Goal: Task Accomplishment & Management: Complete application form

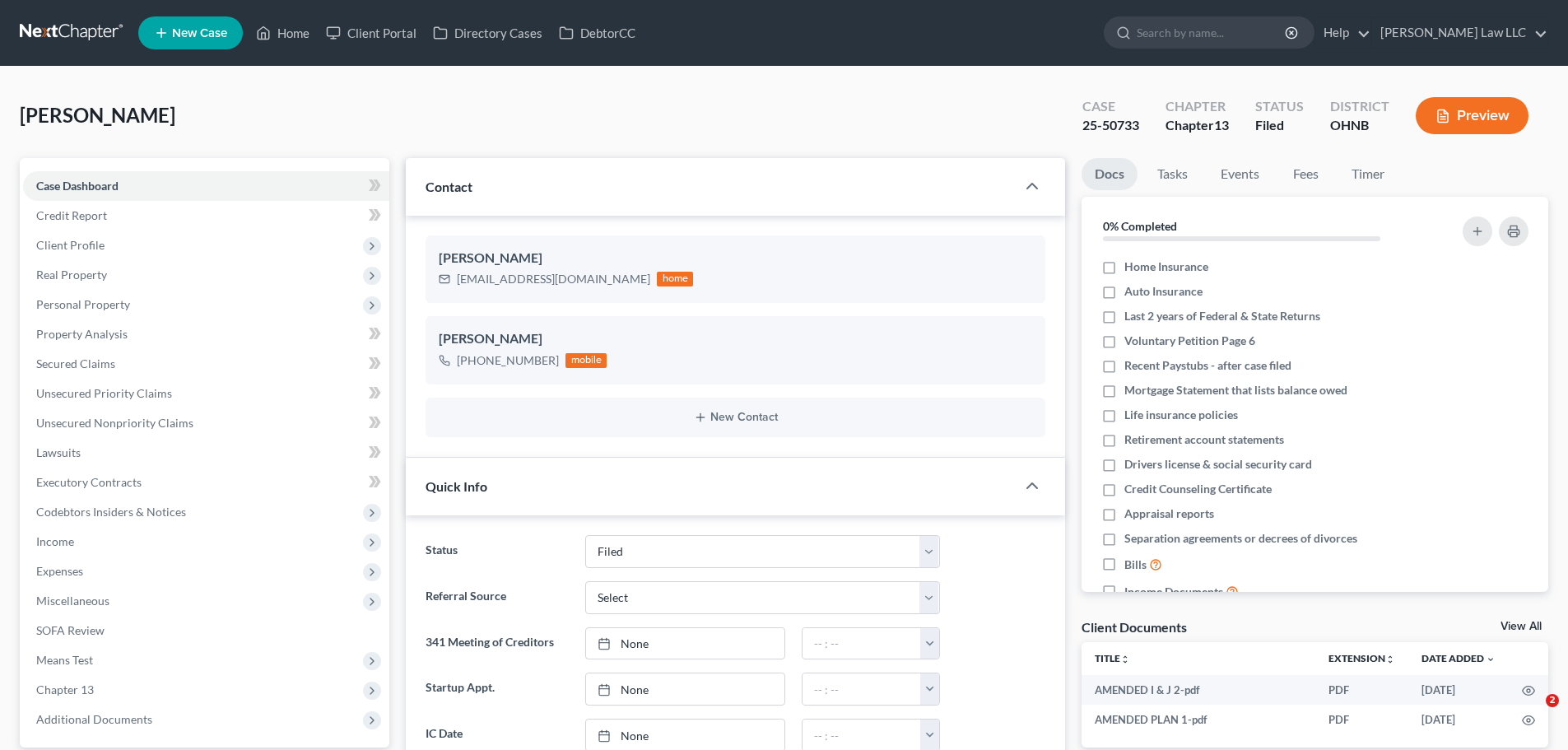
select select "6"
select select "0"
click at [1216, 39] on input "search" at bounding box center [1212, 32] width 151 height 30
type input "OSBY"
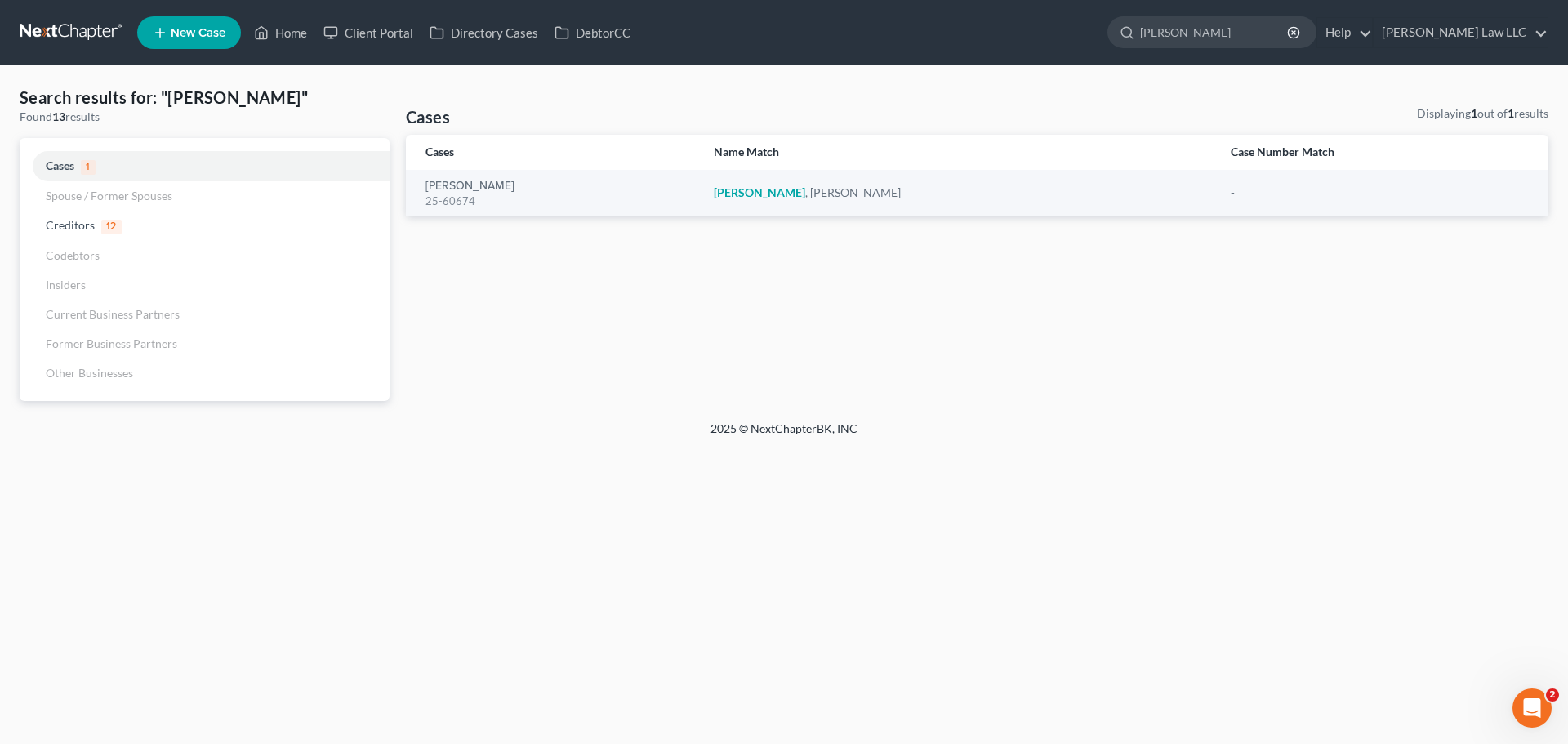
drag, startPoint x: 1173, startPoint y: 30, endPoint x: 1150, endPoint y: 29, distance: 23.0
click at [1150, 29] on ul "New Case Home Client Portal Directory Cases DebtorCC OSBY - No Result - Credito…" at bounding box center [842, 33] width 1412 height 43
type input "L"
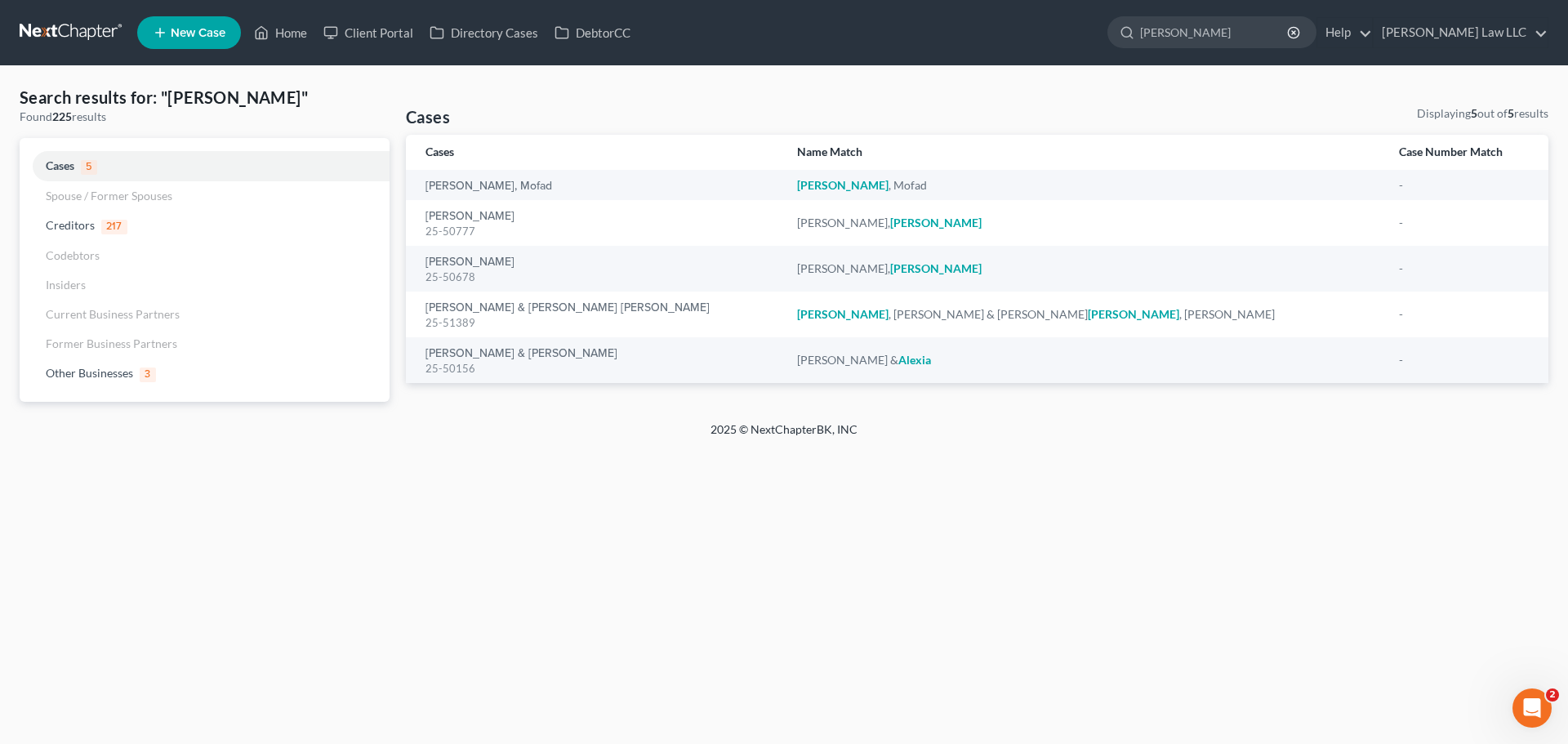
type input "ALVAREZ"
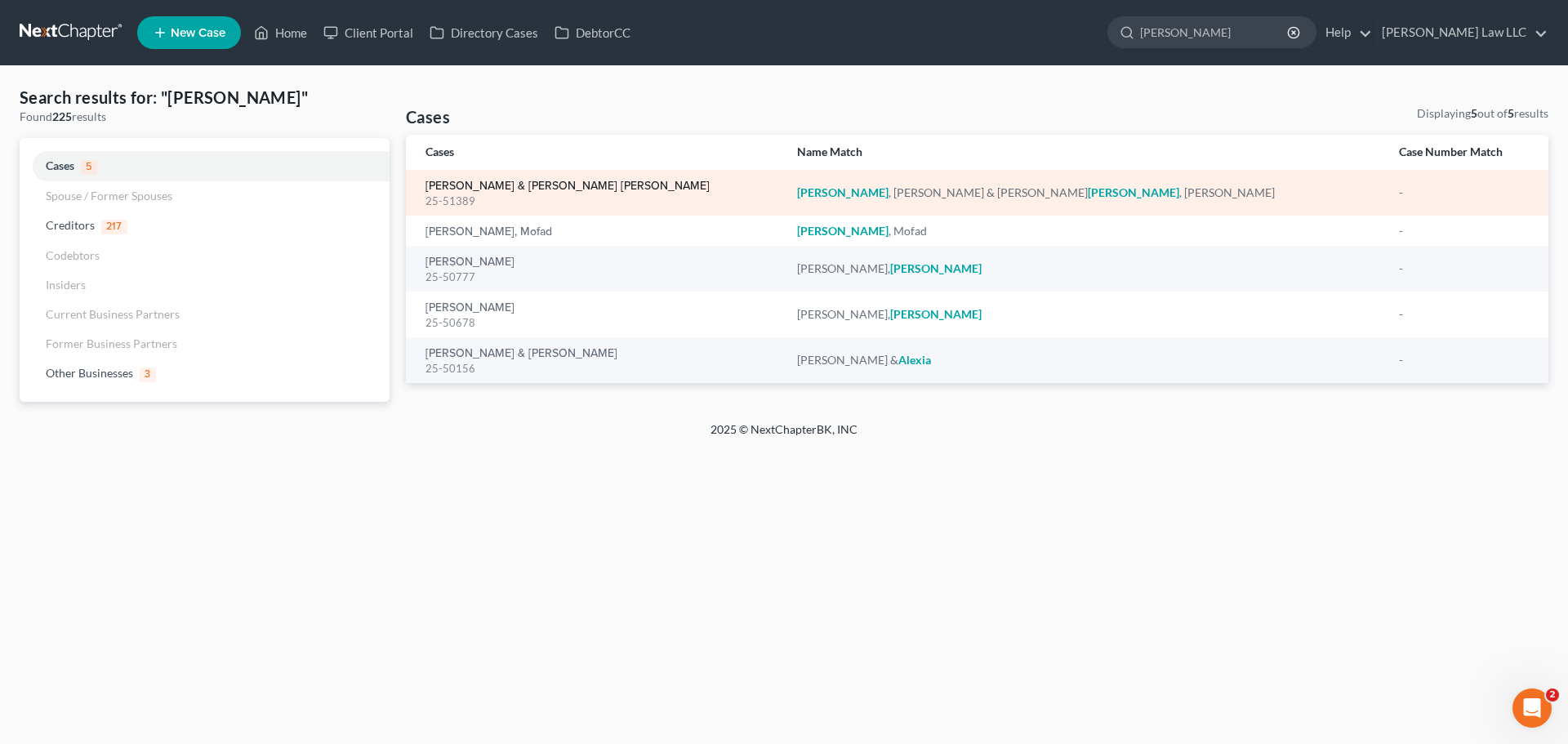
click at [511, 182] on link "[PERSON_NAME] & [PERSON_NAME] [PERSON_NAME]" at bounding box center [567, 186] width 285 height 12
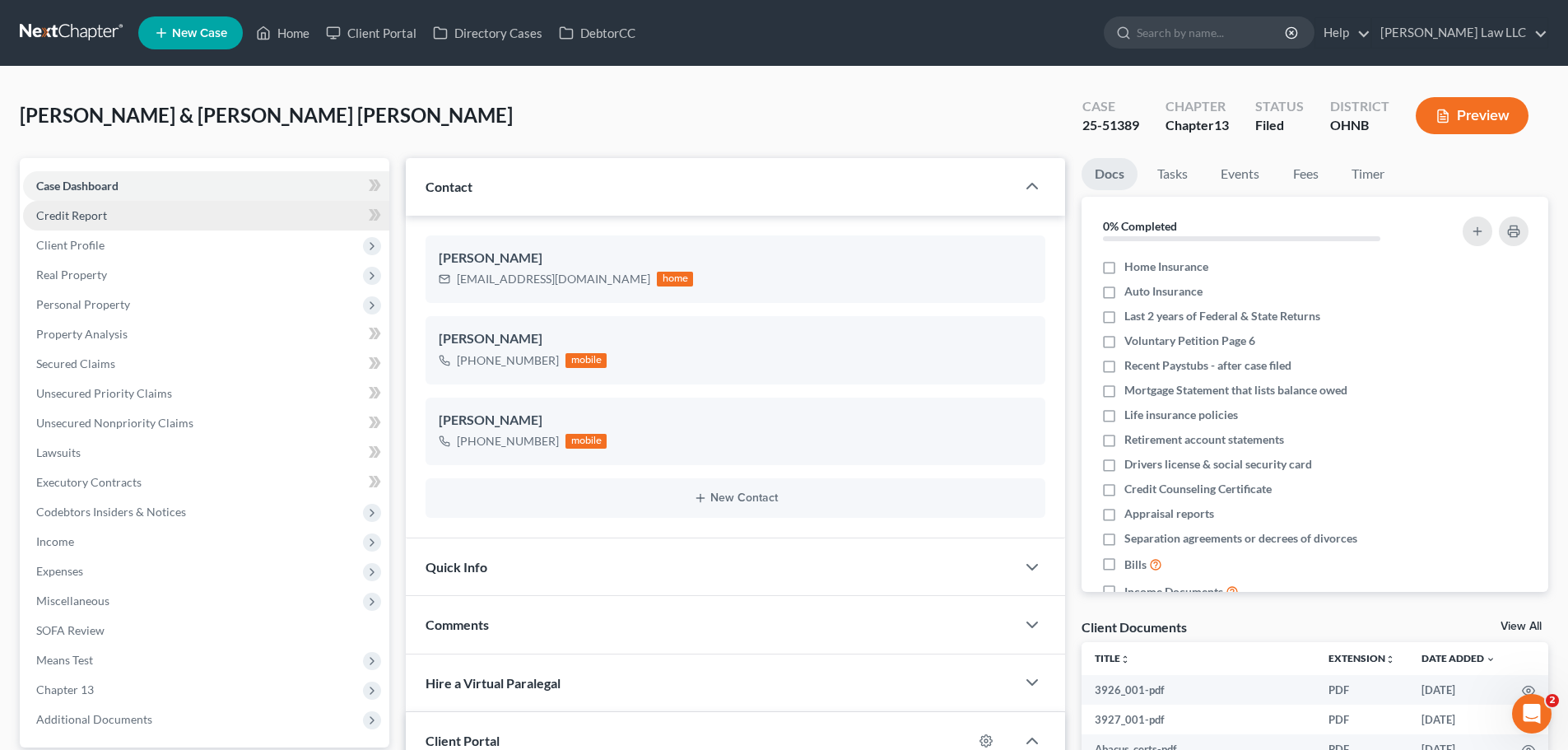
click at [133, 211] on link "Credit Report" at bounding box center [207, 215] width 366 height 29
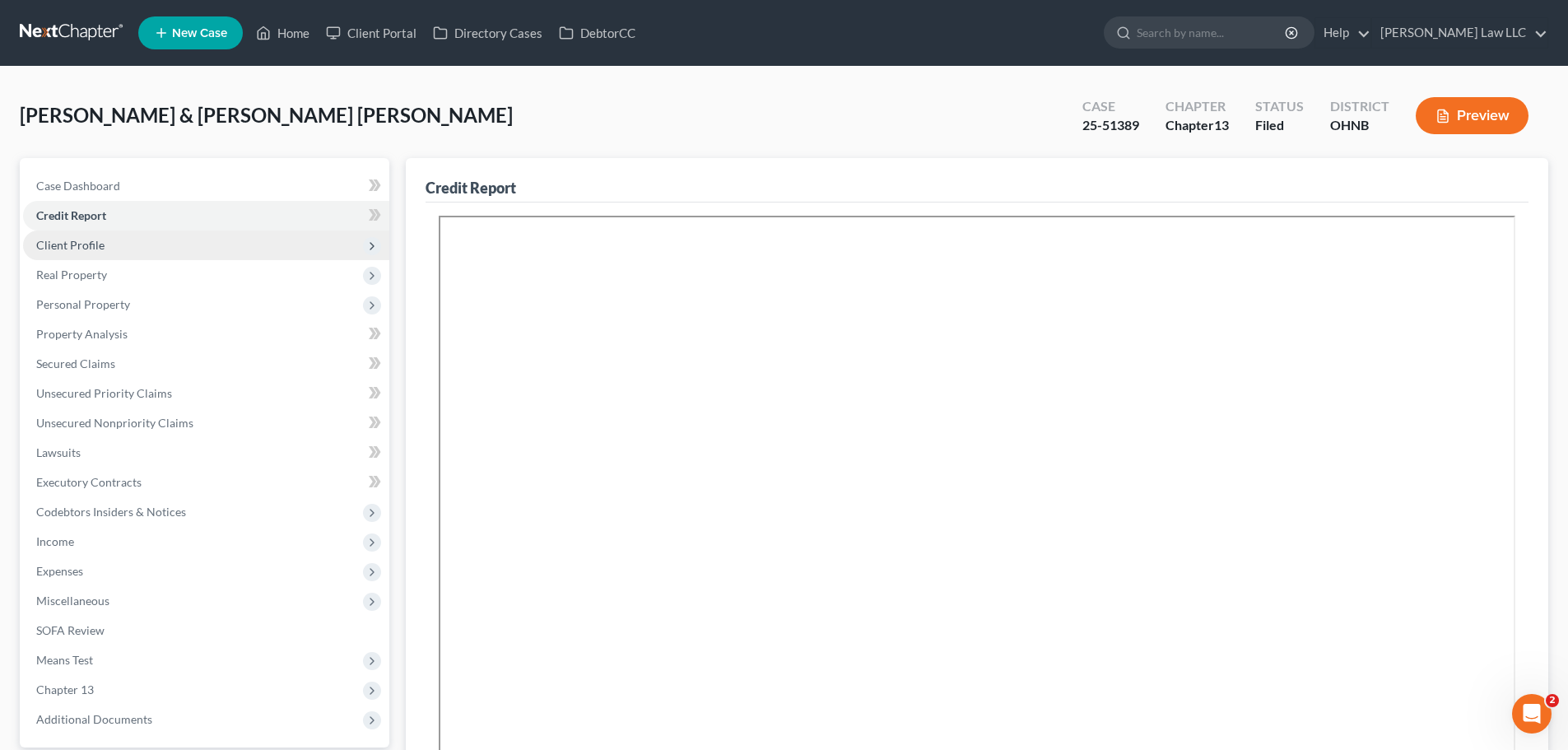
click at [126, 241] on span "Client Profile" at bounding box center [207, 245] width 366 height 29
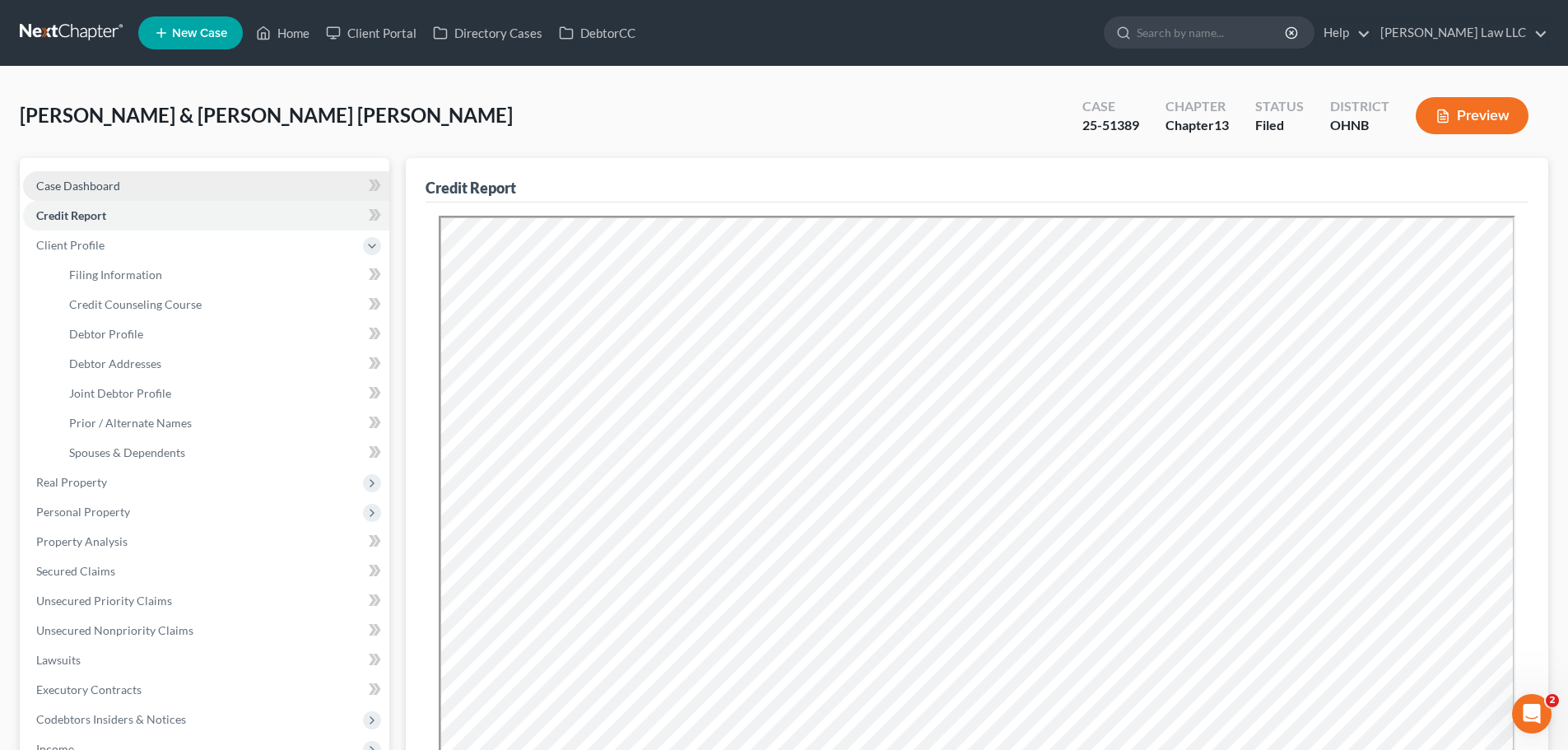
click at [123, 190] on link "Case Dashboard" at bounding box center [207, 186] width 366 height 29
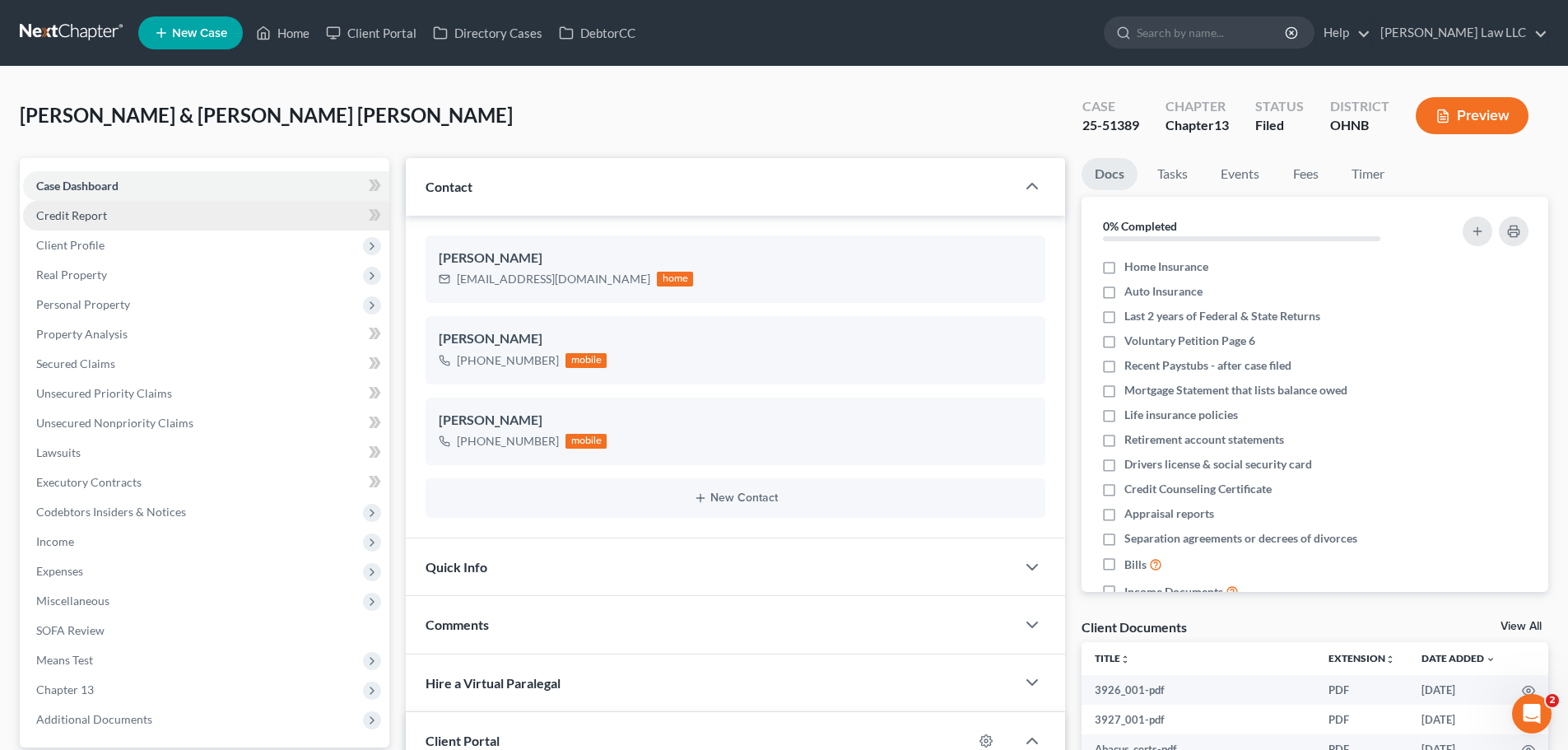
click at [123, 223] on link "Credit Report" at bounding box center [207, 215] width 366 height 29
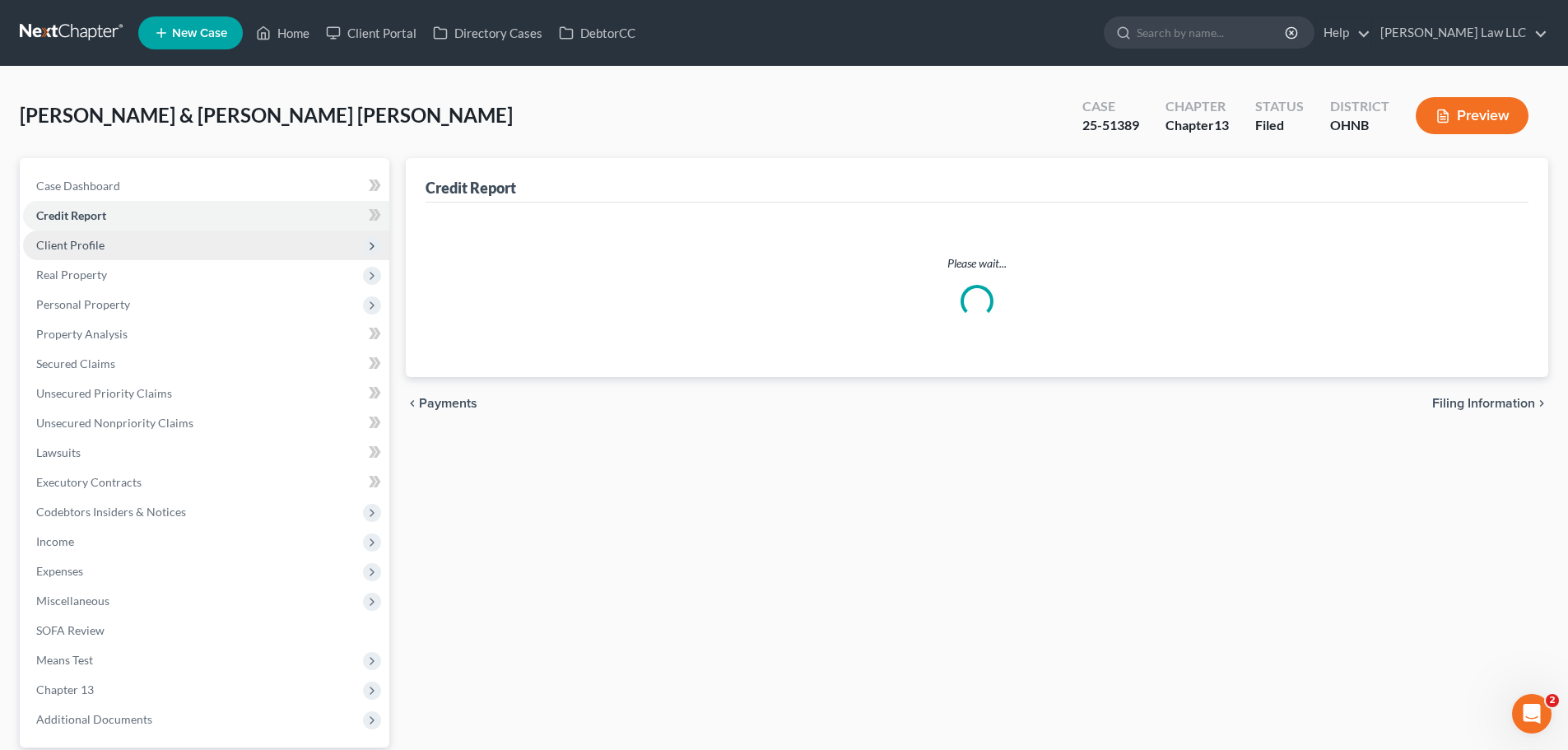
click at [105, 245] on span "Client Profile" at bounding box center [207, 245] width 366 height 29
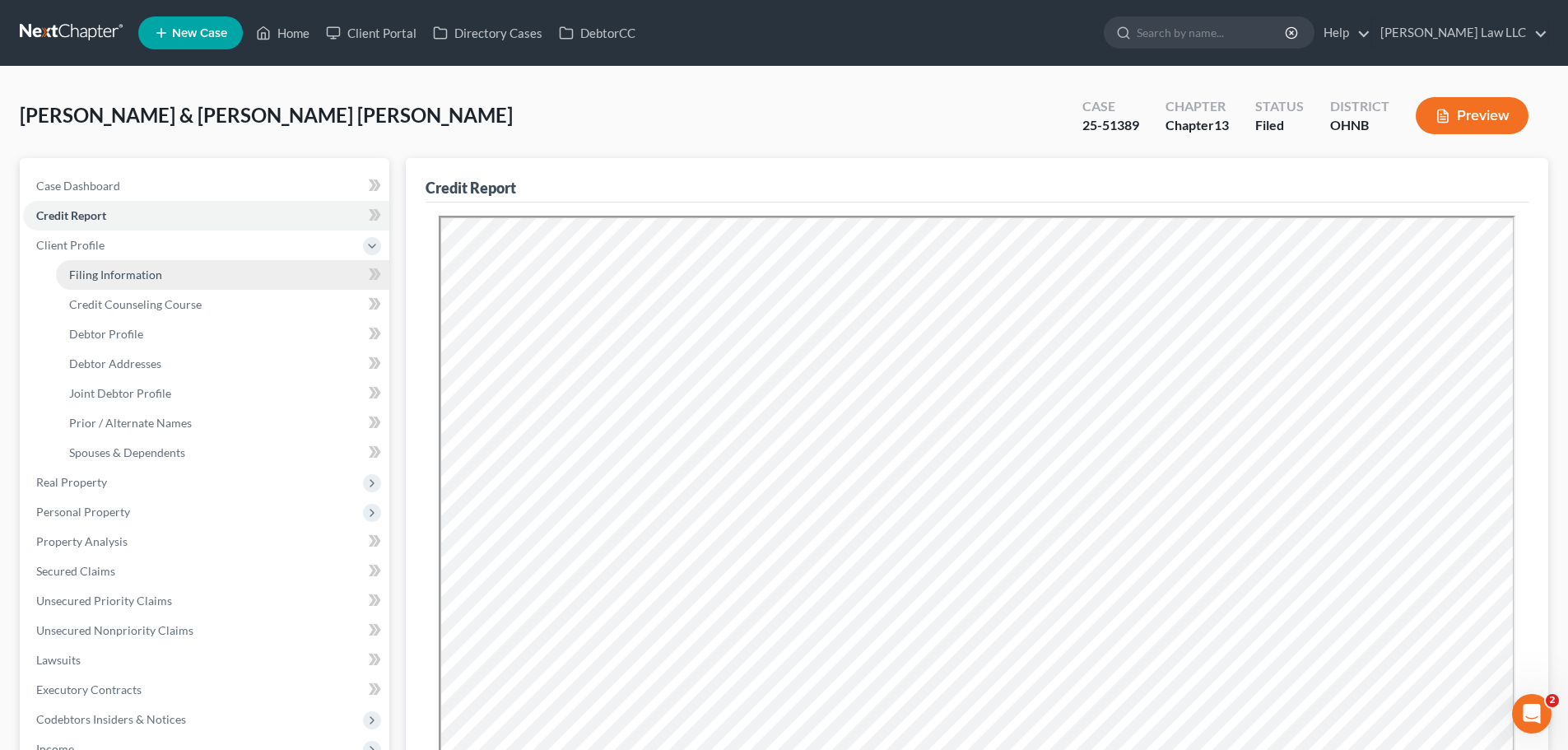
click at [131, 276] on span "Filing Information" at bounding box center [116, 274] width 93 height 14
select select "1"
select select "3"
select select "61"
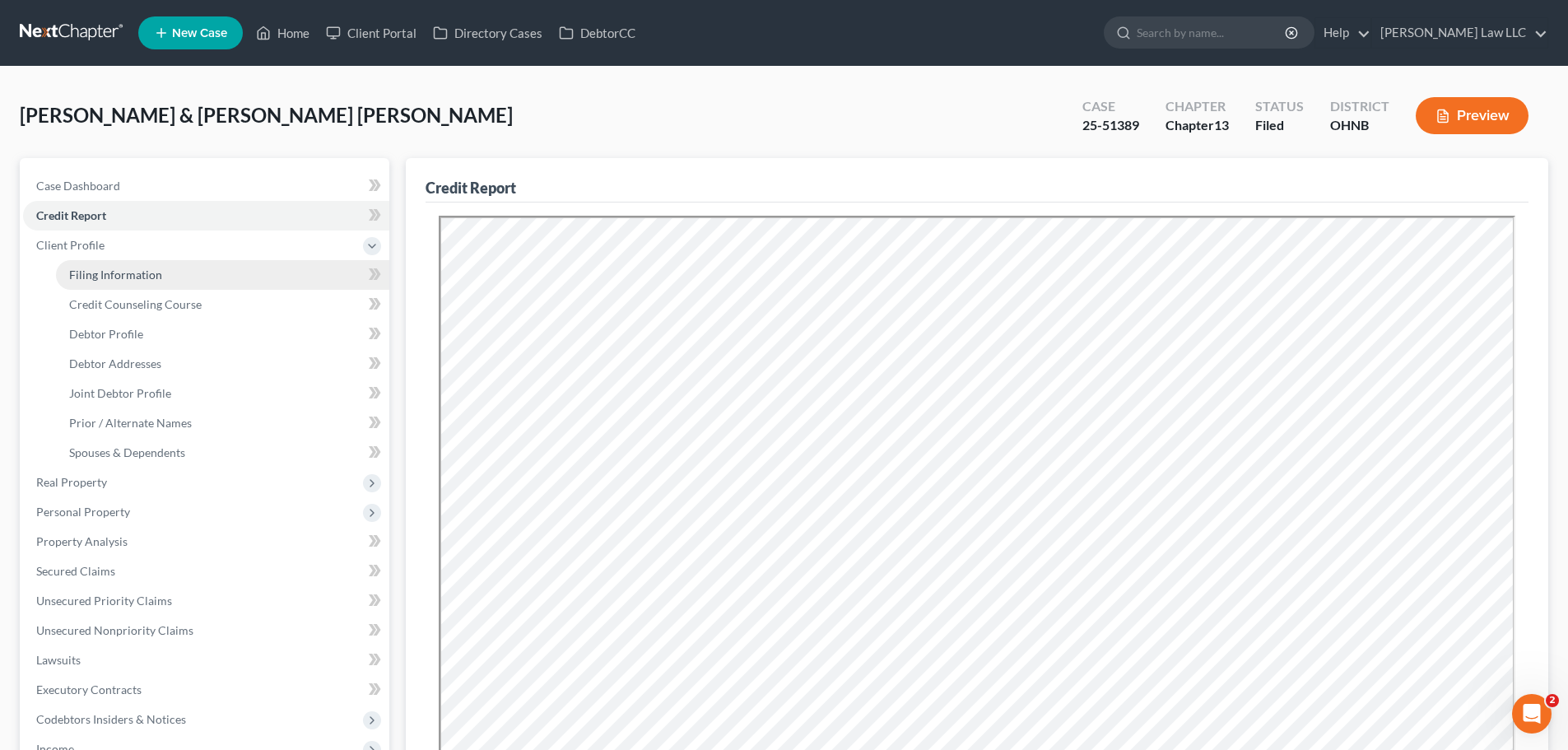
select select "0"
select select "36"
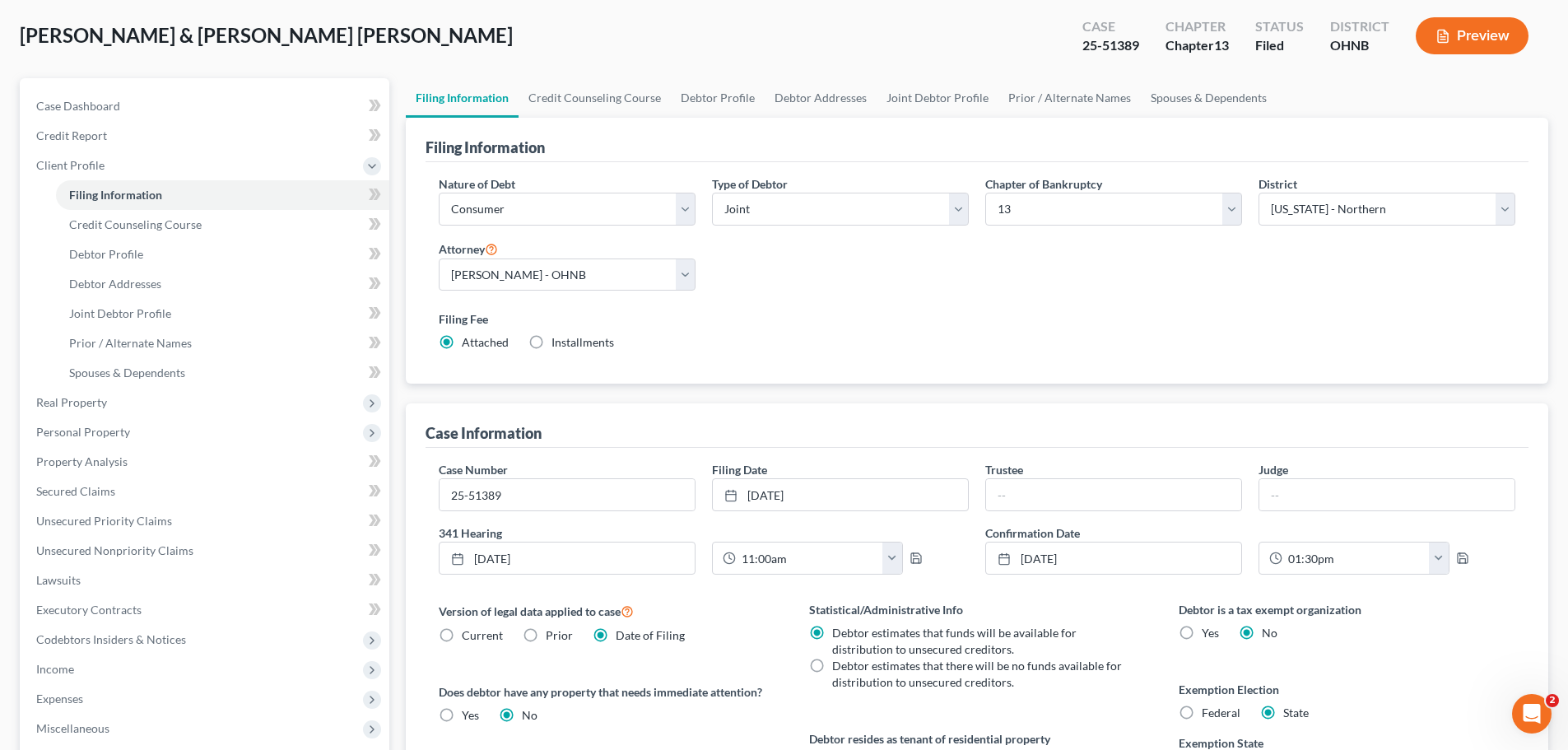
scroll to position [164, 0]
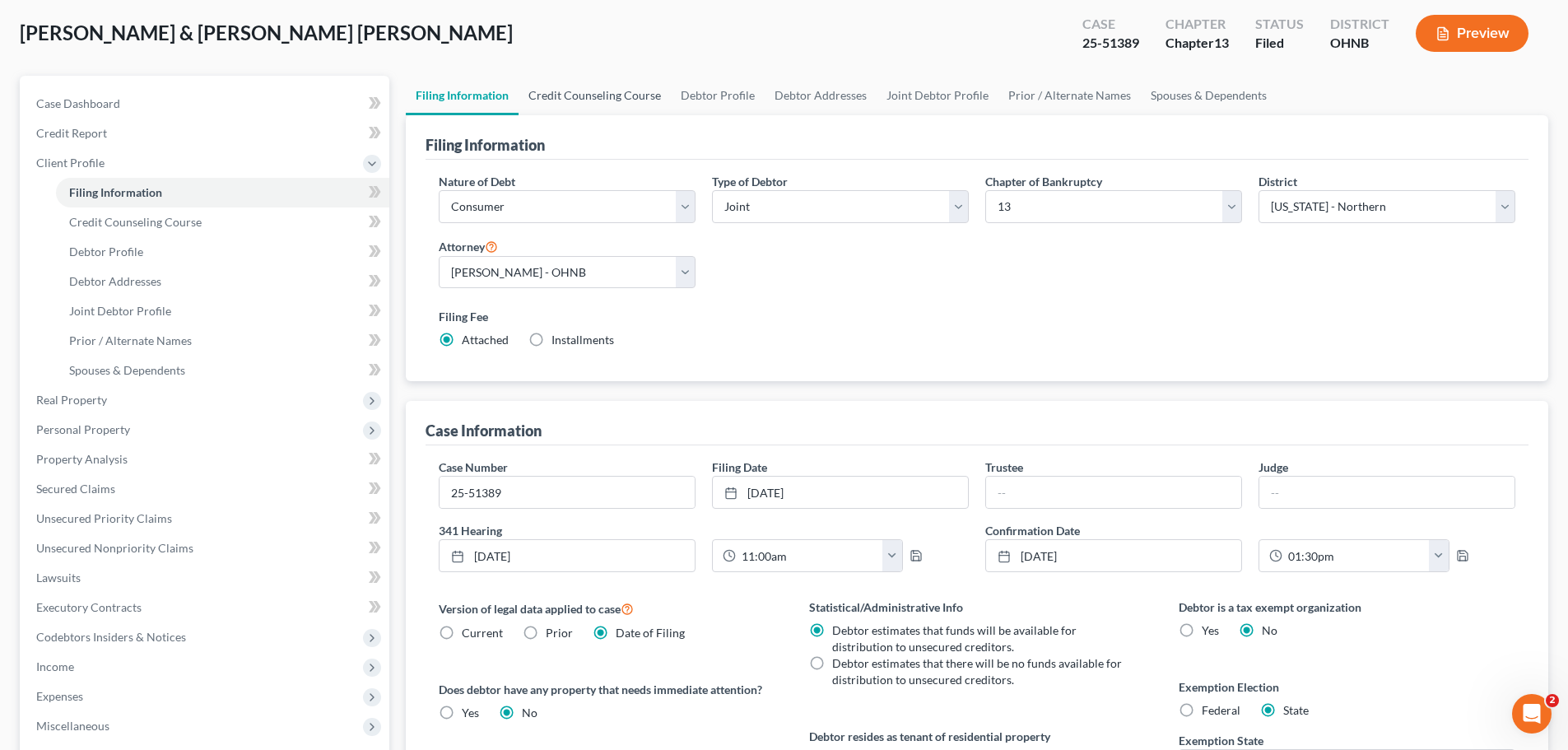
click at [606, 96] on link "Credit Counseling Course" at bounding box center [595, 95] width 153 height 39
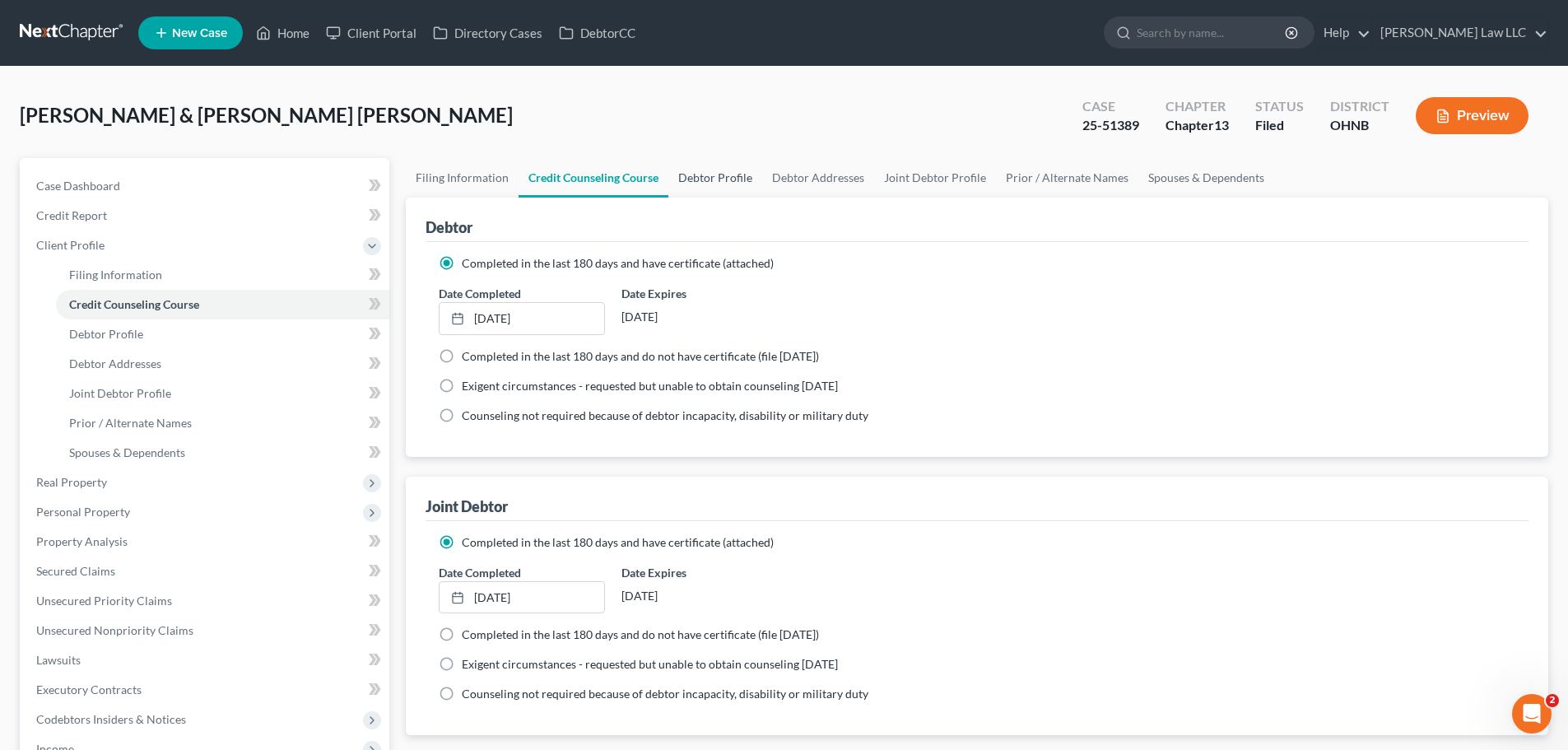
click at [711, 167] on link "Debtor Profile" at bounding box center [716, 177] width 94 height 39
select select "1"
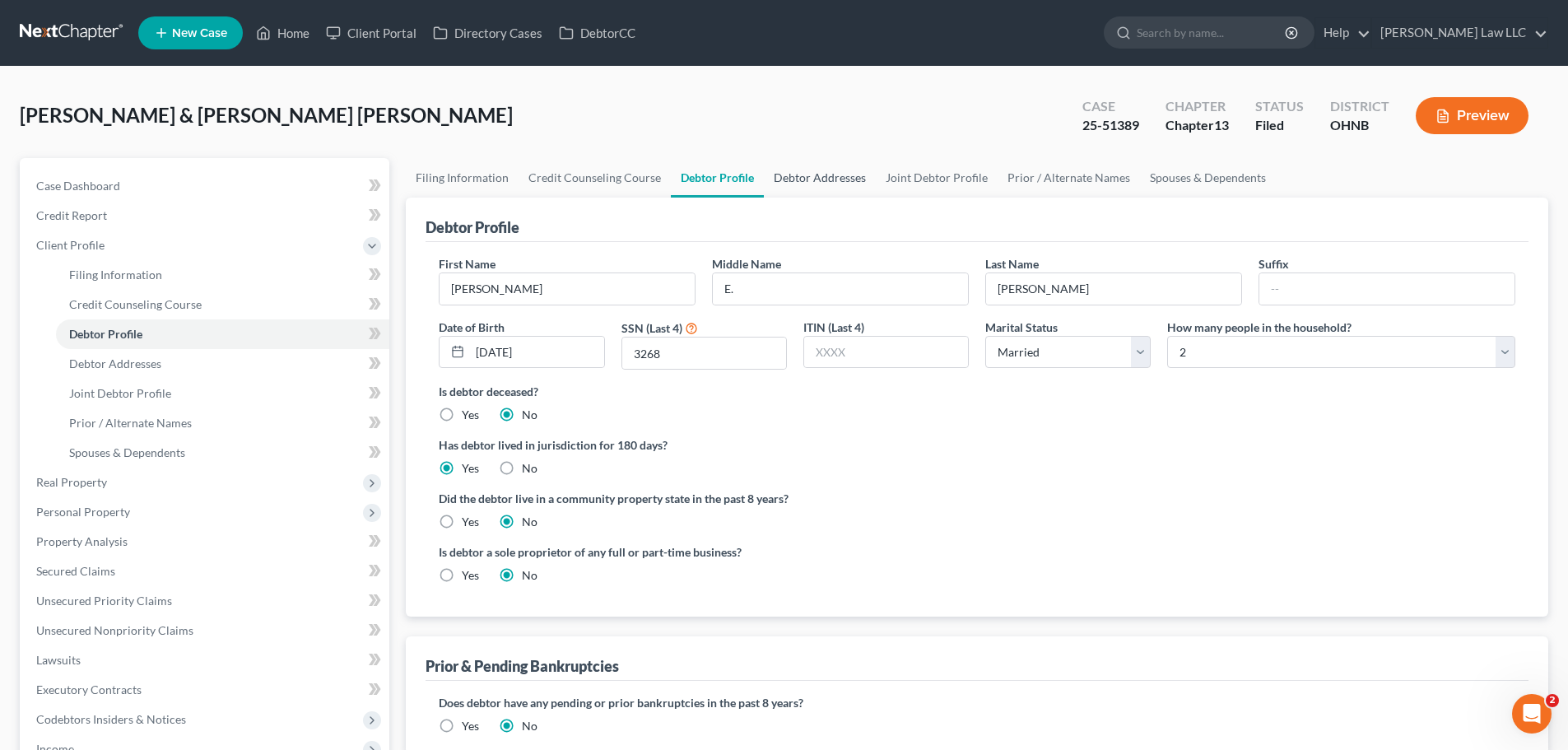
click at [803, 190] on link "Debtor Addresses" at bounding box center [820, 177] width 112 height 39
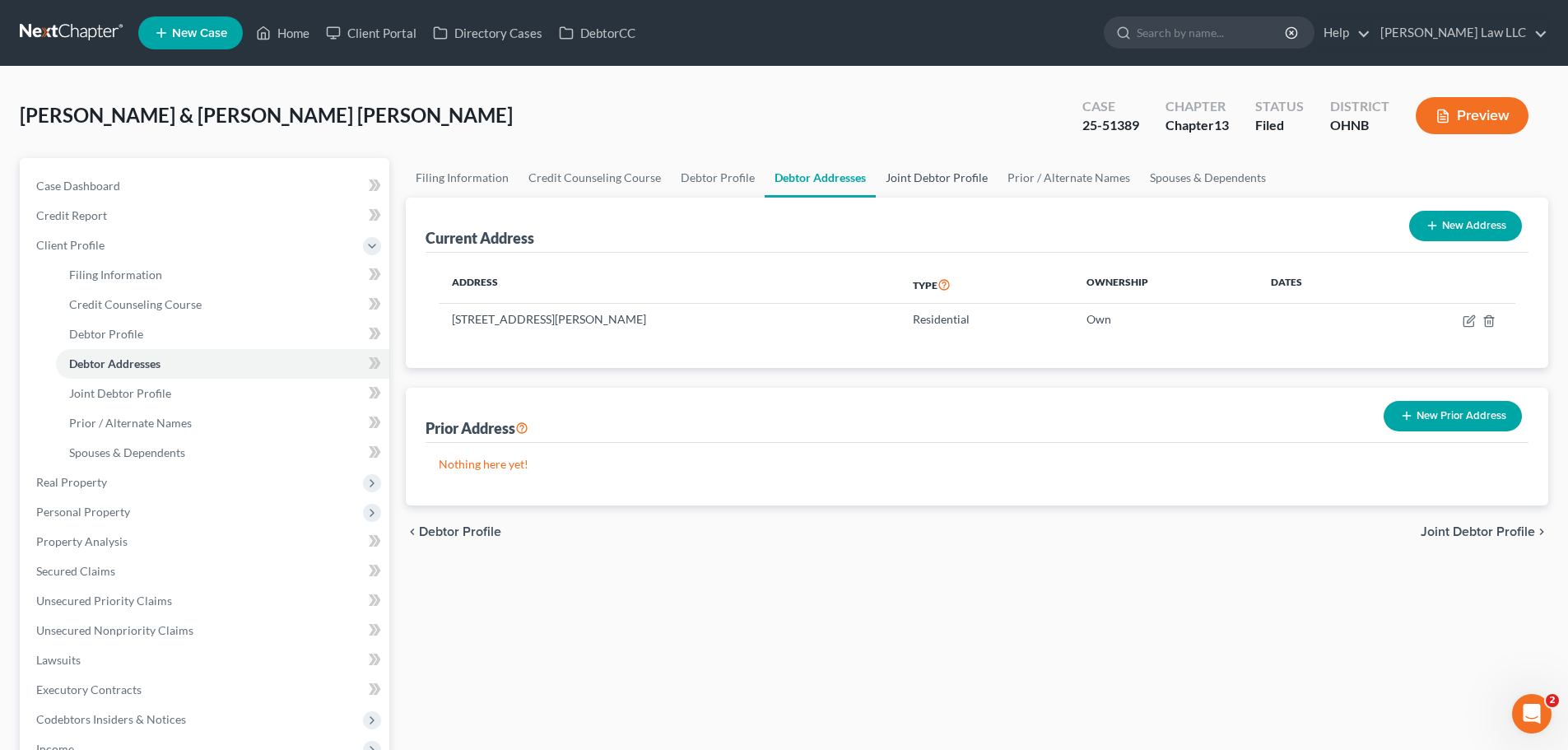
click at [910, 176] on link "Joint Debtor Profile" at bounding box center [936, 177] width 121 height 39
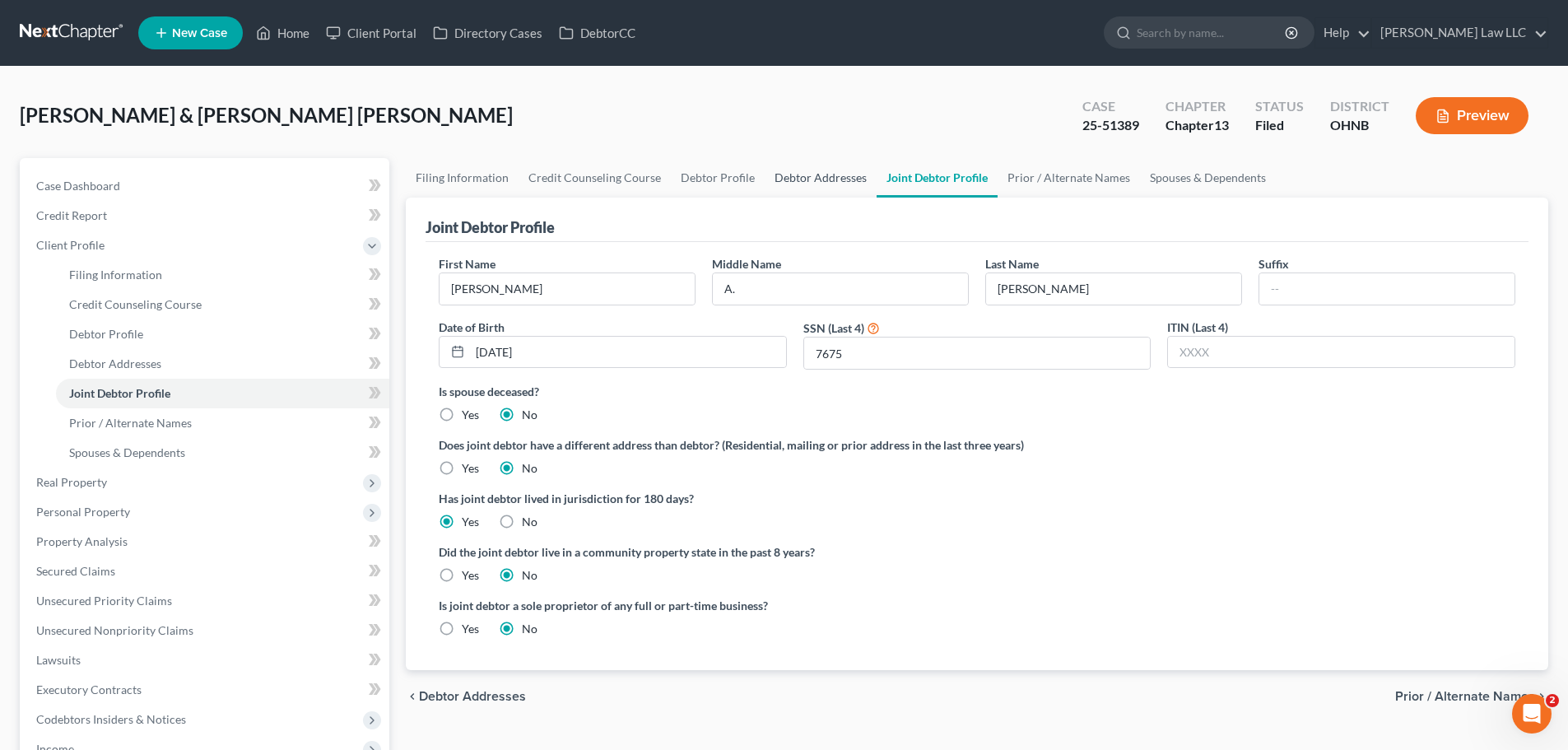
click at [784, 176] on link "Debtor Addresses" at bounding box center [821, 177] width 112 height 39
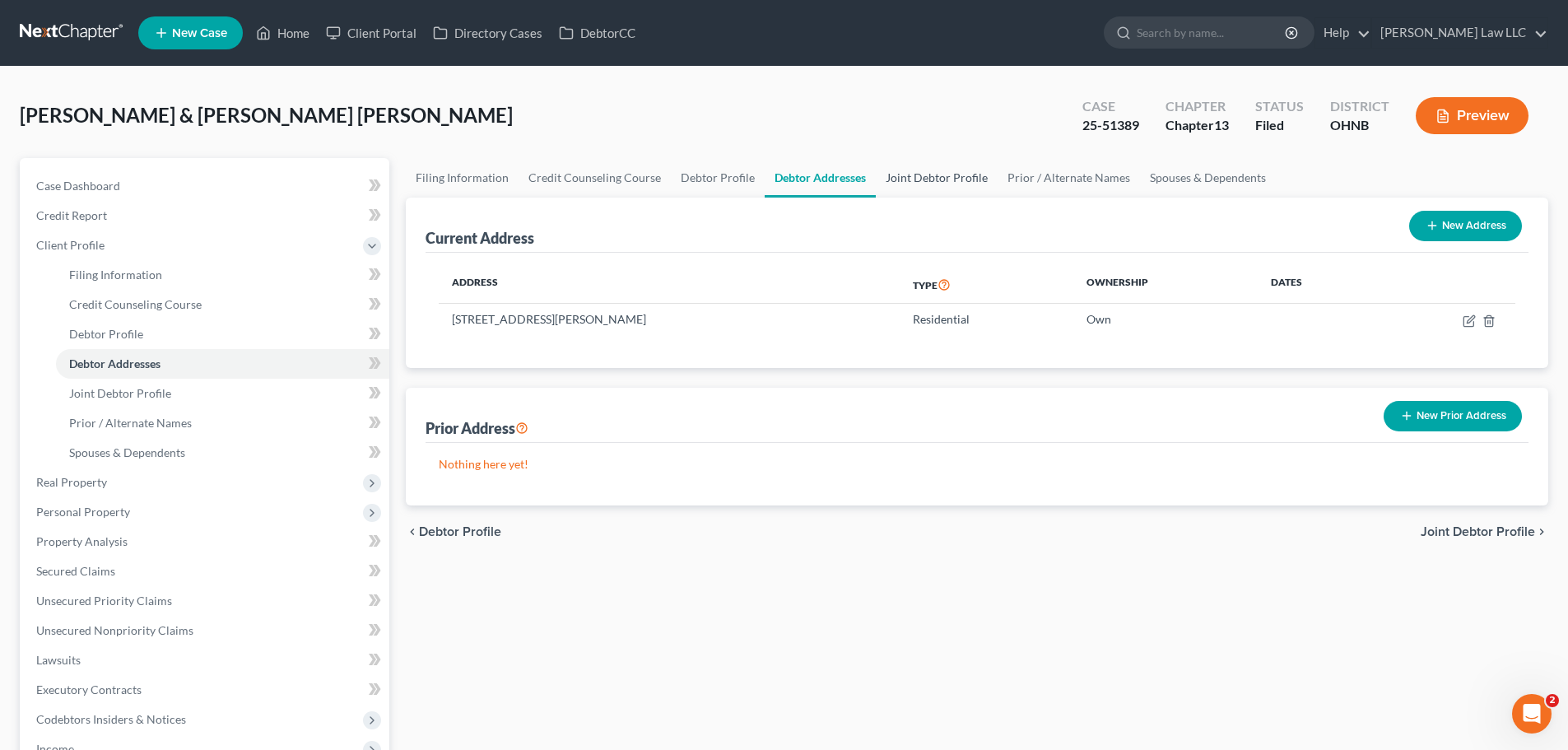
click at [939, 180] on link "Joint Debtor Profile" at bounding box center [936, 177] width 121 height 39
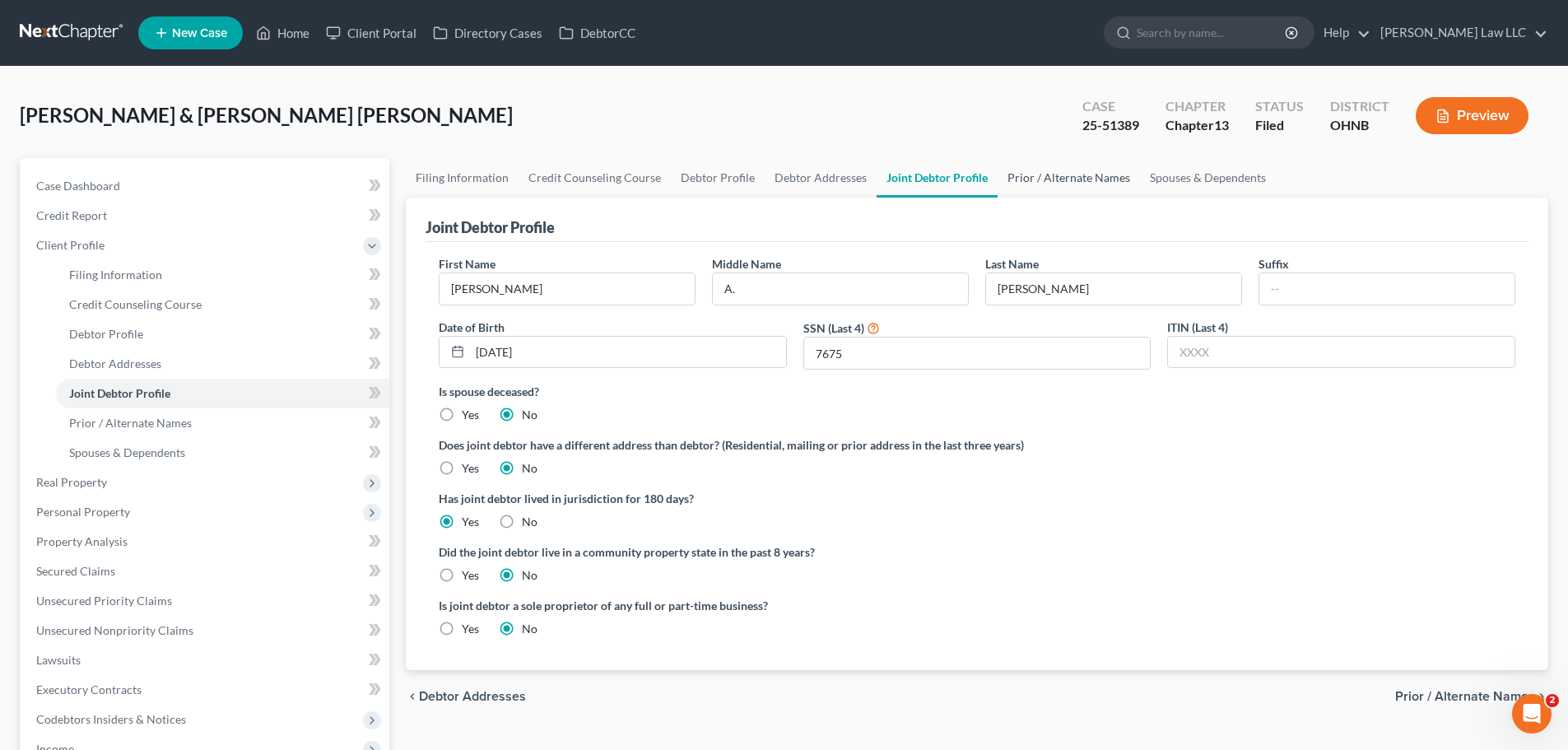
click at [1057, 171] on link "Prior / Alternate Names" at bounding box center [1069, 177] width 142 height 39
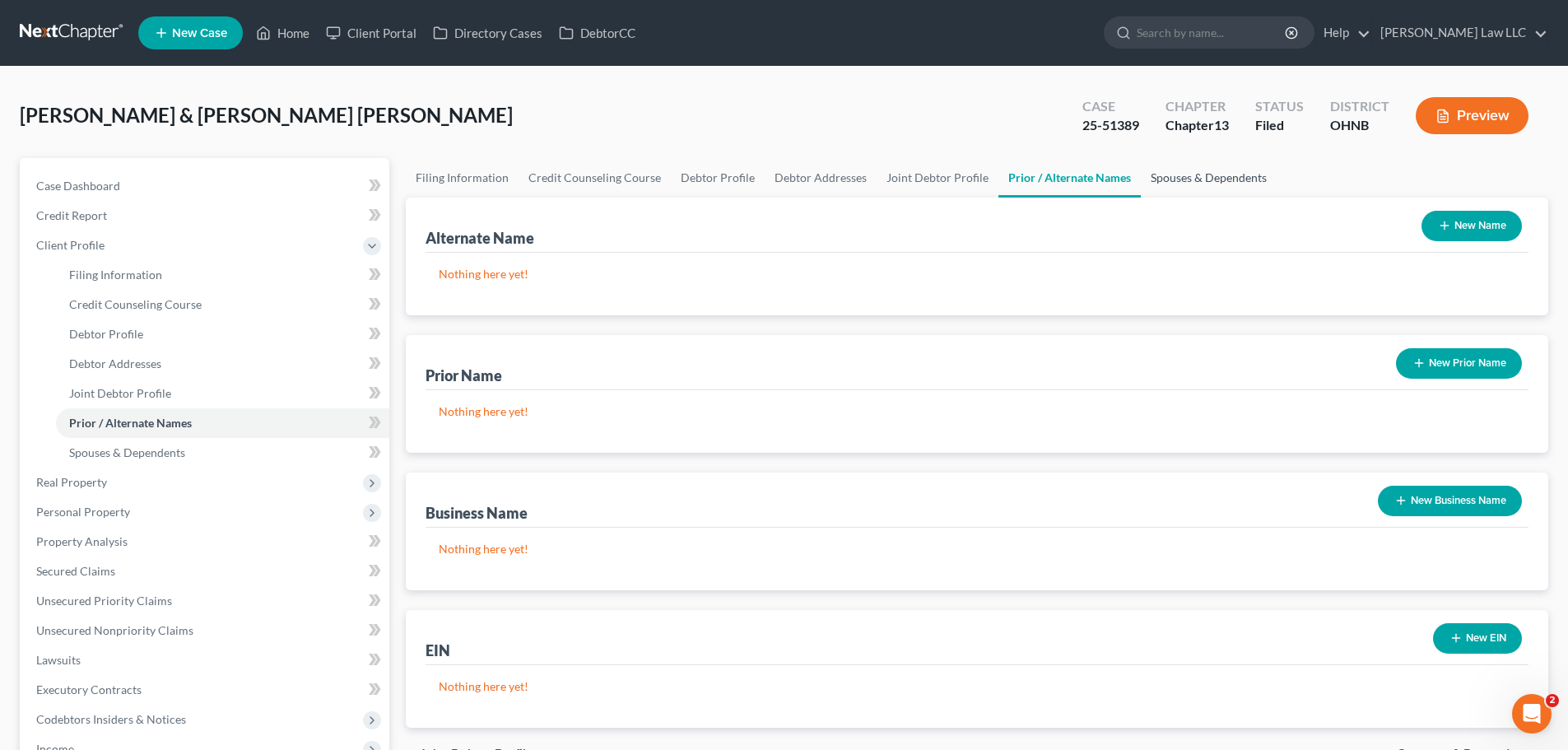
click at [1191, 179] on link "Spouses & Dependents" at bounding box center [1209, 177] width 136 height 39
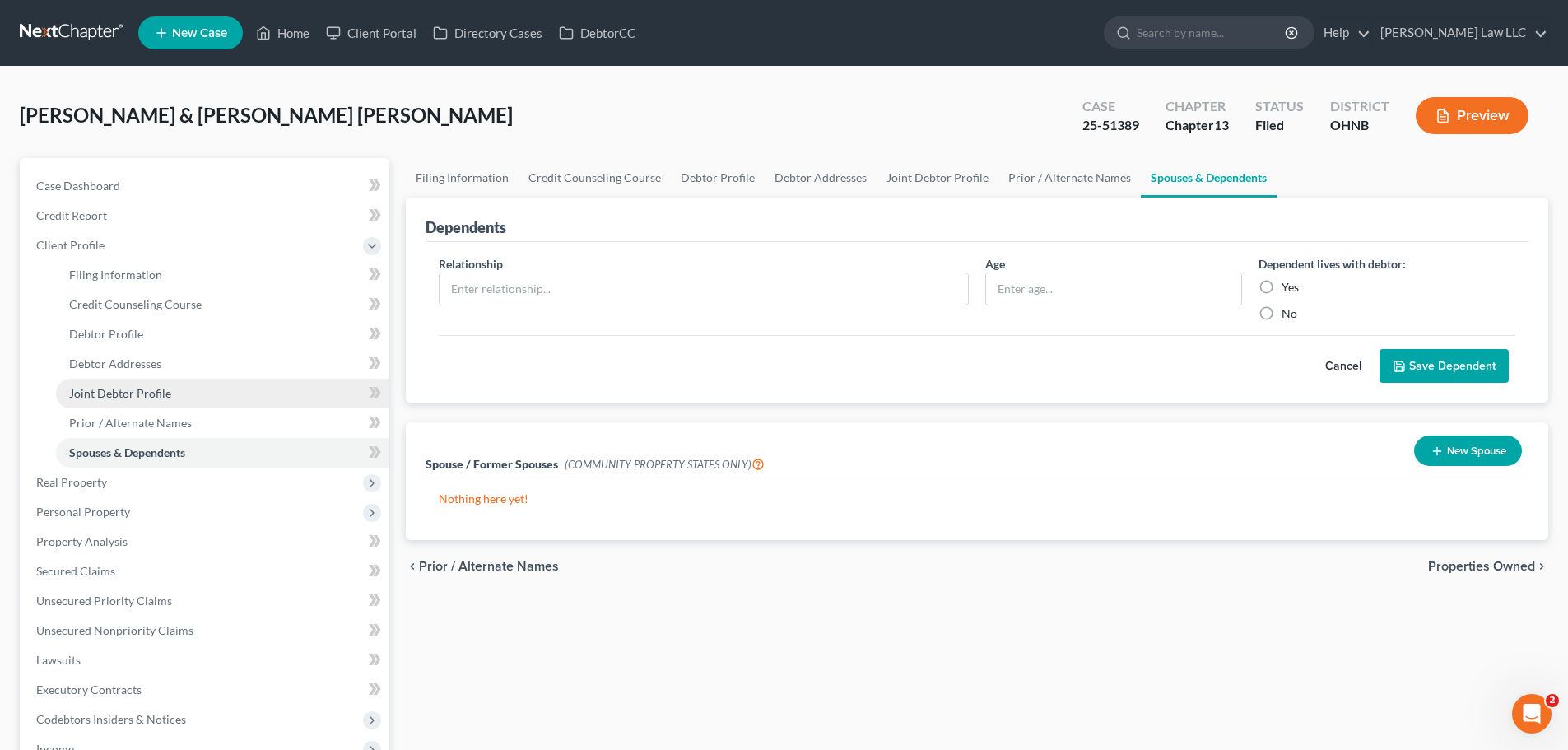
click at [139, 389] on span "Joint Debtor Profile" at bounding box center [120, 393] width 102 height 14
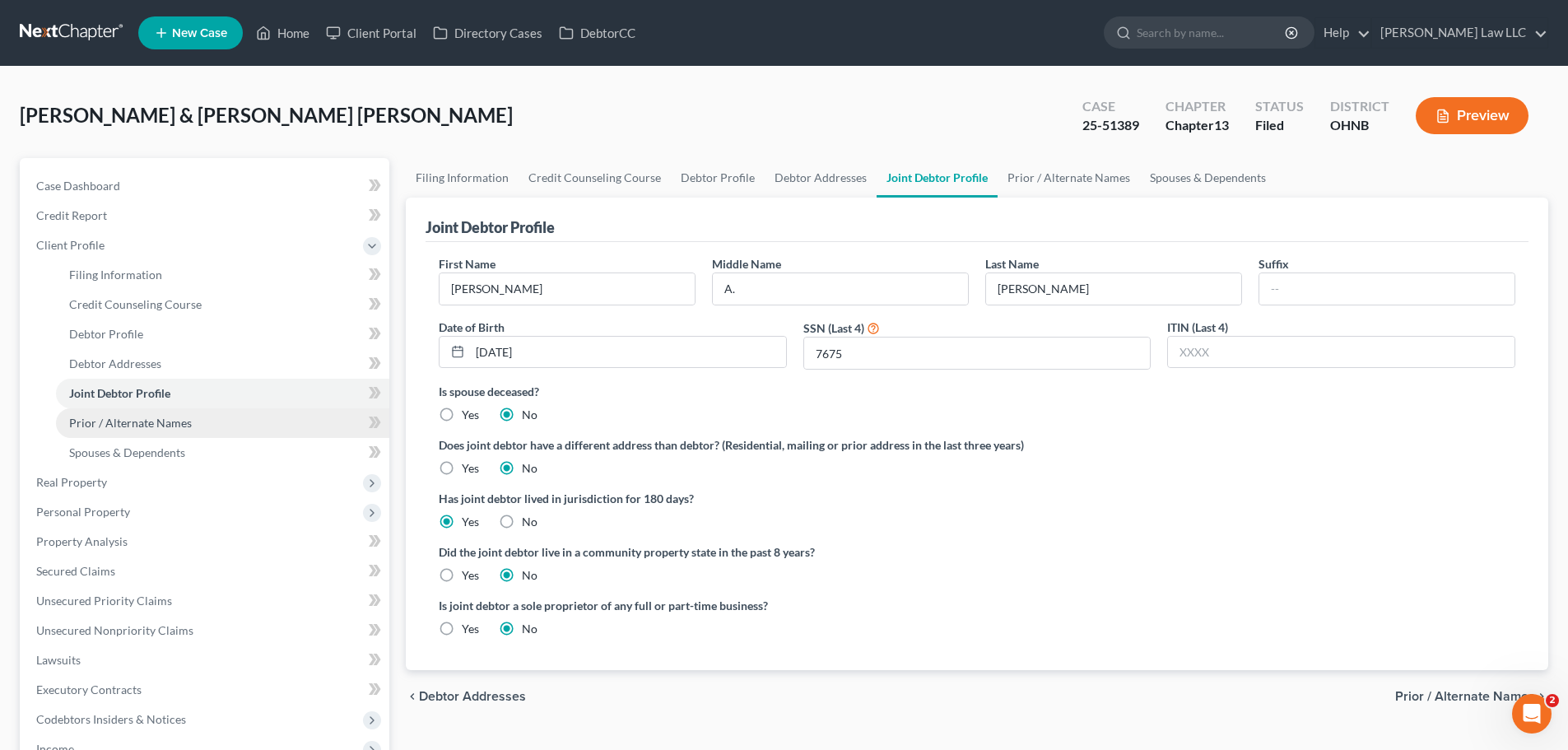
click at [166, 434] on link "Prior / Alternate Names" at bounding box center [222, 423] width 333 height 29
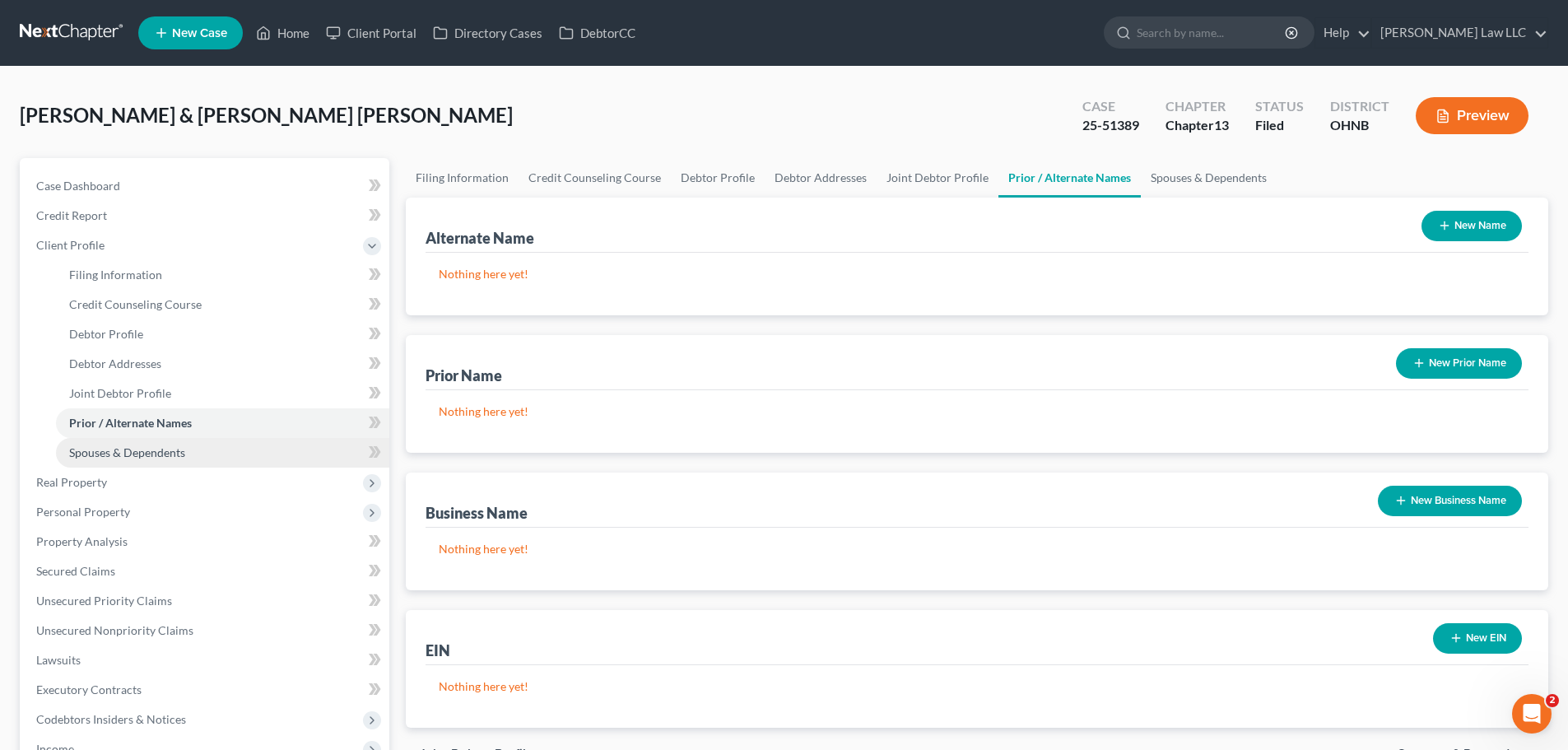
click at [158, 453] on span "Spouses & Dependents" at bounding box center [127, 452] width 117 height 14
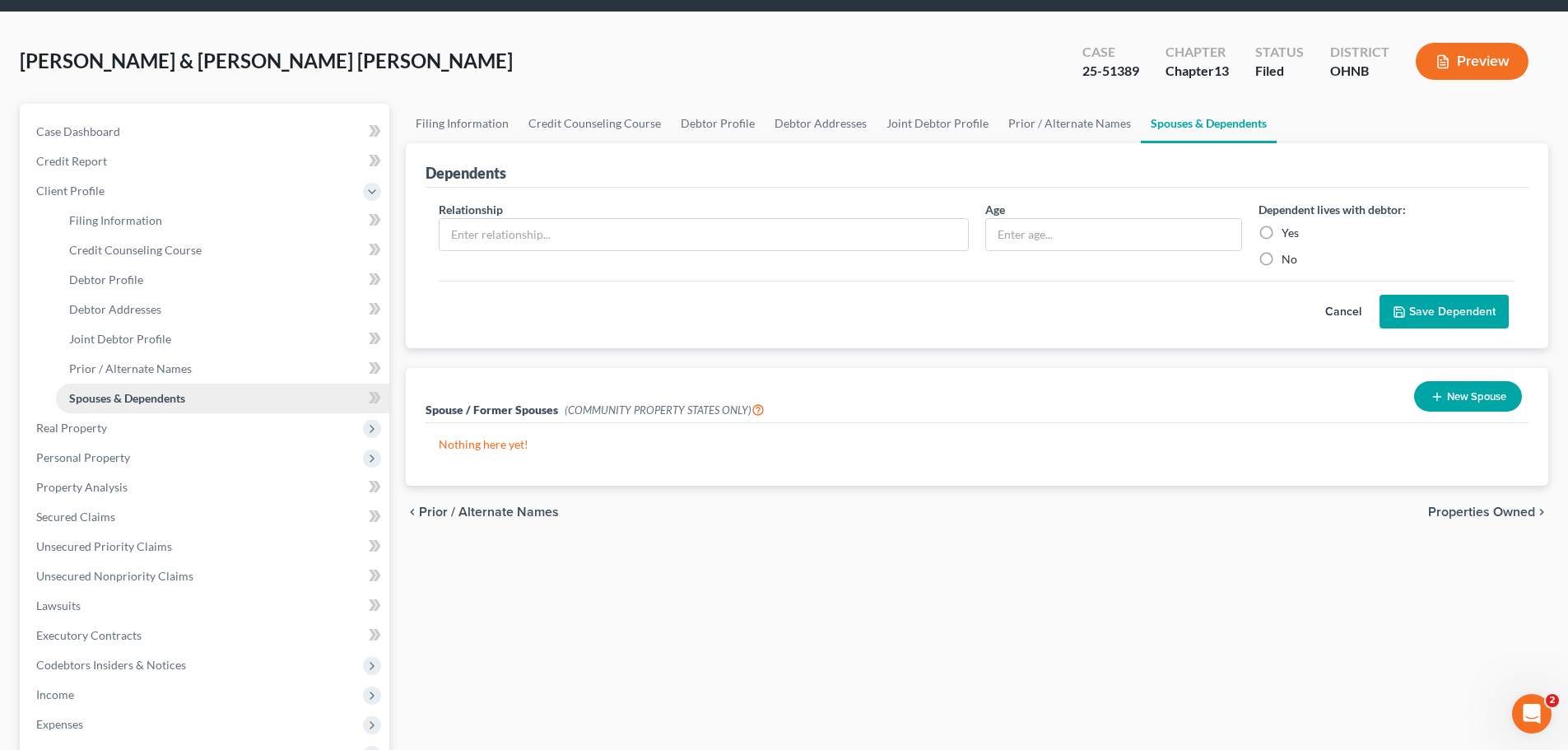
scroll to position [82, 0]
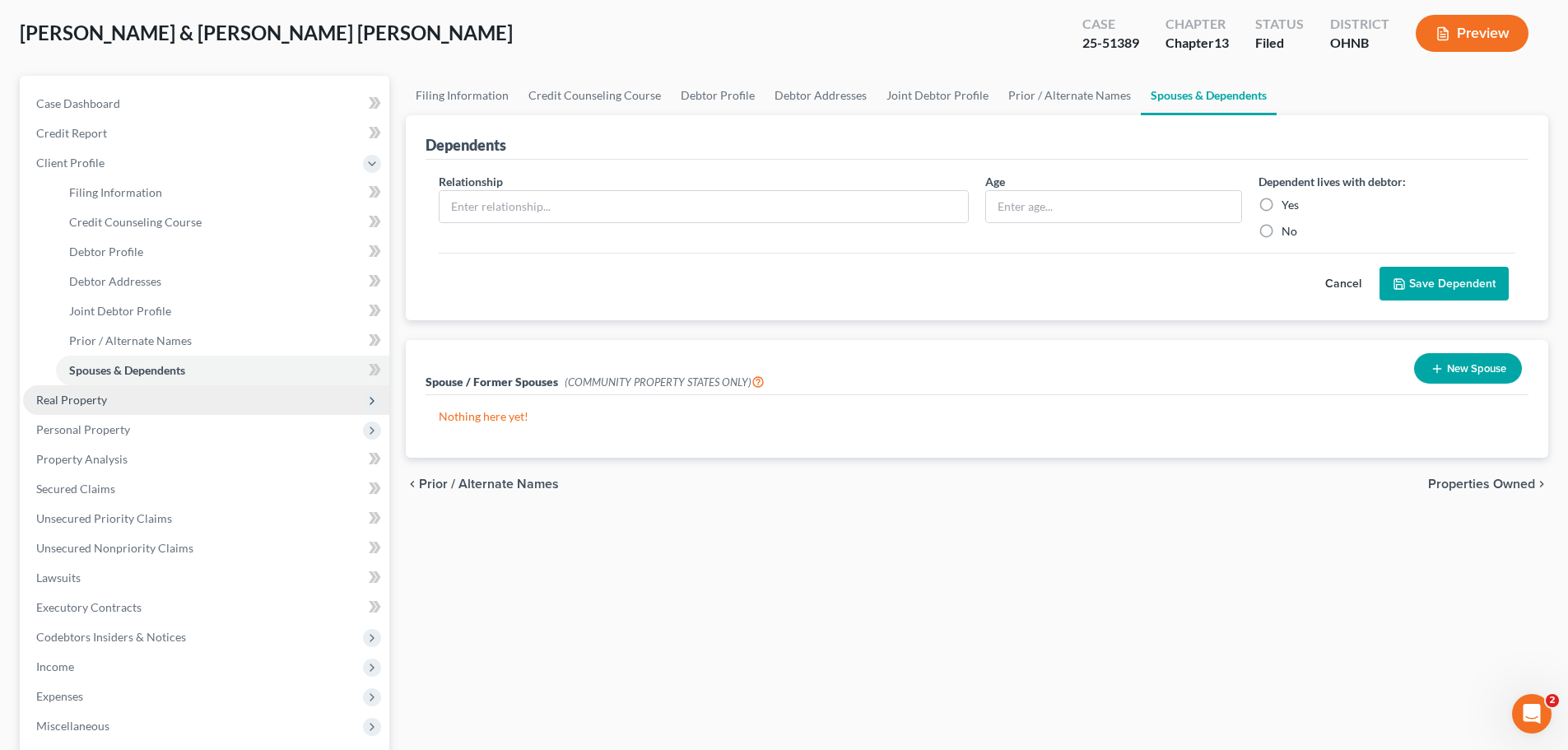
click at [113, 405] on span "Real Property" at bounding box center [207, 399] width 366 height 29
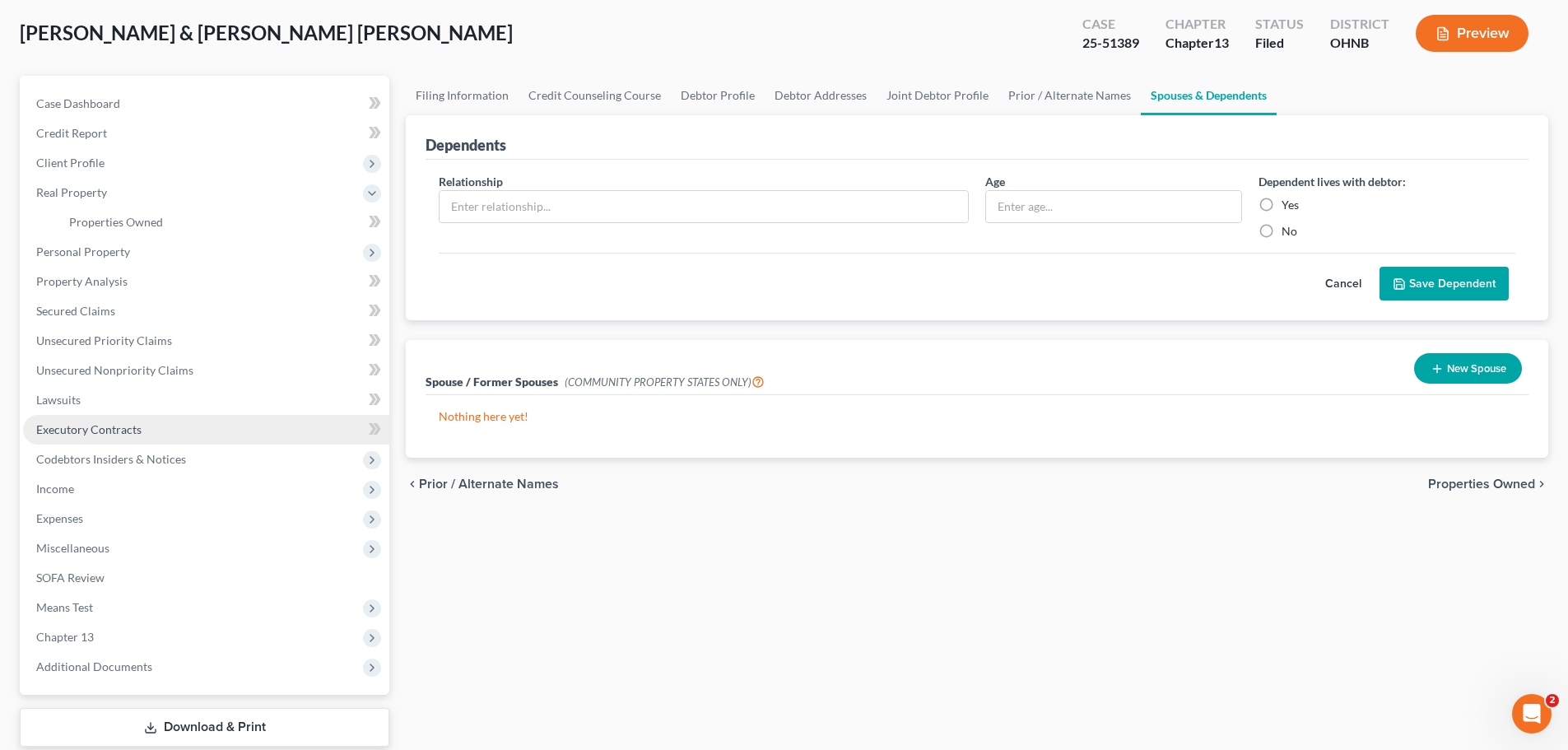
click at [114, 434] on span "Executory Contracts" at bounding box center [89, 429] width 106 height 14
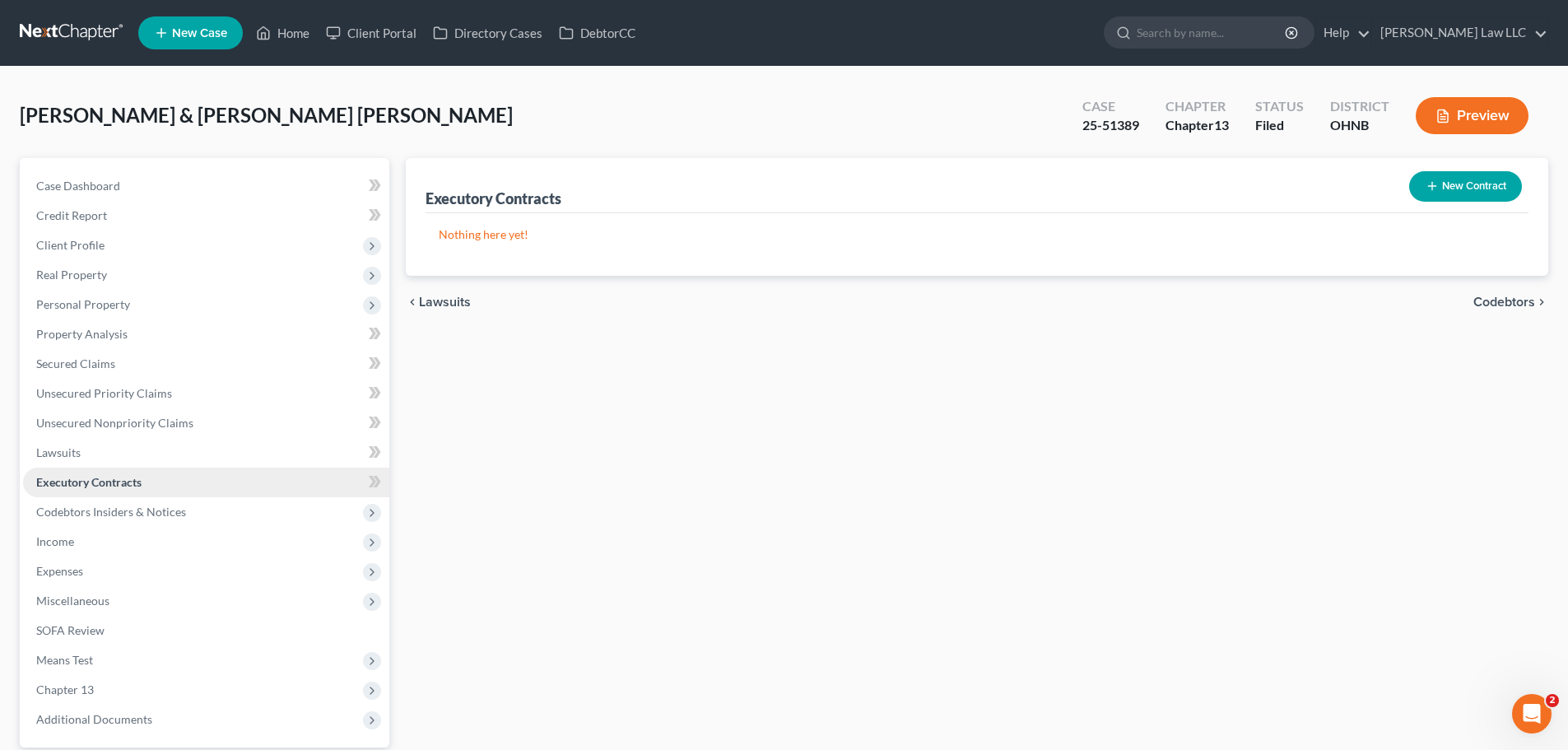
click at [112, 467] on link "Executory Contracts" at bounding box center [207, 482] width 366 height 29
click at [113, 456] on link "Lawsuits" at bounding box center [207, 452] width 366 height 29
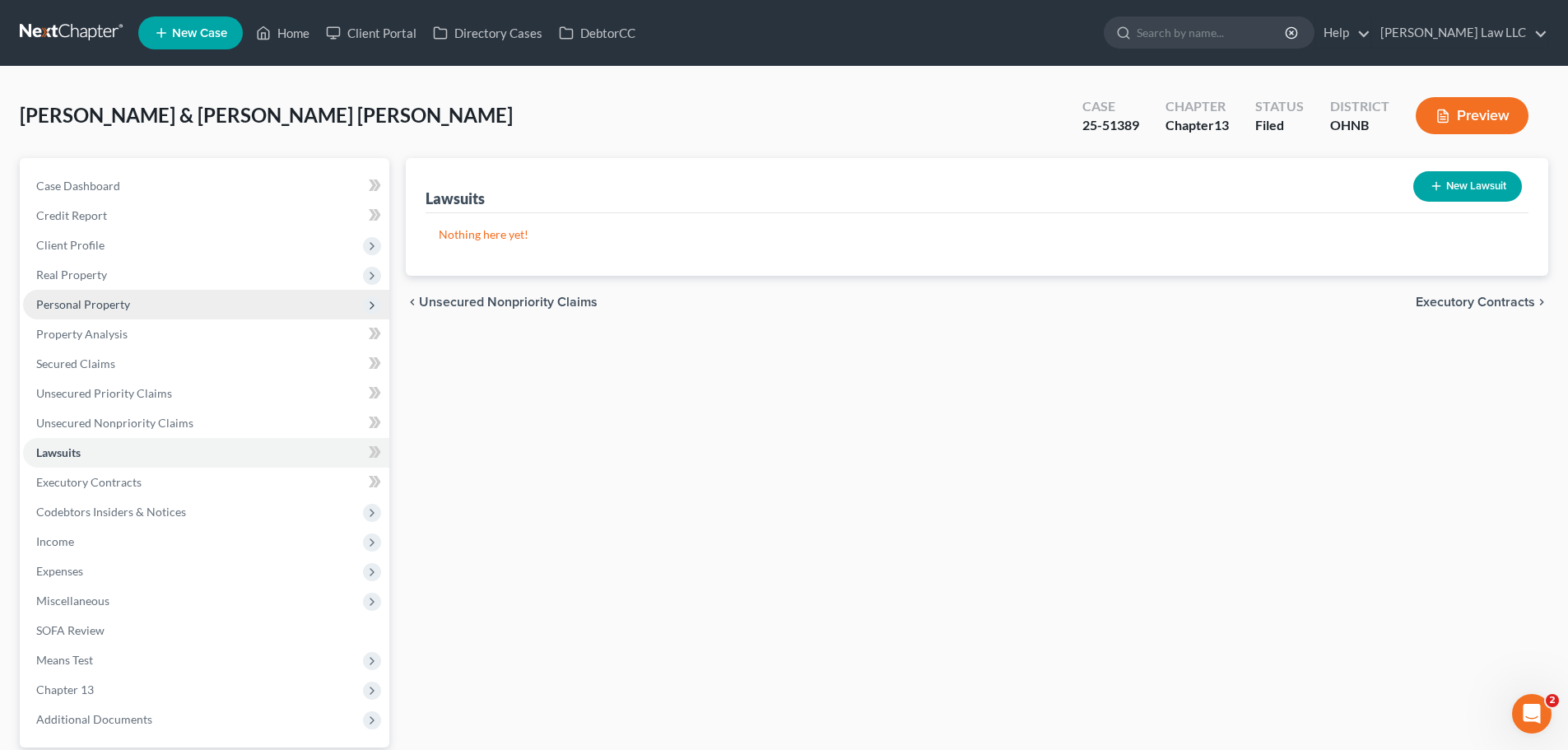
click at [96, 307] on span "Personal Property" at bounding box center [83, 304] width 94 height 14
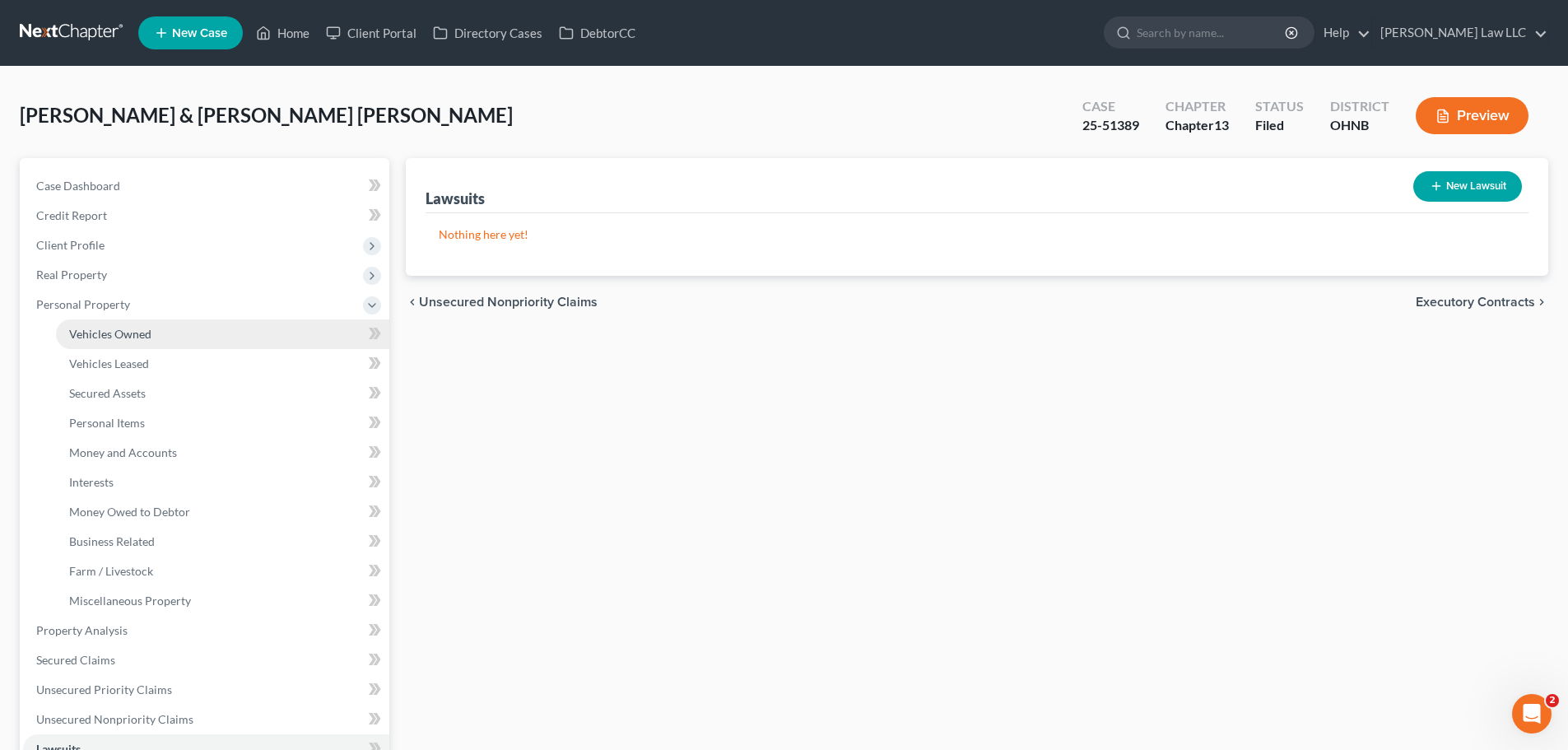
click at [122, 331] on span "Vehicles Owned" at bounding box center [111, 334] width 82 height 14
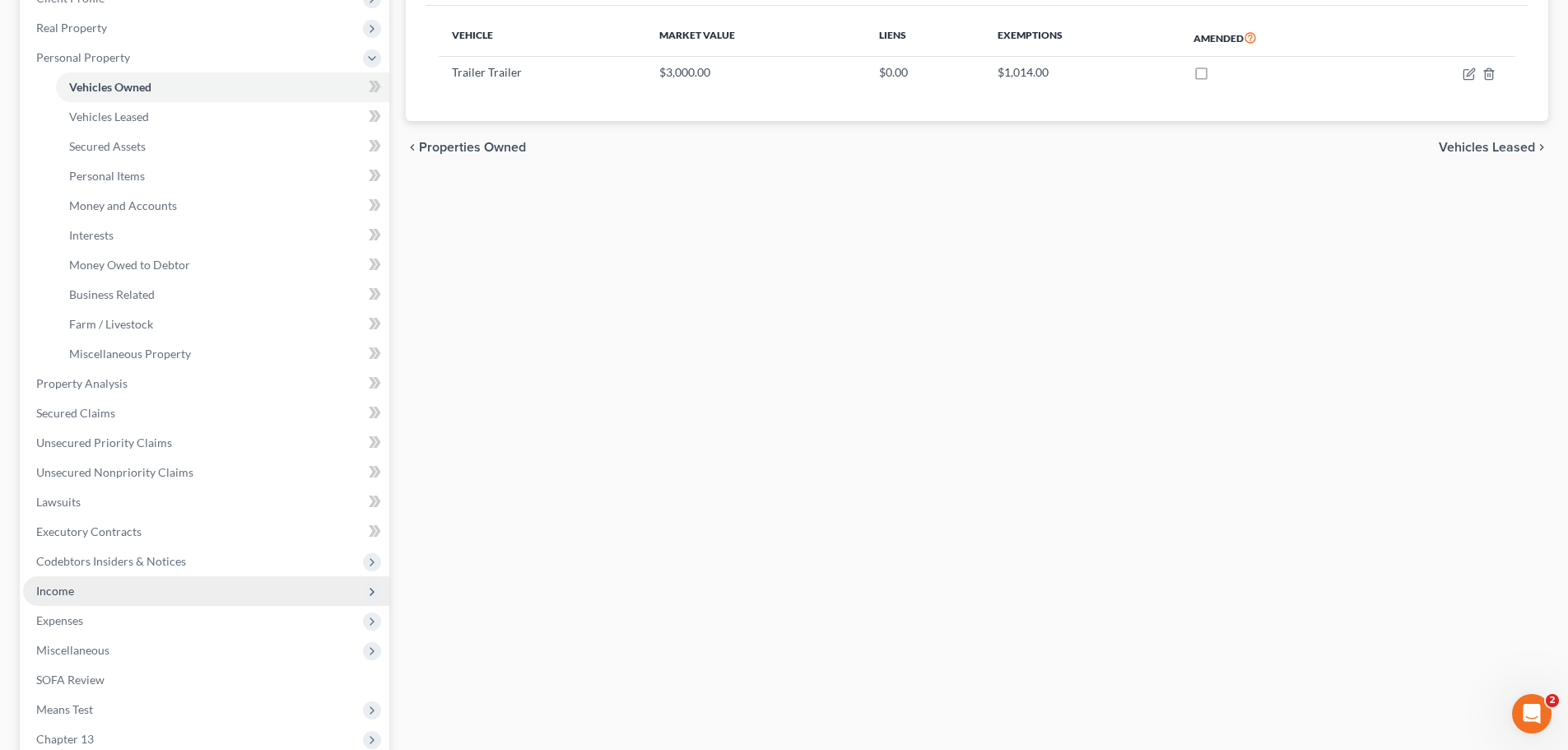
scroll to position [408, 0]
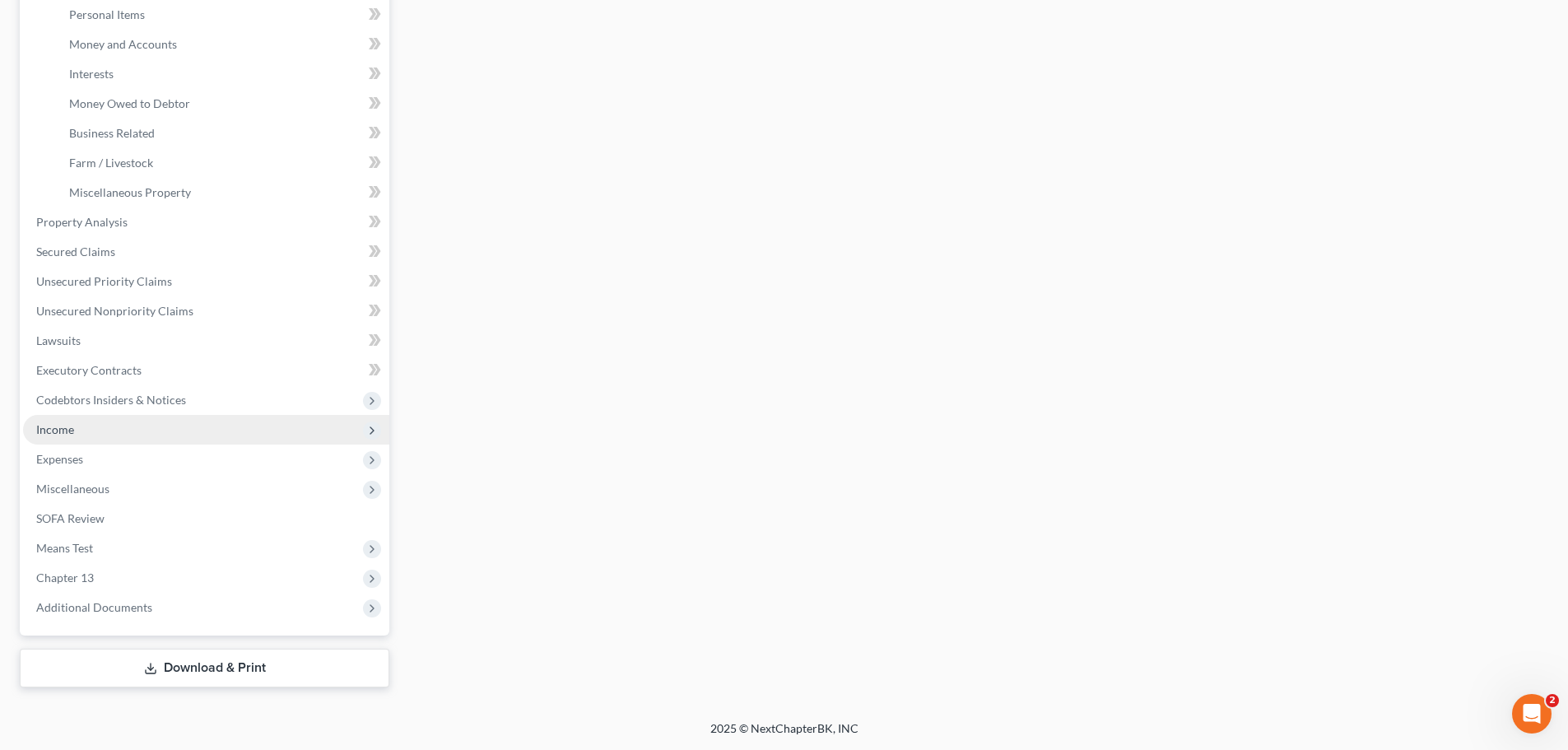
click at [80, 427] on span "Income" at bounding box center [207, 430] width 366 height 29
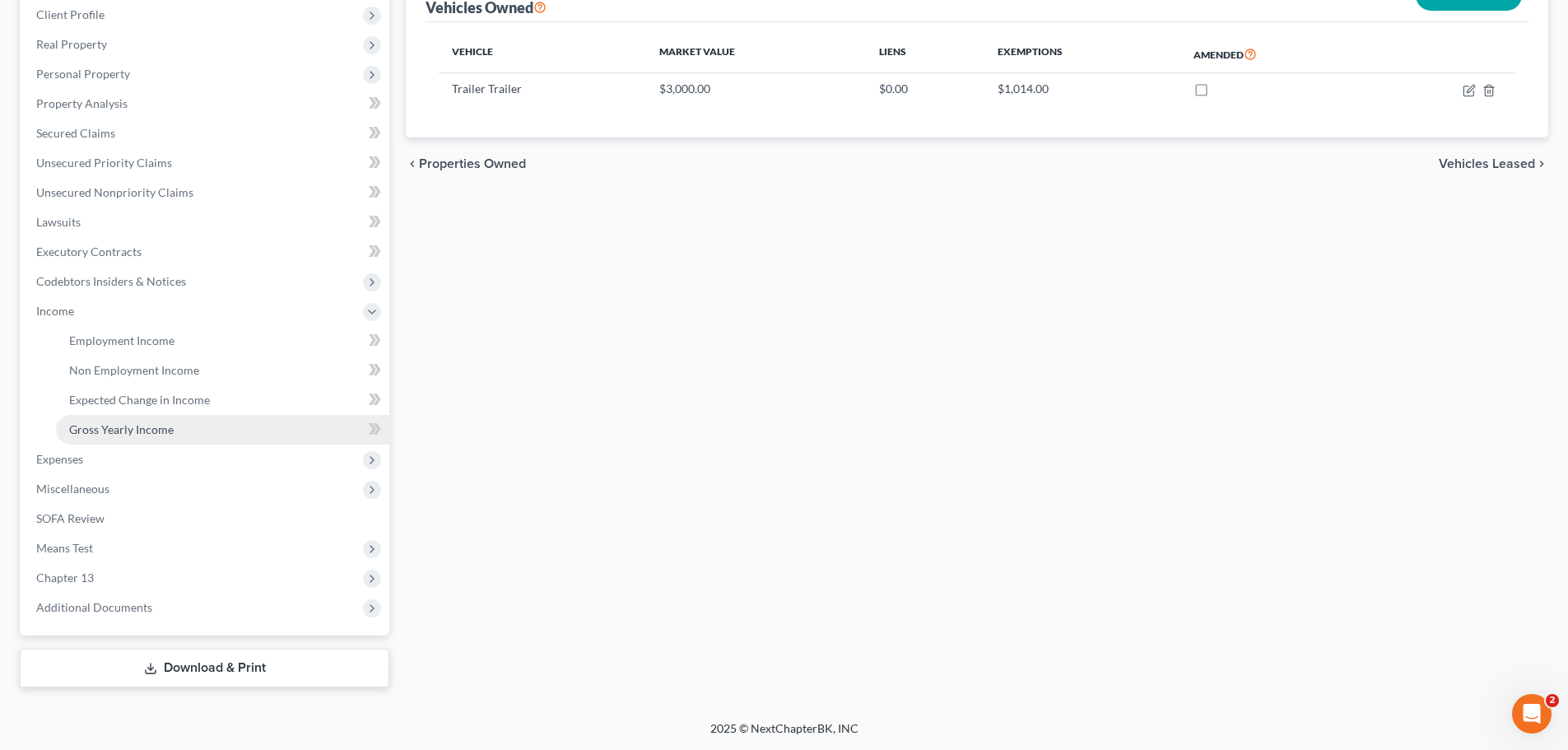
click at [140, 426] on span "Gross Yearly Income" at bounding box center [121, 429] width 105 height 14
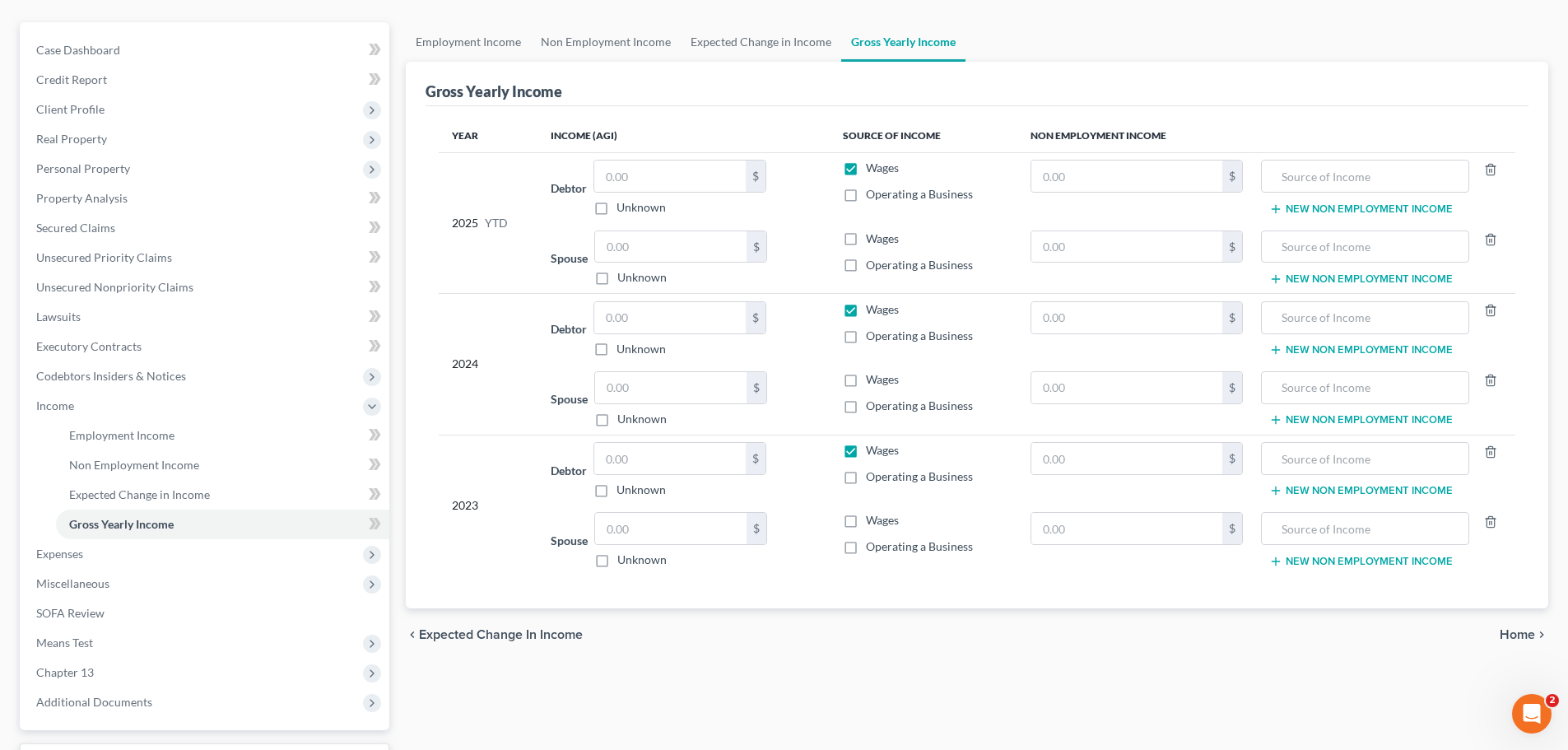
scroll to position [164, 0]
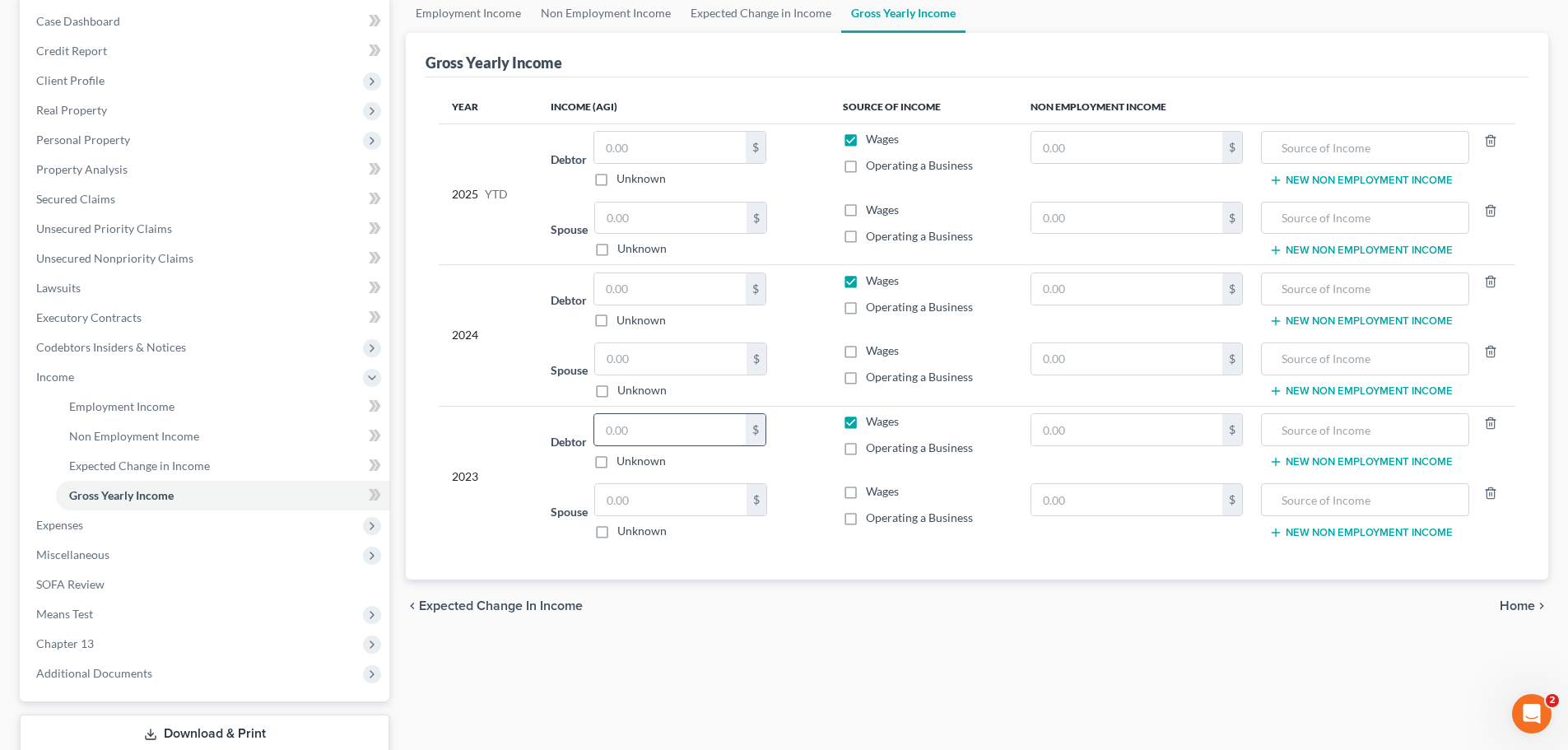
click at [709, 437] on input "text" at bounding box center [670, 430] width 152 height 31
click at [862, 590] on div "chevron_left Expected Change in Income Home chevron_right" at bounding box center [976, 606] width 1143 height 53
type input "84,008"
click at [682, 673] on div "Employment Income Non Employment Income Expected Change in Income Gross Yearly …" at bounding box center [977, 373] width 1160 height 760
click at [767, 19] on link "Expected Change in Income" at bounding box center [761, 13] width 161 height 39
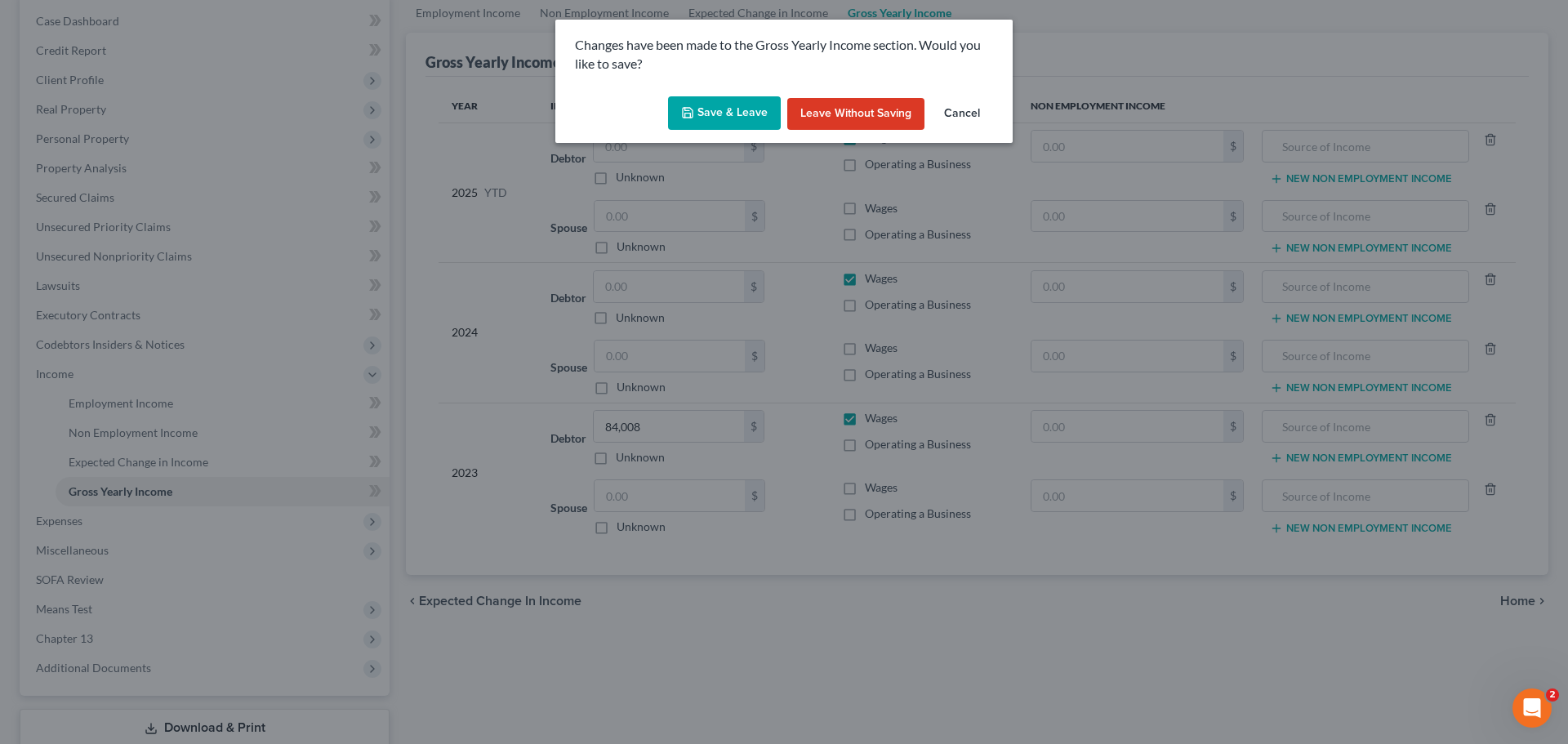
click at [761, 117] on button "Save & Leave" at bounding box center [725, 113] width 113 height 34
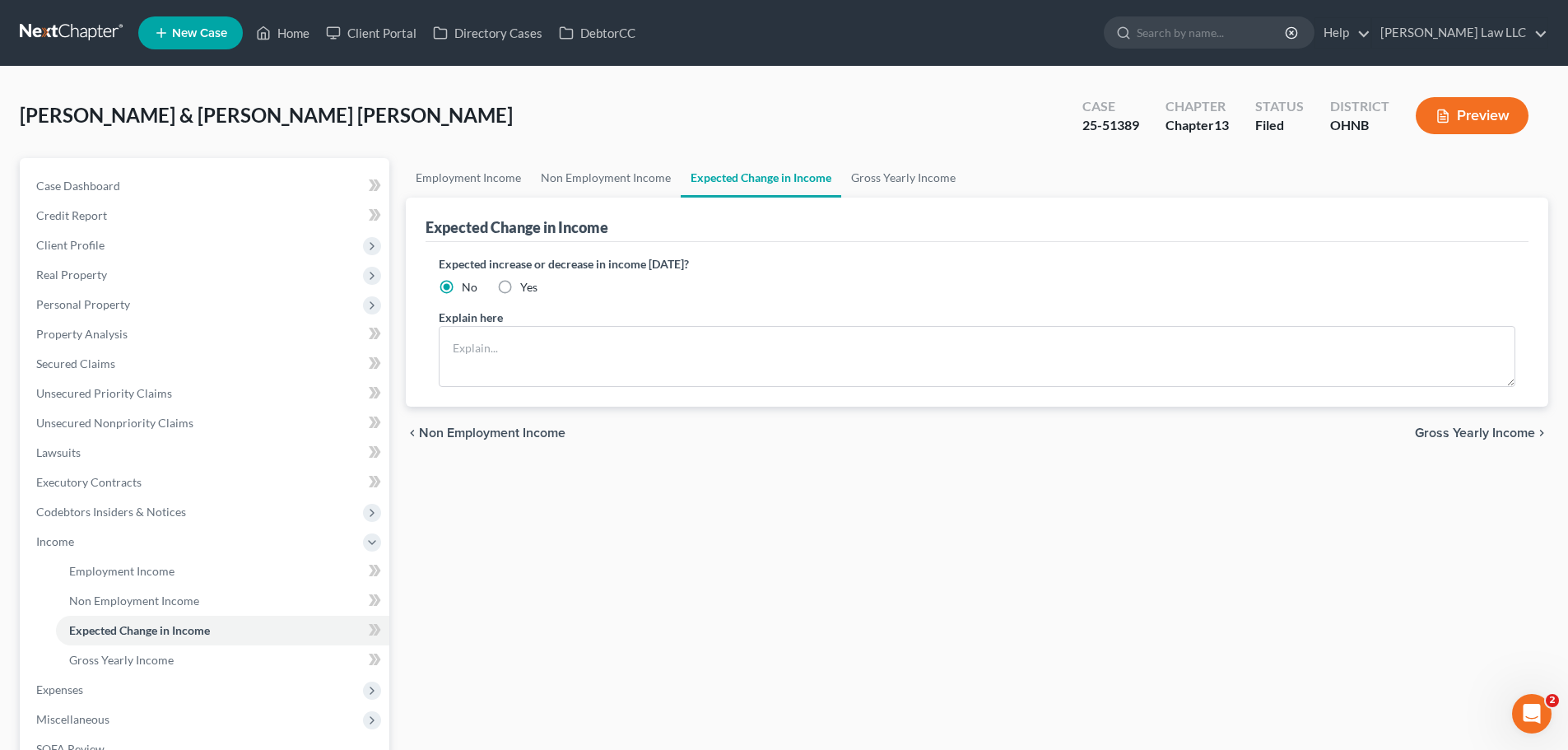
click at [906, 18] on ul "New Case Home Client Portal Directory Cases DebtorCC - No Result - See all resu…" at bounding box center [843, 33] width 1410 height 43
click at [866, 184] on link "Gross Yearly Income" at bounding box center [903, 177] width 124 height 39
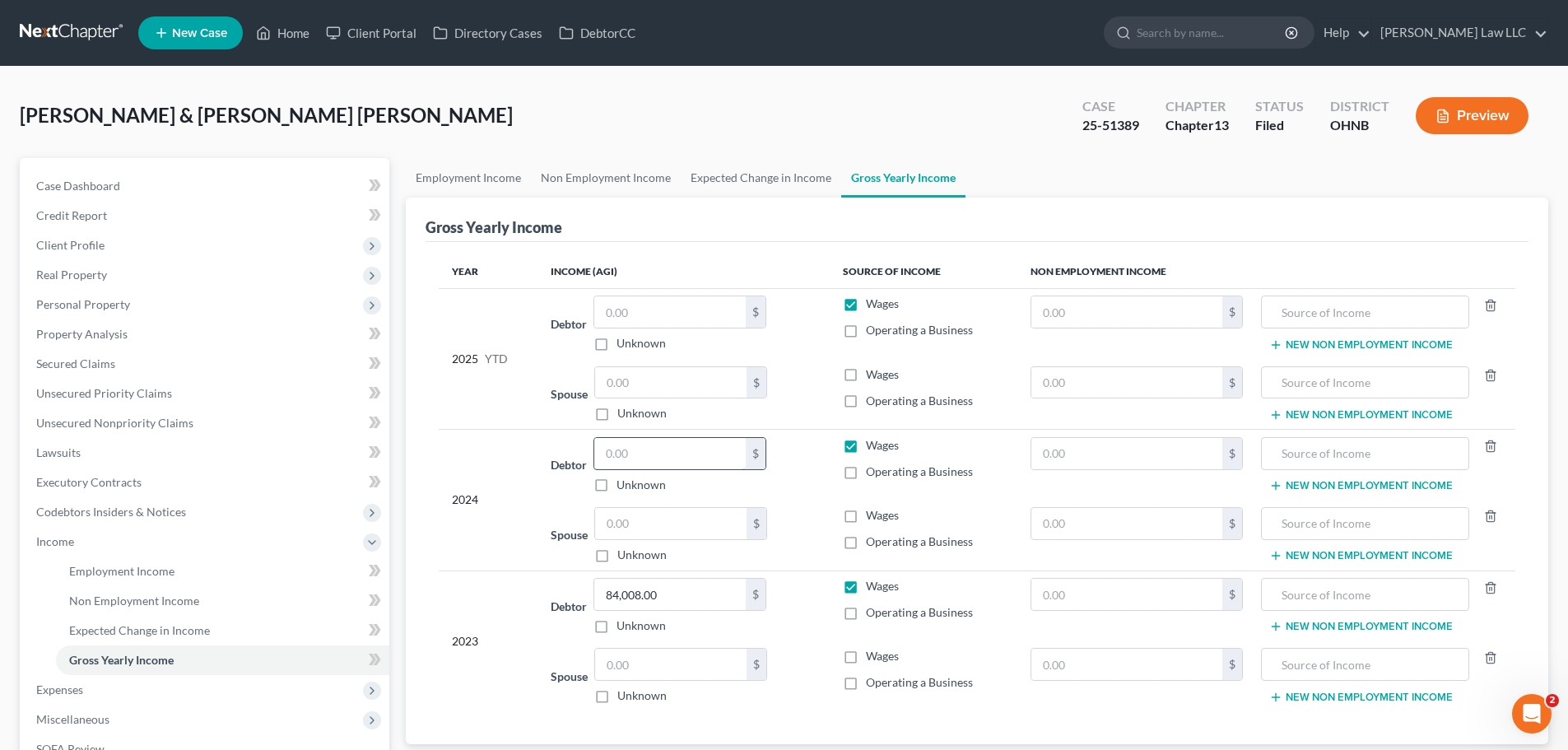
click at [705, 461] on input "text" at bounding box center [670, 453] width 152 height 31
type input "82,401"
click at [798, 400] on div "Spouse $ Unknown Balance Undetermined $ Unknown" at bounding box center [683, 394] width 265 height 56
click at [1350, 316] on input "text" at bounding box center [1364, 312] width 189 height 31
type input "9136"
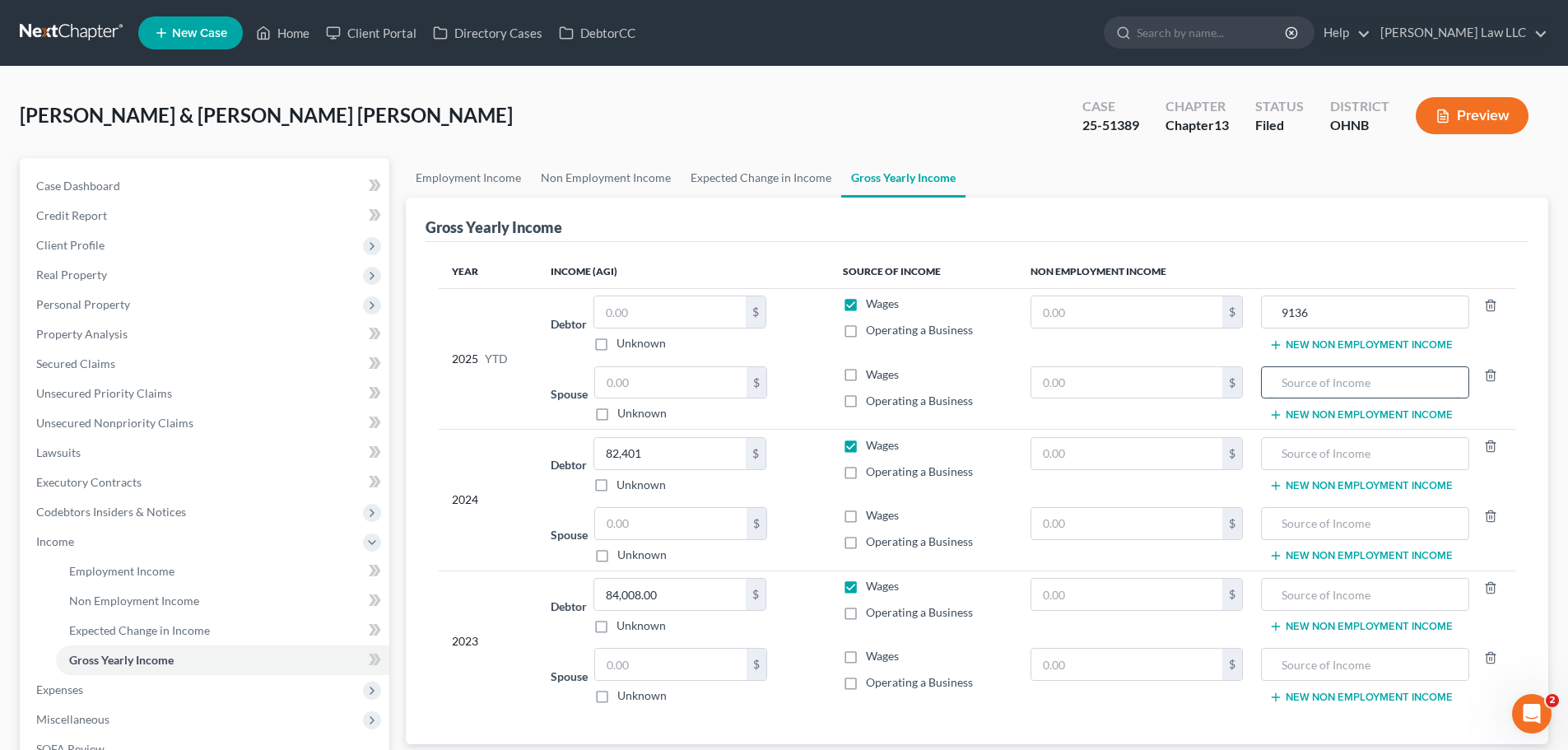
click at [1306, 395] on input "text" at bounding box center [1364, 383] width 189 height 31
type input "20616"
click at [918, 240] on div "Gross Yearly Income" at bounding box center [977, 219] width 1103 height 44
click at [866, 307] on label "Wages" at bounding box center [882, 304] width 33 height 17
click at [873, 306] on input "Wages" at bounding box center [878, 301] width 11 height 11
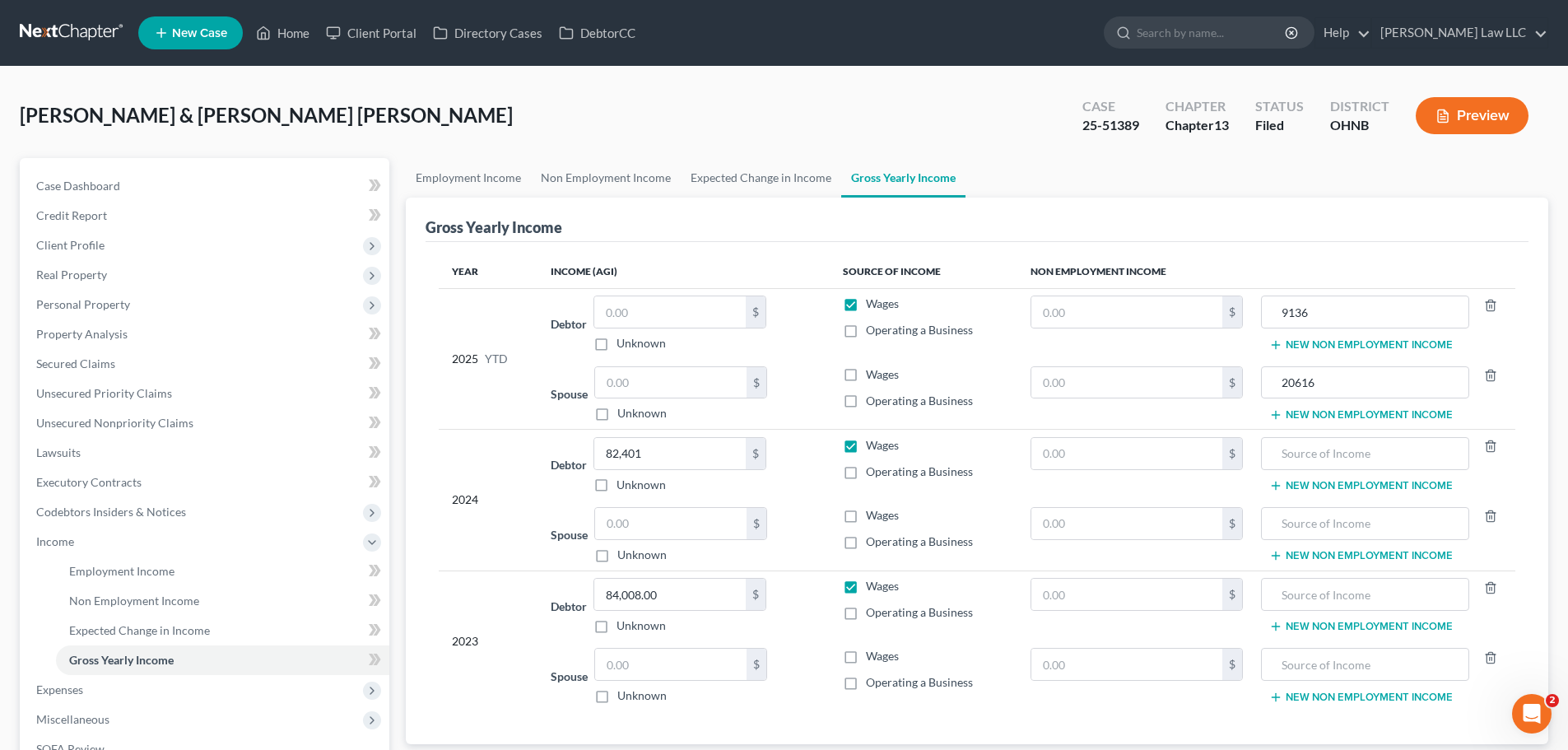
checkbox input "false"
click at [1169, 305] on input "text" at bounding box center [1127, 312] width 192 height 31
drag, startPoint x: 1081, startPoint y: 322, endPoint x: 994, endPoint y: 312, distance: 87.6
click at [994, 312] on tr "2025 YTD Debtor $ Unknown Balance Undetermined $ Unknown Wages Operating a Busi…" at bounding box center [976, 323] width 1076 height 70
drag, startPoint x: 1341, startPoint y: 317, endPoint x: 1256, endPoint y: 321, distance: 85.1
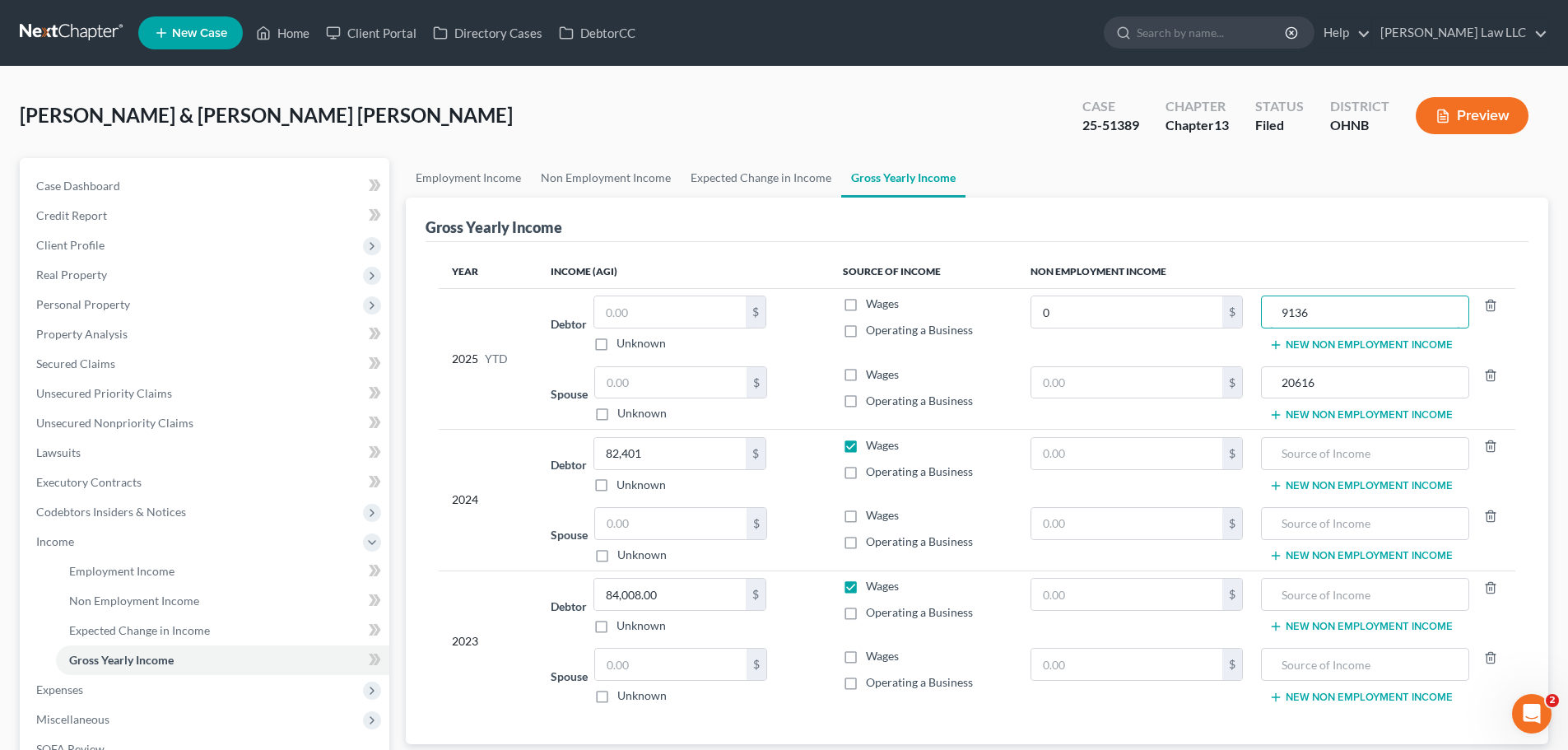
click at [1256, 321] on tr "2025 YTD Debtor $ Unknown Balance Undetermined $ Unknown Wages Operating a Busi…" at bounding box center [976, 323] width 1076 height 70
paste input "9136"
type input "9,136"
drag, startPoint x: 1324, startPoint y: 314, endPoint x: 1264, endPoint y: 312, distance: 60.0
click at [1264, 312] on div "9136" at bounding box center [1365, 312] width 208 height 33
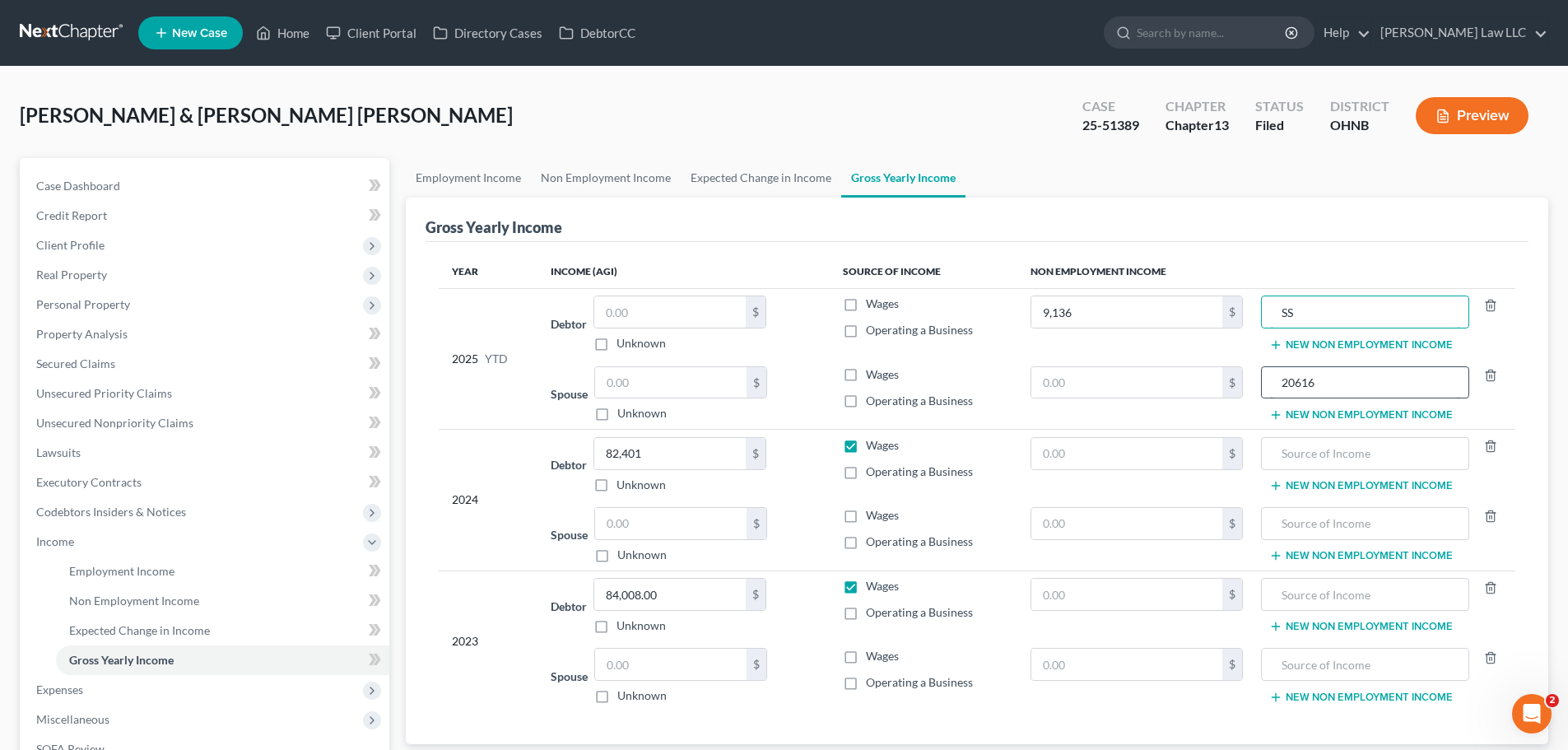
type input "SS"
drag, startPoint x: 1331, startPoint y: 385, endPoint x: 1250, endPoint y: 385, distance: 81.0
click at [1250, 385] on tr "Spouse $ Unknown Balance Undetermined $ Unknown Wages Operating a Business $ 20…" at bounding box center [976, 394] width 1076 height 70
click at [1164, 382] on input "text" at bounding box center [1127, 383] width 192 height 31
paste input "20616"
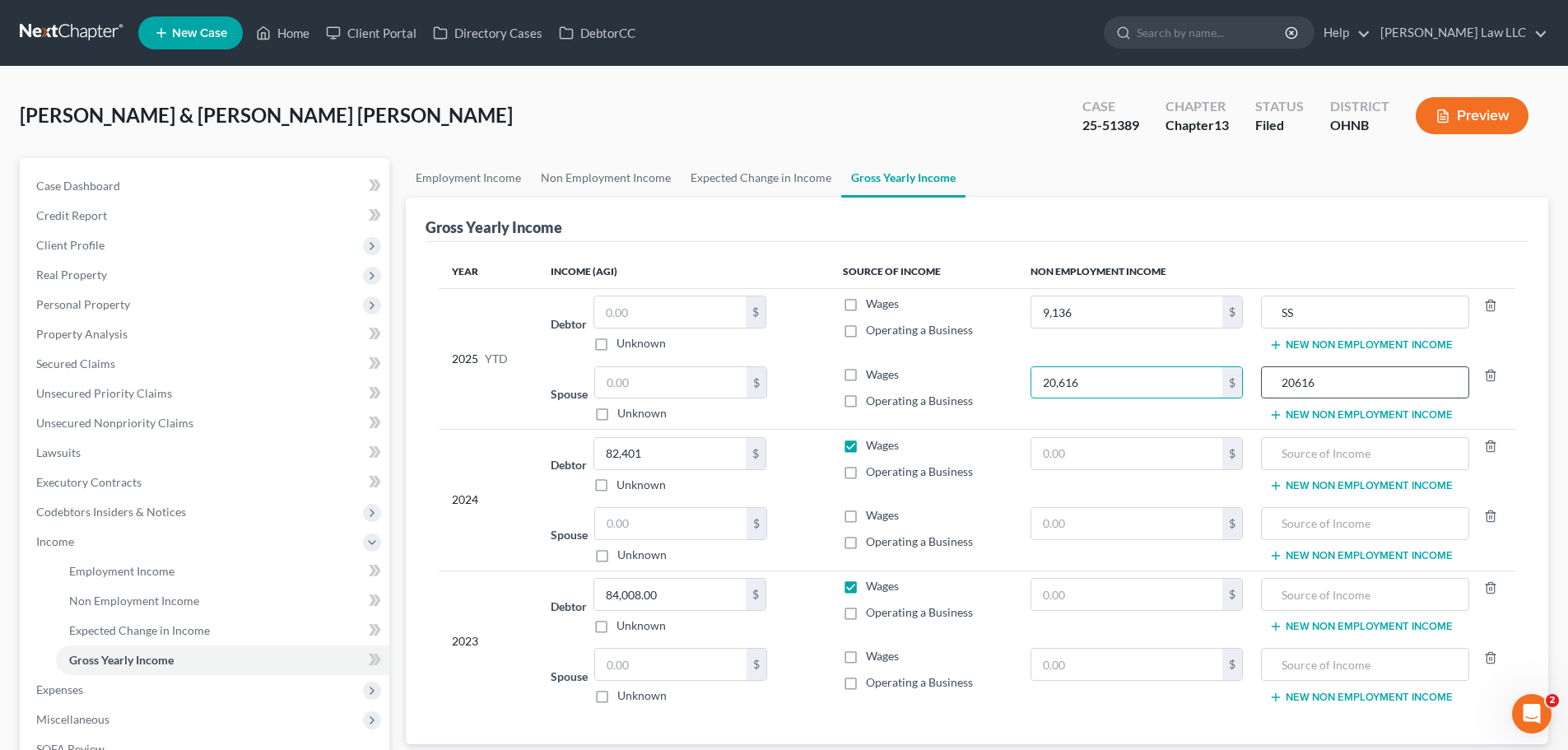
type input "20,616"
click at [1319, 391] on input "20616" at bounding box center [1364, 383] width 189 height 31
drag, startPoint x: 1326, startPoint y: 386, endPoint x: 1228, endPoint y: 388, distance: 98.0
click at [1228, 388] on tr "Spouse $ Unknown Balance Undetermined $ Unknown Wages Operating a Business 20,6…" at bounding box center [976, 394] width 1076 height 70
type input "SS"
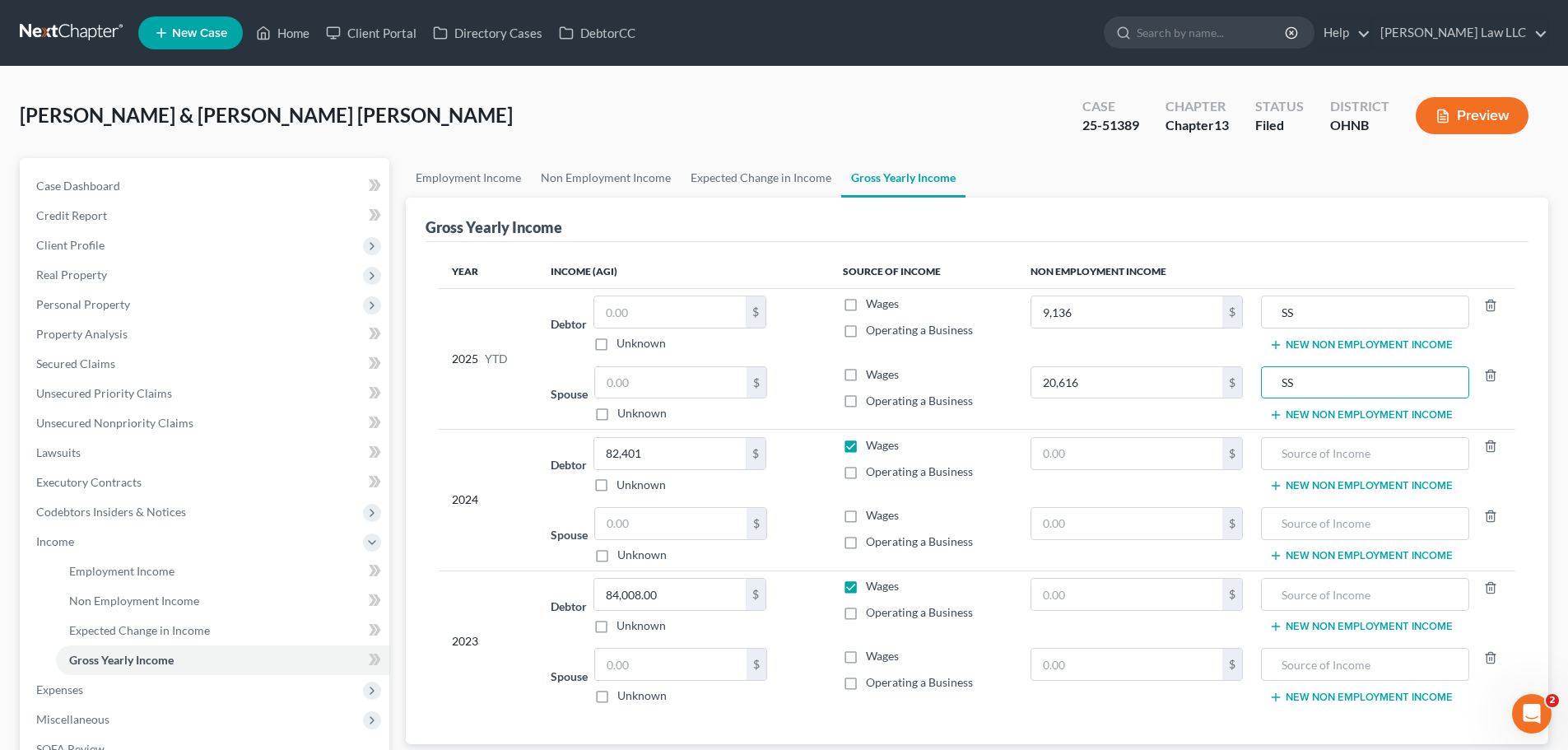
click at [1324, 224] on div "Gross Yearly Income" at bounding box center [977, 219] width 1103 height 44
click at [737, 174] on link "Expected Change in Income" at bounding box center [761, 177] width 161 height 39
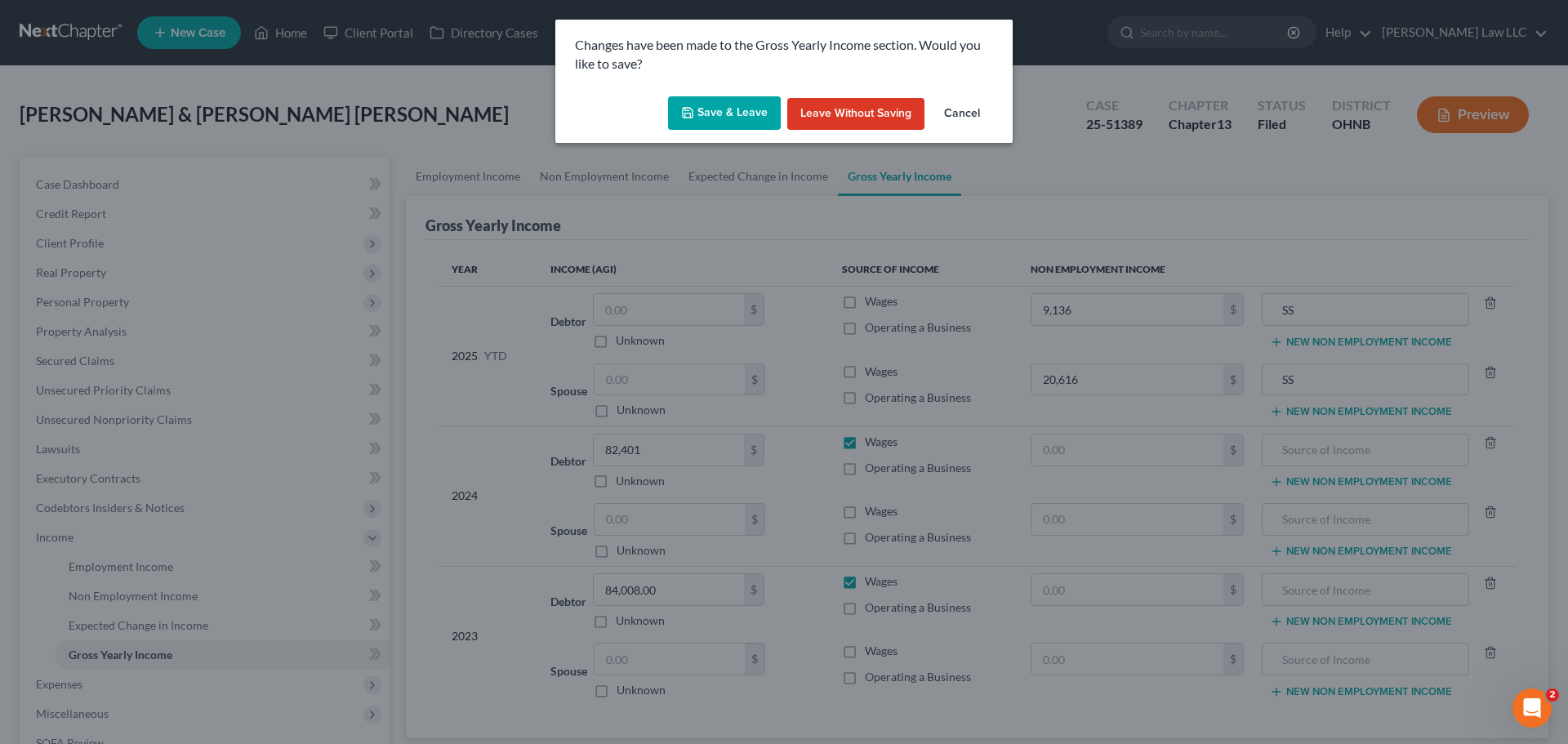
click at [704, 112] on button "Save & Leave" at bounding box center [725, 113] width 113 height 34
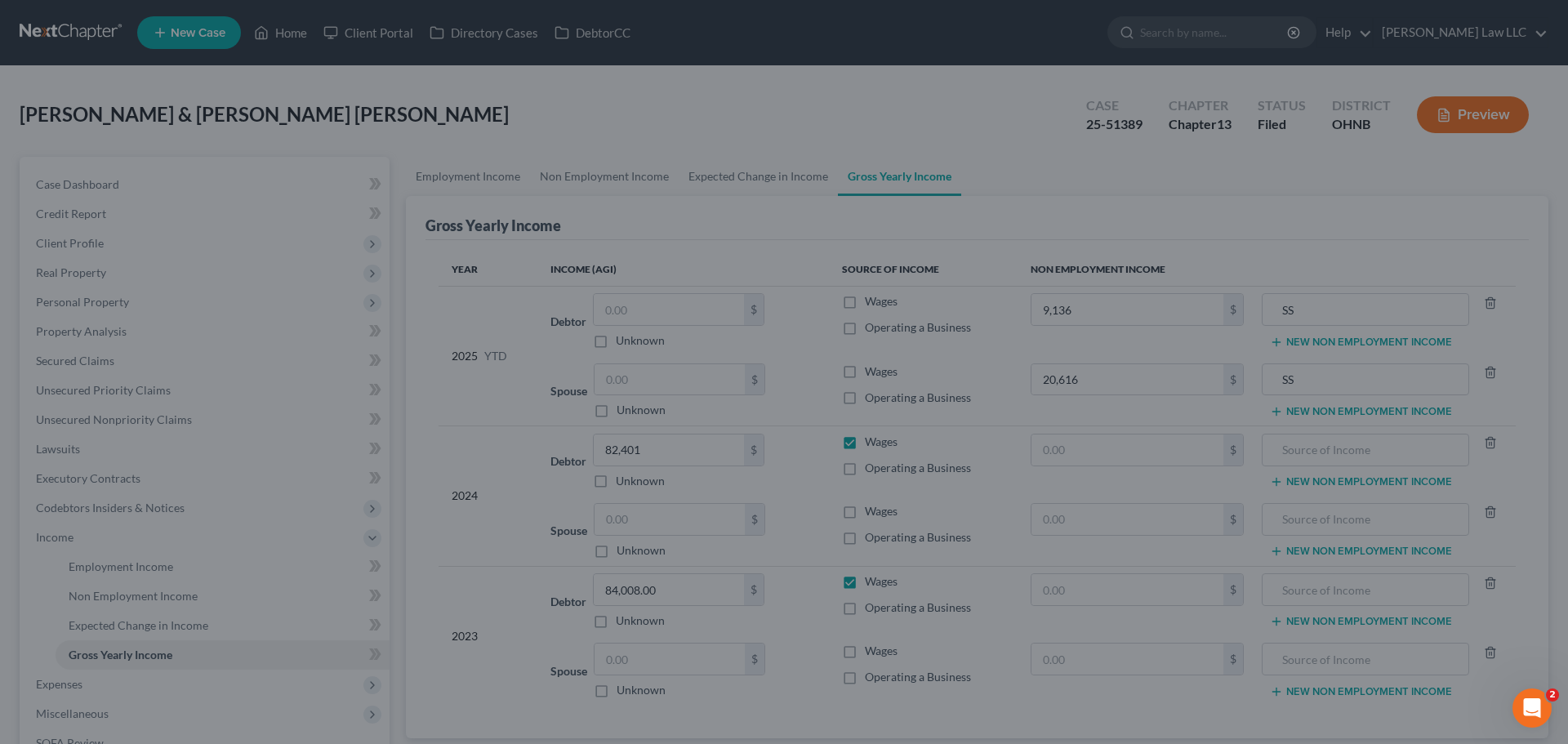
type input "9,136.00"
type input "20,616.00"
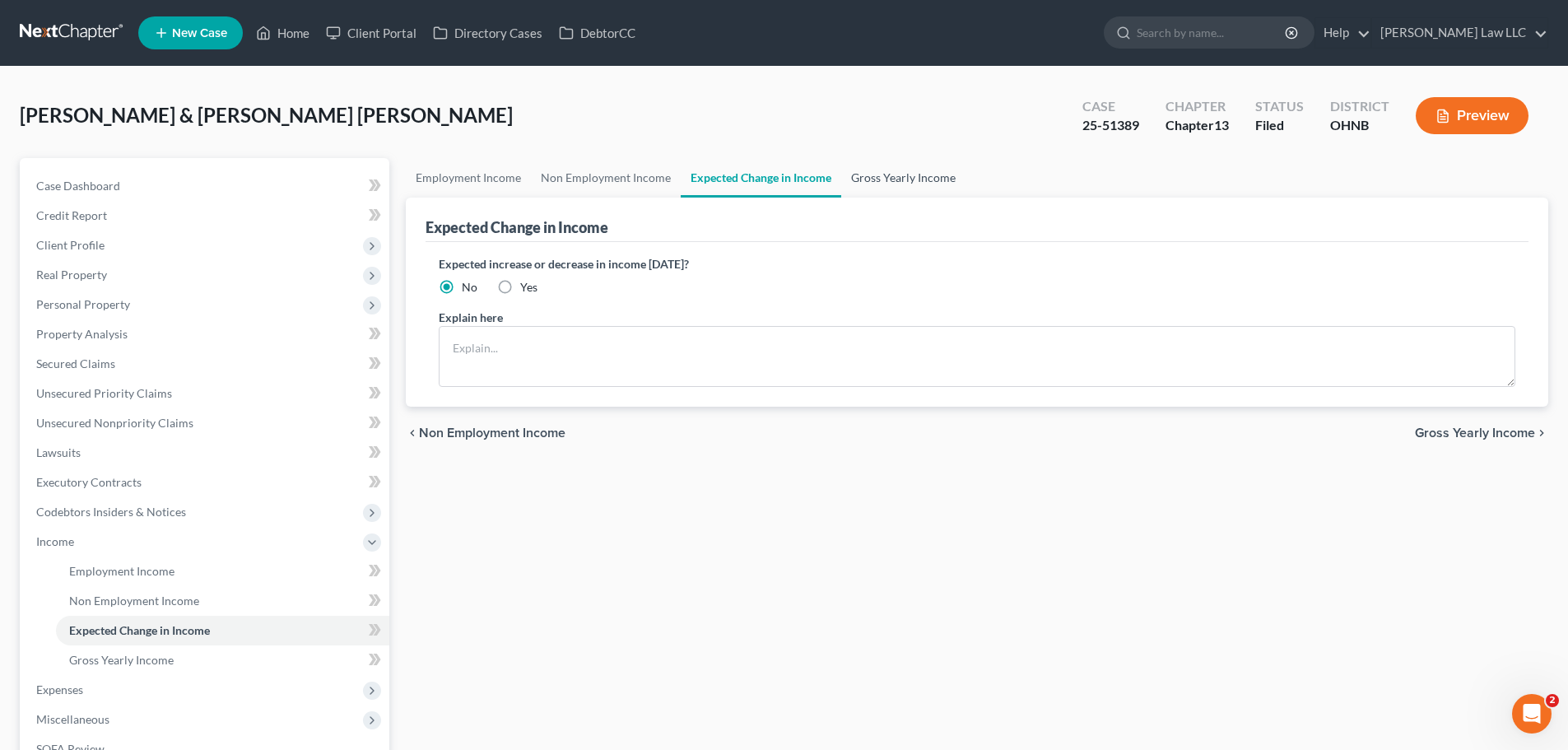
click at [883, 181] on link "Gross Yearly Income" at bounding box center [903, 177] width 124 height 39
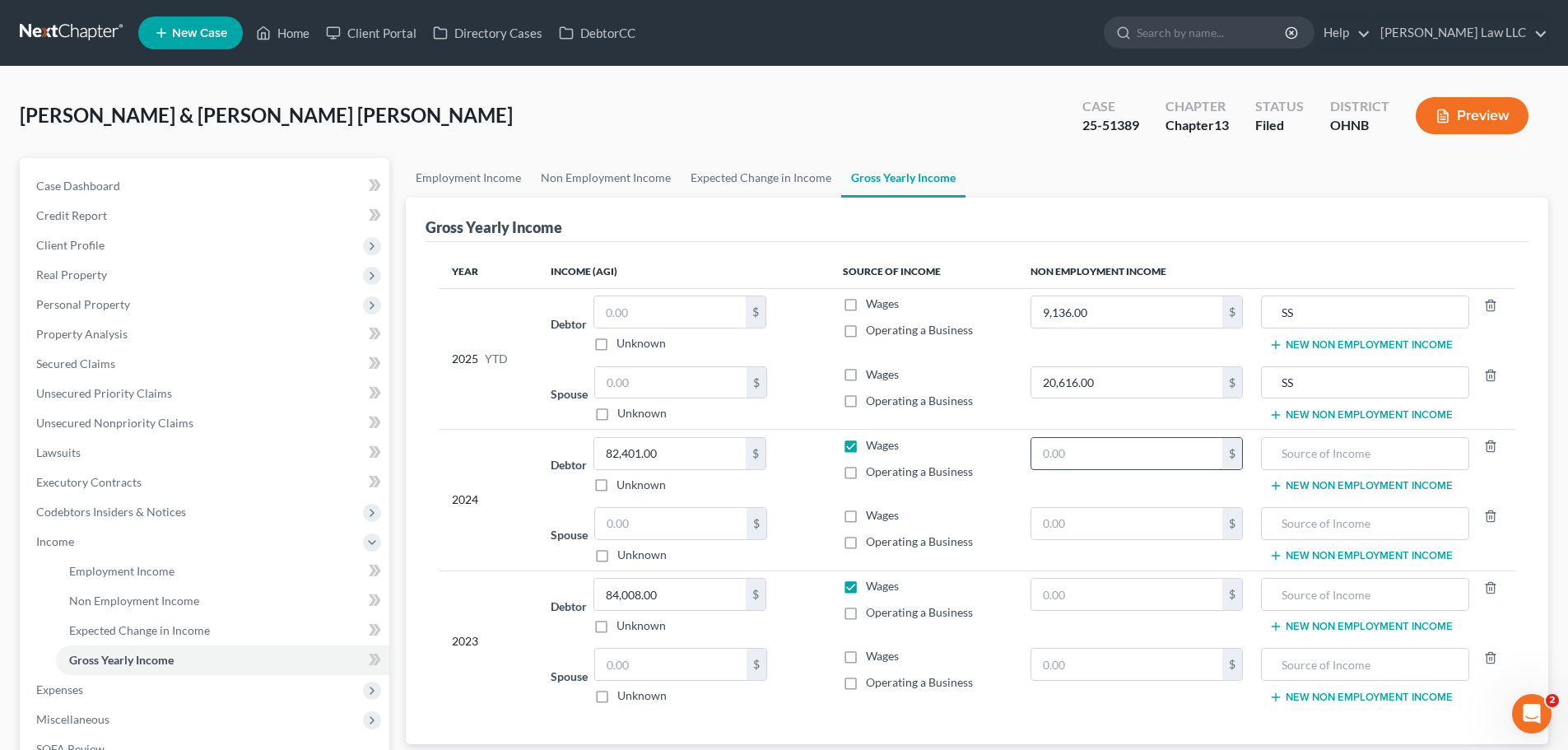
scroll to position [82, 0]
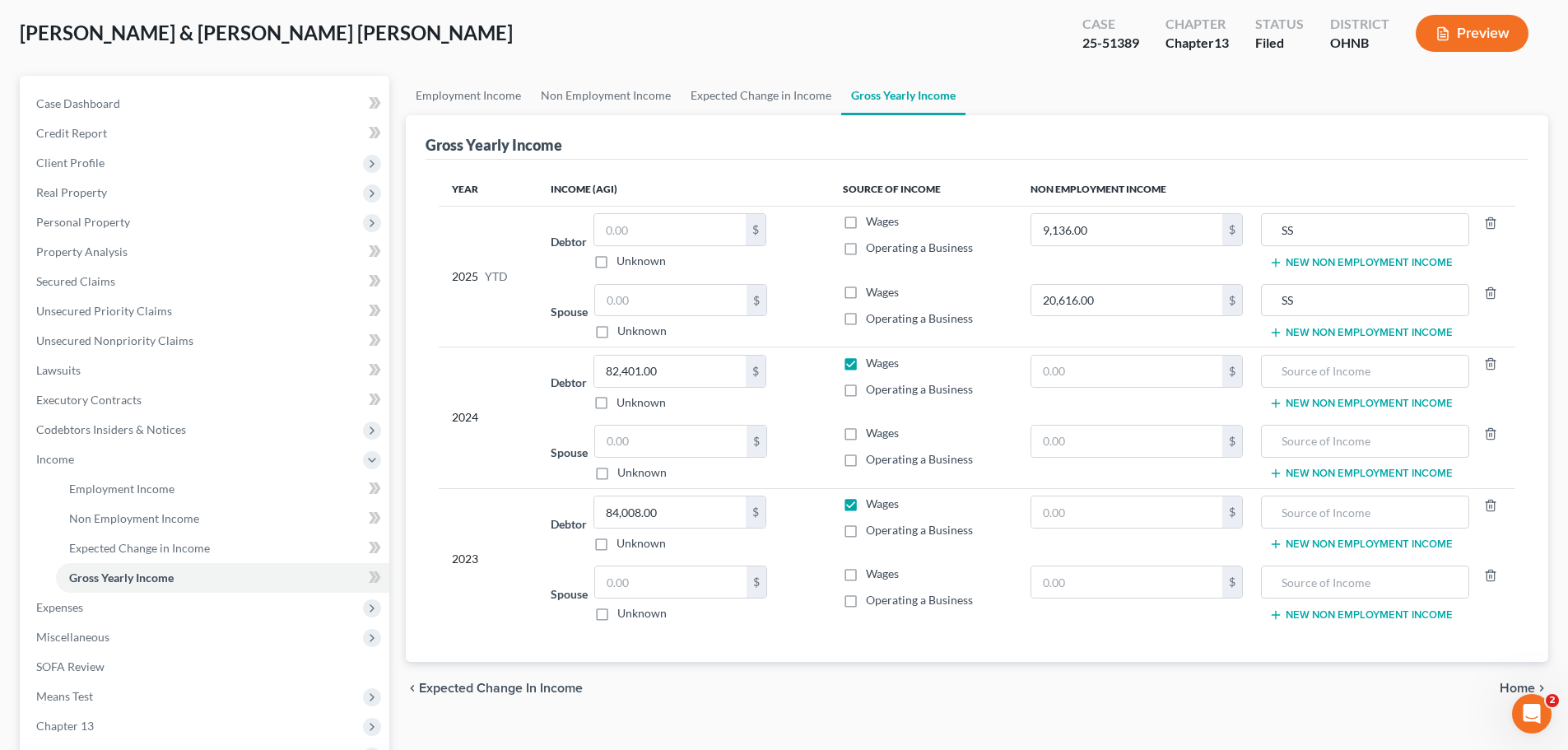
click at [1310, 262] on button "New Non Employment Income" at bounding box center [1360, 261] width 183 height 13
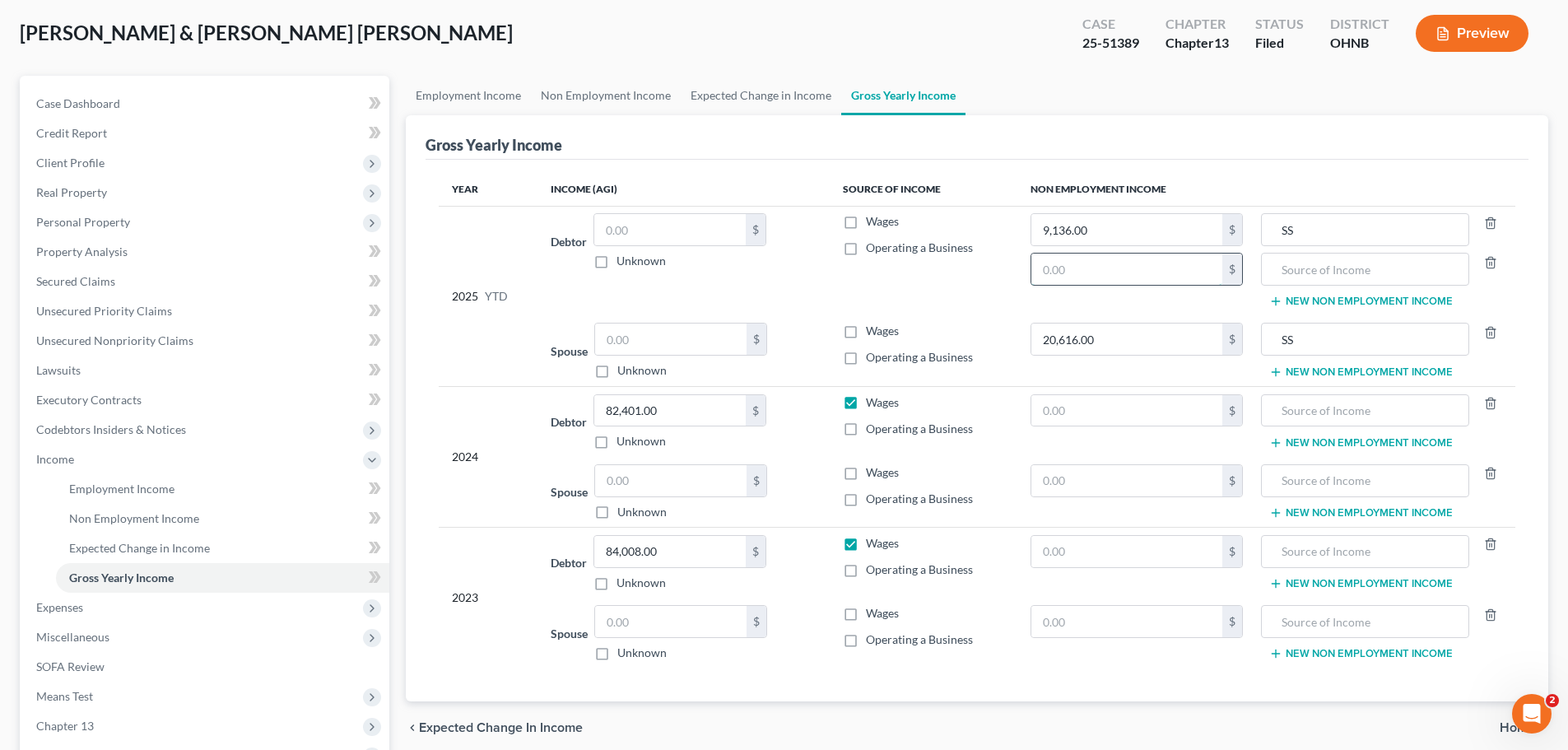
click at [1087, 279] on input "text" at bounding box center [1127, 269] width 192 height 31
type input "0"
click at [1299, 276] on input "text" at bounding box center [1364, 269] width 189 height 31
type input "VA"
click at [1116, 279] on input "0" at bounding box center [1127, 269] width 192 height 31
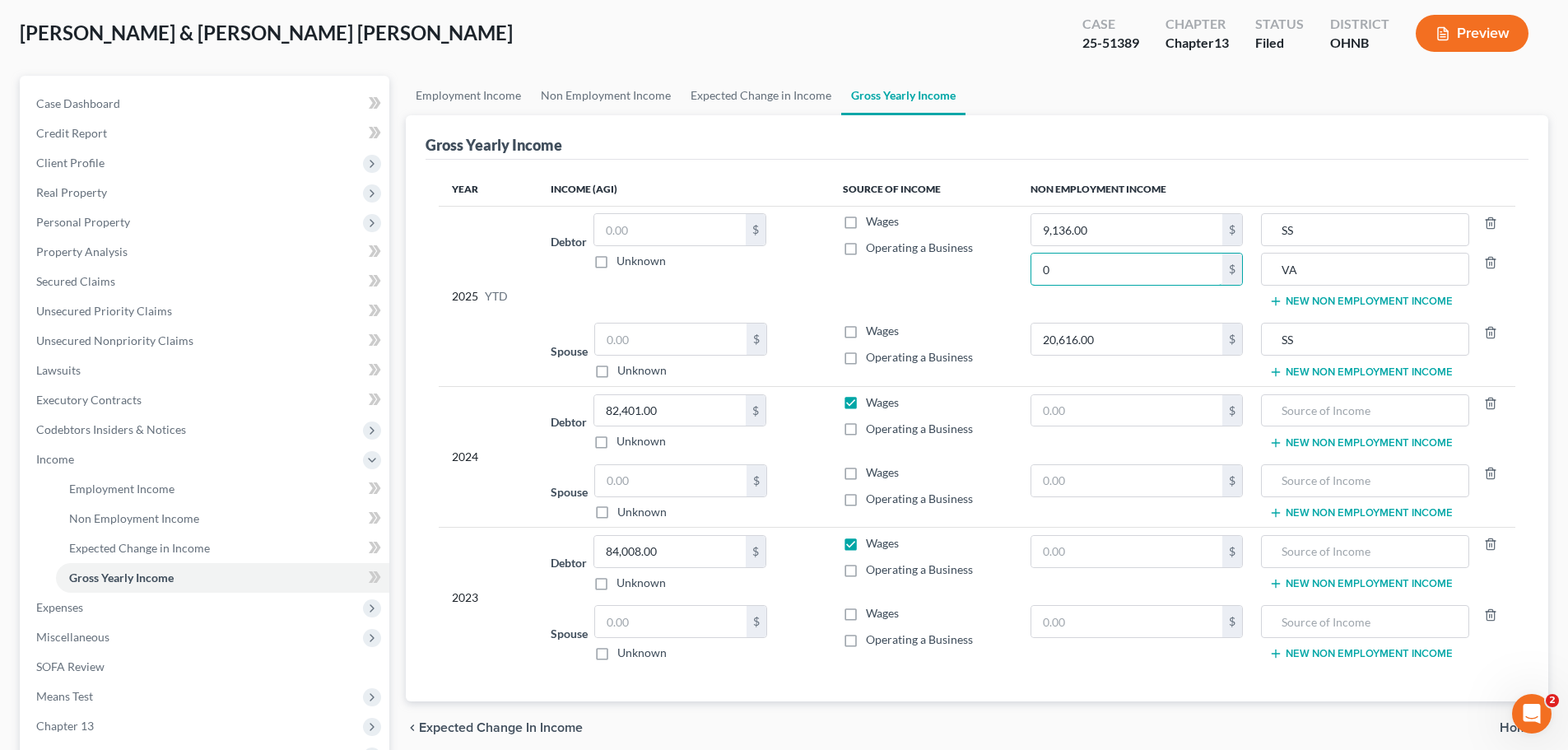
type input "0"
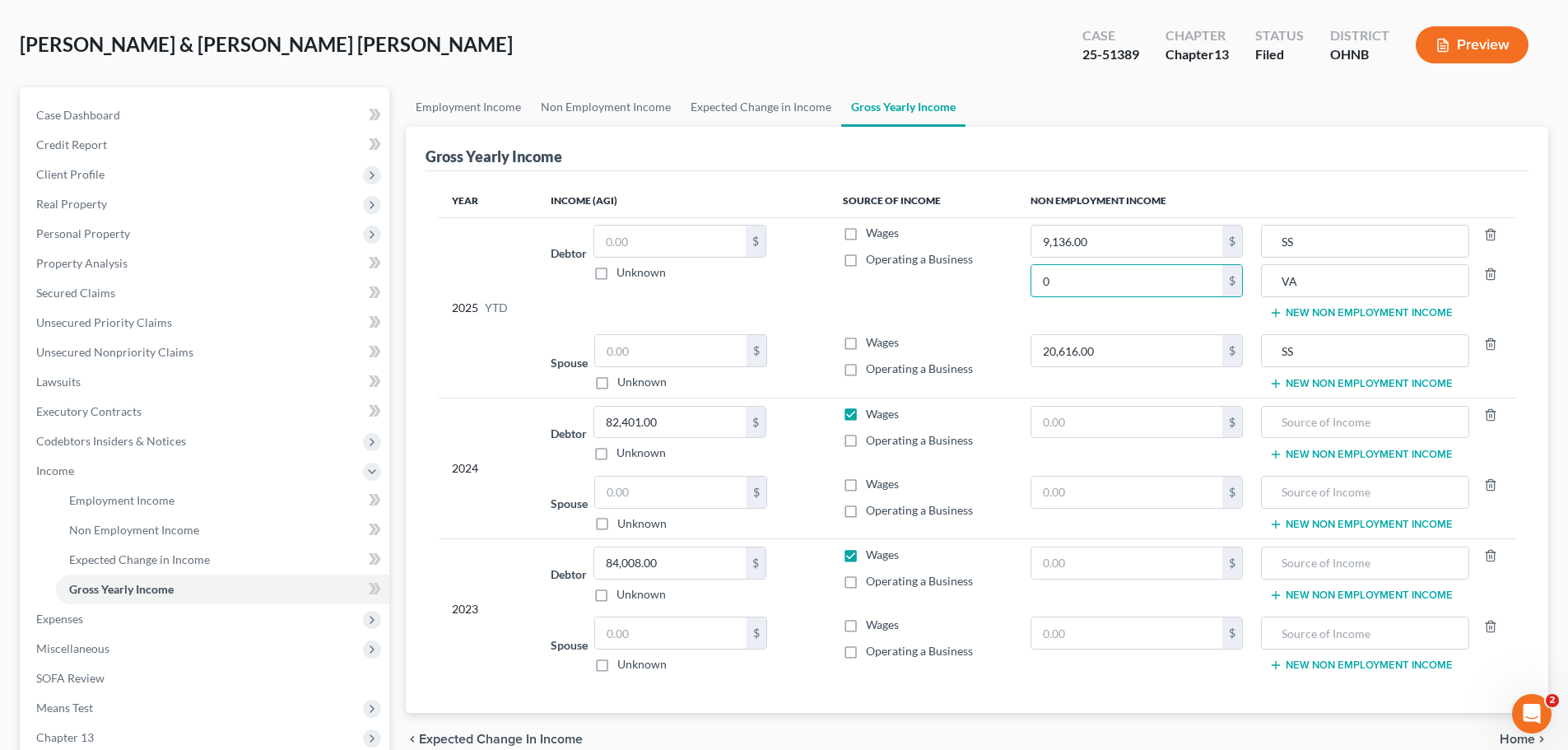
scroll to position [0, 0]
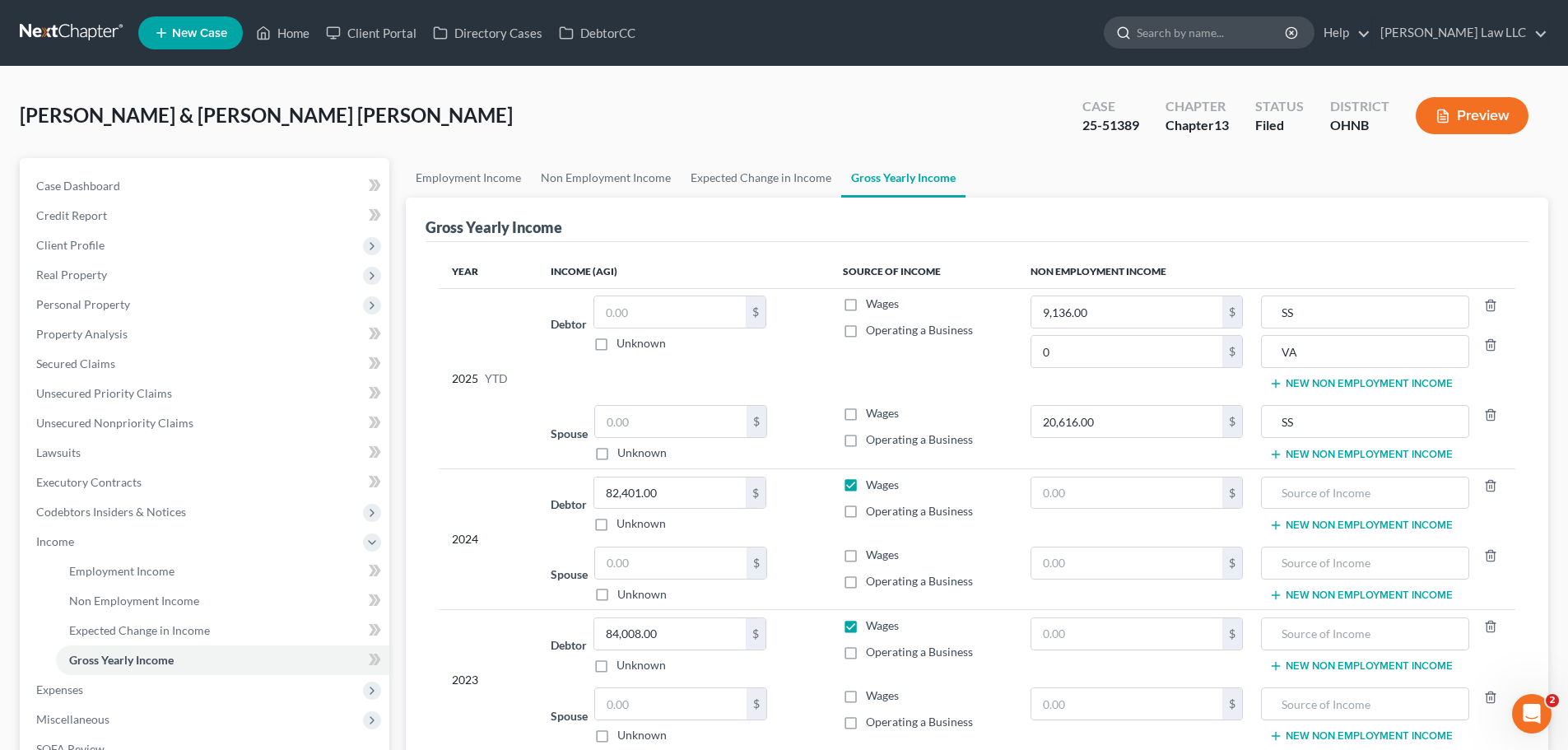
click at [1256, 36] on input "search" at bounding box center [1212, 32] width 151 height 30
click at [1113, 242] on div "Year Income (AGI) Source of Income Non Employment Income 2025 YTD Debtor $ Unkn…" at bounding box center [977, 512] width 1103 height 541
click at [1487, 347] on icon "button" at bounding box center [1491, 344] width 8 height 11
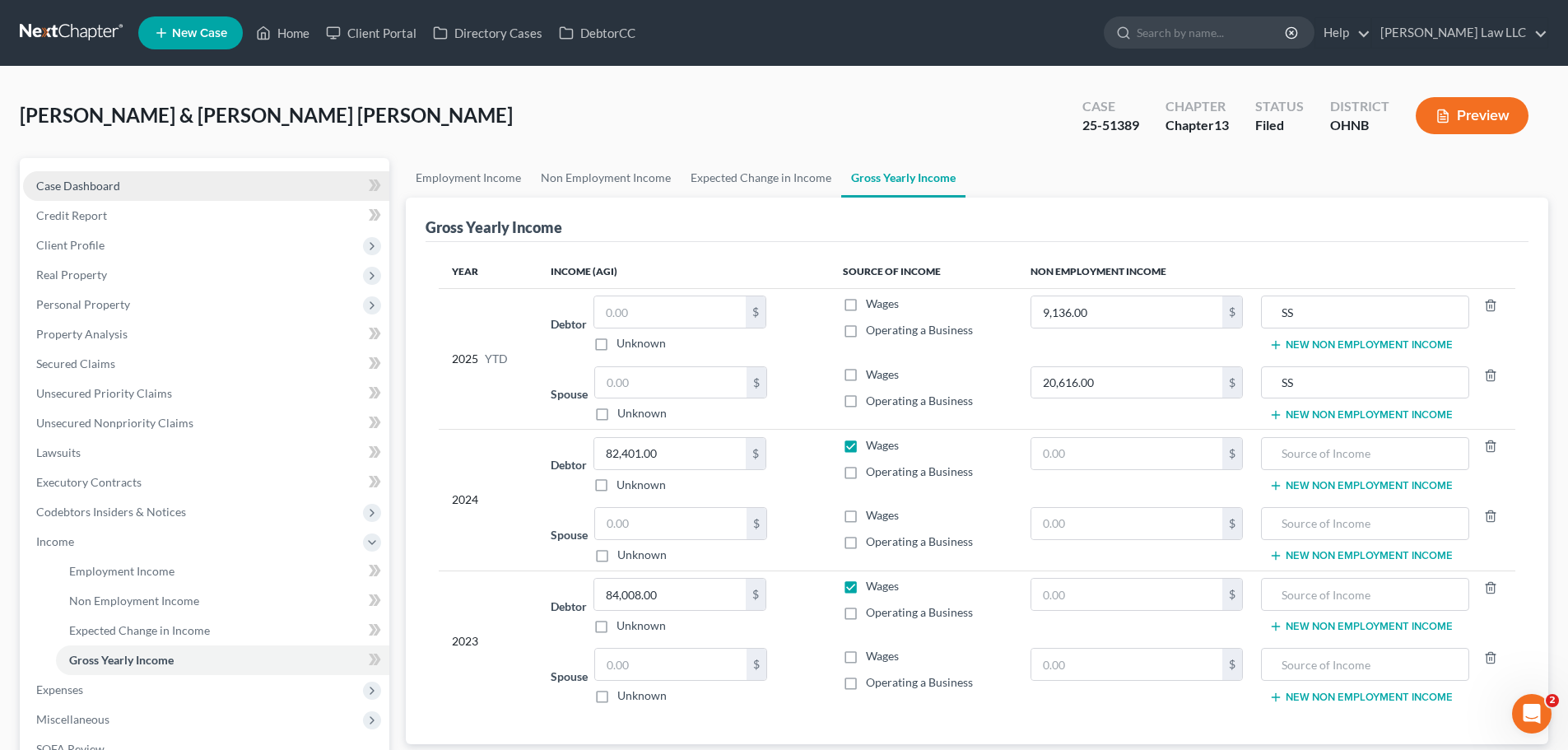
click at [95, 190] on span "Case Dashboard" at bounding box center [78, 185] width 84 height 14
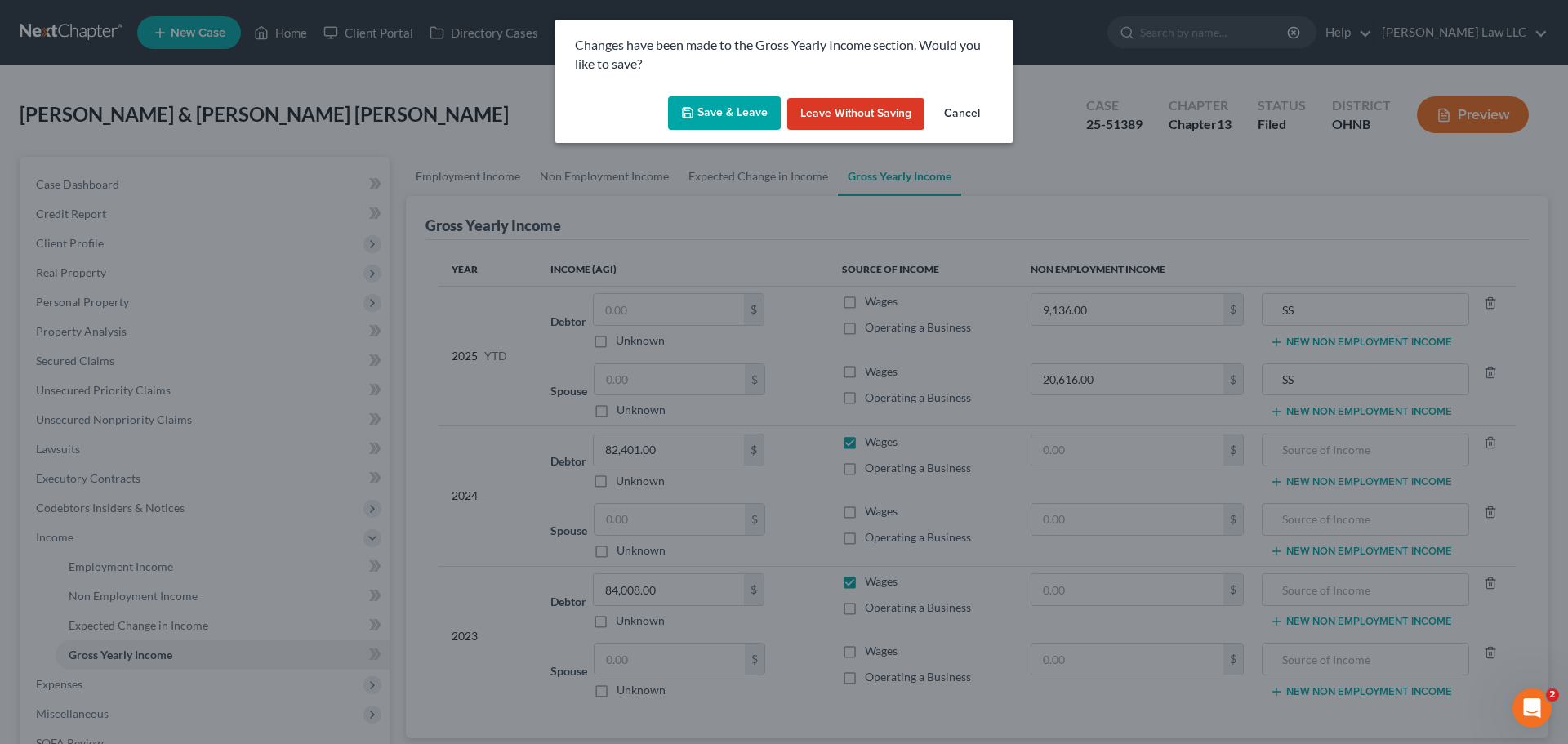
click at [691, 116] on icon "button" at bounding box center [687, 112] width 13 height 13
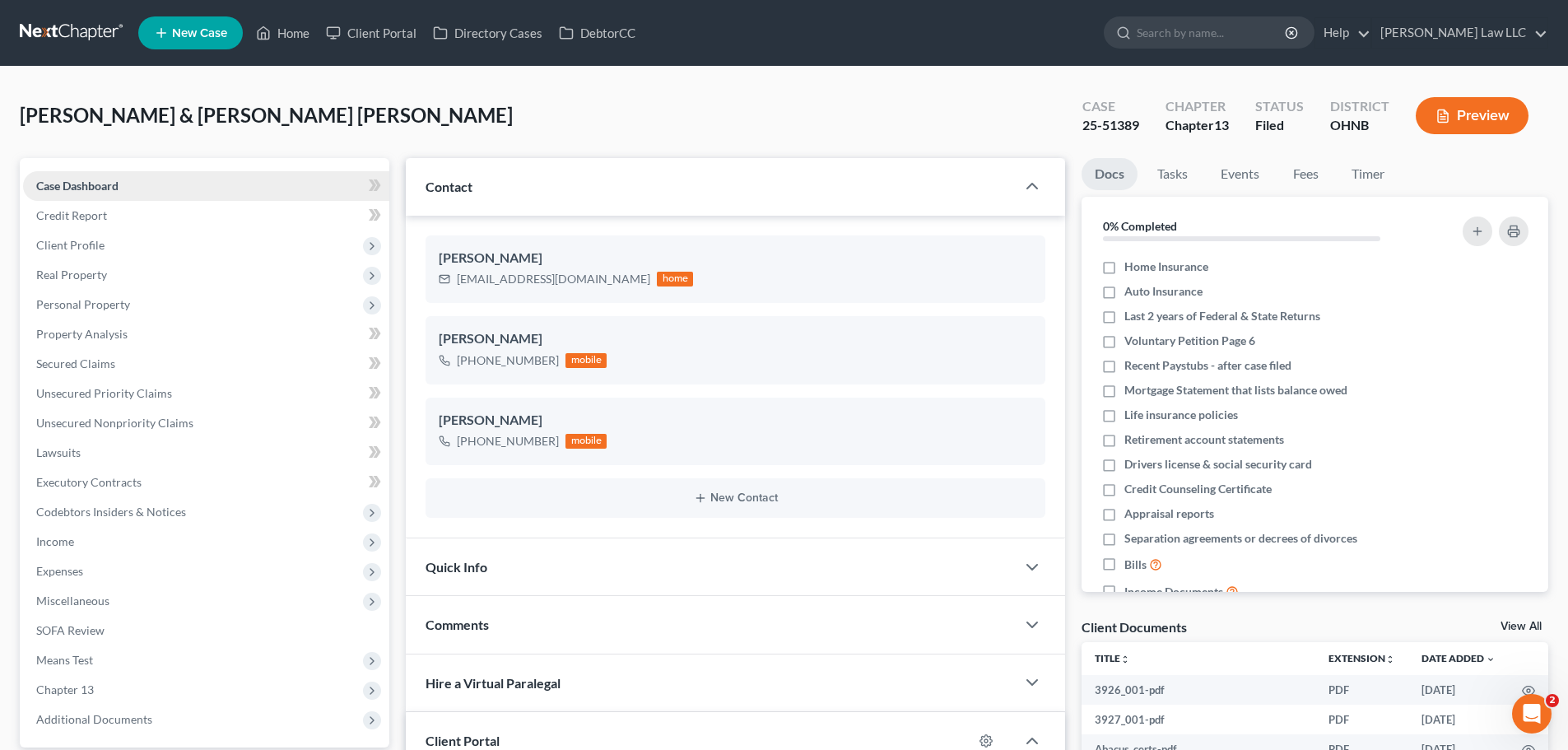
click at [108, 188] on span "Case Dashboard" at bounding box center [77, 185] width 82 height 14
click at [131, 183] on link "Case Dashboard" at bounding box center [207, 186] width 366 height 29
click at [124, 185] on link "Case Dashboard" at bounding box center [207, 186] width 366 height 29
click at [112, 183] on span "Case Dashboard" at bounding box center [77, 185] width 82 height 14
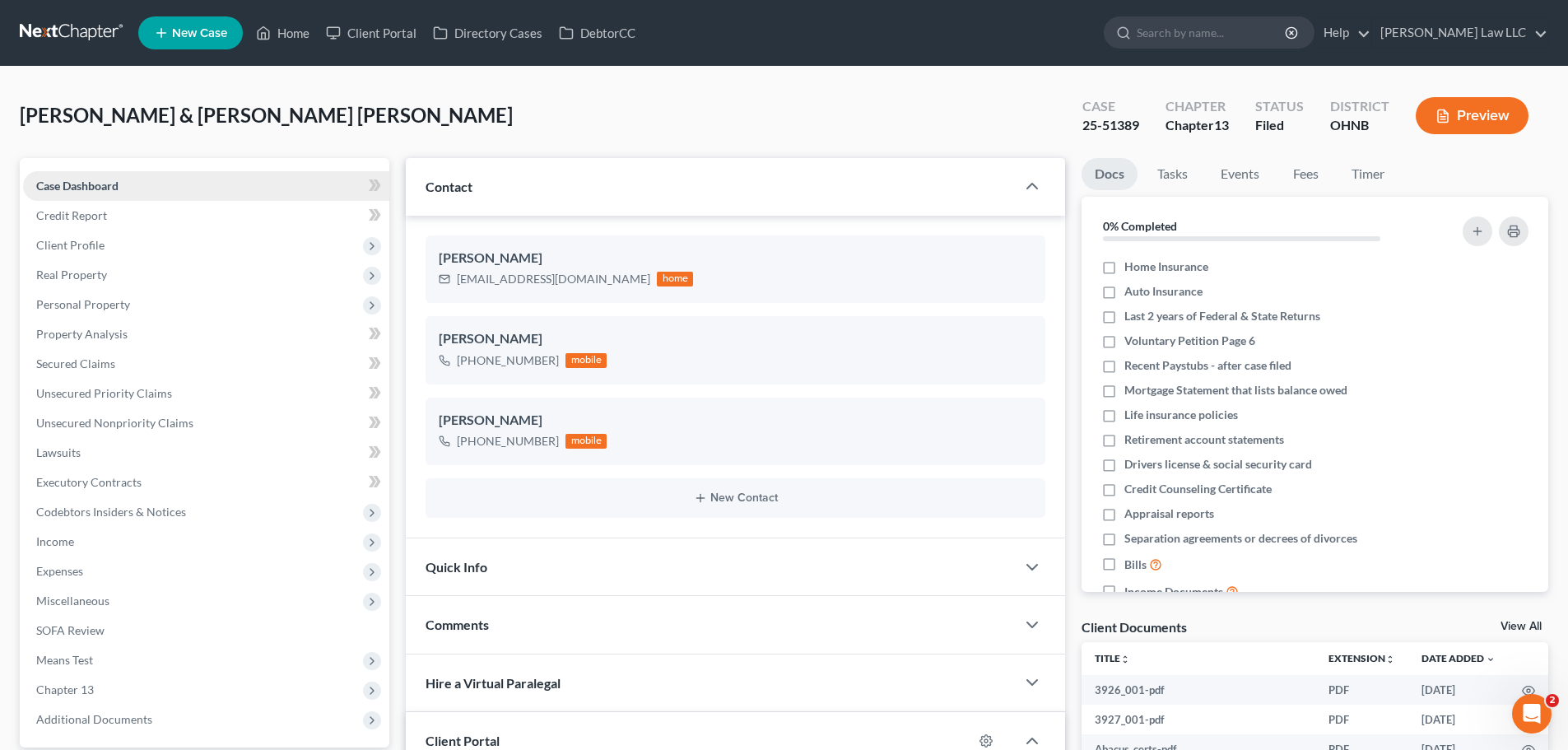
click at [98, 190] on span "Case Dashboard" at bounding box center [77, 185] width 82 height 14
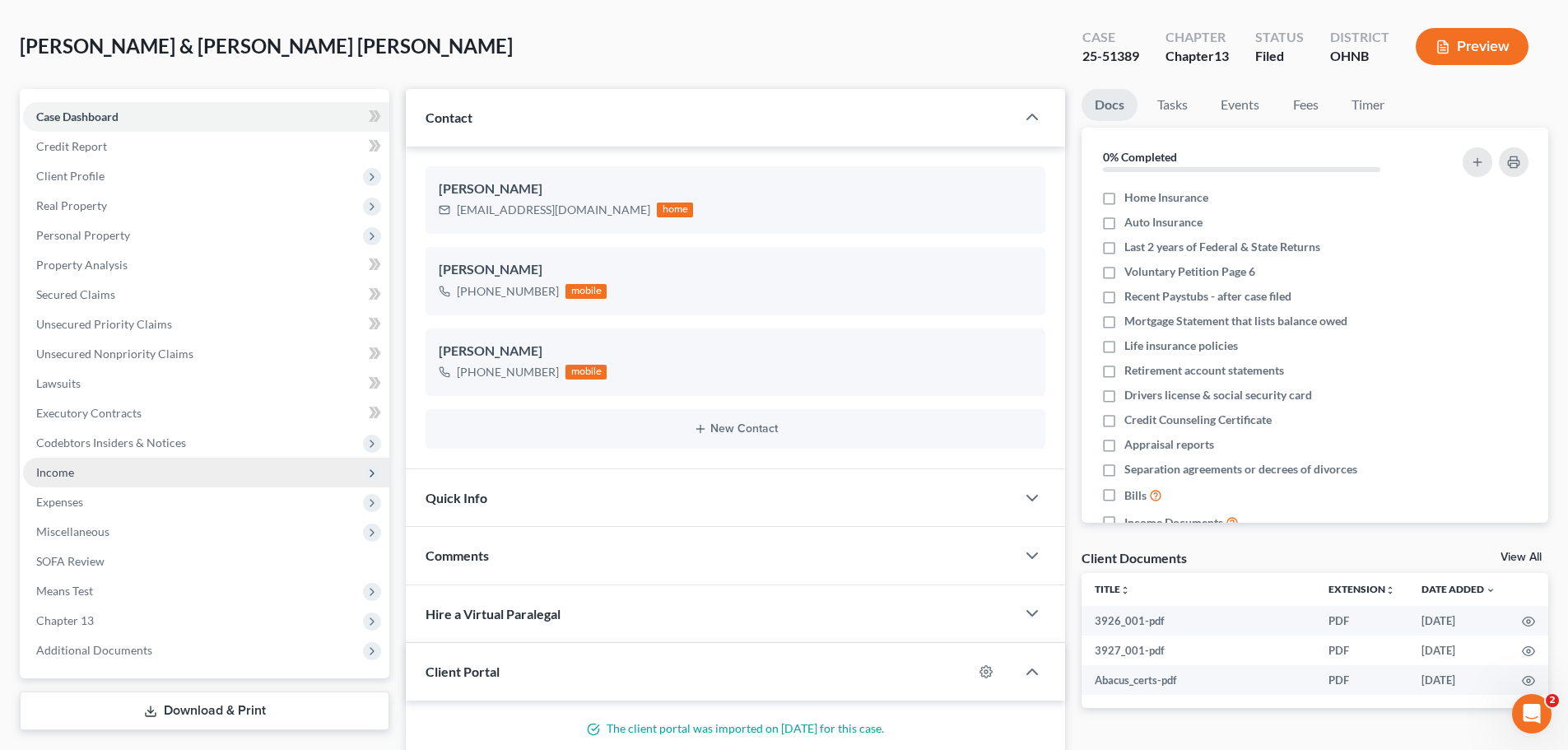
scroll to position [164, 0]
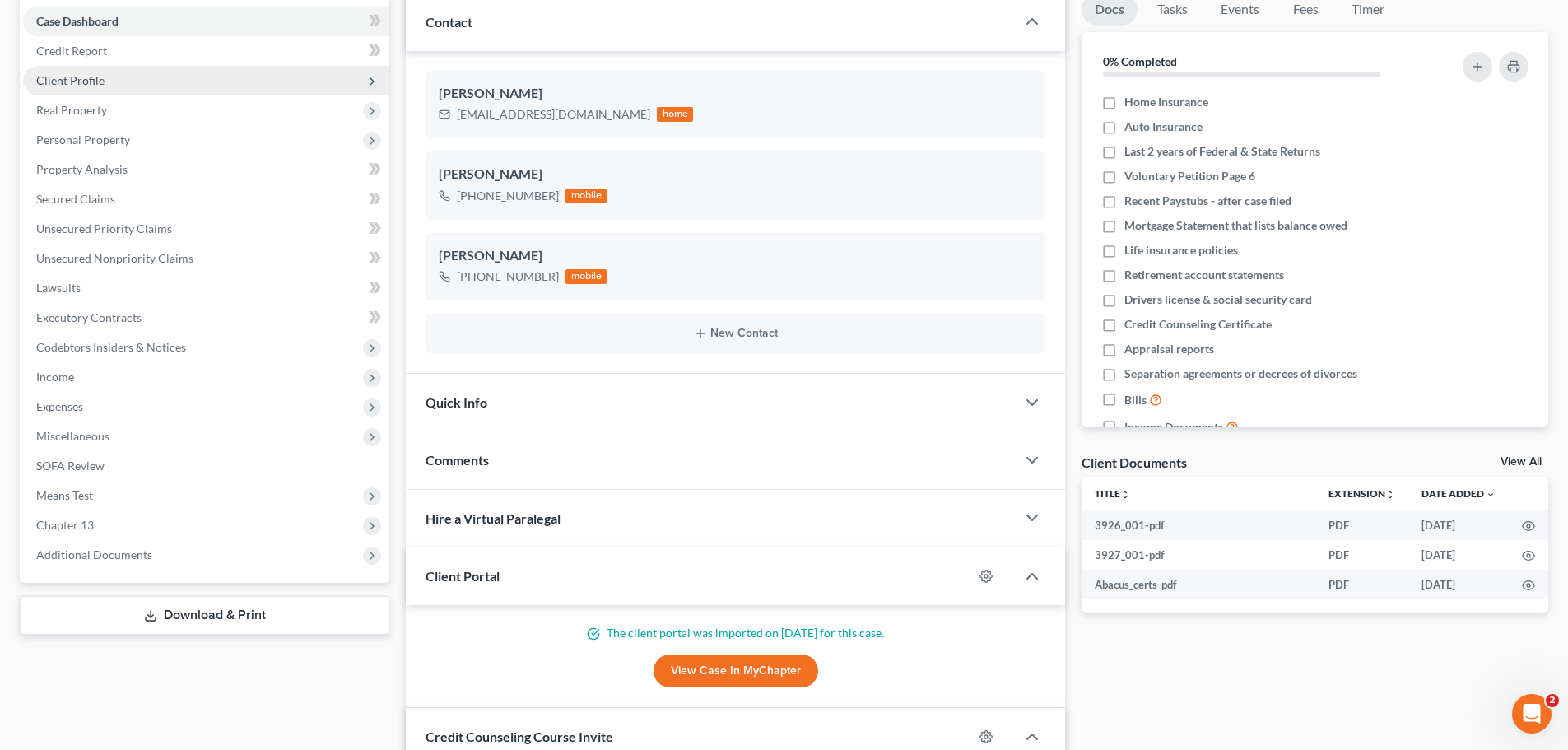
click at [96, 82] on span "Client Profile" at bounding box center [71, 80] width 69 height 14
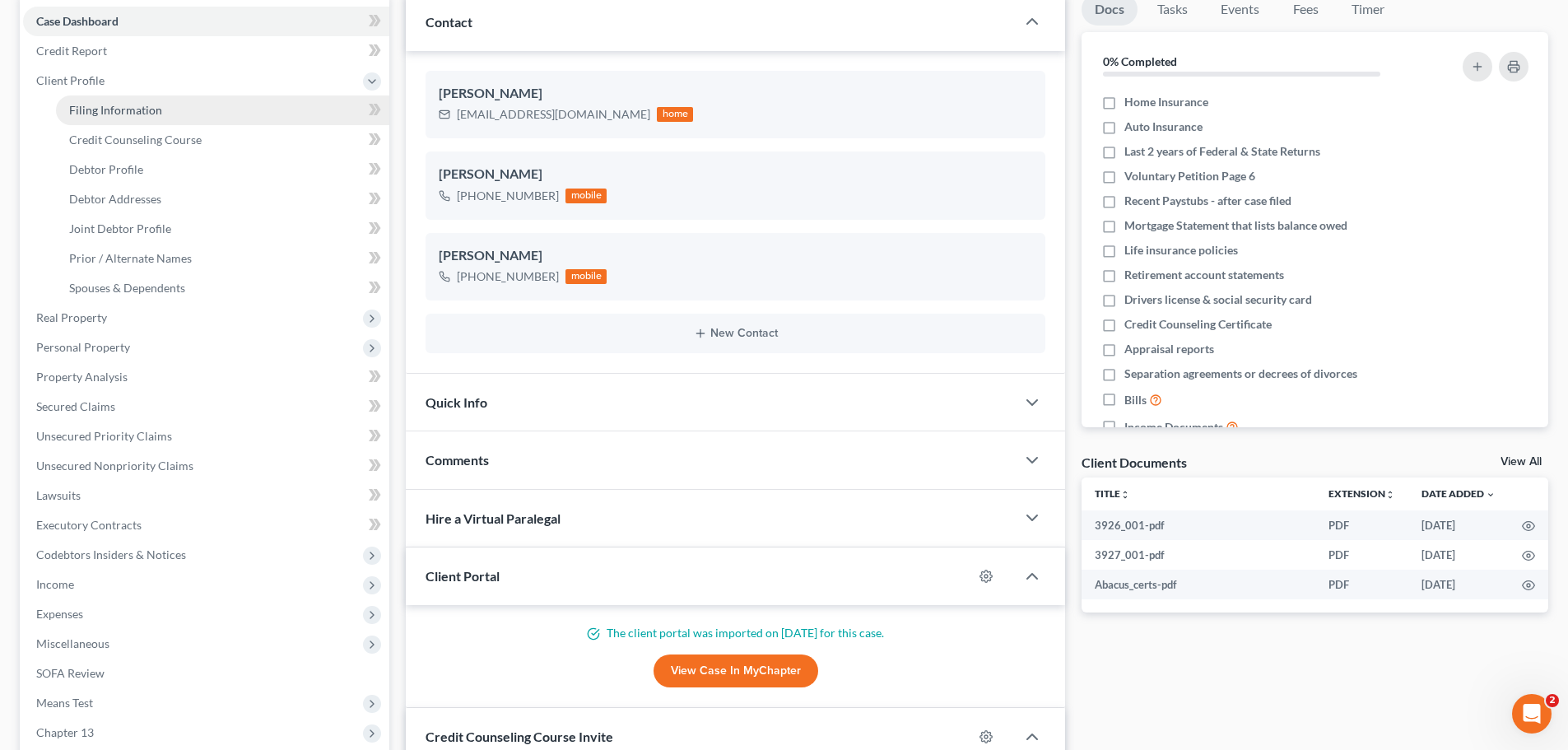
click at [106, 108] on span "Filing Information" at bounding box center [116, 110] width 93 height 14
select select "1"
select select "3"
select select "61"
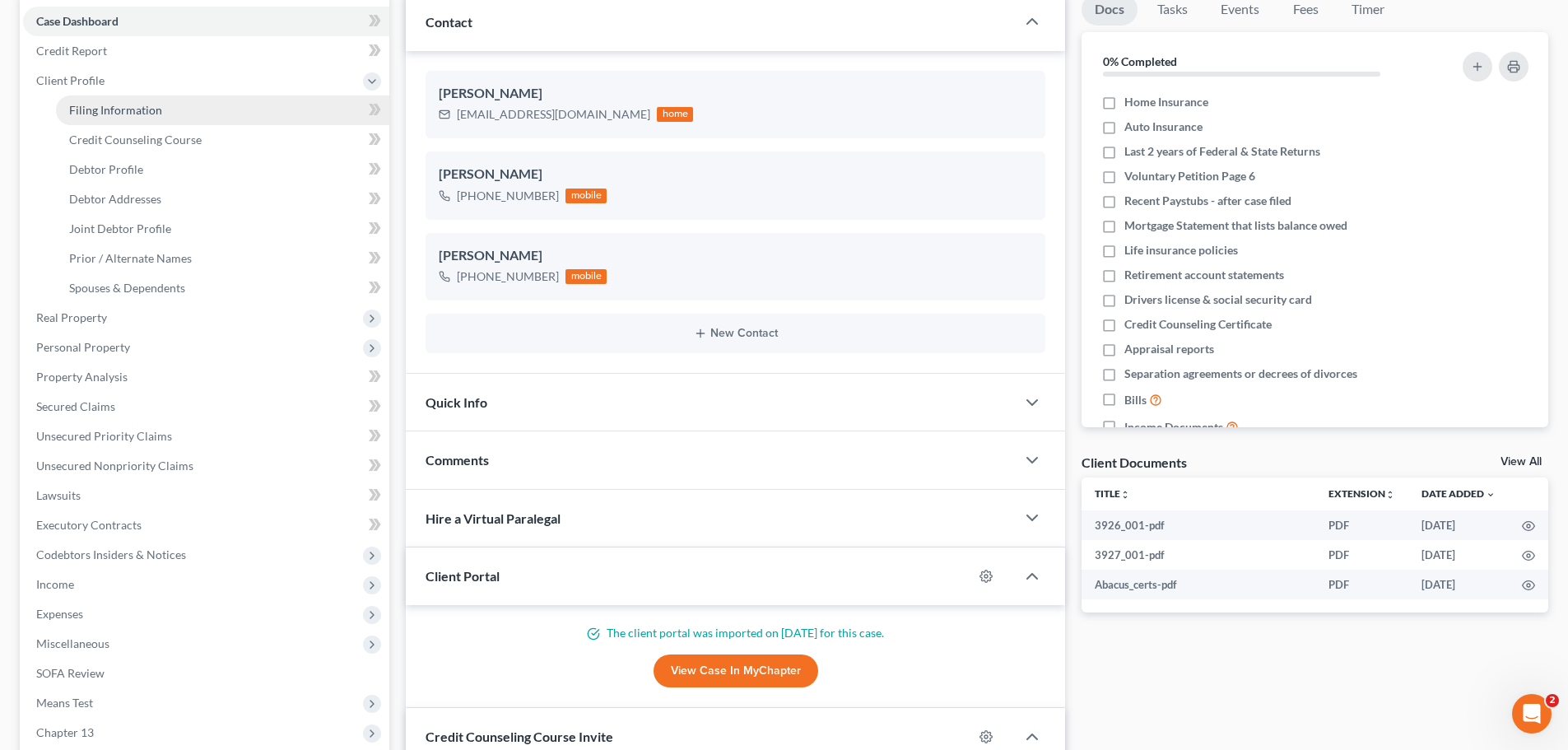
select select "0"
select select "36"
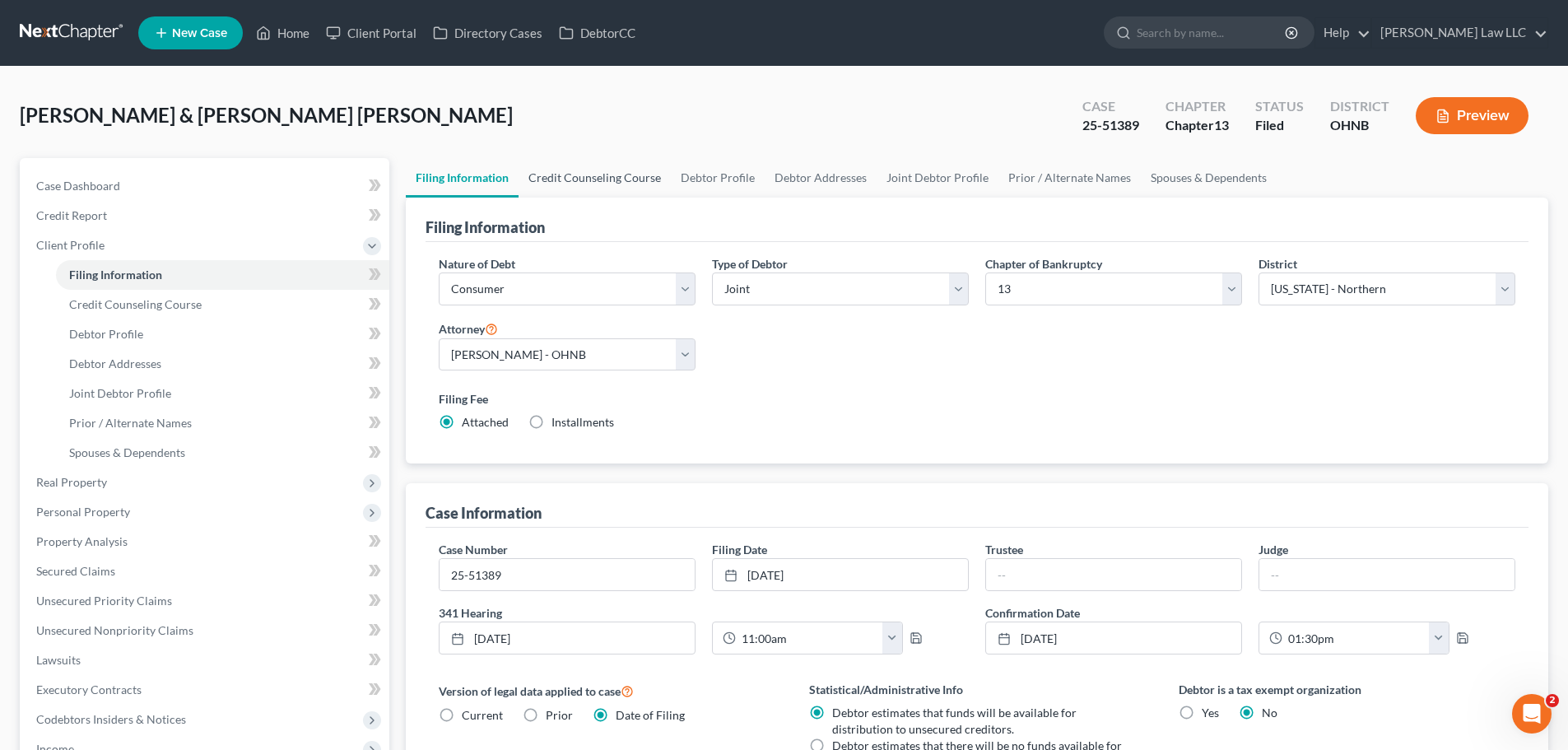
click at [606, 171] on link "Credit Counseling Course" at bounding box center [595, 177] width 153 height 39
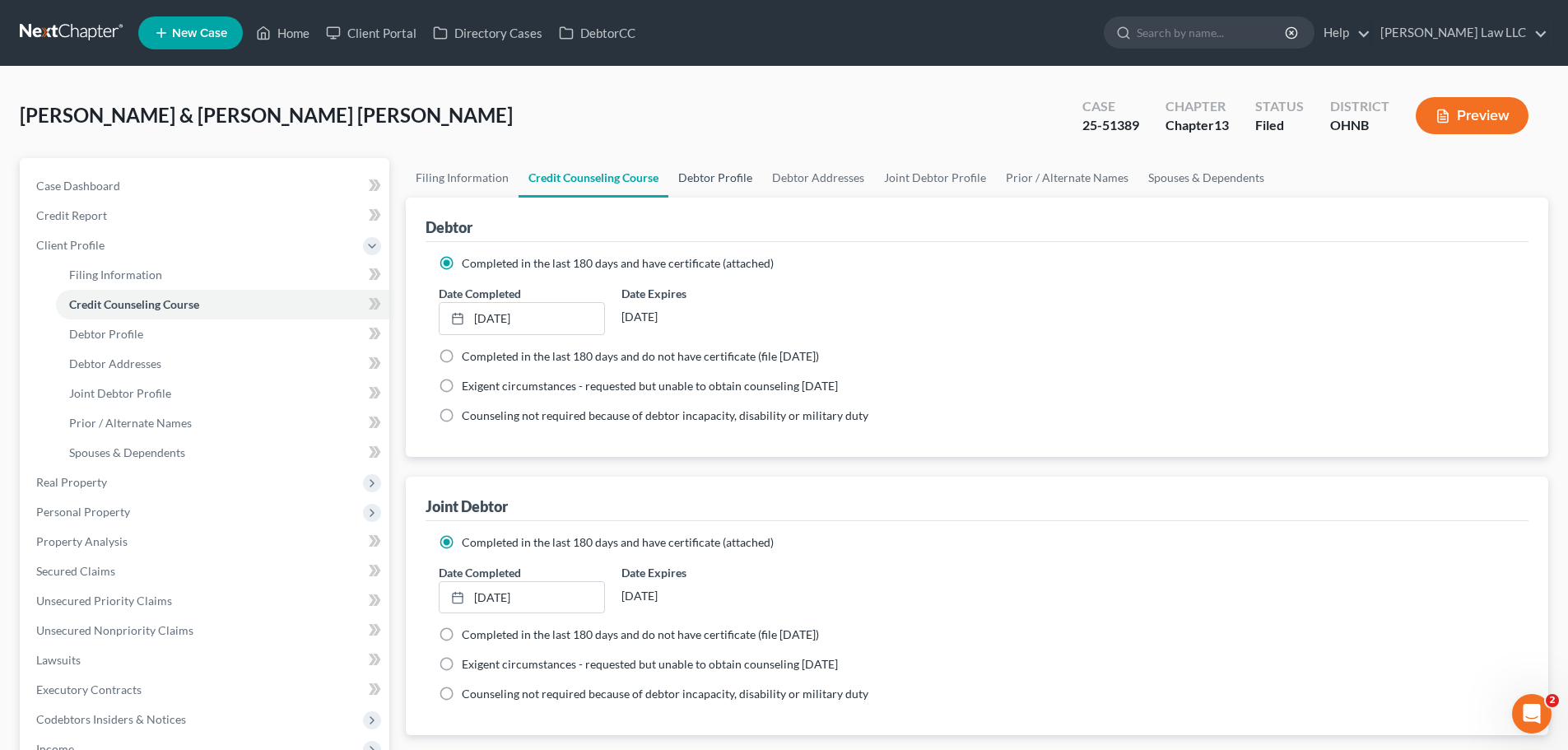
click at [693, 182] on link "Debtor Profile" at bounding box center [716, 177] width 94 height 39
select select "1"
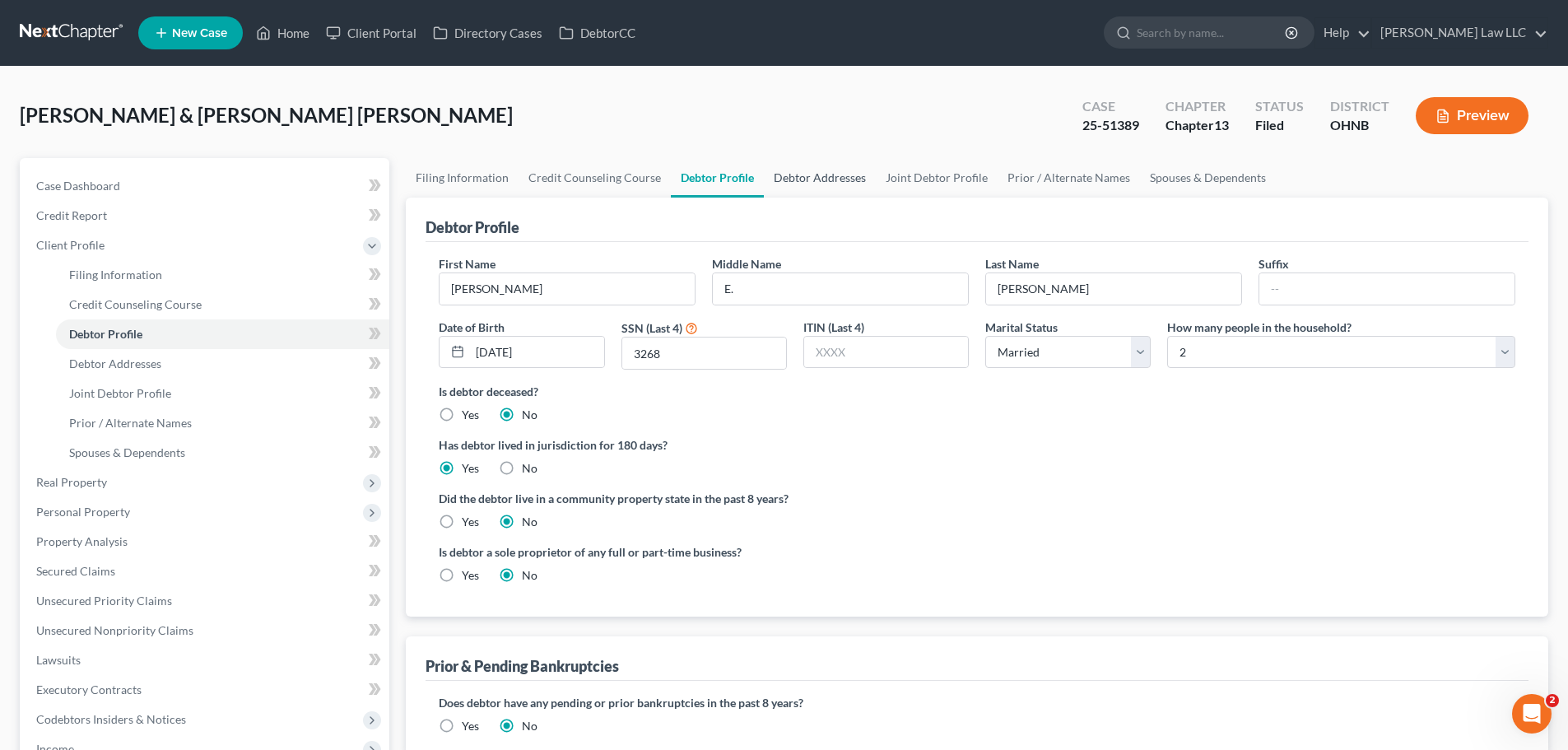
click at [808, 179] on link "Debtor Addresses" at bounding box center [820, 177] width 112 height 39
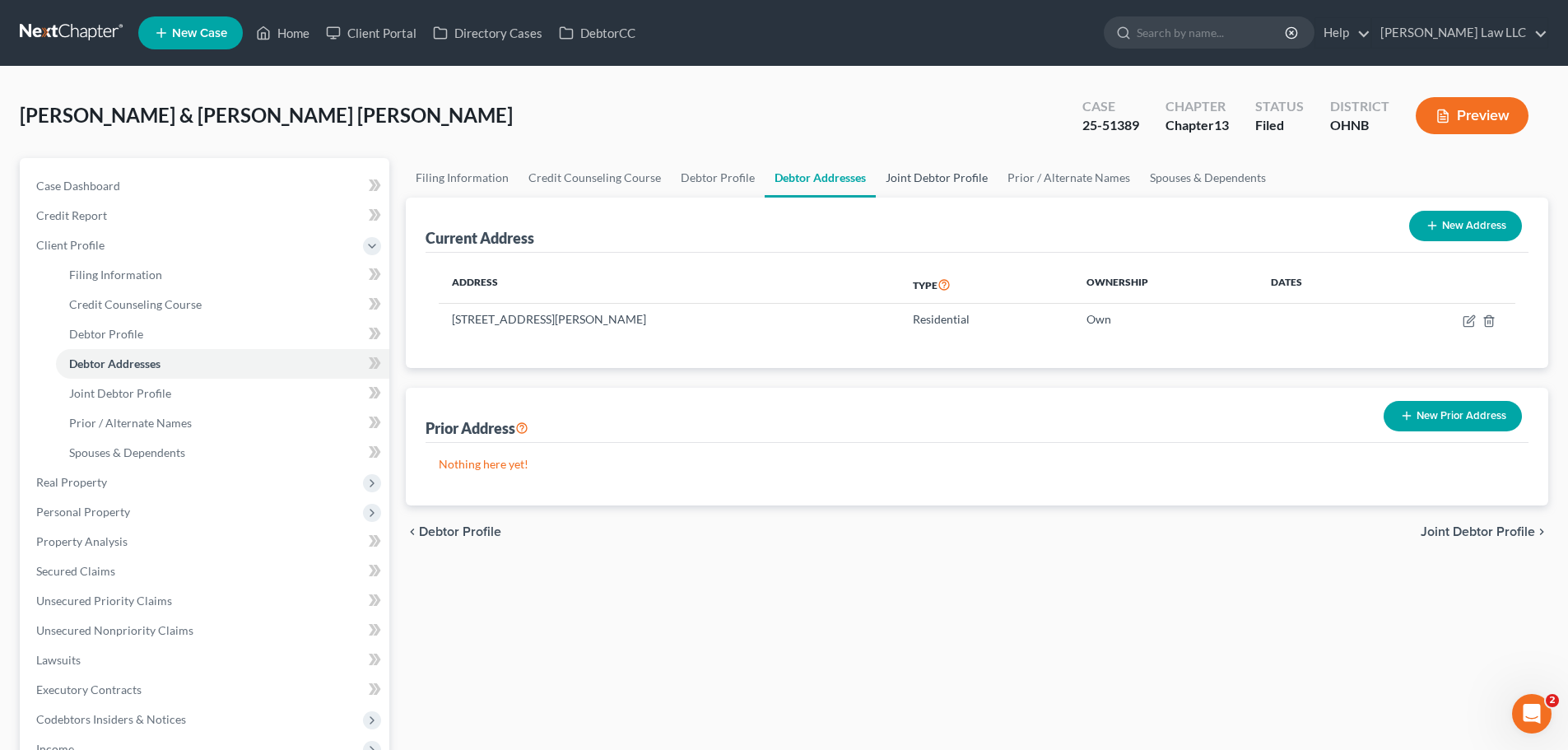
click at [930, 174] on link "Joint Debtor Profile" at bounding box center [936, 177] width 121 height 39
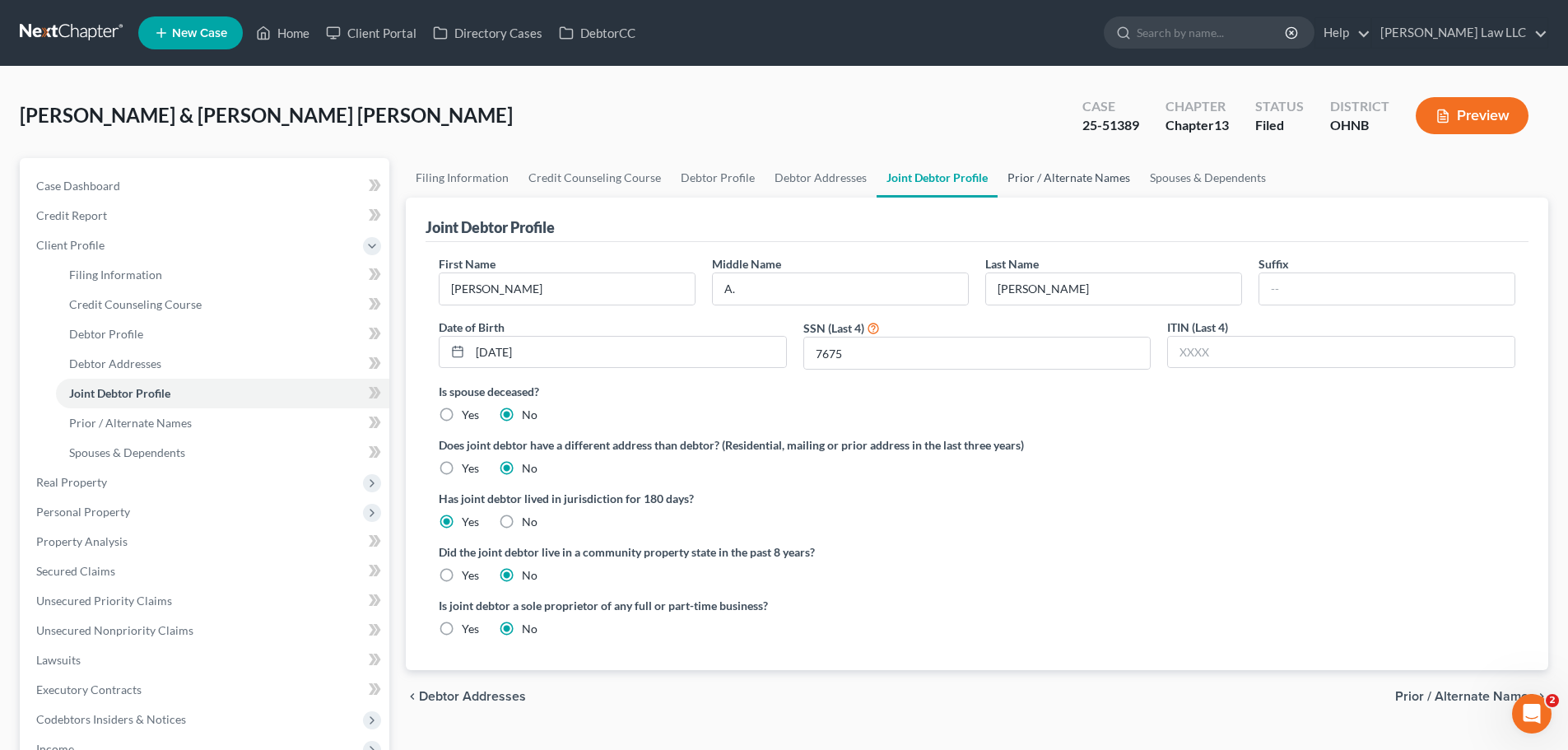
click at [1045, 177] on link "Prior / Alternate Names" at bounding box center [1069, 177] width 142 height 39
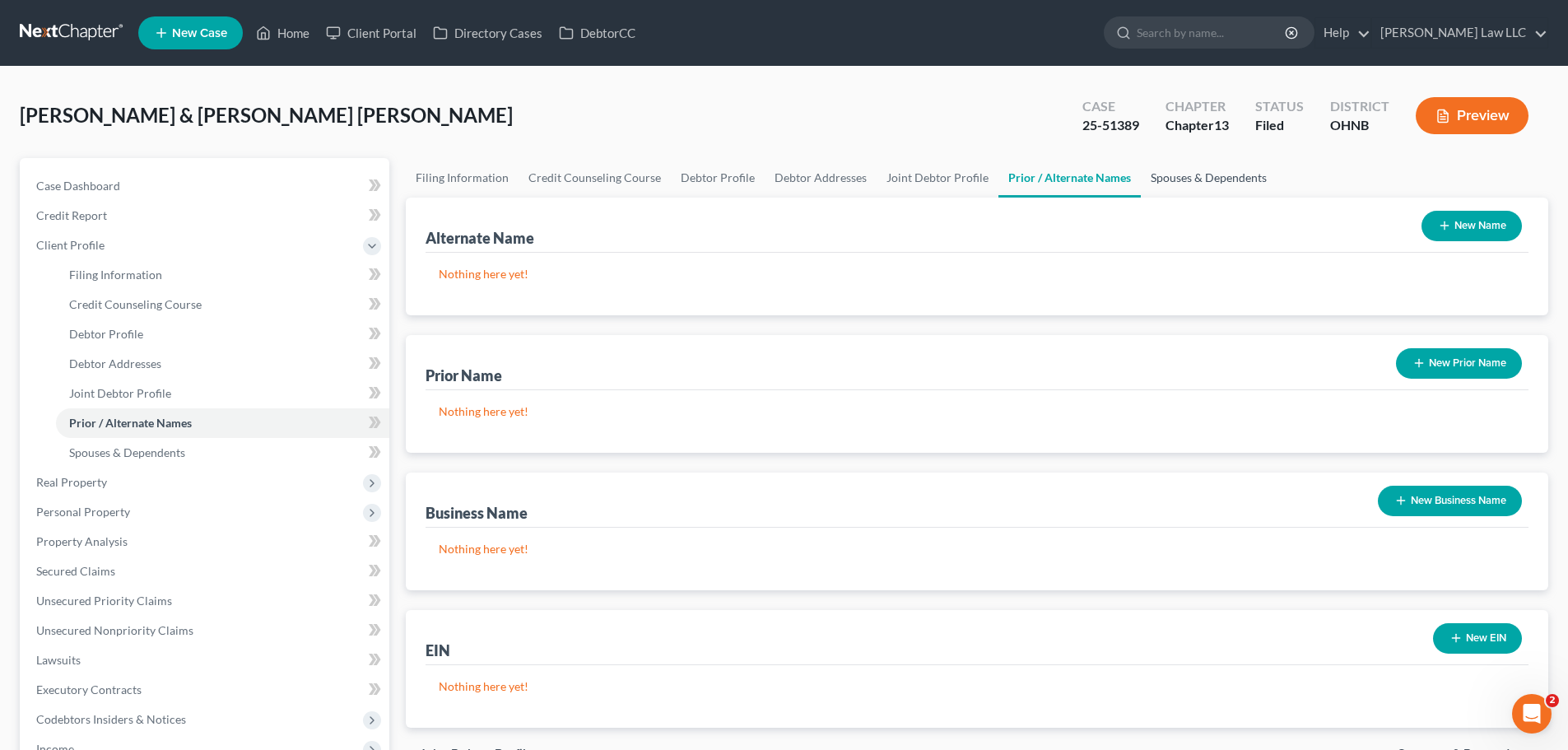
click at [1191, 183] on link "Spouses & Dependents" at bounding box center [1209, 177] width 136 height 39
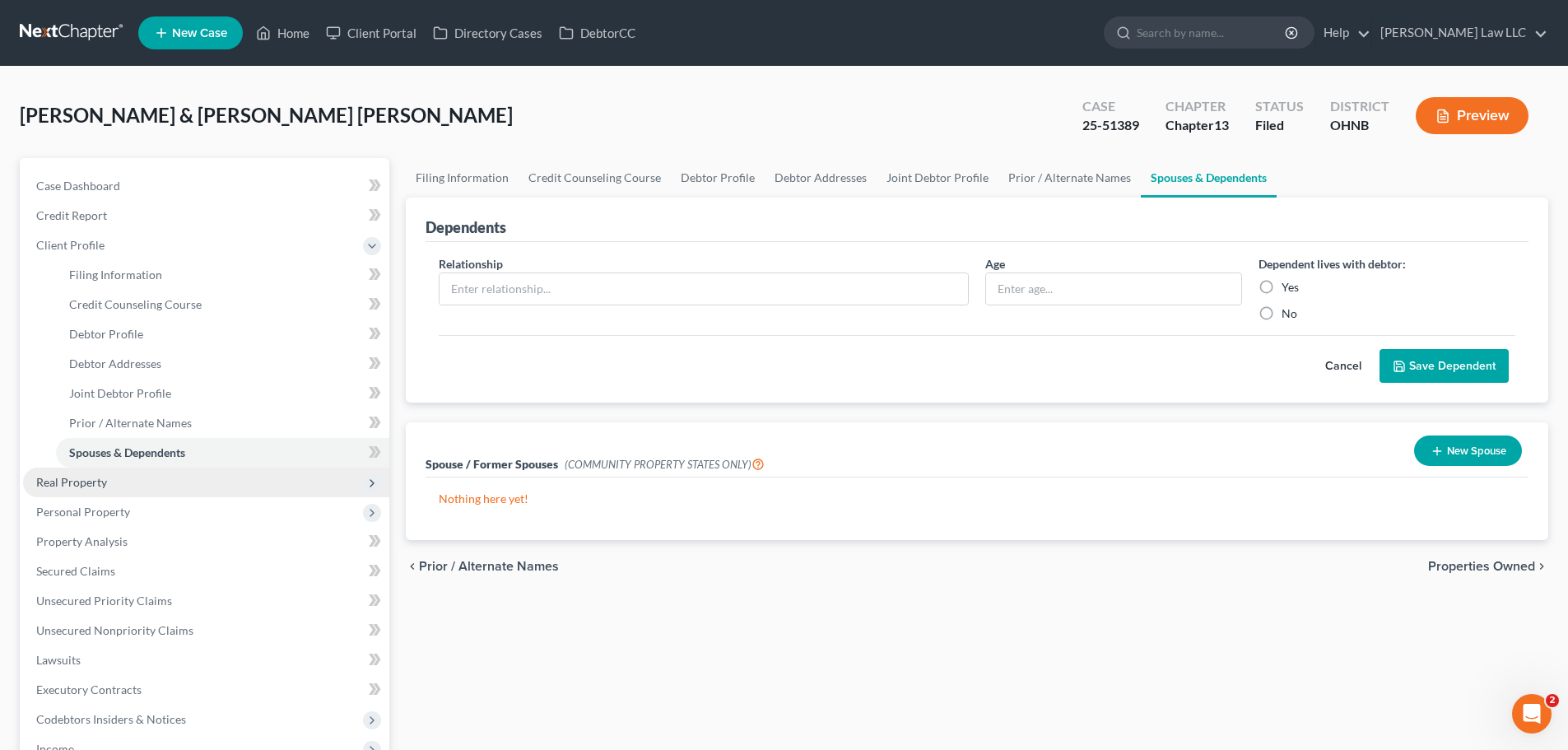
click at [101, 480] on span "Real Property" at bounding box center [71, 482] width 71 height 14
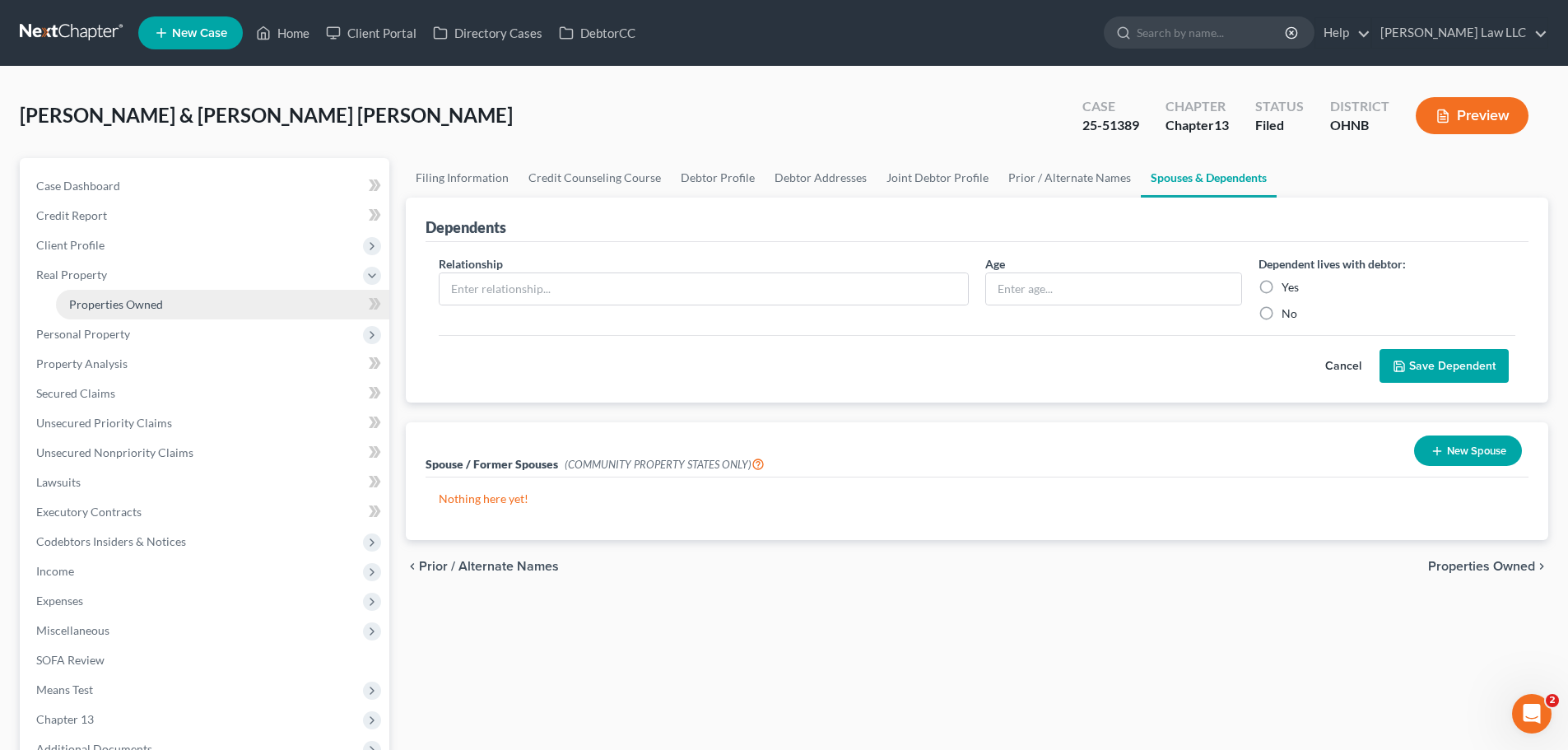
click at [177, 302] on link "Properties Owned" at bounding box center [222, 305] width 333 height 29
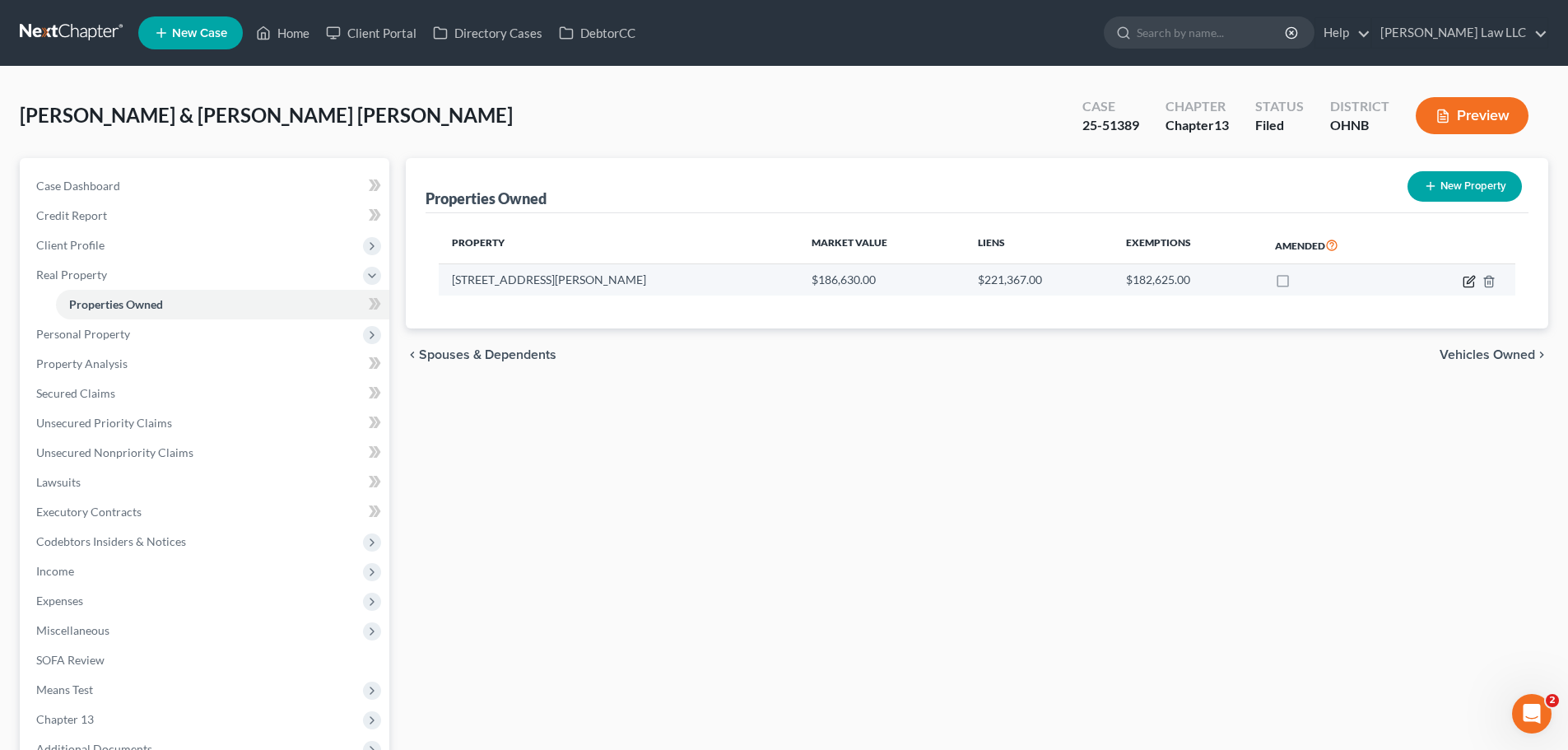
click at [1472, 281] on icon "button" at bounding box center [1469, 281] width 13 height 13
select select "36"
select select "2"
select select "0"
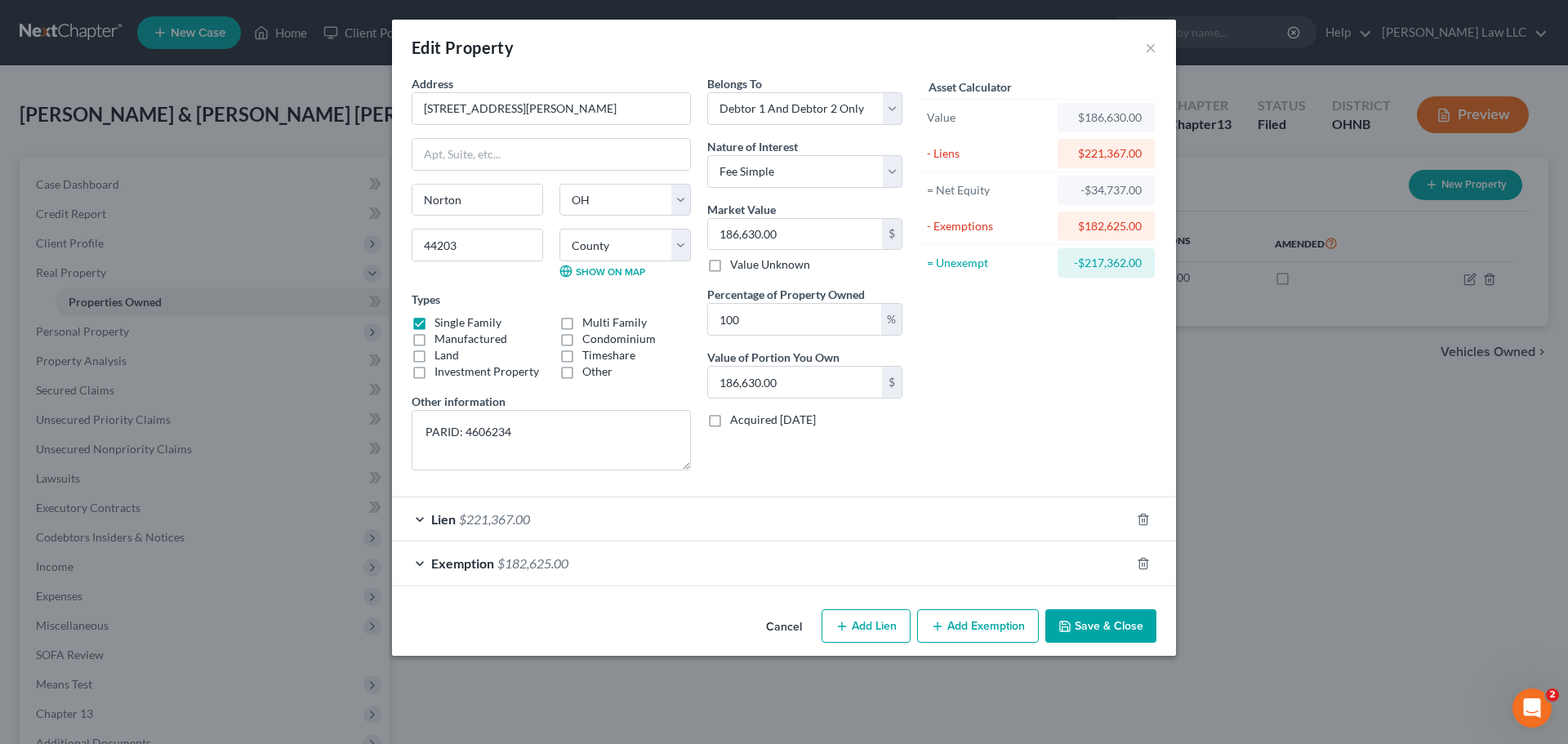
click at [1016, 334] on div "Asset Calculator Value $186,630.00 - Liens $221,367.00 = Net Equity -$34,737.00…" at bounding box center [1037, 279] width 254 height 408
click at [527, 524] on span "$221,367.00" at bounding box center [494, 519] width 71 height 16
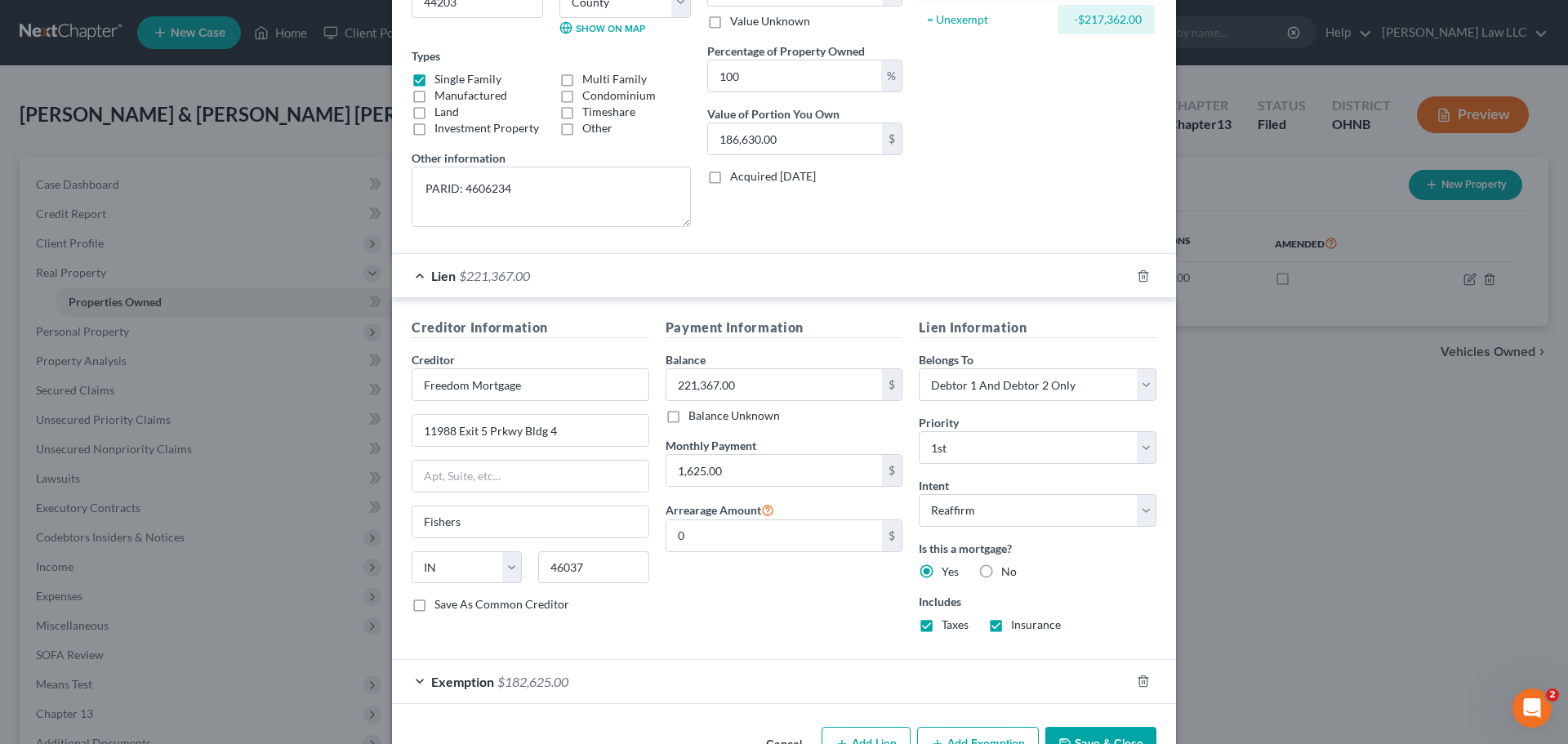
scroll to position [245, 0]
click at [416, 279] on div "Lien $221,367.00" at bounding box center [761, 274] width 738 height 44
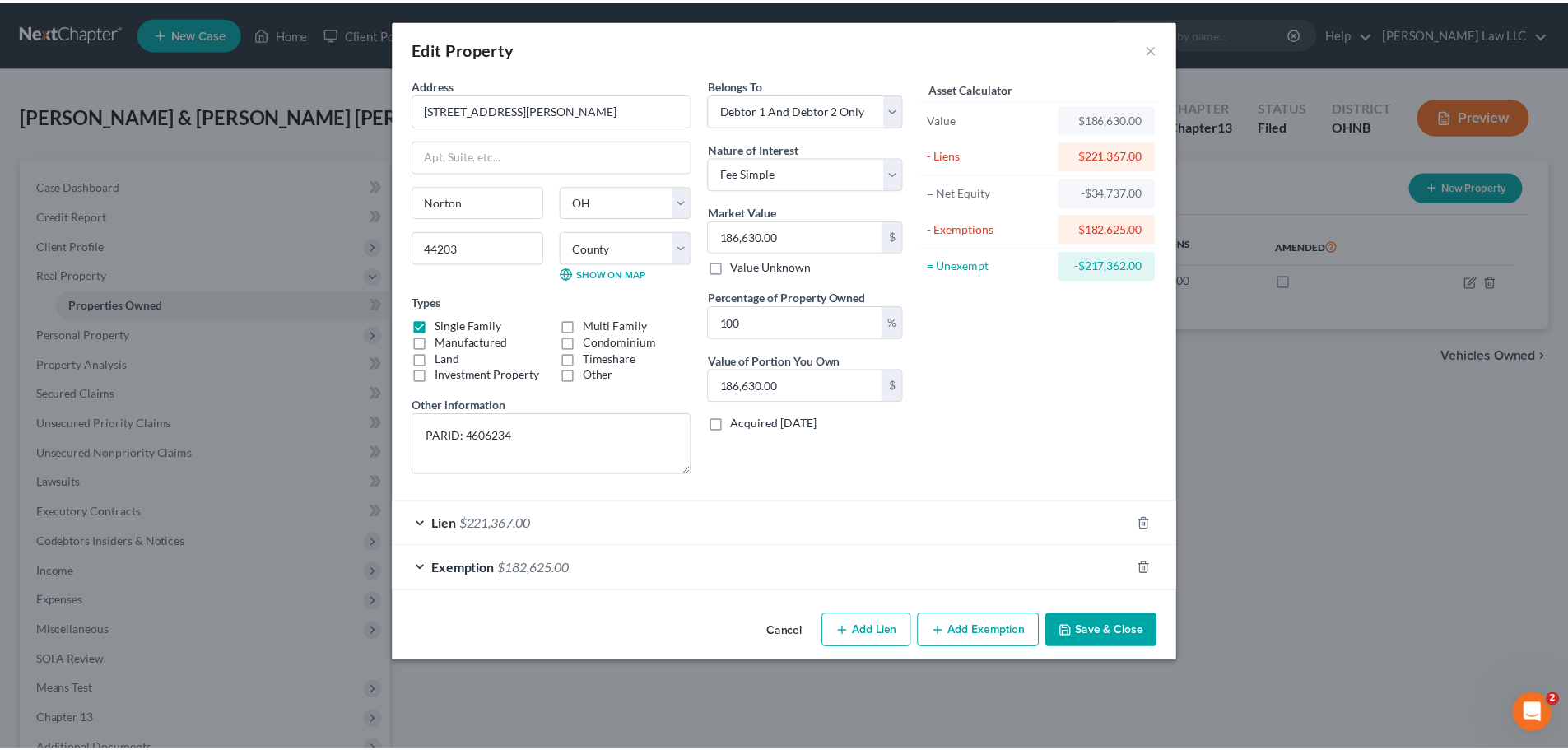
scroll to position [0, 0]
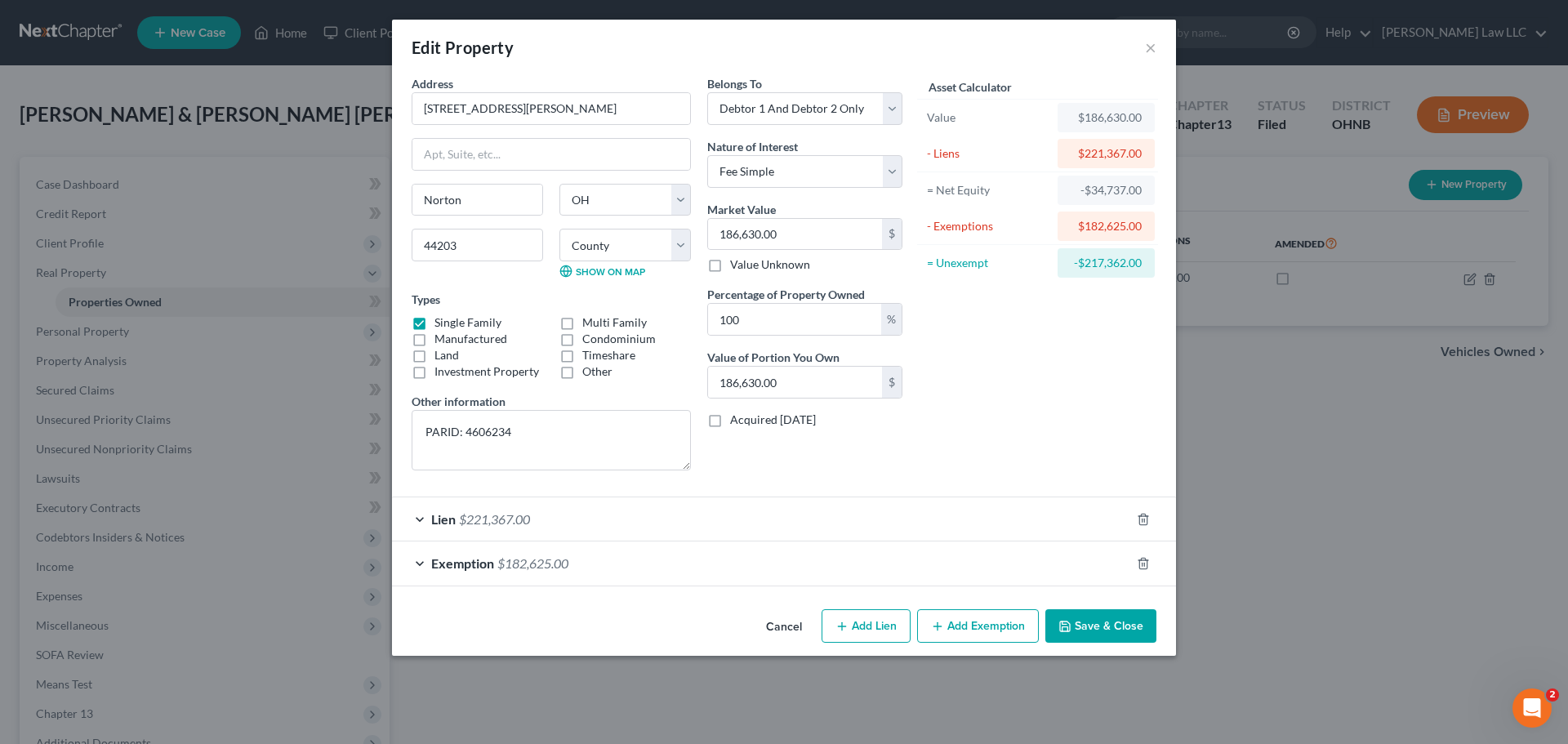
click at [1102, 624] on button "Save & Close" at bounding box center [1101, 626] width 111 height 34
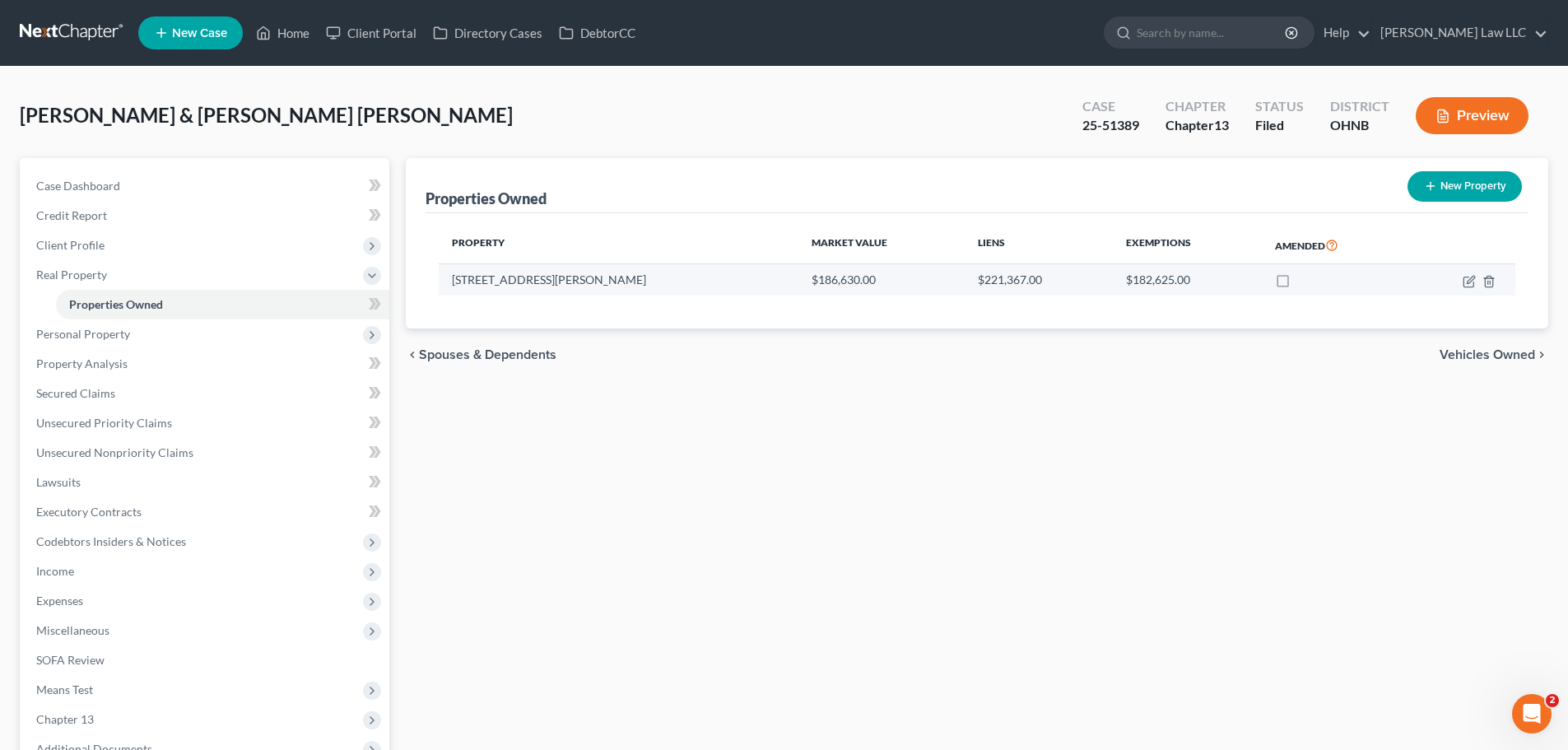
click at [508, 276] on td "1313 Gardner Blvd" at bounding box center [618, 280] width 359 height 31
click at [526, 282] on td "1313 Gardner Blvd" at bounding box center [618, 280] width 359 height 31
drag, startPoint x: 508, startPoint y: 280, endPoint x: 582, endPoint y: 280, distance: 74.0
click at [582, 280] on td "1313 Gardner Blvd" at bounding box center [618, 280] width 359 height 31
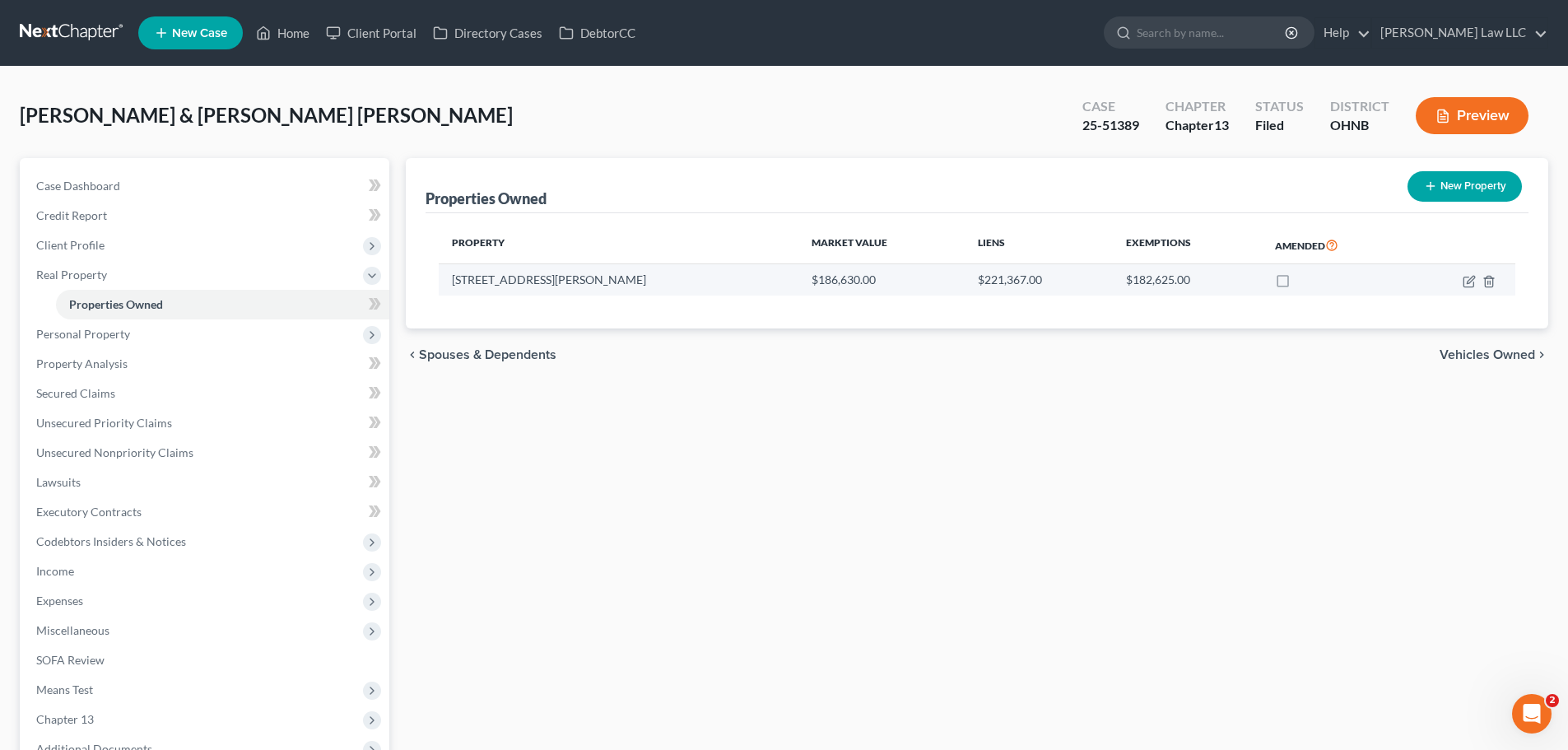
click at [503, 280] on td "1313 Gardner Blvd" at bounding box center [618, 280] width 359 height 31
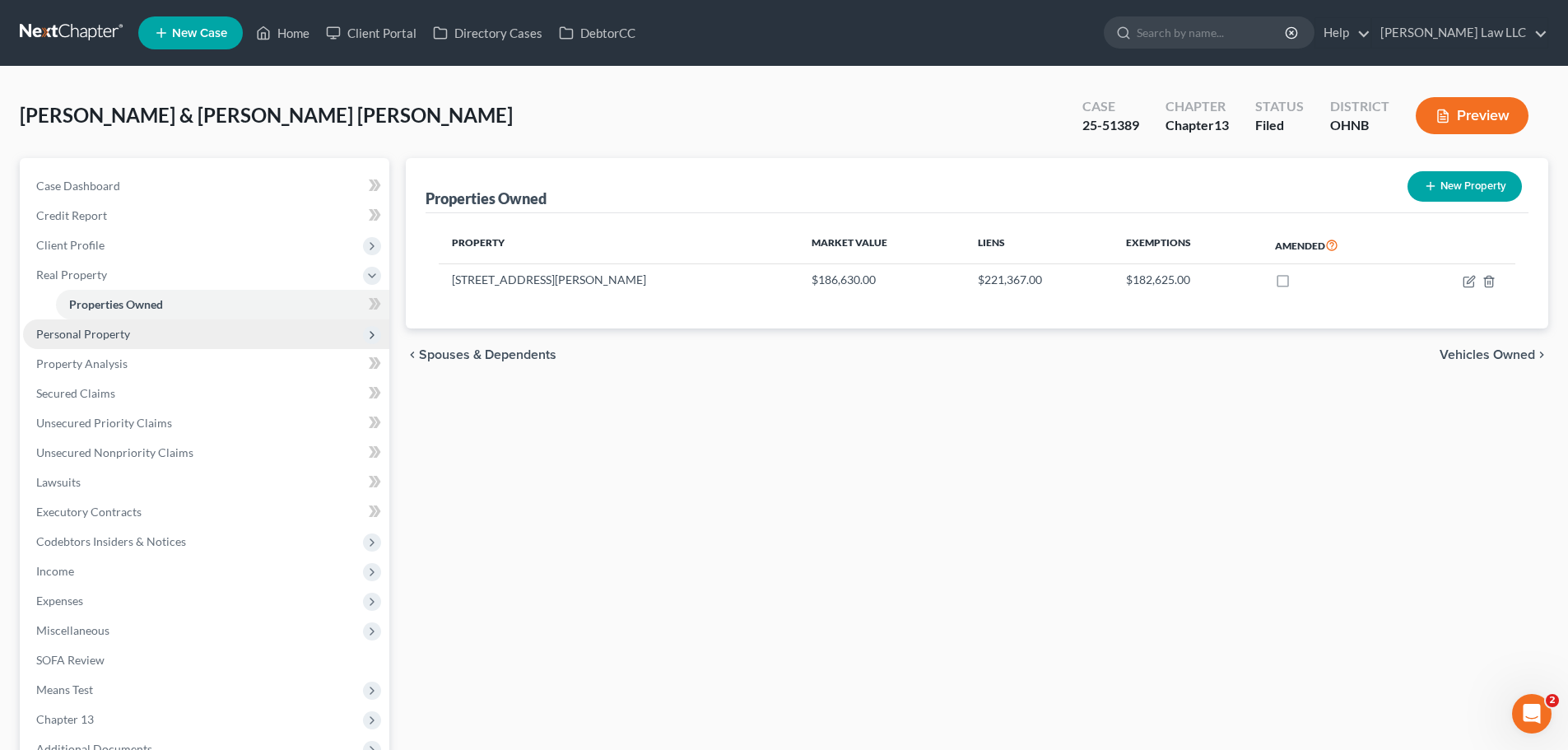
click at [120, 336] on span "Personal Property" at bounding box center [83, 334] width 94 height 14
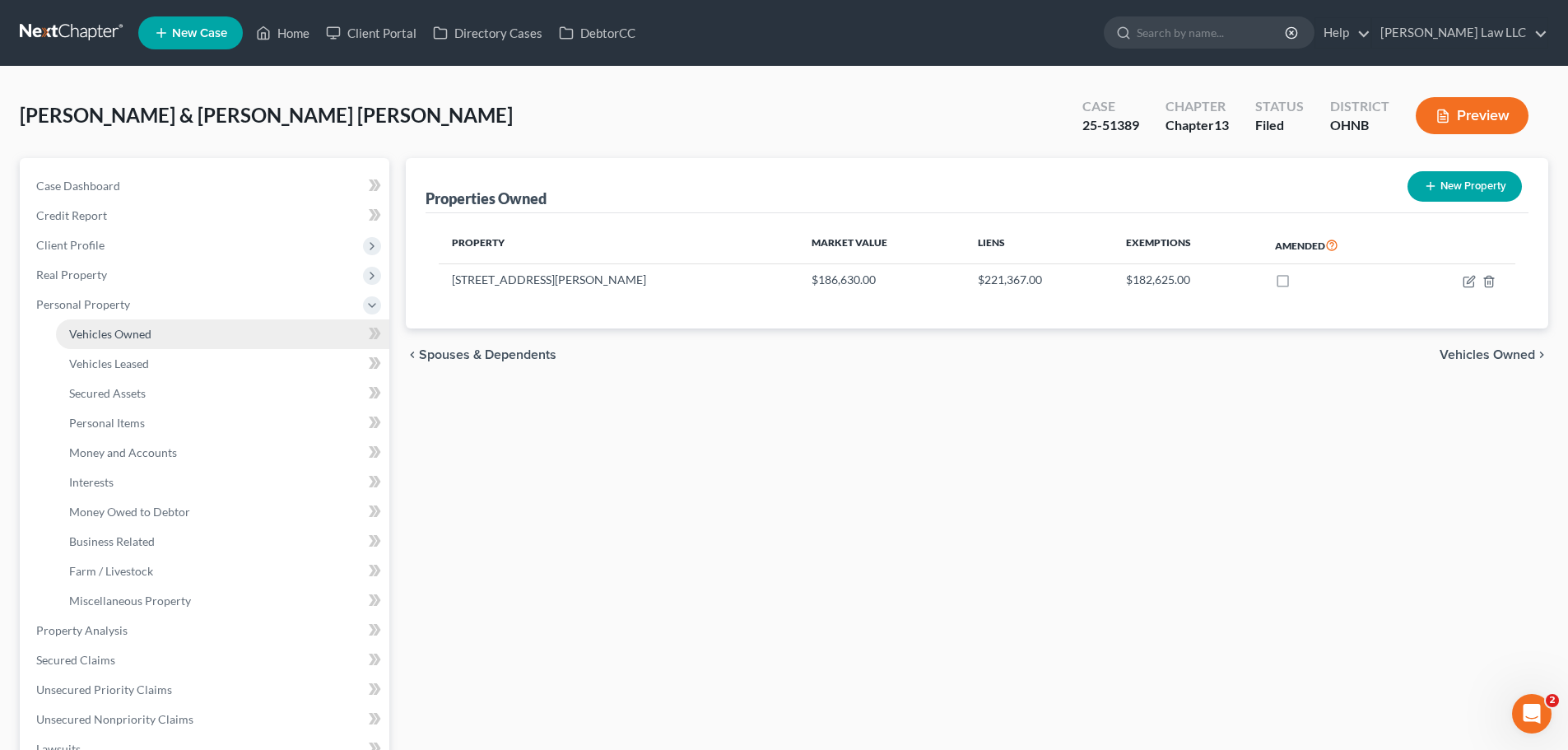
click at [135, 331] on span "Vehicles Owned" at bounding box center [111, 334] width 82 height 14
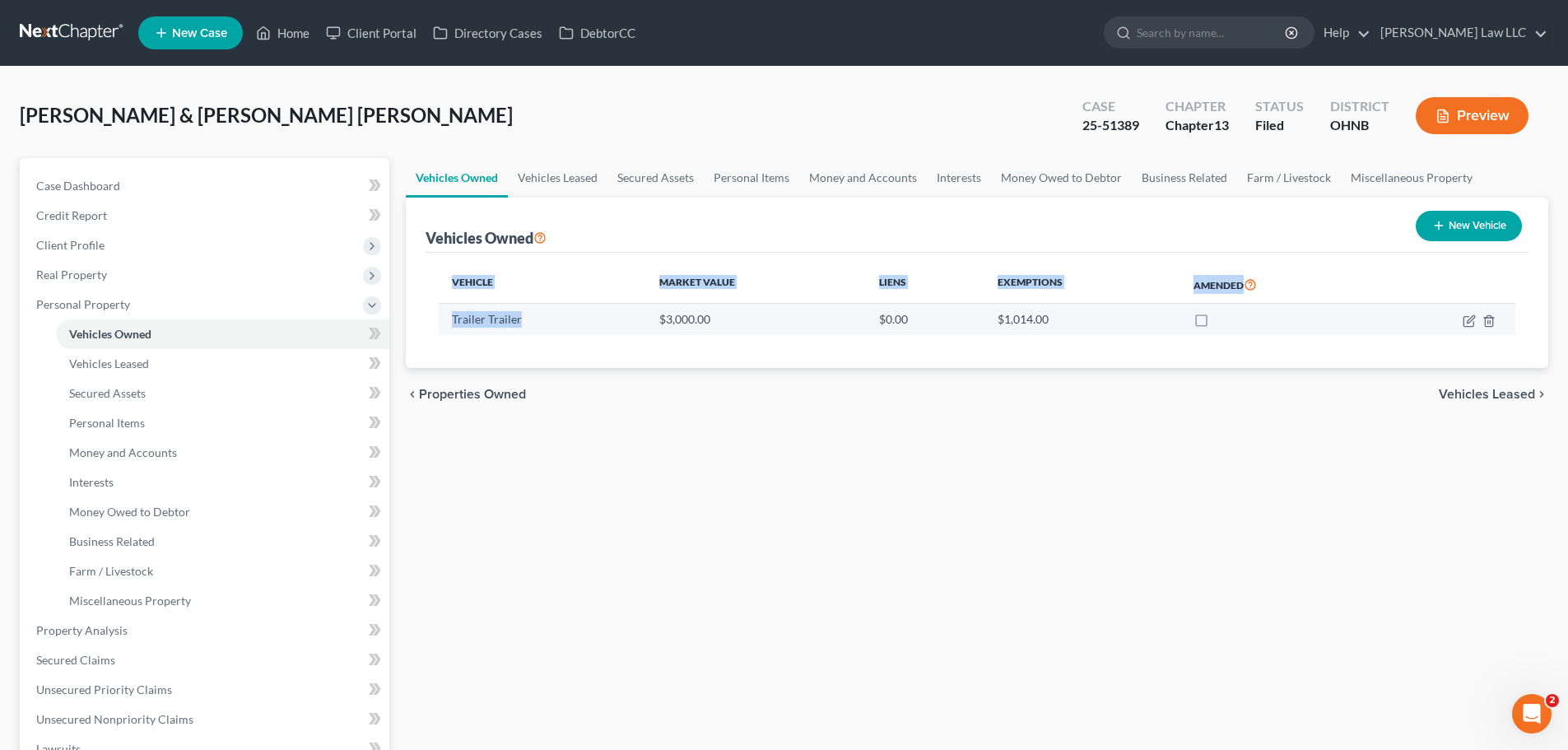
drag, startPoint x: 488, startPoint y: 315, endPoint x: 530, endPoint y: 318, distance: 42.1
click at [530, 318] on div "Vehicle Market Value Liens Exemptions Amended Trailer Trailer $3,000.00 $0.00 $…" at bounding box center [977, 310] width 1103 height 116
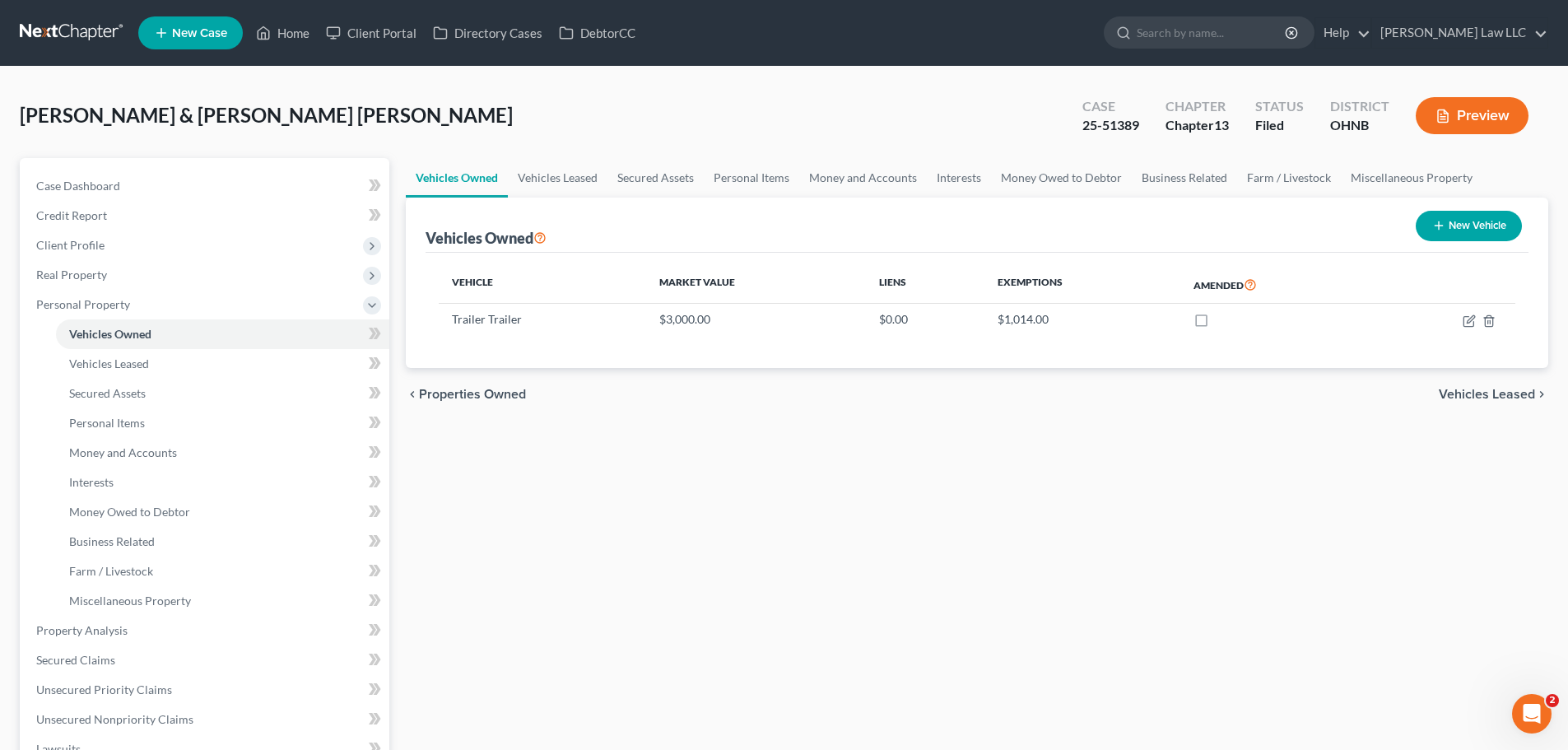
click at [660, 399] on div "chevron_left Properties Owned Vehicles Leased chevron_right" at bounding box center [976, 395] width 1143 height 53
click at [849, 180] on link "Money and Accounts" at bounding box center [863, 177] width 127 height 39
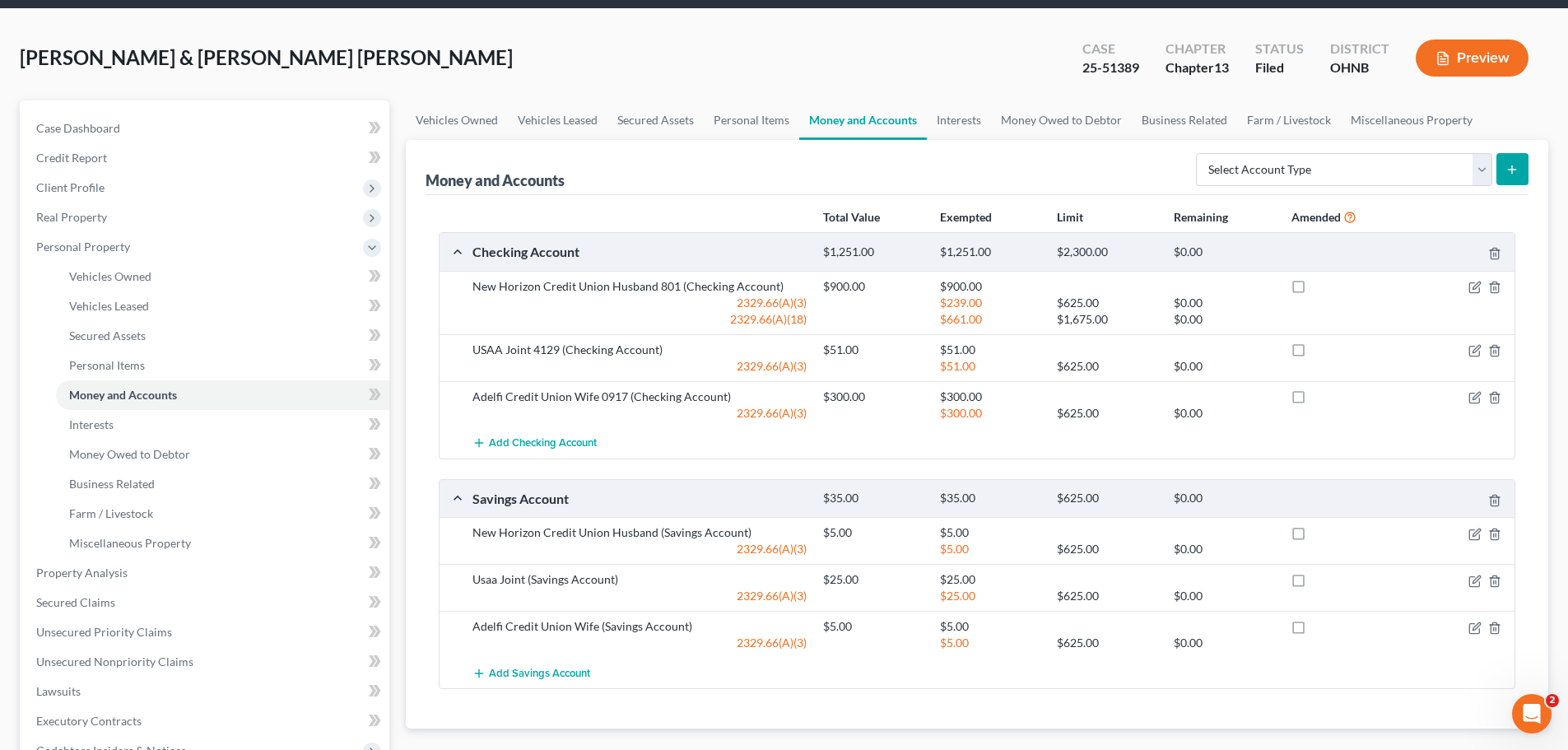
scroll to position [82, 0]
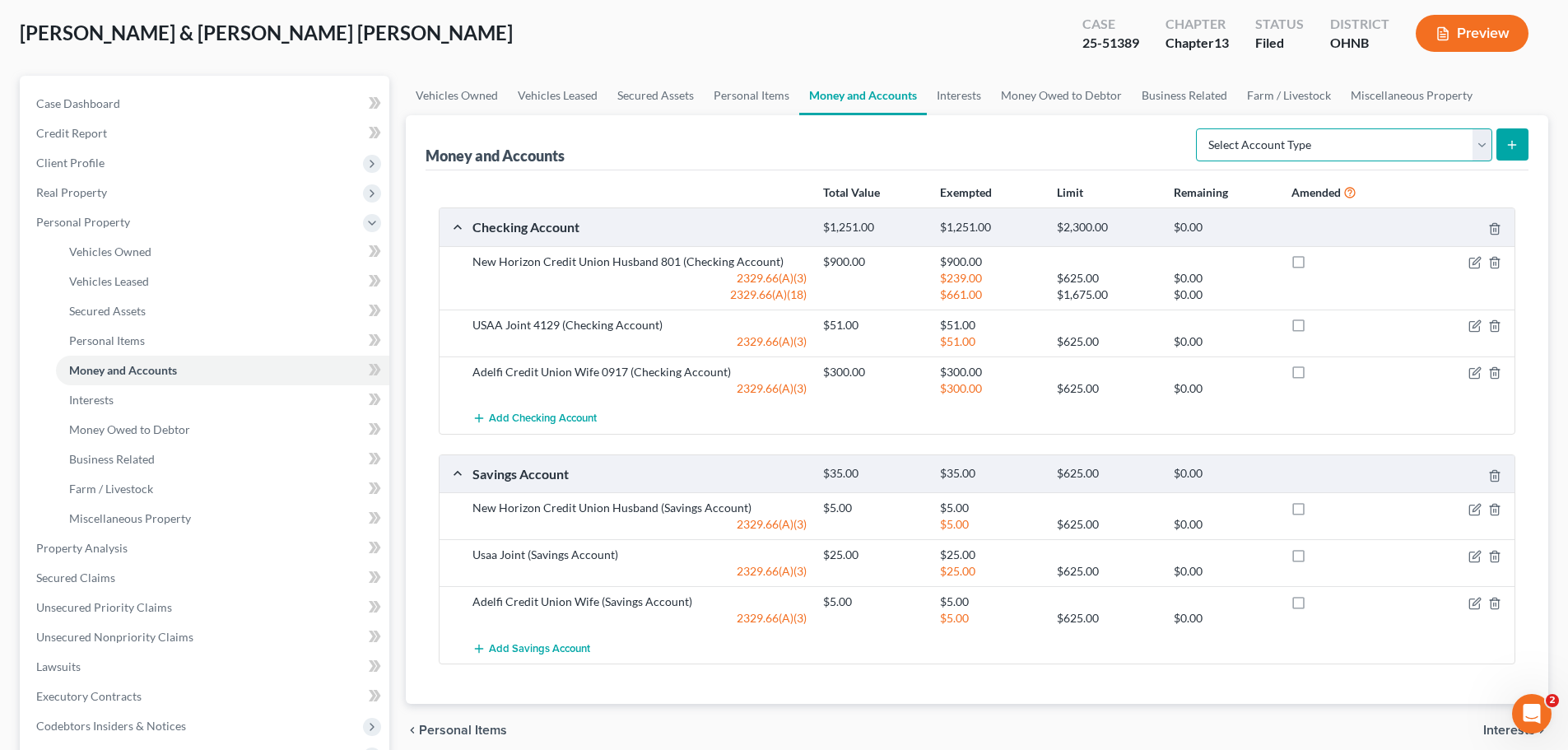
click at [1262, 149] on select "Select Account Type Brokerage Cash on Hand Certificates of Deposit Checking Acc…" at bounding box center [1344, 145] width 297 height 33
select select "other"
click at [1200, 128] on select "Select Account Type Brokerage Cash on Hand Certificates of Deposit Checking Acc…" at bounding box center [1344, 145] width 297 height 33
click at [1025, 140] on div "Money and Accounts Select Account Type Brokerage Cash on Hand Certificates of D…" at bounding box center [977, 143] width 1103 height 55
click at [1536, 139] on div "Money and Accounts Select Account Type Brokerage Cash on Hand Certificates of D…" at bounding box center [976, 409] width 1143 height 588
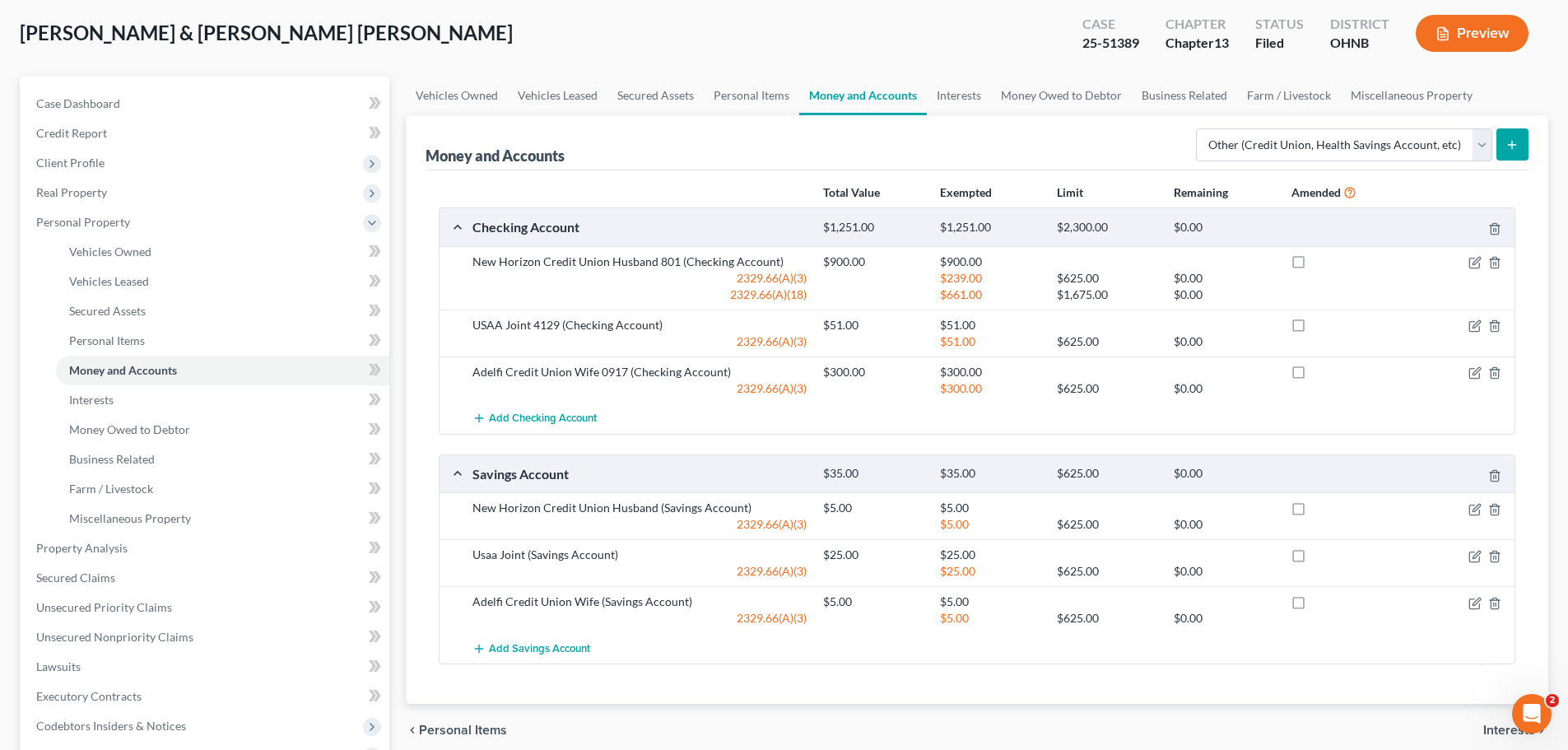
click at [1517, 147] on icon "submit" at bounding box center [1511, 144] width 13 height 13
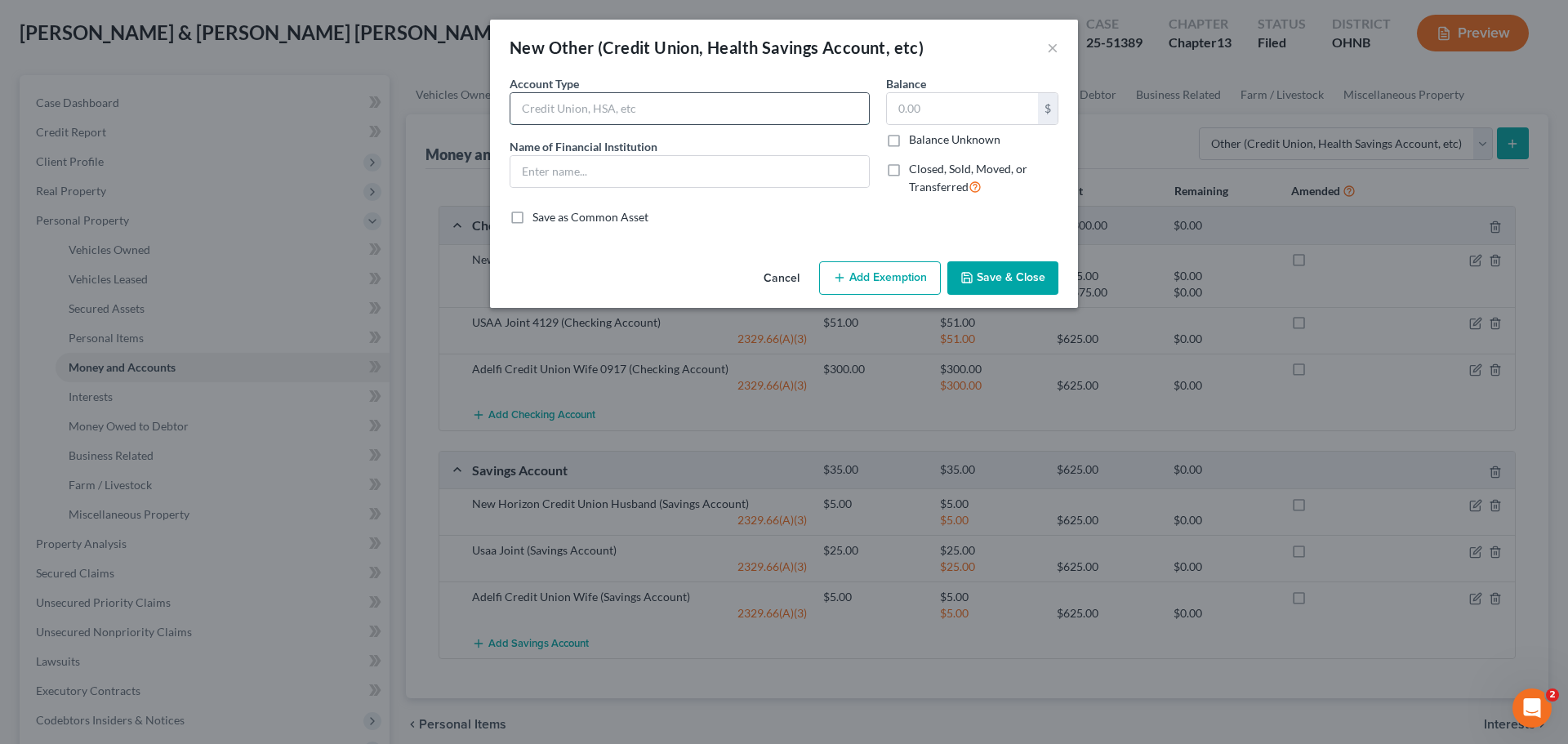
click at [639, 115] on input "text" at bounding box center [689, 109] width 358 height 31
click at [573, 172] on input "text" at bounding box center [689, 172] width 358 height 31
type input "g"
type input "Gary Mantkowski"
click at [953, 100] on input "text" at bounding box center [963, 109] width 152 height 31
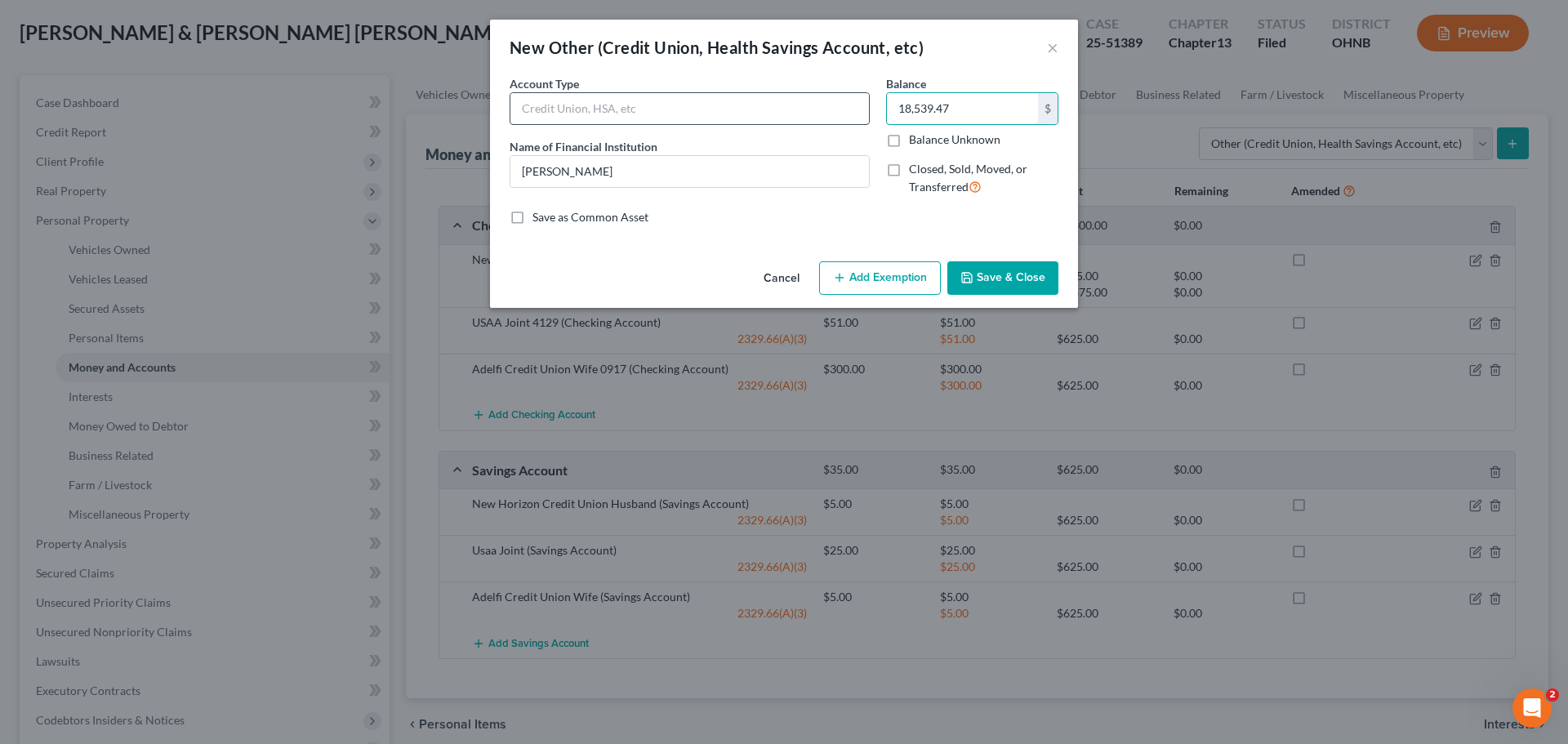
type input "18,539.47"
click at [575, 105] on input "text" at bounding box center [689, 109] width 358 height 31
type input "IOLTA"
click at [738, 235] on div "An exemption set must first be selected from the Filing Information section. Co…" at bounding box center [783, 164] width 588 height 180
click at [1006, 272] on button "Save & Close" at bounding box center [1003, 278] width 111 height 34
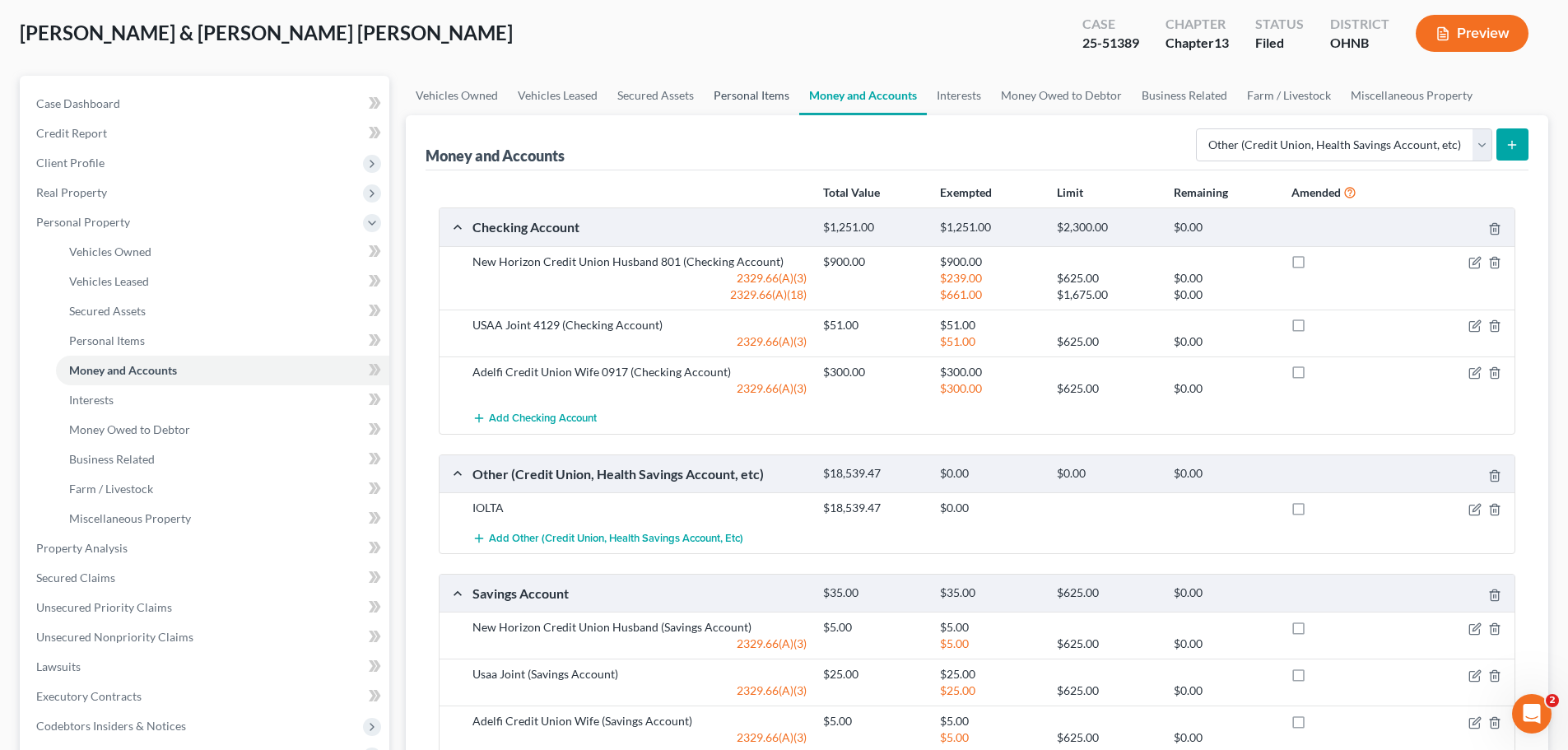
click at [743, 98] on link "Personal Items" at bounding box center [752, 95] width 96 height 39
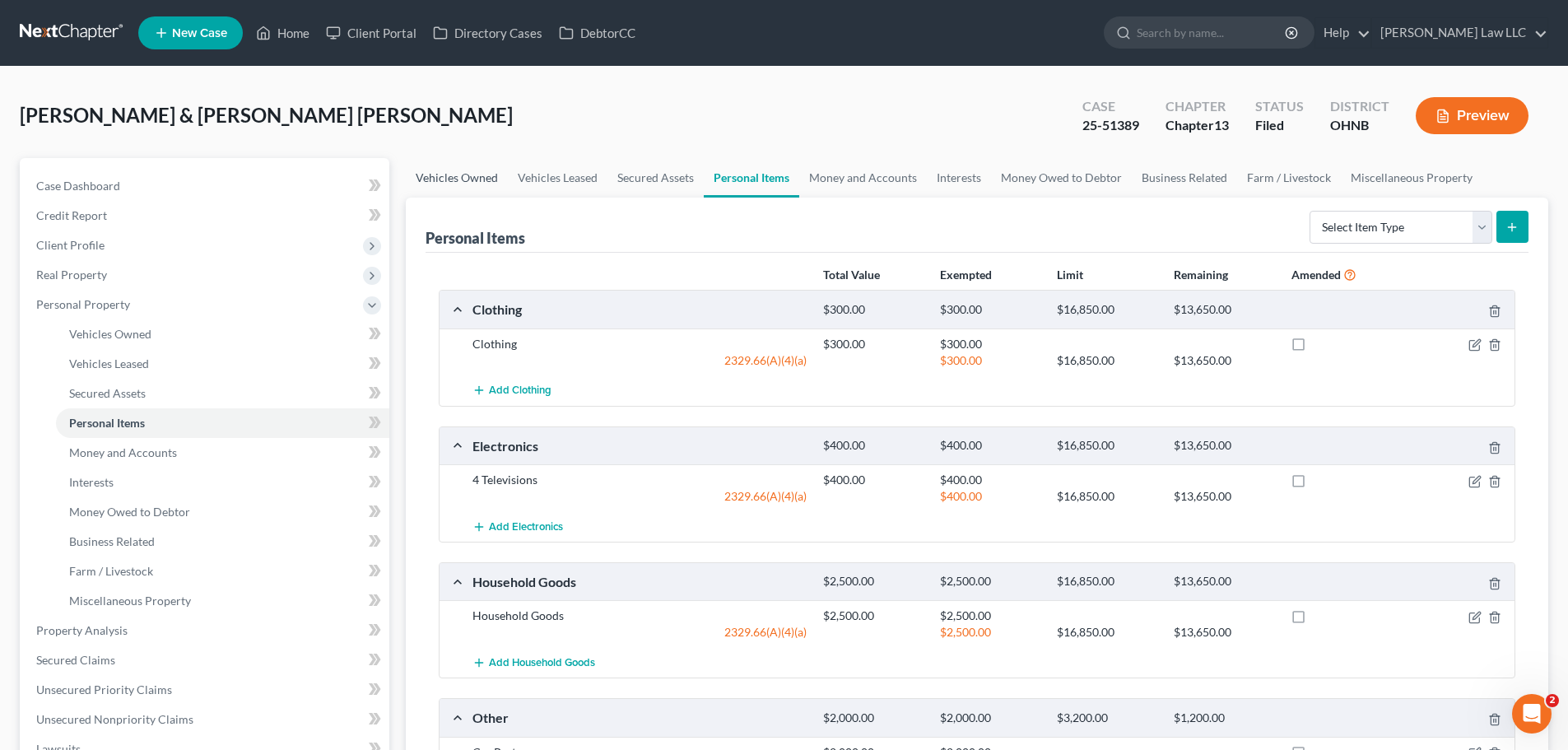
click at [442, 176] on link "Vehicles Owned" at bounding box center [456, 177] width 102 height 39
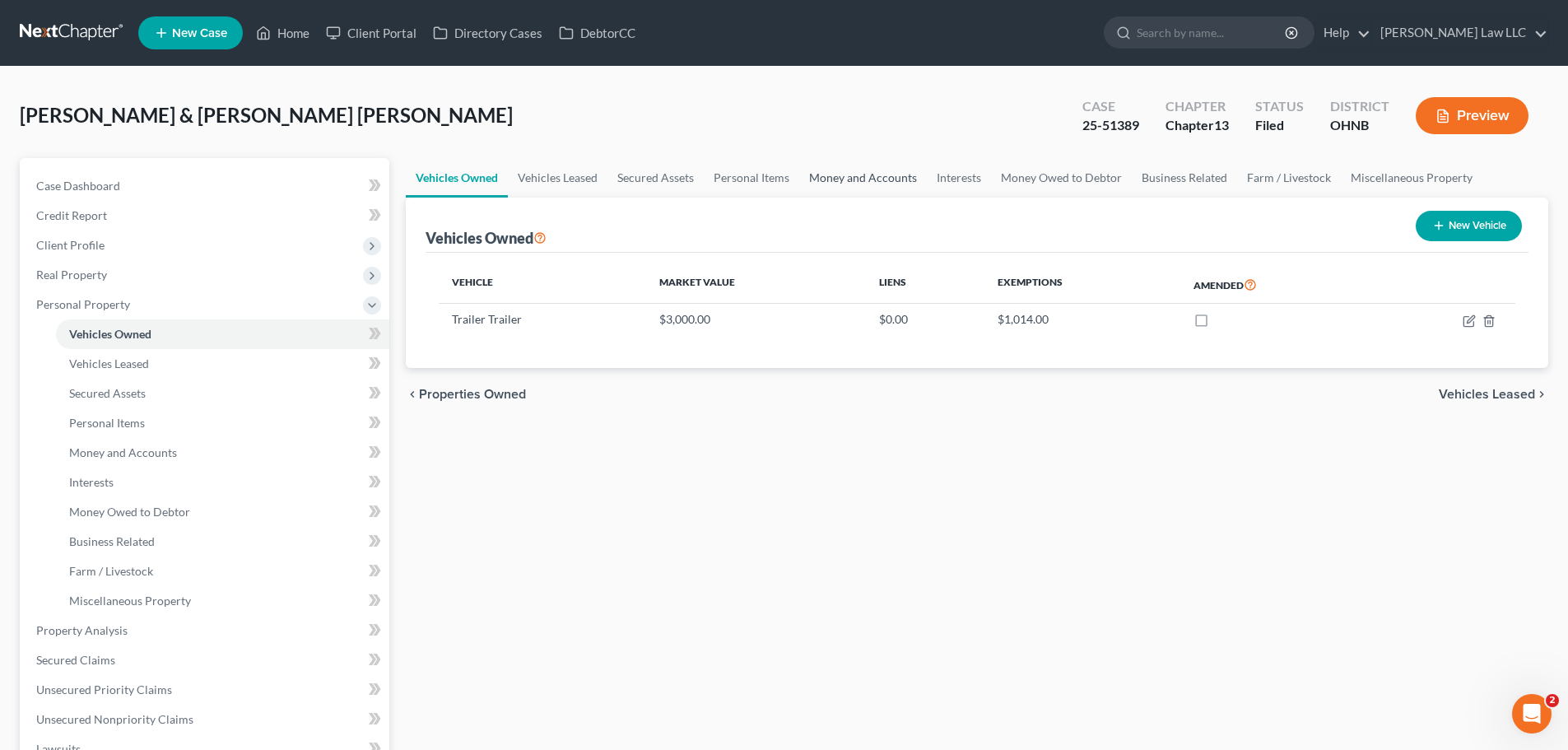
click at [898, 178] on link "Money and Accounts" at bounding box center [863, 177] width 127 height 39
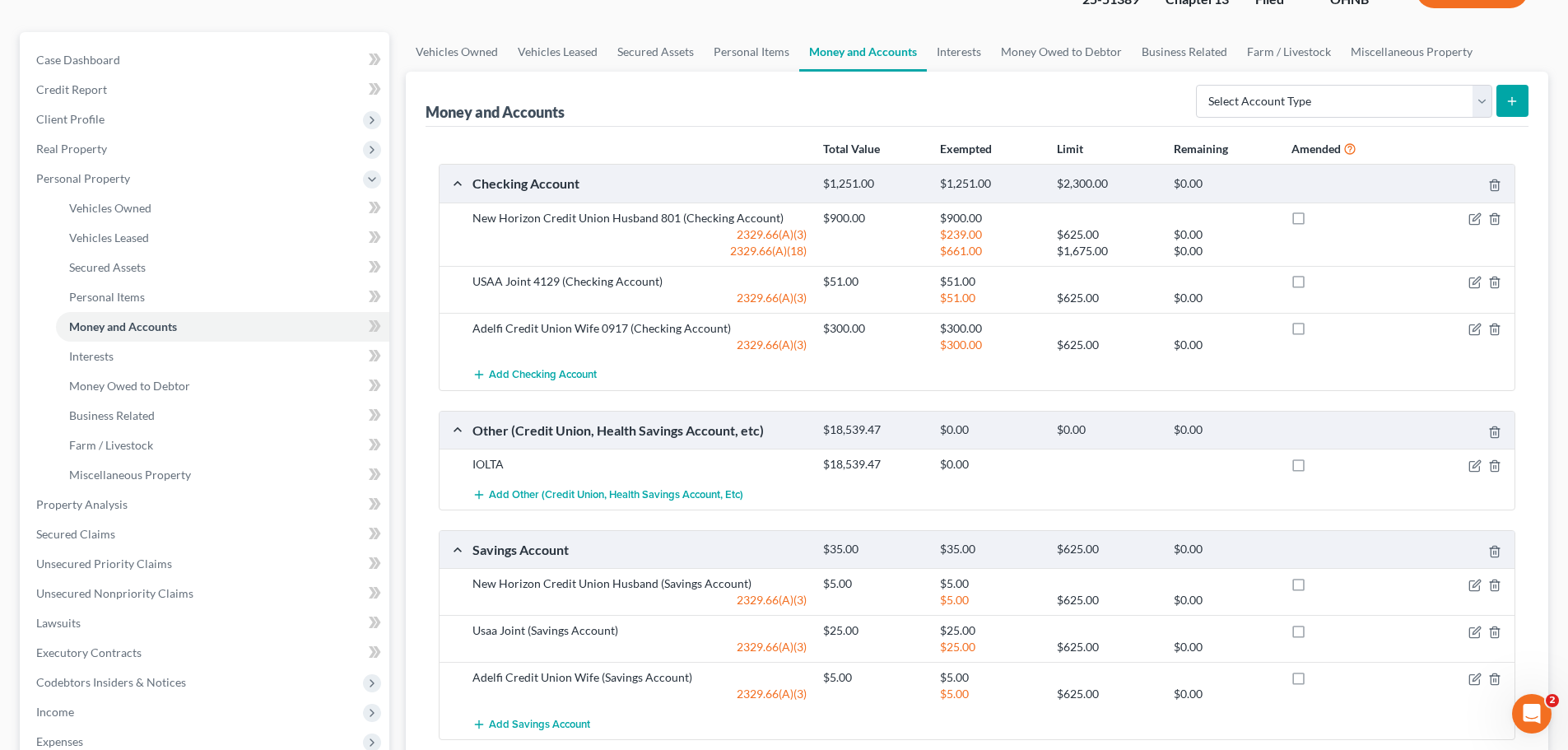
scroll to position [82, 0]
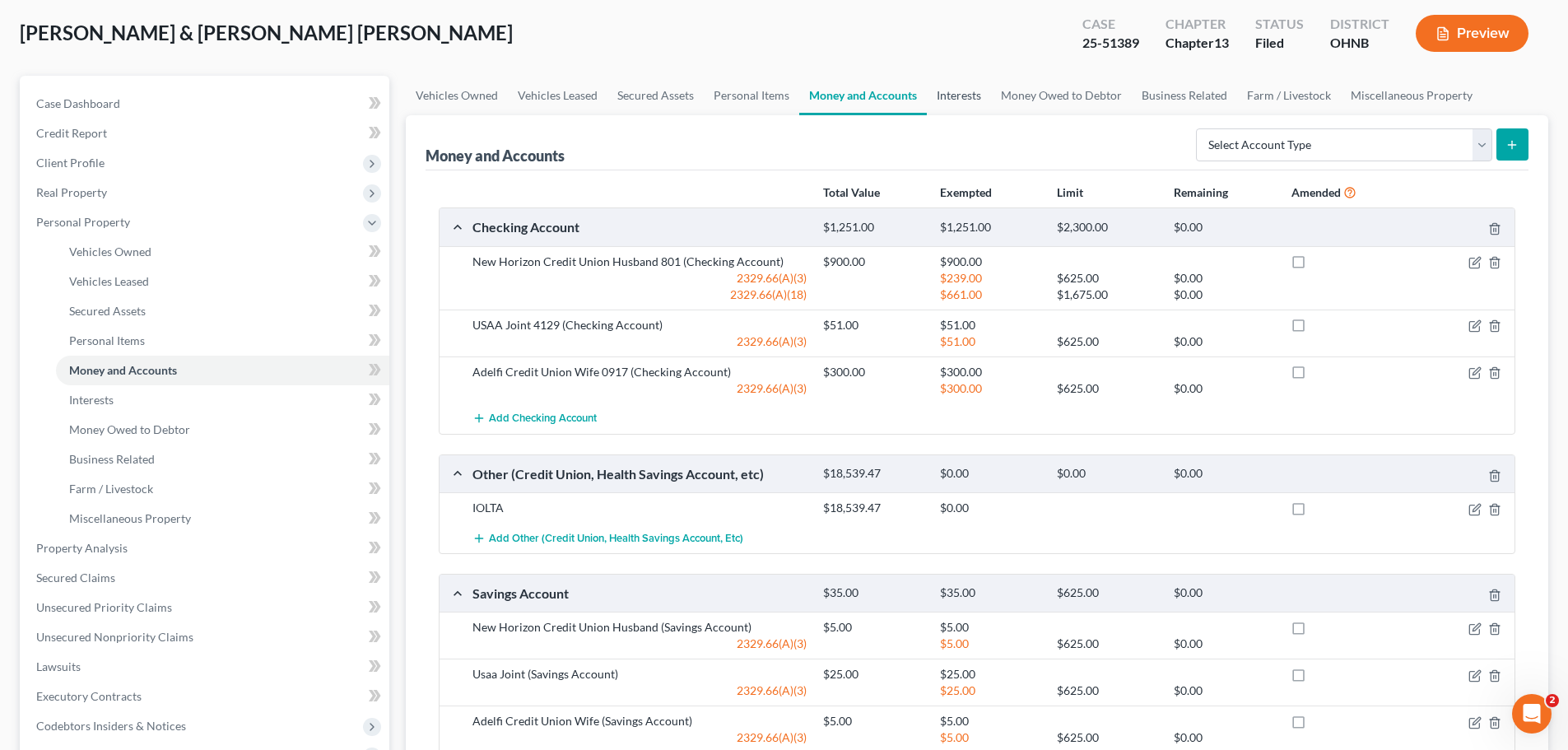
click at [964, 100] on link "Interests" at bounding box center [959, 95] width 65 height 39
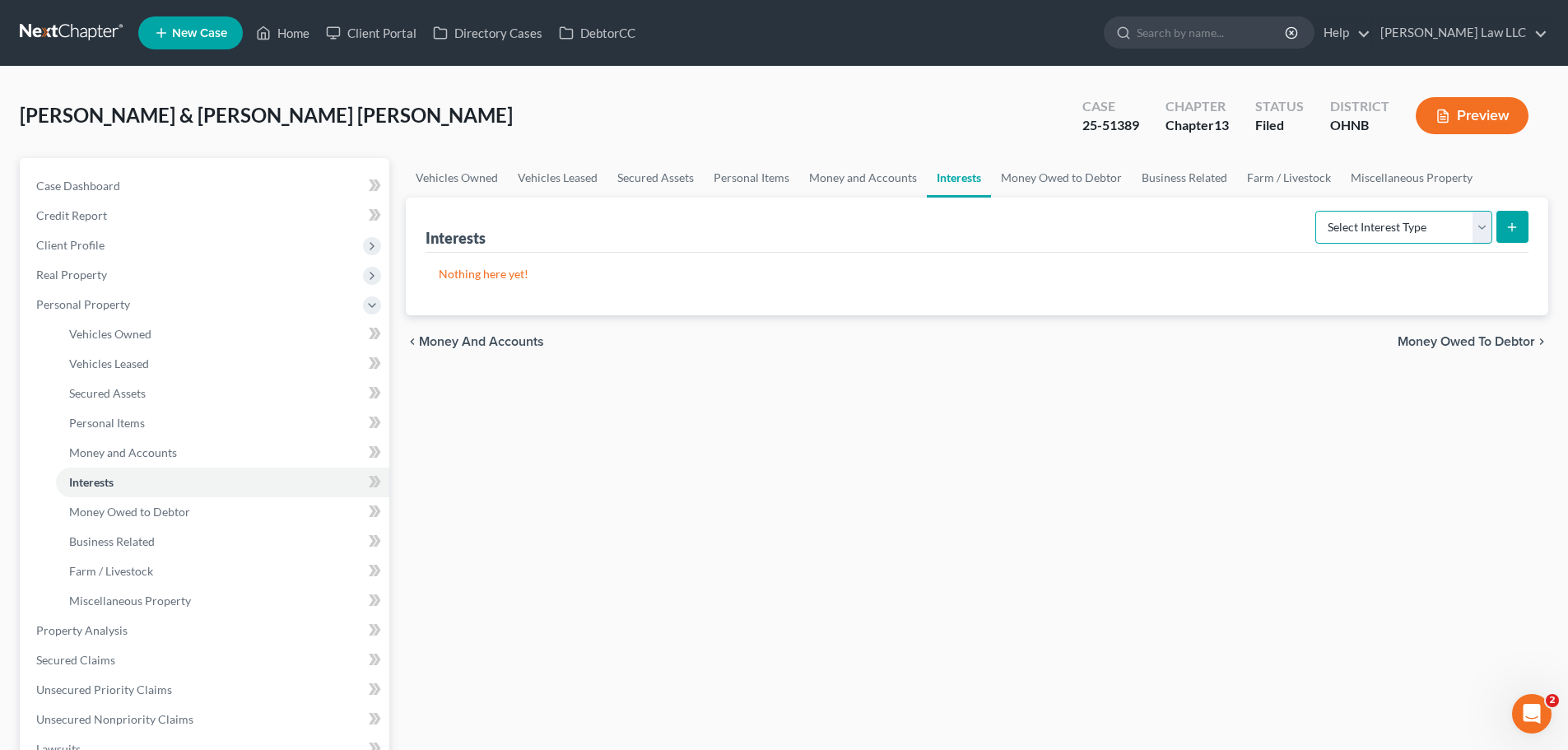
click at [1429, 222] on select "Select Interest Type 401K Annuity Bond Education IRA Government Bond Government…" at bounding box center [1403, 227] width 177 height 33
select select "stock"
click at [1317, 211] on select "Select Interest Type 401K Annuity Bond Education IRA Government Bond Government…" at bounding box center [1403, 227] width 177 height 33
click at [1517, 230] on icon "submit" at bounding box center [1511, 226] width 13 height 13
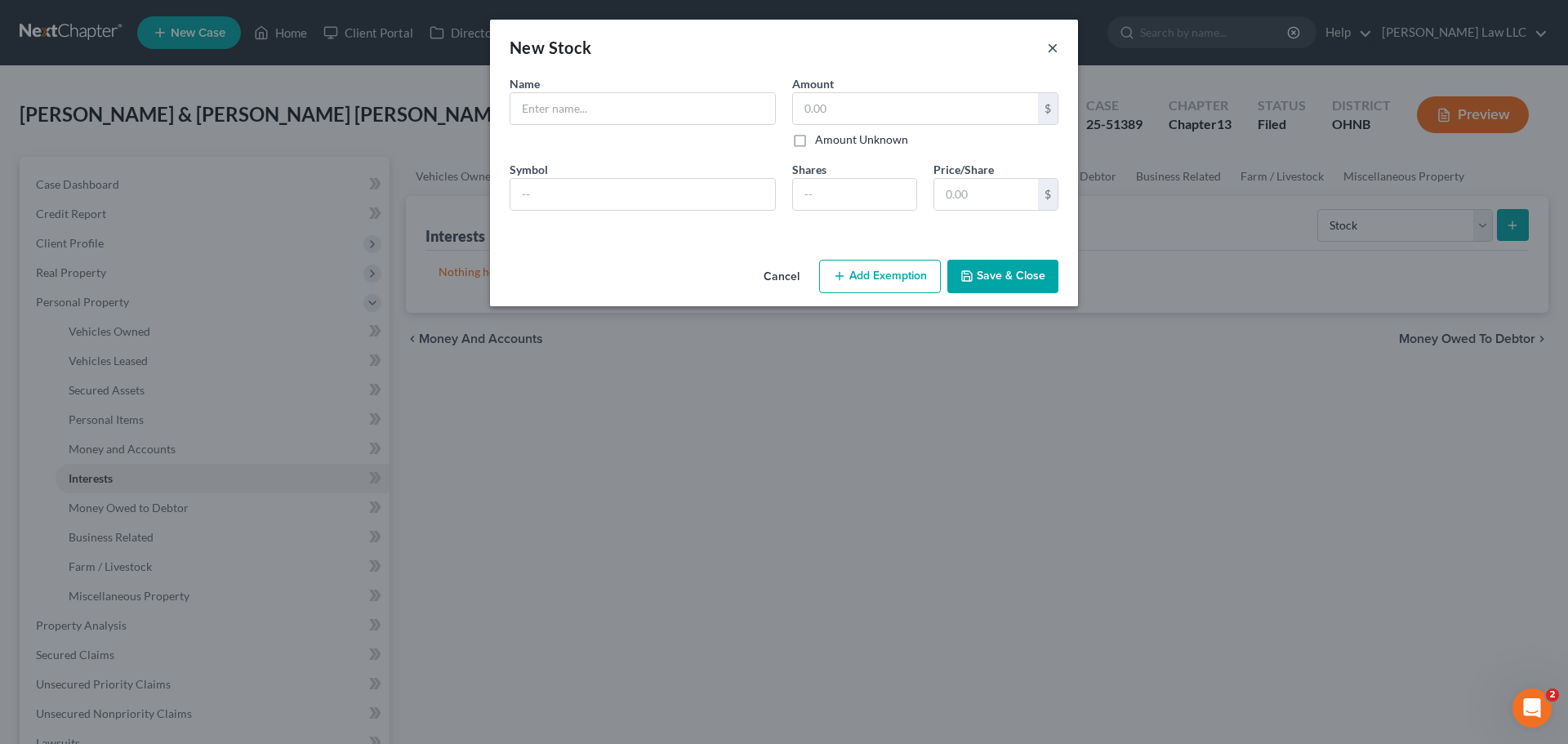
click at [1053, 44] on button "×" at bounding box center [1053, 48] width 12 height 19
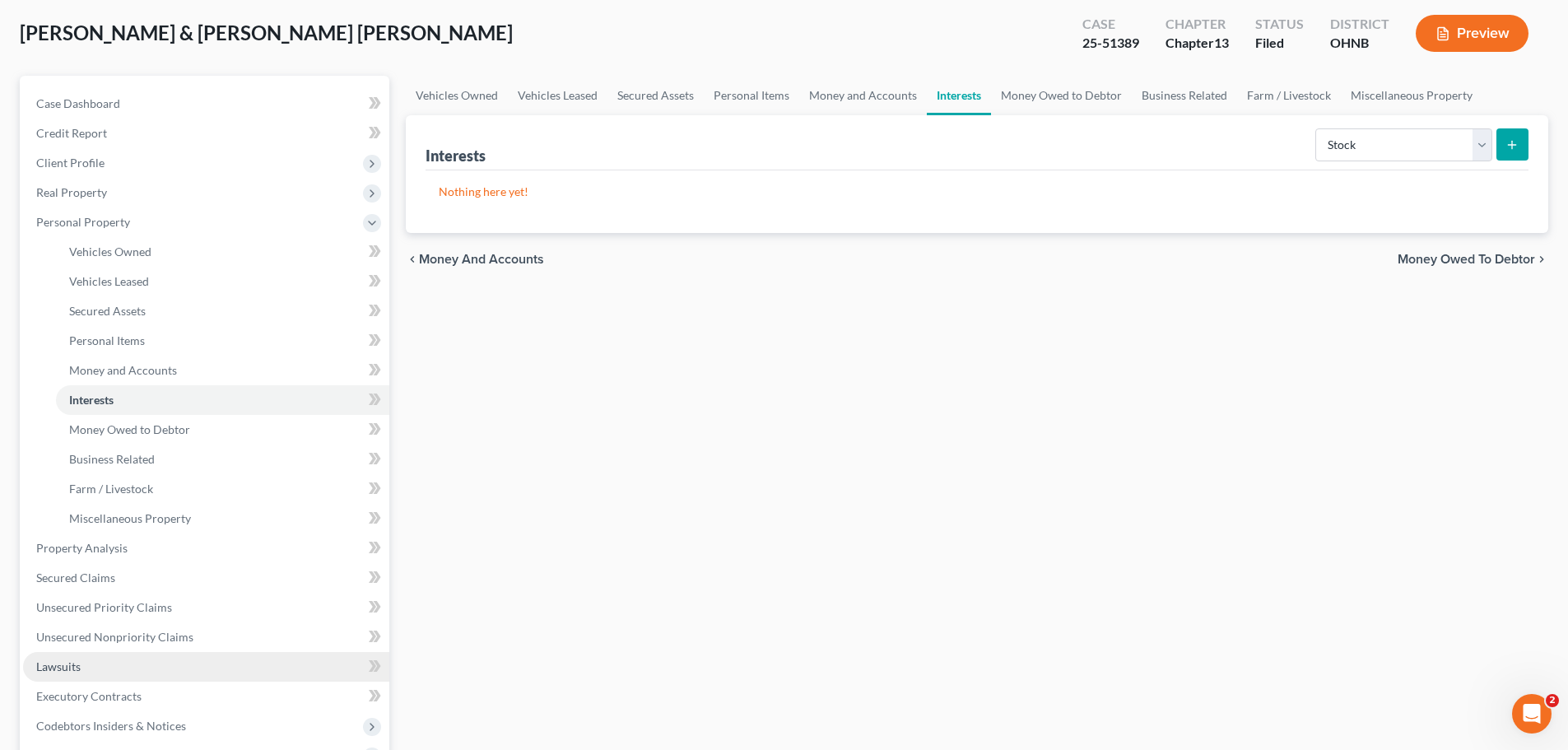
click at [118, 653] on link "Lawsuits" at bounding box center [207, 667] width 366 height 29
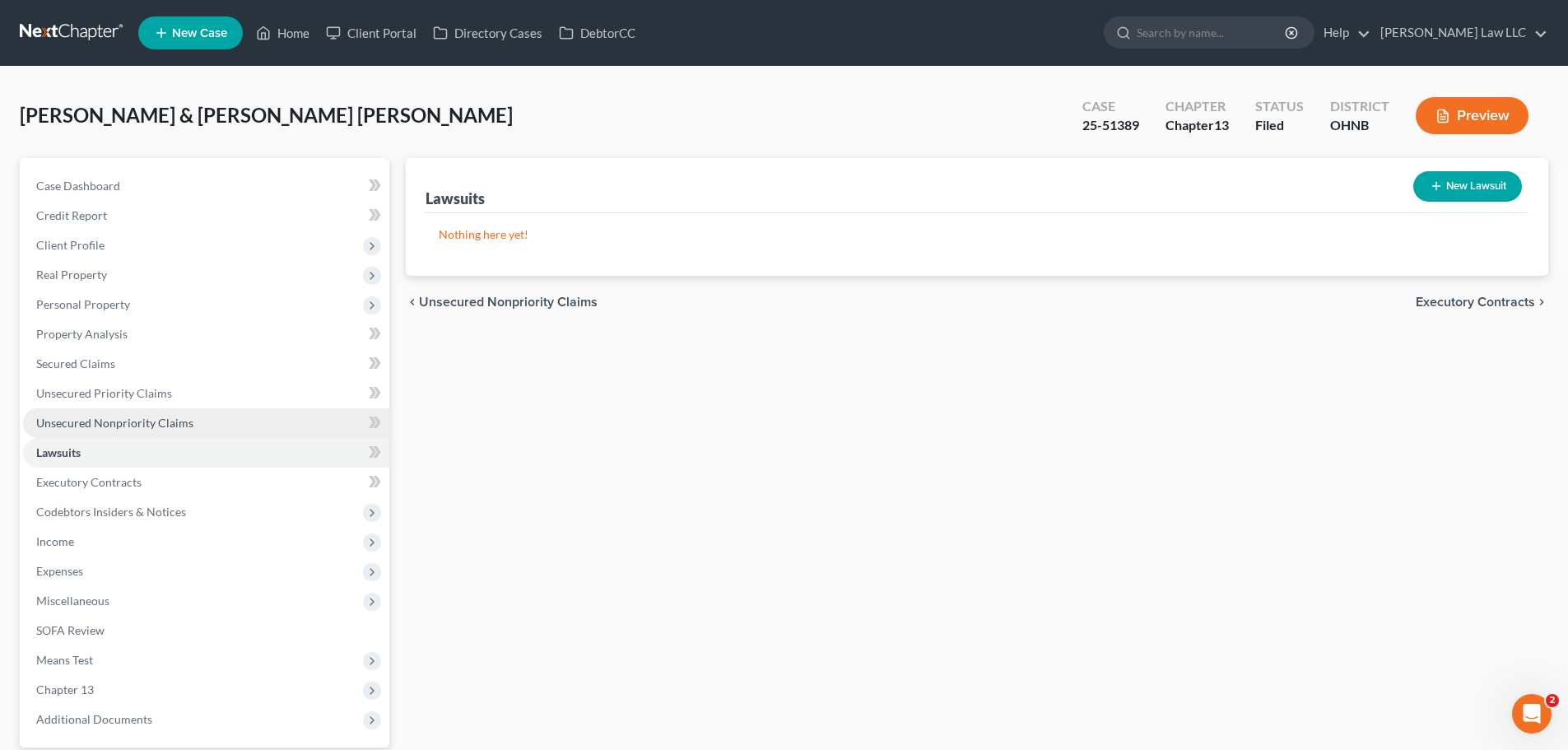
click at [128, 424] on span "Unsecured Nonpriority Claims" at bounding box center [115, 422] width 158 height 14
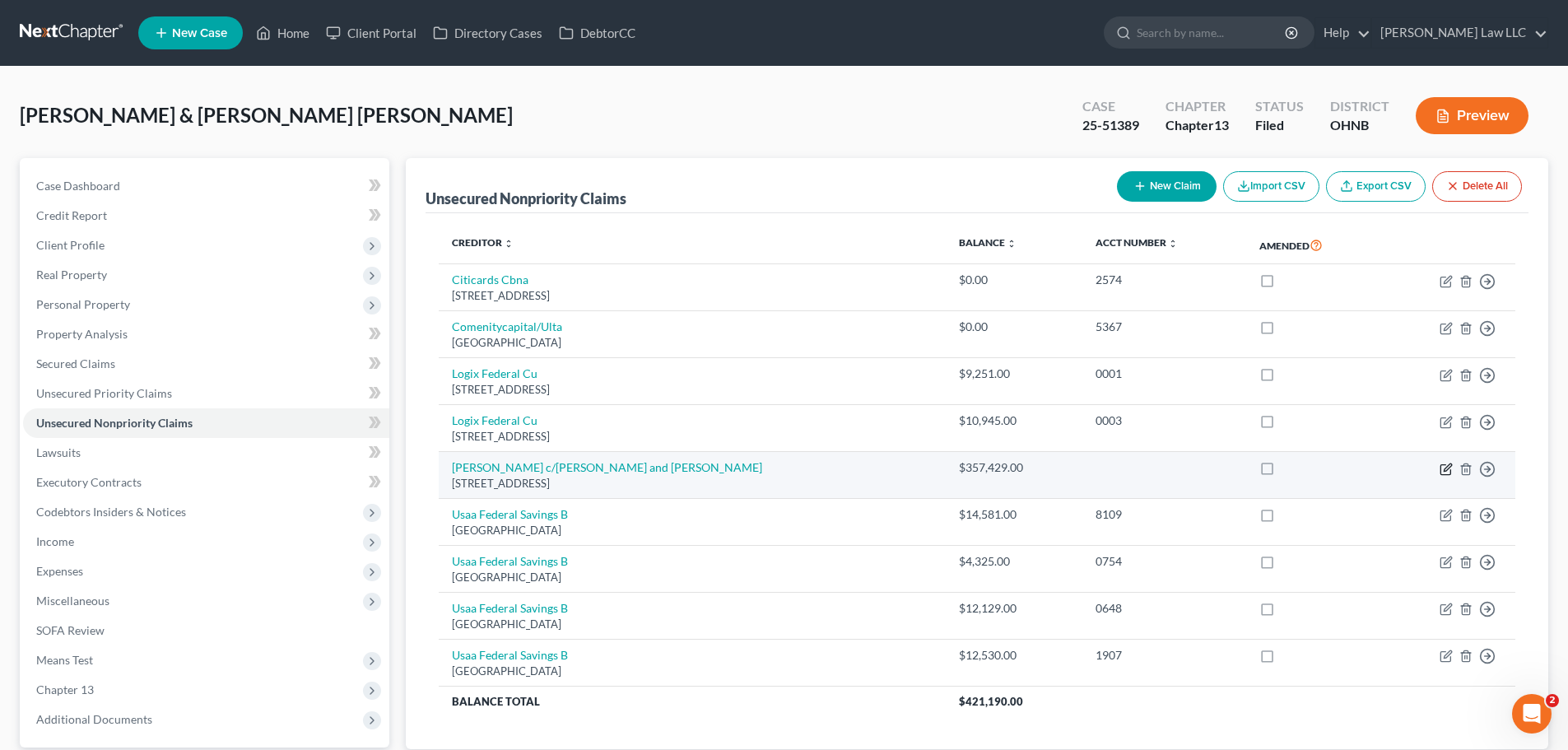
click at [1446, 467] on icon "button" at bounding box center [1448, 467] width 8 height 8
select select "36"
select select "2"
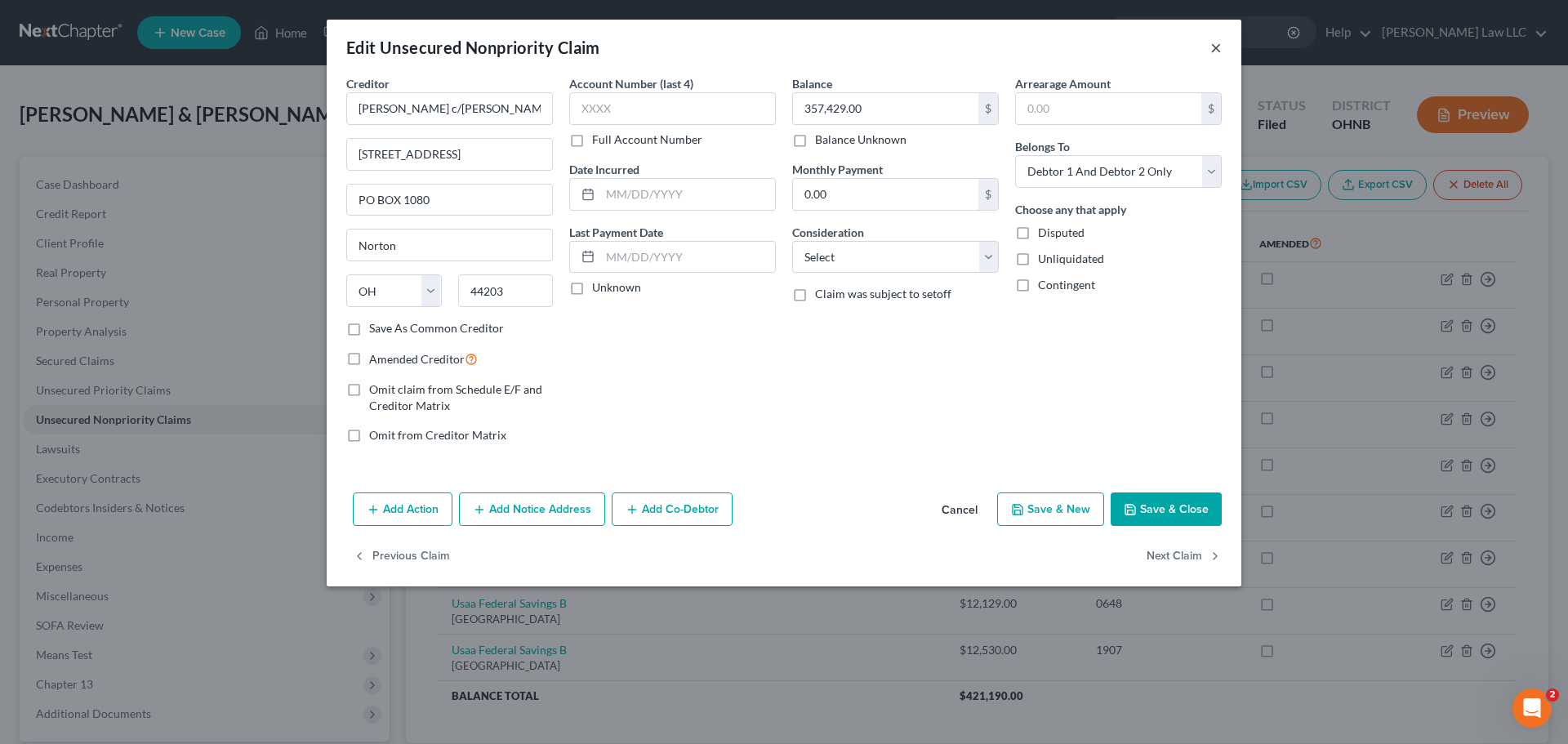
click at [1221, 49] on button "×" at bounding box center [1216, 48] width 12 height 19
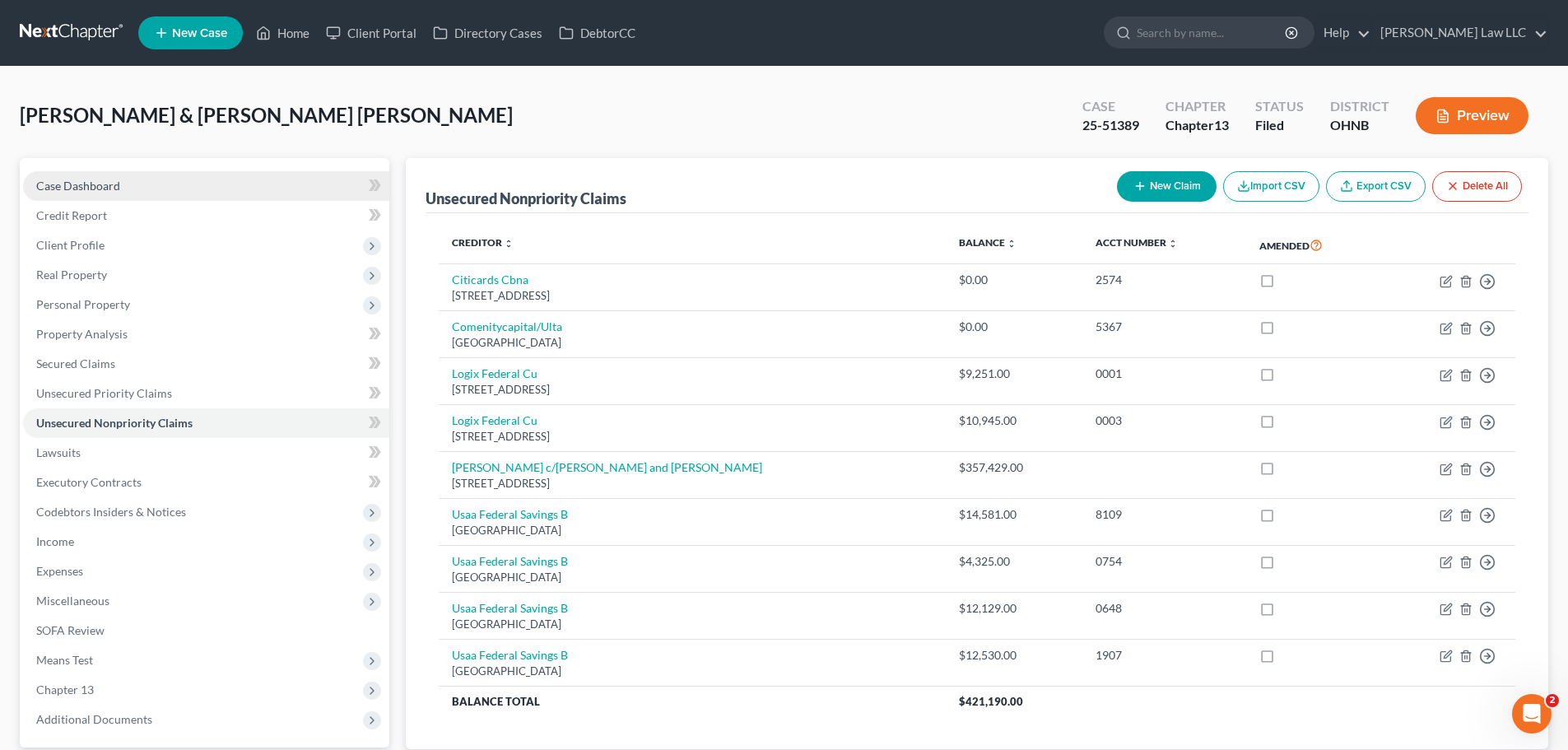
click at [127, 185] on link "Case Dashboard" at bounding box center [207, 186] width 366 height 29
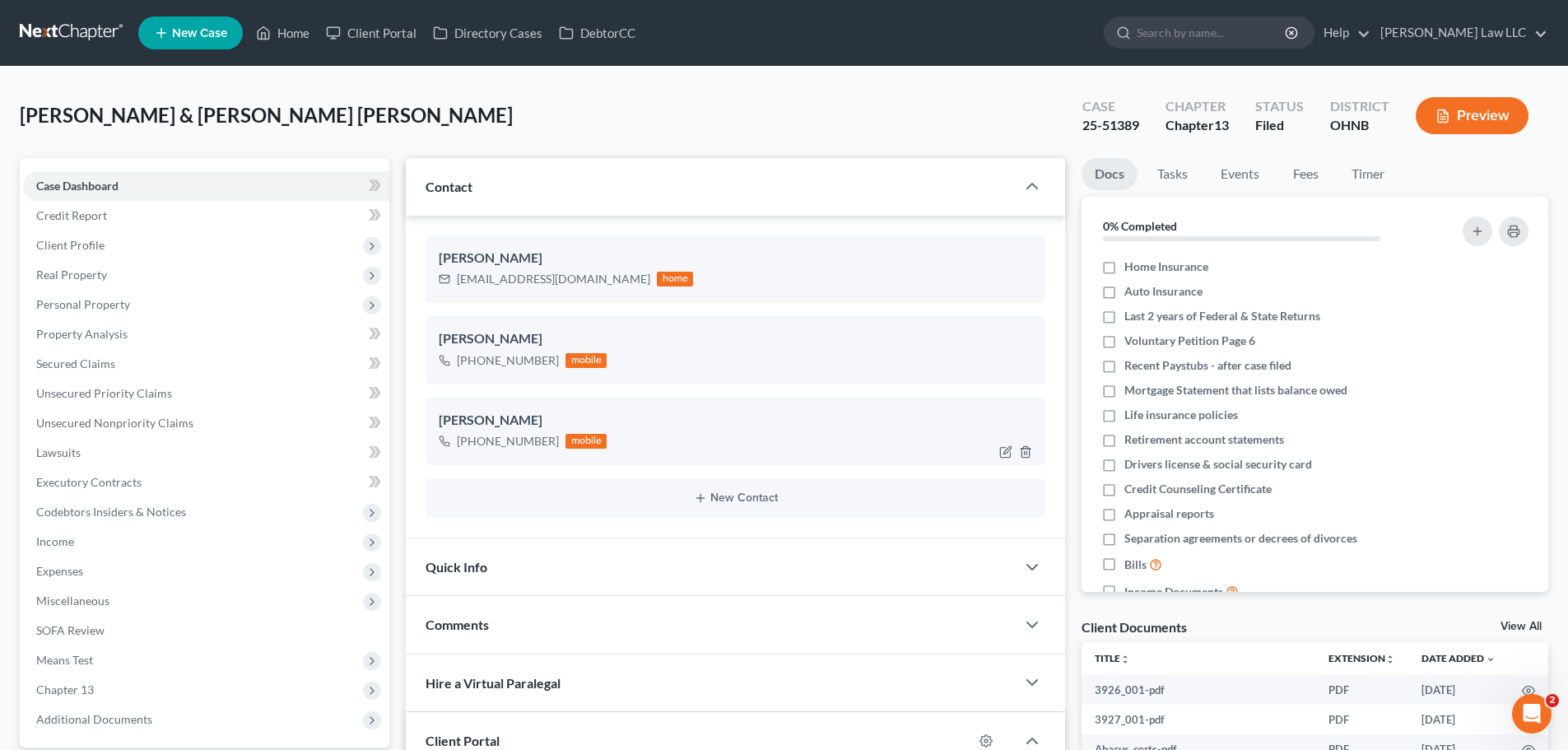
scroll to position [164, 0]
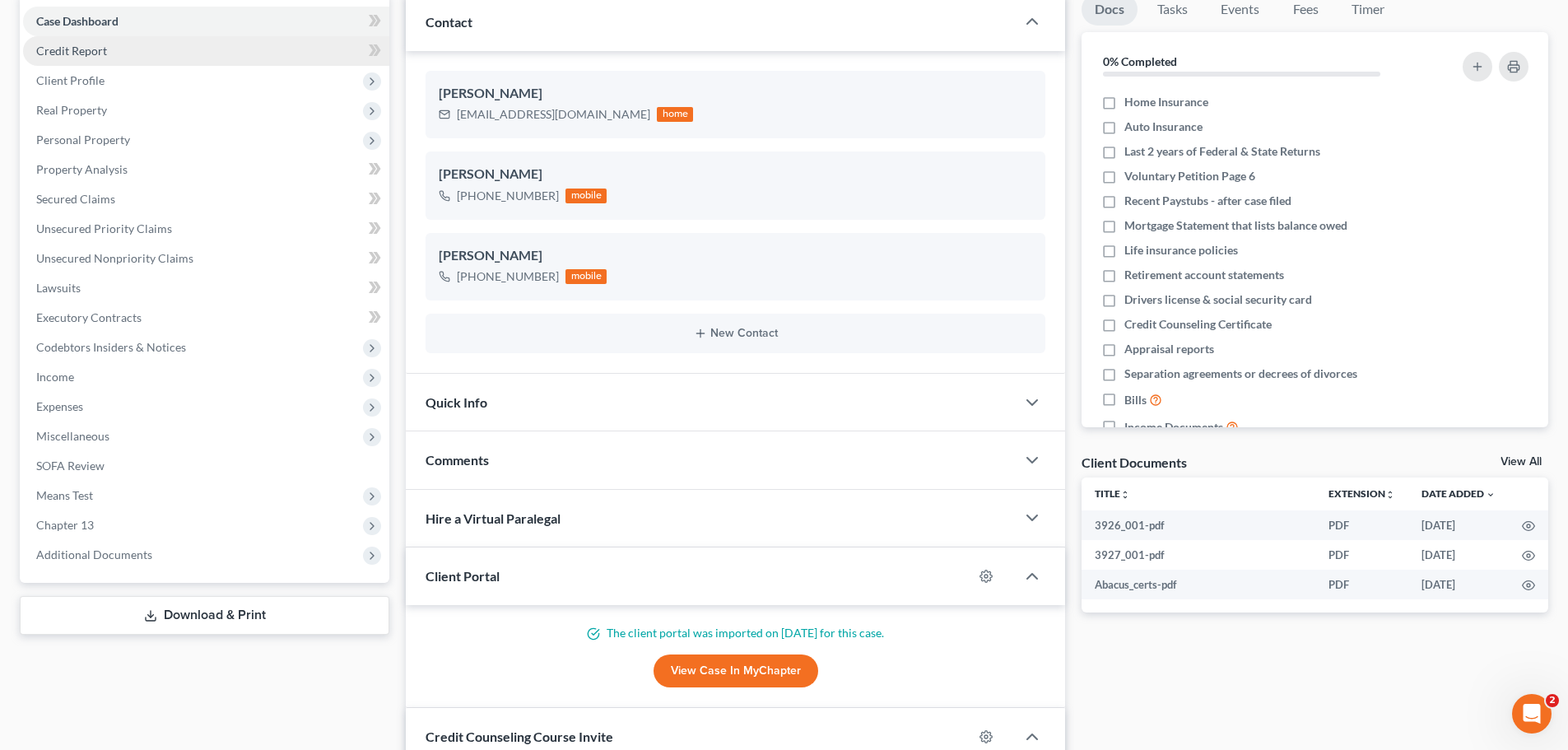
click at [116, 54] on link "Credit Report" at bounding box center [207, 51] width 366 height 29
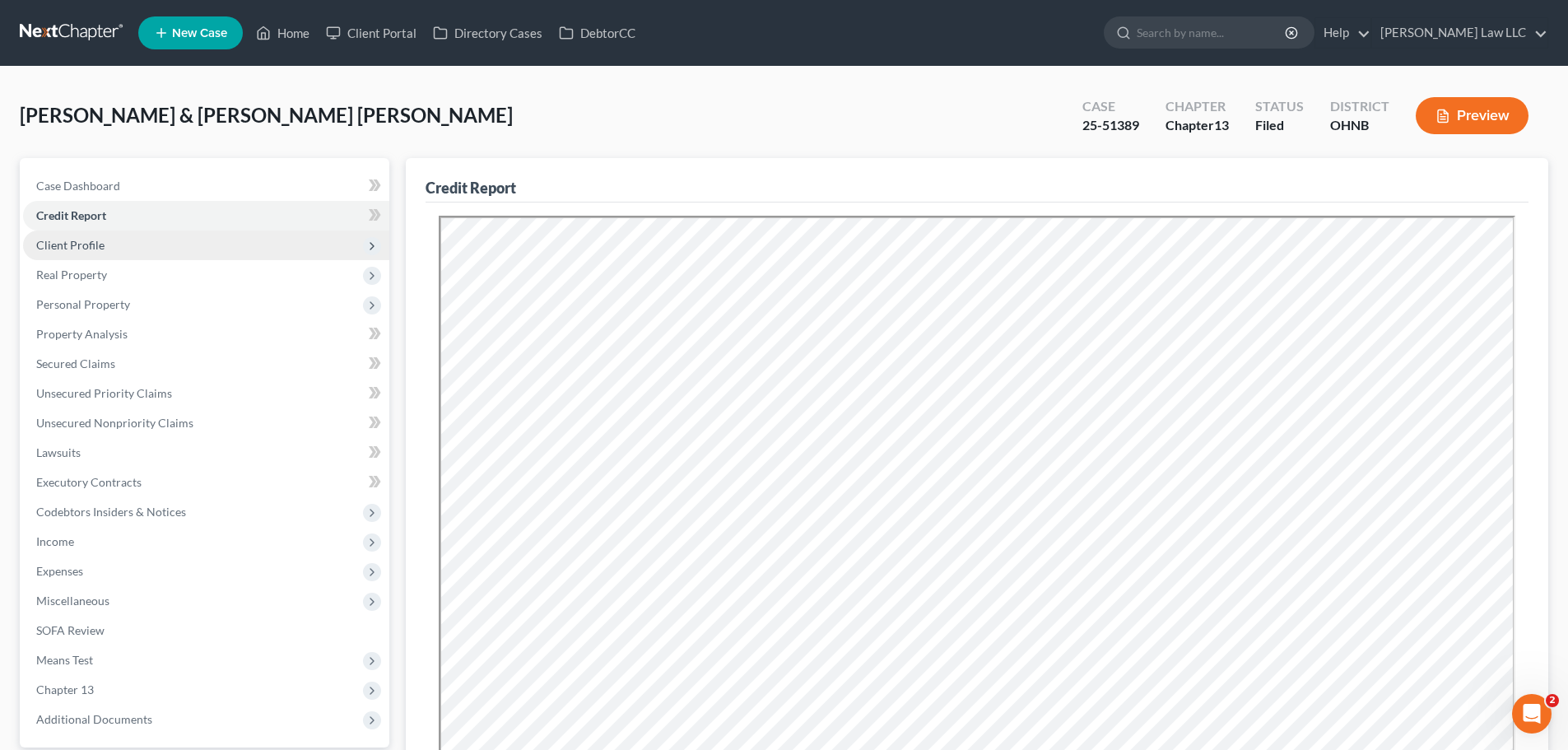
click at [126, 251] on span "Client Profile" at bounding box center [207, 245] width 366 height 29
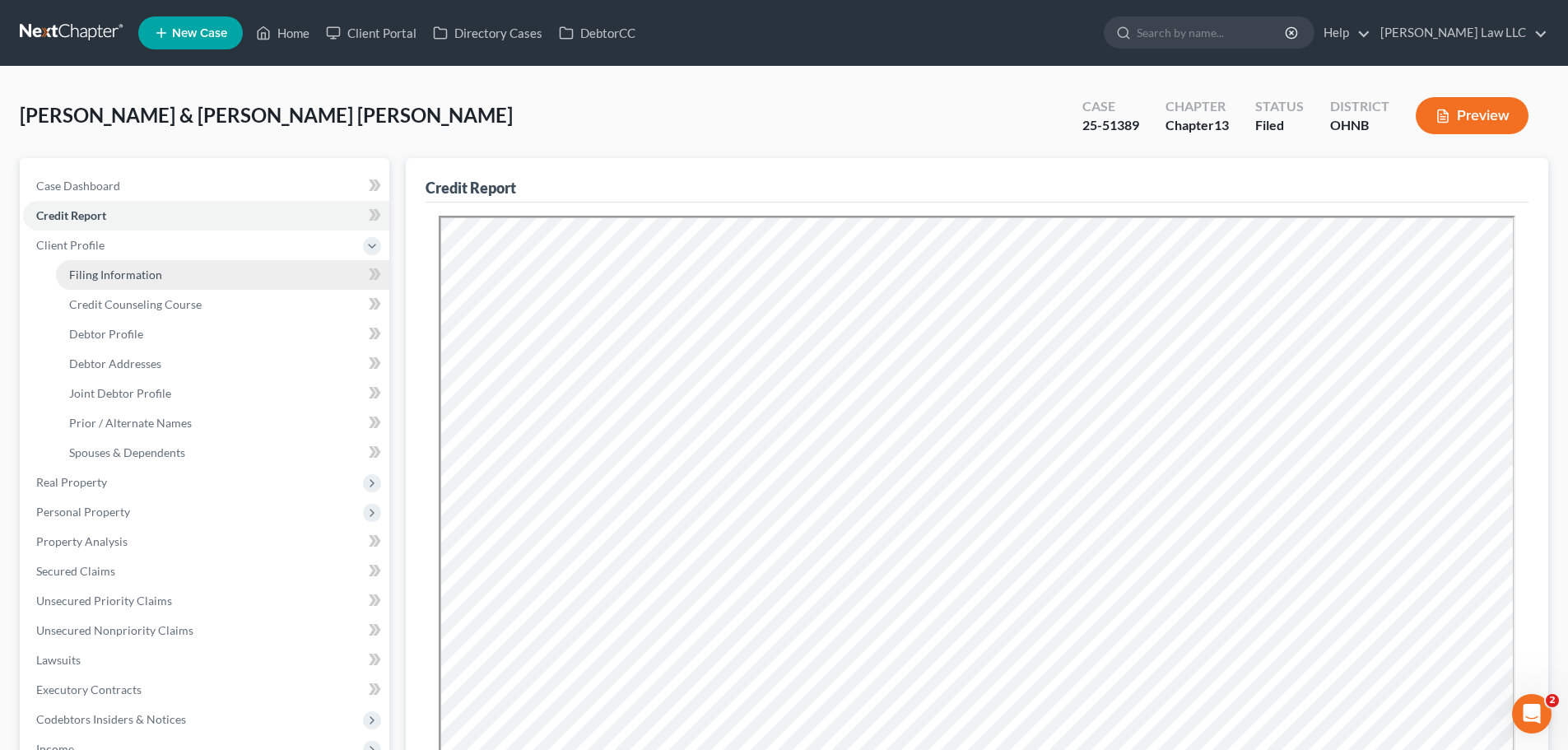
click at [128, 276] on span "Filing Information" at bounding box center [116, 274] width 93 height 14
select select "1"
select select "3"
select select "61"
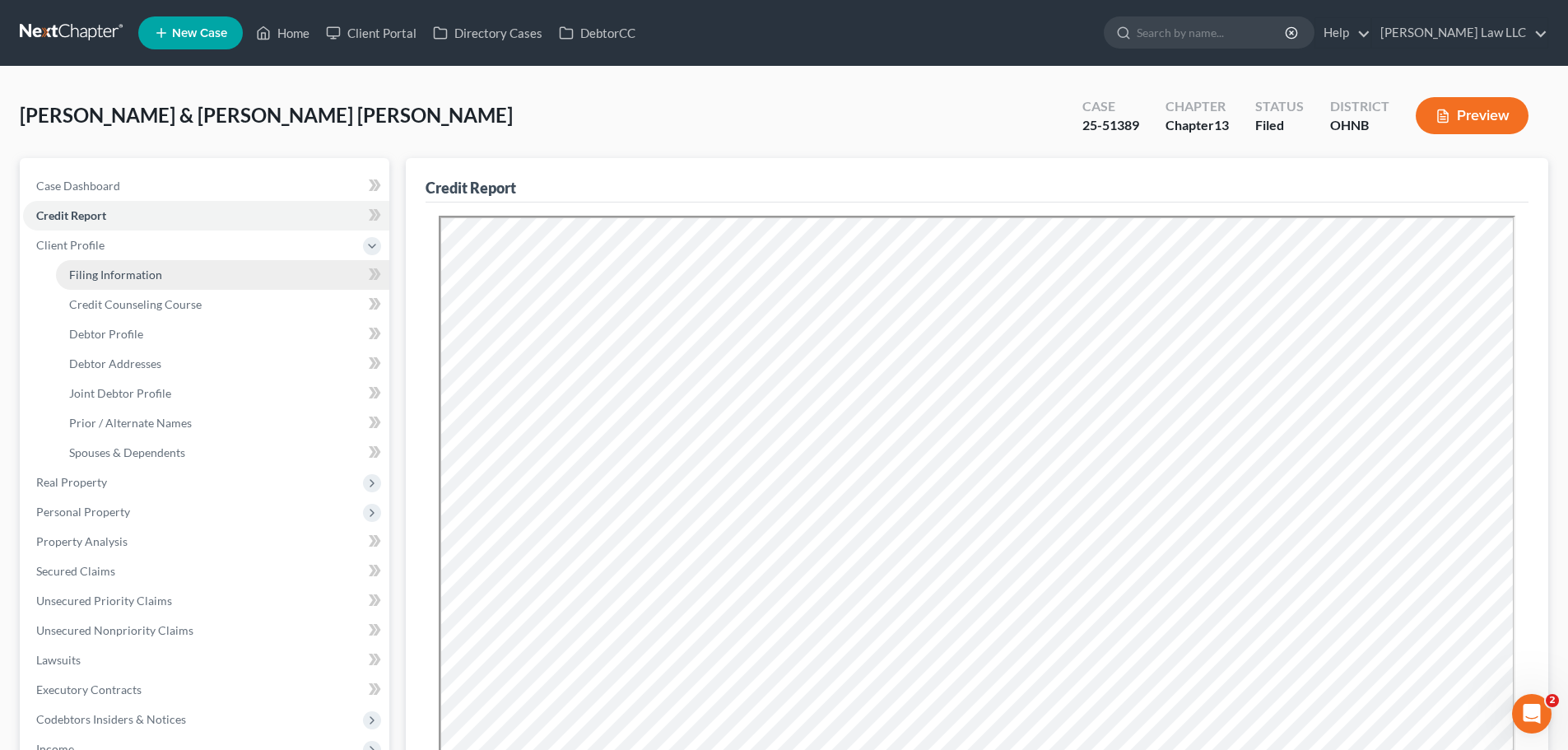
select select "0"
select select "36"
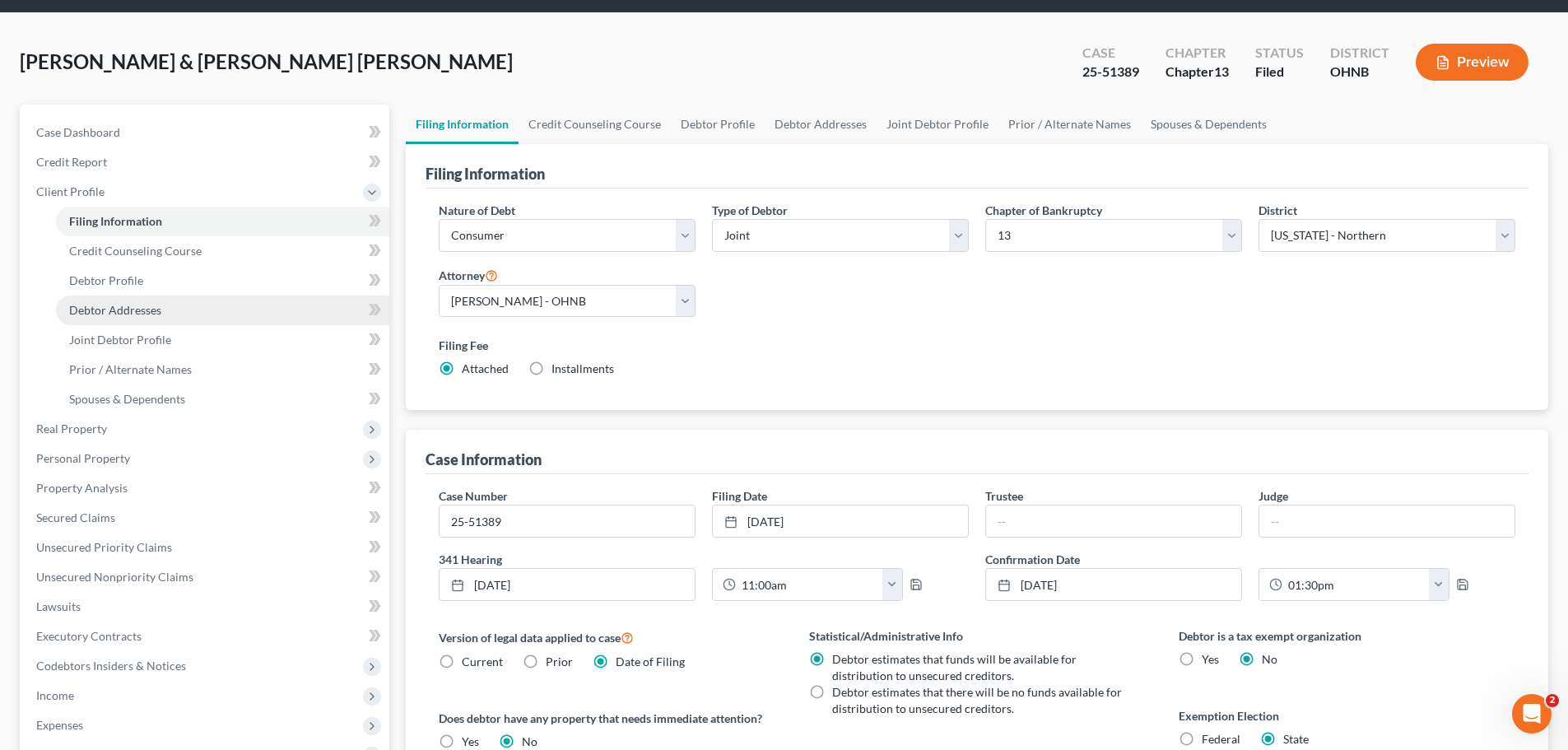
scroll to position [82, 0]
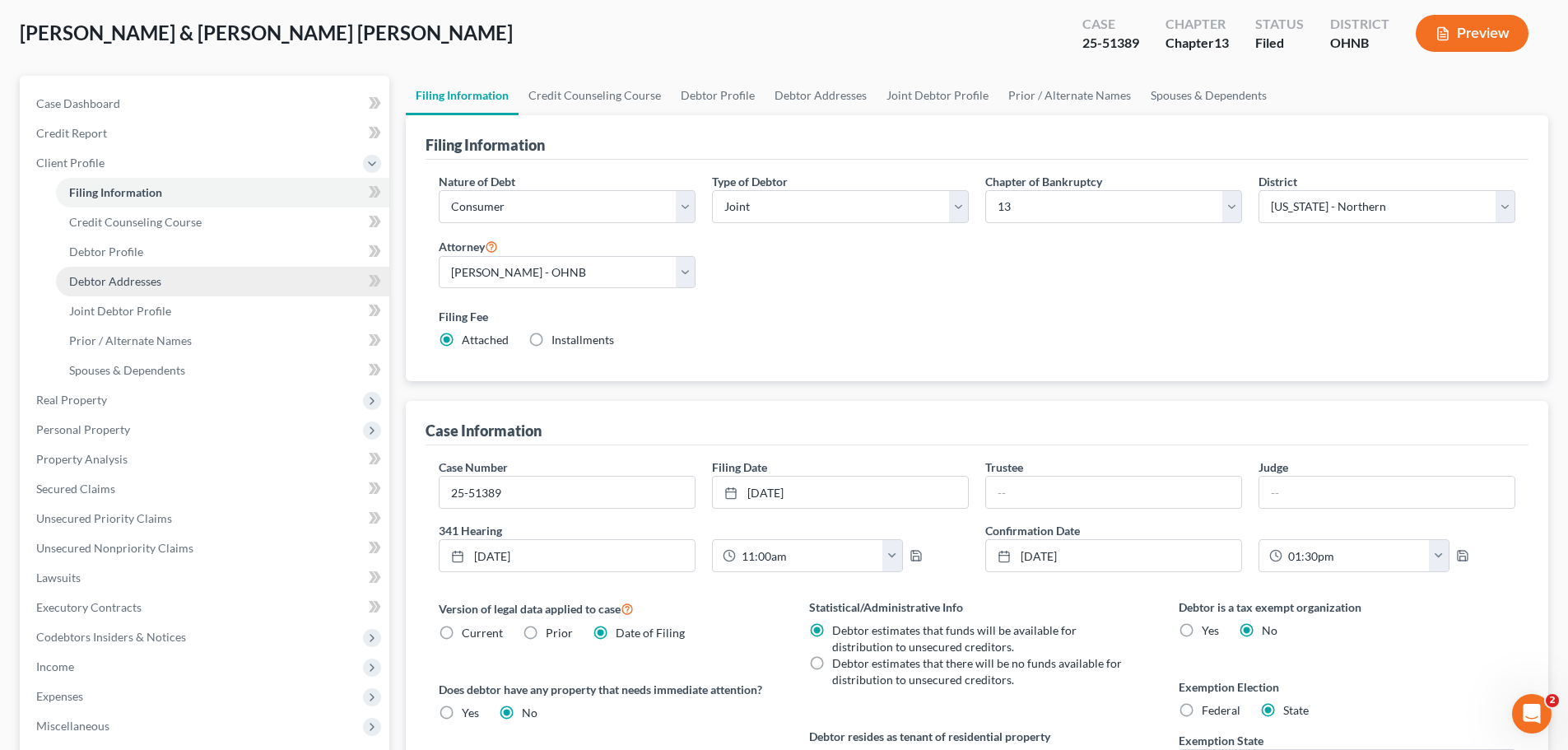
click at [142, 269] on link "Debtor Addresses" at bounding box center [222, 281] width 333 height 29
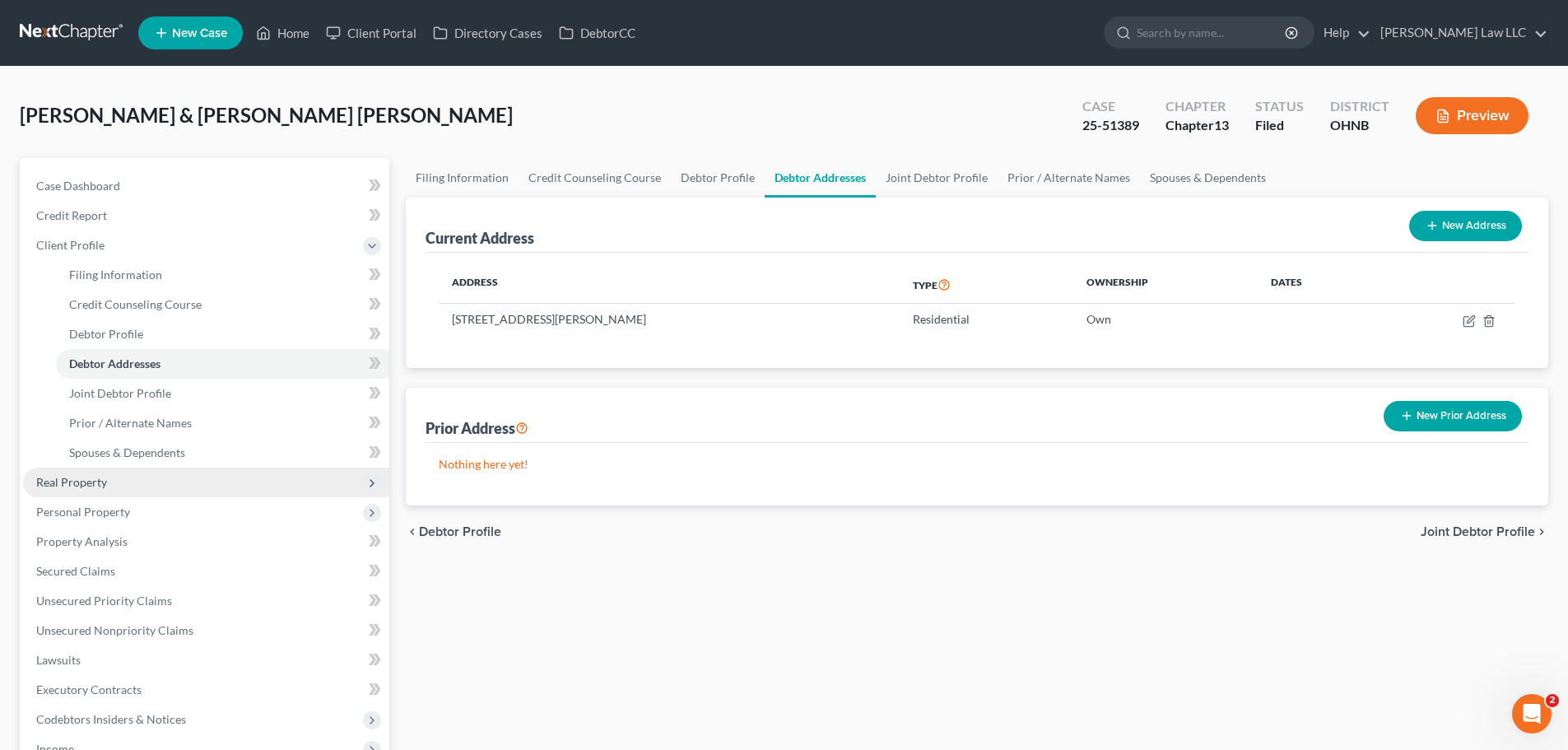
click at [102, 484] on span "Real Property" at bounding box center [71, 482] width 71 height 14
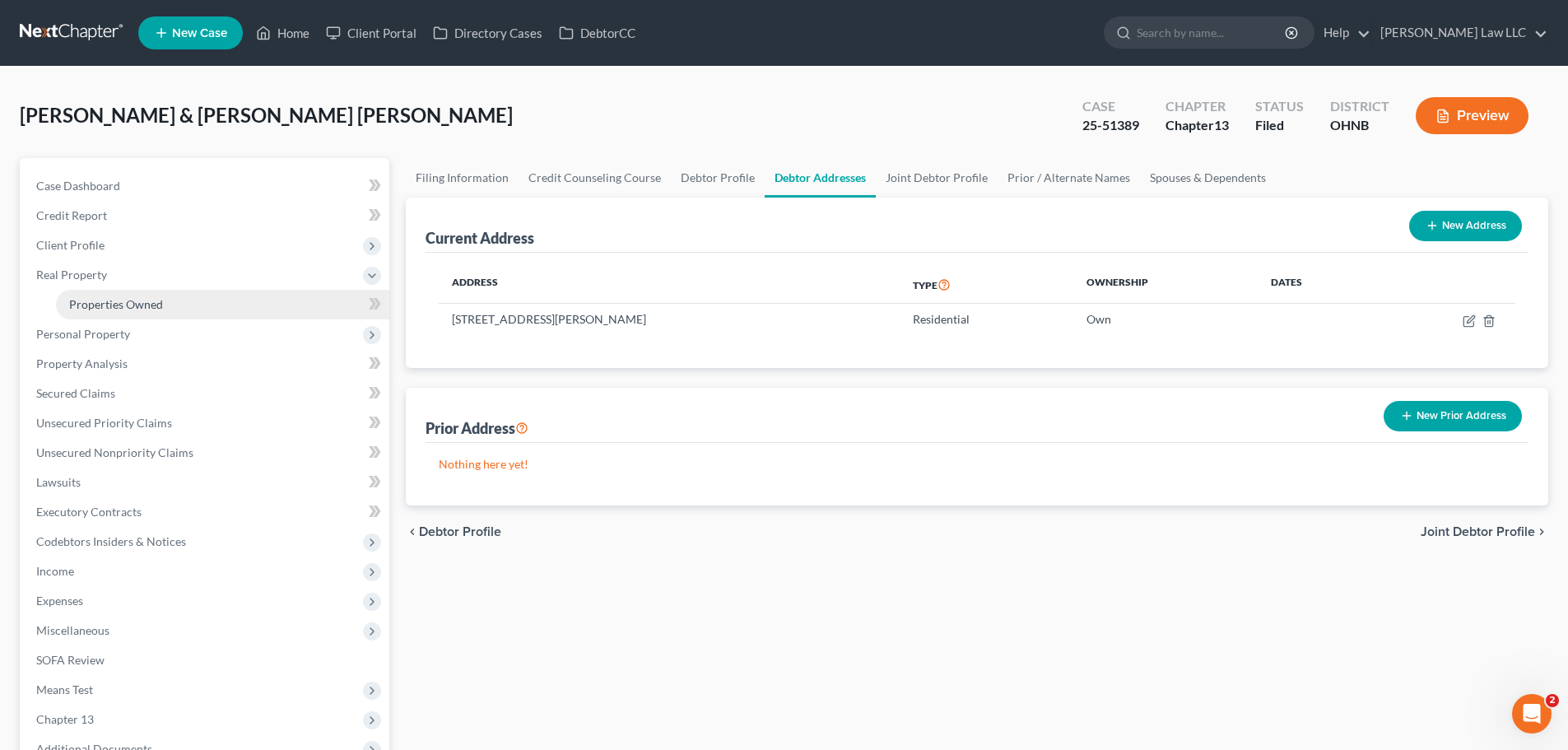
click at [144, 298] on span "Properties Owned" at bounding box center [117, 304] width 94 height 14
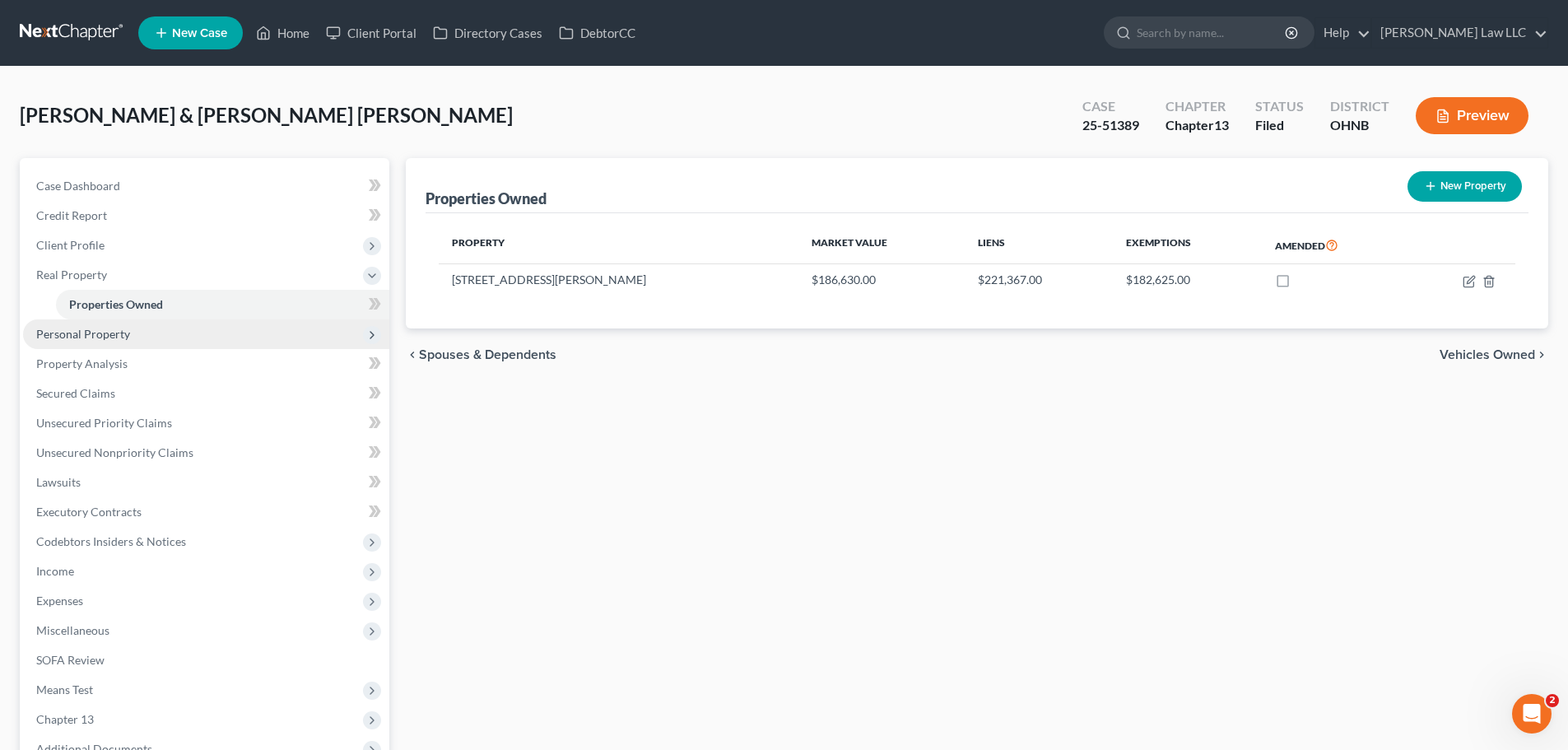
click at [150, 334] on span "Personal Property" at bounding box center [207, 334] width 366 height 29
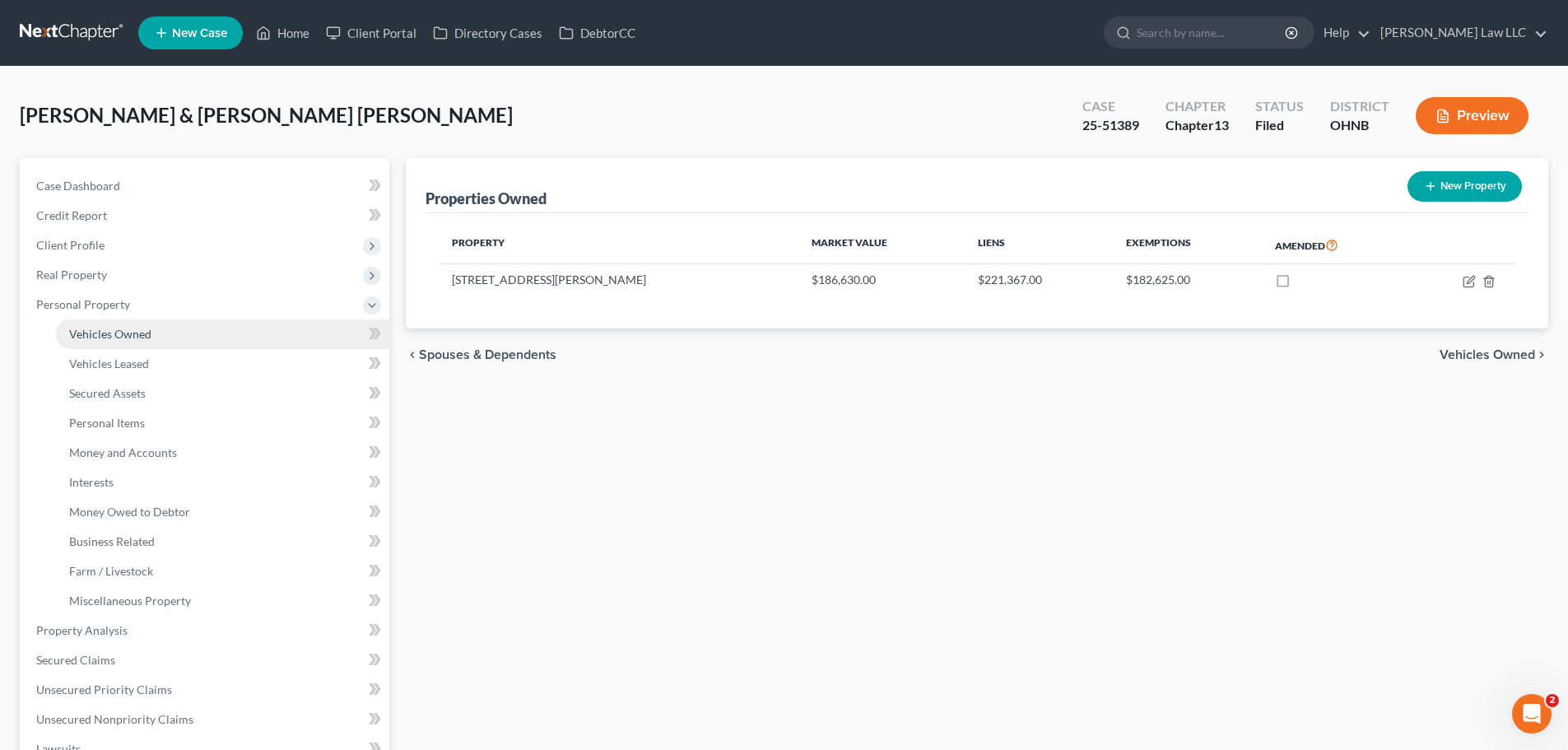
click at [162, 338] on link "Vehicles Owned" at bounding box center [222, 334] width 333 height 29
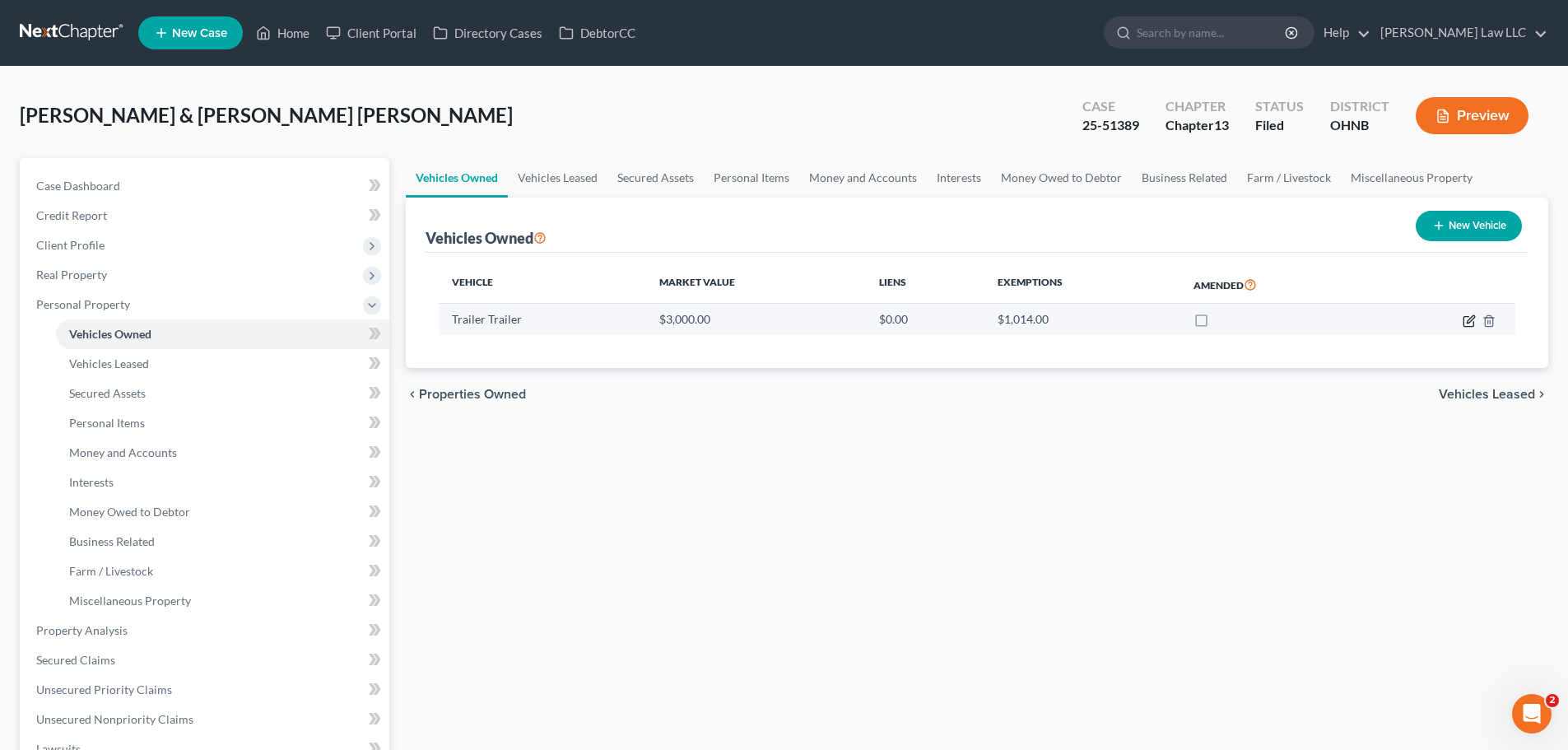
click at [1473, 323] on icon "button" at bounding box center [1469, 320] width 13 height 13
select select "2"
select select "3"
select select "2"
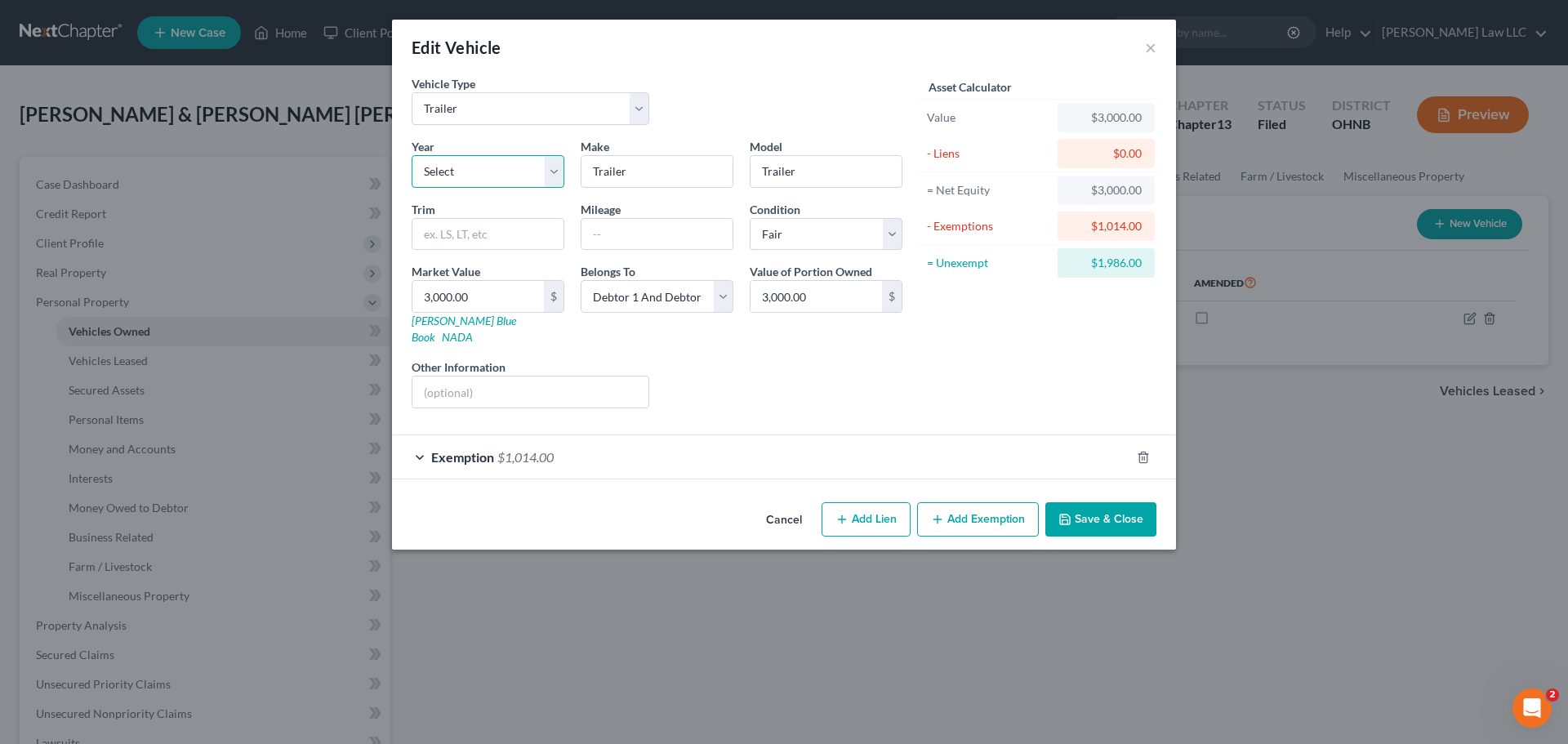
click at [470, 168] on select "Select 2026 2025 2024 2023 2022 2021 2020 2019 2018 2017 2016 2015 2014 2013 20…" at bounding box center [488, 172] width 153 height 33
select select "7"
click at [412, 155] on select "Select 2026 2025 2024 2023 2022 2021 2020 2019 2018 2017 2016 2015 2014 2013 20…" at bounding box center [488, 172] width 153 height 33
click at [607, 172] on input "Trailer" at bounding box center [657, 172] width 152 height 31
click at [1149, 44] on button "×" at bounding box center [1150, 48] width 12 height 19
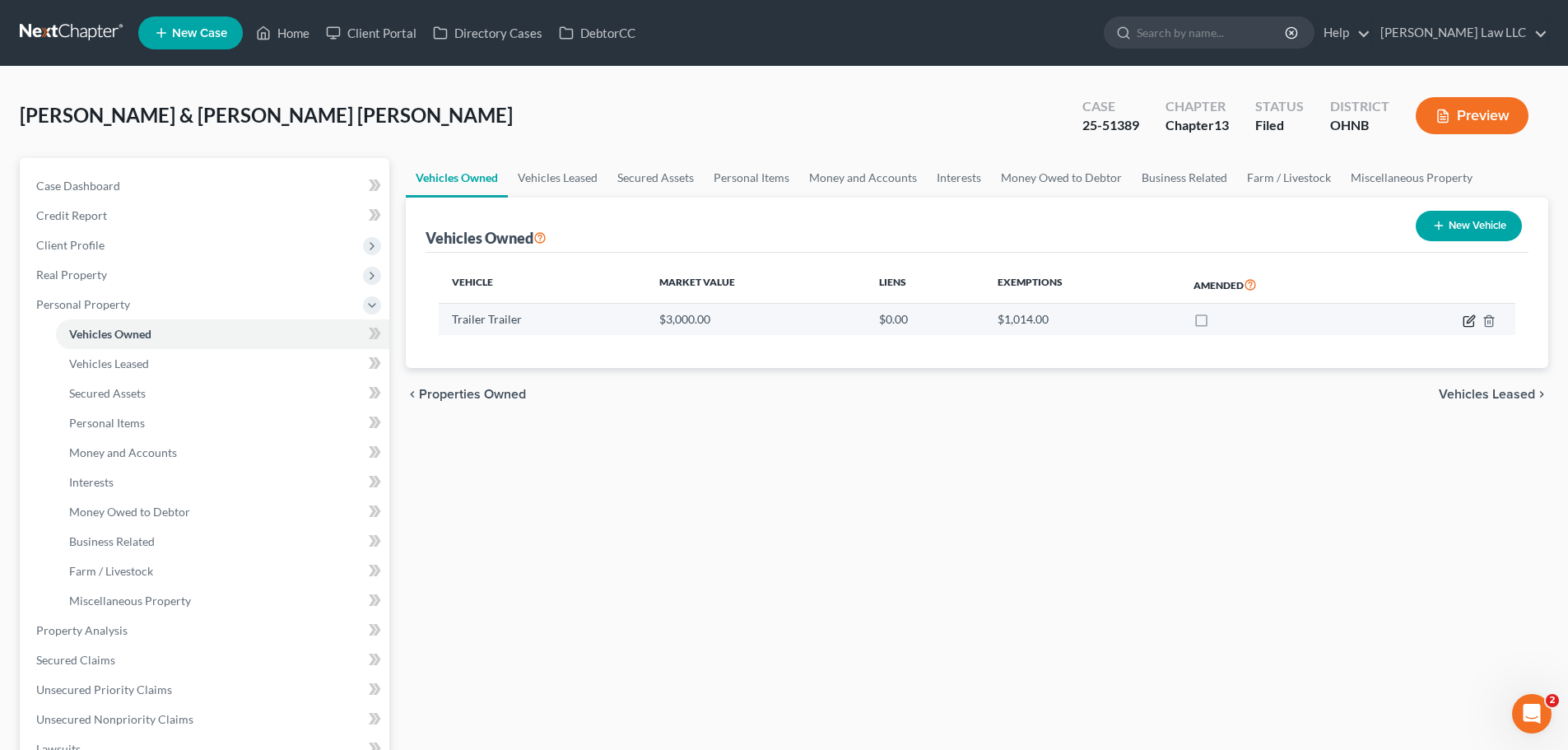
click at [1470, 323] on icon "button" at bounding box center [1469, 320] width 13 height 13
select select "2"
select select "3"
select select "2"
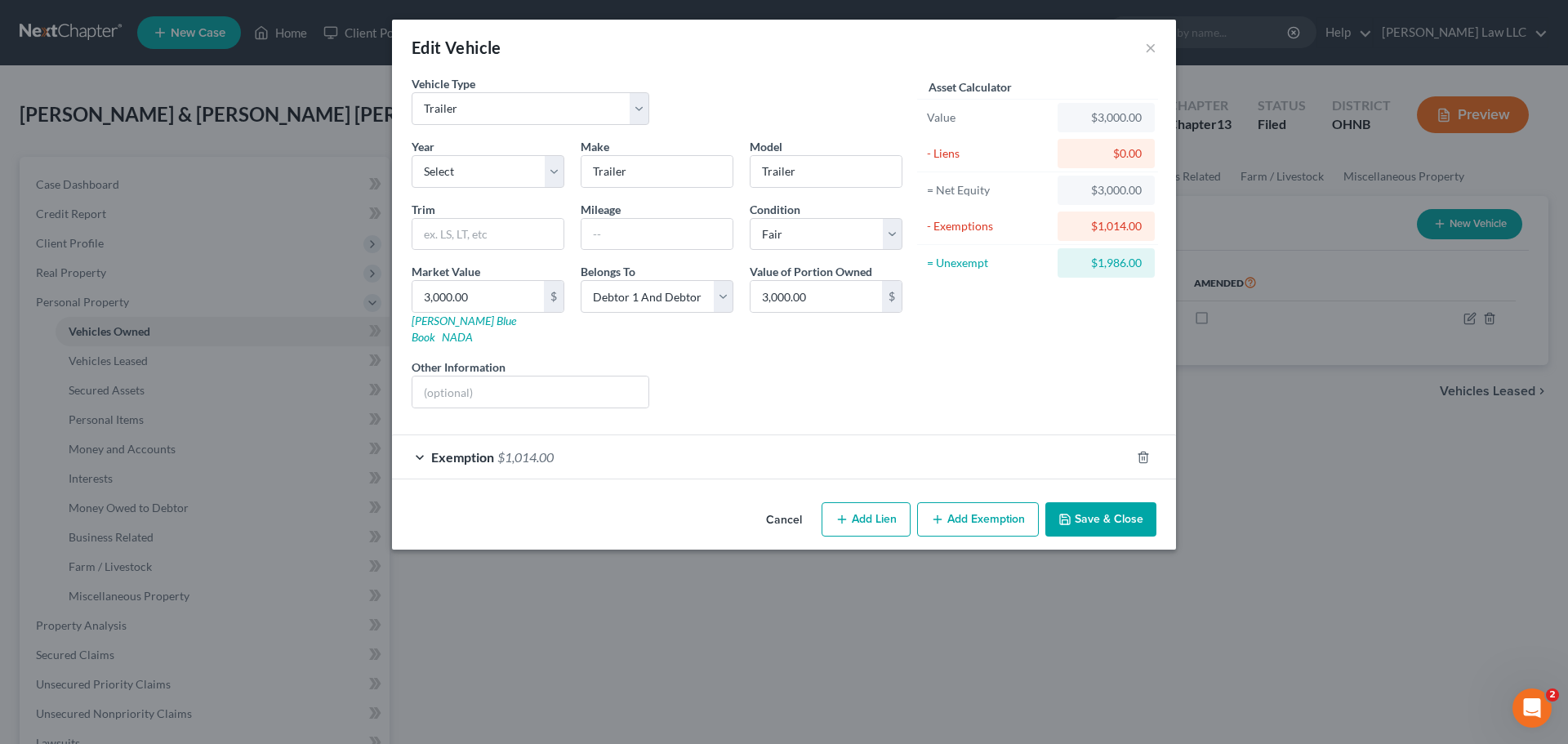
drag, startPoint x: 1299, startPoint y: 587, endPoint x: 1165, endPoint y: 516, distance: 151.6
click at [1299, 585] on div "Edit Vehicle × Vehicle Type Select Automobile Truck Trailer Watercraft Aircraft…" at bounding box center [784, 372] width 1568 height 744
click at [1146, 51] on button "×" at bounding box center [1150, 48] width 12 height 19
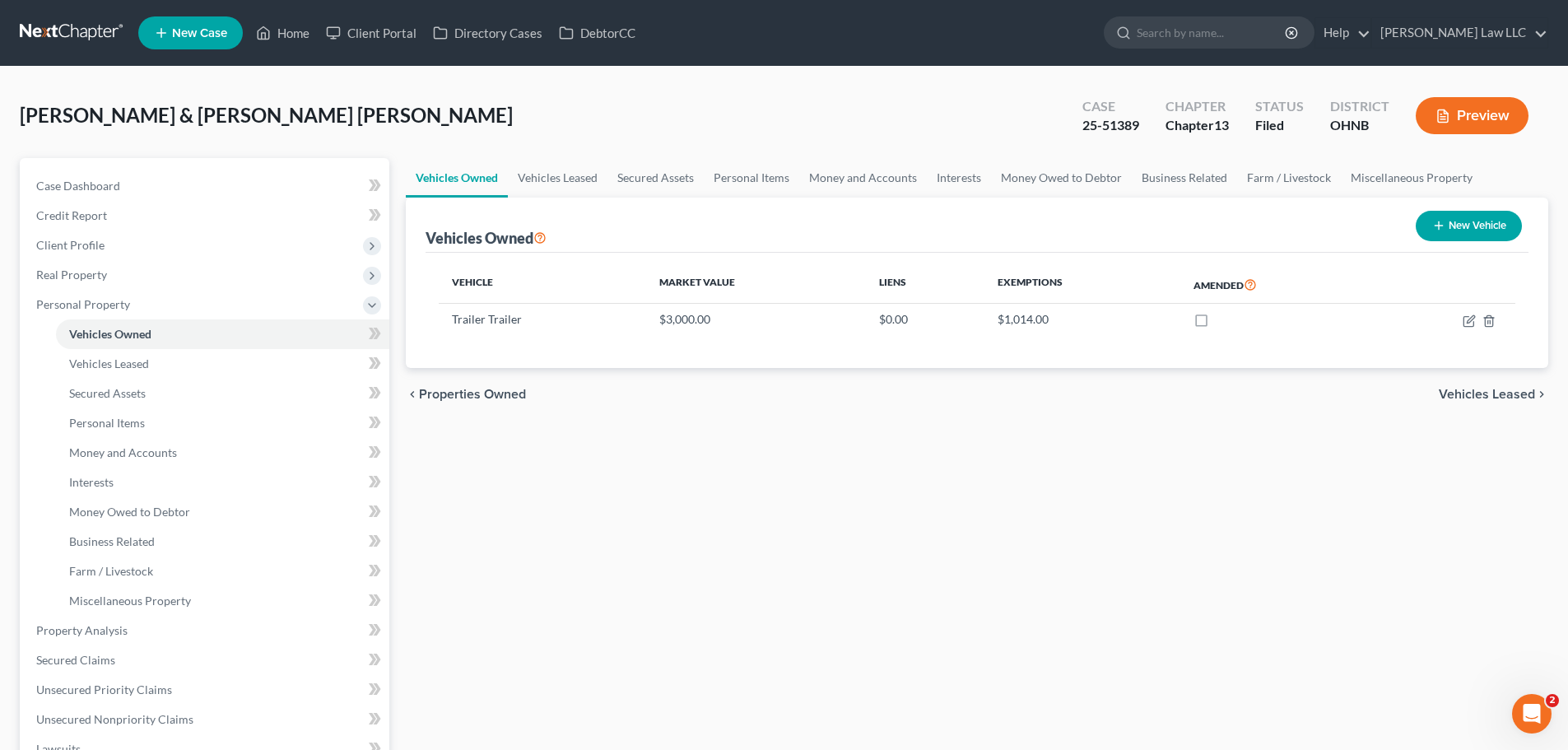
click at [1461, 225] on button "New Vehicle" at bounding box center [1469, 225] width 106 height 30
select select "0"
select select "2"
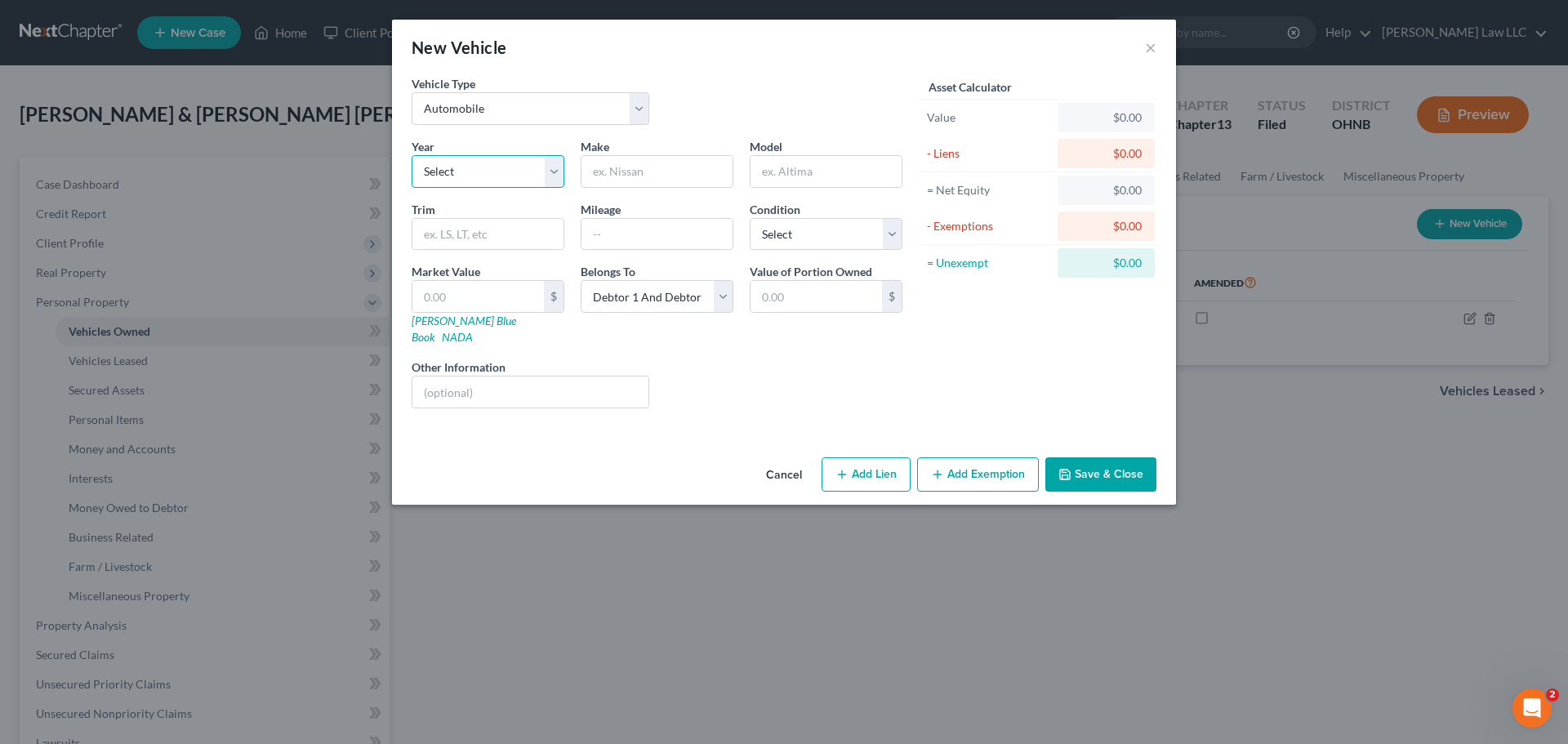
click at [474, 183] on select "Select 2026 2025 2024 2023 2022 2021 2020 2019 2018 2017 2016 2015 2014 2013 20…" at bounding box center [488, 172] width 153 height 33
select select "7"
click at [412, 155] on select "Select 2026 2025 2024 2023 2022 2021 2020 2019 2018 2017 2016 2015 2014 2013 20…" at bounding box center [488, 172] width 153 height 33
click at [637, 177] on input "text" at bounding box center [657, 172] width 152 height 31
type input "Ford"
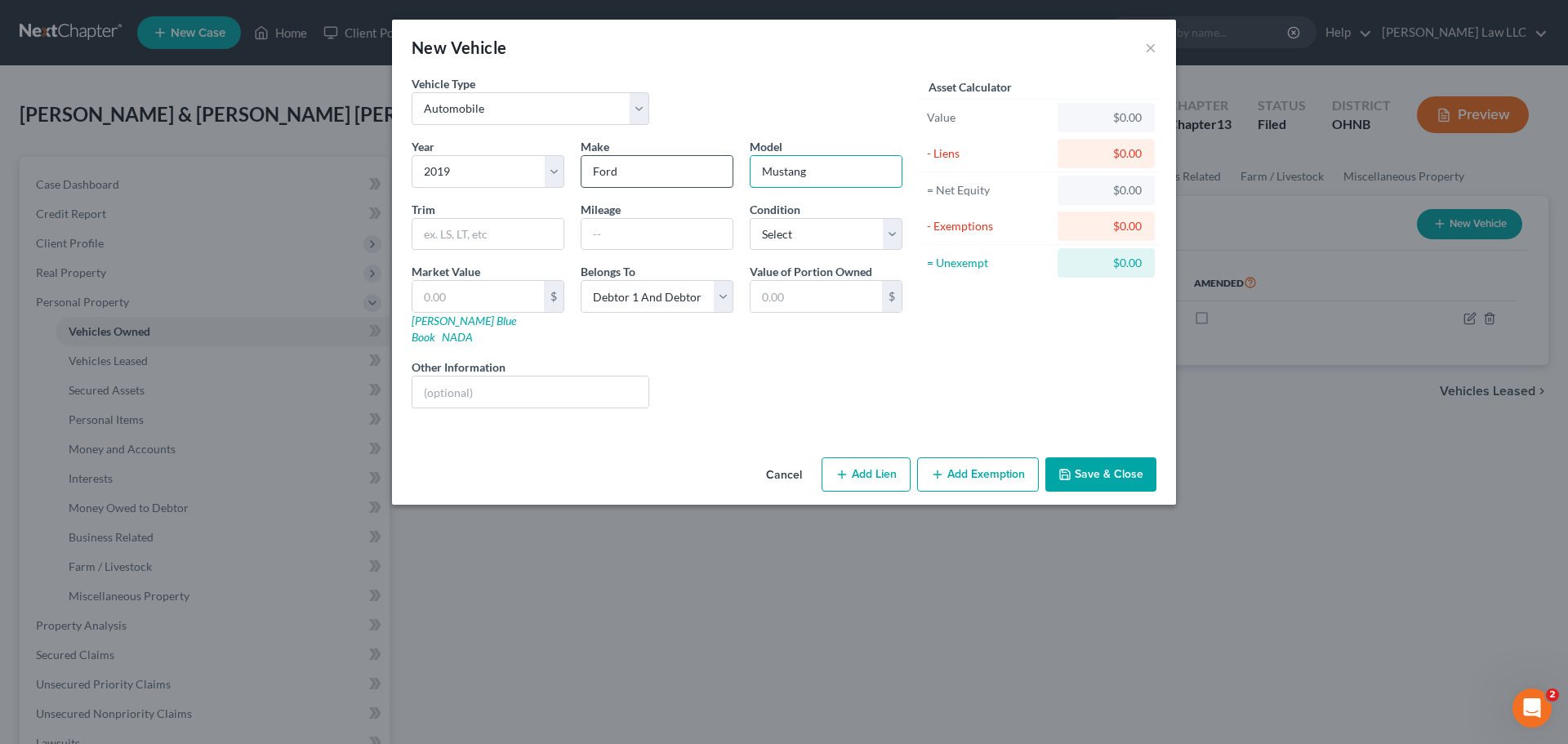
type input "Mustang"
click at [671, 237] on input "text" at bounding box center [657, 234] width 152 height 31
type input "8785"
click at [814, 390] on div "Liens Select" at bounding box center [784, 383] width 254 height 50
click at [490, 297] on input "text" at bounding box center [477, 296] width 131 height 31
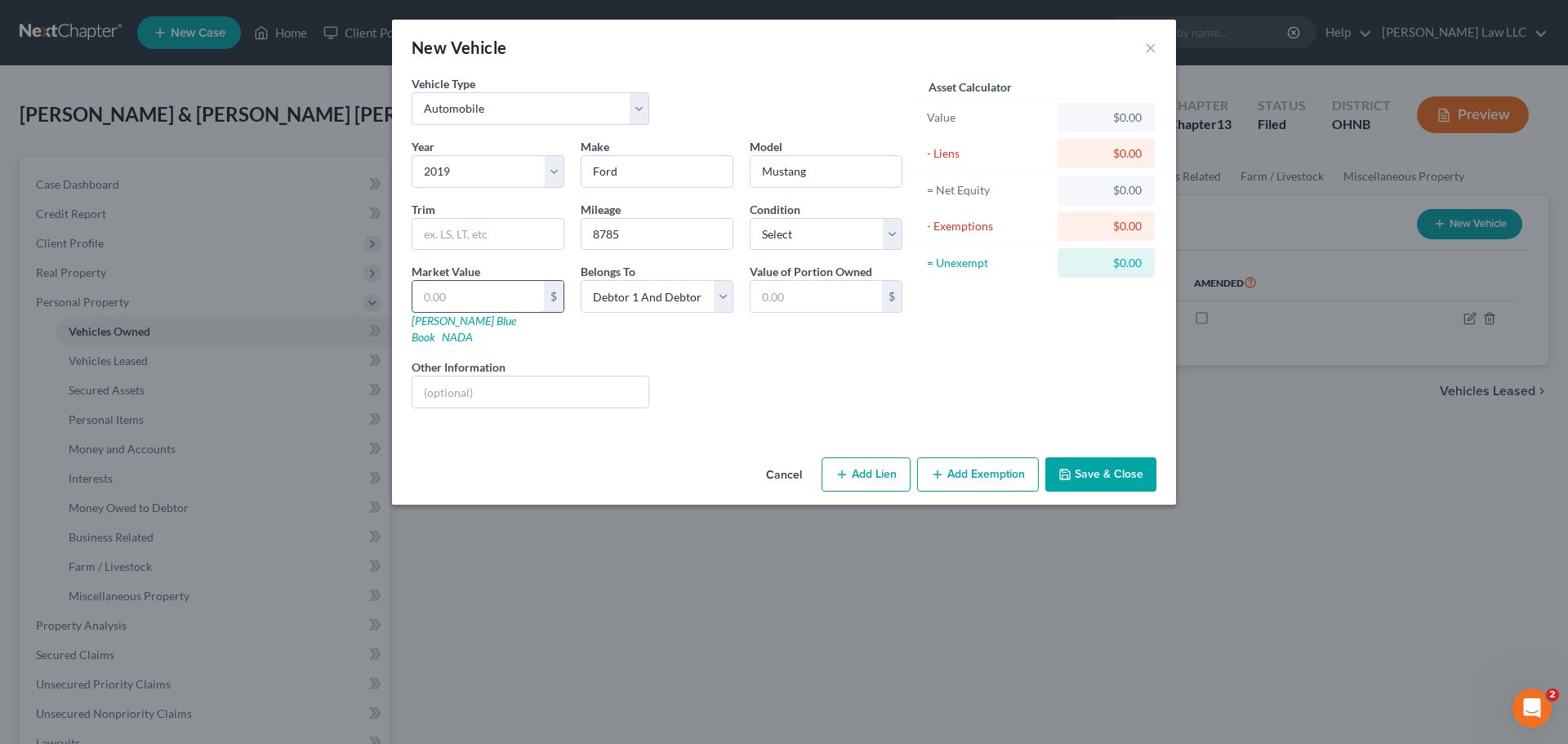
type input "7"
type input "7.00"
type input "70"
type input "70.00"
type input "700"
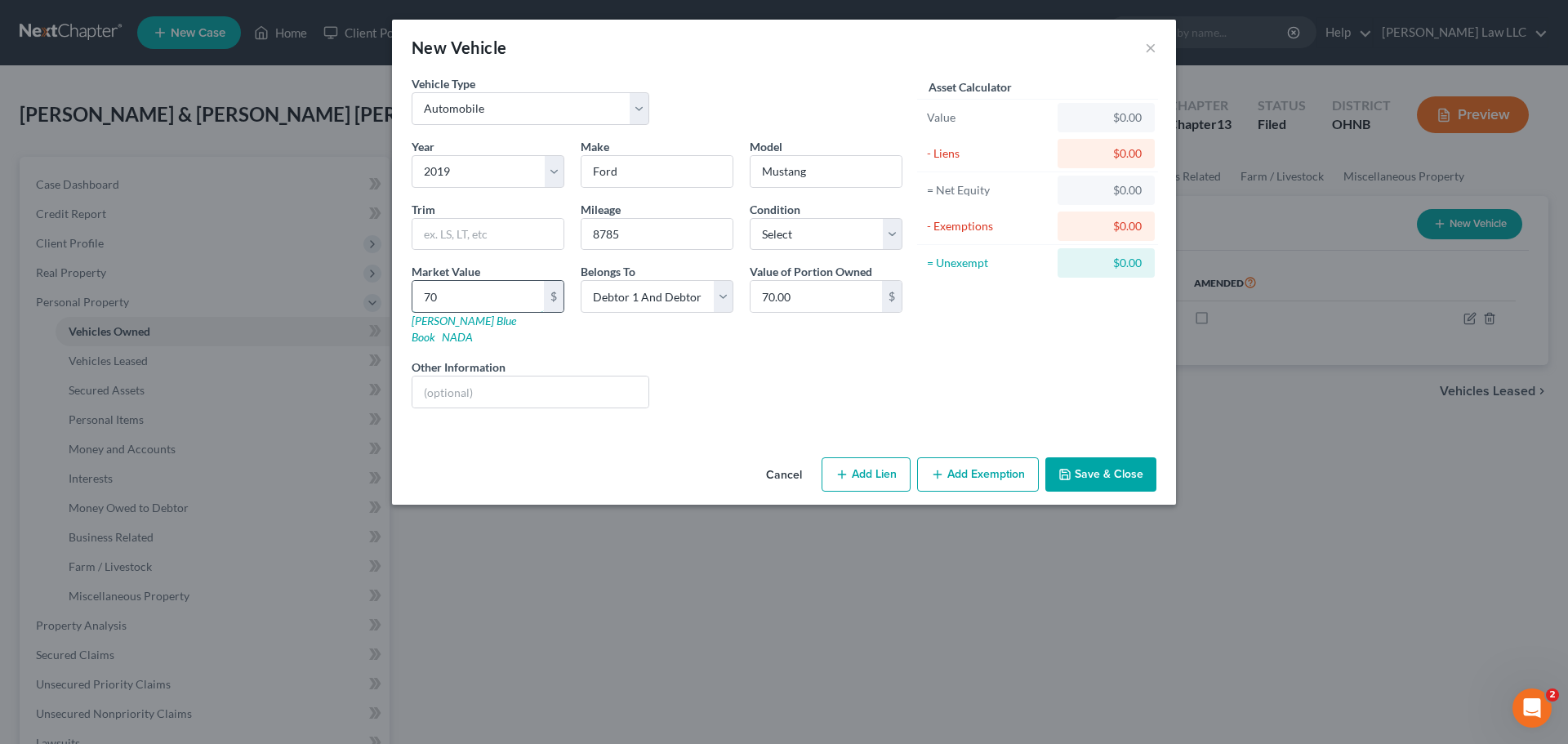
type input "700.00"
type input "7000"
type input "7,000.00"
type input "7,0000"
type input "70,000.00"
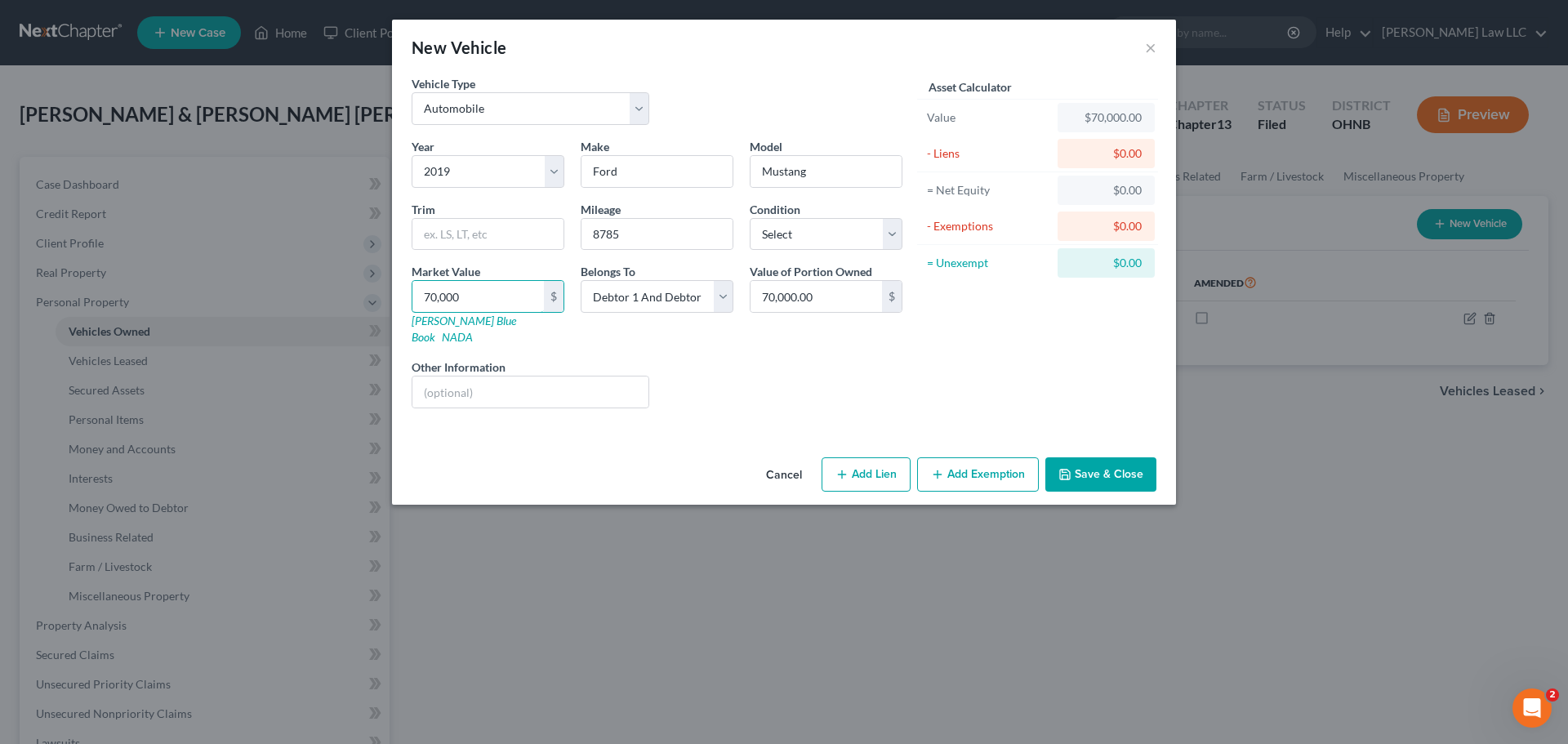
type input "70,000"
click at [882, 371] on div "Liens Select" at bounding box center [784, 383] width 254 height 50
click at [744, 105] on div "Vehicle Type Select Automobile Truck Trailer Watercraft Aircraft Motor Home Atv…" at bounding box center [657, 106] width 507 height 63
click at [796, 76] on div "Vehicle Type Select Automobile Truck Trailer Watercraft Aircraft Motor Home Atv…" at bounding box center [657, 106] width 507 height 63
click at [786, 246] on select "Select Excellent Very Good Good Fair Poor" at bounding box center [826, 234] width 153 height 33
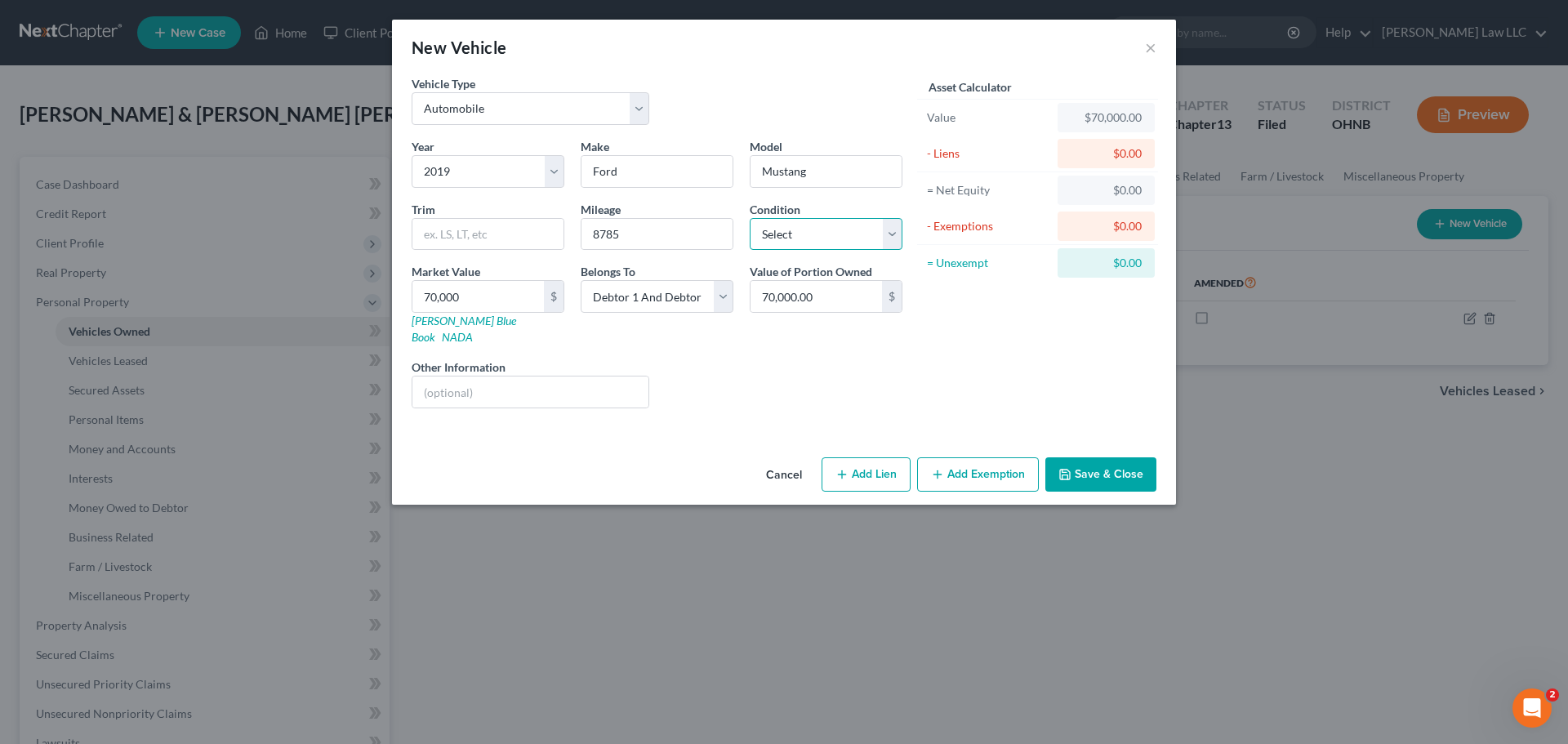
select select "0"
click at [750, 218] on select "Select Excellent Very Good Good Fair Poor" at bounding box center [826, 234] width 153 height 33
click at [991, 330] on div "Asset Calculator Value $70,000.00 - Liens $0.00 = Net Equity $0.00 - Exemptions…" at bounding box center [1037, 248] width 254 height 346
click at [663, 301] on select "Select Debtor 1 Only Debtor 2 Only Debtor 1 And Debtor 2 Only At Least One Of T…" at bounding box center [657, 296] width 153 height 33
select select "0"
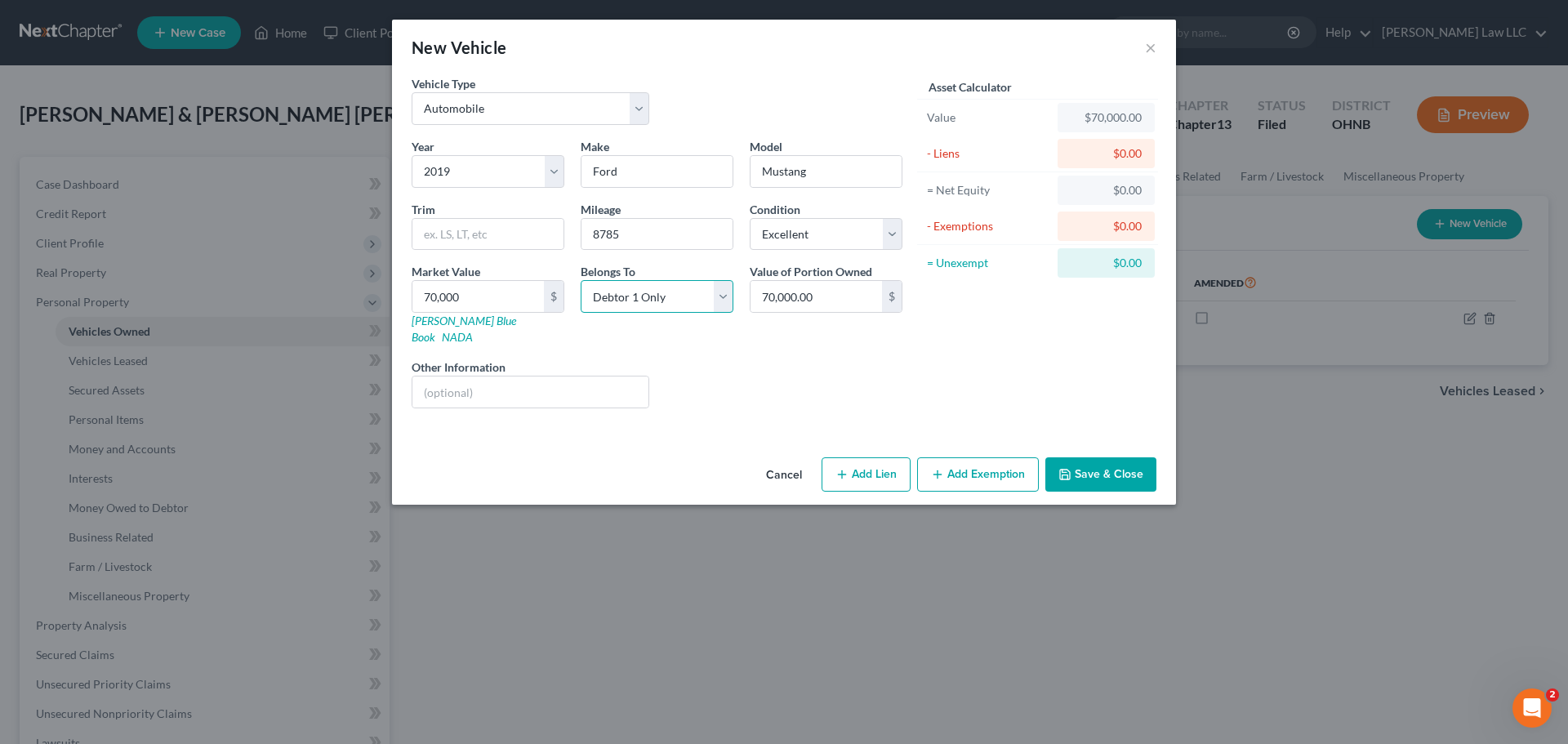
click at [581, 280] on select "Select Debtor 1 Only Debtor 2 Only Debtor 1 And Debtor 2 Only At Least One Of T…" at bounding box center [657, 296] width 153 height 33
click at [892, 358] on div "Liens Select" at bounding box center [784, 383] width 254 height 50
click at [813, 358] on div "Liens Select" at bounding box center [784, 383] width 254 height 50
click at [811, 358] on div "Liens Select" at bounding box center [784, 383] width 254 height 50
click at [1098, 457] on button "Save & Close" at bounding box center [1101, 474] width 111 height 34
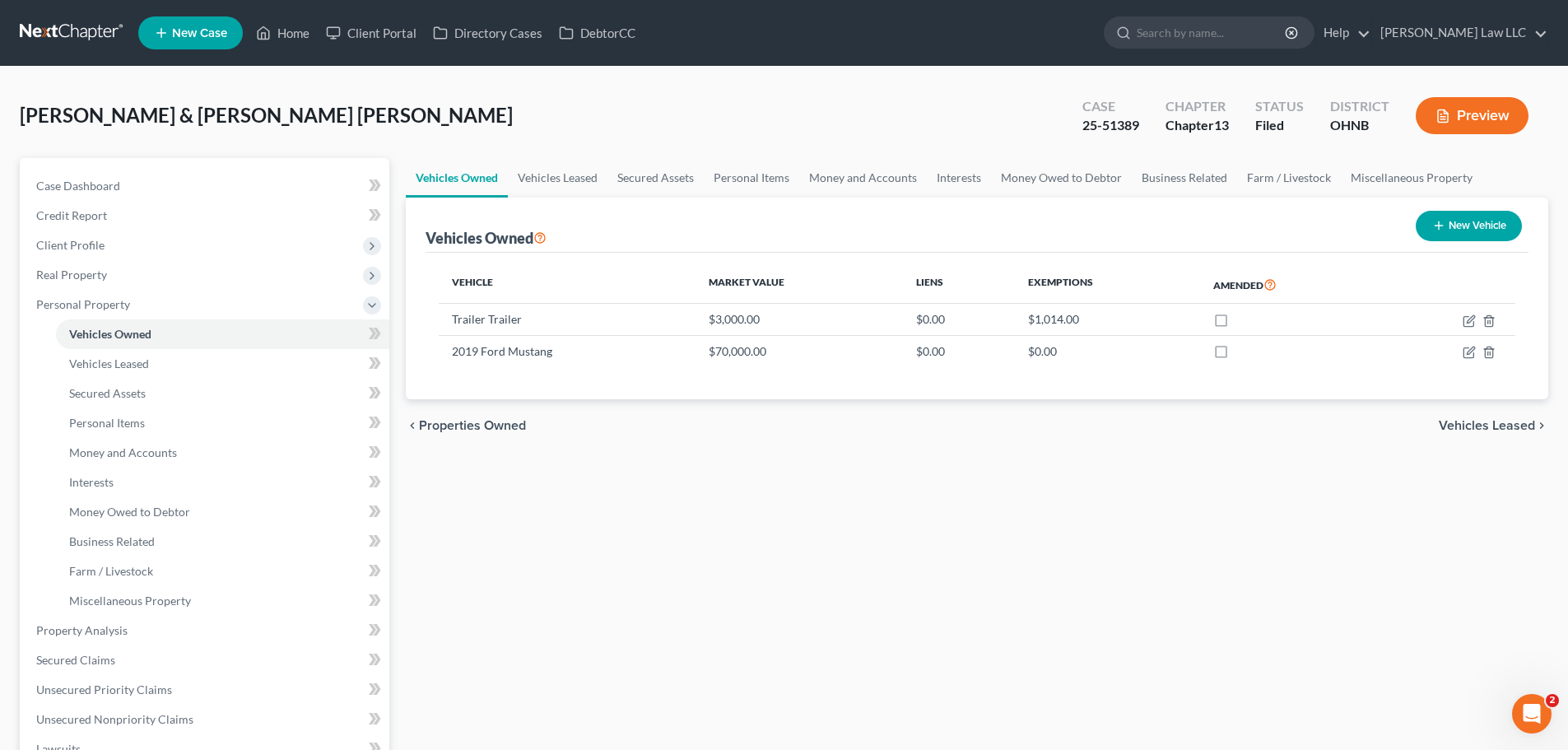
click at [1465, 234] on button "New Vehicle" at bounding box center [1469, 225] width 106 height 30
select select "0"
select select "2"
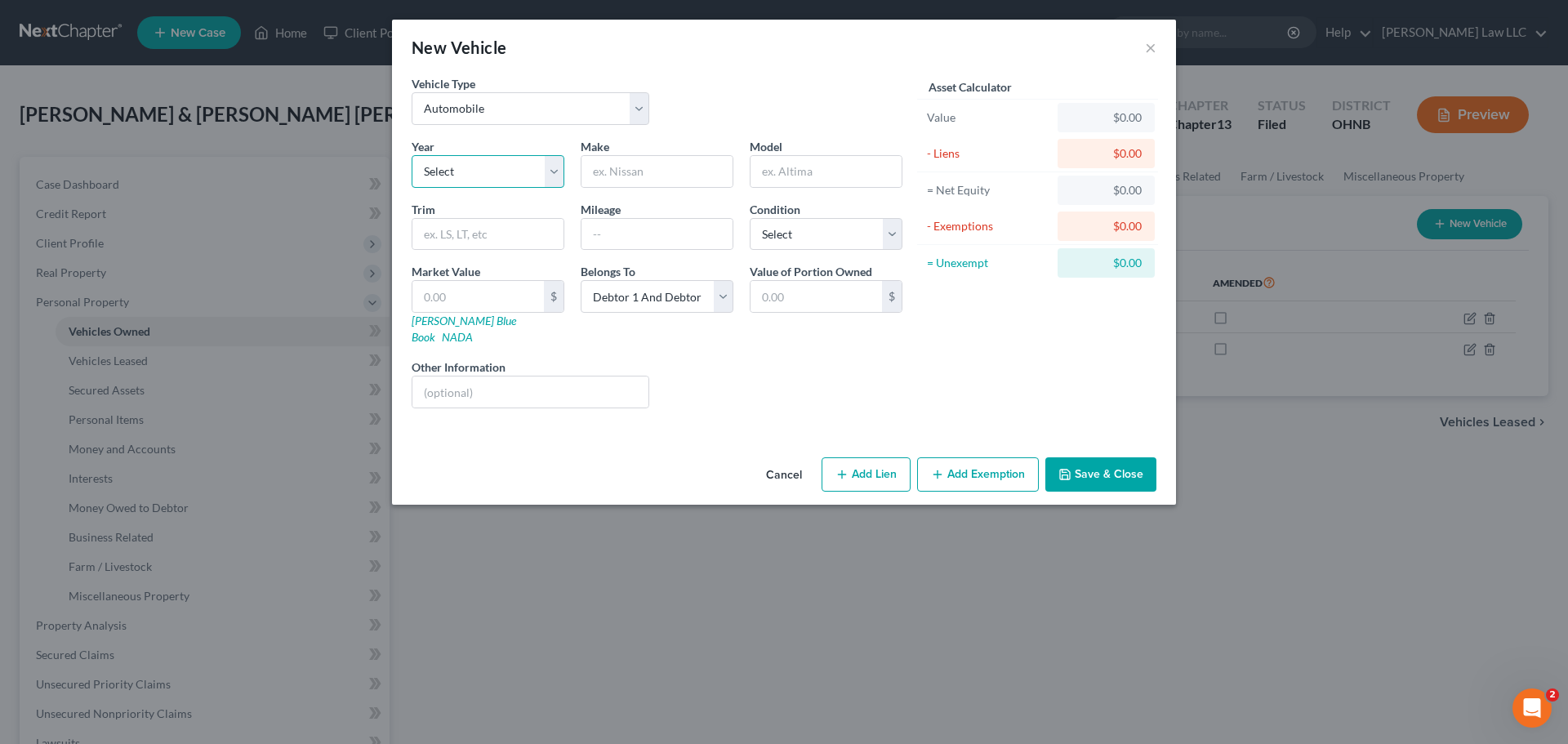
drag, startPoint x: 510, startPoint y: 171, endPoint x: 510, endPoint y: 182, distance: 11.0
click at [510, 171] on select "Select 2026 2025 2024 2023 2022 2021 2020 2019 2018 2017 2016 2015 2014 2013 20…" at bounding box center [488, 172] width 153 height 33
select select "7"
click at [412, 155] on select "Select 2026 2025 2024 2023 2022 2021 2020 2019 2018 2017 2016 2015 2014 2013 20…" at bounding box center [488, 172] width 153 height 33
click at [684, 150] on div "Make *" at bounding box center [657, 162] width 169 height 50
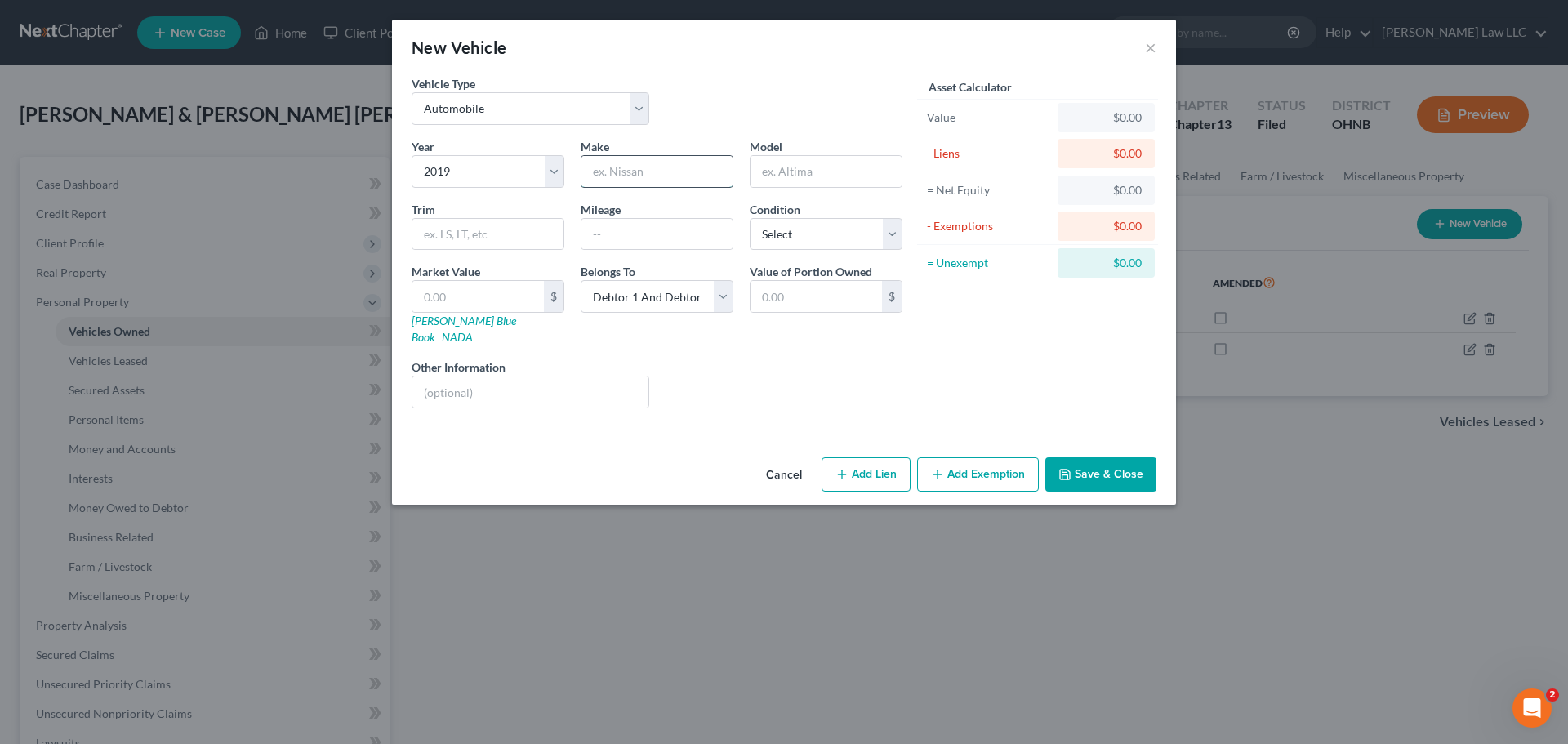
click at [669, 164] on input "text" at bounding box center [657, 172] width 152 height 31
type input "Ford"
type input "F150"
click at [648, 238] on input "text" at bounding box center [657, 234] width 152 height 31
type input "39633"
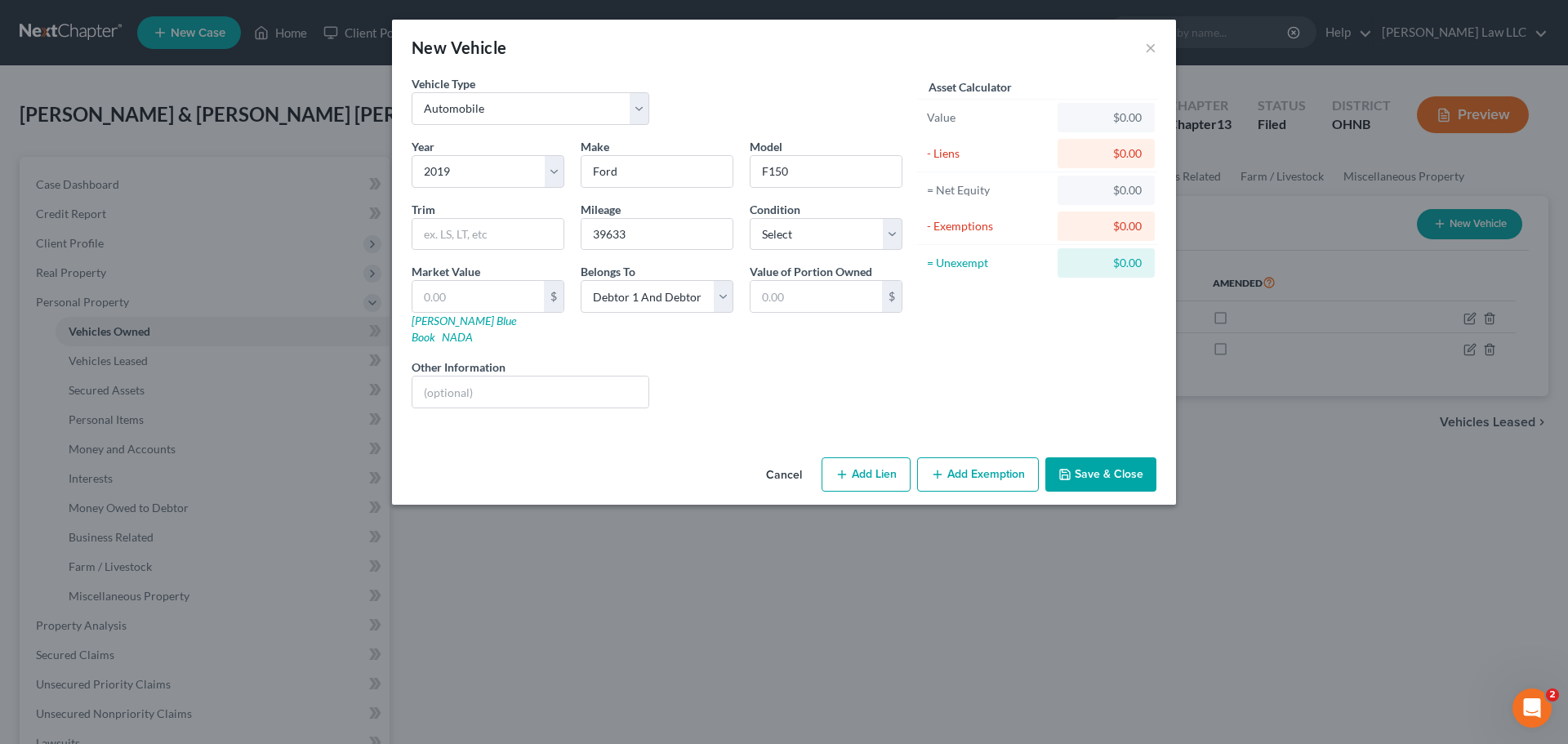
click at [740, 414] on div "Vehicle Type Select Automobile Truck Trailer Watercraft Aircraft Motor Home Atv…" at bounding box center [783, 262] width 784 height 376
click at [811, 229] on select "Select Excellent Very Good Good Fair Poor" at bounding box center [826, 234] width 153 height 33
select select "1"
click at [750, 218] on select "Select Excellent Very Good Good Fair Poor" at bounding box center [826, 234] width 153 height 33
click at [812, 359] on div "Liens Select" at bounding box center [784, 383] width 254 height 50
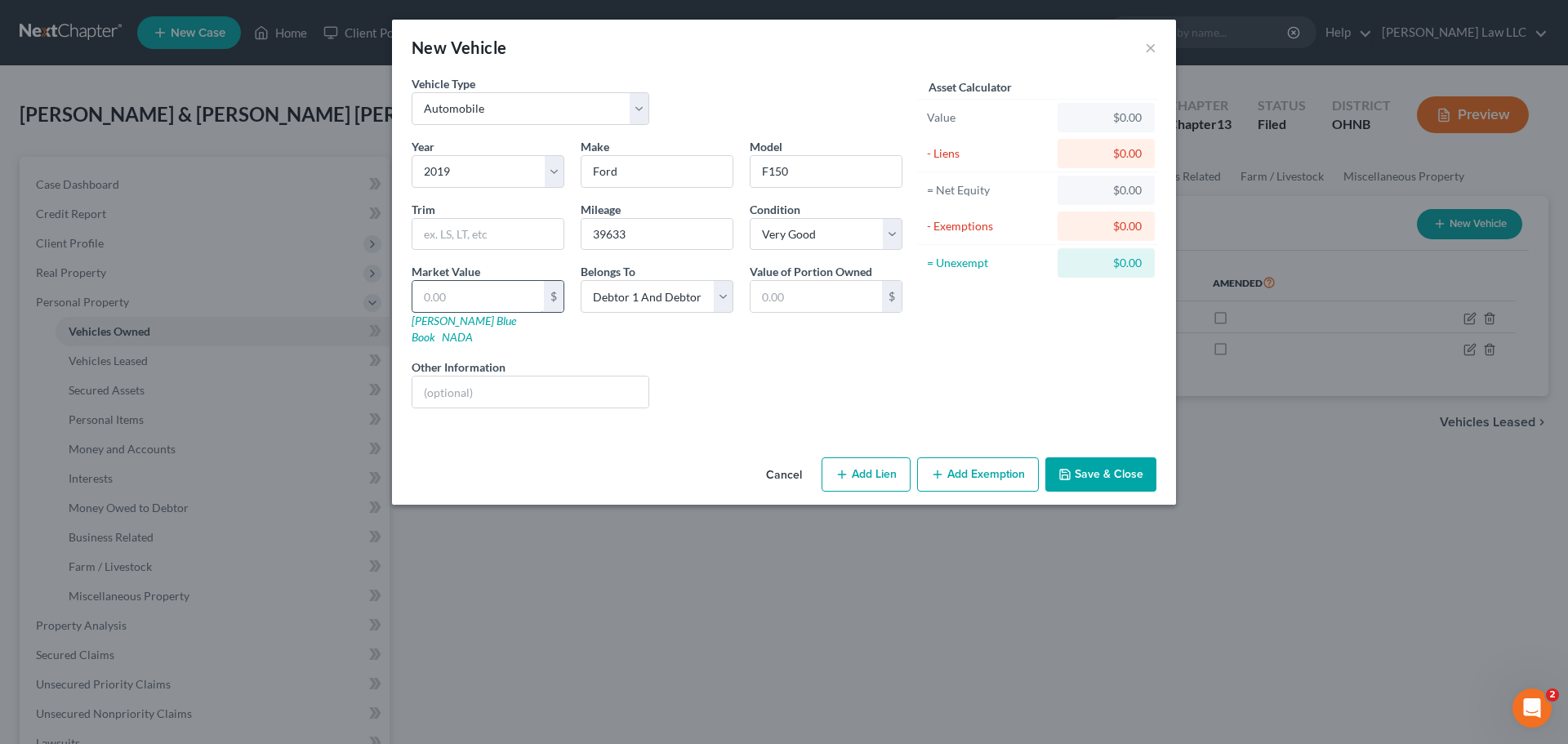
click at [453, 286] on input "text" at bounding box center [477, 296] width 131 height 31
type input "3"
type input "3.00"
type input "30"
type input "30.00"
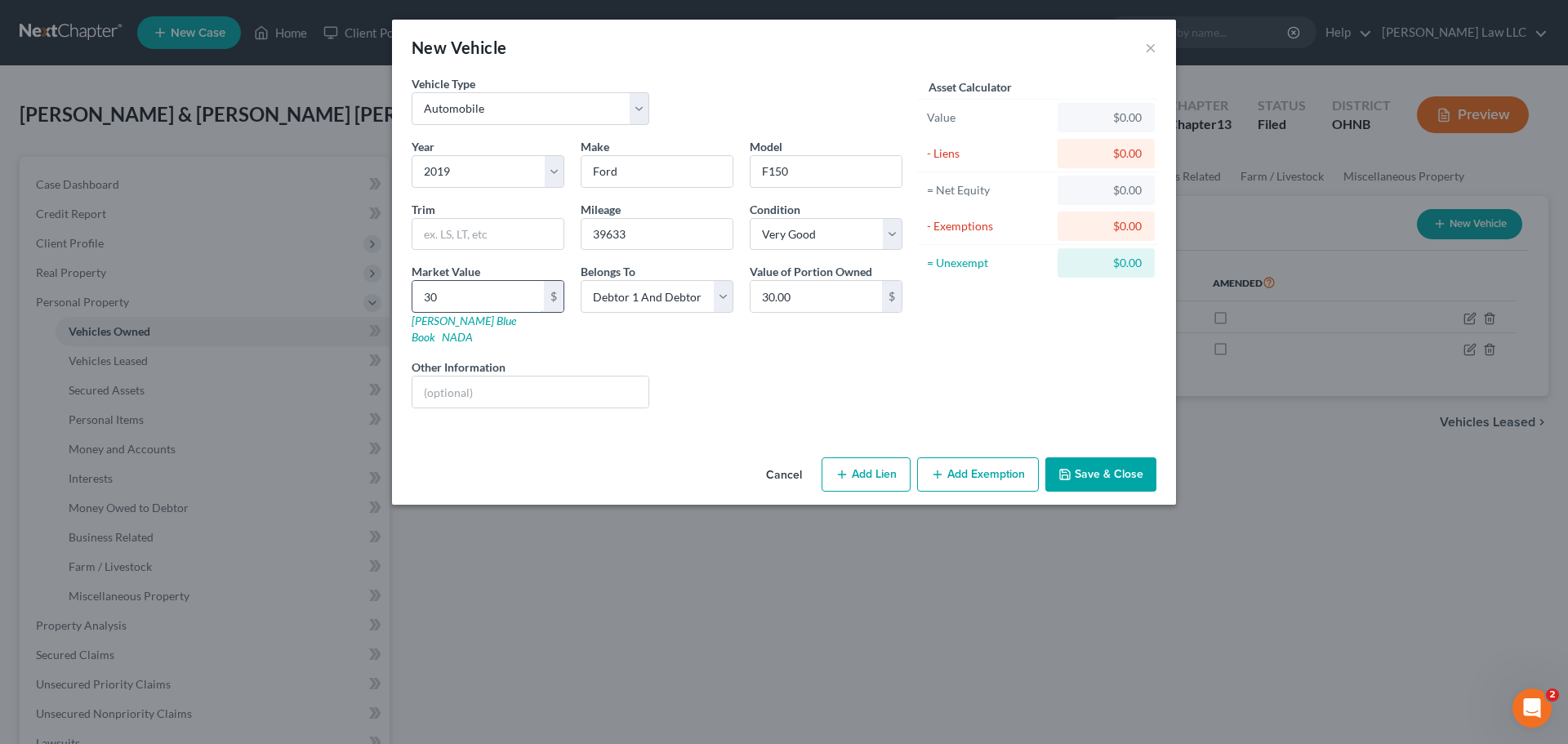
type input "300"
type input "300.00"
type input "3000"
type input "3,000.00"
type input "3,0000"
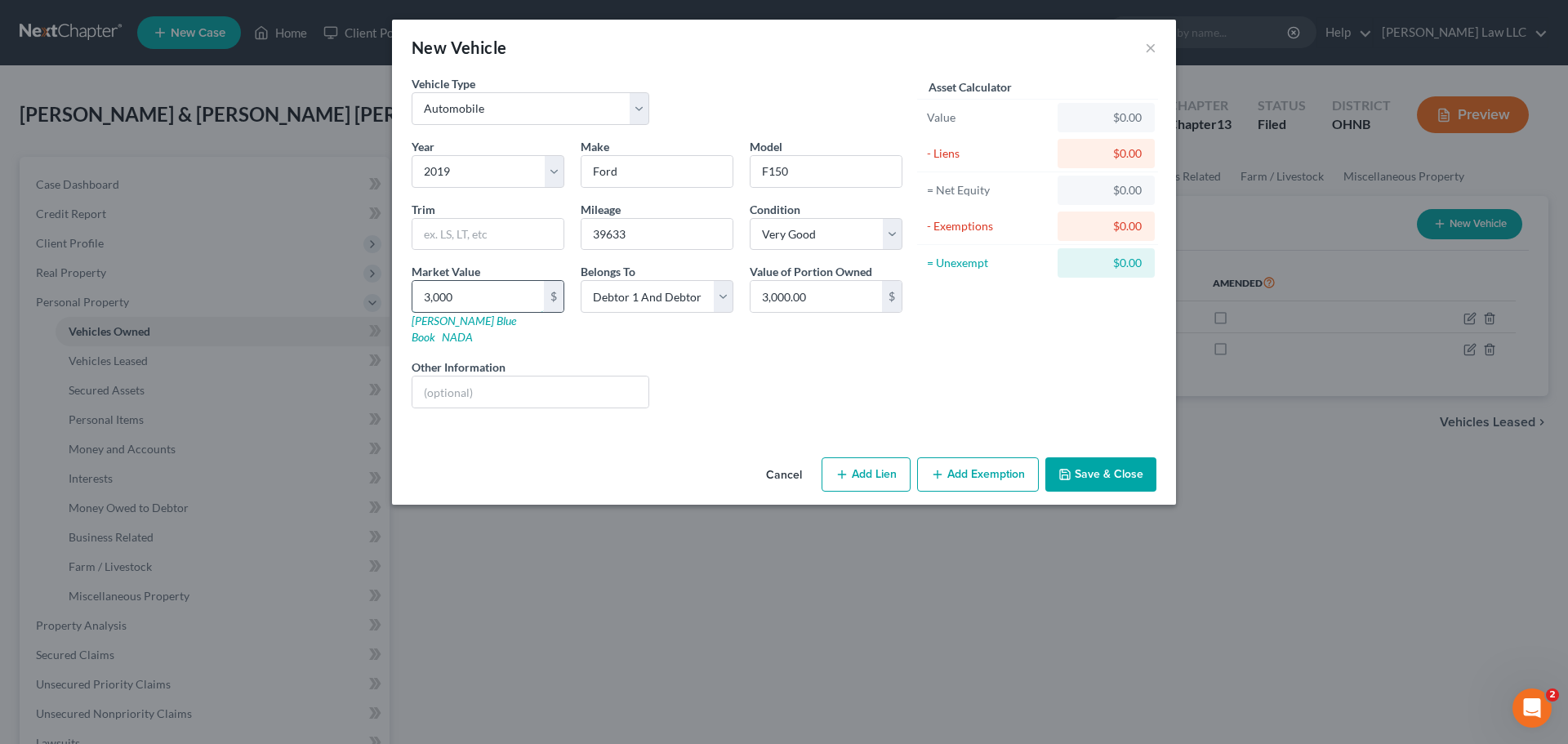
type input "30,000.00"
type input "30,000"
click at [747, 358] on div "Liens Select" at bounding box center [784, 383] width 254 height 50
click at [694, 312] on select "Select Debtor 1 Only Debtor 2 Only Debtor 1 And Debtor 2 Only At Least One Of T…" at bounding box center [657, 296] width 153 height 33
select select "0"
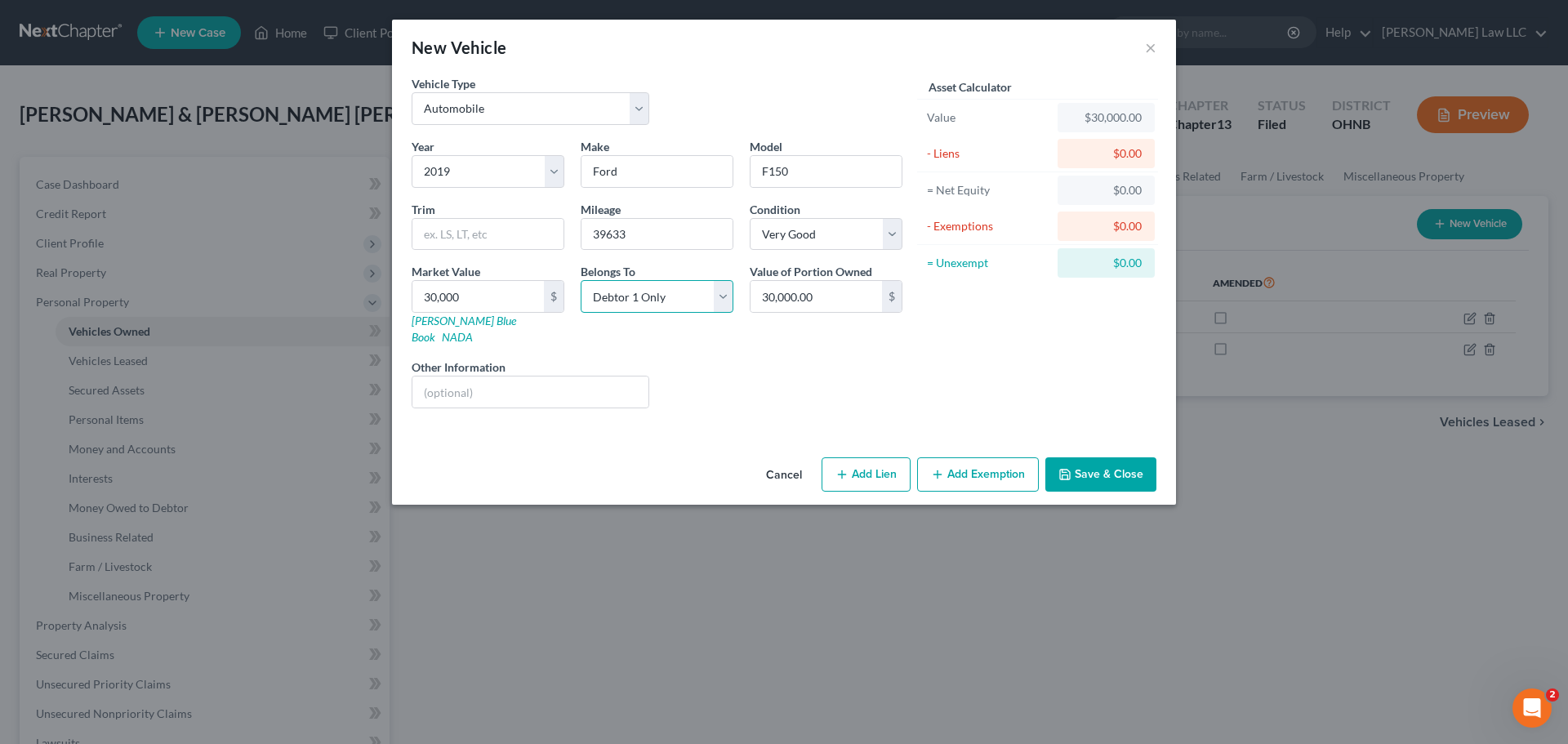
click at [581, 280] on select "Select Debtor 1 Only Debtor 2 Only Debtor 1 And Debtor 2 Only At Least One Of T…" at bounding box center [657, 296] width 153 height 33
click at [822, 358] on div "Liens Select" at bounding box center [784, 383] width 254 height 50
click at [1096, 462] on button "Save & Close" at bounding box center [1101, 474] width 111 height 34
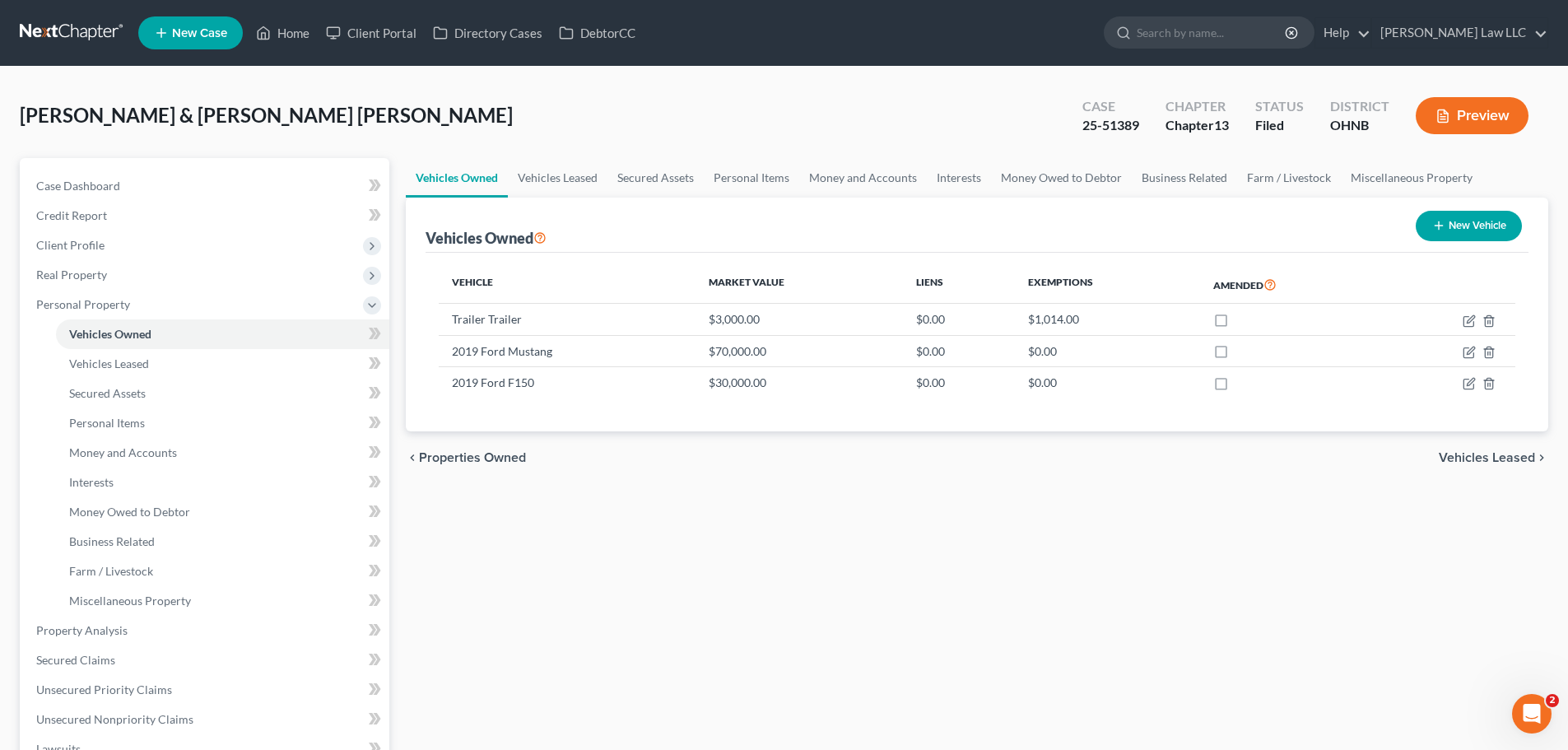
click at [1481, 213] on button "New Vehicle" at bounding box center [1469, 225] width 106 height 30
select select "0"
select select "2"
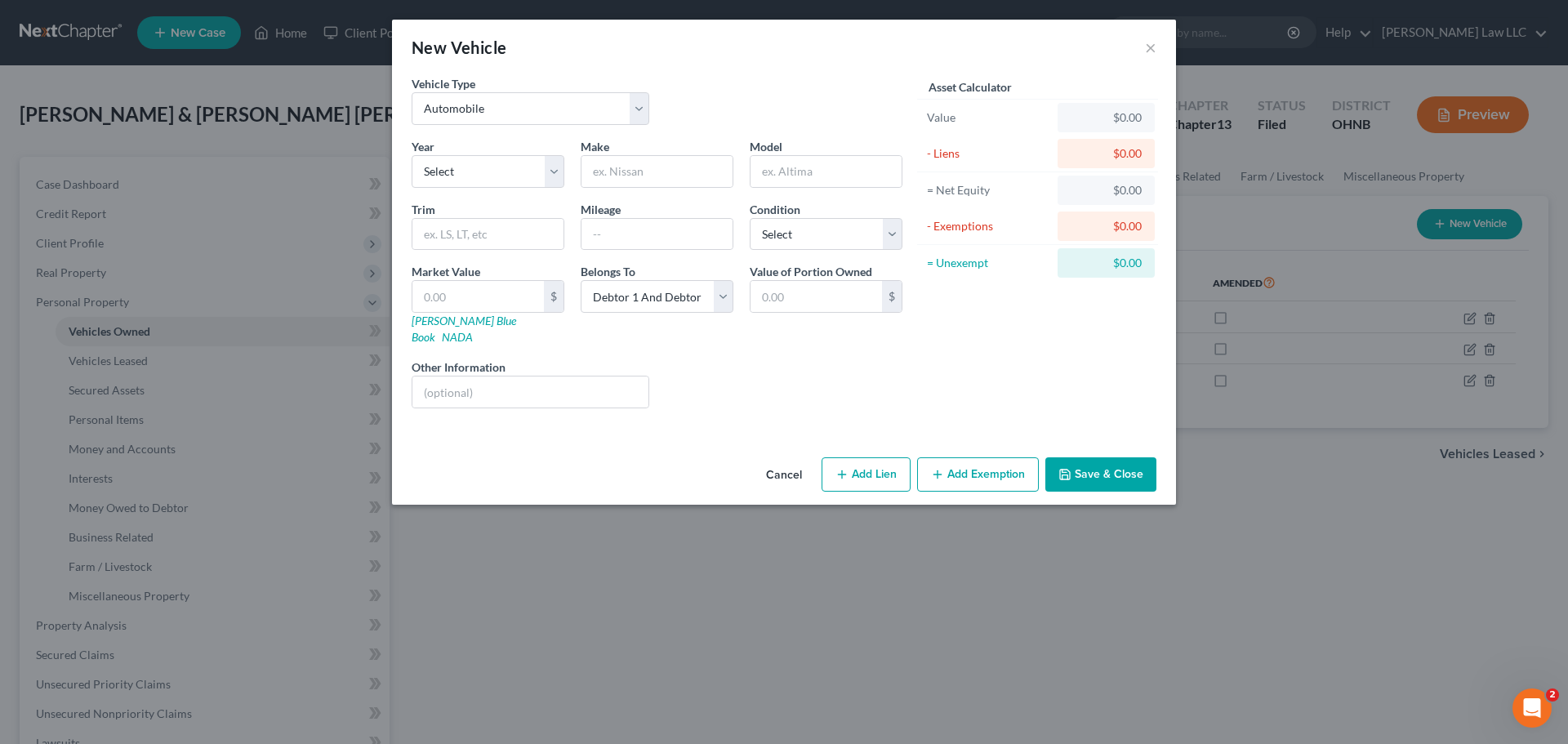
click at [490, 126] on div "Vehicle Type Select Automobile Truck Trailer Watercraft Aircraft Motor Home Atv…" at bounding box center [657, 106] width 507 height 63
click at [468, 167] on select "Select 2026 2025 2024 2023 2022 2021 2020 2019 2018 2017 2016 2015 2014 2013 20…" at bounding box center [488, 172] width 153 height 33
select select "20"
click at [412, 155] on select "Select 2026 2025 2024 2023 2022 2021 2020 2019 2018 2017 2016 2015 2014 2013 20…" at bounding box center [488, 172] width 153 height 33
click at [671, 416] on div "Vehicle Type Select Automobile Truck Trailer Watercraft Aircraft Motor Home Atv…" at bounding box center [783, 262] width 784 height 376
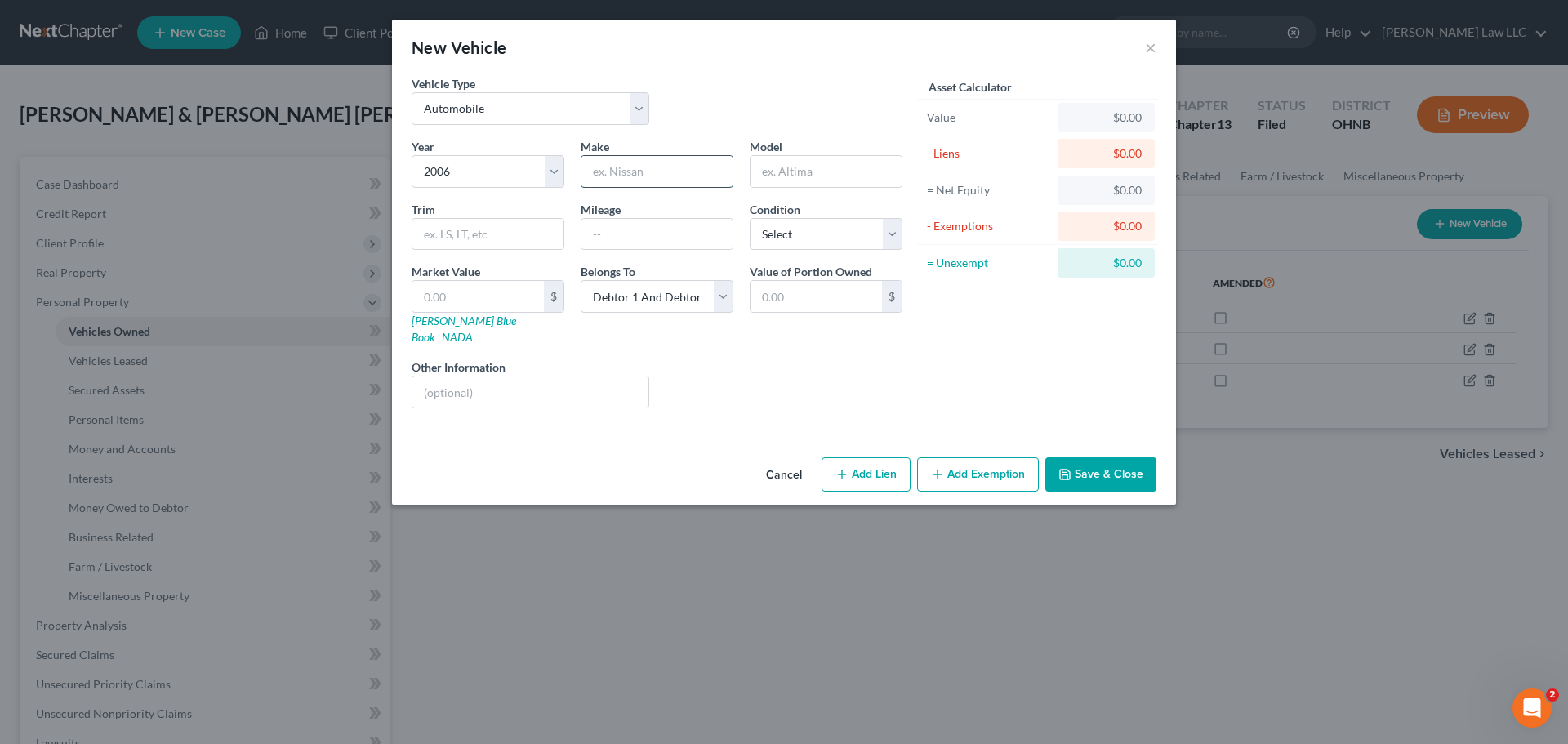
click at [665, 181] on input "text" at bounding box center [657, 172] width 152 height 31
type input "Ford"
click at [785, 175] on input "text" at bounding box center [826, 172] width 152 height 31
type input "F150"
click at [717, 412] on div "Vehicle Type Select Automobile Truck Trailer Watercraft Aircraft Motor Home Atv…" at bounding box center [783, 262] width 784 height 376
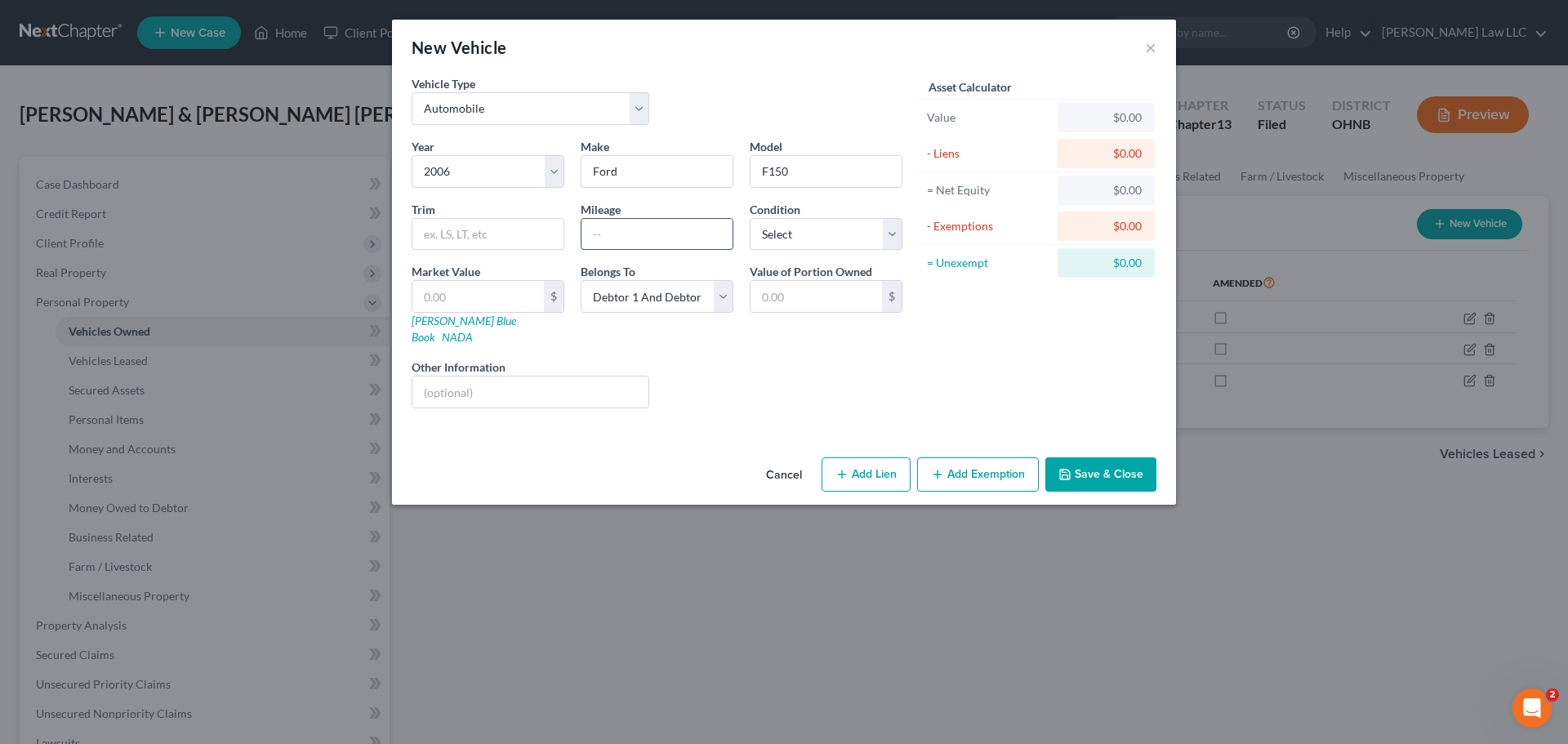
click at [653, 239] on input "text" at bounding box center [657, 234] width 152 height 31
type input "80906"
click at [805, 240] on select "Select Excellent Very Good Good Fair Poor" at bounding box center [826, 234] width 153 height 33
select select "2"
click at [750, 218] on select "Select Excellent Very Good Good Fair Poor" at bounding box center [826, 234] width 153 height 33
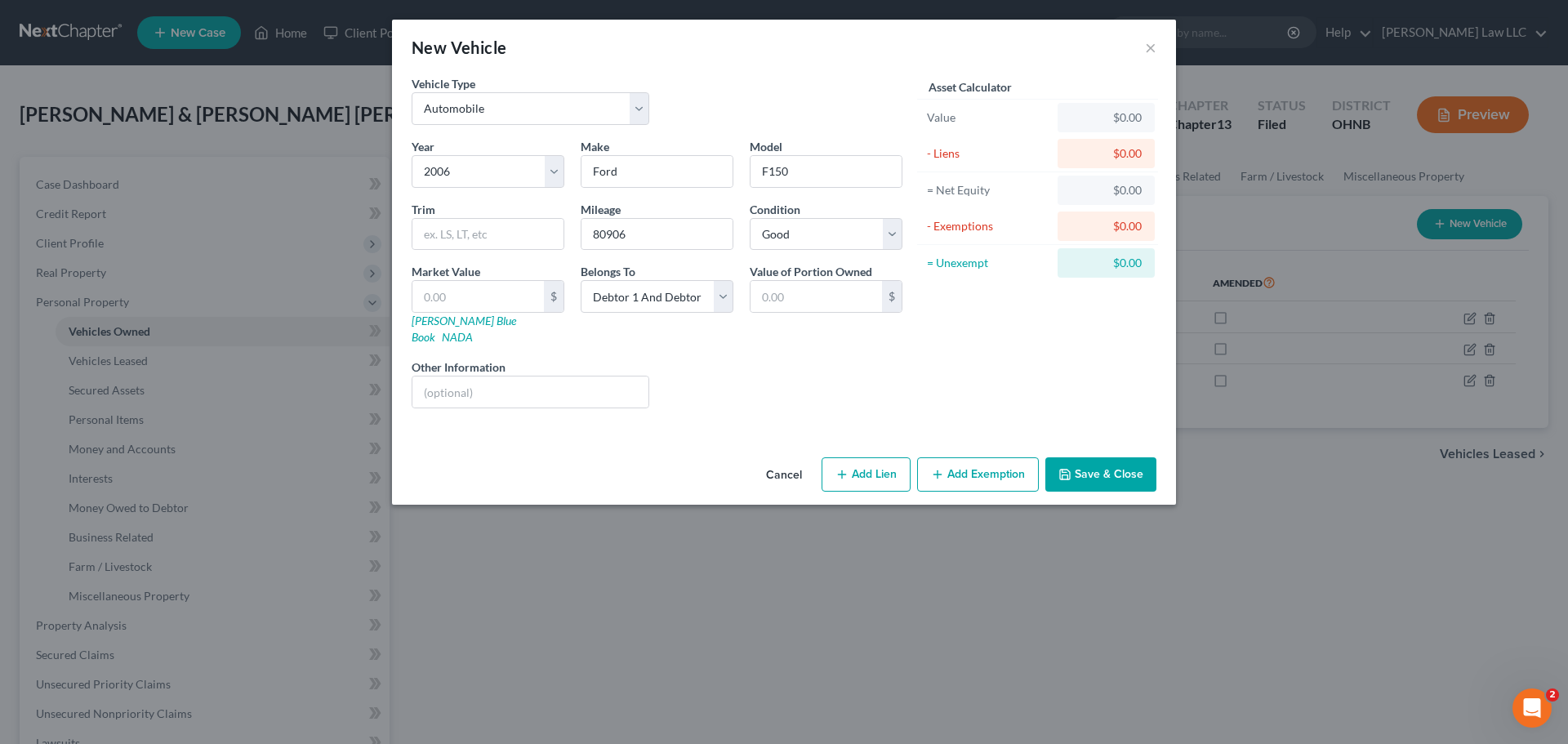
click at [801, 358] on div "Liens Select" at bounding box center [784, 383] width 254 height 50
click at [516, 299] on input "text" at bounding box center [477, 296] width 131 height 31
type input "5"
type input "5.00"
type input "7"
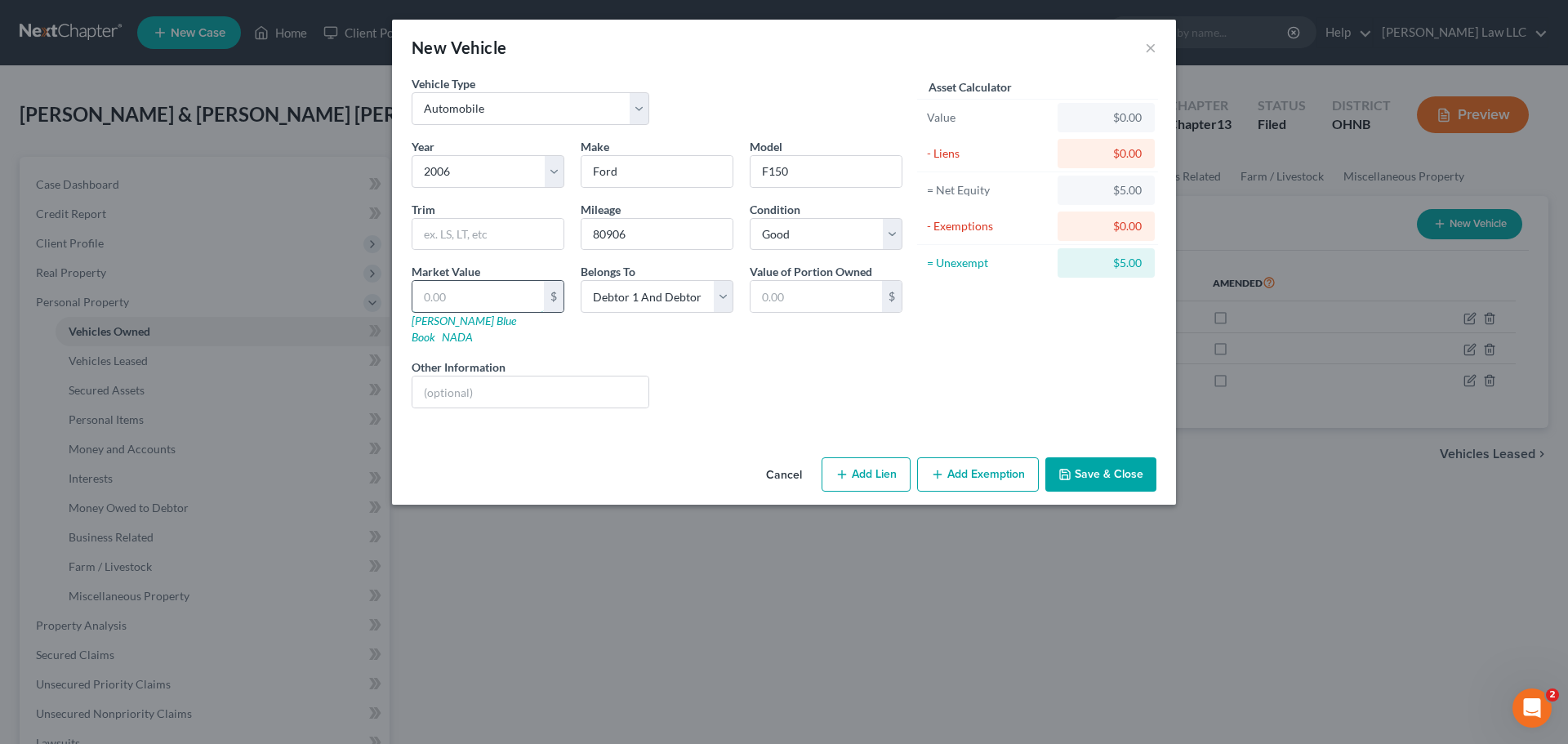
type input "7.00"
type input "75"
type input "75.00"
type input "750"
type input "750.00"
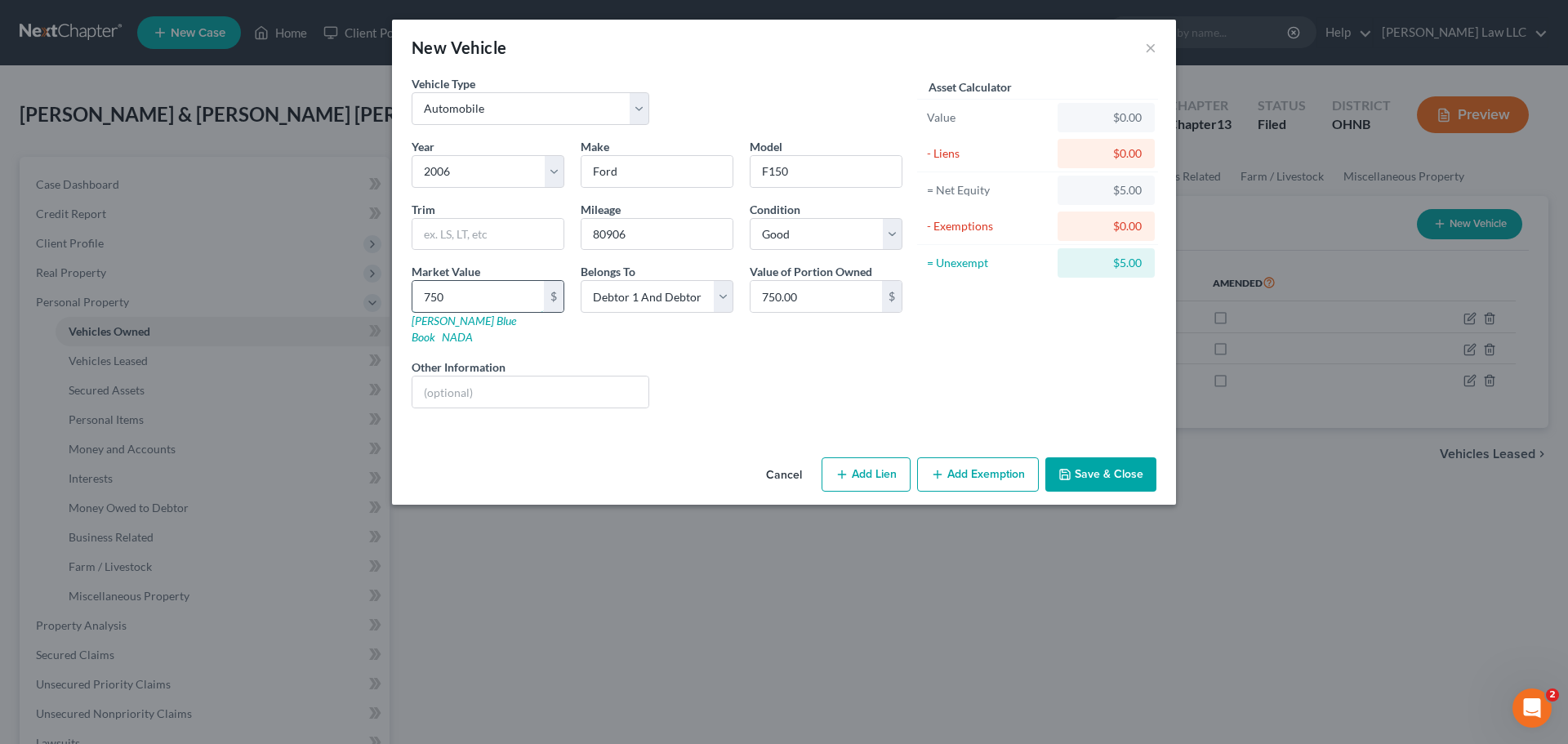
type input "7500"
type input "7,500.00"
type input "7,500"
click at [1132, 457] on button "Save & Close" at bounding box center [1101, 474] width 111 height 34
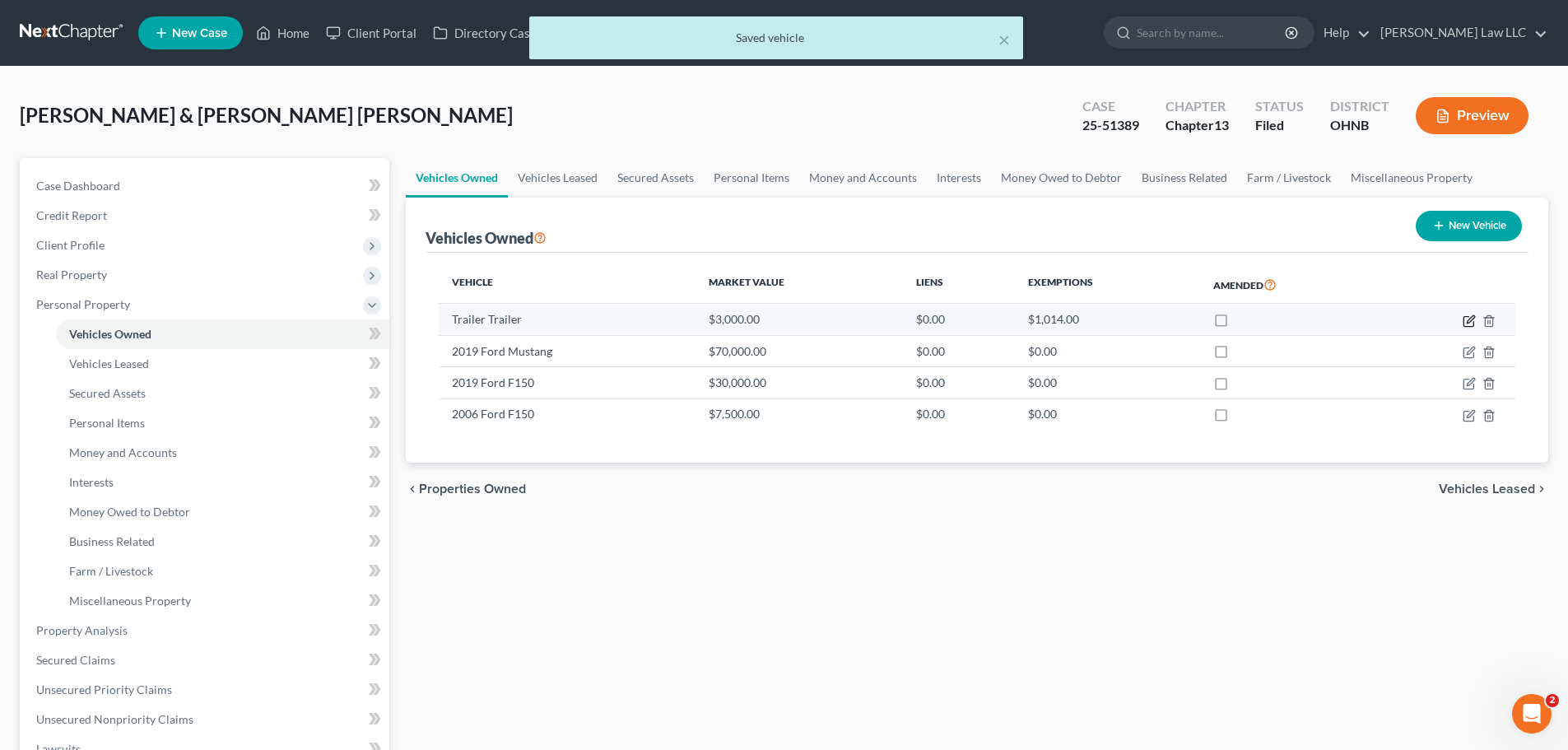
click at [1472, 323] on icon "button" at bounding box center [1469, 320] width 13 height 13
select select "2"
select select "3"
select select "2"
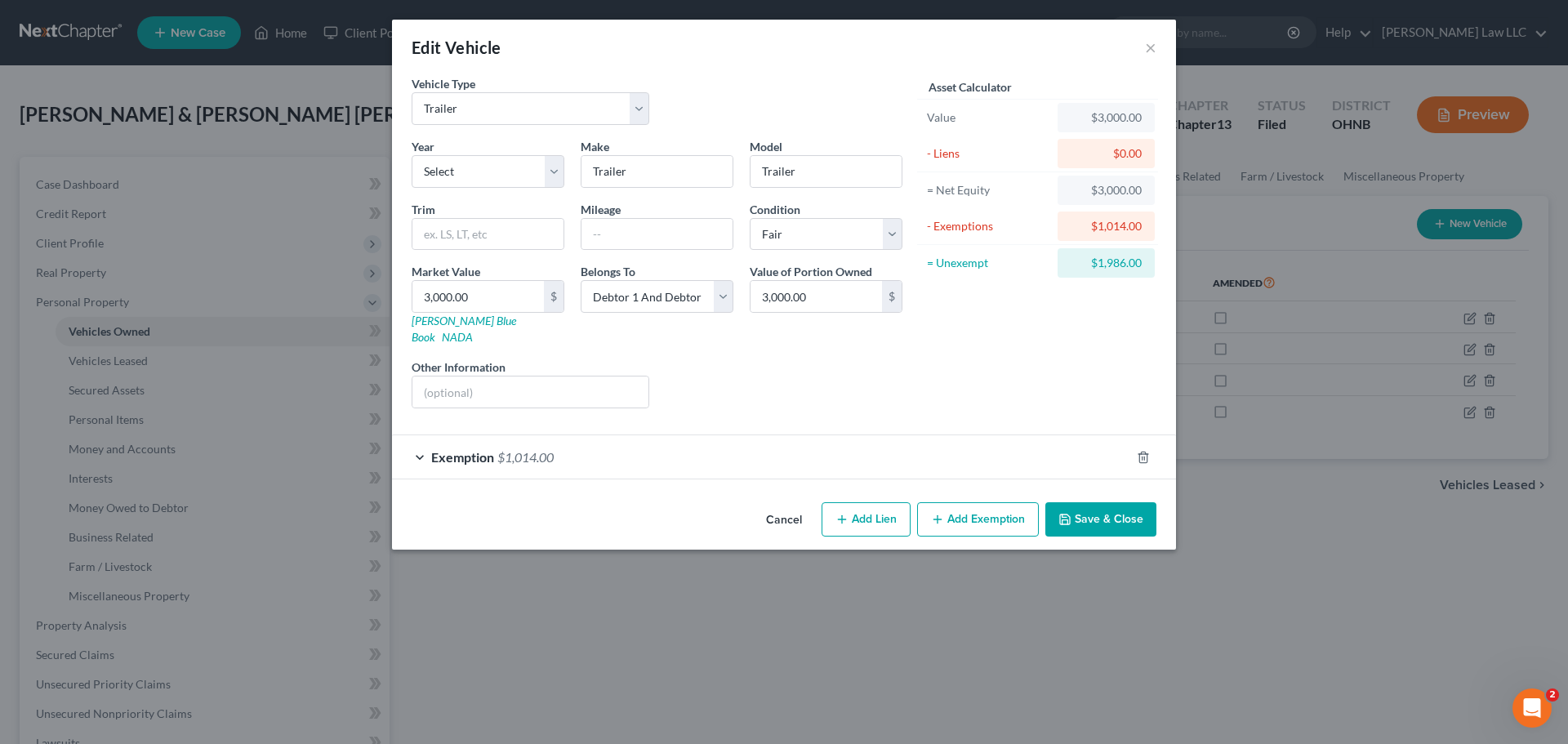
click at [701, 443] on div "Exemption $1,014.00" at bounding box center [761, 457] width 738 height 44
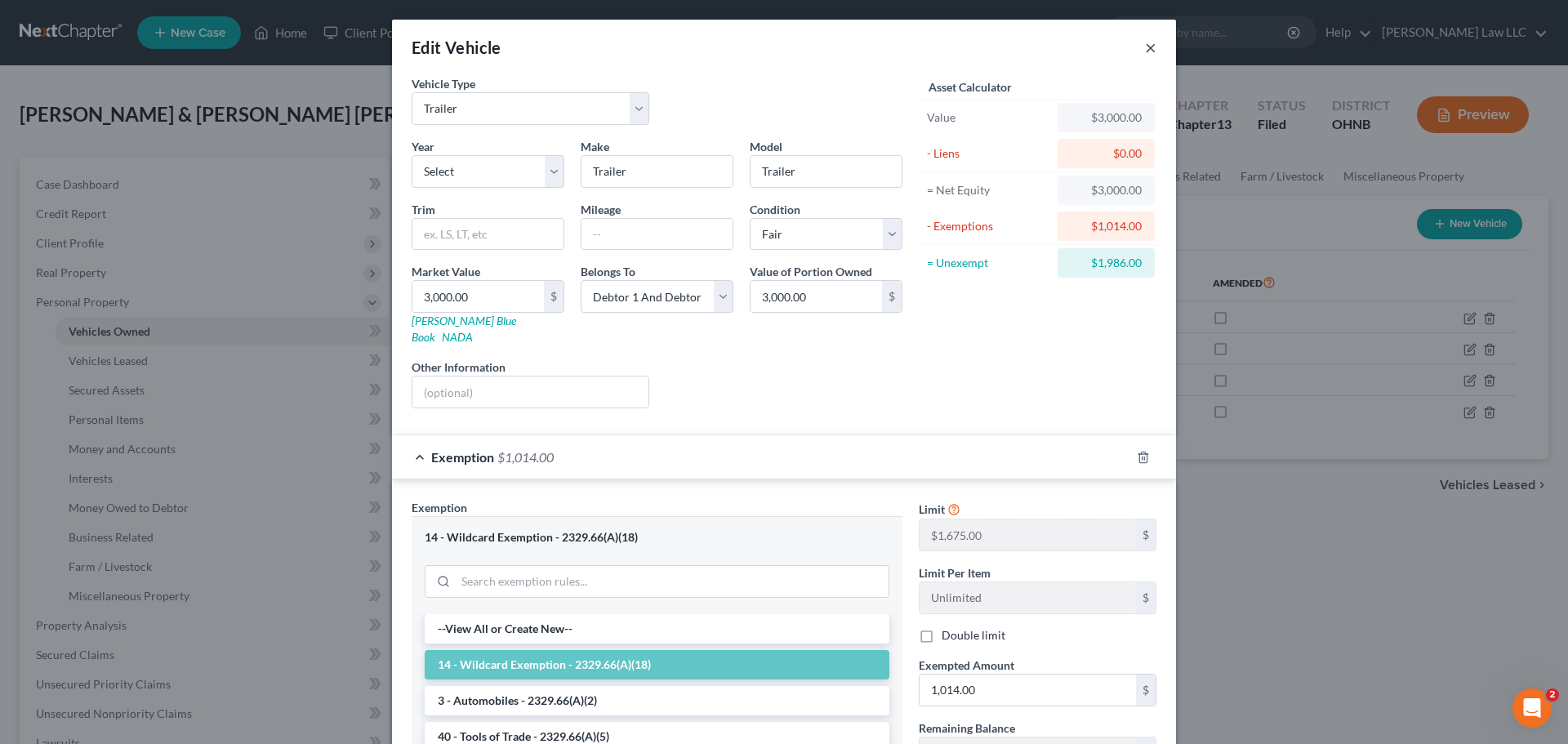
click at [1144, 47] on button "×" at bounding box center [1150, 48] width 12 height 19
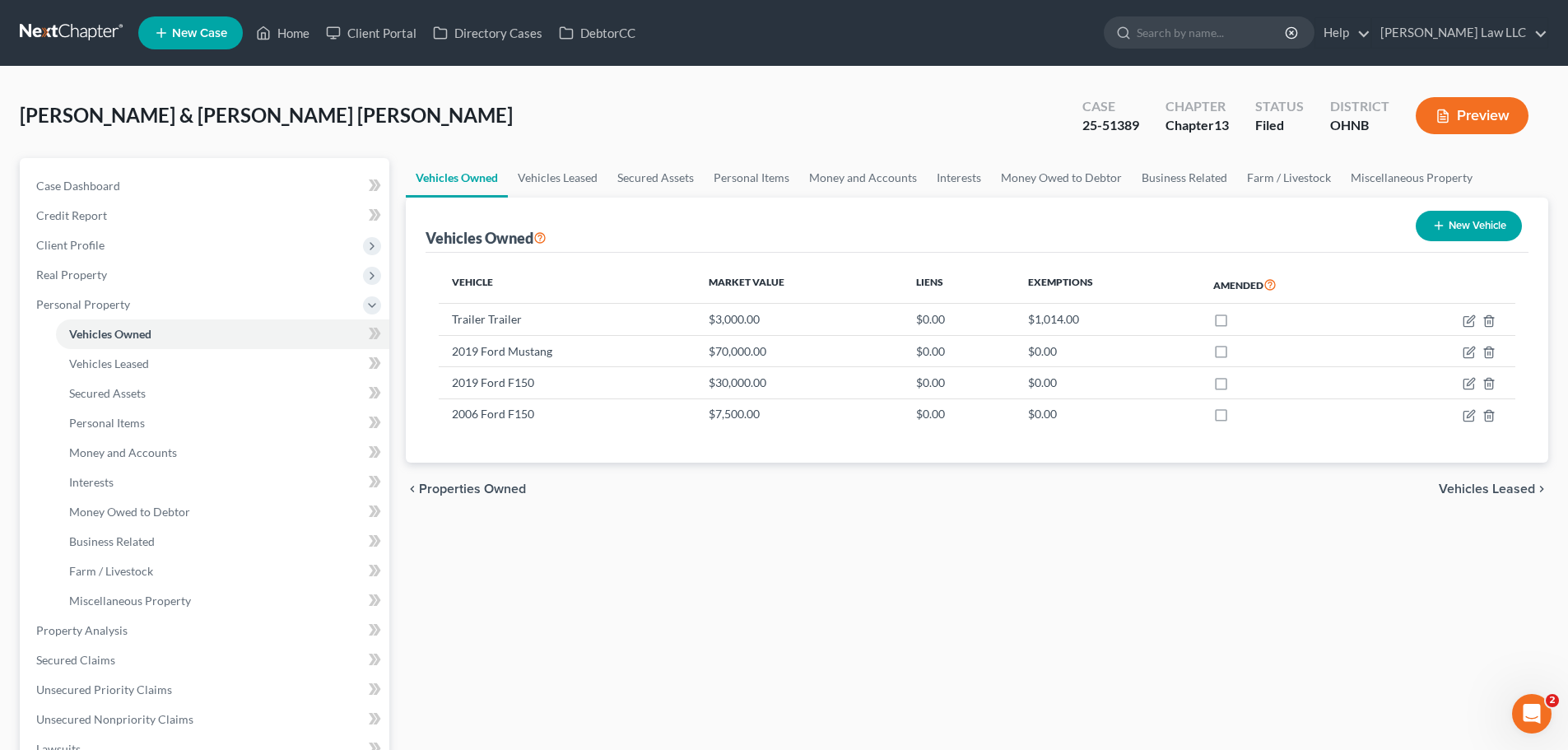
click at [1469, 225] on button "New Vehicle" at bounding box center [1469, 225] width 106 height 30
select select "0"
select select "2"
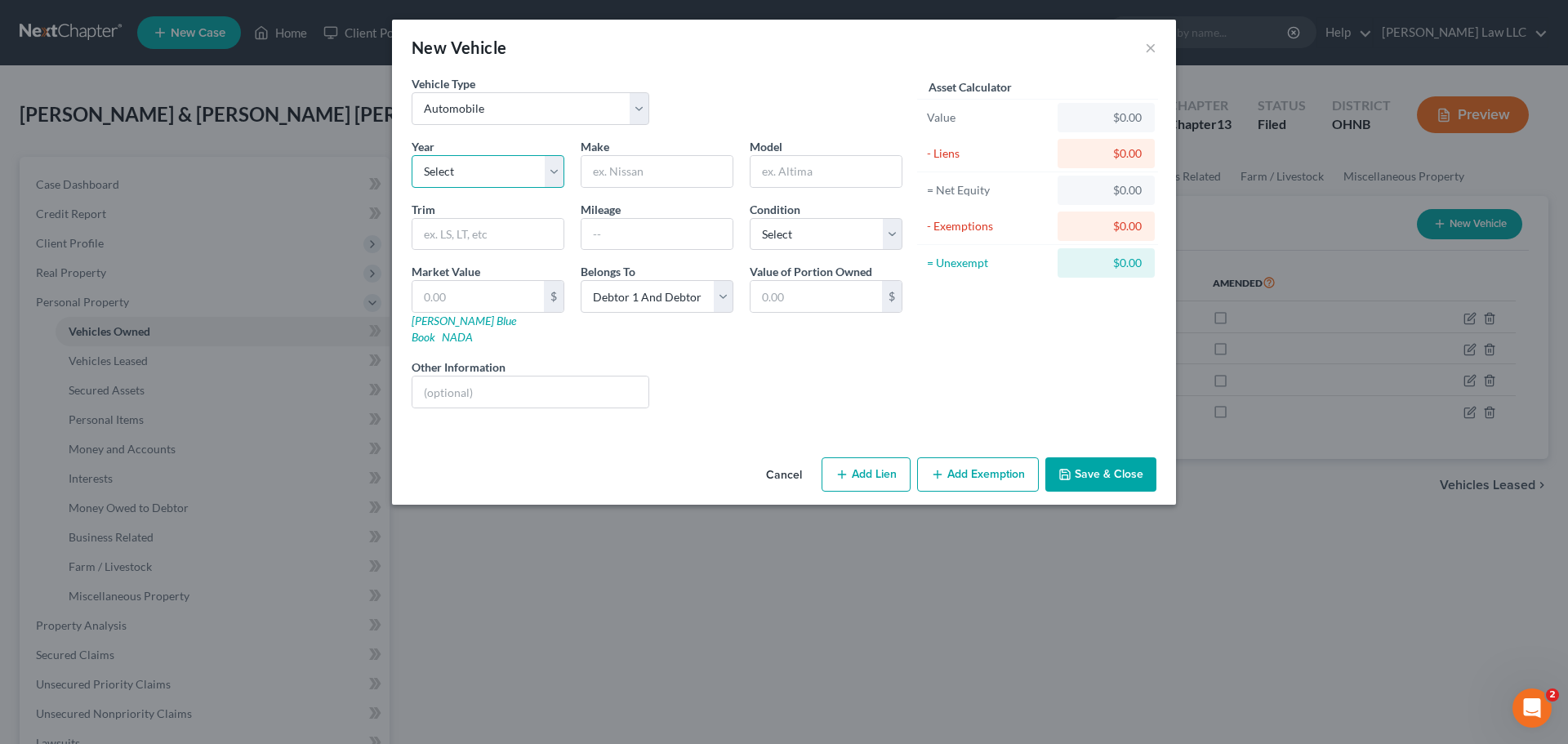
click at [486, 170] on select "Select 2026 2025 2024 2023 2022 2021 2020 2019 2018 2017 2016 2015 2014 2013 20…" at bounding box center [488, 172] width 153 height 33
select select "31"
click at [412, 155] on select "Select 2026 2025 2024 2023 2022 2021 2020 2019 2018 2017 2016 2015 2014 2013 20…" at bounding box center [488, 172] width 153 height 33
drag, startPoint x: 645, startPoint y: 173, endPoint x: 646, endPoint y: 182, distance: 9.1
click at [646, 182] on input "text" at bounding box center [657, 172] width 152 height 31
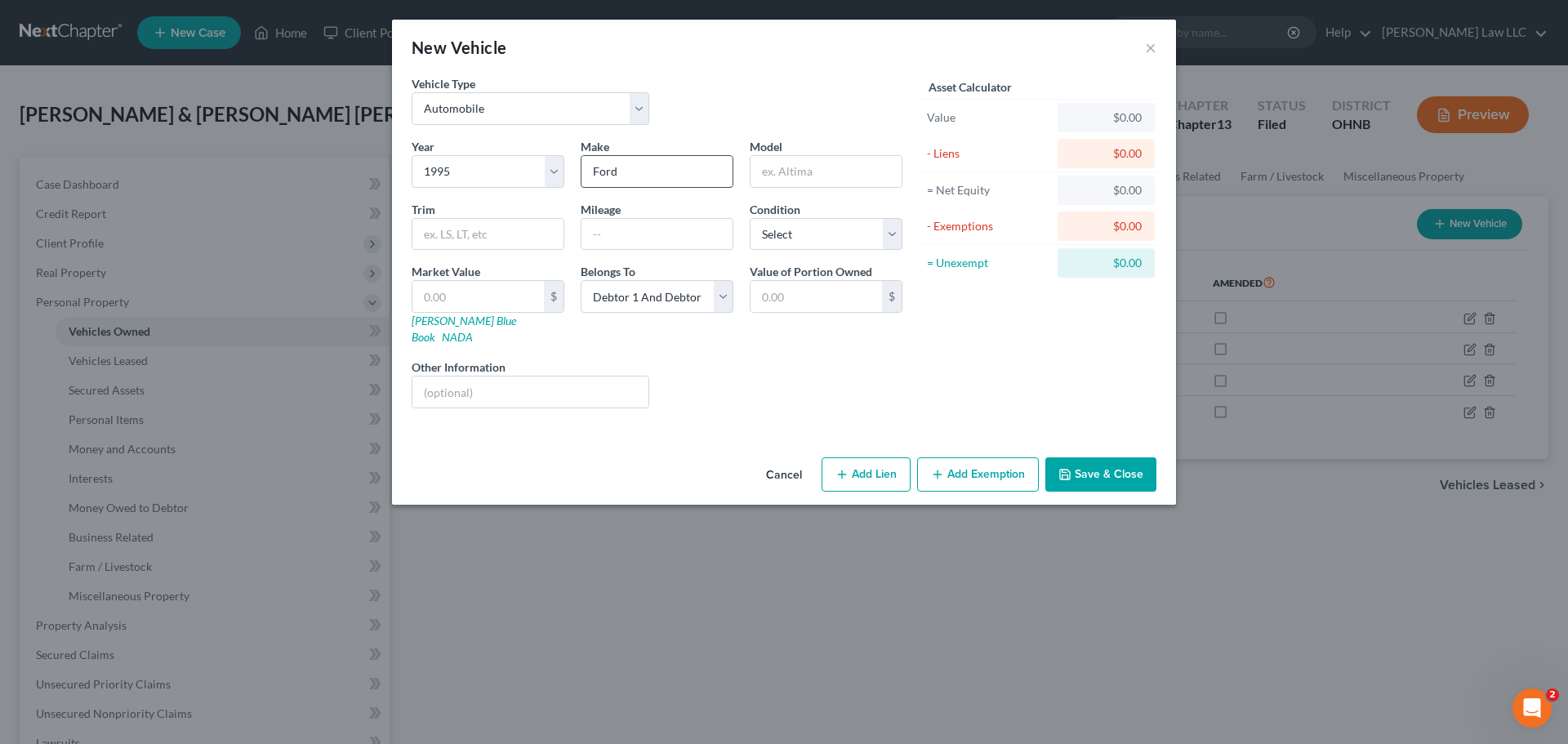
type input "Ford"
type input "F350"
click at [637, 230] on input "text" at bounding box center [657, 234] width 152 height 31
type input "200000"
click at [742, 366] on div "Liens Select" at bounding box center [784, 383] width 254 height 50
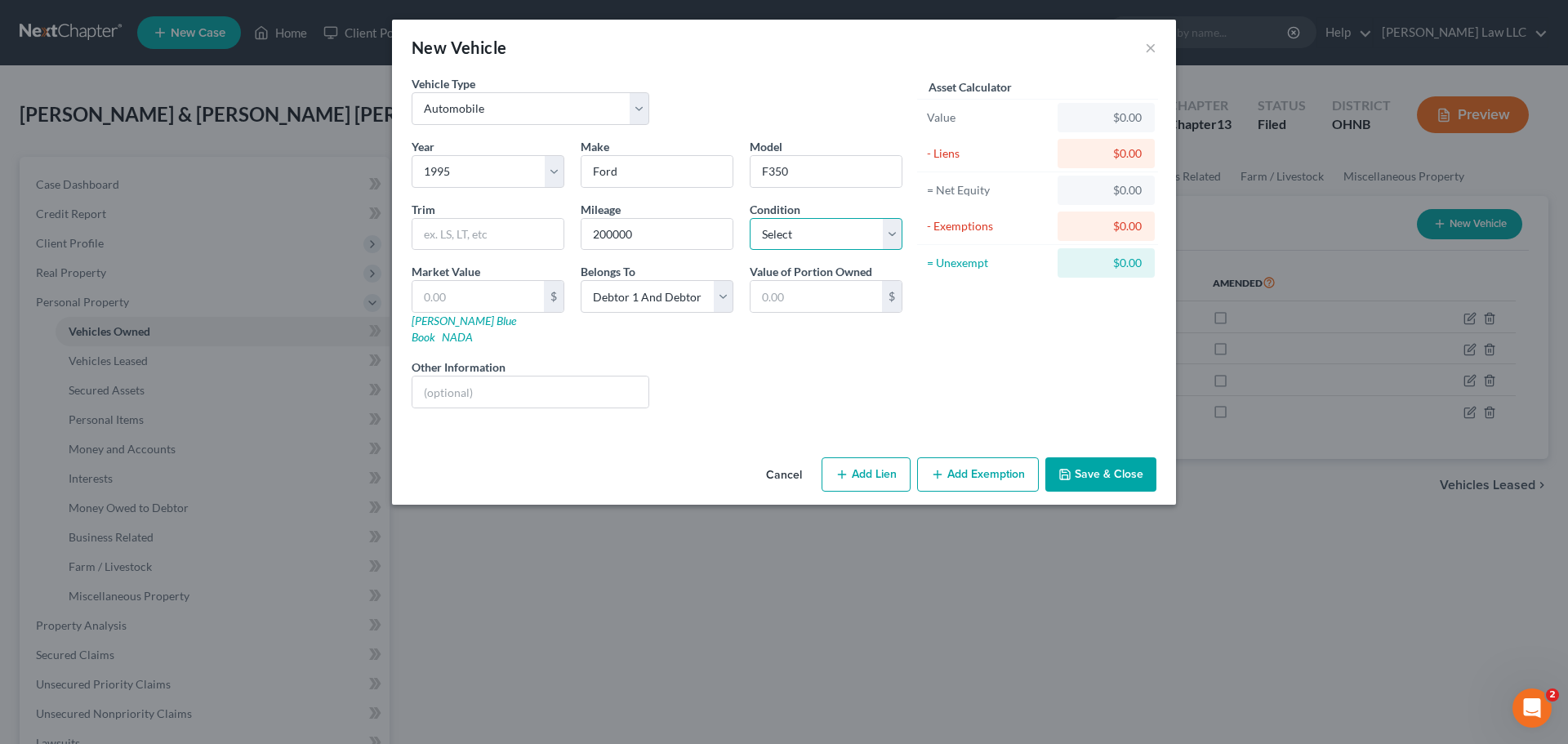
click at [766, 240] on select "Select Excellent Very Good Good Fair Poor" at bounding box center [826, 234] width 153 height 33
select select "3"
click at [750, 218] on select "Select Excellent Very Good Good Fair Poor" at bounding box center [826, 234] width 153 height 33
click at [767, 364] on div "Liens Select" at bounding box center [784, 383] width 254 height 50
click at [511, 299] on input "text" at bounding box center [477, 296] width 131 height 31
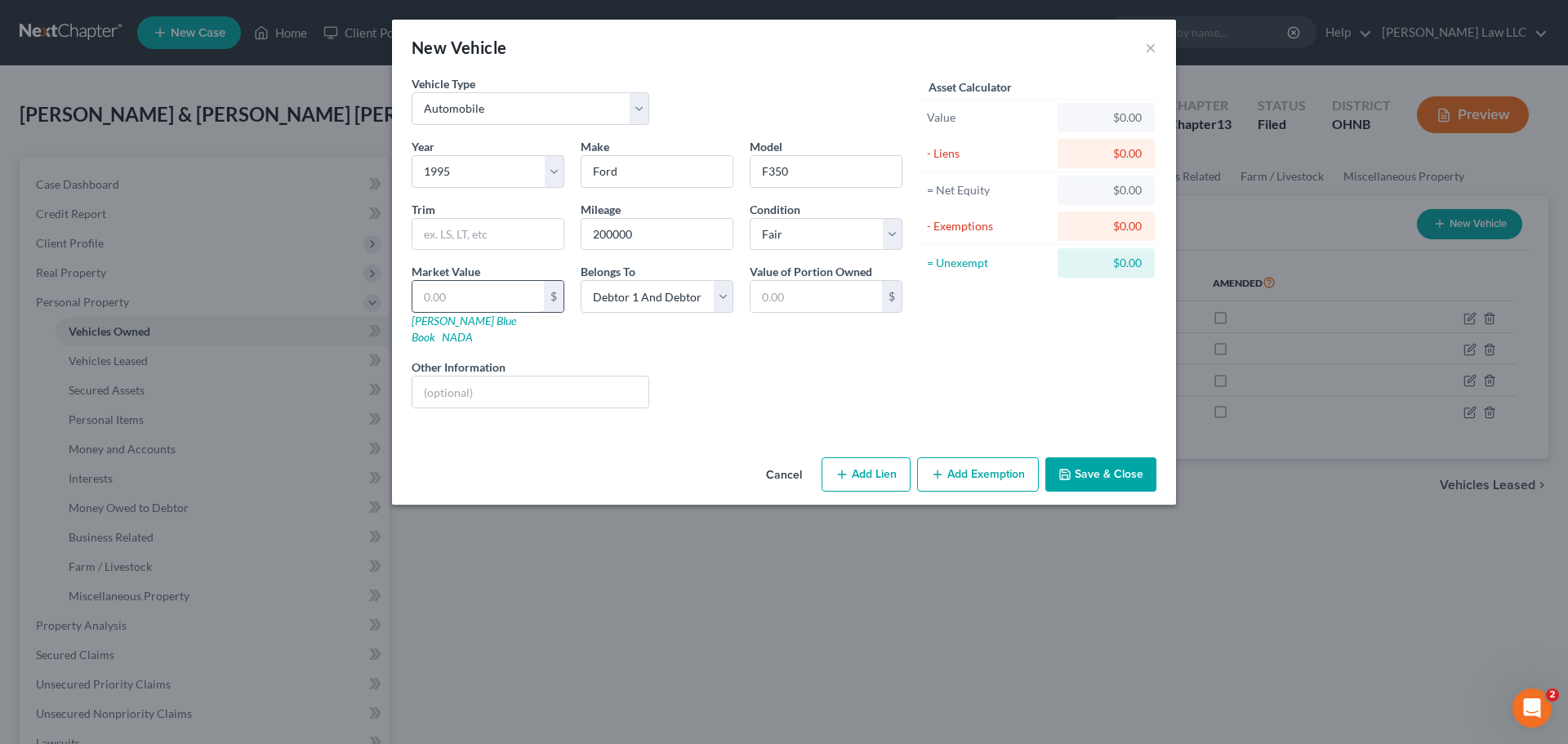
type input "1"
type input "1.00"
type input "17"
type input "17.00"
type input "175"
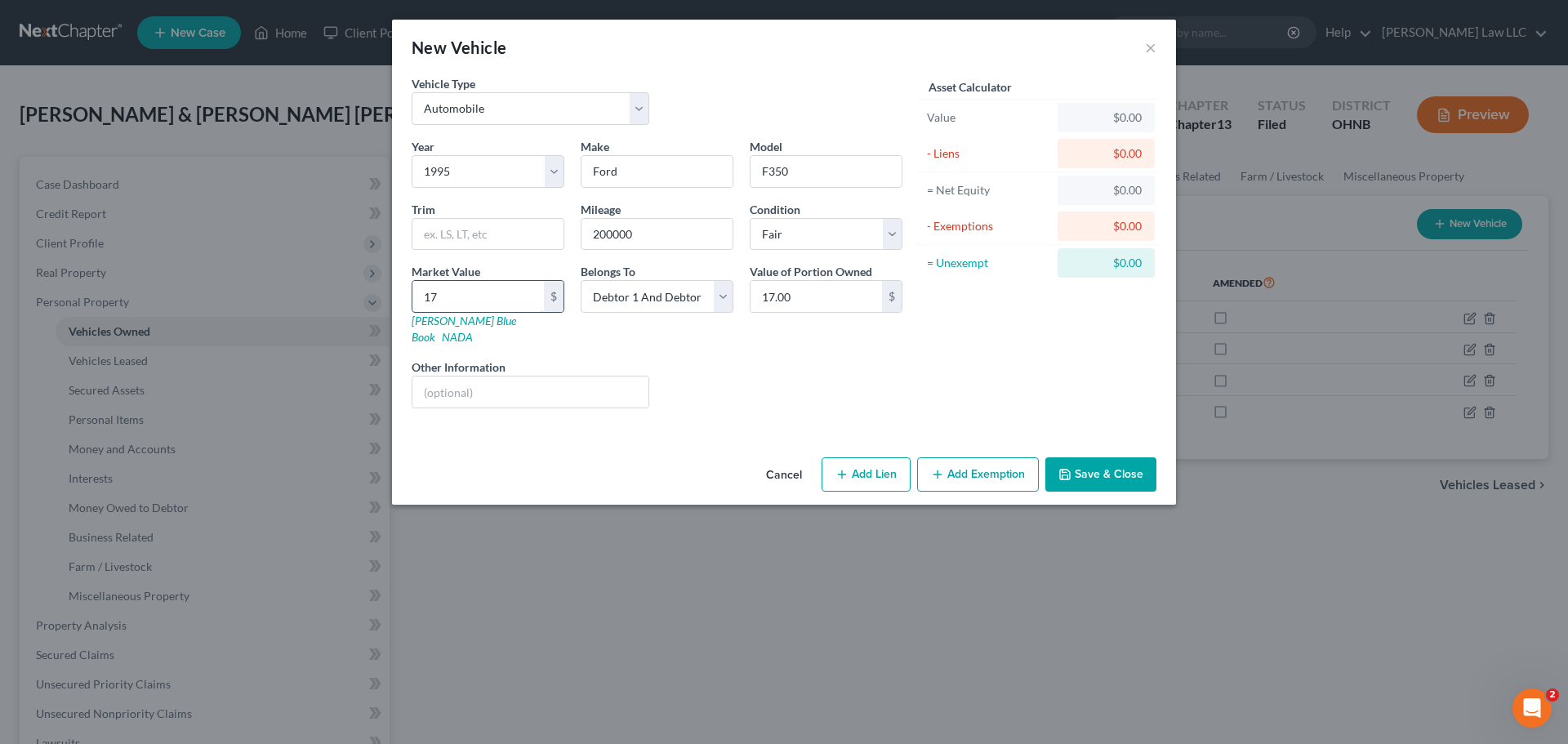
type input "175.00"
type input "1750"
type input "1,750.00"
type input "1,7500"
type input "17,500.00"
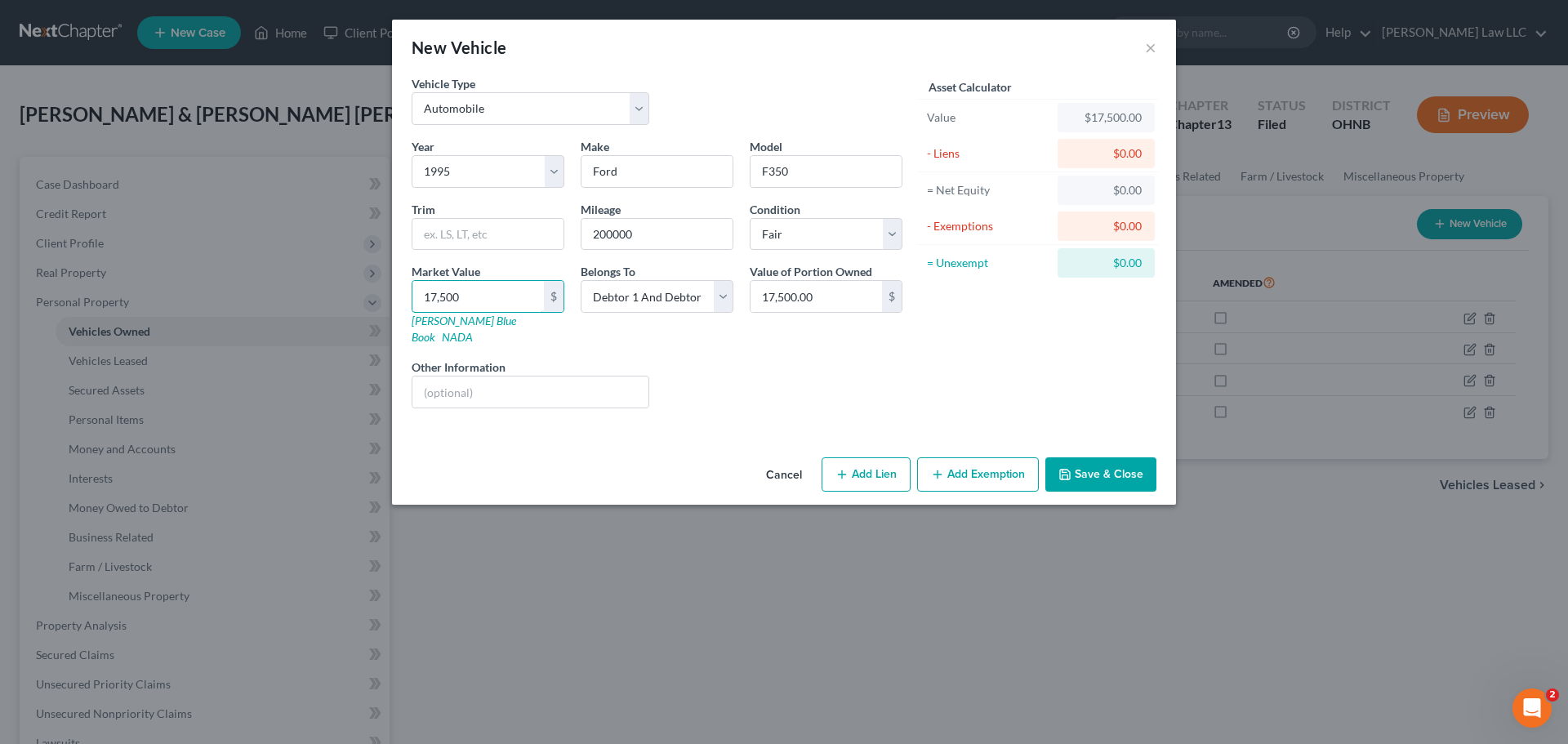
type input "17,500"
click at [735, 358] on div "Liens Select" at bounding box center [784, 383] width 254 height 50
click at [1093, 457] on button "Save & Close" at bounding box center [1101, 474] width 111 height 34
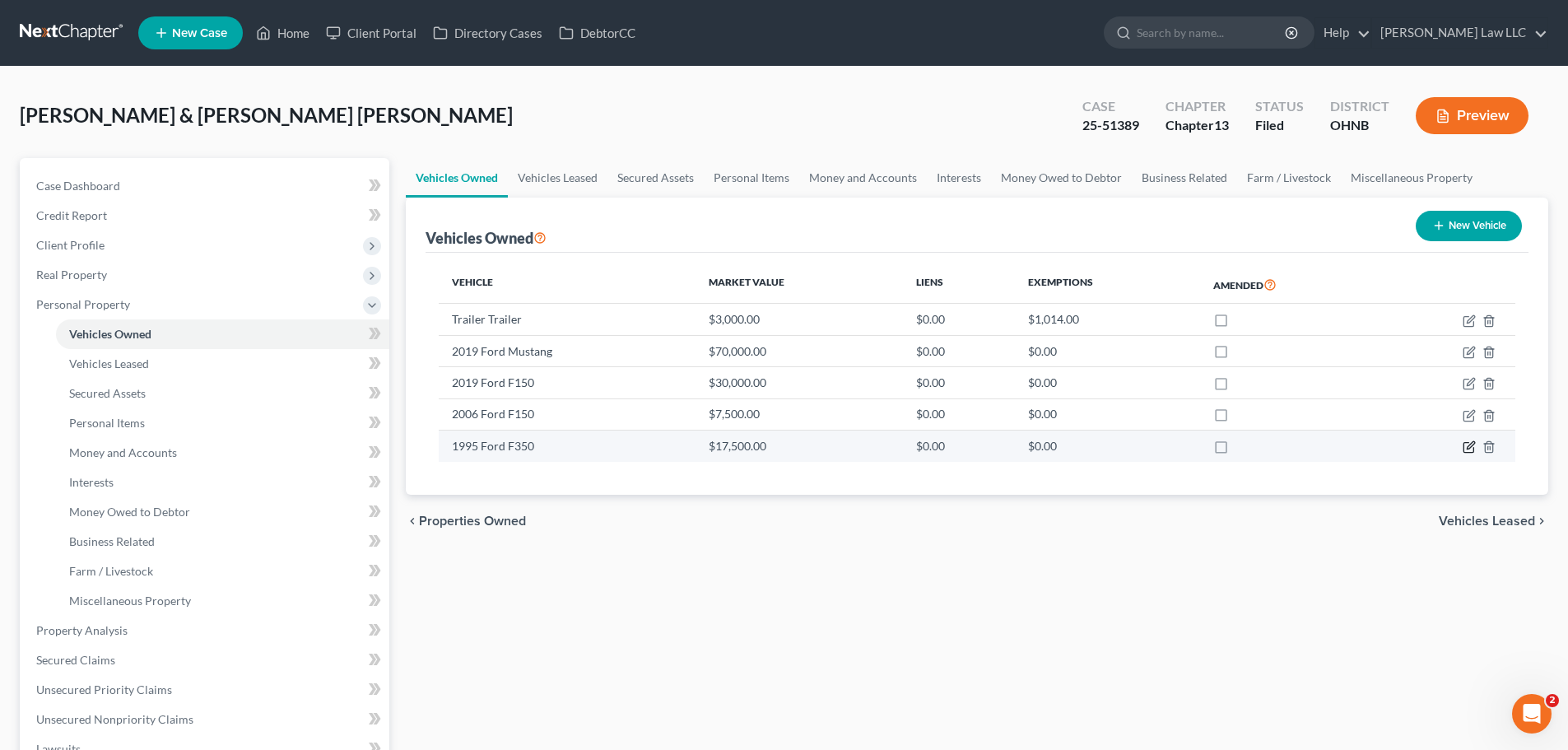
click at [1469, 447] on icon "button" at bounding box center [1469, 446] width 13 height 13
select select "0"
select select "31"
select select "3"
select select "2"
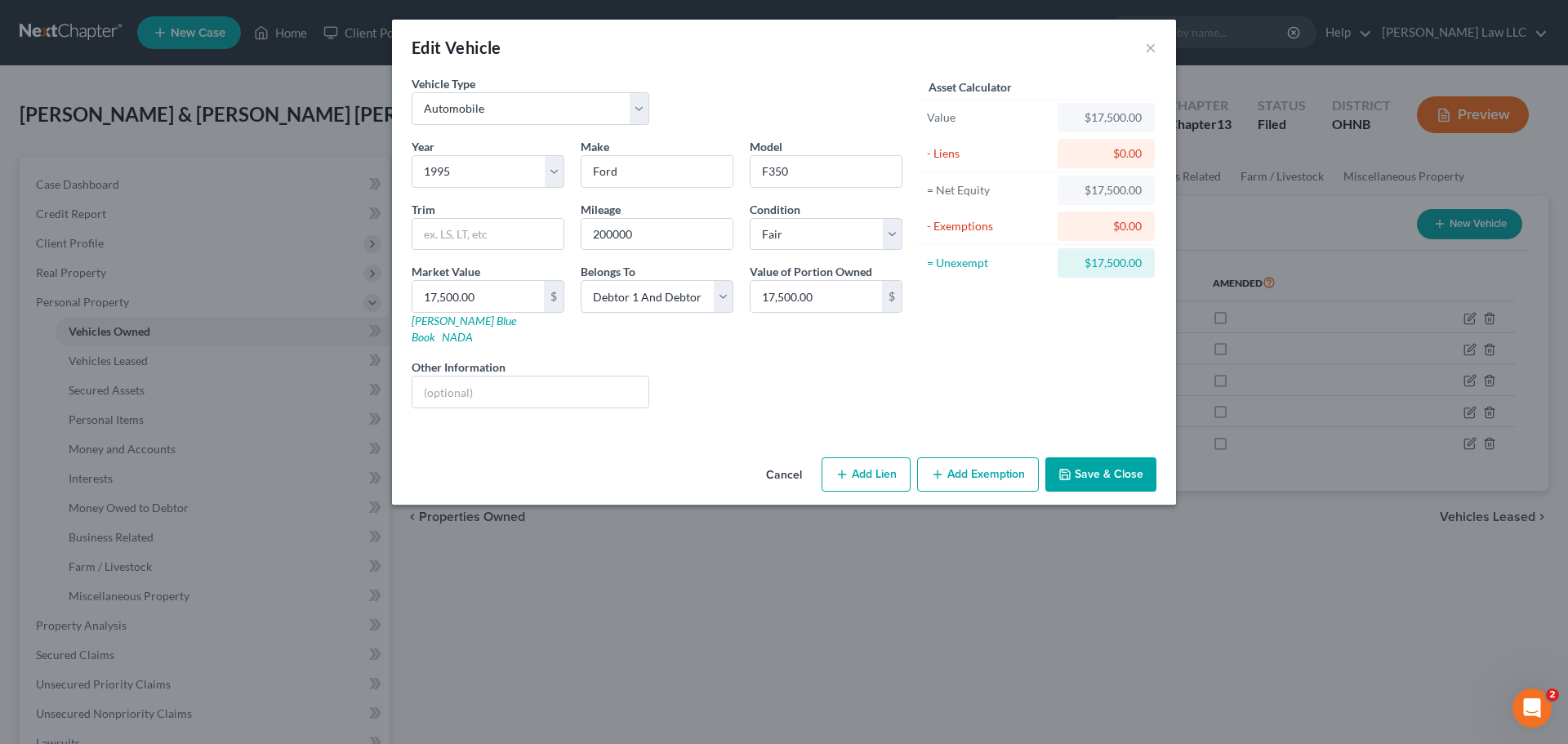
click at [971, 457] on button "Add Exemption" at bounding box center [977, 474] width 121 height 34
select select "2"
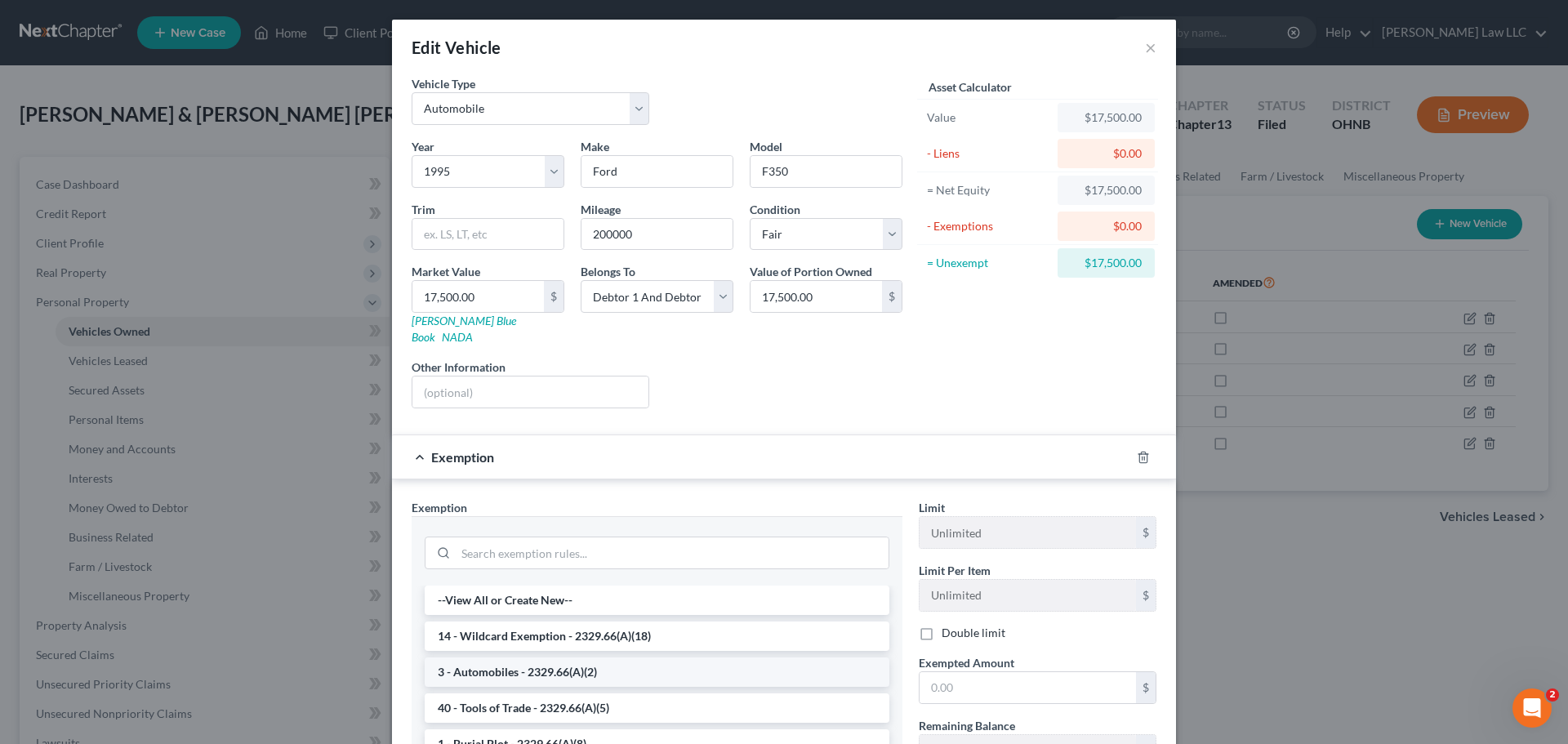
click at [535, 658] on li "3 - Automobiles - 2329.66(A)(2)" at bounding box center [657, 672] width 464 height 29
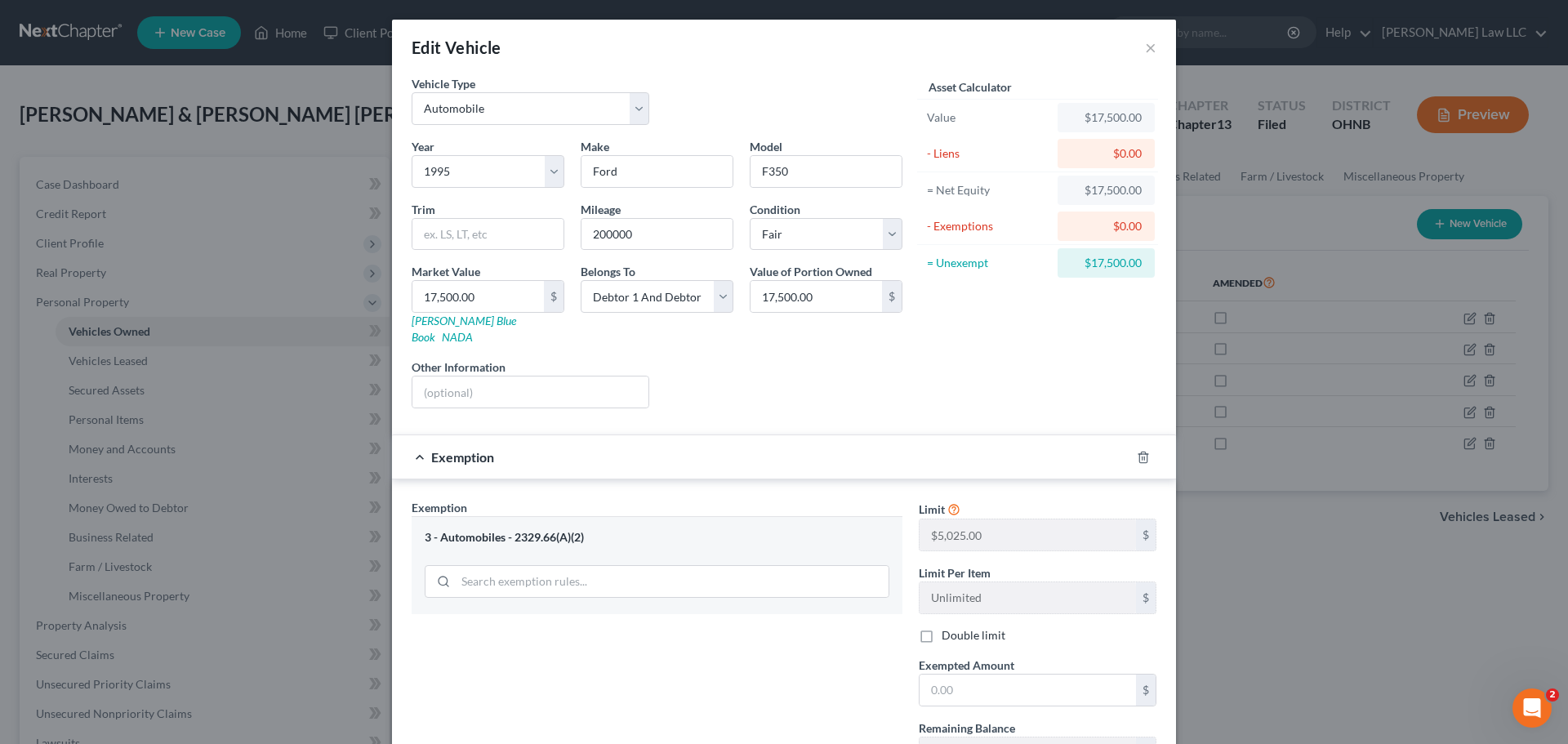
scroll to position [82, 0]
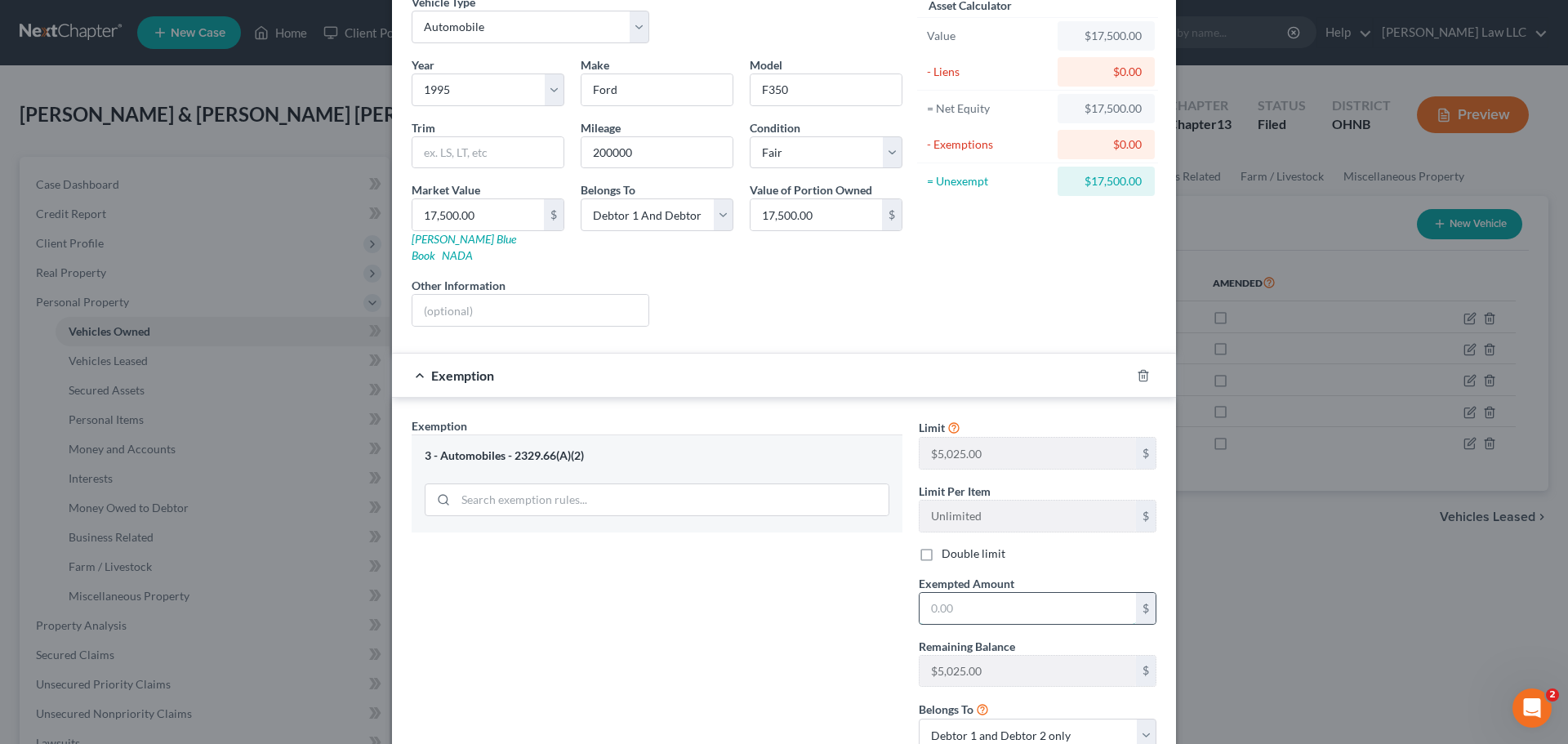
click at [973, 592] on input "text" at bounding box center [1027, 608] width 217 height 31
type input "5,025"
click at [830, 609] on div "Exemption Set must be selected for CA. Exemption * 3 - Automobiles - 2329.66(A)…" at bounding box center [657, 591] width 507 height 347
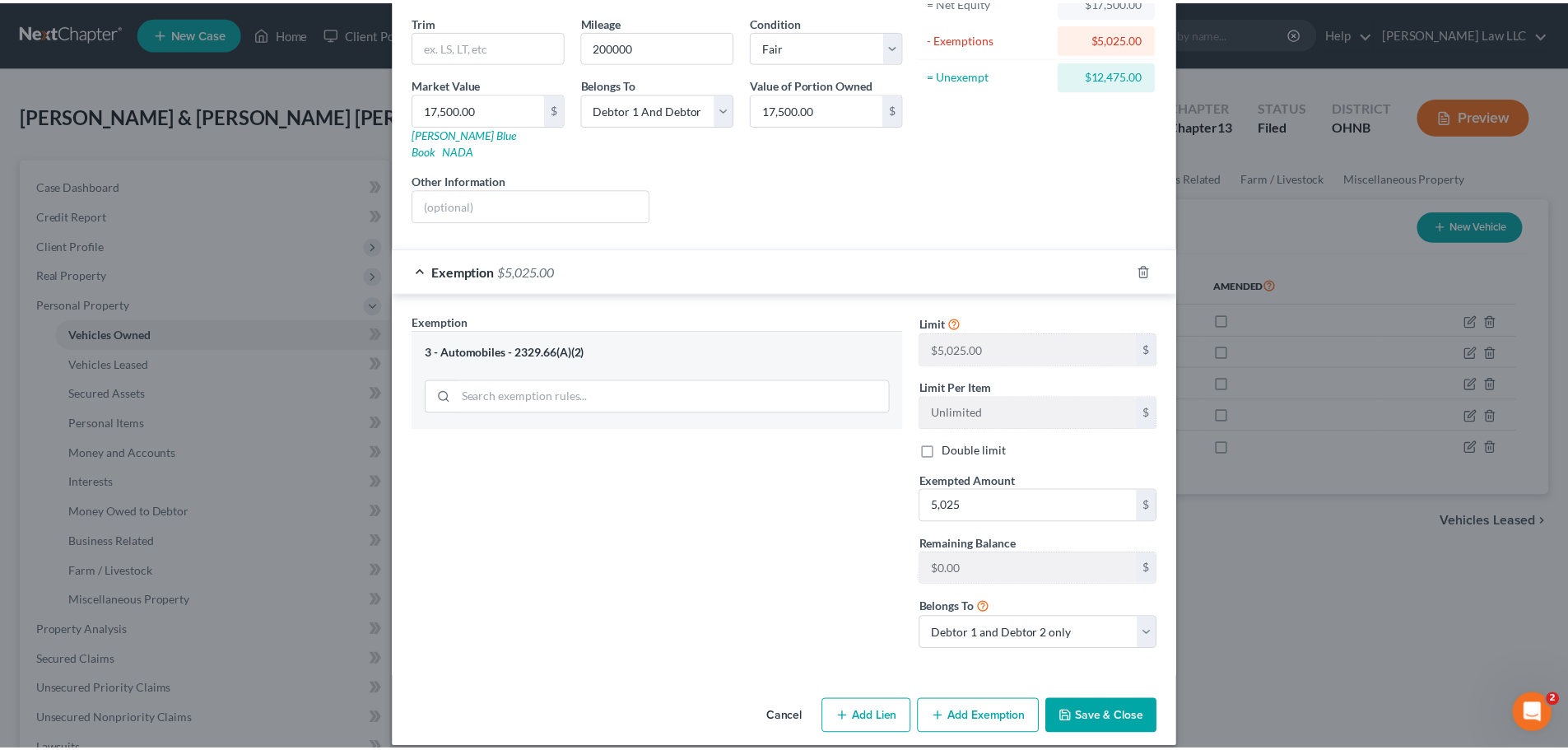
scroll to position [191, 0]
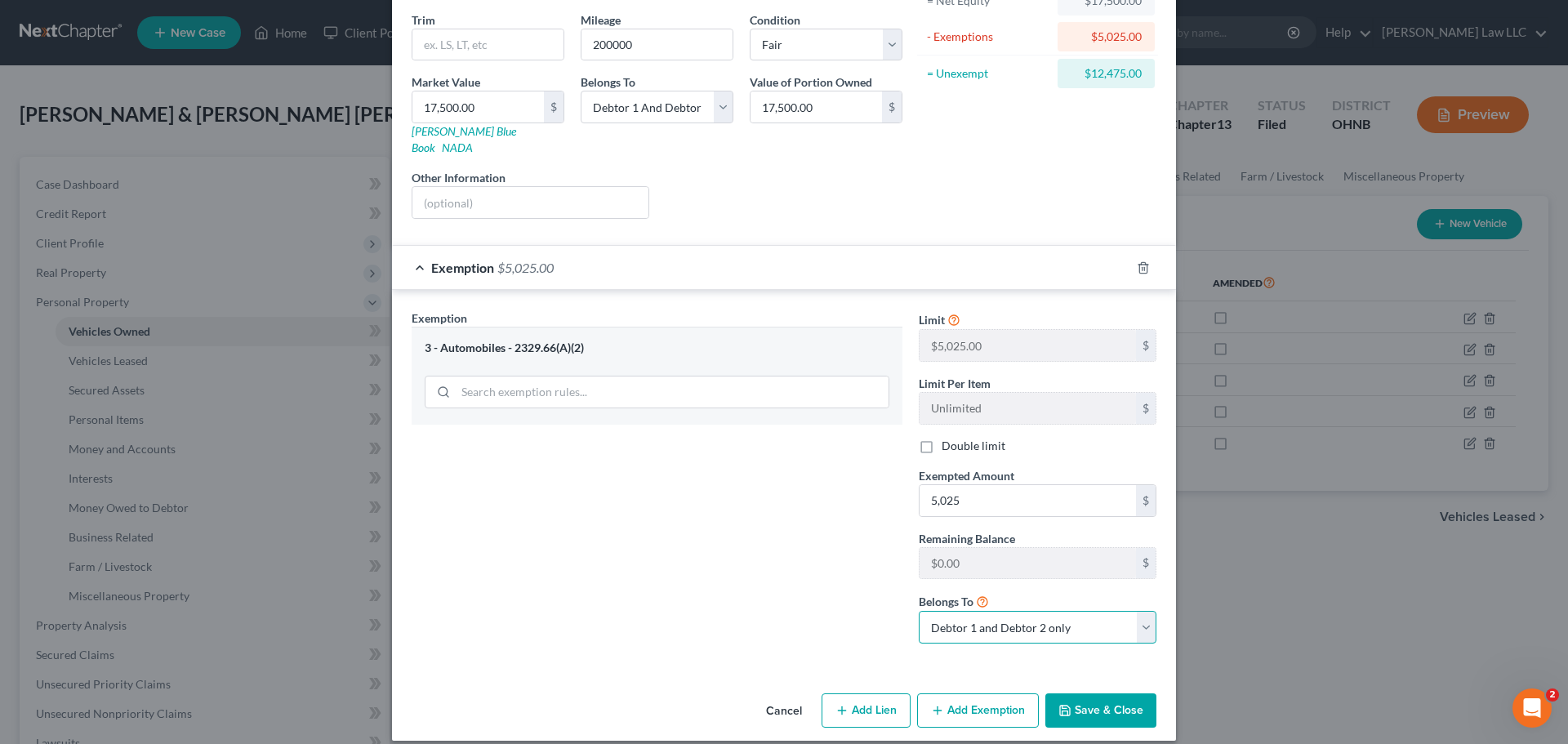
click at [1011, 611] on select "Debtor 1 only Debtor 2 only Debtor 1 and Debtor 2 only" at bounding box center [1038, 627] width 238 height 33
select select "0"
click at [919, 611] on select "Debtor 1 only Debtor 2 only Debtor 1 and Debtor 2 only" at bounding box center [1038, 627] width 238 height 33
click at [793, 628] on div "Exemption Set must be selected for CA. Exemption * 3 - Automobiles - 2329.66(A)…" at bounding box center [657, 483] width 507 height 347
click at [1105, 693] on button "Save & Close" at bounding box center [1101, 710] width 111 height 34
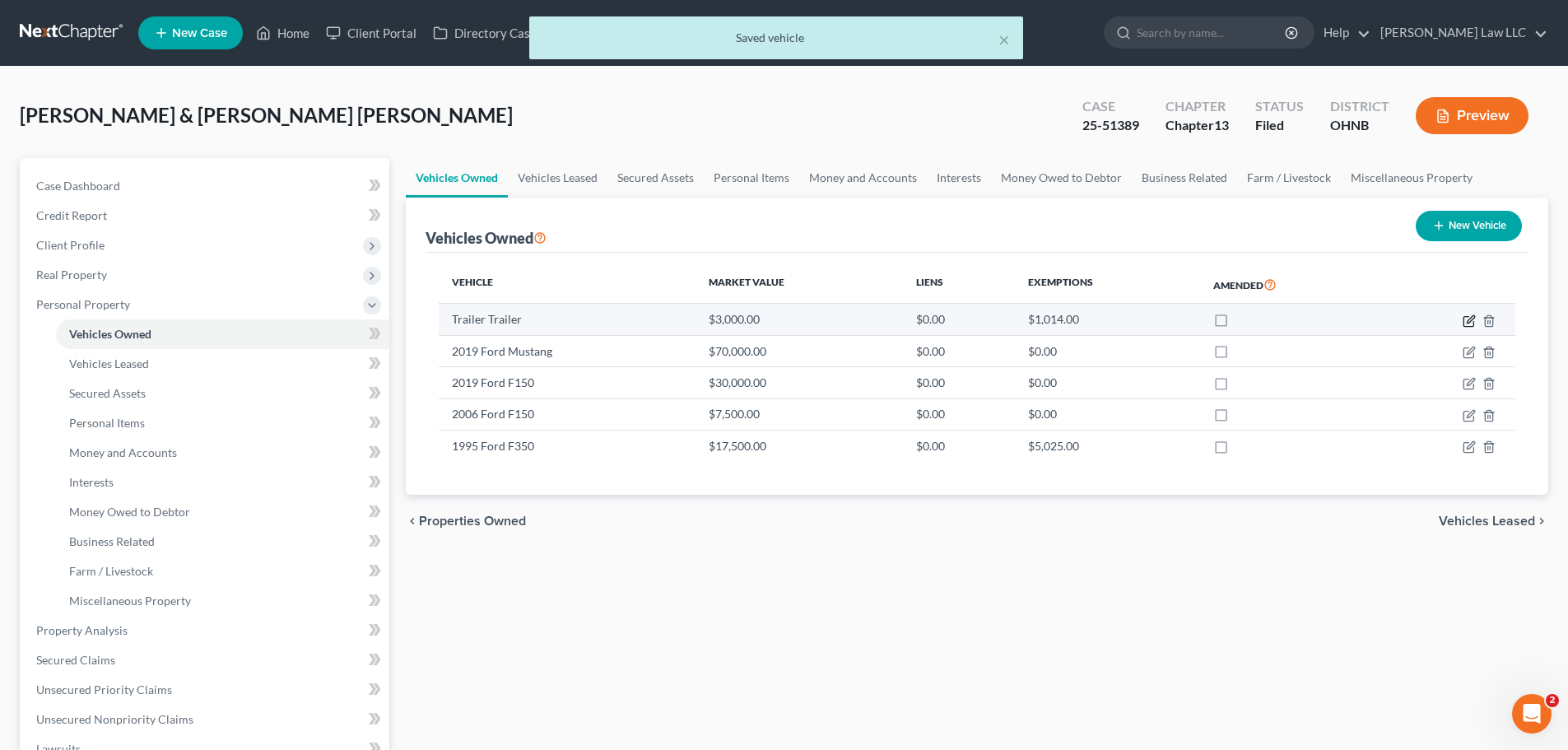
click at [1469, 317] on icon "button" at bounding box center [1469, 320] width 13 height 13
select select "2"
select select "3"
select select "2"
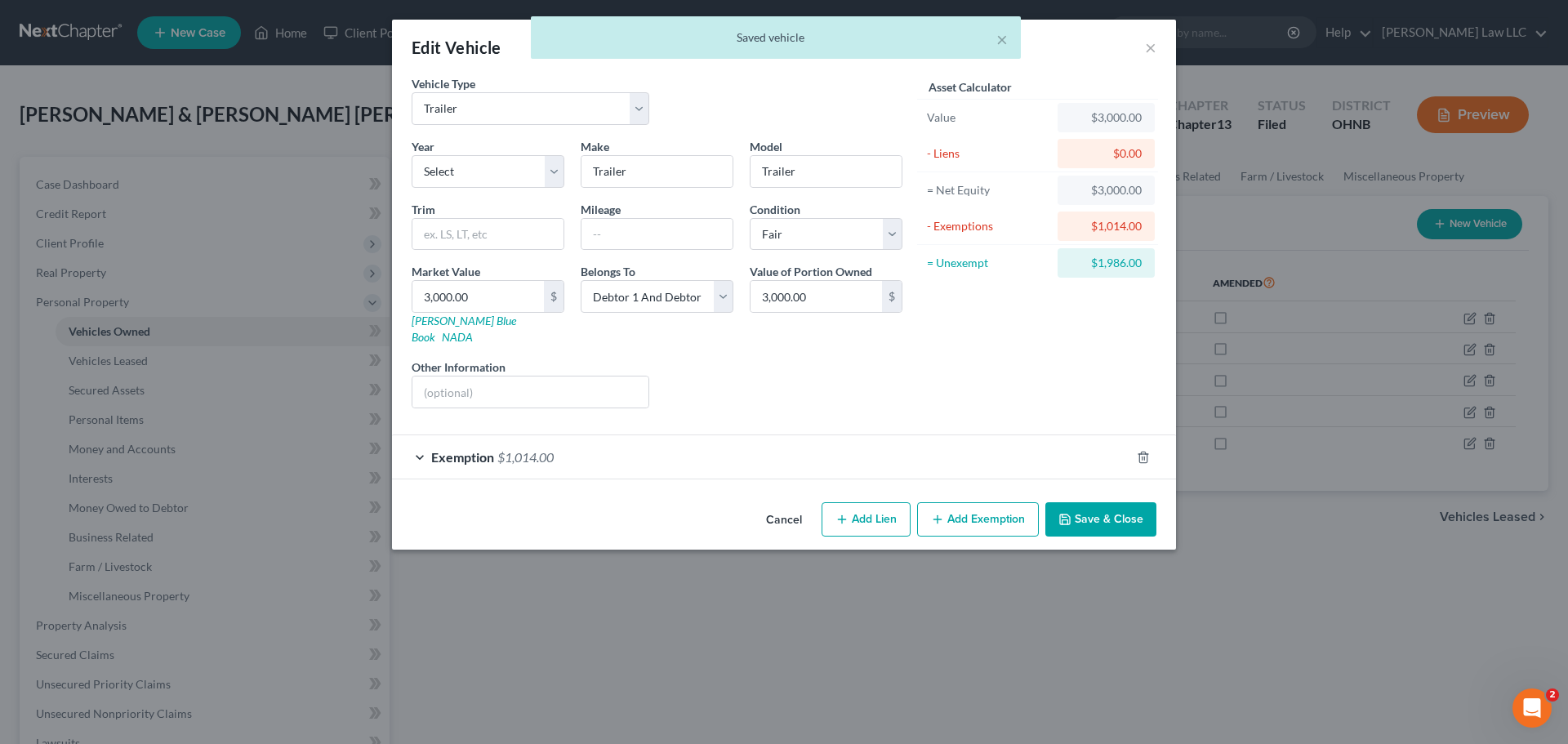
click at [1247, 594] on div "Edit Vehicle × Vehicle Type Select Automobile Truck Trailer Watercraft Aircraft…" at bounding box center [784, 372] width 1568 height 744
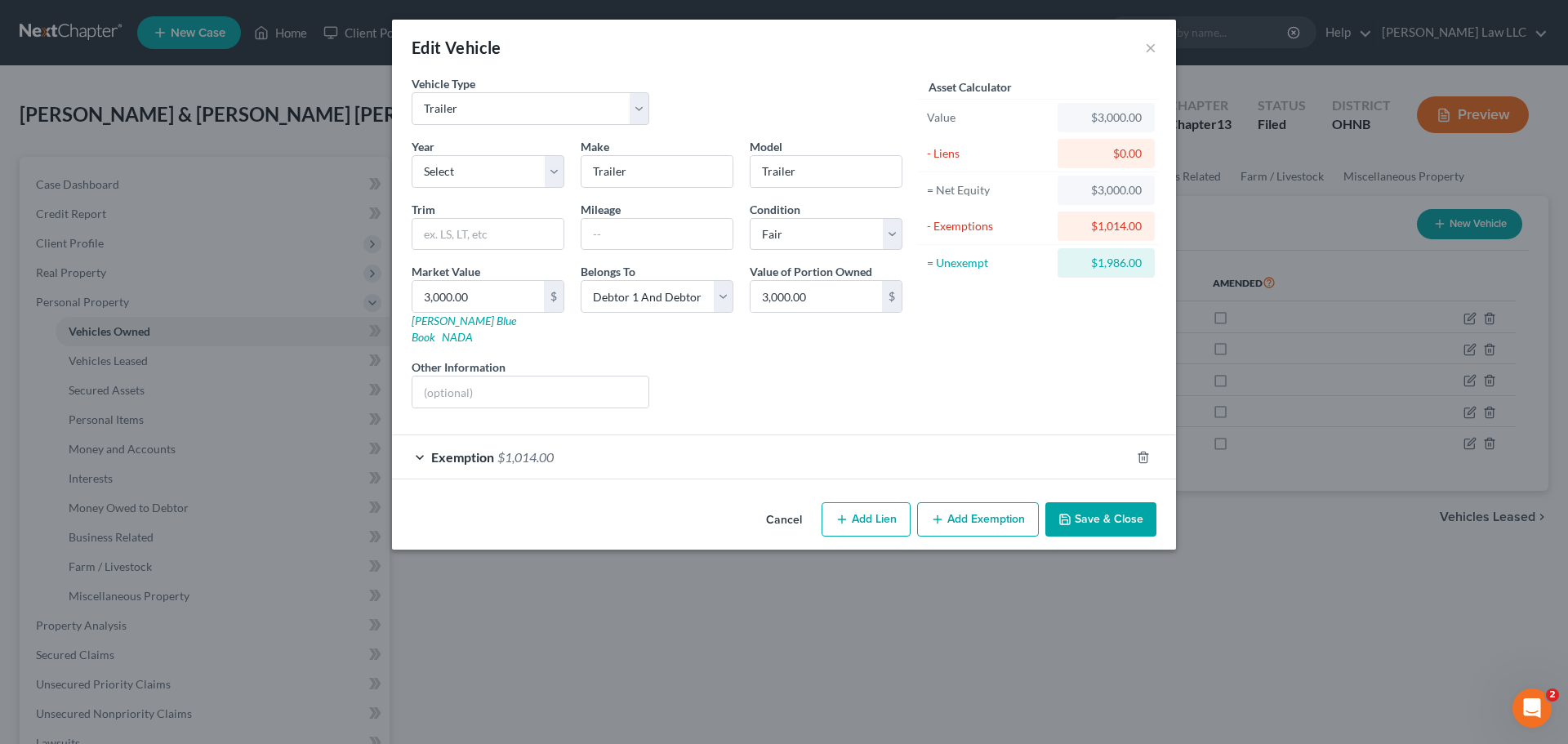
click at [1108, 506] on button "Save & Close" at bounding box center [1101, 519] width 111 height 34
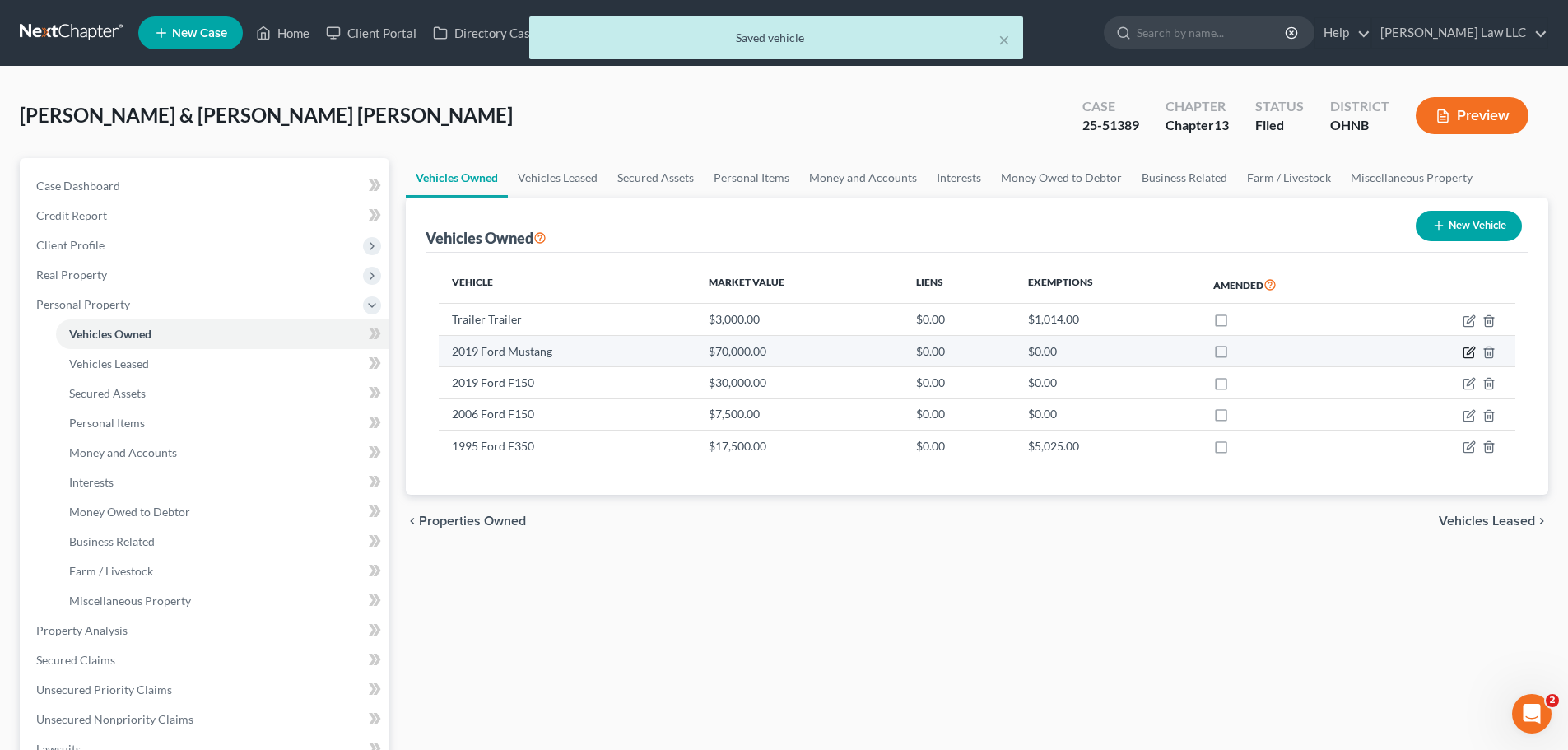
click at [1468, 350] on icon "button" at bounding box center [1469, 352] width 13 height 13
select select "0"
select select "7"
select select "0"
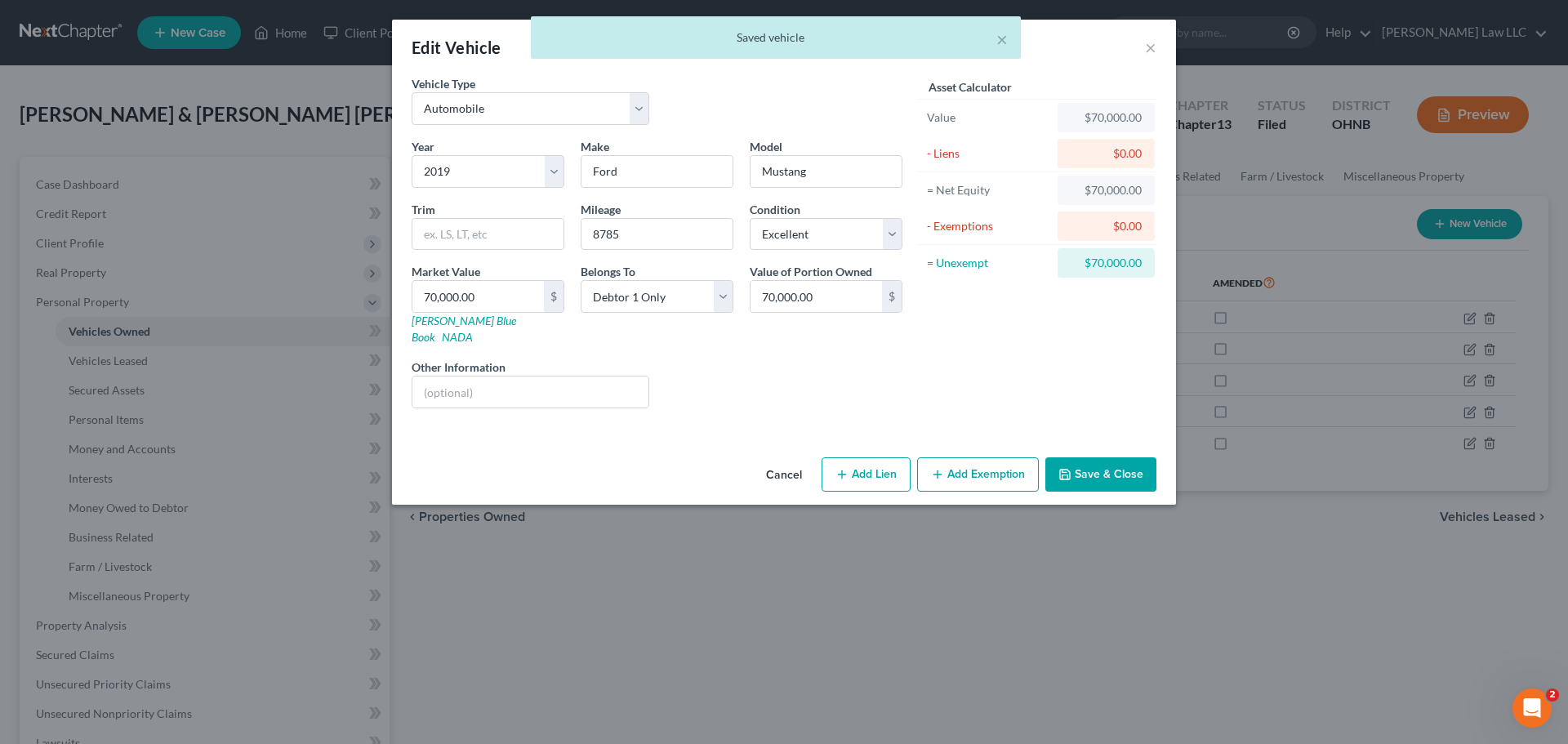
click at [1304, 612] on div "Edit Vehicle × Vehicle Type Select Automobile Truck Trailer Watercraft Aircraft…" at bounding box center [784, 372] width 1568 height 744
click at [1116, 469] on button "Save & Close" at bounding box center [1101, 474] width 111 height 34
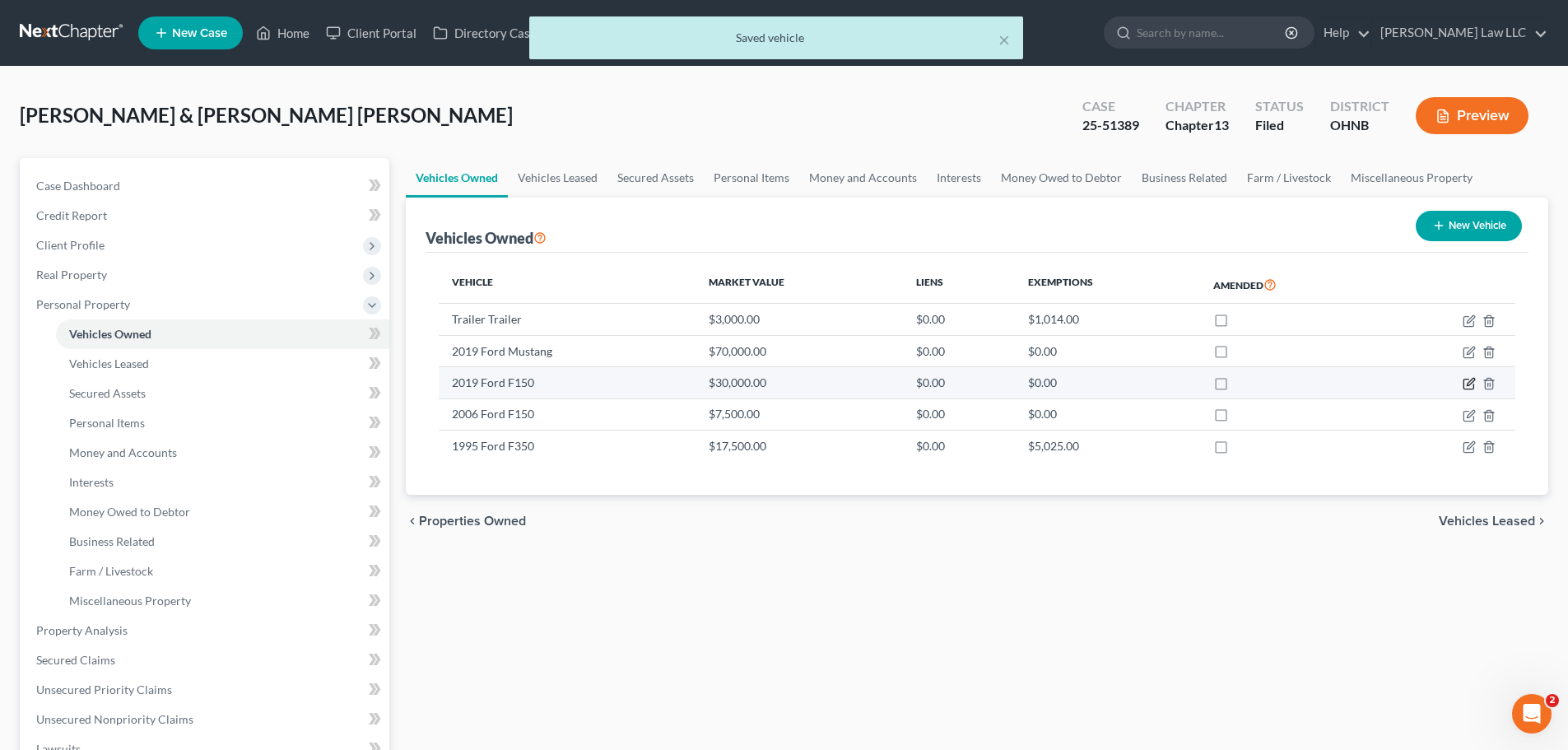
click at [1469, 383] on icon "button" at bounding box center [1471, 383] width 8 height 8
select select "0"
select select "7"
select select "1"
select select "0"
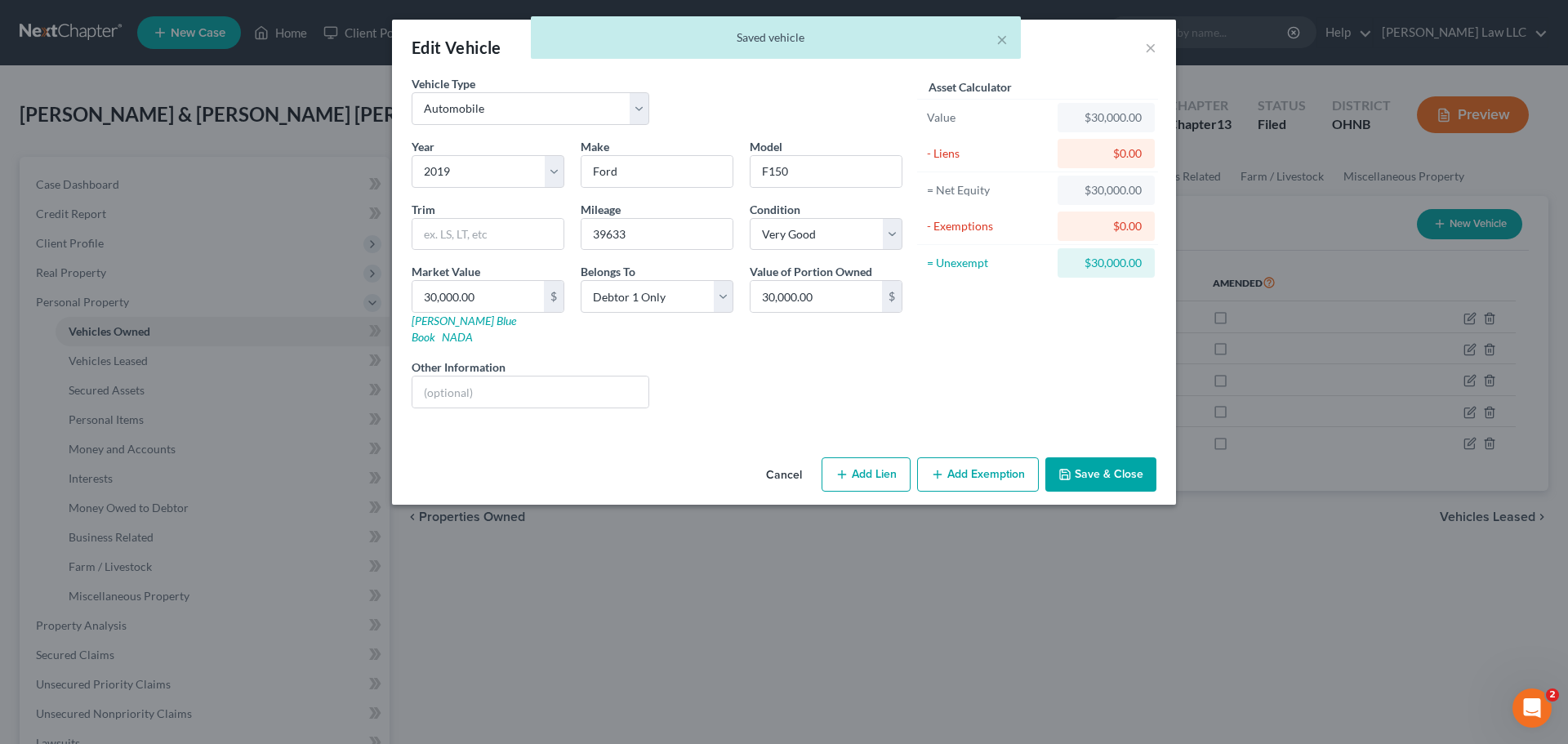
click at [1135, 463] on button "Save & Close" at bounding box center [1101, 474] width 111 height 34
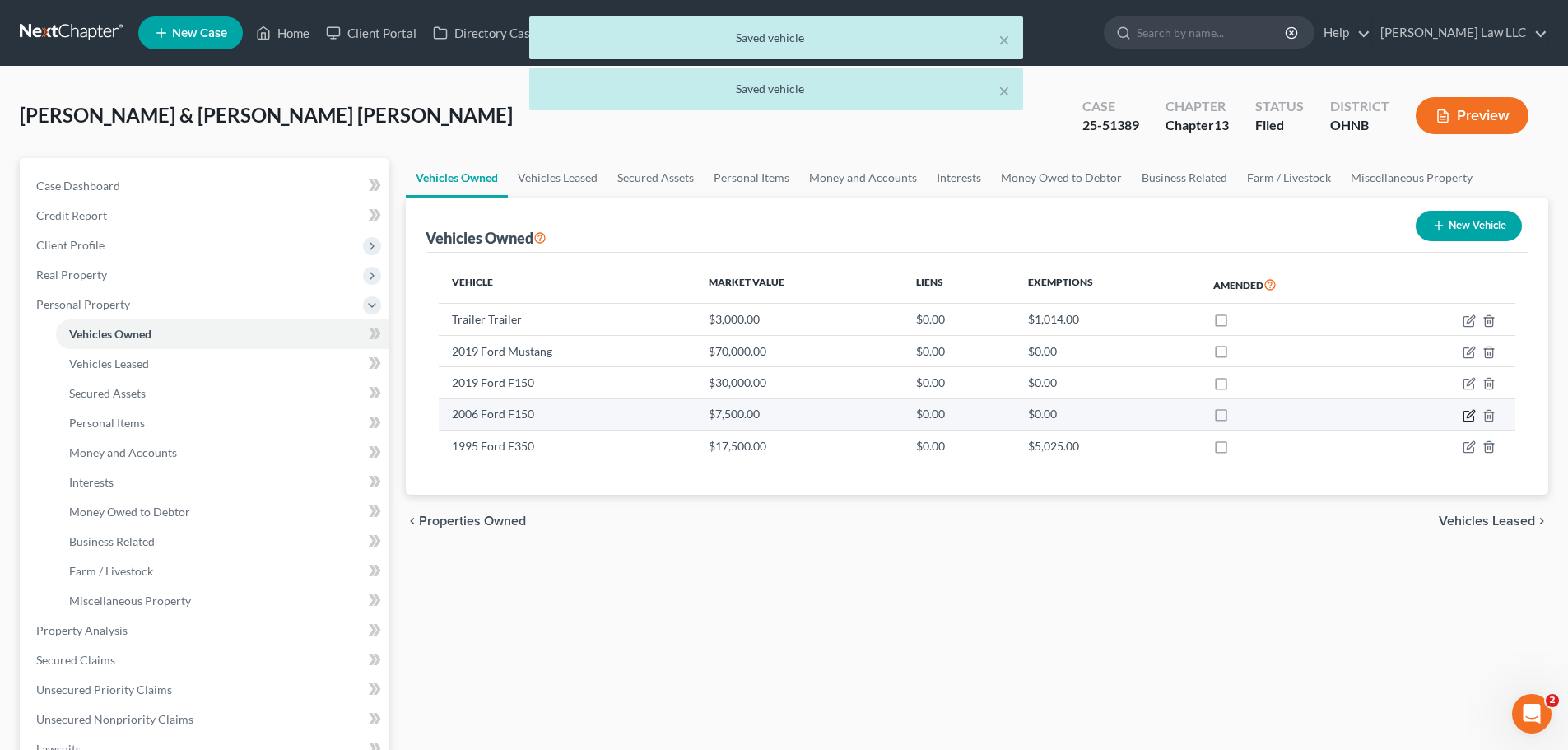
click at [1464, 415] on icon "button" at bounding box center [1469, 416] width 10 height 10
select select "0"
select select "20"
select select "2"
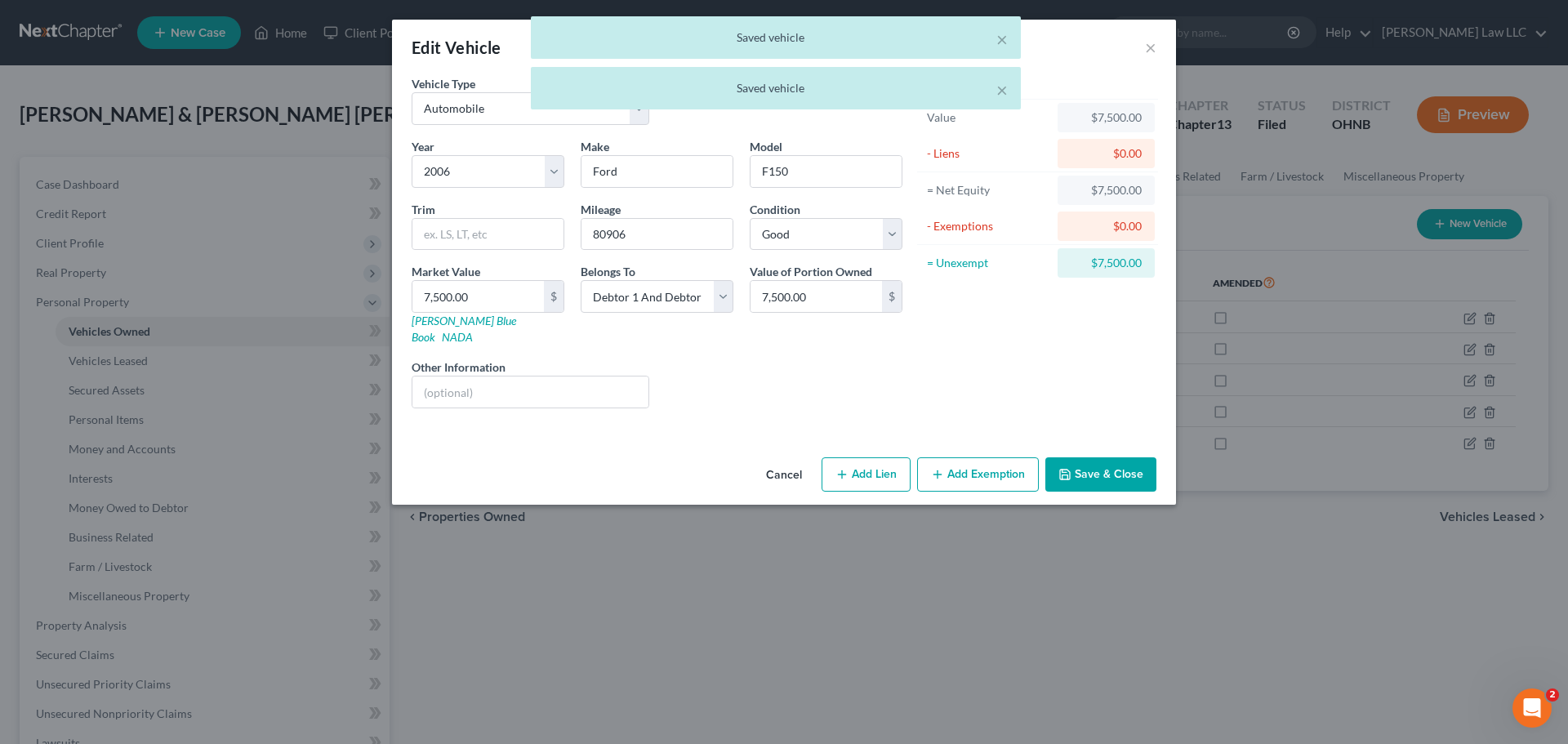
click at [1299, 594] on div "Edit Vehicle × Vehicle Type Select Automobile Truck Trailer Watercraft Aircraft…" at bounding box center [784, 372] width 1568 height 744
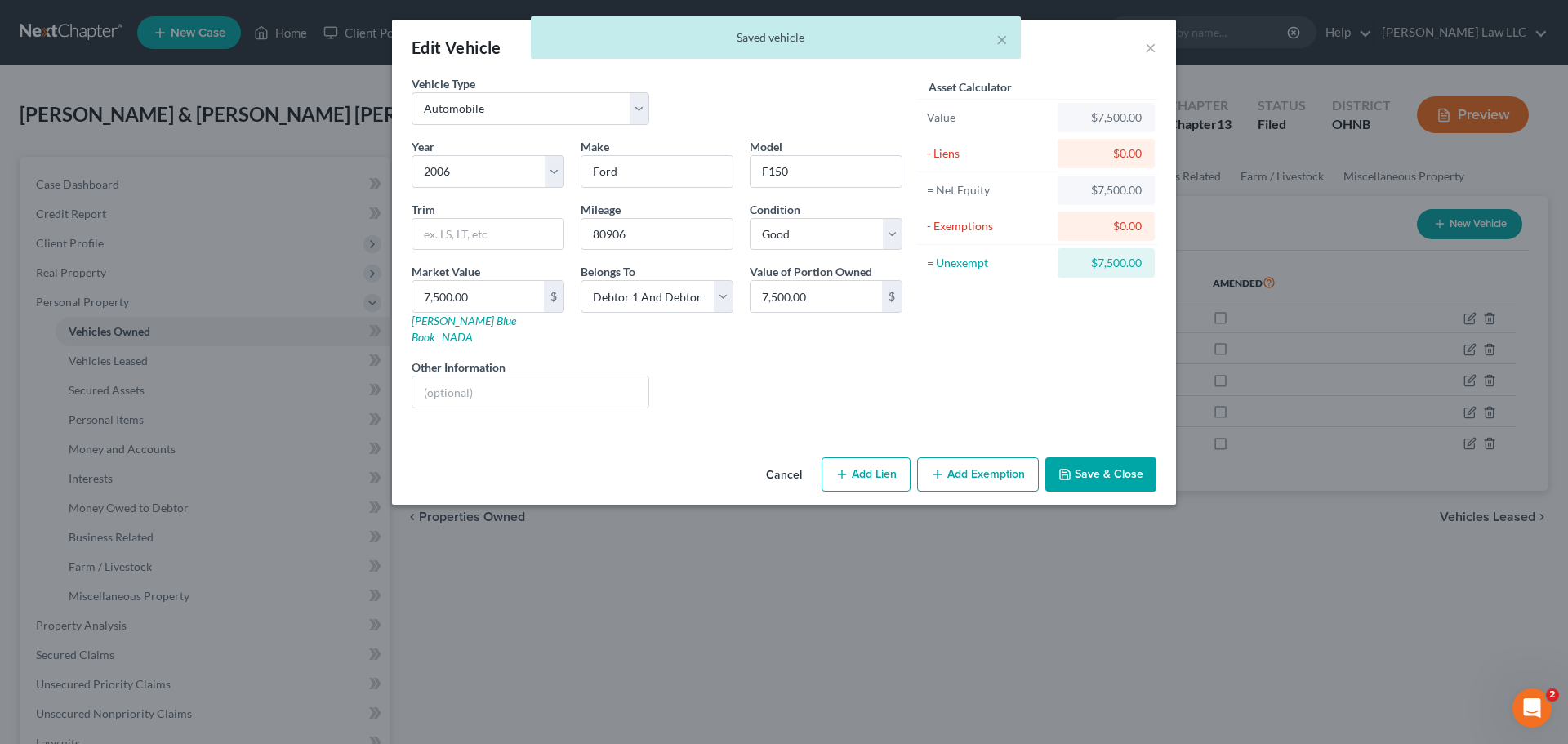
click at [1123, 458] on button "Save & Close" at bounding box center [1101, 474] width 111 height 34
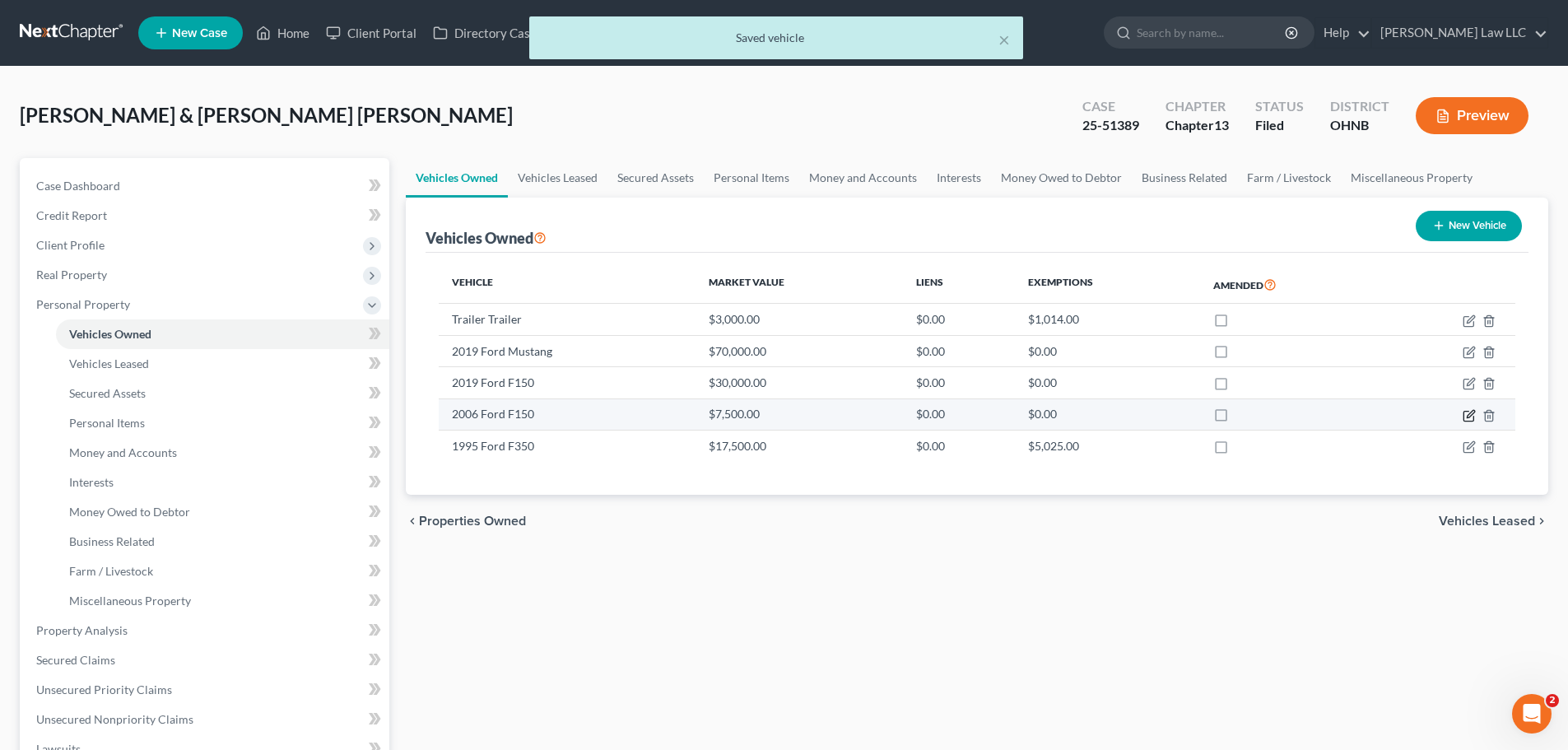
click at [1468, 415] on icon "button" at bounding box center [1471, 414] width 8 height 8
select select "0"
select select "20"
select select "2"
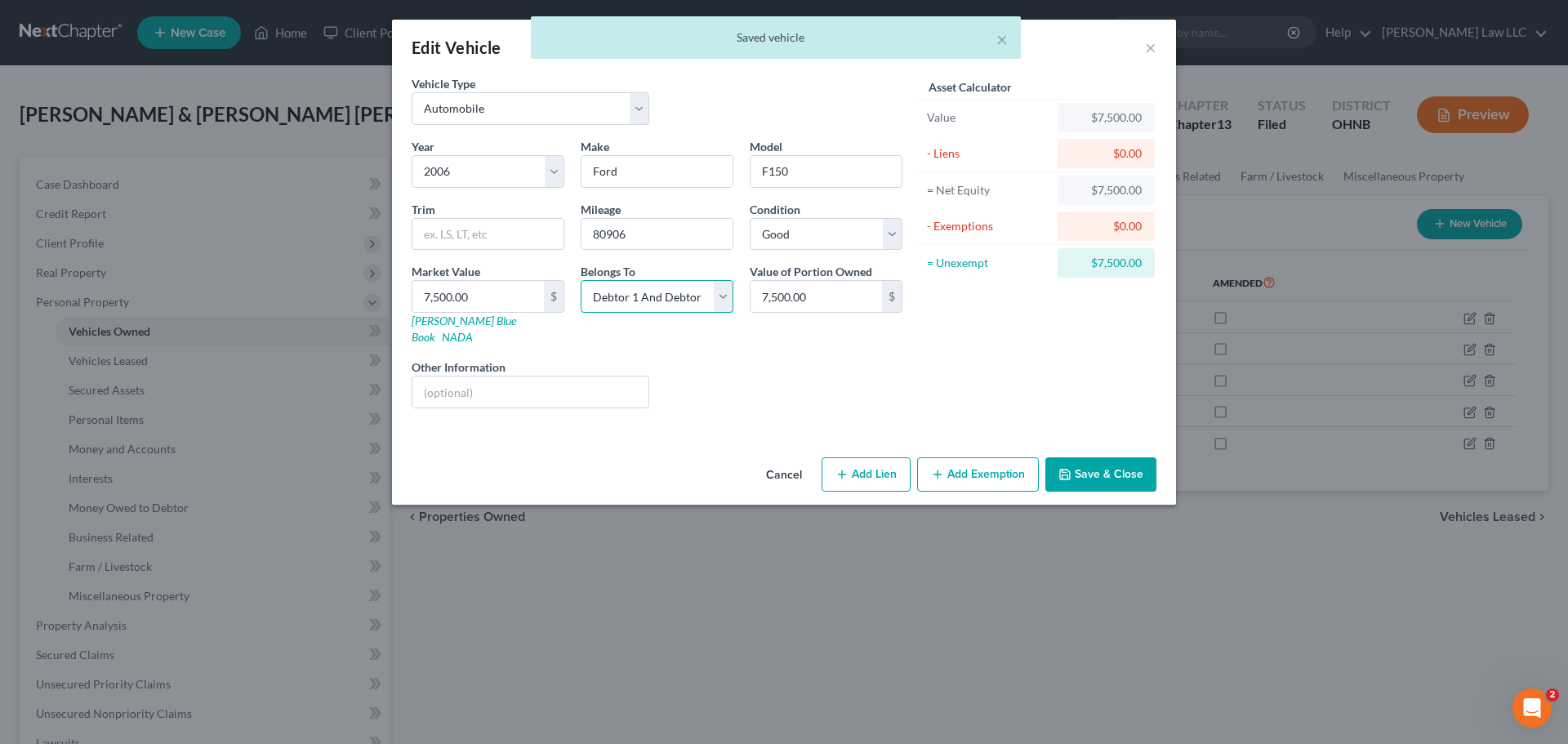
click at [684, 299] on select "Select Debtor 1 Only Debtor 2 Only Debtor 1 And Debtor 2 Only At Least One Of T…" at bounding box center [657, 296] width 153 height 33
select select "0"
click at [581, 280] on select "Select Debtor 1 Only Debtor 2 Only Debtor 1 And Debtor 2 Only At Least One Of T…" at bounding box center [657, 296] width 153 height 33
click at [1099, 457] on button "Save & Close" at bounding box center [1101, 474] width 111 height 34
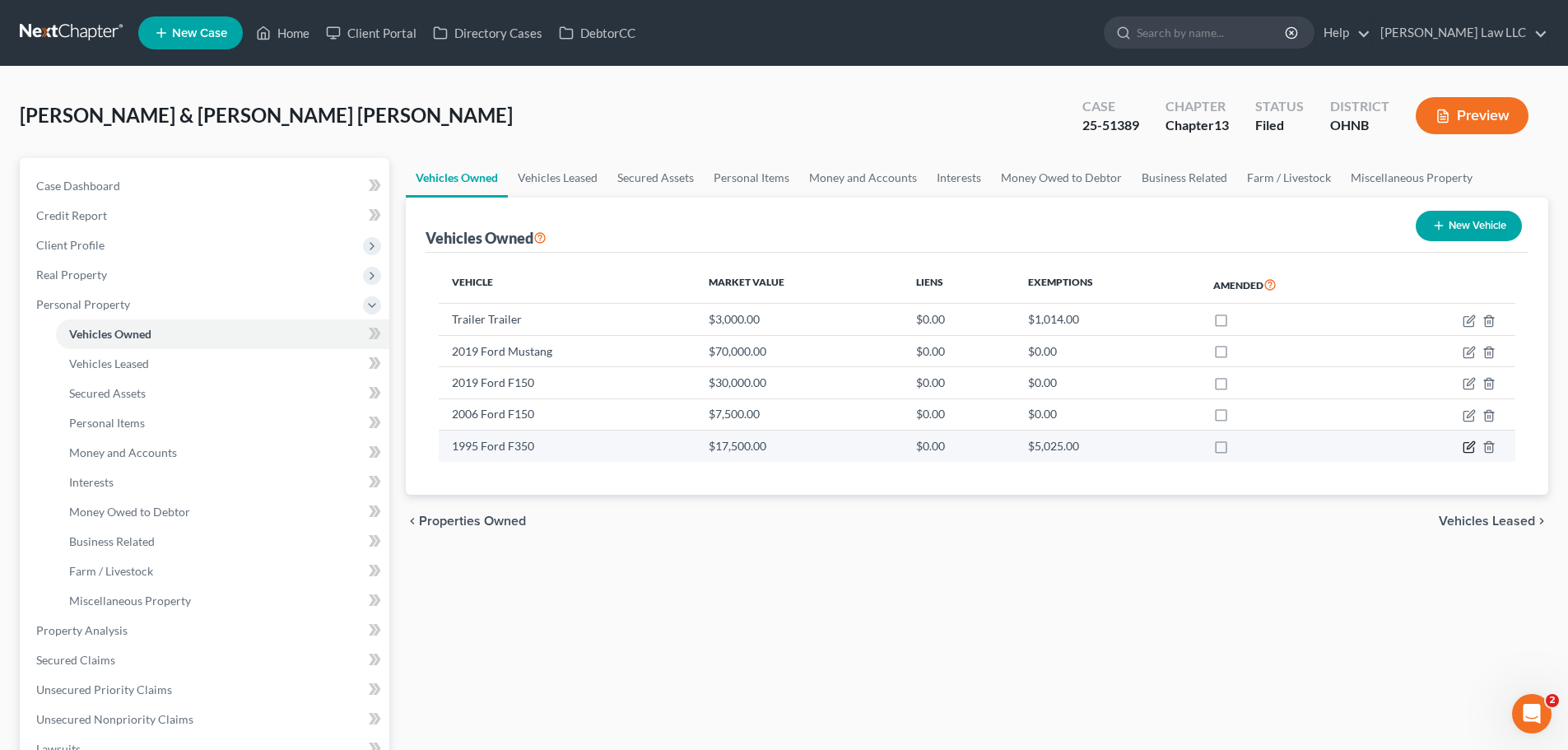
click at [1470, 445] on icon "button" at bounding box center [1471, 445] width 8 height 8
select select "0"
select select "31"
select select "3"
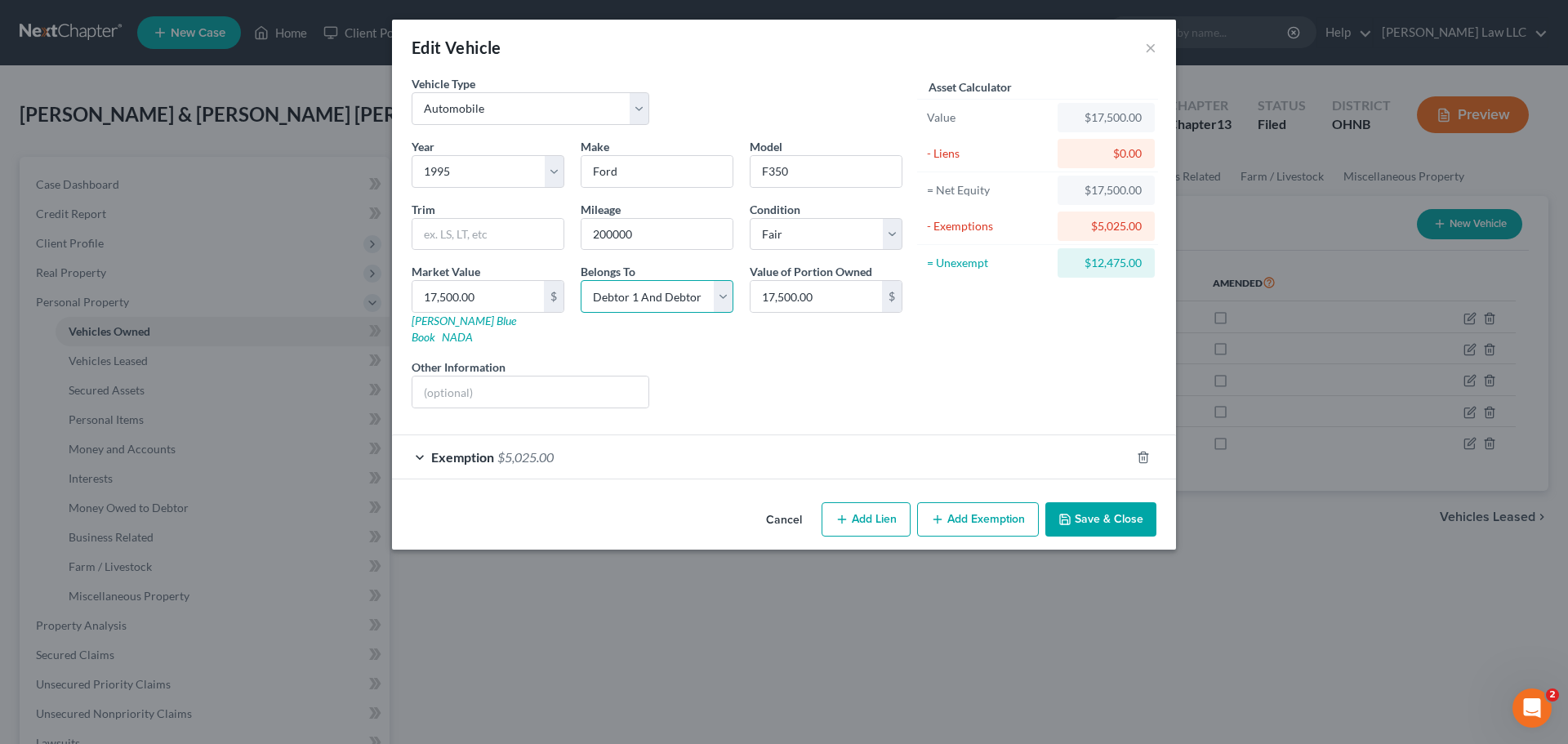
click at [684, 309] on select "Select Debtor 1 Only Debtor 2 Only Debtor 1 And Debtor 2 Only At Least One Of T…" at bounding box center [657, 296] width 153 height 33
select select "0"
click at [581, 280] on select "Select Debtor 1 Only Debtor 2 Only Debtor 1 And Debtor 2 Only At Least One Of T…" at bounding box center [657, 296] width 153 height 33
click at [1135, 511] on button "Save & Close" at bounding box center [1101, 519] width 111 height 34
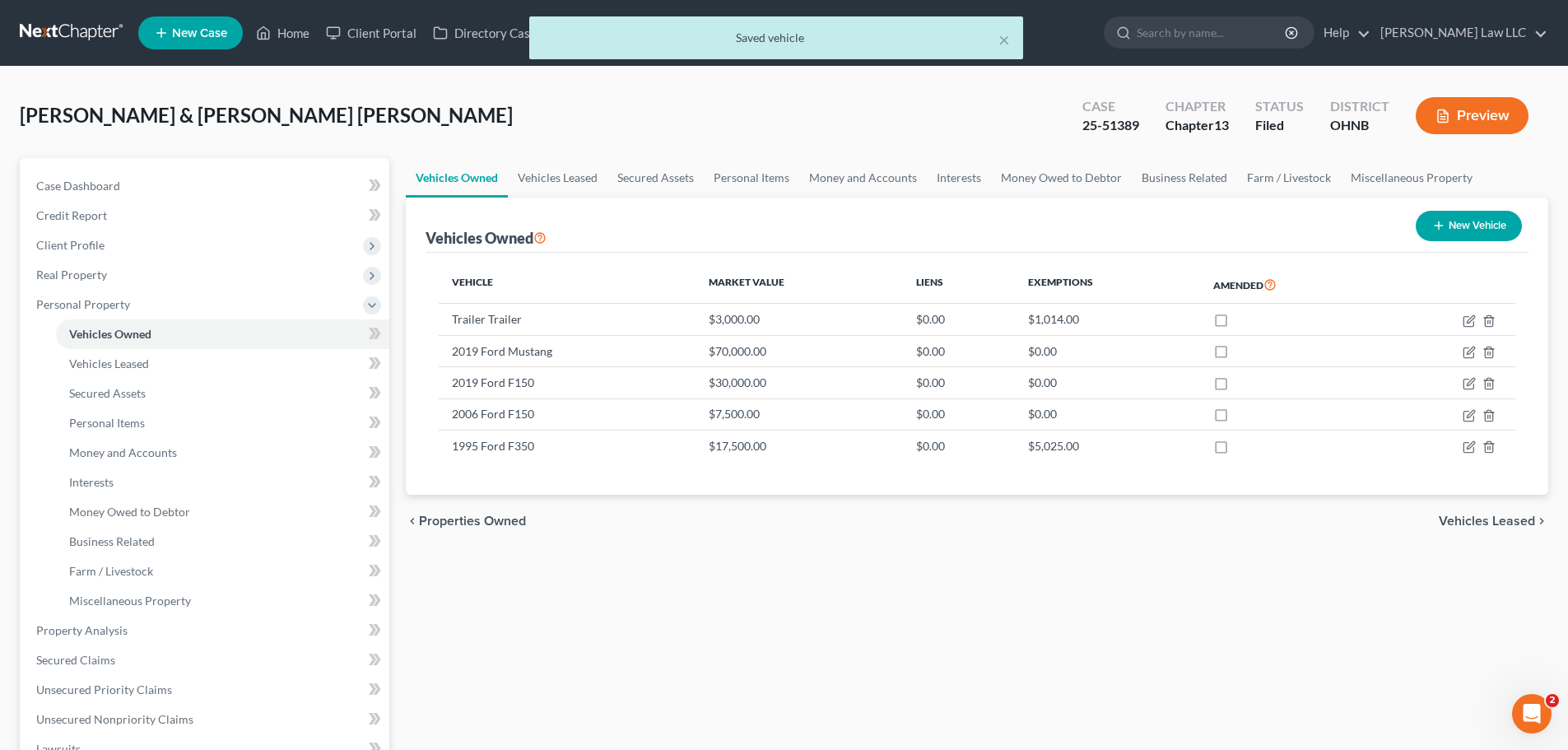
click at [1152, 610] on div "Vehicles Owned Vehicles Leased Secured Assets Personal Items Money and Accounts…" at bounding box center [977, 626] width 1160 height 937
click at [1470, 319] on icon "button" at bounding box center [1469, 320] width 13 height 13
select select "2"
select select "3"
select select "2"
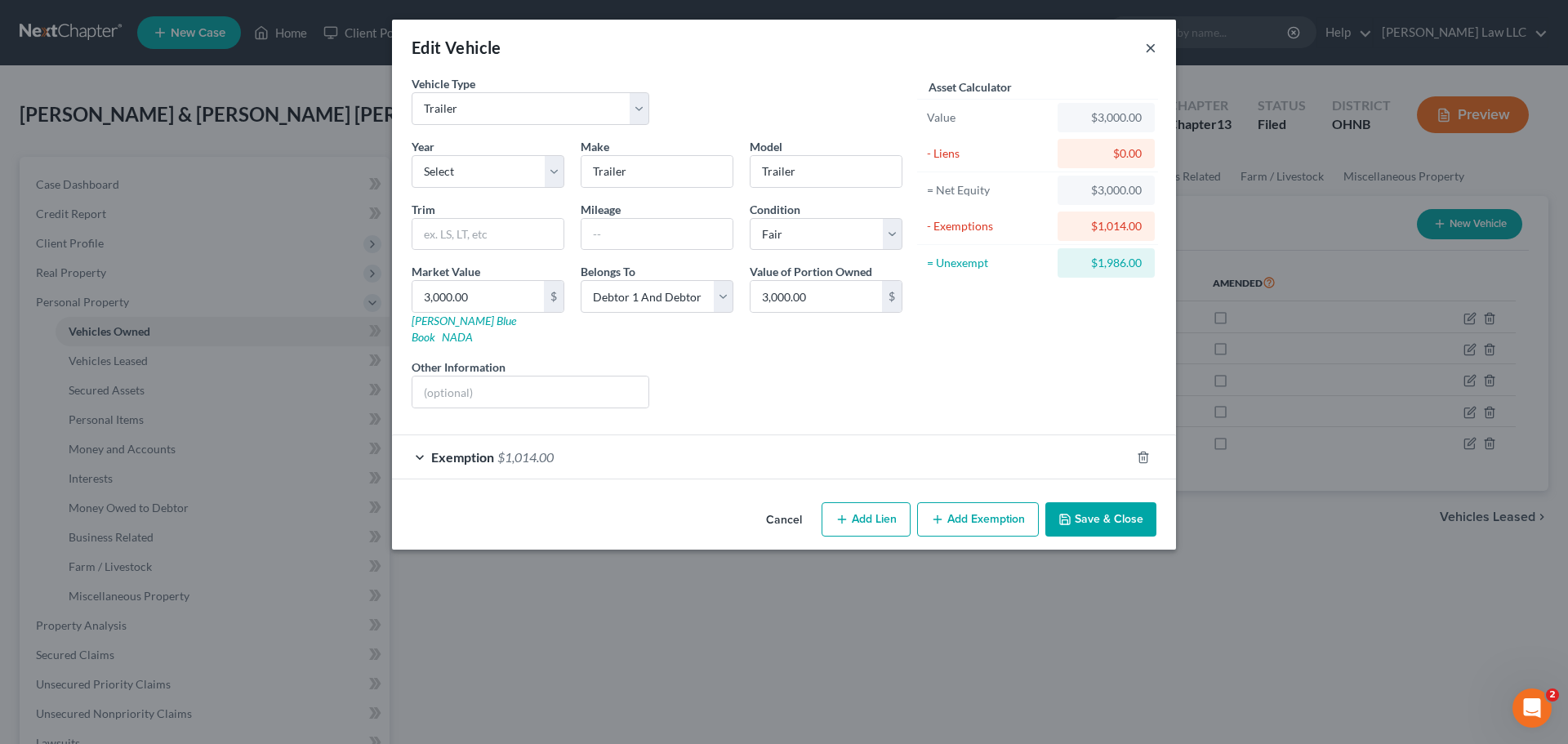
click at [1148, 47] on button "×" at bounding box center [1150, 48] width 12 height 19
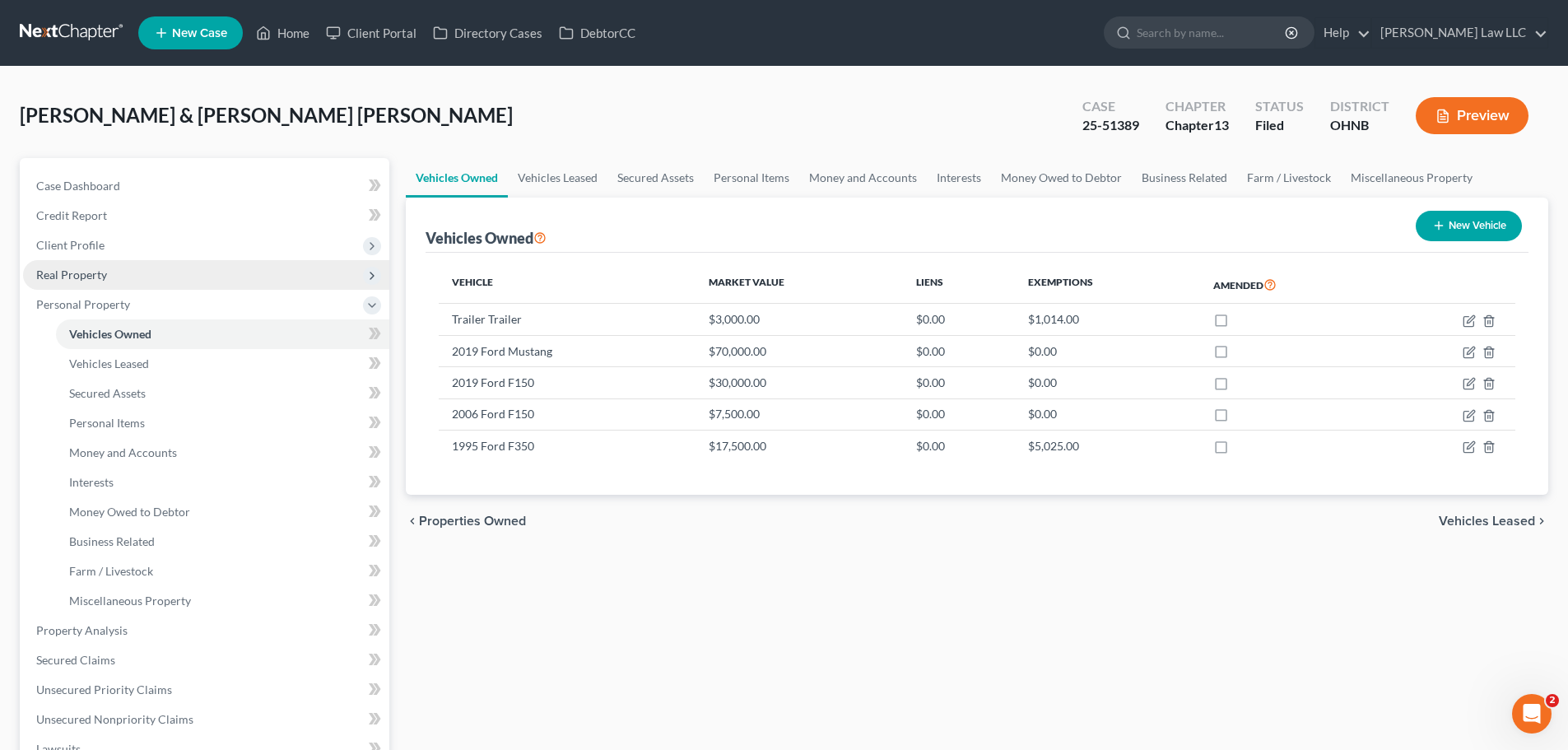
click at [100, 277] on span "Real Property" at bounding box center [71, 274] width 71 height 14
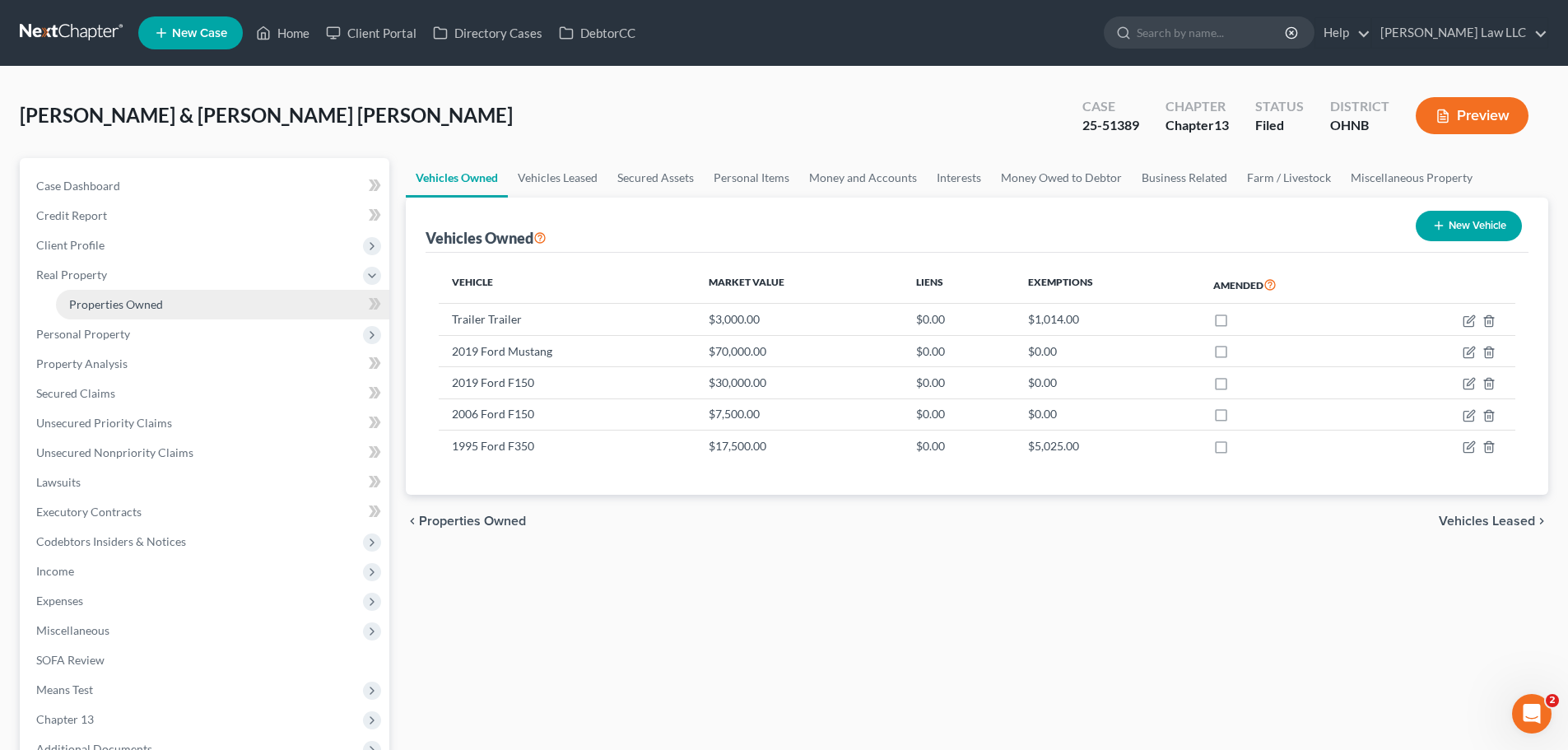
click at [106, 304] on span "Properties Owned" at bounding box center [117, 304] width 94 height 14
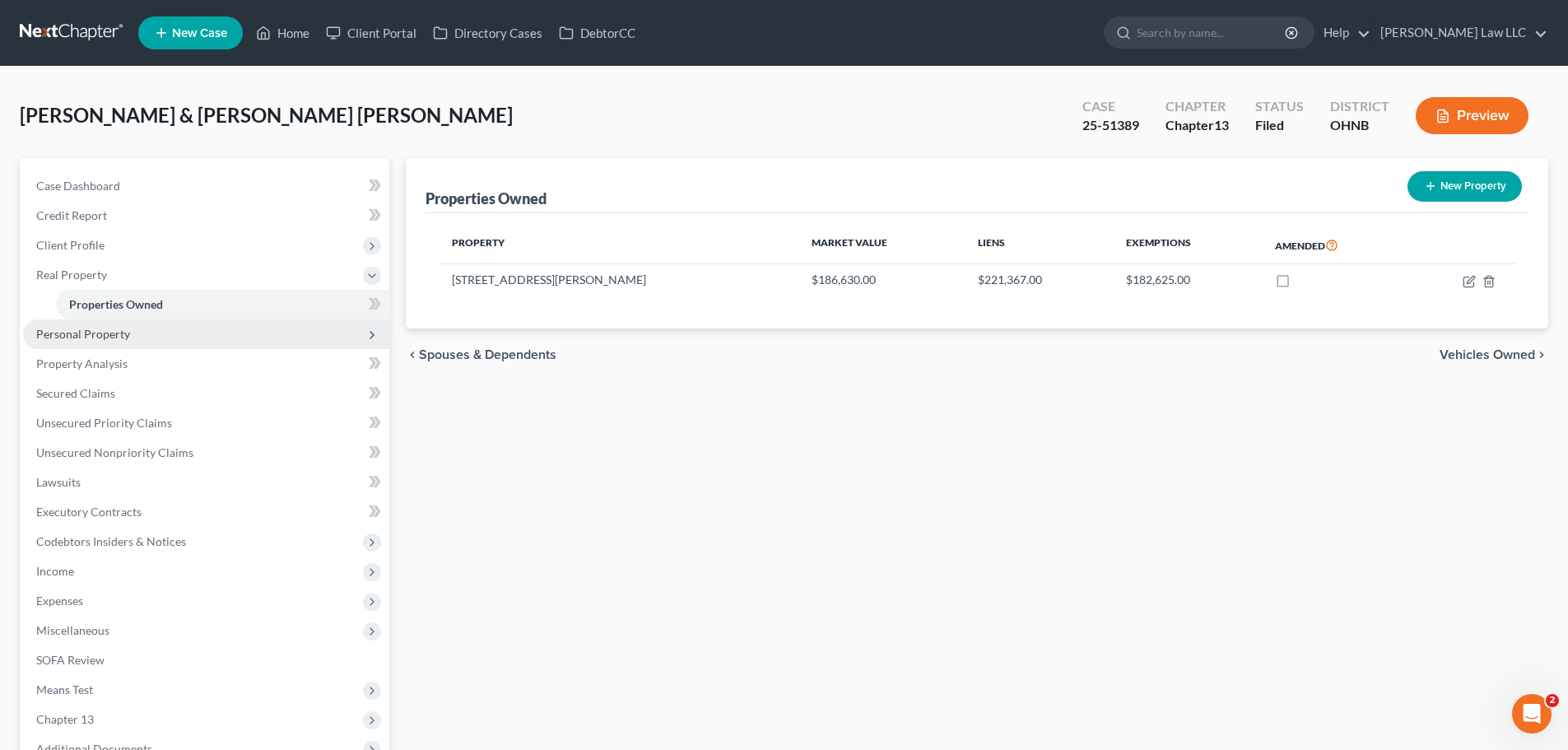
click at [127, 339] on span "Personal Property" at bounding box center [83, 334] width 94 height 14
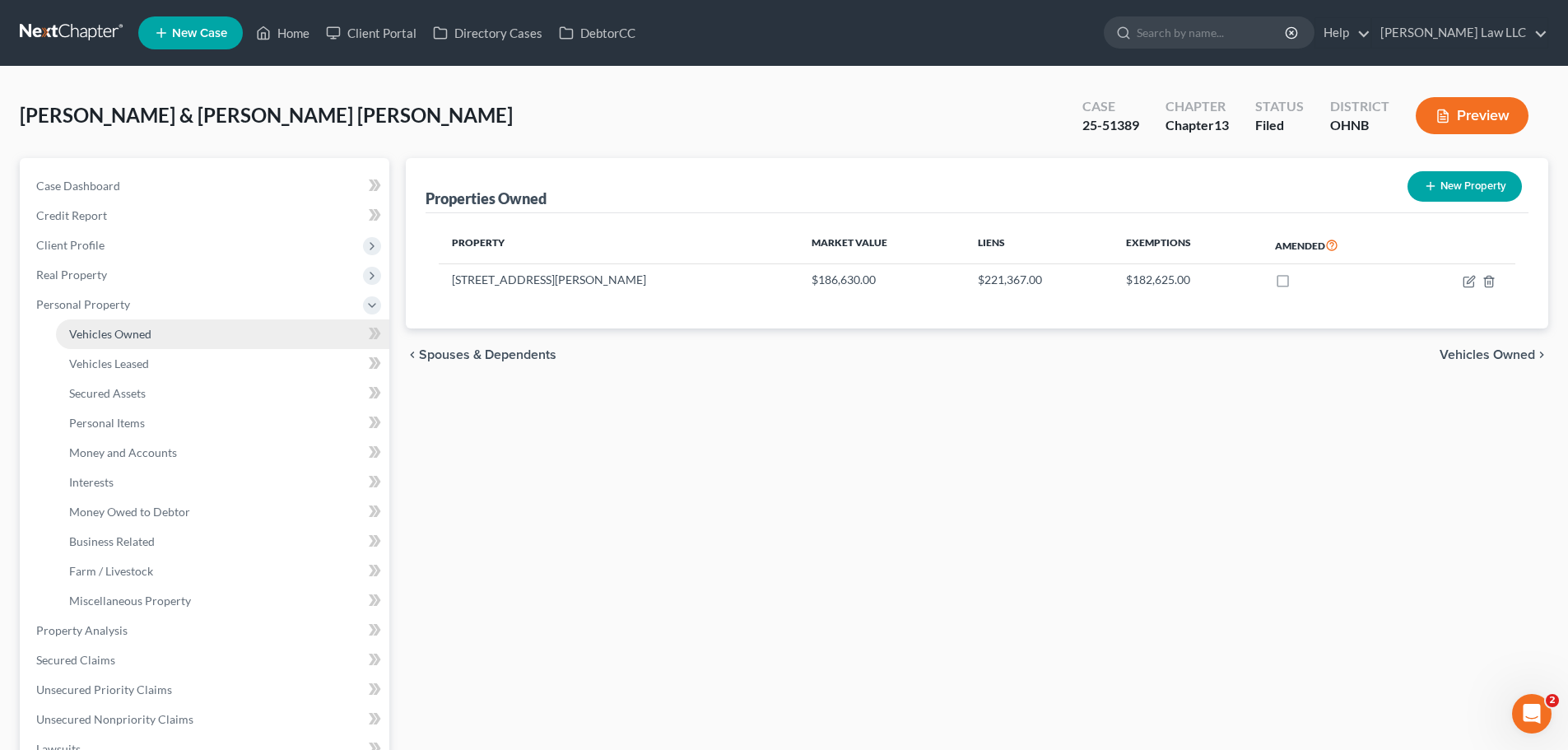
click at [147, 330] on span "Vehicles Owned" at bounding box center [111, 334] width 82 height 14
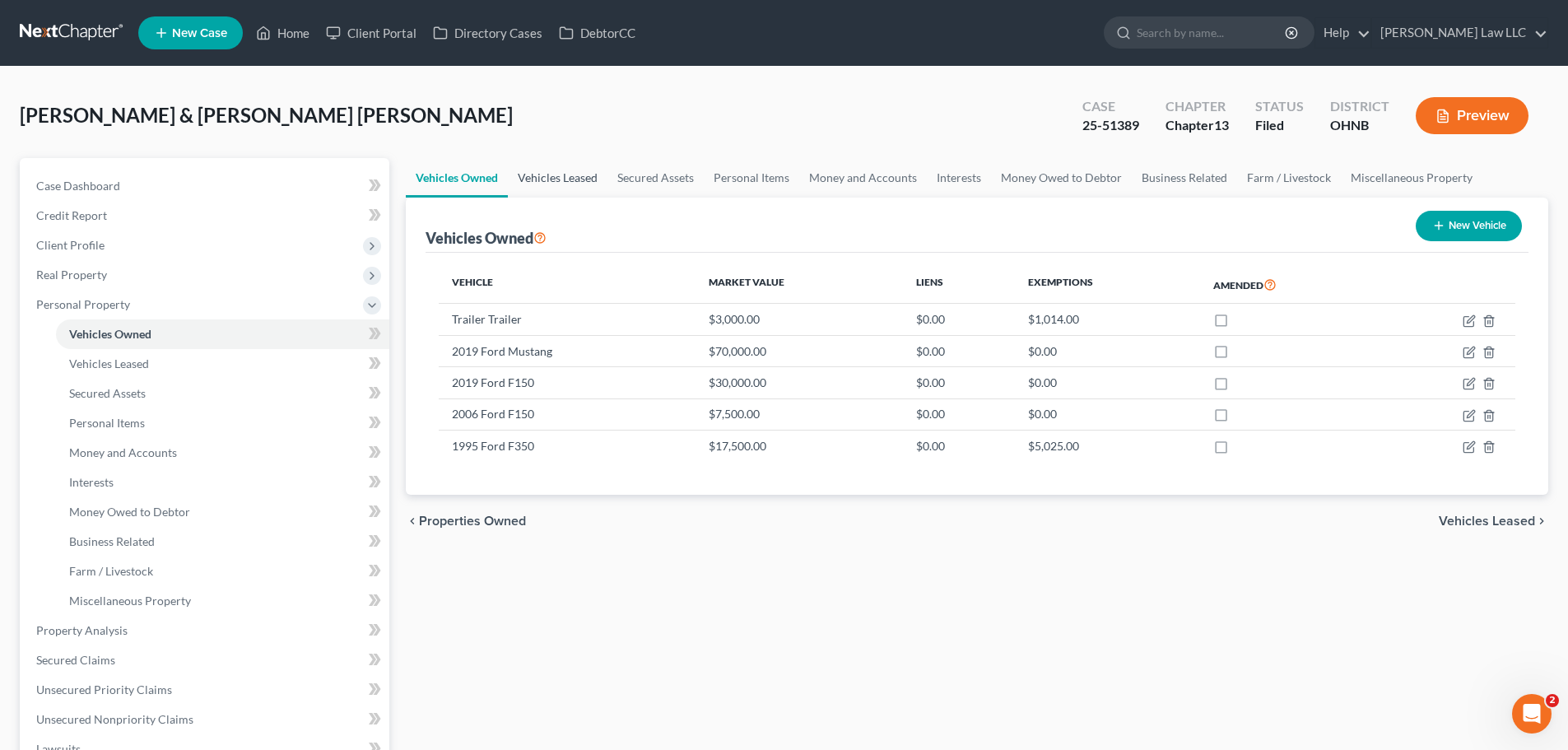
click at [549, 178] on link "Vehicles Leased" at bounding box center [558, 177] width 100 height 39
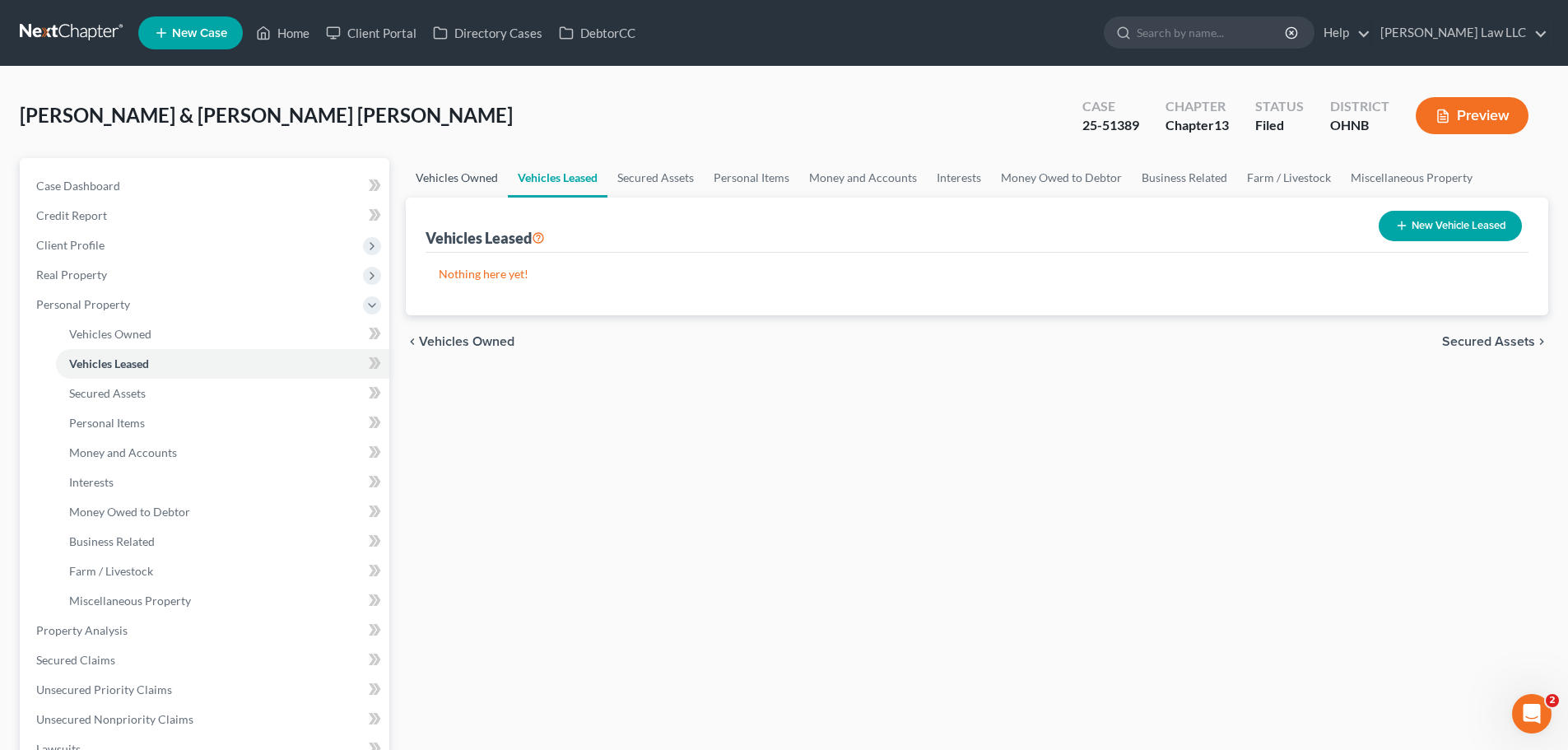
click at [480, 178] on link "Vehicles Owned" at bounding box center [456, 177] width 102 height 39
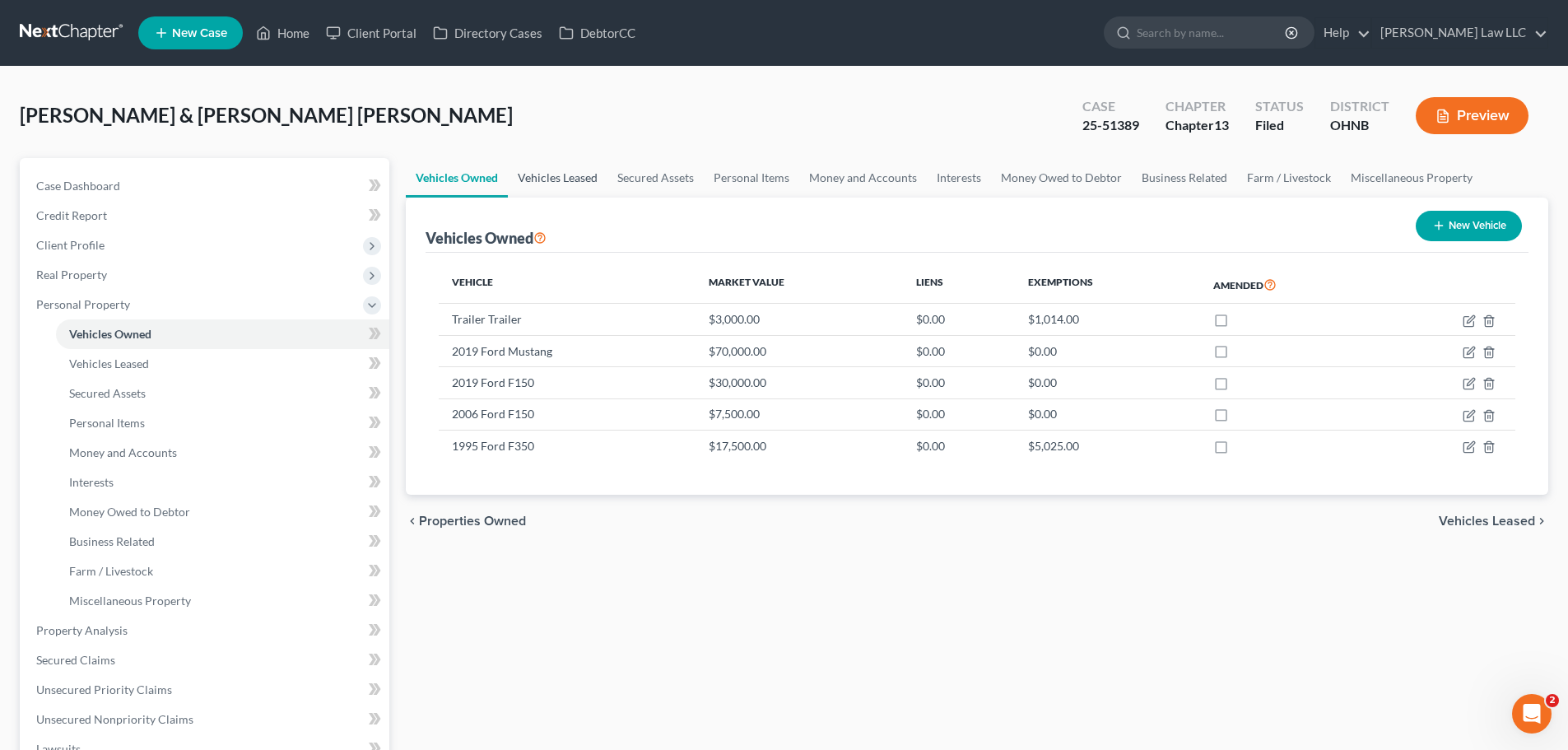
click at [549, 176] on link "Vehicles Leased" at bounding box center [558, 177] width 100 height 39
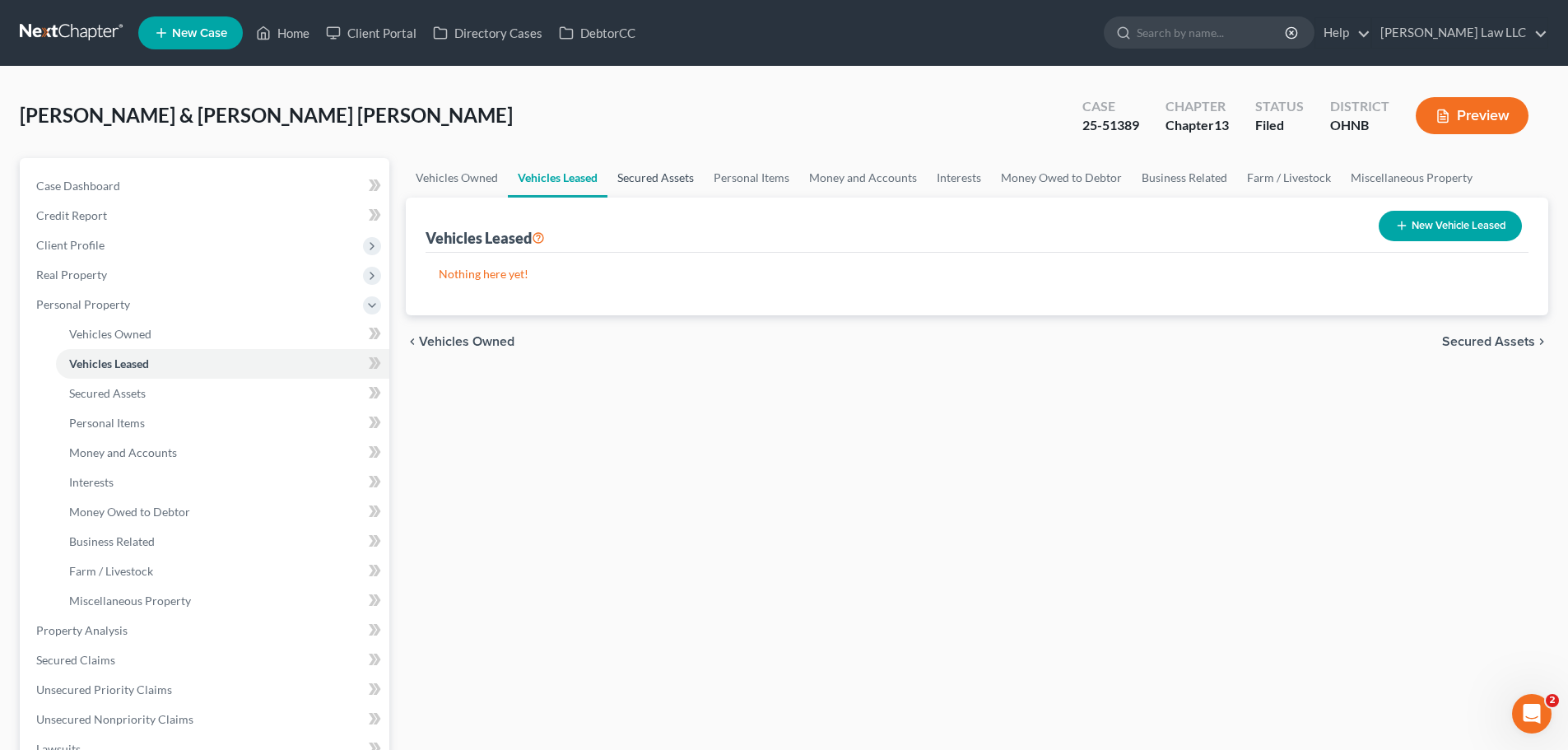
click at [648, 176] on link "Secured Assets" at bounding box center [655, 177] width 96 height 39
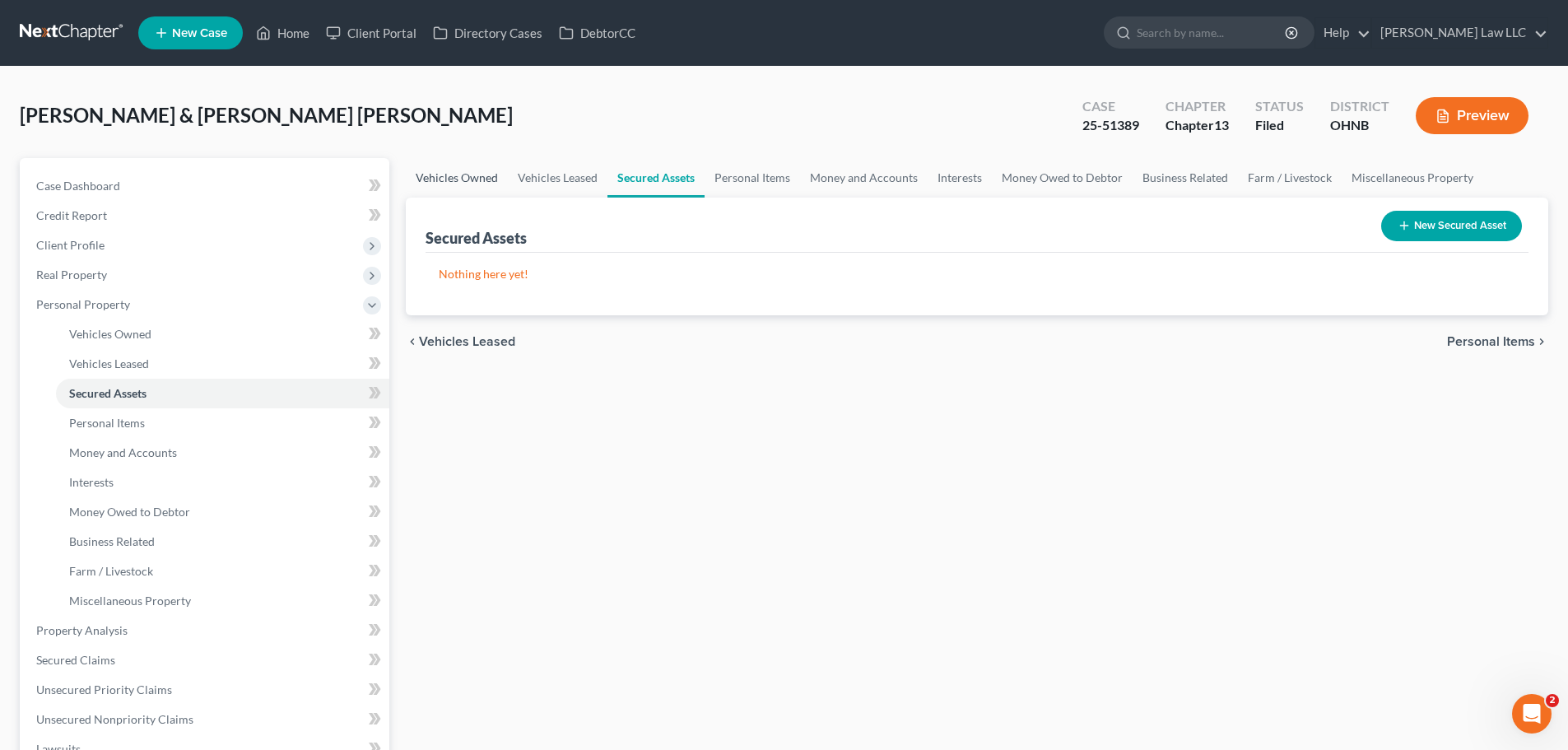
click at [483, 175] on link "Vehicles Owned" at bounding box center [456, 177] width 102 height 39
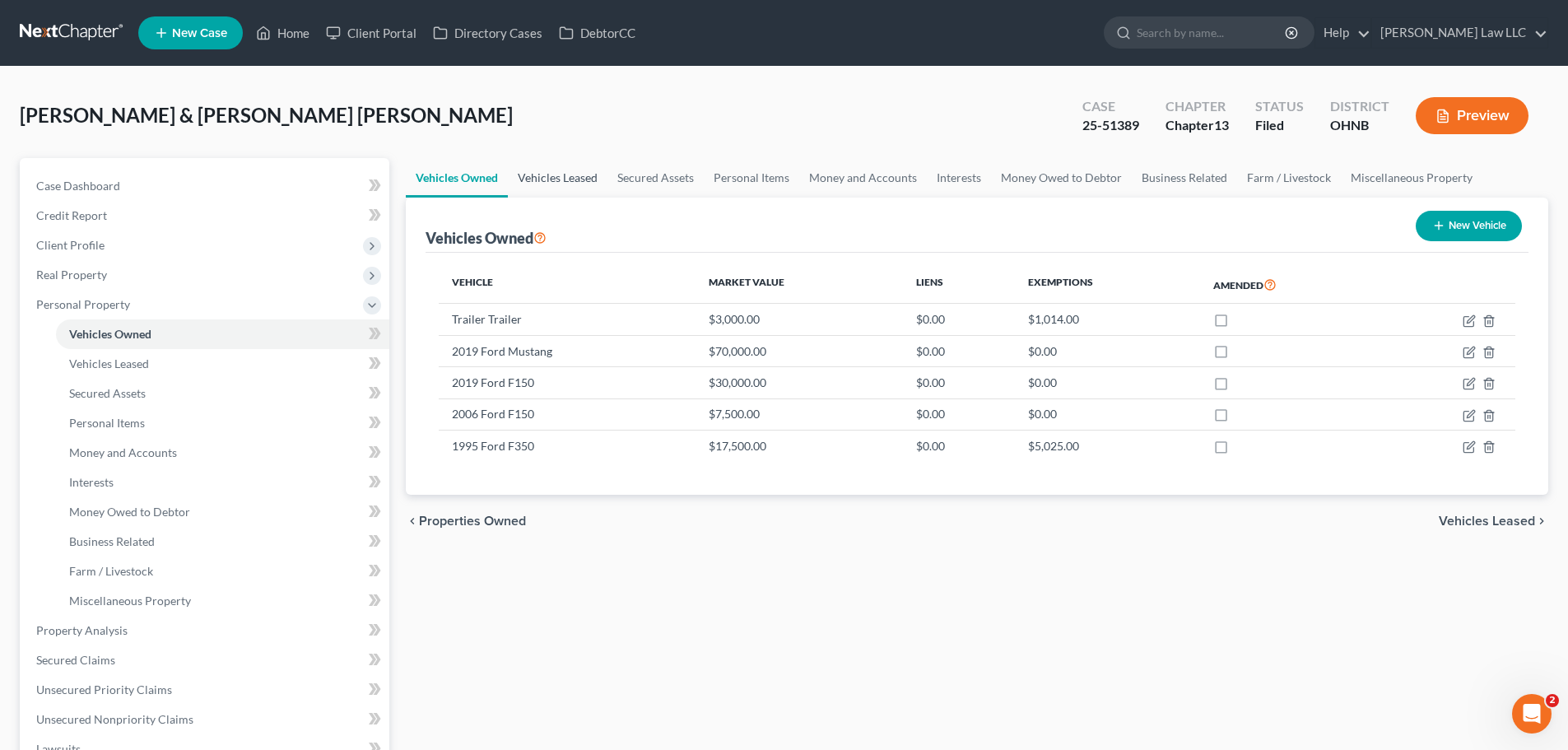
click at [569, 175] on link "Vehicles Leased" at bounding box center [558, 177] width 100 height 39
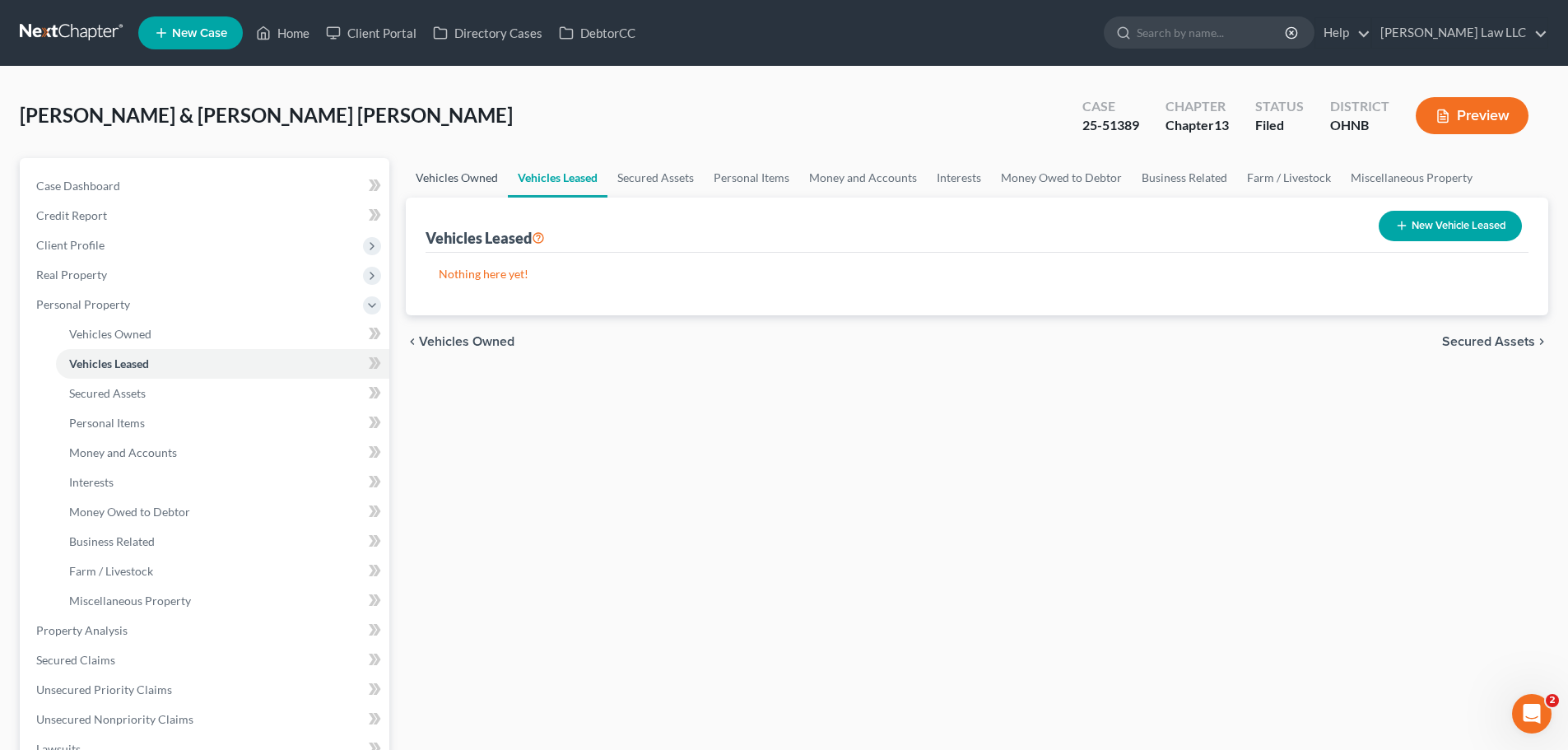
click at [478, 181] on link "Vehicles Owned" at bounding box center [456, 177] width 102 height 39
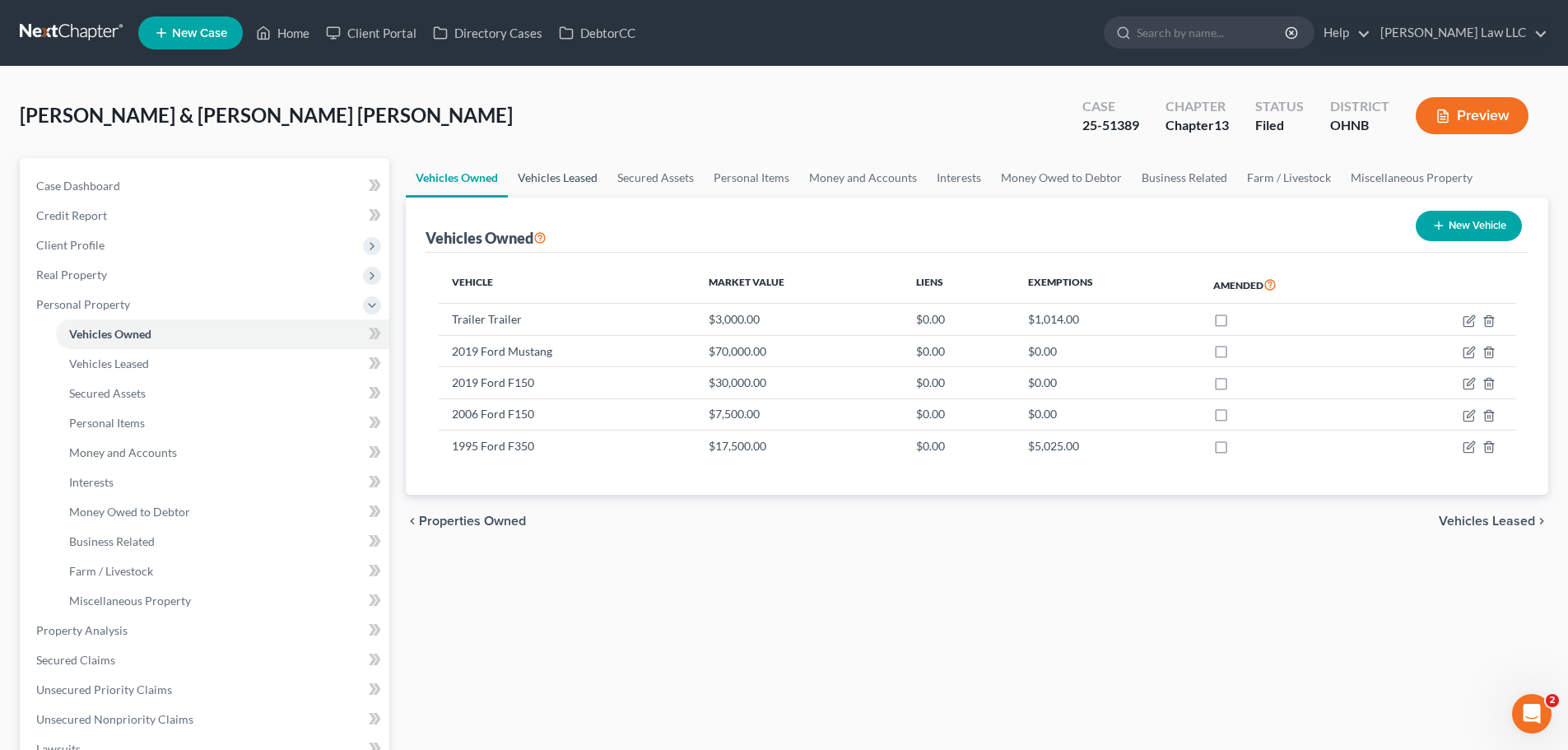
click at [538, 179] on link "Vehicles Leased" at bounding box center [558, 177] width 100 height 39
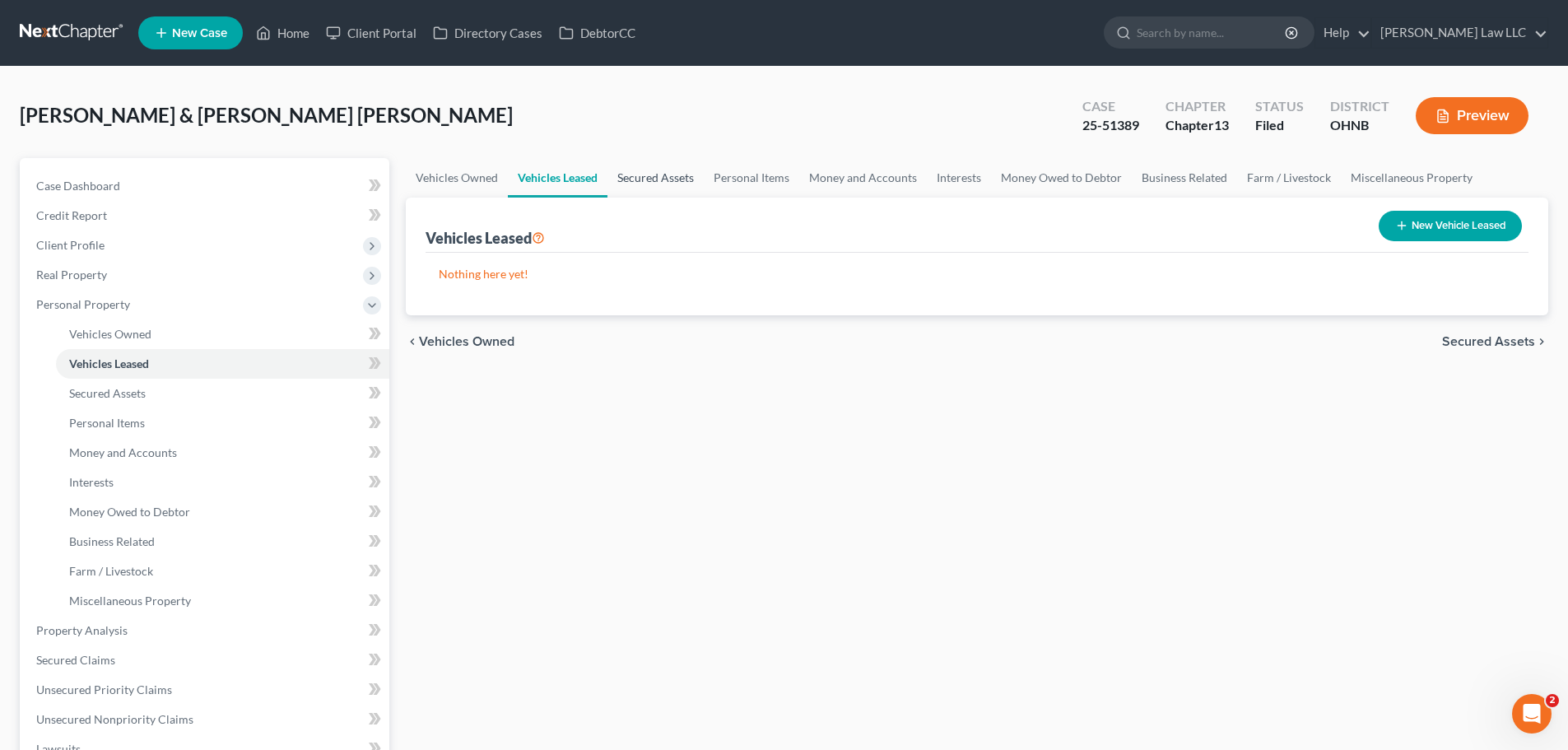
click at [634, 183] on link "Secured Assets" at bounding box center [655, 177] width 96 height 39
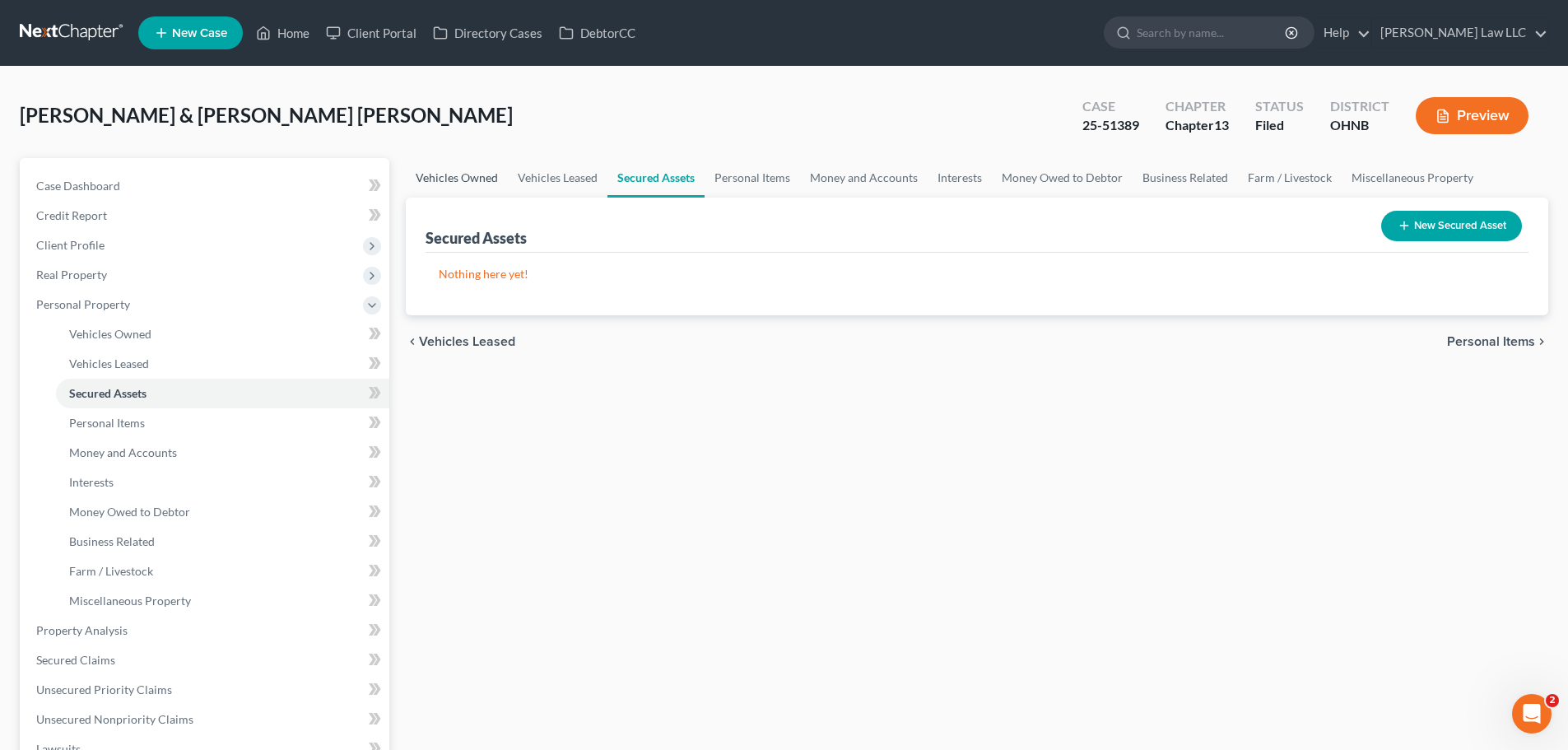
click at [459, 172] on link "Vehicles Owned" at bounding box center [456, 177] width 102 height 39
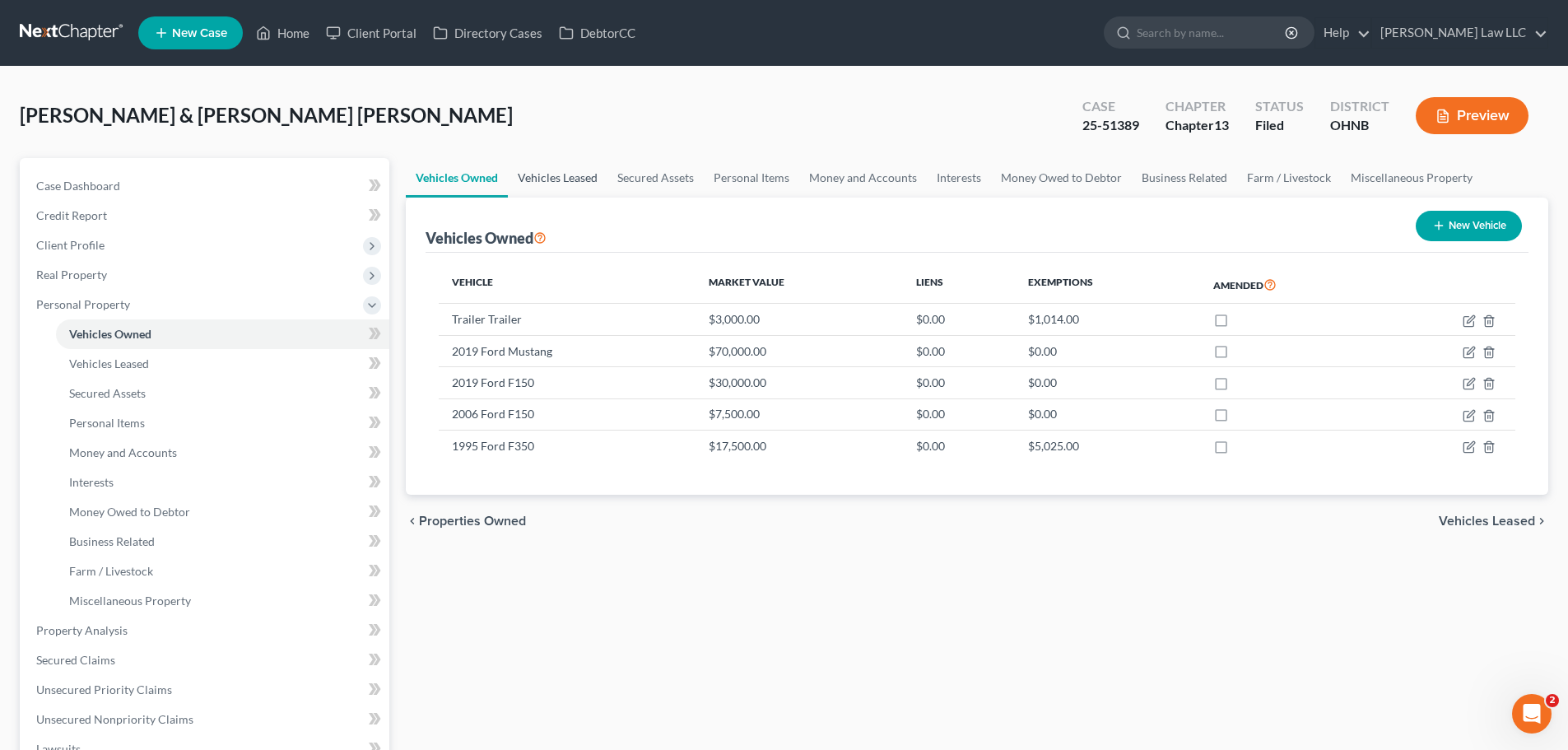
click at [555, 175] on link "Vehicles Leased" at bounding box center [558, 177] width 100 height 39
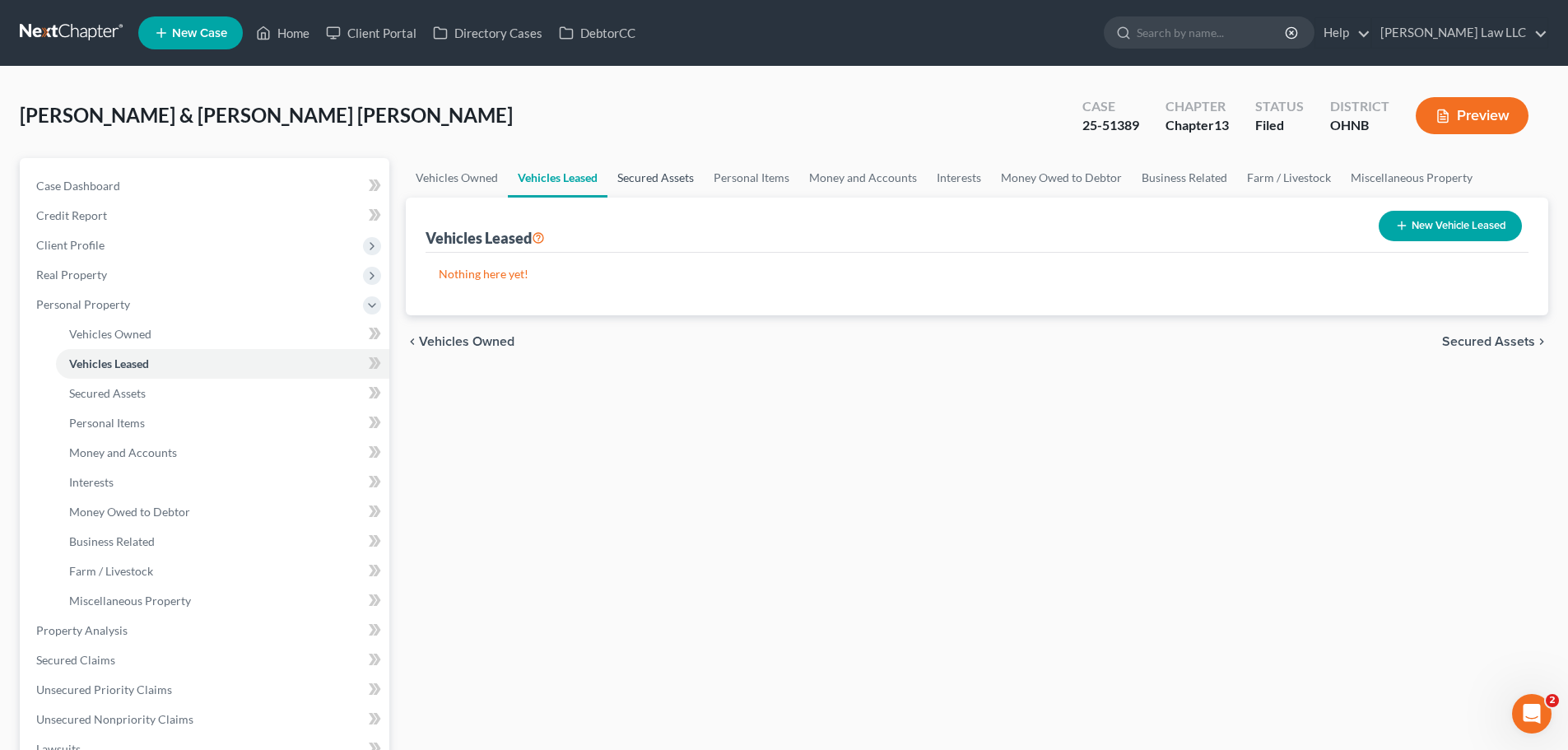
click at [656, 175] on link "Secured Assets" at bounding box center [655, 177] width 96 height 39
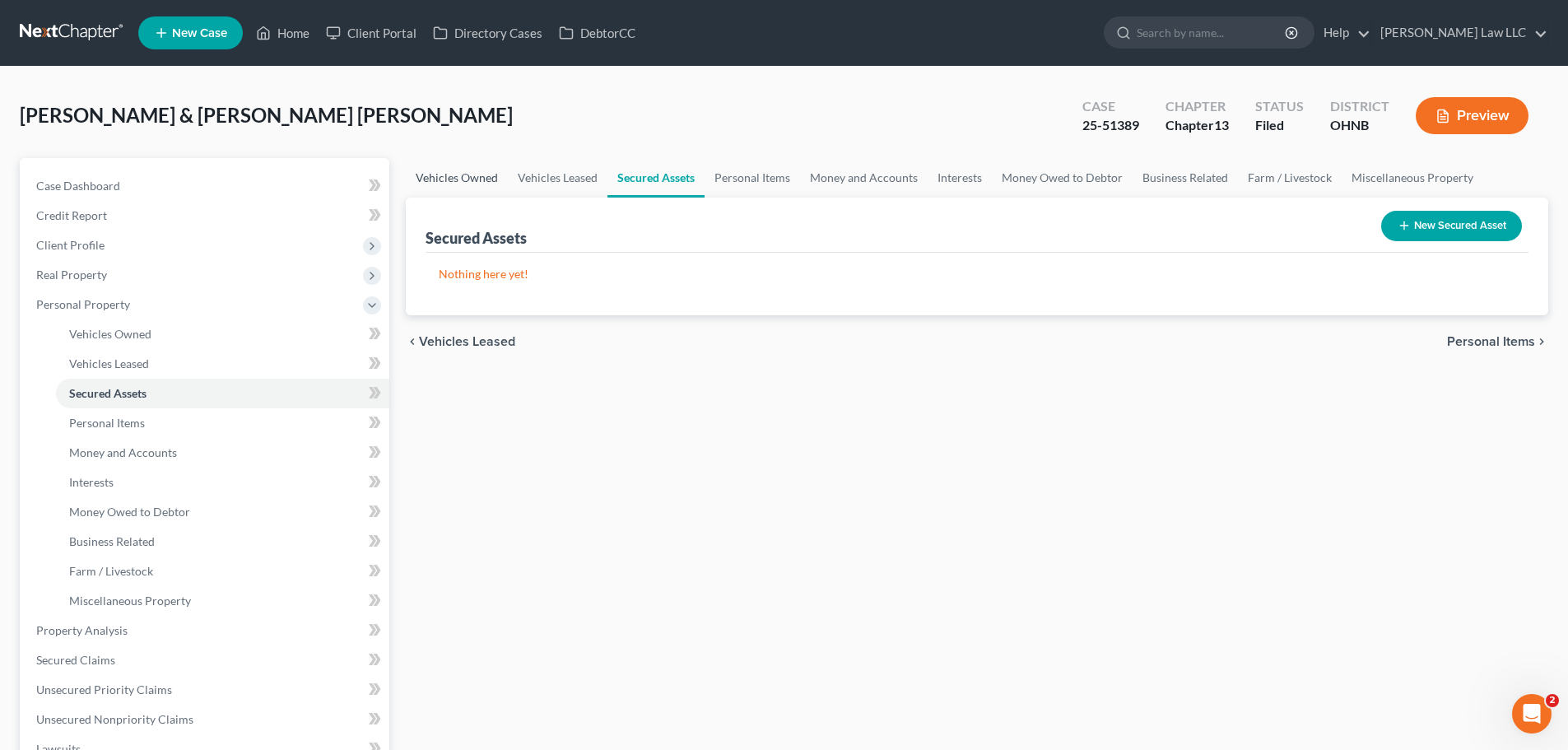
click at [444, 181] on link "Vehicles Owned" at bounding box center [456, 177] width 102 height 39
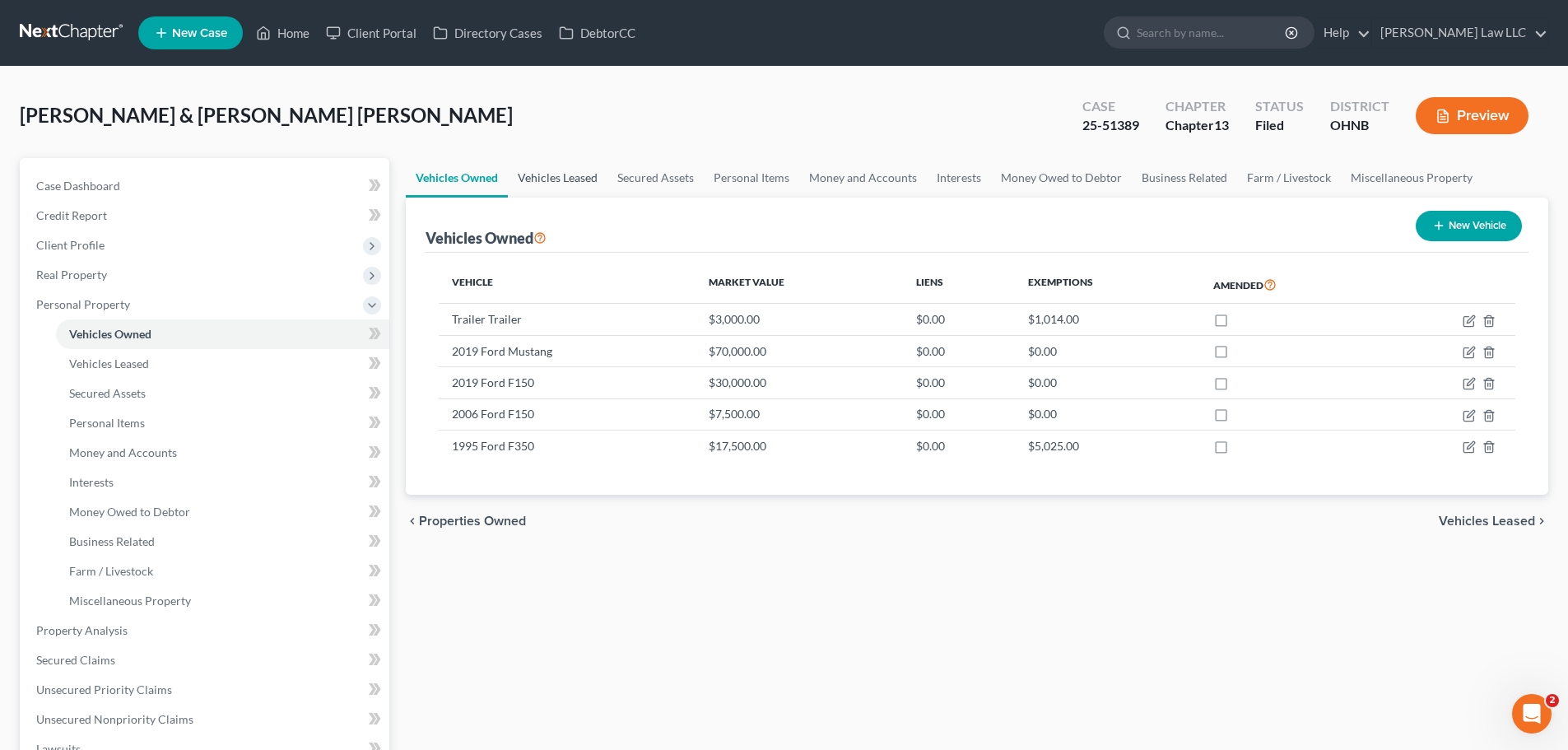
click at [552, 180] on link "Vehicles Leased" at bounding box center [558, 177] width 100 height 39
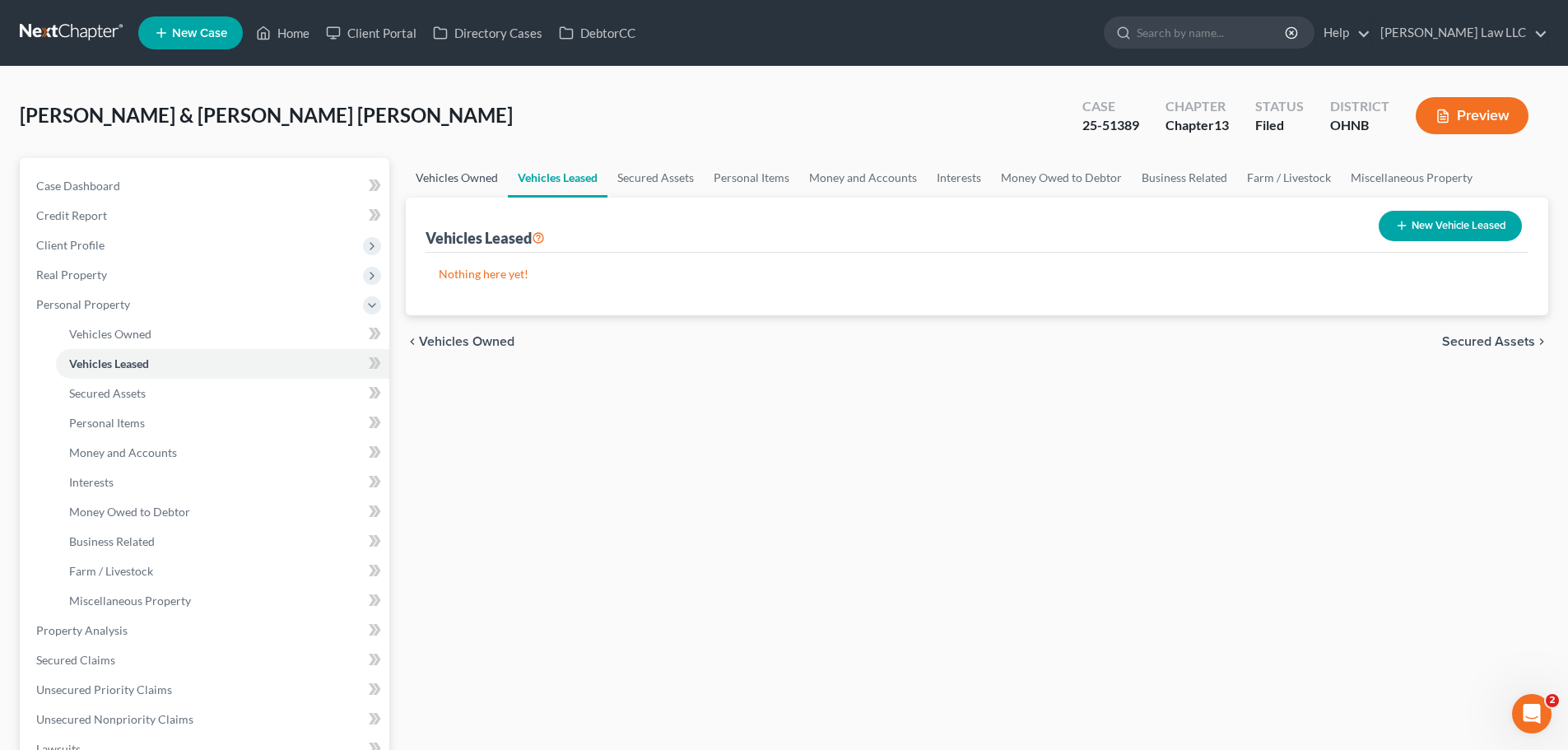
click at [446, 172] on link "Vehicles Owned" at bounding box center [456, 177] width 102 height 39
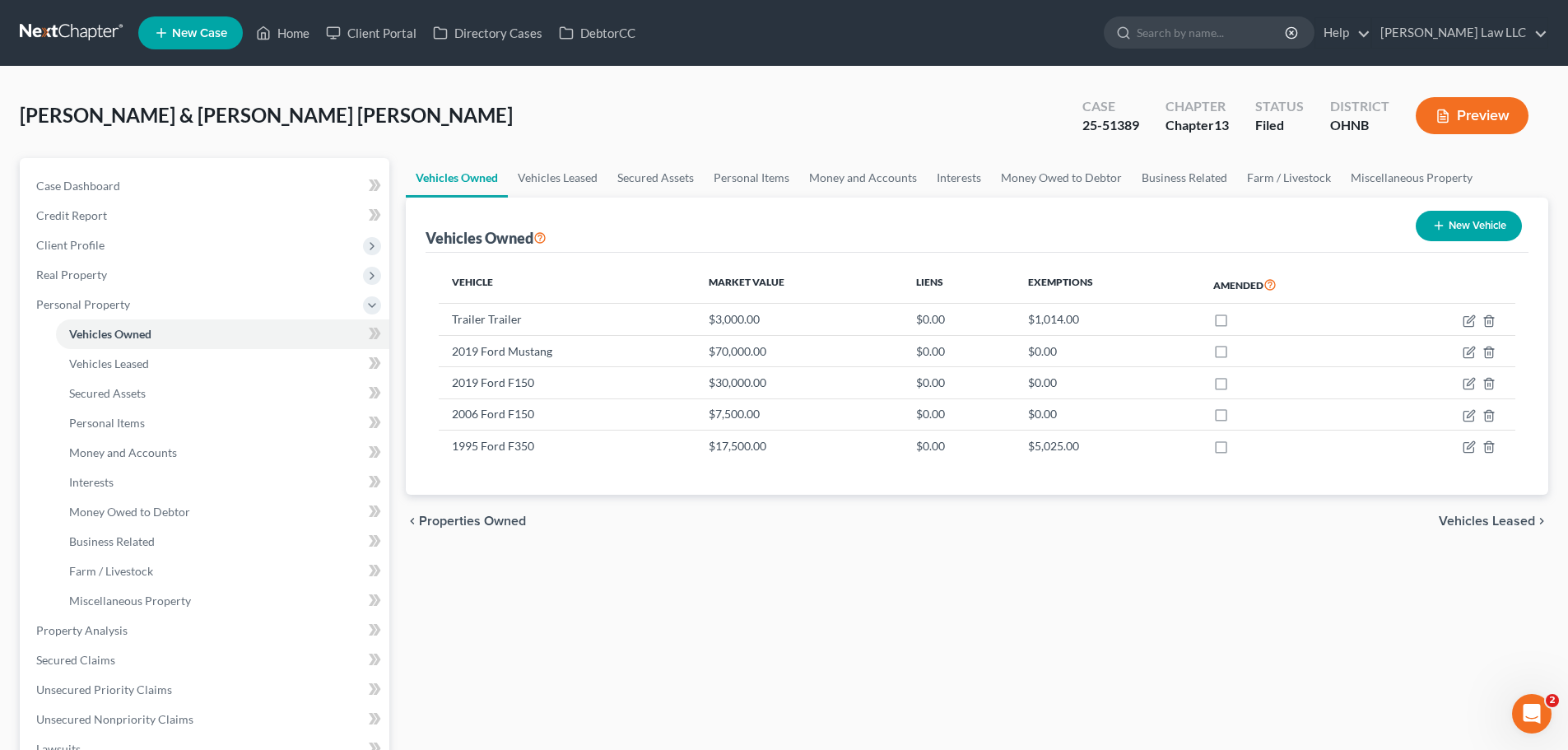
click at [437, 177] on link "Vehicles Owned" at bounding box center [456, 177] width 102 height 39
click at [442, 178] on link "Vehicles Owned" at bounding box center [456, 177] width 102 height 39
click at [559, 177] on link "Vehicles Leased" at bounding box center [558, 177] width 100 height 39
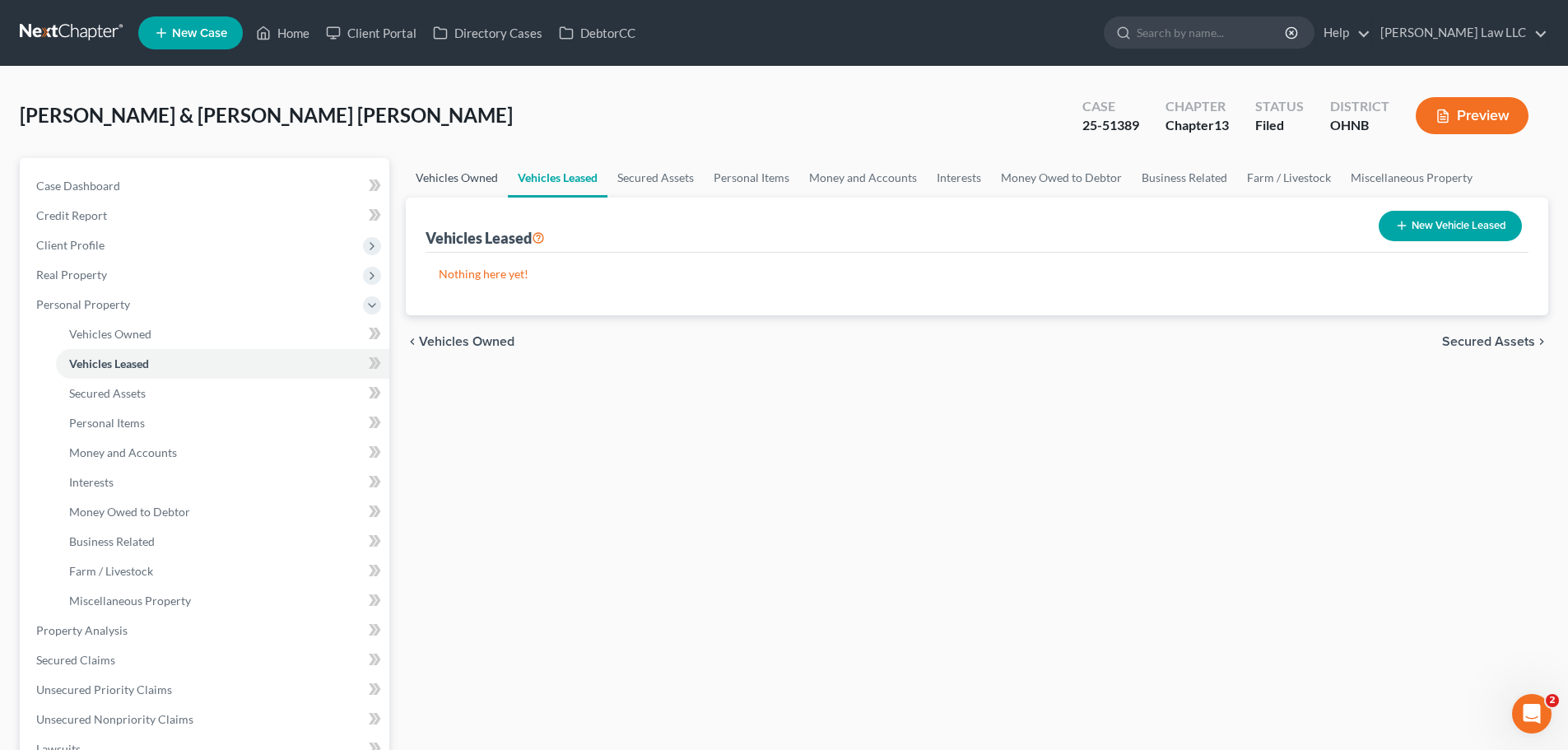
click at [432, 181] on link "Vehicles Owned" at bounding box center [456, 177] width 102 height 39
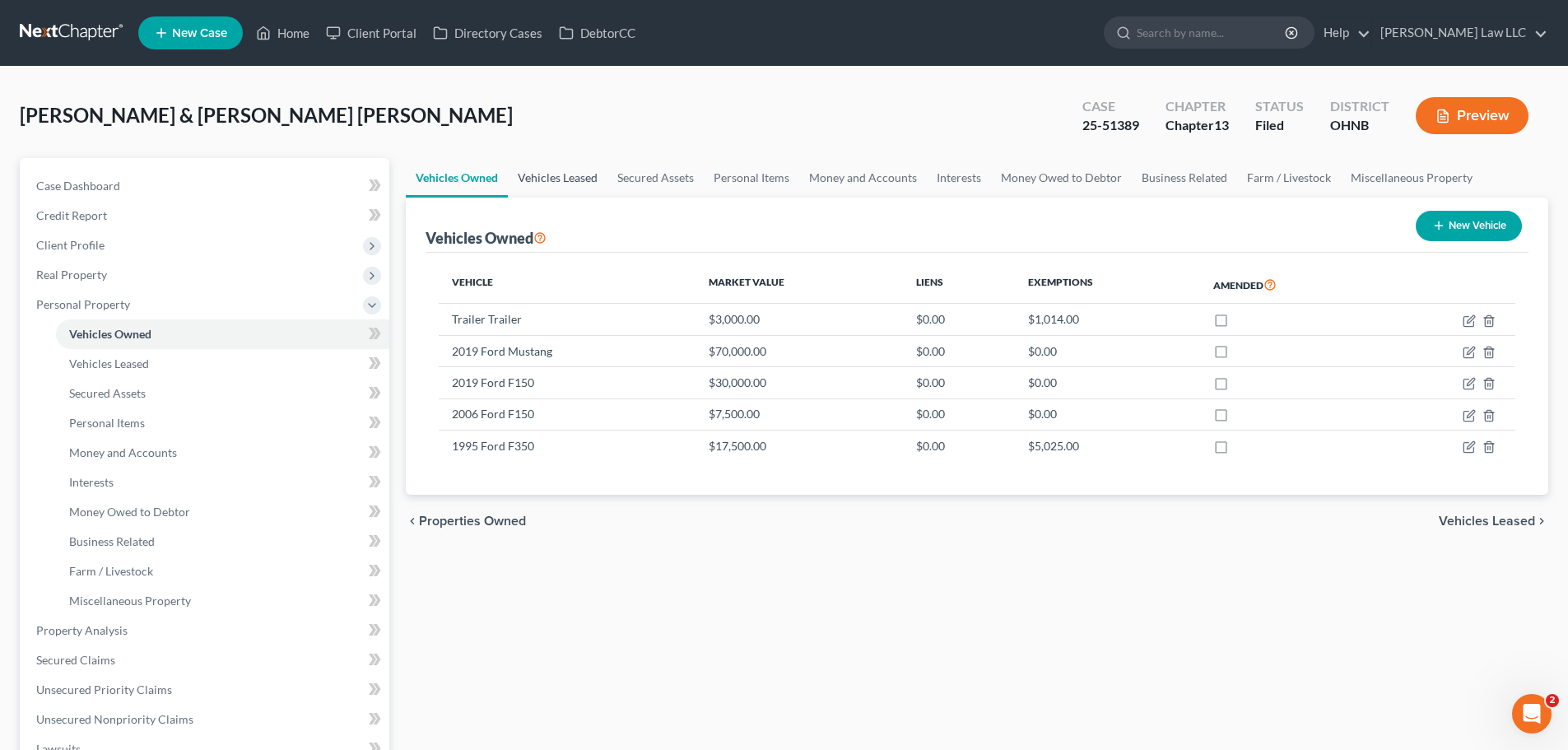
click at [551, 182] on link "Vehicles Leased" at bounding box center [558, 177] width 100 height 39
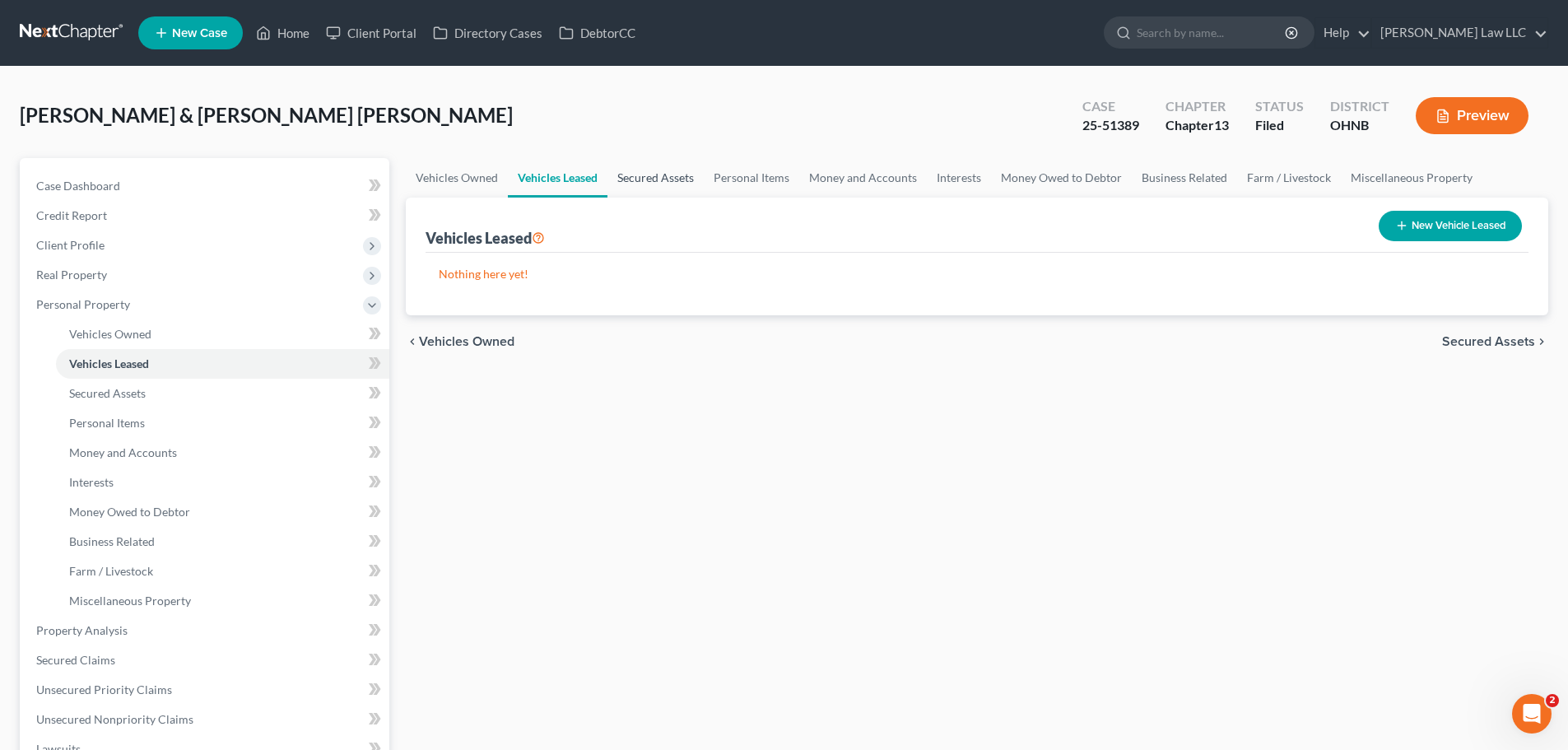
click at [638, 173] on link "Secured Assets" at bounding box center [655, 177] width 96 height 39
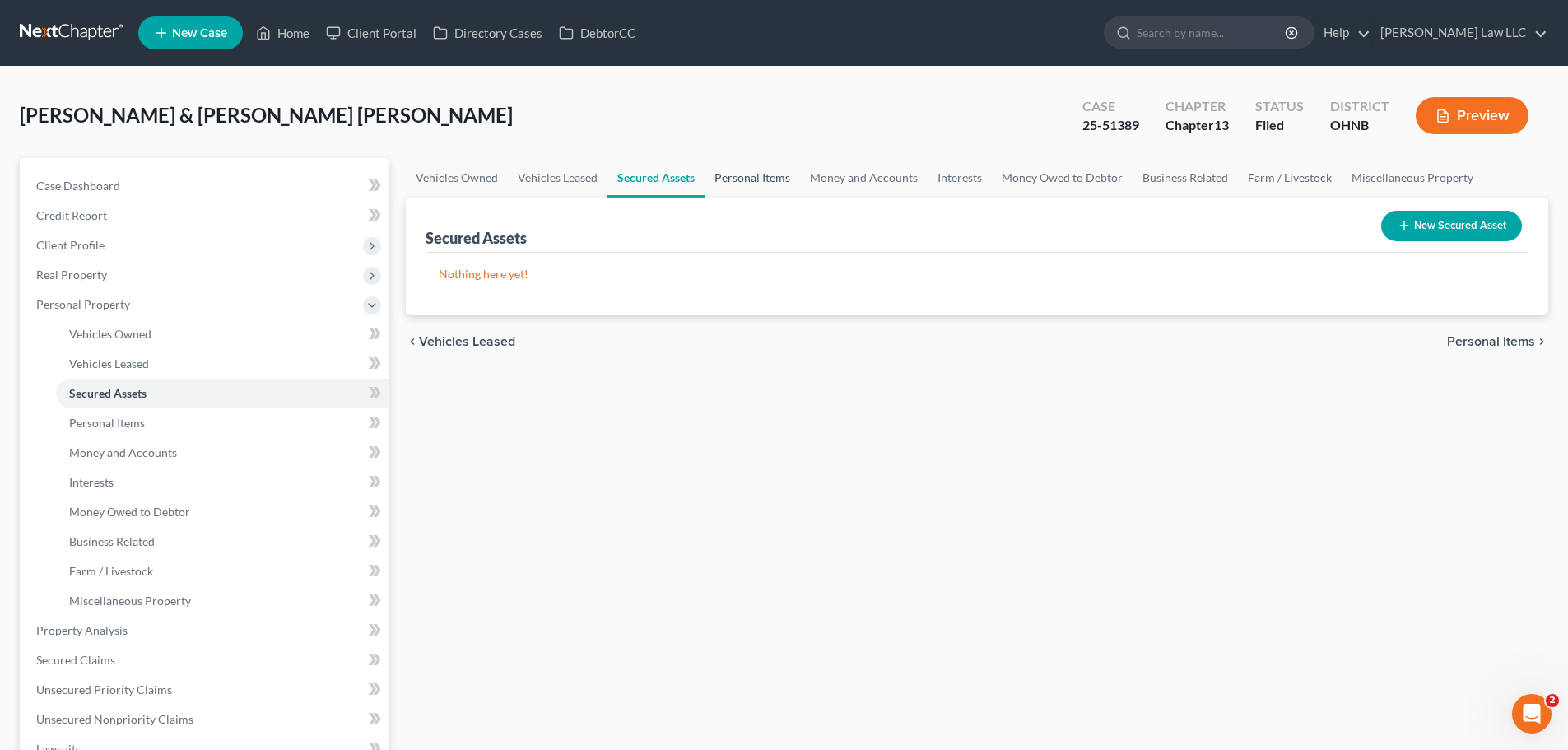
click at [764, 185] on link "Personal Items" at bounding box center [753, 177] width 96 height 39
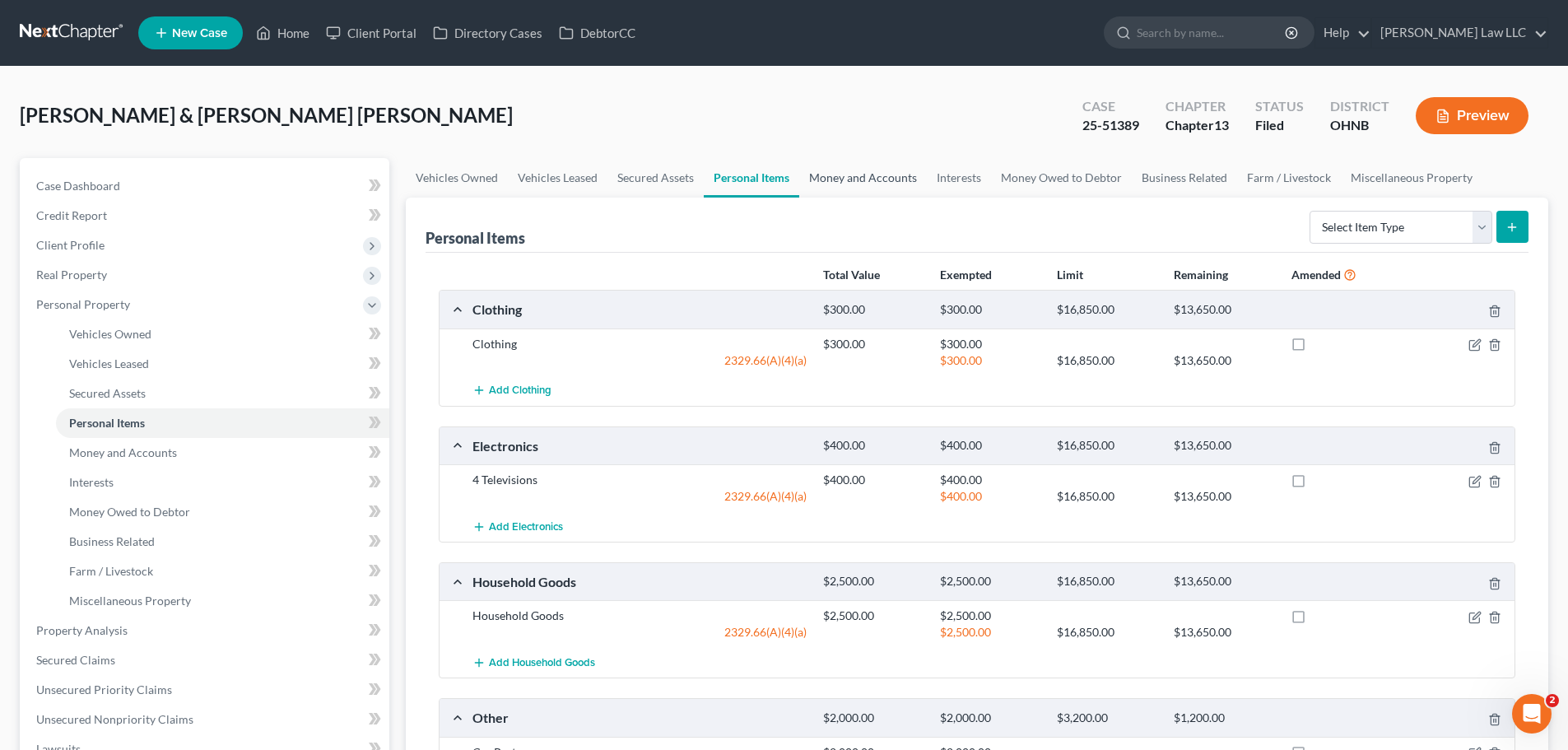
click at [841, 186] on link "Money and Accounts" at bounding box center [863, 177] width 127 height 39
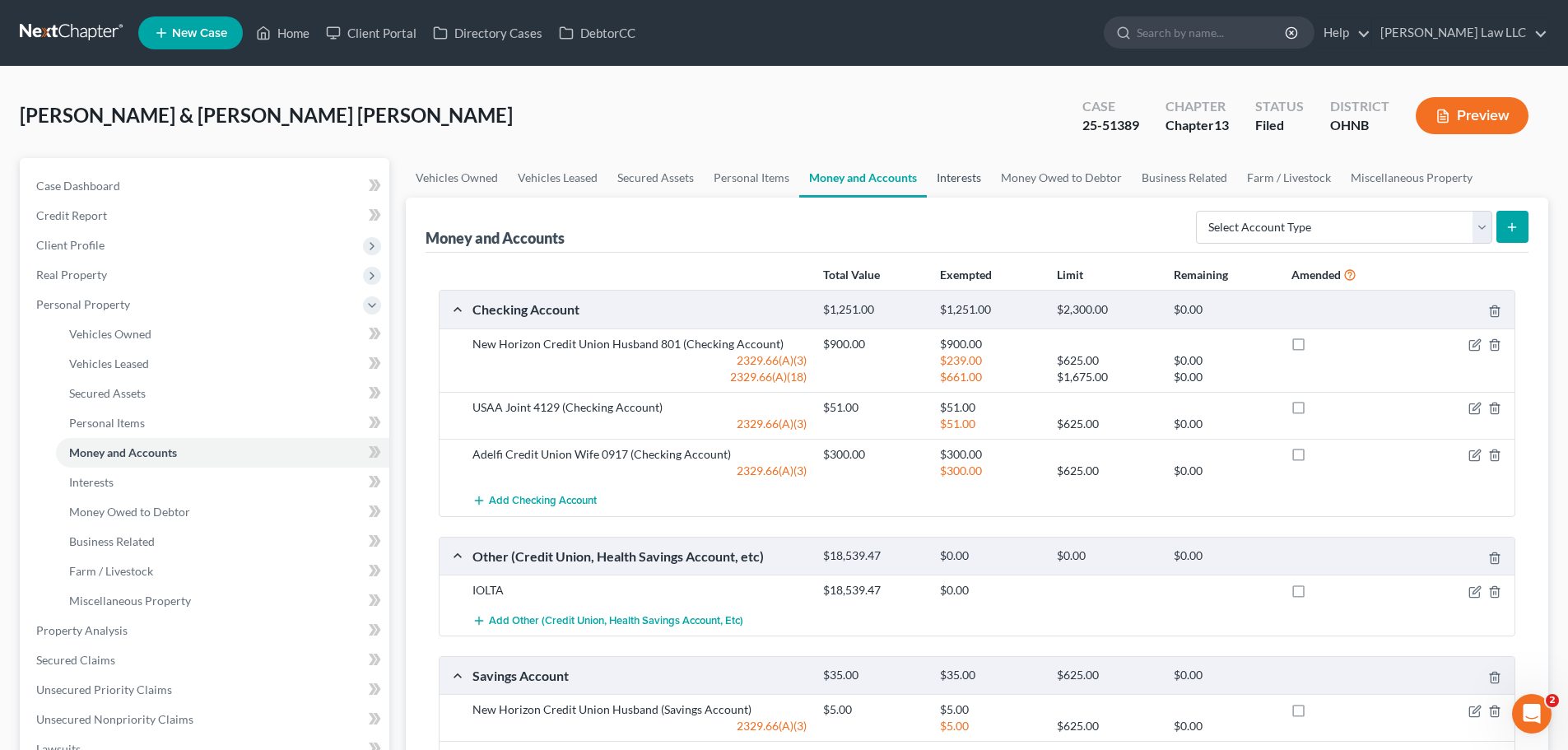
click at [958, 178] on link "Interests" at bounding box center [959, 177] width 65 height 39
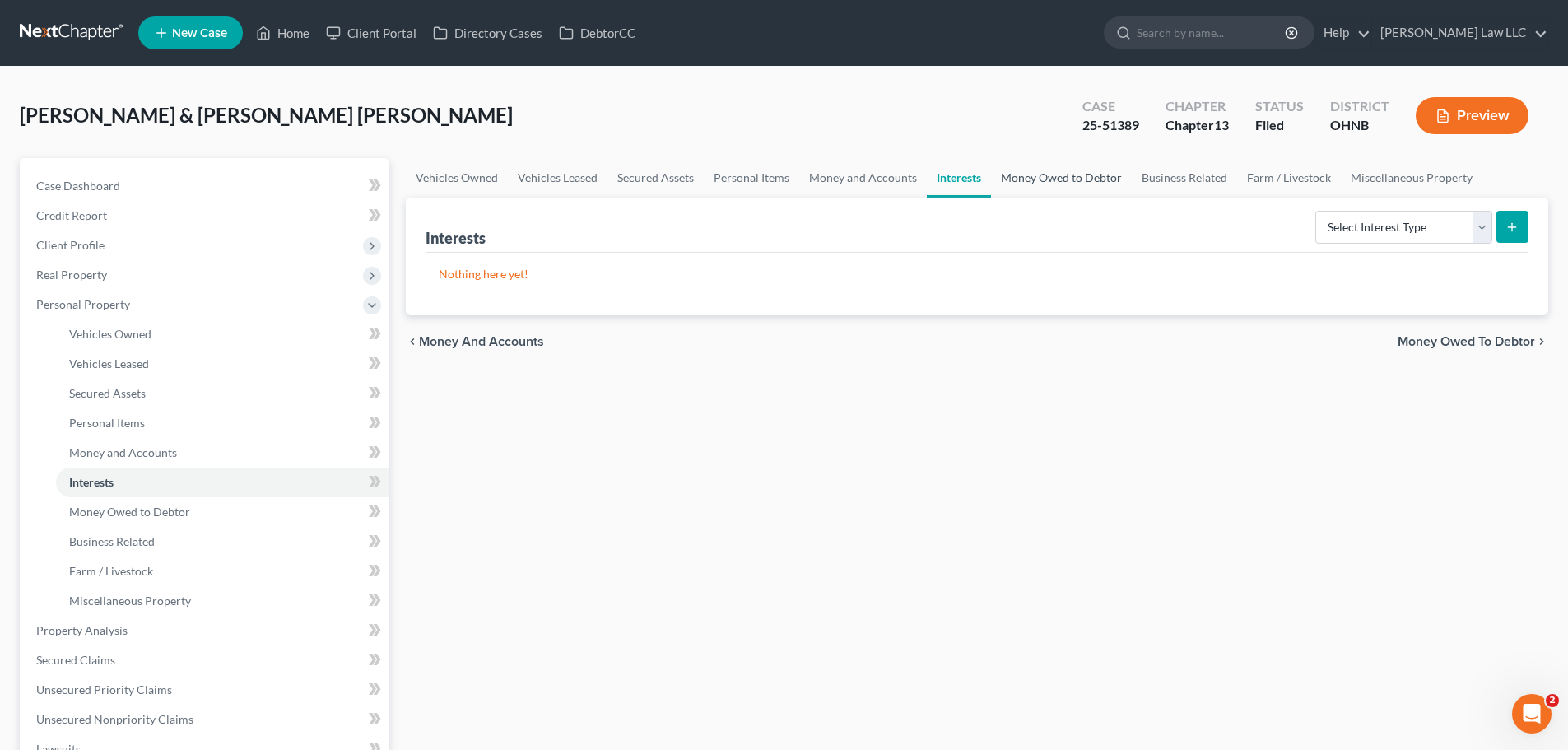
click at [1067, 188] on link "Money Owed to Debtor" at bounding box center [1062, 177] width 141 height 39
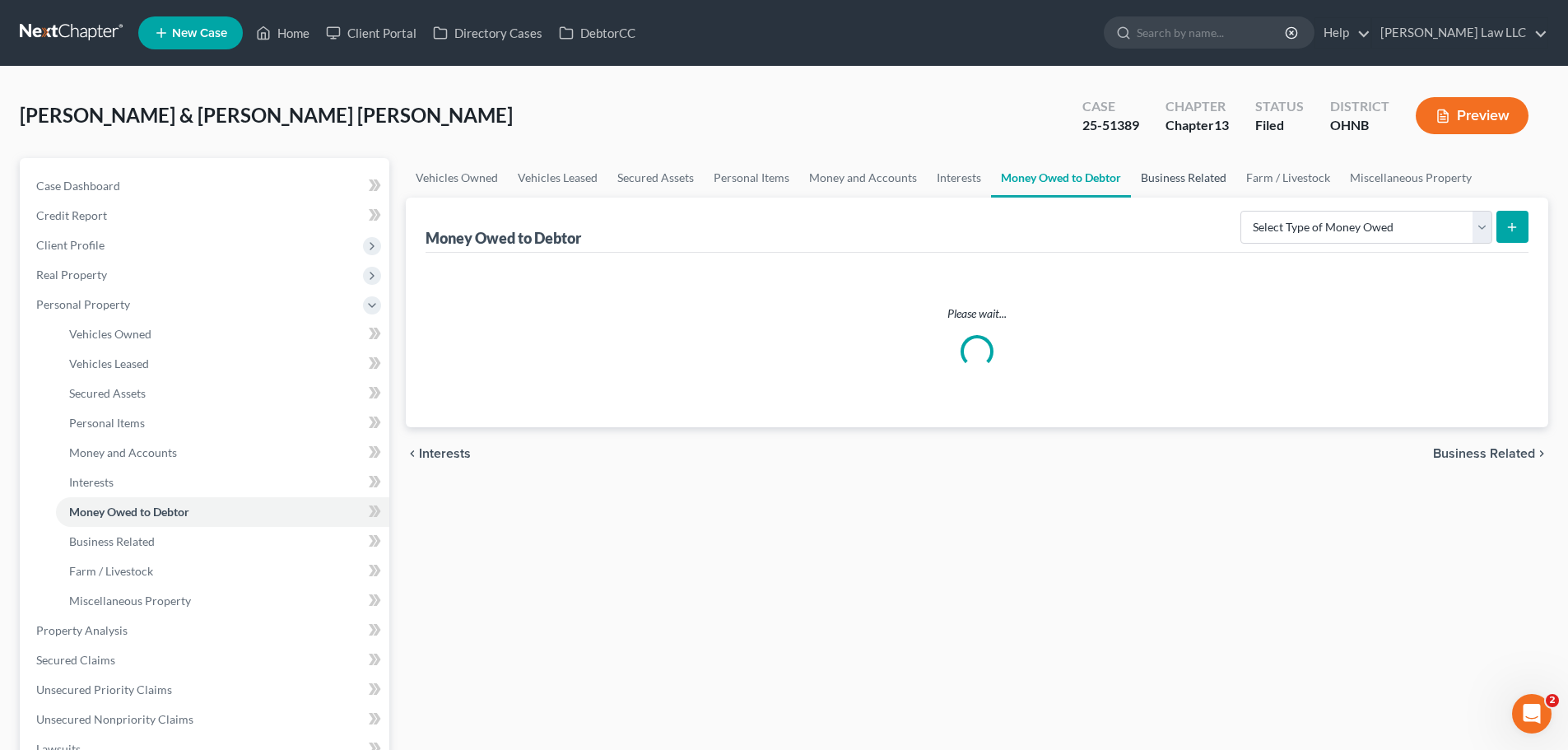
click at [1186, 178] on link "Business Related" at bounding box center [1184, 177] width 106 height 39
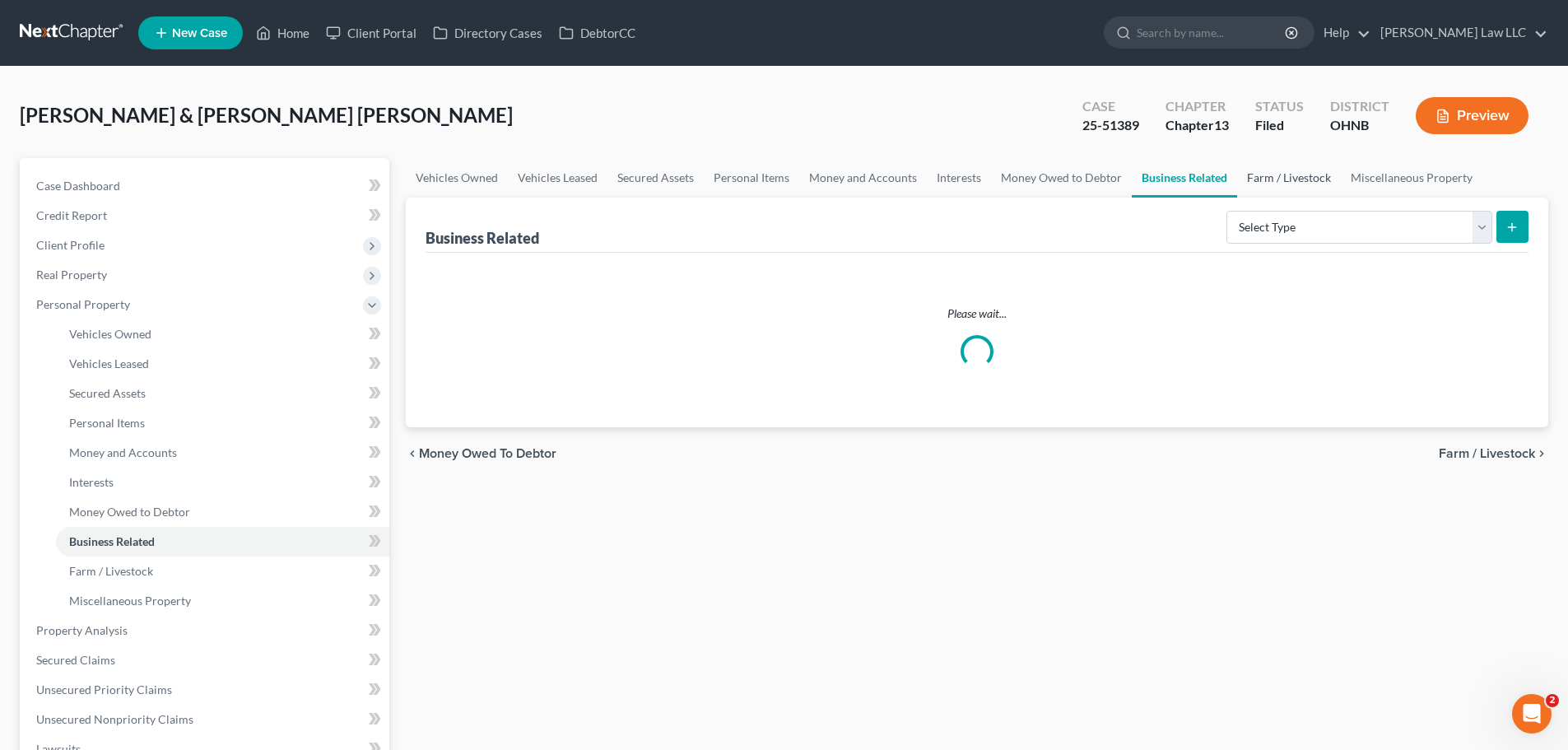
click at [1309, 180] on link "Farm / Livestock" at bounding box center [1289, 177] width 104 height 39
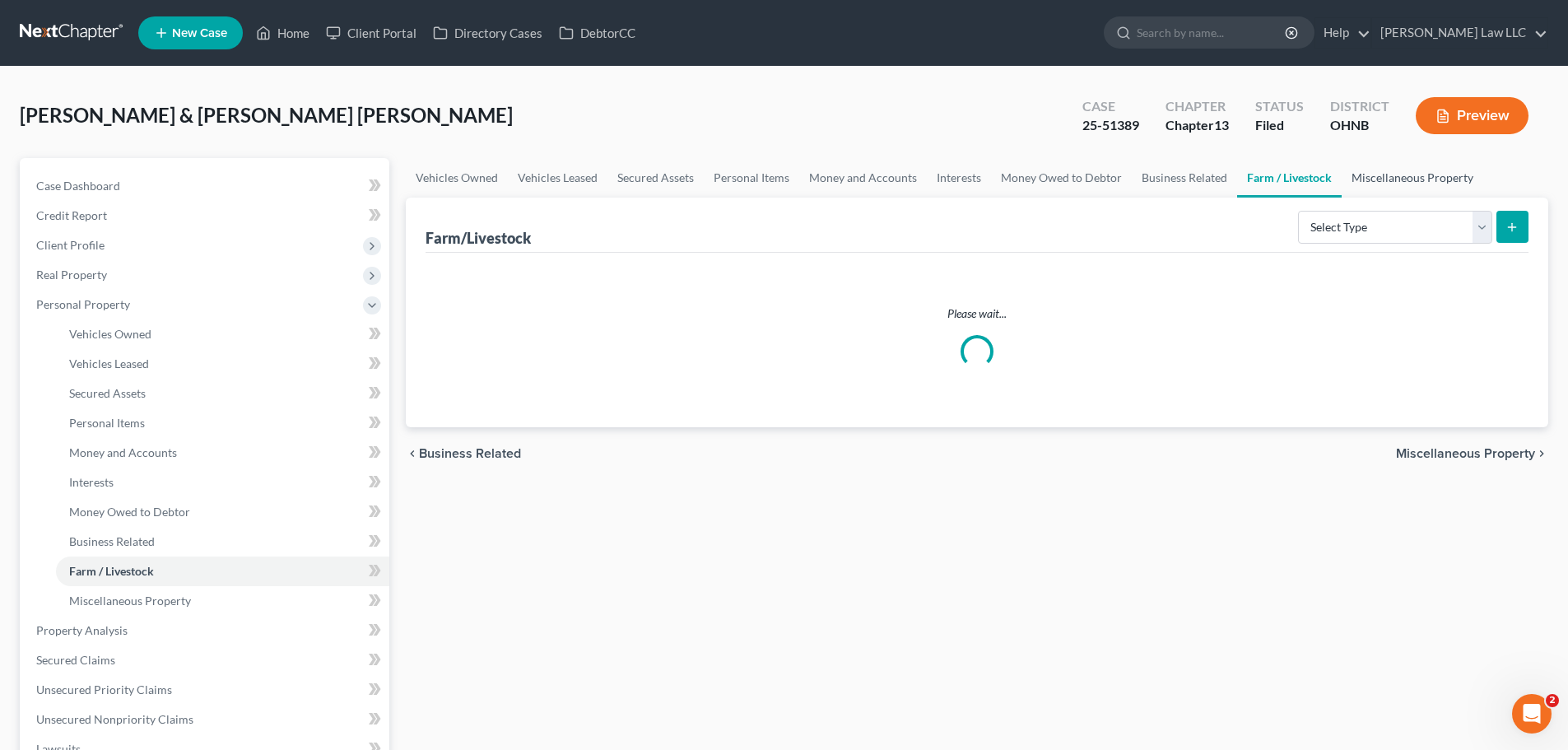
click at [1431, 177] on link "Miscellaneous Property" at bounding box center [1412, 177] width 142 height 39
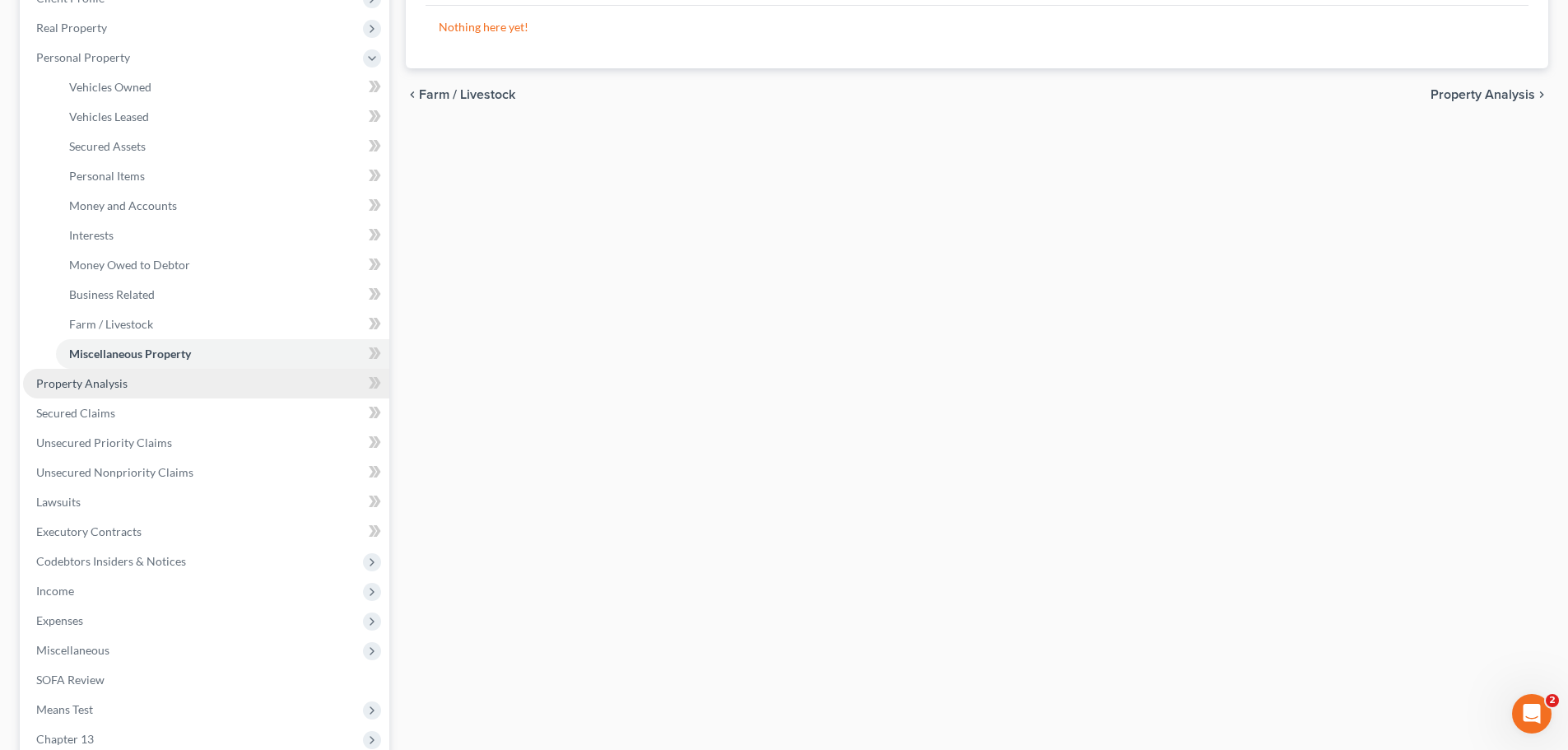
click at [104, 380] on span "Property Analysis" at bounding box center [81, 383] width 91 height 14
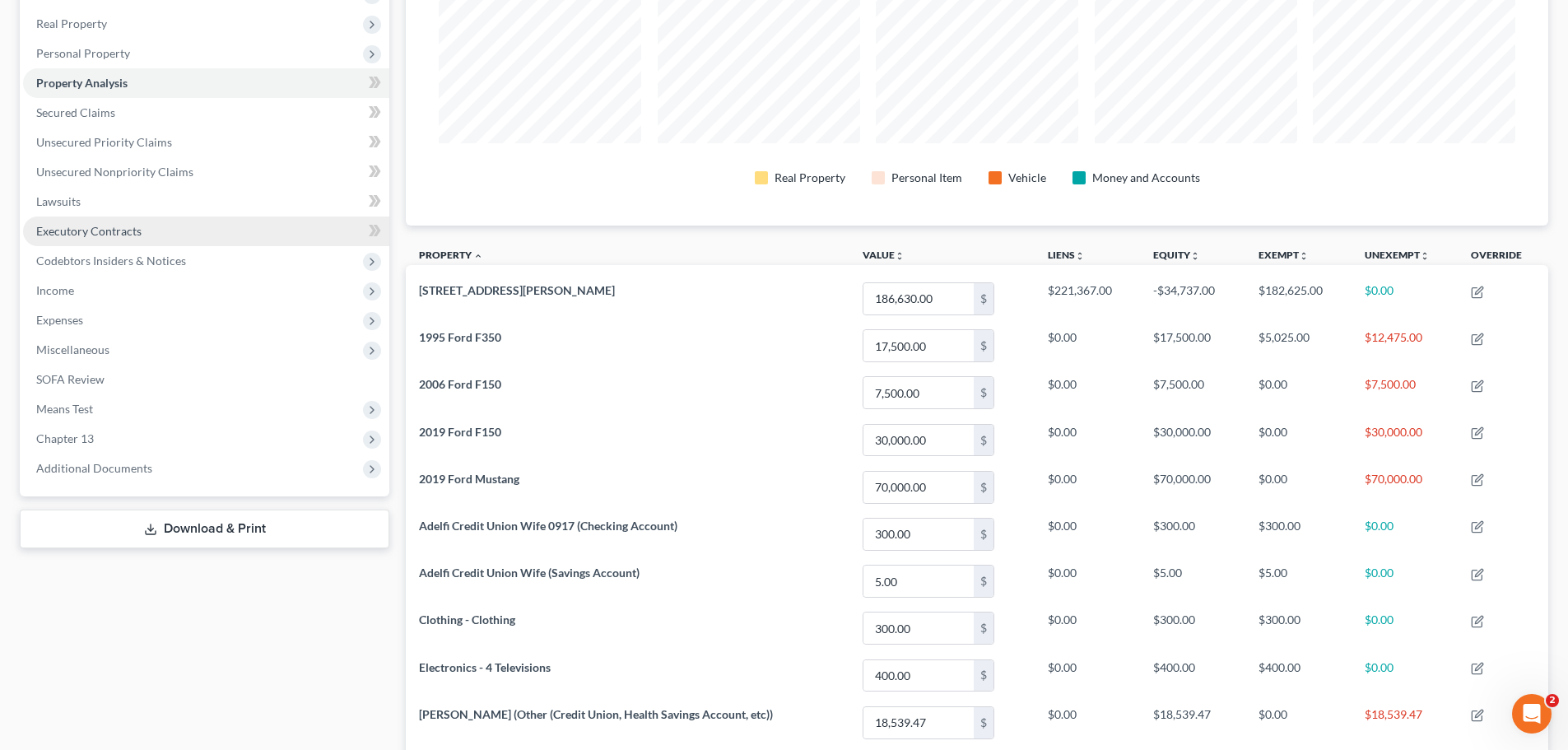
scroll to position [245, 0]
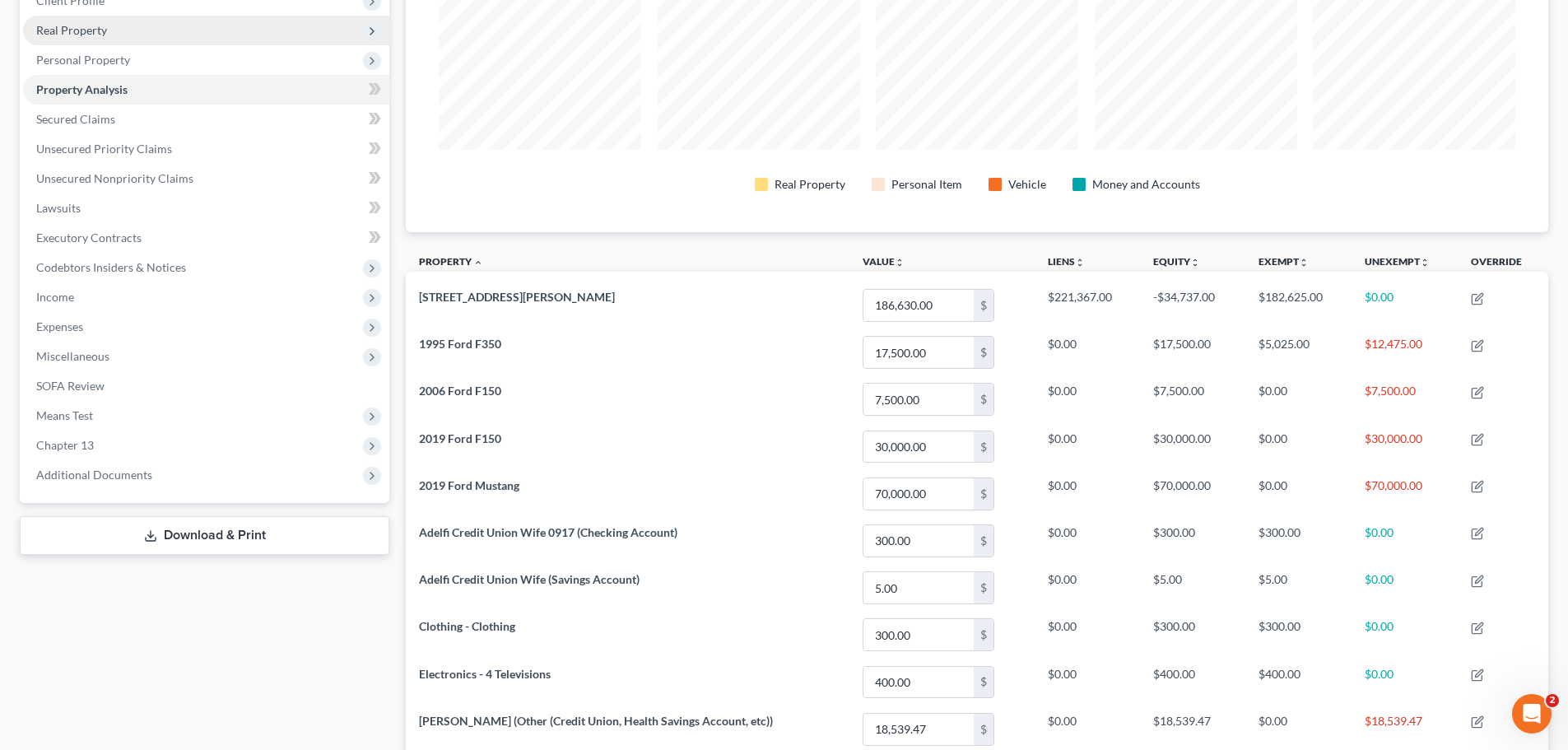
click at [106, 34] on span "Real Property" at bounding box center [207, 30] width 366 height 29
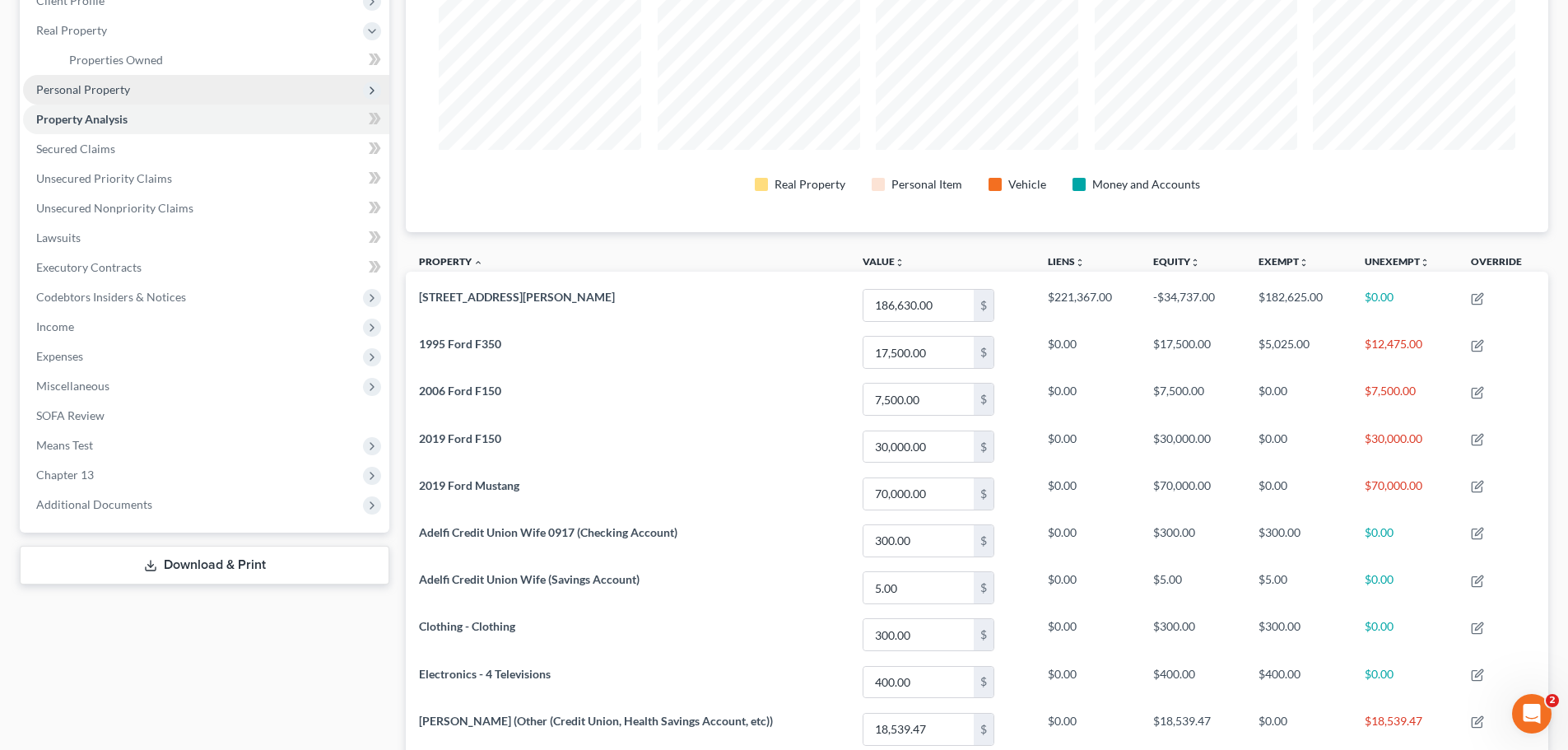
click at [139, 90] on span "Personal Property" at bounding box center [207, 89] width 366 height 29
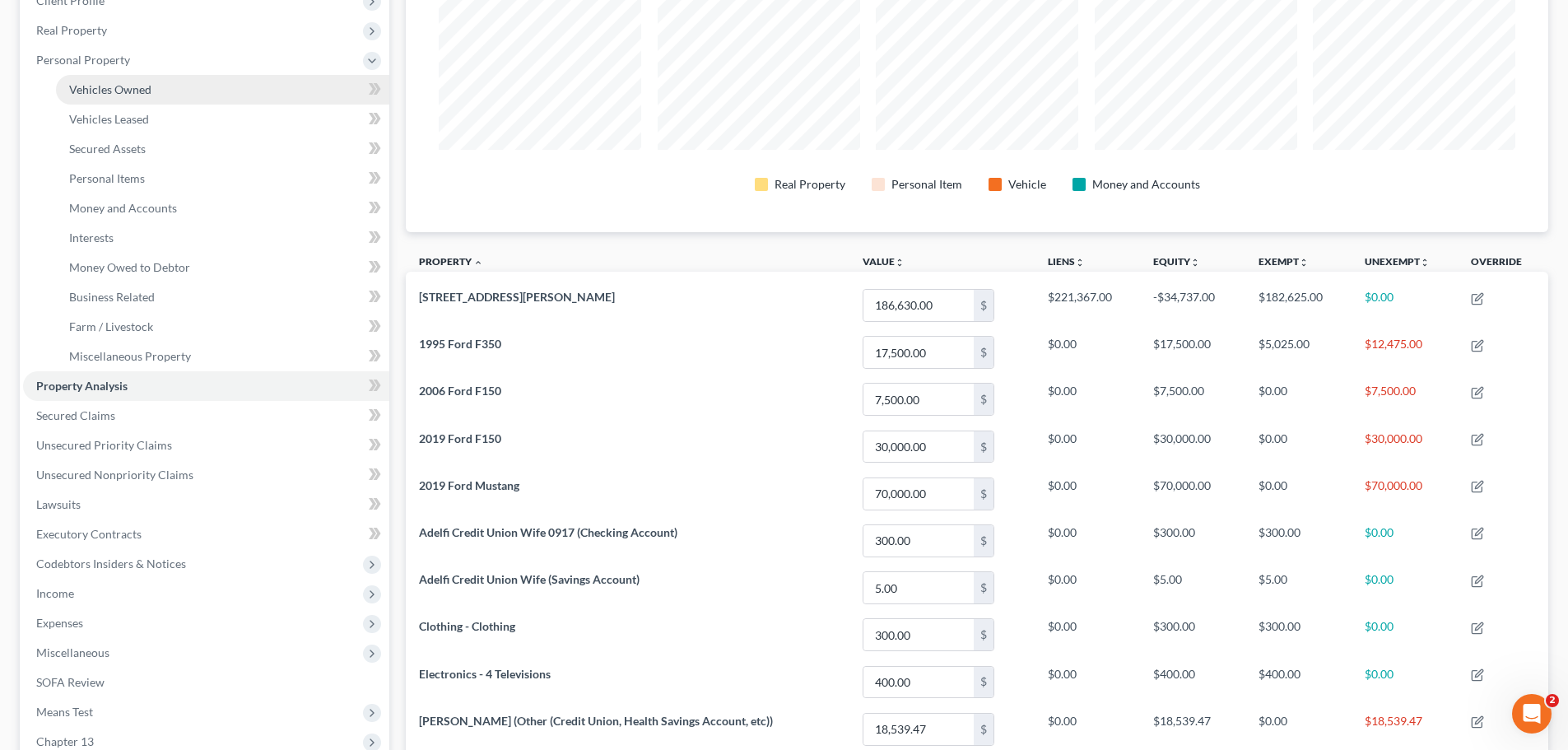
click at [158, 95] on link "Vehicles Owned" at bounding box center [222, 89] width 333 height 29
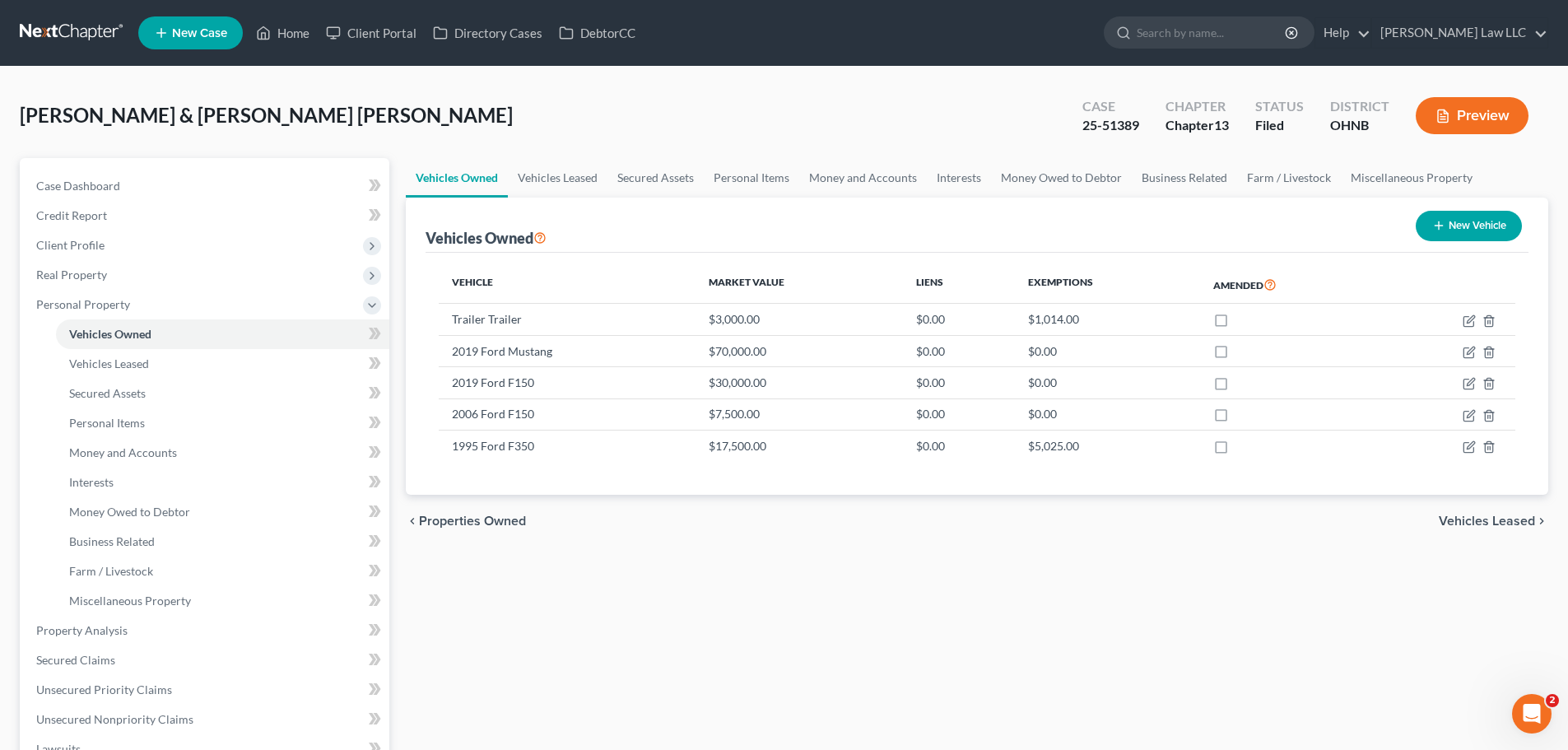
click at [1456, 219] on button "New Vehicle" at bounding box center [1469, 225] width 106 height 30
select select "0"
select select "2"
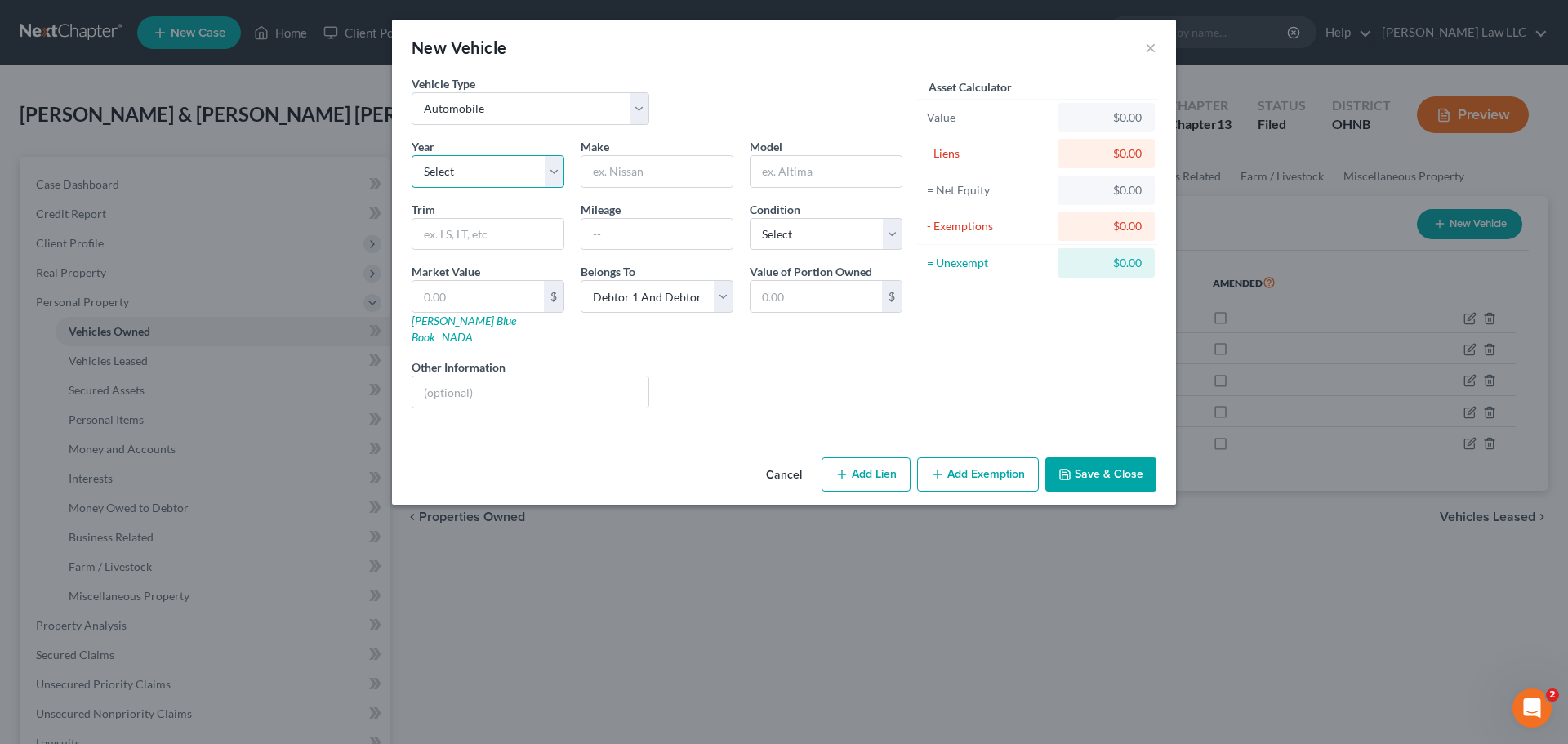
click at [479, 169] on select "Select 2026 2025 2024 2023 2022 2021 2020 2019 2018 2017 2016 2015 2014 2013 20…" at bounding box center [488, 172] width 153 height 33
select select "7"
click at [412, 155] on select "Select 2026 2025 2024 2023 2022 2021 2020 2019 2018 2017 2016 2015 2014 2013 20…" at bounding box center [488, 172] width 153 height 33
click at [604, 180] on input "text" at bounding box center [657, 172] width 152 height 31
click at [613, 177] on input "text" at bounding box center [657, 172] width 152 height 31
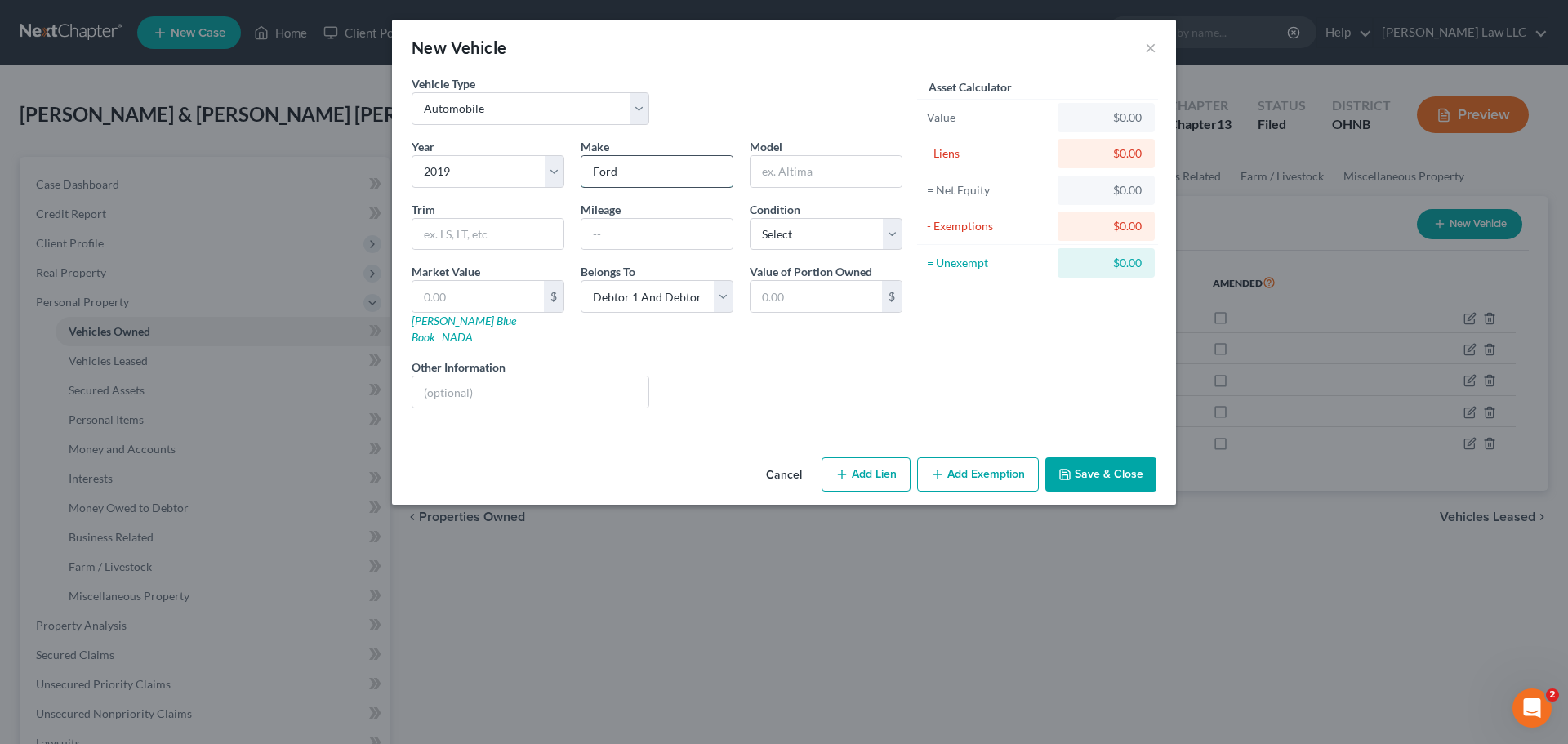
type input "Ford"
type input "F150"
click at [773, 121] on div "Vehicle Type Select Automobile Truck Trailer Watercraft Aircraft Motor Home Atv…" at bounding box center [657, 106] width 507 height 63
drag, startPoint x: 514, startPoint y: 237, endPoint x: 611, endPoint y: 239, distance: 97.0
click at [514, 237] on input "text" at bounding box center [488, 234] width 152 height 31
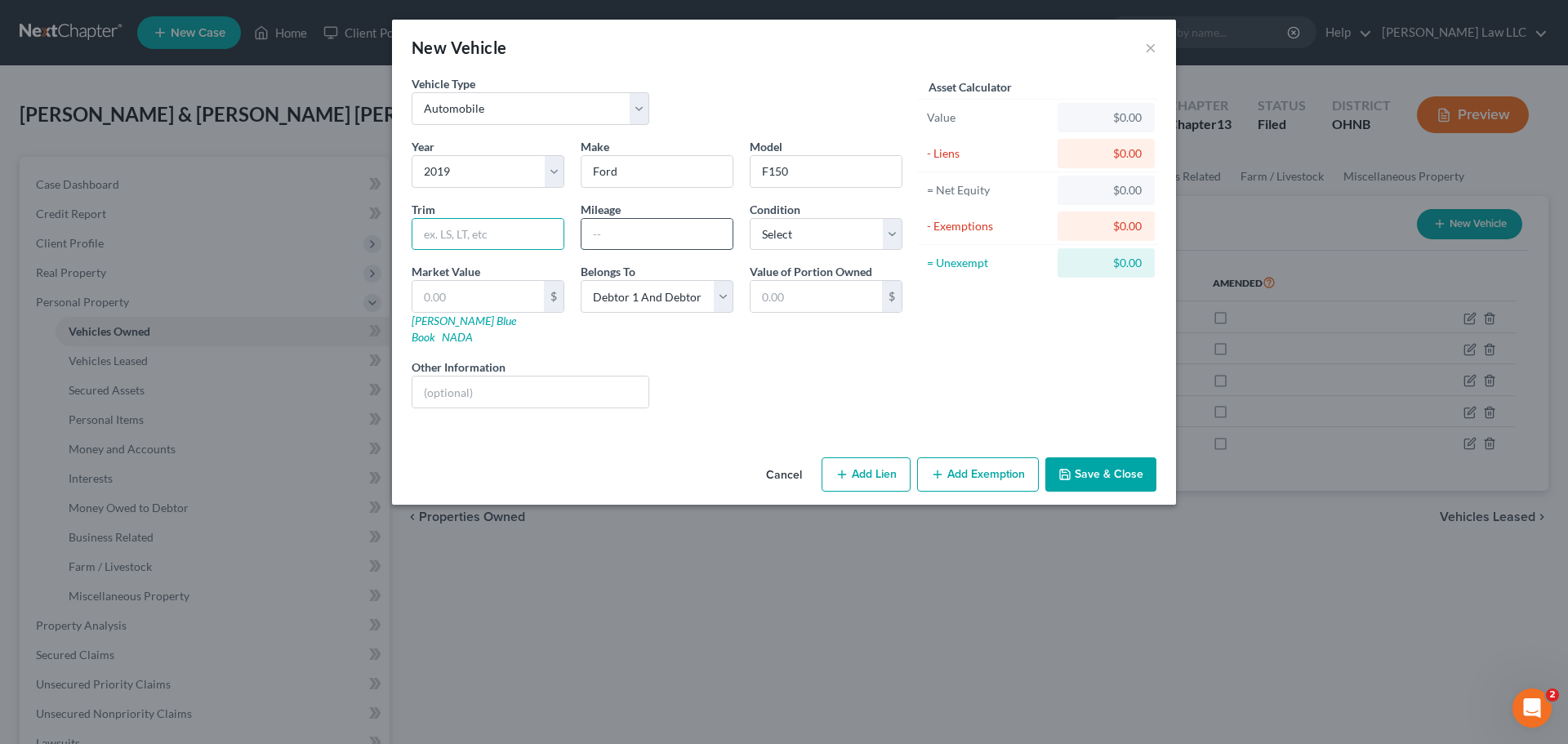
click at [612, 239] on input "text" at bounding box center [657, 234] width 152 height 31
click at [778, 242] on select "Select Excellent Very Good Good Fair Poor" at bounding box center [826, 234] width 153 height 33
select select "3"
click at [750, 218] on select "Select Excellent Very Good Good Fair Poor" at bounding box center [826, 234] width 153 height 33
click at [791, 358] on div "Liens Select" at bounding box center [784, 383] width 254 height 50
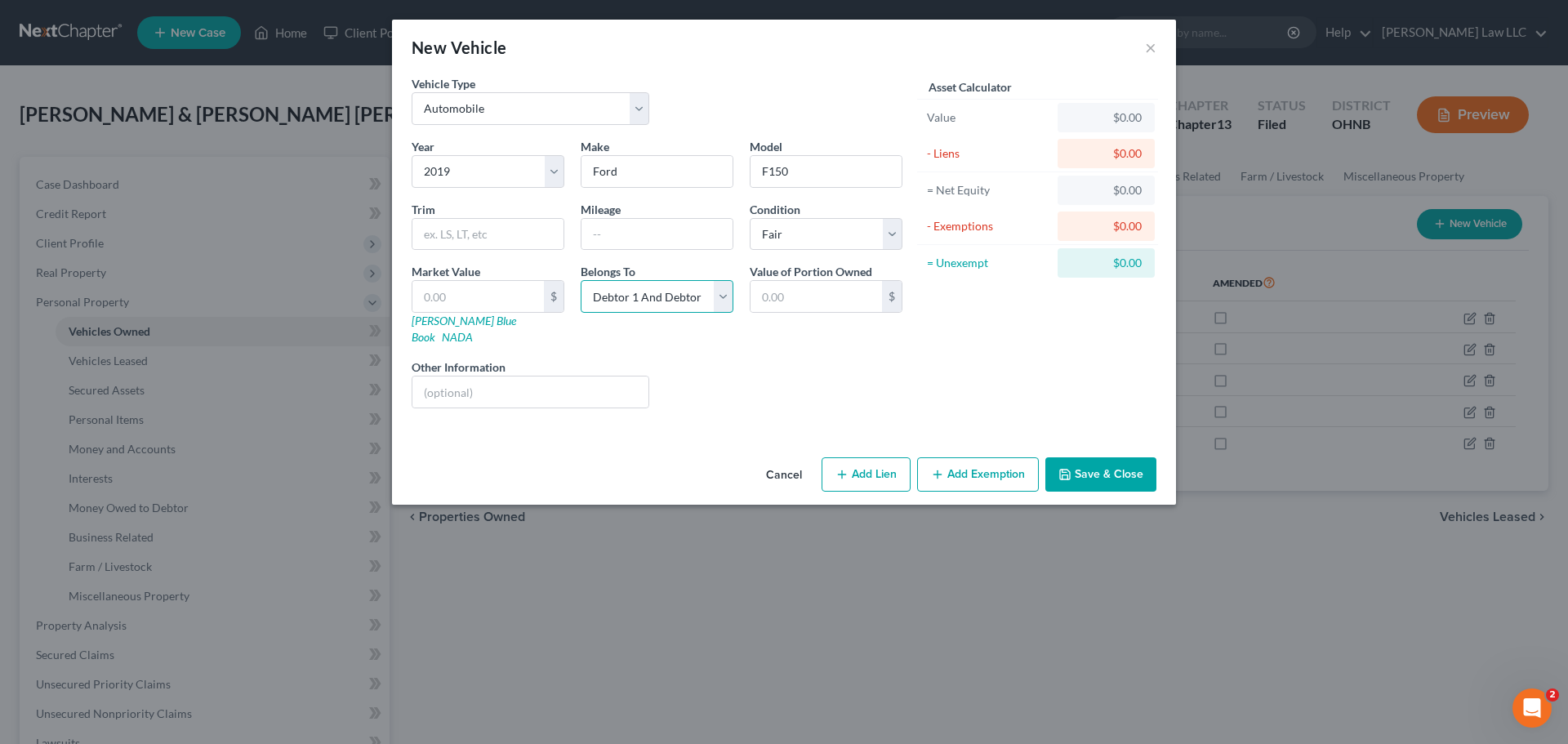
click at [658, 286] on select "Select Debtor 1 Only Debtor 2 Only Debtor 1 And Debtor 2 Only At Least One Of T…" at bounding box center [657, 296] width 153 height 33
select select "1"
click at [581, 280] on select "Select Debtor 1 Only Debtor 2 Only Debtor 1 And Debtor 2 Only At Least One Of T…" at bounding box center [657, 296] width 153 height 33
click at [754, 358] on div "Liens Select" at bounding box center [784, 383] width 254 height 50
click at [1089, 461] on button "Save & Close" at bounding box center [1101, 474] width 111 height 34
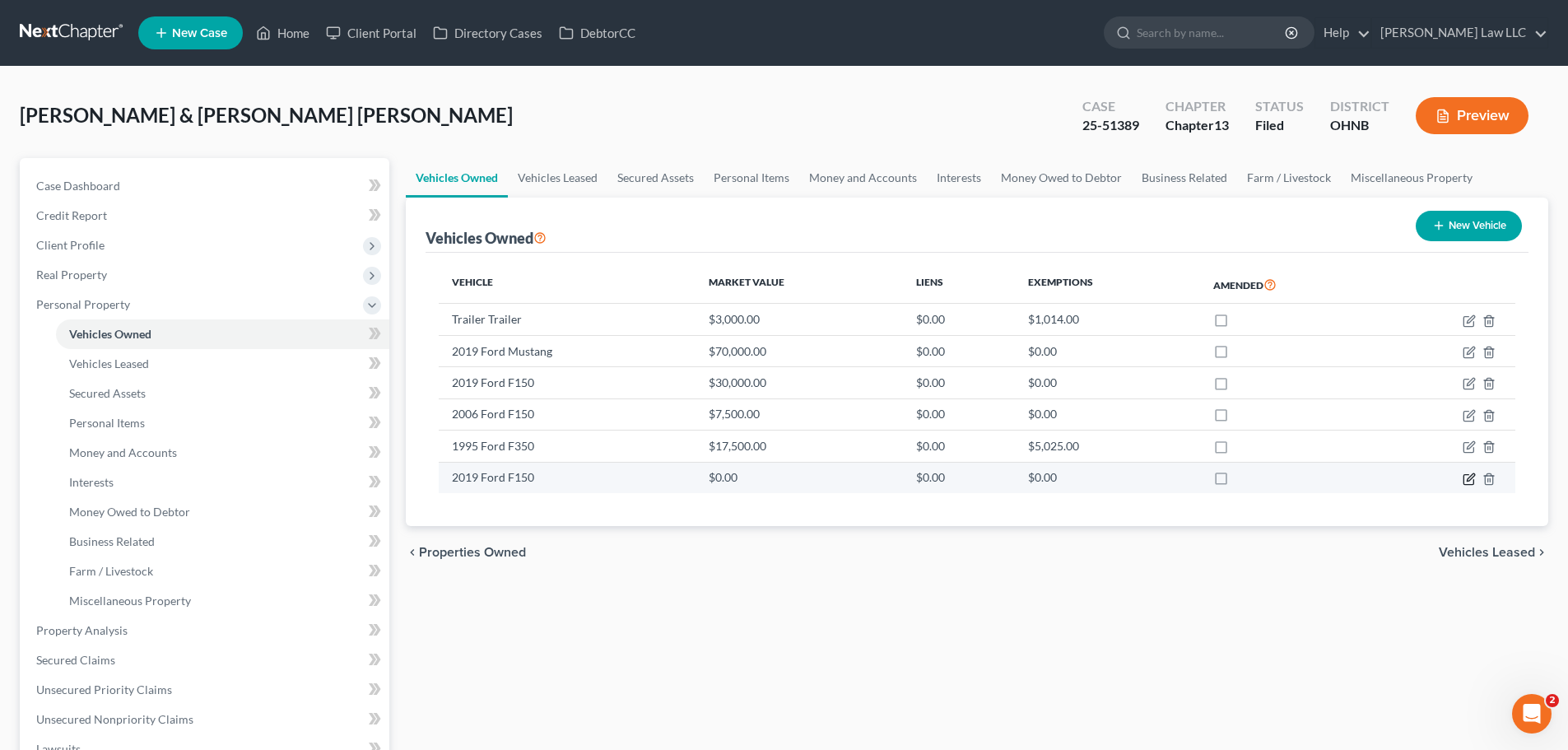
click at [1472, 479] on icon "button" at bounding box center [1469, 478] width 13 height 13
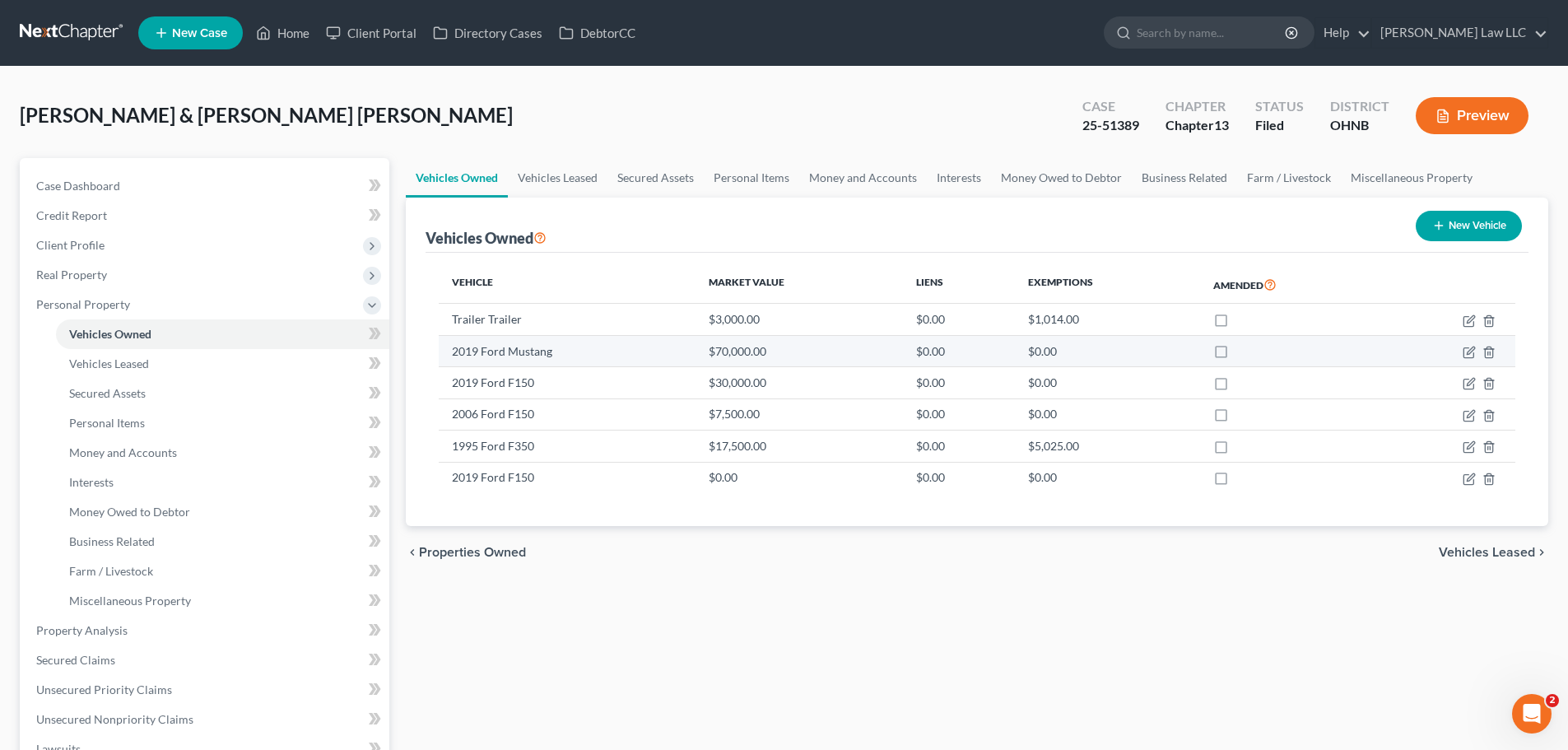
select select "0"
select select "7"
select select "3"
select select "1"
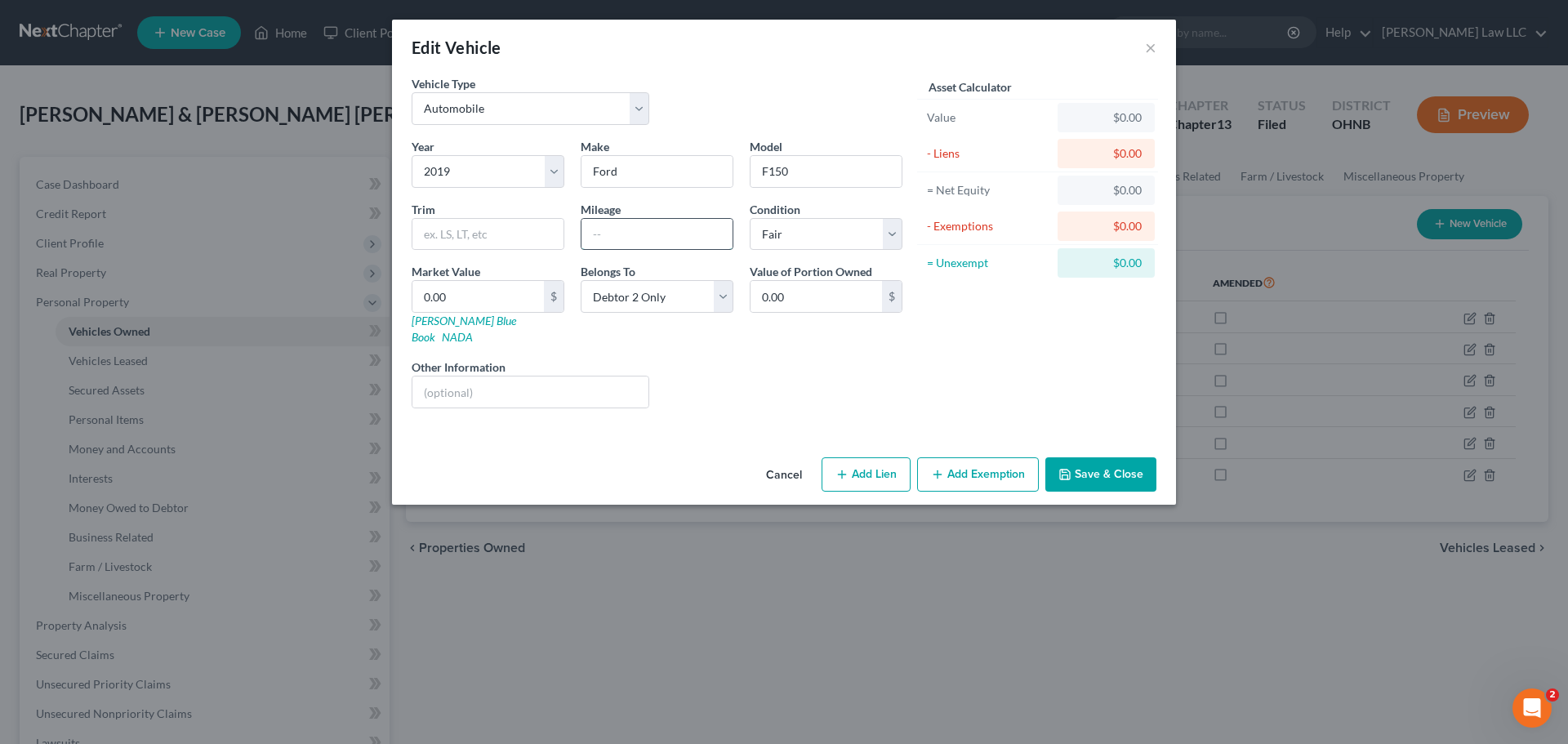
click at [673, 235] on input "text" at bounding box center [657, 234] width 152 height 31
type input "78000"
click at [465, 293] on input "0.00" at bounding box center [477, 296] width 131 height 31
type input "1"
type input "1.00"
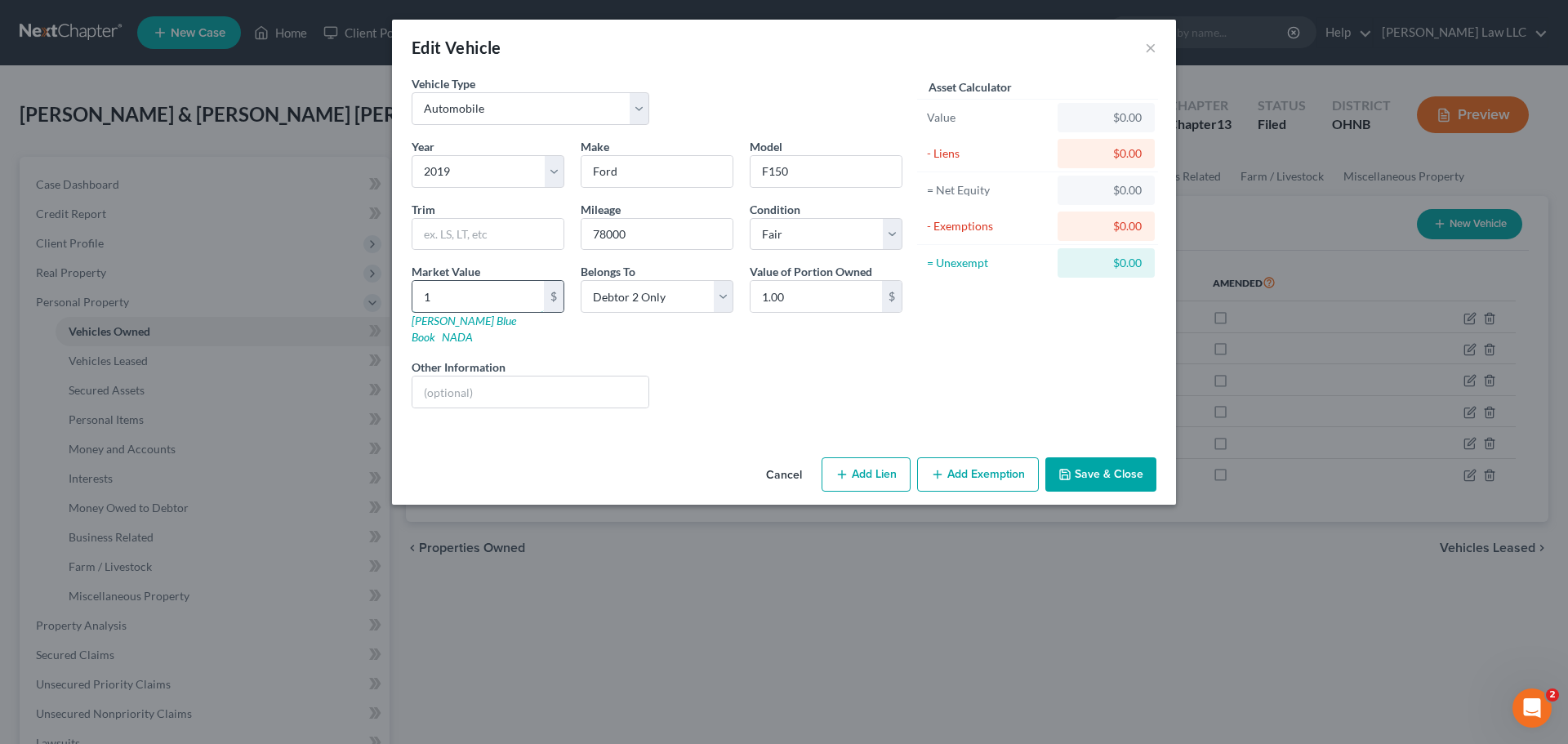
type input "11"
type input "11.00"
type input "110"
type input "110.00"
type input "1105"
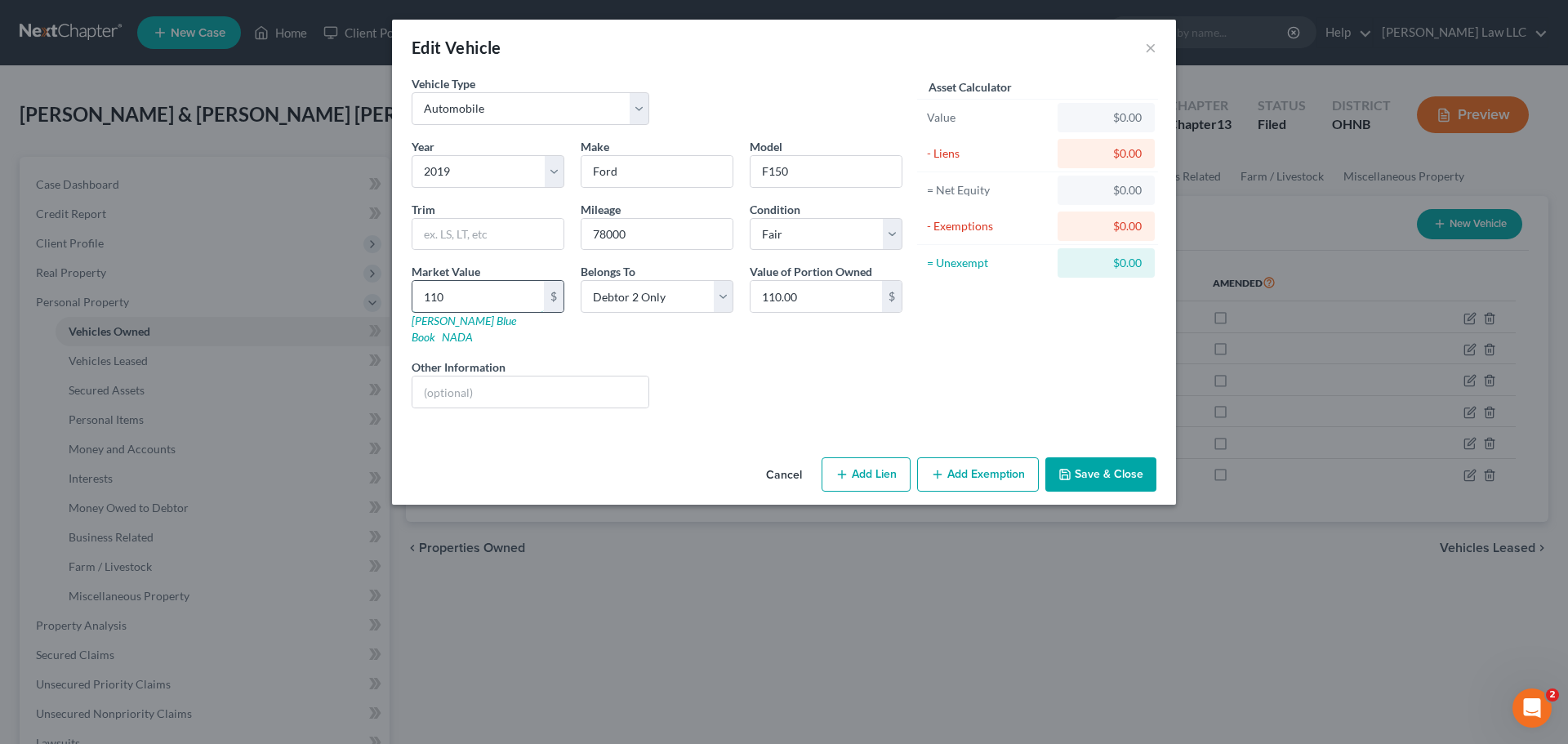
type input "1,105.00"
type input "11053"
type input "11,053.00"
type input "11,053"
click at [974, 383] on div "Asset Calculator Value $11,053.00 - Liens $0.00 = Net Equity $110.00 - Exemptio…" at bounding box center [1037, 248] width 254 height 346
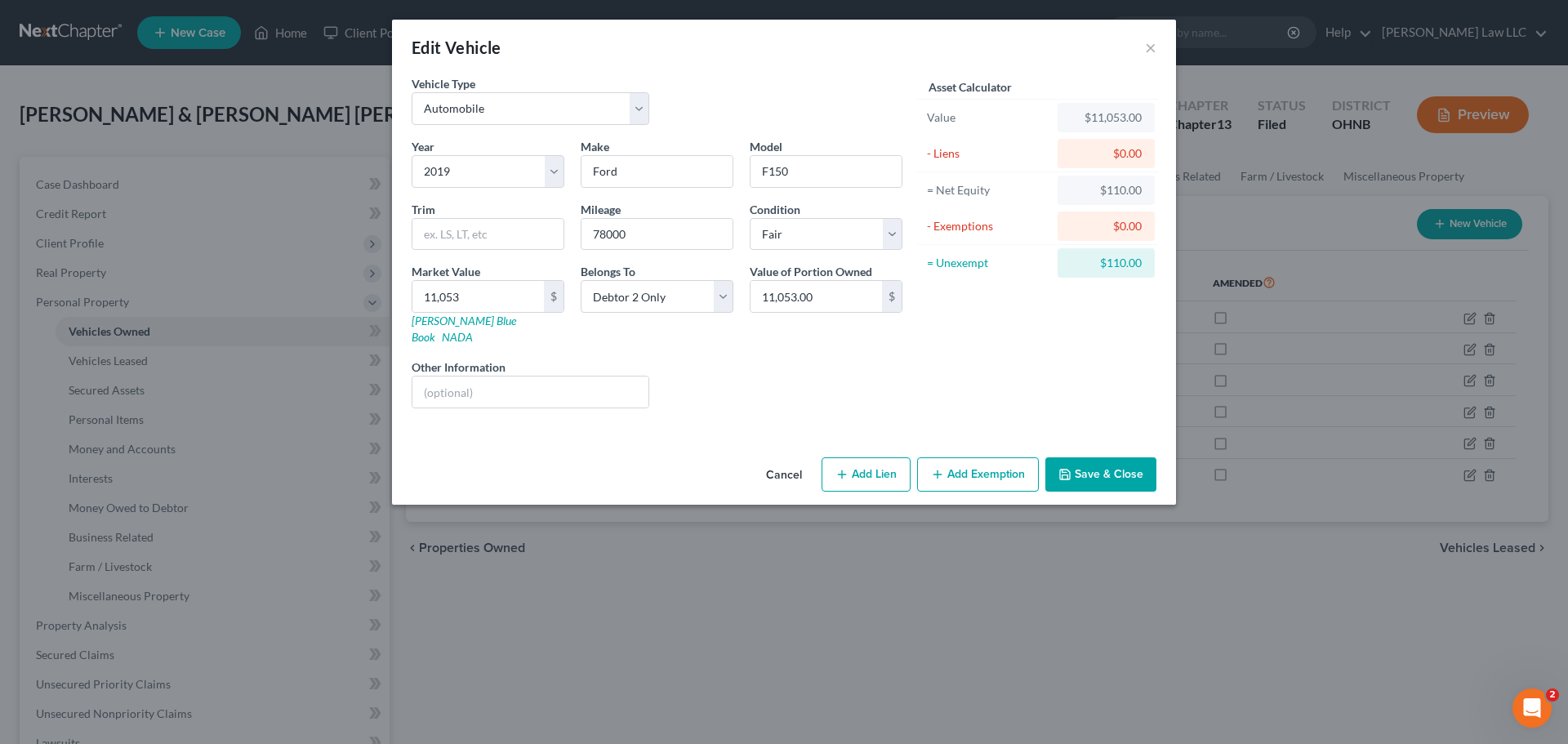
click at [1106, 461] on button "Save & Close" at bounding box center [1101, 474] width 111 height 34
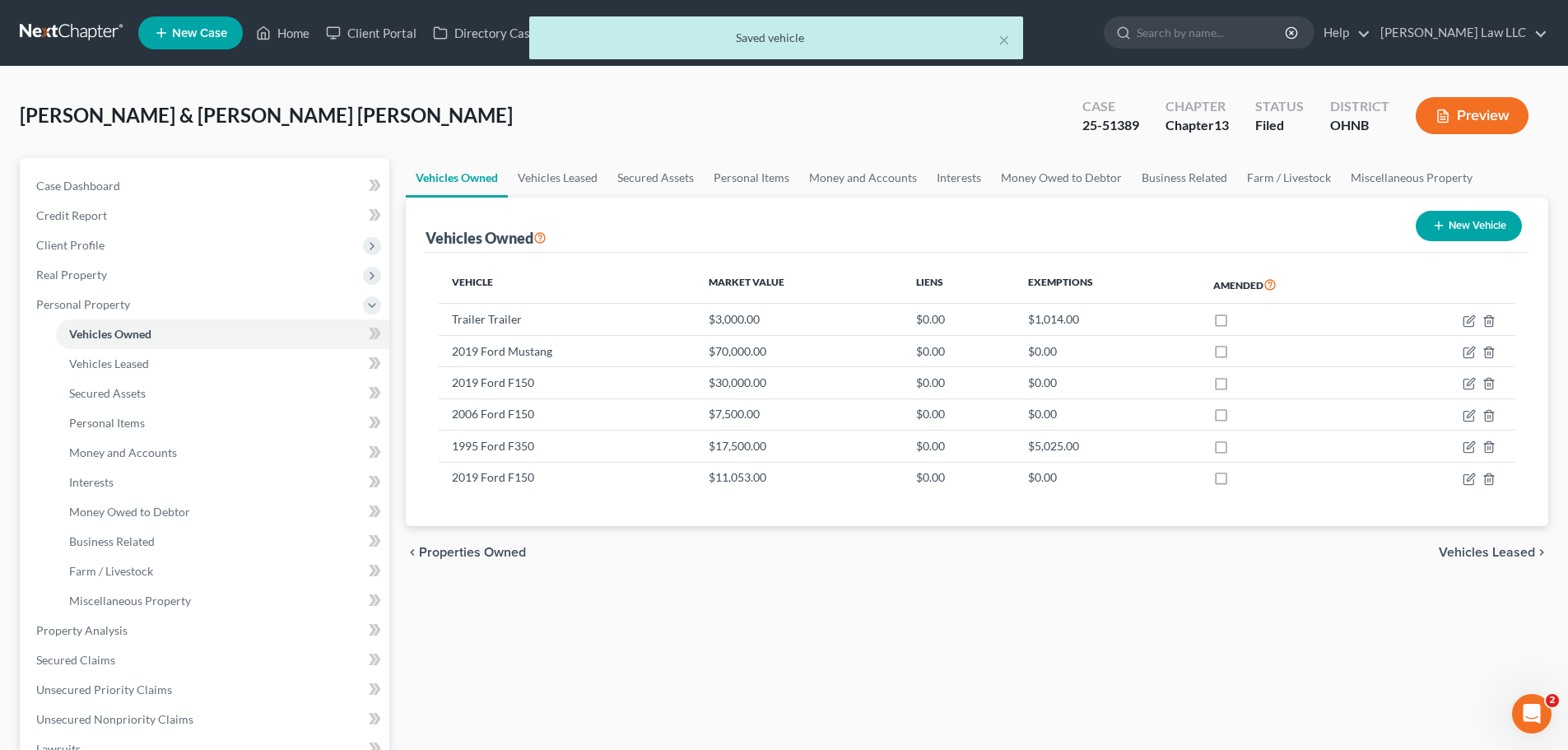
click at [643, 645] on div "Vehicles Owned Vehicles Leased Secured Assets Personal Items Money and Accounts…" at bounding box center [977, 626] width 1160 height 937
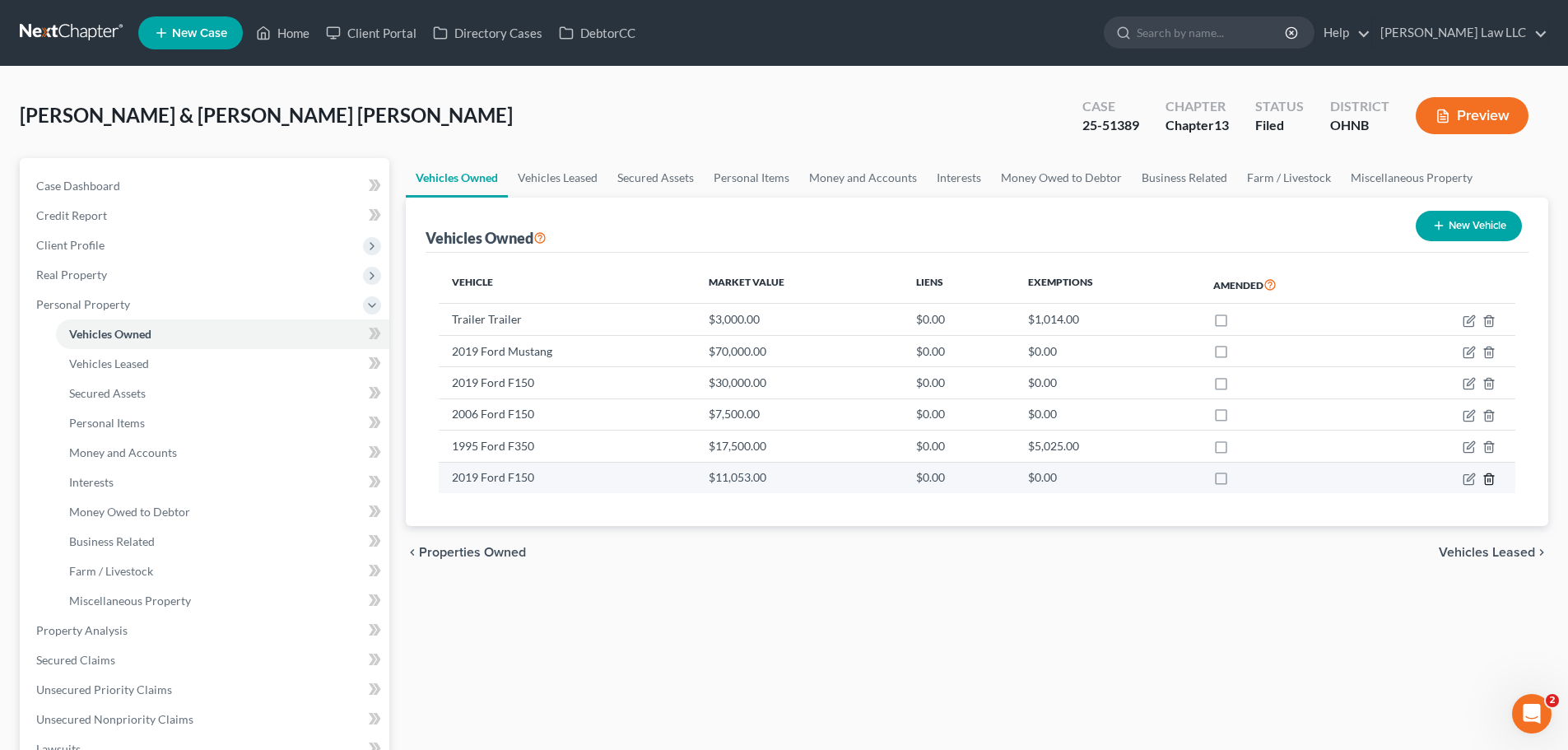
click at [1493, 481] on icon "button" at bounding box center [1489, 478] width 8 height 11
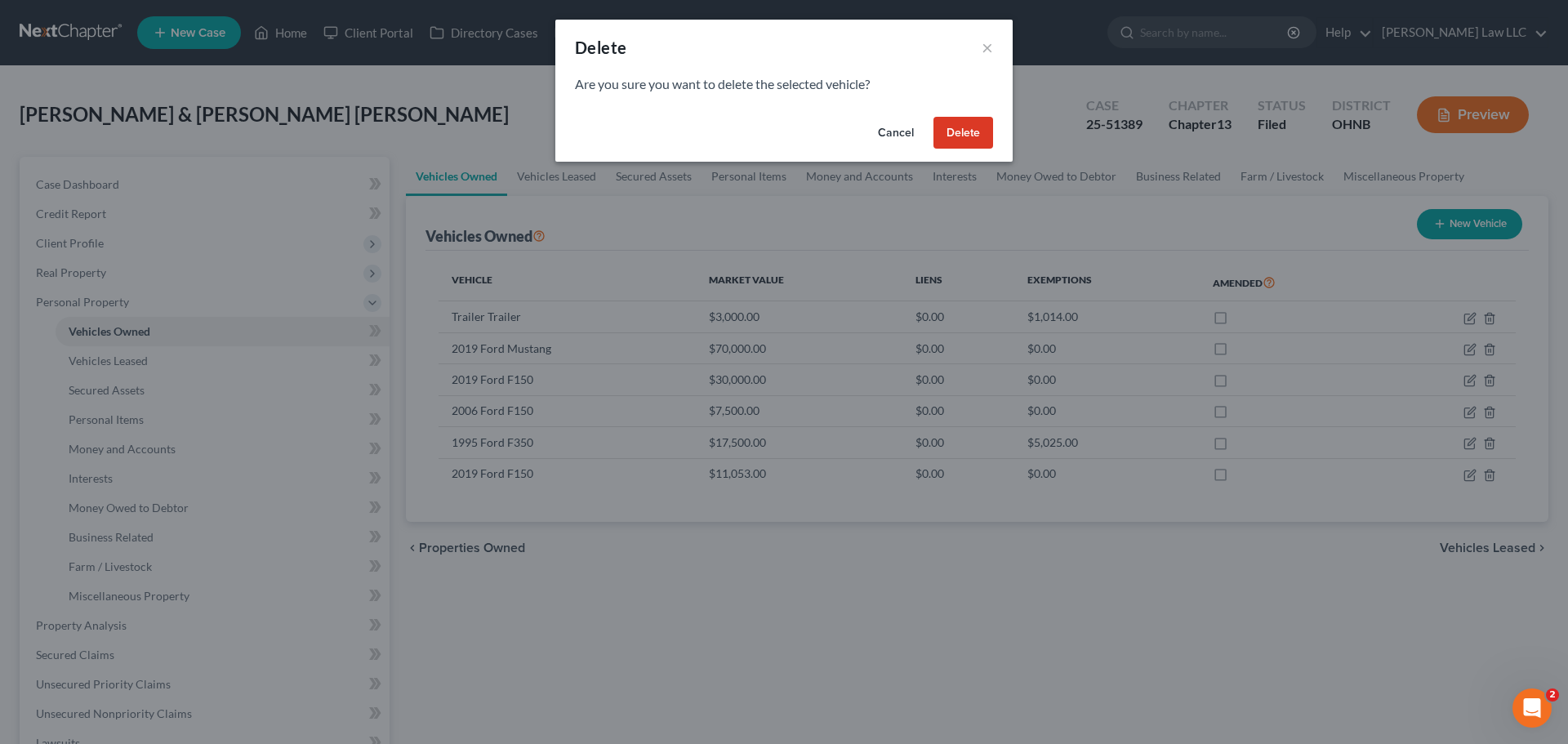
click at [976, 141] on button "Delete" at bounding box center [963, 133] width 59 height 33
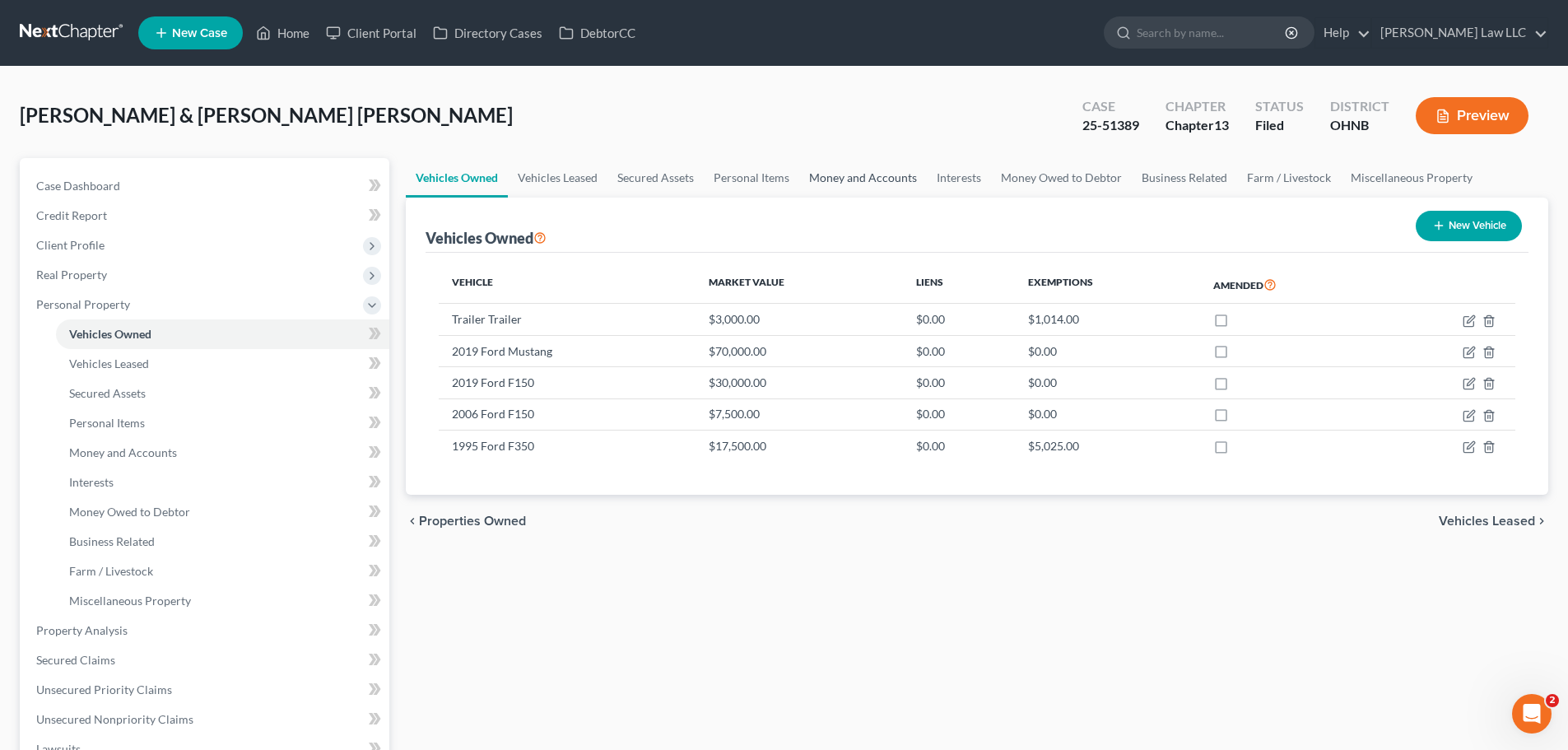
click at [857, 171] on link "Money and Accounts" at bounding box center [863, 177] width 127 height 39
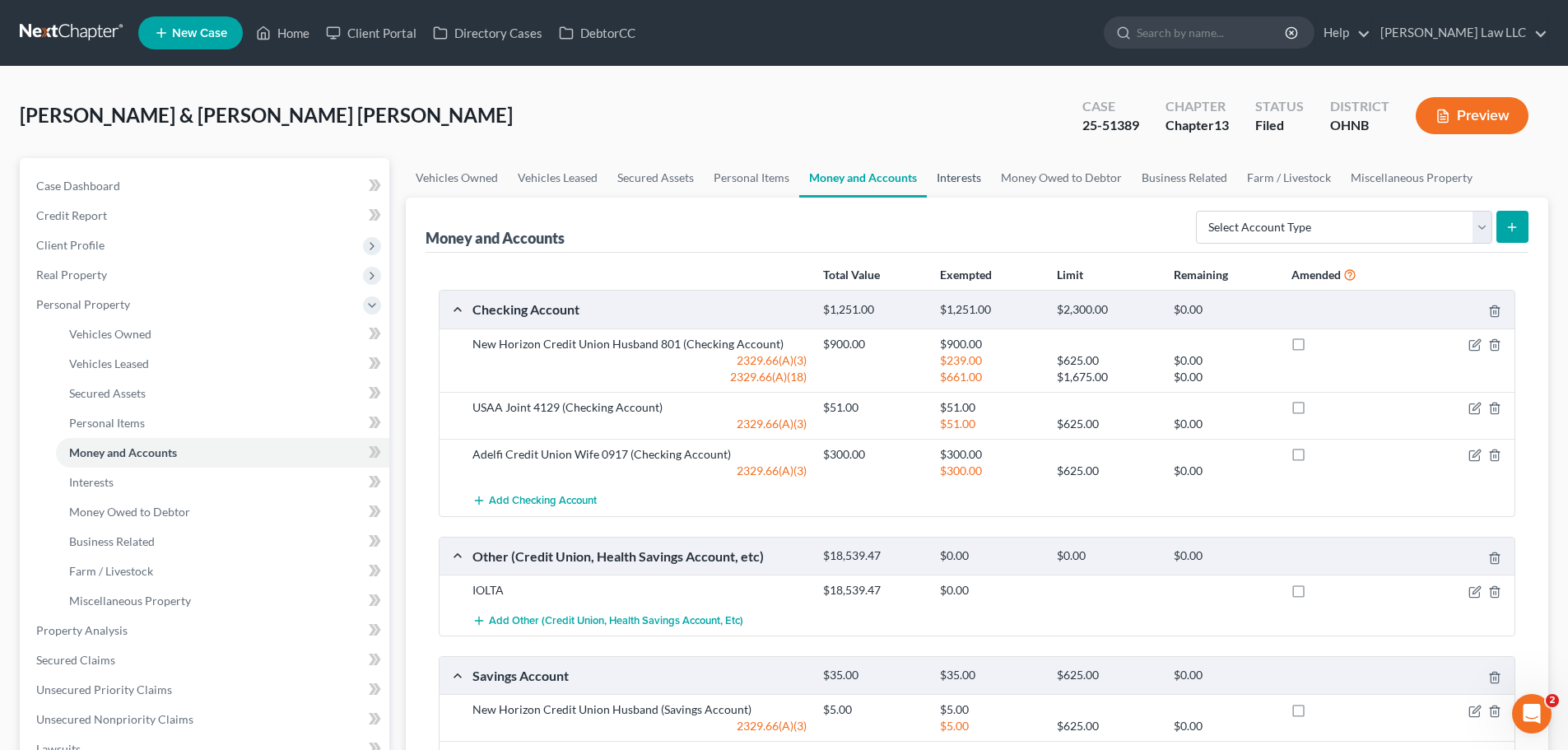
click at [968, 176] on link "Interests" at bounding box center [959, 177] width 65 height 39
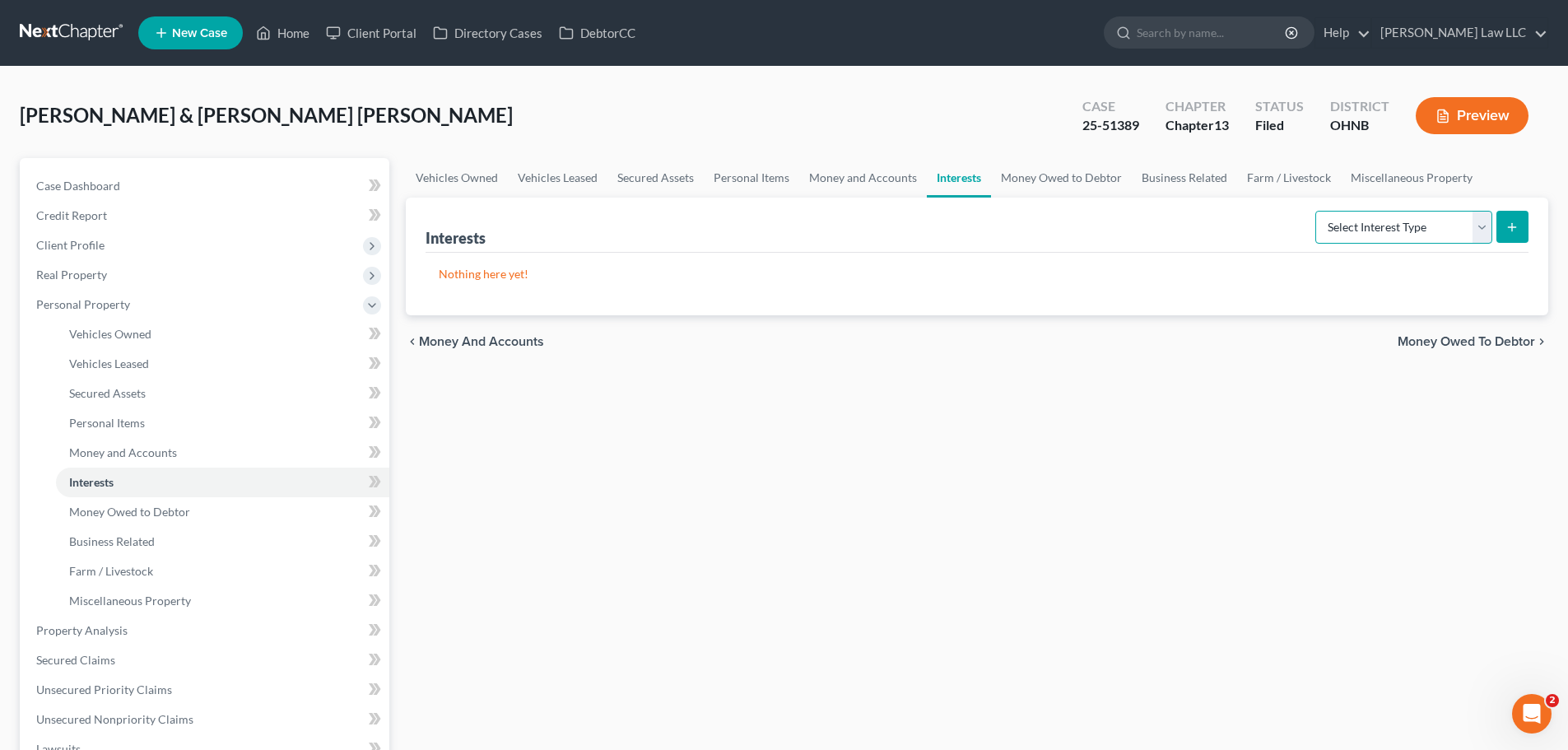
drag, startPoint x: 1384, startPoint y: 217, endPoint x: 1383, endPoint y: 242, distance: 25.0
click at [1384, 217] on select "Select Interest Type 401K Annuity Bond Education IRA Government Bond Government…" at bounding box center [1403, 227] width 177 height 33
select select "stock"
click at [1317, 211] on select "Select Interest Type 401K Annuity Bond Education IRA Government Bond Government…" at bounding box center [1403, 227] width 177 height 33
click at [1520, 231] on button "submit" at bounding box center [1512, 226] width 32 height 32
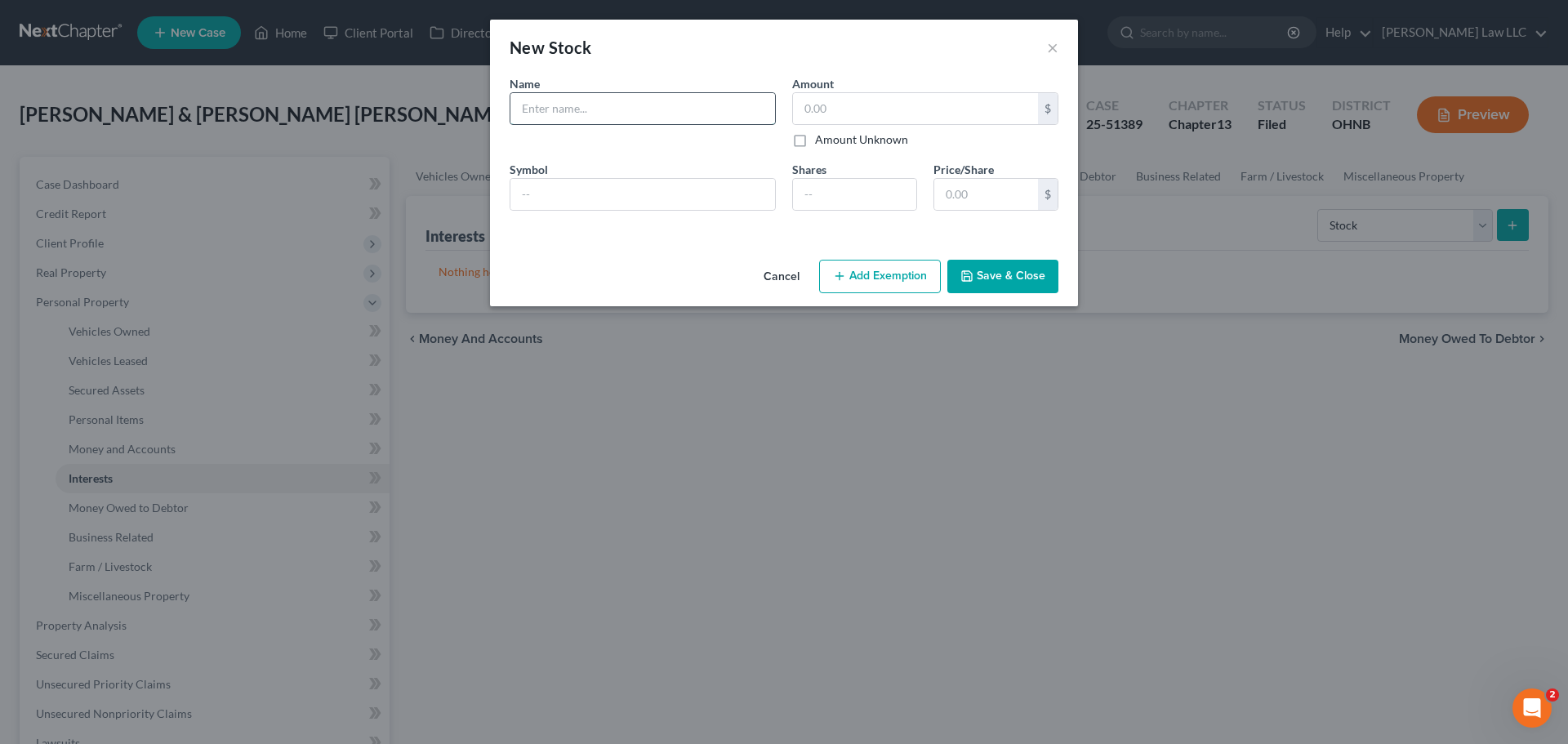
click at [615, 111] on input "text" at bounding box center [642, 109] width 264 height 31
type input "Dub"
click at [822, 105] on input "text" at bounding box center [915, 109] width 245 height 31
type input "1,300"
click at [990, 275] on button "Save & Close" at bounding box center [1003, 276] width 111 height 34
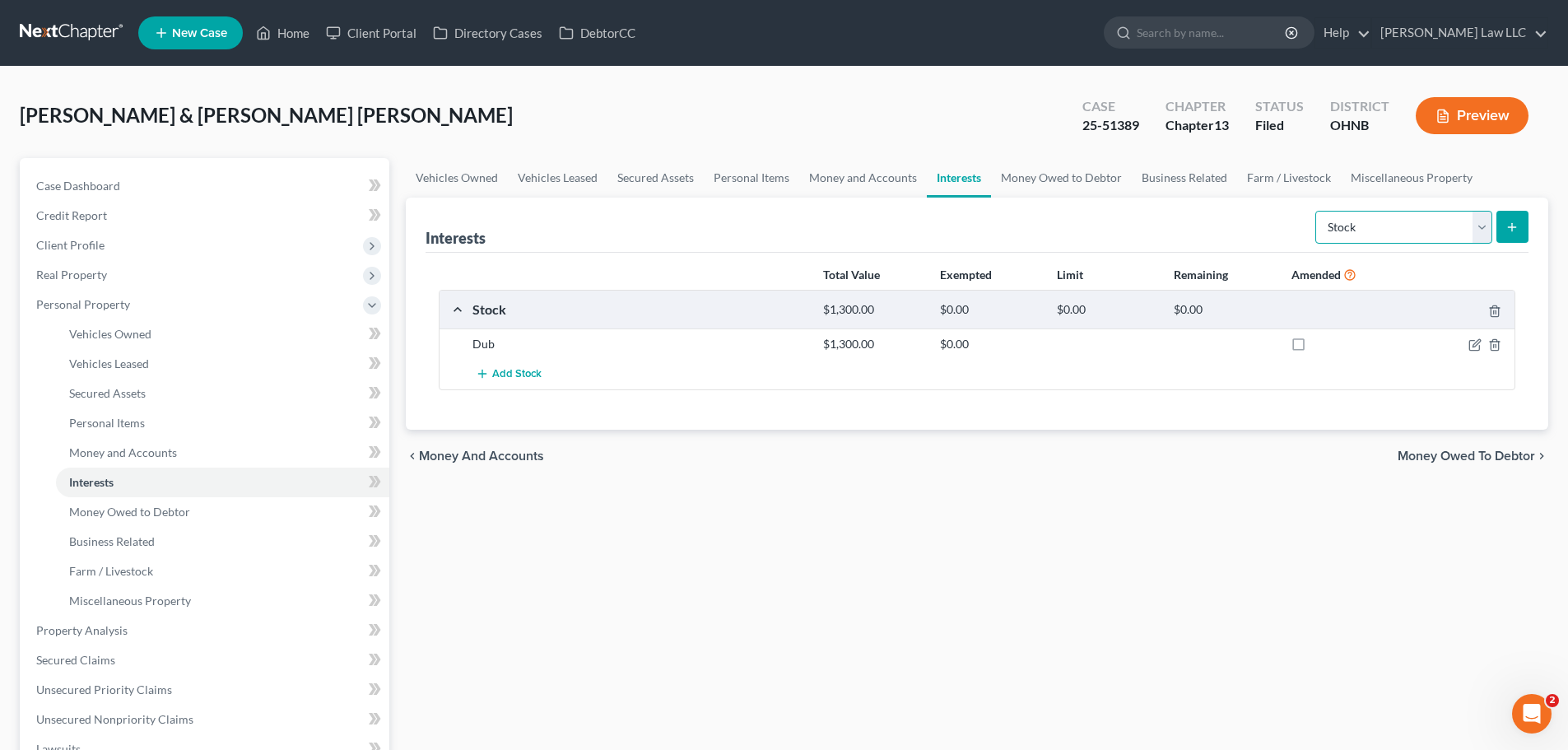
drag, startPoint x: 1415, startPoint y: 230, endPoint x: 1407, endPoint y: 243, distance: 15.3
click at [1415, 230] on select "Select Interest Type 401K Annuity Bond Education IRA Government Bond Government…" at bounding box center [1403, 227] width 177 height 33
select select "term_life_insurance"
click at [1317, 211] on select "Select Interest Type 401K Annuity Bond Education IRA Government Bond Government…" at bounding box center [1403, 227] width 177 height 33
click at [1506, 230] on icon "submit" at bounding box center [1511, 226] width 13 height 13
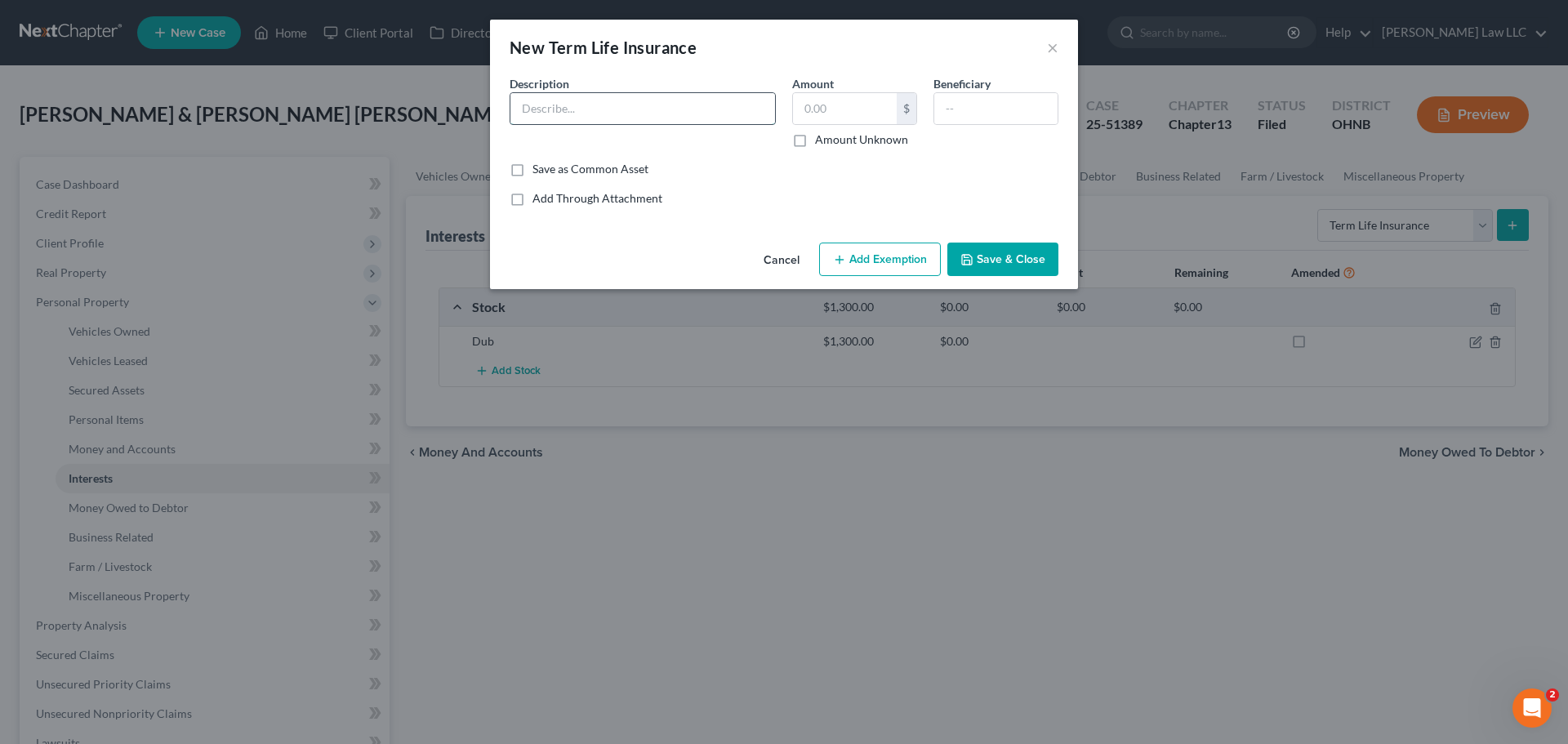
click at [613, 115] on input "text" at bounding box center [642, 109] width 264 height 31
click at [843, 146] on label "Amount Unknown" at bounding box center [862, 139] width 93 height 17
click at [833, 142] on input "Amount Unknown" at bounding box center [827, 136] width 11 height 11
click at [983, 254] on button "Save & Close" at bounding box center [1003, 259] width 111 height 34
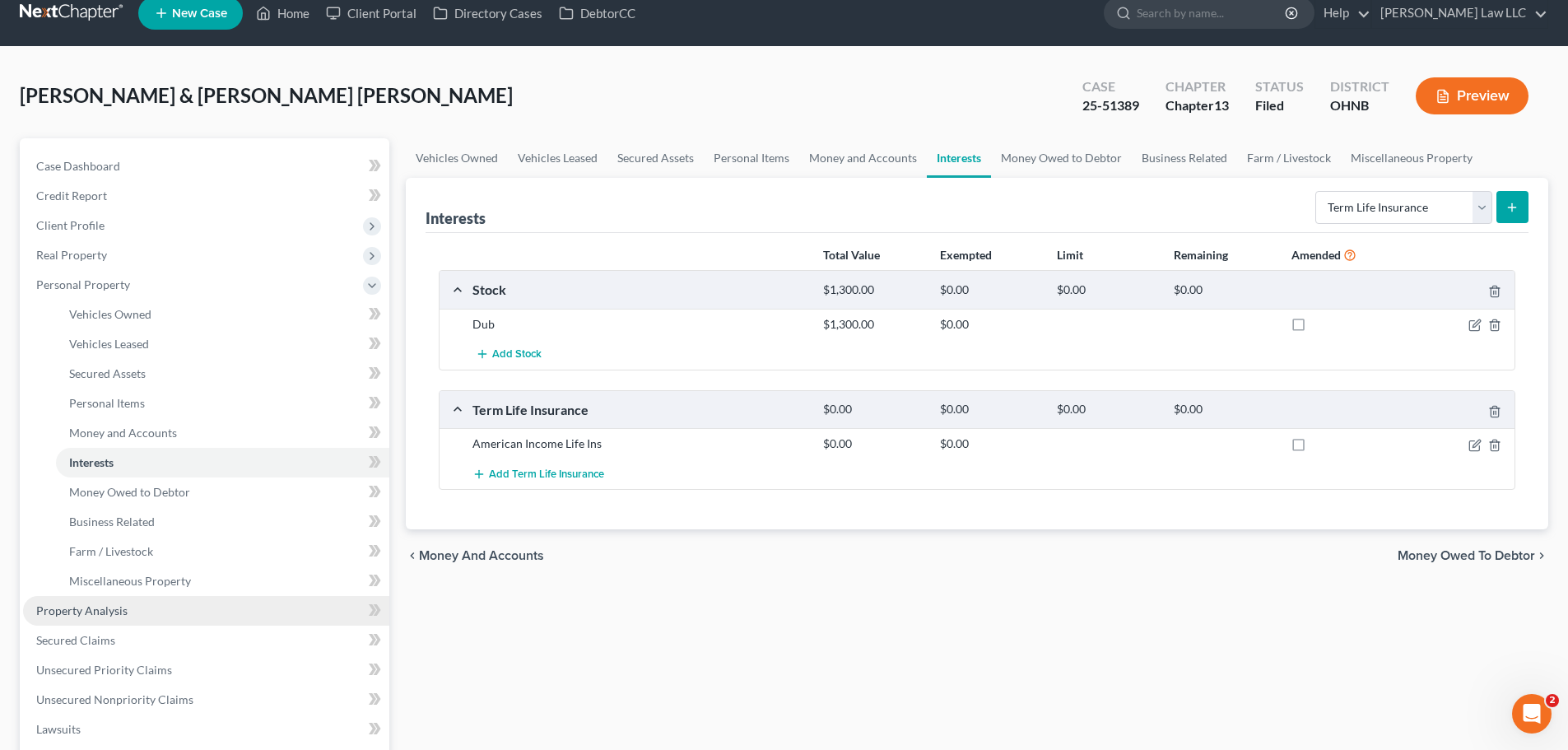
scroll to position [82, 0]
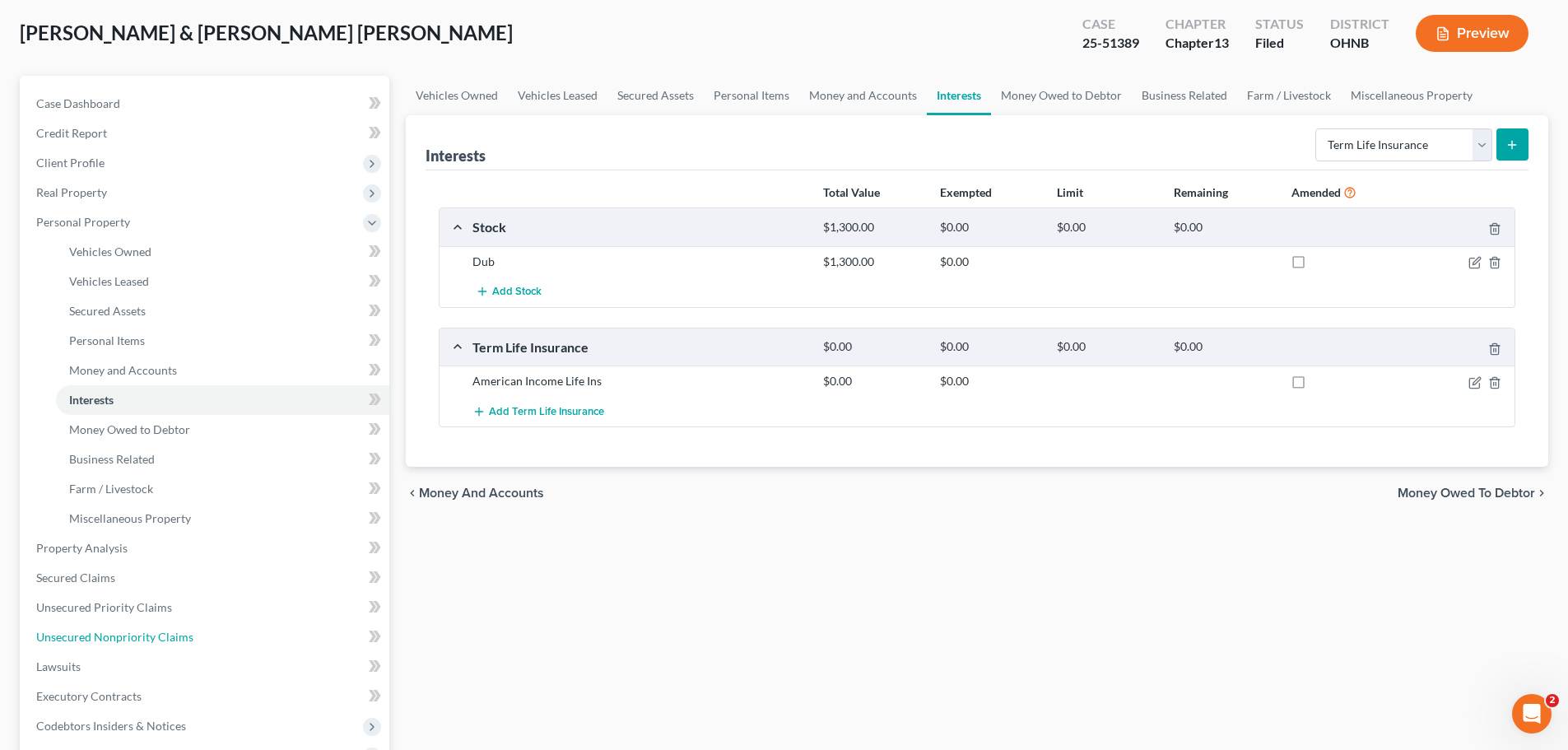
drag, startPoint x: 121, startPoint y: 642, endPoint x: 432, endPoint y: 539, distance: 327.6
click at [121, 642] on span "Unsecured Nonpriority Claims" at bounding box center [115, 636] width 158 height 14
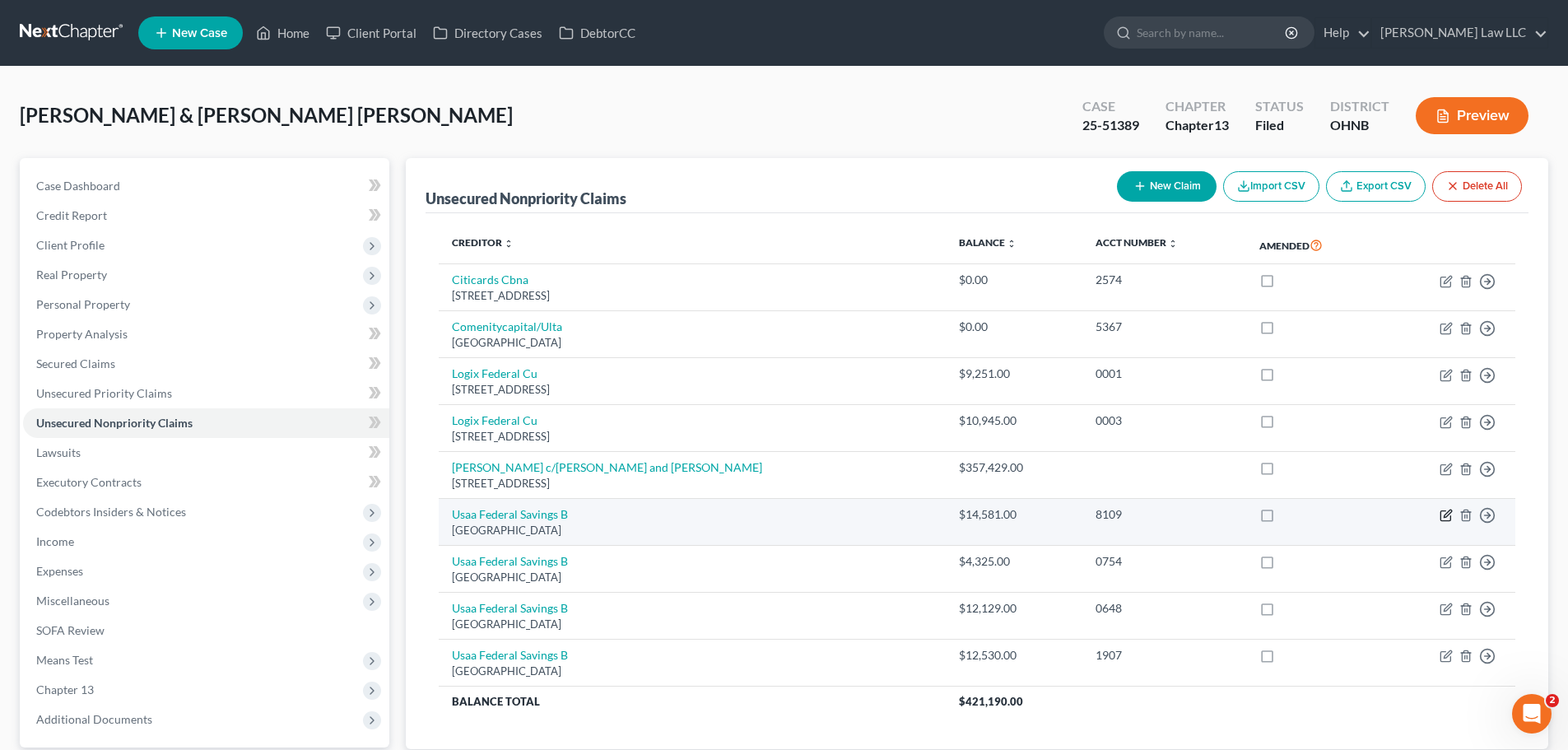
click at [1449, 514] on icon "button" at bounding box center [1448, 514] width 8 height 8
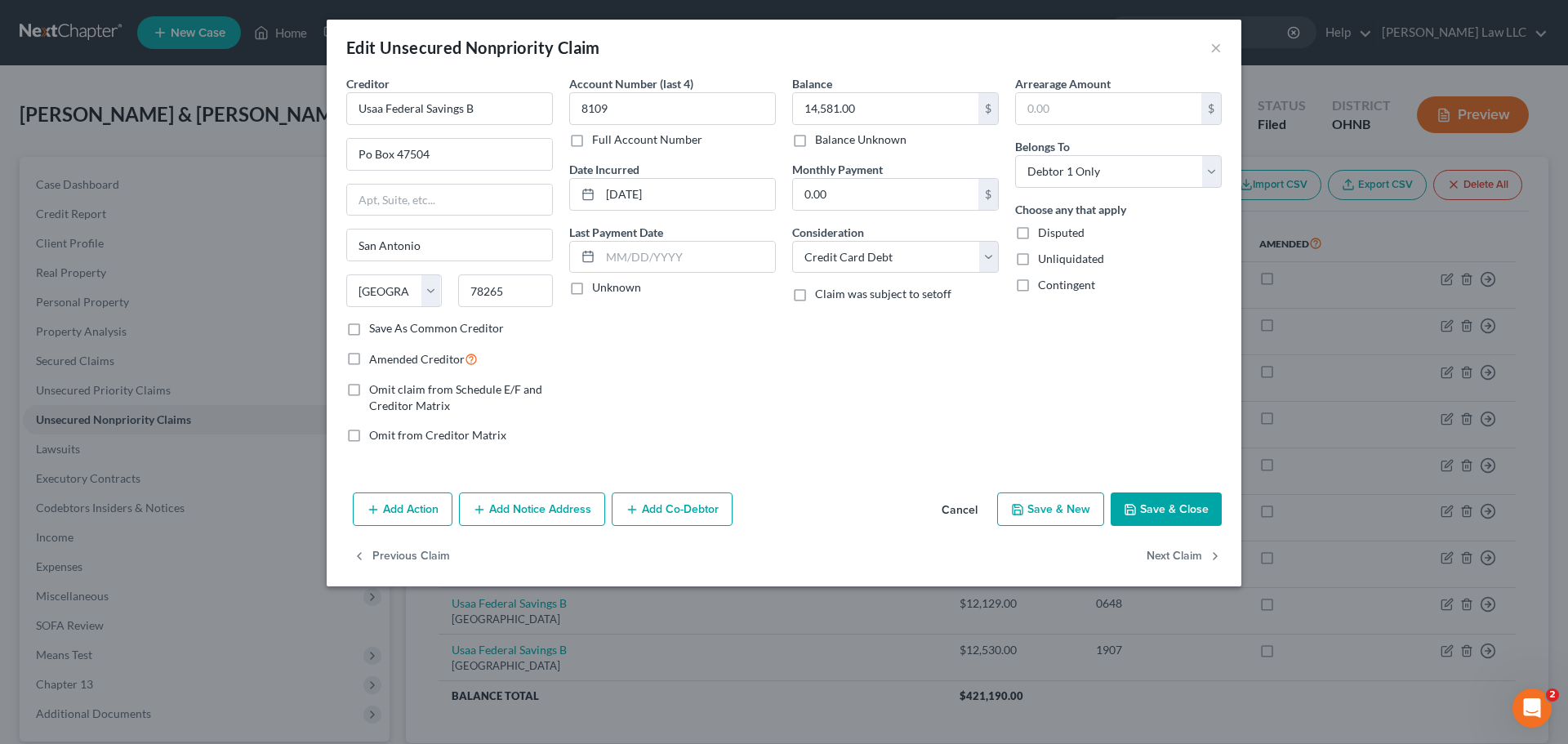
click at [721, 389] on div "Account Number (last 4) 8109 Full Account Number Date Incurred 11-04-2015 Last …" at bounding box center [671, 265] width 222 height 382
click at [637, 261] on input "text" at bounding box center [688, 257] width 175 height 31
click at [695, 417] on input "text" at bounding box center [663, 401] width 159 height 31
click at [1053, 440] on div "Arrearage Amount $ Belongs To * Select Debtor 1 Only Debtor 2 Only Debtor 1 And…" at bounding box center [1117, 265] width 222 height 382
click at [1140, 509] on button "Save & Close" at bounding box center [1166, 509] width 111 height 34
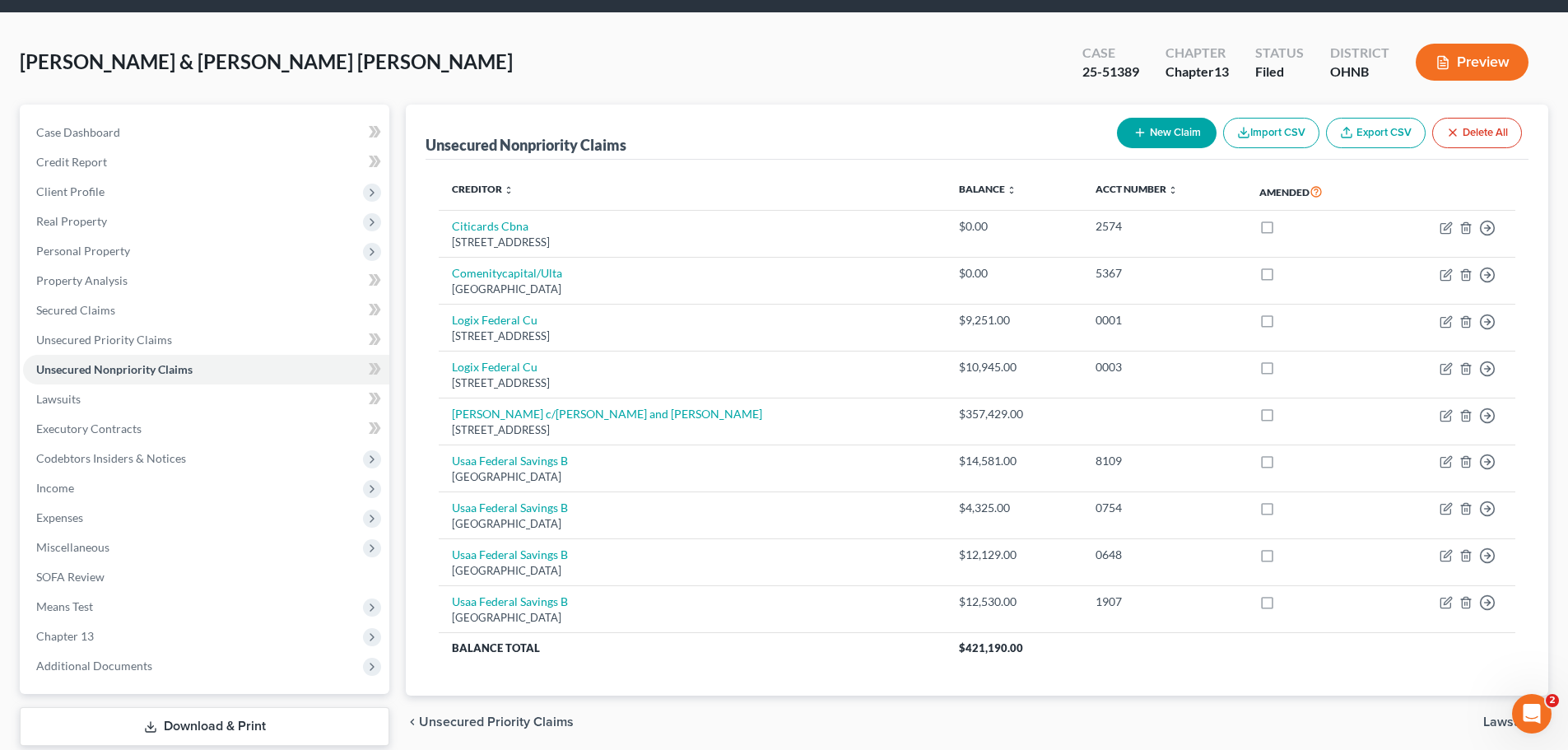
scroll to position [115, 0]
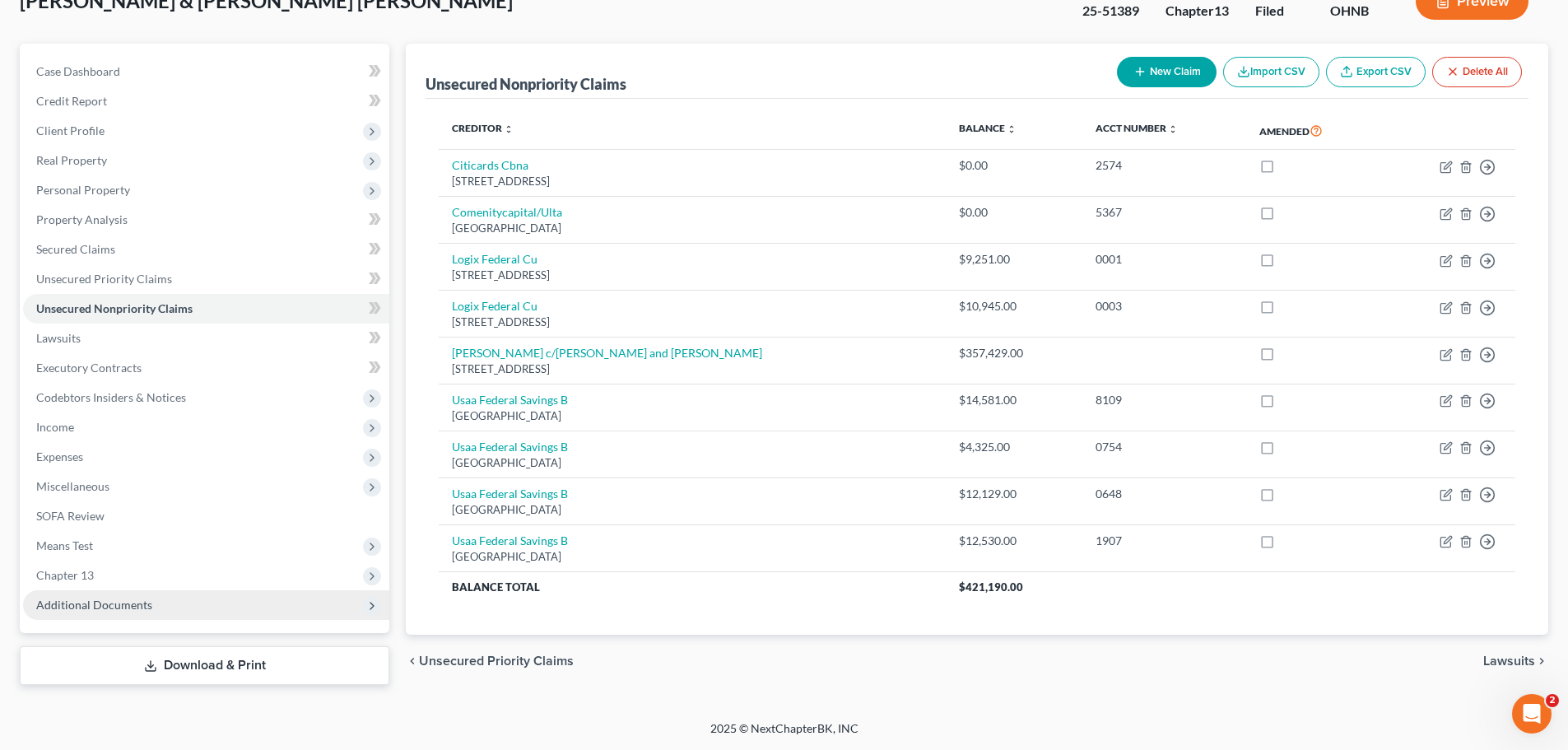
click at [141, 598] on span "Additional Documents" at bounding box center [94, 604] width 117 height 14
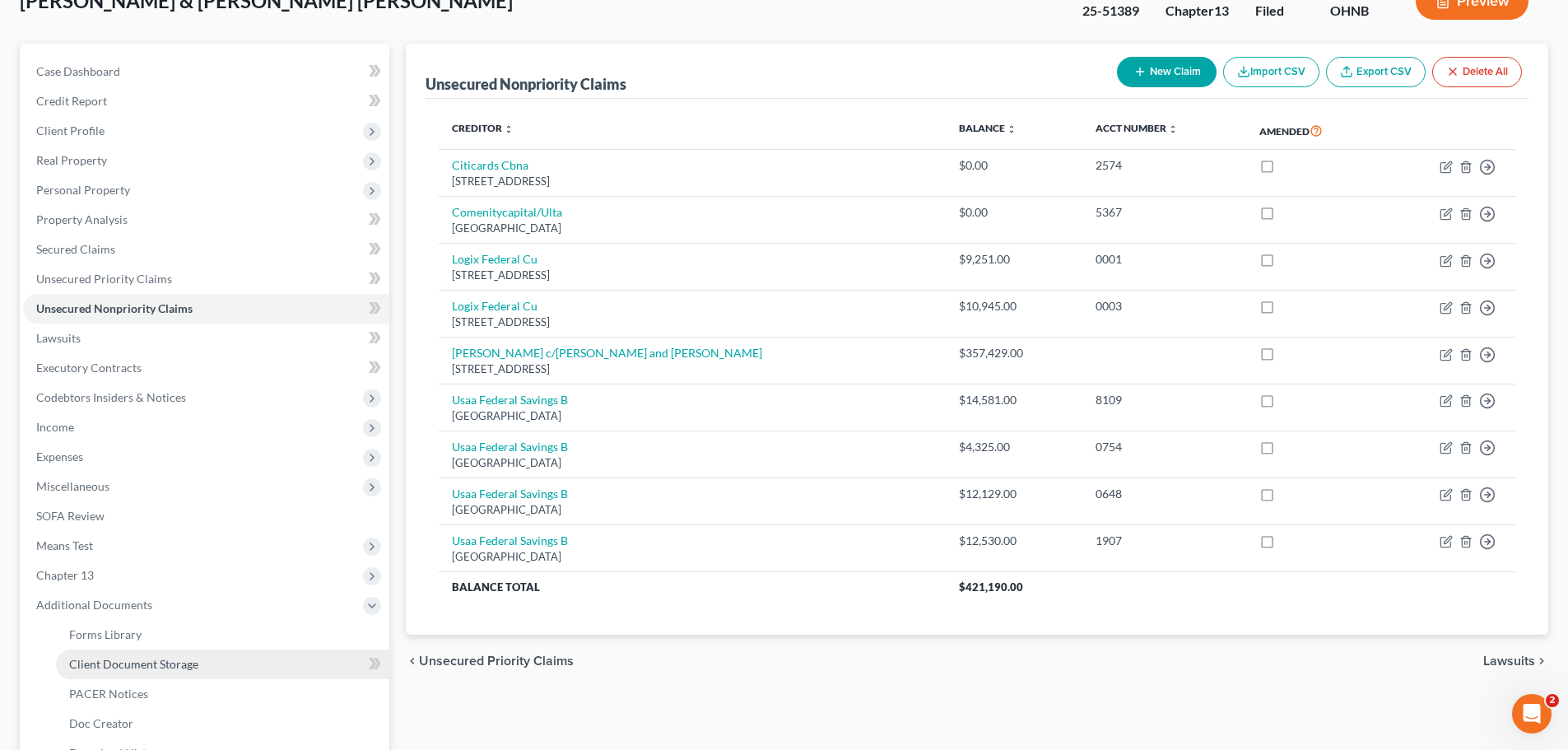
click at [192, 659] on span "Client Document Storage" at bounding box center [134, 664] width 129 height 14
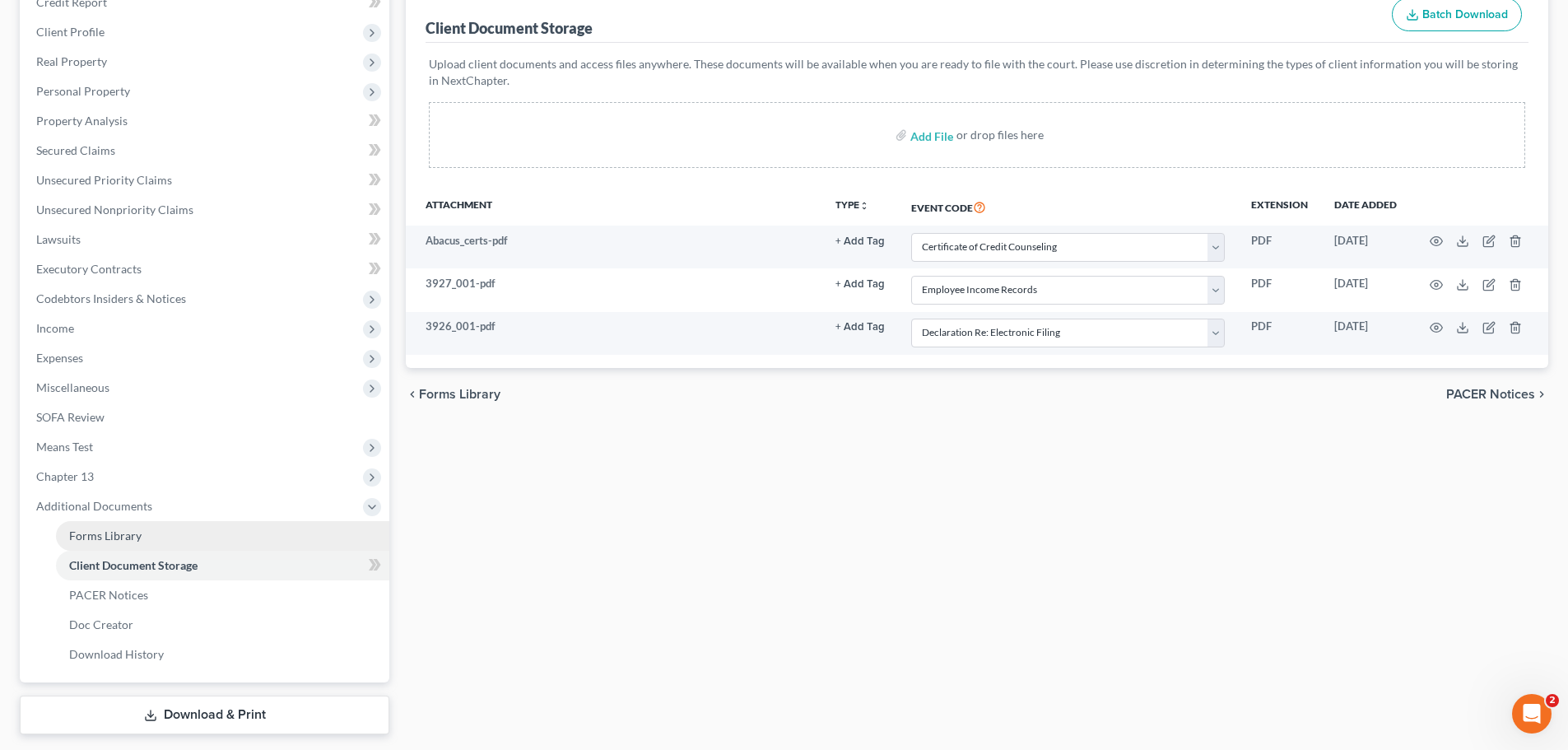
scroll to position [260, 0]
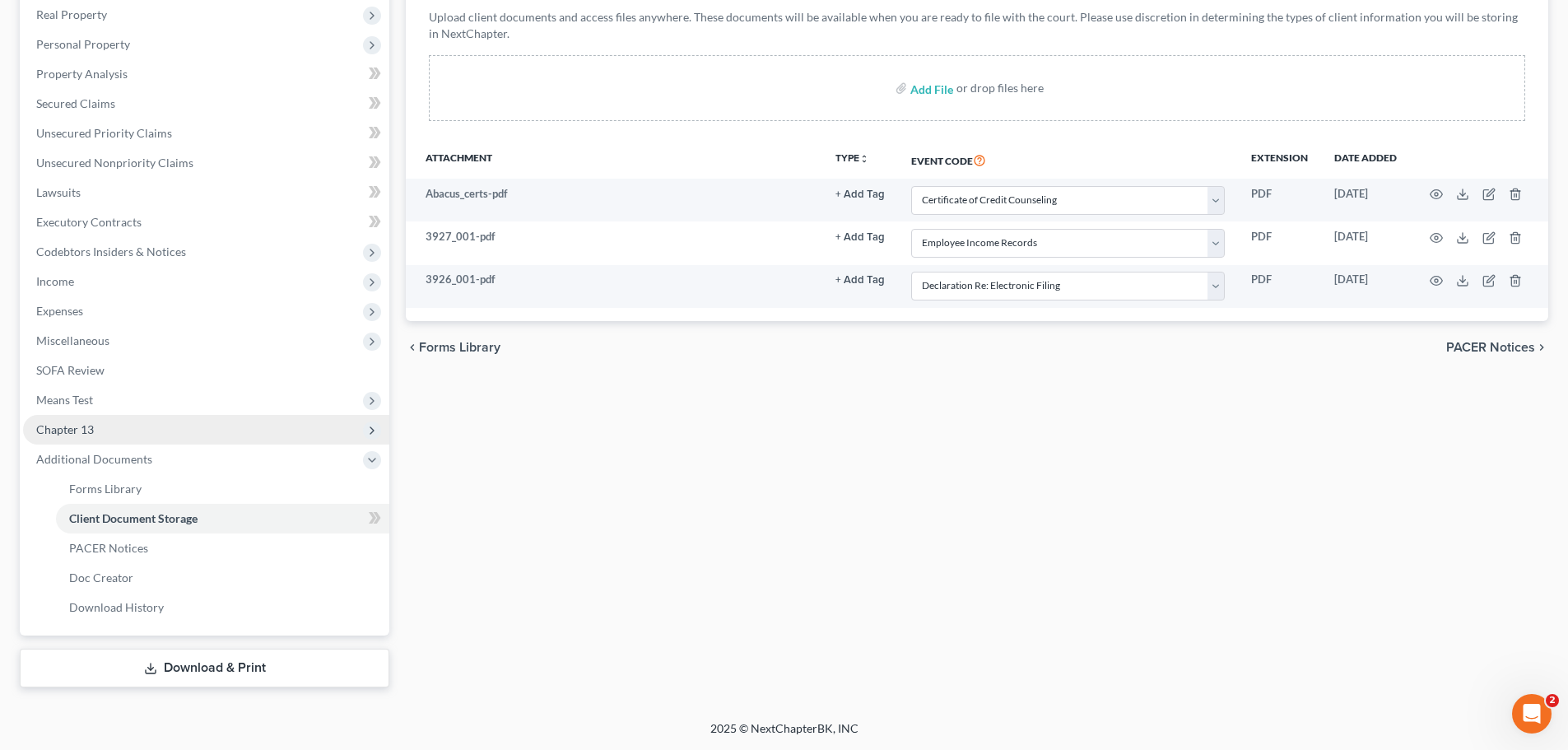
click at [116, 432] on span "Chapter 13" at bounding box center [207, 430] width 366 height 29
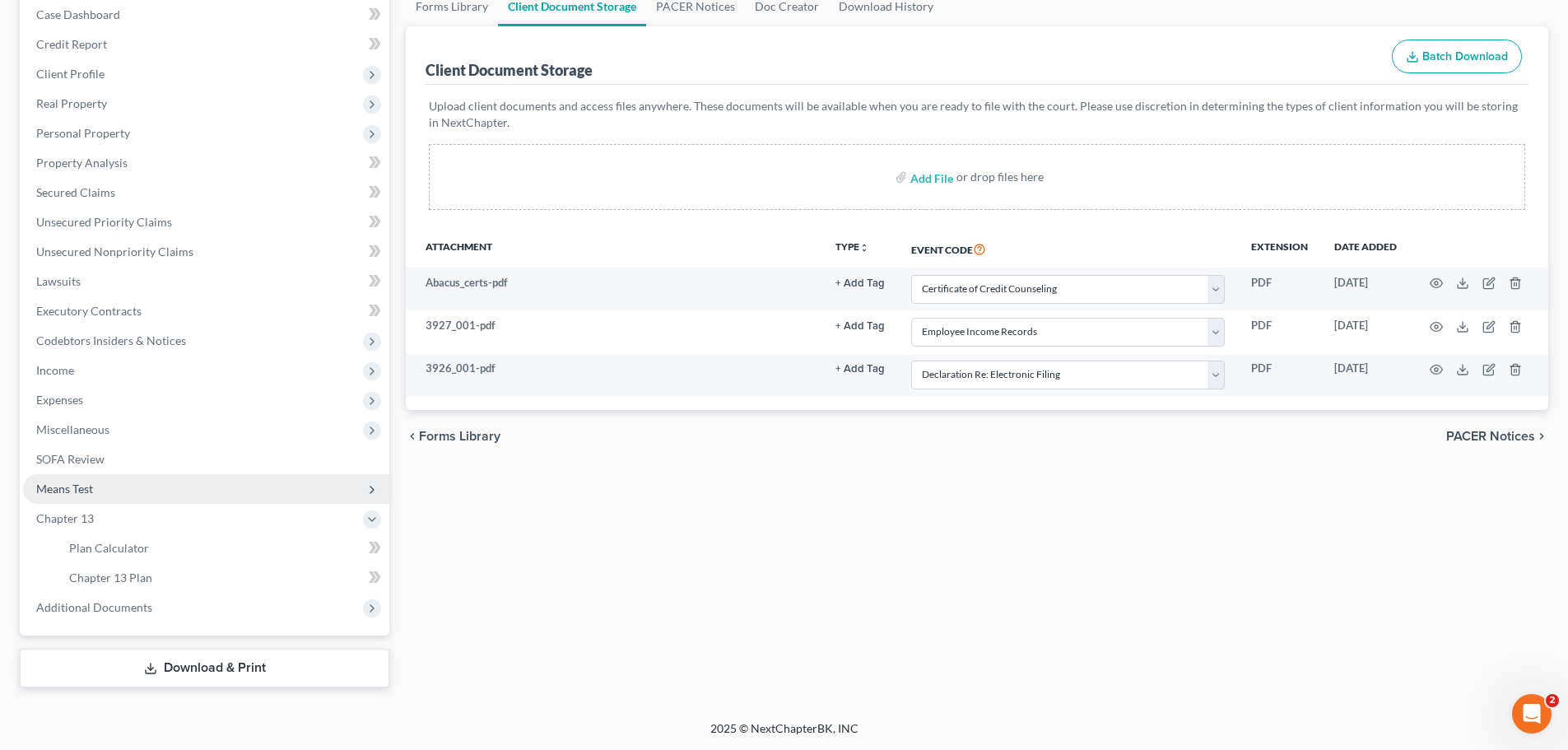
click at [101, 484] on span "Means Test" at bounding box center [207, 489] width 366 height 29
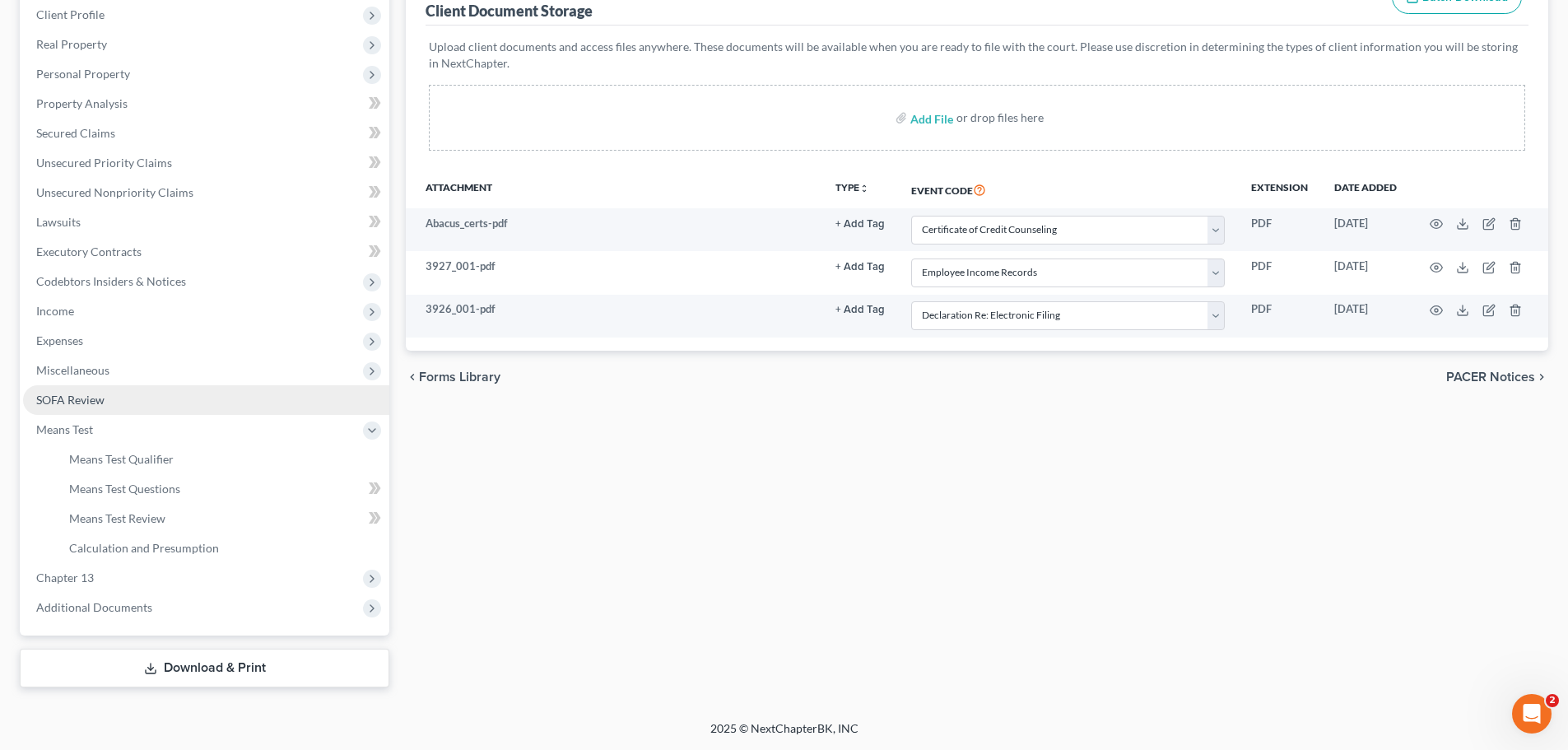
click at [119, 400] on link "SOFA Review" at bounding box center [207, 399] width 366 height 29
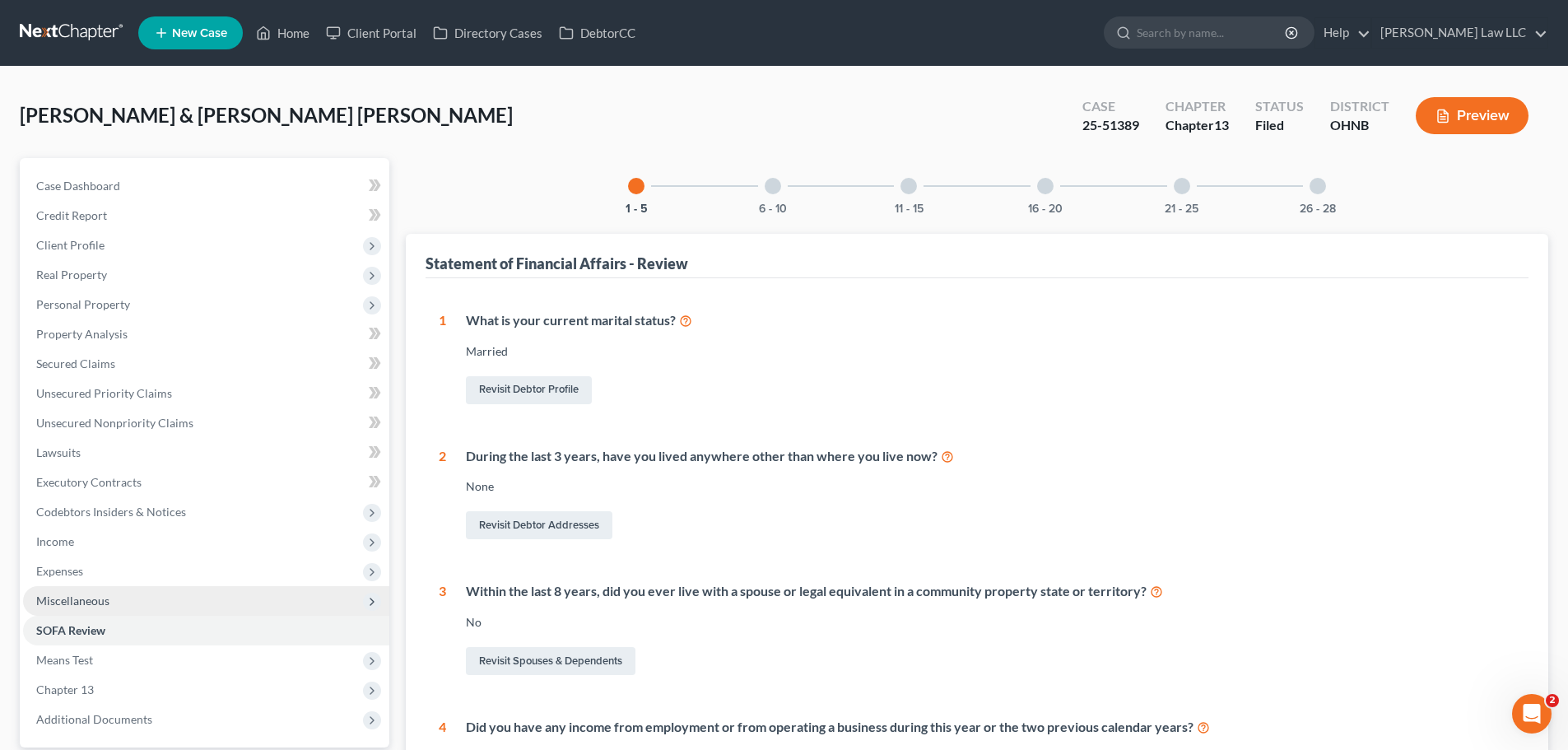
click at [92, 597] on span "Miscellaneous" at bounding box center [72, 600] width 73 height 14
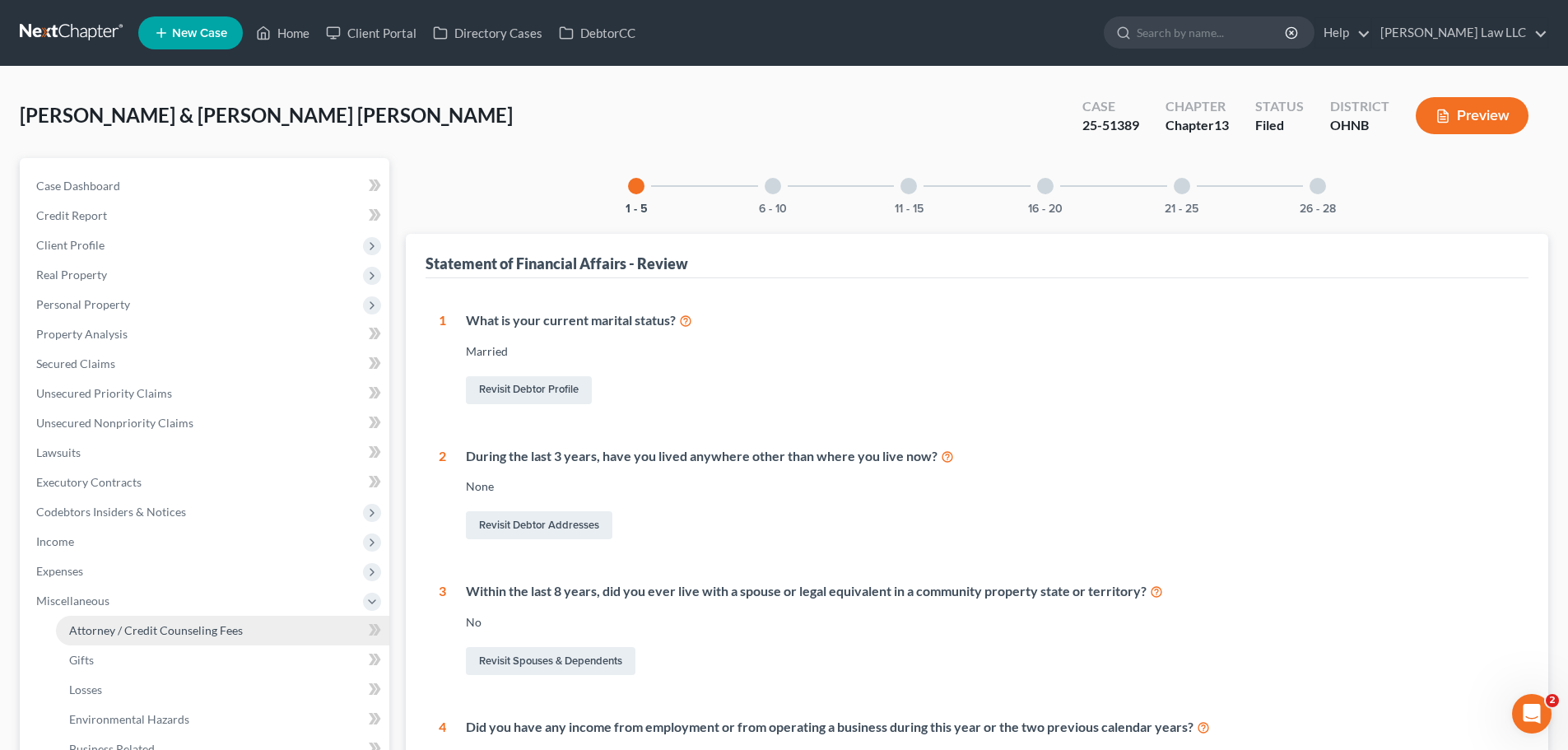
click at [143, 635] on span "Attorney / Credit Counseling Fees" at bounding box center [156, 630] width 173 height 14
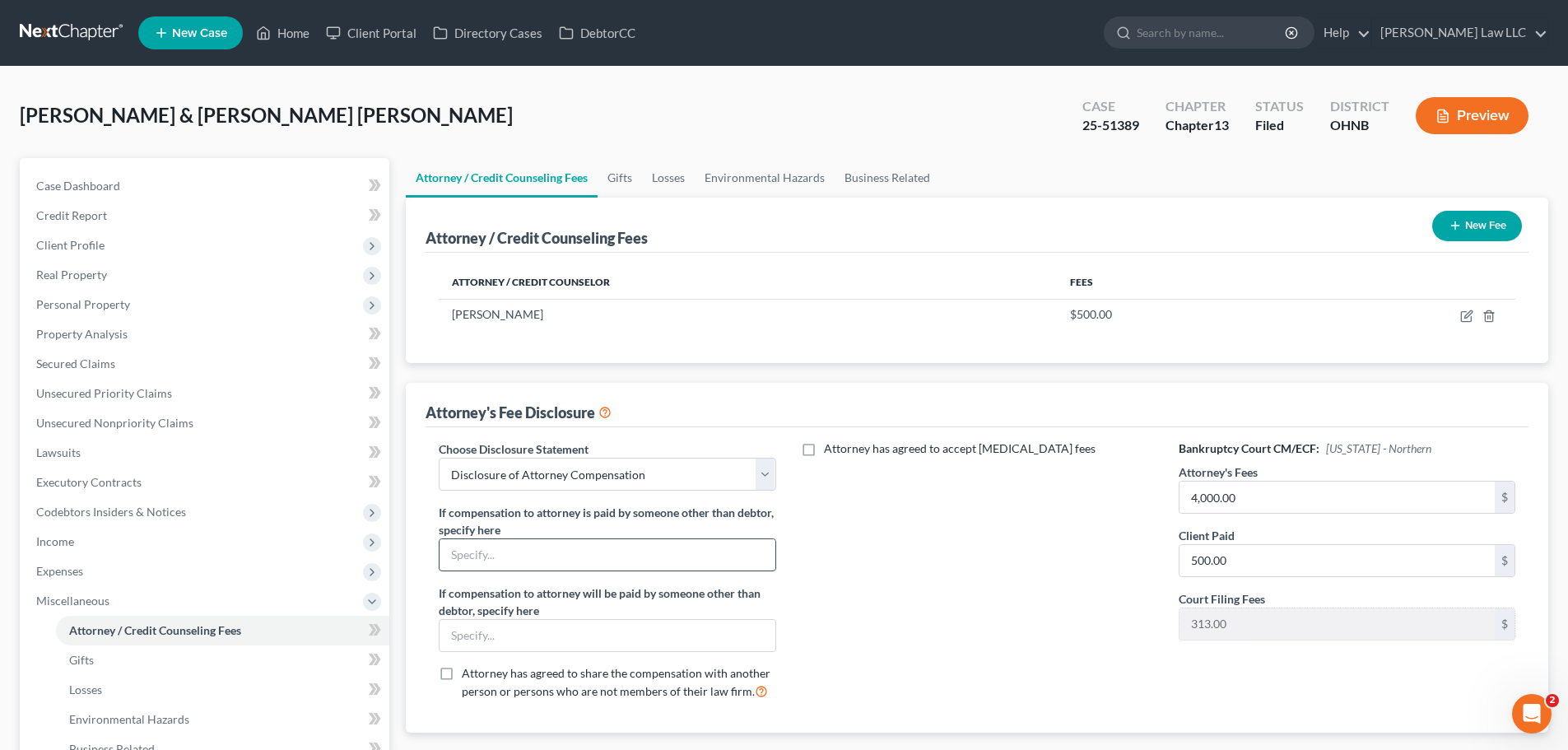
click at [885, 631] on div "Attorney has agreed to accept retainer fees" at bounding box center [976, 577] width 369 height 272
click at [93, 544] on span "Income" at bounding box center [207, 541] width 366 height 29
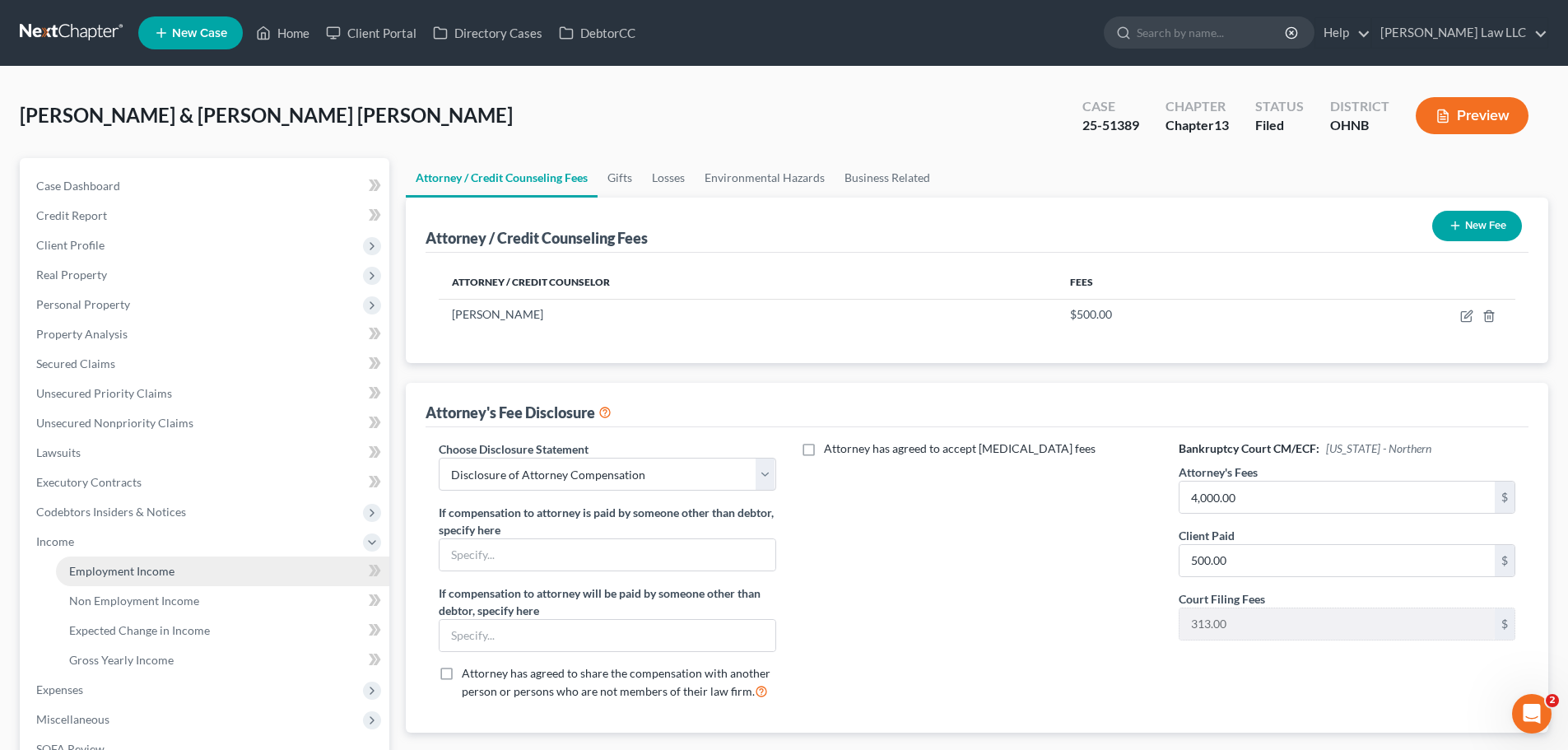
click at [138, 576] on span "Employment Income" at bounding box center [122, 571] width 106 height 14
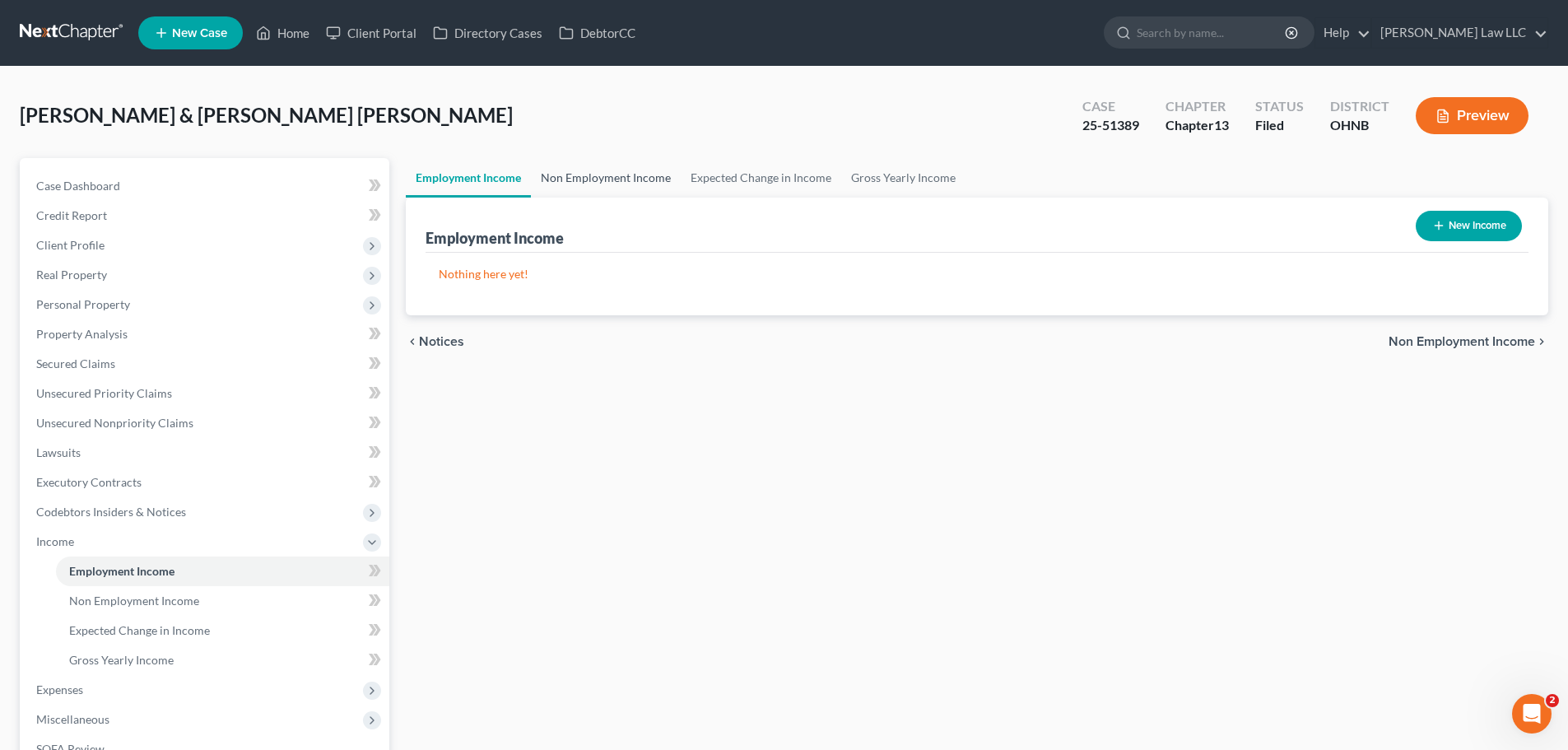
click at [590, 178] on link "Non Employment Income" at bounding box center [605, 177] width 150 height 39
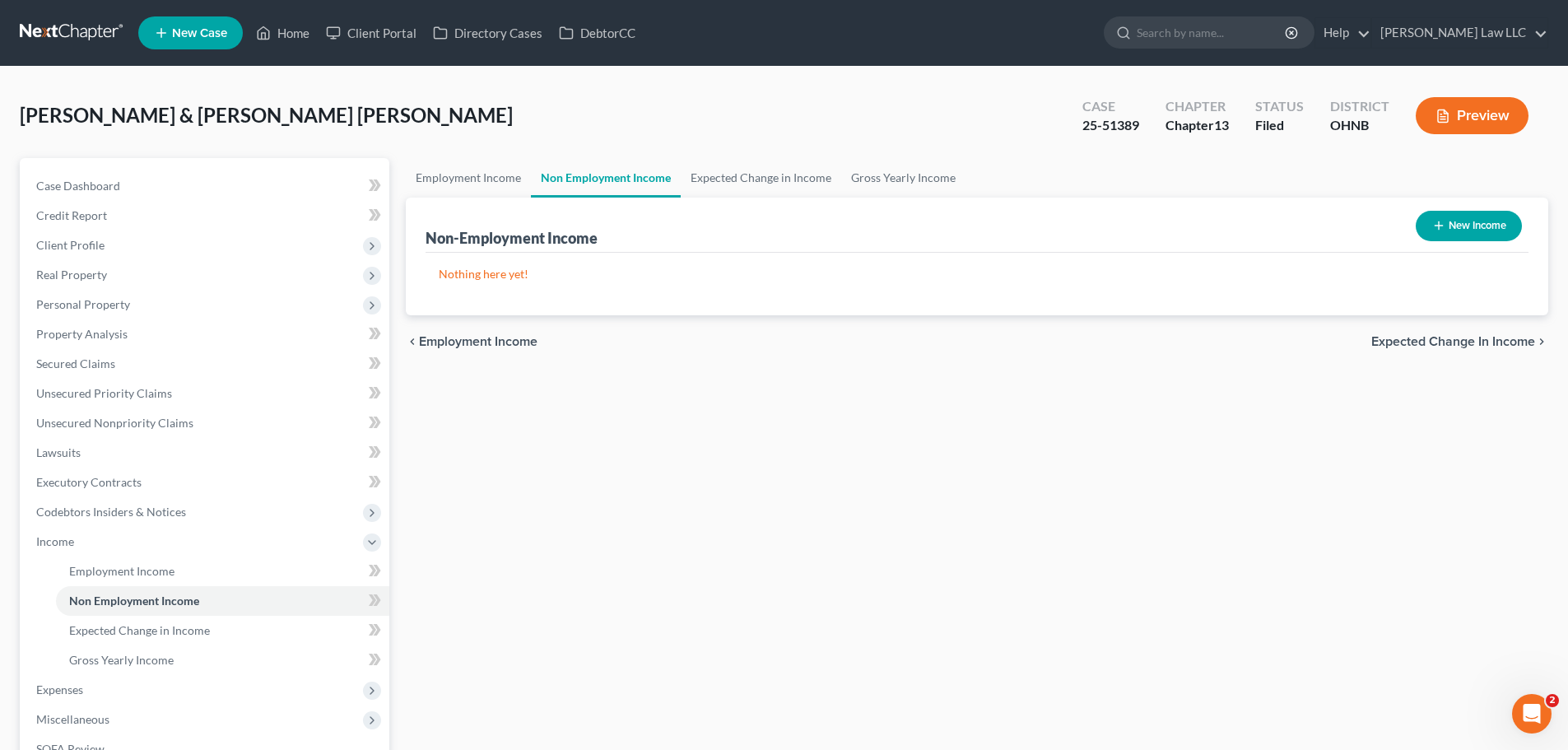
click at [1468, 224] on button "New Income" at bounding box center [1469, 225] width 106 height 30
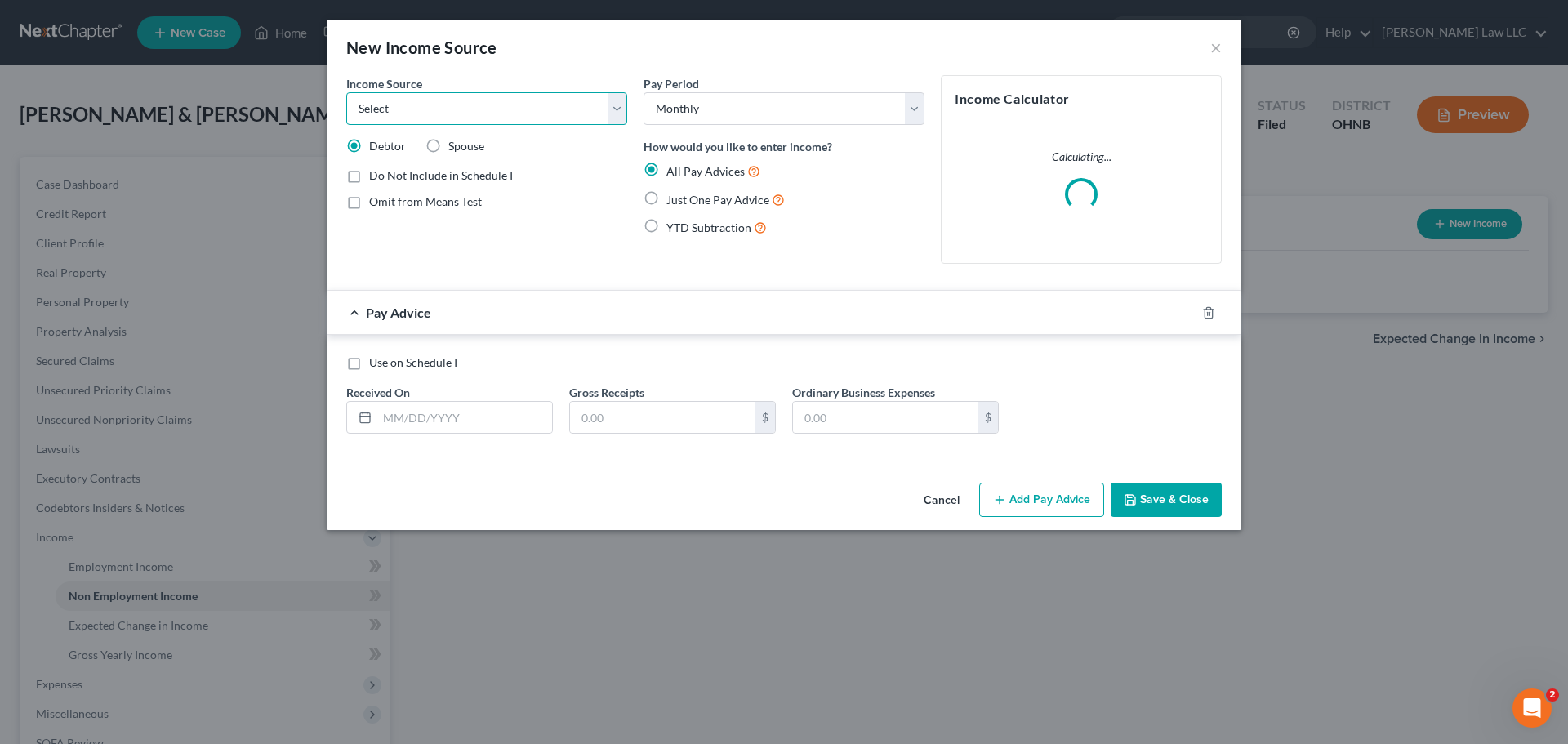
click at [475, 106] on select "Select Unemployment Disability (from employer) Pension Retirement Social Securi…" at bounding box center [486, 109] width 281 height 33
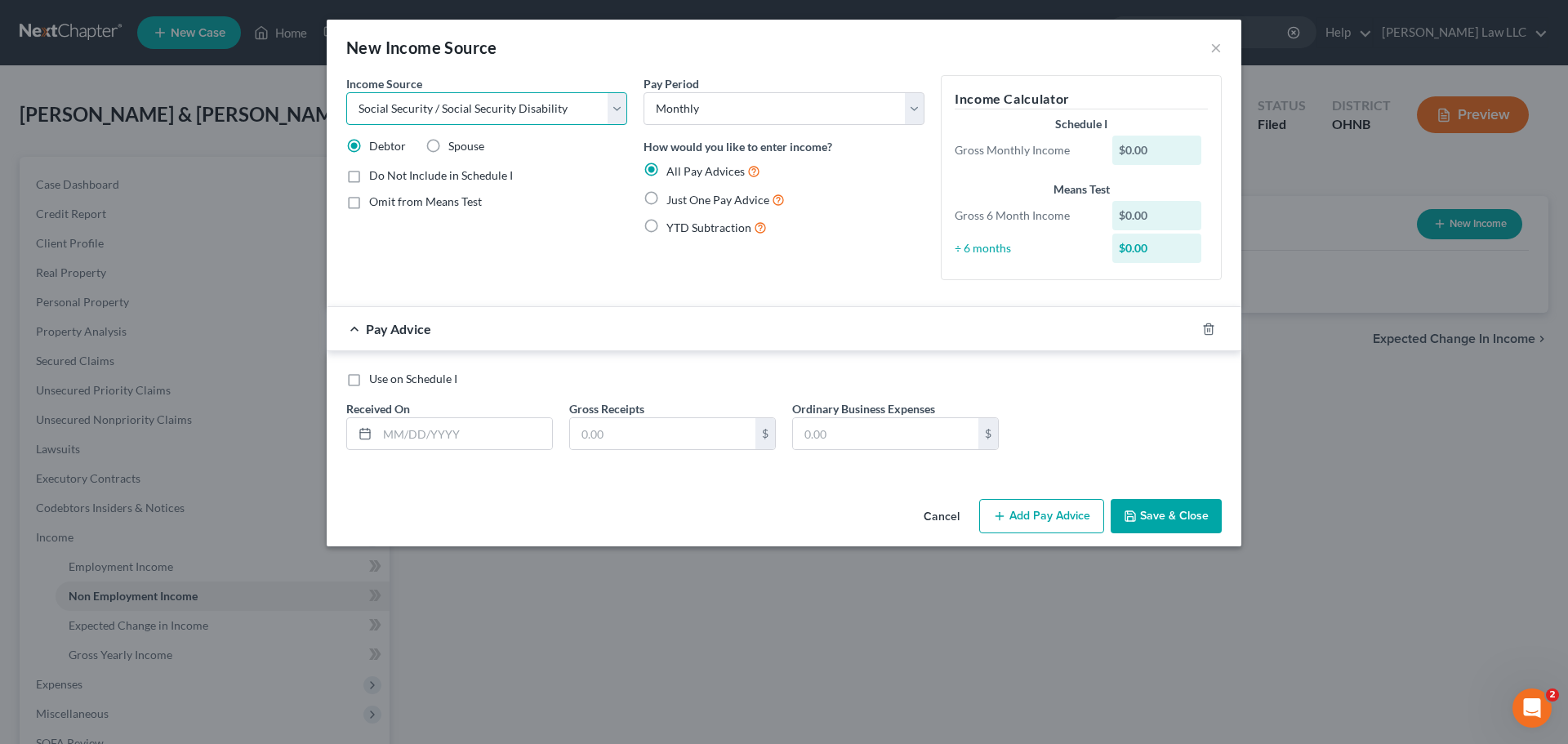
click at [346, 92] on select "Select Unemployment Disability (from employer) Pension Retirement Social Securi…" at bounding box center [486, 109] width 281 height 33
click at [673, 201] on span "Just One Pay Advice" at bounding box center [718, 199] width 103 height 14
click at [673, 201] on input "Just One Pay Advice" at bounding box center [678, 195] width 11 height 11
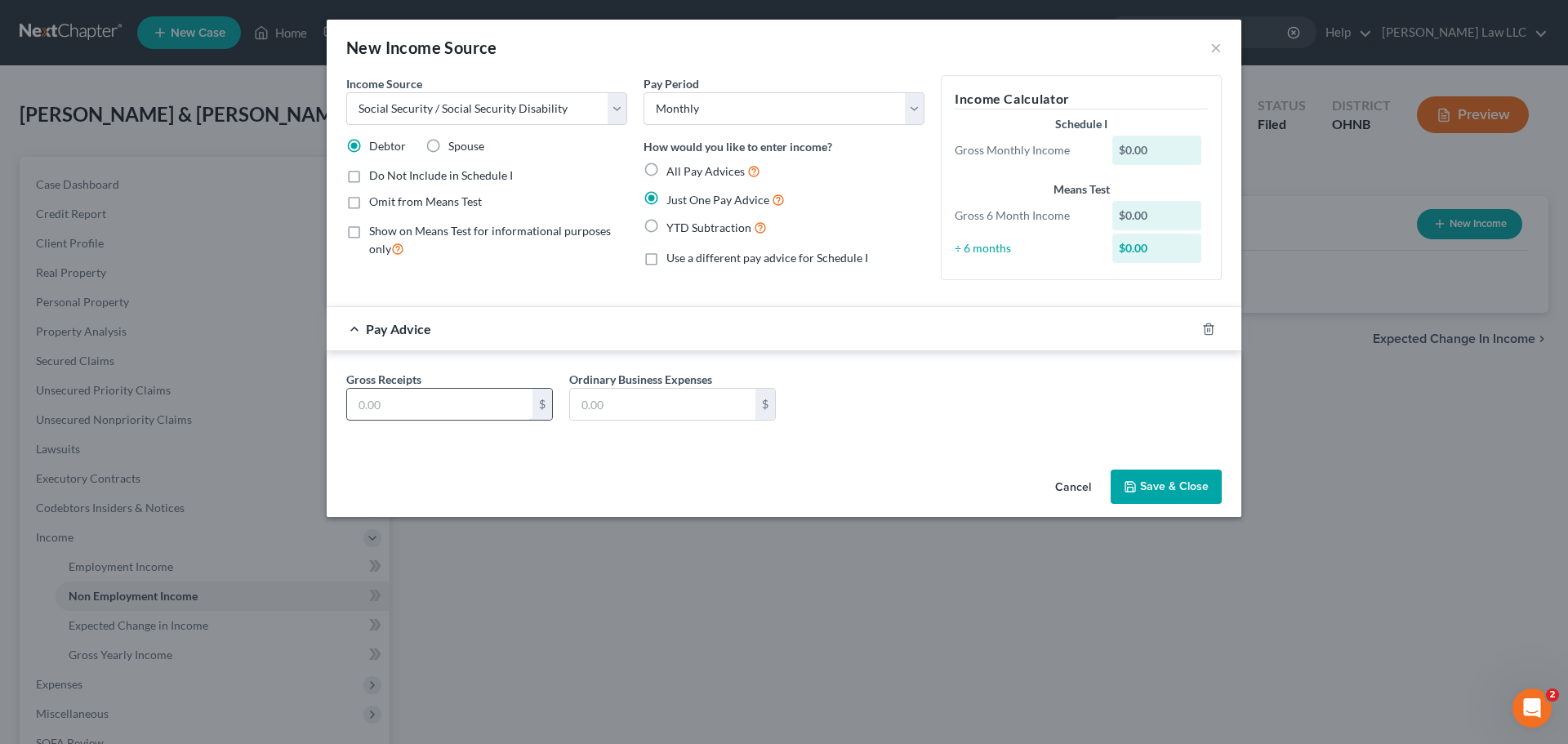
click at [424, 394] on input "text" at bounding box center [439, 404] width 186 height 31
click at [905, 407] on div "Gross Receipts 1,143 $ Ordinary Business Expenses $" at bounding box center [784, 402] width 892 height 63
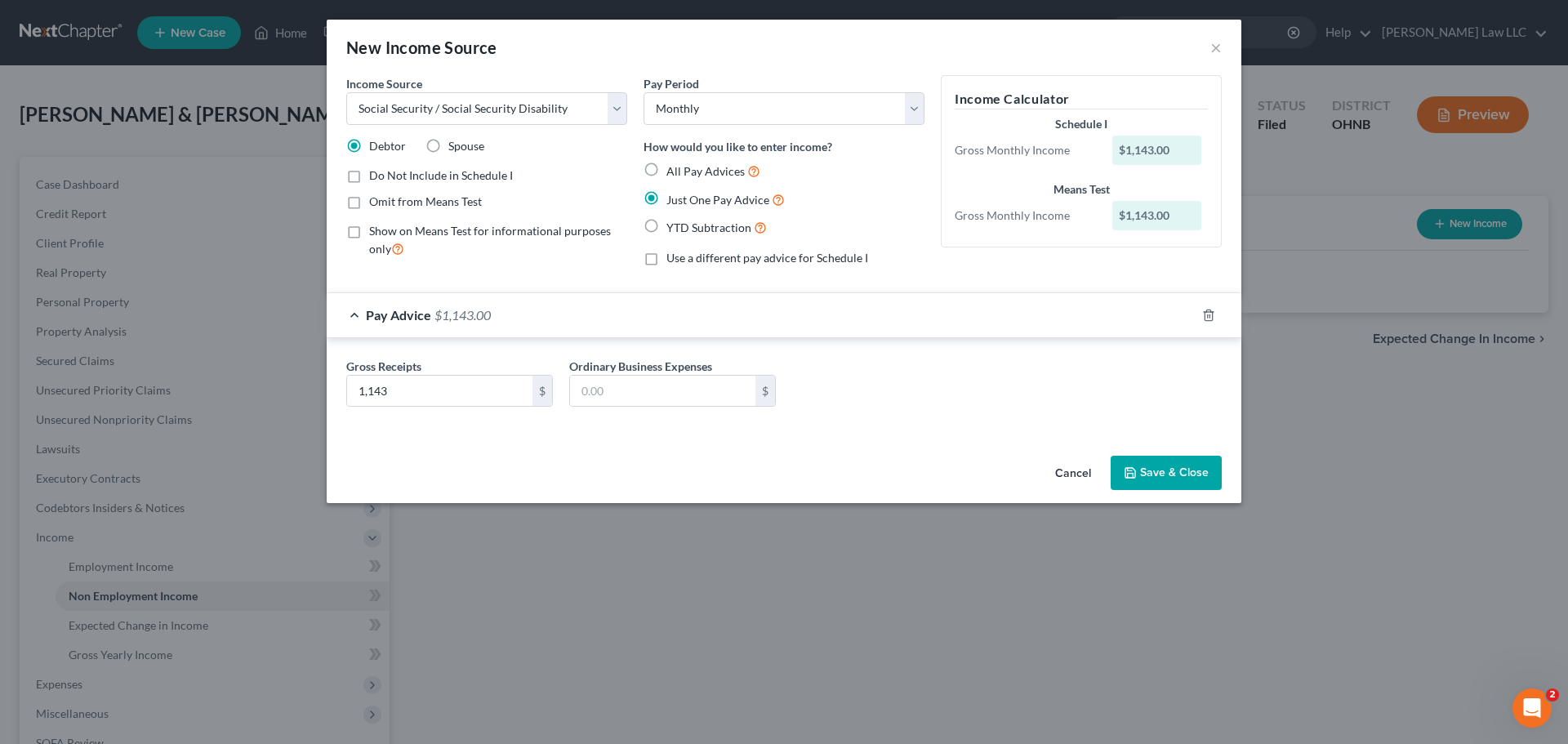
click at [1176, 474] on button "Save & Close" at bounding box center [1166, 472] width 111 height 34
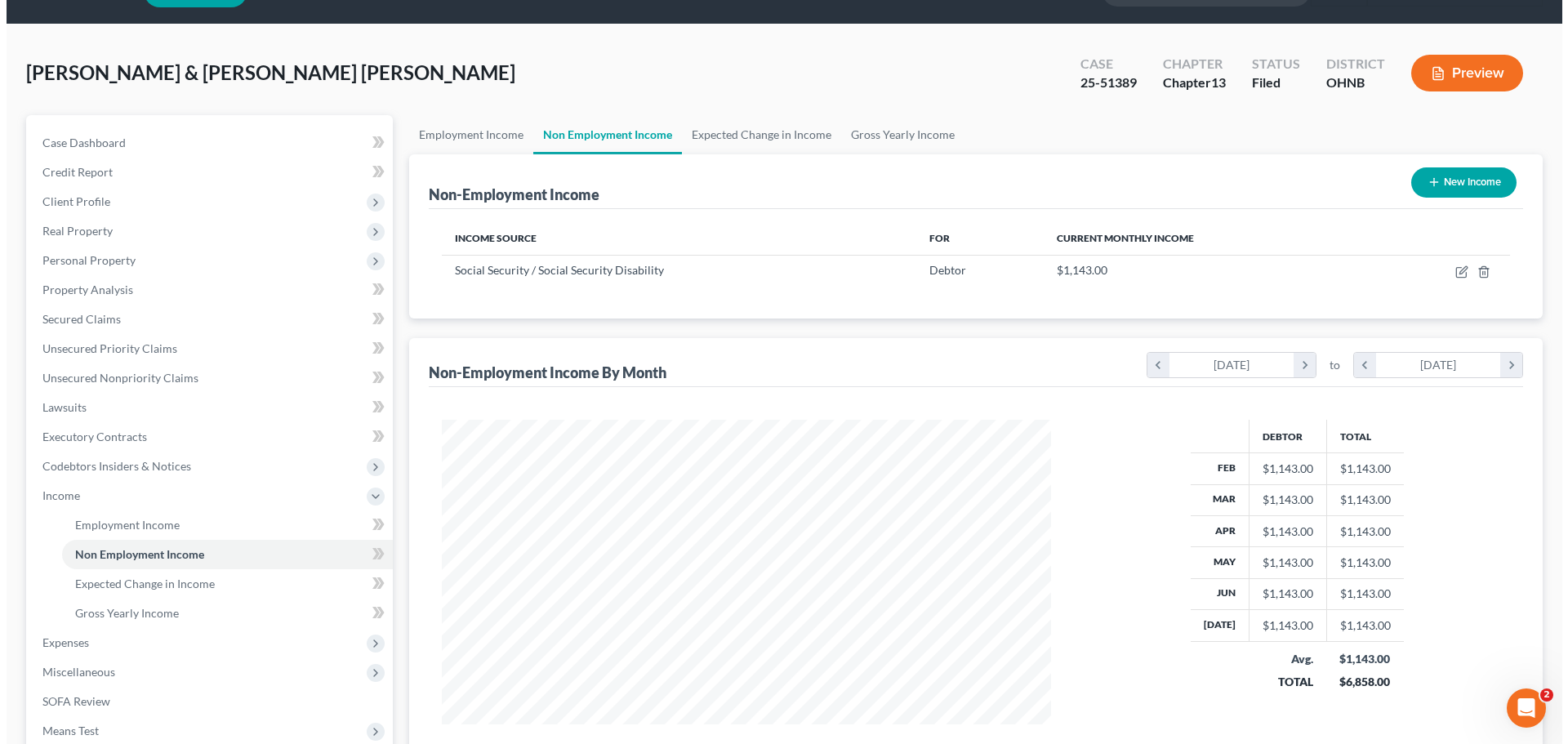
scroll to position [82, 0]
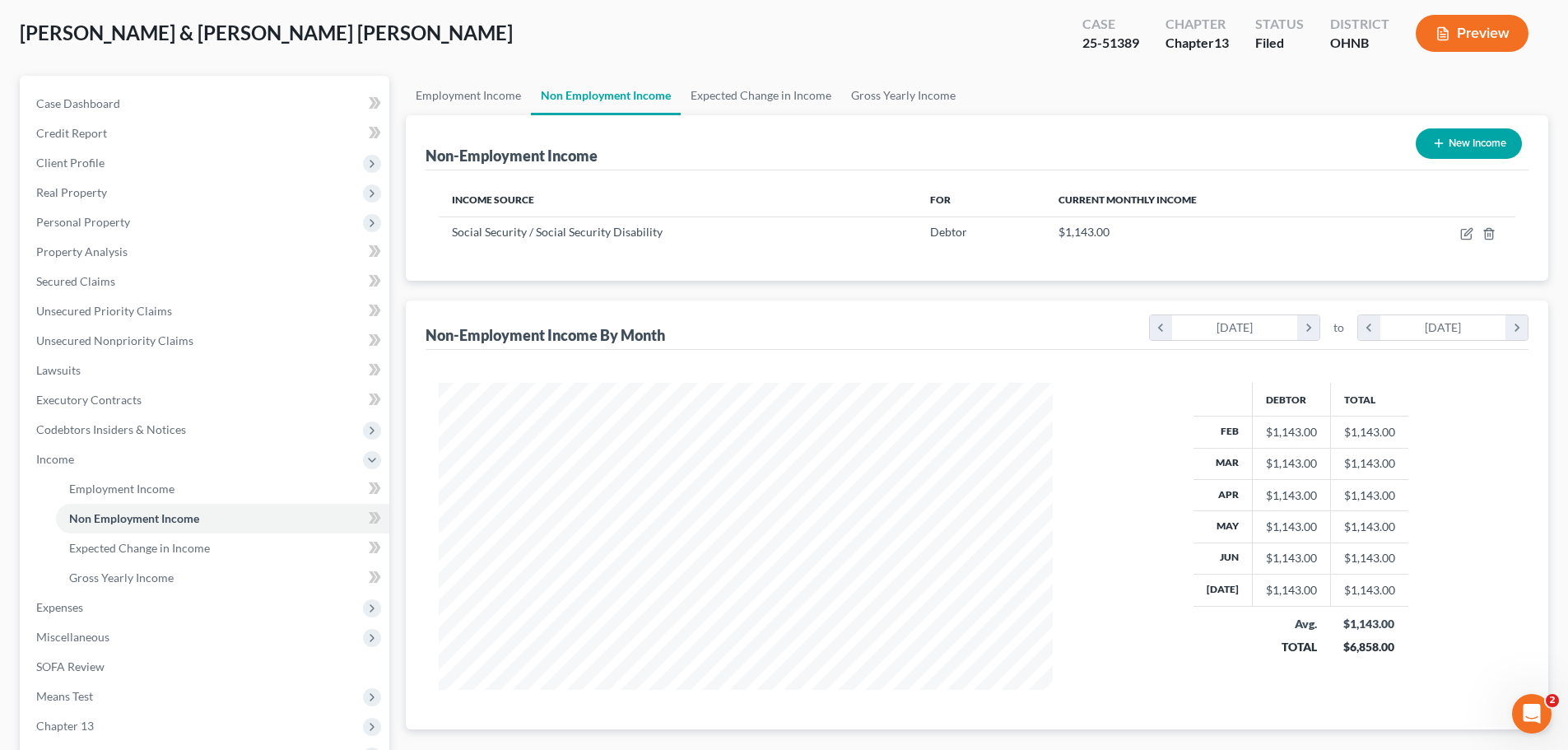
click at [1462, 147] on button "New Income" at bounding box center [1469, 143] width 106 height 30
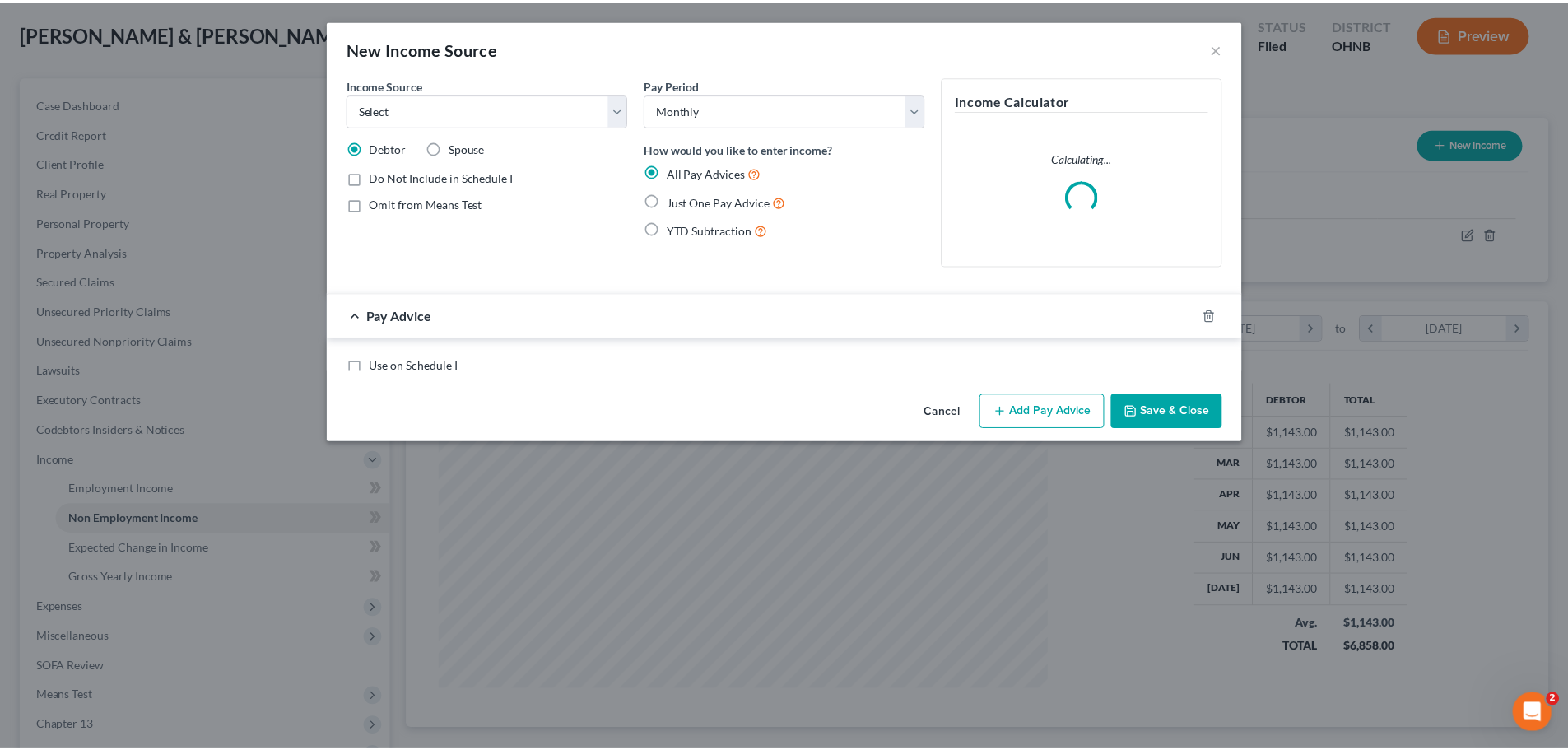
scroll to position [309, 653]
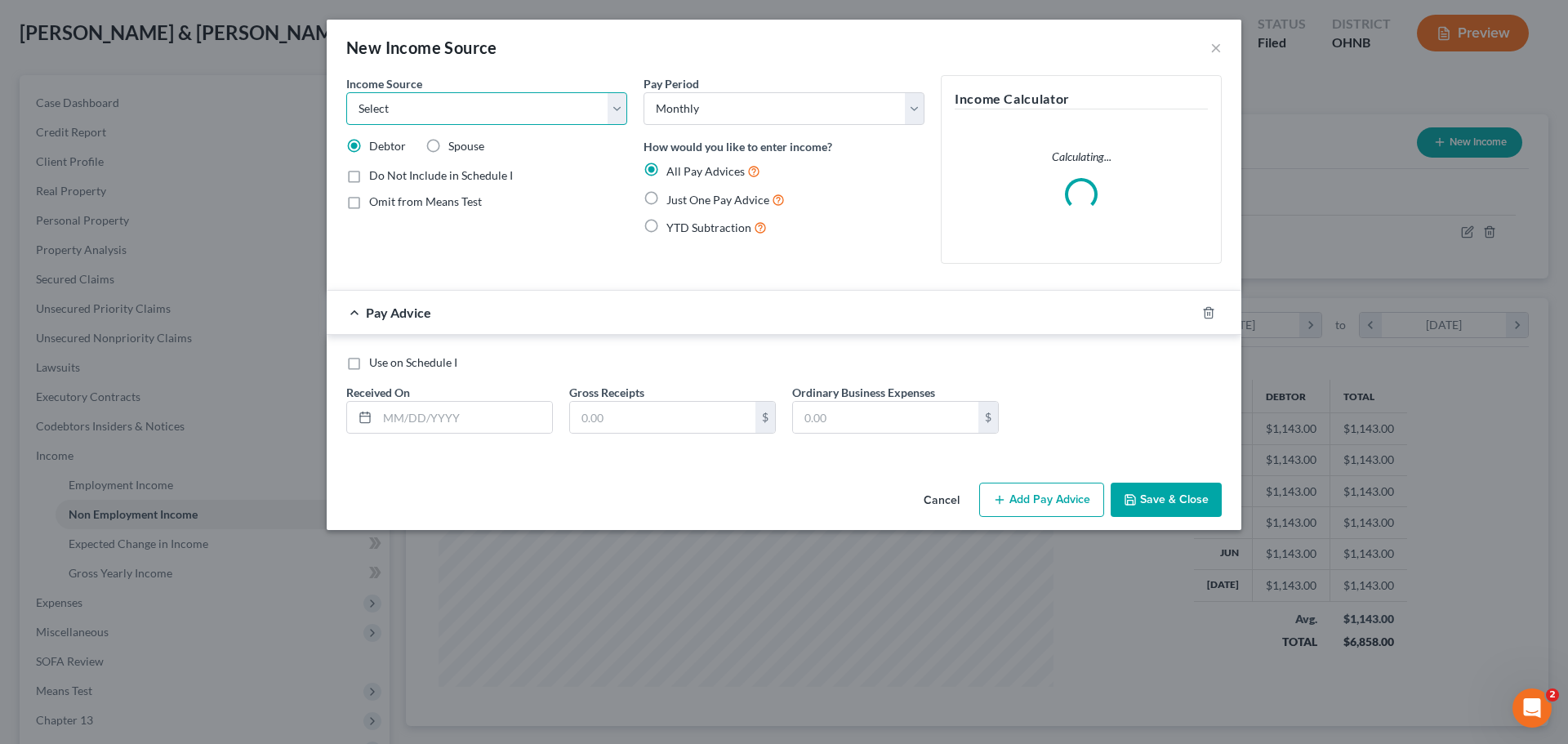
click at [463, 118] on select "Select Unemployment Disability (from employer) Pension Retirement Social Securi…" at bounding box center [486, 109] width 281 height 33
click at [346, 92] on select "Select Unemployment Disability (from employer) Pension Retirement Social Securi…" at bounding box center [486, 109] width 281 height 33
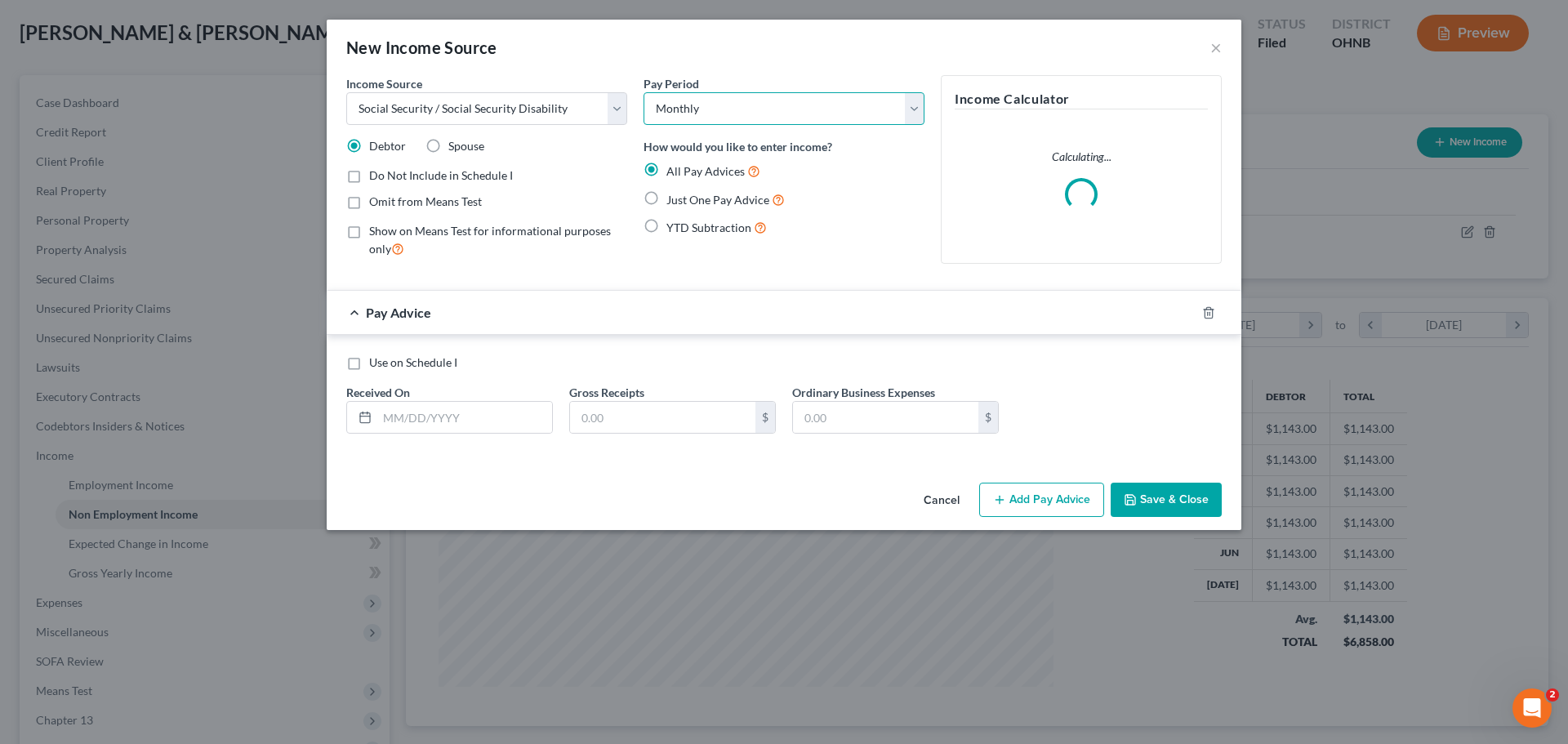
click at [772, 115] on select "Select Monthly Twice Monthly Every Other Week Weekly" at bounding box center [783, 109] width 281 height 33
drag, startPoint x: 842, startPoint y: 273, endPoint x: 728, endPoint y: 186, distance: 143.4
click at [842, 273] on div "Pay Period Select Monthly Twice Monthly Every Other Week Weekly How would you l…" at bounding box center [784, 176] width 297 height 202
click at [697, 203] on span "Just One Pay Advice" at bounding box center [718, 199] width 103 height 14
click at [684, 201] on input "Just One Pay Advice" at bounding box center [678, 195] width 11 height 11
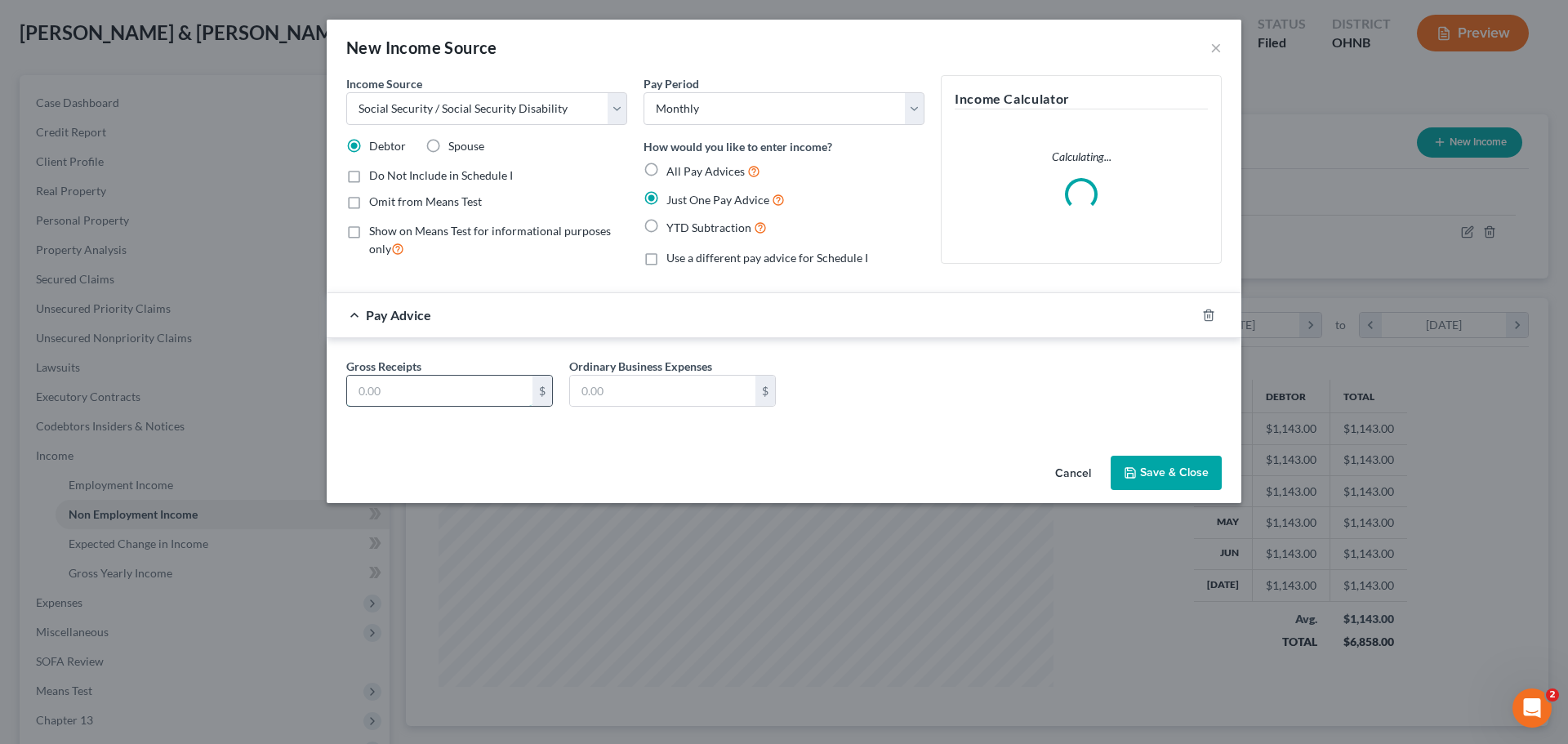
click at [468, 389] on input "text" at bounding box center [439, 391] width 186 height 31
click at [448, 145] on label "Spouse" at bounding box center [465, 146] width 36 height 17
click at [455, 145] on input "Spouse" at bounding box center [460, 143] width 11 height 11
click at [413, 389] on input "text" at bounding box center [439, 391] width 186 height 31
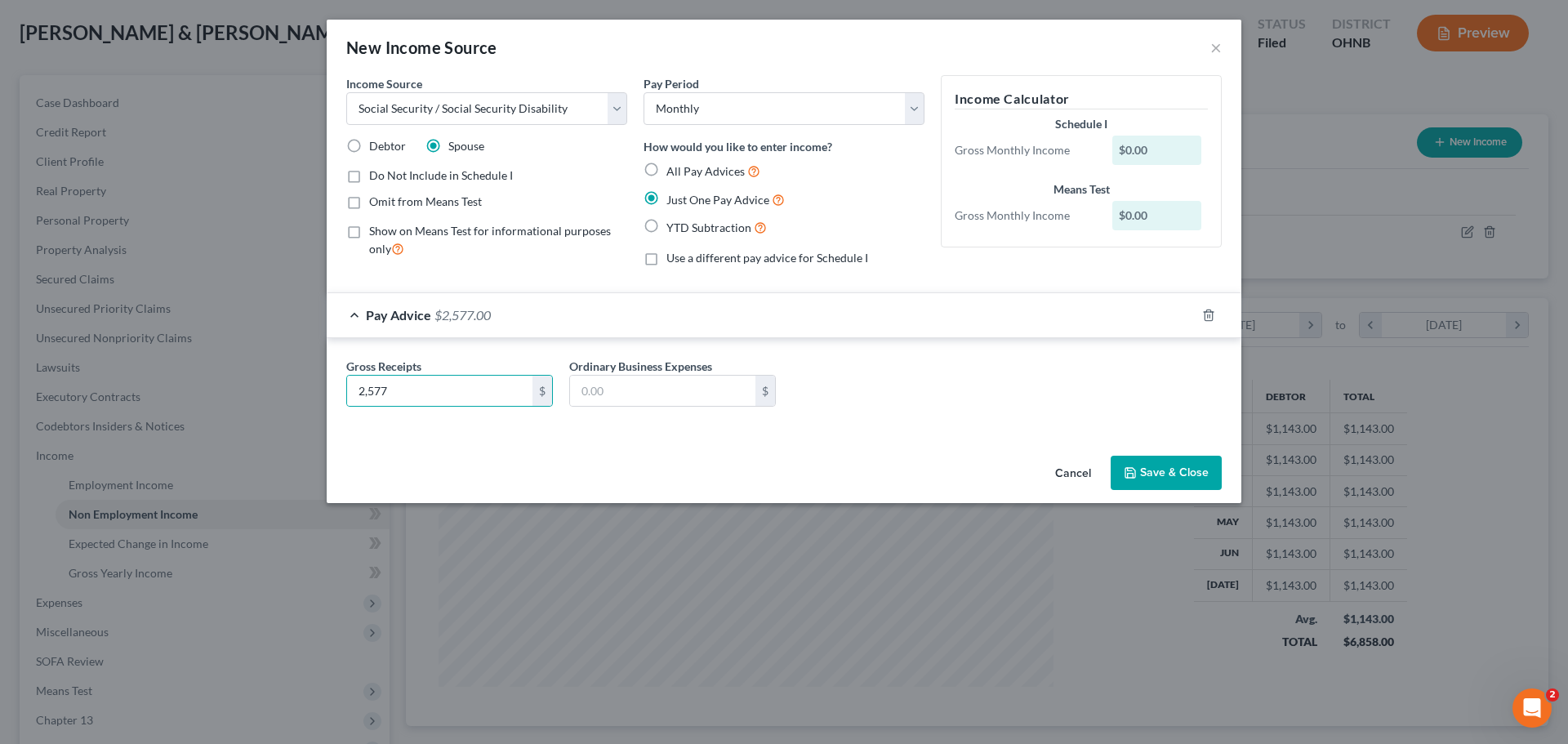
click at [868, 362] on div "Gross Receipts 2,577 $ Ordinary Business Expenses $" at bounding box center [784, 389] width 892 height 63
click at [1173, 480] on button "Save & Close" at bounding box center [1166, 472] width 111 height 34
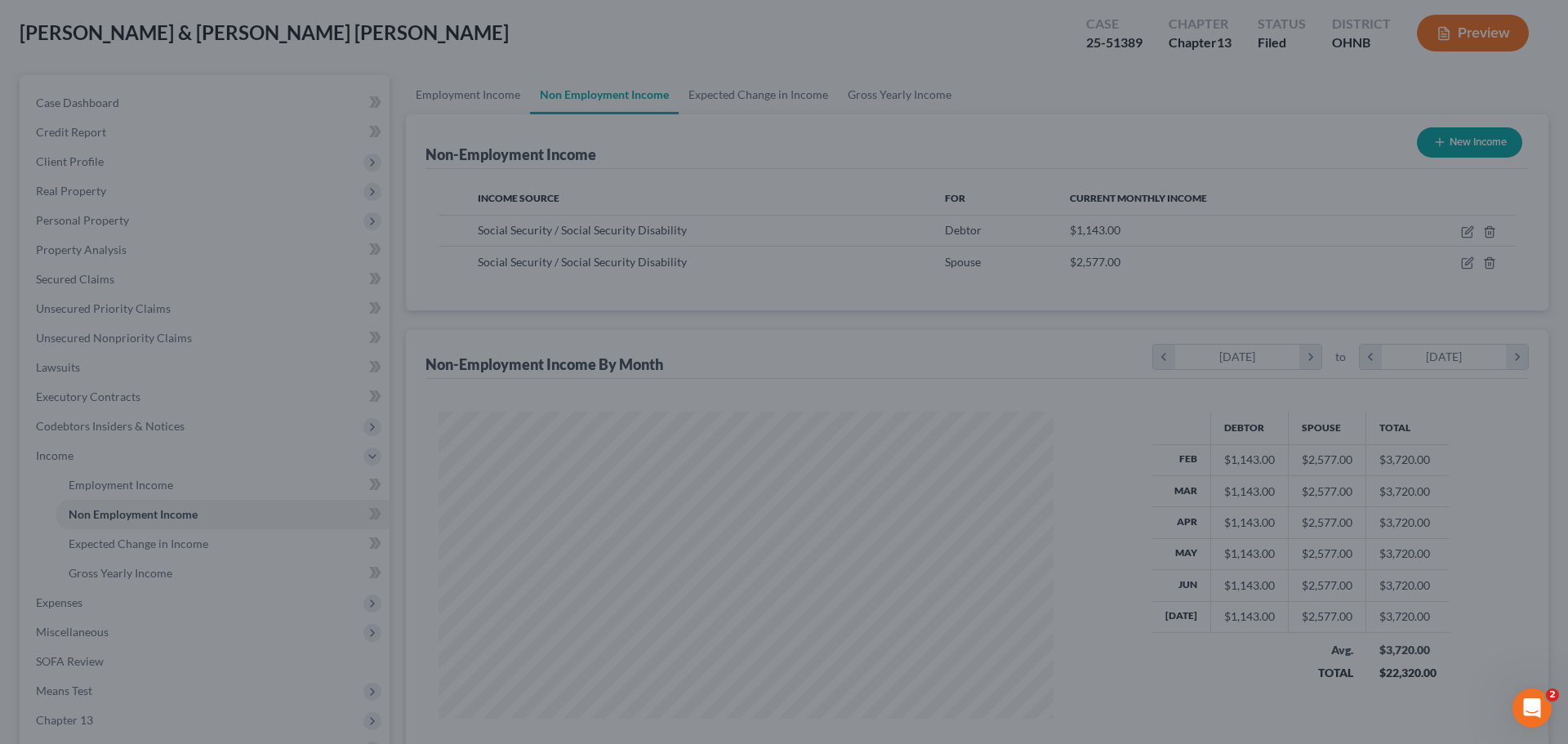
scroll to position [816122, 815969]
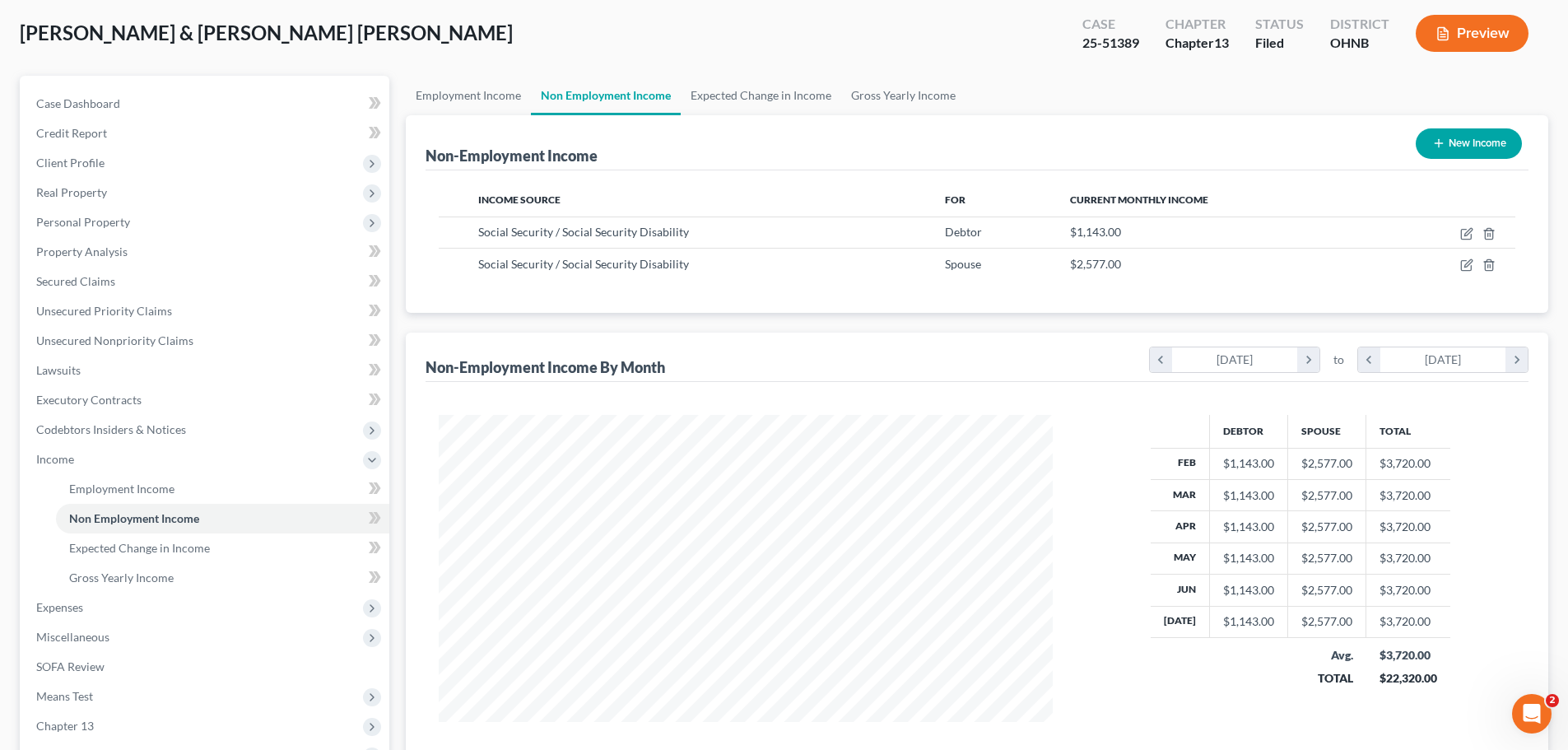
click at [1447, 137] on button "New Income" at bounding box center [1469, 143] width 106 height 30
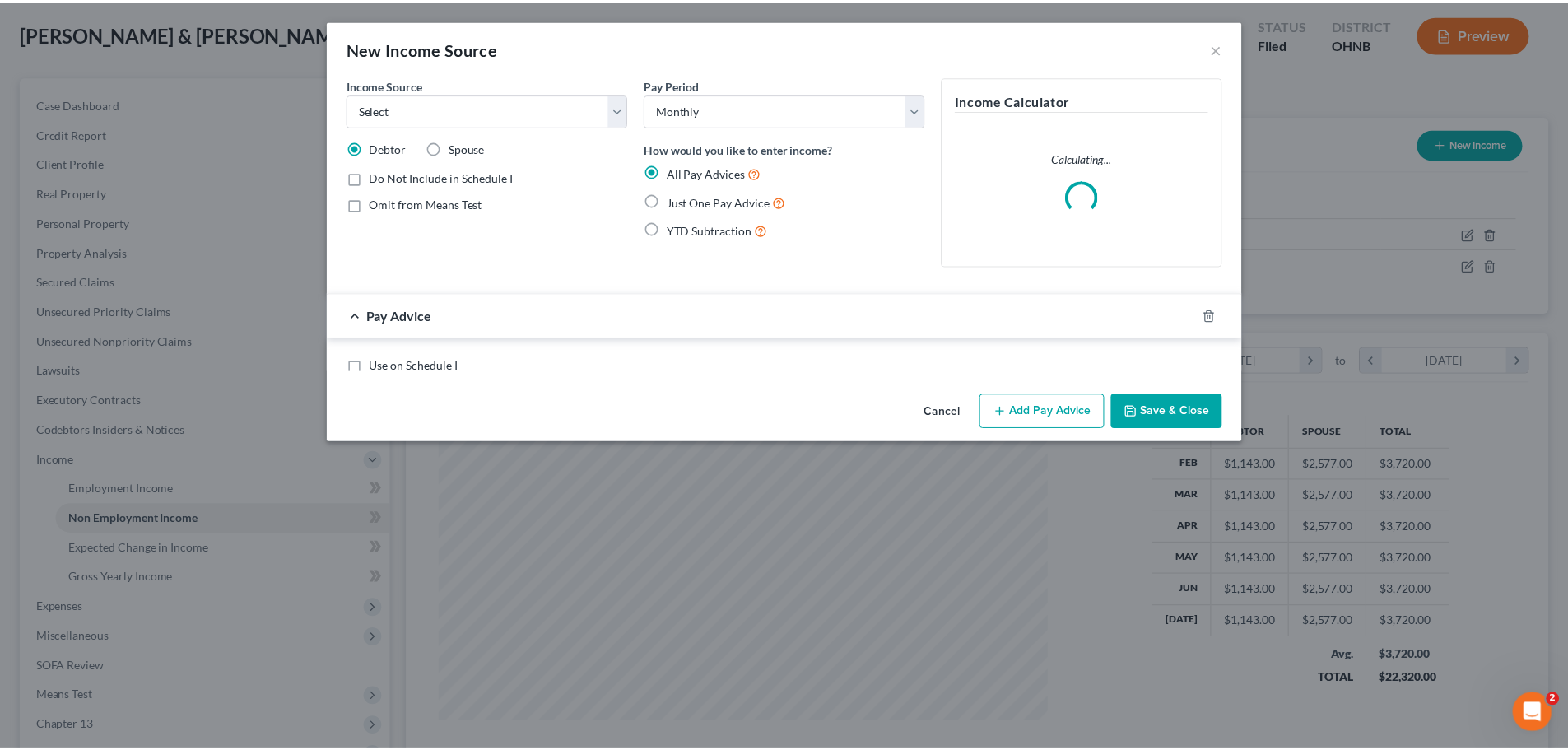
scroll to position [309, 653]
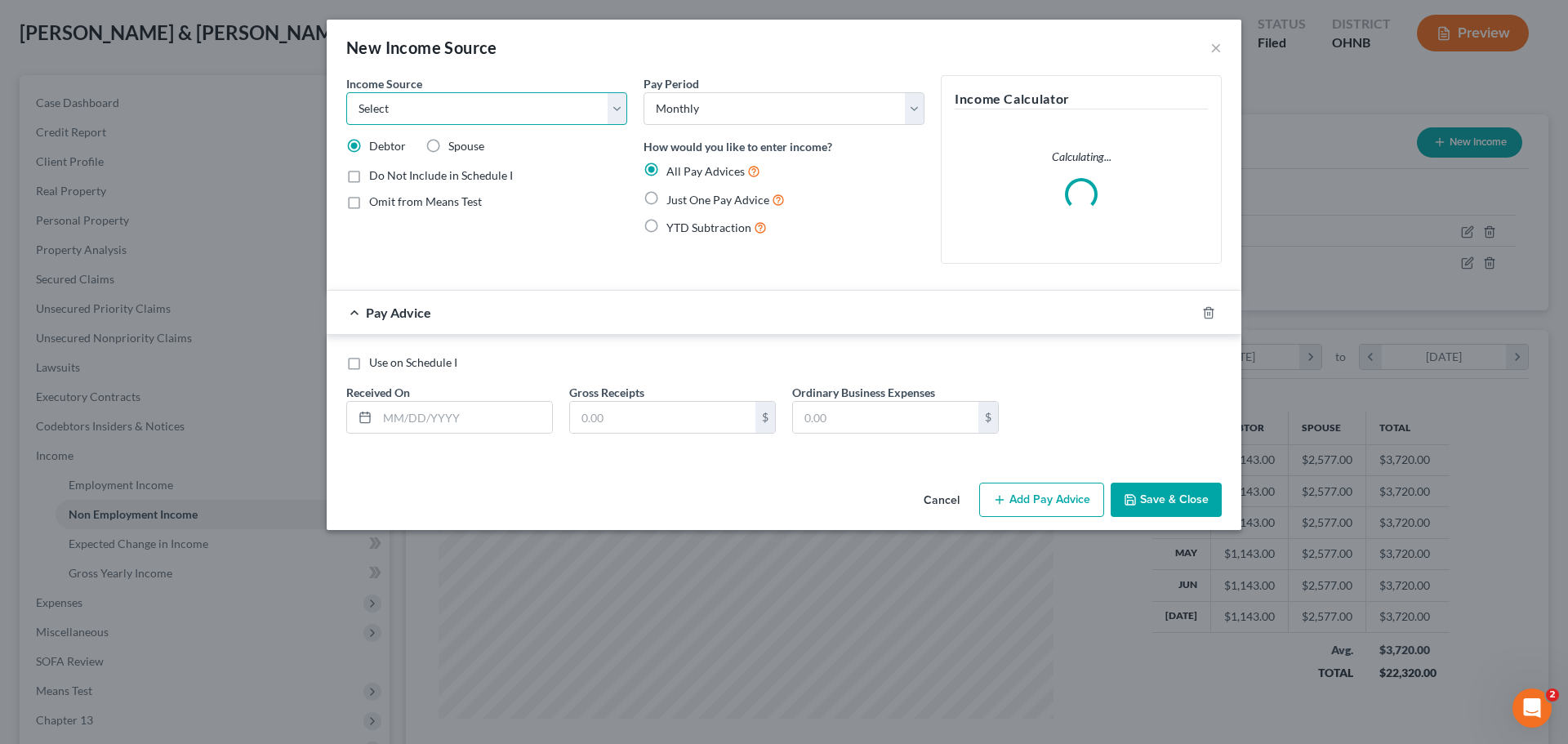
click at [433, 102] on select "Select Unemployment Disability (from employer) Pension Retirement Social Securi…" at bounding box center [486, 109] width 281 height 33
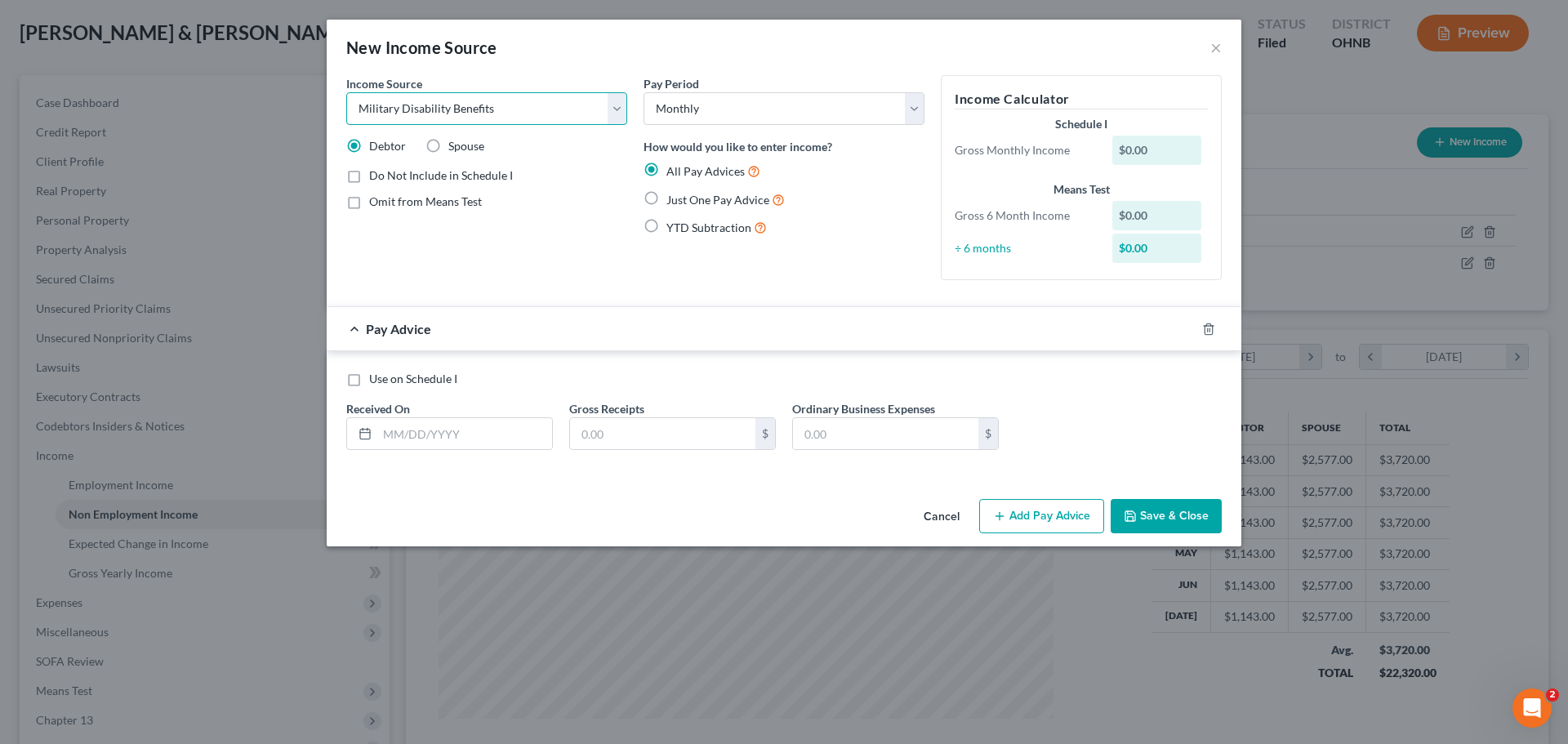
click at [346, 92] on select "Select Unemployment Disability (from employer) Pension Retirement Social Securi…" at bounding box center [486, 109] width 281 height 33
click at [612, 261] on div "Income Source * Select Unemployment Disability (from employer) Pension Retireme…" at bounding box center [487, 184] width 297 height 218
click at [708, 200] on span "Just One Pay Advice" at bounding box center [718, 199] width 103 height 14
click at [684, 200] on input "Just One Pay Advice" at bounding box center [678, 195] width 11 height 11
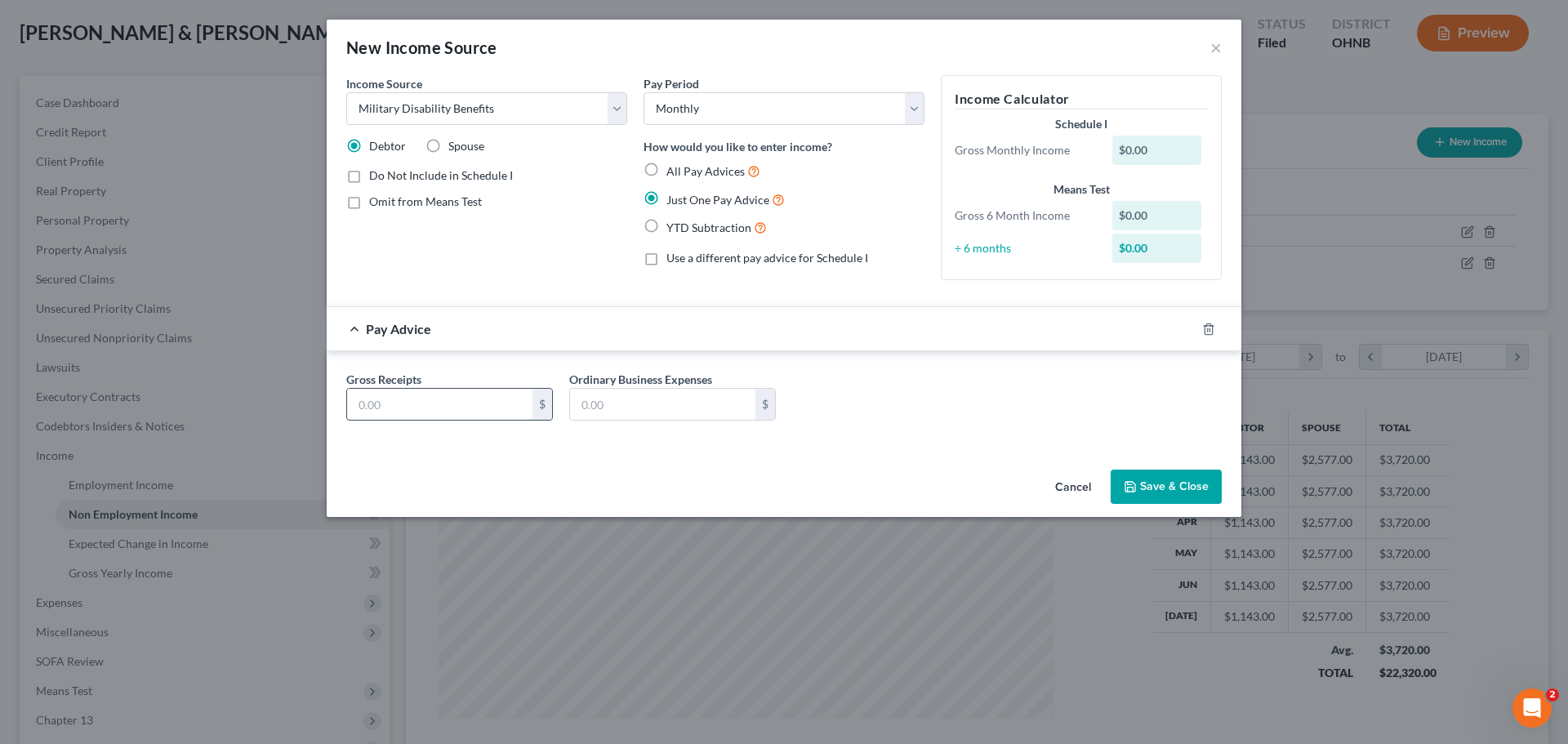
click at [460, 409] on input "text" at bounding box center [439, 404] width 186 height 31
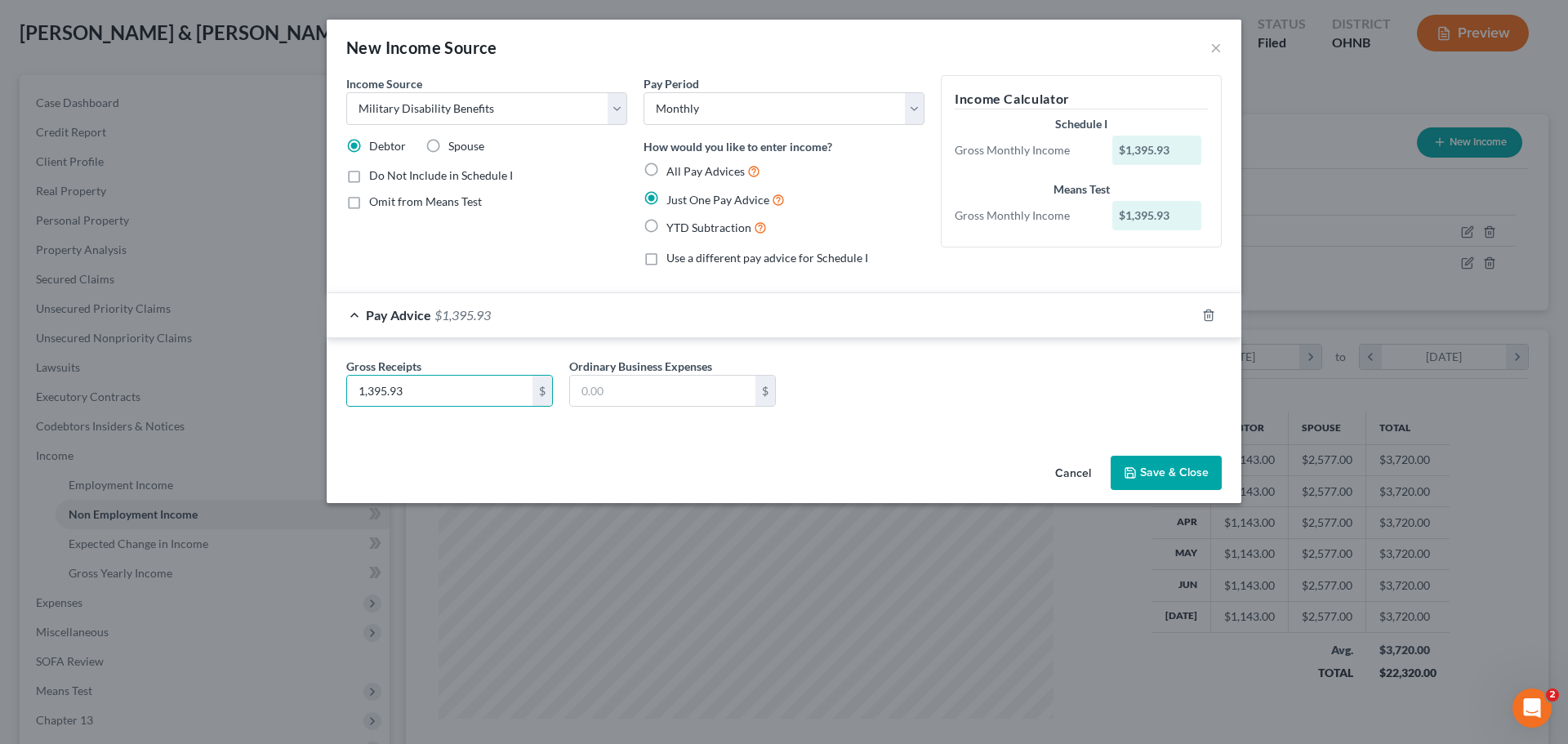
click at [930, 365] on div "Gross Receipts 1,395.93 $ Ordinary Business Expenses $" at bounding box center [784, 389] width 892 height 63
click at [1167, 467] on button "Save & Close" at bounding box center [1166, 472] width 111 height 34
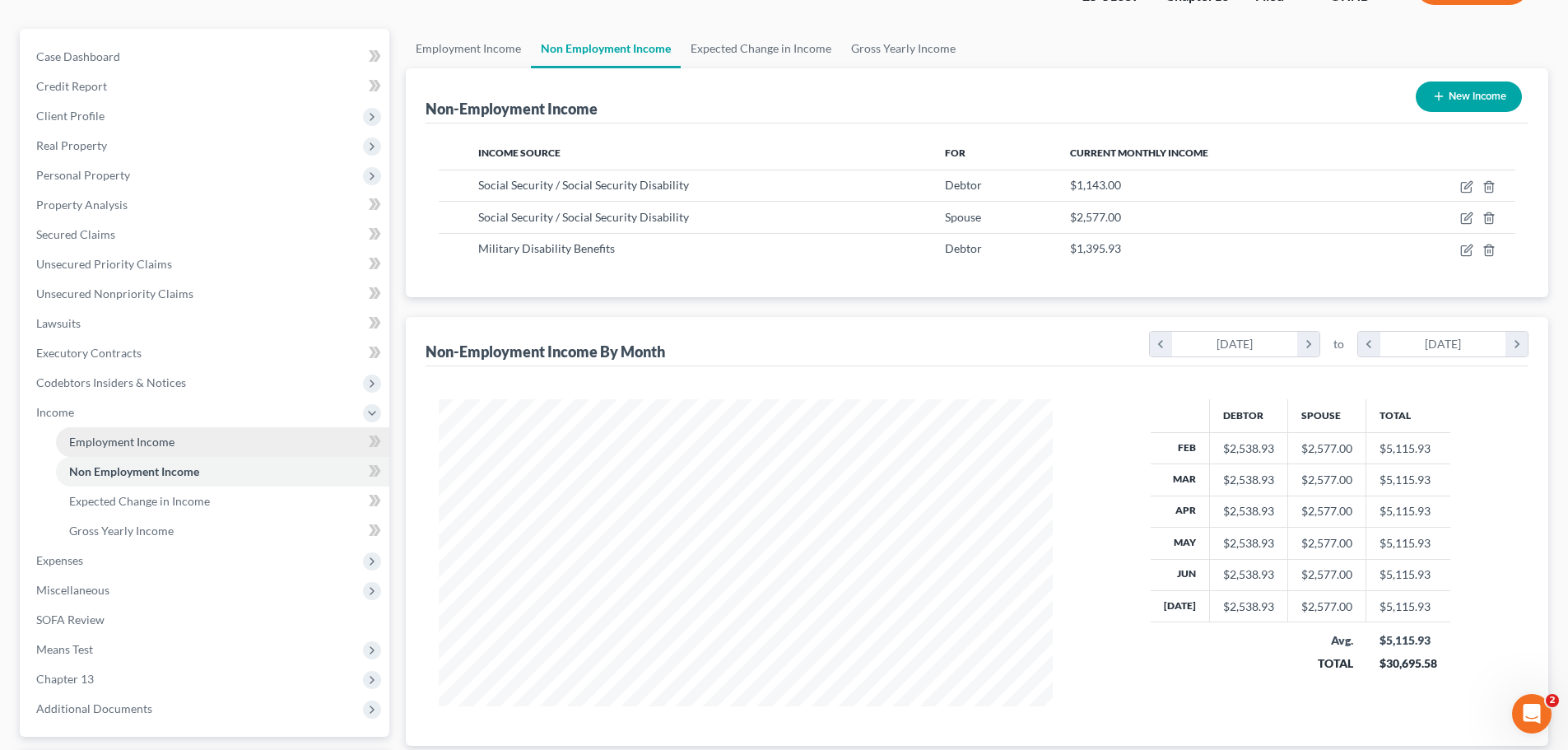
scroll to position [158, 0]
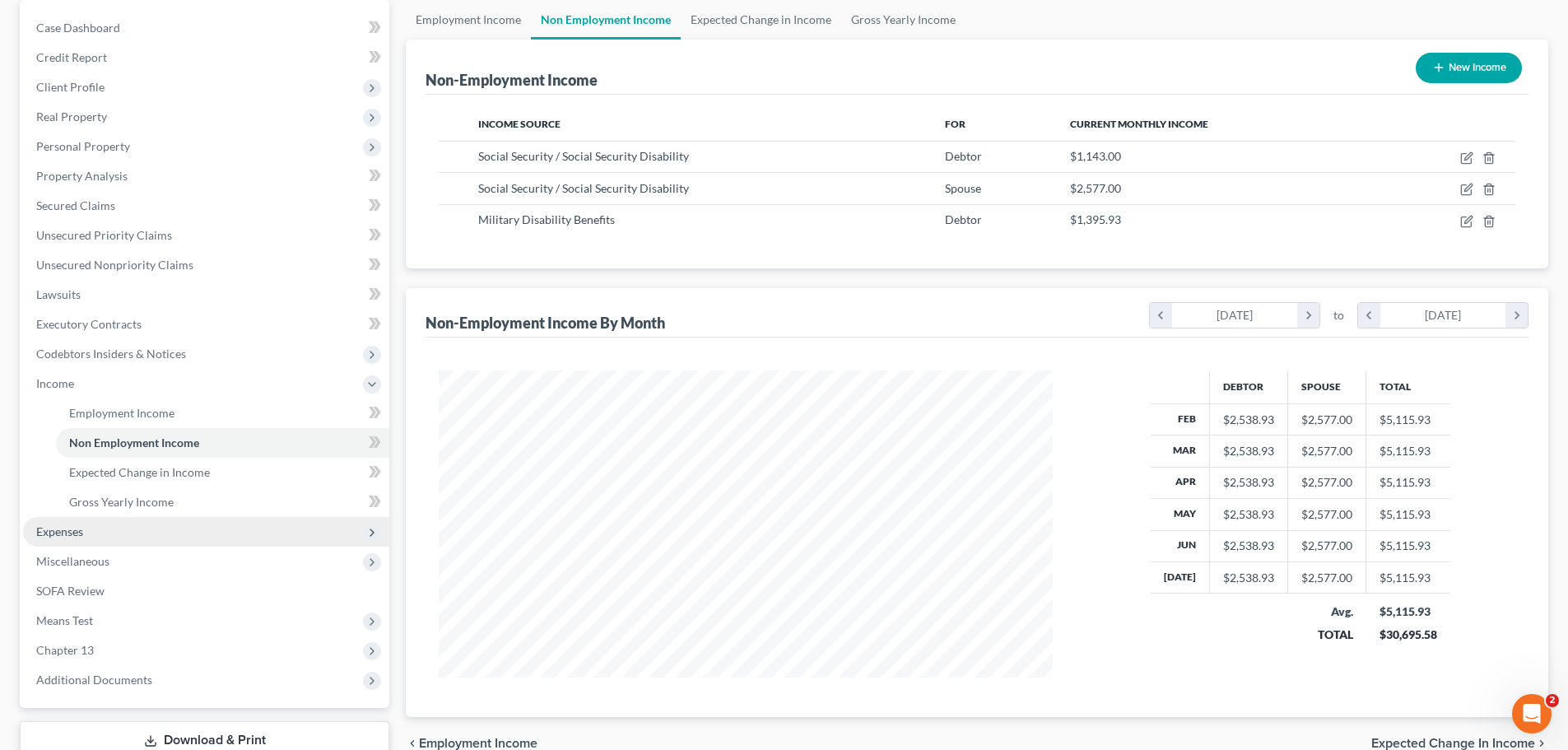
click at [76, 544] on span "Expenses" at bounding box center [207, 532] width 366 height 29
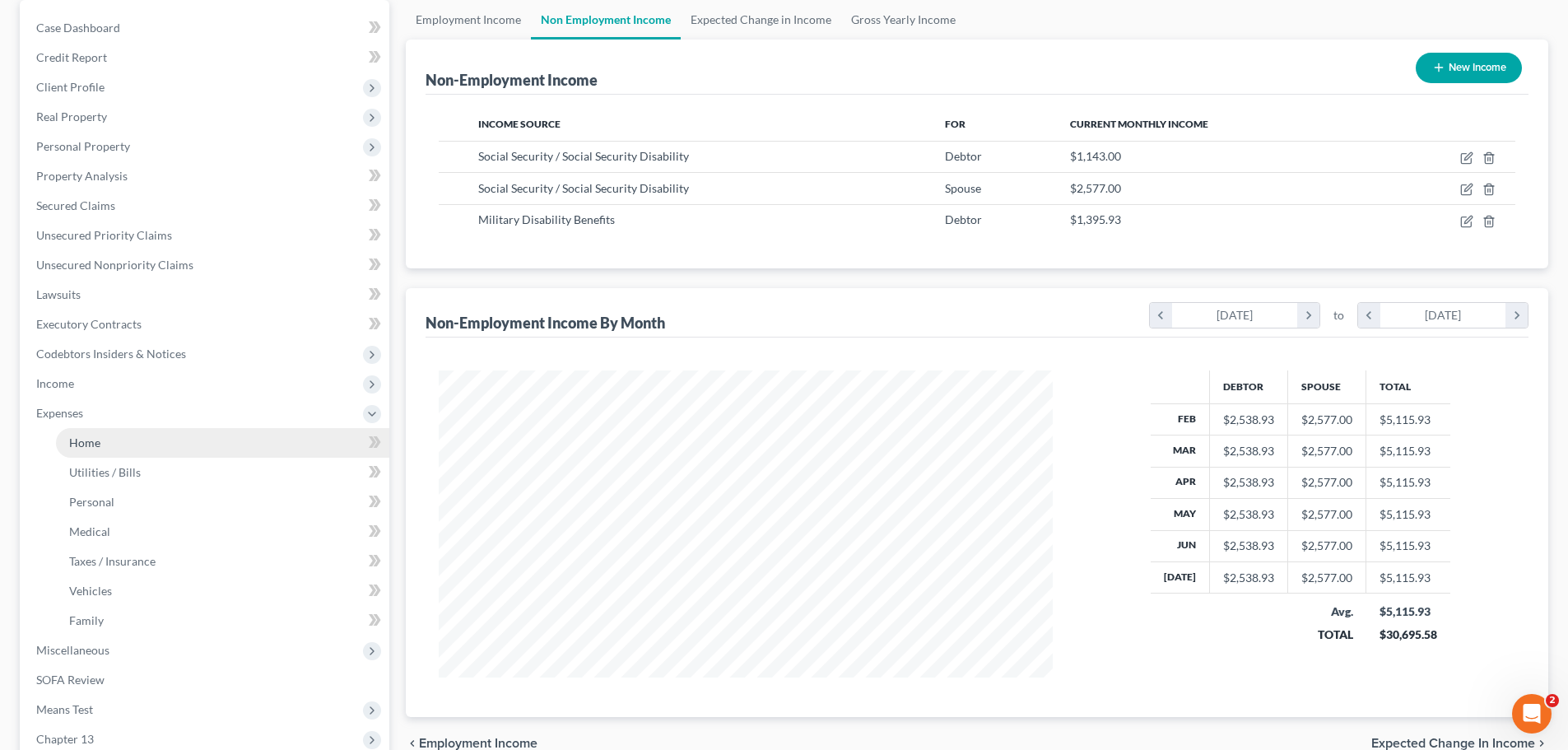
click at [111, 446] on link "Home" at bounding box center [222, 443] width 333 height 29
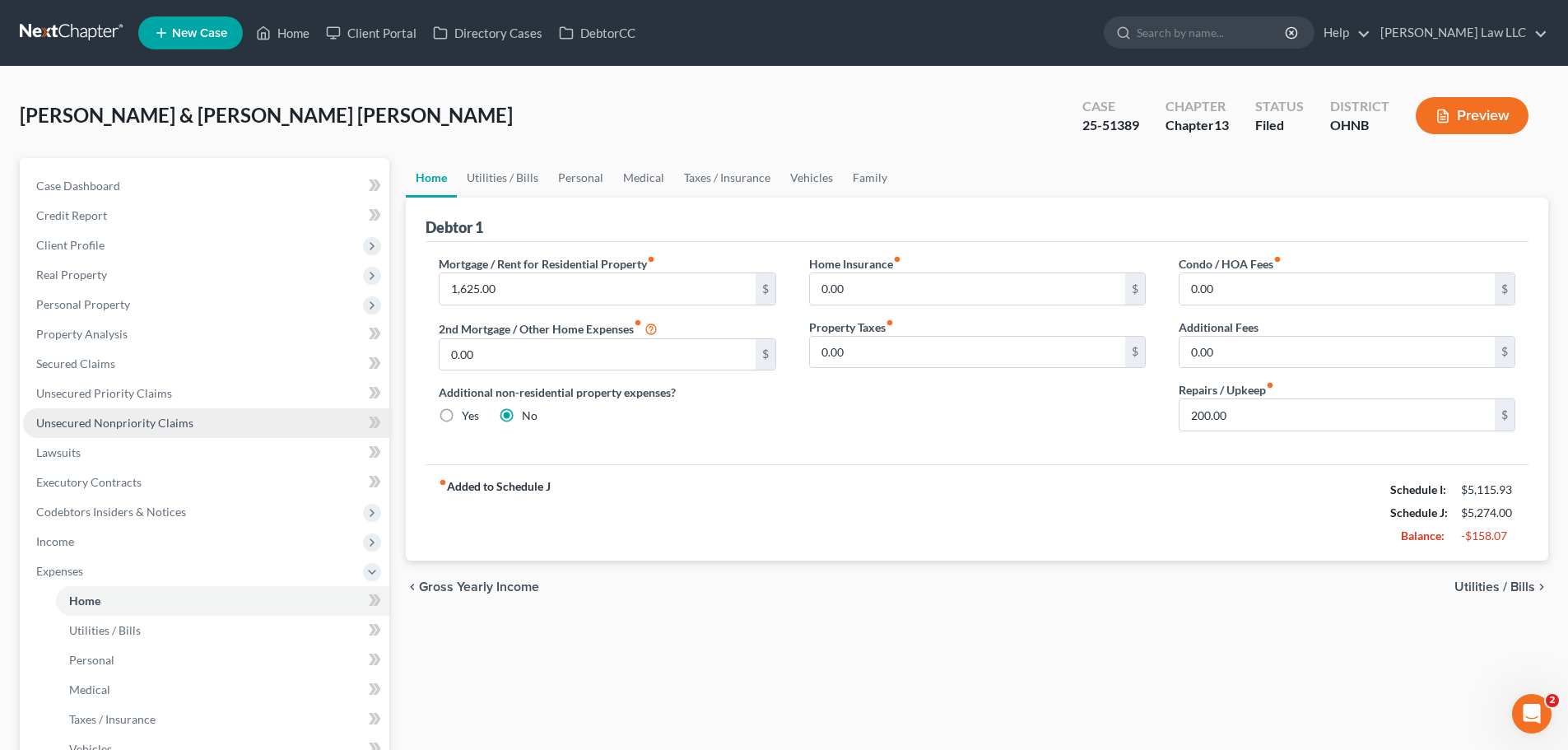
click at [133, 426] on span "Unsecured Nonpriority Claims" at bounding box center [115, 422] width 158 height 14
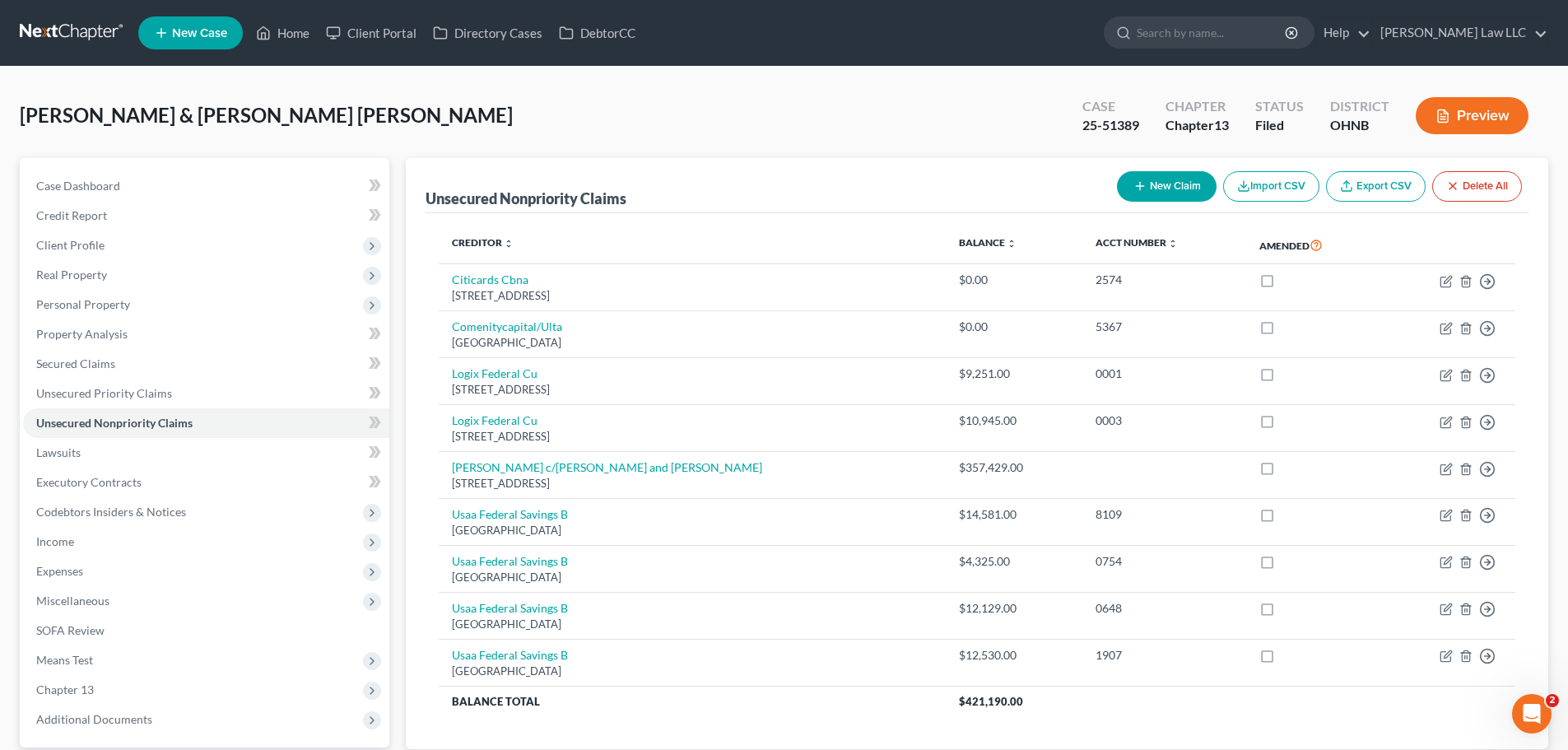
click at [1160, 190] on button "New Claim" at bounding box center [1167, 186] width 100 height 30
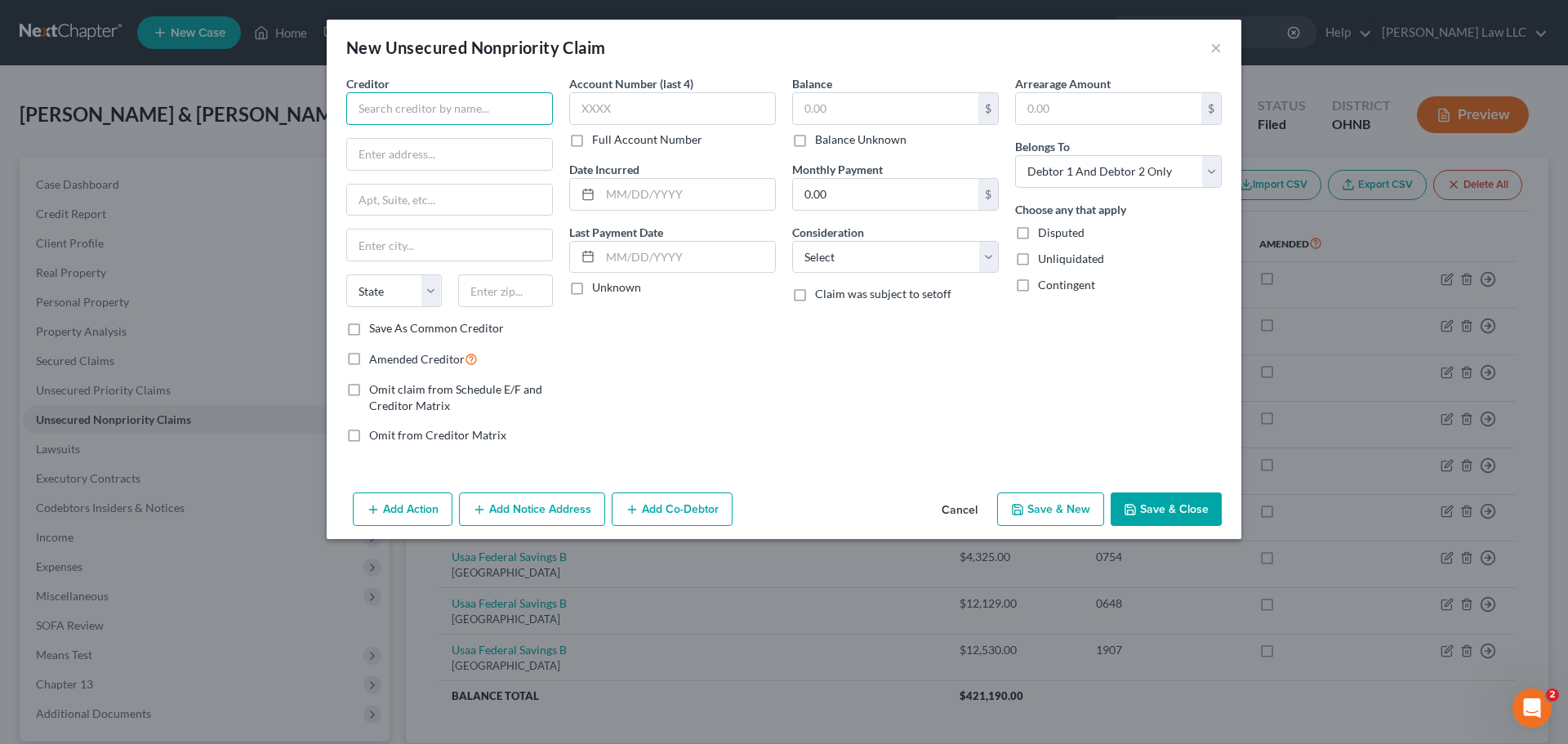
click at [459, 100] on input "text" at bounding box center [449, 109] width 207 height 33
paste input "4322 S Cleveland Massillon Rd Ste A"
click at [497, 300] on input "text" at bounding box center [506, 290] width 95 height 33
click at [742, 325] on div "Account Number (last 4) Full Account Number Date Incurred Last Payment Date Unk…" at bounding box center [671, 265] width 222 height 382
click at [861, 100] on input "text" at bounding box center [885, 109] width 186 height 31
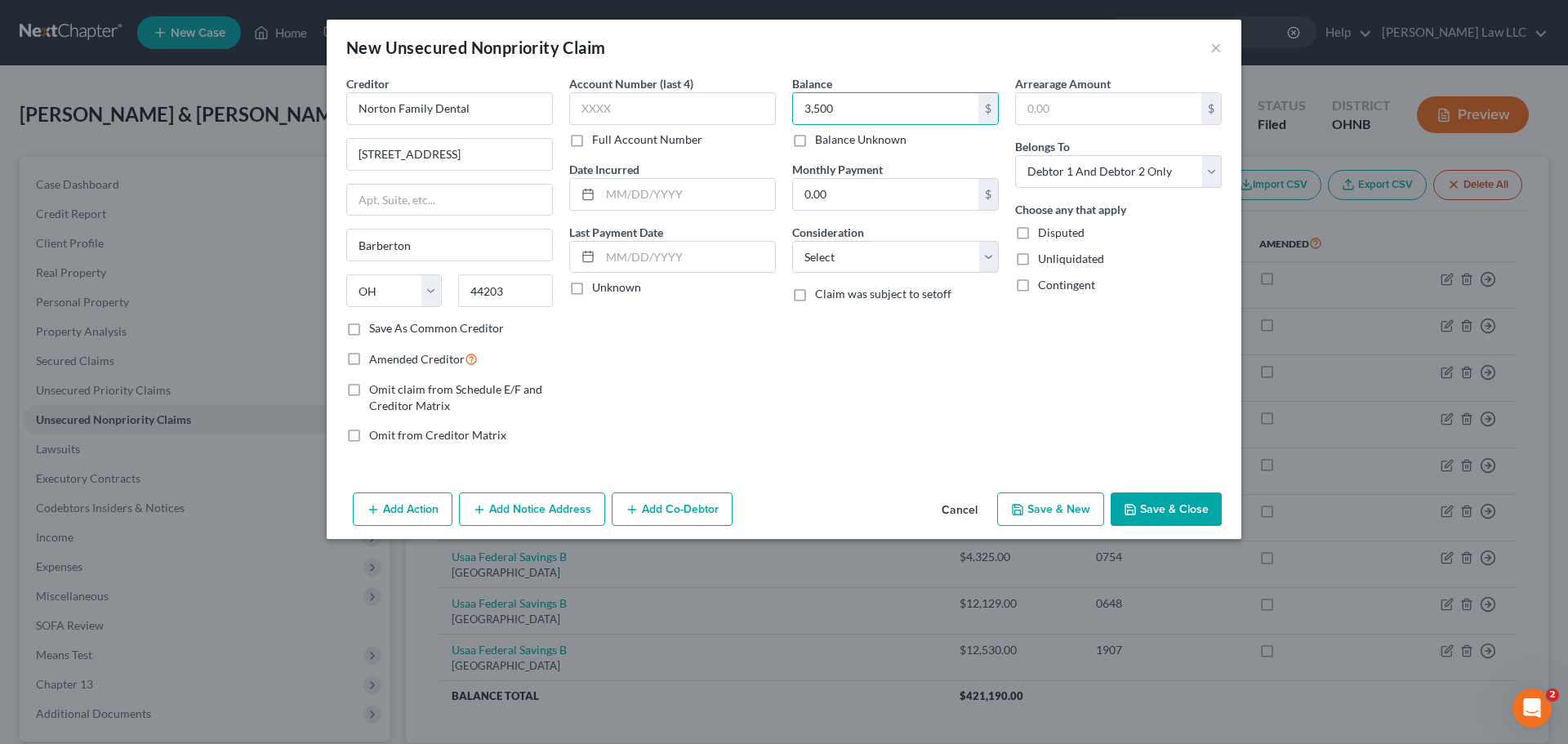
click at [1155, 505] on button "Save & Close" at bounding box center [1166, 509] width 111 height 34
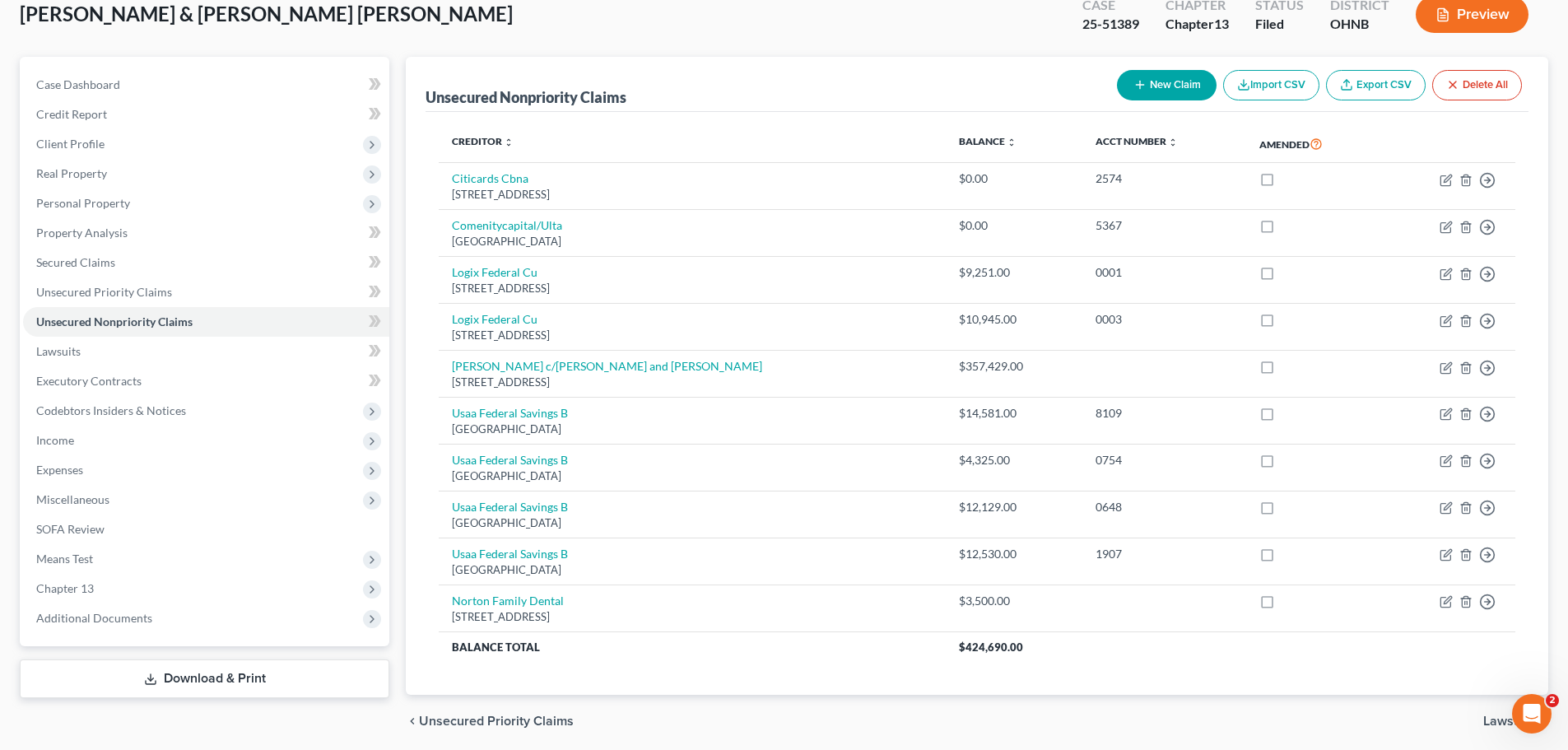
scroll to position [162, 0]
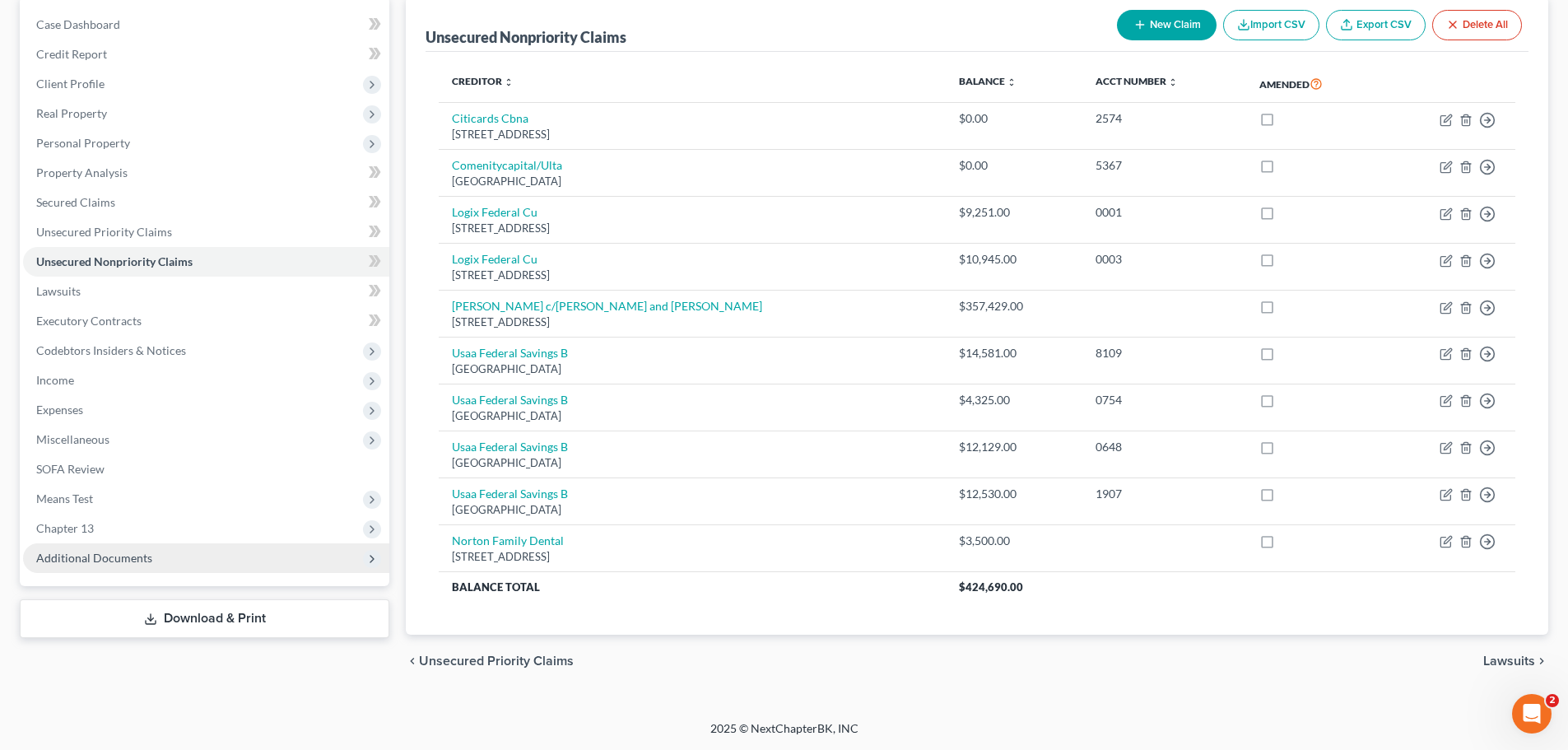
click at [144, 571] on span "Additional Documents" at bounding box center [207, 558] width 366 height 29
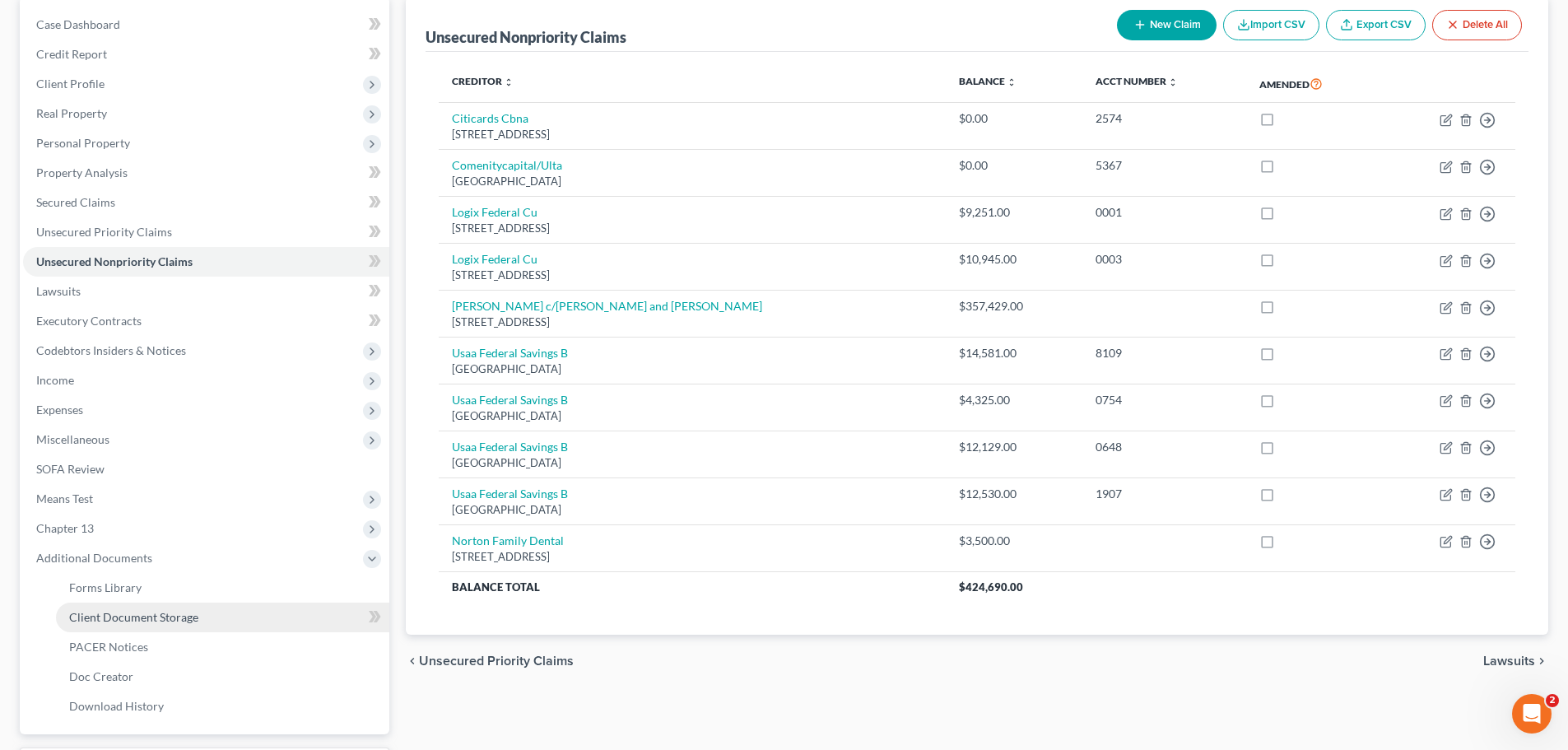
click at [152, 616] on span "Client Document Storage" at bounding box center [134, 617] width 129 height 14
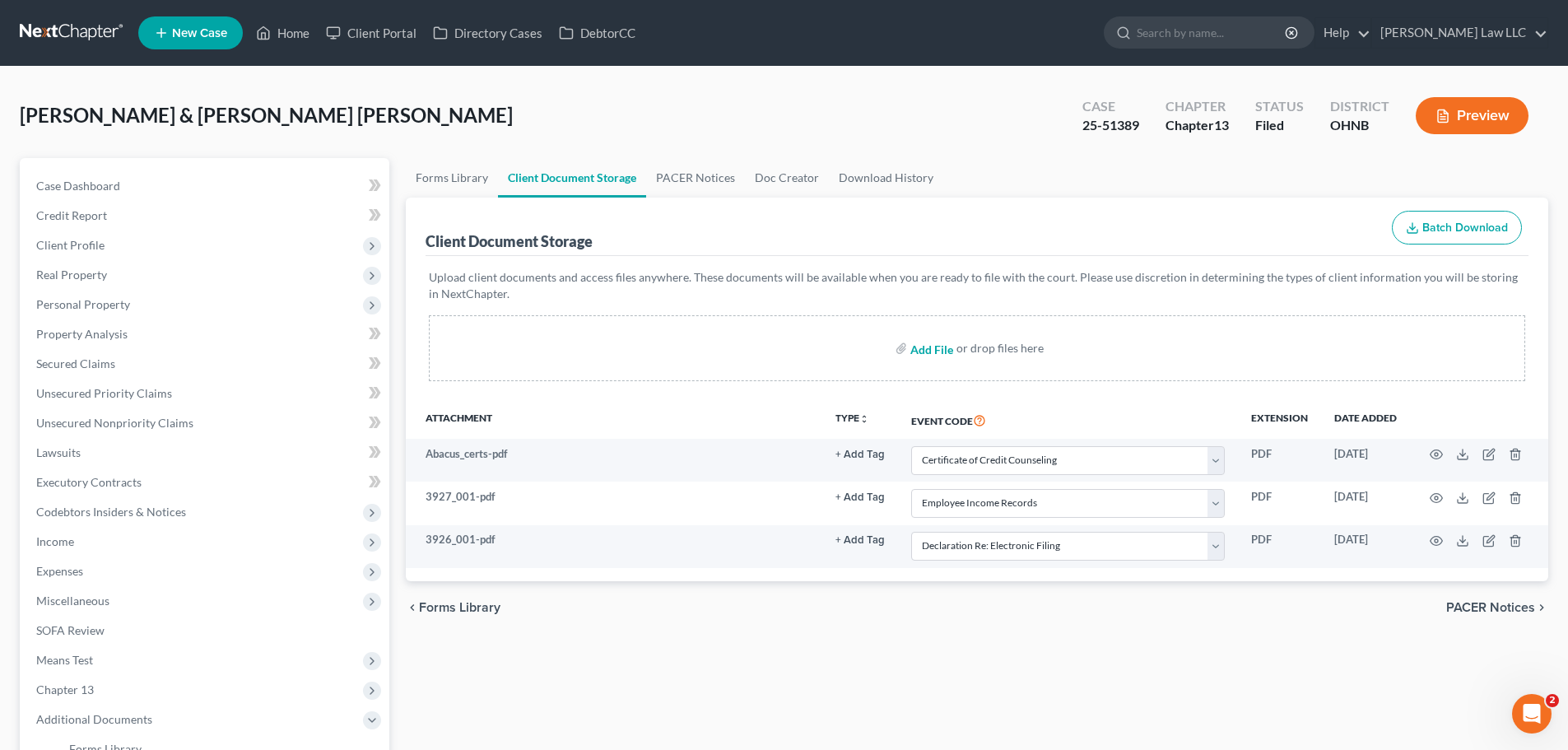
click at [926, 353] on input "file" at bounding box center [930, 348] width 39 height 29
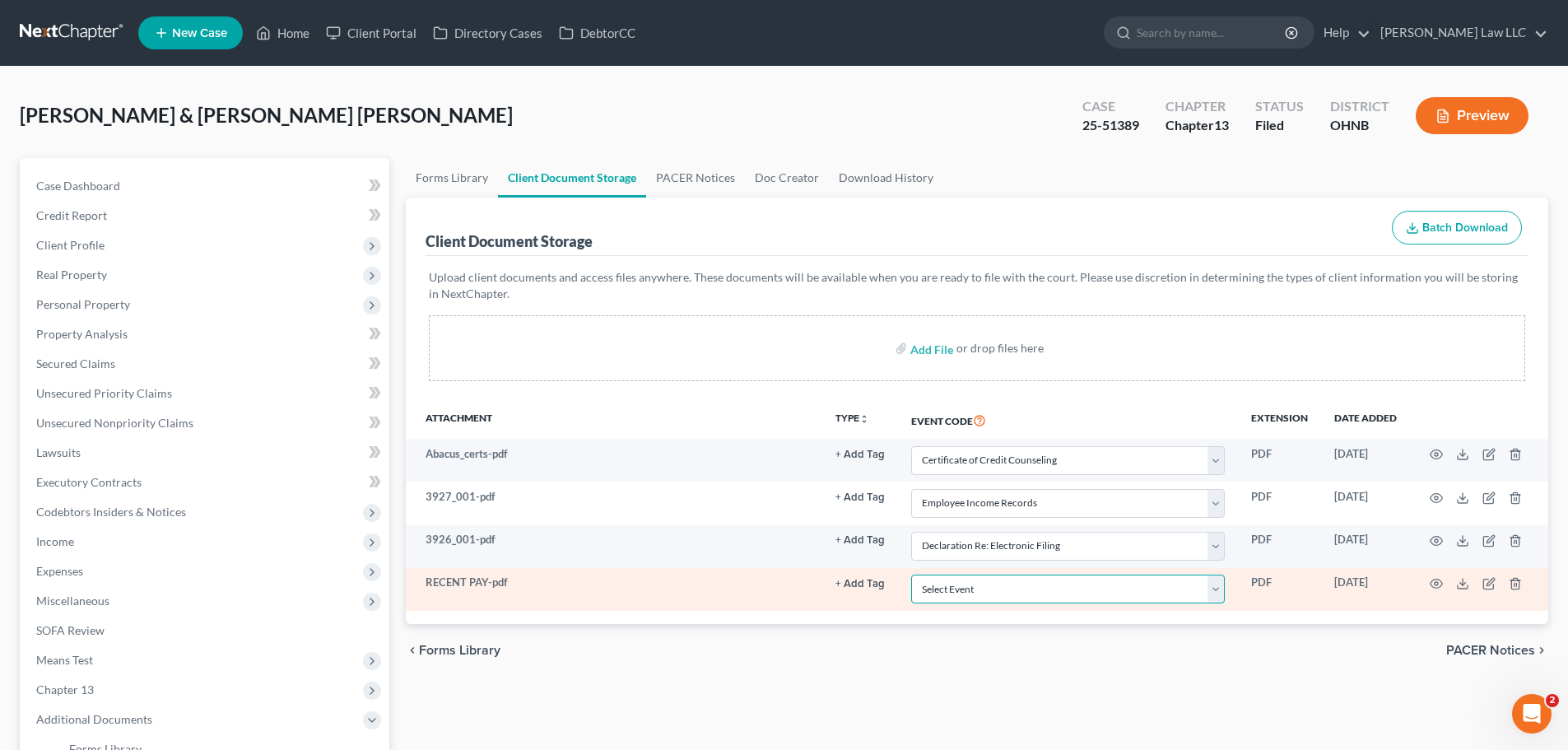
click at [953, 586] on select "Select Event 20 Largest Unsecured Creditors Amended List of Creditors (Fee) Ame…" at bounding box center [1069, 588] width 313 height 28
click at [912, 575] on select "Select Event 20 Largest Unsecured Creditors Amended List of Creditors (Fee) Ame…" at bounding box center [1069, 588] width 313 height 28
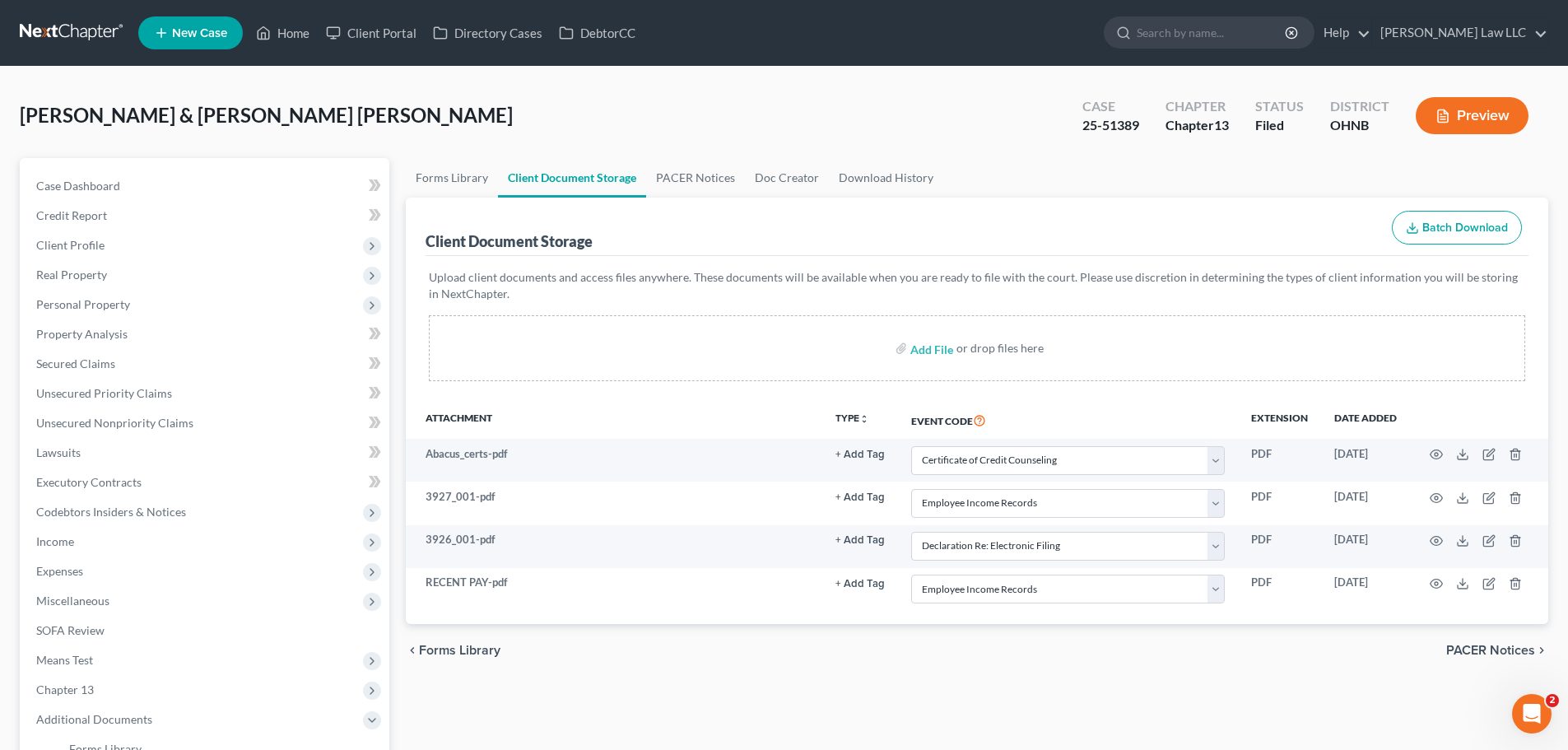
click at [974, 678] on div "Forms Library Client Document Storage PACER Notices Doc Creator Download Histor…" at bounding box center [977, 552] width 1160 height 789
drag, startPoint x: 667, startPoint y: 183, endPoint x: 539, endPoint y: 169, distance: 128.8
click at [667, 183] on link "PACER Notices" at bounding box center [695, 177] width 99 height 39
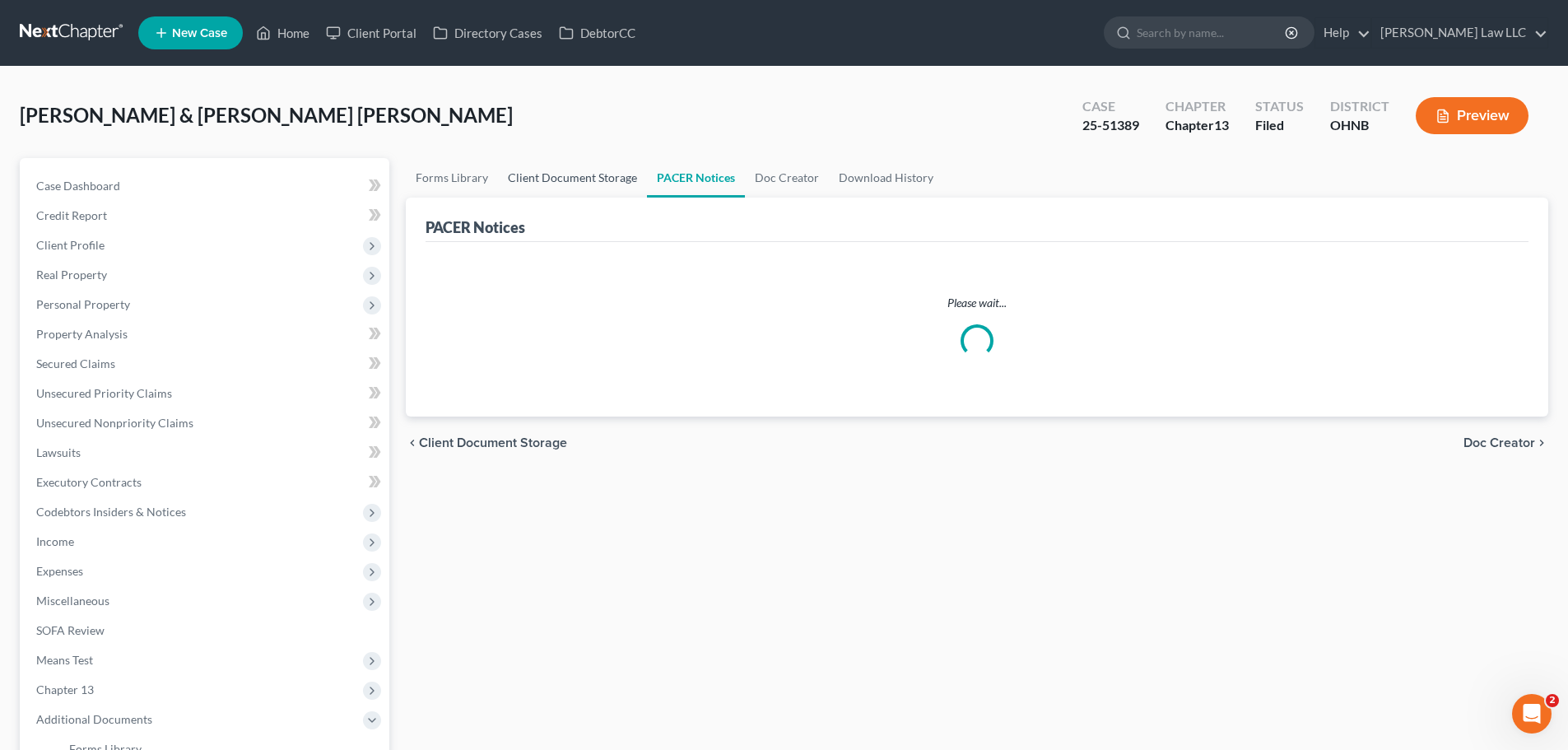
click at [538, 169] on link "Client Document Storage" at bounding box center [573, 177] width 149 height 39
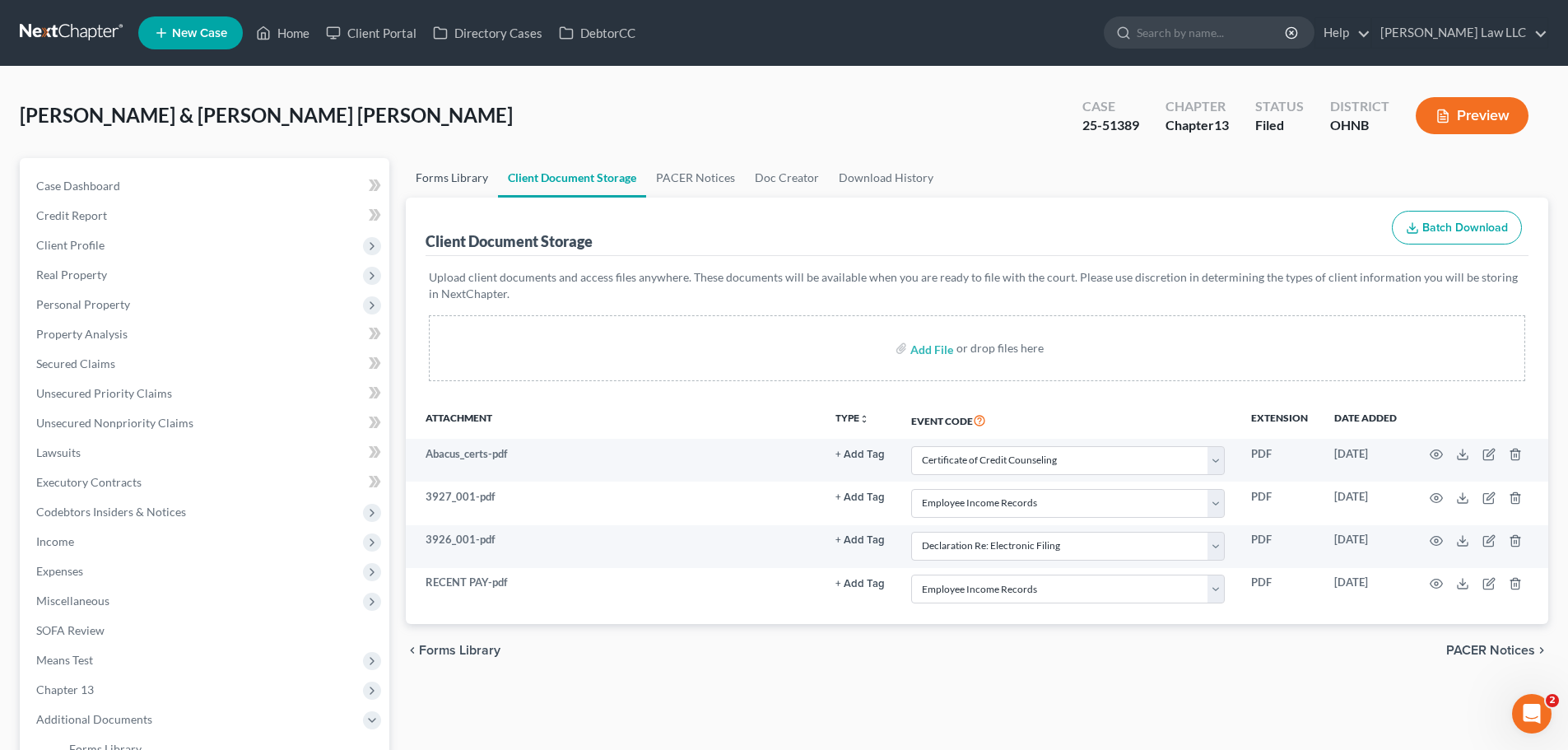
click at [462, 171] on link "Forms Library" at bounding box center [451, 177] width 92 height 39
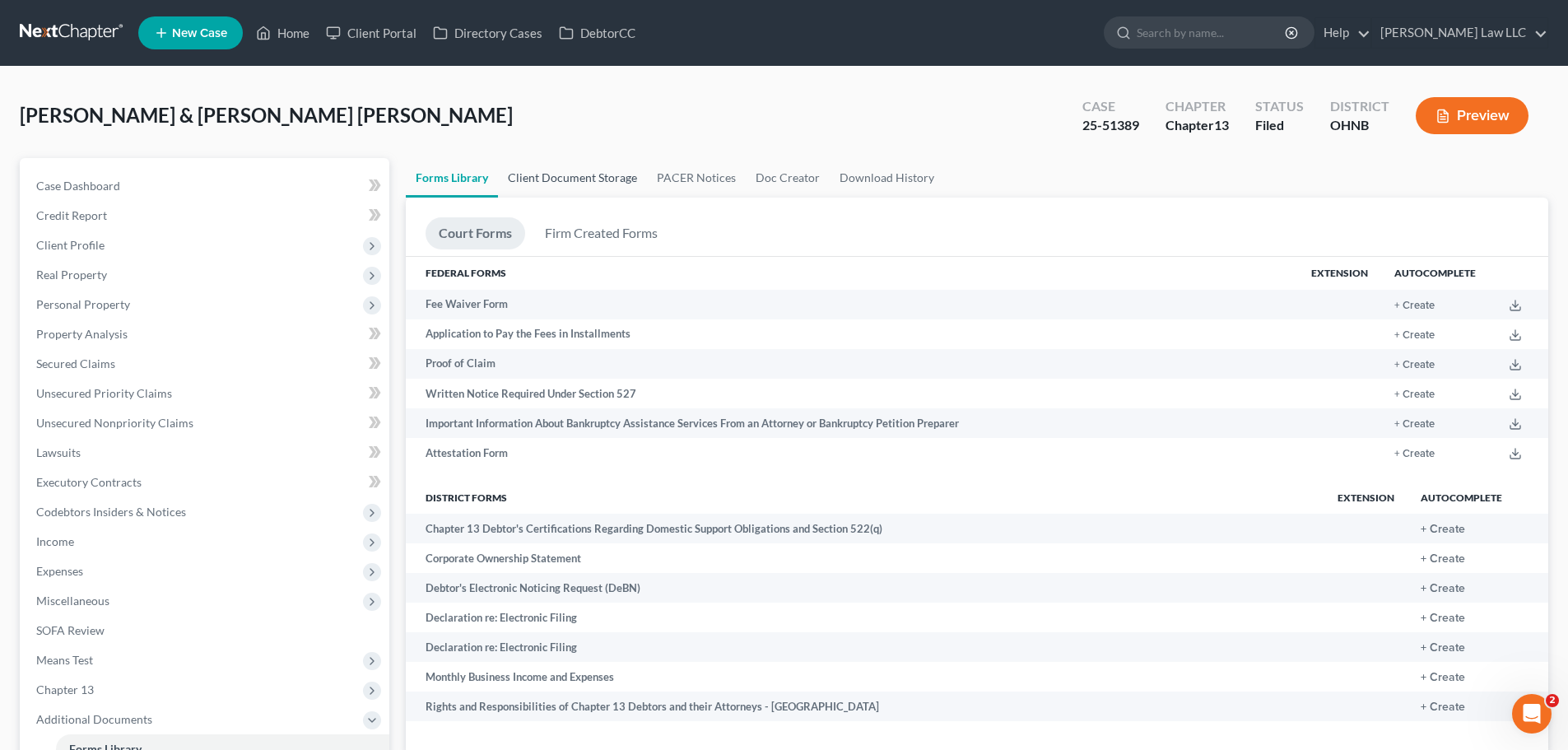
click at [577, 183] on link "Client Document Storage" at bounding box center [573, 177] width 149 height 39
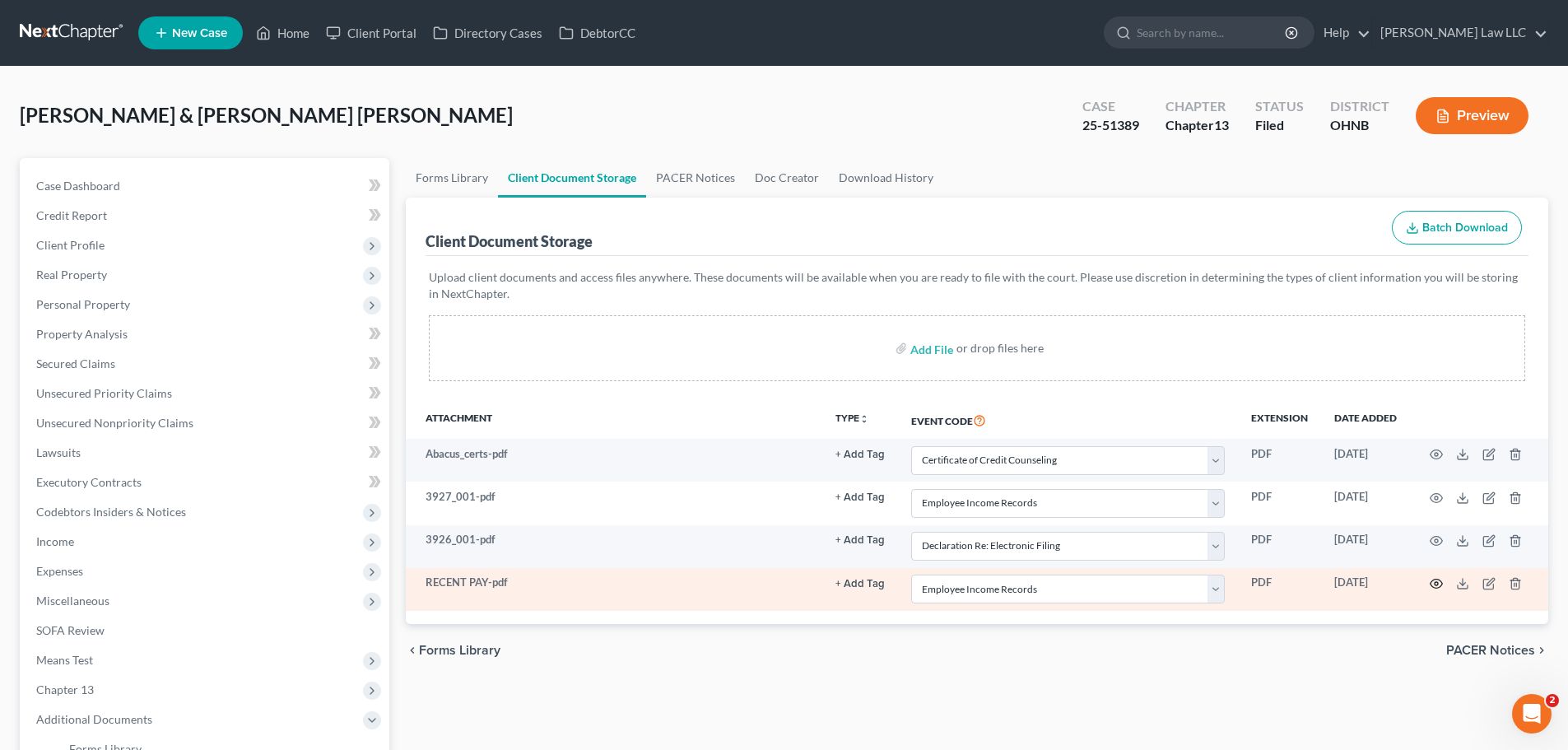
click at [1433, 586] on icon "button" at bounding box center [1436, 583] width 13 height 13
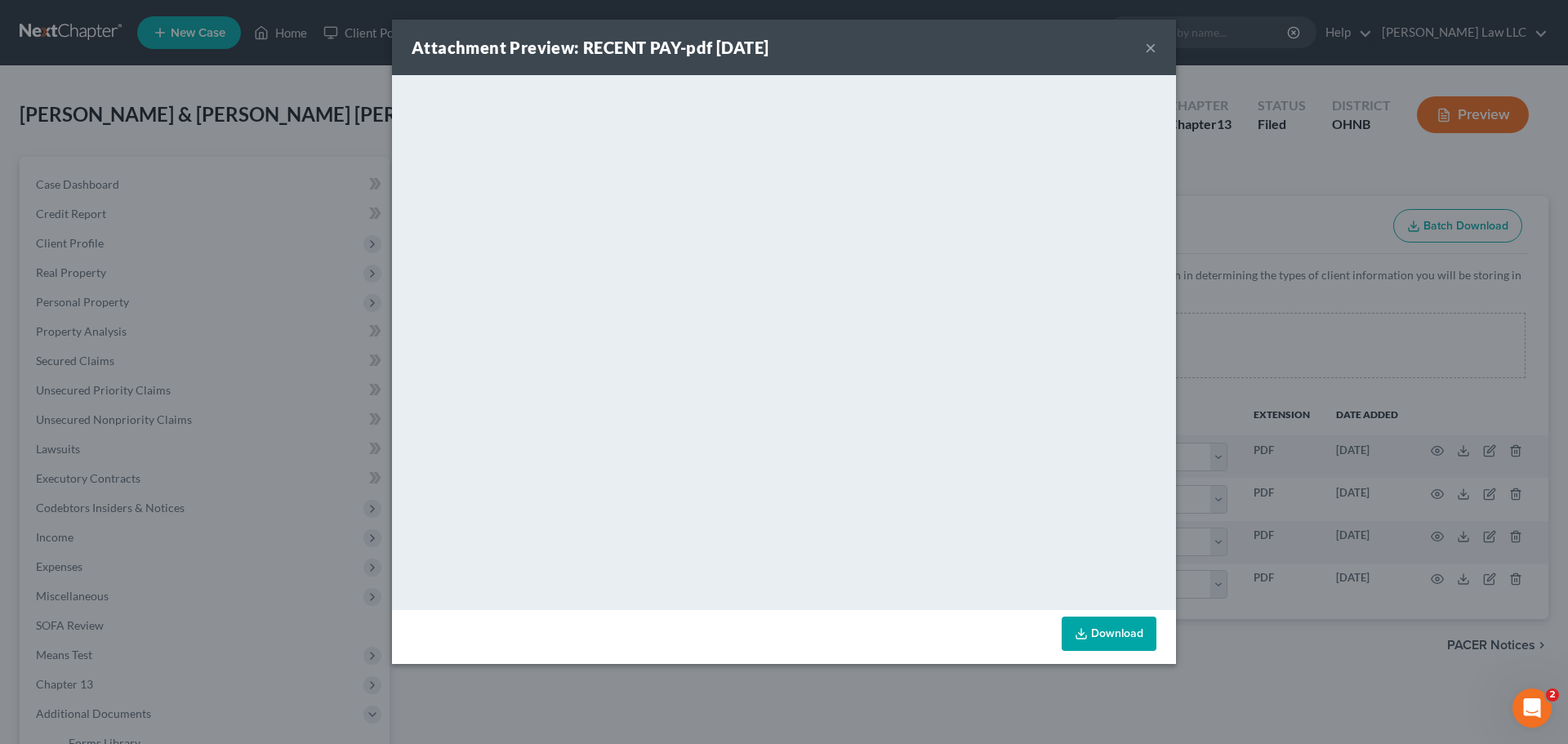
click at [1151, 51] on button "×" at bounding box center [1150, 48] width 12 height 19
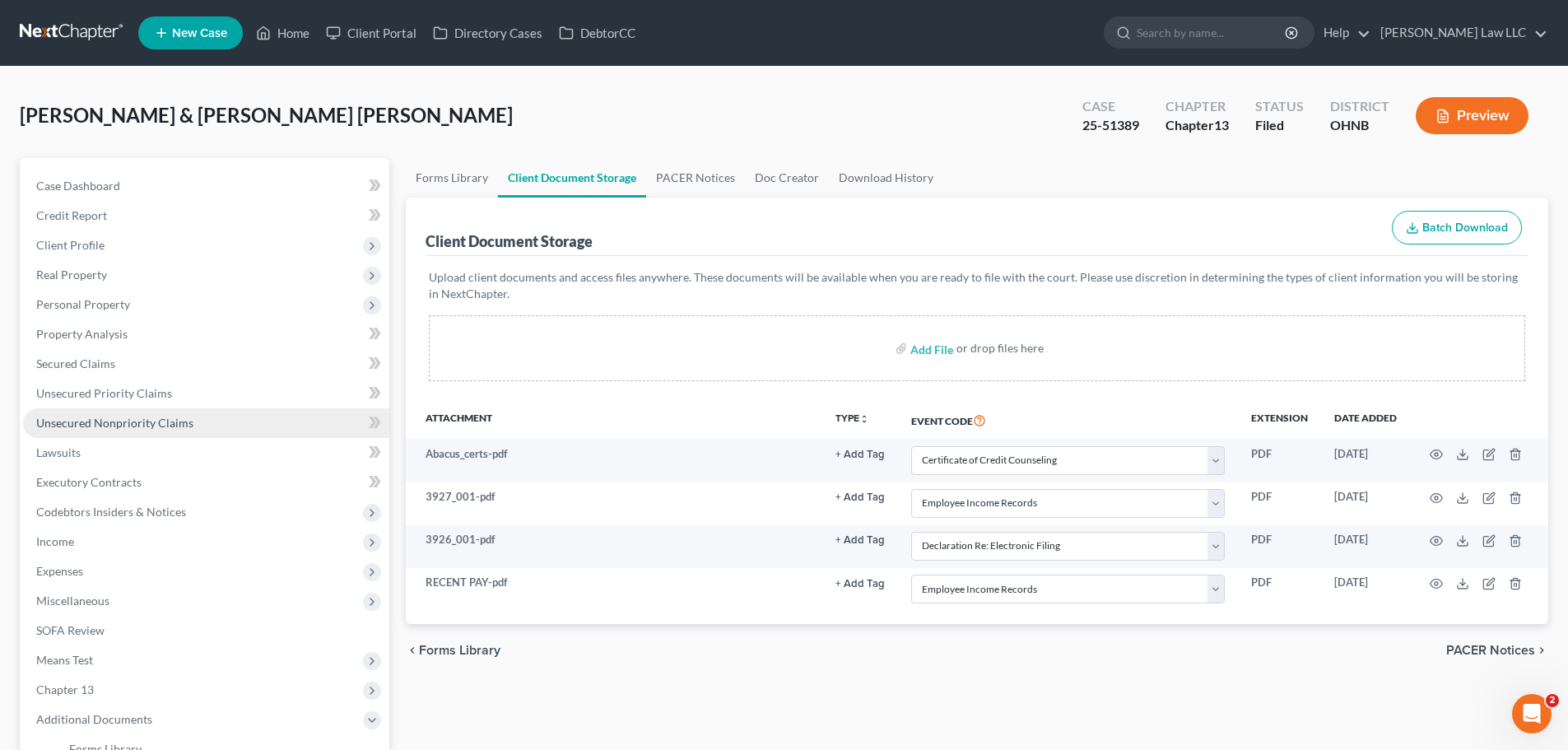
click at [178, 433] on link "Unsecured Nonpriority Claims" at bounding box center [207, 423] width 366 height 29
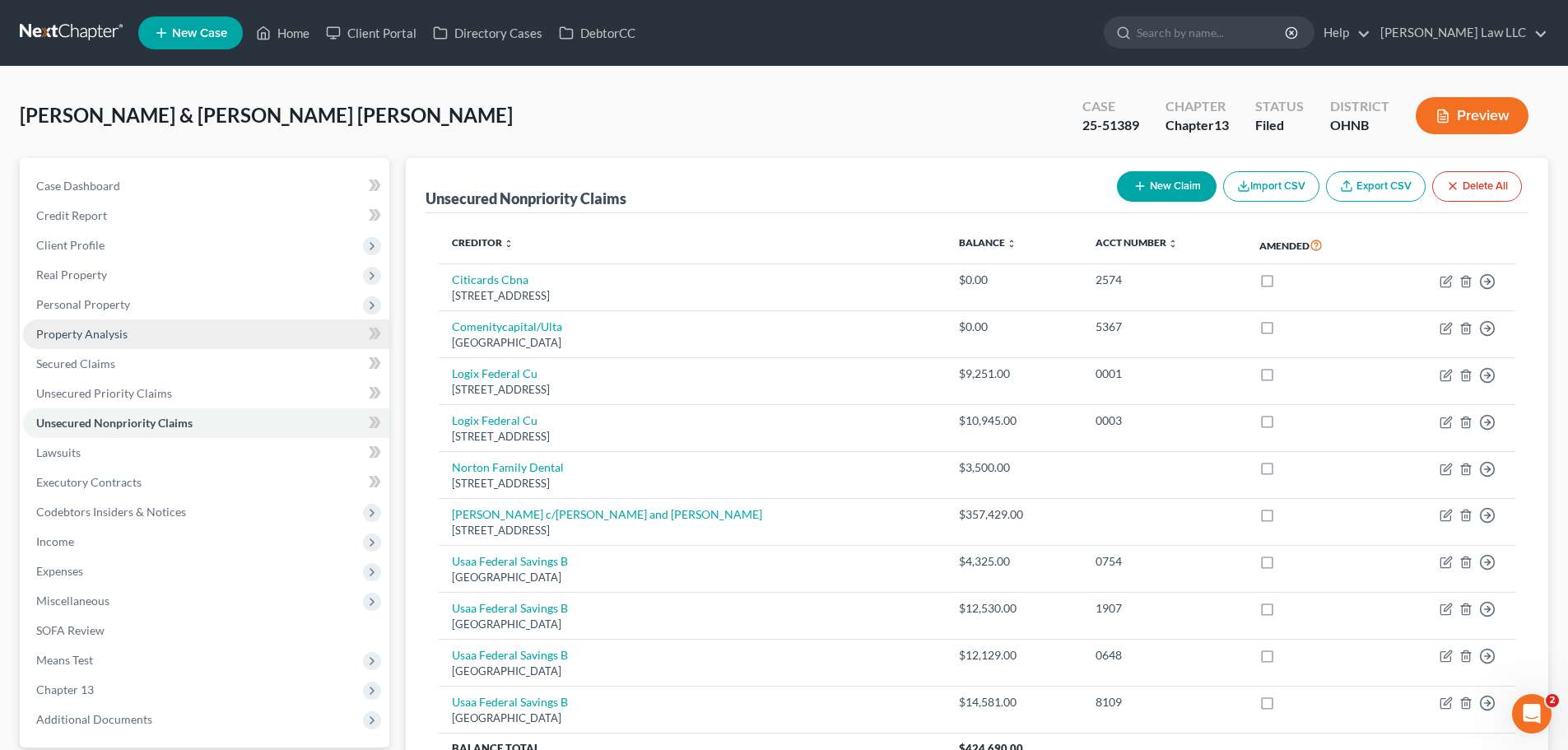
click at [106, 328] on span "Property Analysis" at bounding box center [81, 334] width 91 height 14
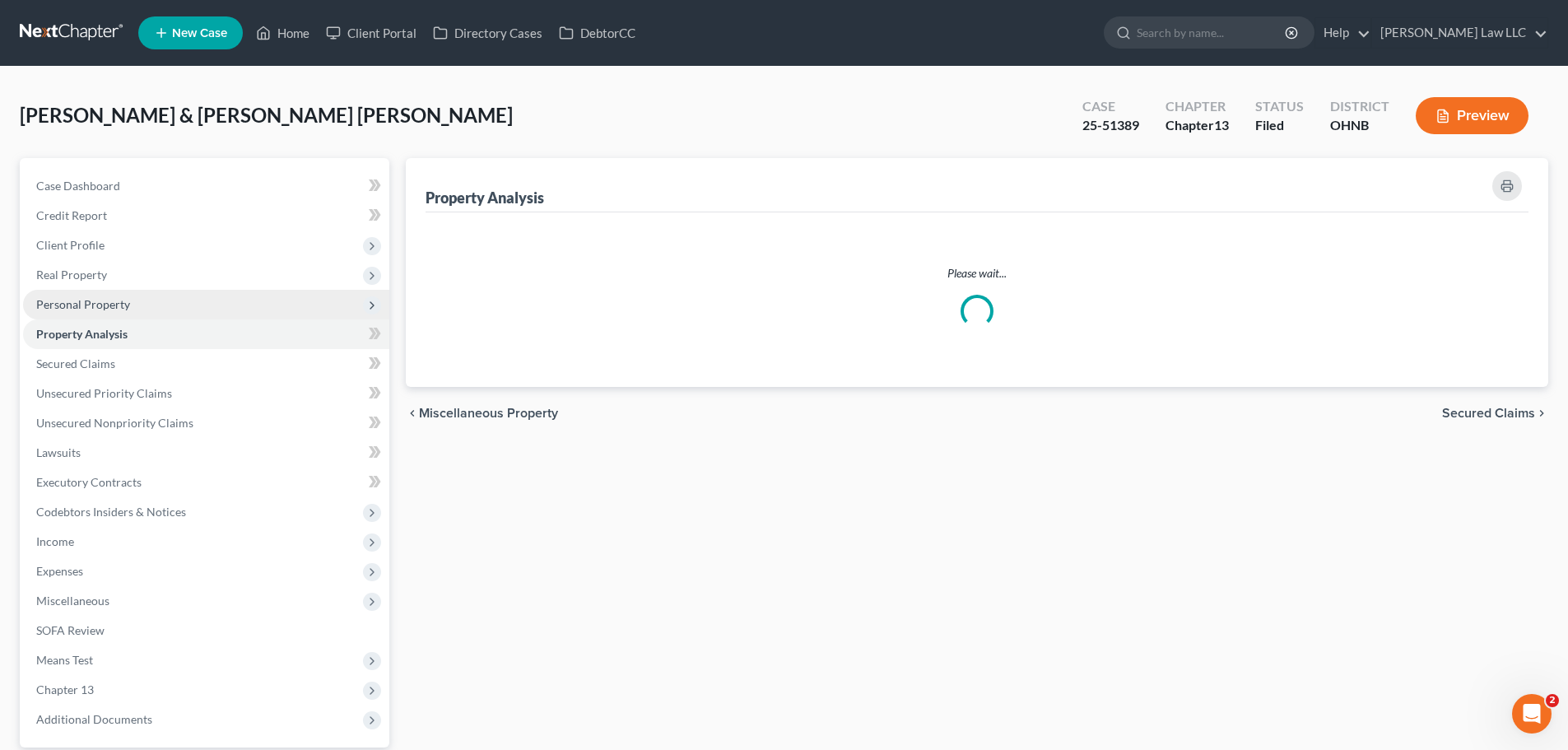
click at [121, 302] on span "Personal Property" at bounding box center [83, 304] width 94 height 14
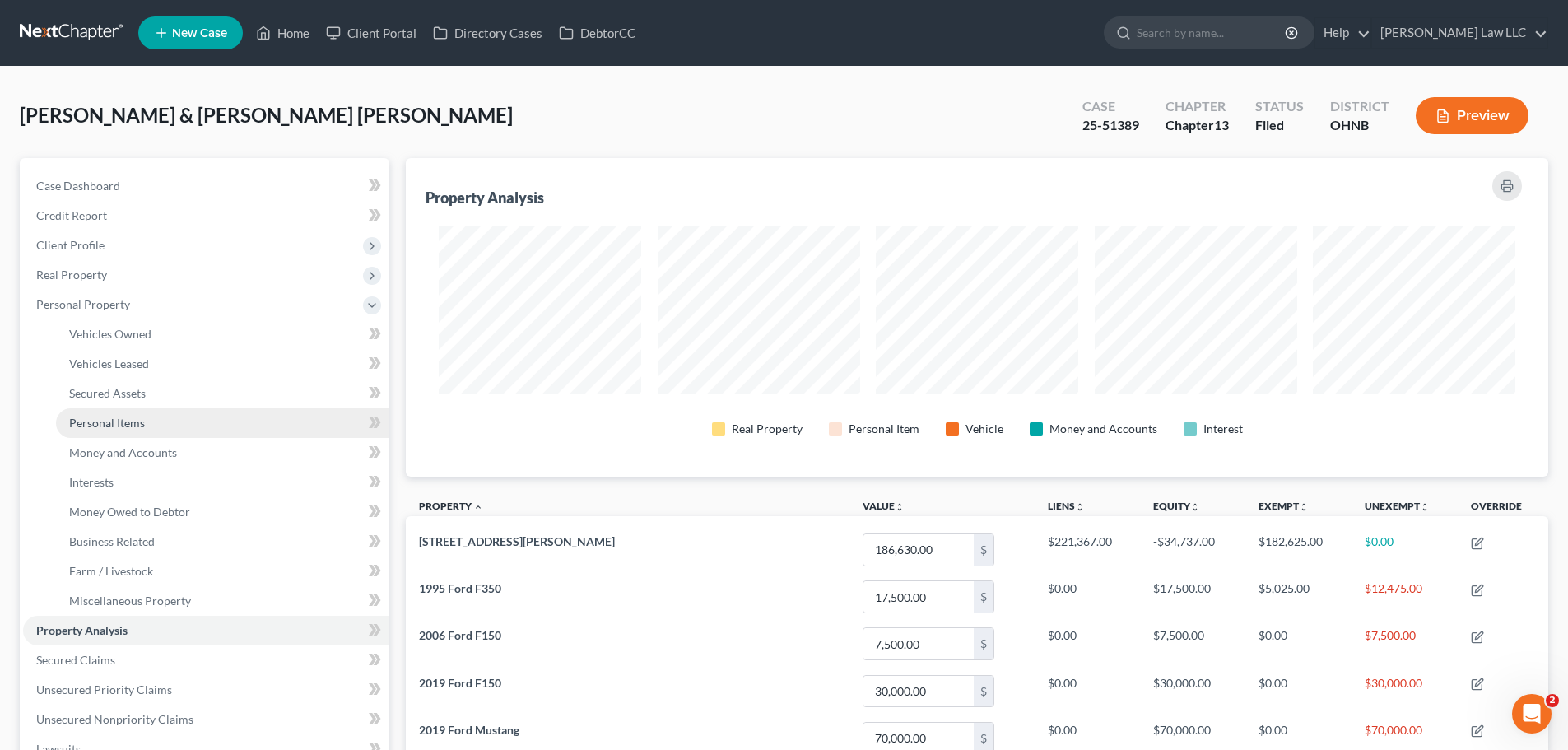
scroll to position [318, 1143]
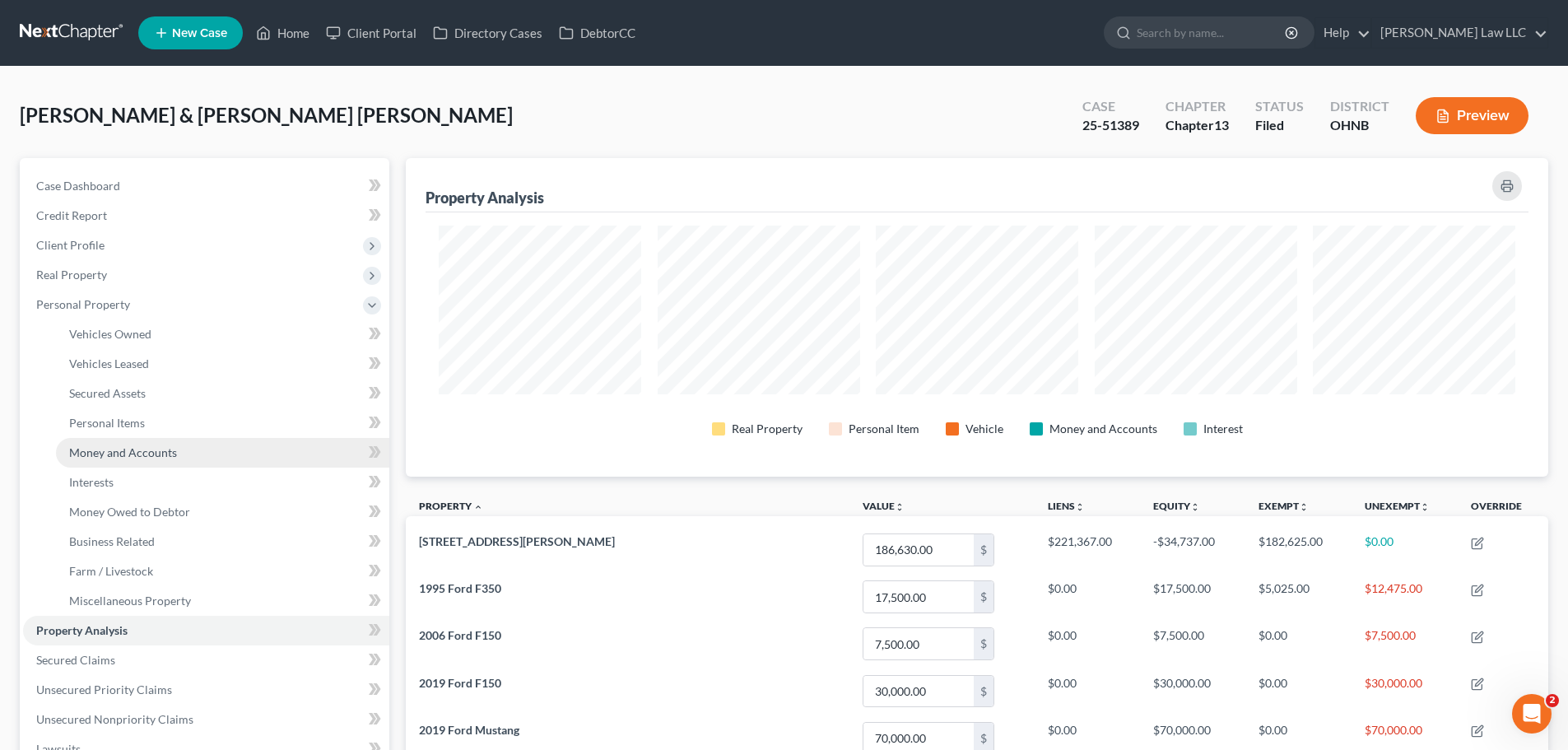
click at [135, 451] on span "Money and Accounts" at bounding box center [123, 452] width 108 height 14
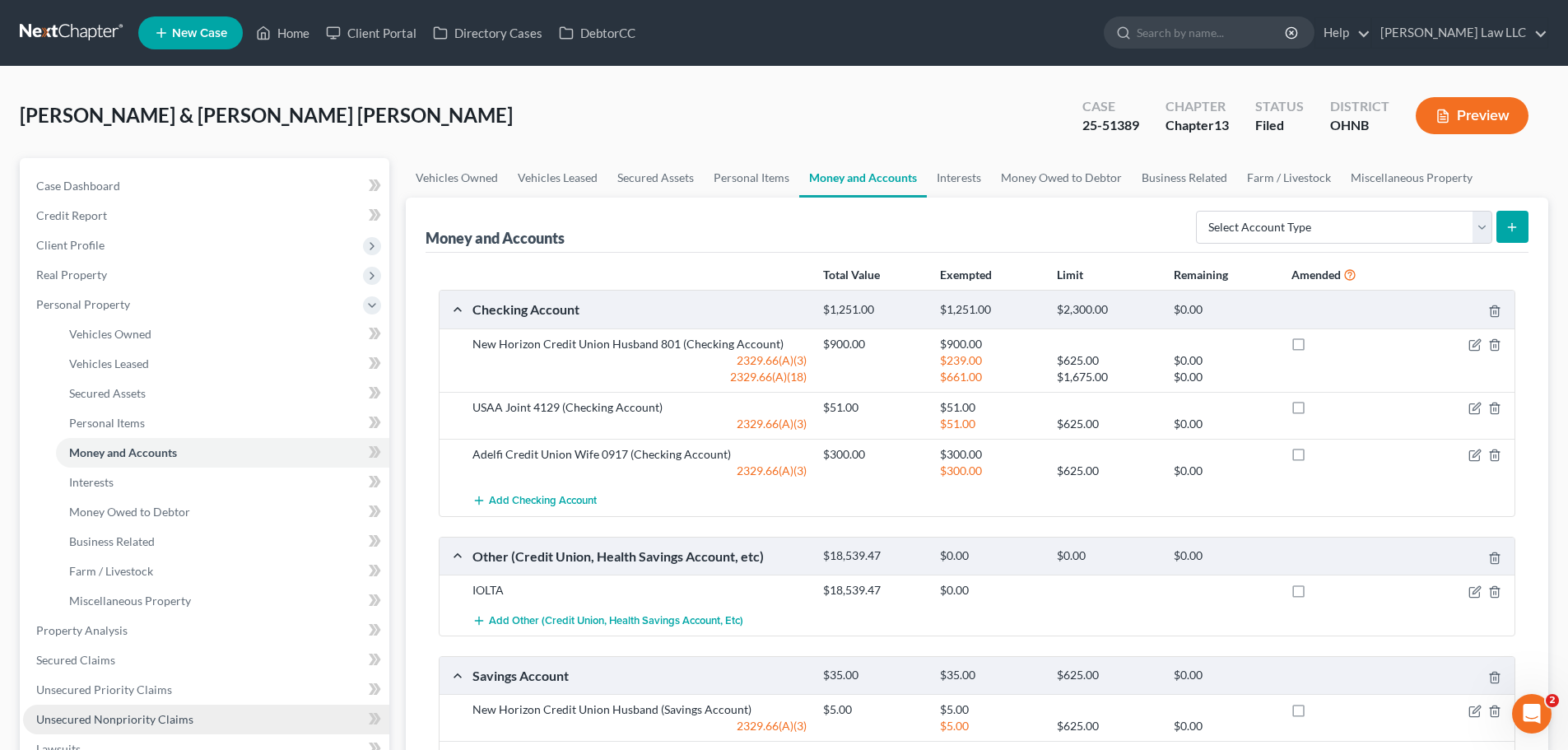
click at [114, 713] on span "Unsecured Nonpriority Claims" at bounding box center [115, 719] width 158 height 14
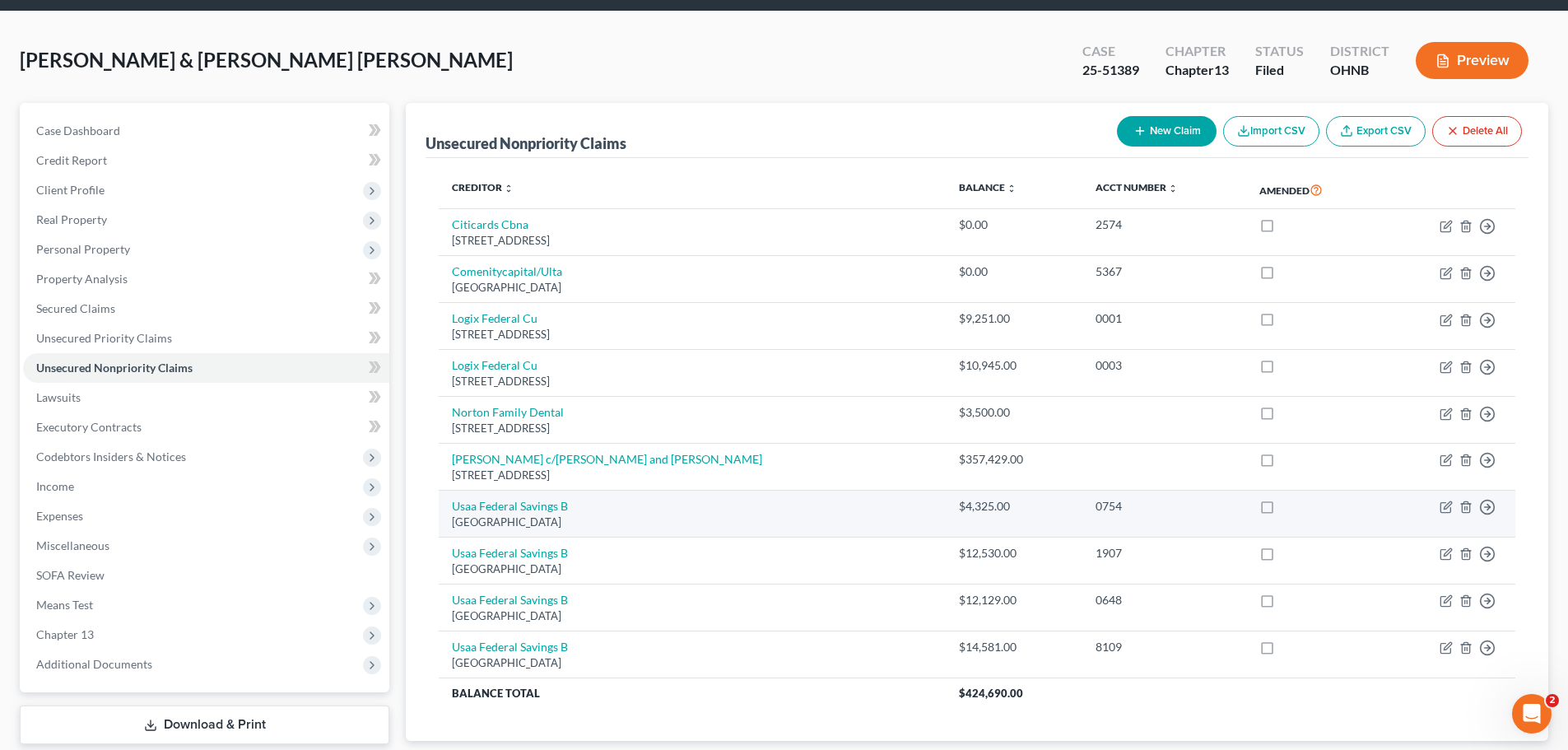
scroll to position [82, 0]
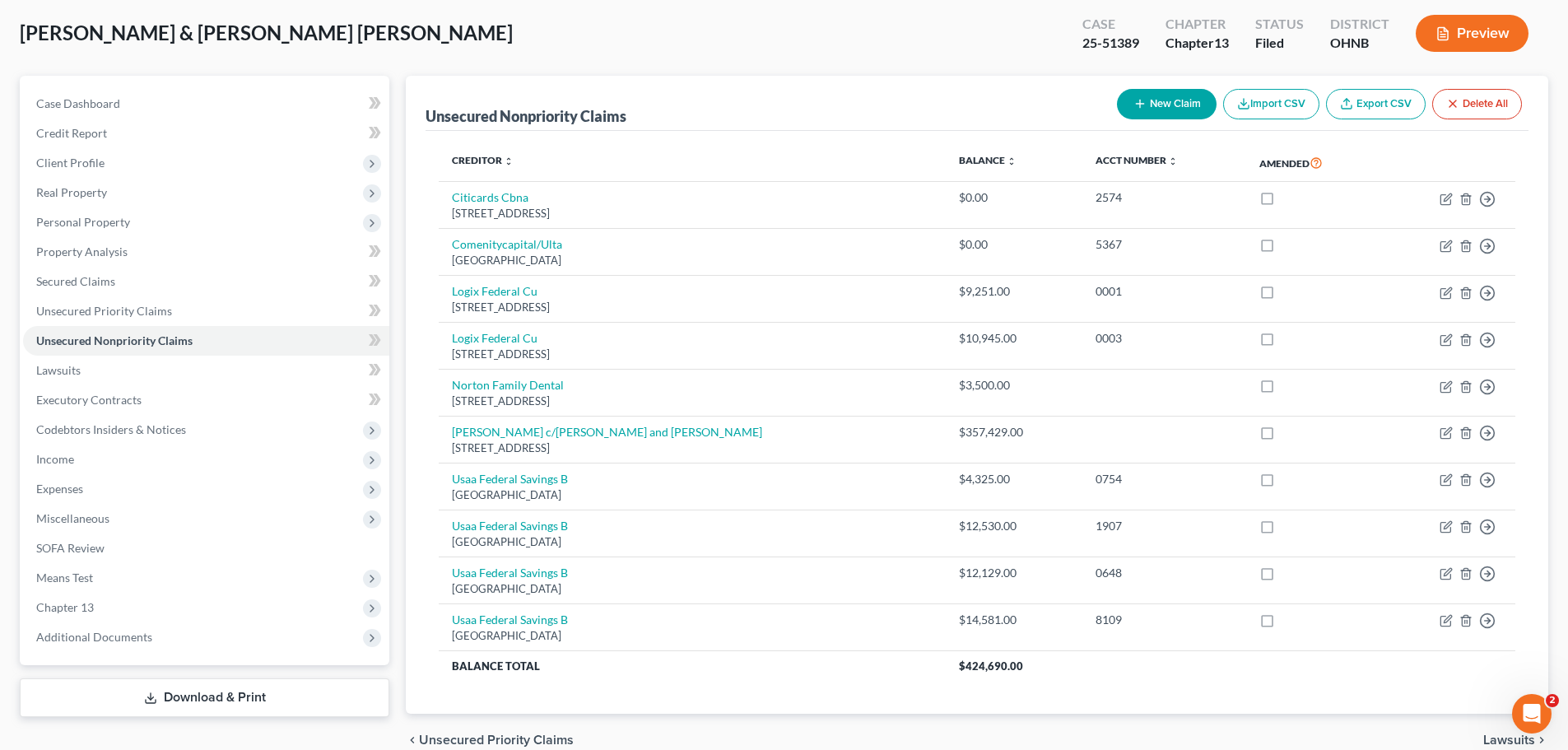
click at [1156, 101] on button "New Claim" at bounding box center [1167, 104] width 100 height 30
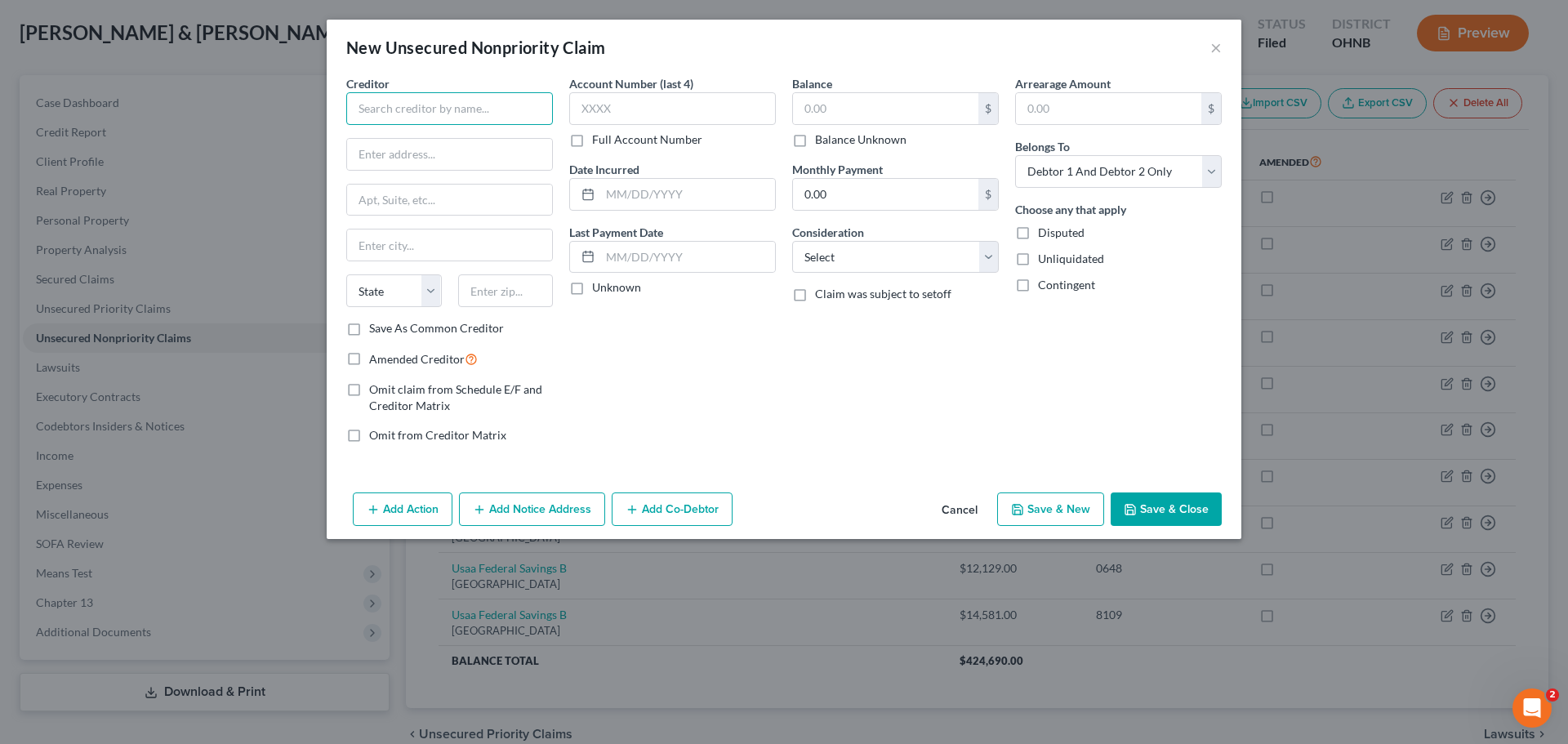
click at [510, 110] on input "text" at bounding box center [449, 109] width 207 height 33
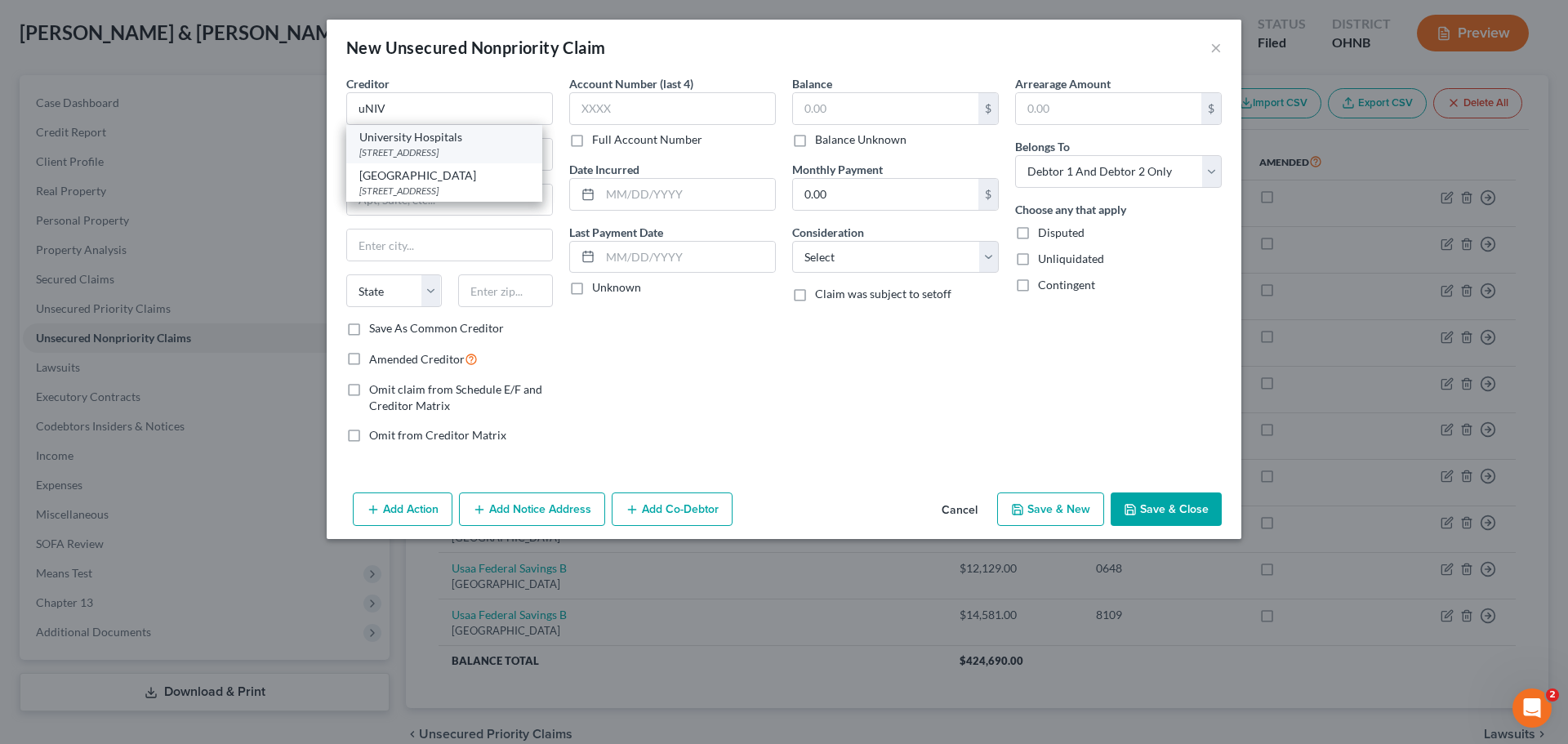
click at [471, 146] on div "11100 Euclid Avenue, Cleveland, OH 44106" at bounding box center [444, 152] width 170 height 14
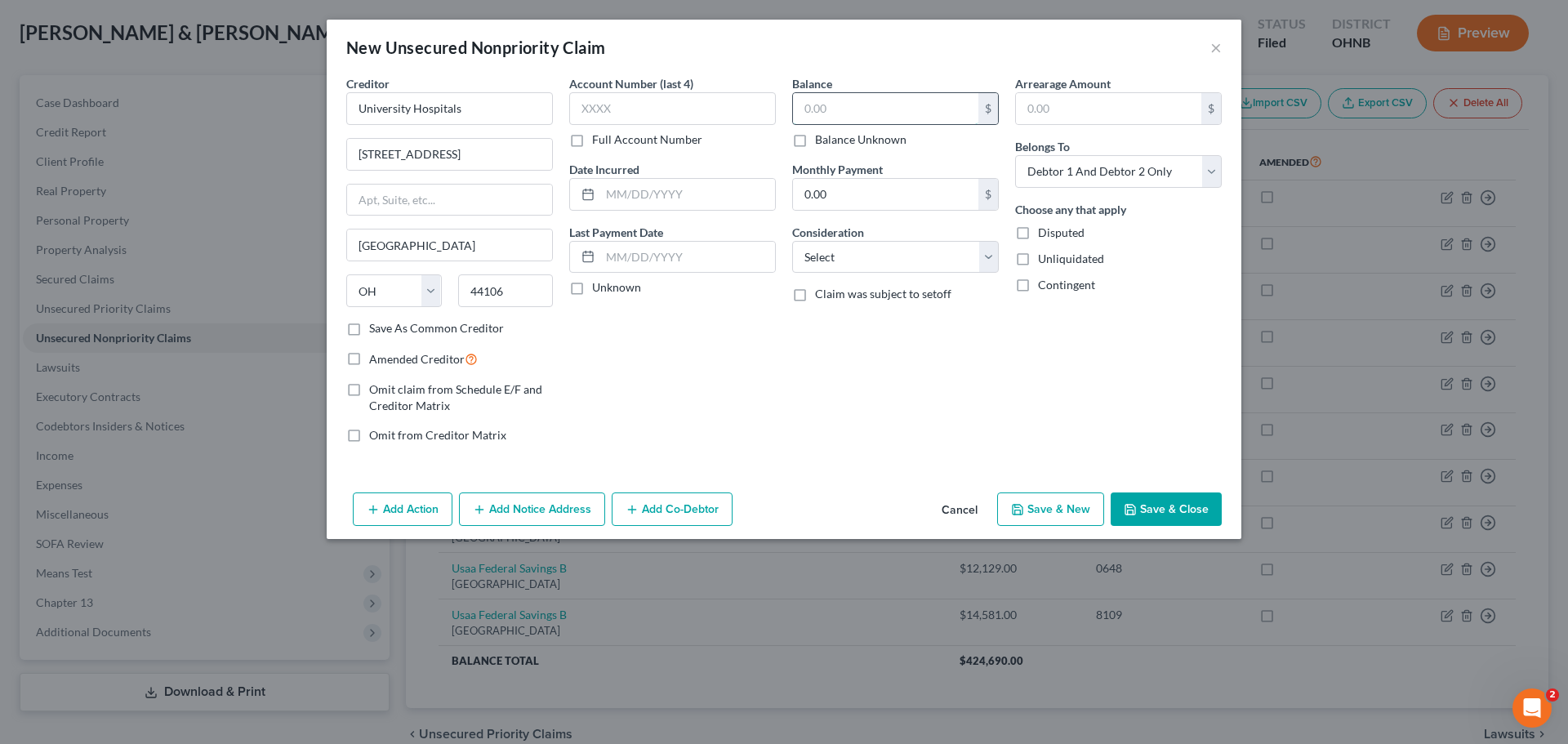
click at [848, 112] on input "text" at bounding box center [885, 109] width 186 height 31
click at [1178, 508] on button "Save & Close" at bounding box center [1166, 509] width 111 height 34
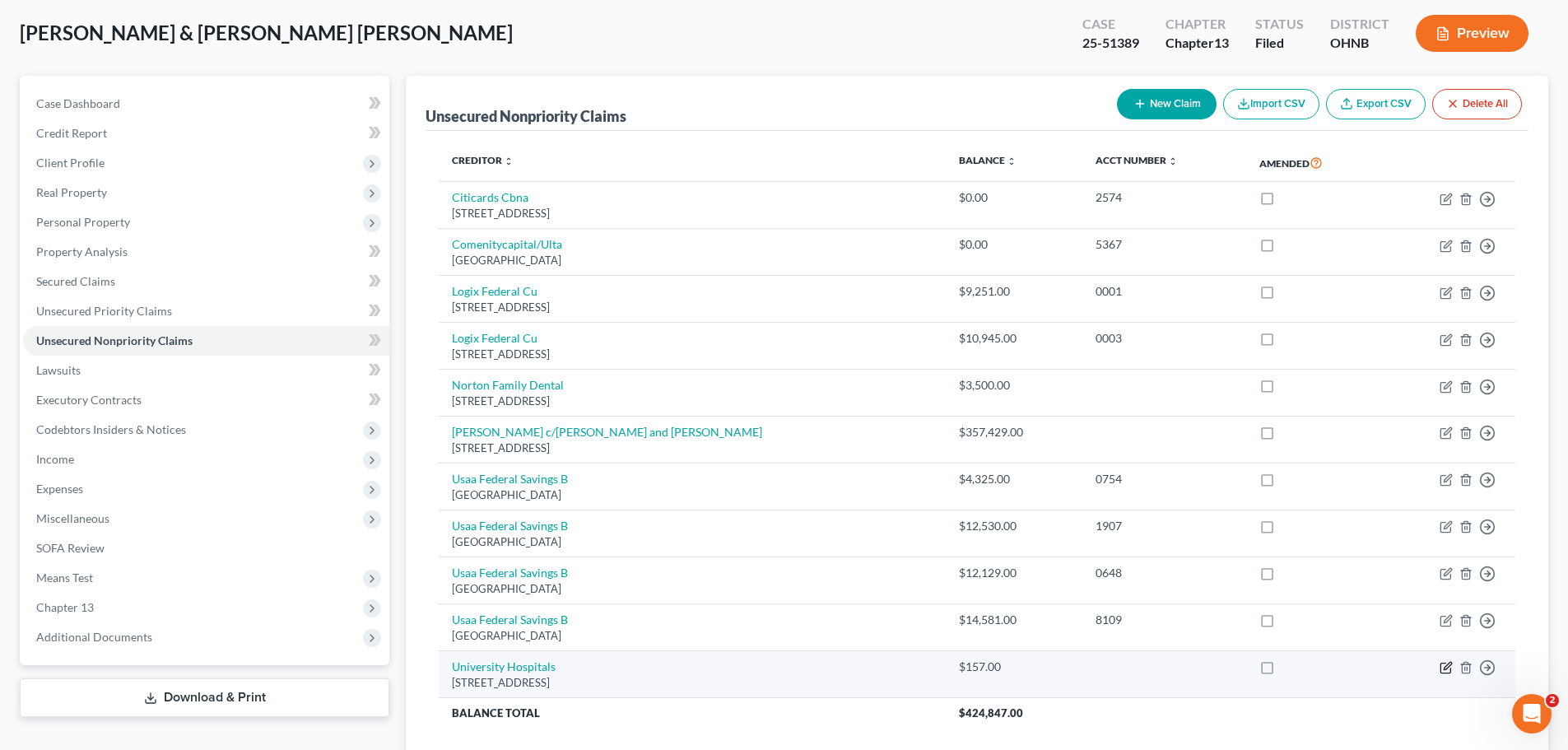
click at [1446, 668] on icon "button" at bounding box center [1448, 667] width 8 height 8
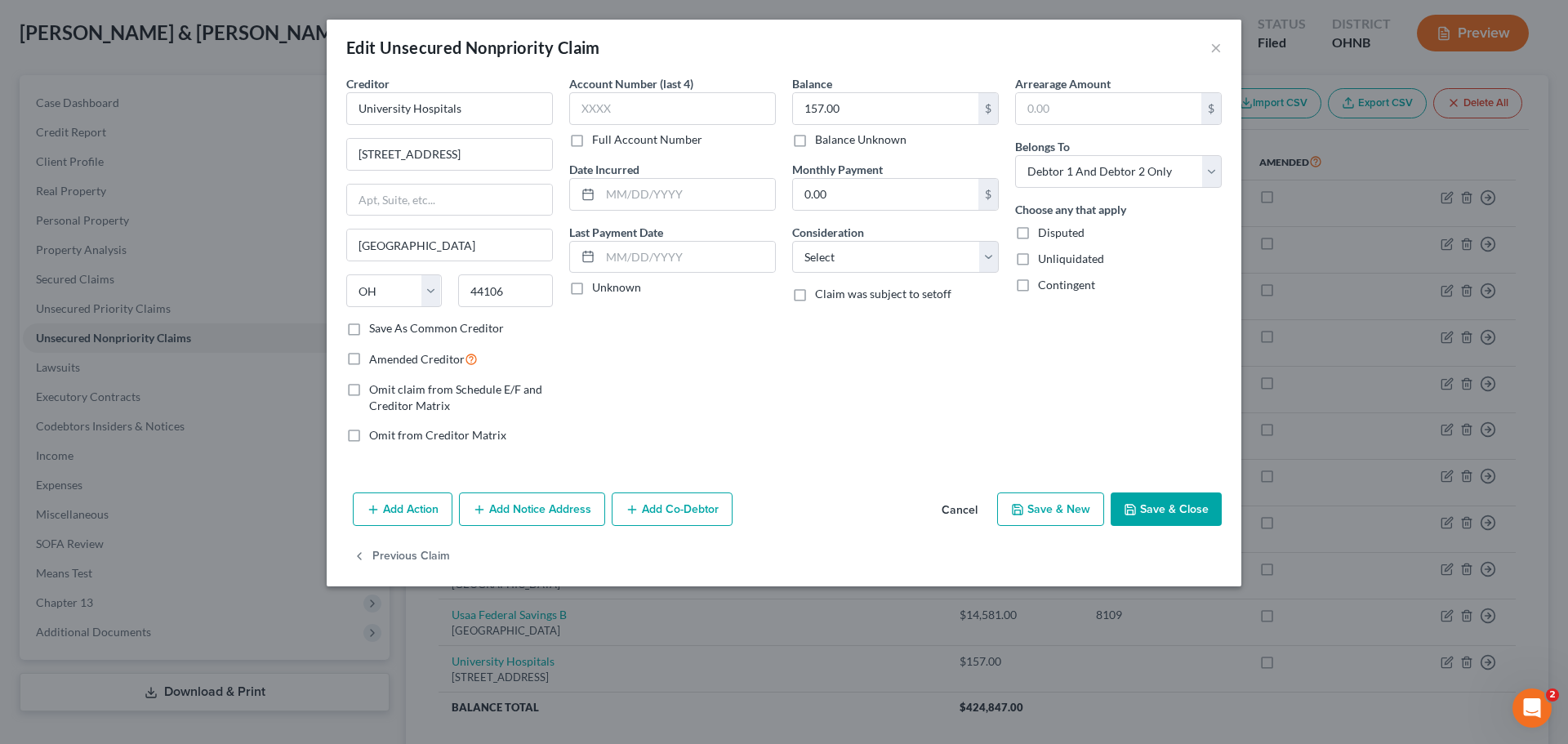
click at [825, 139] on label "Balance Unknown" at bounding box center [861, 139] width 91 height 17
click at [825, 139] on input "Balance Unknown" at bounding box center [827, 136] width 11 height 11
click at [1167, 514] on button "Save & Close" at bounding box center [1166, 509] width 111 height 34
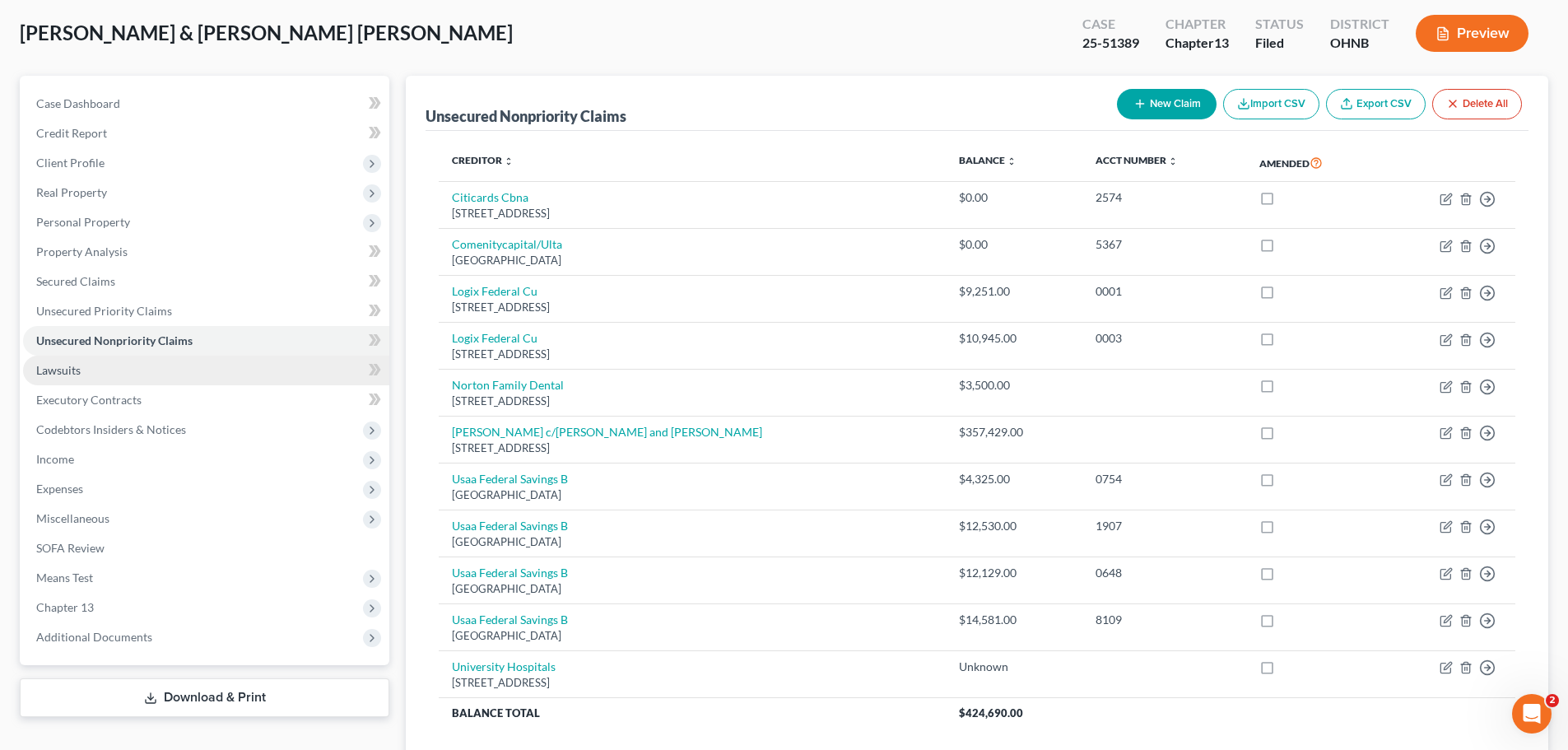
drag, startPoint x: 85, startPoint y: 374, endPoint x: 175, endPoint y: 381, distance: 90.3
click at [85, 374] on link "Lawsuits" at bounding box center [207, 370] width 366 height 29
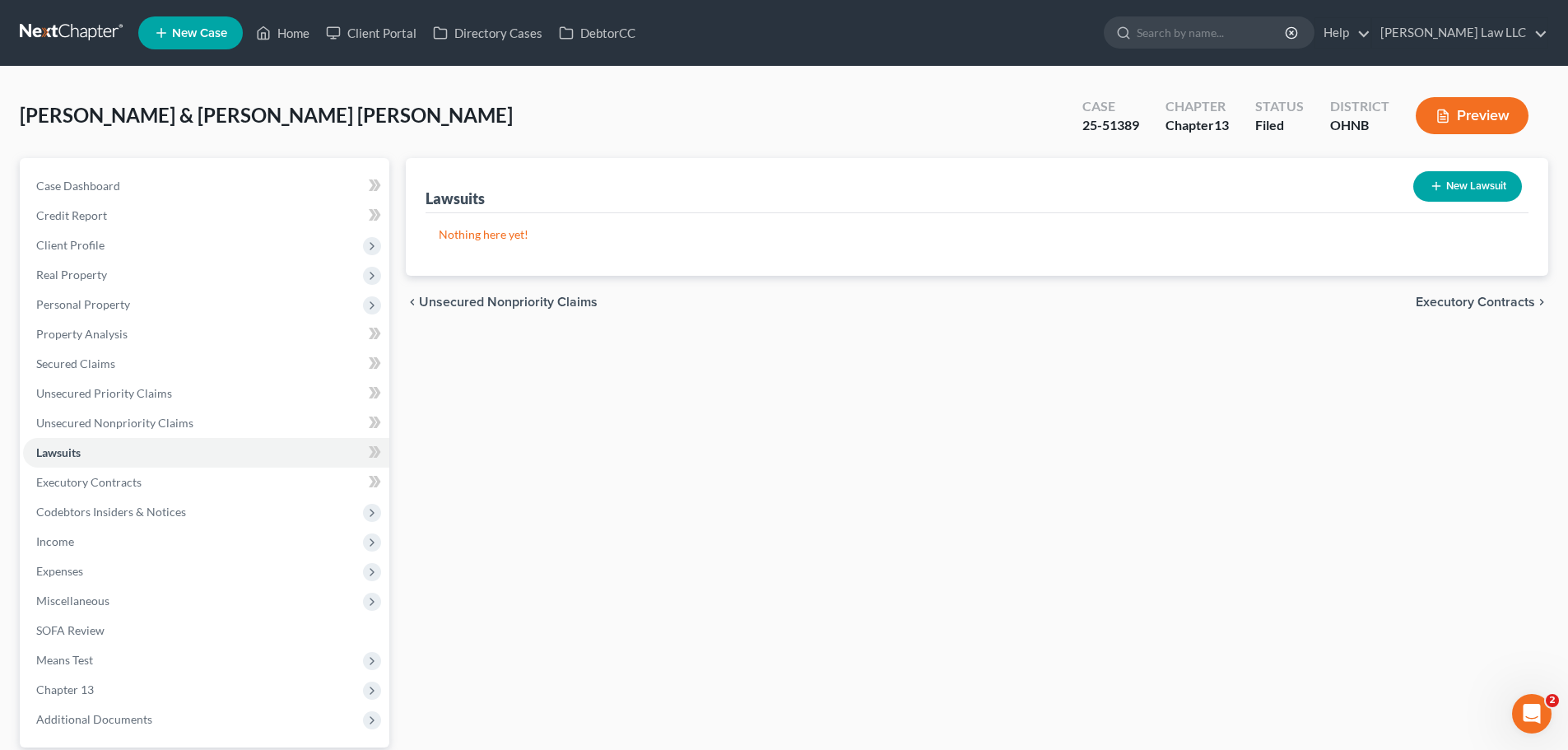
click at [1455, 199] on button "New Lawsuit" at bounding box center [1467, 186] width 109 height 30
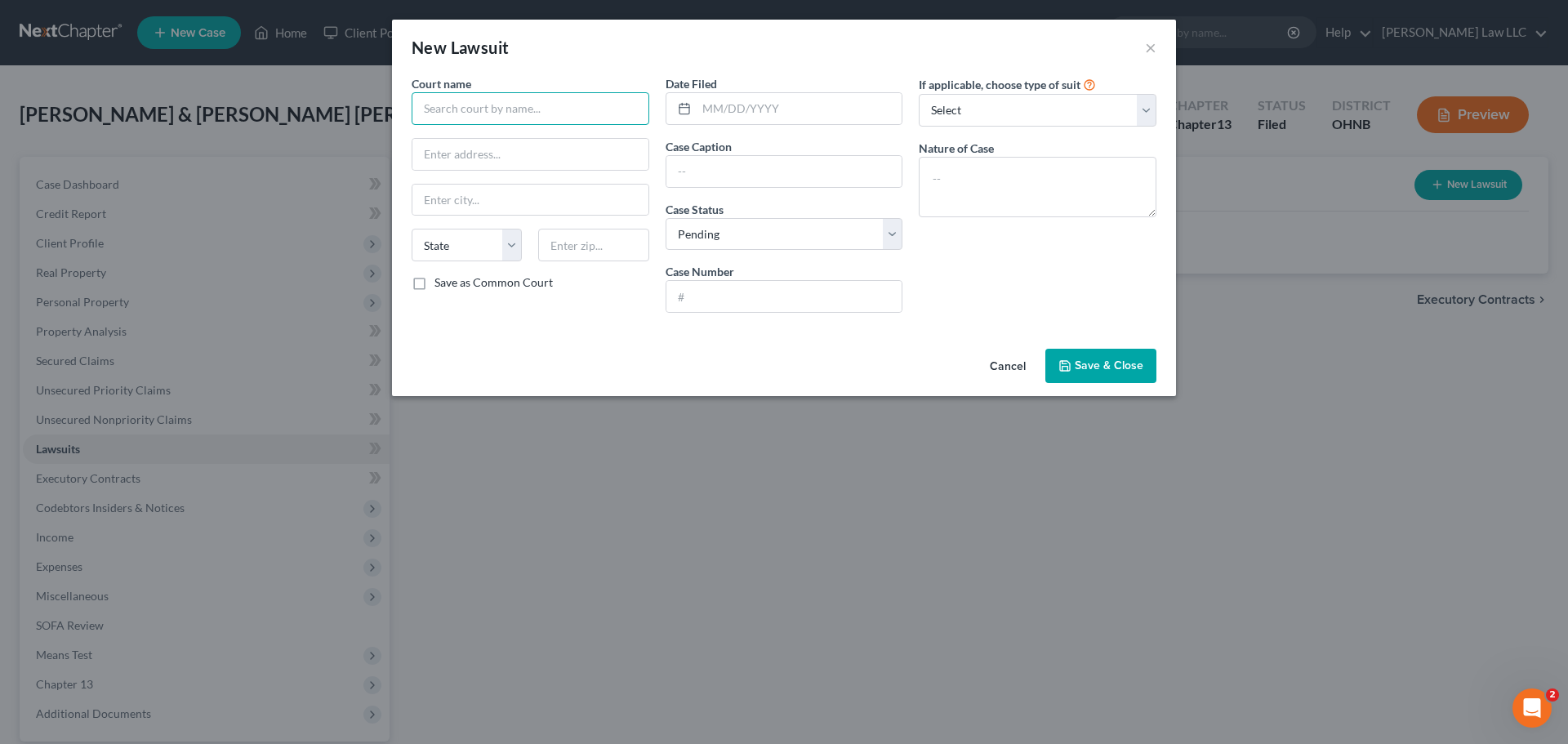
click at [454, 101] on input "text" at bounding box center [530, 109] width 238 height 33
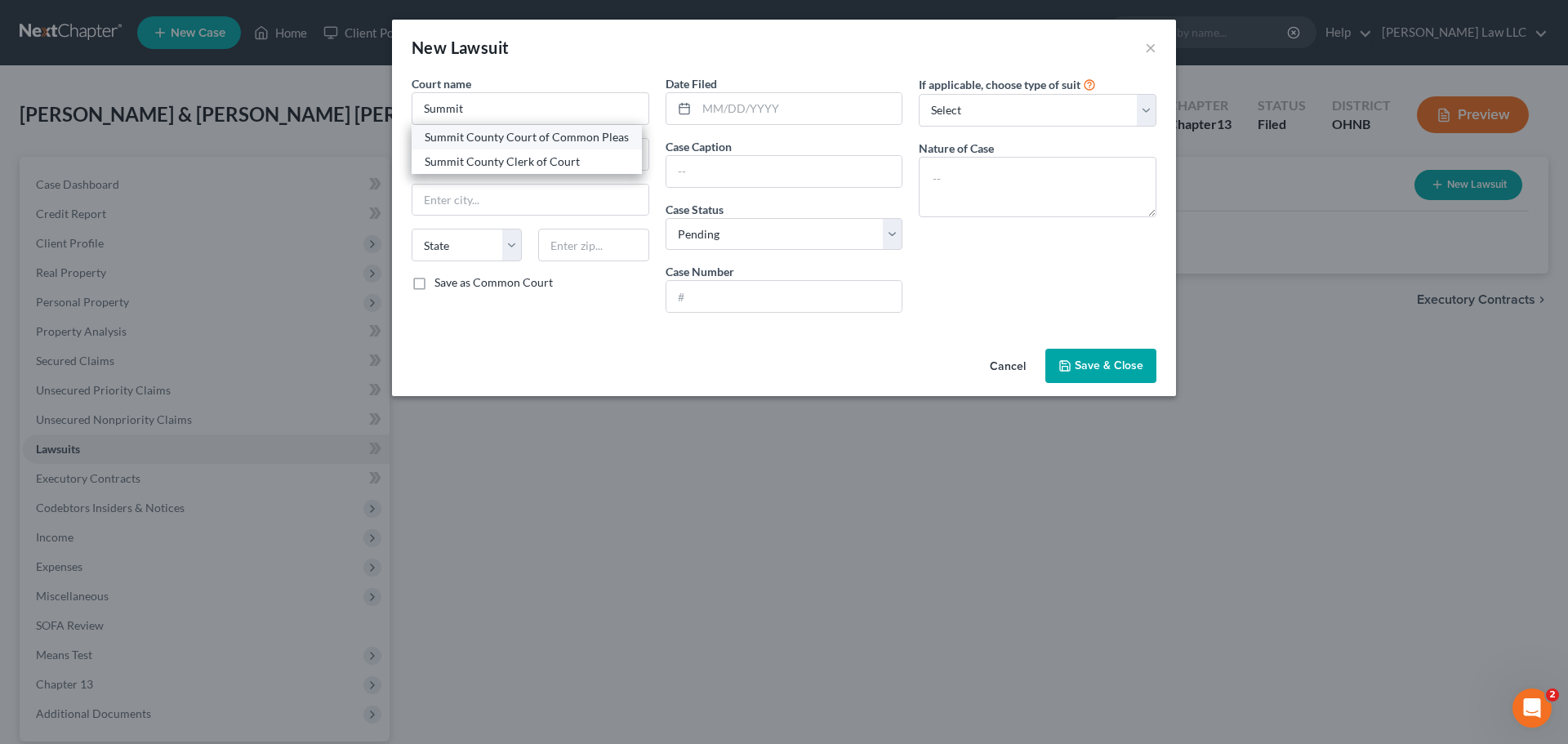
click at [543, 141] on div "Summit County Court of Common Pleas" at bounding box center [527, 137] width 204 height 17
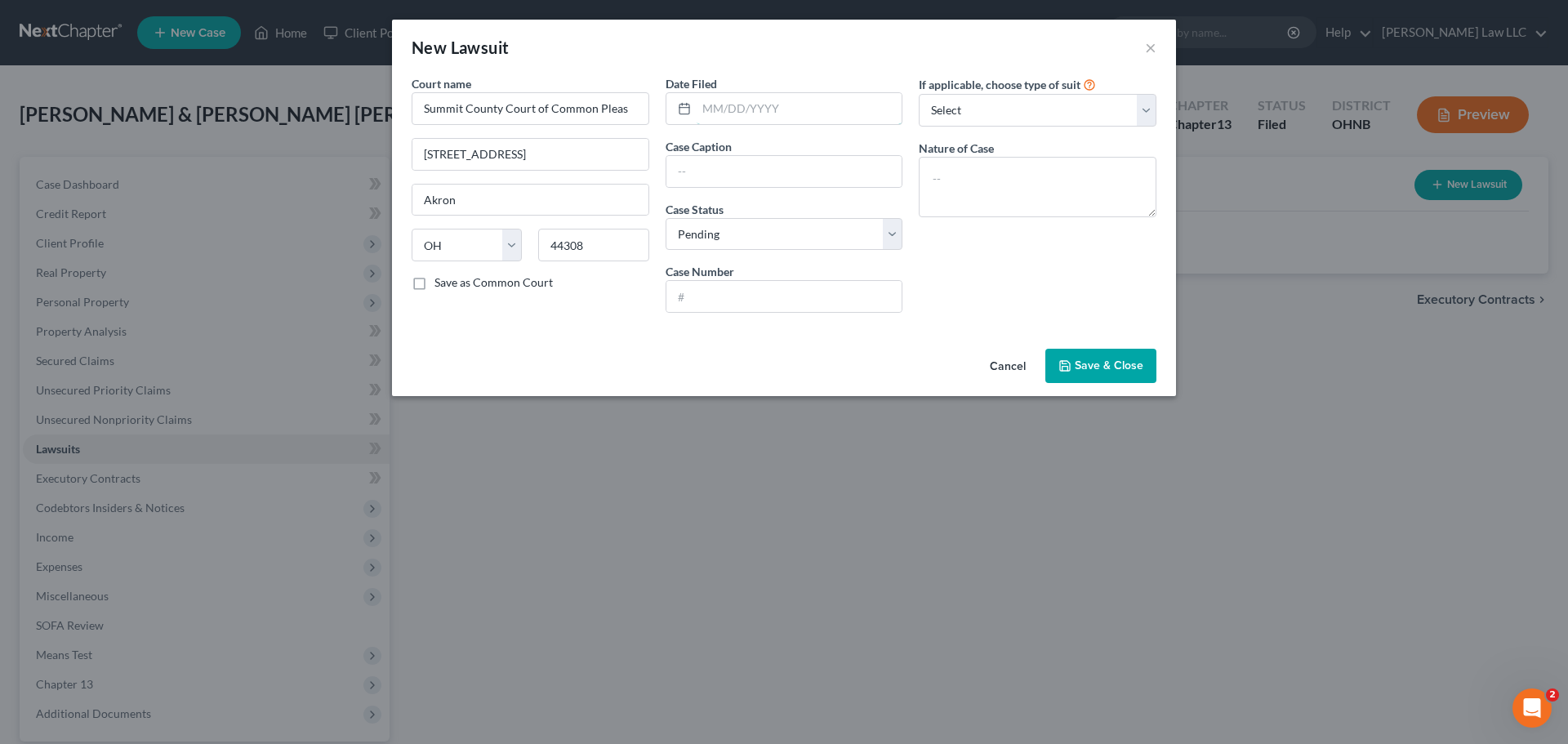
drag, startPoint x: 737, startPoint y: 113, endPoint x: 792, endPoint y: 25, distance: 103.8
click at [737, 113] on input "text" at bounding box center [800, 109] width 206 height 31
click at [747, 161] on input "text" at bounding box center [784, 172] width 236 height 31
paste input "STEPHANIE WINCENCIAK VS NELL STEELE-ALVAREZ"
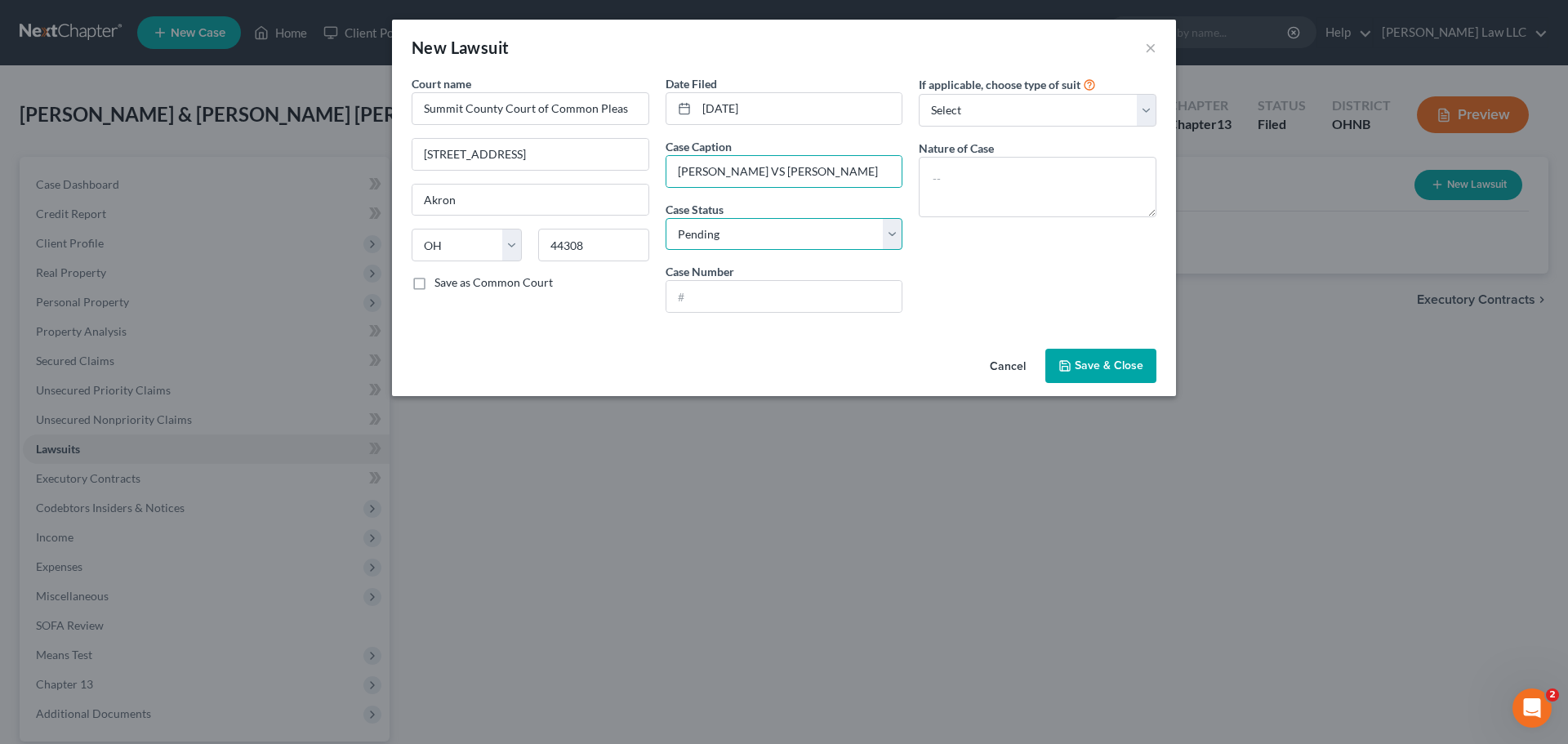
click at [751, 234] on select "Select Pending On Appeal Concluded" at bounding box center [784, 234] width 238 height 33
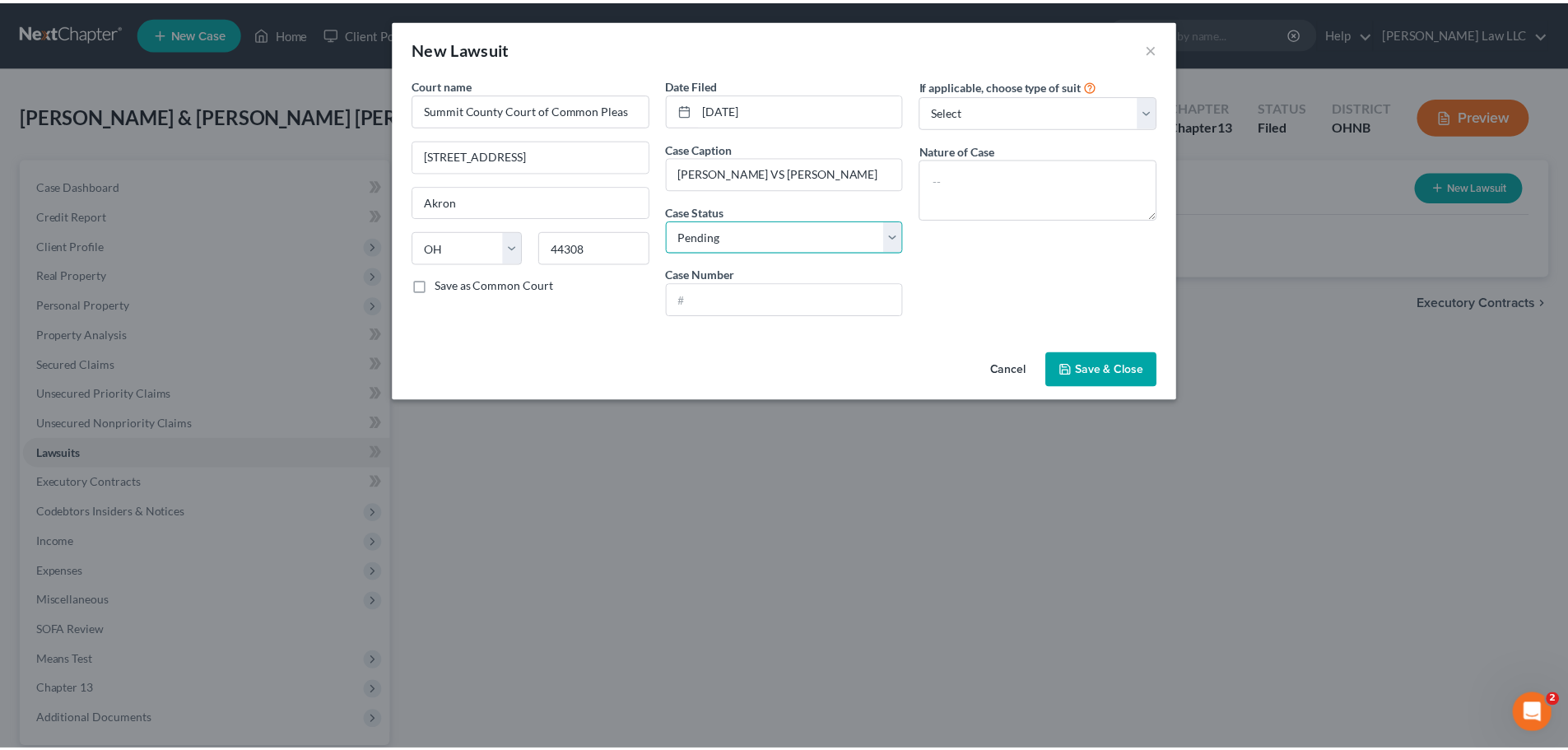
scroll to position [0, 0]
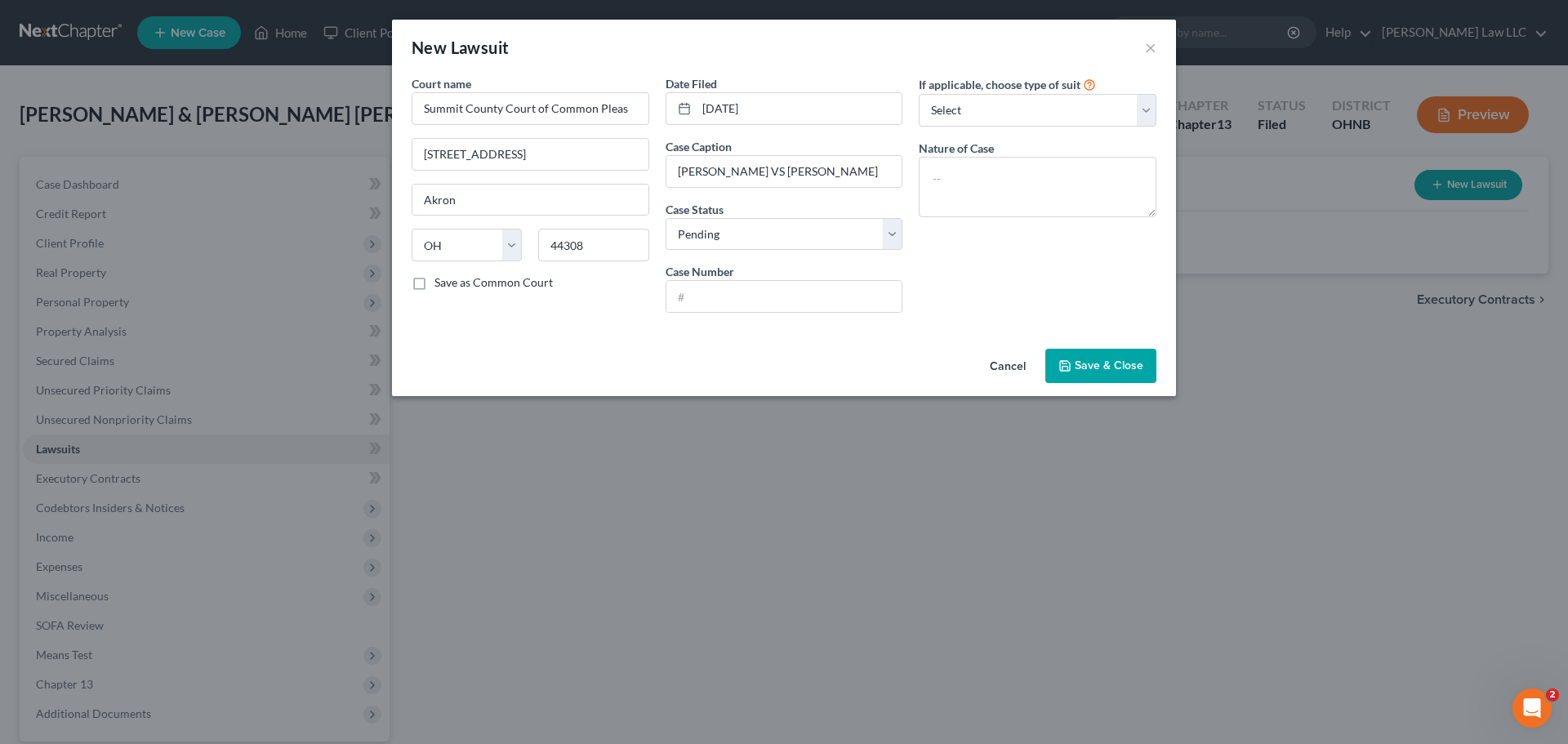
click at [1032, 301] on div "If applicable, choose type of suit Select Repossession Garnishment Foreclosure …" at bounding box center [1037, 200] width 254 height 251
click at [728, 298] on input "text" at bounding box center [784, 296] width 236 height 31
paste input "CV-2024-08-3707"
click at [1044, 297] on div "If applicable, choose type of suit Select Repossession Garnishment Foreclosure …" at bounding box center [1037, 200] width 254 height 251
drag, startPoint x: 1010, startPoint y: 115, endPoint x: 1002, endPoint y: 124, distance: 12.0
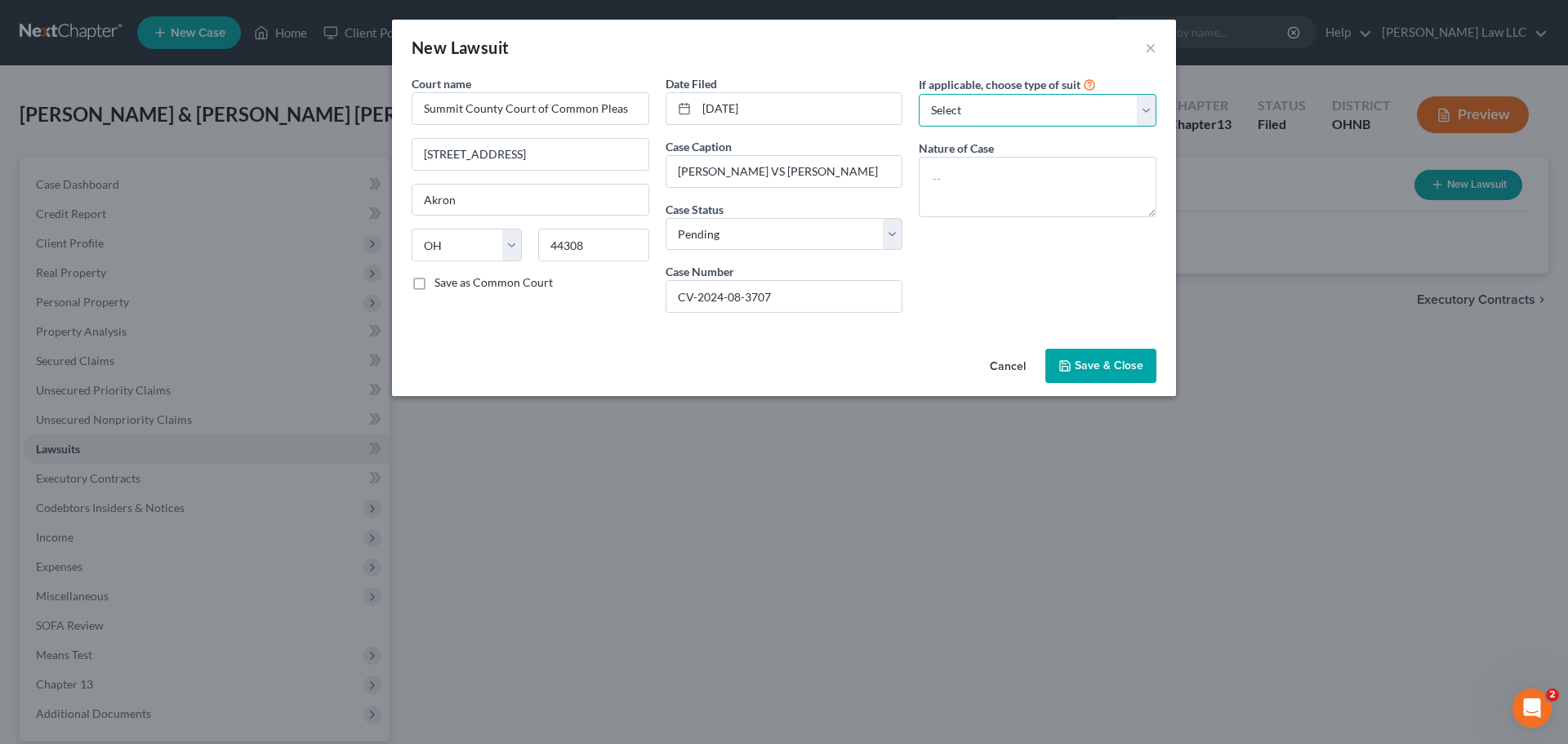
click at [1010, 115] on select "Select Repossession Garnishment Foreclosure Attached, Seized, Or Levied Other" at bounding box center [1038, 111] width 238 height 33
click at [919, 94] on select "Select Repossession Garnishment Foreclosure Attached, Seized, Or Levied Other" at bounding box center [1038, 111] width 238 height 33
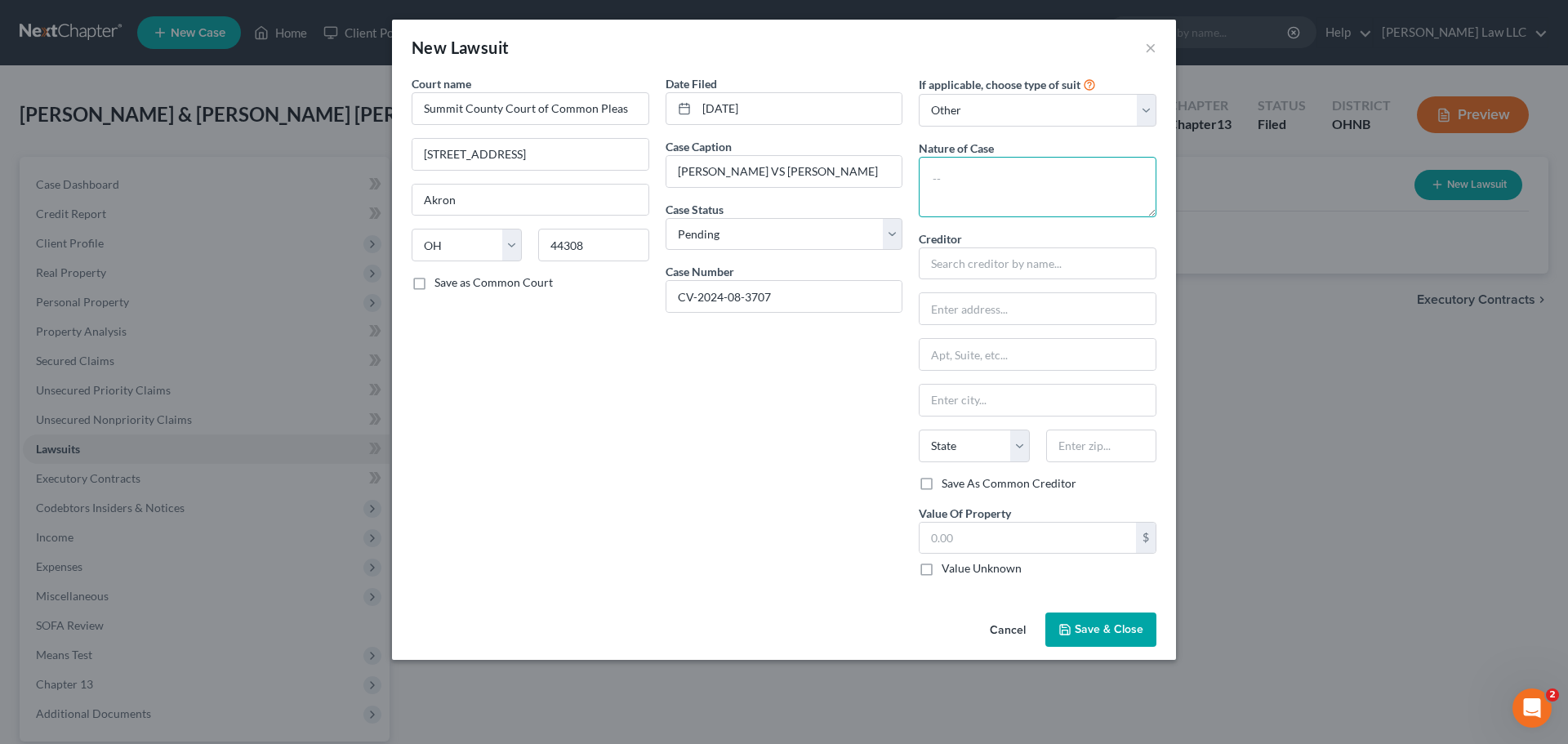
click at [998, 196] on textarea at bounding box center [1038, 186] width 238 height 60
click at [993, 119] on select "Select Repossession Garnishment Foreclosure Attached, Seized, Or Levied Other" at bounding box center [1038, 111] width 238 height 33
click at [785, 69] on div "New Lawsuit ×" at bounding box center [783, 47] width 784 height 55
click at [1112, 632] on span "Save & Close" at bounding box center [1108, 629] width 69 height 14
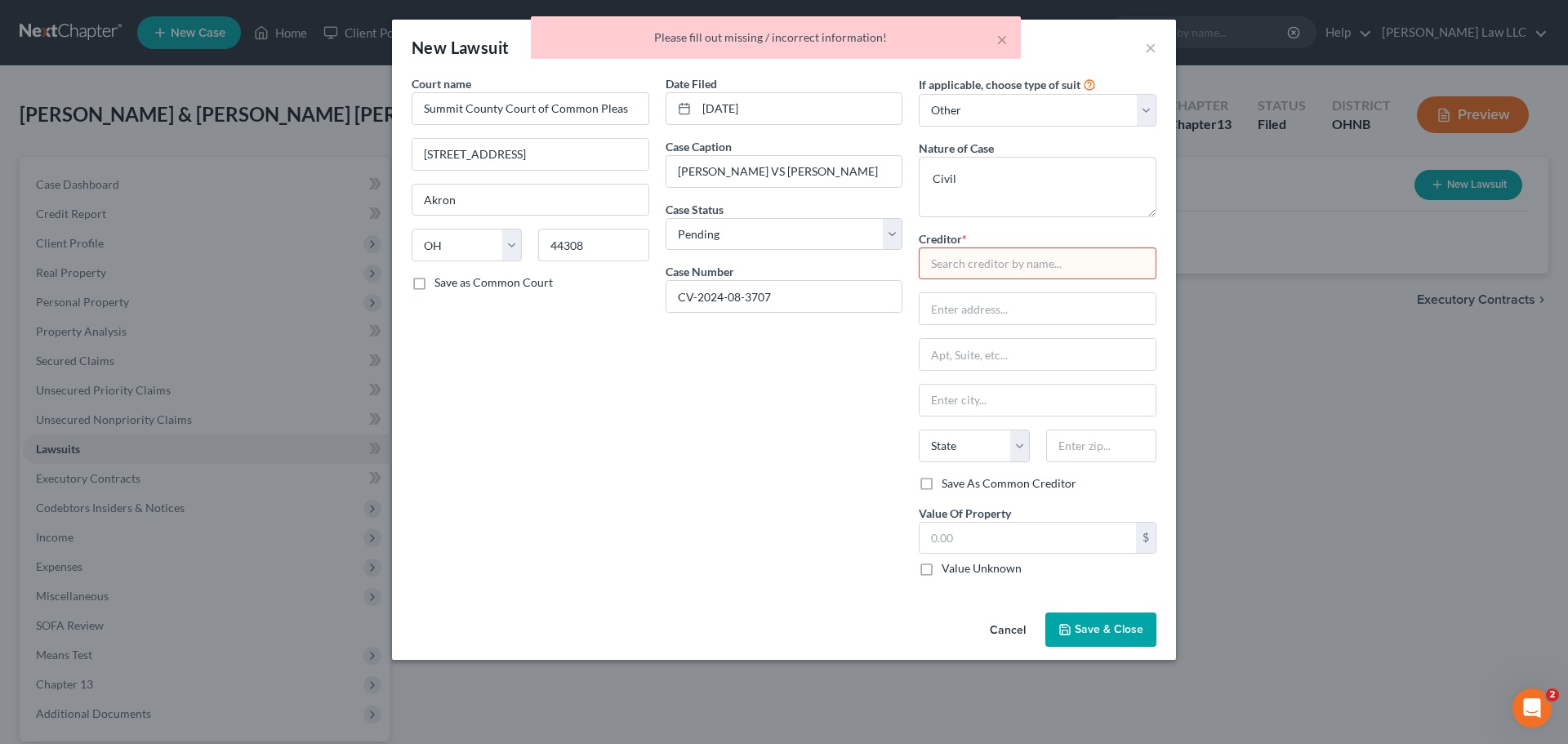
click at [953, 258] on input "text" at bounding box center [1038, 264] width 238 height 33
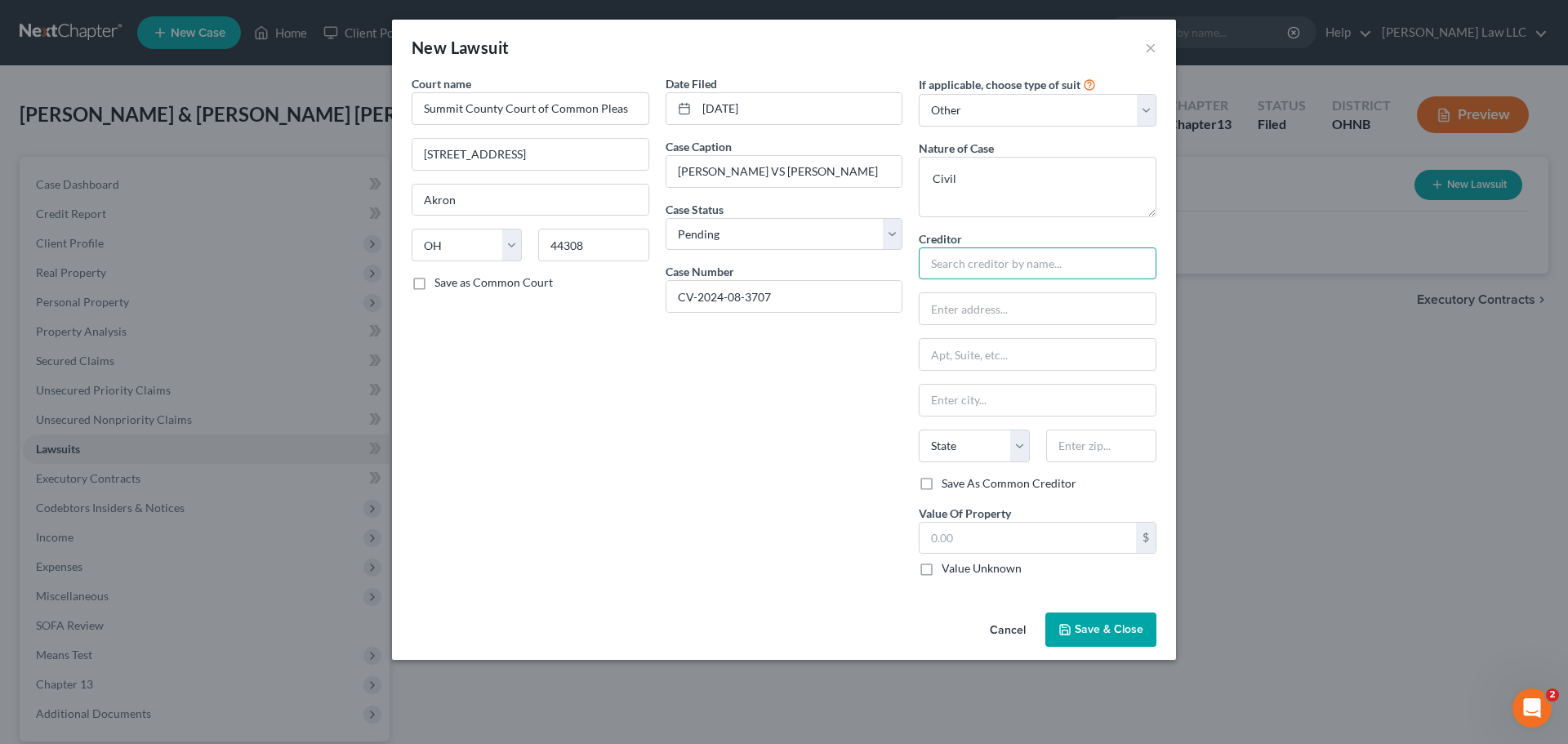
paste input "WINCENCIAK, STEPHANIE"
click at [1008, 312] on input "text" at bounding box center [1037, 309] width 236 height 31
click at [1070, 630] on icon "button" at bounding box center [1065, 629] width 10 height 10
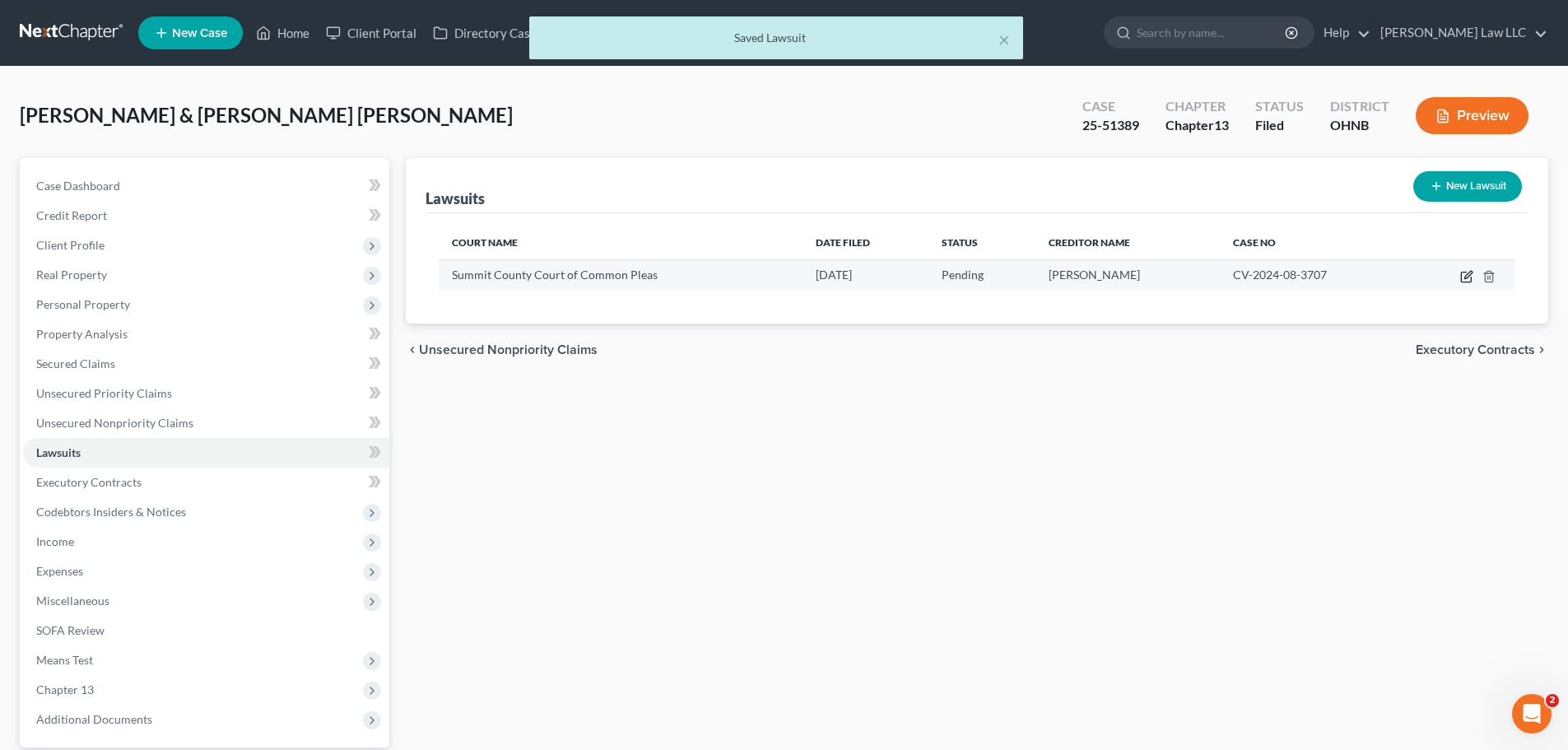
click at [1466, 279] on icon "button" at bounding box center [1466, 276] width 13 height 13
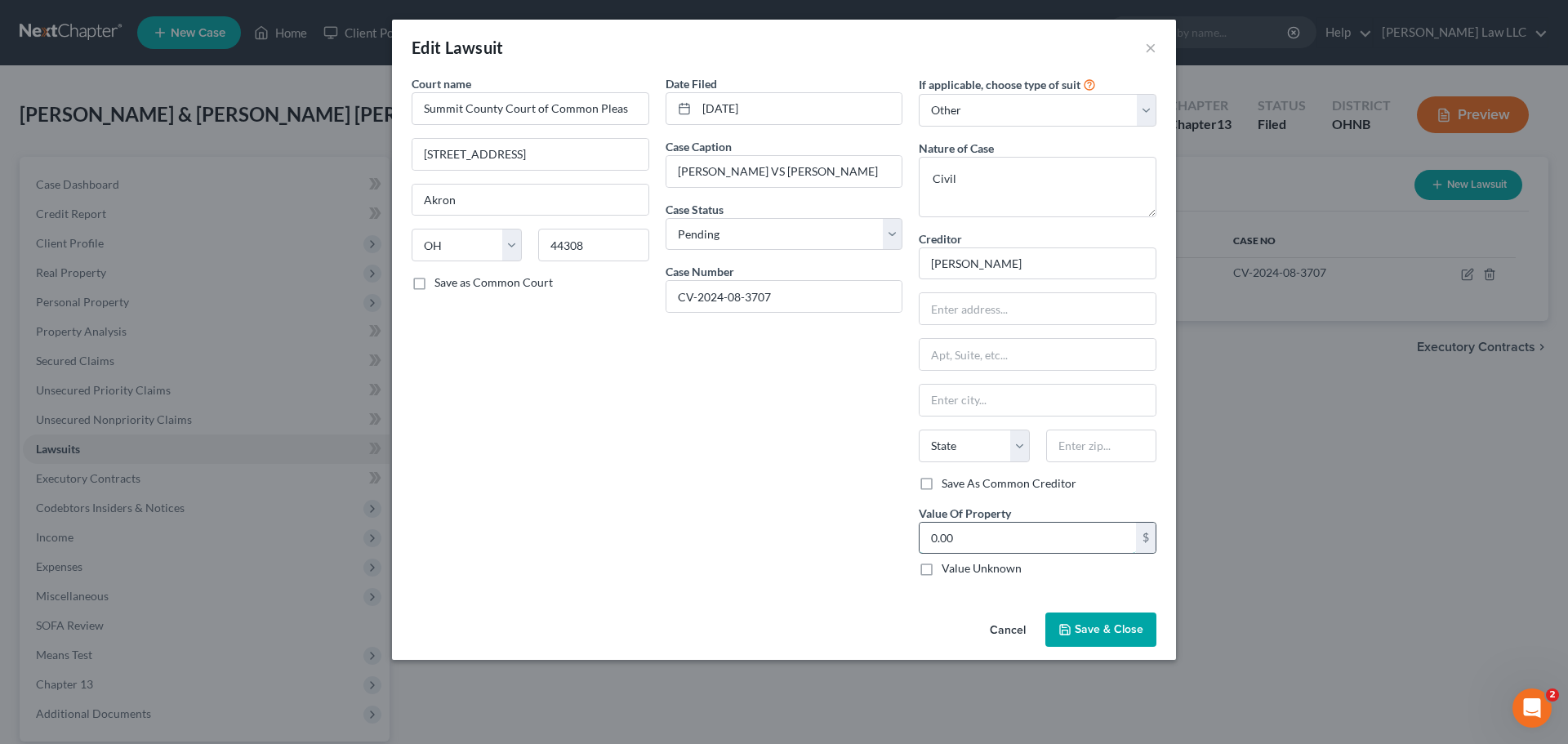
click at [985, 546] on input "0.00" at bounding box center [1027, 538] width 217 height 31
click at [1108, 628] on span "Save & Close" at bounding box center [1108, 629] width 69 height 14
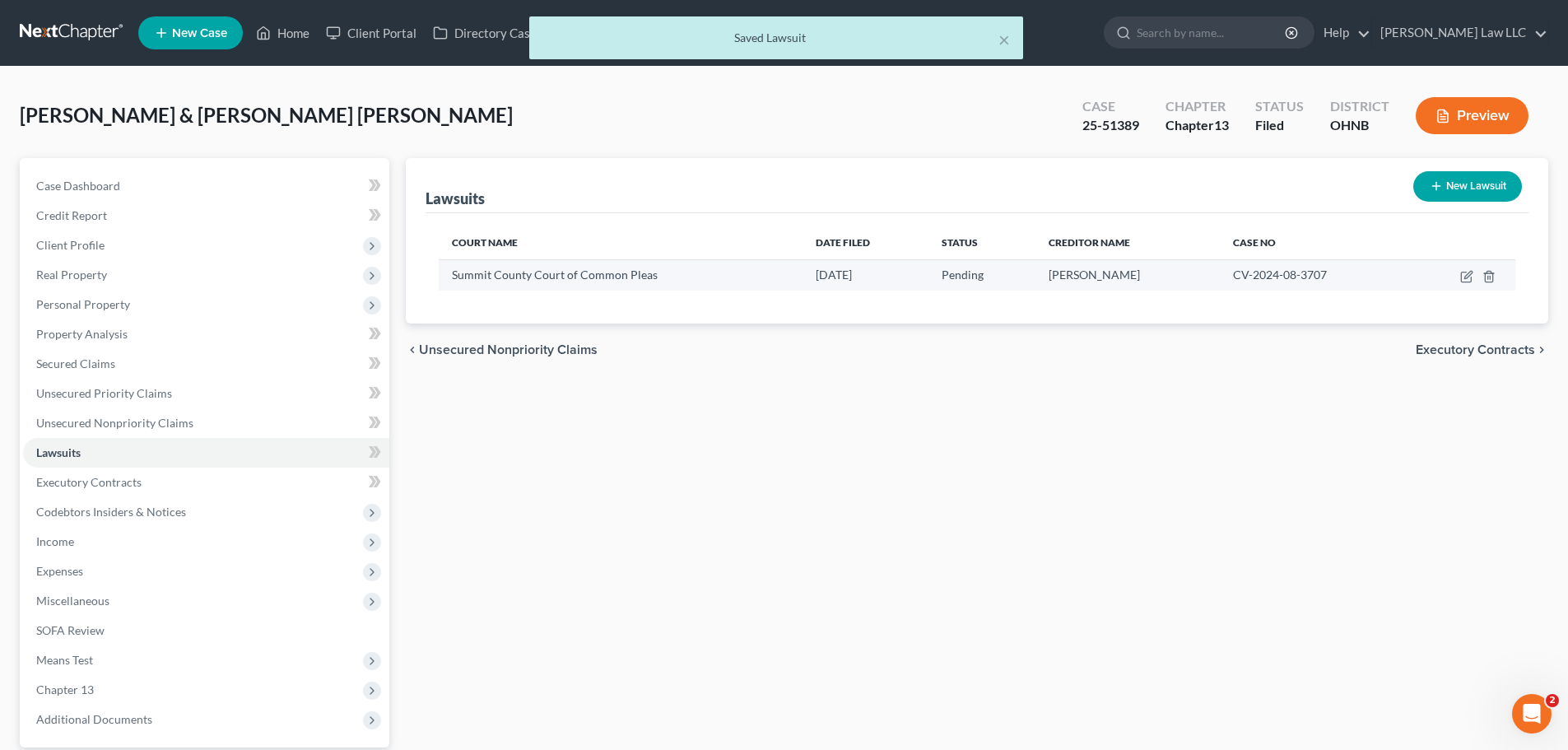
click at [1291, 269] on span "CV-2024-08-3707" at bounding box center [1280, 274] width 94 height 14
copy tr "CV-2024-08-3707"
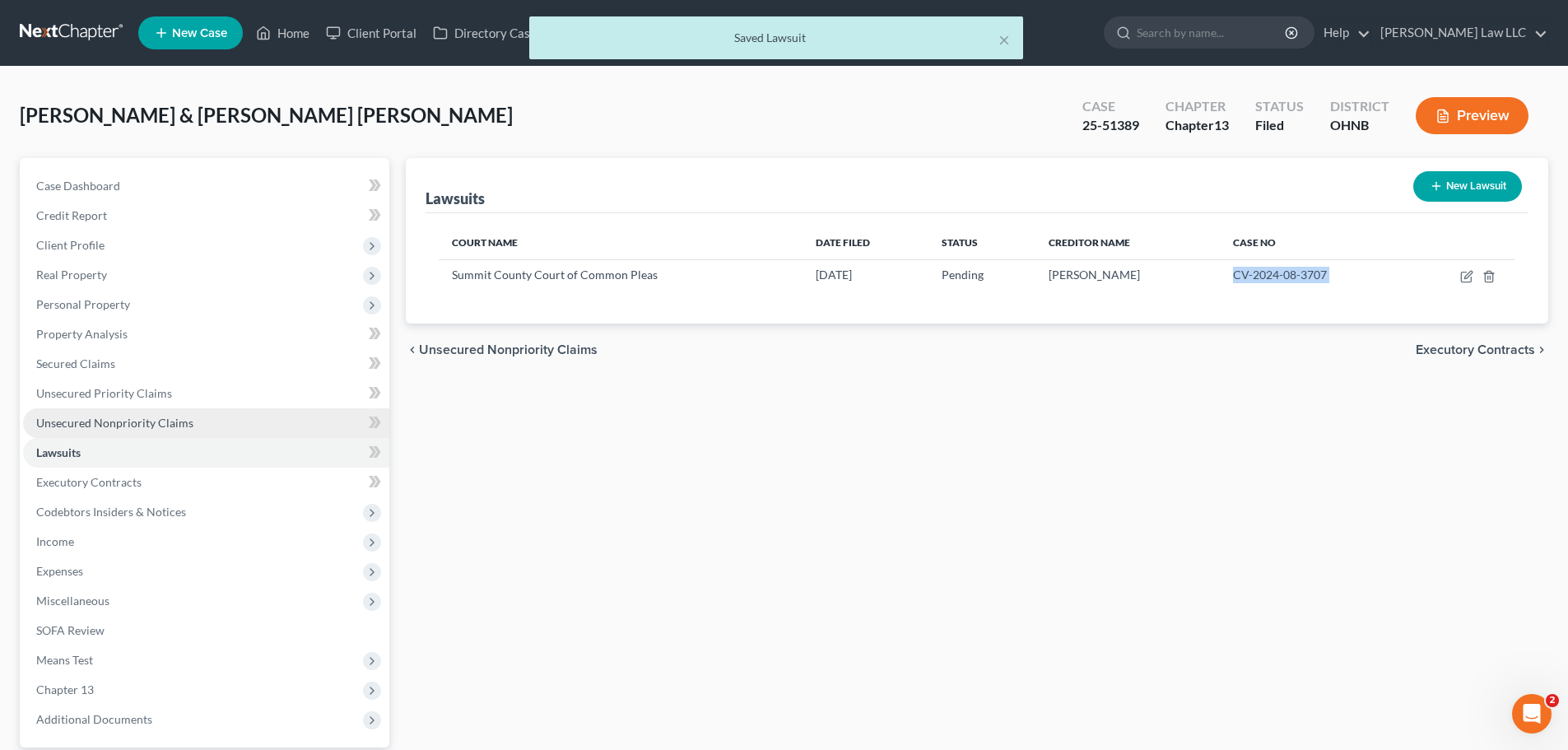
click at [182, 425] on span "Unsecured Nonpriority Claims" at bounding box center [115, 422] width 158 height 14
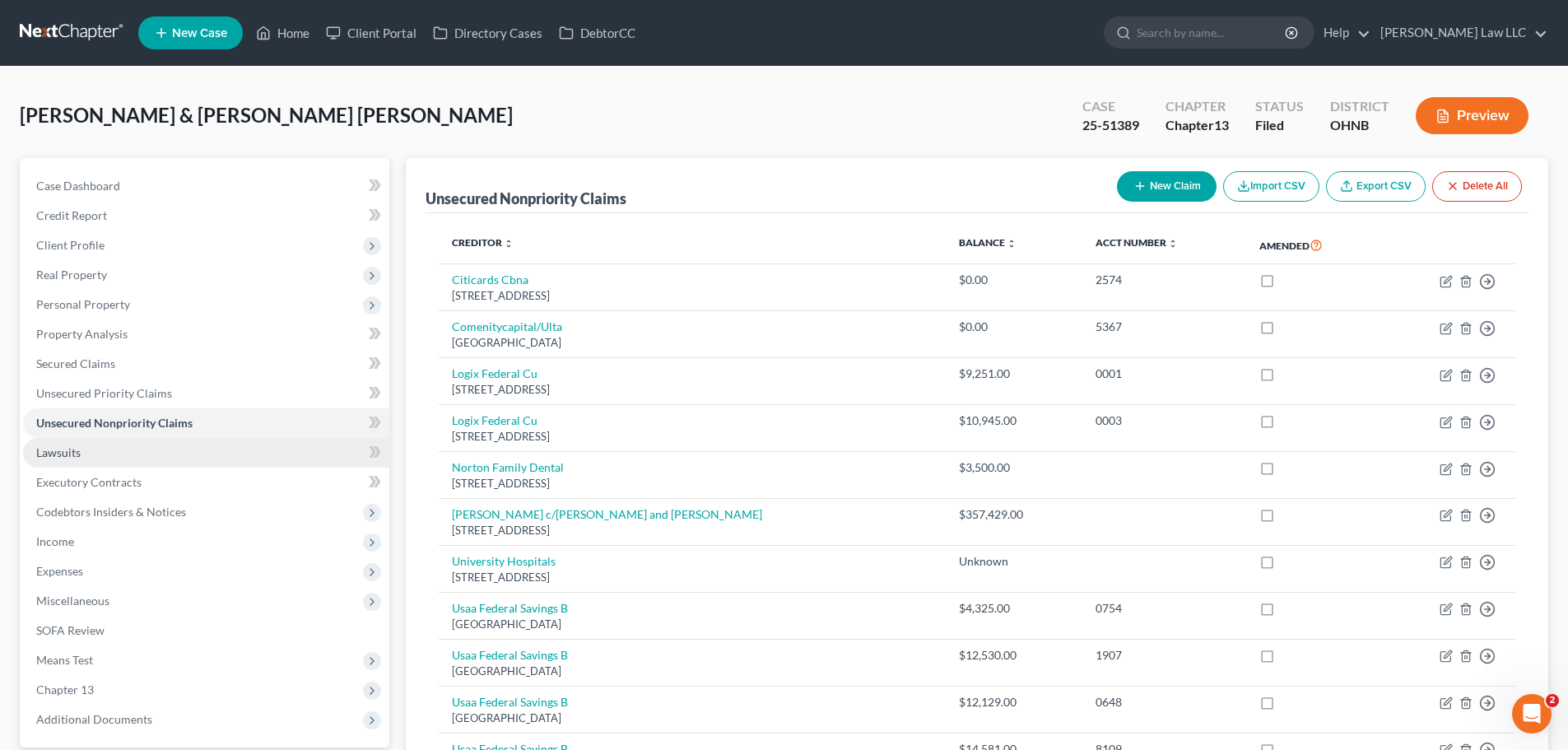
click at [70, 457] on span "Lawsuits" at bounding box center [58, 452] width 44 height 14
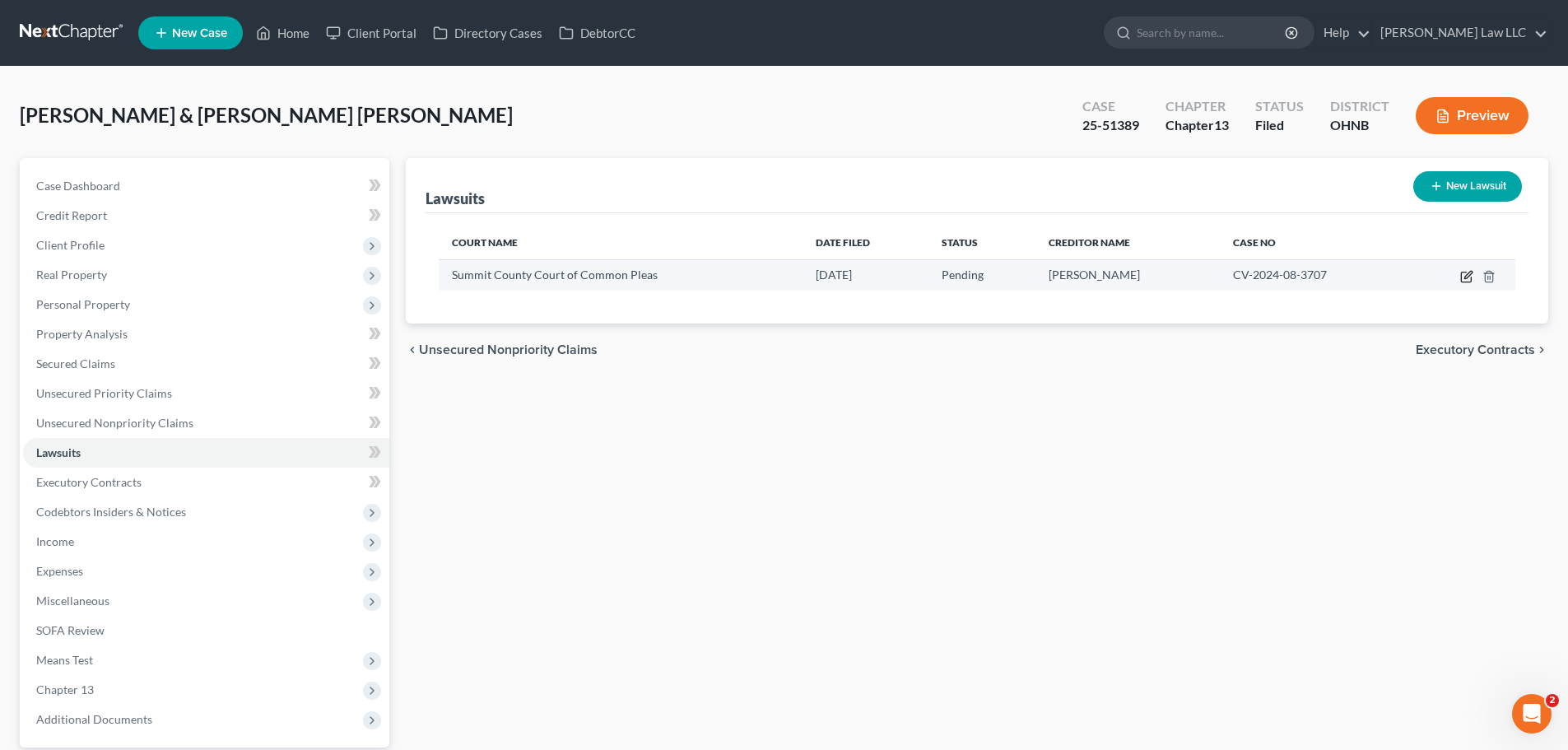
click at [1468, 271] on icon "button" at bounding box center [1466, 276] width 13 height 13
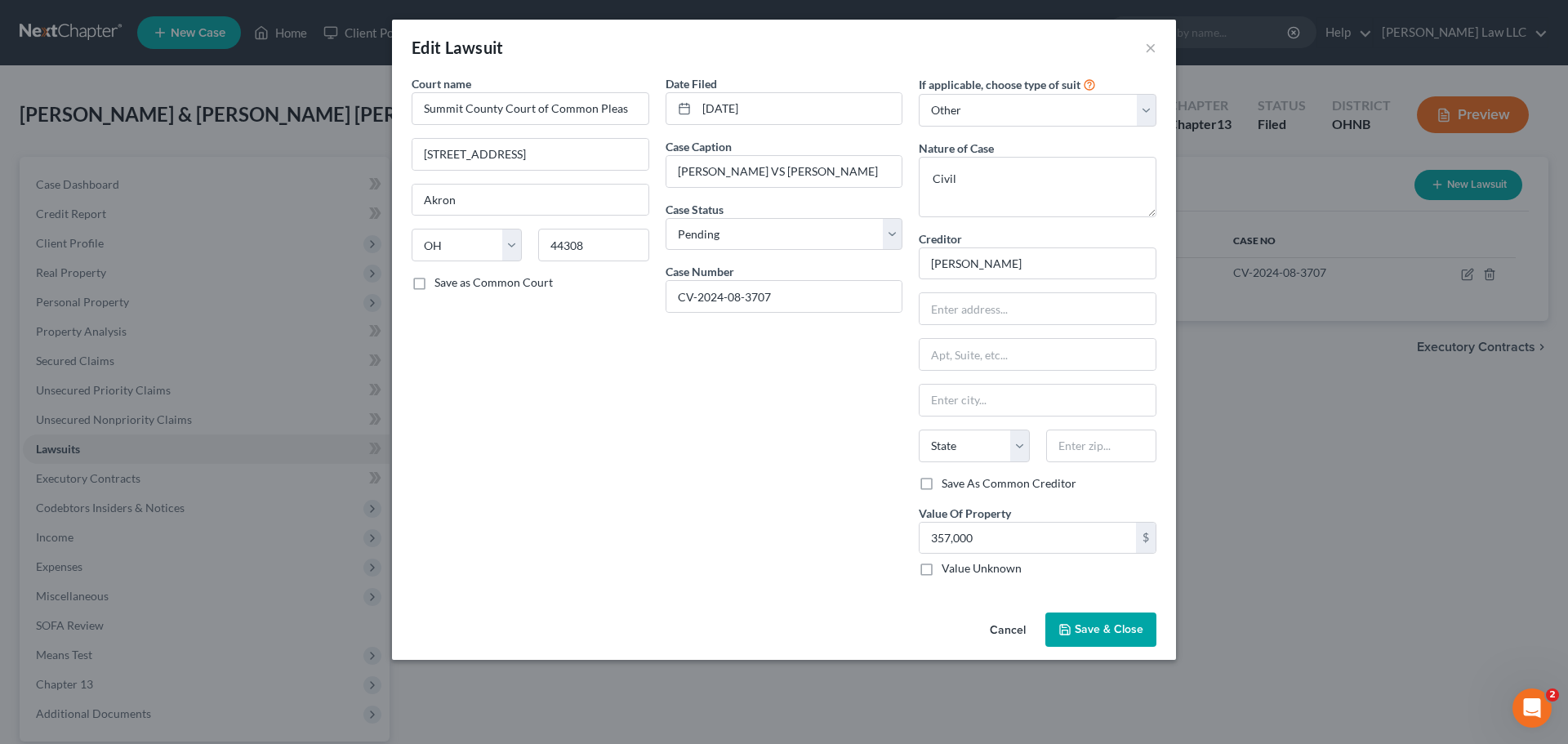
click at [1109, 634] on span "Save & Close" at bounding box center [1108, 629] width 69 height 14
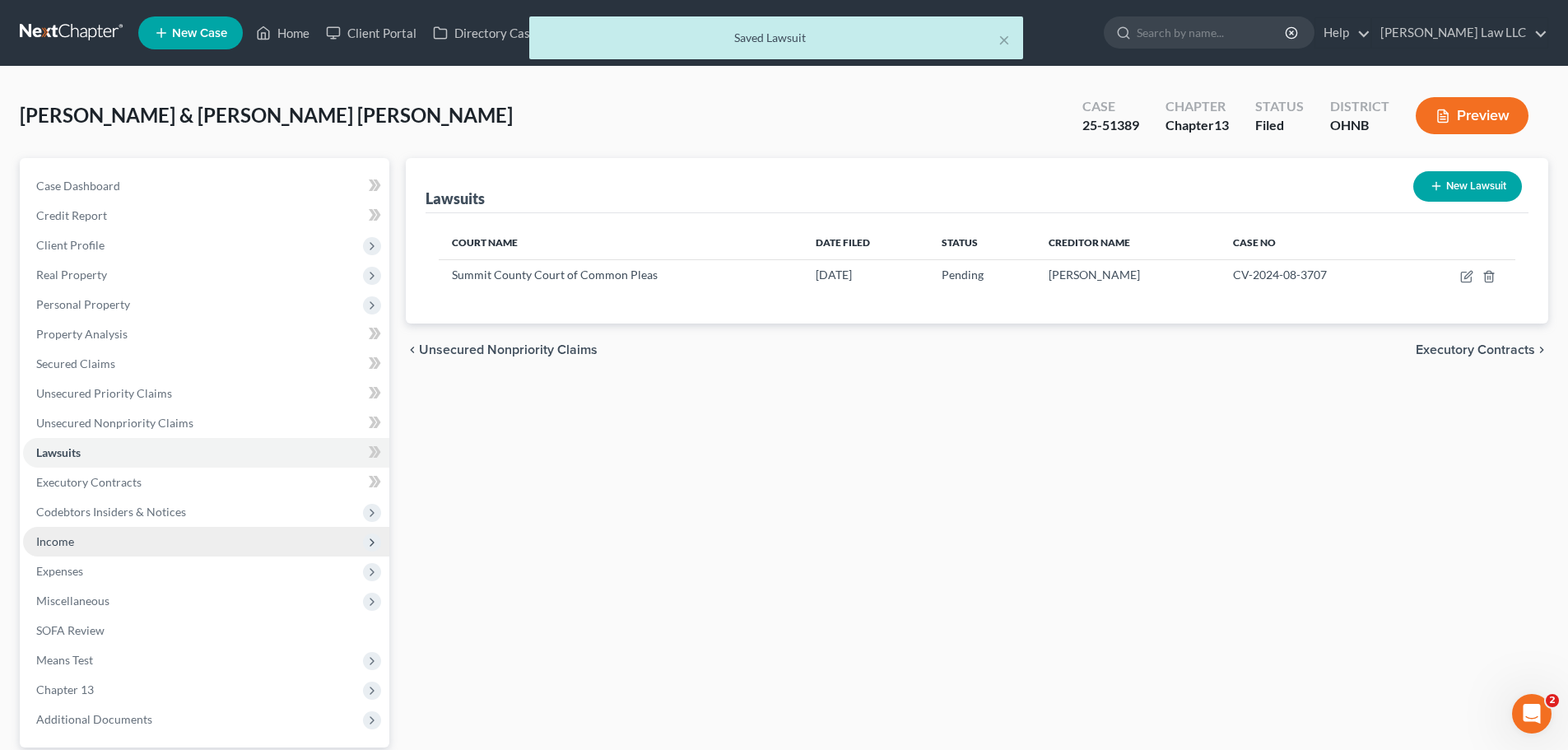
click at [80, 543] on span "Income" at bounding box center [207, 541] width 366 height 29
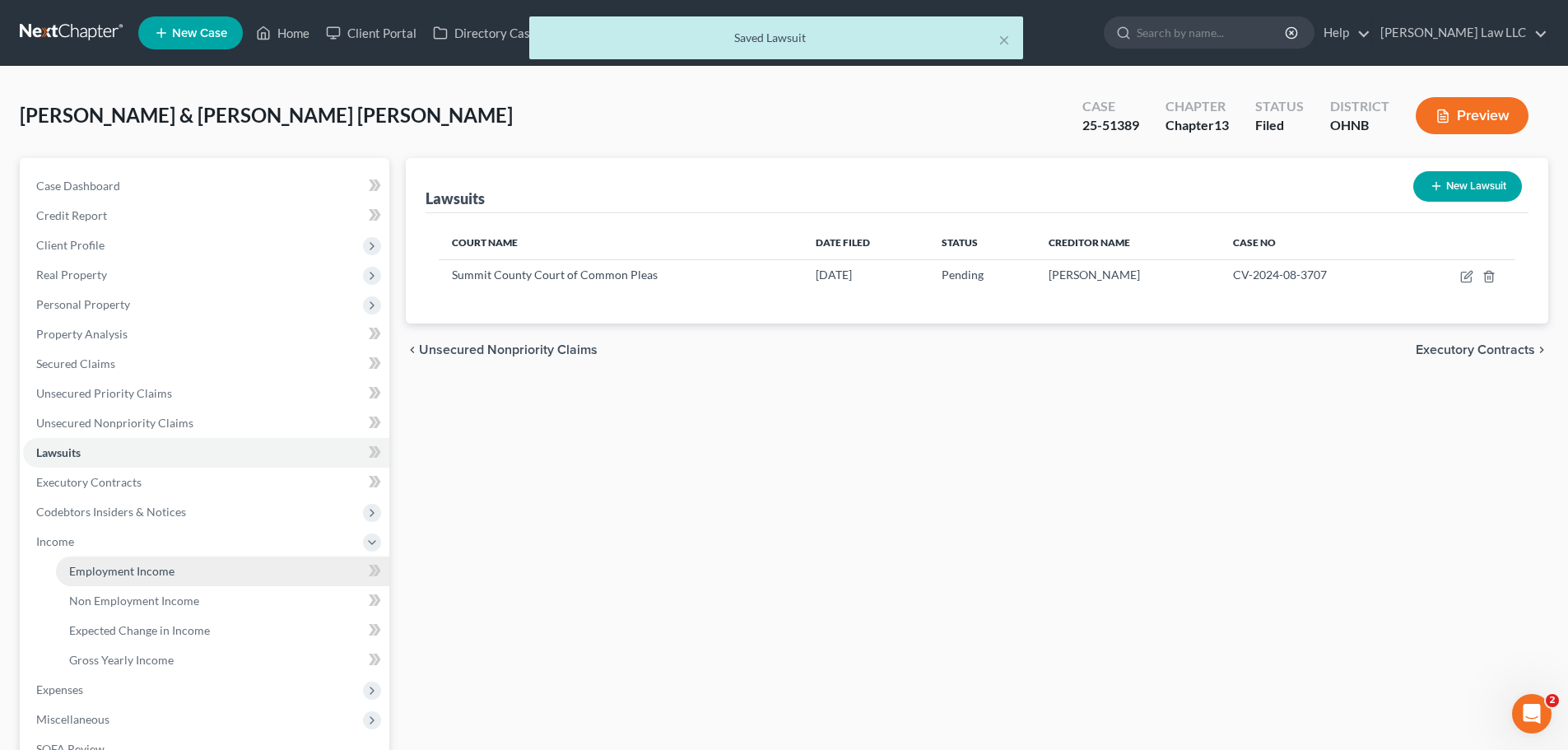
click at [149, 583] on link "Employment Income" at bounding box center [222, 571] width 333 height 29
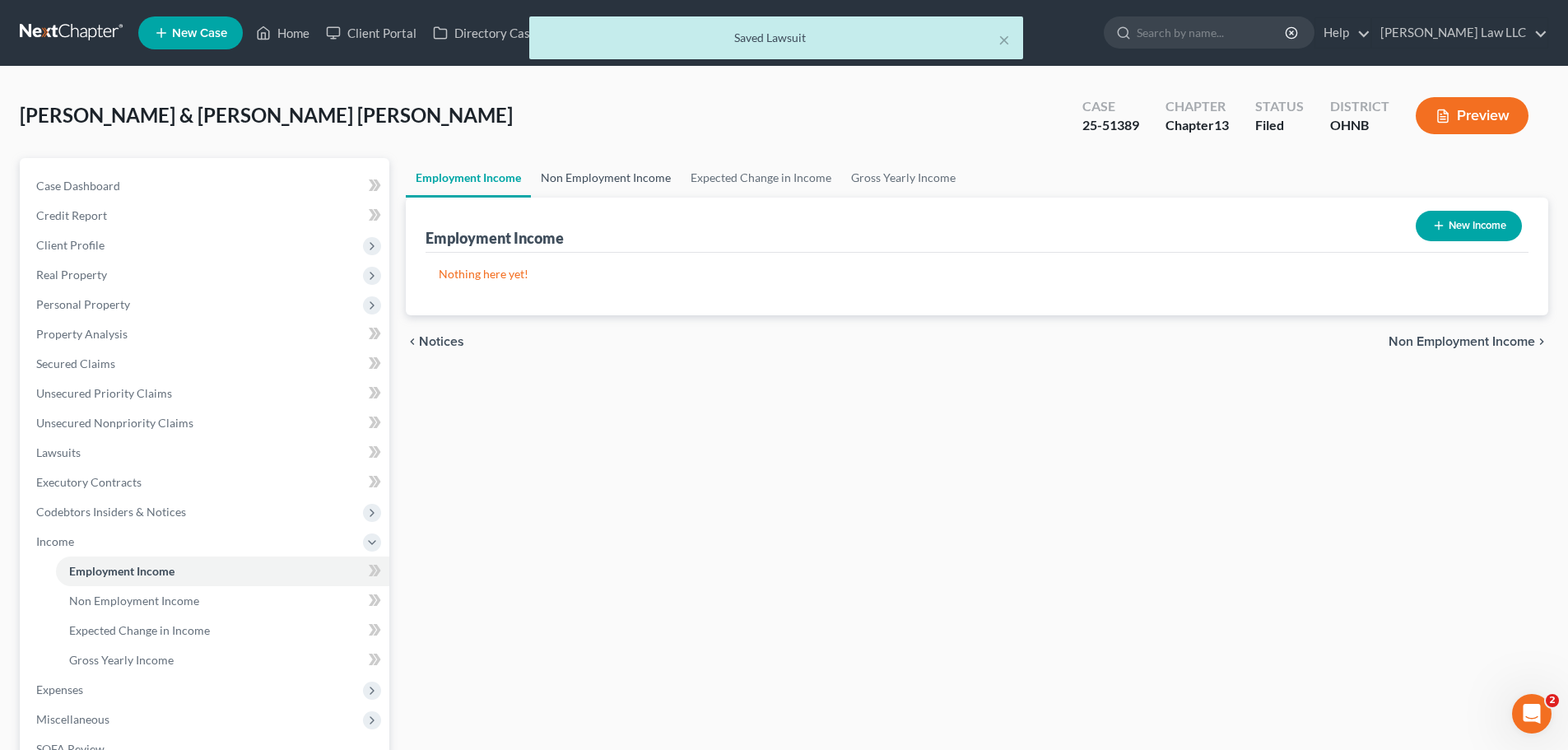
click at [586, 191] on link "Non Employment Income" at bounding box center [605, 177] width 150 height 39
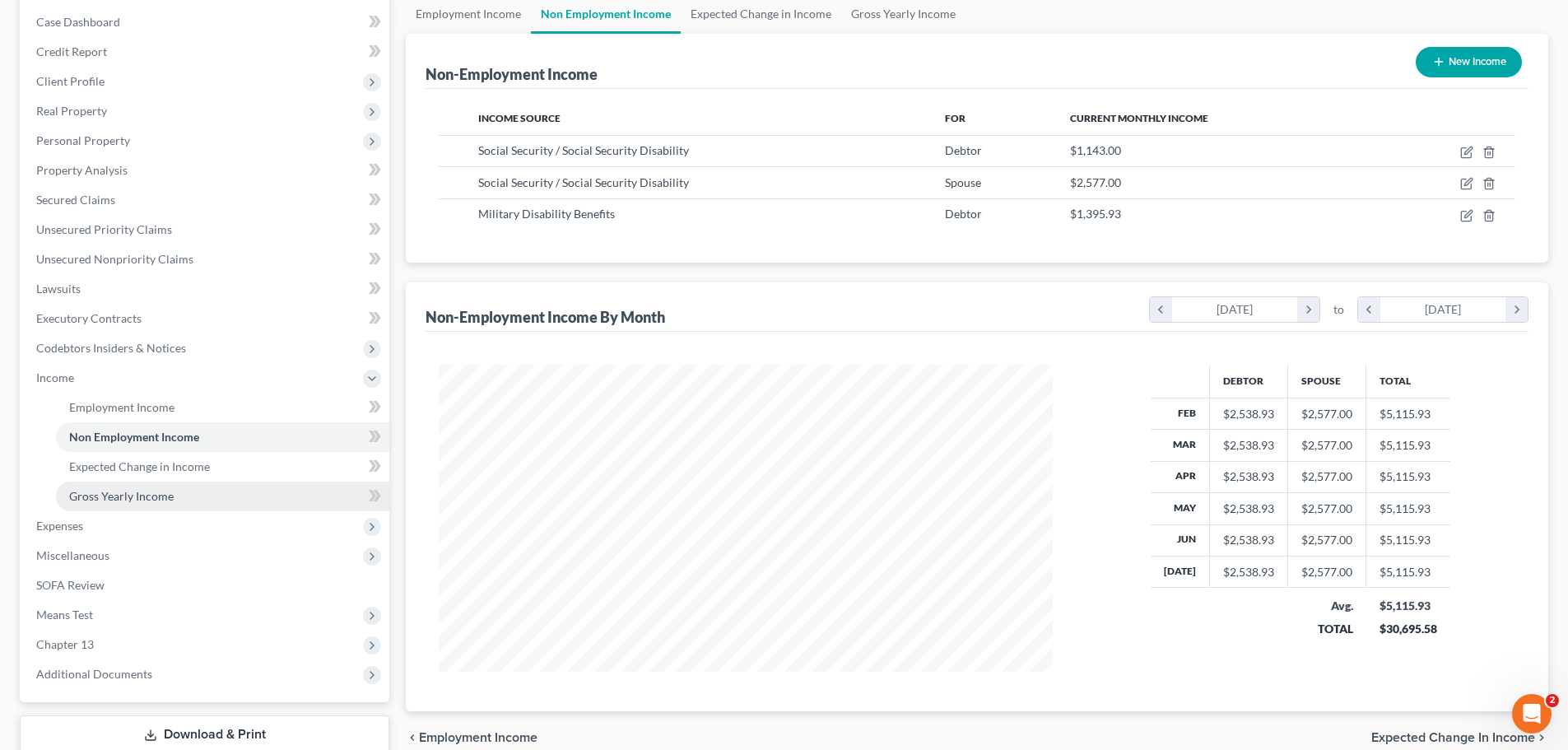
scroll to position [164, 0]
click at [56, 528] on span "Expenses" at bounding box center [60, 525] width 47 height 14
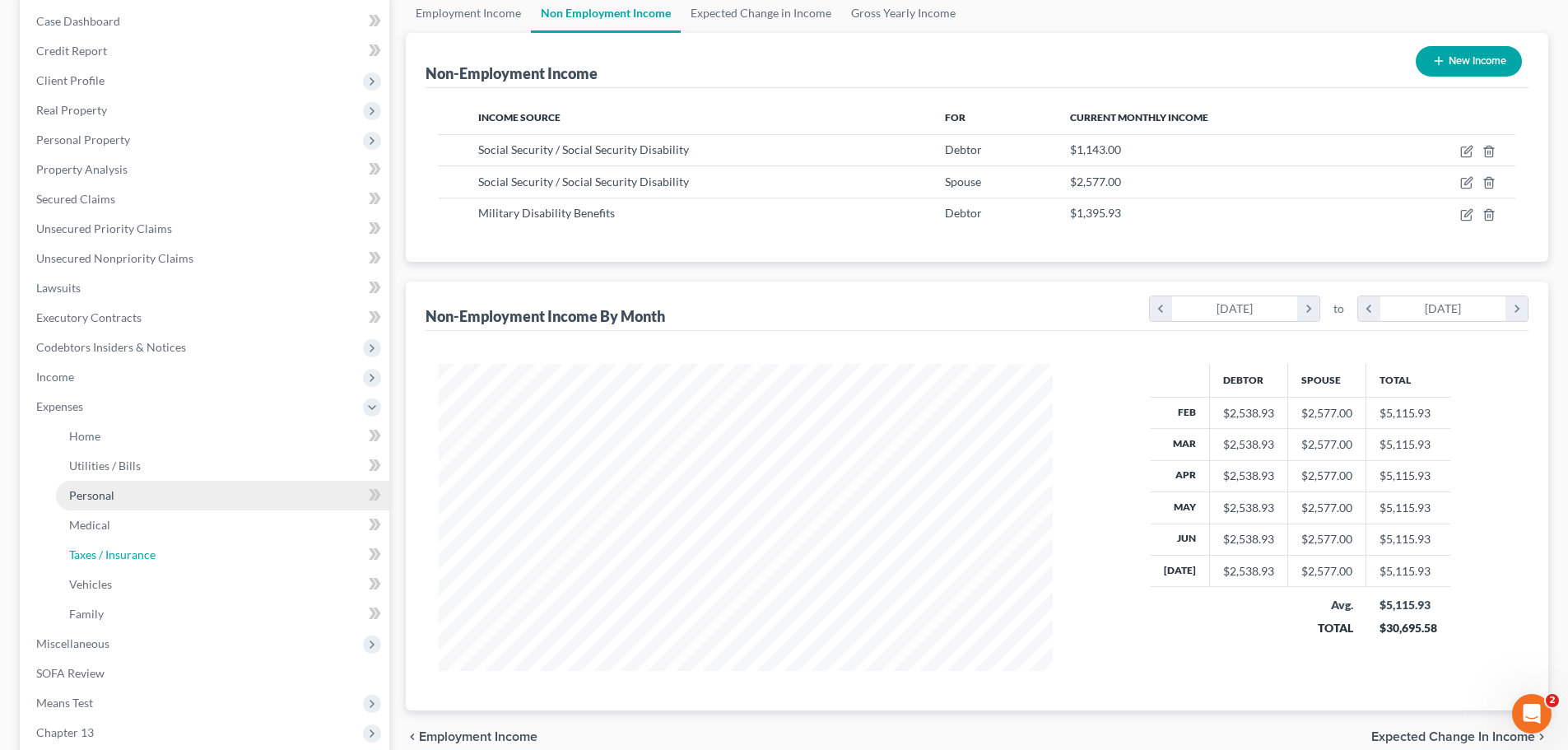
click at [112, 539] on link "Taxes / Insurance" at bounding box center [222, 554] width 333 height 29
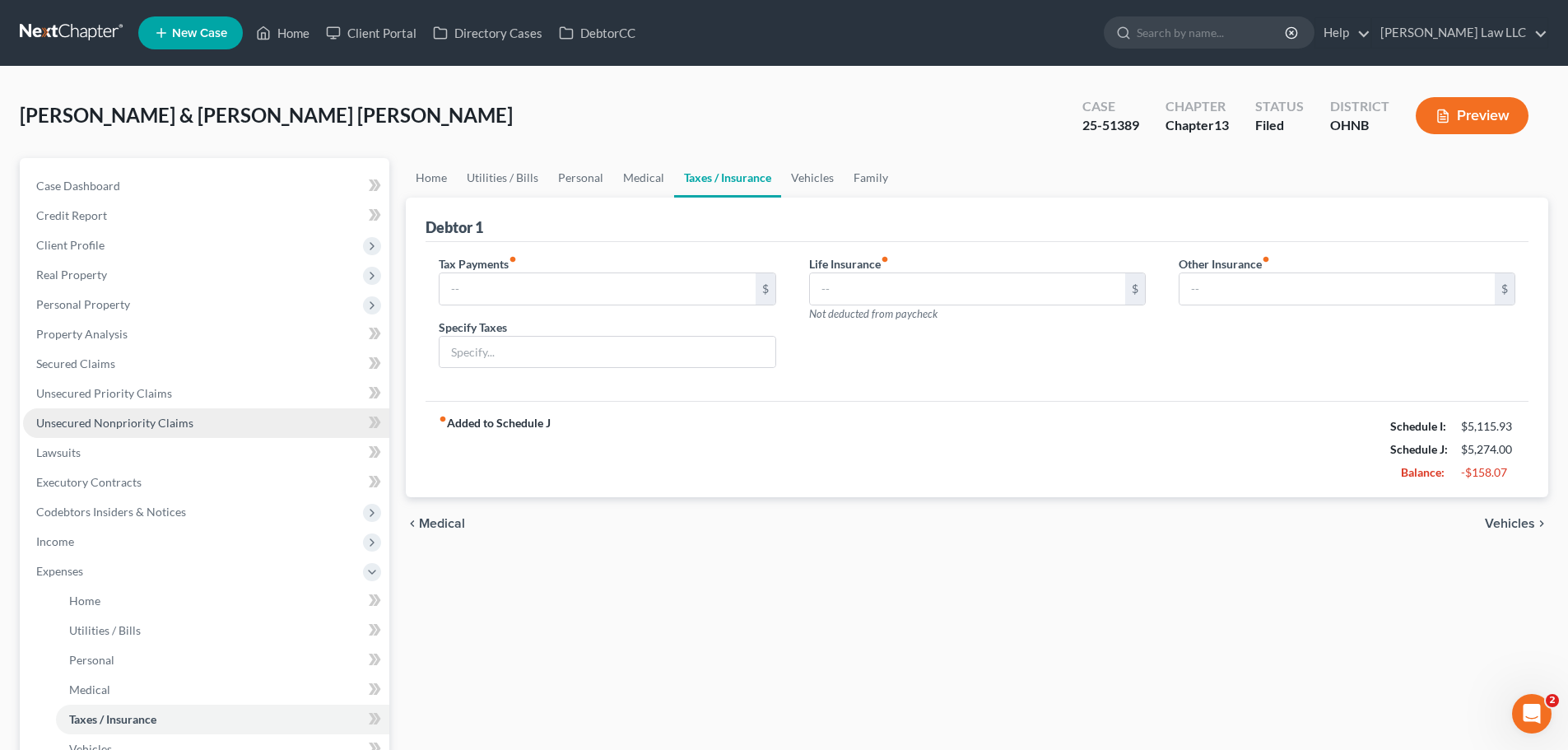
click at [121, 419] on span "Unsecured Nonpriority Claims" at bounding box center [115, 422] width 158 height 14
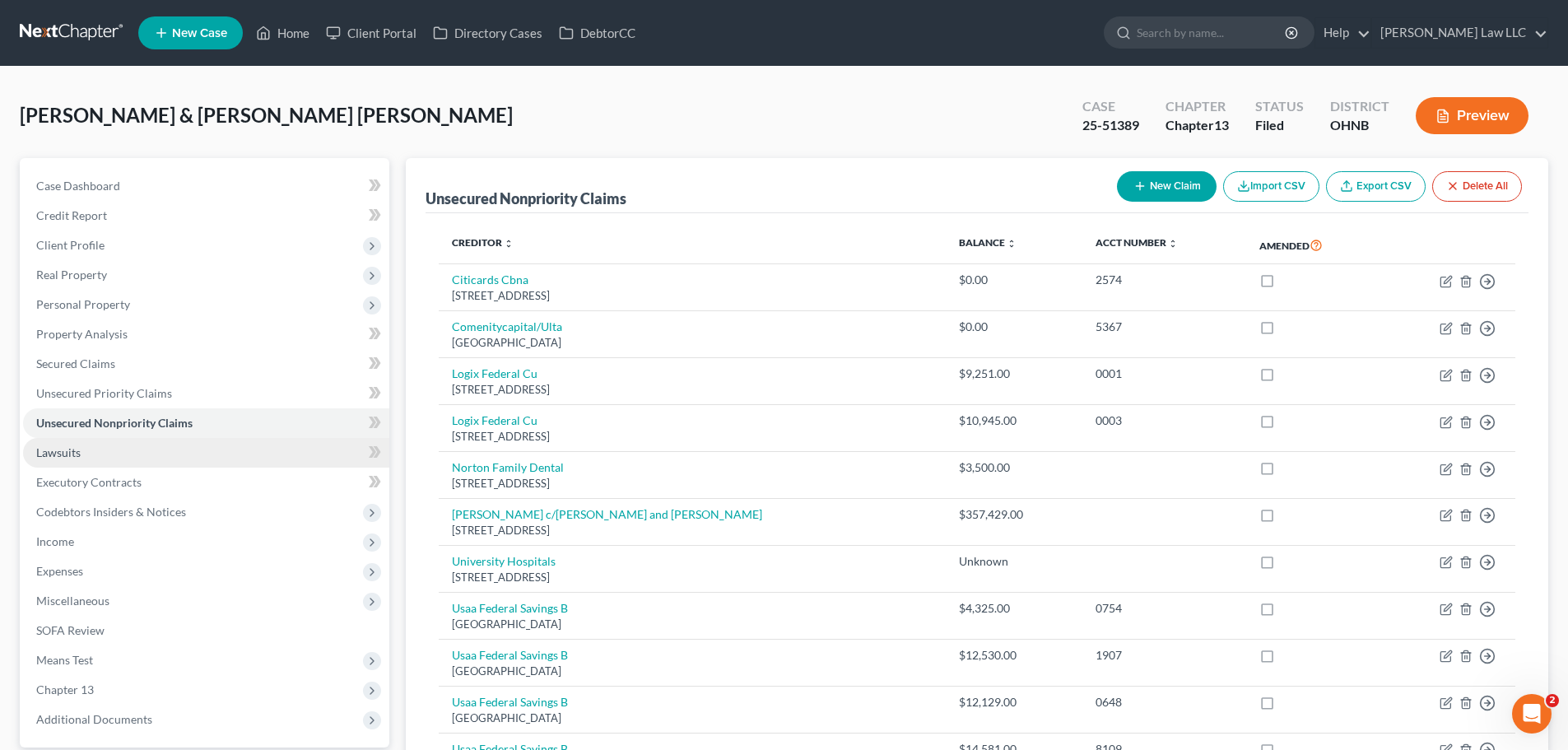
click at [114, 451] on link "Lawsuits" at bounding box center [207, 452] width 366 height 29
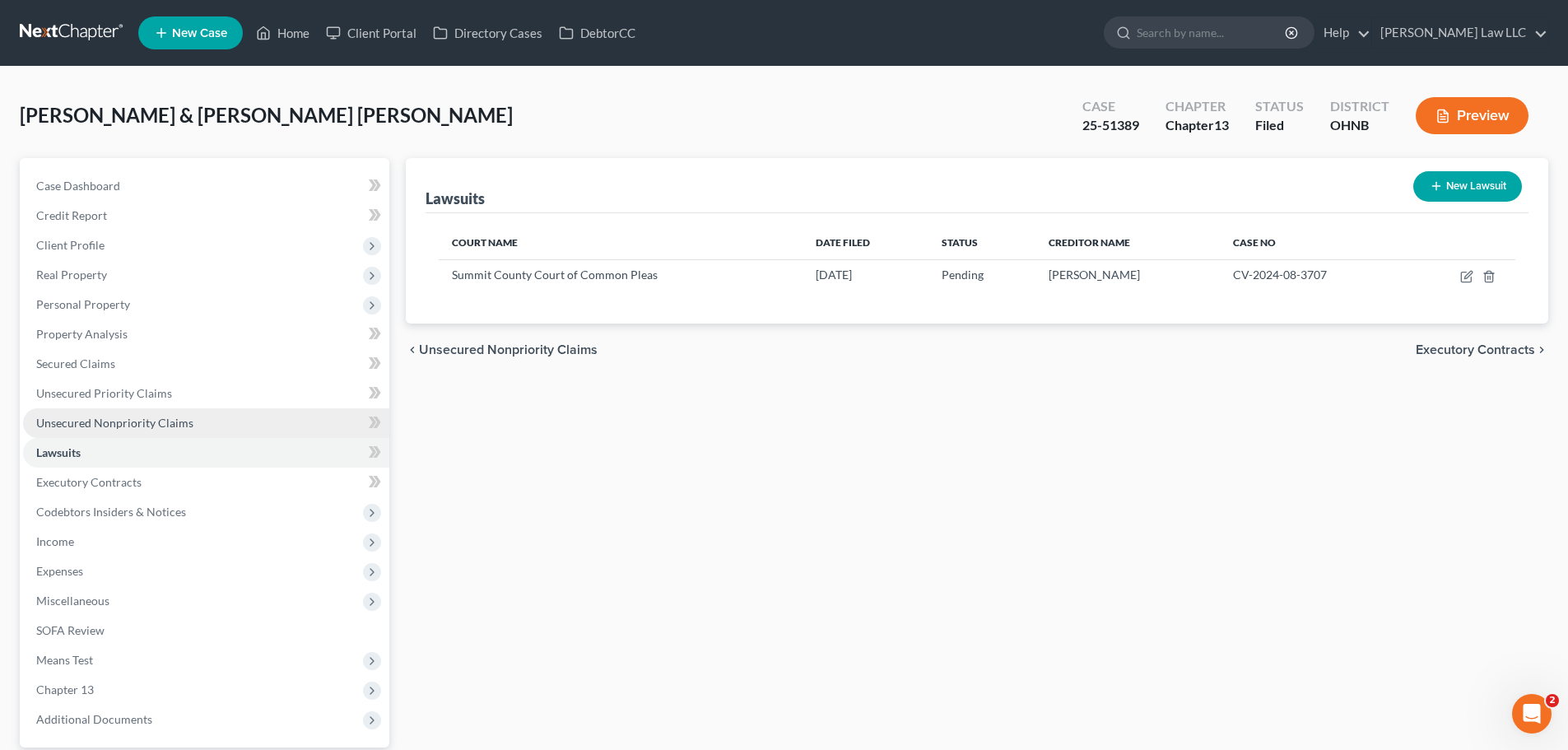
click at [186, 424] on span "Unsecured Nonpriority Claims" at bounding box center [115, 422] width 158 height 14
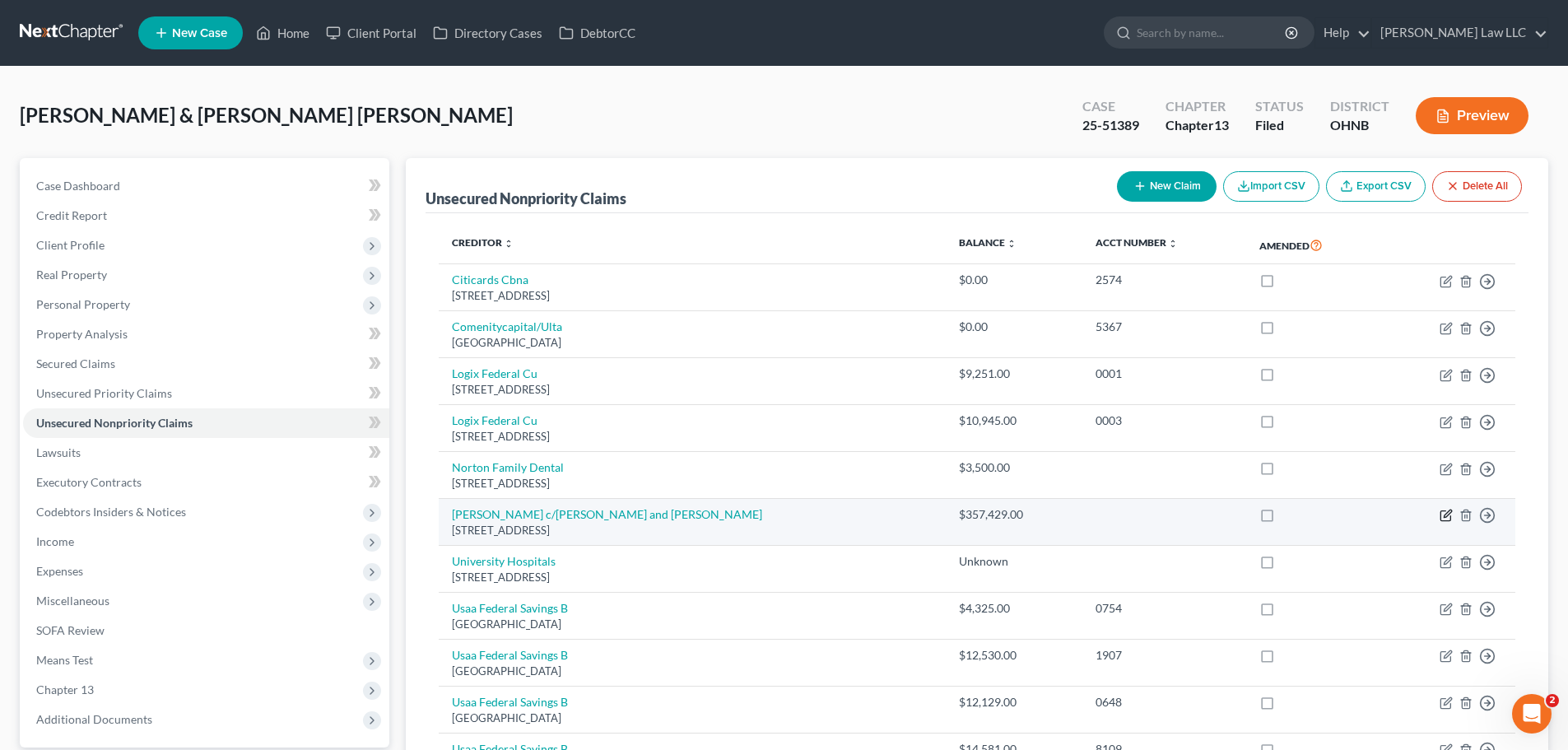
click at [1444, 513] on icon "button" at bounding box center [1446, 514] width 13 height 13
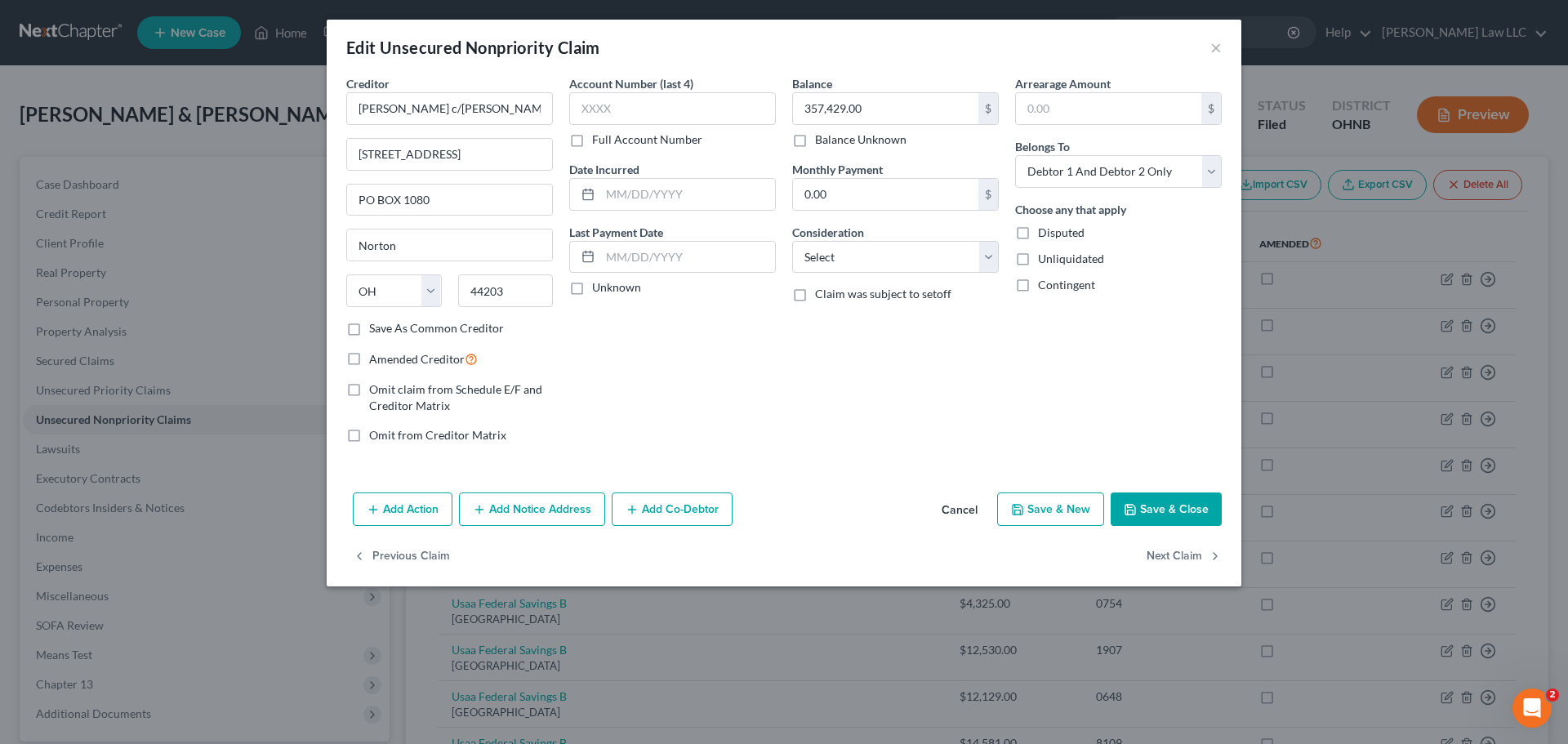
click at [538, 518] on button "Add Notice Address" at bounding box center [531, 509] width 146 height 34
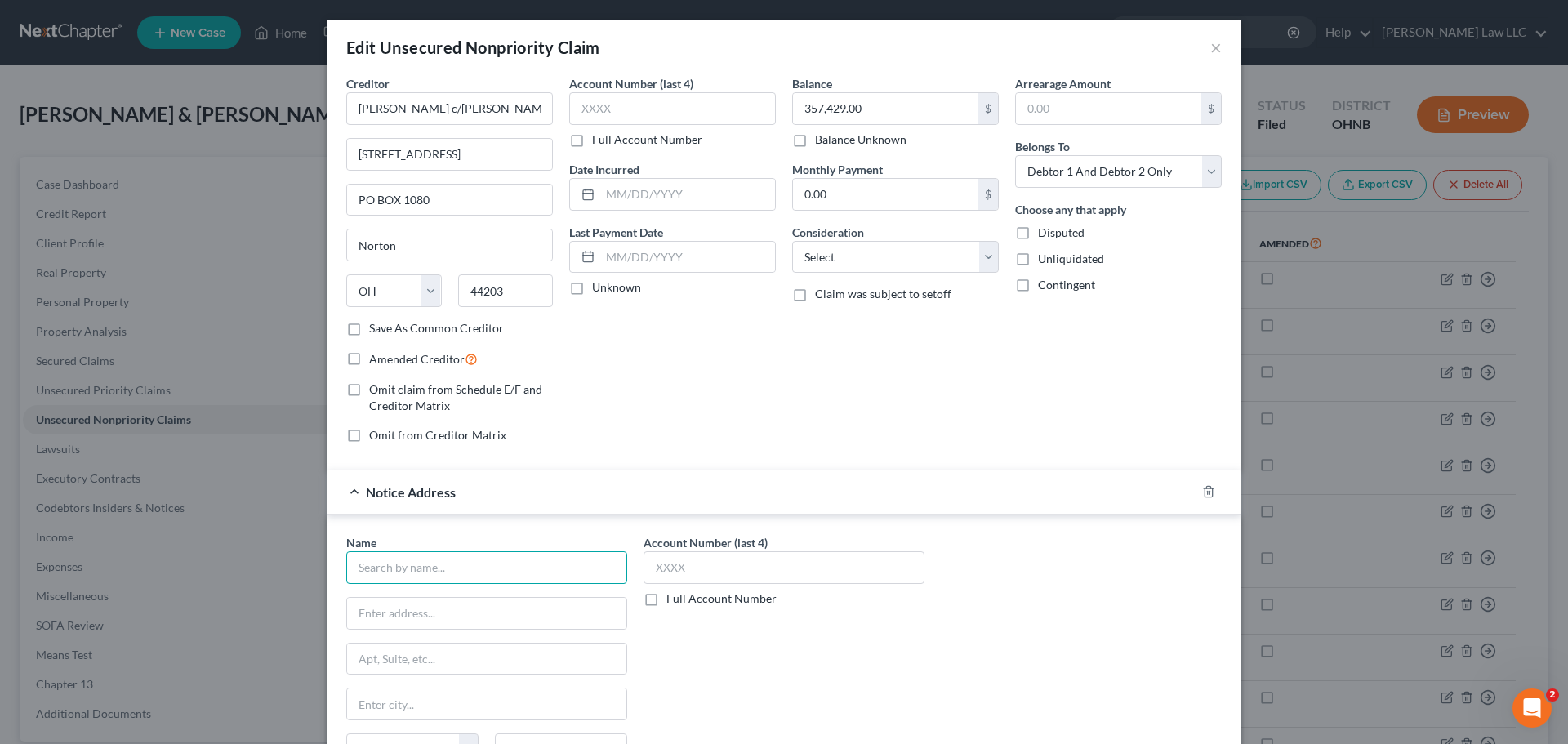
click at [438, 558] on input "text" at bounding box center [486, 567] width 281 height 33
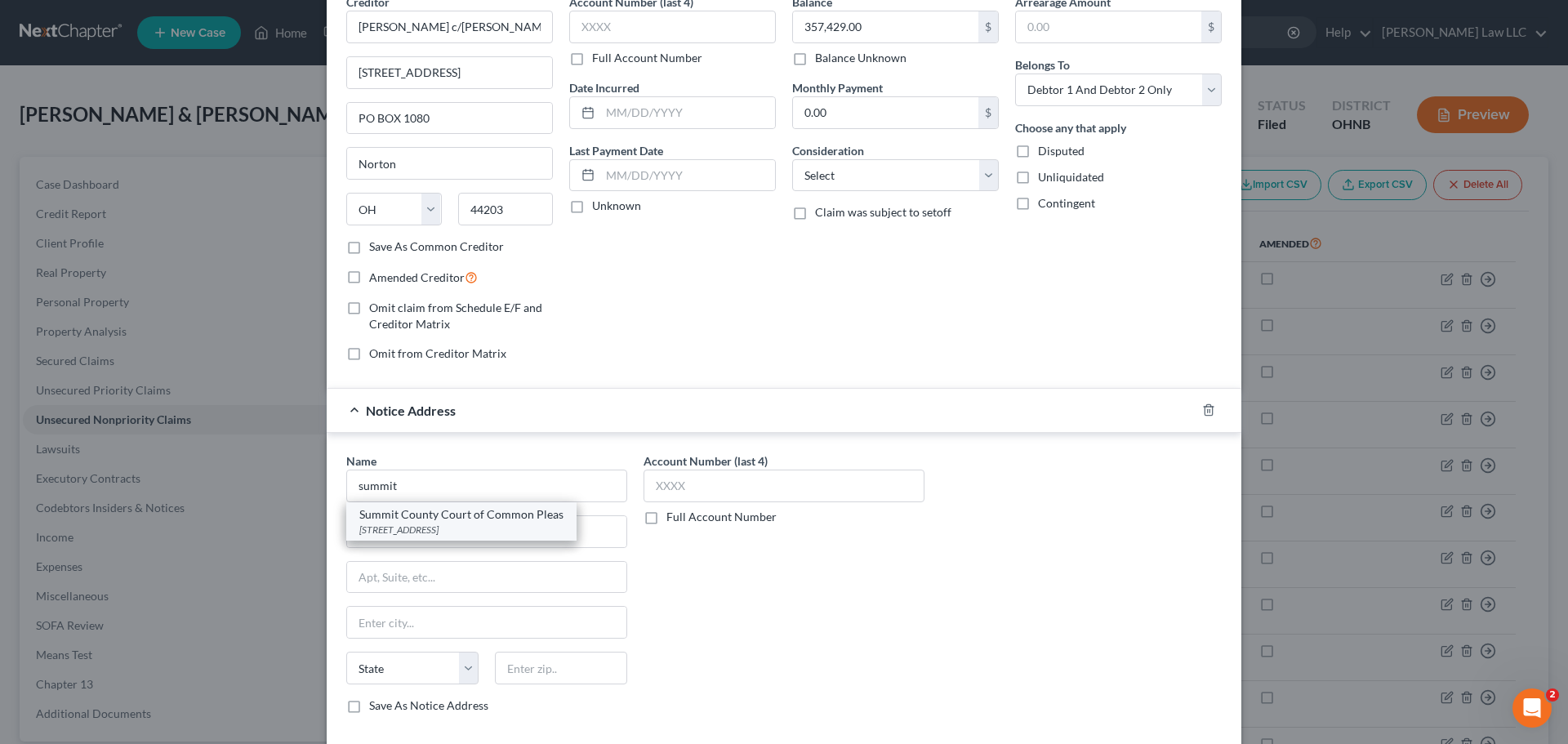
click at [458, 513] on div "Summit County Court of Common Pleas" at bounding box center [461, 514] width 204 height 17
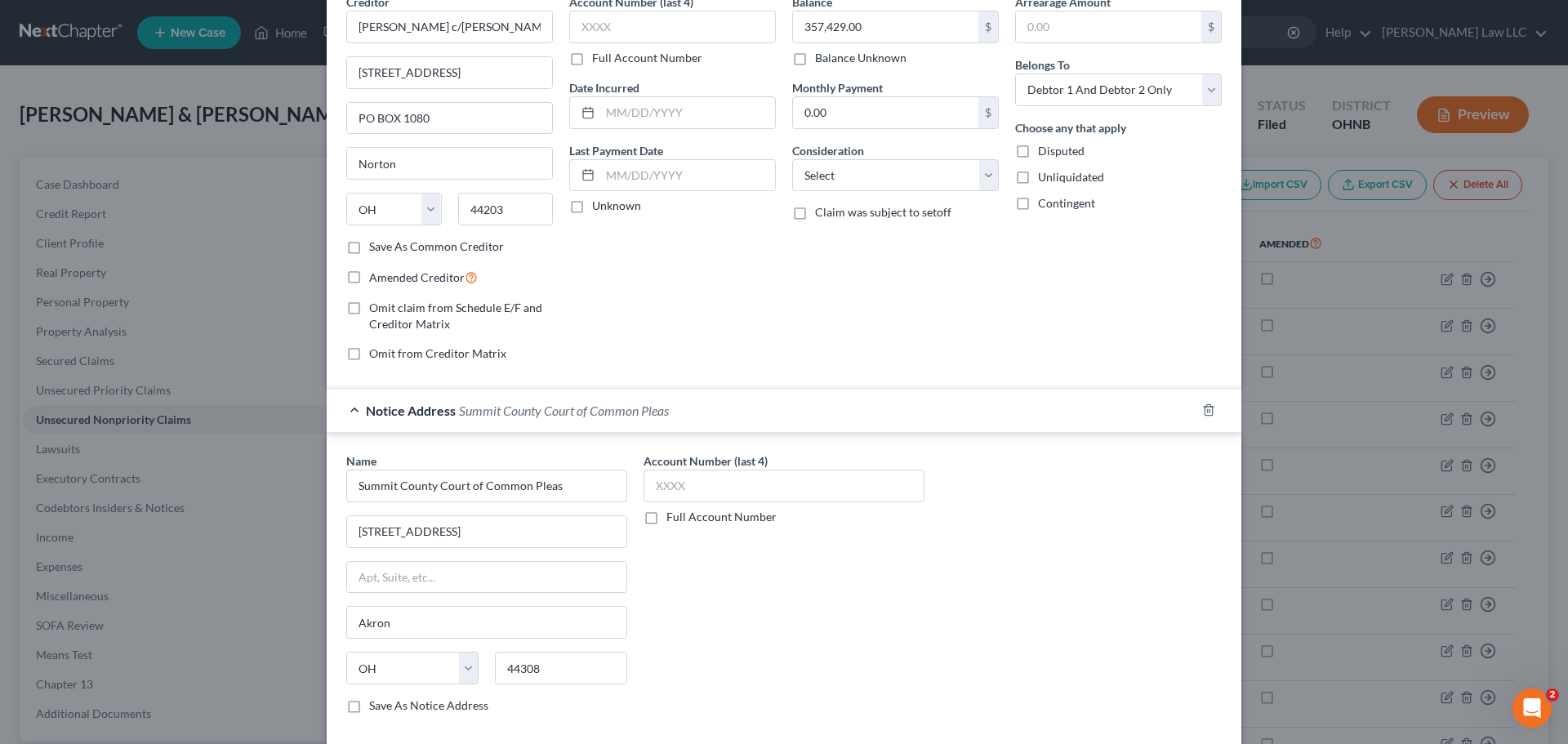
click at [699, 516] on label "Full Account Number" at bounding box center [721, 517] width 110 height 17
click at [684, 516] on input "Full Account Number" at bounding box center [678, 514] width 11 height 11
click at [720, 480] on input "text" at bounding box center [783, 486] width 281 height 33
click at [752, 561] on div "Account Number CV-2024-08-3707 Full Account Number" at bounding box center [784, 590] width 297 height 274
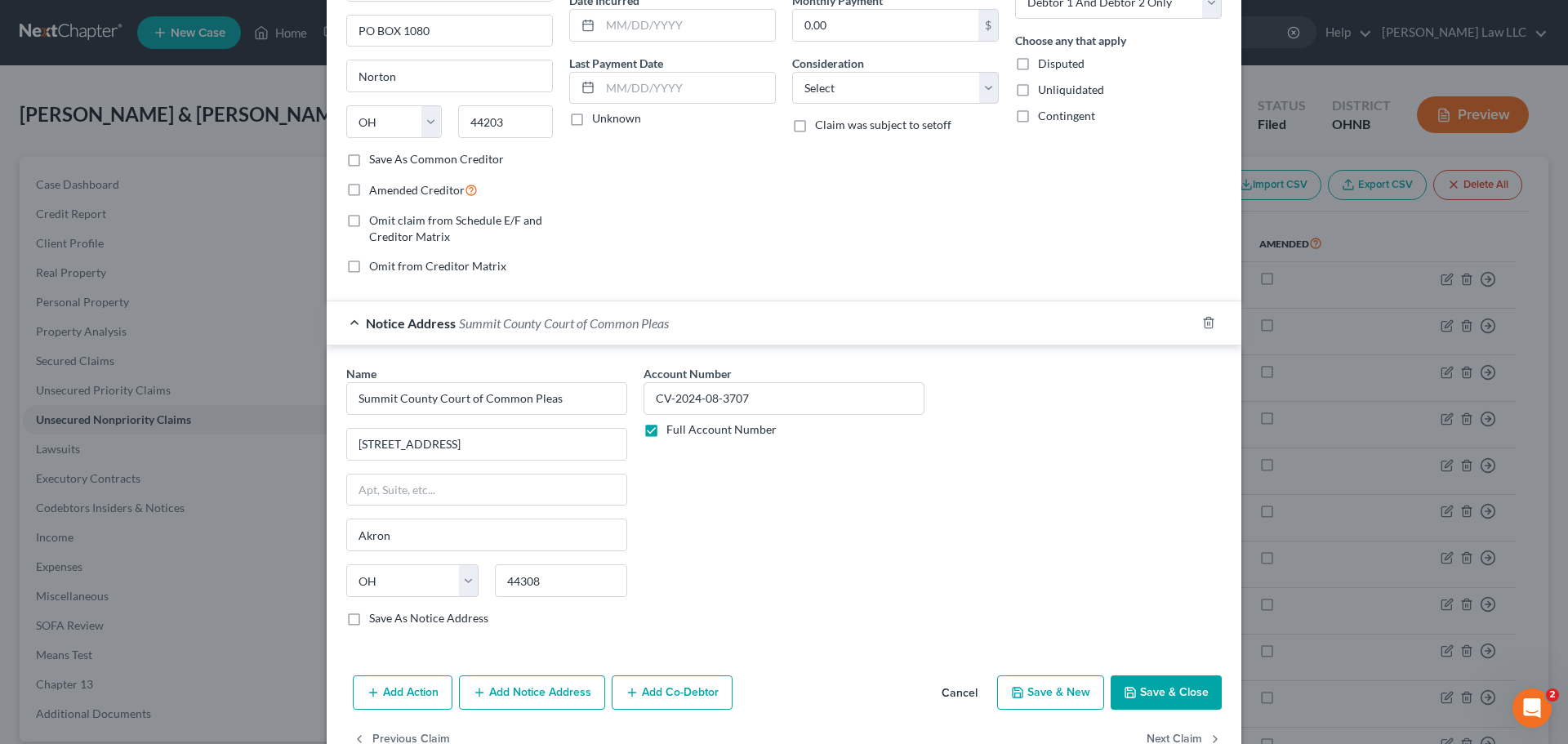
scroll to position [214, 0]
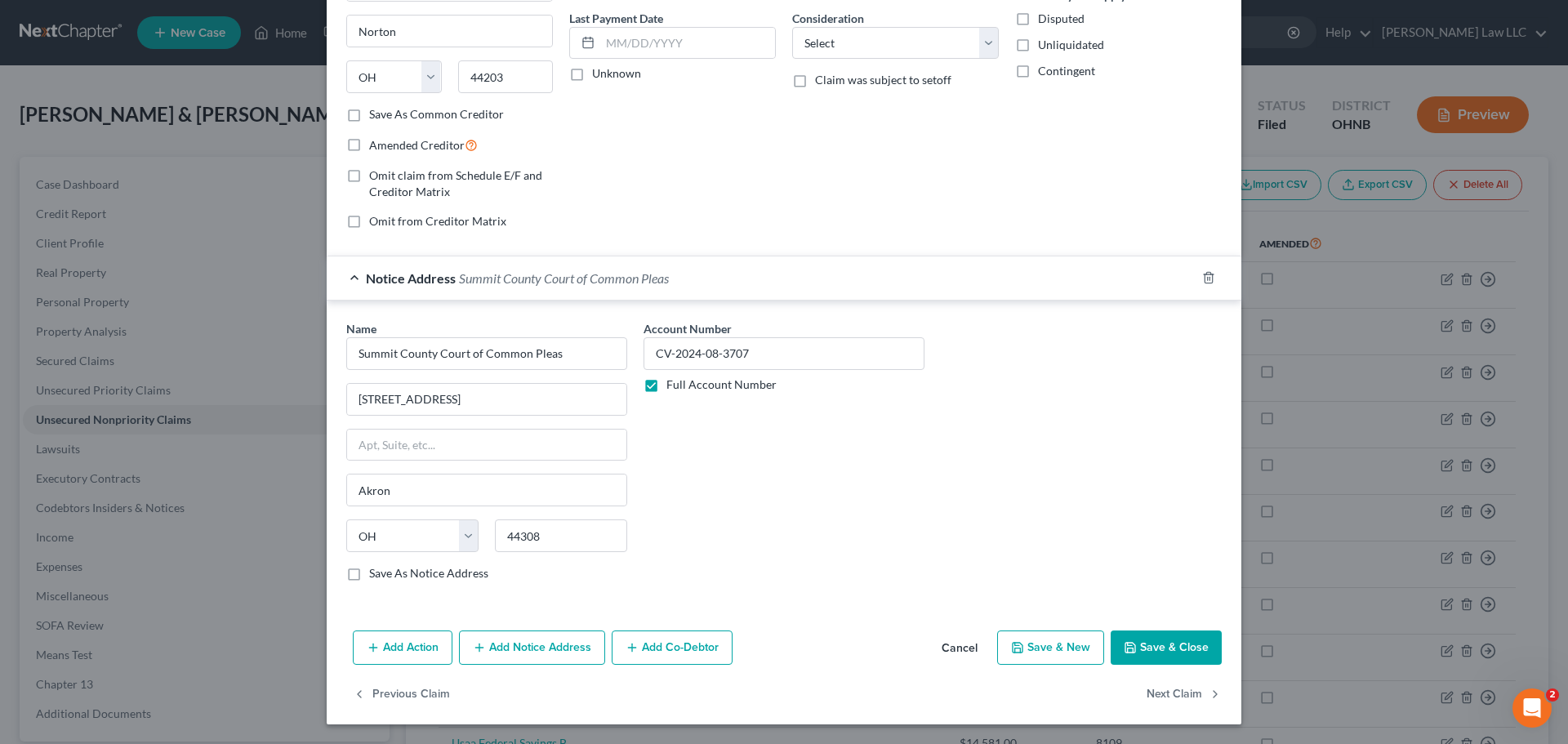
click at [530, 649] on button "Add Notice Address" at bounding box center [531, 647] width 146 height 34
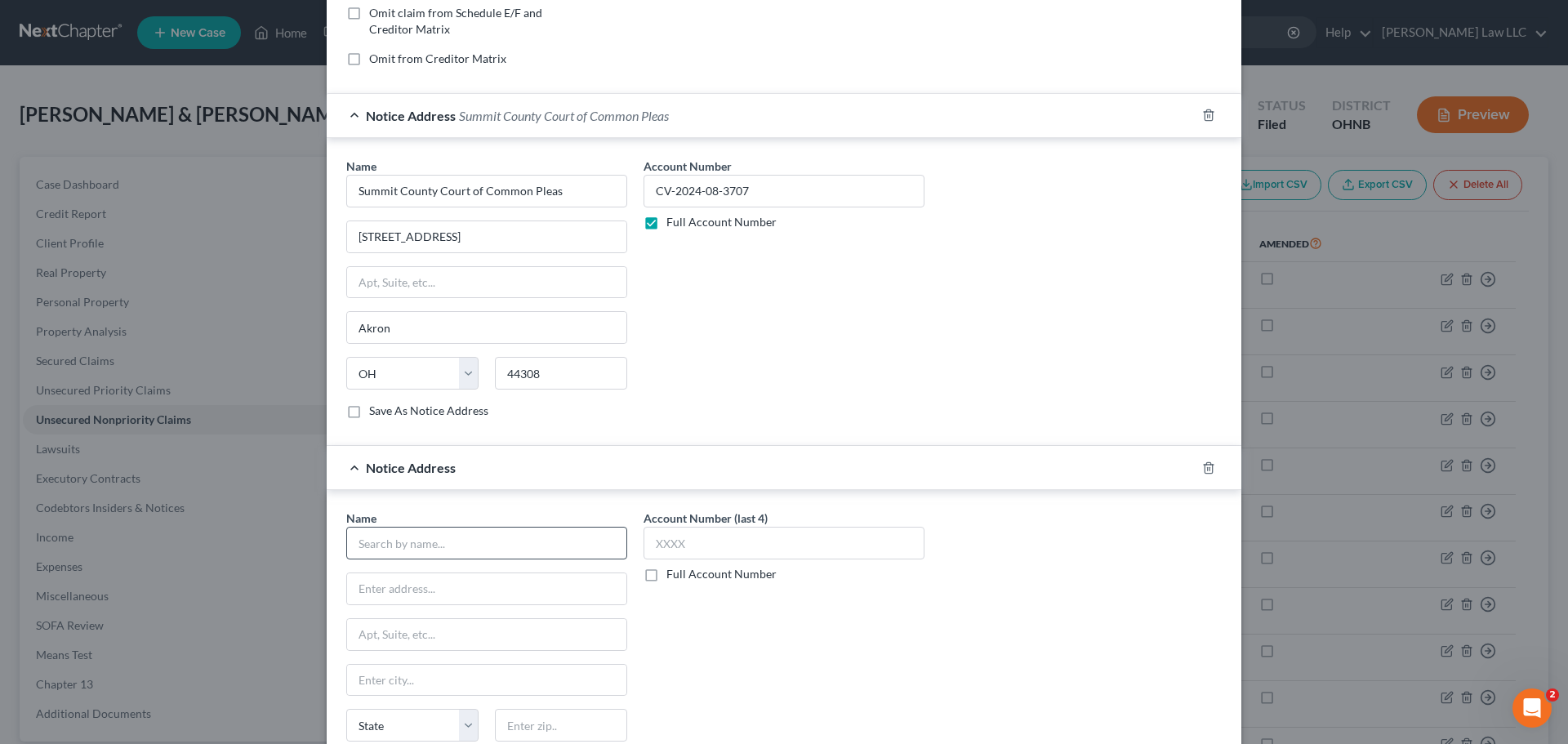
scroll to position [377, 0]
click at [420, 552] on input "text" at bounding box center [486, 542] width 281 height 33
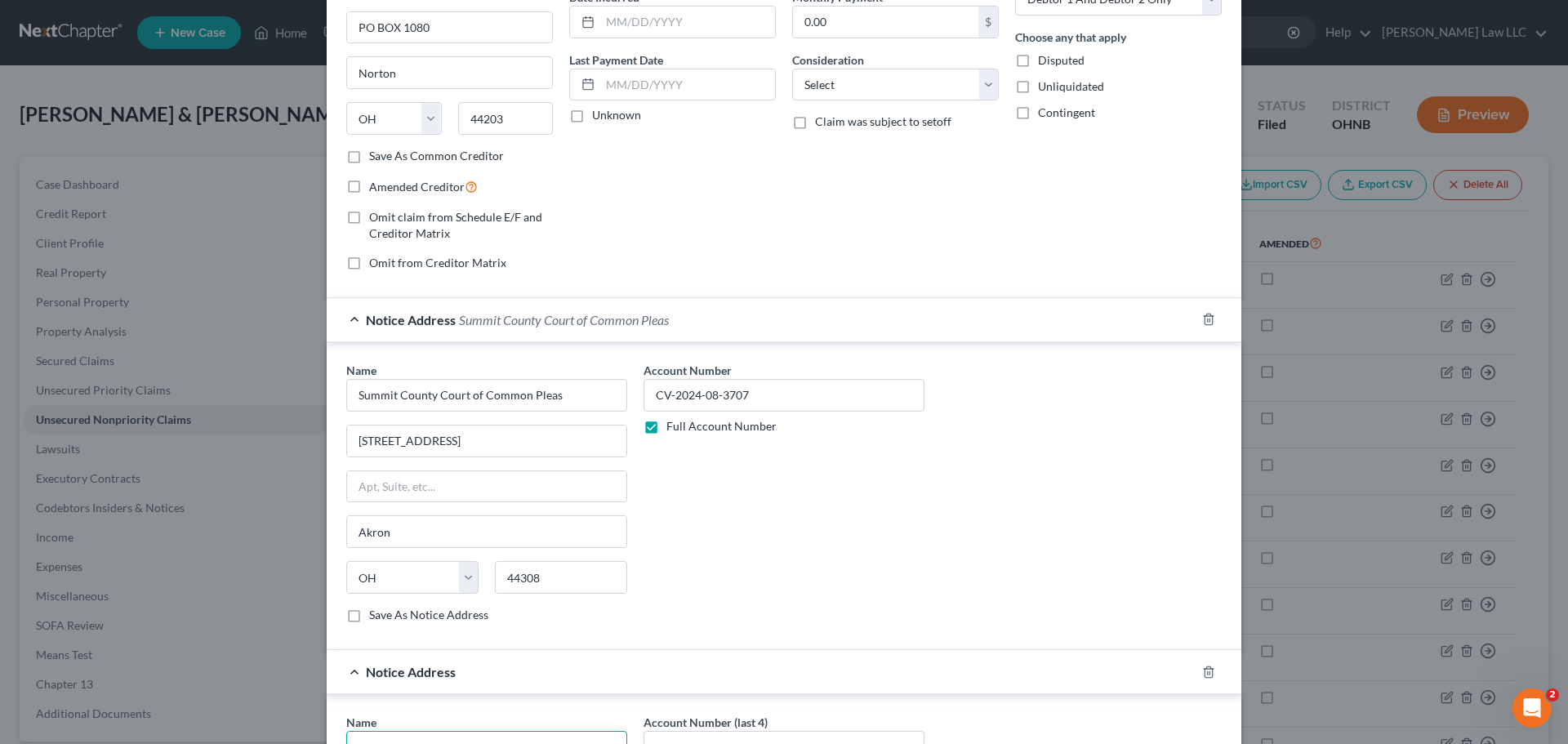
scroll to position [326, 0]
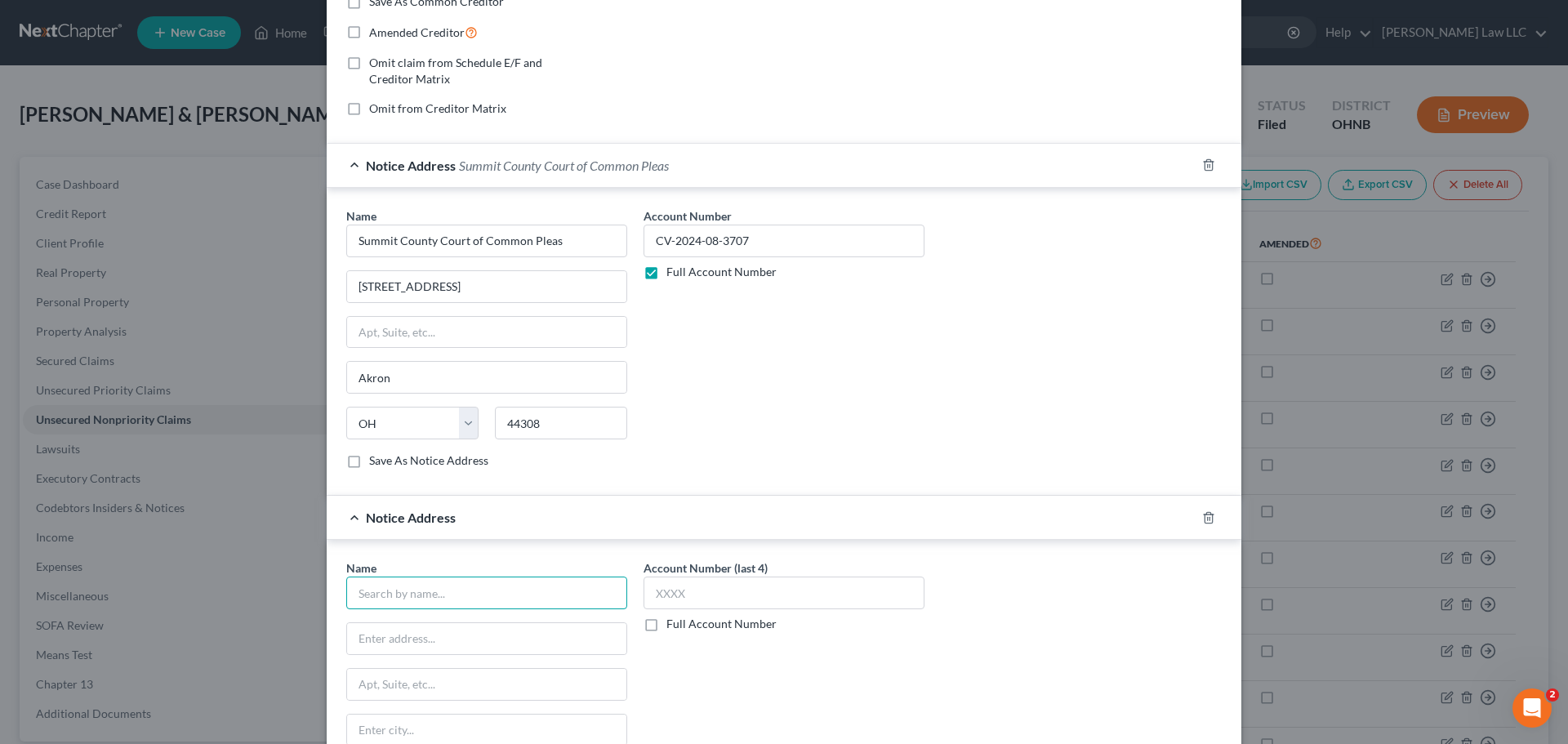
click at [479, 592] on input "text" at bounding box center [486, 592] width 281 height 33
click at [800, 703] on div "Account Number (last 4) Full Account Number" at bounding box center [784, 696] width 297 height 274
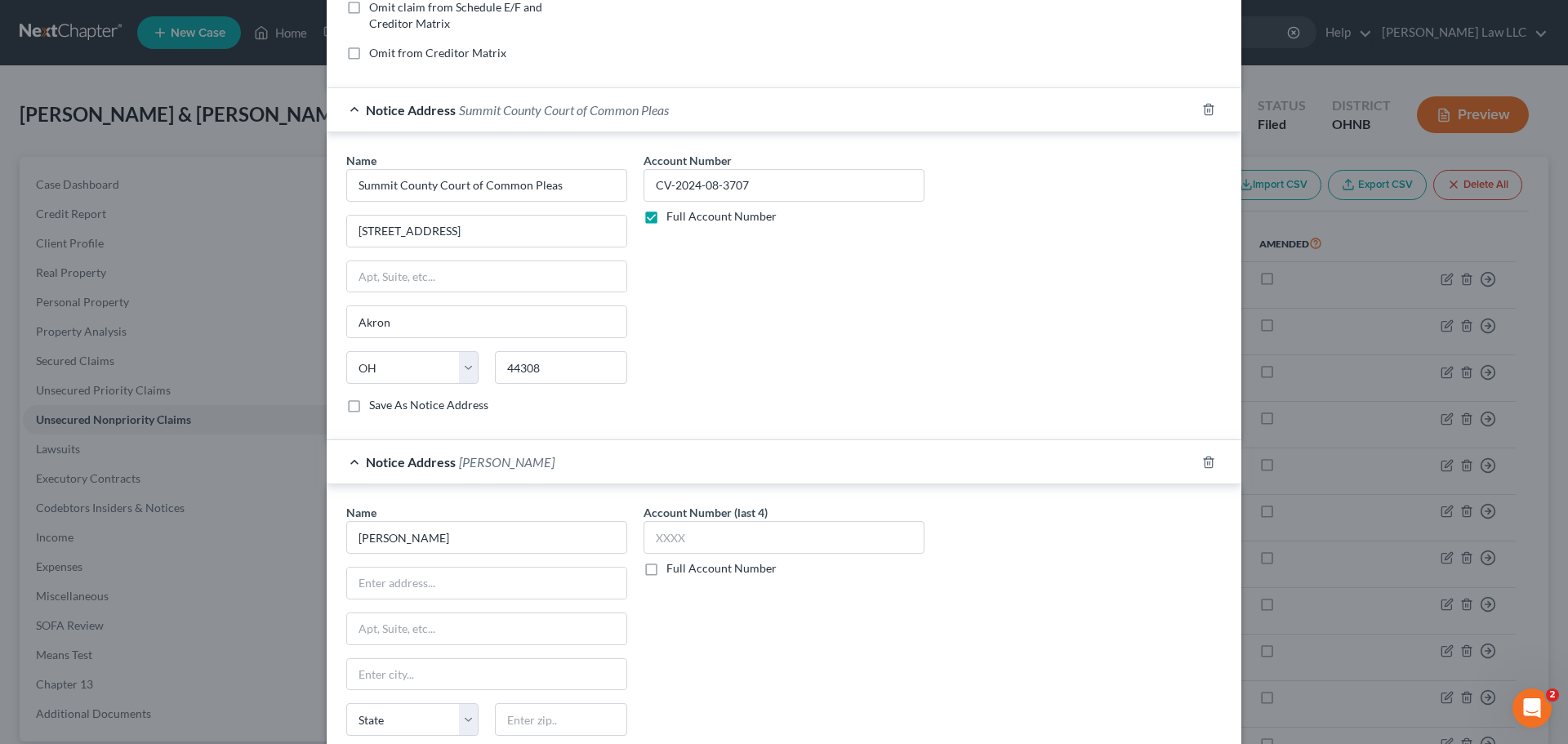
scroll to position [408, 0]
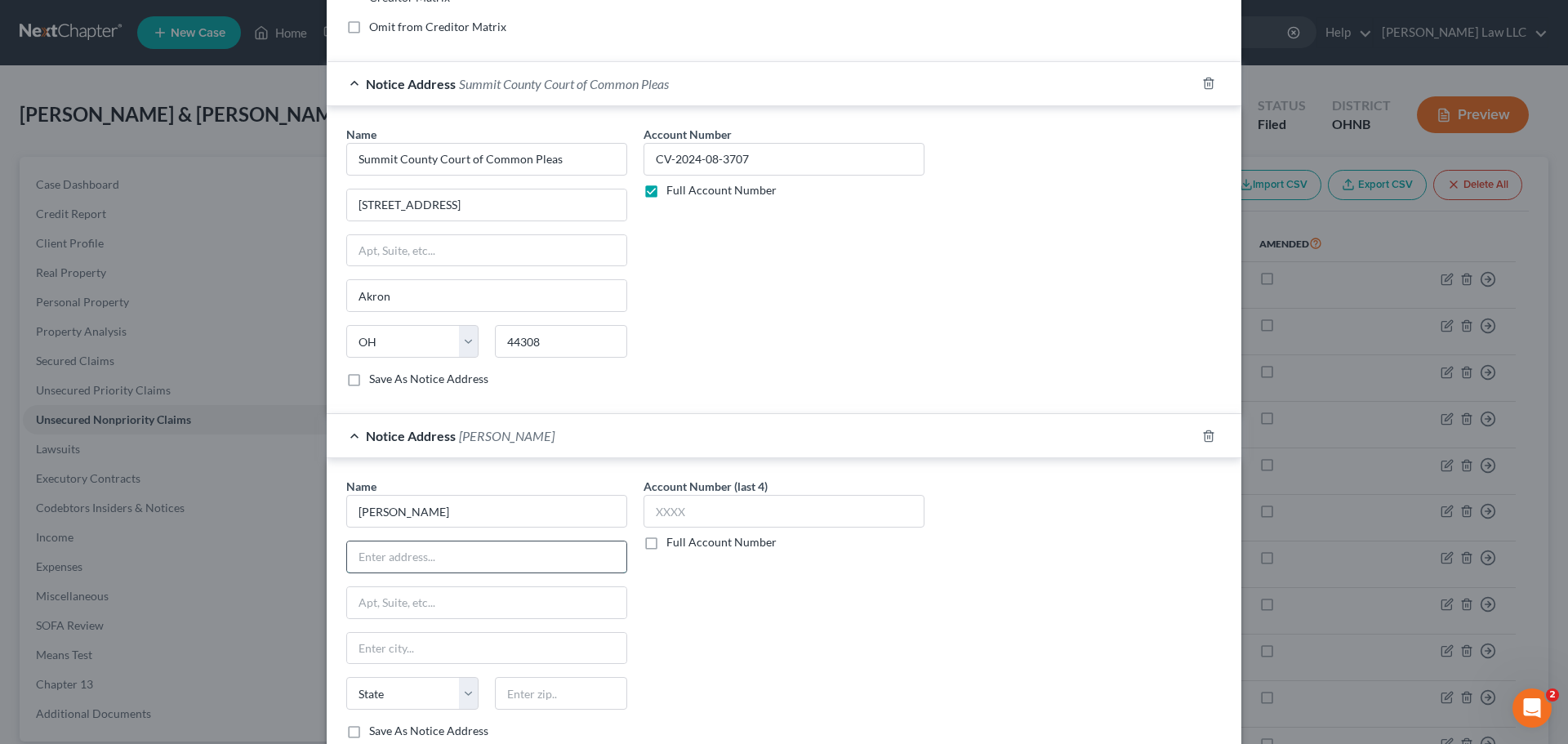
click at [424, 547] on input "text" at bounding box center [486, 557] width 279 height 31
paste input "294 Ridge Road P.O. Box 189"
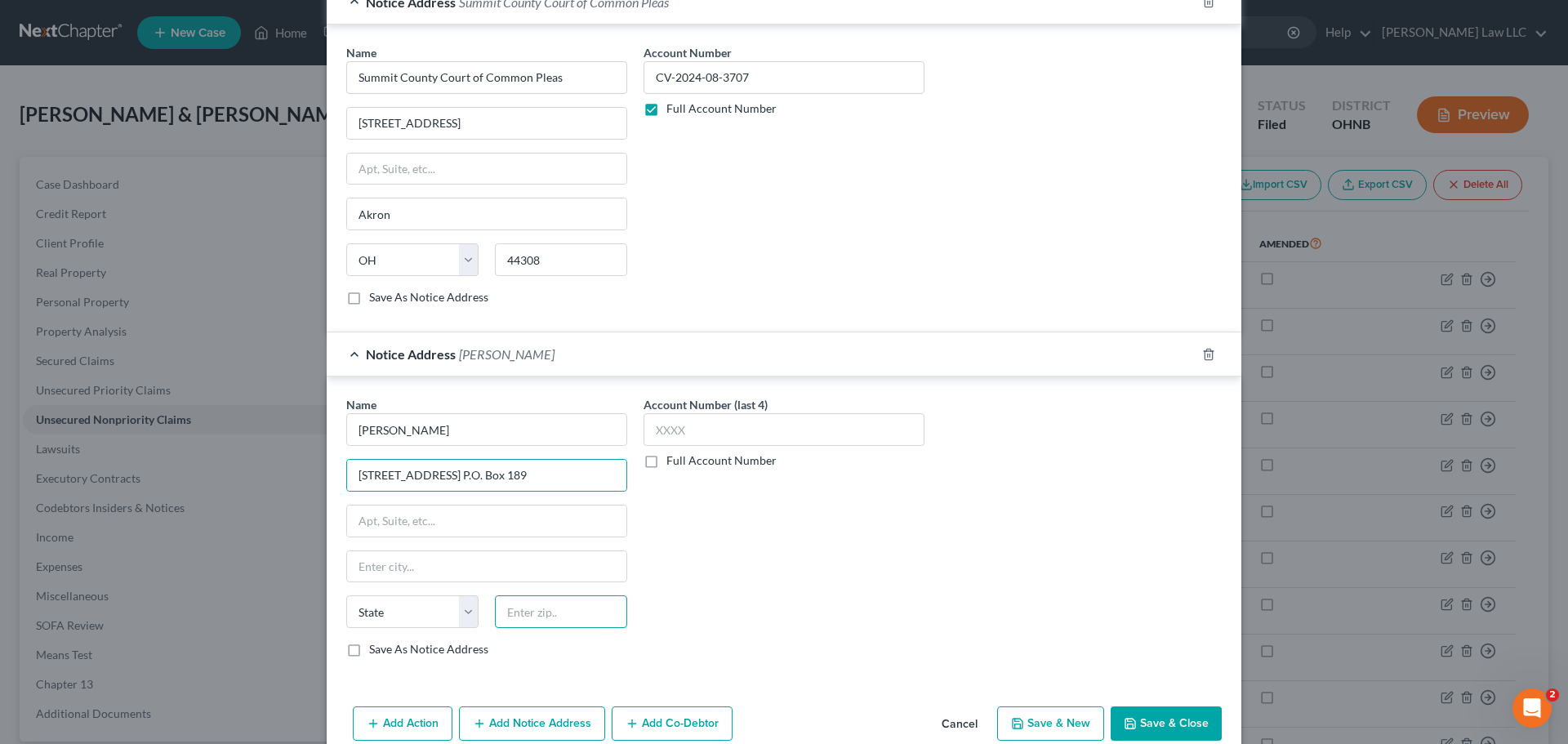
click at [545, 614] on input "text" at bounding box center [561, 612] width 132 height 33
click at [901, 585] on div "Account Number (last 4) Full Account Number" at bounding box center [784, 533] width 297 height 274
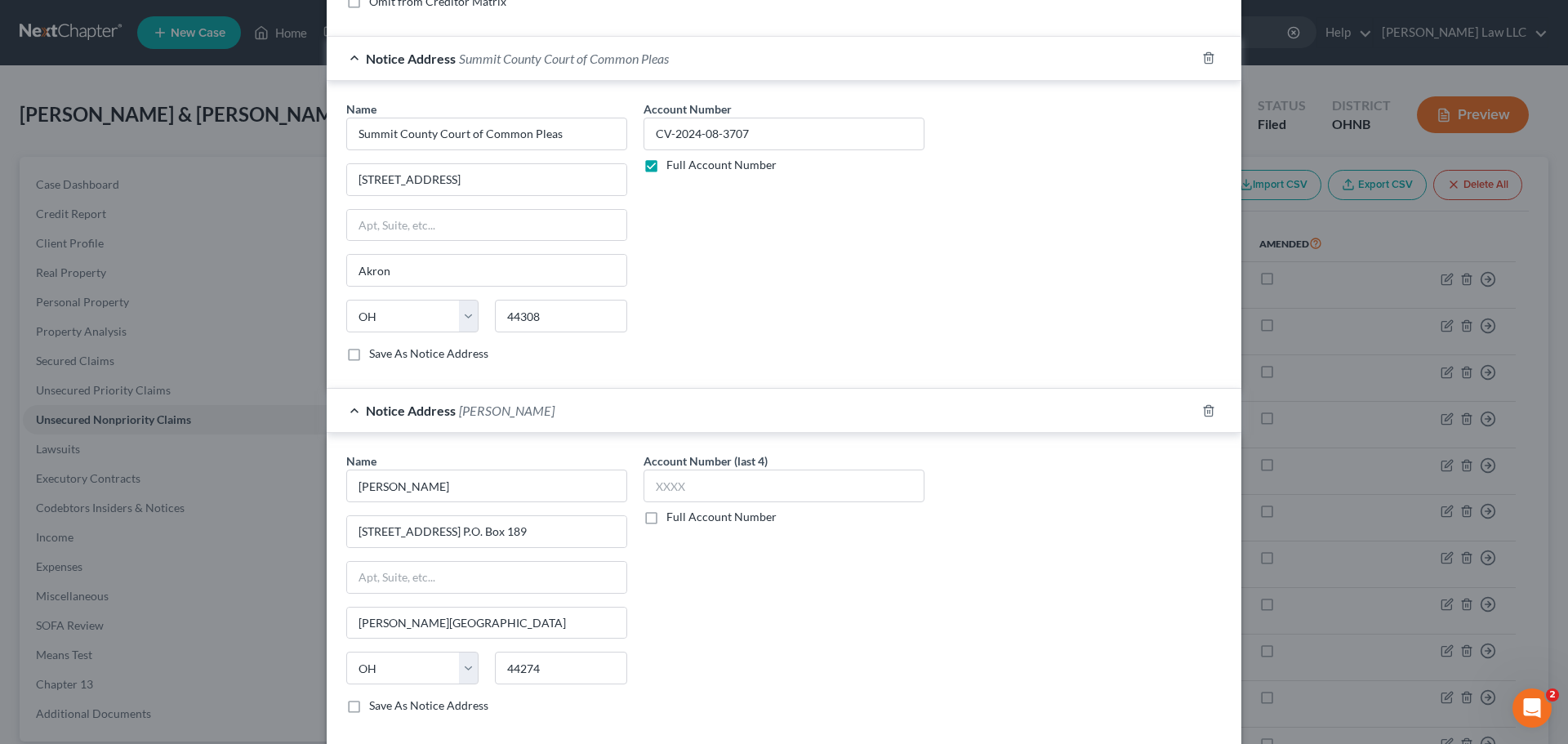
scroll to position [408, 0]
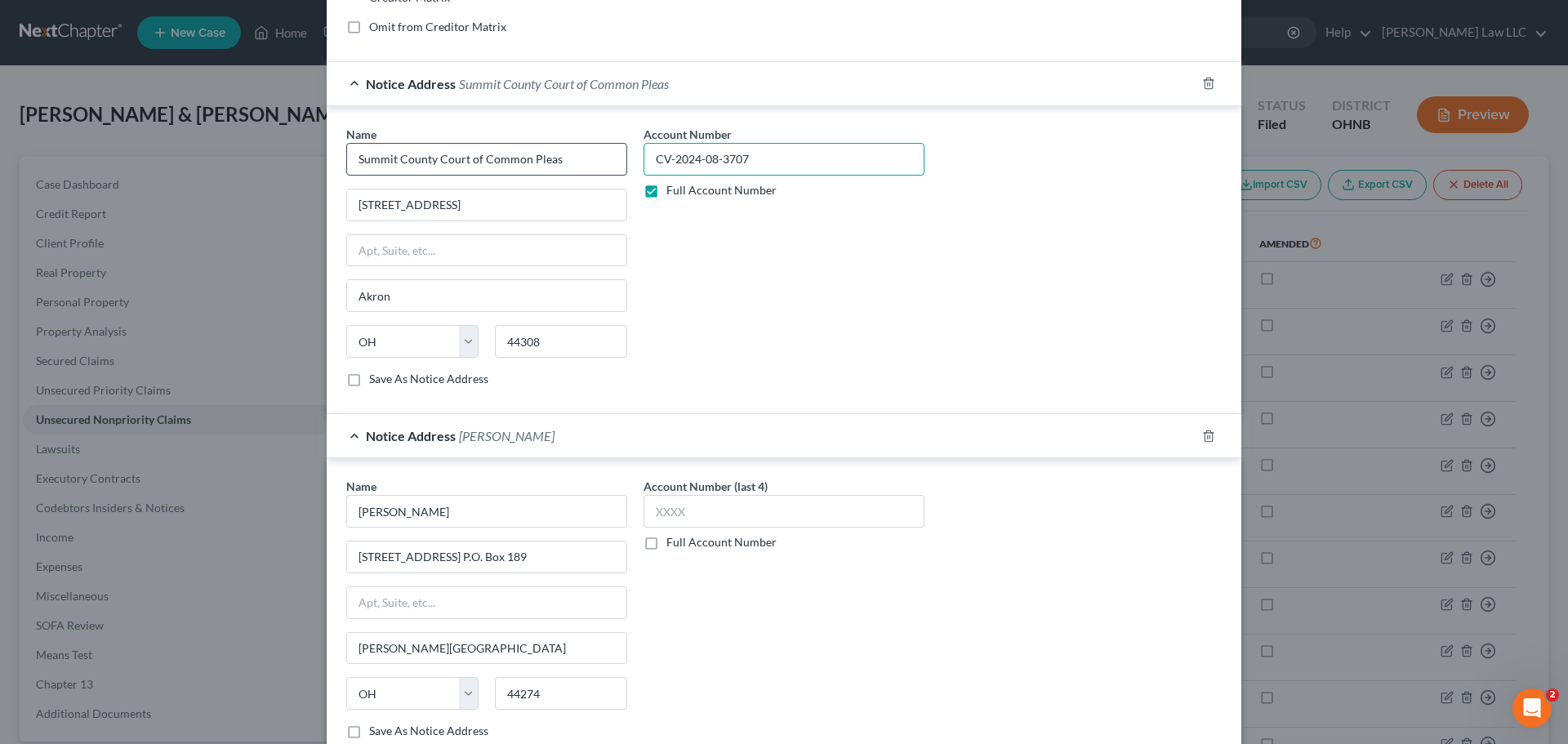
drag, startPoint x: 759, startPoint y: 156, endPoint x: 587, endPoint y: 154, distance: 172.0
click at [587, 154] on div "Name * Summit County Court of Common Pleas 209 S High St Akron State AL AK AR A…" at bounding box center [784, 262] width 892 height 274
click at [666, 550] on label "Full Account Number" at bounding box center [721, 542] width 110 height 17
click at [673, 545] on input "Full Account Number" at bounding box center [678, 539] width 11 height 11
click at [742, 599] on div "Account Number CV-2024-08-3707 Full Account Number" at bounding box center [784, 615] width 297 height 274
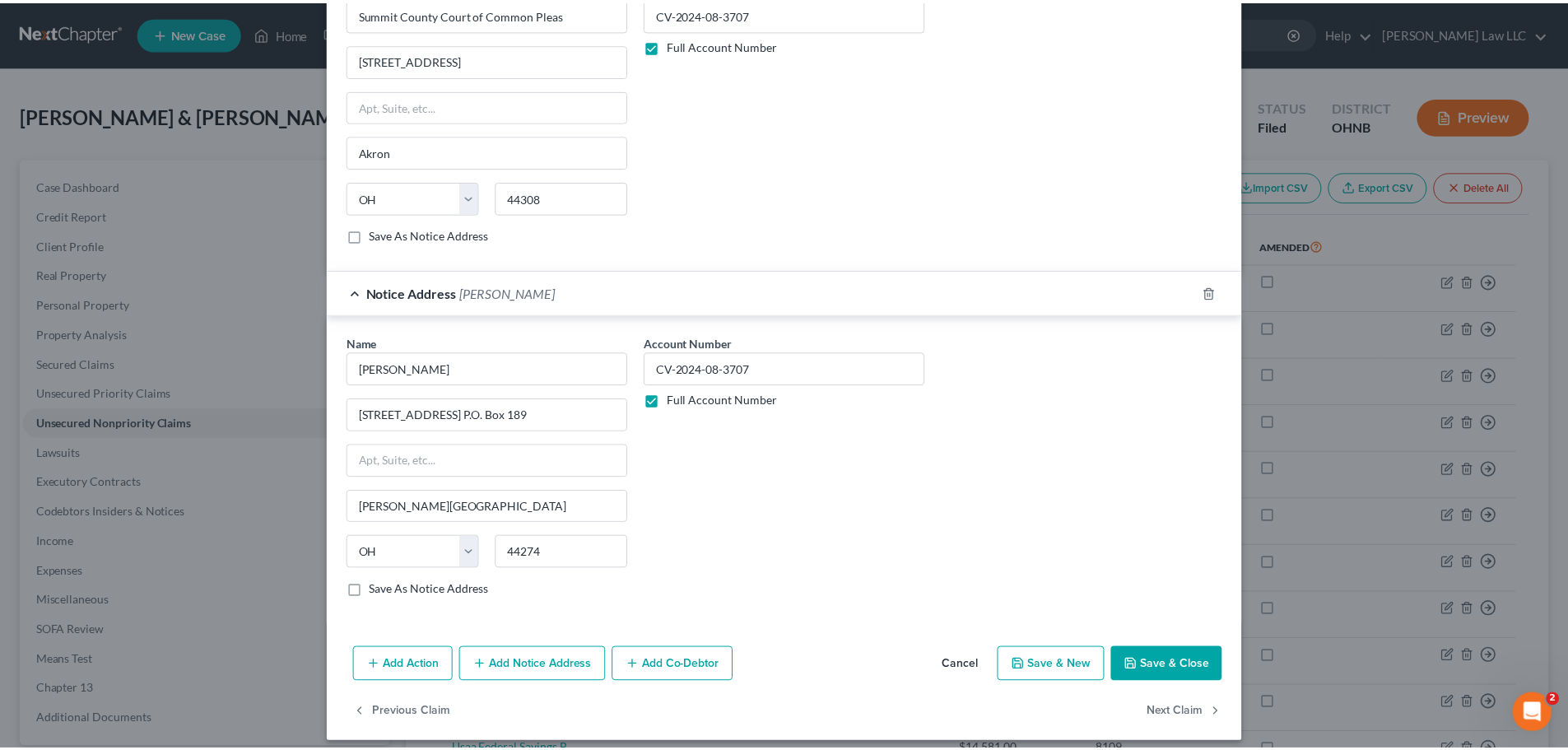
scroll to position [571, 0]
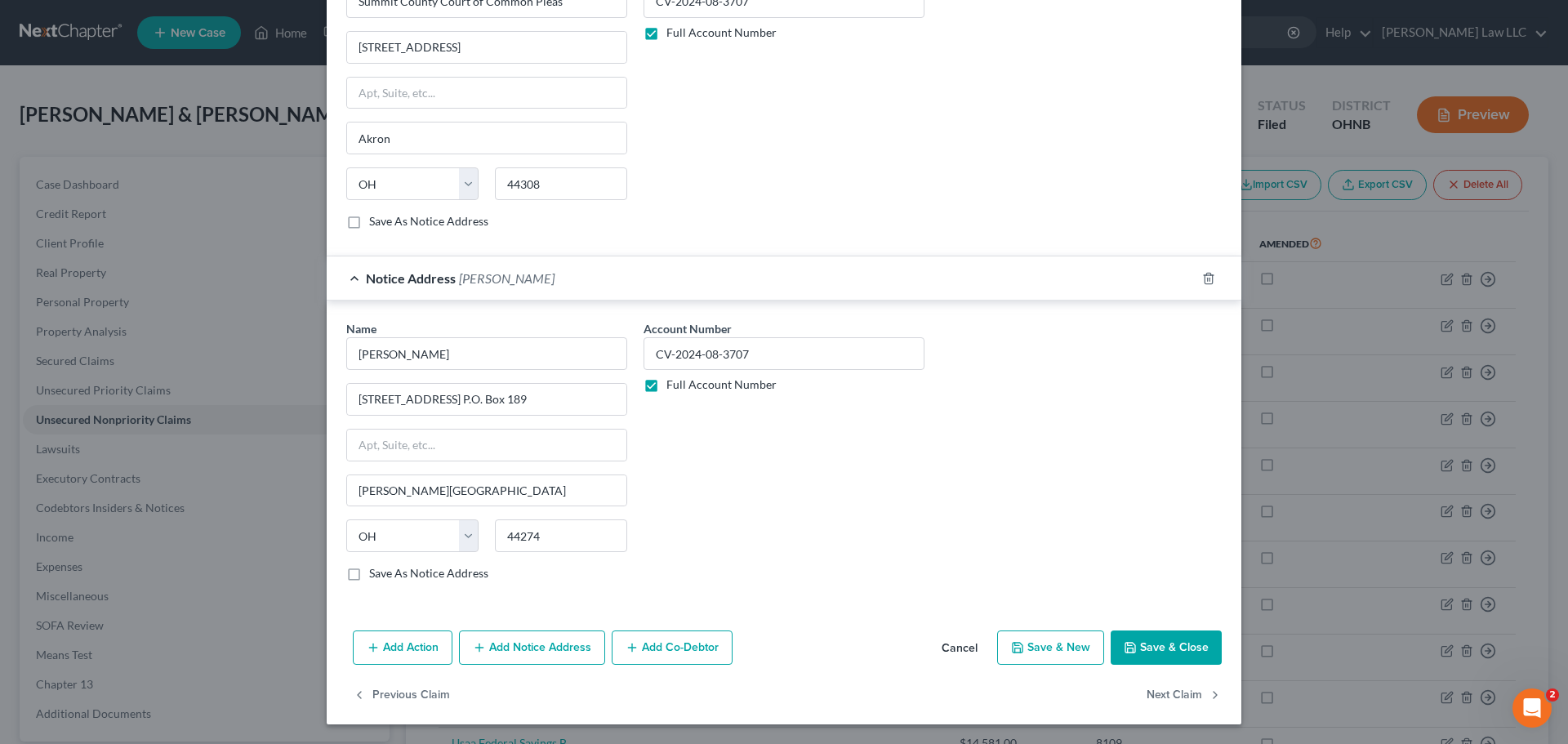
click at [1174, 643] on button "Save & Close" at bounding box center [1166, 647] width 111 height 34
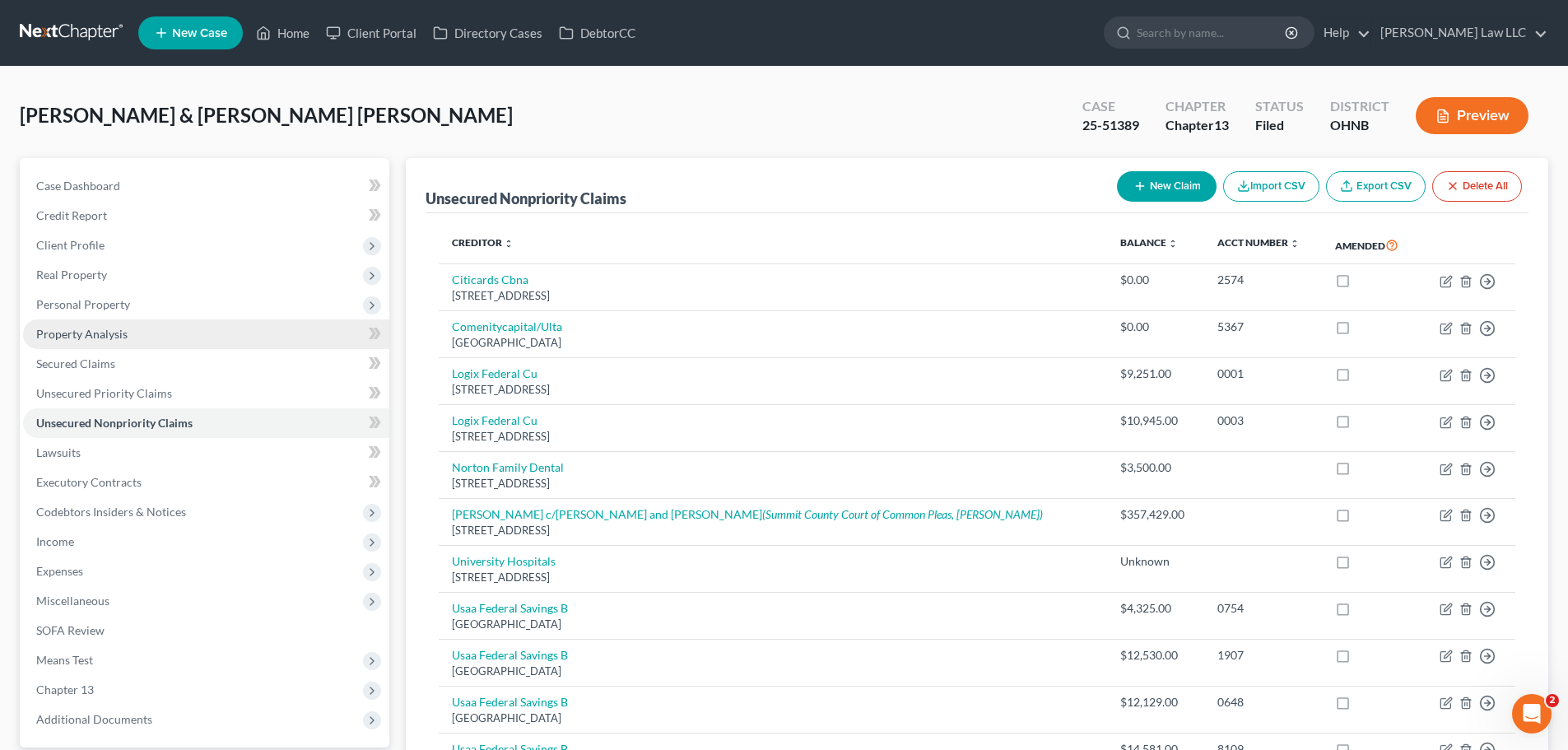
drag, startPoint x: 117, startPoint y: 305, endPoint x: 150, endPoint y: 343, distance: 50.3
click at [117, 305] on span "Personal Property" at bounding box center [83, 304] width 94 height 14
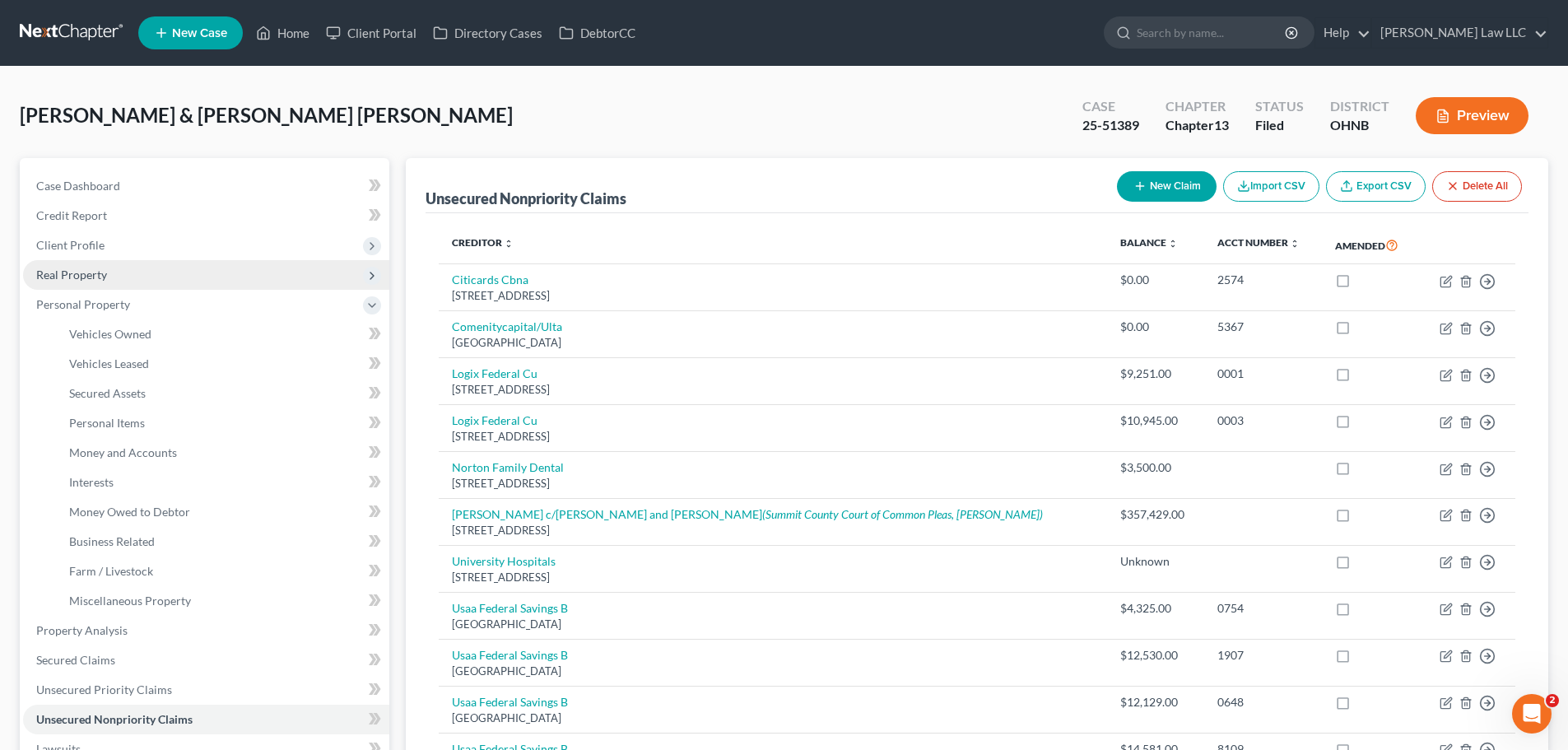
click at [97, 269] on span "Real Property" at bounding box center [71, 274] width 71 height 14
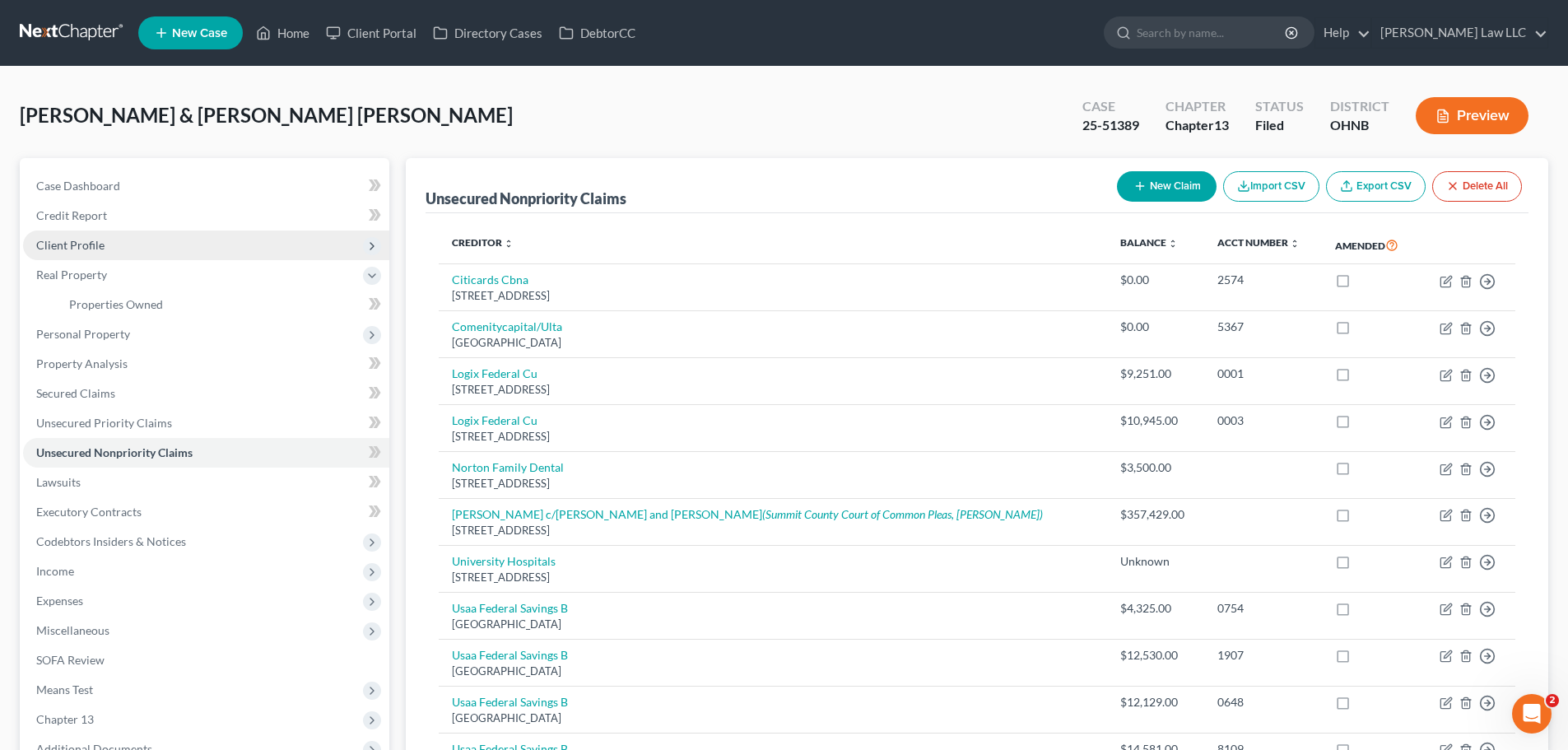
click at [104, 240] on span "Client Profile" at bounding box center [207, 245] width 366 height 29
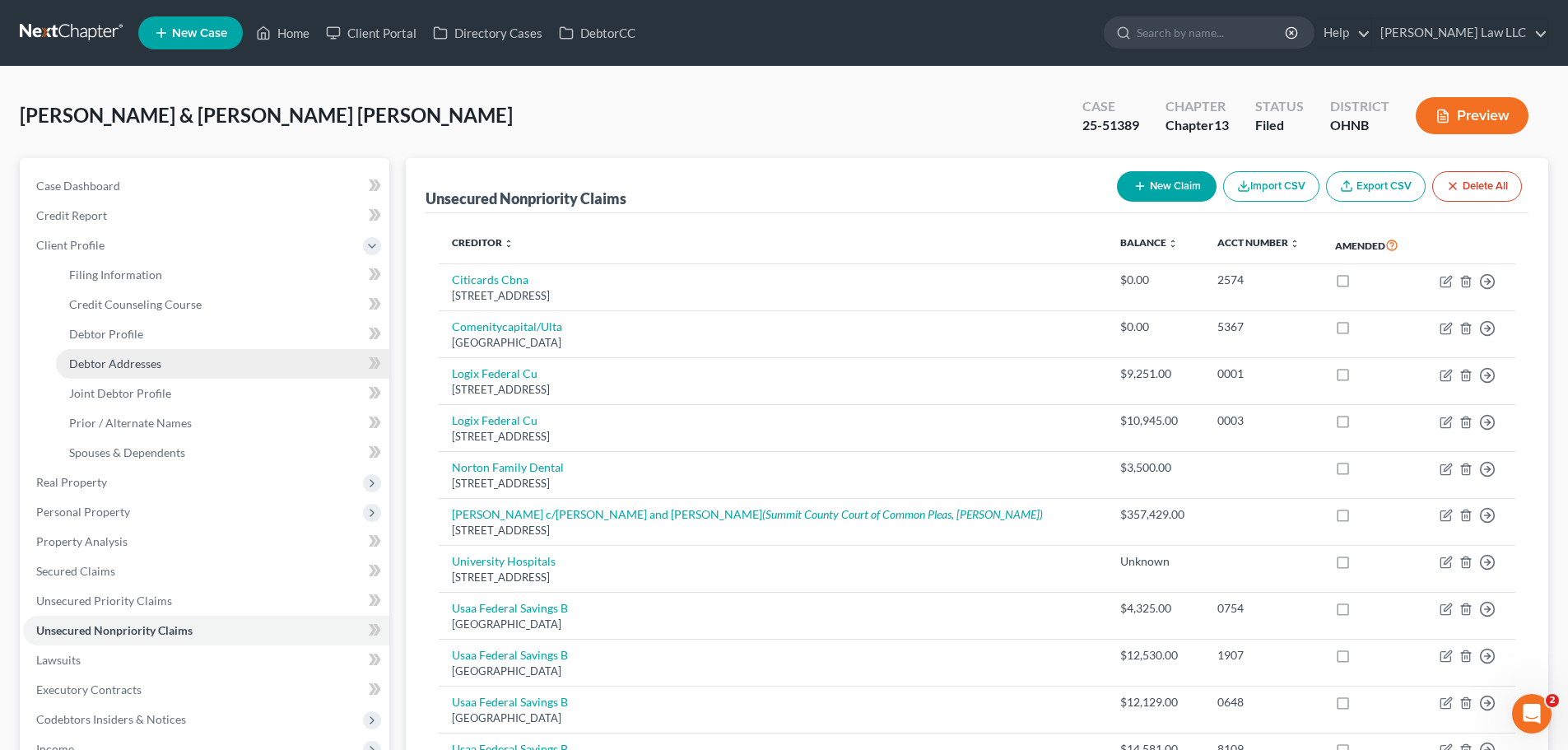
click at [151, 357] on span "Debtor Addresses" at bounding box center [116, 363] width 92 height 14
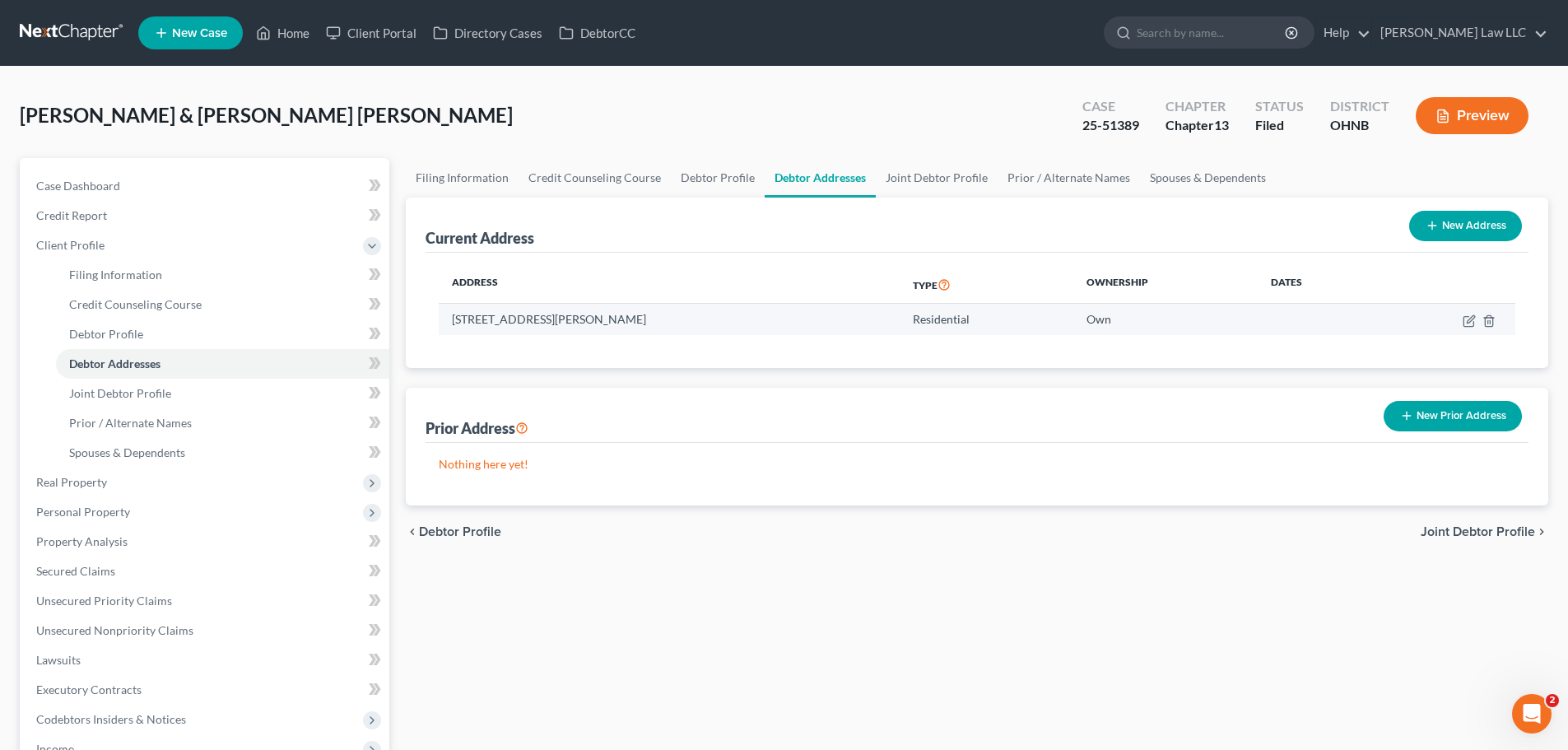
click at [537, 326] on td "1313 Gardner Blvd, Norton, OH 44203" at bounding box center [669, 319] width 461 height 31
click at [539, 319] on td "1313 Gardner Blvd, Norton, OH 44203" at bounding box center [669, 319] width 461 height 31
copy td "1313 Gardner Blvd, Norton, OH 44203"
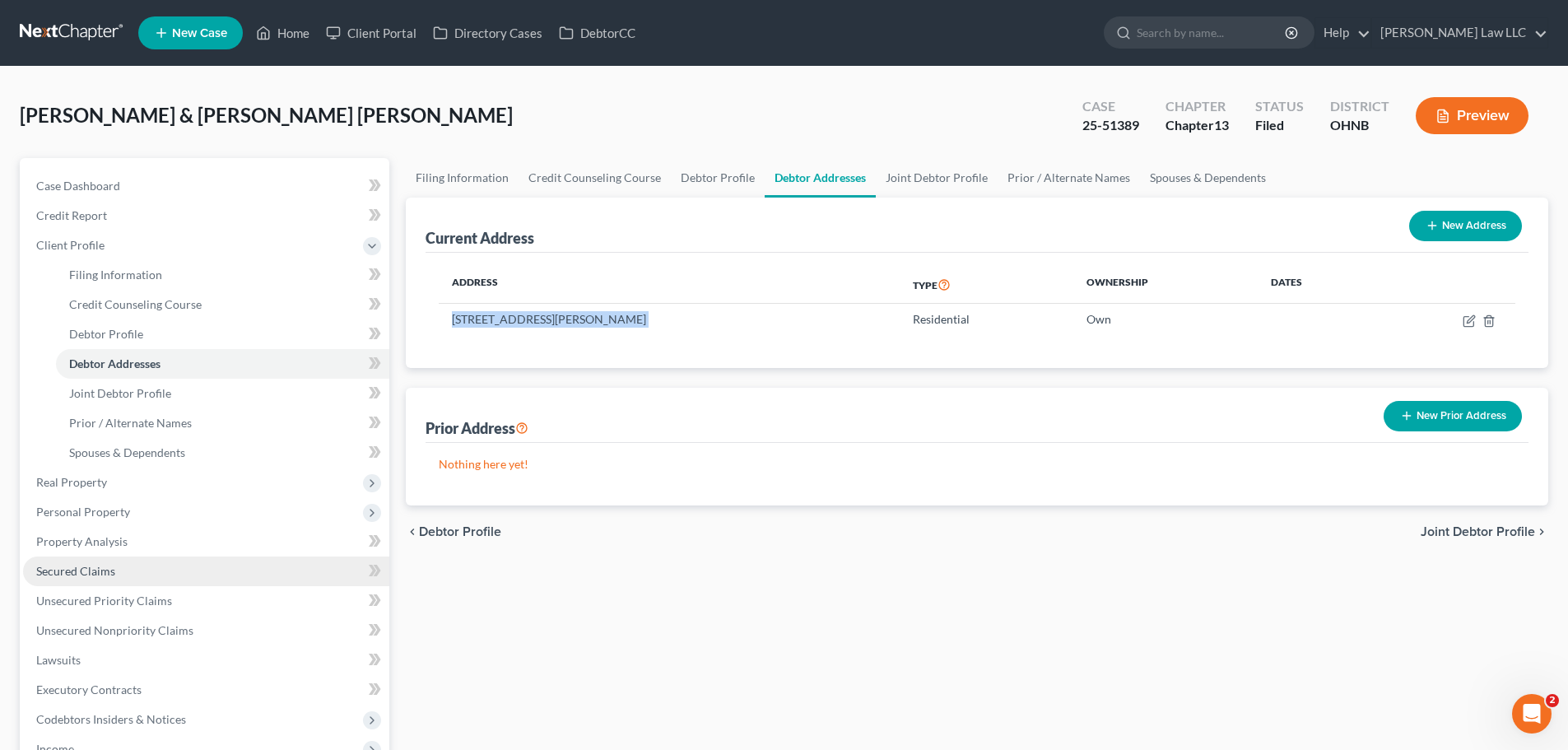
click at [95, 575] on span "Secured Claims" at bounding box center [75, 571] width 79 height 14
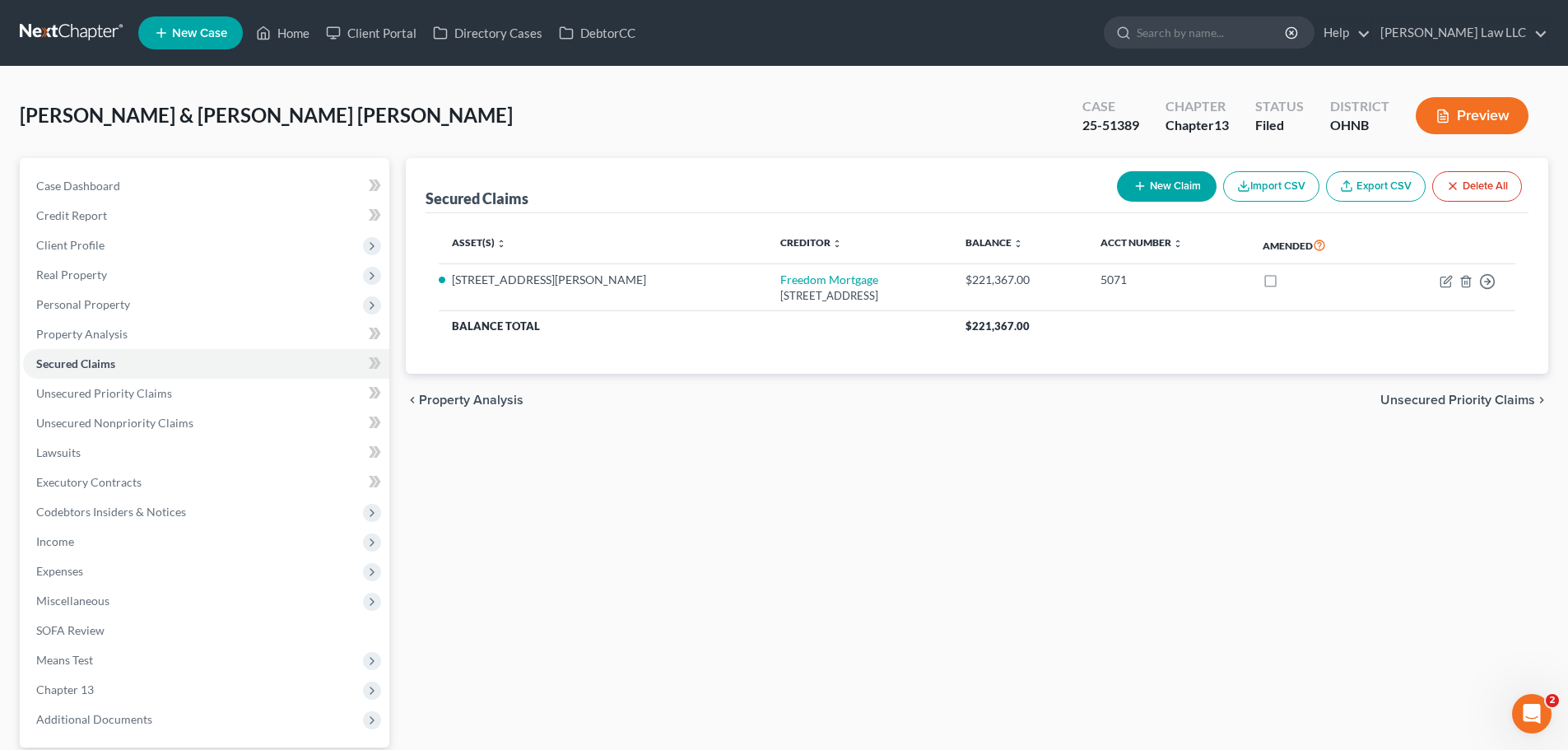
click at [577, 572] on div "Secured Claims New Claim Import CSV Export CSV Delete All Asset(s) expand_more …" at bounding box center [977, 478] width 1160 height 641
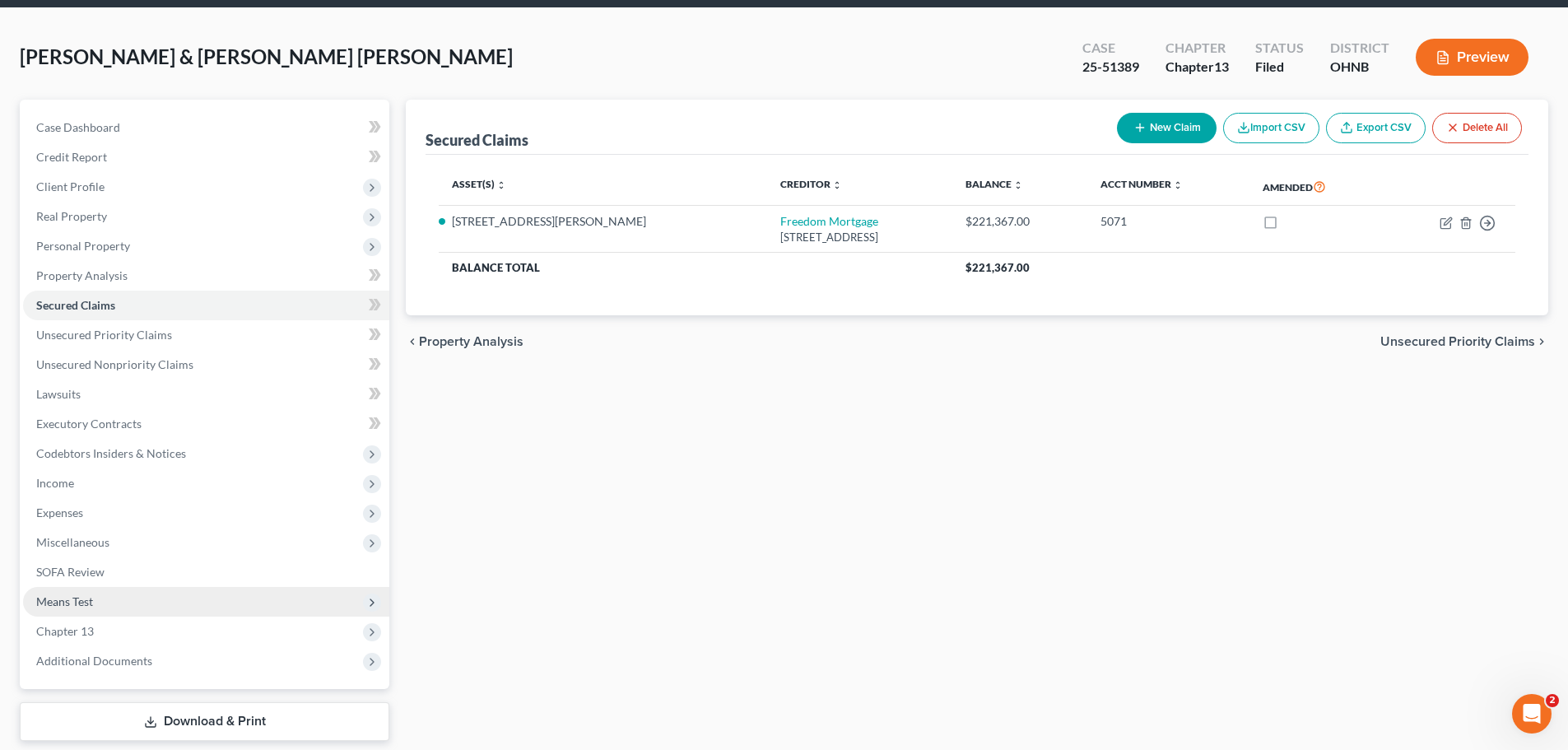
scroll to position [112, 0]
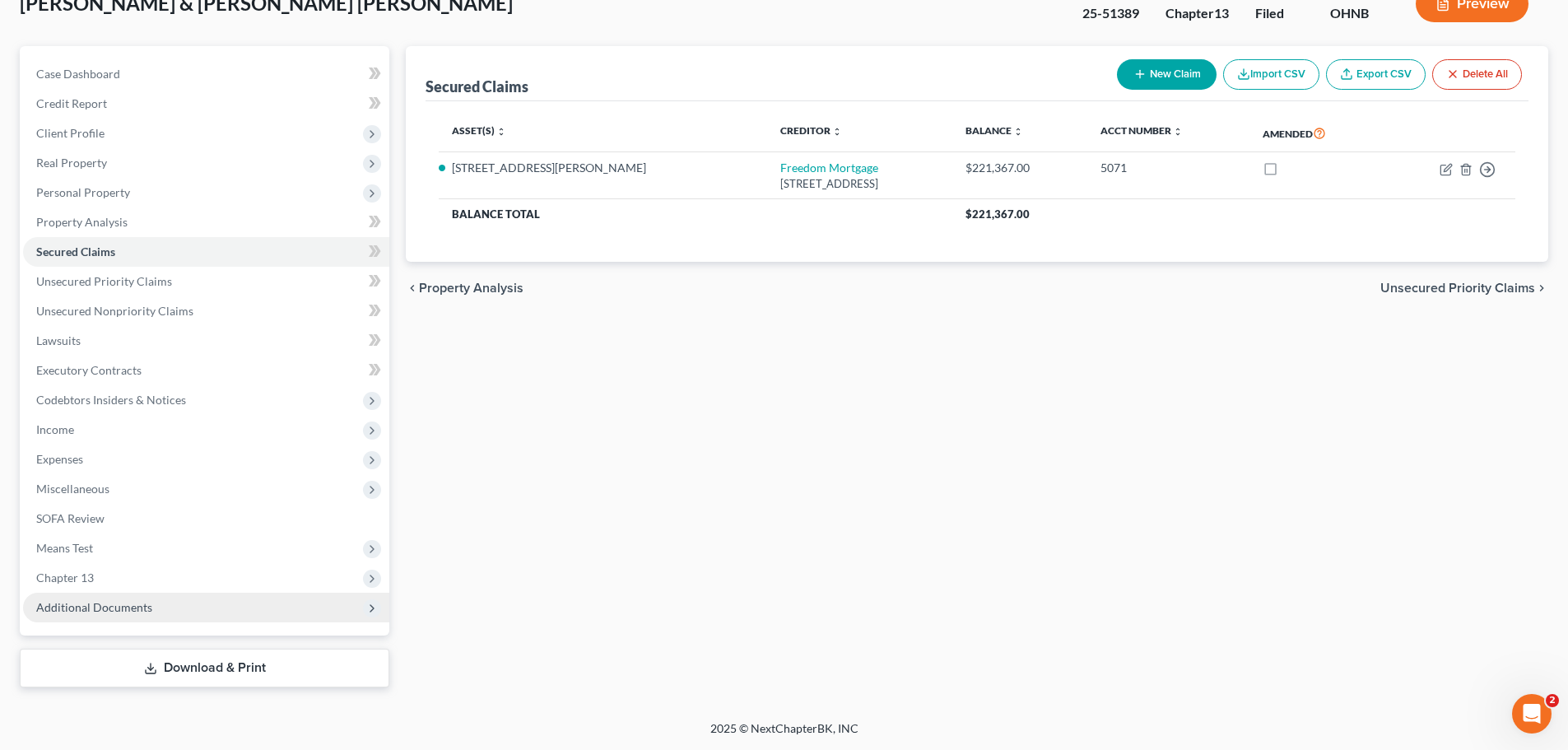
click at [113, 614] on span "Additional Documents" at bounding box center [207, 607] width 366 height 29
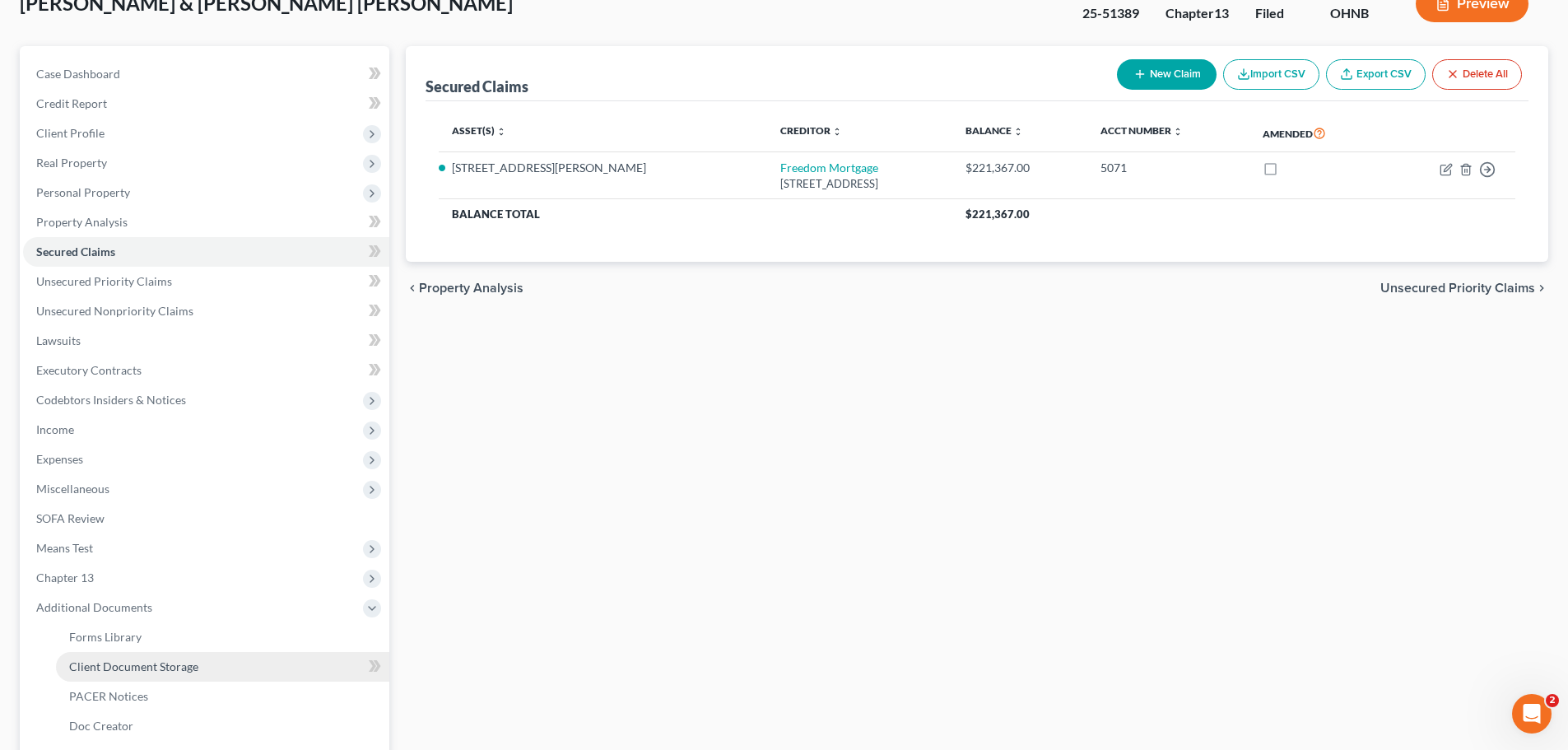
click at [156, 657] on link "Client Document Storage" at bounding box center [222, 667] width 333 height 29
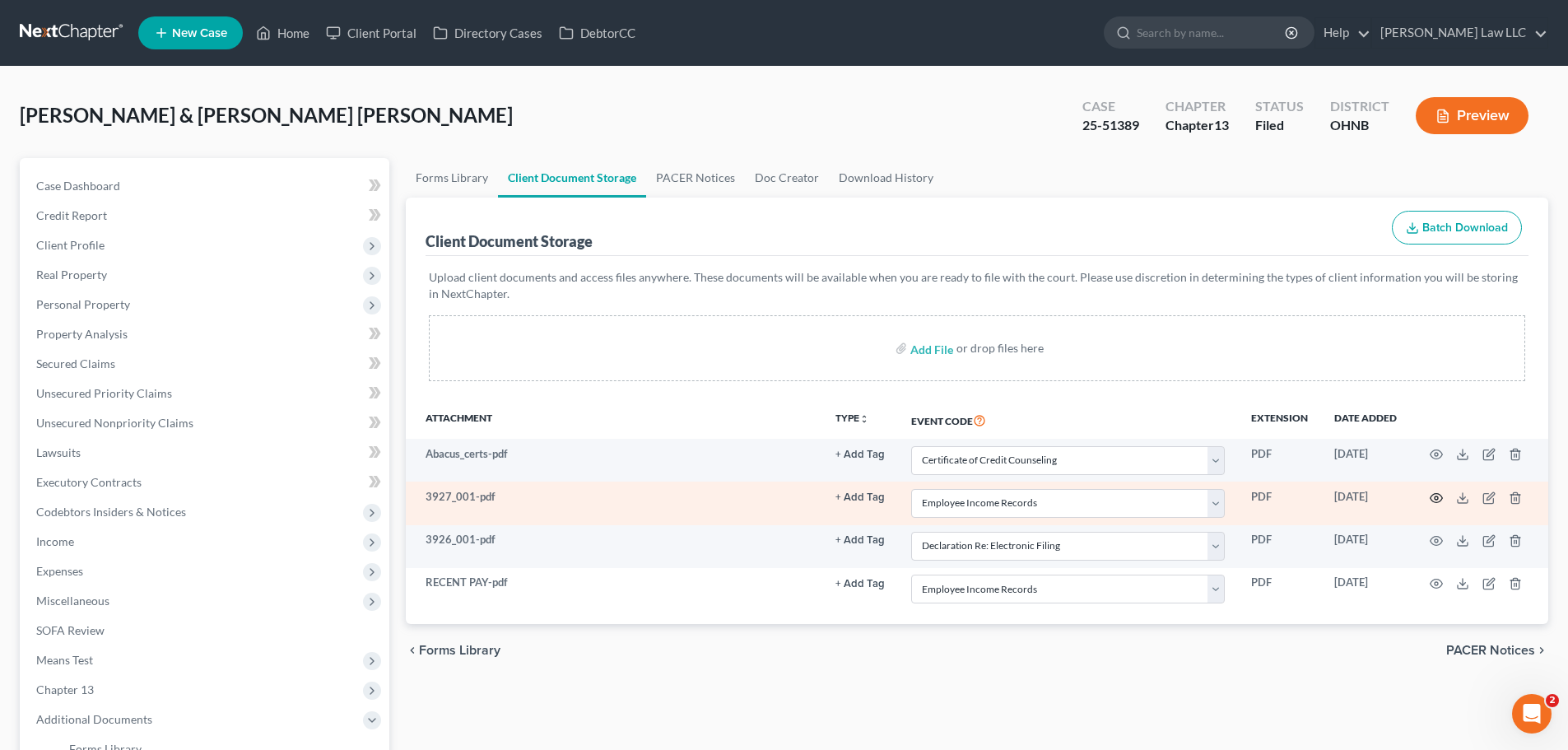
click at [1438, 498] on circle "button" at bounding box center [1436, 497] width 3 height 3
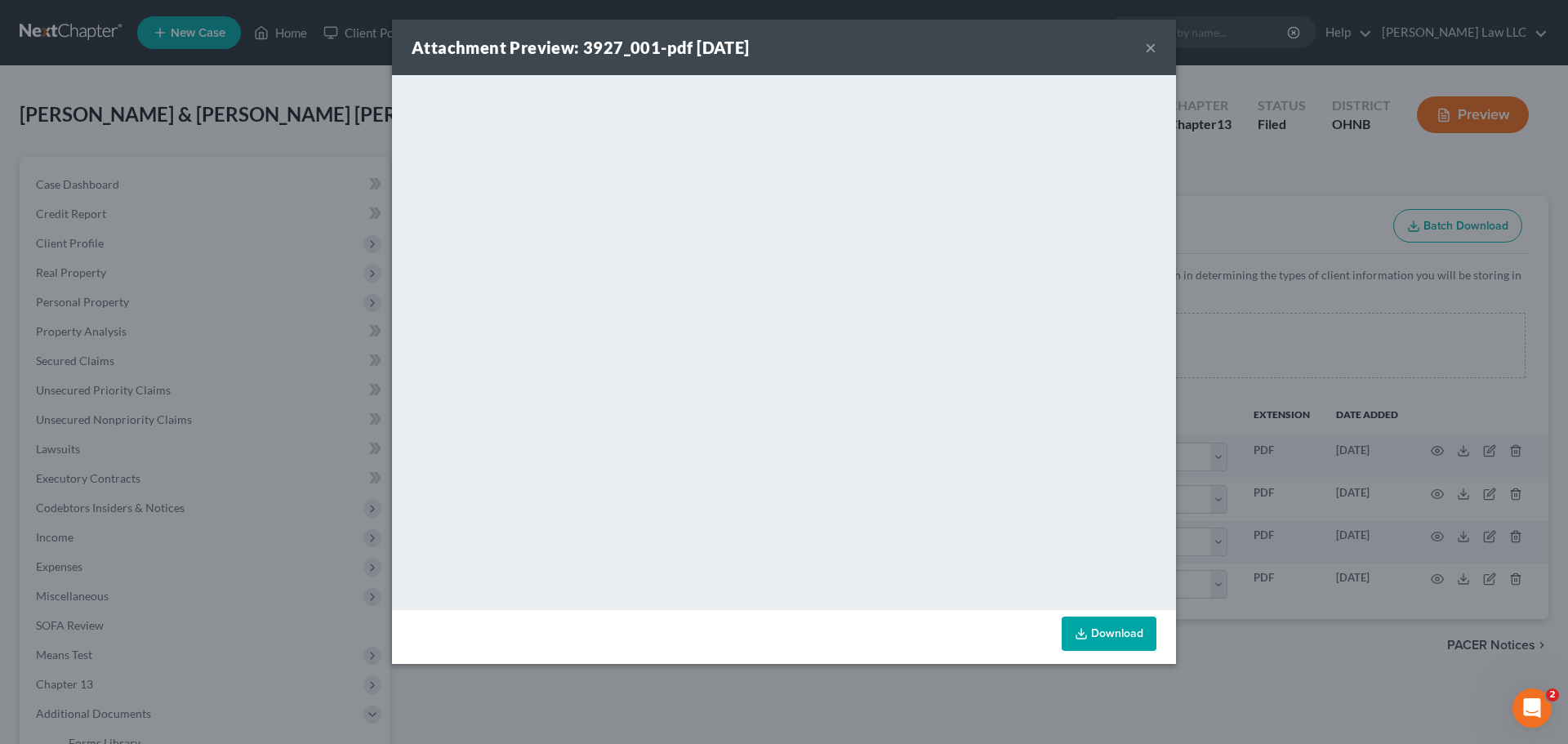
click at [1150, 49] on button "×" at bounding box center [1150, 48] width 12 height 19
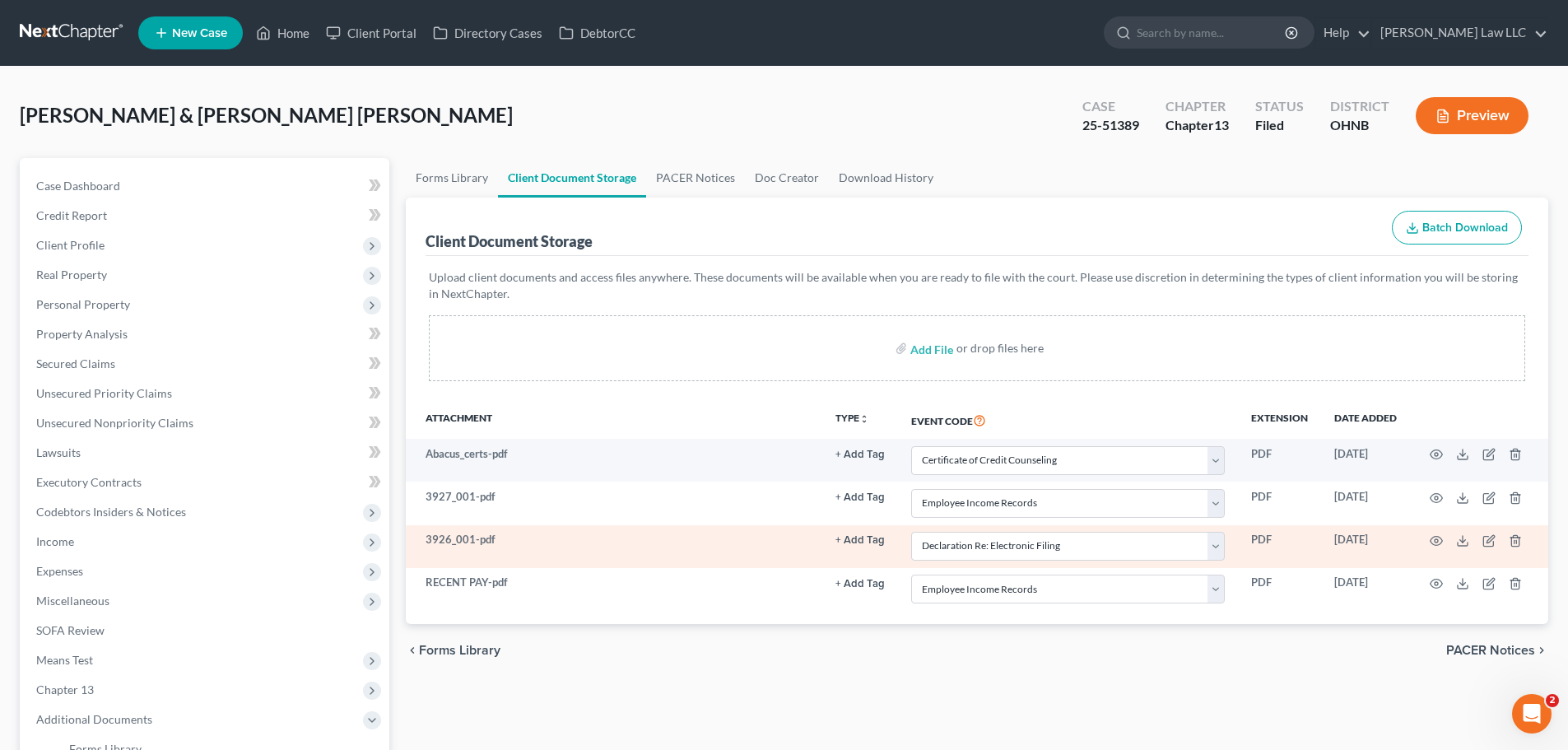
click at [1445, 539] on td at bounding box center [1479, 546] width 138 height 43
click at [1438, 540] on circle "button" at bounding box center [1436, 540] width 3 height 3
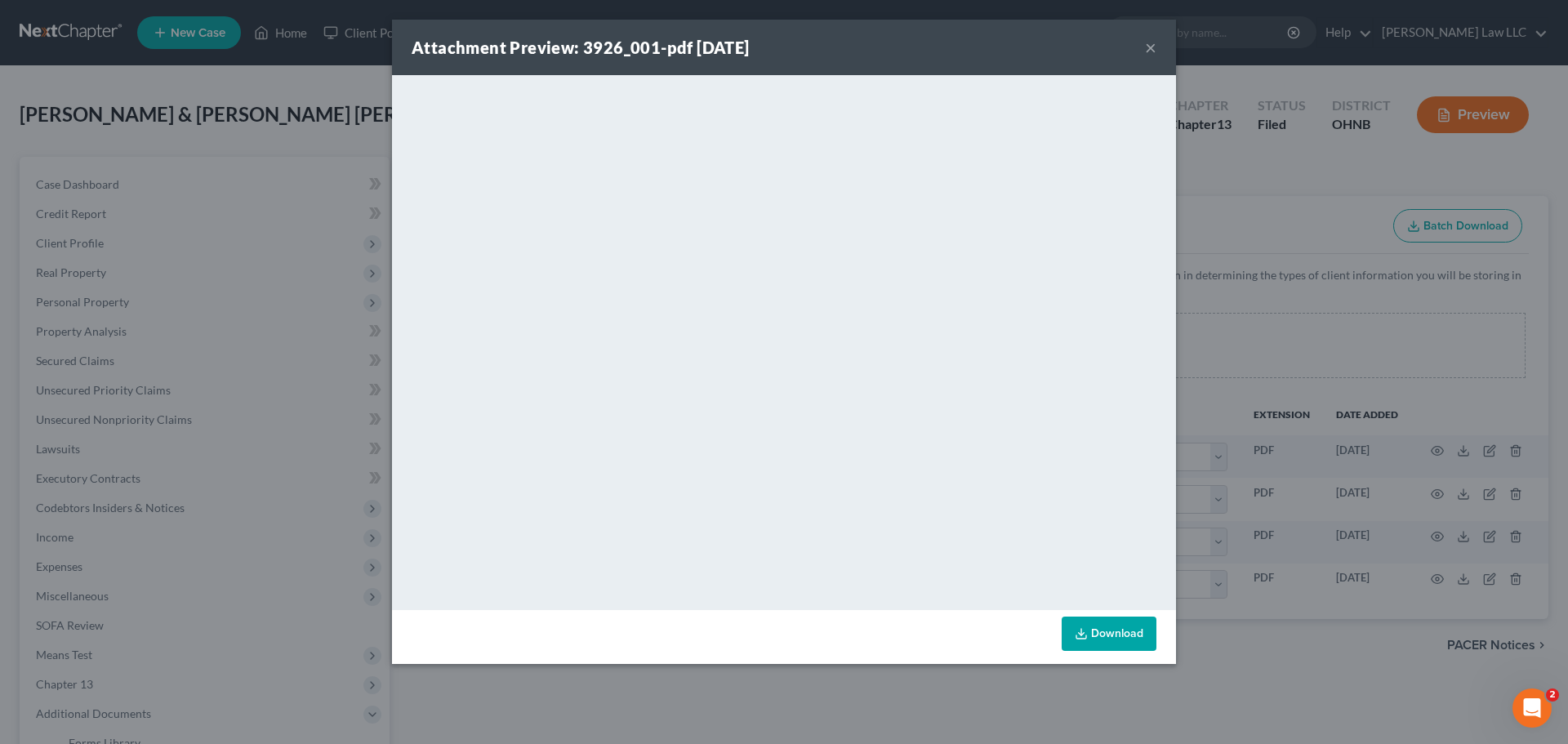
click at [1146, 49] on button "×" at bounding box center [1150, 48] width 12 height 19
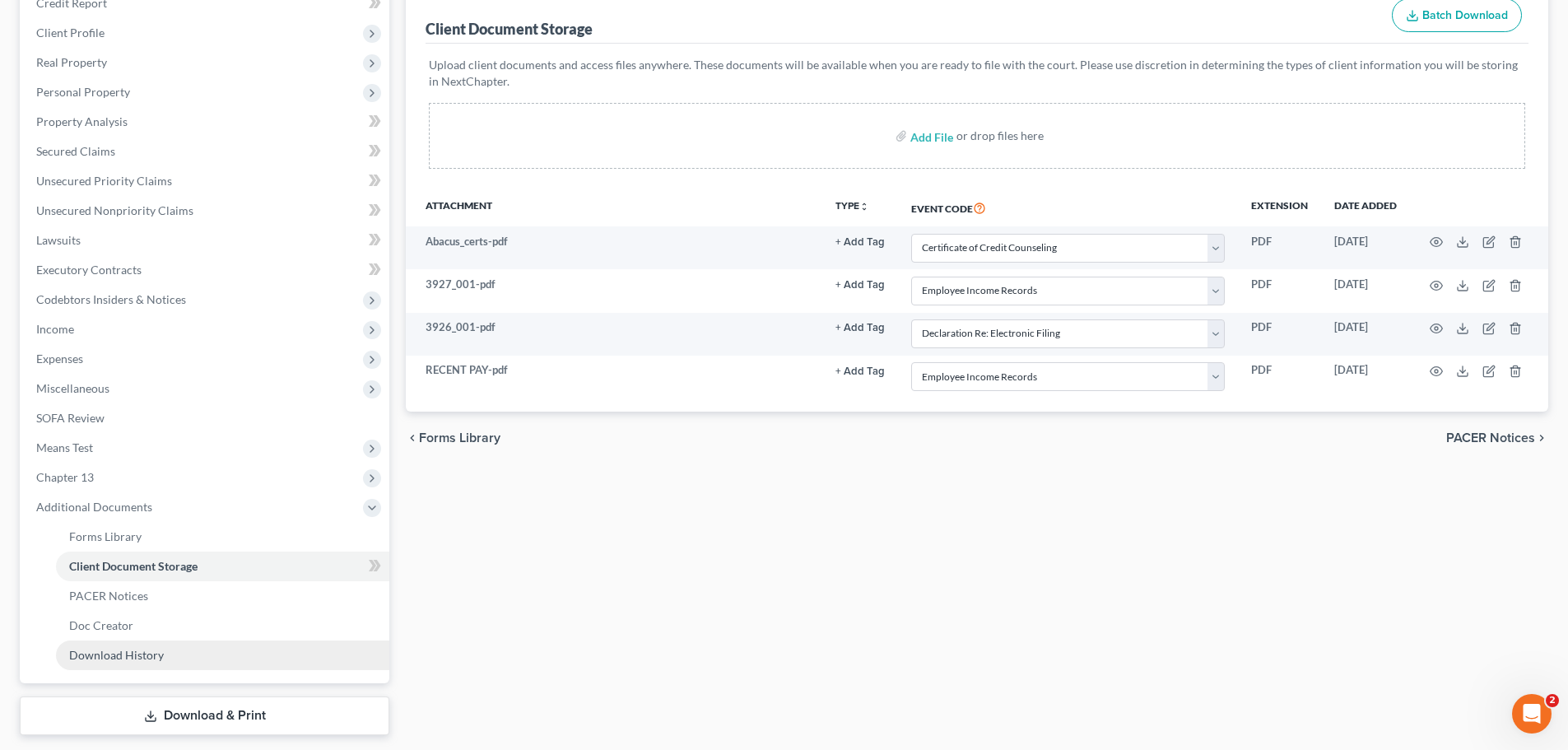
scroll to position [260, 0]
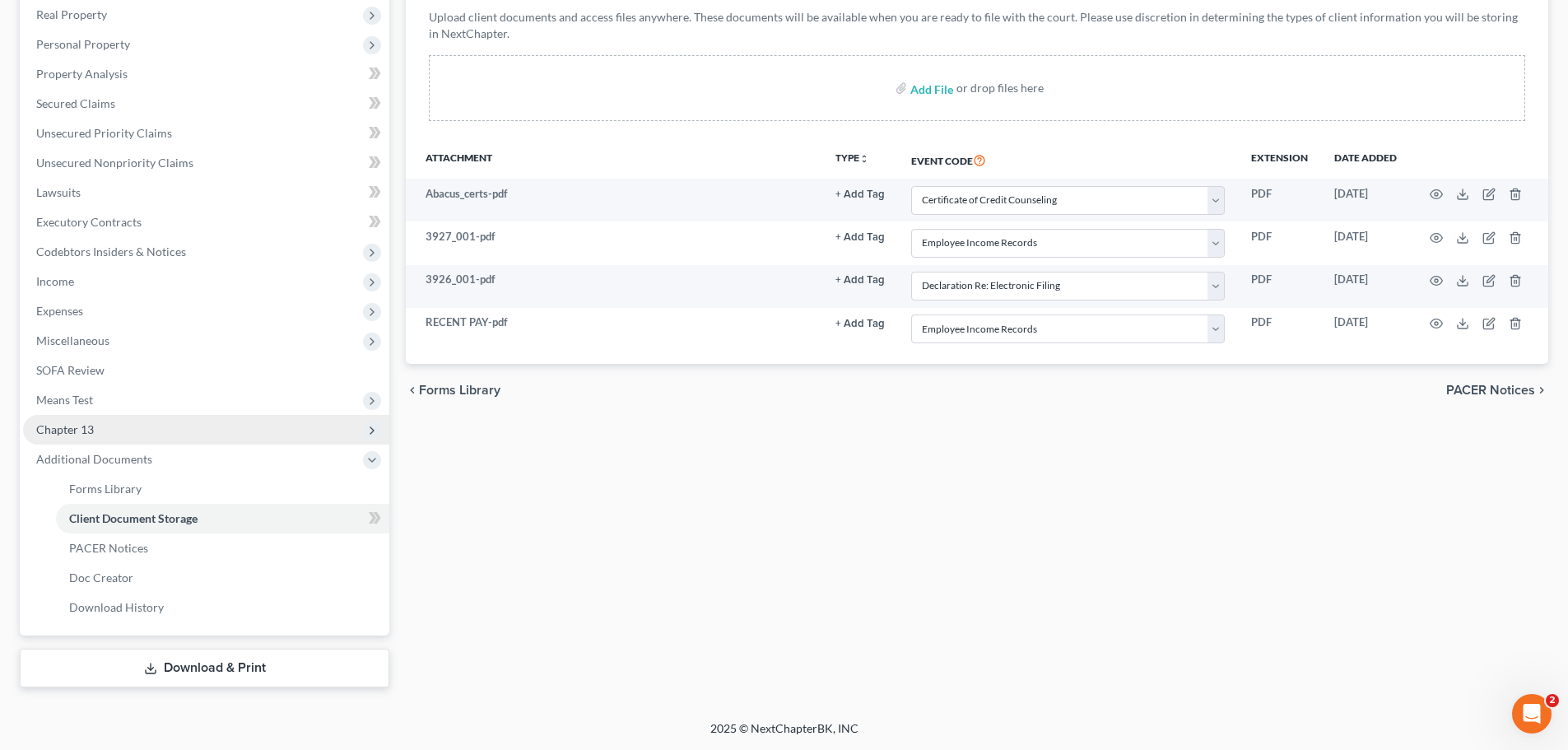
click at [101, 428] on span "Chapter 13" at bounding box center [207, 430] width 366 height 29
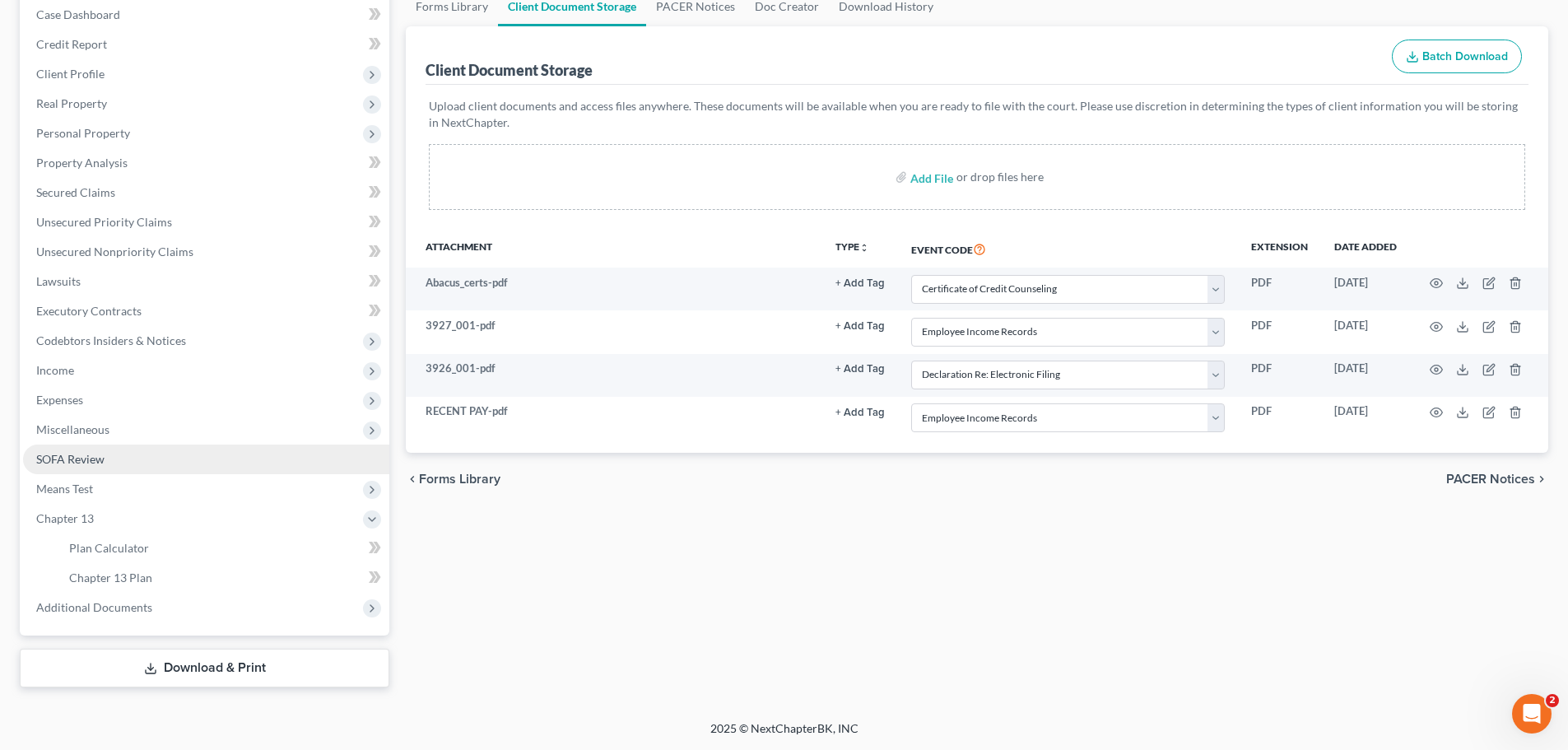
scroll to position [171, 0]
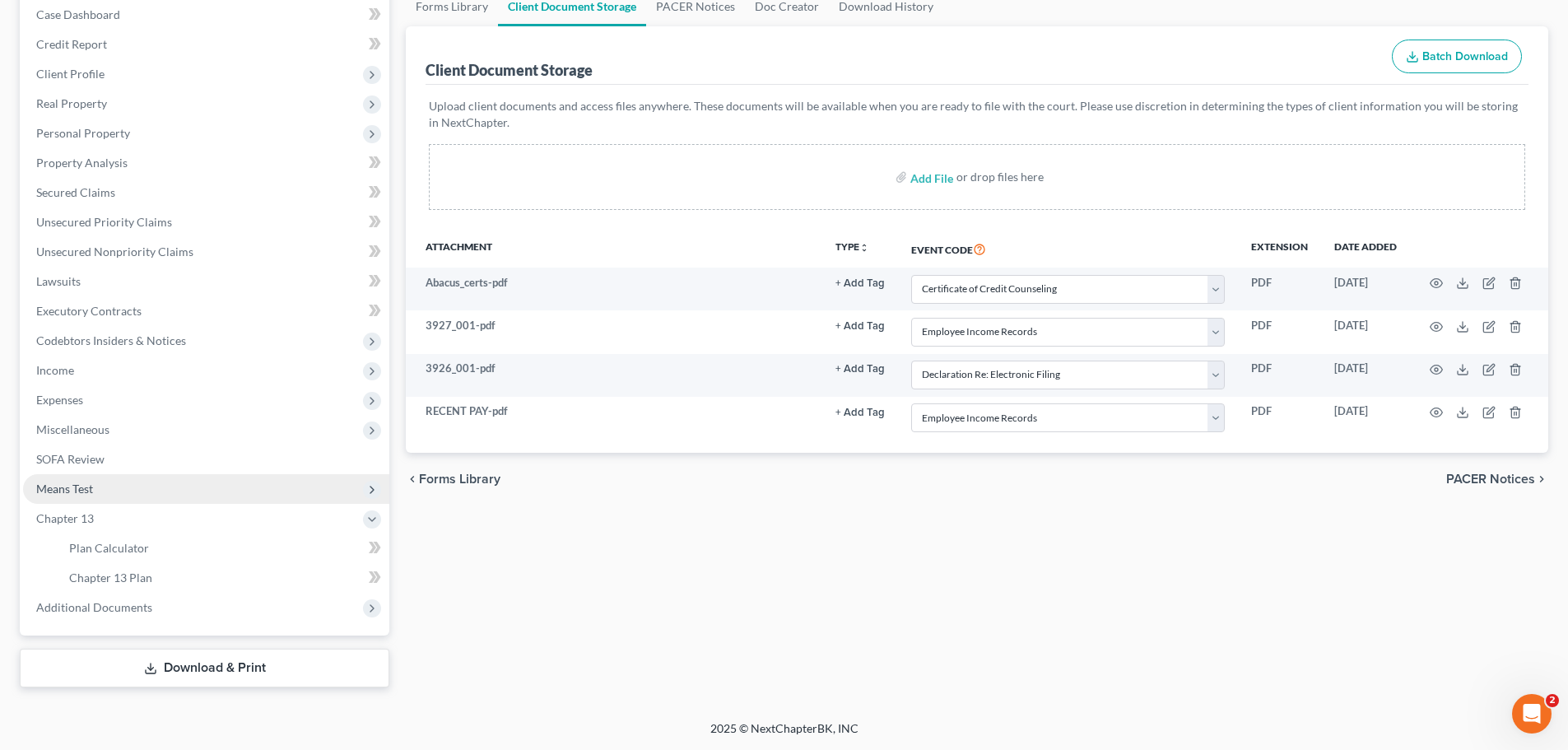
click at [89, 496] on span "Means Test" at bounding box center [207, 489] width 366 height 29
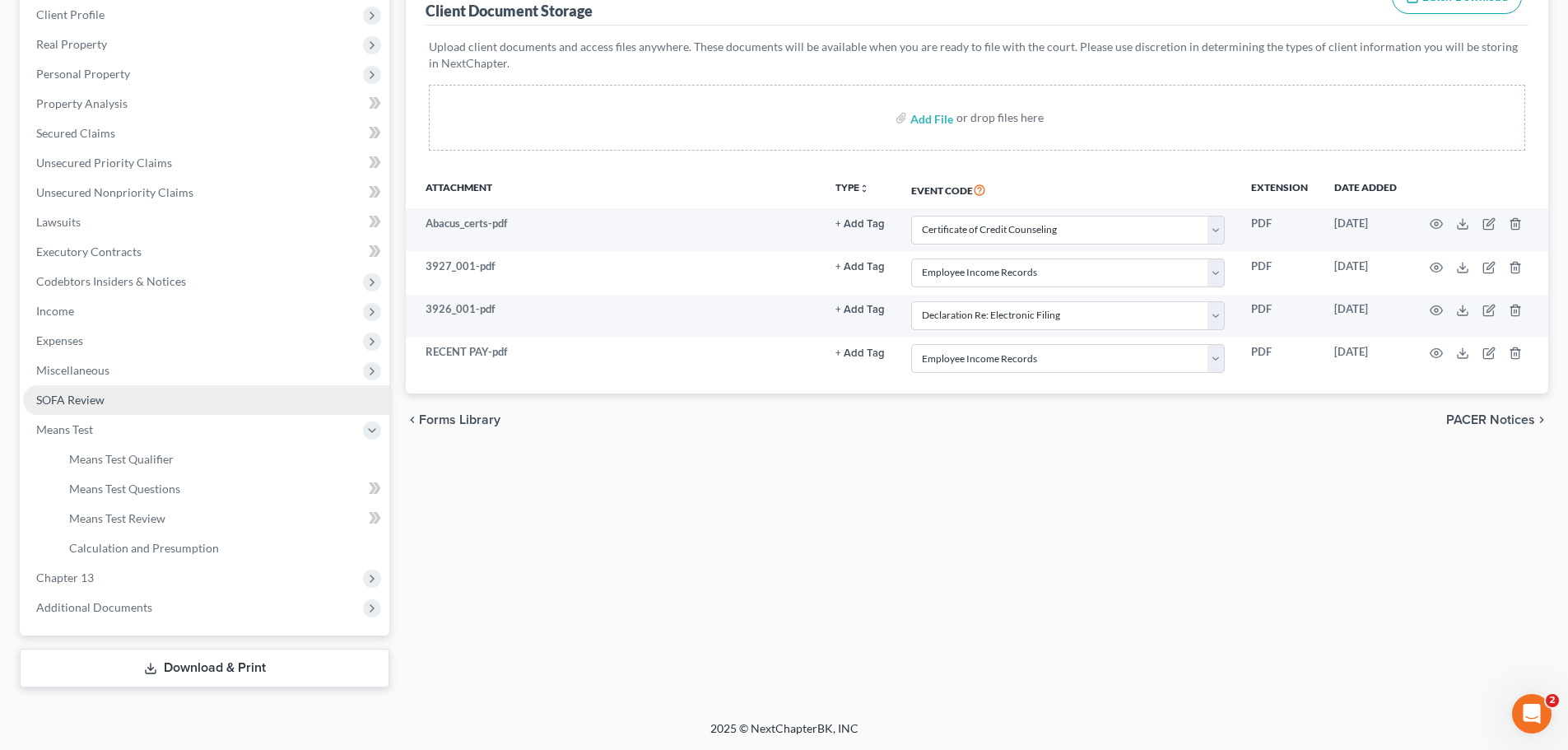
click at [106, 394] on link "SOFA Review" at bounding box center [207, 399] width 366 height 29
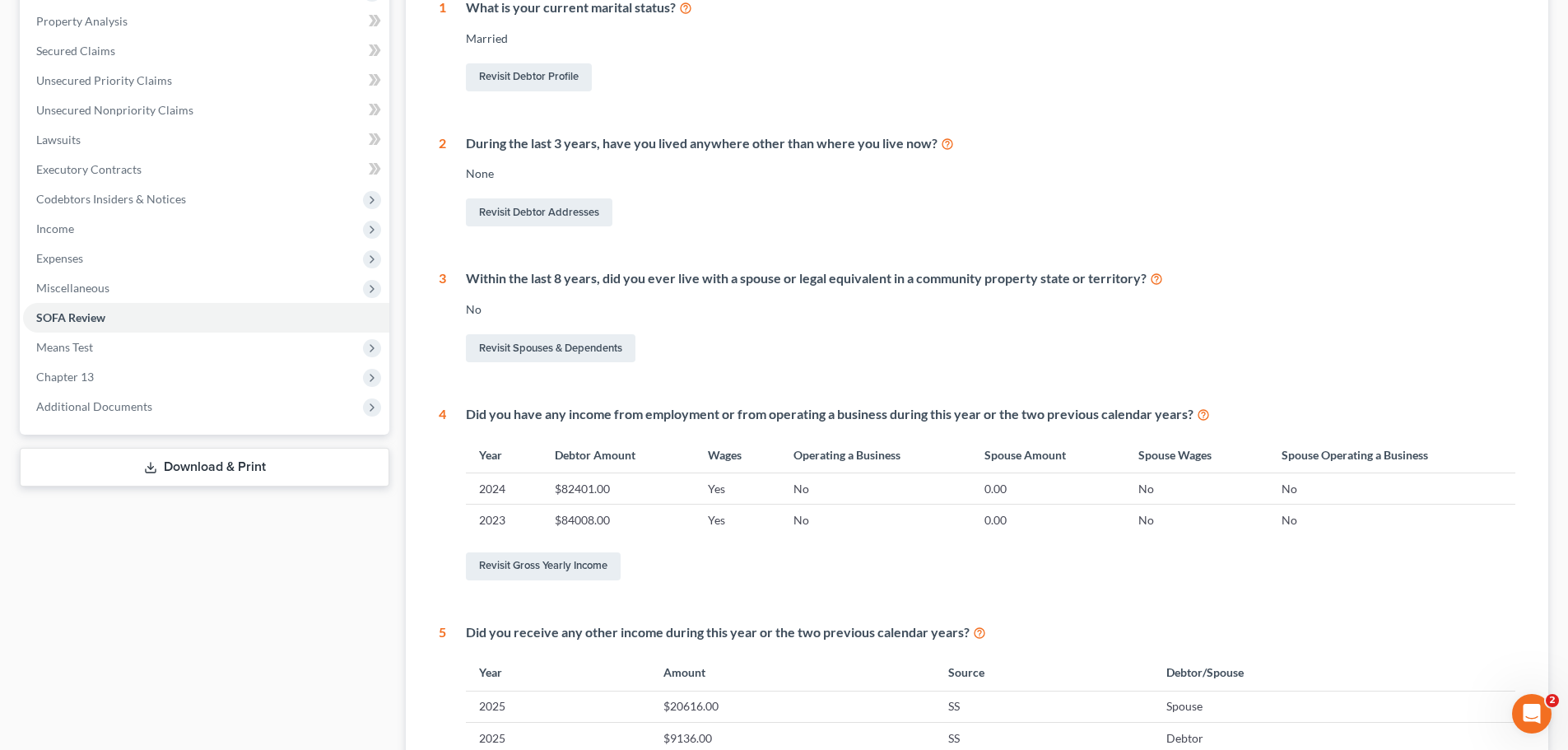
scroll to position [411, 0]
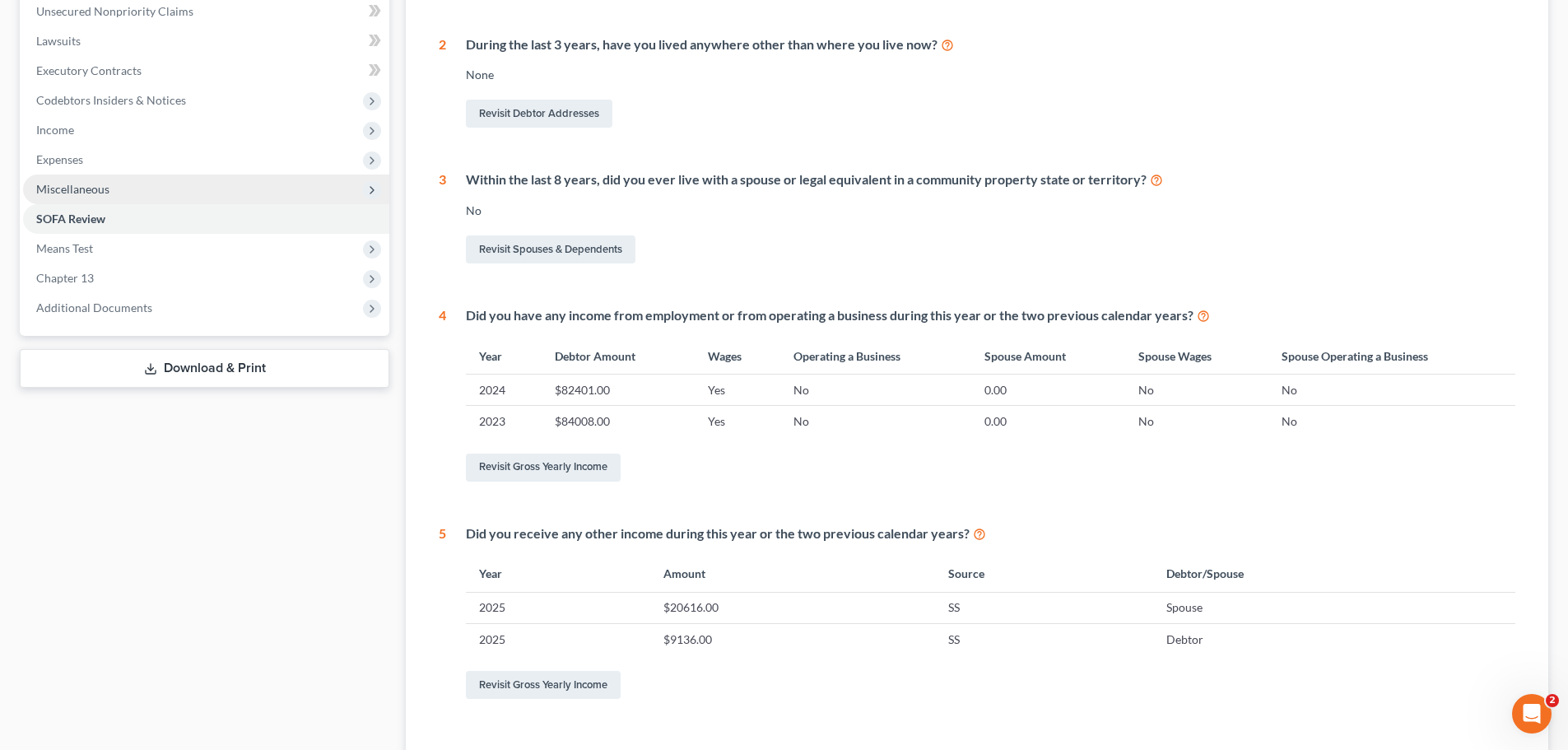
click at [126, 183] on span "Miscellaneous" at bounding box center [207, 189] width 366 height 29
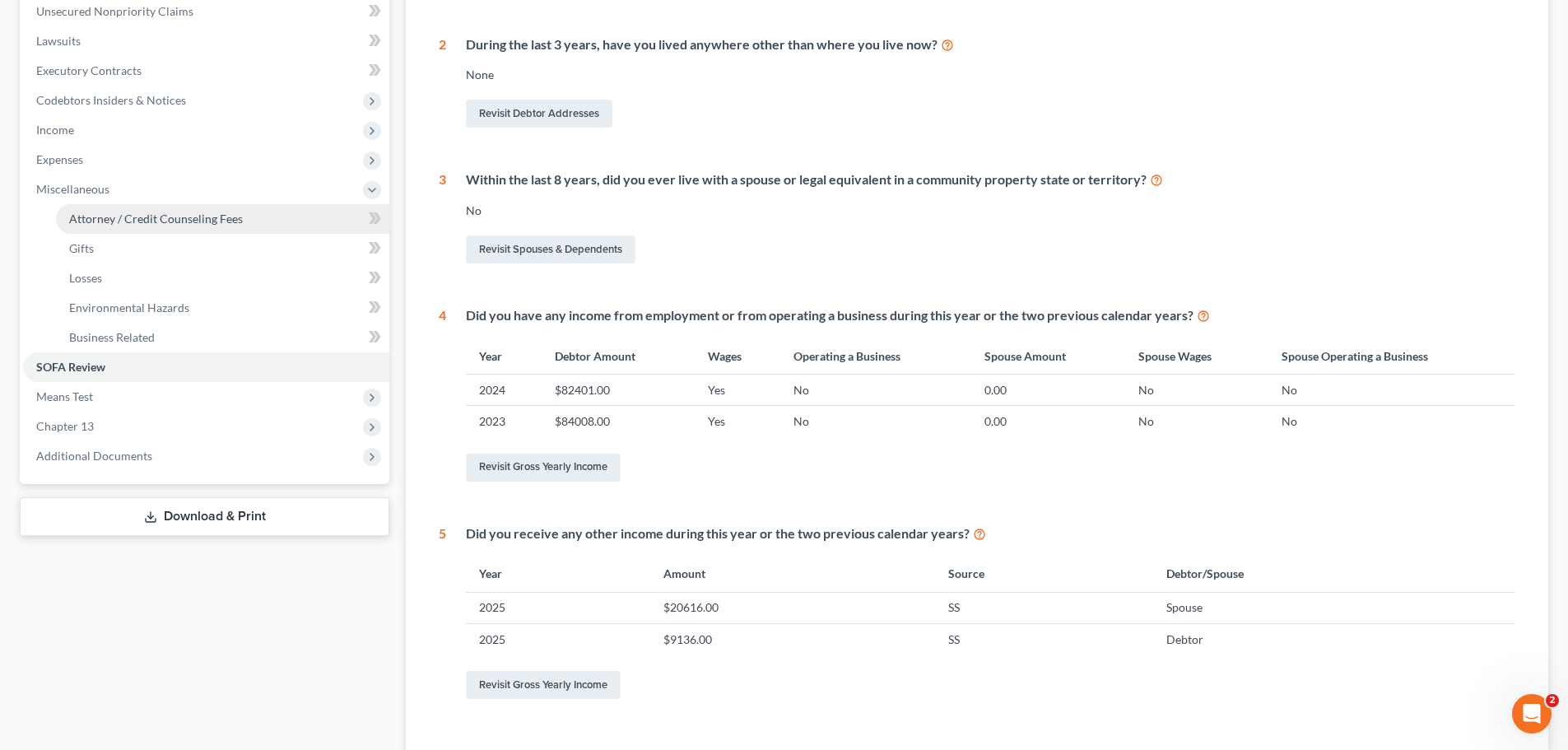
click at [143, 219] on span "Attorney / Credit Counseling Fees" at bounding box center [156, 218] width 173 height 14
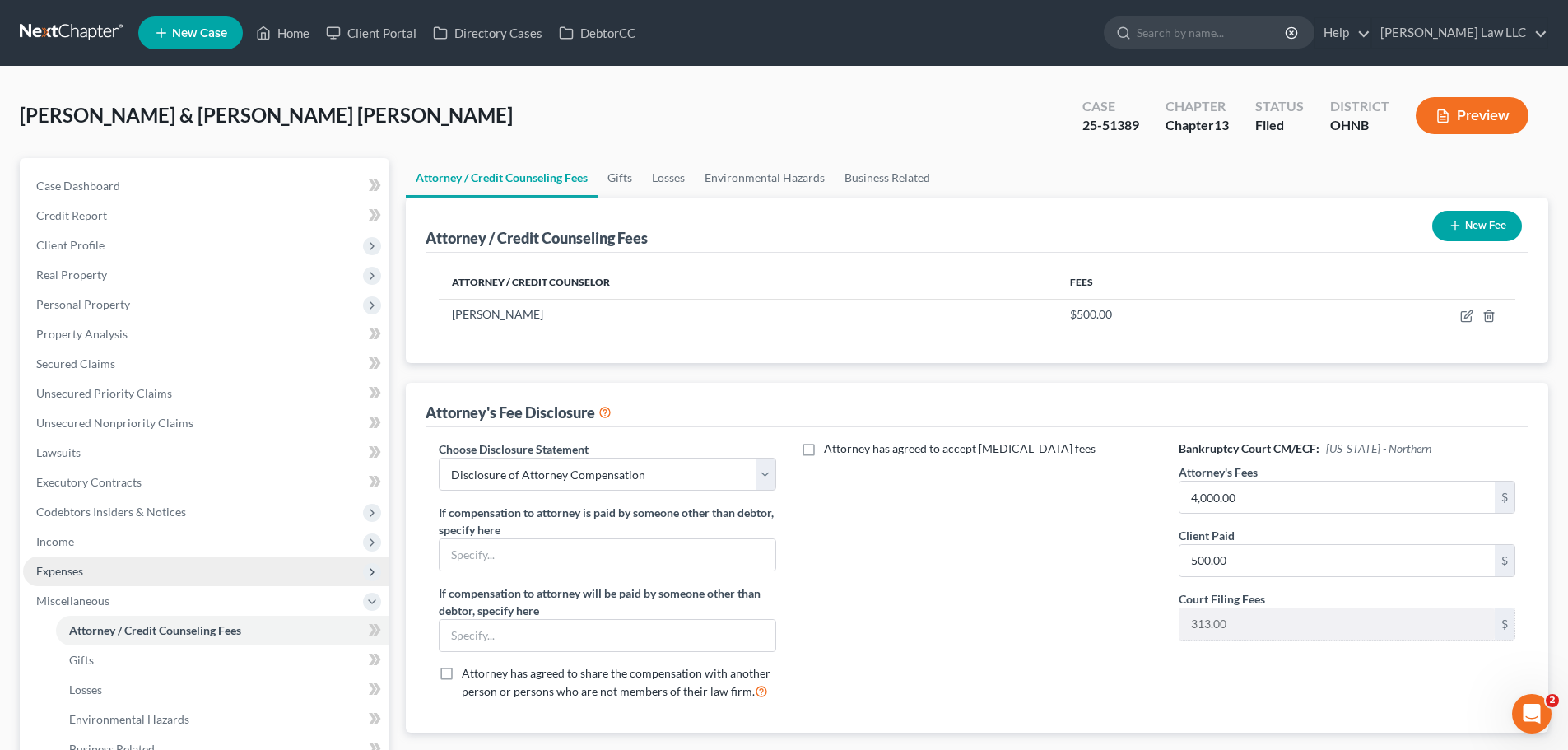
click at [120, 564] on span "Expenses" at bounding box center [207, 571] width 366 height 29
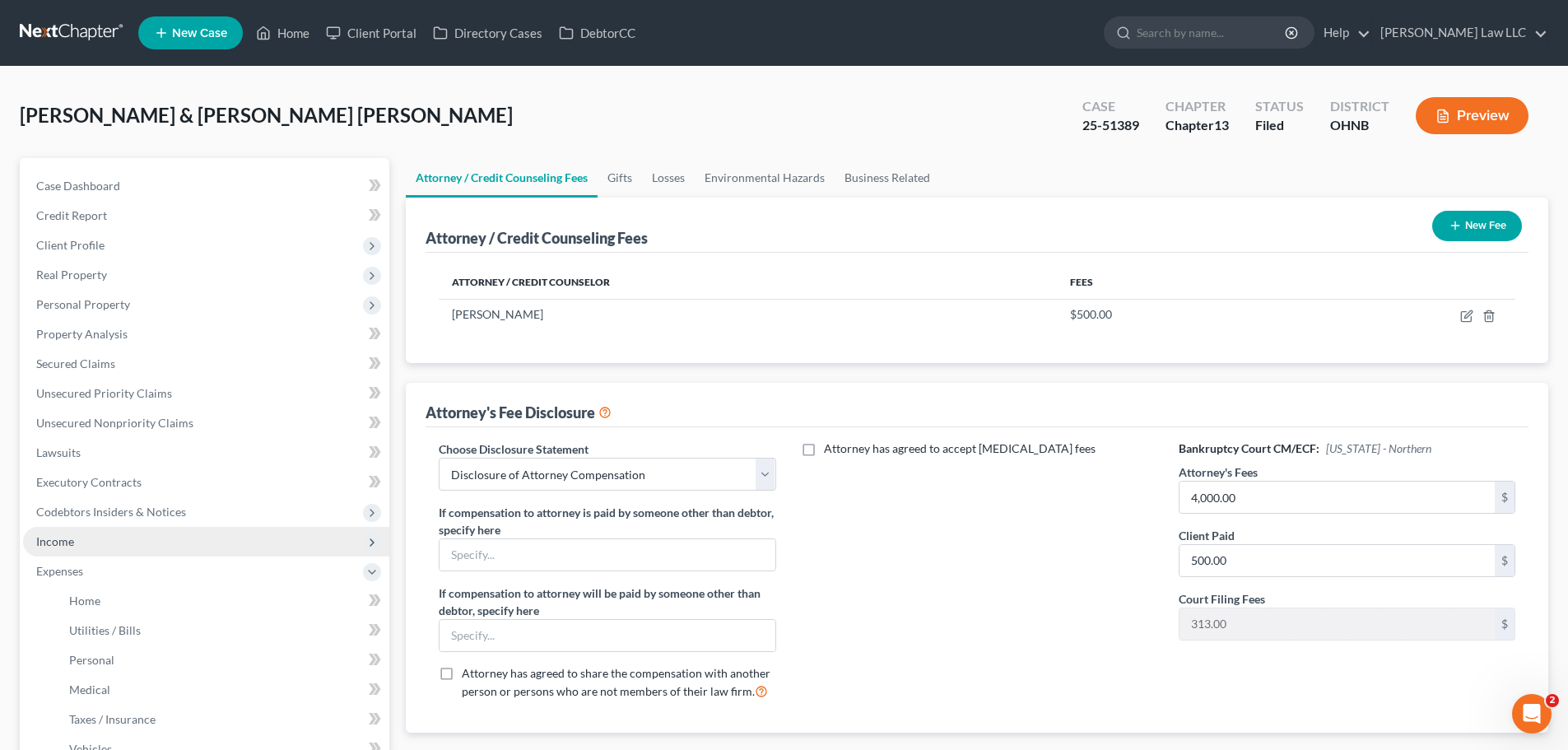
click at [82, 539] on span "Income" at bounding box center [207, 541] width 366 height 29
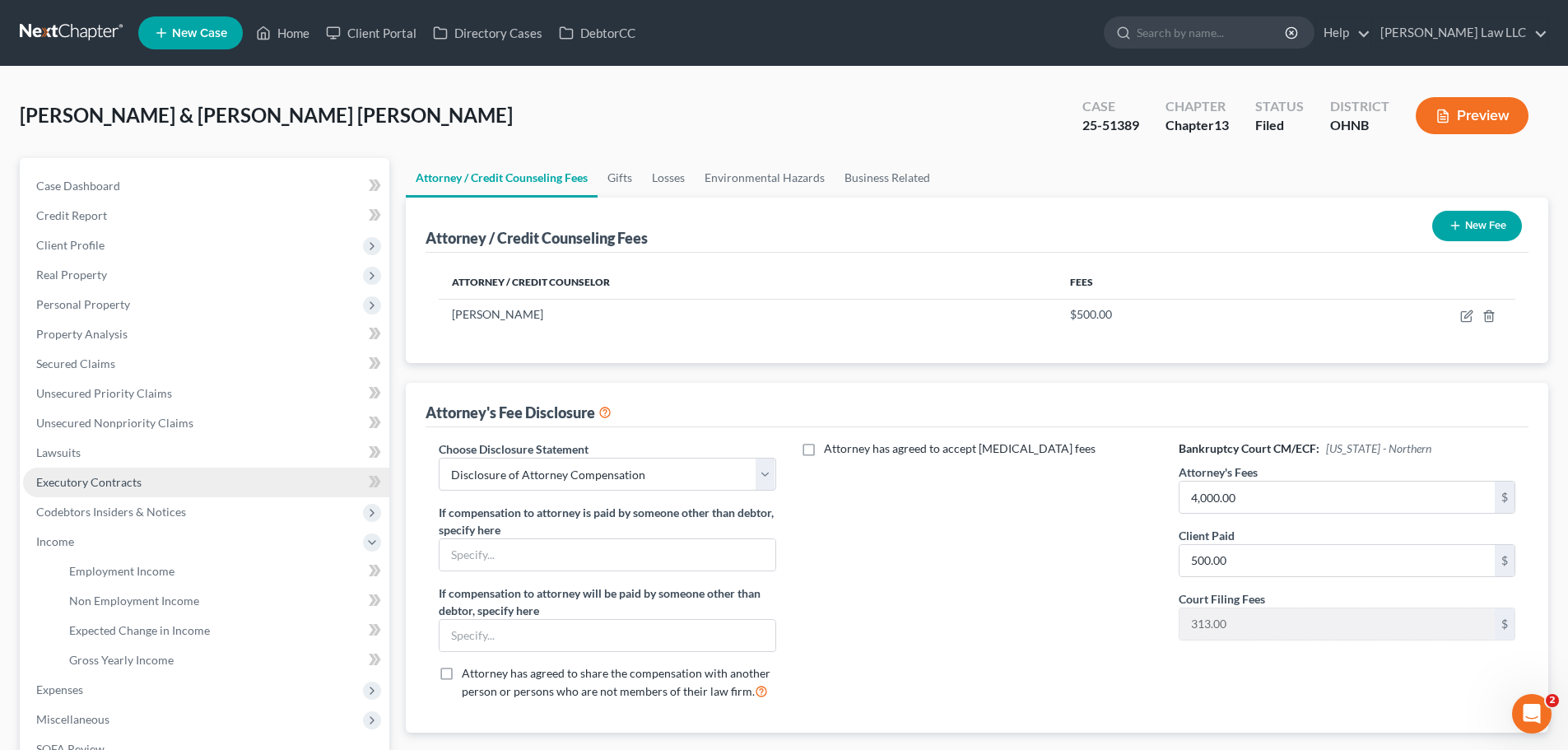
click at [111, 483] on span "Executory Contracts" at bounding box center [89, 482] width 106 height 14
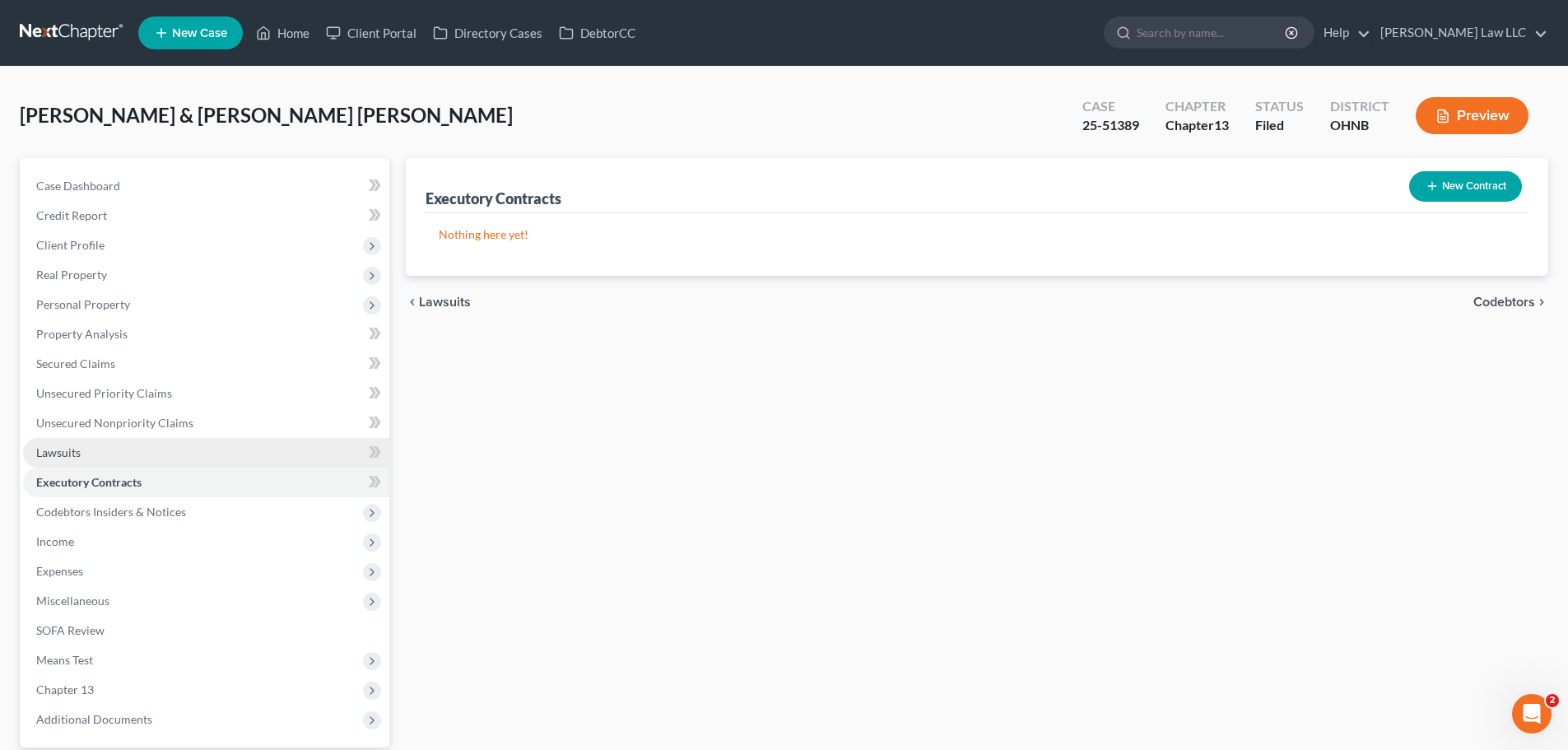
click at [82, 444] on link "Lawsuits" at bounding box center [207, 452] width 366 height 29
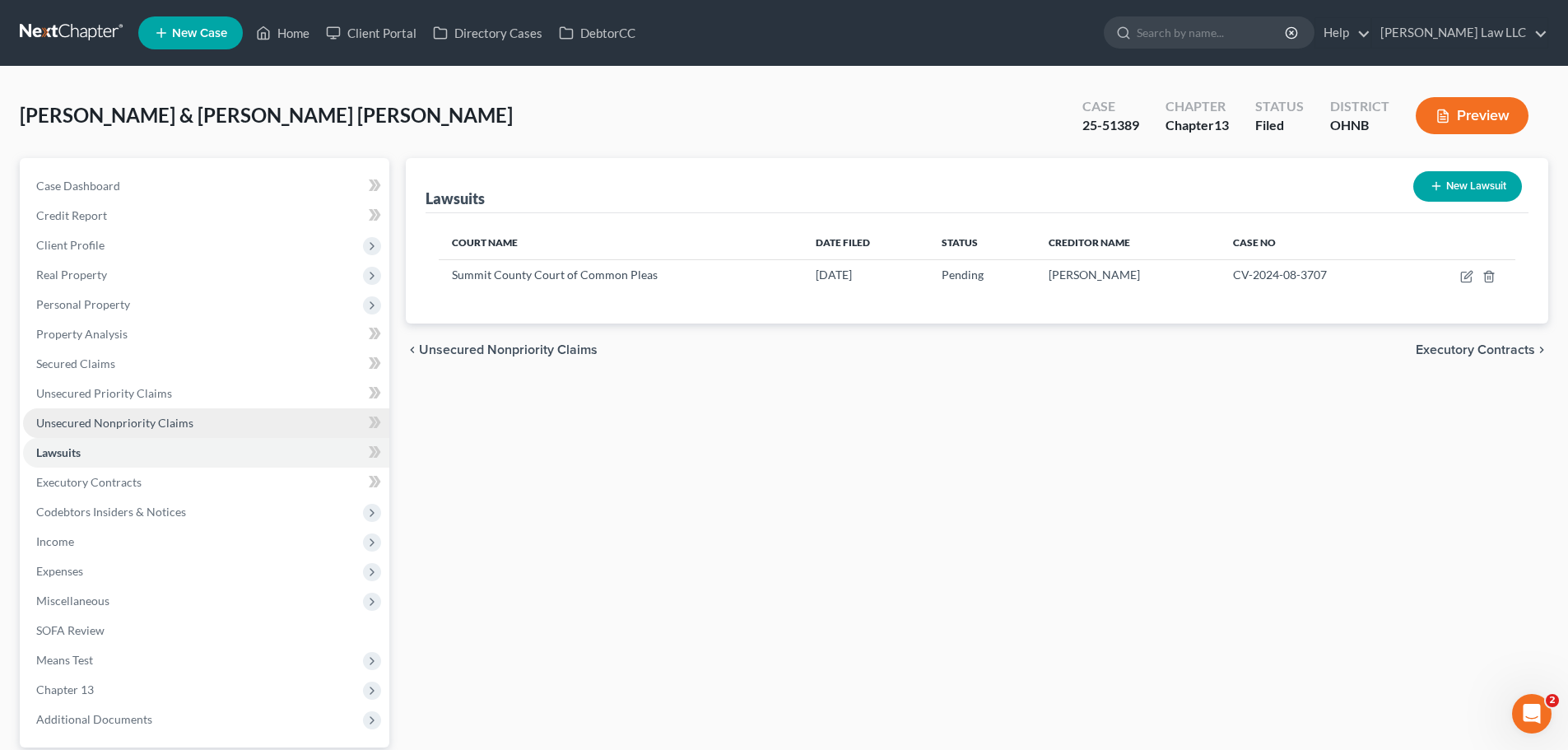
click at [147, 421] on span "Unsecured Nonpriority Claims" at bounding box center [115, 422] width 158 height 14
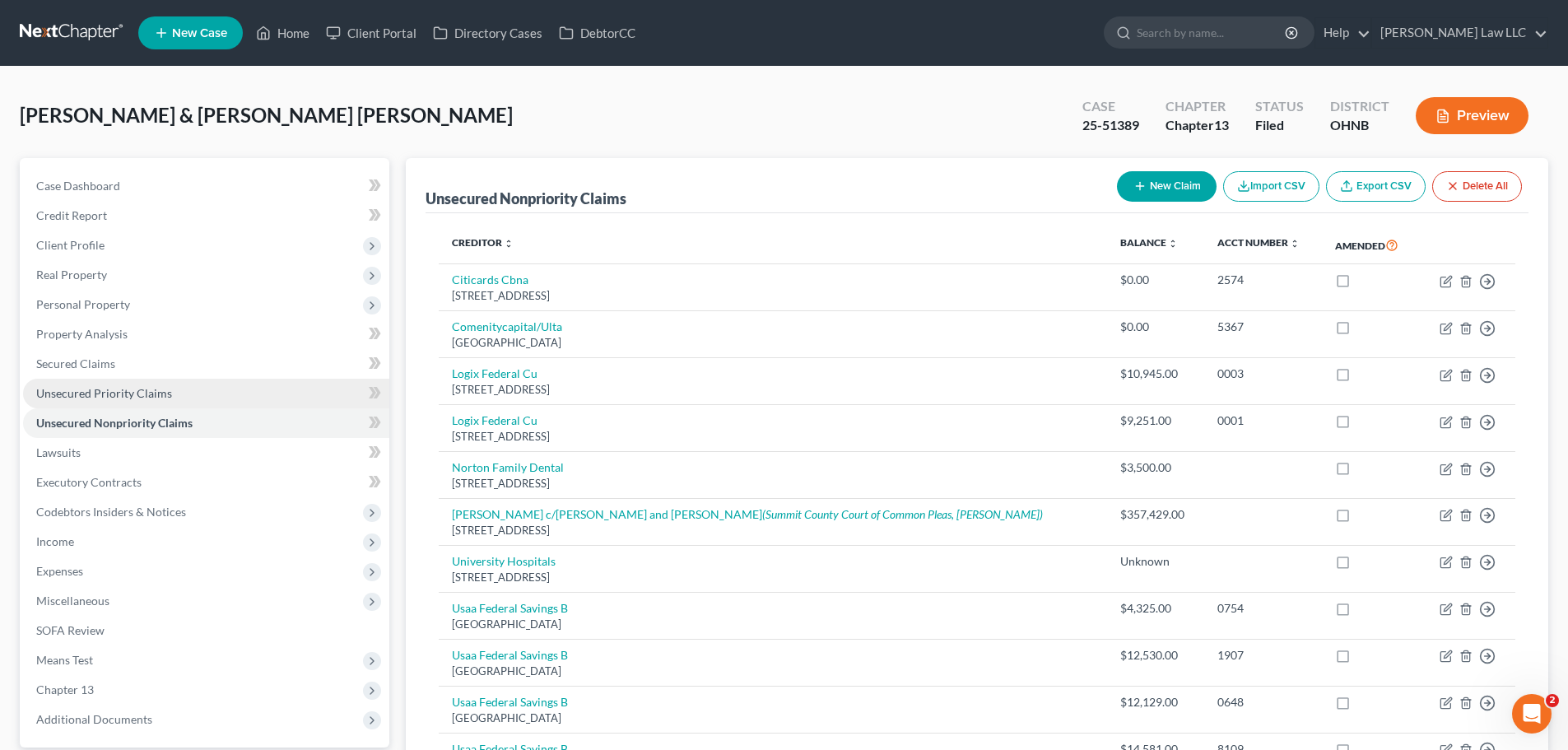
click at [143, 389] on span "Unsecured Priority Claims" at bounding box center [104, 393] width 136 height 14
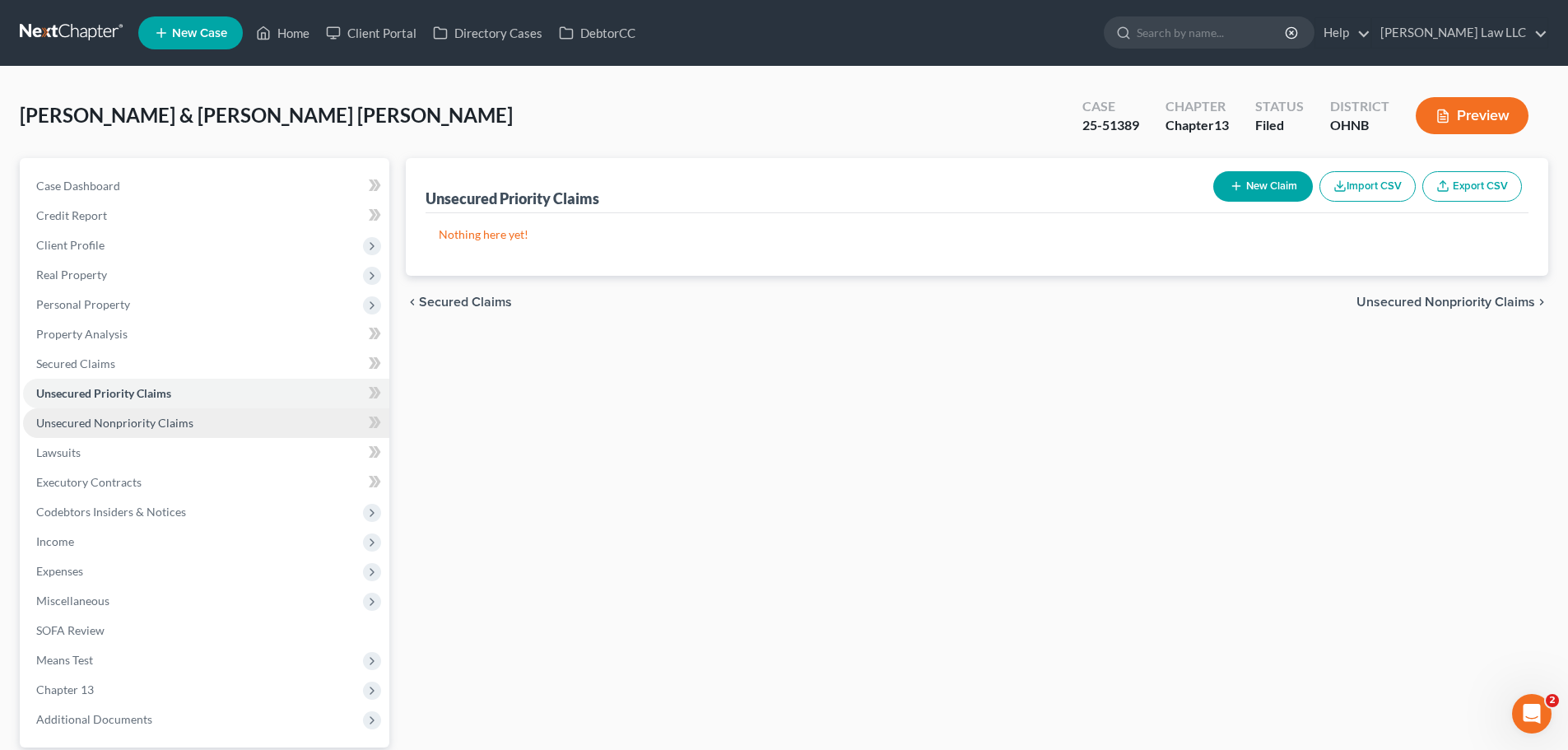
click at [149, 415] on span "Unsecured Nonpriority Claims" at bounding box center [115, 422] width 158 height 14
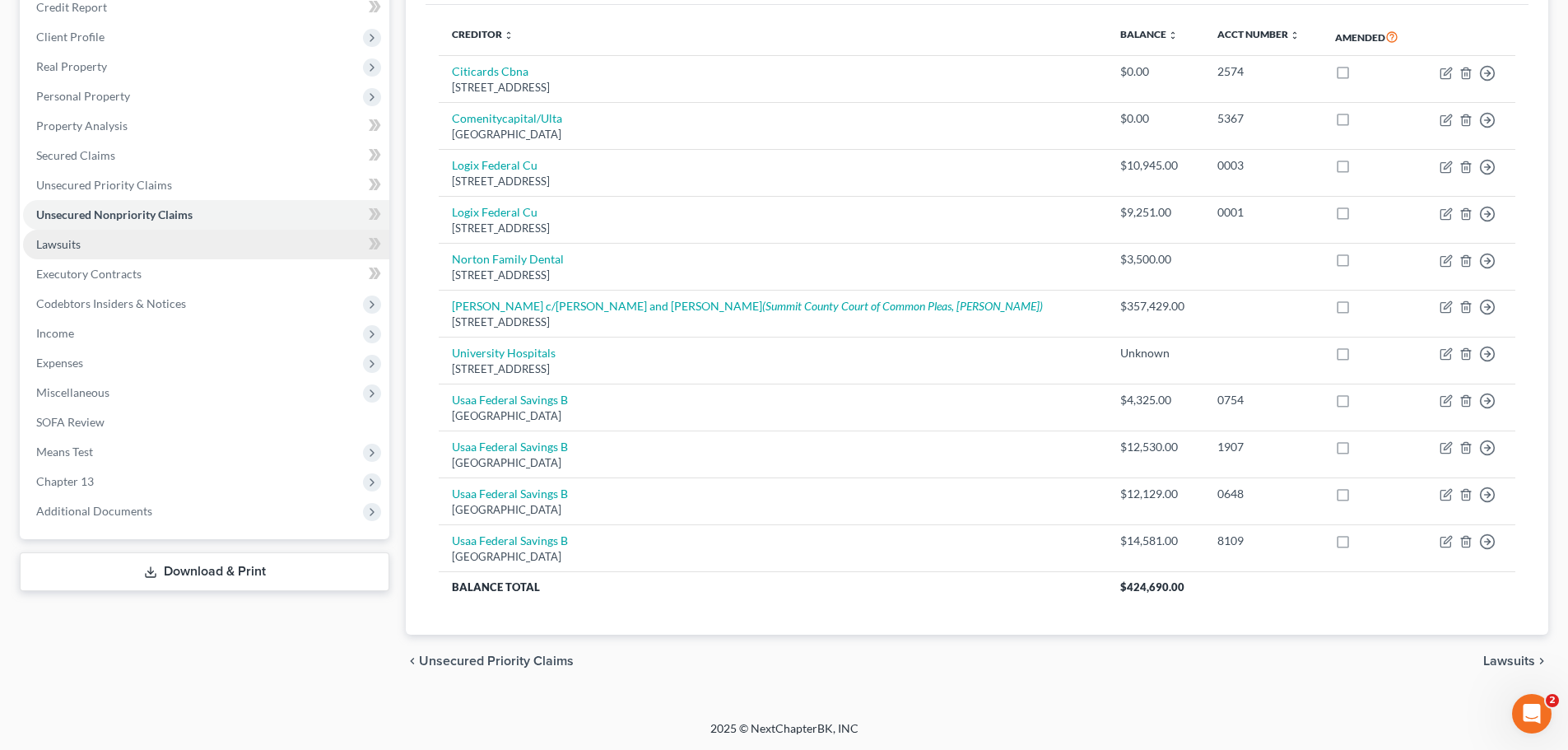
scroll to position [126, 0]
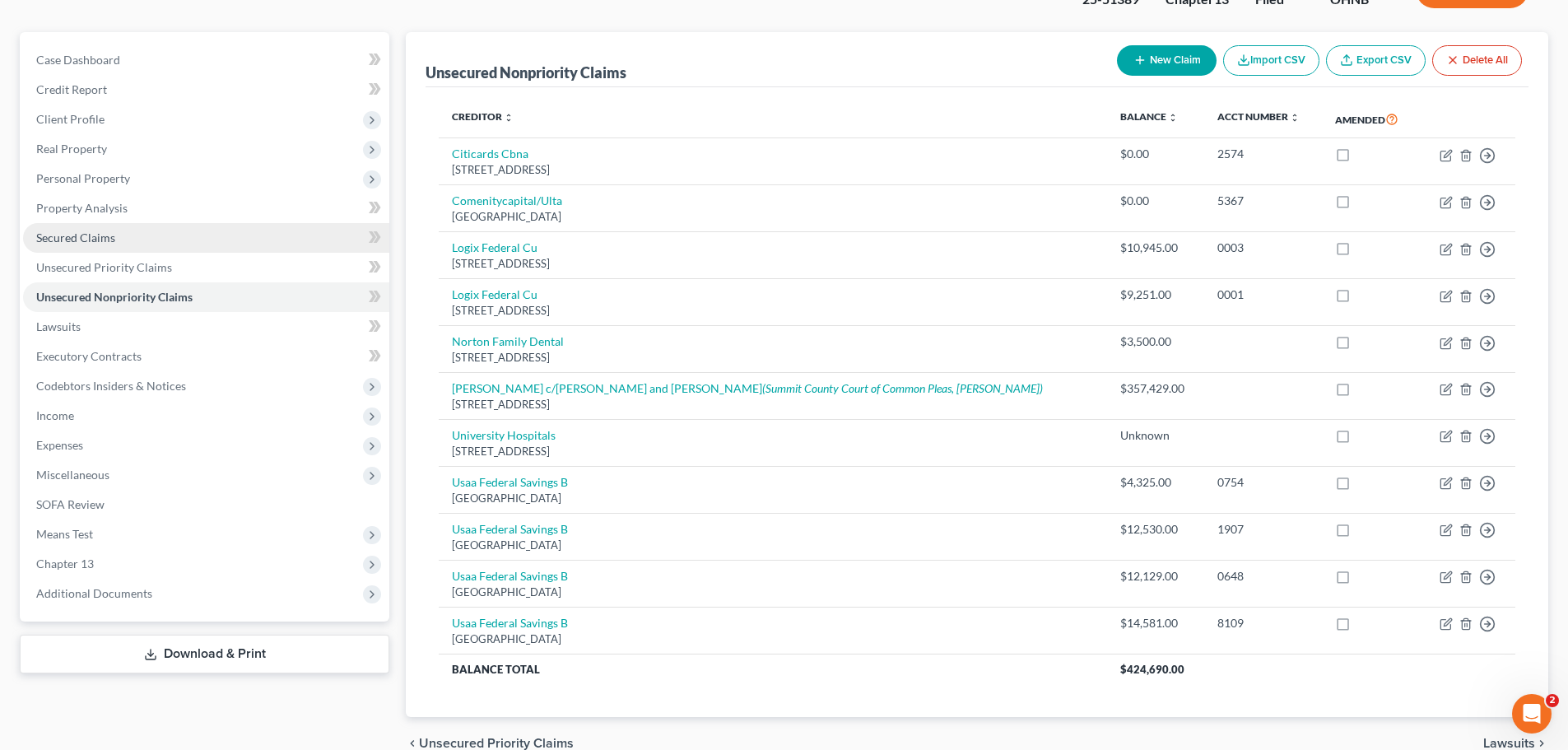
click at [112, 239] on span "Secured Claims" at bounding box center [75, 237] width 79 height 14
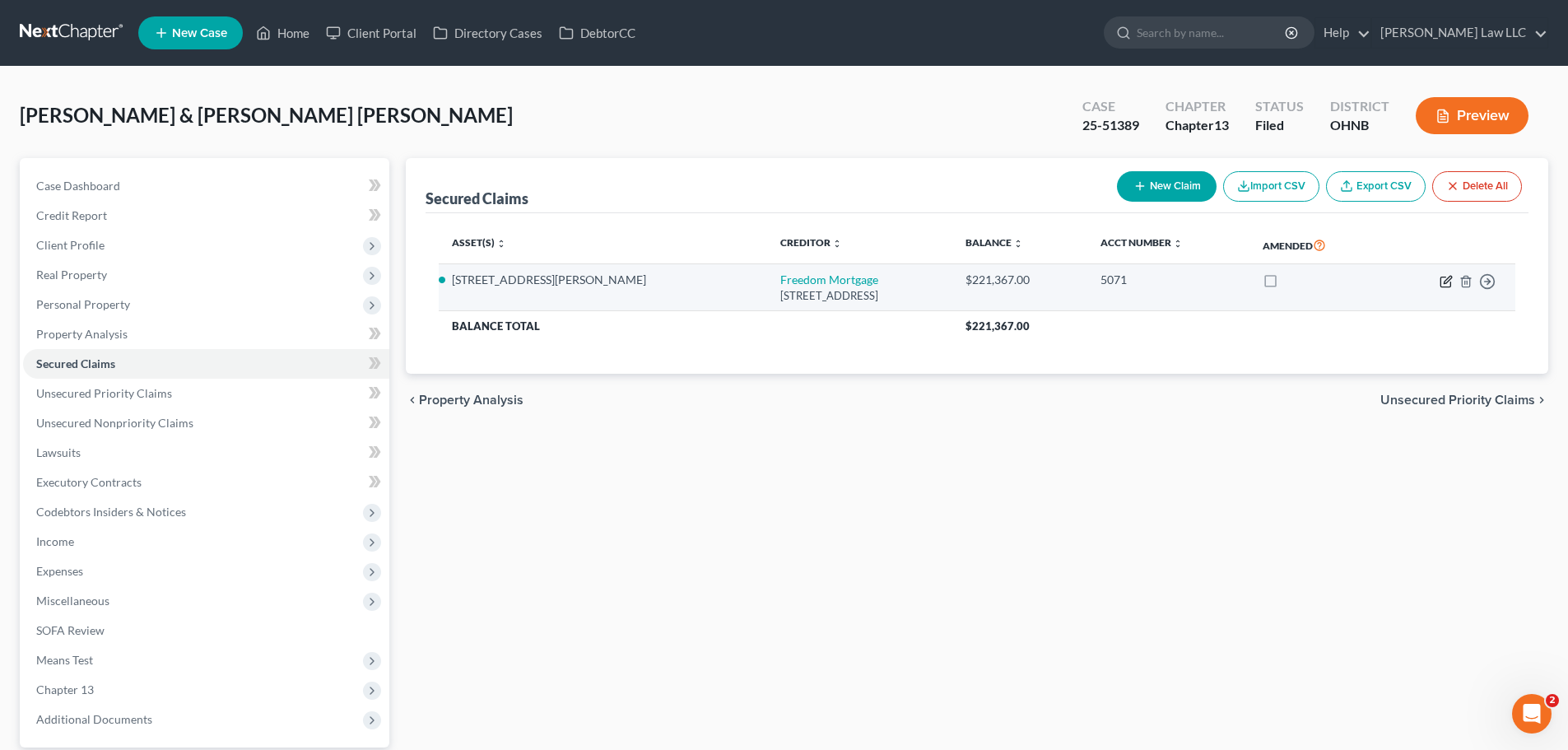
click at [1443, 278] on icon "button" at bounding box center [1446, 281] width 13 height 13
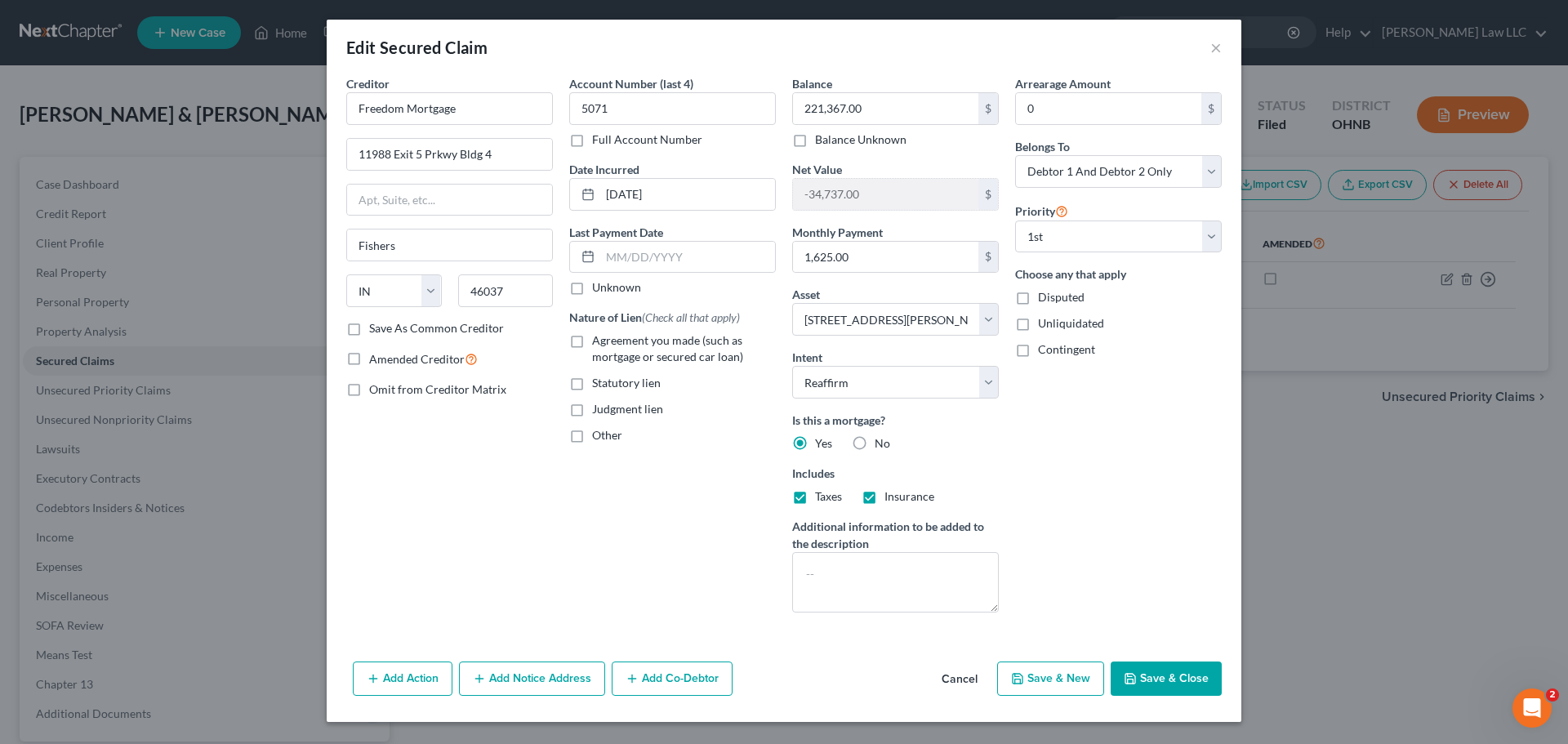
click at [592, 344] on label "Agreement you made (such as mortgage or secured car loan)" at bounding box center [683, 349] width 184 height 33
click at [598, 343] on input "Agreement you made (such as mortgage or secured car loan)" at bounding box center [603, 337] width 11 height 11
click at [518, 480] on div "Creditor * Freedom Mortgage 11988 Exit 5 Prkwy Bldg 4 Fishers State AL AK AR AZ…" at bounding box center [449, 350] width 222 height 551
click at [1173, 669] on button "Save & Close" at bounding box center [1166, 678] width 111 height 34
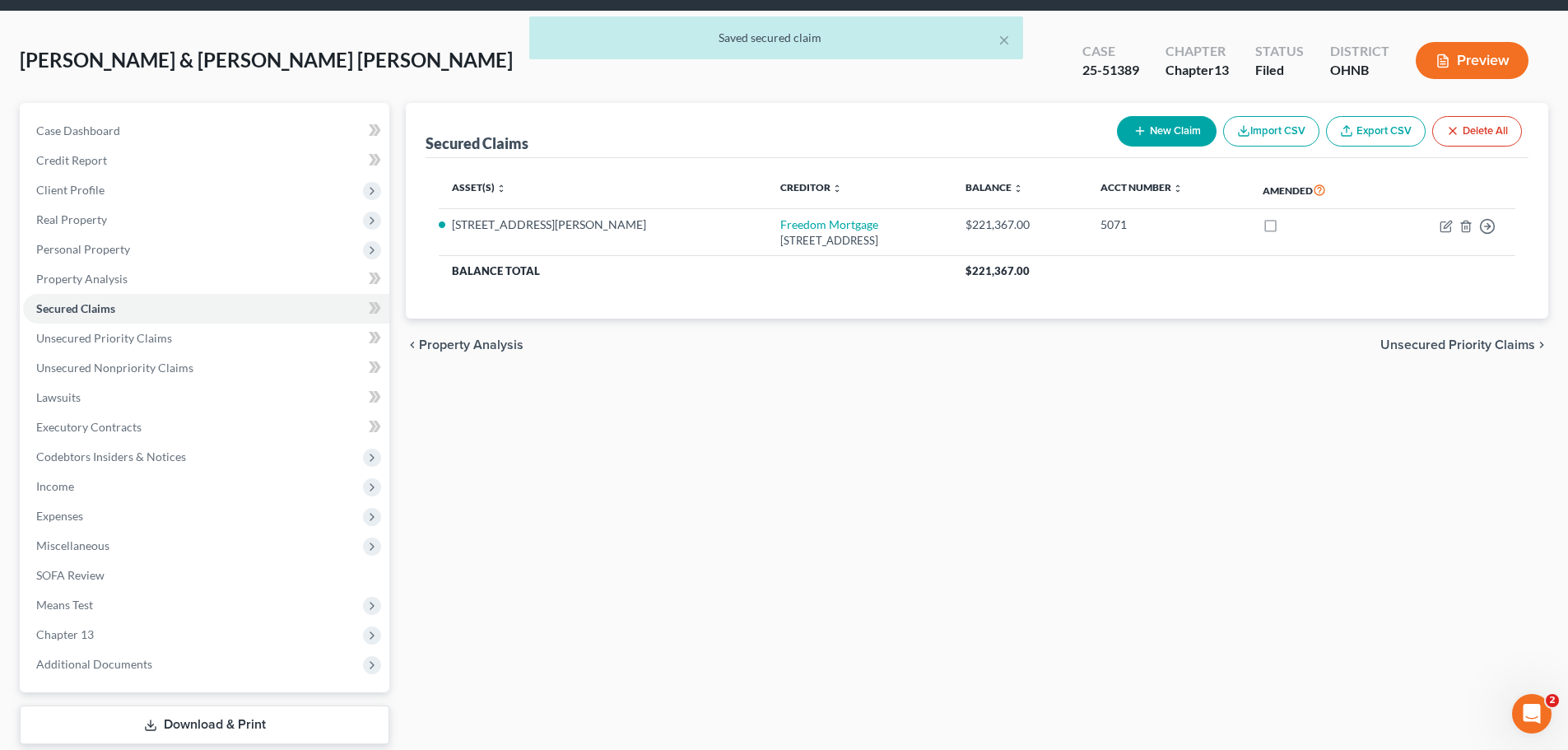
scroll to position [112, 0]
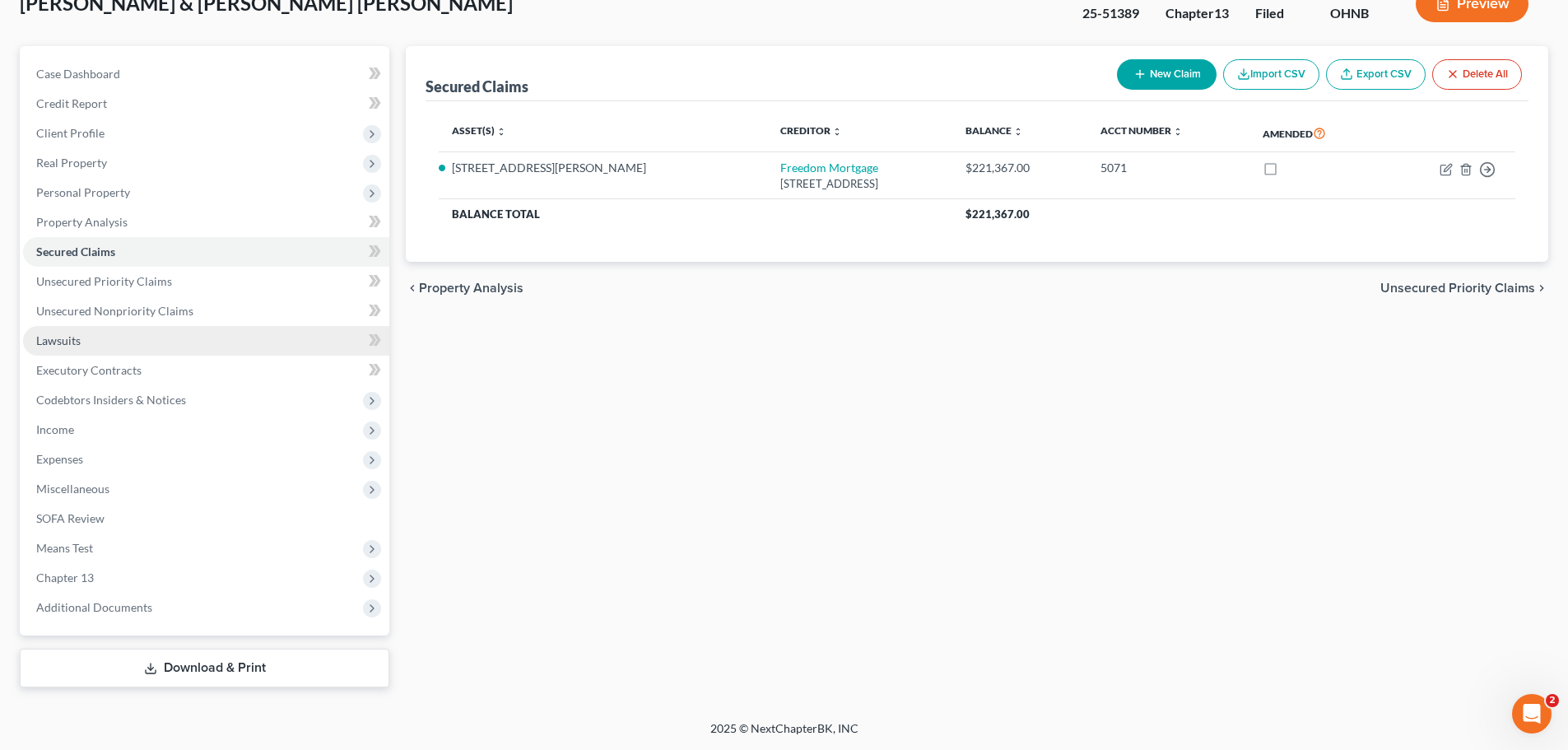
click at [123, 348] on link "Lawsuits" at bounding box center [207, 341] width 366 height 29
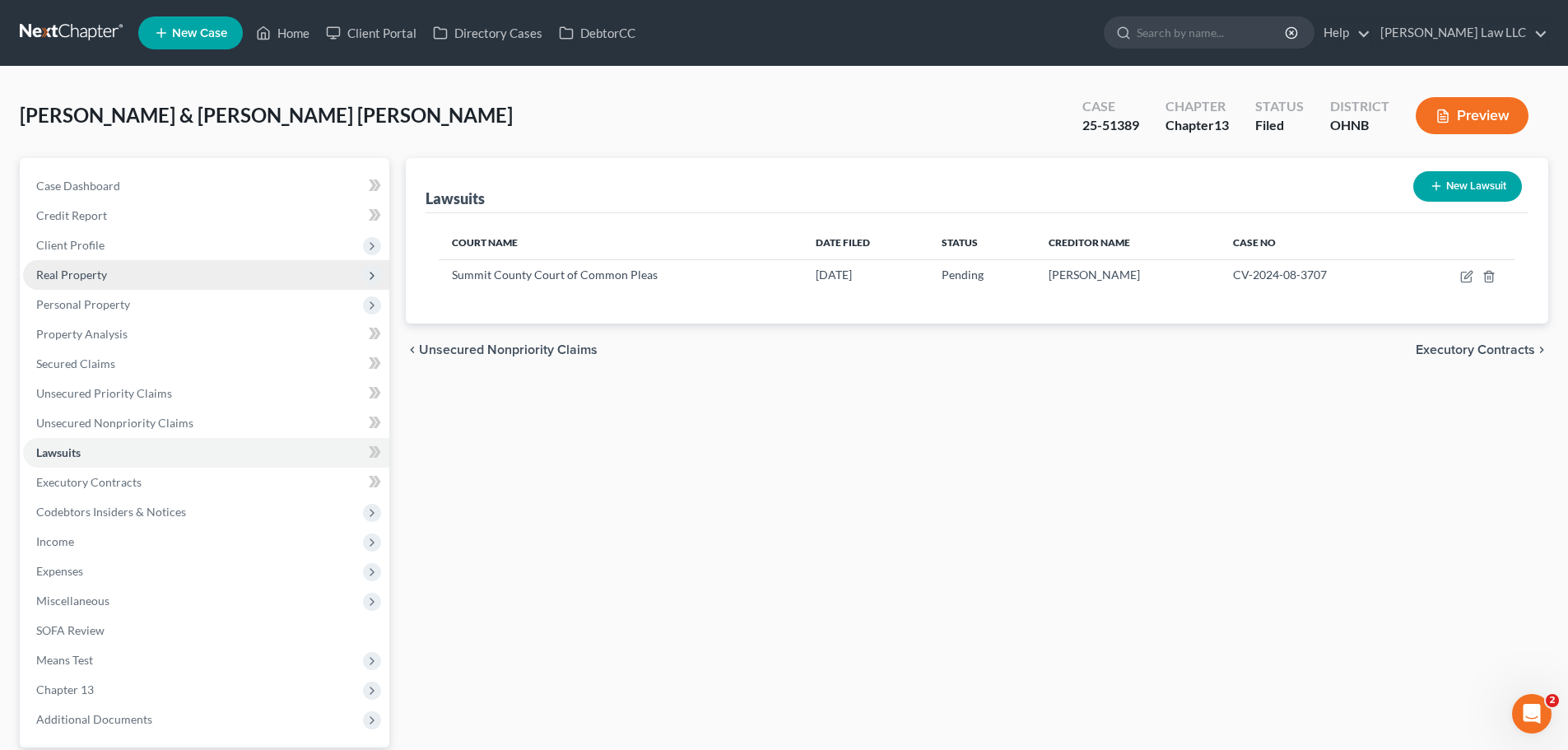
click at [81, 281] on span "Real Property" at bounding box center [207, 275] width 366 height 29
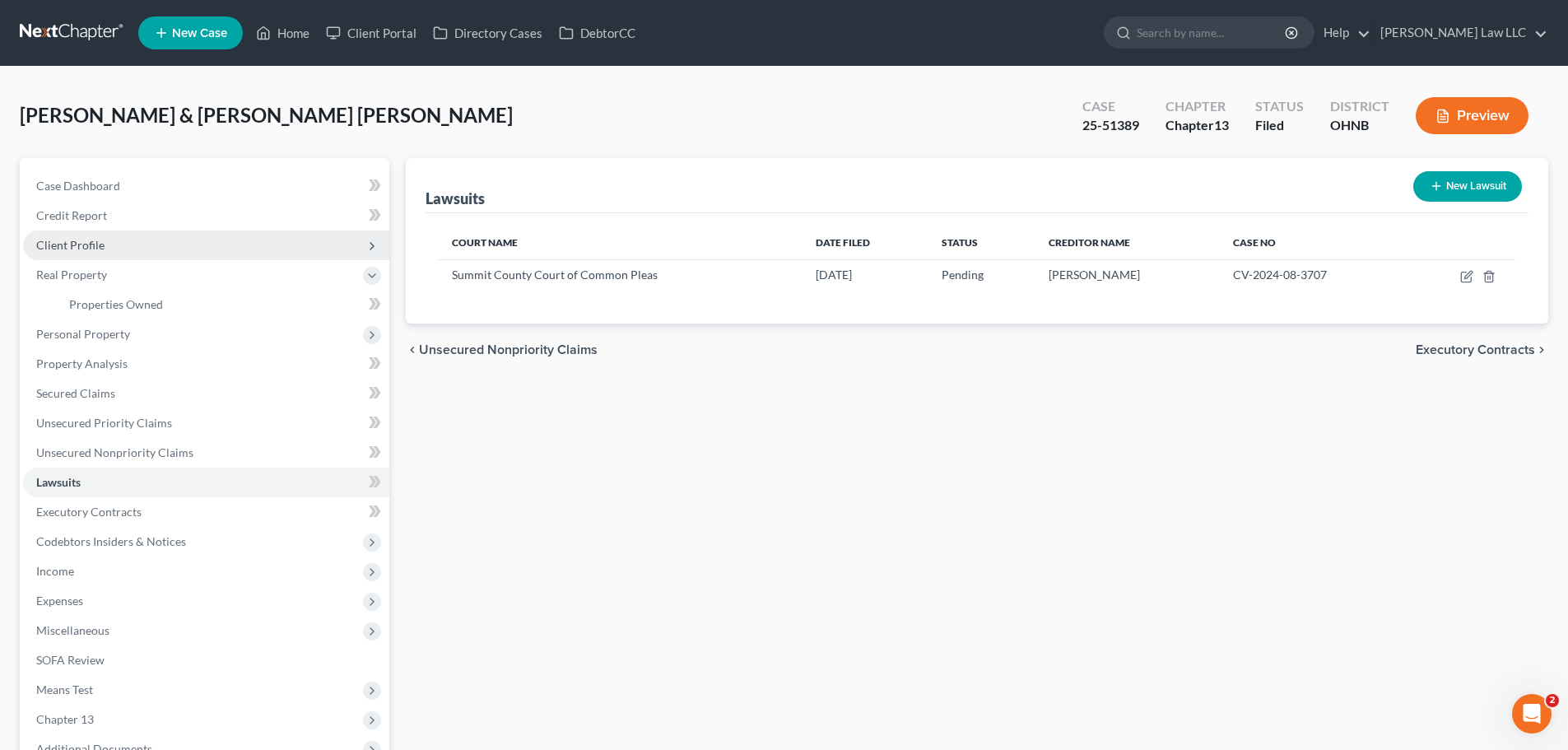
click at [102, 246] on span "Client Profile" at bounding box center [71, 245] width 69 height 14
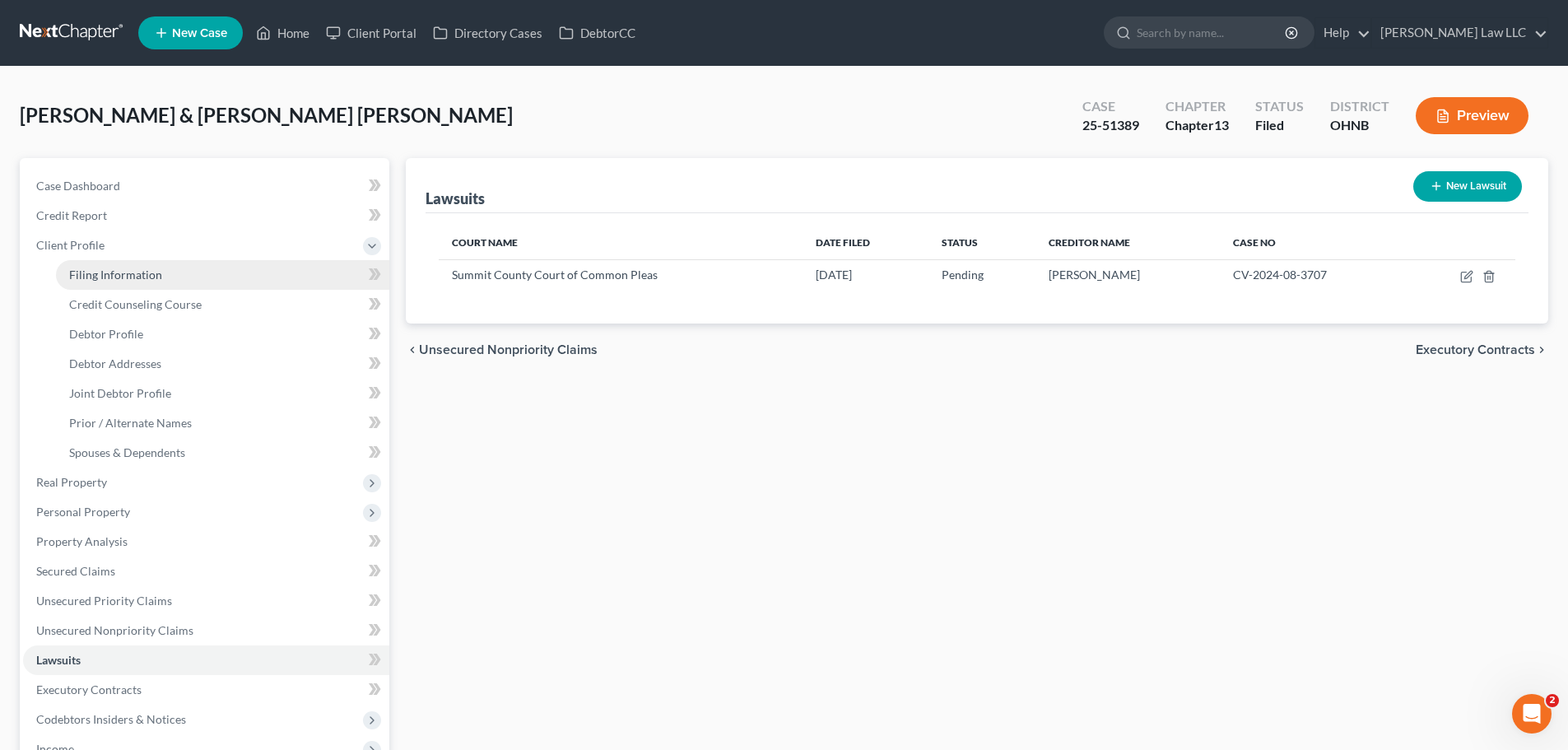
click at [113, 285] on link "Filing Information" at bounding box center [222, 275] width 333 height 29
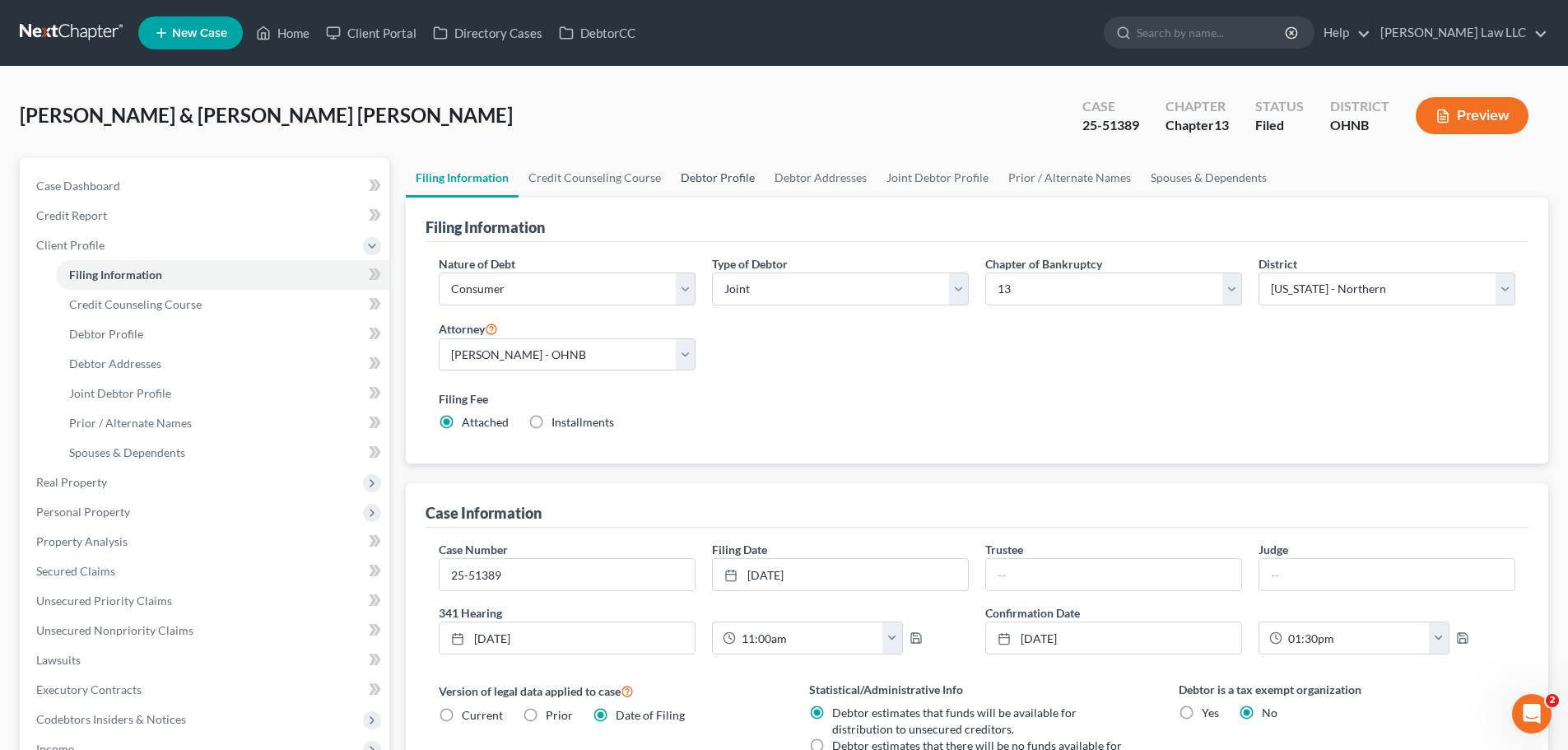
click at [720, 182] on link "Debtor Profile" at bounding box center [718, 177] width 94 height 39
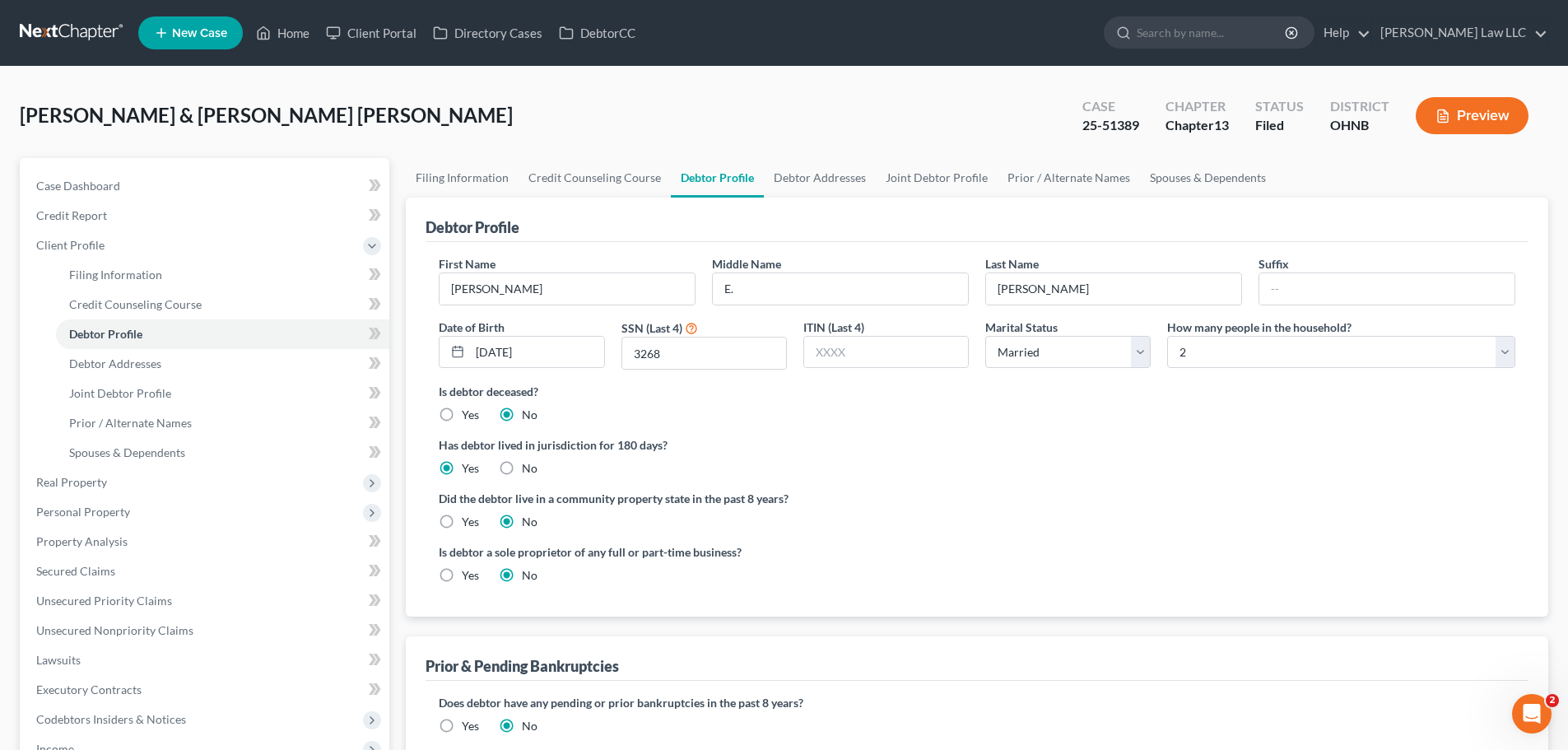
click at [267, 118] on span "[PERSON_NAME] & [PERSON_NAME] [PERSON_NAME]" at bounding box center [266, 115] width 494 height 23
click at [404, 121] on div "Alvarez, Jimmie & Steele Alvarez, Nell Upgraded Case 25-51389 Chapter Chapter 1…" at bounding box center [784, 121] width 1529 height 71
click at [1217, 41] on input "search" at bounding box center [1212, 32] width 151 height 30
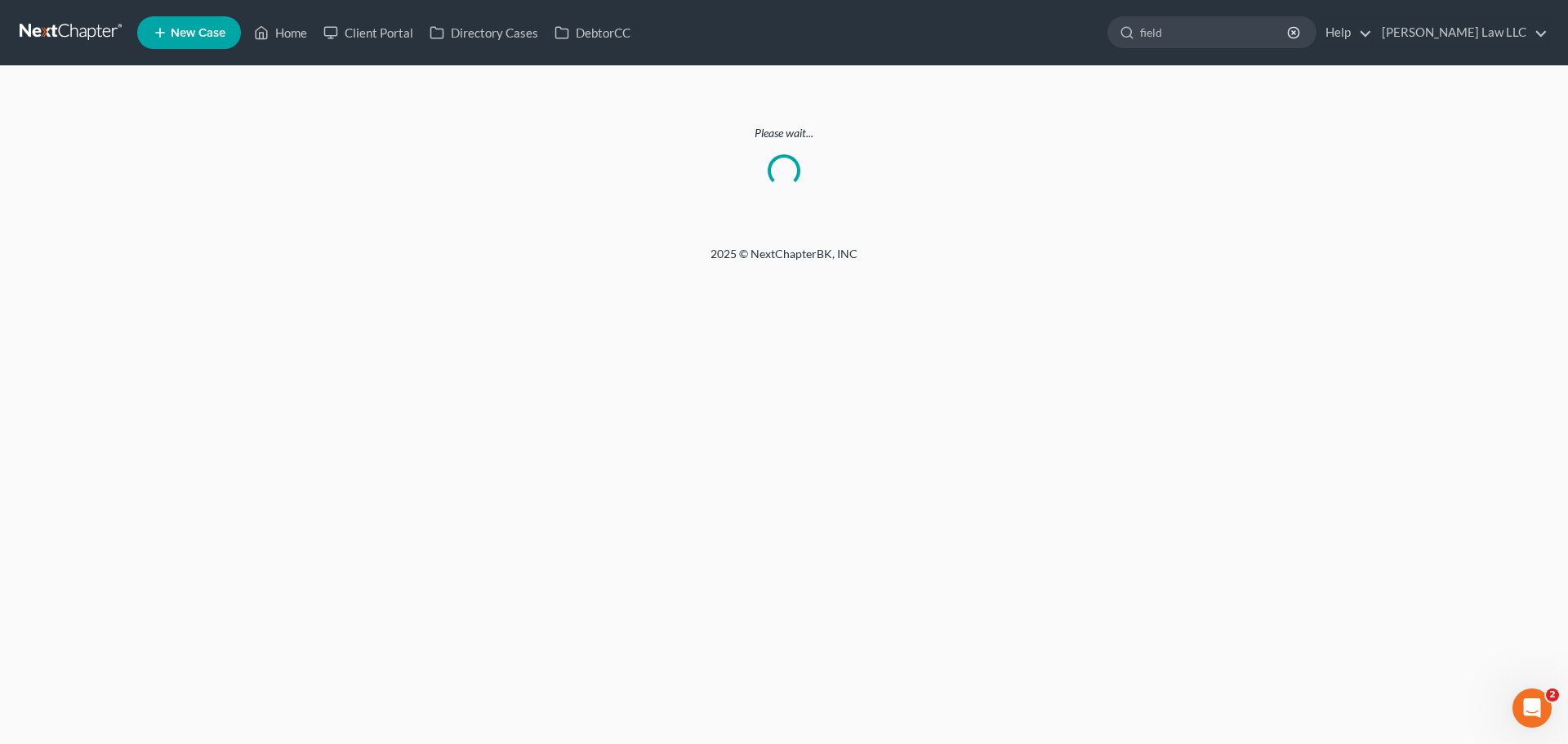
click at [75, 52] on nav "Home New Case Client Portal Directory Cases DebtorCC Metzger Law LLC mariya@van…" at bounding box center [784, 32] width 1568 height 65
click at [80, 33] on link at bounding box center [72, 32] width 105 height 29
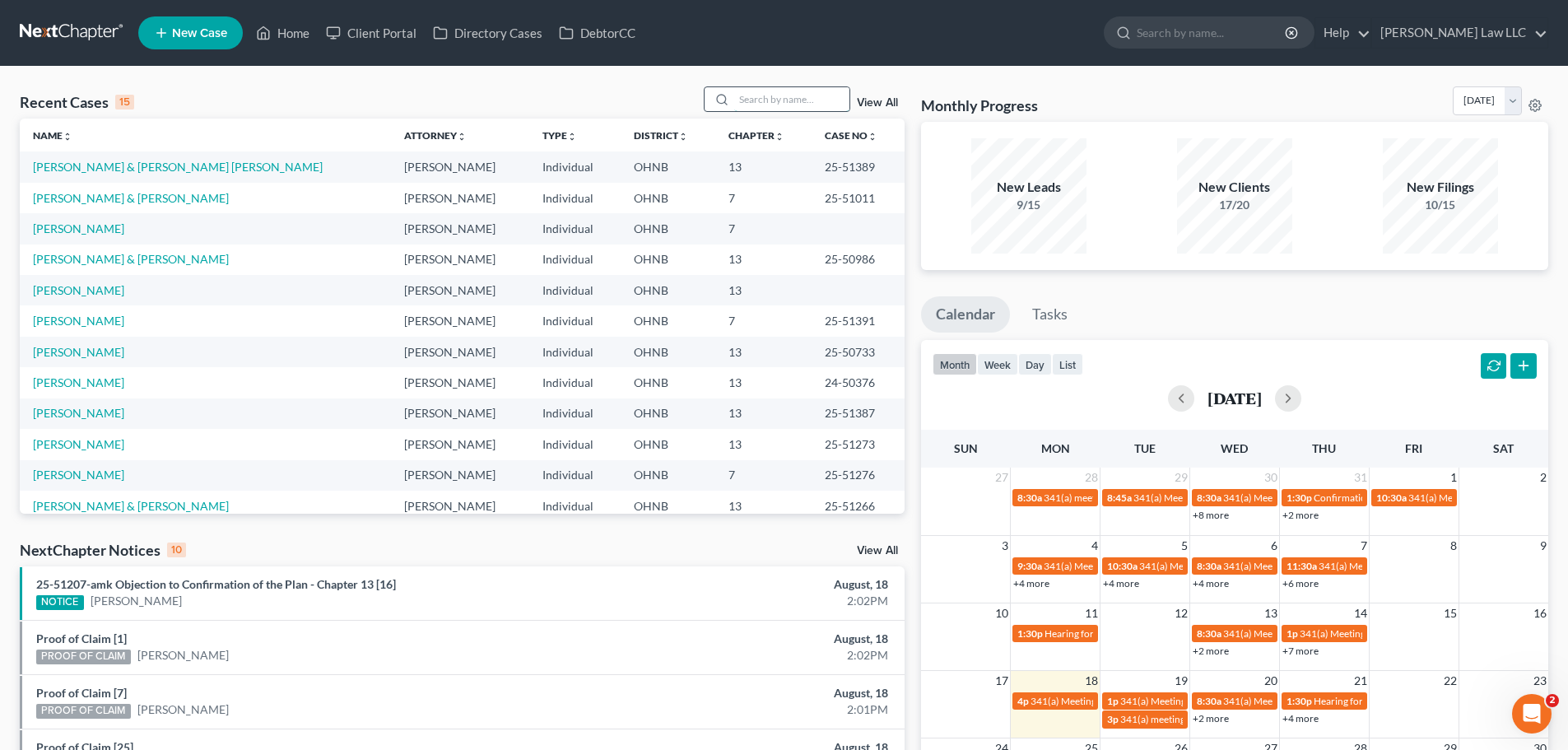
click at [768, 100] on input "search" at bounding box center [792, 99] width 116 height 23
type input "field"
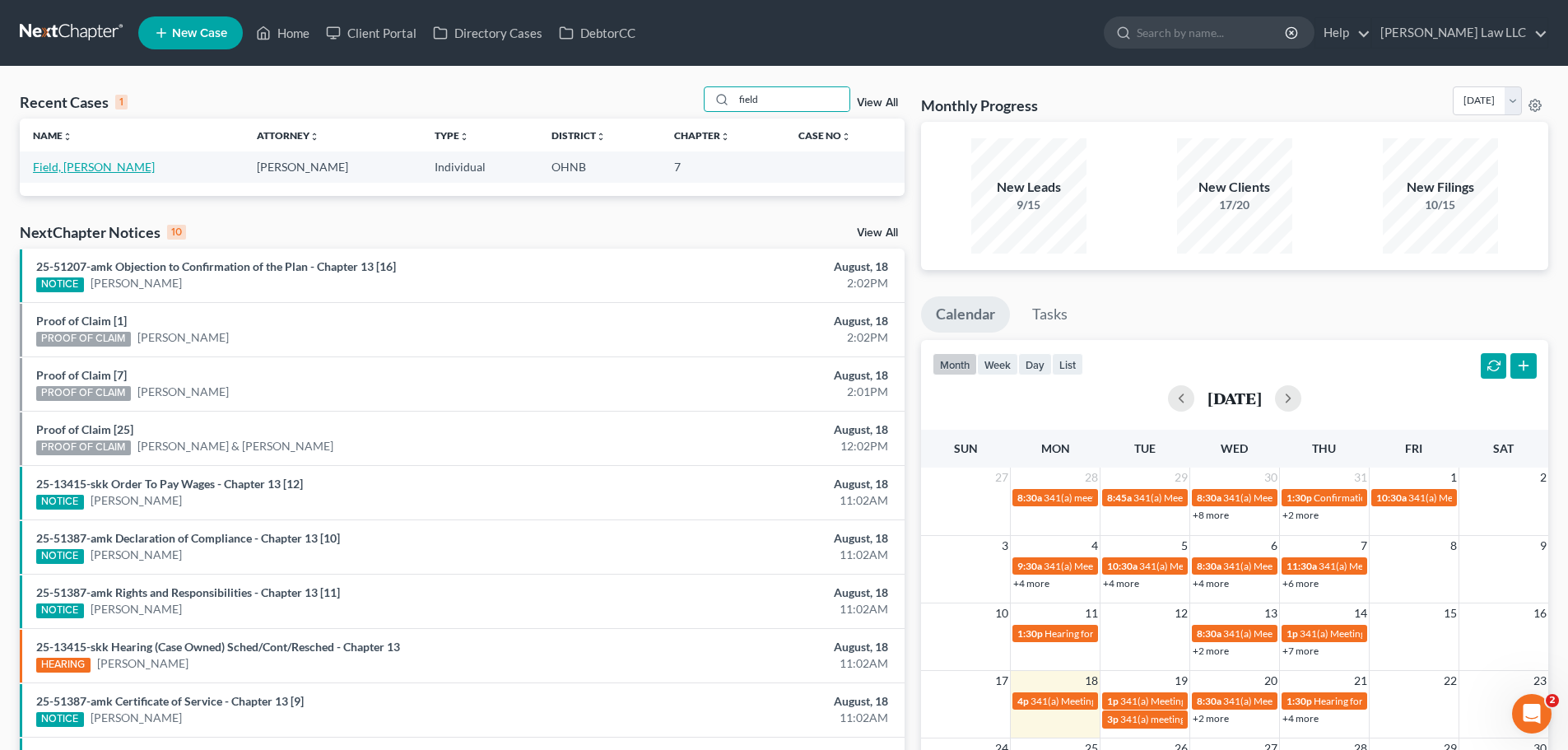
click at [77, 163] on link "Field, [PERSON_NAME]" at bounding box center [94, 166] width 121 height 14
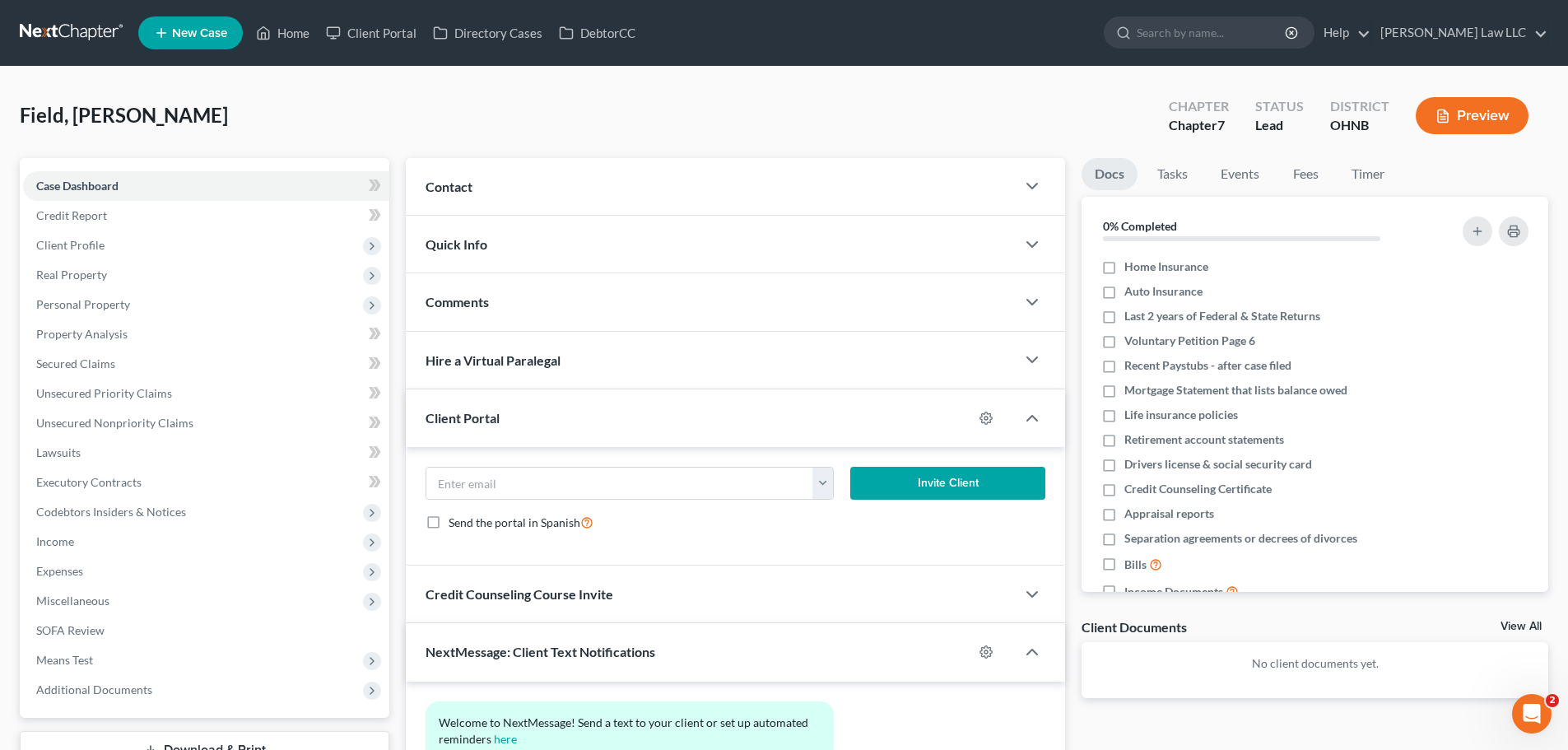
click at [421, 187] on div "Contact" at bounding box center [710, 186] width 610 height 57
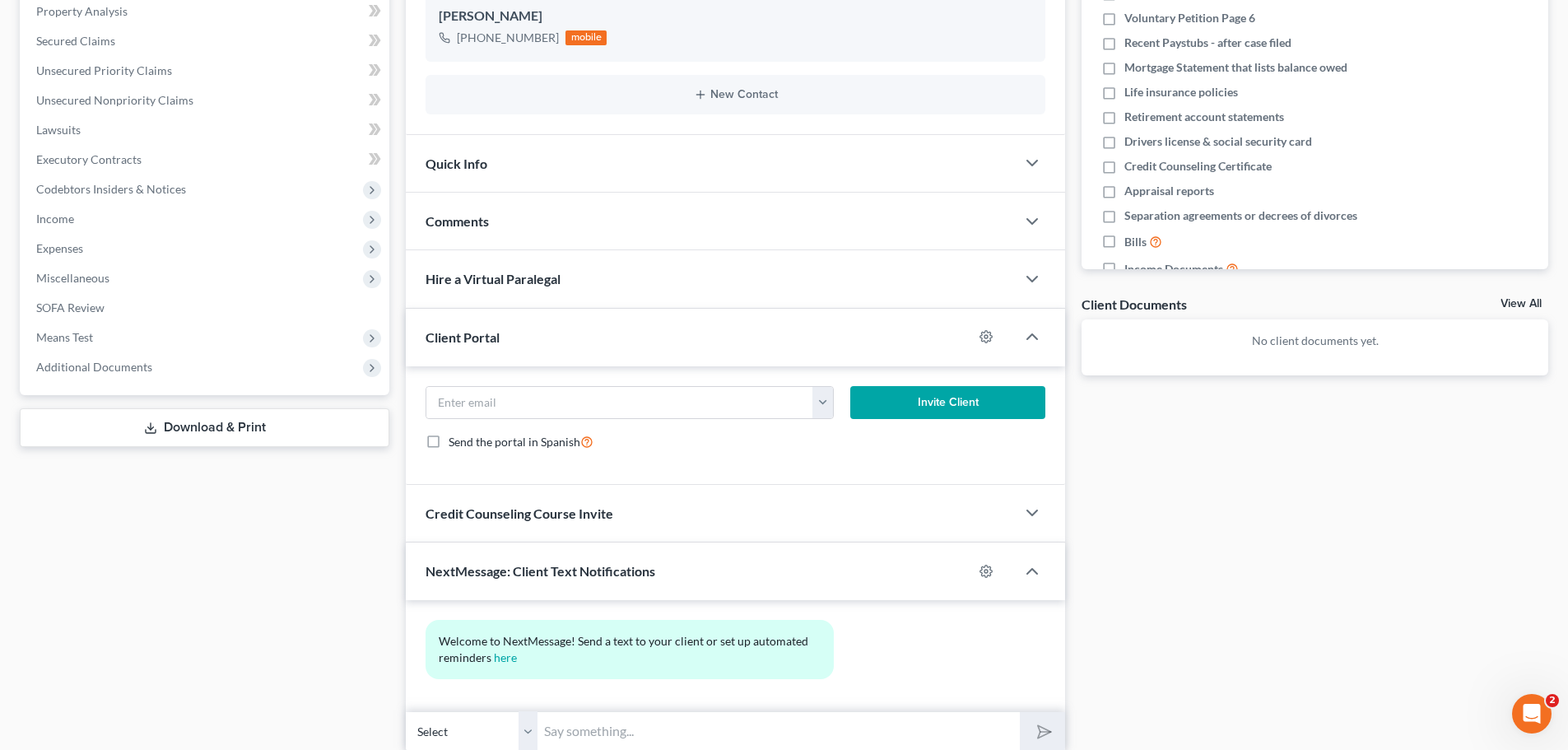
scroll to position [329, 0]
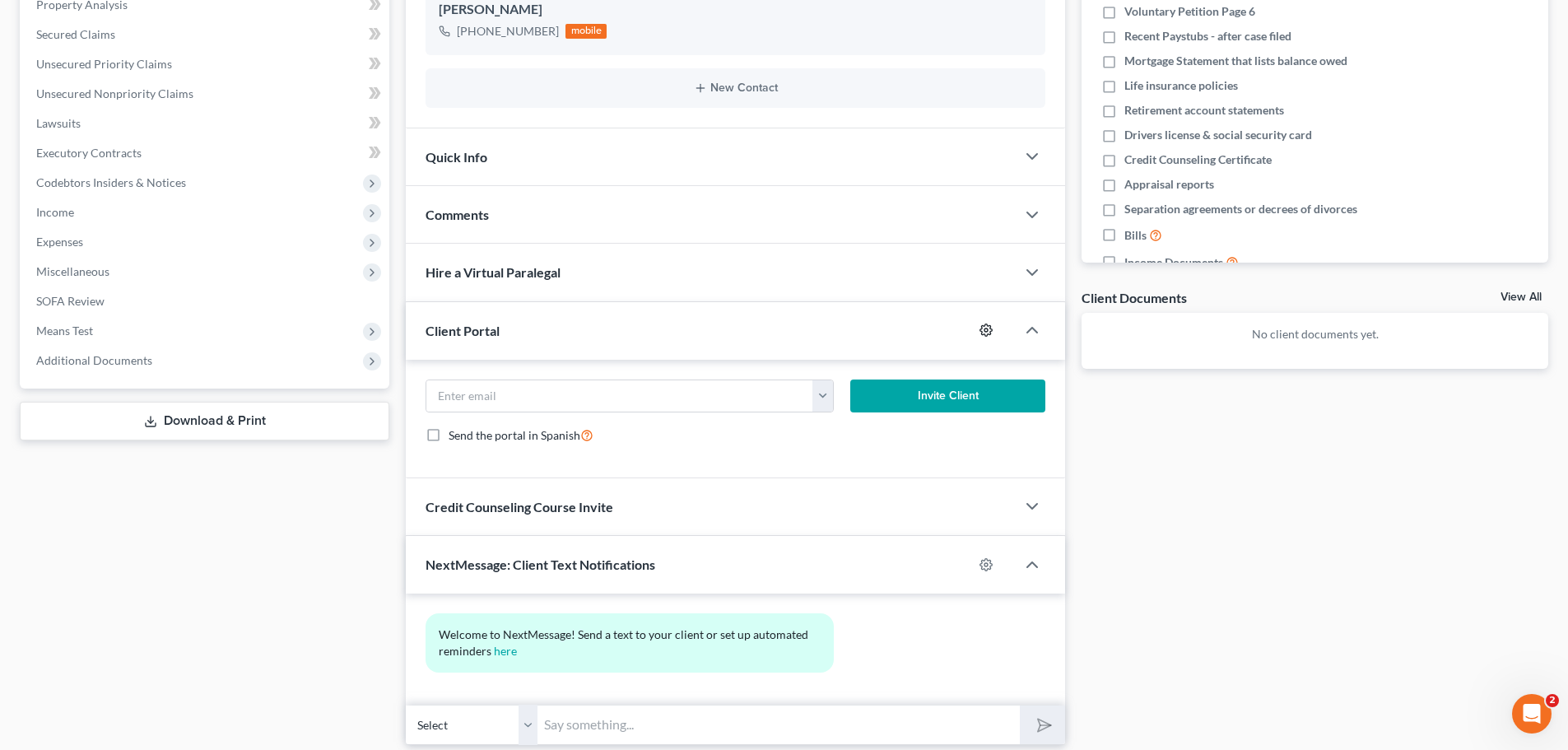
click at [985, 328] on icon "button" at bounding box center [985, 329] width 13 height 13
select select "0"
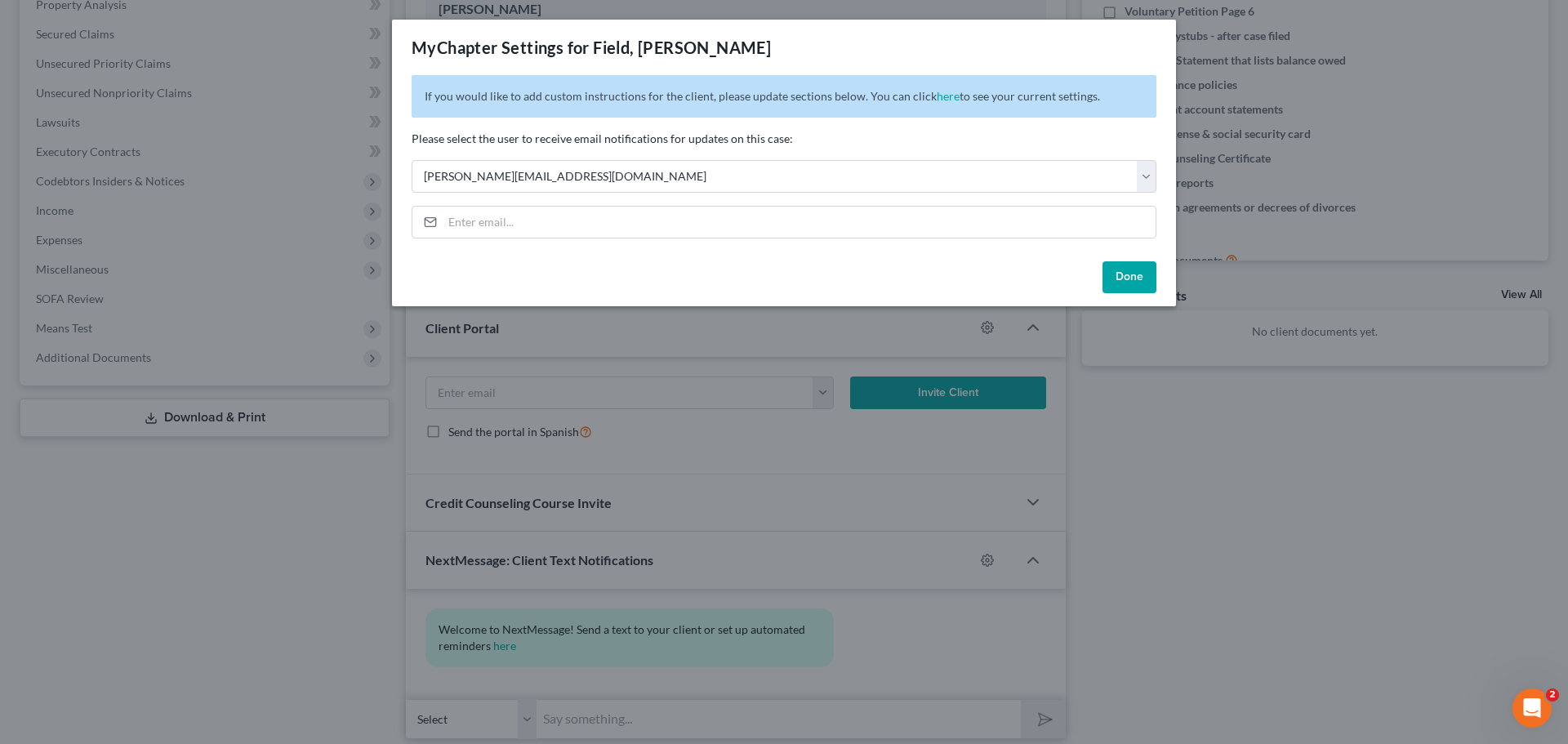
click at [1227, 497] on div "MyChapter Settings for Field, [PERSON_NAME] If you would like to add custom ins…" at bounding box center [784, 372] width 1568 height 744
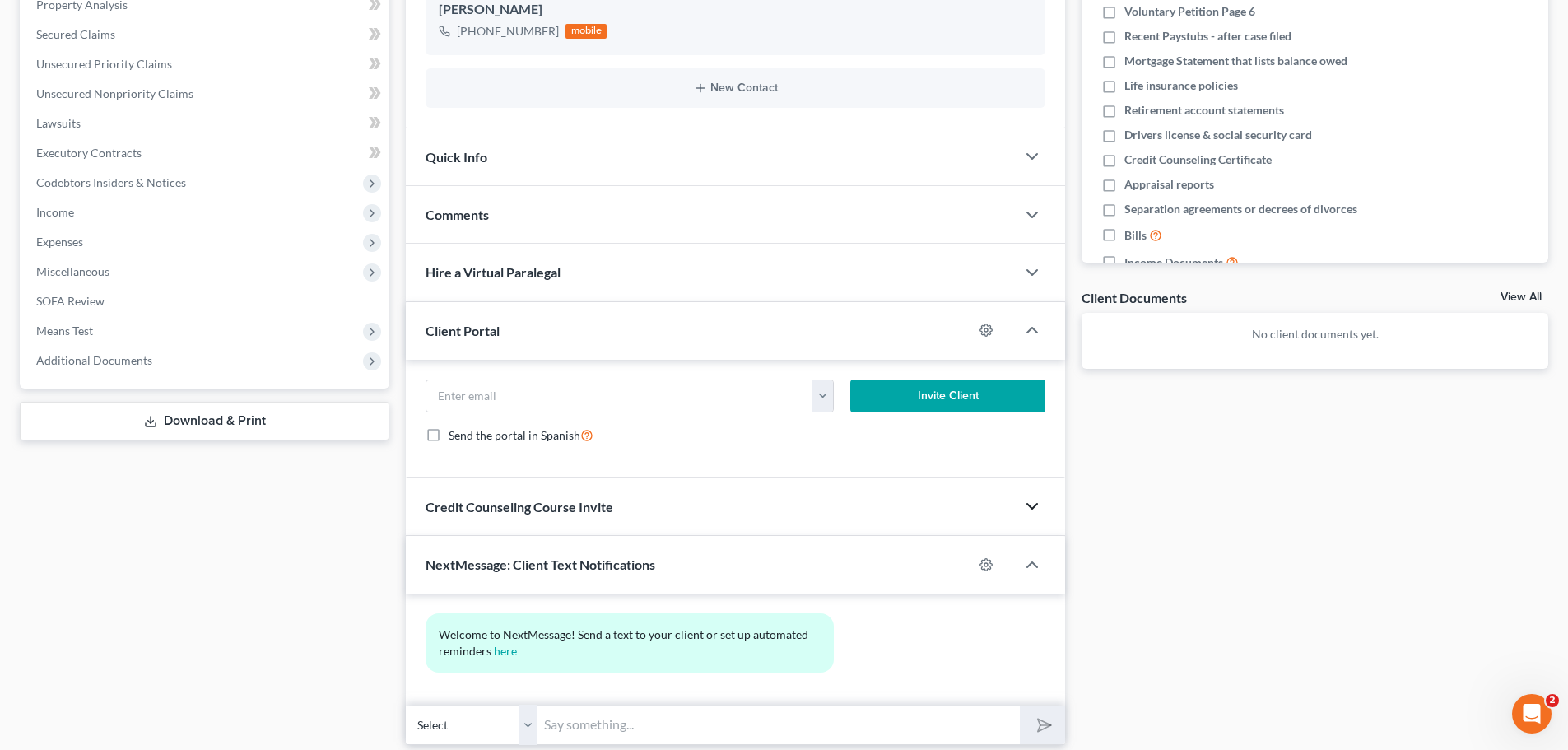
click at [1030, 505] on icon "button" at bounding box center [1032, 506] width 20 height 20
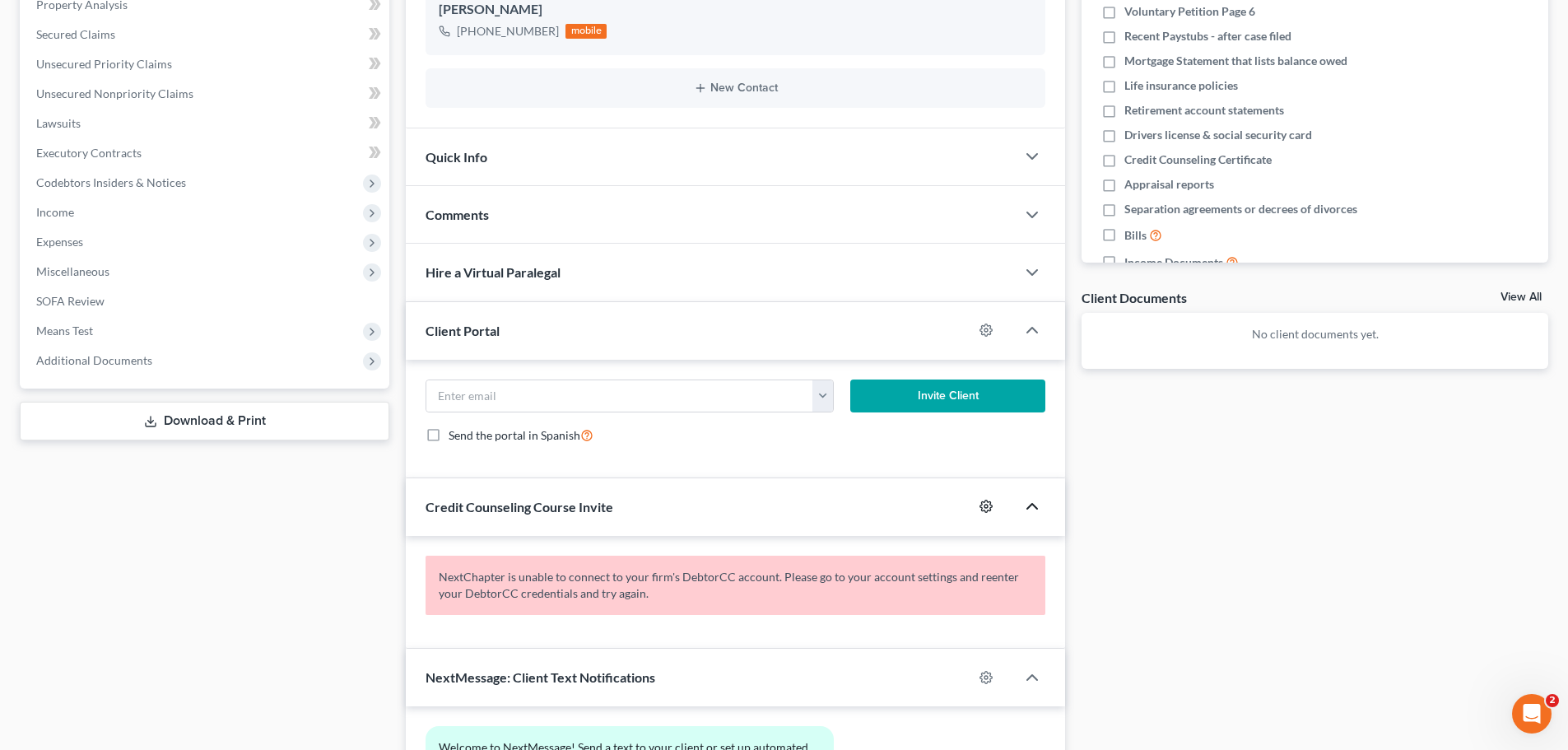
click at [986, 507] on icon "button" at bounding box center [985, 505] width 13 height 13
select select "0"
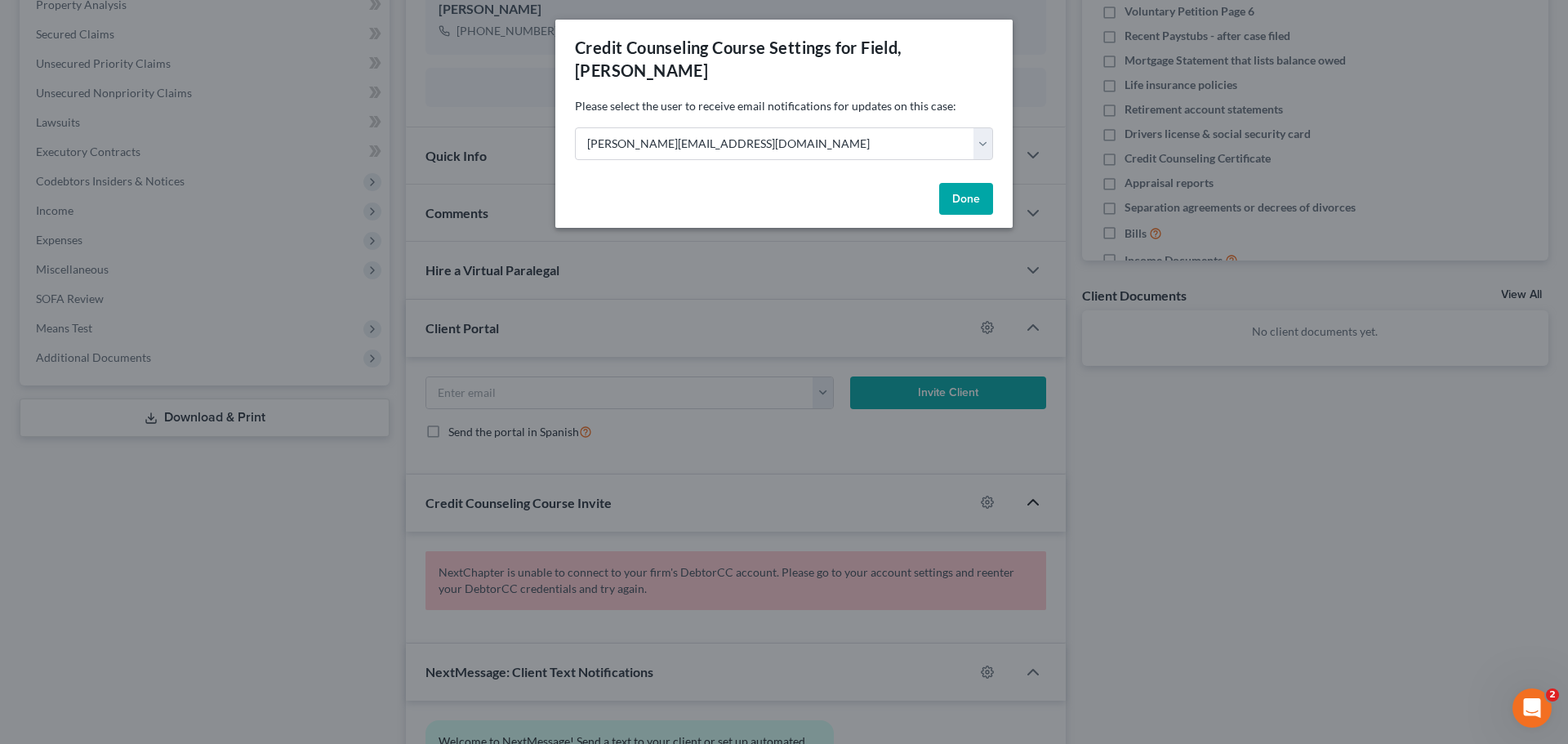
click at [1180, 486] on div "Credit Counseling Course Settings for Field, [PERSON_NAME] Please select the us…" at bounding box center [784, 372] width 1568 height 744
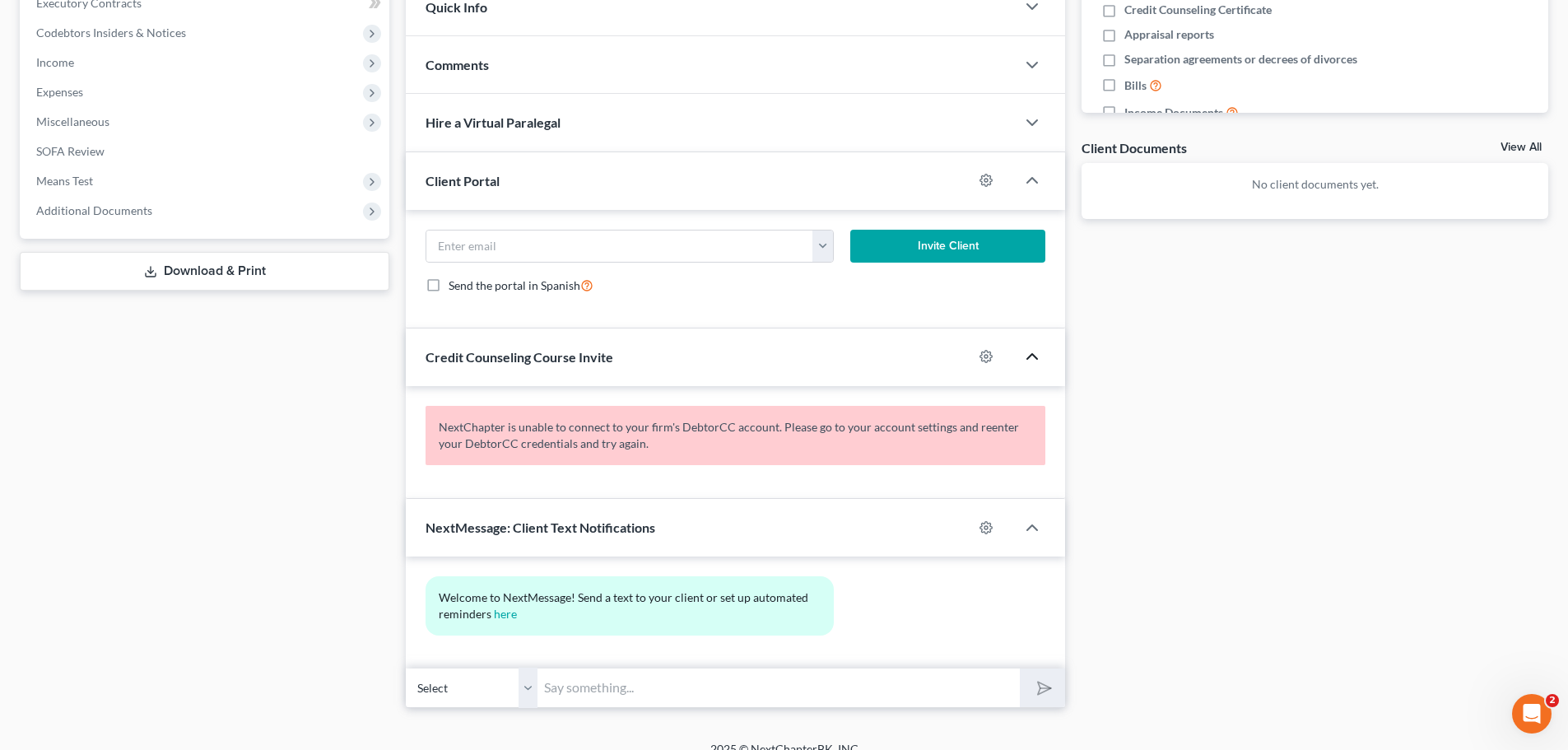
scroll to position [493, 0]
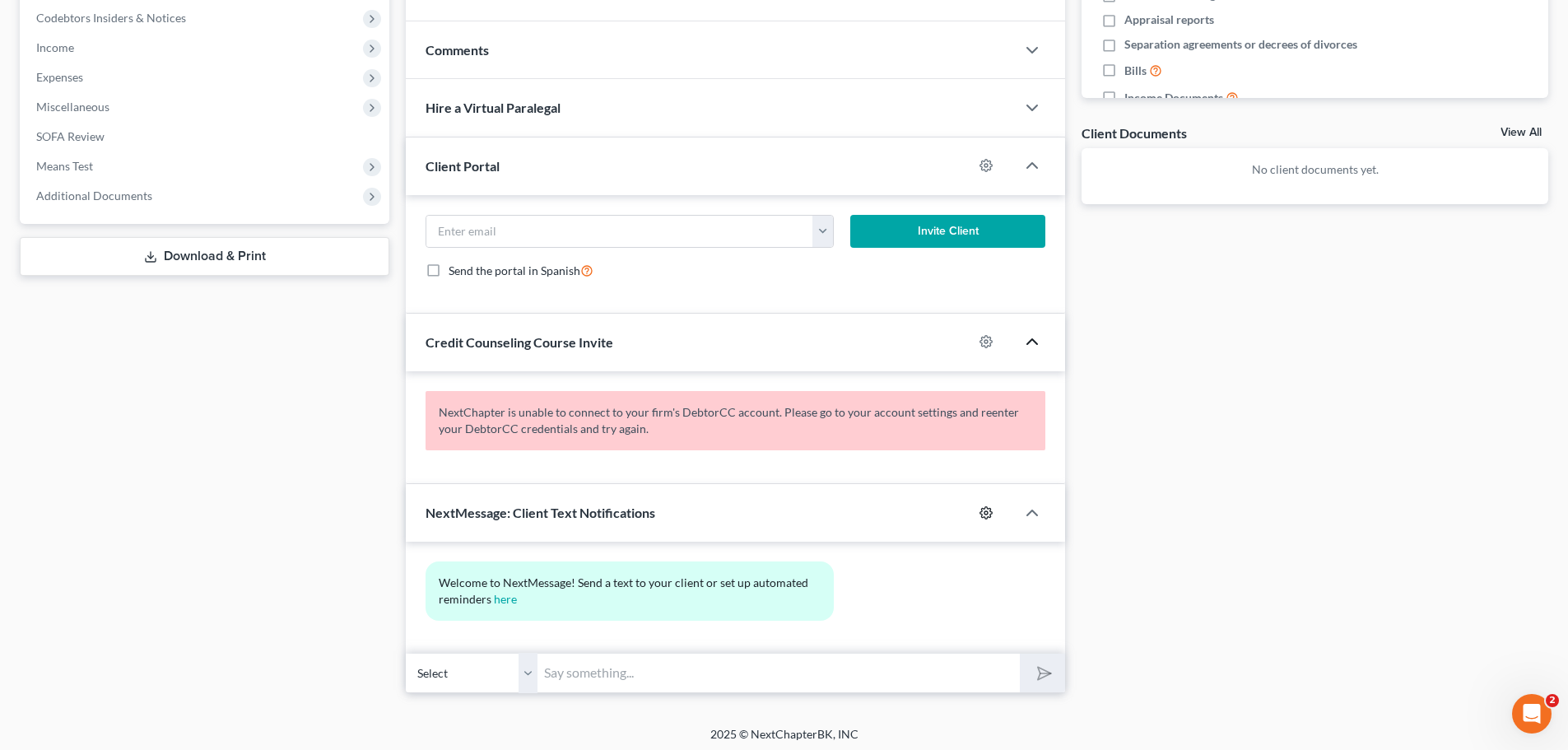
click at [986, 508] on icon "button" at bounding box center [985, 512] width 13 height 13
select select "0"
select select
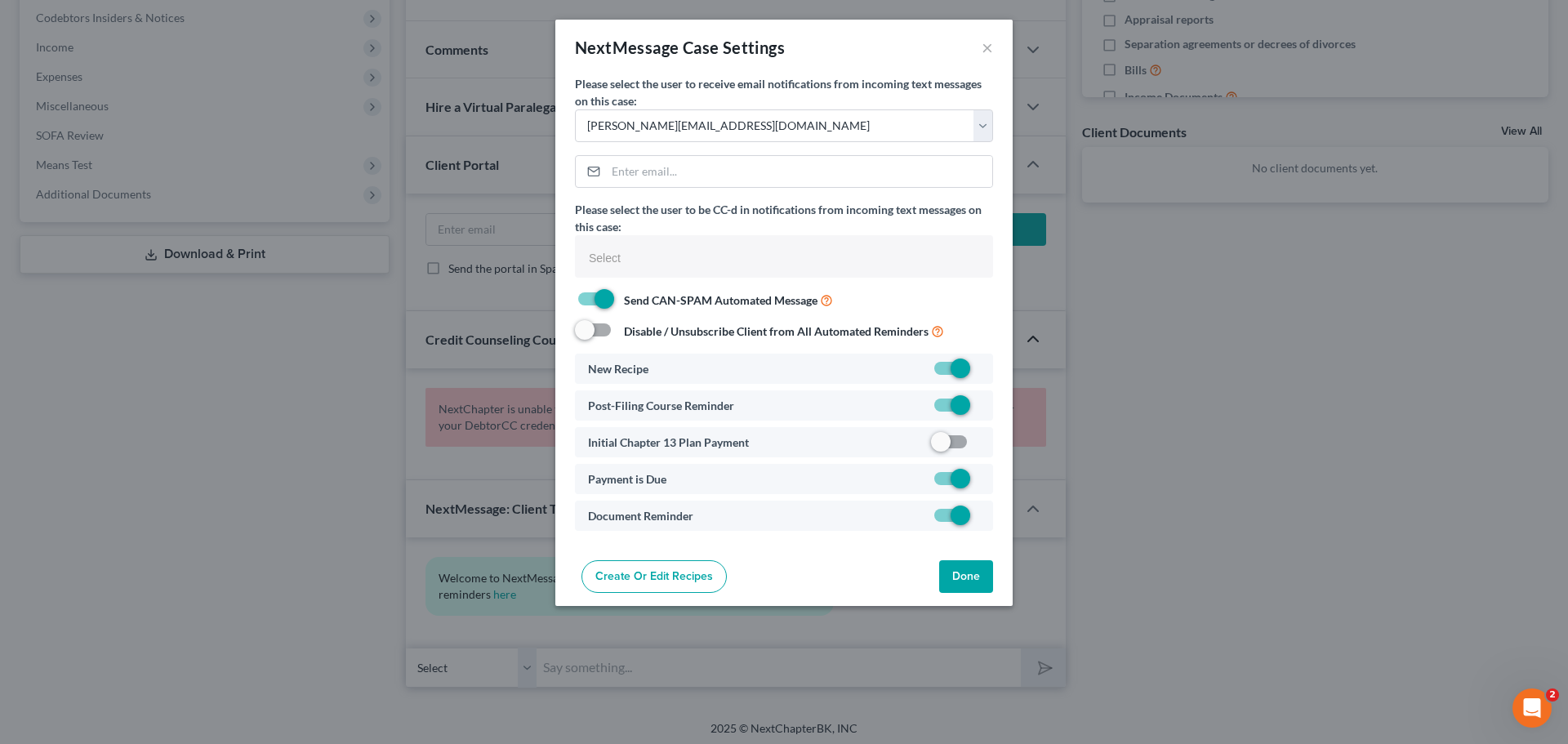
click at [980, 372] on label at bounding box center [980, 372] width 0 height 0
click at [986, 371] on input "checkbox" at bounding box center [991, 365] width 11 height 11
checkbox input "false"
click at [966, 580] on button "Done" at bounding box center [966, 577] width 53 height 33
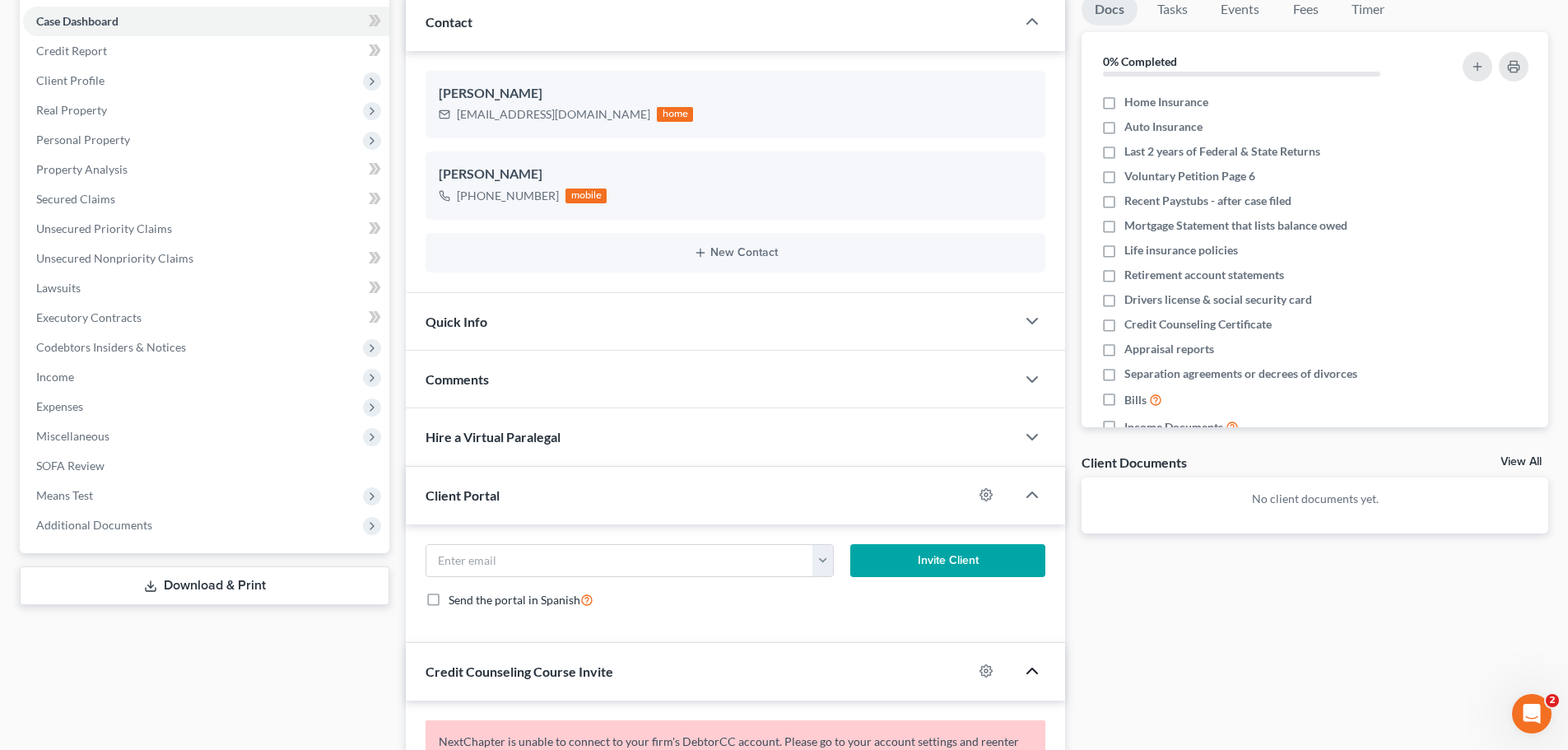
scroll to position [0, 0]
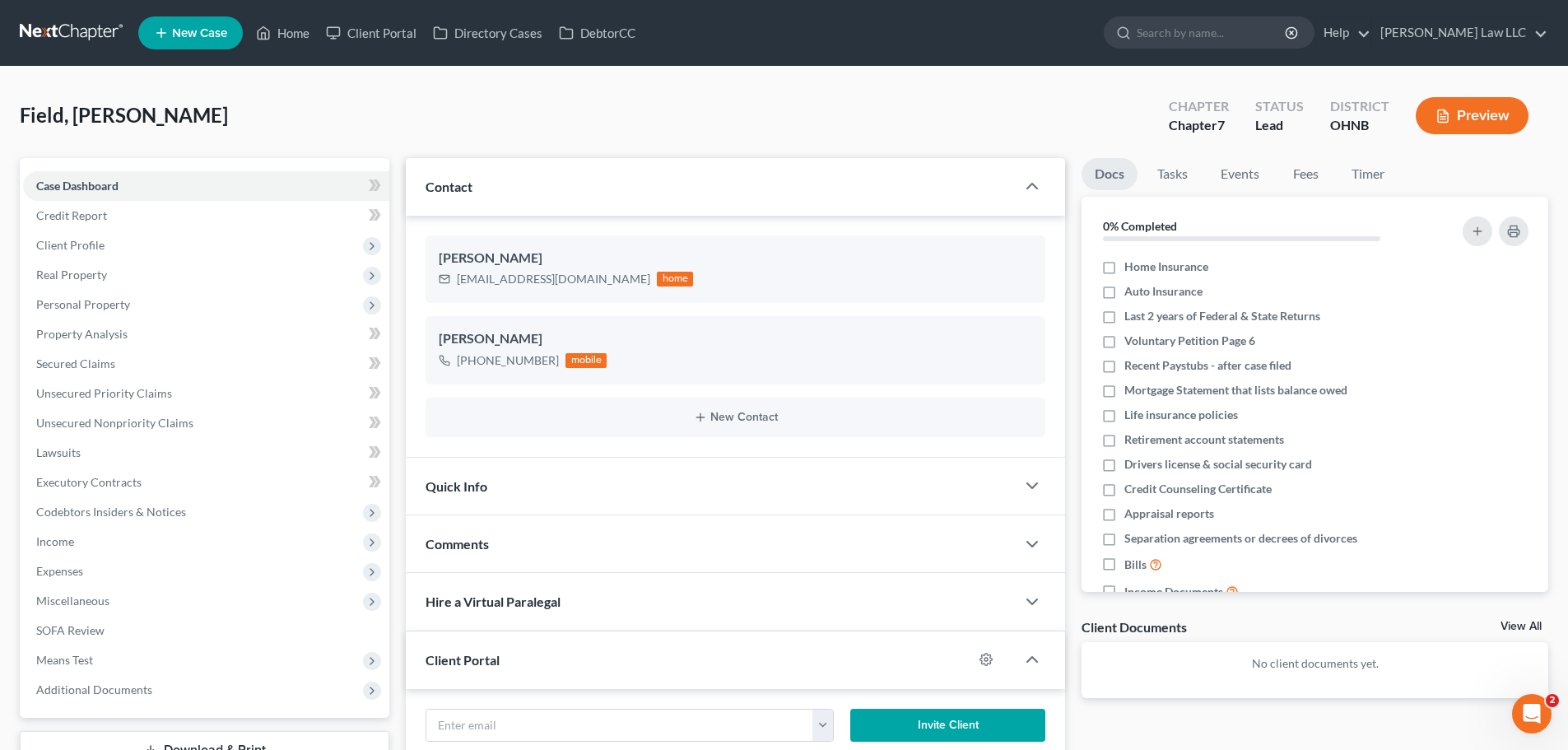
click at [152, 124] on div "Field, [PERSON_NAME] Upgraded Chapter Chapter 7 Status Lead District OHNB Previ…" at bounding box center [784, 121] width 1529 height 71
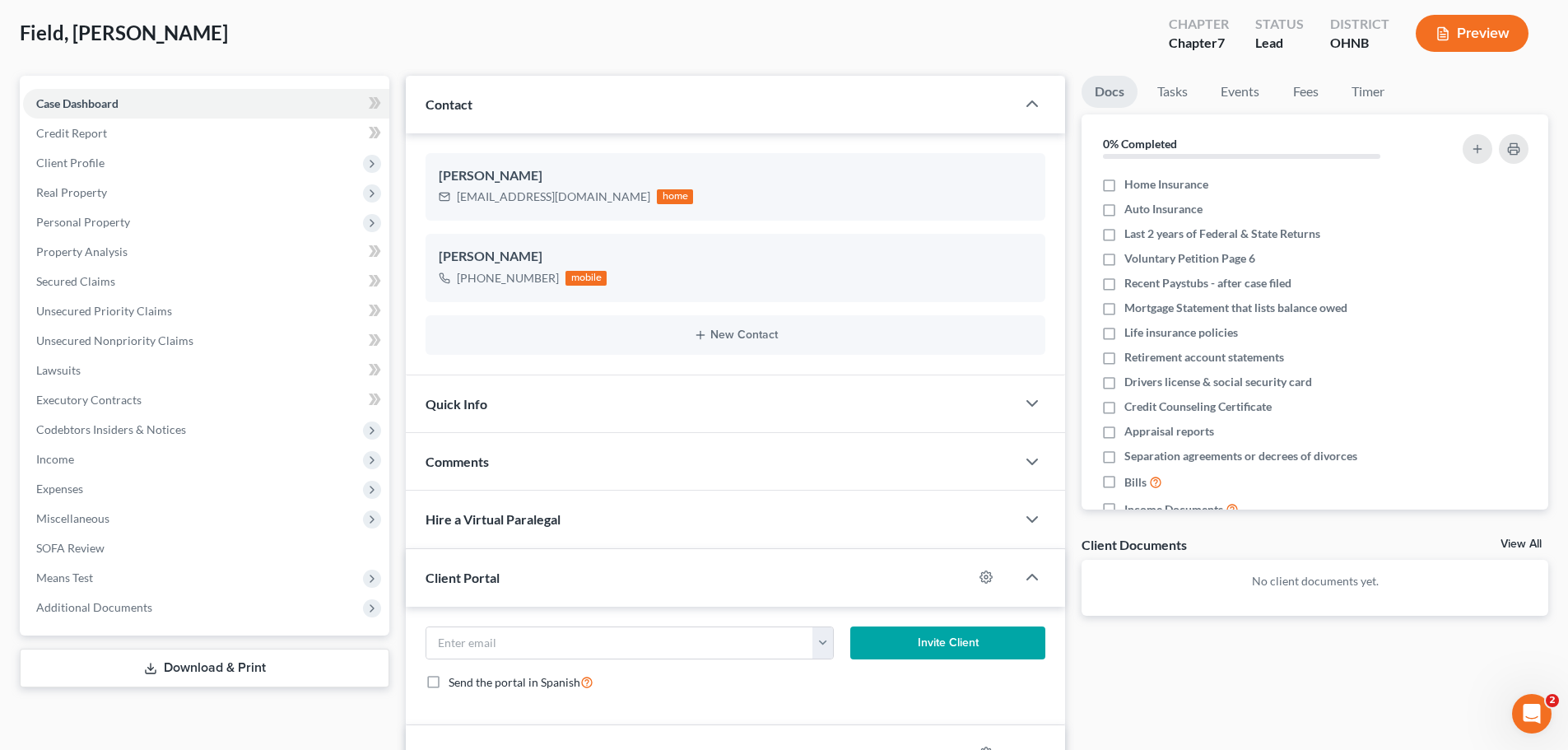
scroll to position [164, 0]
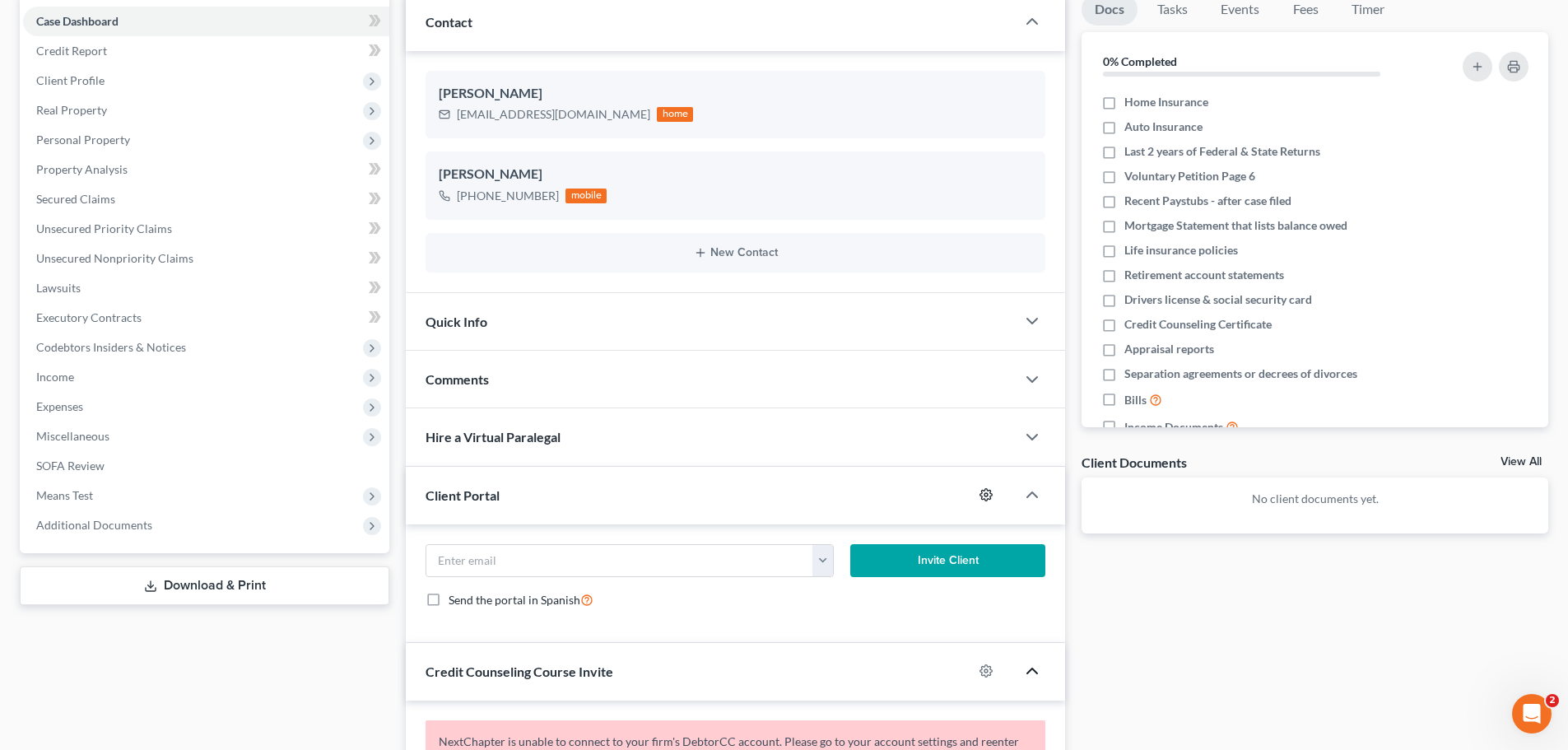
click at [986, 492] on icon "button" at bounding box center [985, 493] width 13 height 13
select select "0"
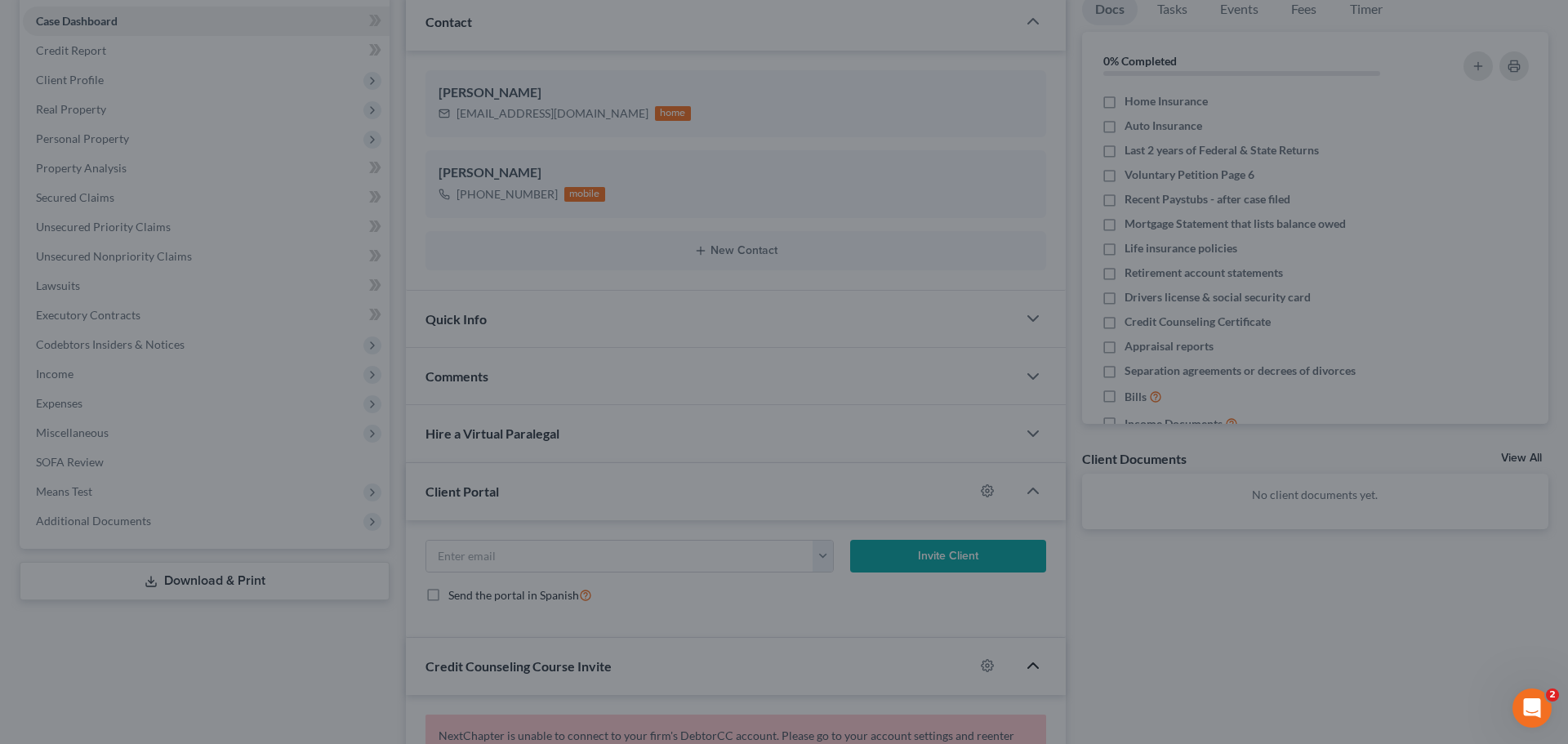
click at [1225, 581] on div "MyChapter Settings for Field, [PERSON_NAME] If you would like to add custom ins…" at bounding box center [784, 372] width 1568 height 744
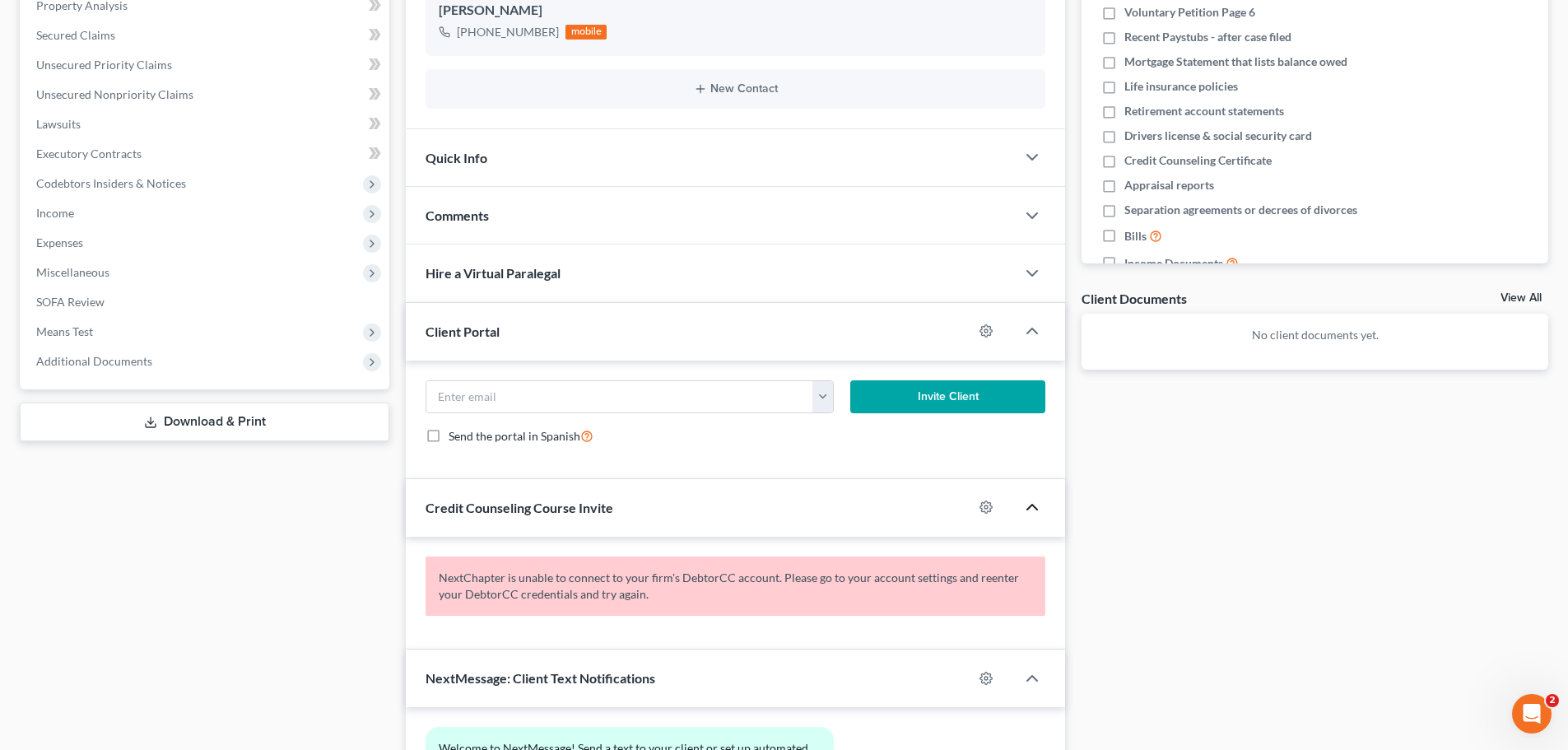
scroll to position [329, 0]
click at [981, 508] on icon "button" at bounding box center [986, 506] width 13 height 13
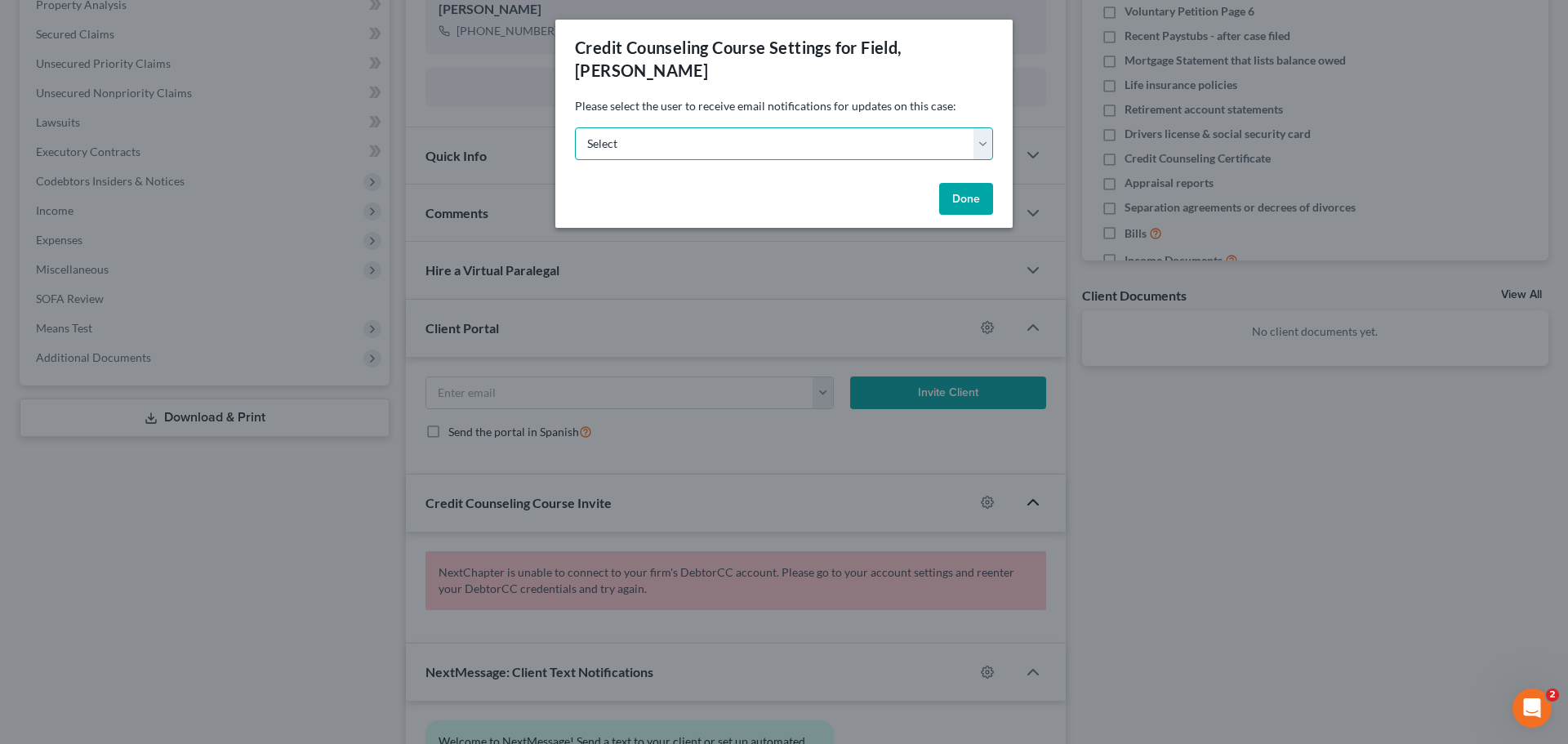
click at [820, 127] on select "Select [PERSON_NAME][EMAIL_ADDRESS][DOMAIN_NAME] [PERSON_NAME][EMAIL_ADDRESS][D…" at bounding box center [784, 144] width 418 height 33
select select "0"
click at [575, 127] on select "Select [PERSON_NAME][EMAIL_ADDRESS][DOMAIN_NAME] [PERSON_NAME][EMAIL_ADDRESS][D…" at bounding box center [784, 144] width 418 height 33
click at [967, 183] on button "Done" at bounding box center [966, 199] width 53 height 33
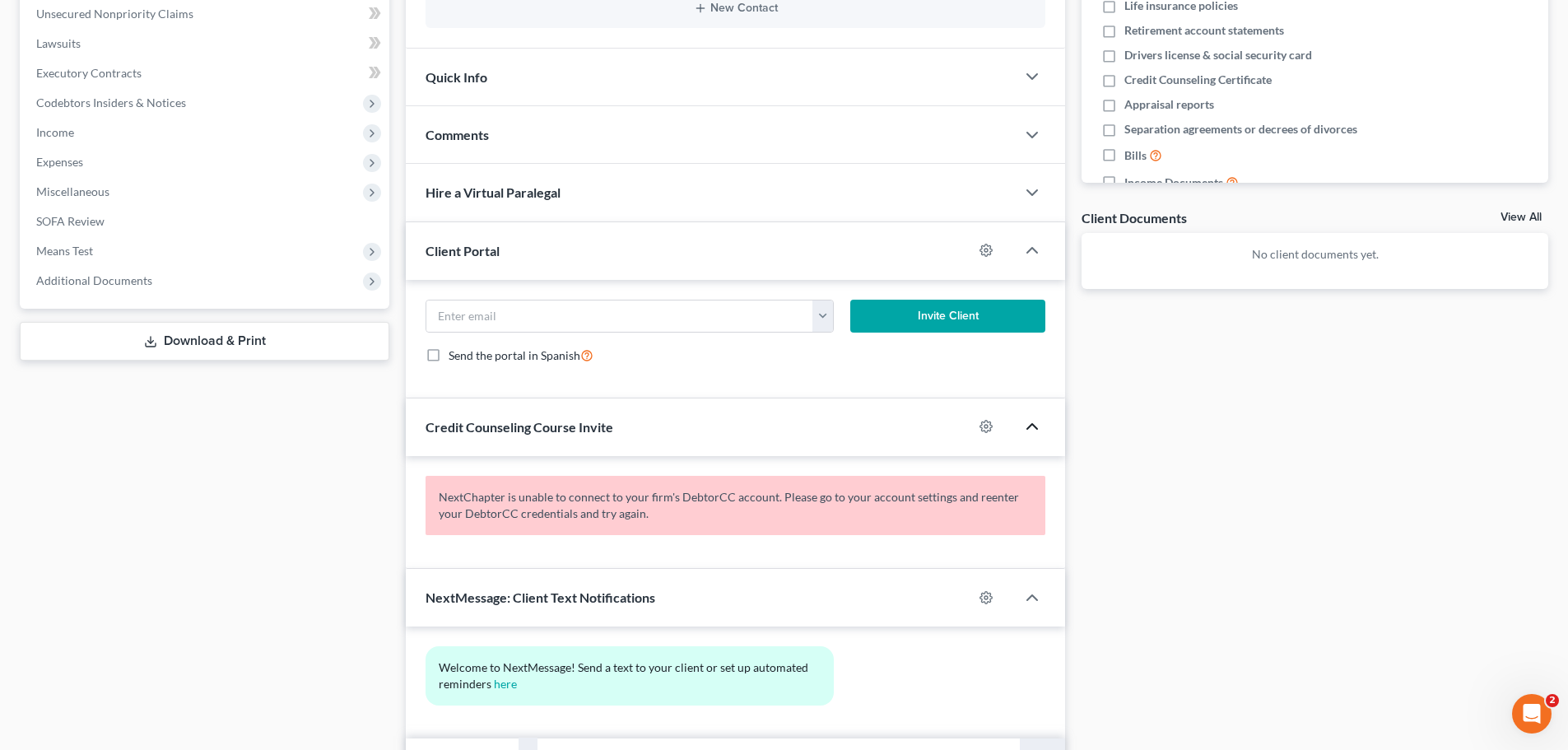
scroll to position [493, 0]
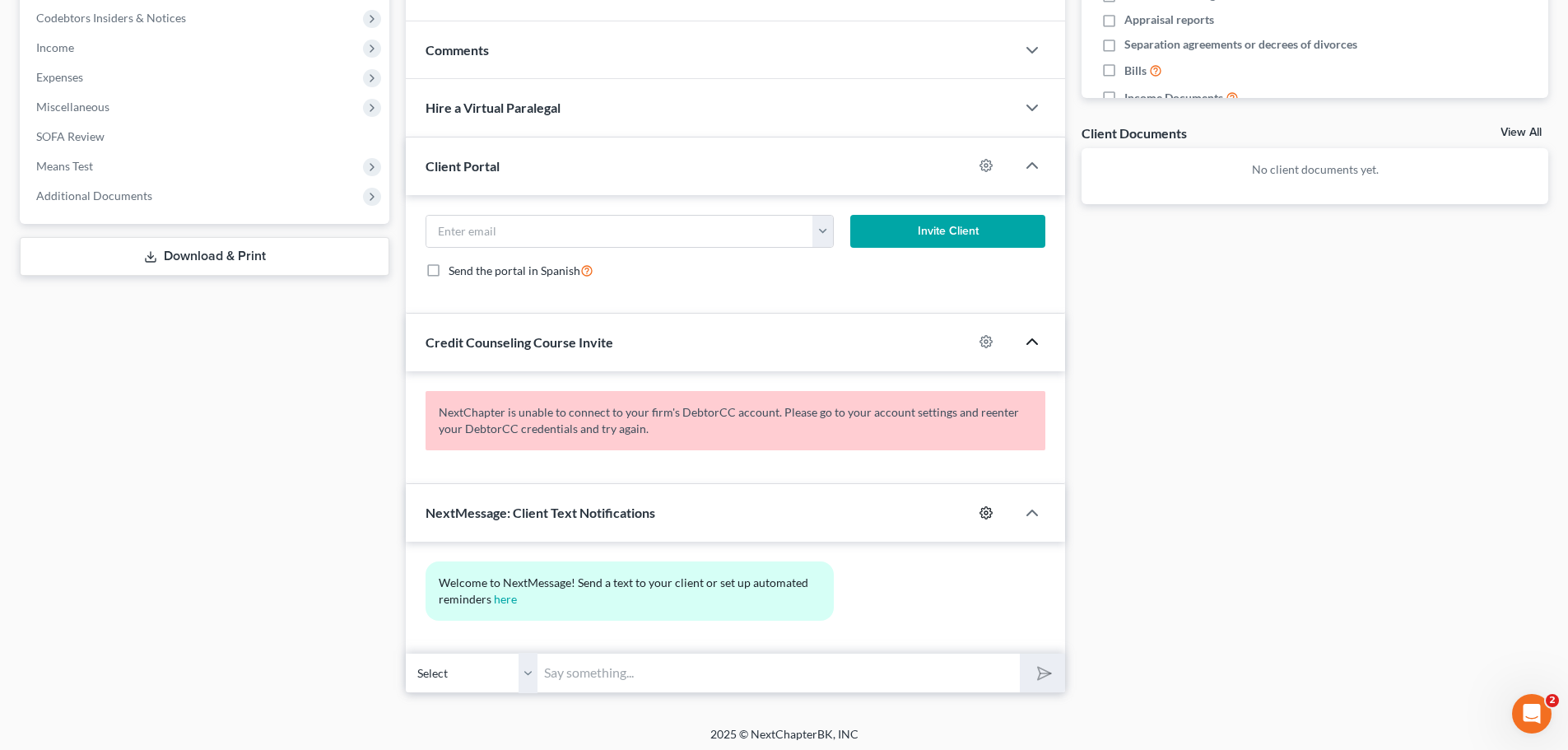
click at [986, 515] on icon "button" at bounding box center [985, 512] width 13 height 13
select select "0"
select select
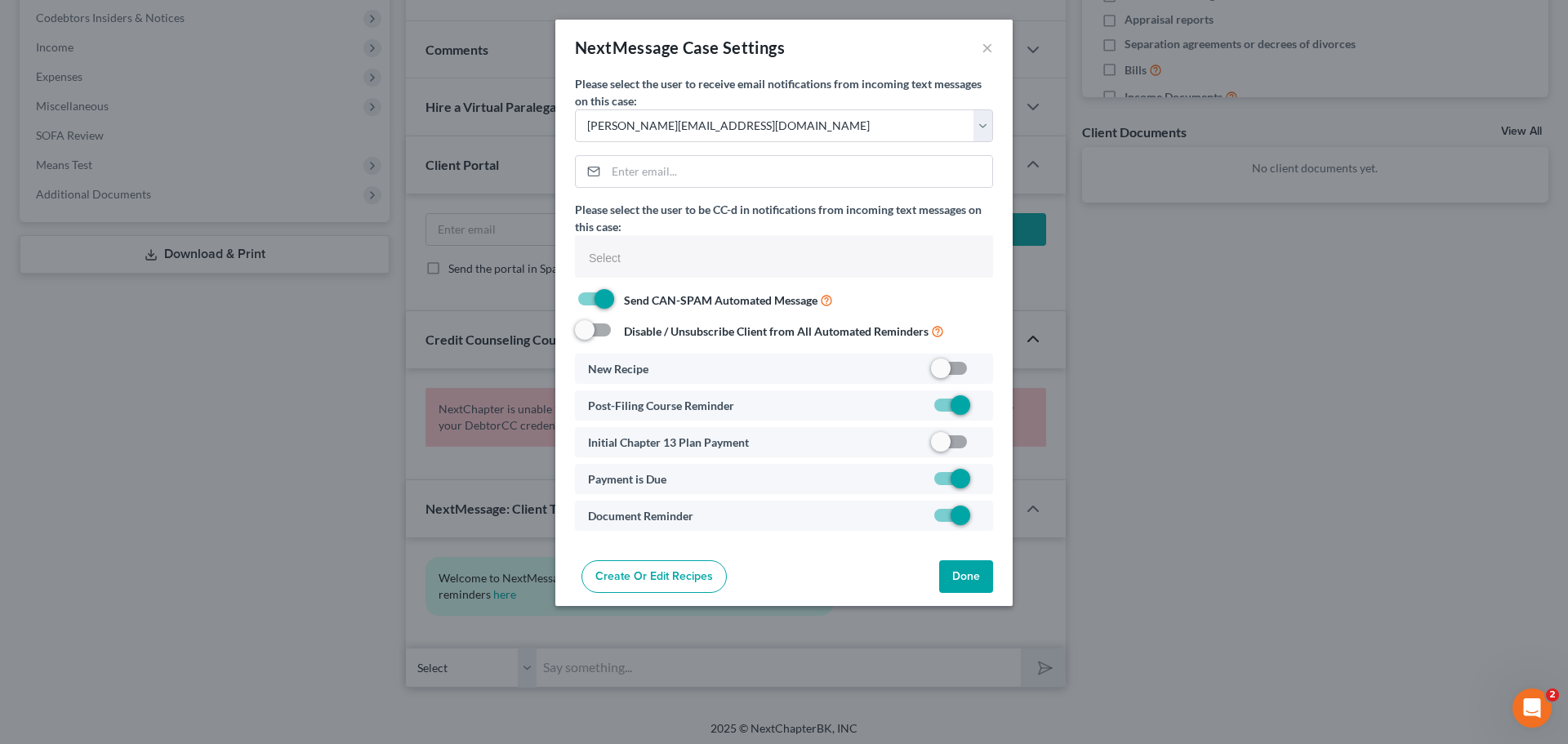
click at [974, 580] on button "Done" at bounding box center [966, 577] width 53 height 33
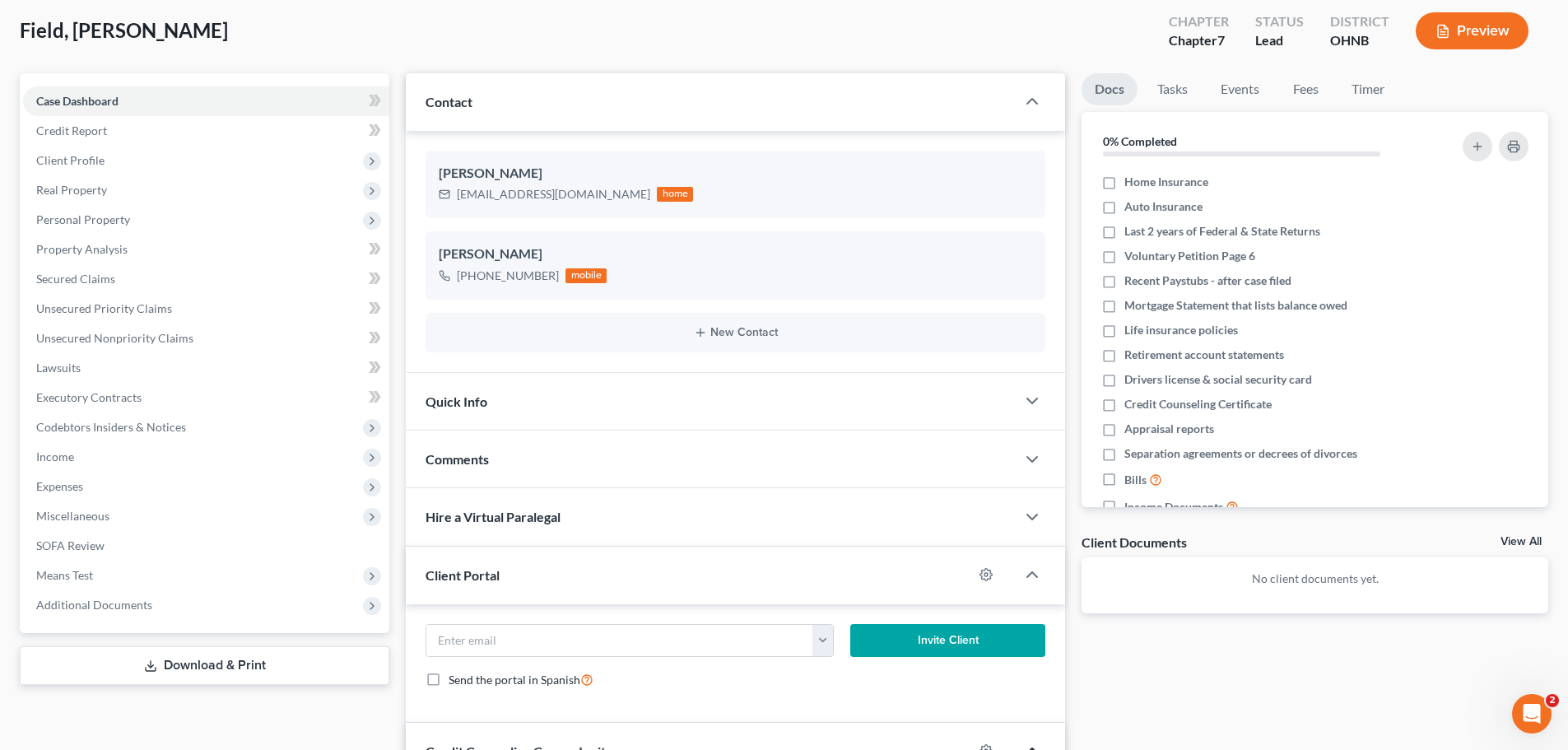
scroll to position [0, 0]
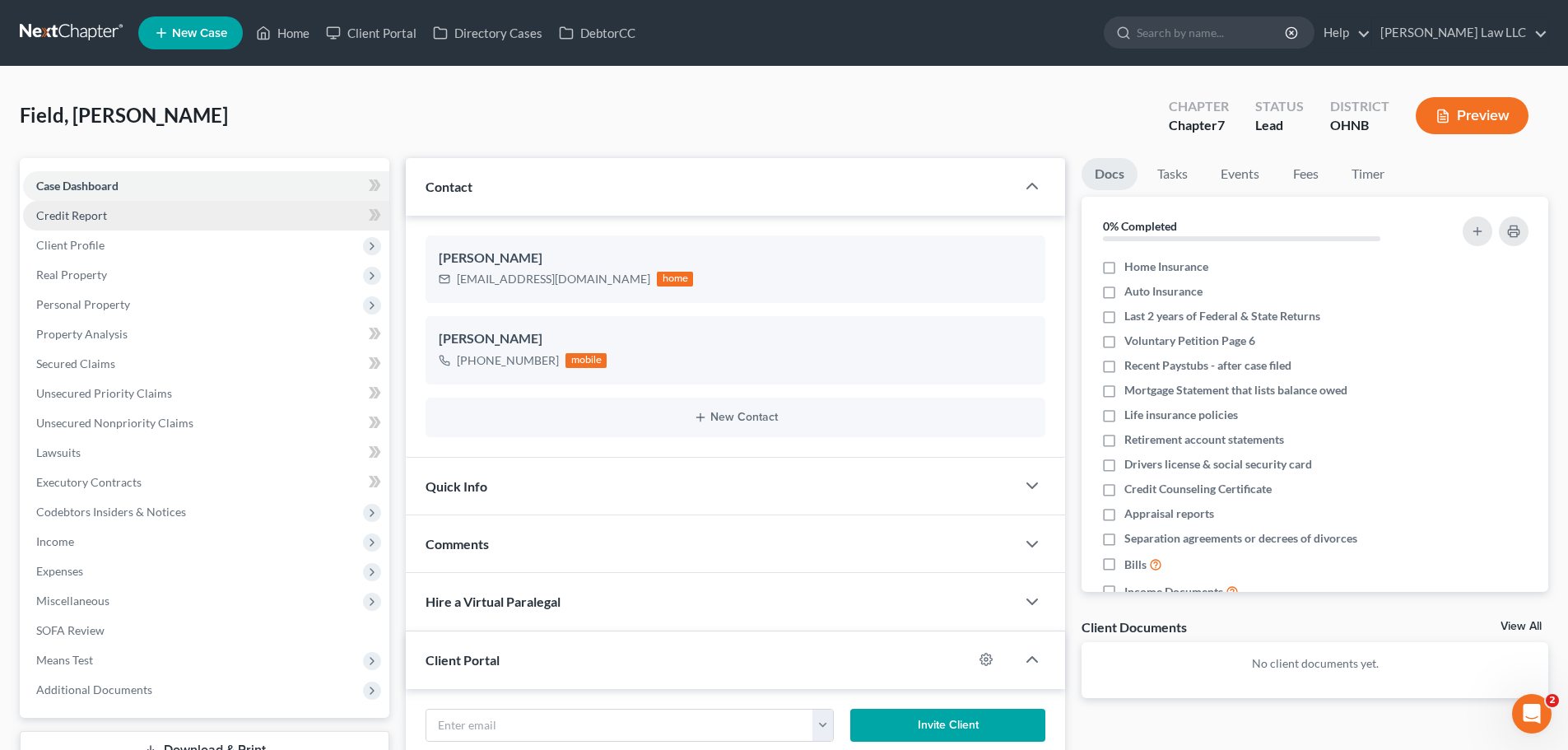
click at [117, 213] on link "Credit Report" at bounding box center [207, 215] width 366 height 29
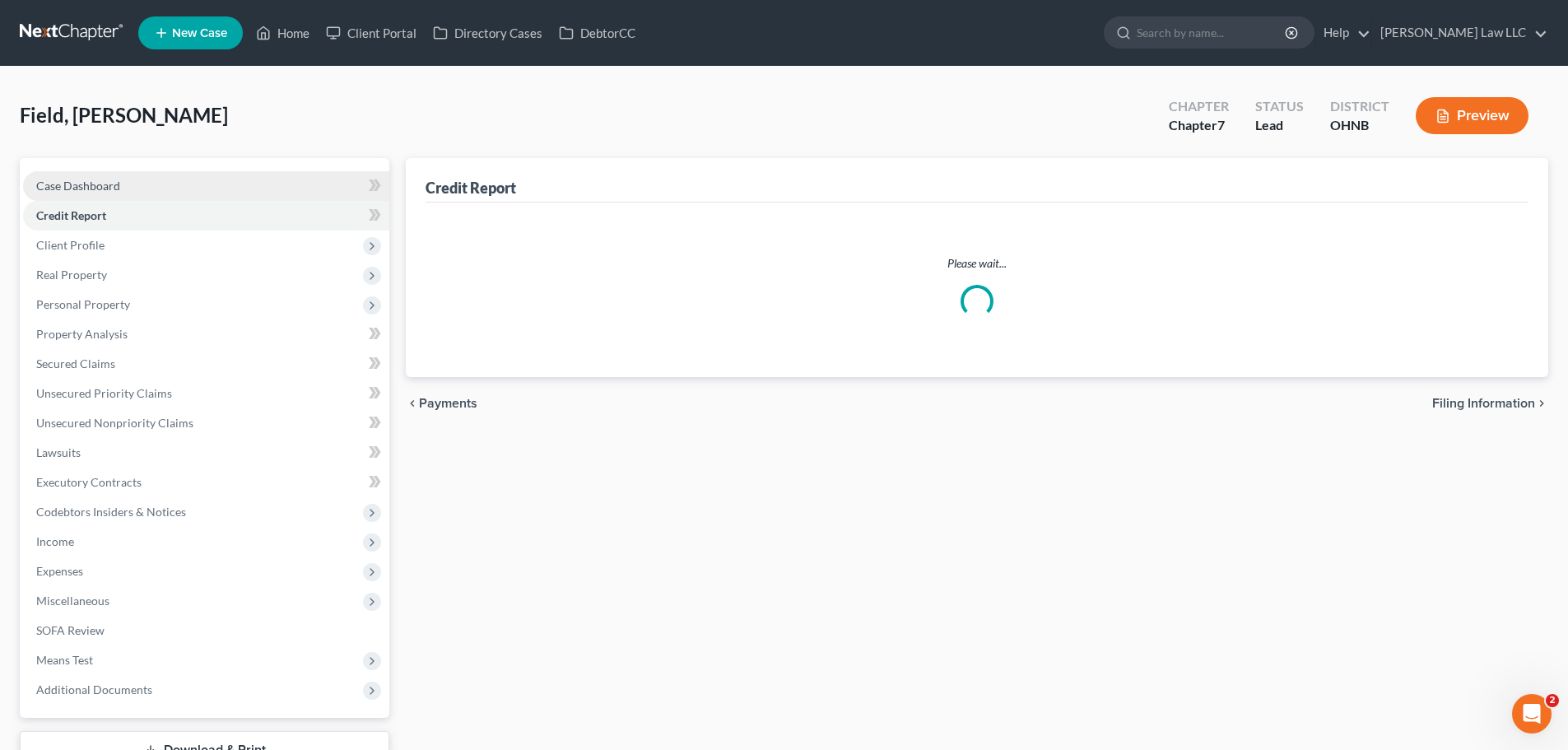
click at [119, 189] on span "Case Dashboard" at bounding box center [78, 185] width 84 height 14
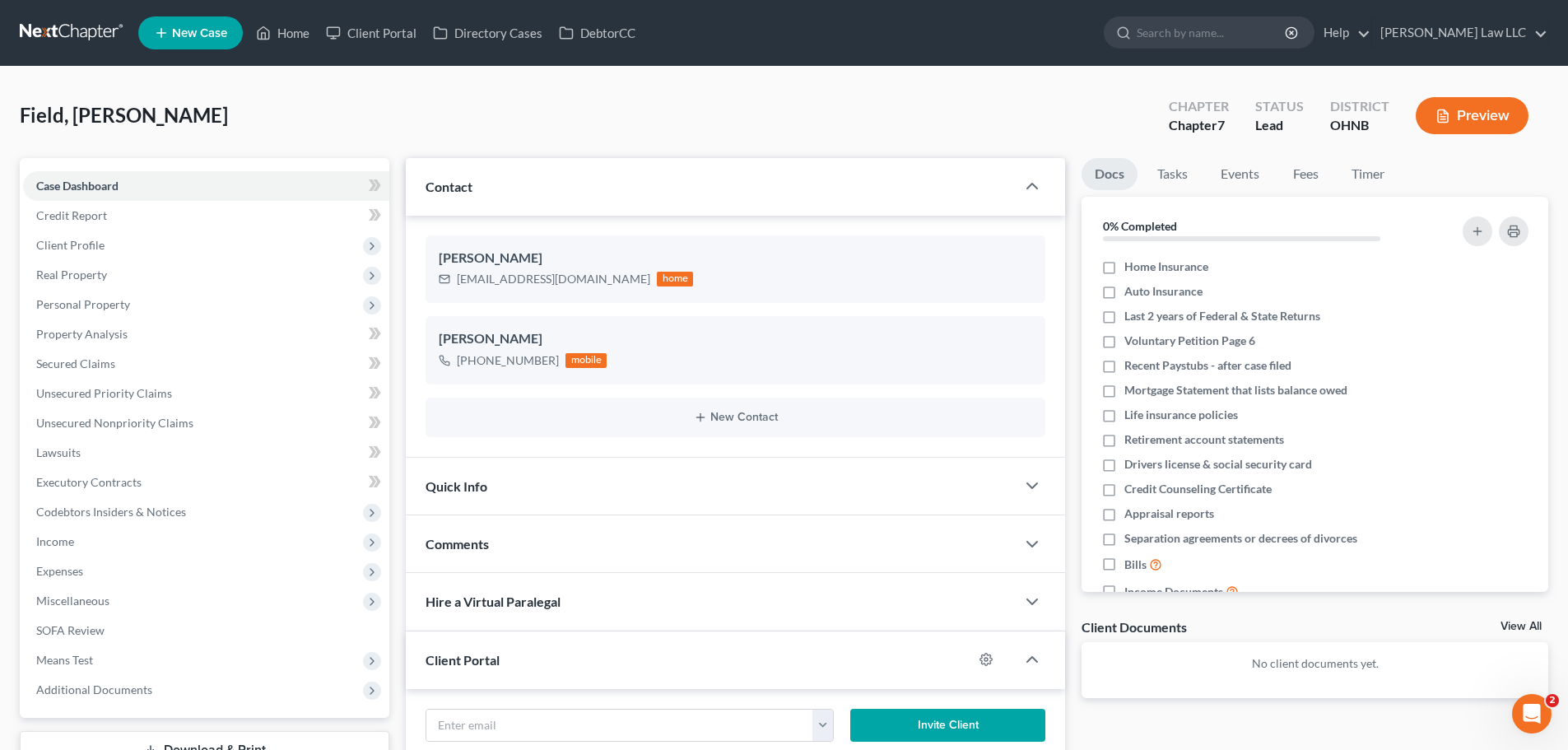
click at [433, 108] on div "Field, [PERSON_NAME] Upgraded Chapter Chapter 7 Status Lead District OHNB Previ…" at bounding box center [784, 121] width 1529 height 71
click at [236, 114] on div "Field, [PERSON_NAME] Upgraded Chapter Chapter 7 Status Lead District OHNB Previ…" at bounding box center [784, 121] width 1529 height 71
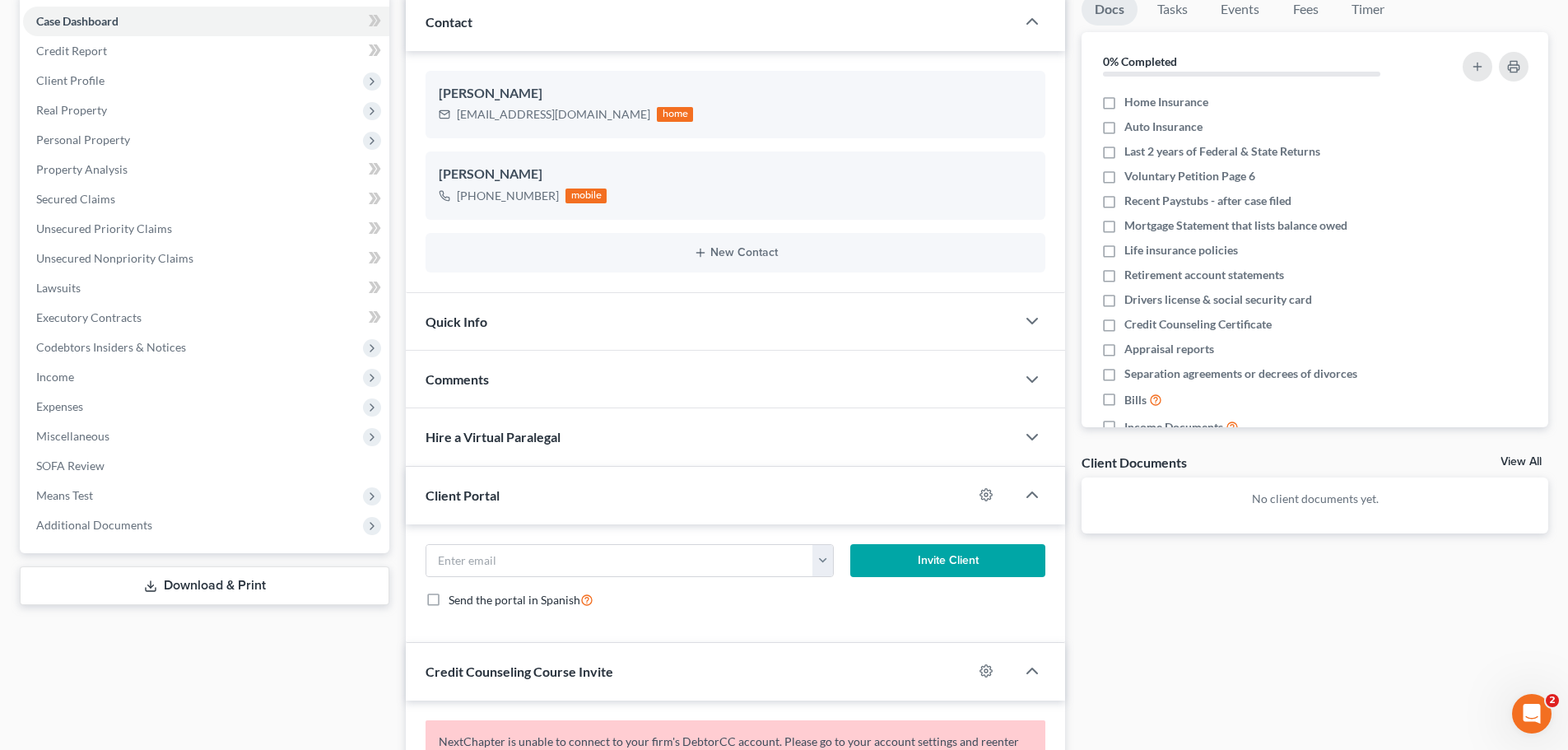
scroll to position [247, 0]
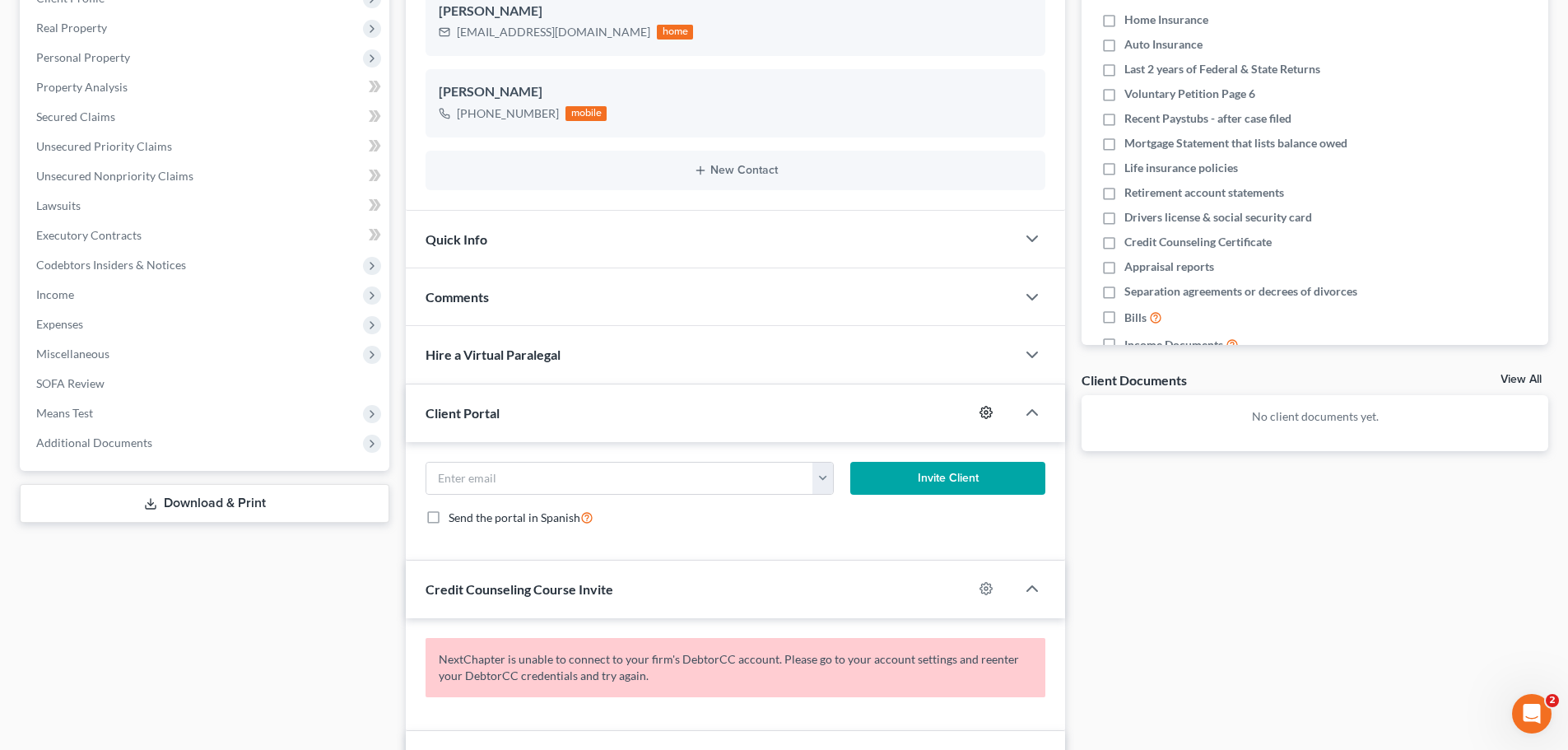
click at [985, 412] on circle "button" at bounding box center [985, 411] width 3 height 3
select select "0"
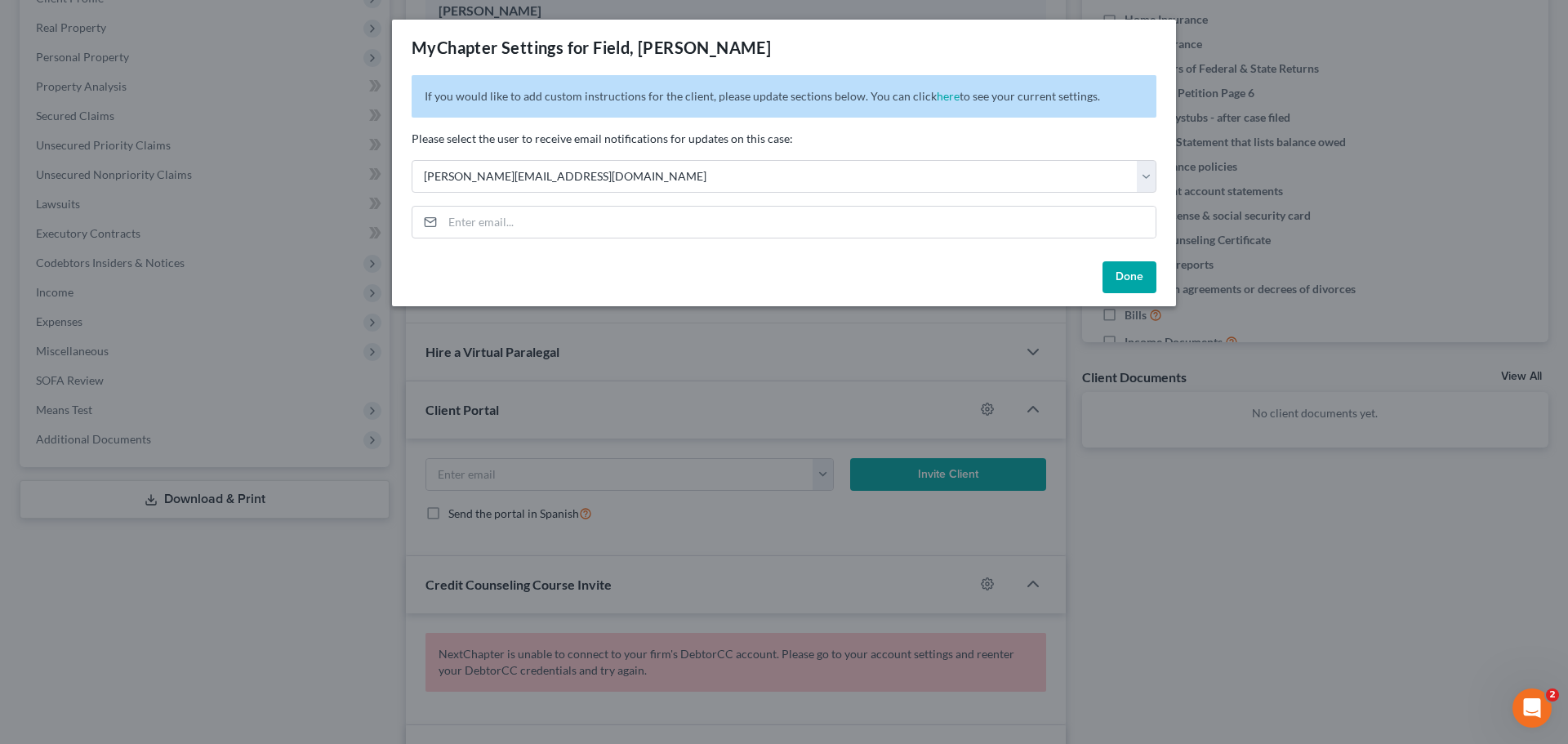
click at [1232, 490] on div "MyChapter Settings for Field, [PERSON_NAME] If you would like to add custom ins…" at bounding box center [784, 372] width 1568 height 744
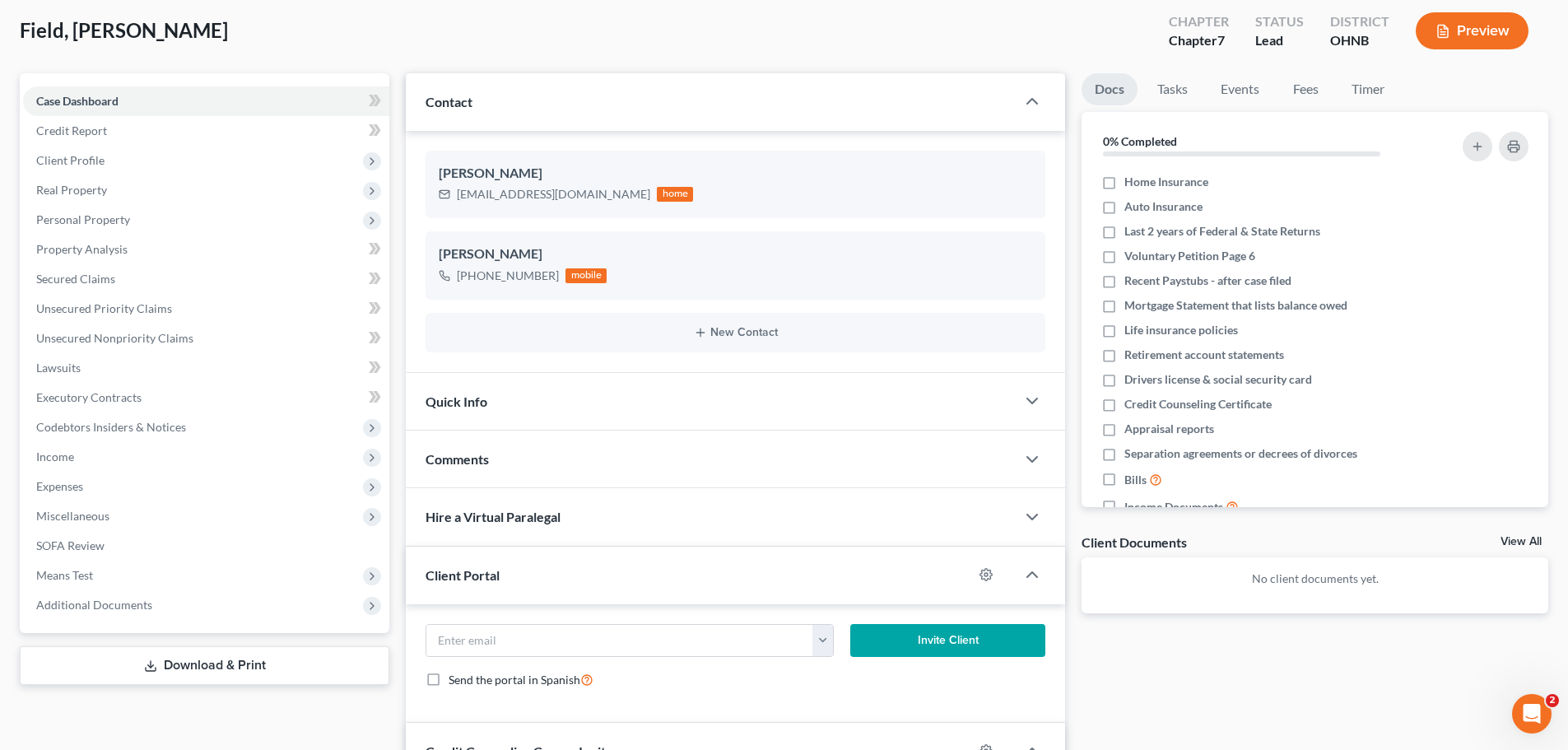
scroll to position [0, 0]
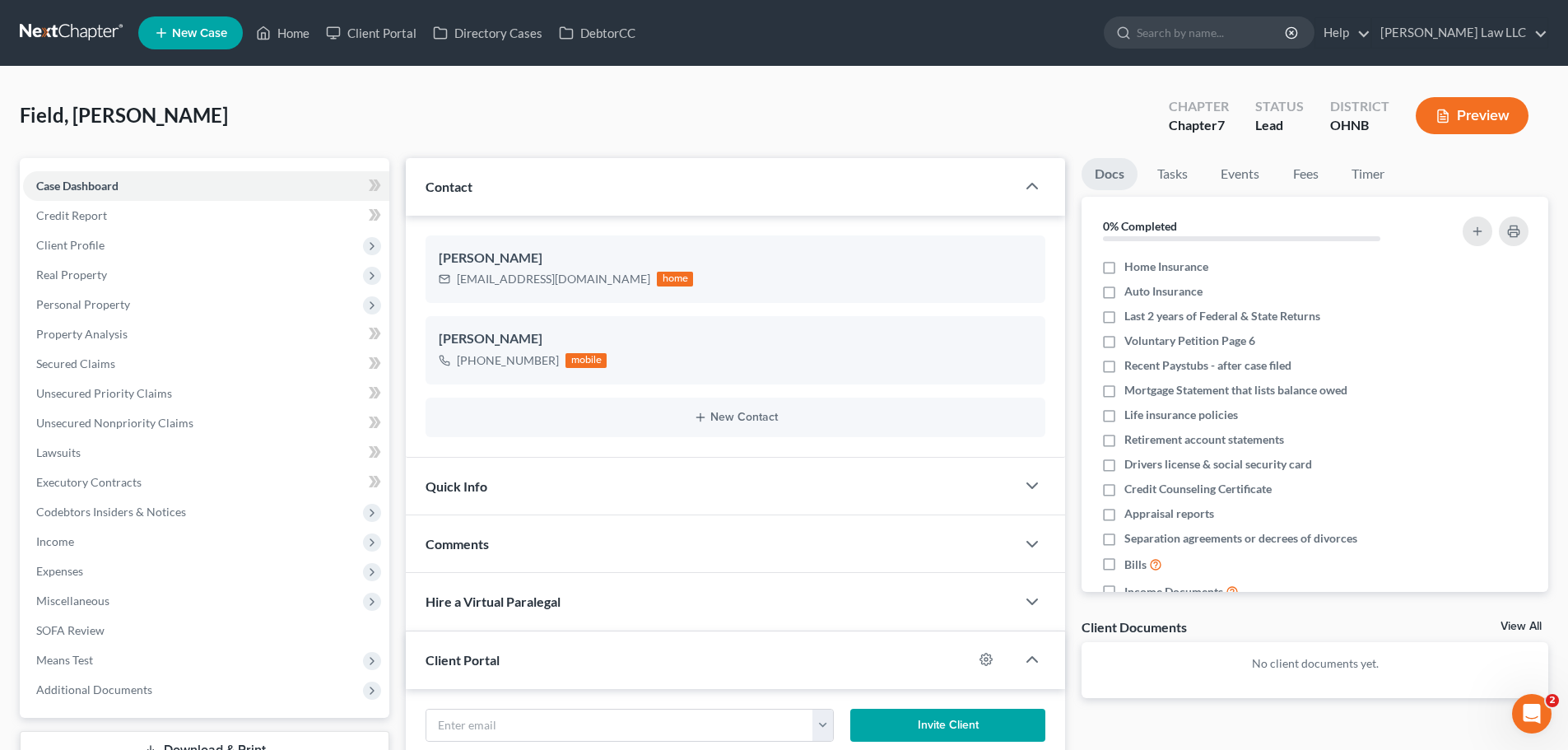
click at [264, 142] on div "Field, [PERSON_NAME] Upgraded Chapter Chapter 7 Status Lead District OHNB Previ…" at bounding box center [784, 121] width 1529 height 71
click at [210, 194] on link "Case Dashboard" at bounding box center [207, 186] width 366 height 29
click at [96, 120] on span "Field, [PERSON_NAME]" at bounding box center [123, 115] width 209 height 23
click at [92, 117] on span "Field, [PERSON_NAME]" at bounding box center [123, 115] width 209 height 23
click at [20, 117] on span "Field, [PERSON_NAME]" at bounding box center [123, 115] width 209 height 23
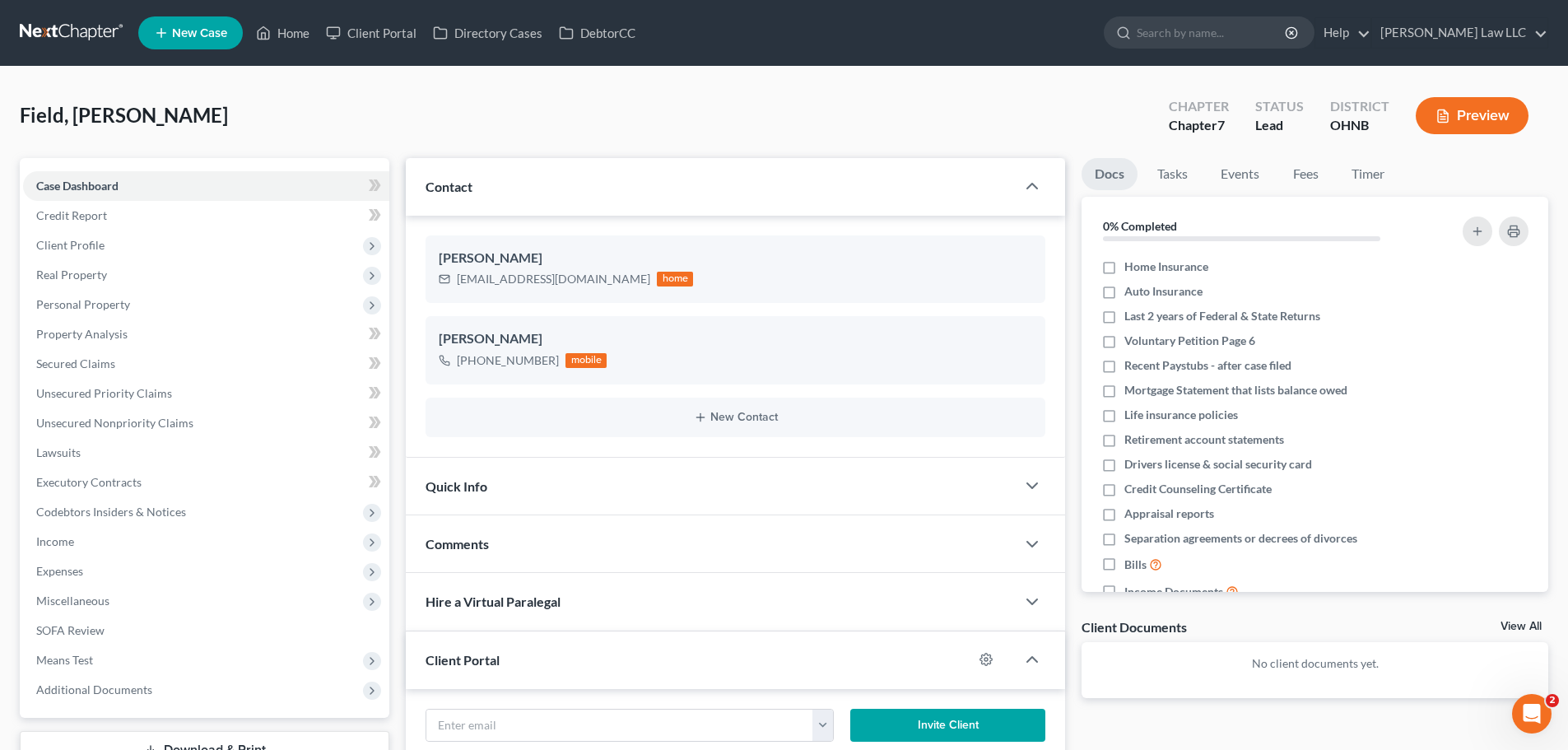
click at [122, 117] on span "Field, [PERSON_NAME]" at bounding box center [123, 115] width 209 height 23
click at [90, 118] on span "Field, [PERSON_NAME]" at bounding box center [123, 115] width 209 height 23
click at [11, 122] on div "Field, [PERSON_NAME] Upgraded Chapter Chapter 7 Status Lead District OHNB Previ…" at bounding box center [784, 643] width 1568 height 1153
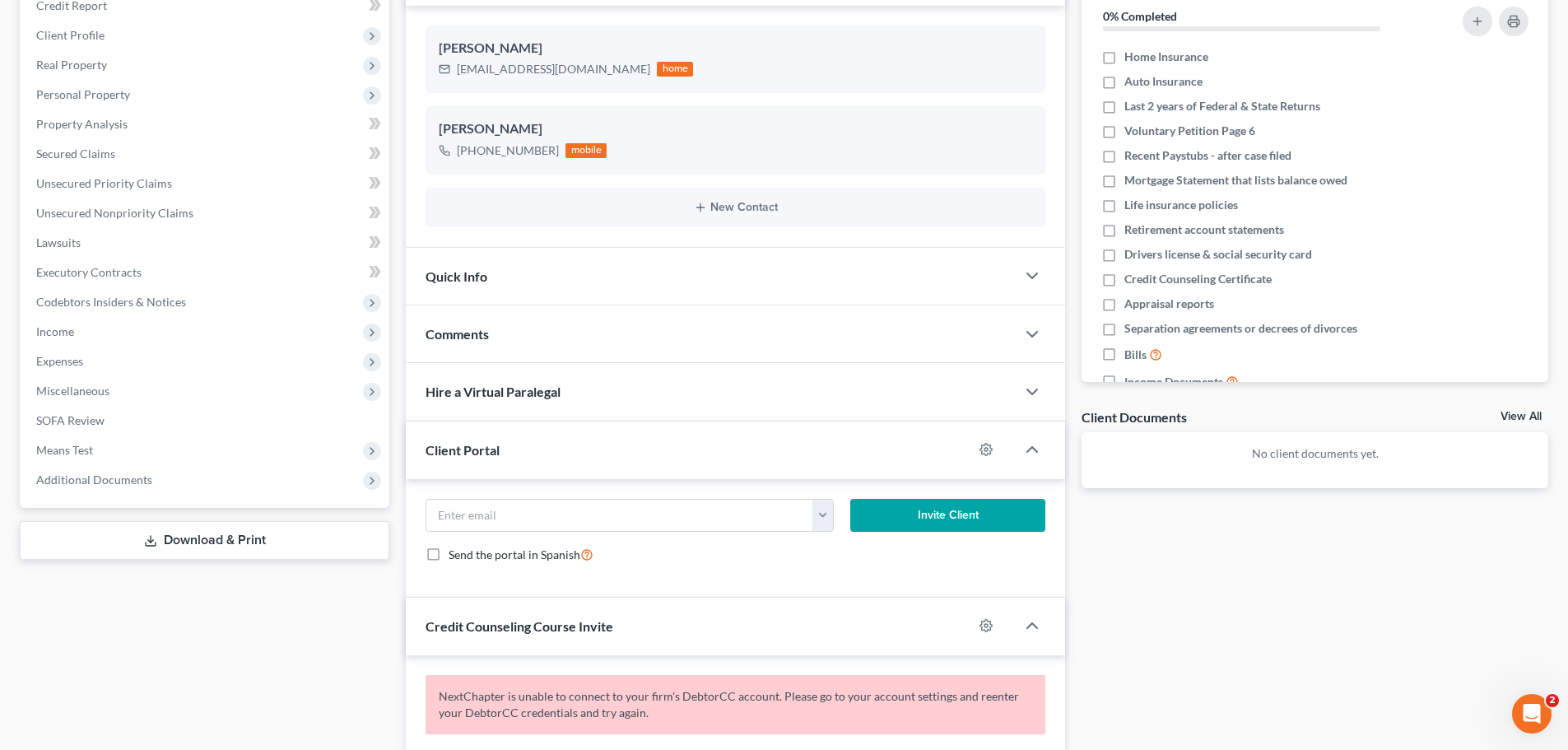
scroll to position [247, 0]
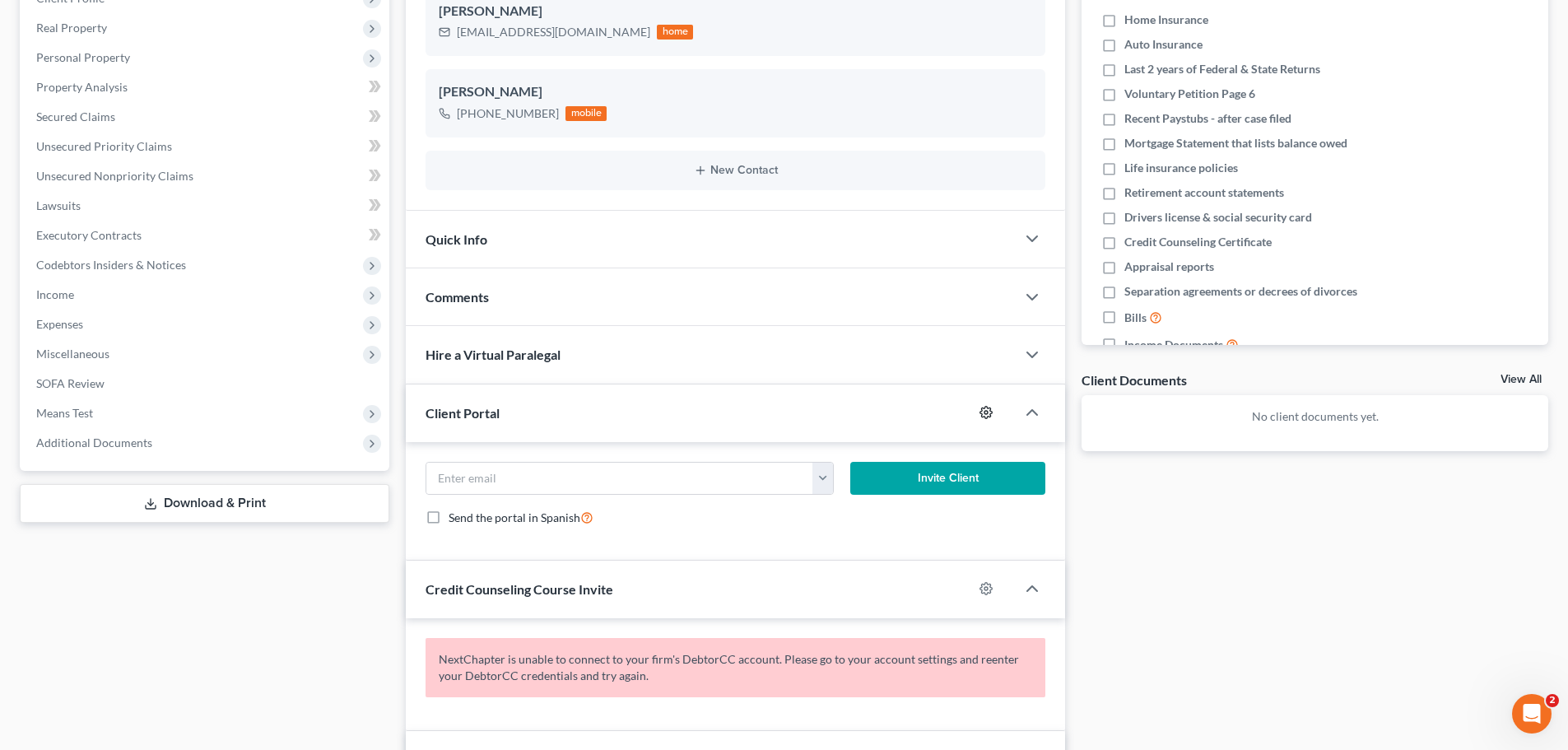
click at [990, 415] on icon "button" at bounding box center [985, 411] width 13 height 13
select select "0"
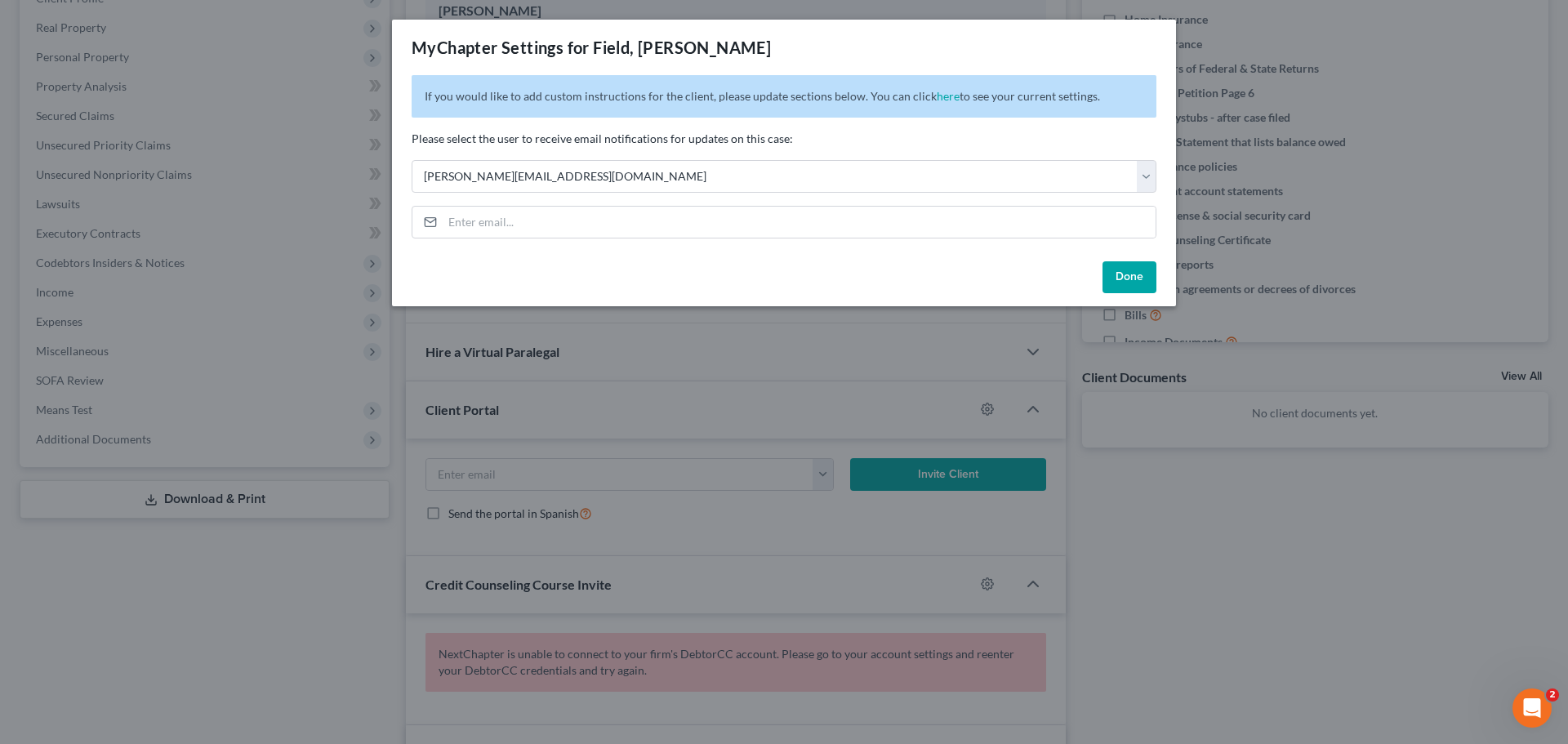
click at [1206, 488] on div "MyChapter Settings for Field, [PERSON_NAME] If you would like to add custom ins…" at bounding box center [784, 372] width 1568 height 744
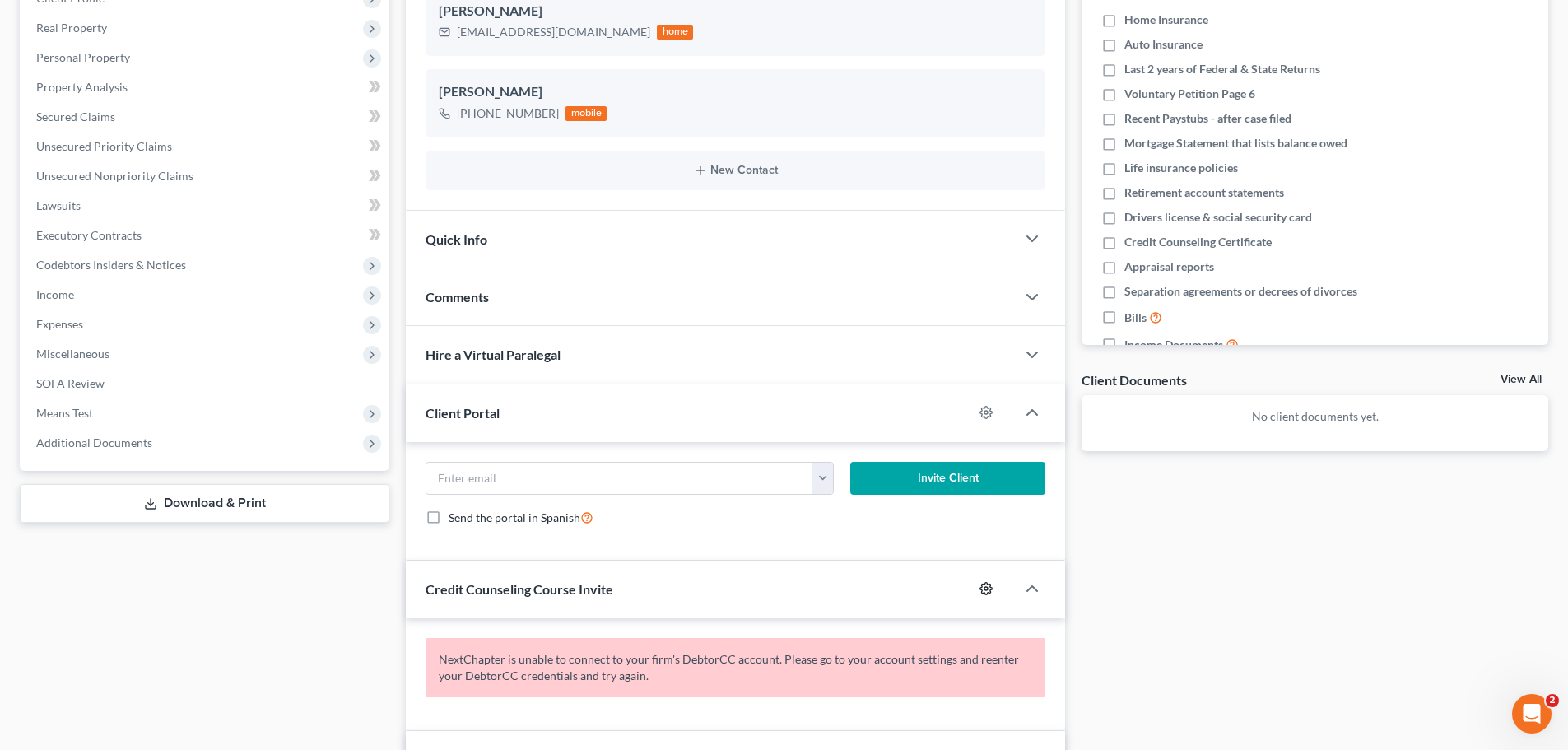
click at [984, 586] on icon "button" at bounding box center [985, 587] width 13 height 13
select select "0"
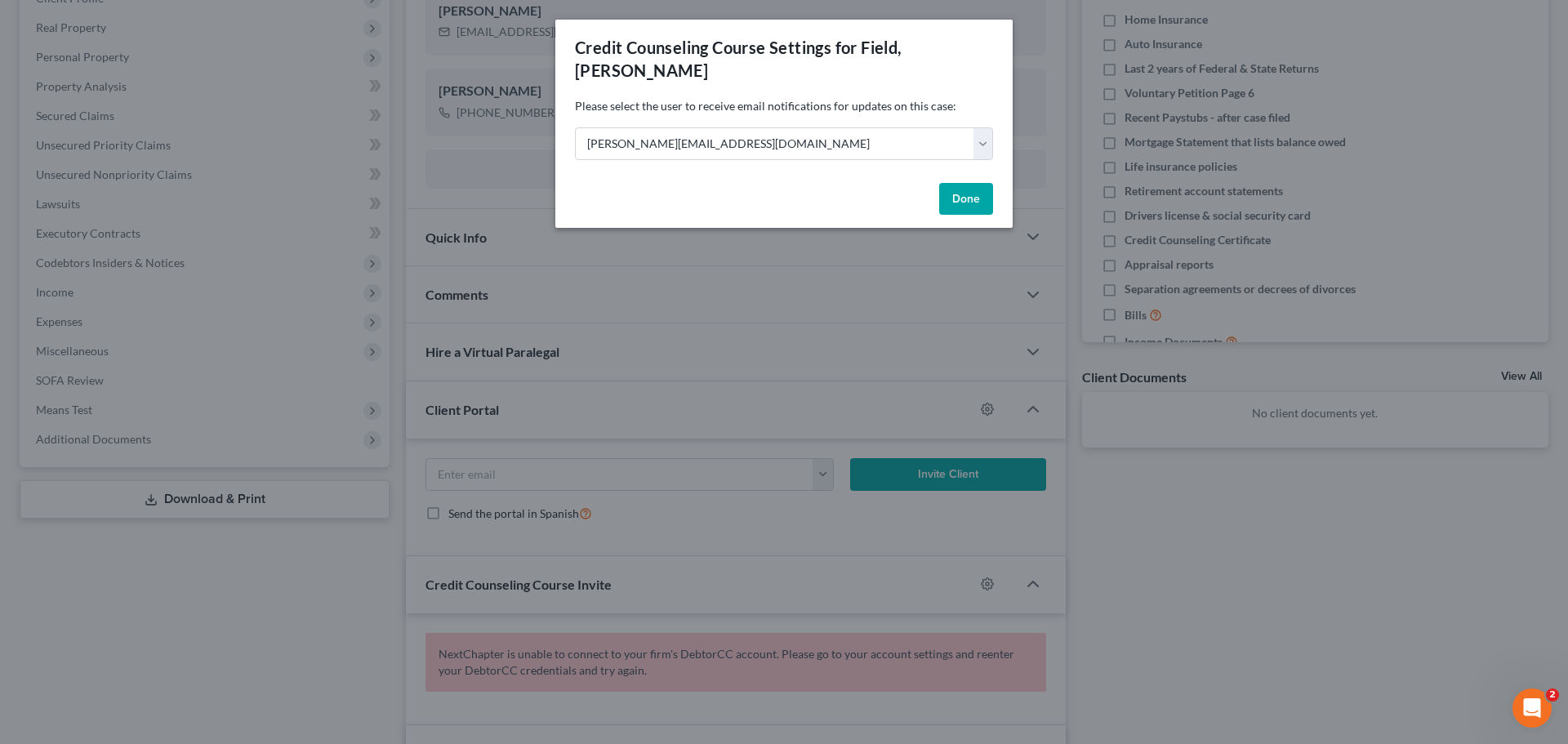
click at [1154, 545] on div "Credit Counseling Course Settings for Field, [PERSON_NAME] Please select the us…" at bounding box center [784, 372] width 1568 height 744
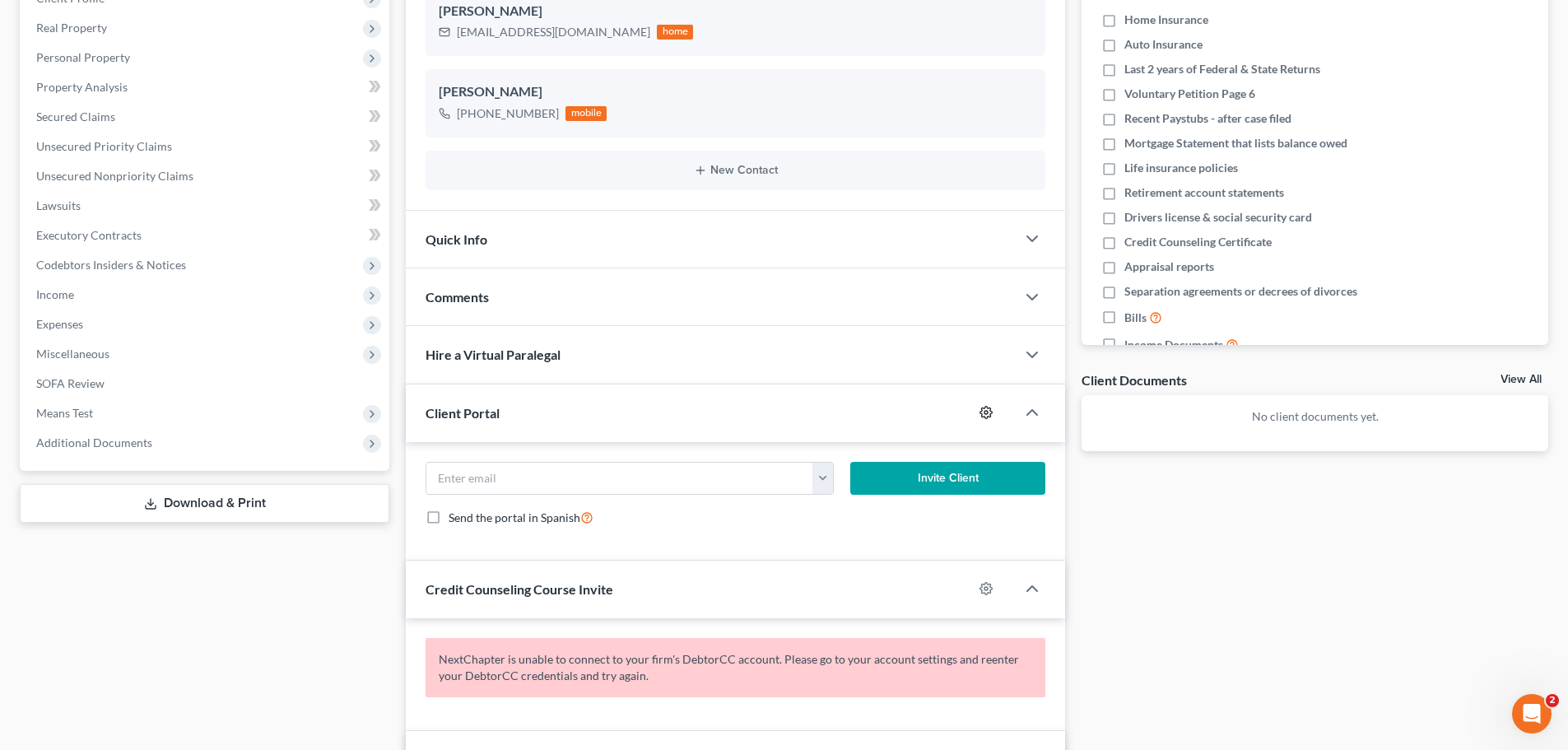
click at [985, 410] on icon "button" at bounding box center [985, 411] width 13 height 13
select select "0"
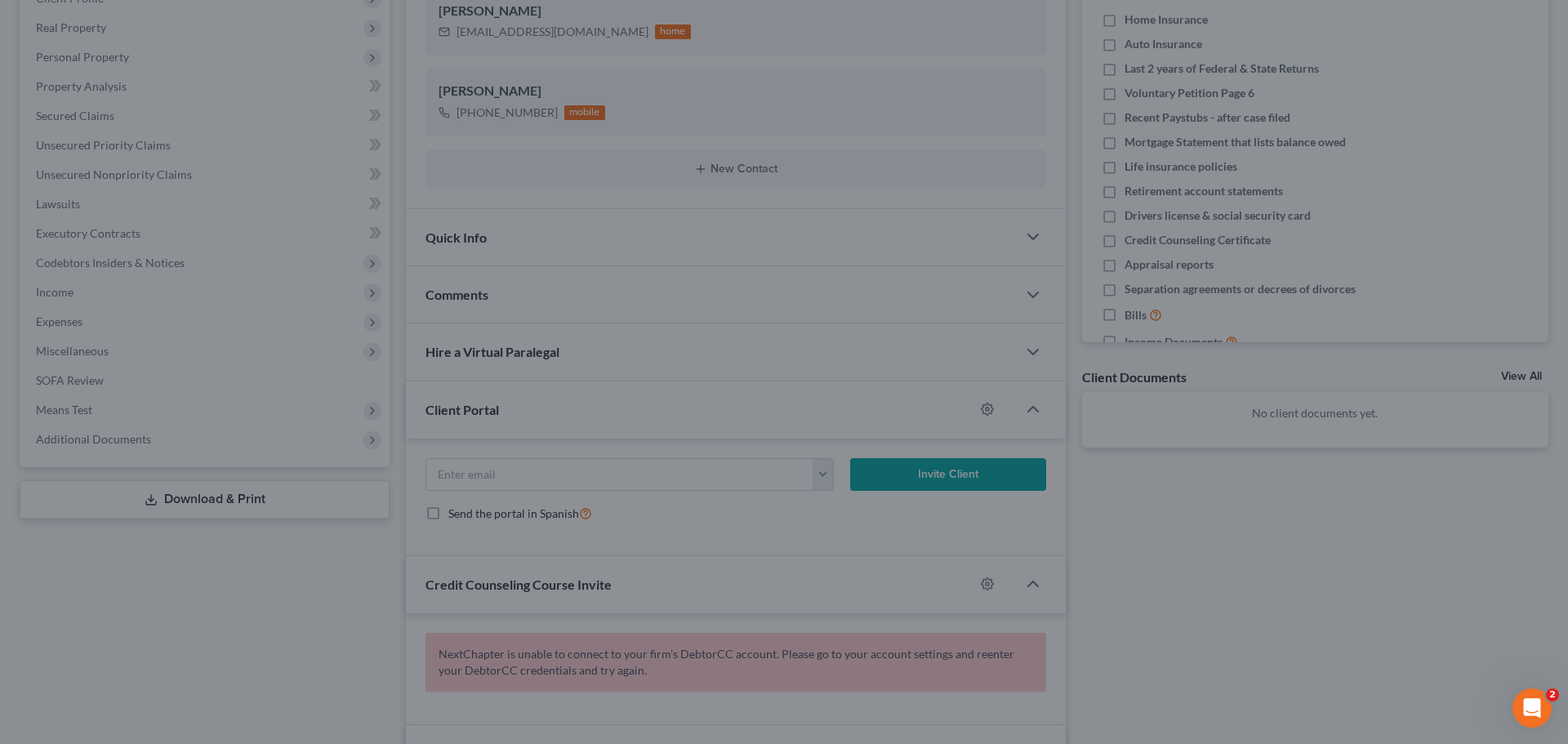
click at [1119, 530] on div "MyChapter Settings for Field, [PERSON_NAME] If you would like to add custom ins…" at bounding box center [784, 372] width 1568 height 744
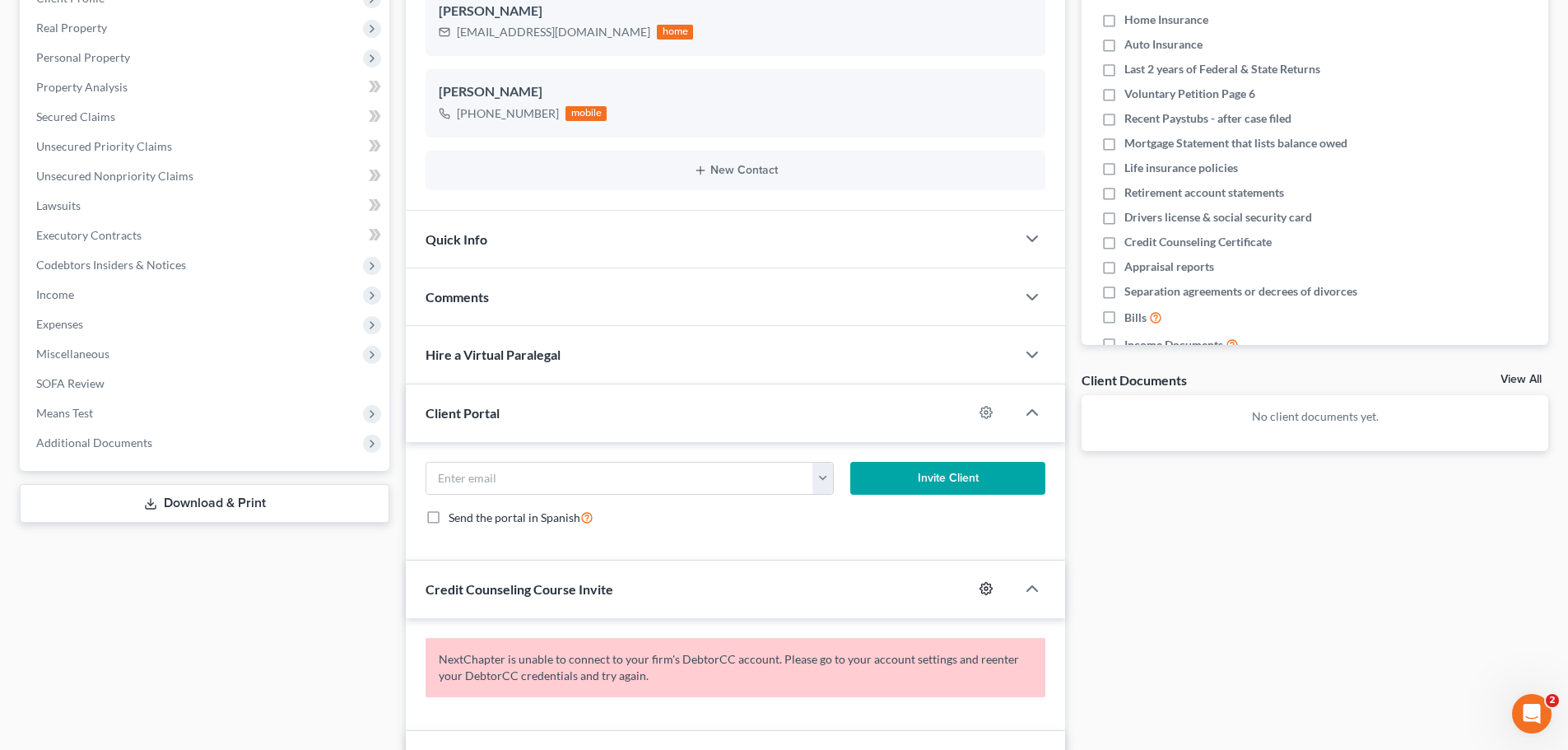
click at [983, 588] on icon "button" at bounding box center [985, 587] width 13 height 13
select select "0"
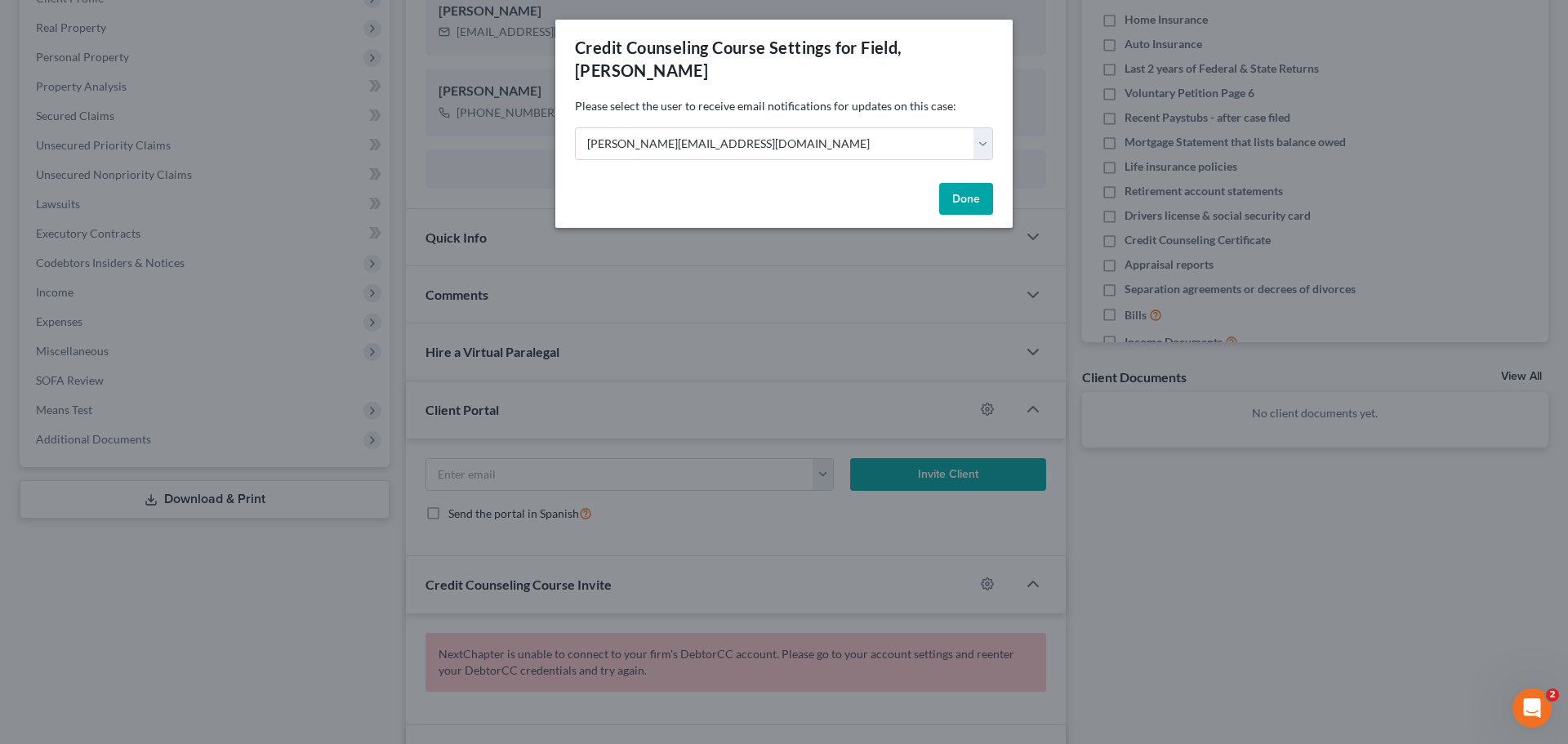
click at [1189, 488] on div "Credit Counseling Course Settings for Field, [PERSON_NAME] Please select the us…" at bounding box center [784, 372] width 1568 height 744
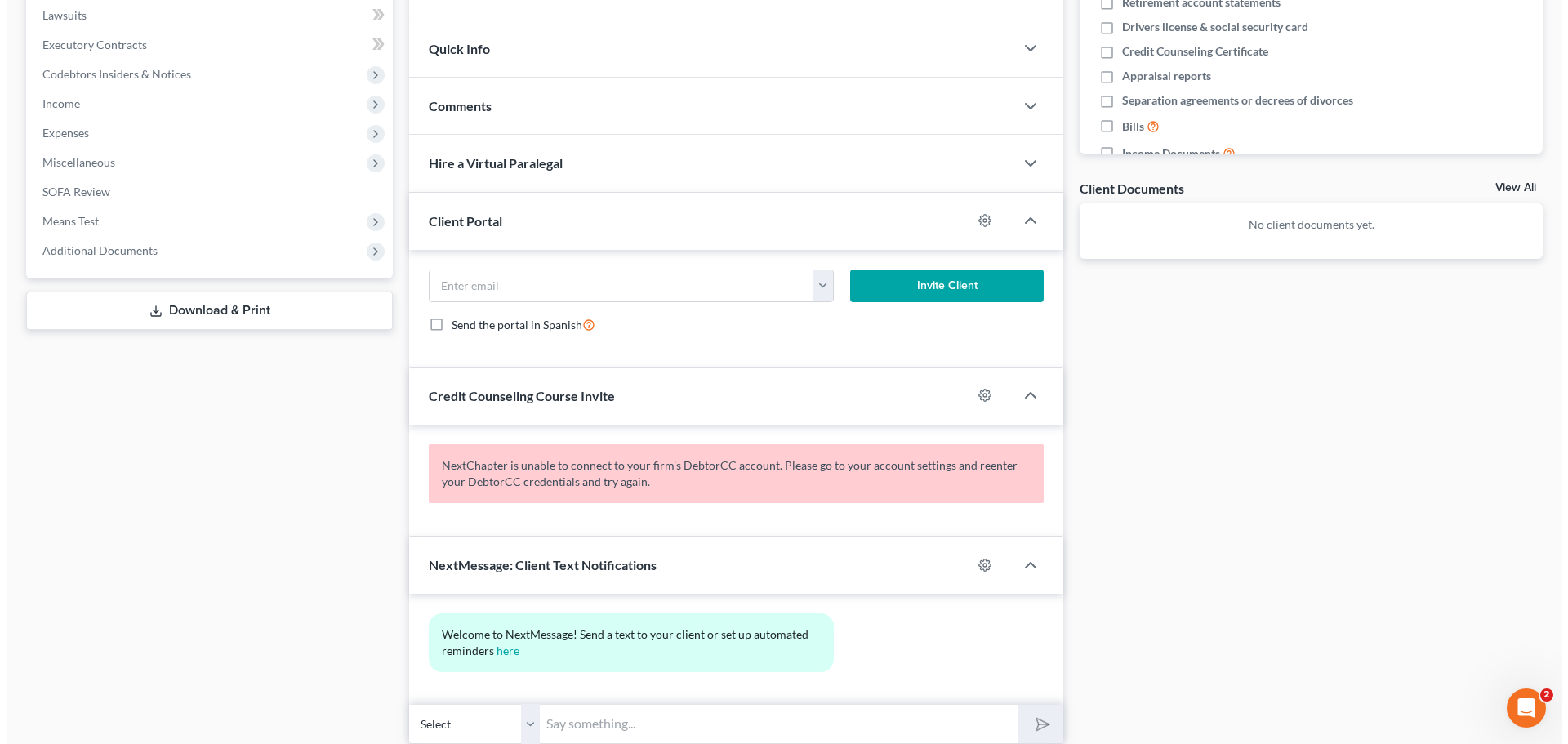
scroll to position [490, 0]
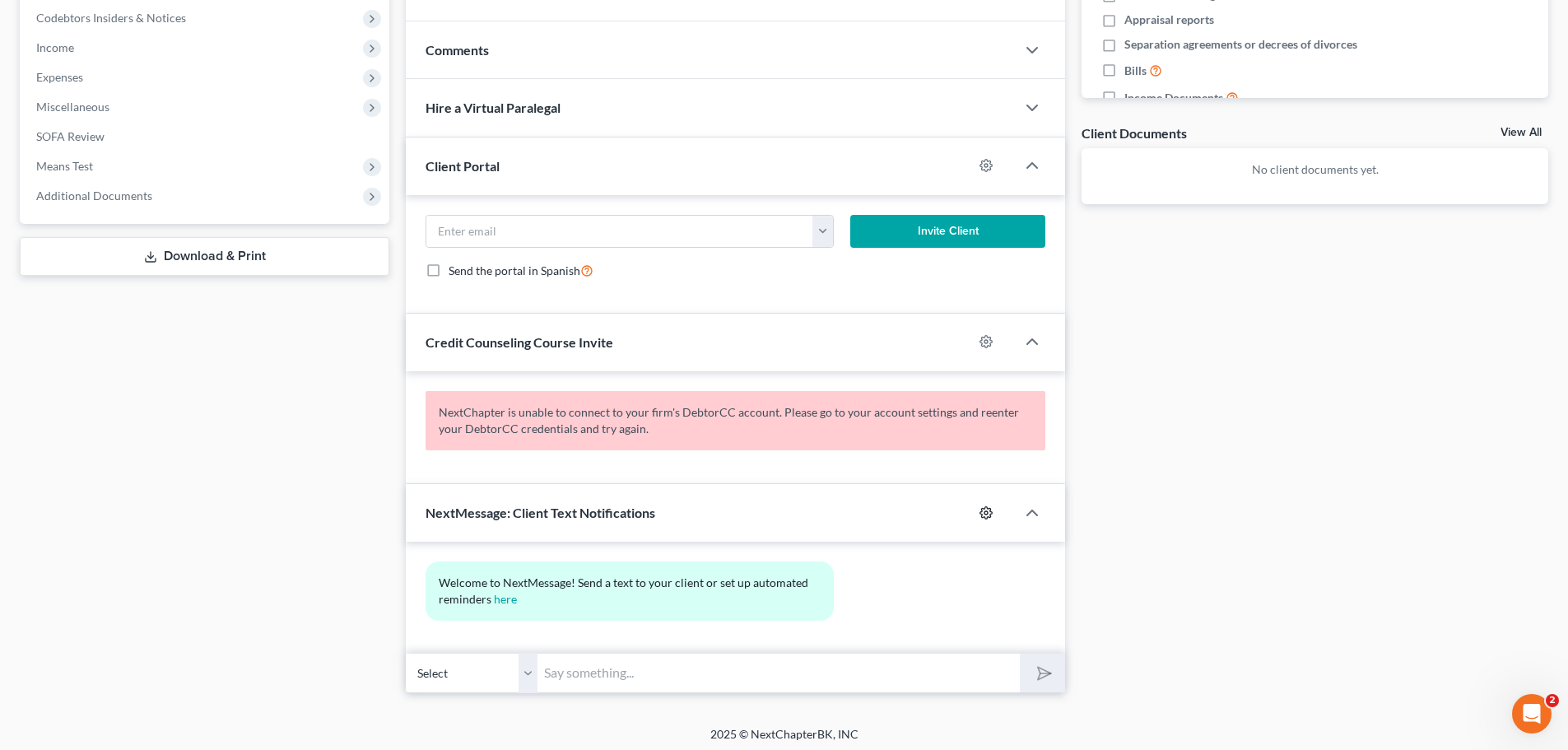
click at [983, 511] on icon "button" at bounding box center [986, 512] width 13 height 13
select select "0"
select select
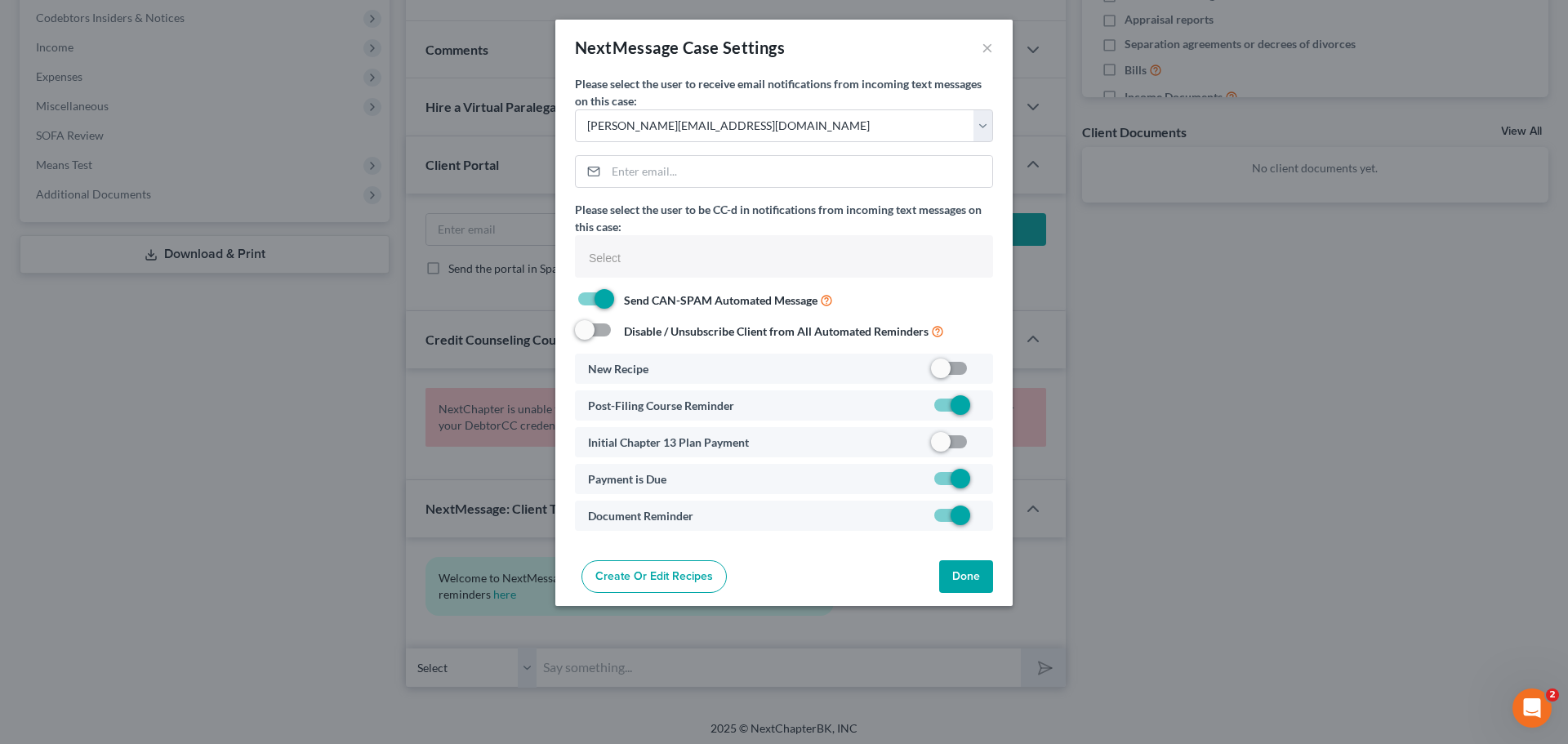
click at [1163, 452] on div "NextMessage Case Settings × Please select the user to receive email notificatio…" at bounding box center [784, 372] width 1568 height 744
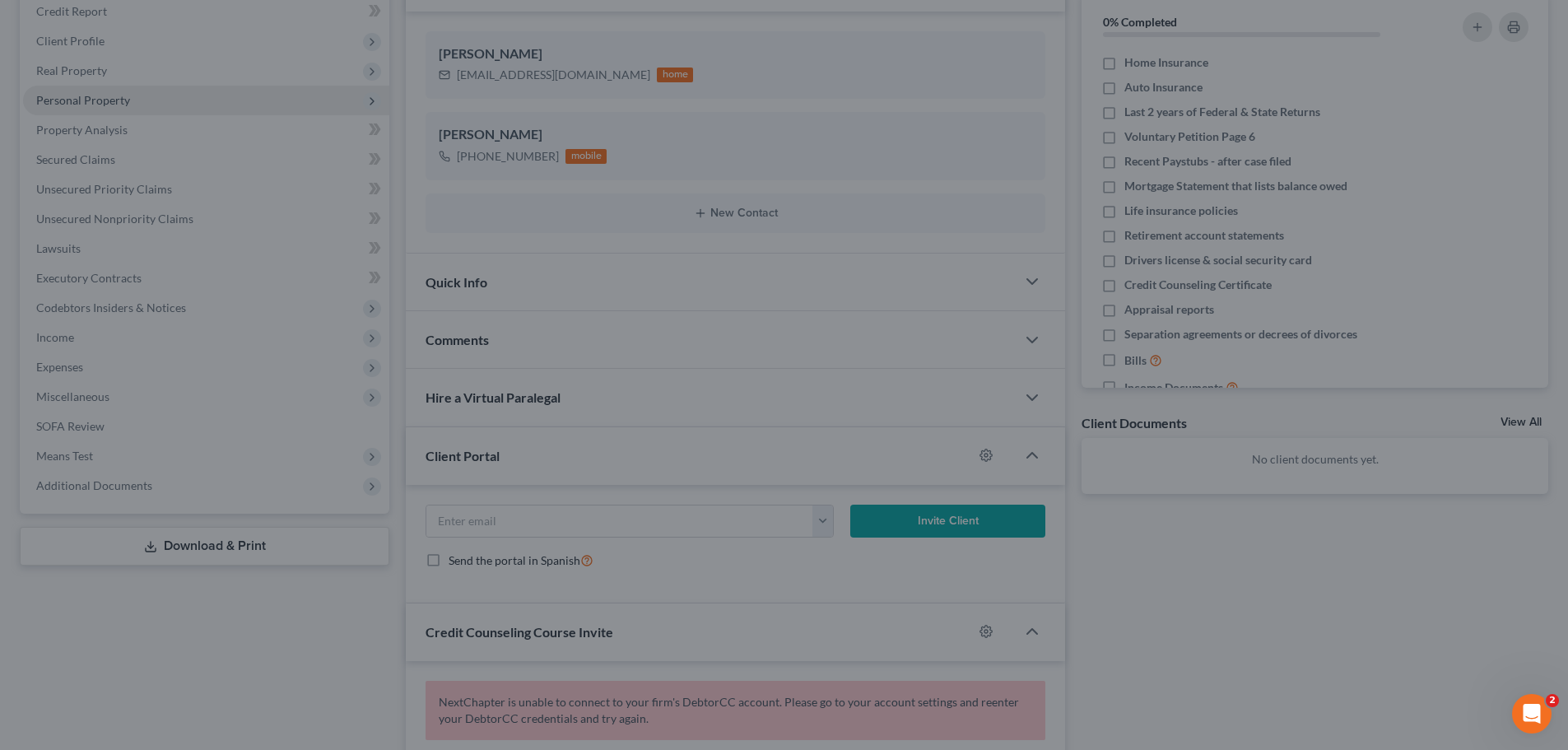
scroll to position [0, 0]
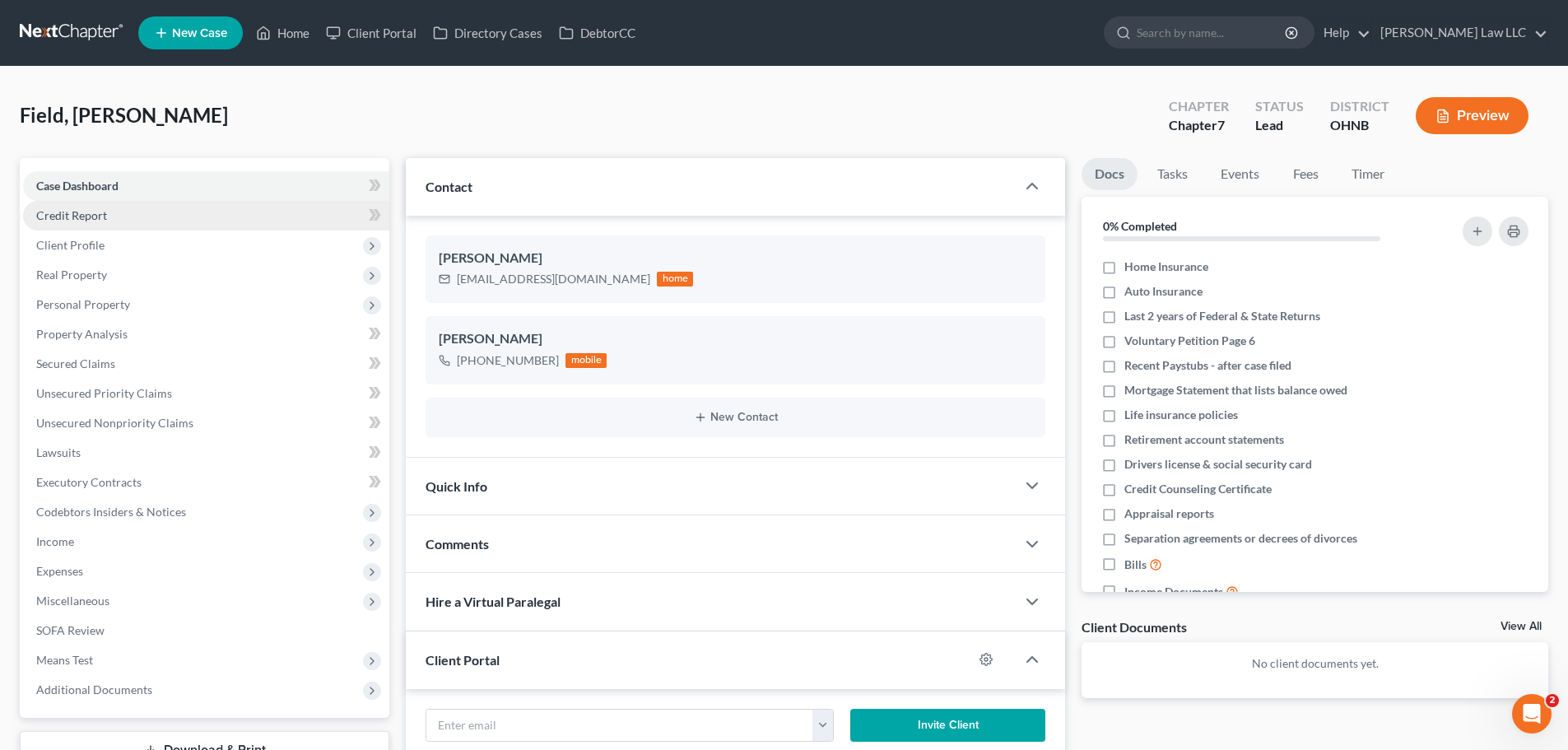
click at [112, 215] on link "Credit Report" at bounding box center [207, 215] width 366 height 29
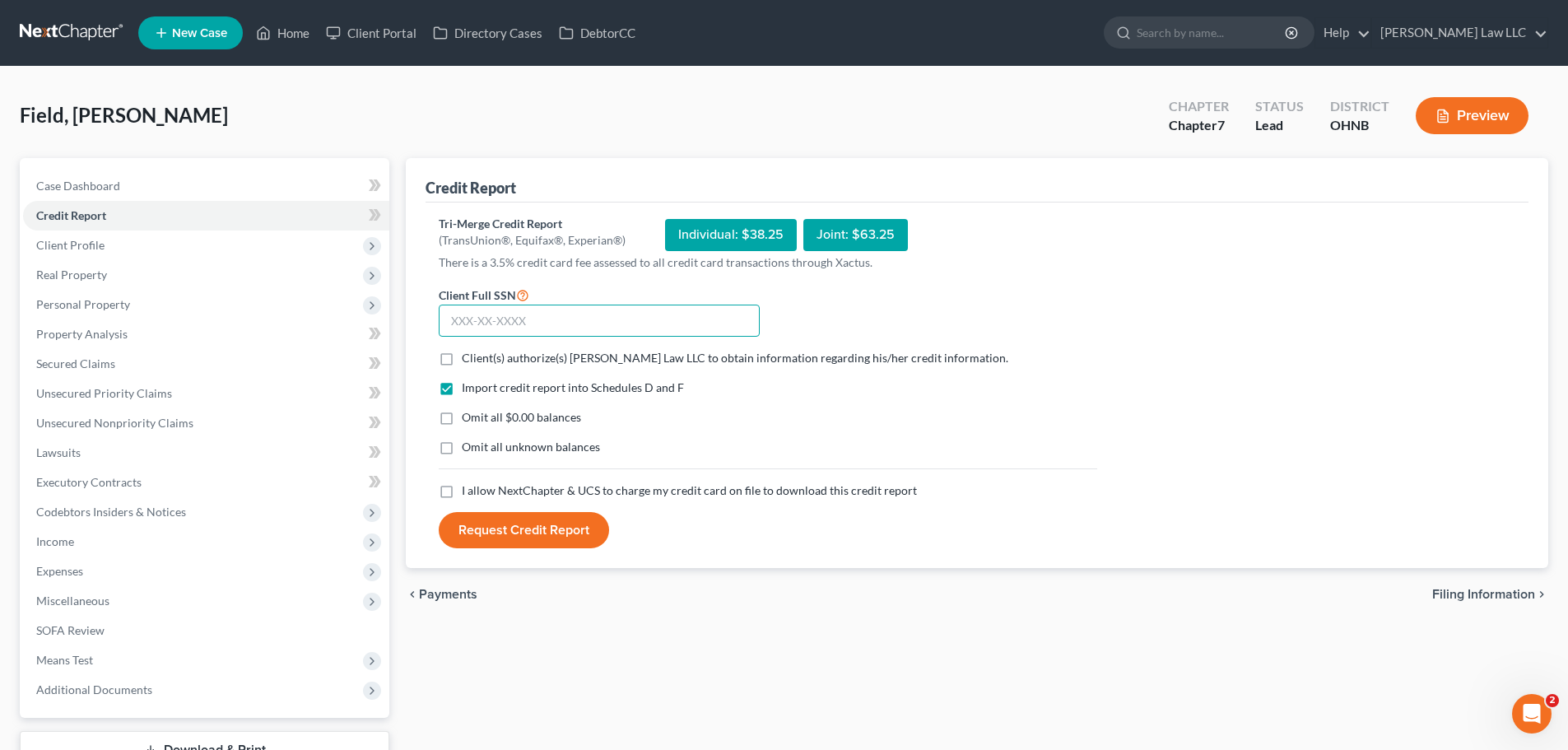
click at [588, 317] on input "text" at bounding box center [599, 321] width 321 height 33
type input "275-96-1512"
drag, startPoint x: 873, startPoint y: 435, endPoint x: 684, endPoint y: 418, distance: 189.8
click at [872, 433] on div "Import credit report into Schedules D and F Omit all $0.00 balances Omit all un…" at bounding box center [768, 431] width 675 height 103
click at [563, 366] on label "Client(s) authorize(s) [PERSON_NAME] Law LLC to obtain information regarding hi…" at bounding box center [736, 357] width 546 height 17
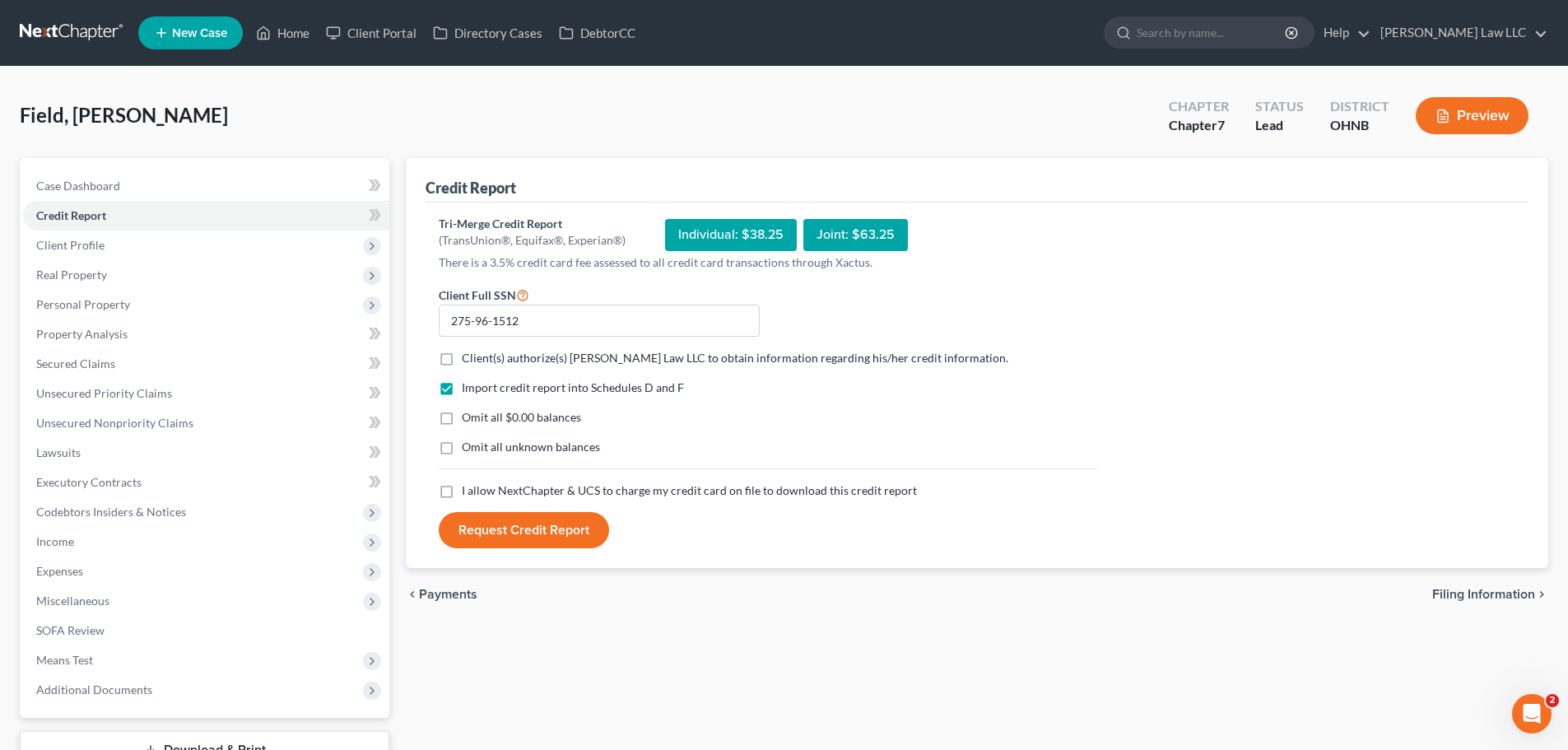
click at [479, 360] on input "Client(s) authorize(s) [PERSON_NAME] Law LLC to obtain information regarding hi…" at bounding box center [473, 354] width 11 height 11
checkbox input "true"
click at [542, 491] on span "I allow NextChapter & UCS to charge my credit card on file to download this cre…" at bounding box center [689, 490] width 455 height 14
click at [479, 491] on input "I allow NextChapter & UCS to charge my credit card on file to download this cre…" at bounding box center [473, 488] width 11 height 11
checkbox input "true"
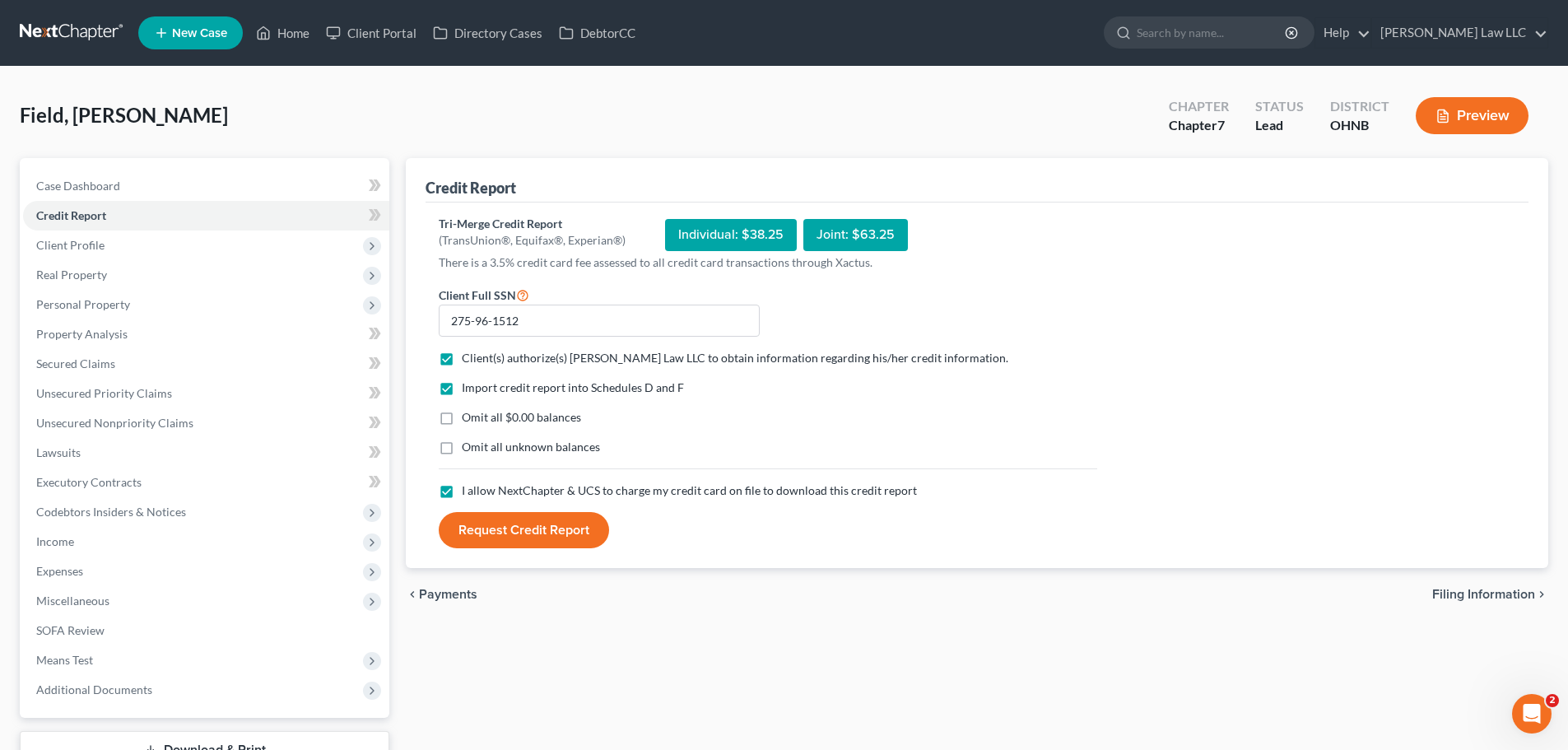
click at [530, 527] on button "Request Credit Report" at bounding box center [524, 530] width 170 height 36
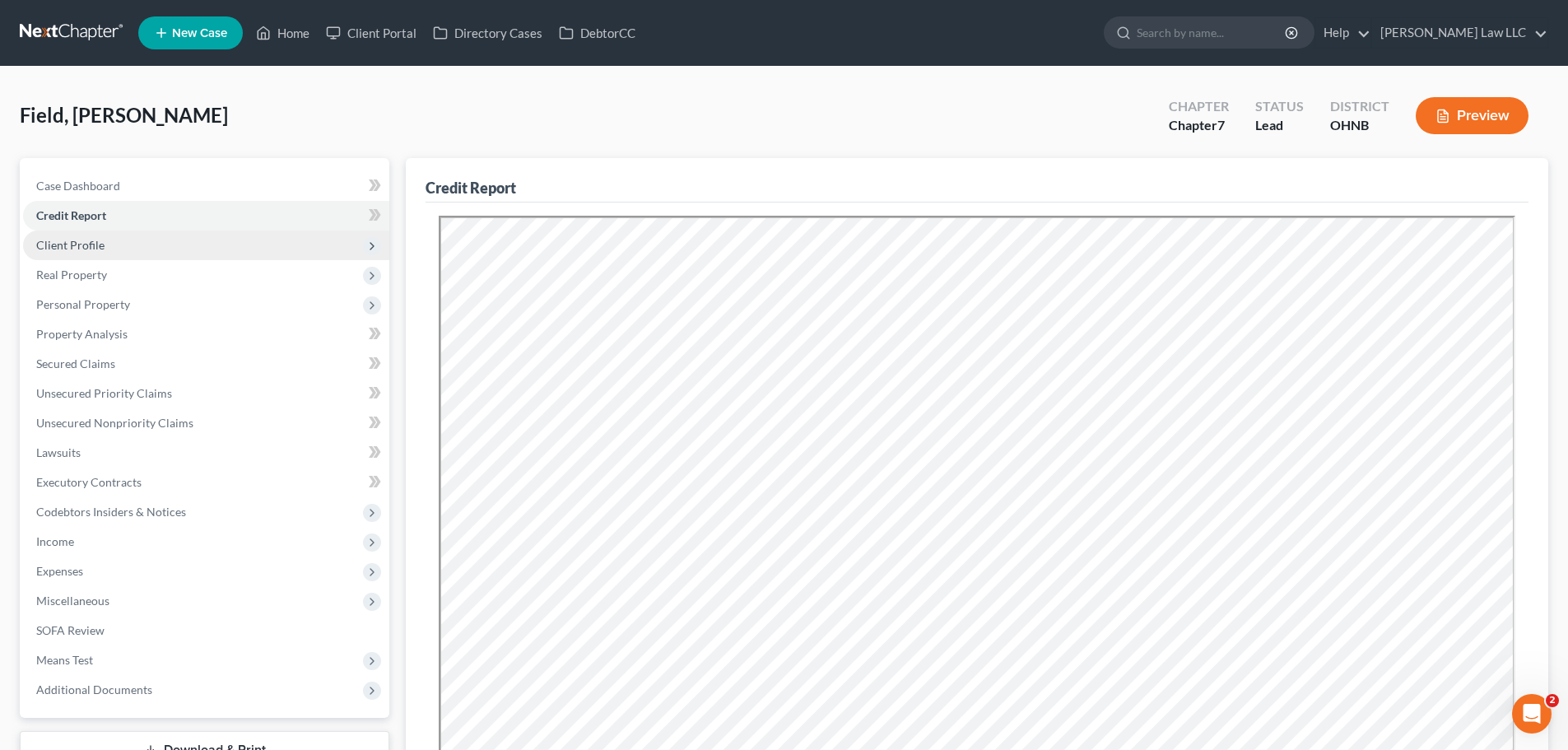
click at [96, 240] on span "Client Profile" at bounding box center [71, 245] width 69 height 14
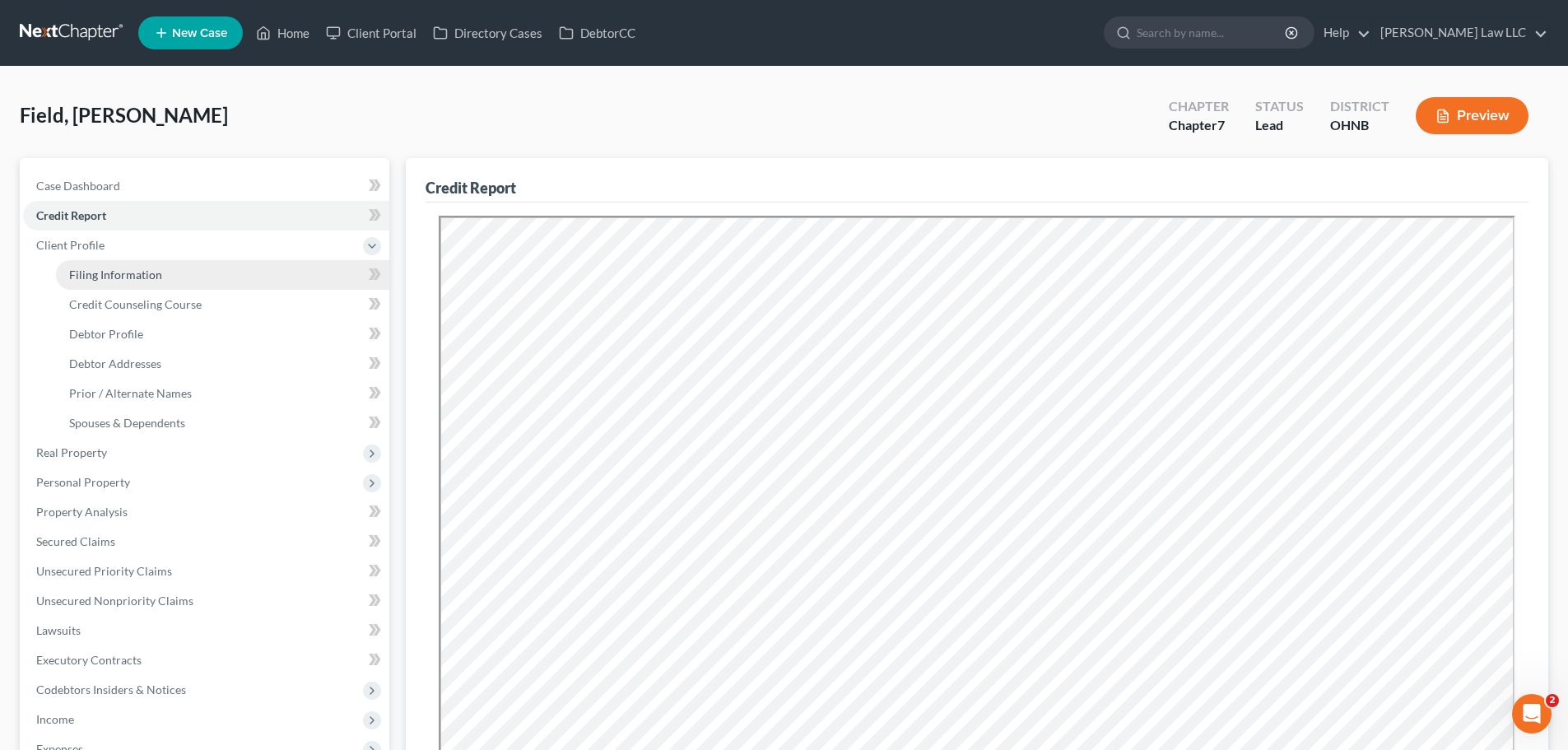
click at [121, 268] on span "Filing Information" at bounding box center [116, 274] width 93 height 14
select select "1"
select select "0"
select select "61"
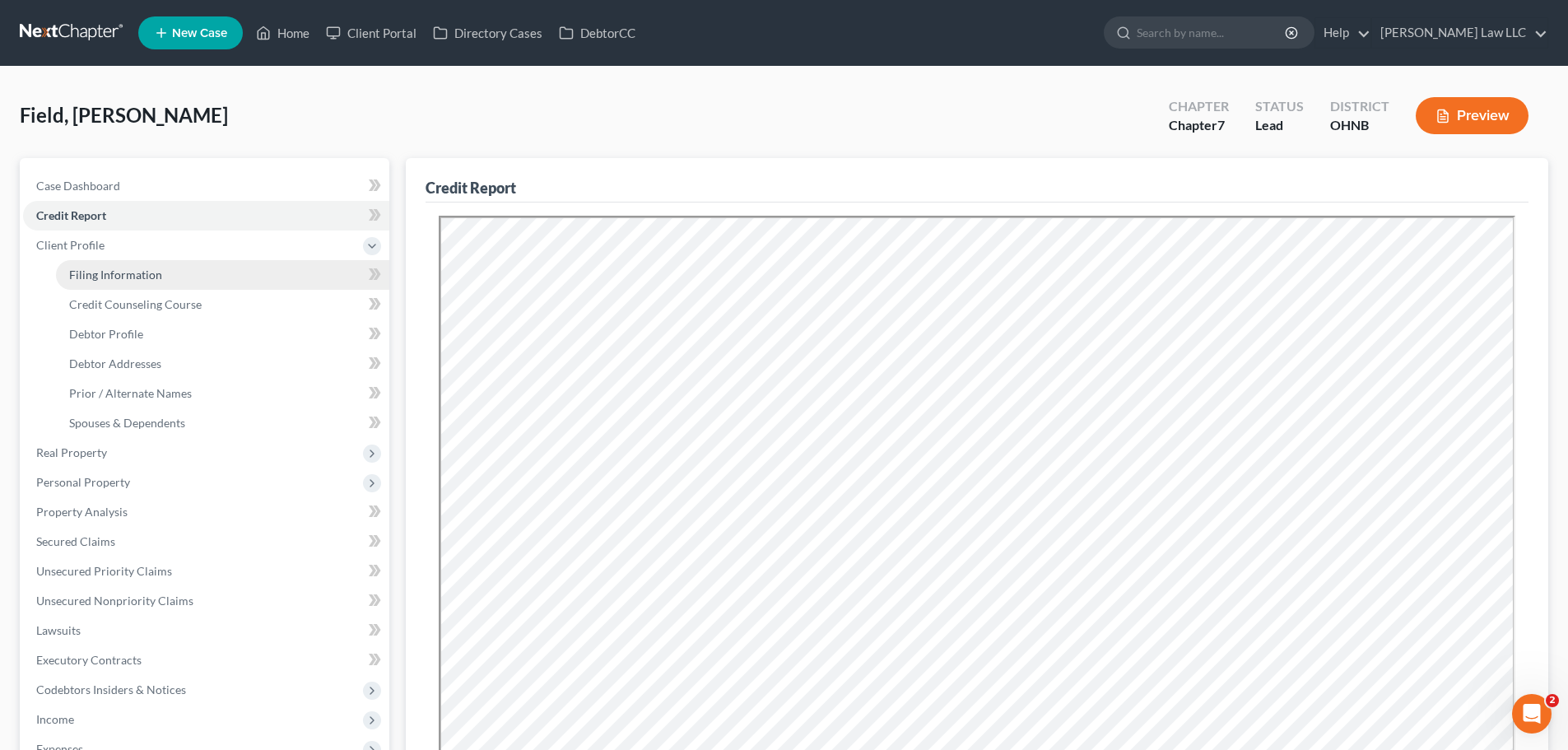
select select "0"
select select "36"
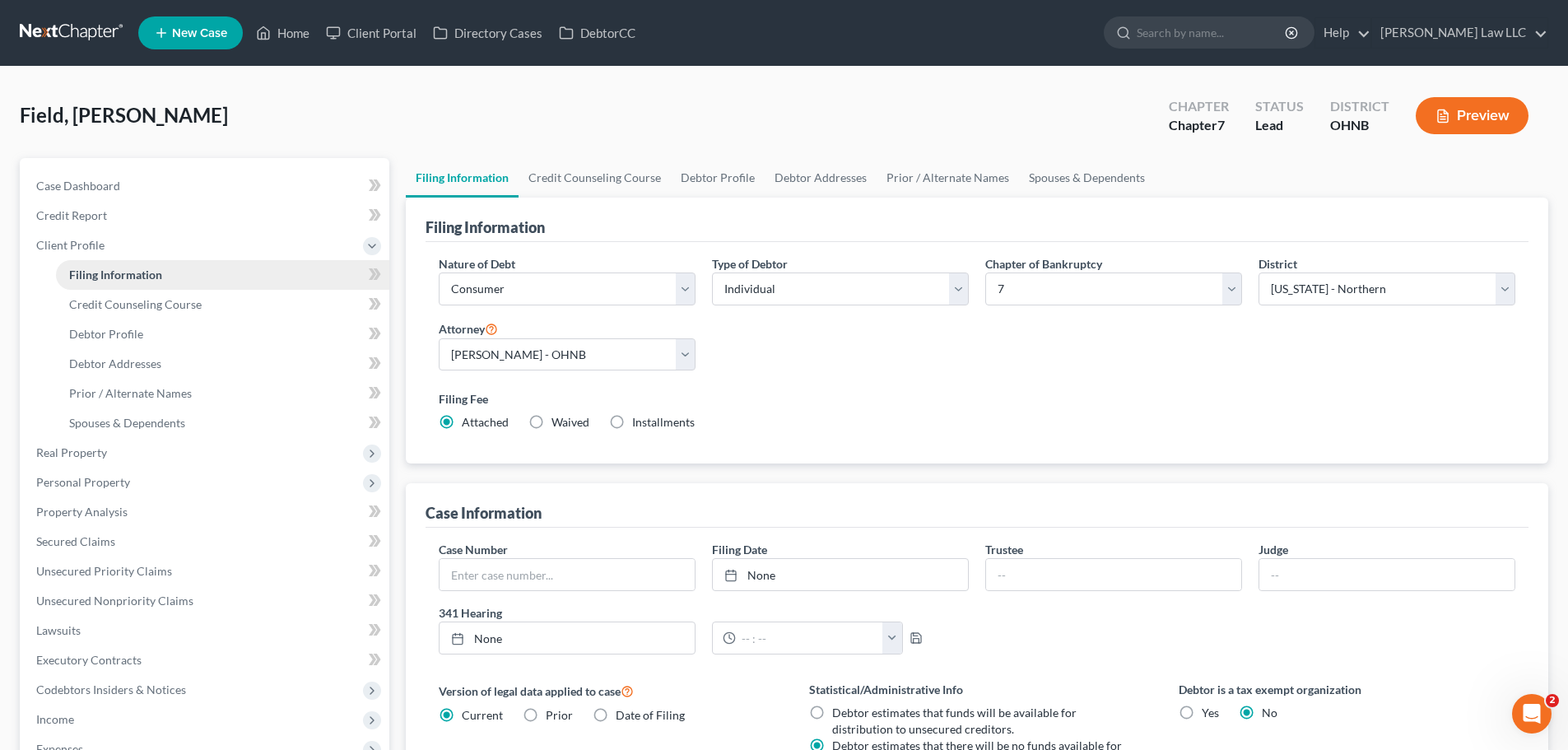
click at [145, 271] on span "Filing Information" at bounding box center [116, 274] width 93 height 14
click at [736, 365] on div "Nature of Debt Select Business Consumer Other Nature of Business Select Clearin…" at bounding box center [977, 350] width 1093 height 189
click at [806, 380] on div "Nature of Debt Select Business Consumer Other Nature of Business Select Clearin…" at bounding box center [977, 350] width 1093 height 189
click at [604, 172] on link "Credit Counseling Course" at bounding box center [595, 177] width 153 height 39
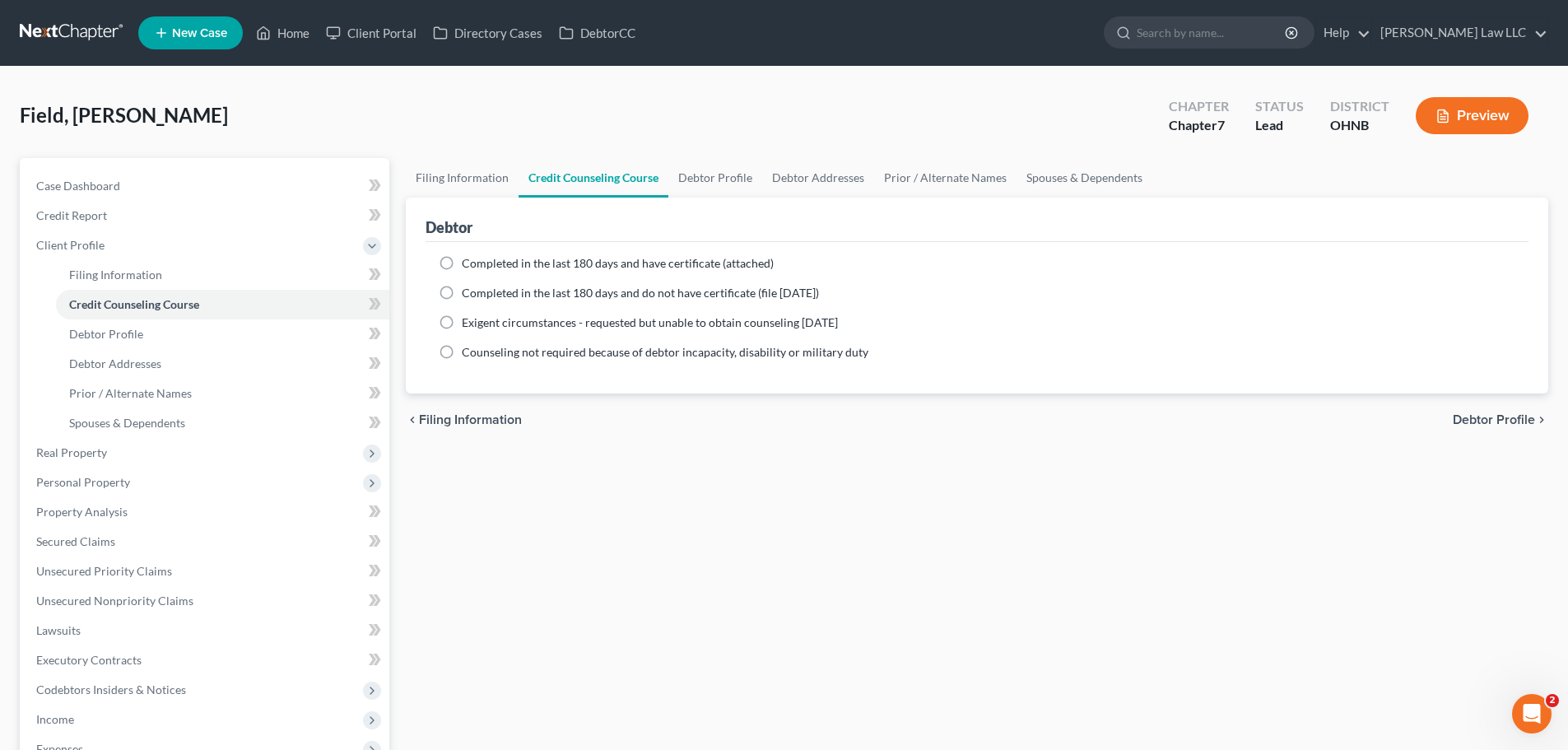
click at [681, 261] on span "Completed in the last 180 days and have certificate (attached)" at bounding box center [618, 262] width 312 height 14
click at [479, 261] on input "Completed in the last 180 days and have certificate (attached)" at bounding box center [473, 260] width 11 height 11
radio input "true"
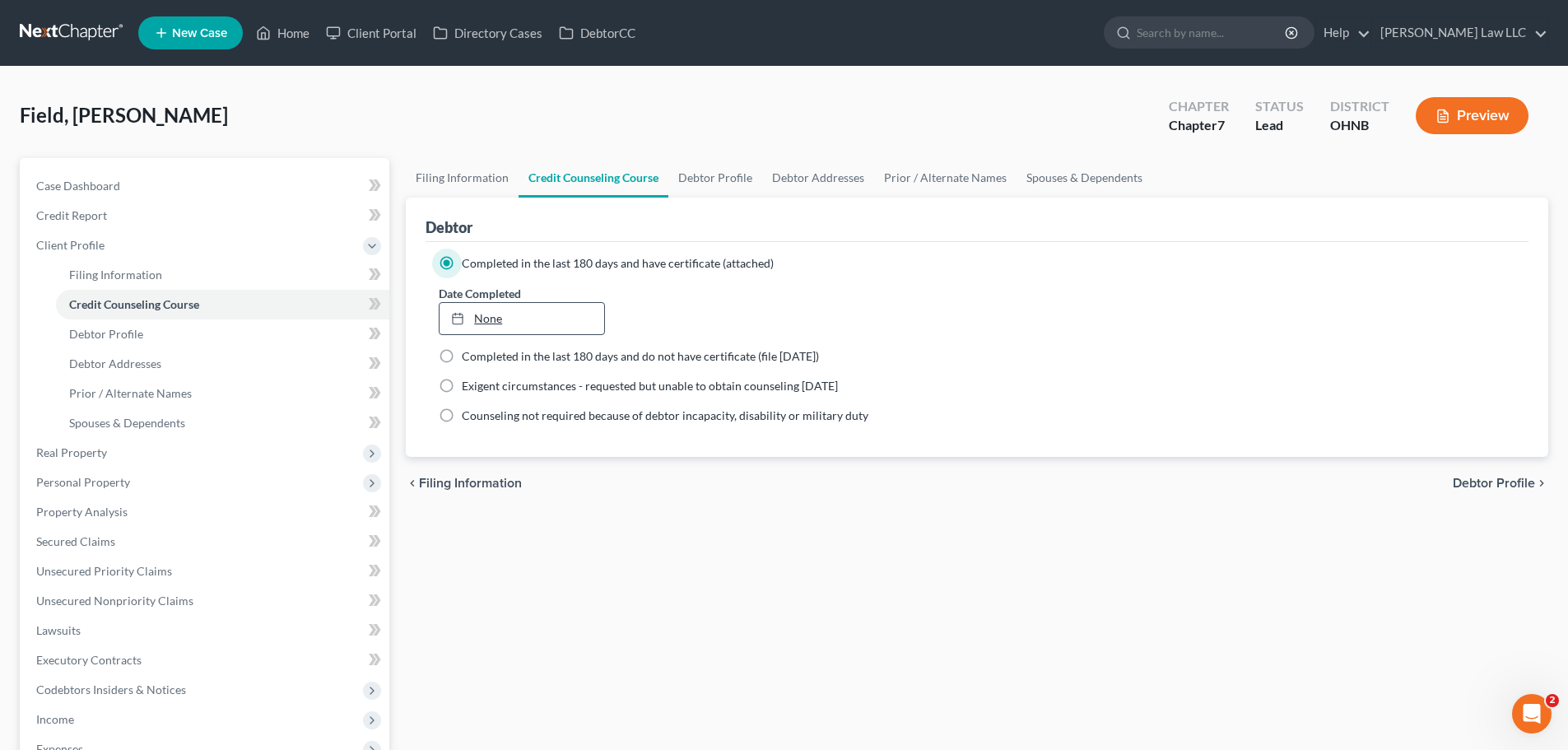
click at [551, 323] on link "None" at bounding box center [521, 318] width 164 height 31
type input "[DATE]"
click at [755, 549] on div "Filing Information Credit Counseling Course Debtor Profile Debtor Addresses Pri…" at bounding box center [977, 552] width 1160 height 789
click at [482, 182] on link "Filing Information" at bounding box center [461, 177] width 113 height 39
select select "1"
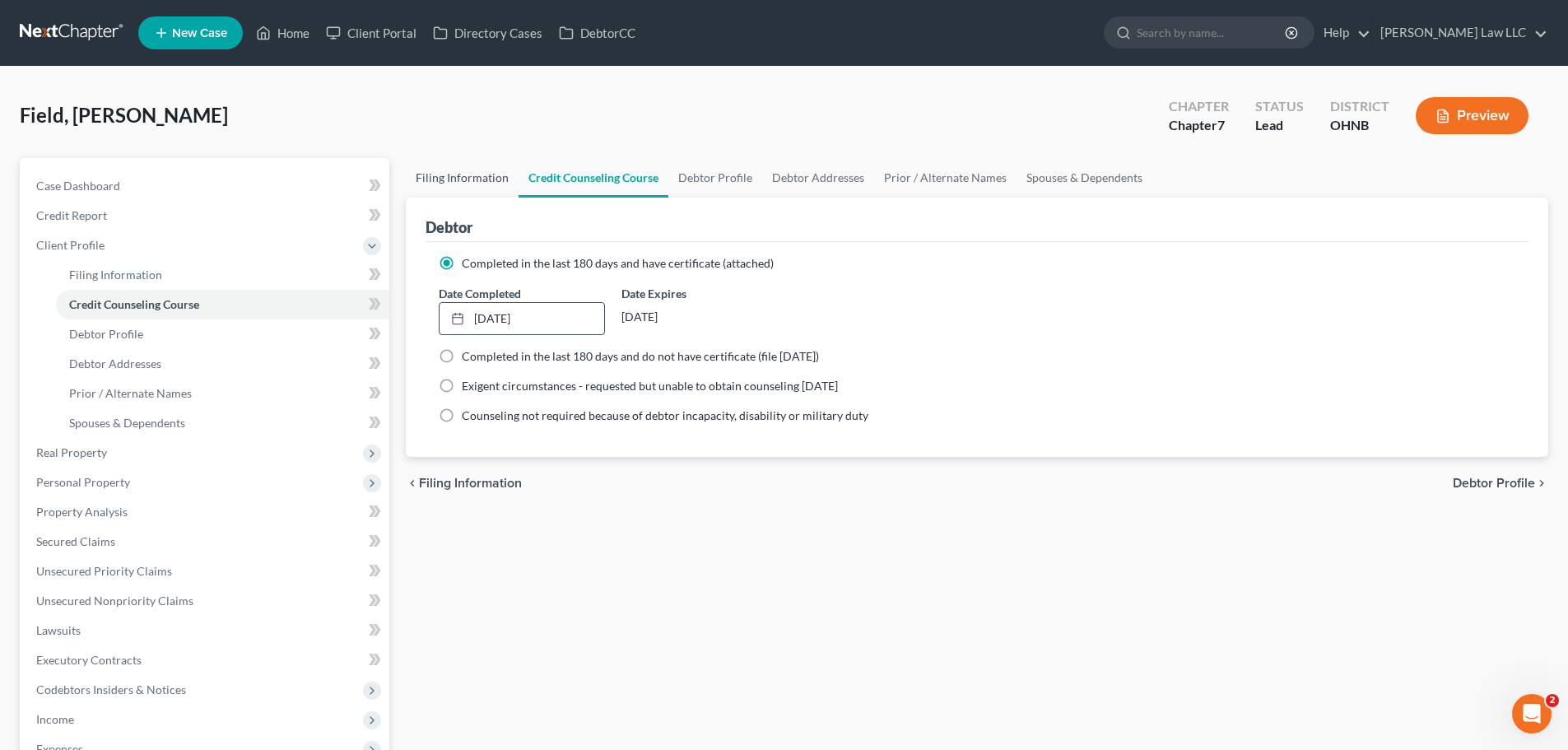
select select "0"
select select "61"
select select "0"
select select "36"
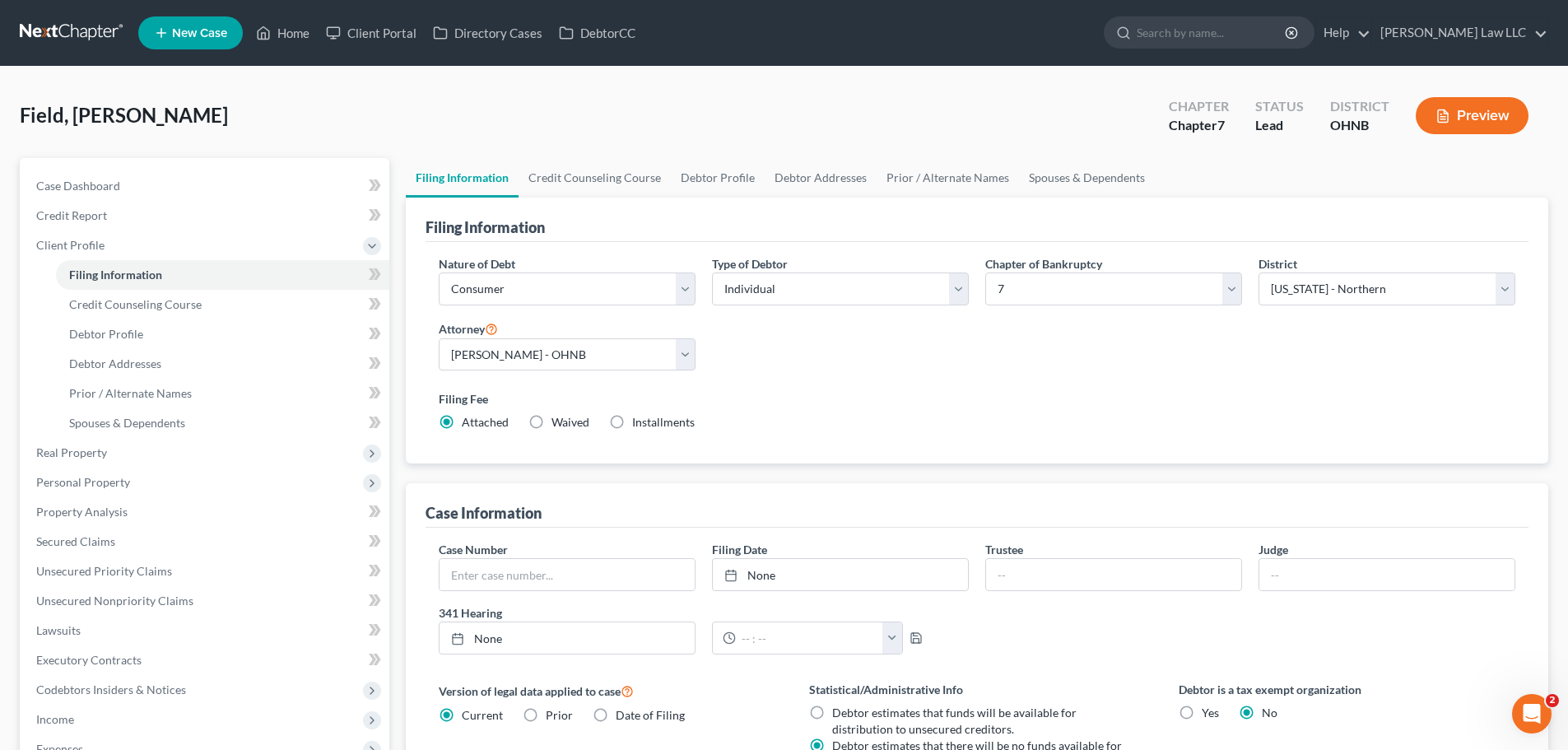
click at [882, 407] on label "Filing Fee" at bounding box center [976, 398] width 1076 height 18
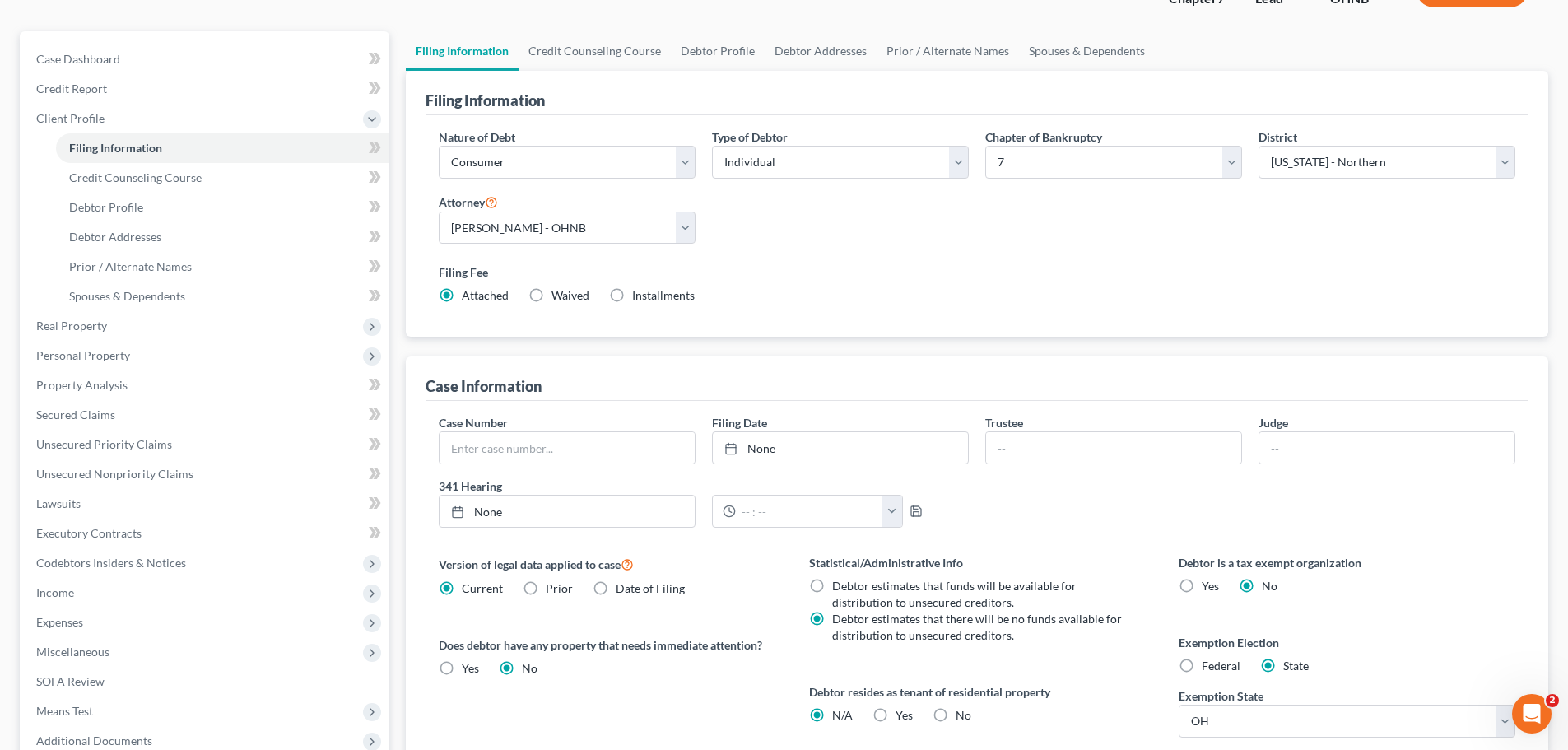
scroll to position [164, 0]
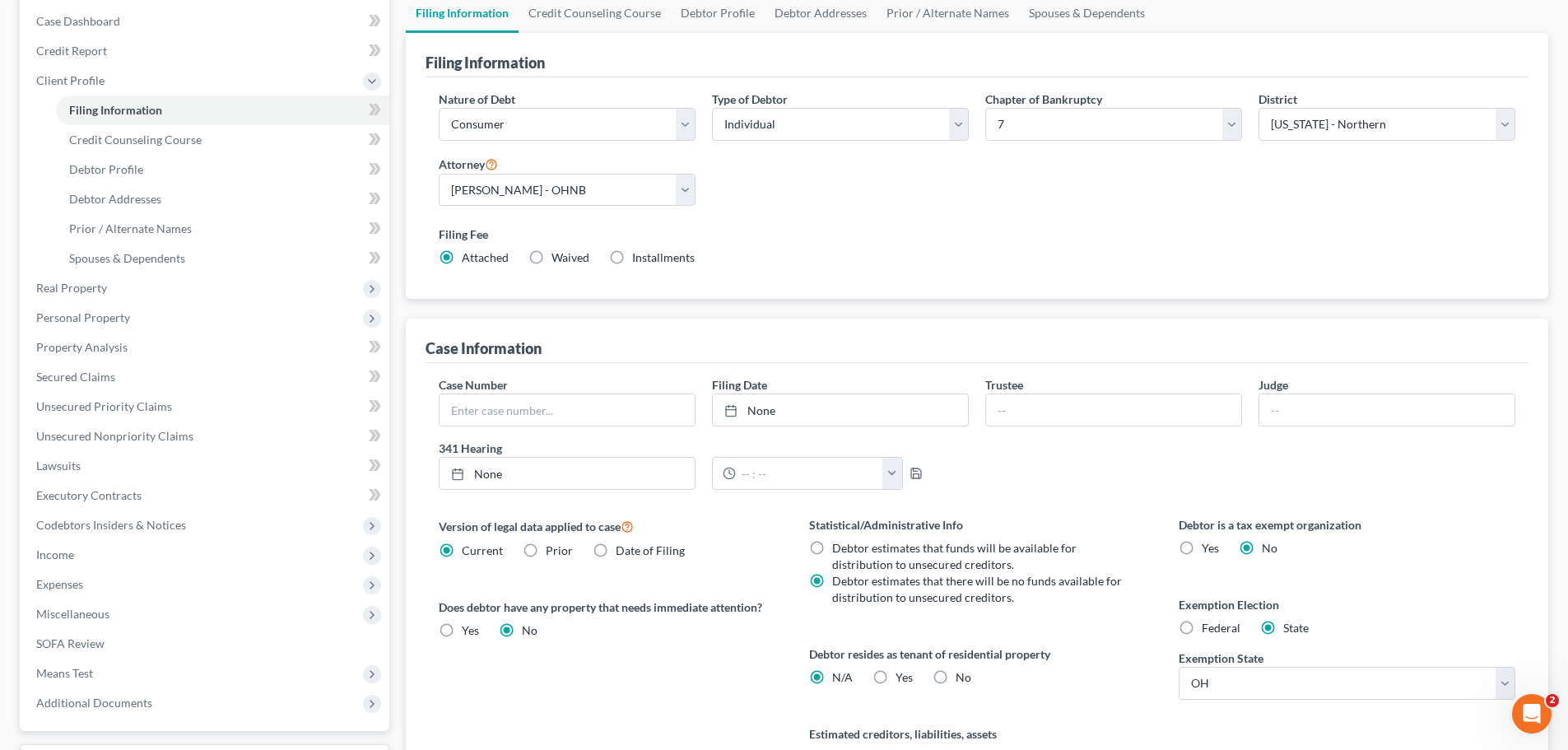
click at [1014, 178] on div "Nature of Debt Select Business Consumer Other Nature of Business Select Clearin…" at bounding box center [977, 184] width 1093 height 189
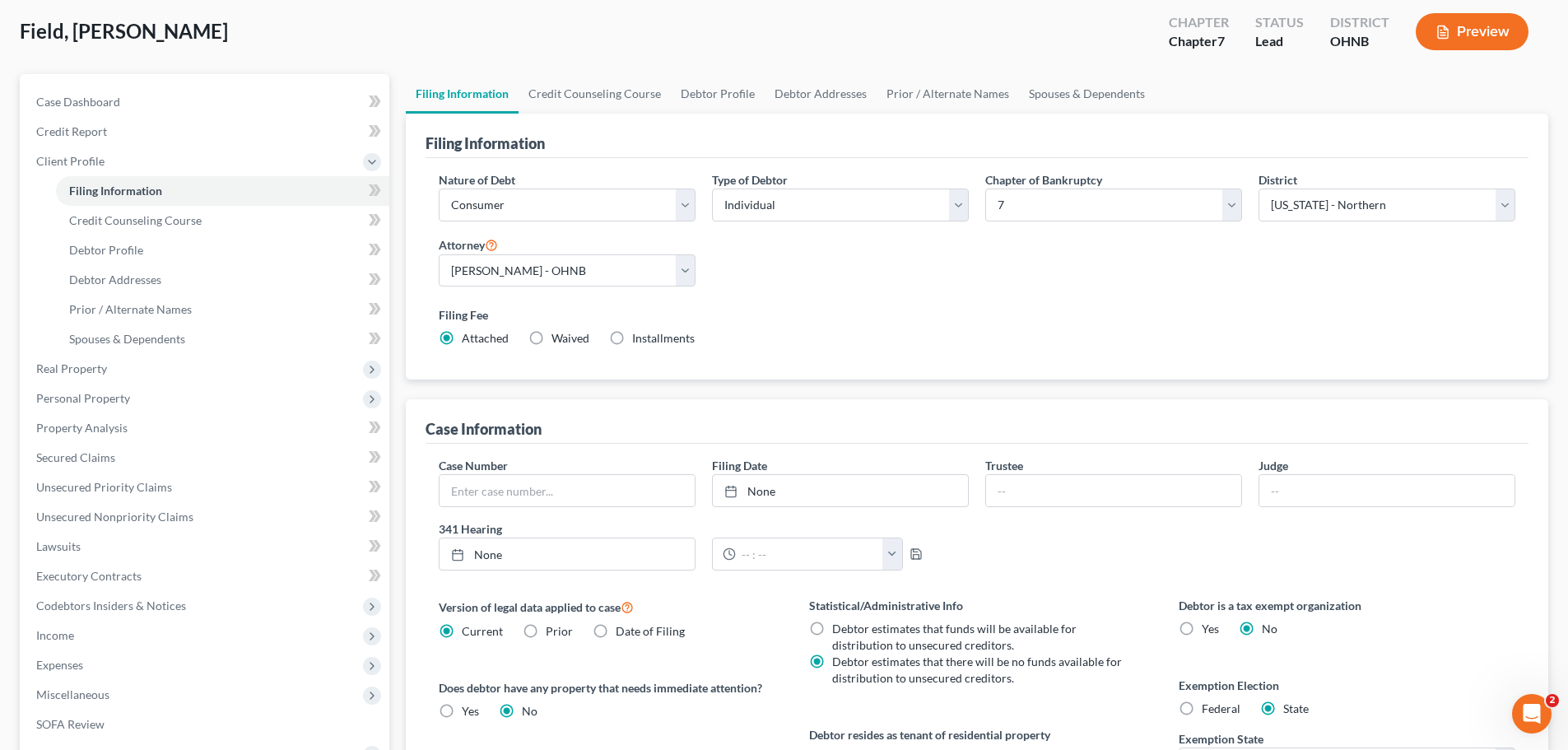
scroll to position [82, 0]
click at [1074, 266] on div "Nature of Debt Select Business Consumer Other Nature of Business Select Clearin…" at bounding box center [977, 267] width 1093 height 189
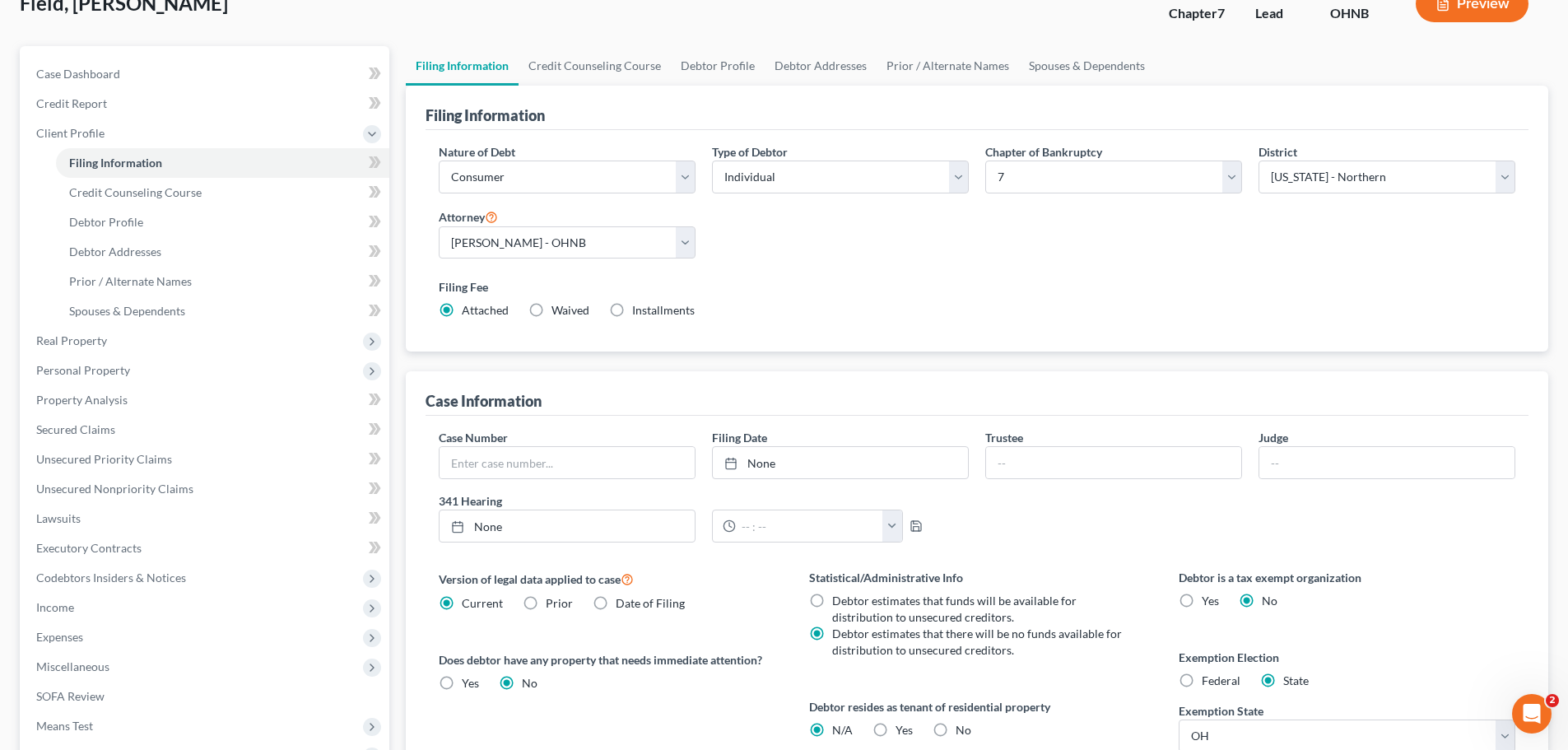
scroll to position [0, 0]
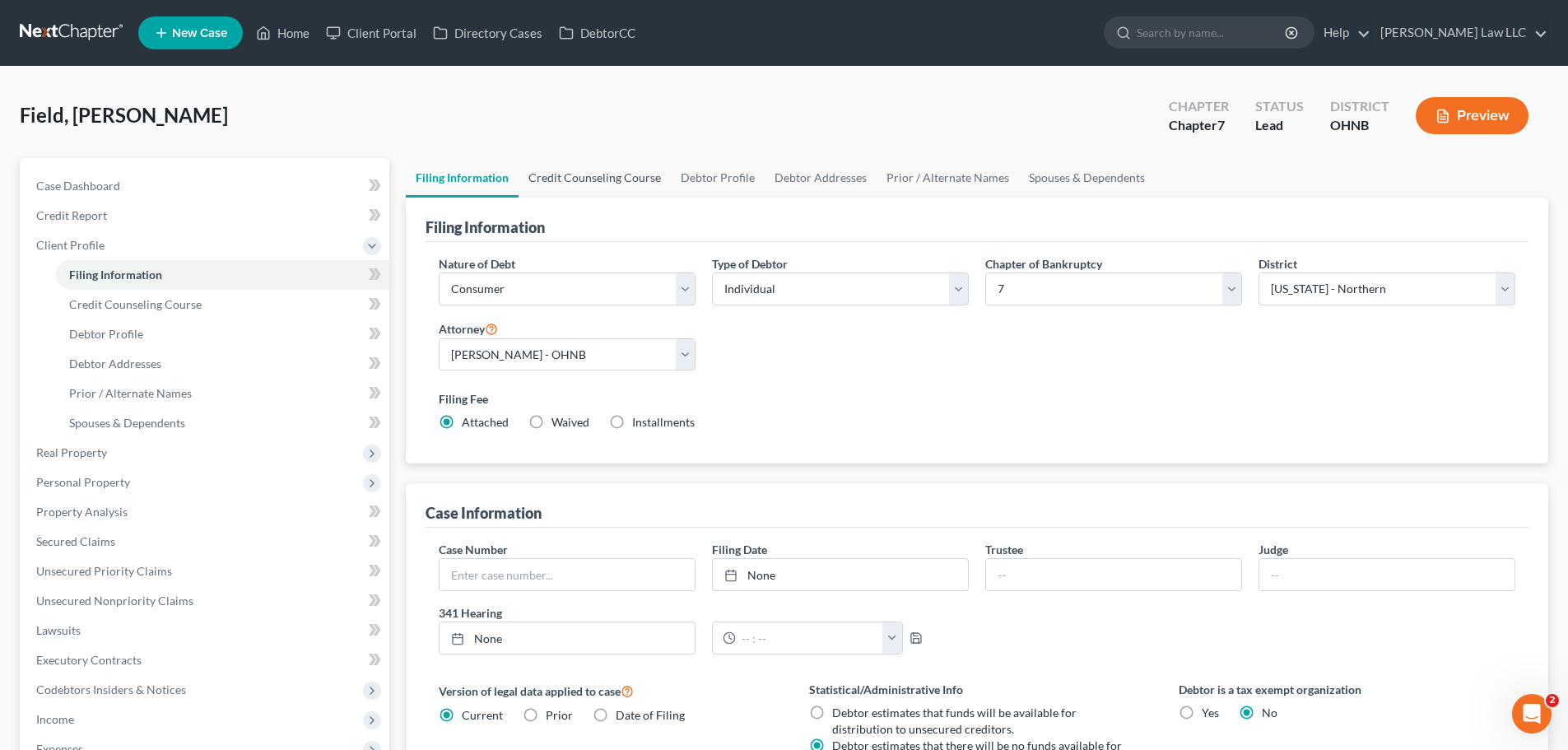
click at [614, 181] on link "Credit Counseling Course" at bounding box center [595, 177] width 153 height 39
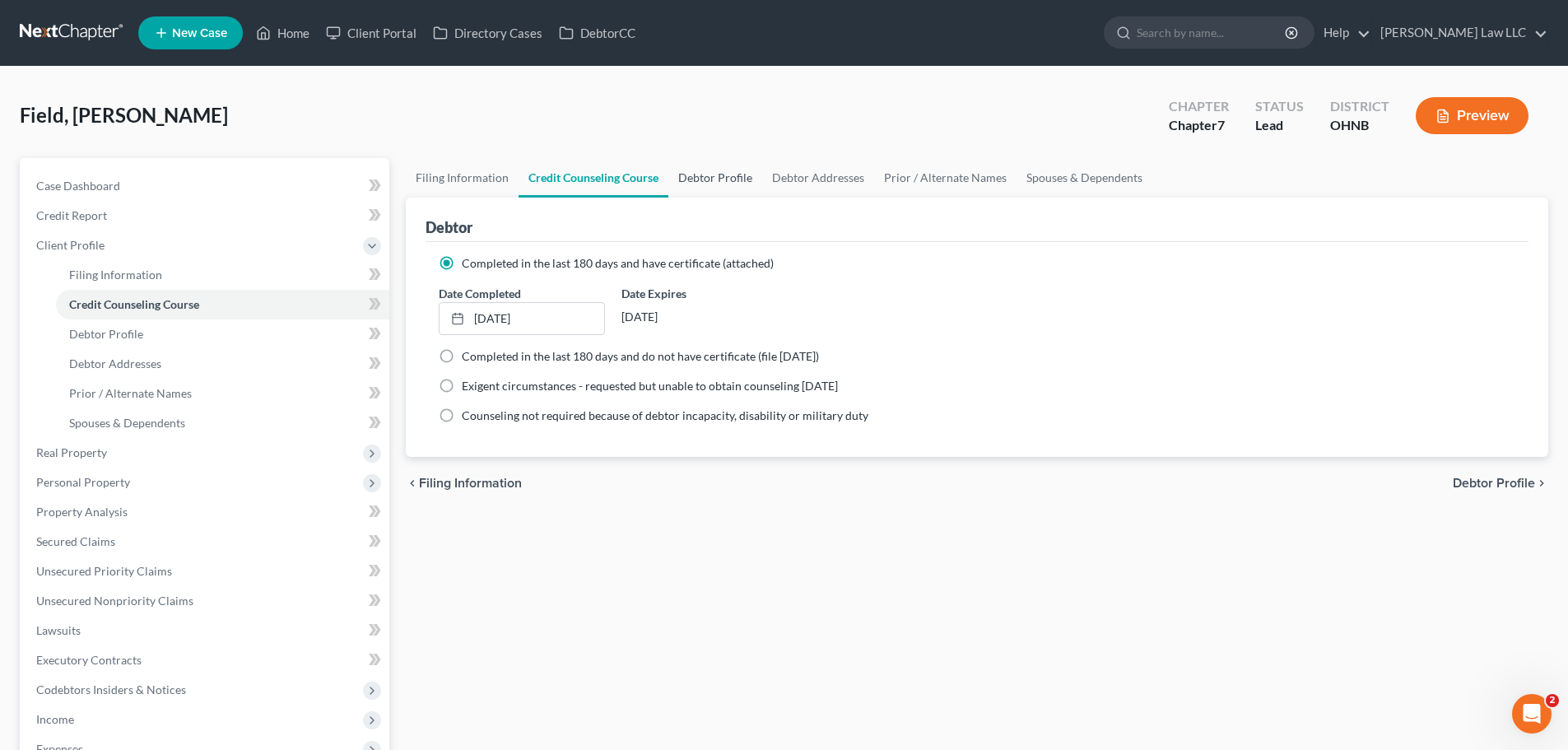
click at [730, 175] on link "Debtor Profile" at bounding box center [716, 177] width 94 height 39
select select "0"
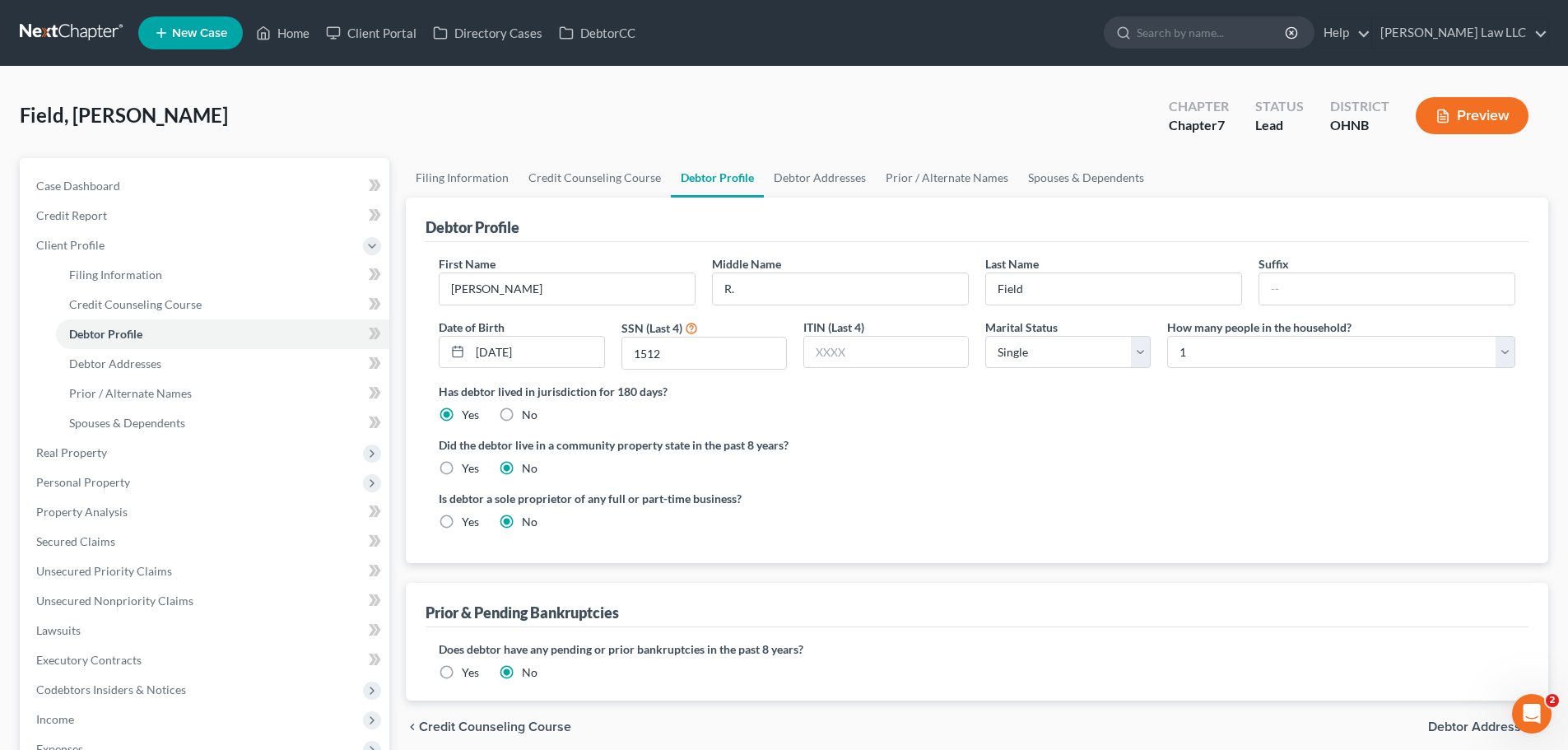
click at [945, 447] on label "Did the debtor live in a community property state in the past 8 years?" at bounding box center [976, 445] width 1076 height 18
click at [772, 404] on div "Has debtor lived in jurisdiction for 180 days? Yes No Debtor must reside in jur…" at bounding box center [976, 402] width 1076 height 40
click at [988, 409] on div "Has debtor lived in jurisdiction for 180 days? Yes No Debtor must reside in jur…" at bounding box center [976, 402] width 1076 height 40
click at [811, 178] on link "Debtor Addresses" at bounding box center [820, 177] width 112 height 39
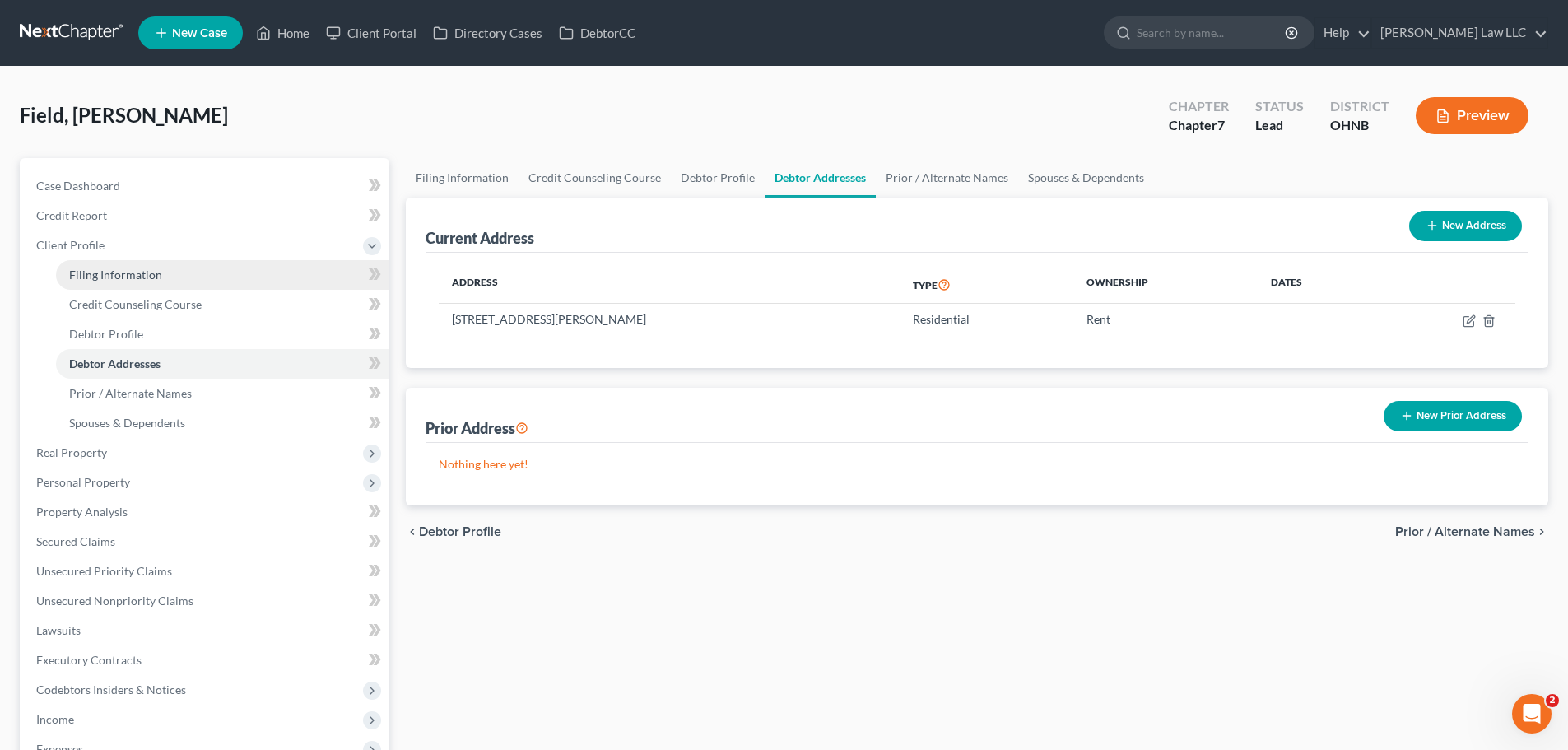
click at [142, 281] on span "Filing Information" at bounding box center [116, 274] width 93 height 14
select select "1"
select select "0"
select select "61"
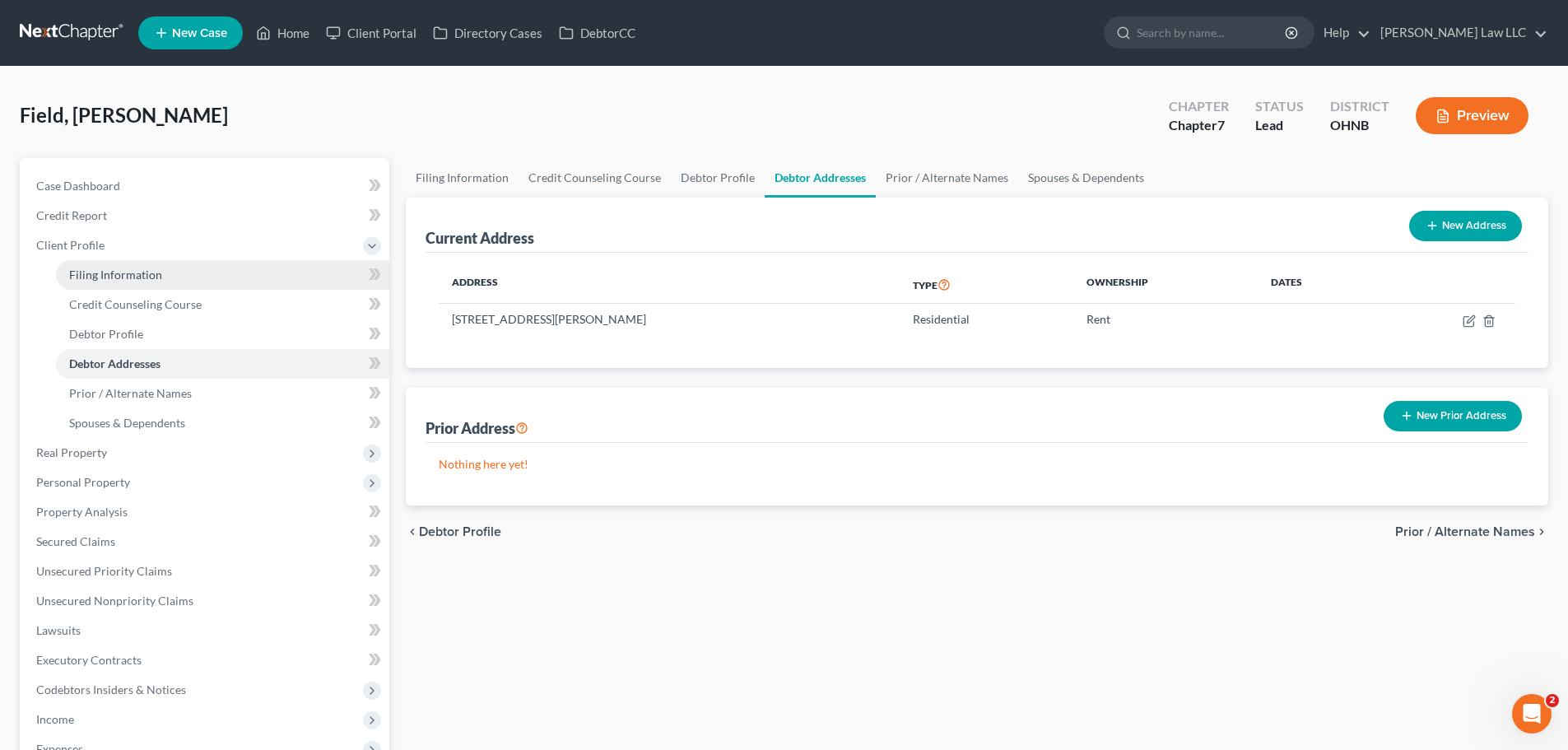
select select "0"
select select "36"
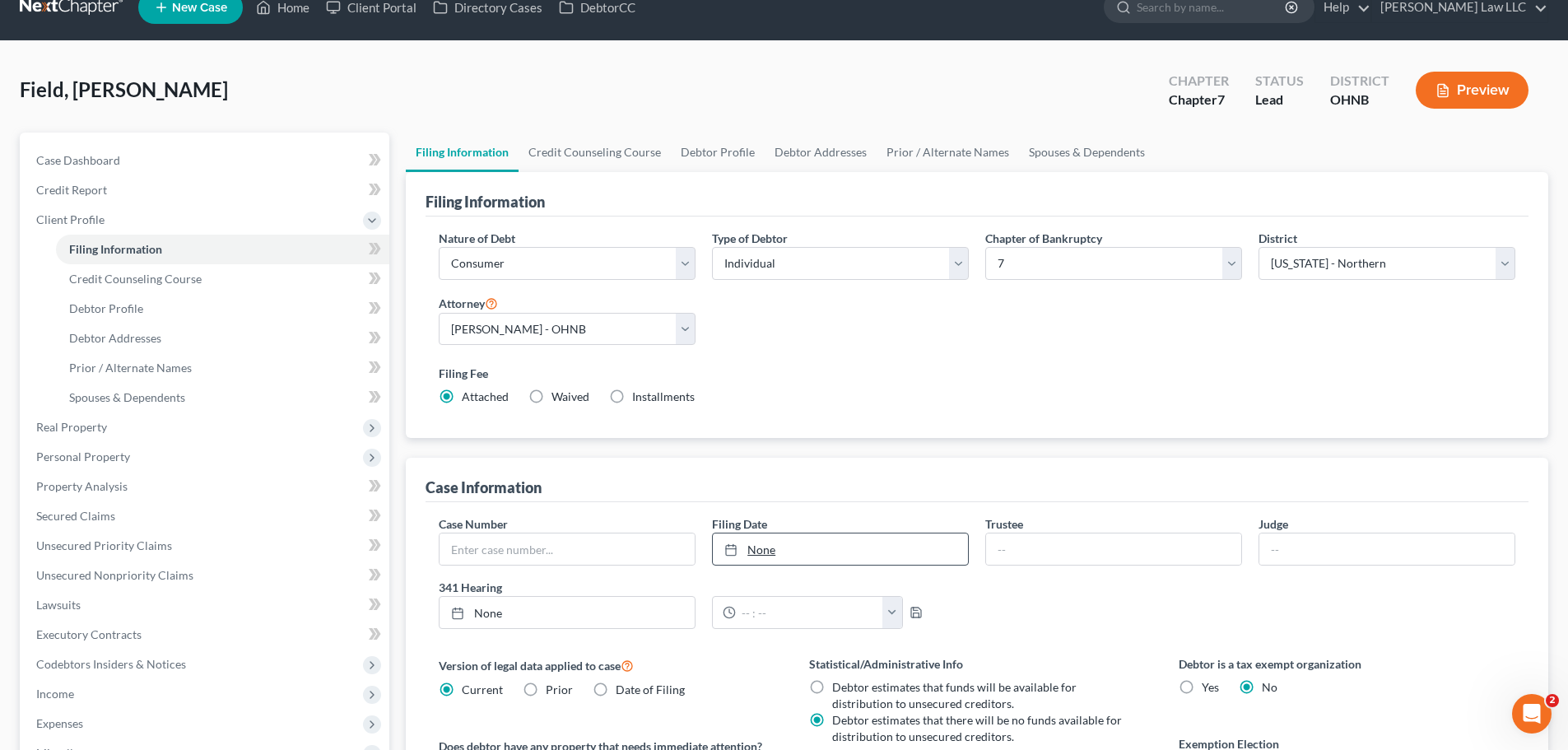
scroll to position [247, 0]
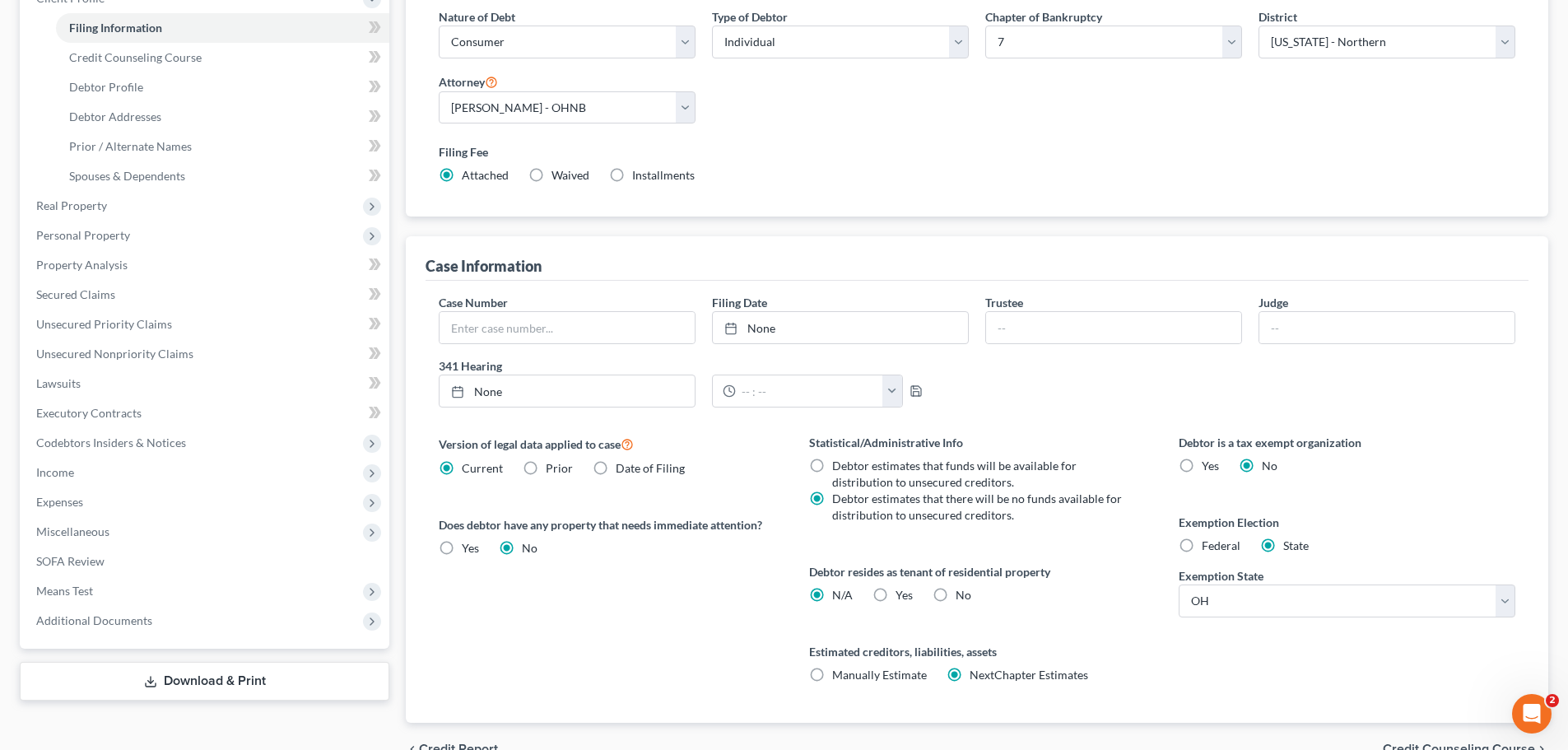
click at [896, 596] on label "Yes Yes" at bounding box center [905, 594] width 18 height 17
click at [902, 596] on input "Yes Yes" at bounding box center [907, 591] width 11 height 11
radio input "true"
radio input "false"
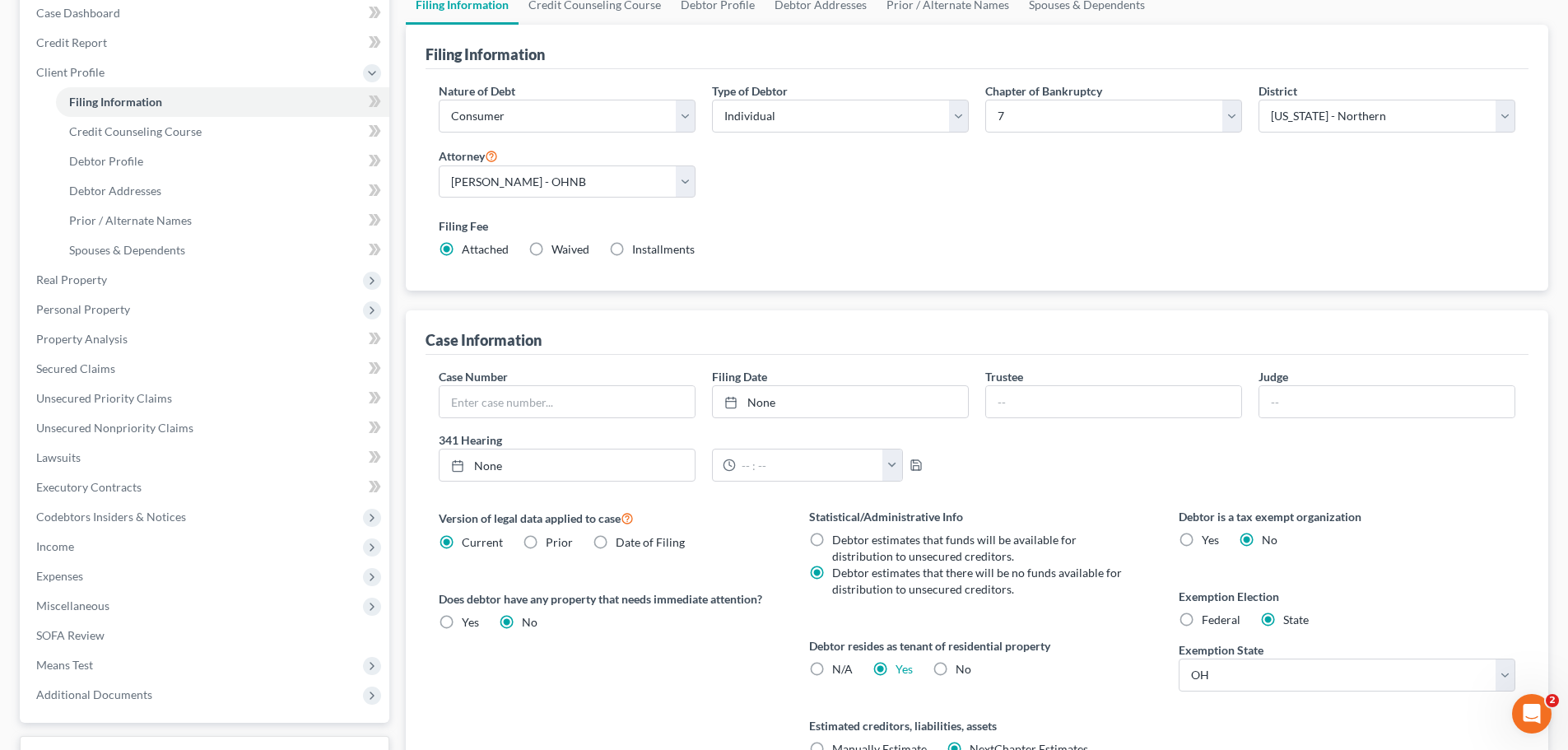
scroll to position [0, 0]
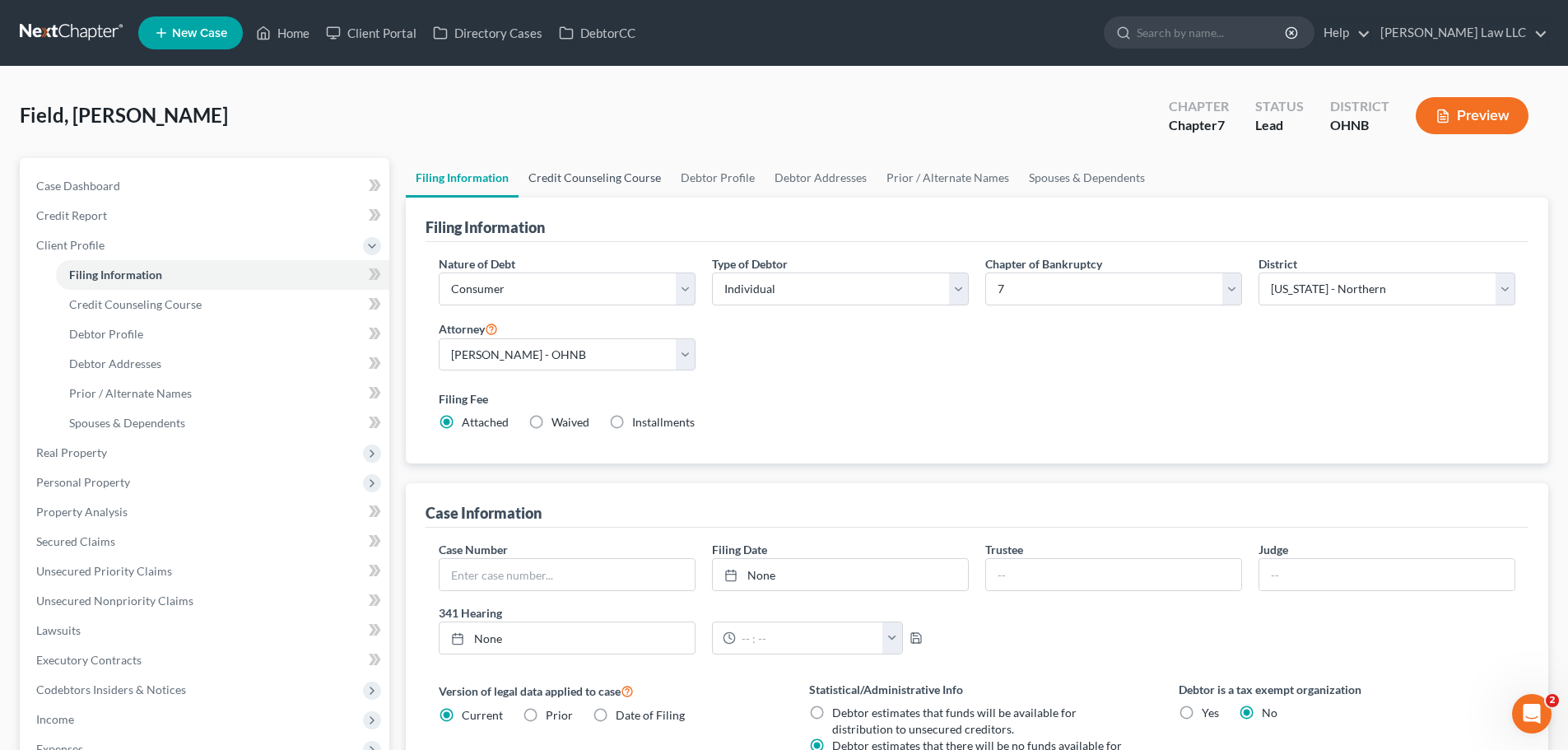
click at [593, 182] on link "Credit Counseling Course" at bounding box center [595, 177] width 153 height 39
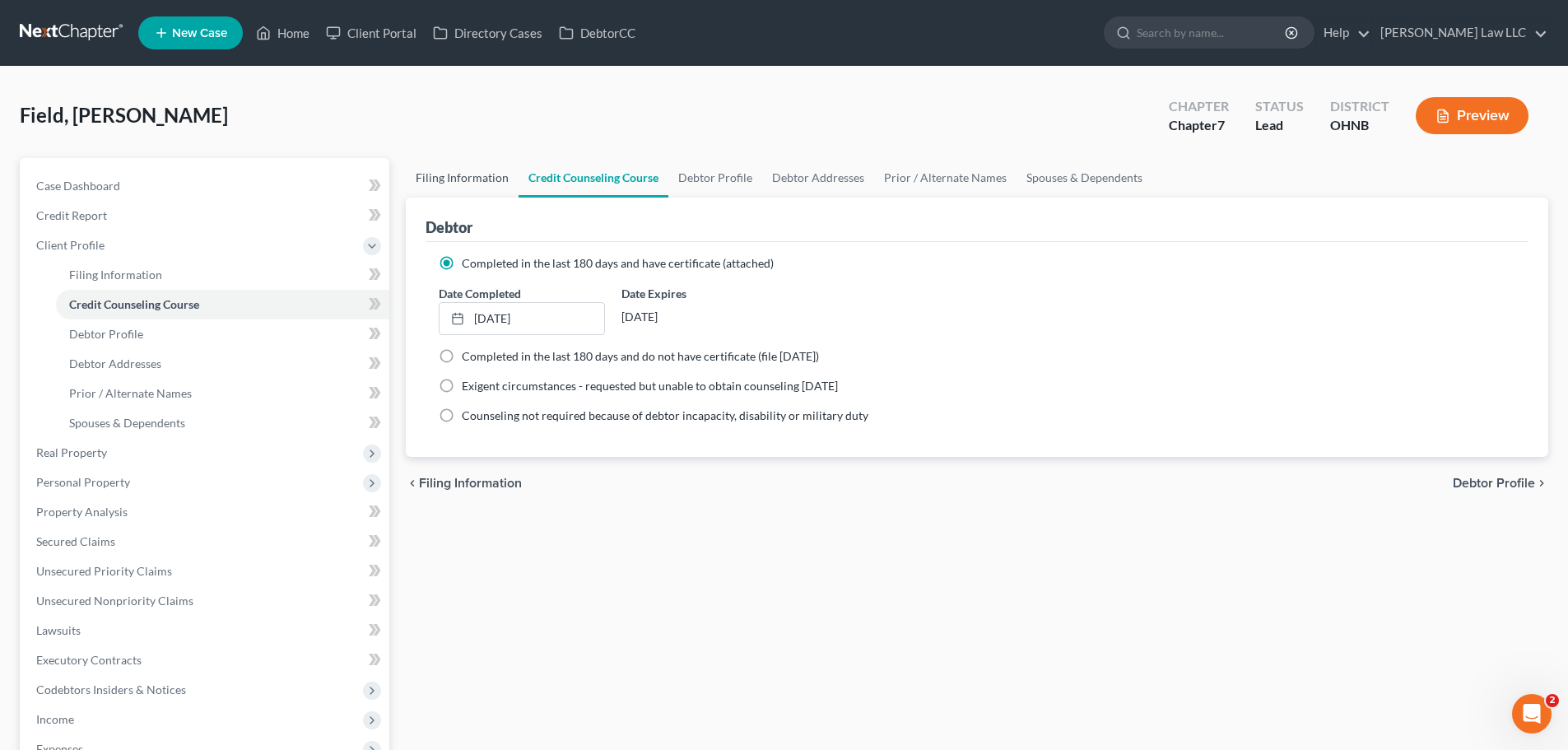
click at [451, 185] on link "Filing Information" at bounding box center [461, 177] width 113 height 39
select select "1"
select select "0"
select select "61"
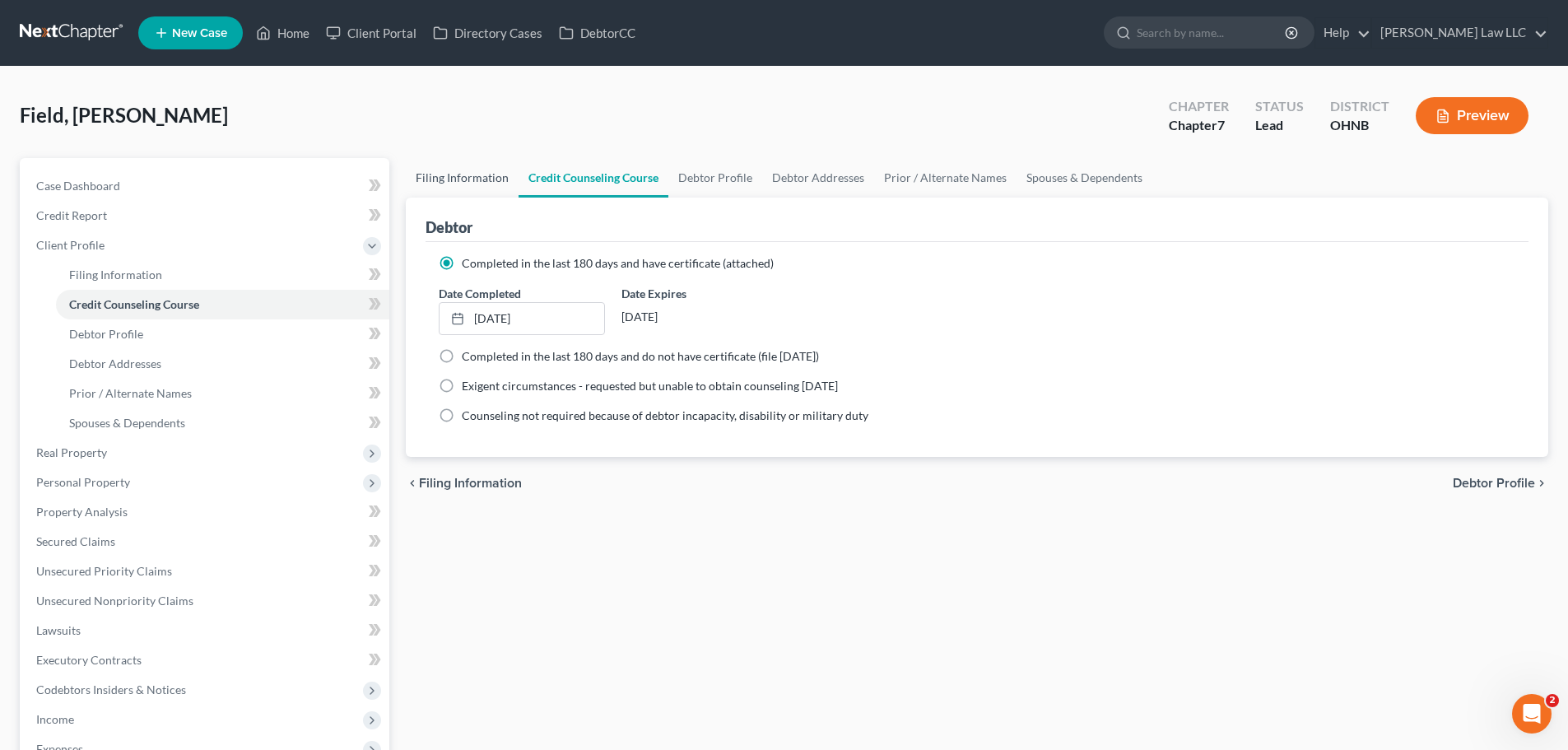
select select "0"
select select "36"
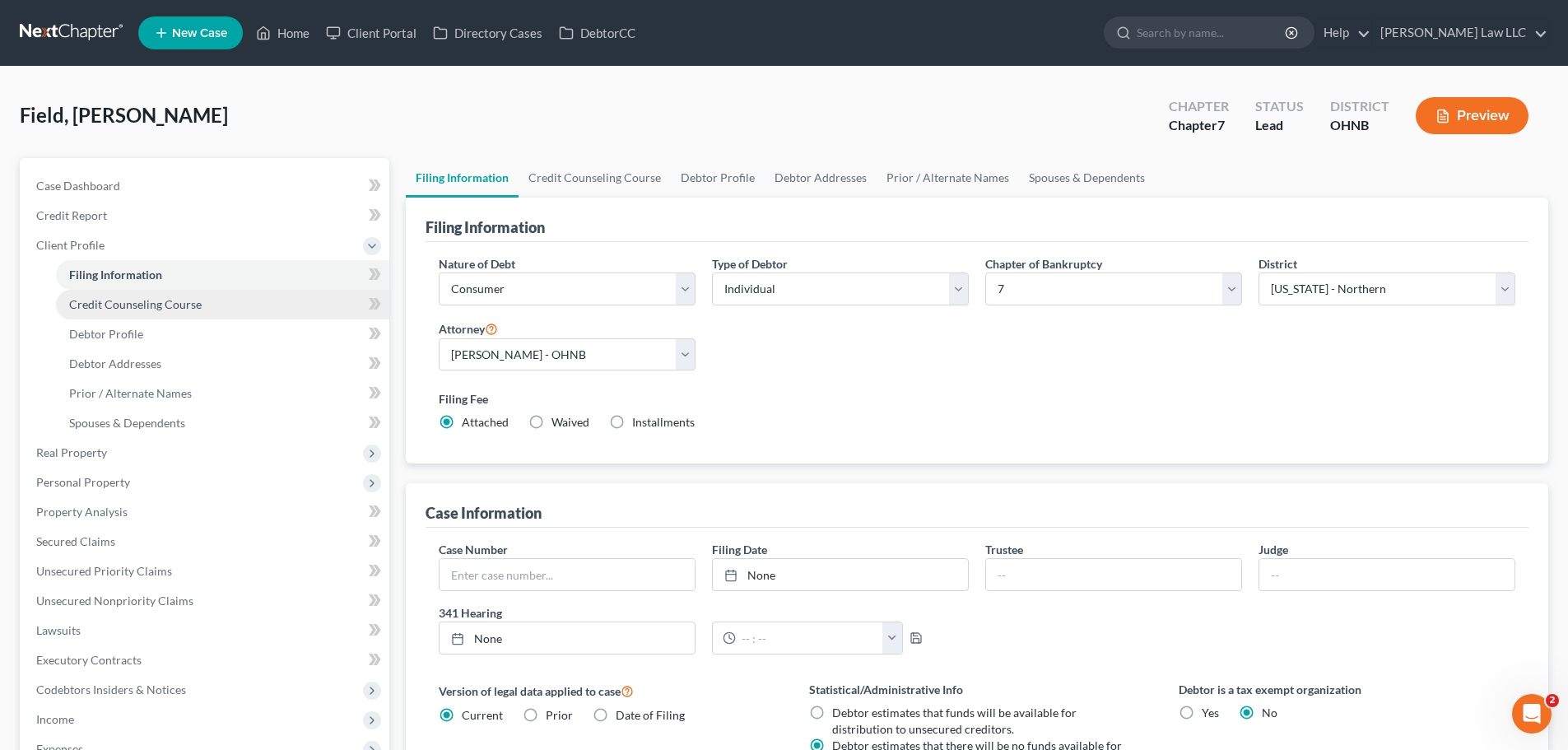
click at [204, 308] on link "Credit Counseling Course" at bounding box center [222, 305] width 333 height 29
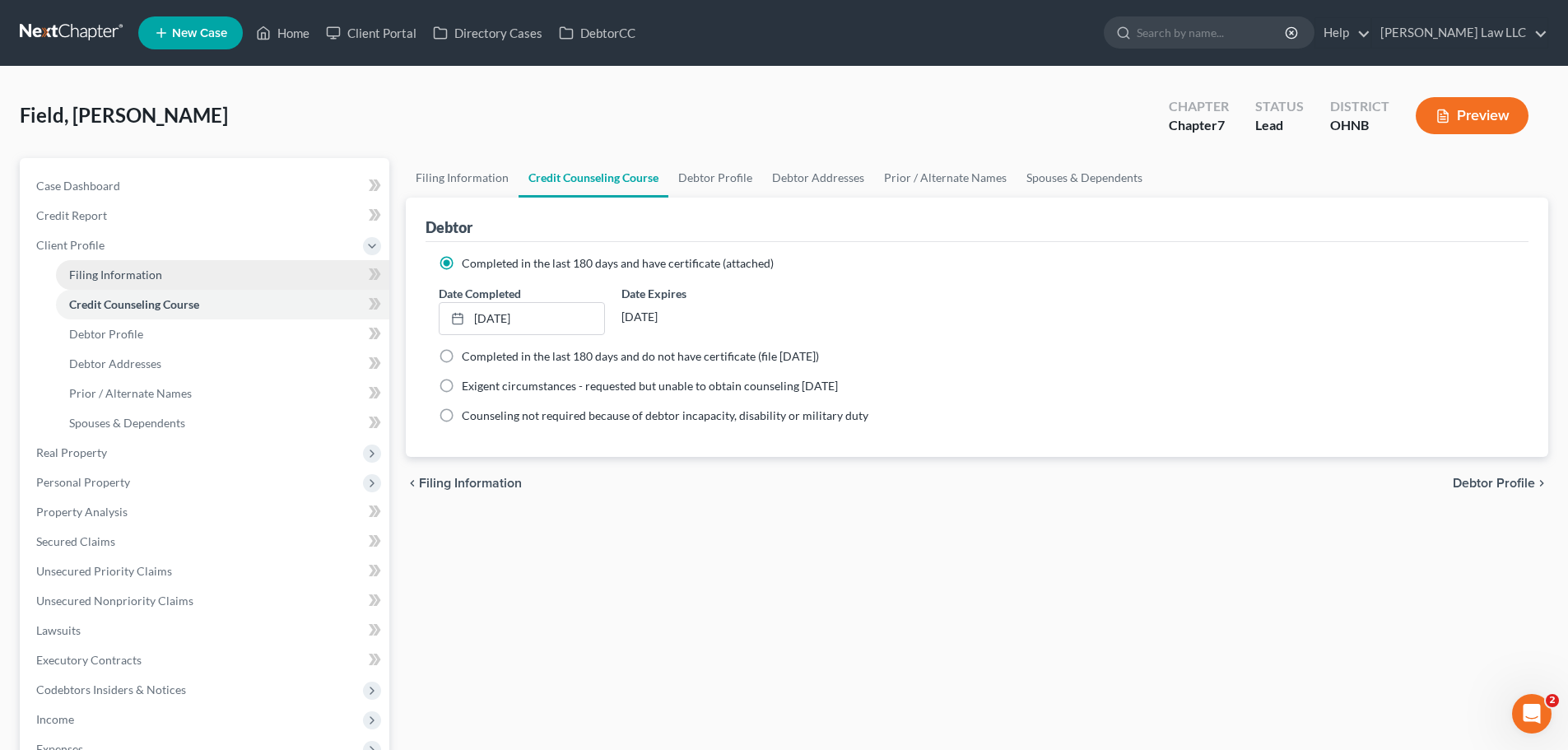
click at [165, 280] on link "Filing Information" at bounding box center [222, 275] width 333 height 29
select select "1"
select select "0"
select select "61"
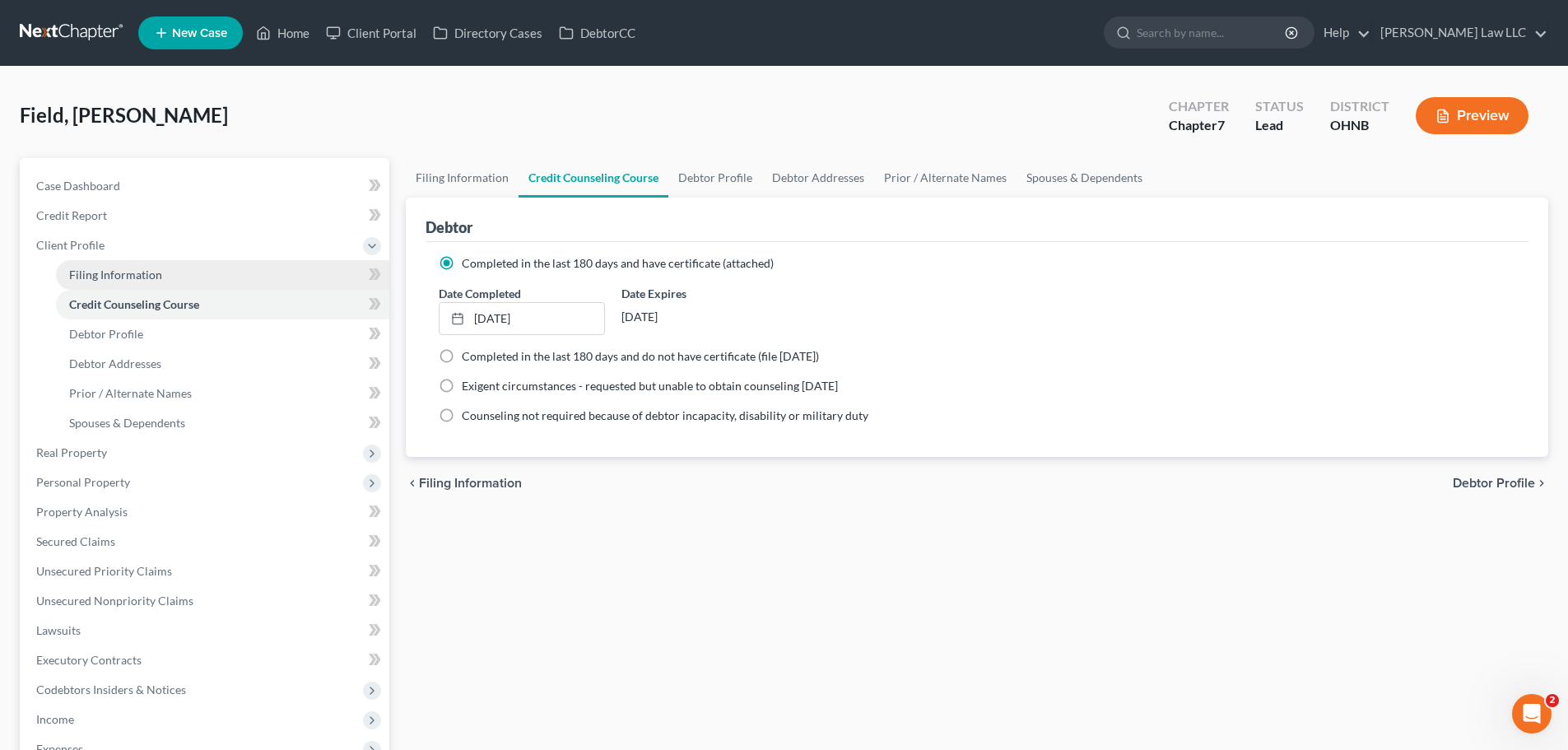
select select "0"
select select "36"
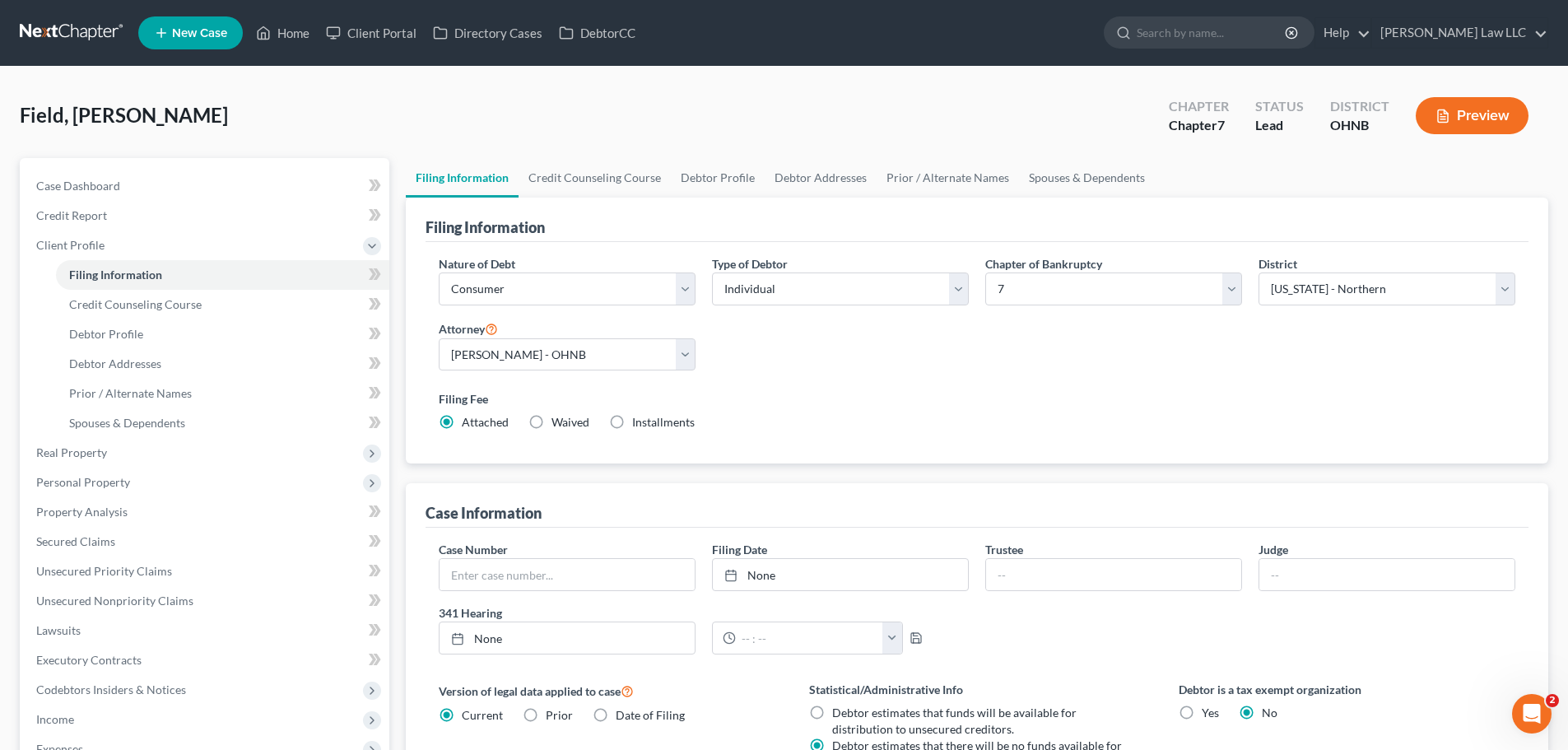
click at [344, 111] on div "Field, [PERSON_NAME] Upgraded Chapter Chapter 7 Status Lead District OHNB Previ…" at bounding box center [784, 121] width 1529 height 71
click at [139, 274] on span "Filing Information" at bounding box center [116, 274] width 93 height 14
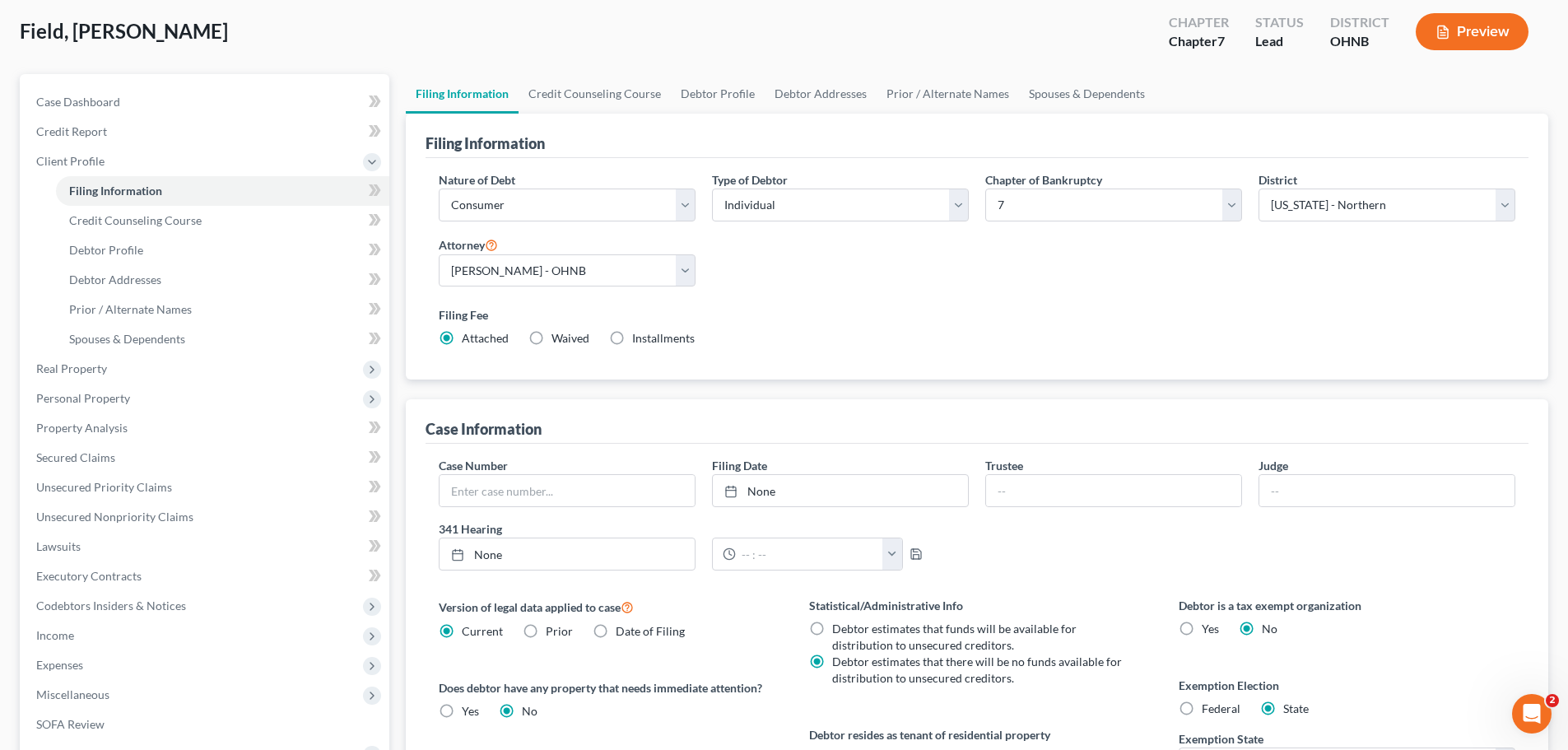
scroll to position [164, 0]
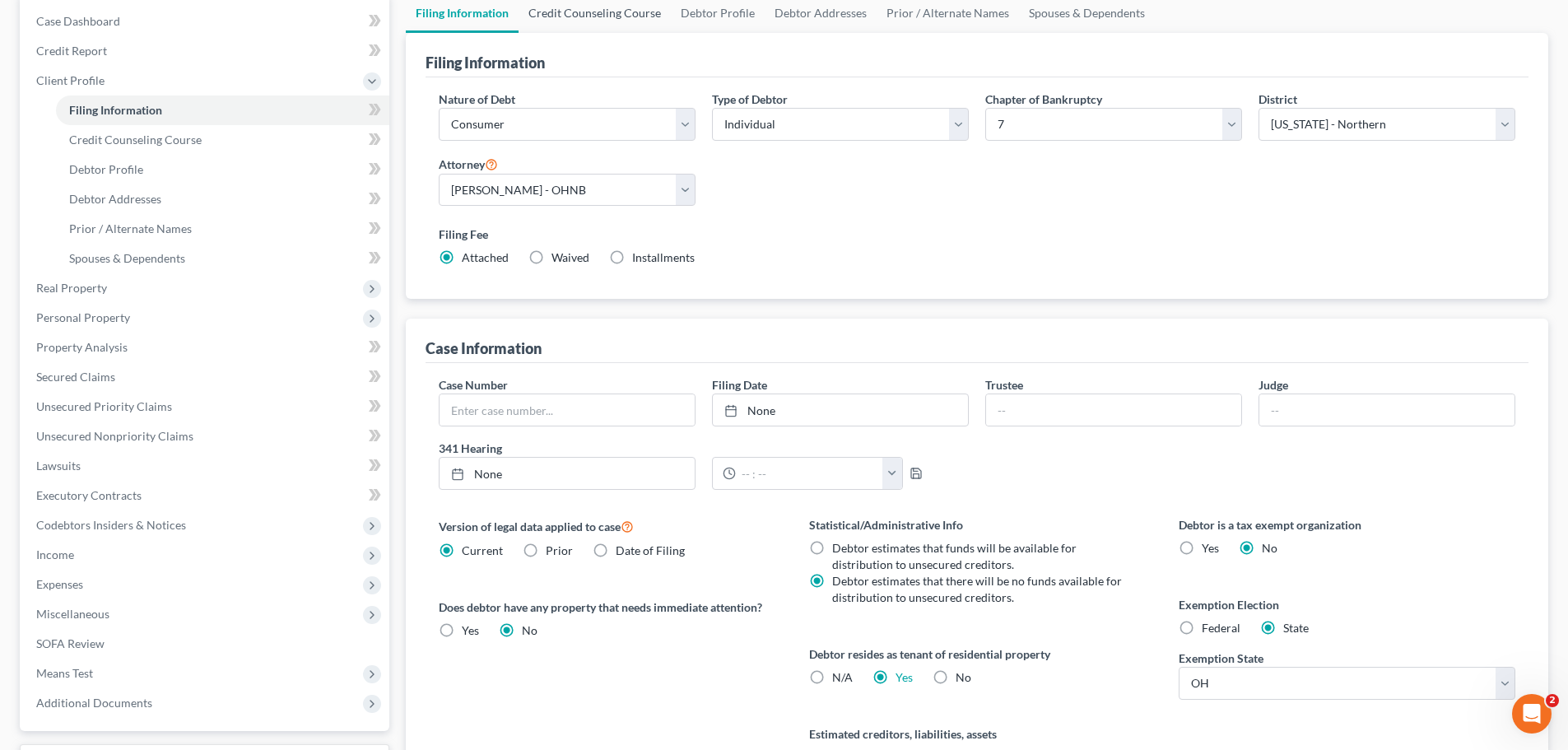
click at [581, 15] on link "Credit Counseling Course" at bounding box center [595, 13] width 153 height 39
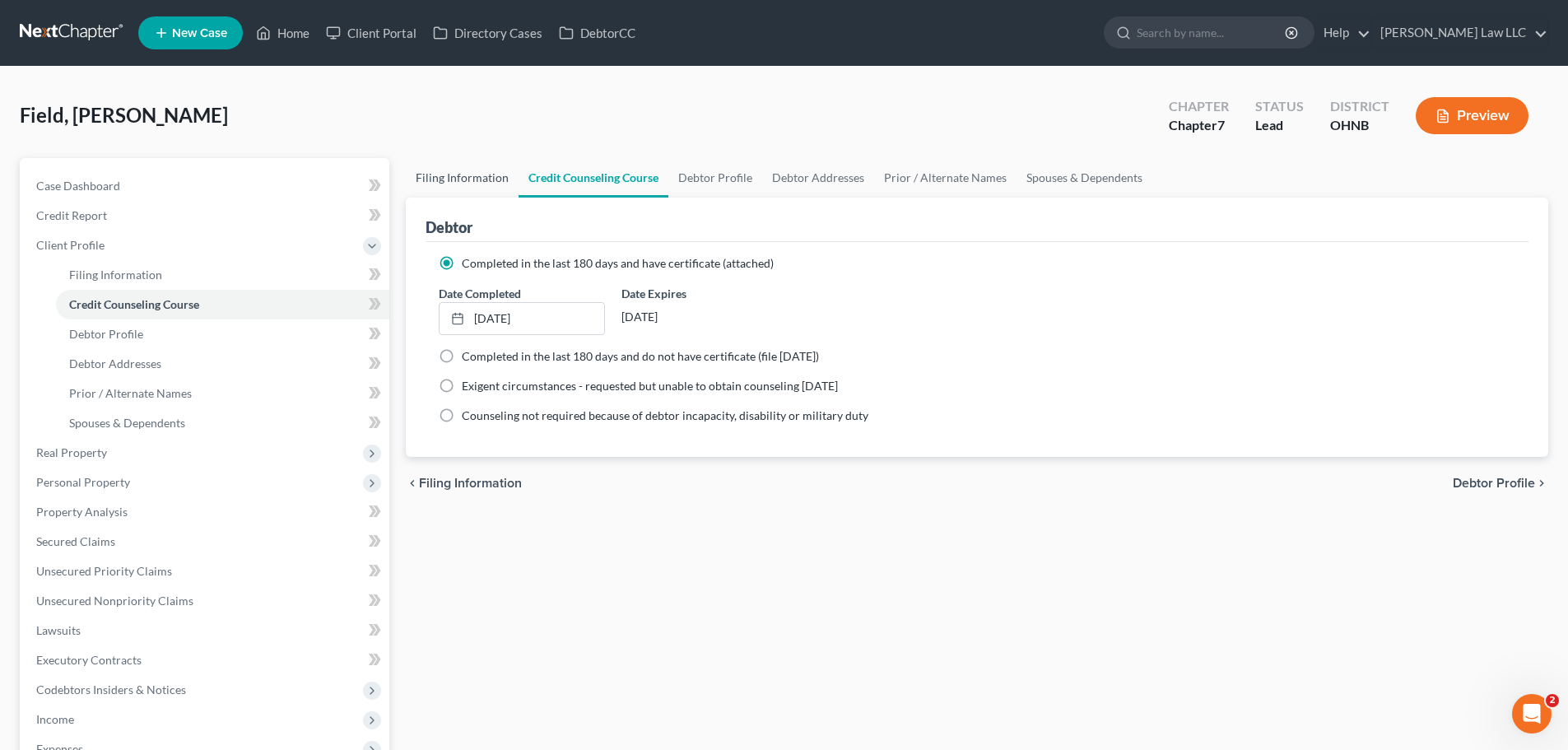
click at [461, 182] on link "Filing Information" at bounding box center [461, 177] width 113 height 39
select select "1"
select select "0"
select select "61"
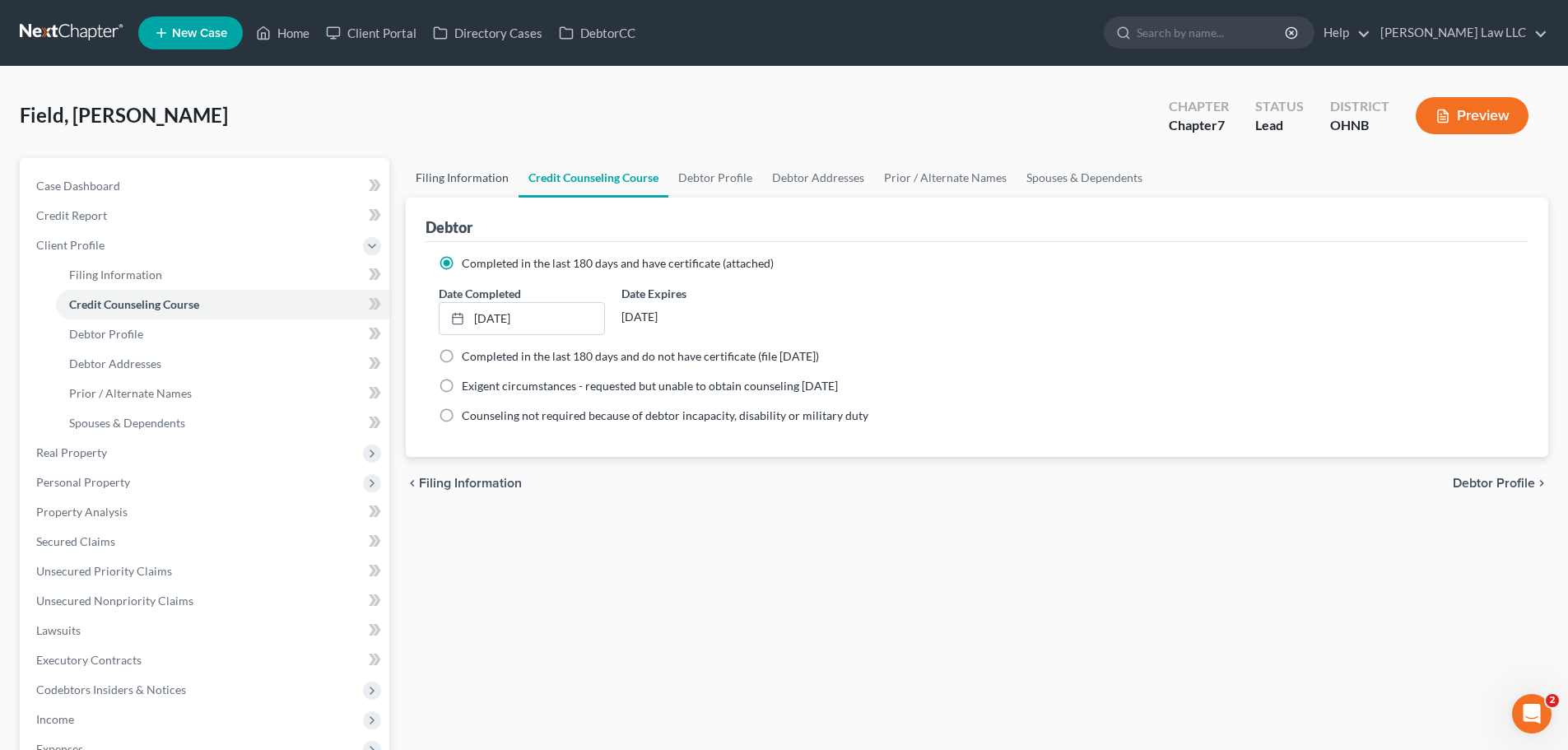
select select "0"
select select "36"
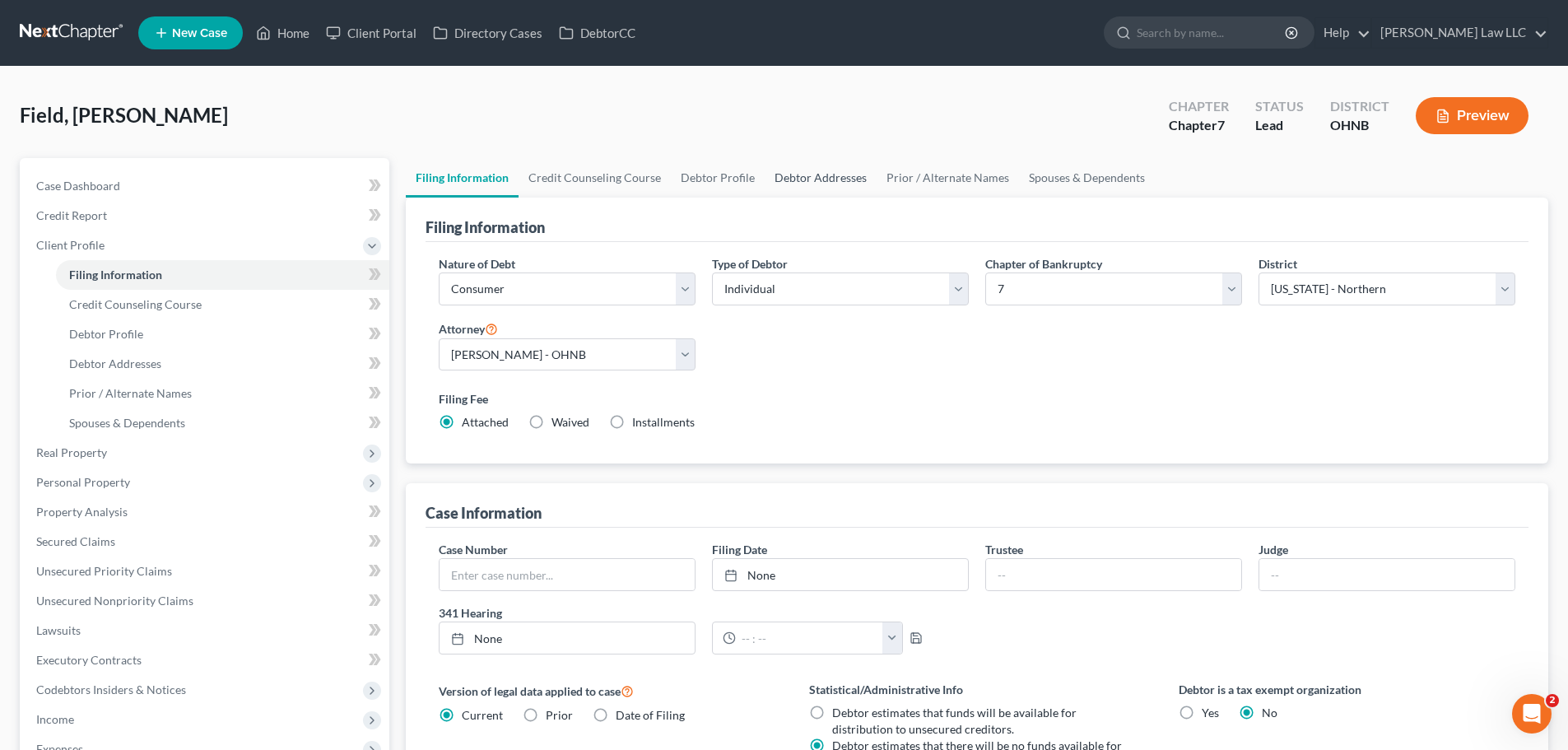
click at [825, 171] on link "Debtor Addresses" at bounding box center [821, 177] width 112 height 39
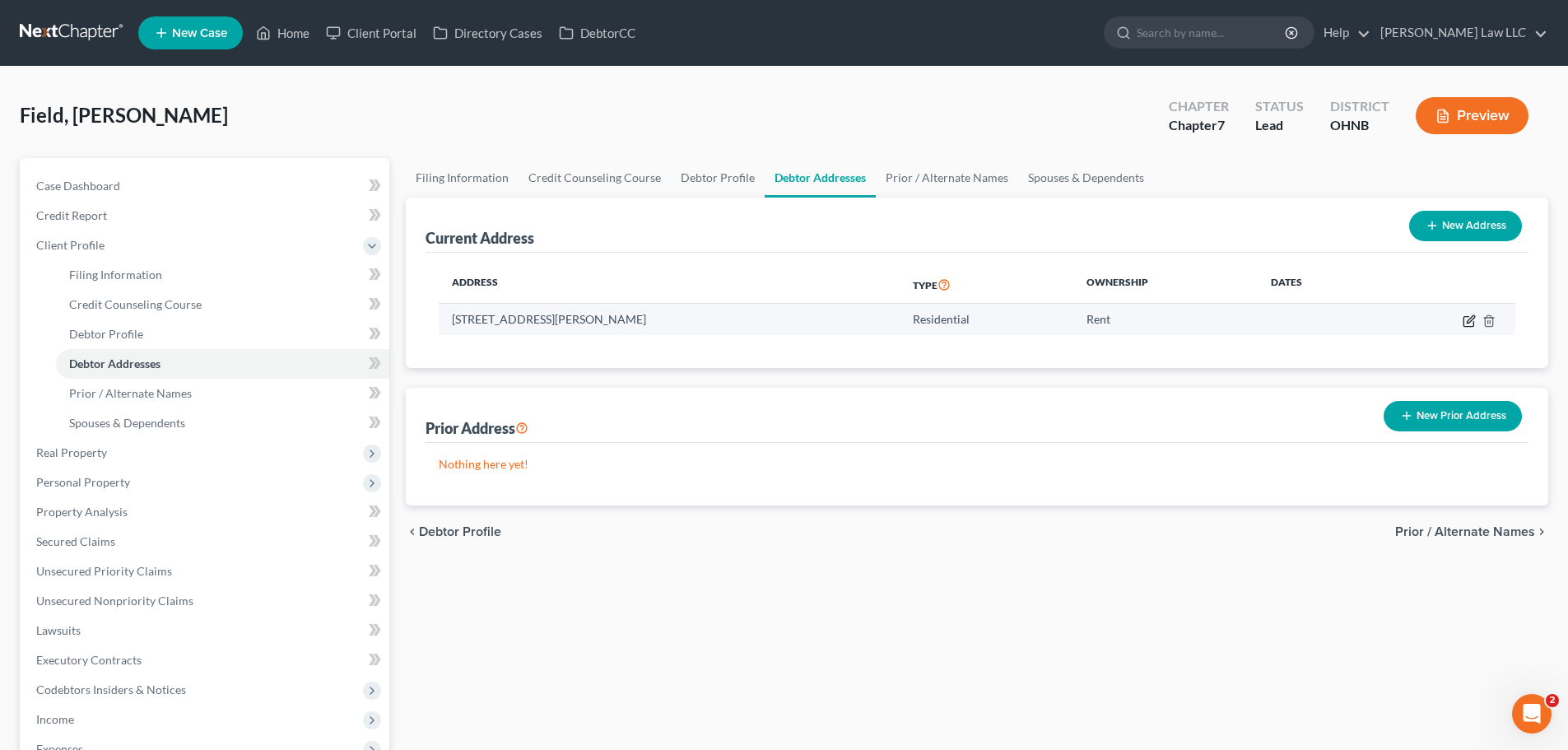
click at [1467, 323] on icon "button" at bounding box center [1471, 319] width 8 height 8
select select "36"
select select "0"
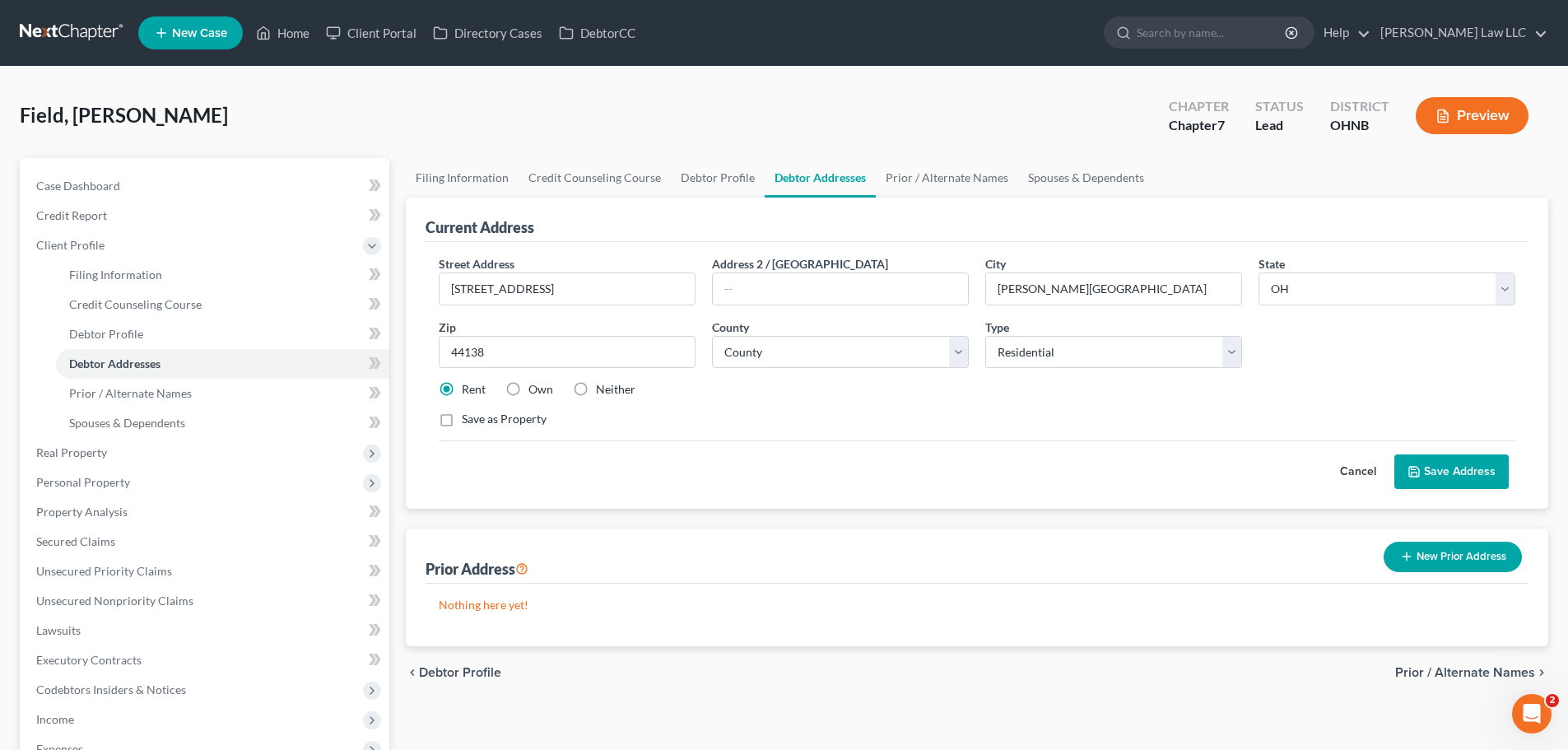
click at [1027, 405] on div "Street Address * [STREET_ADDRESS] * [PERSON_NAME][GEOGRAPHIC_DATA] * State [US_…" at bounding box center [977, 349] width 1093 height 186
click at [1421, 468] on icon at bounding box center [1413, 471] width 13 height 13
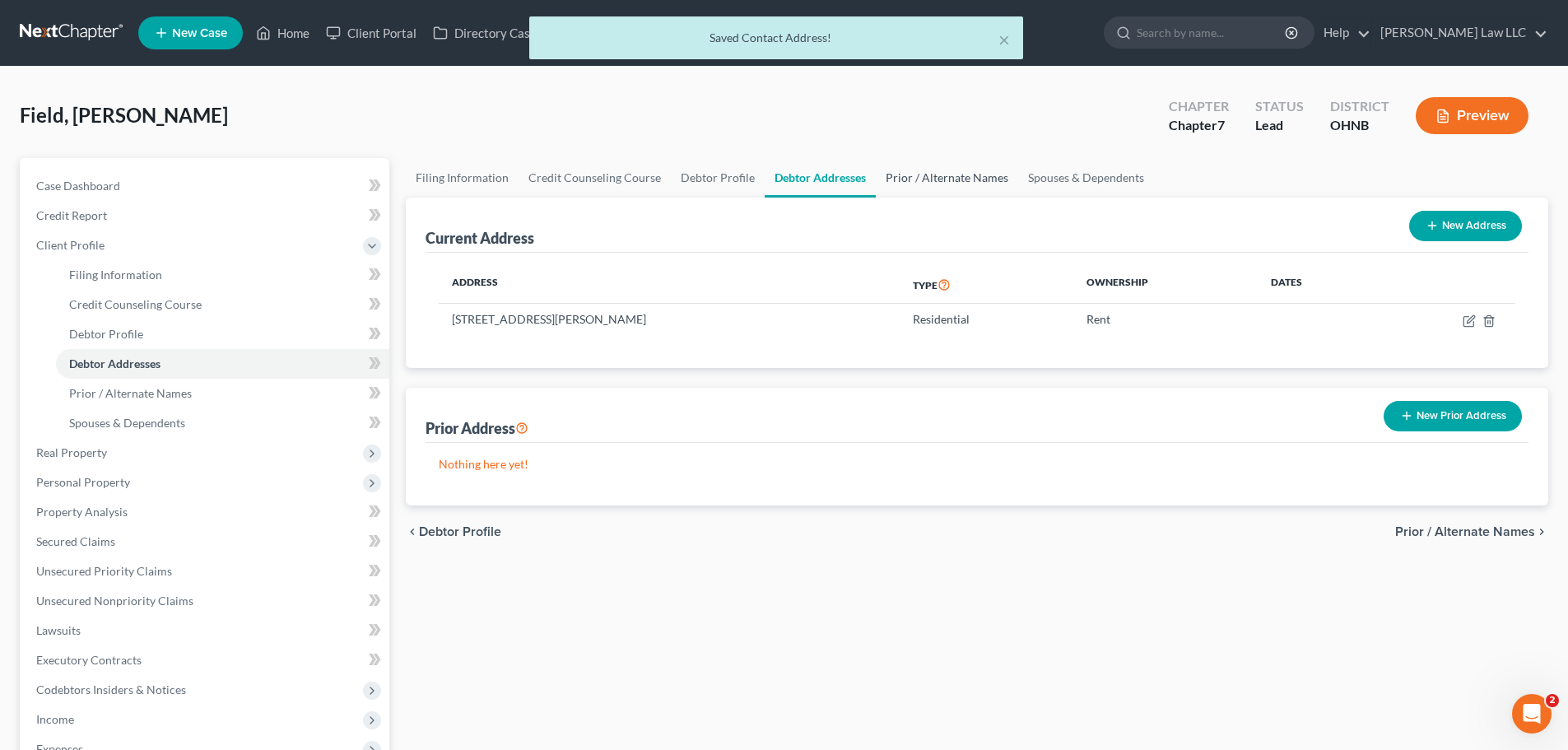
click at [958, 181] on link "Prior / Alternate Names" at bounding box center [946, 177] width 142 height 39
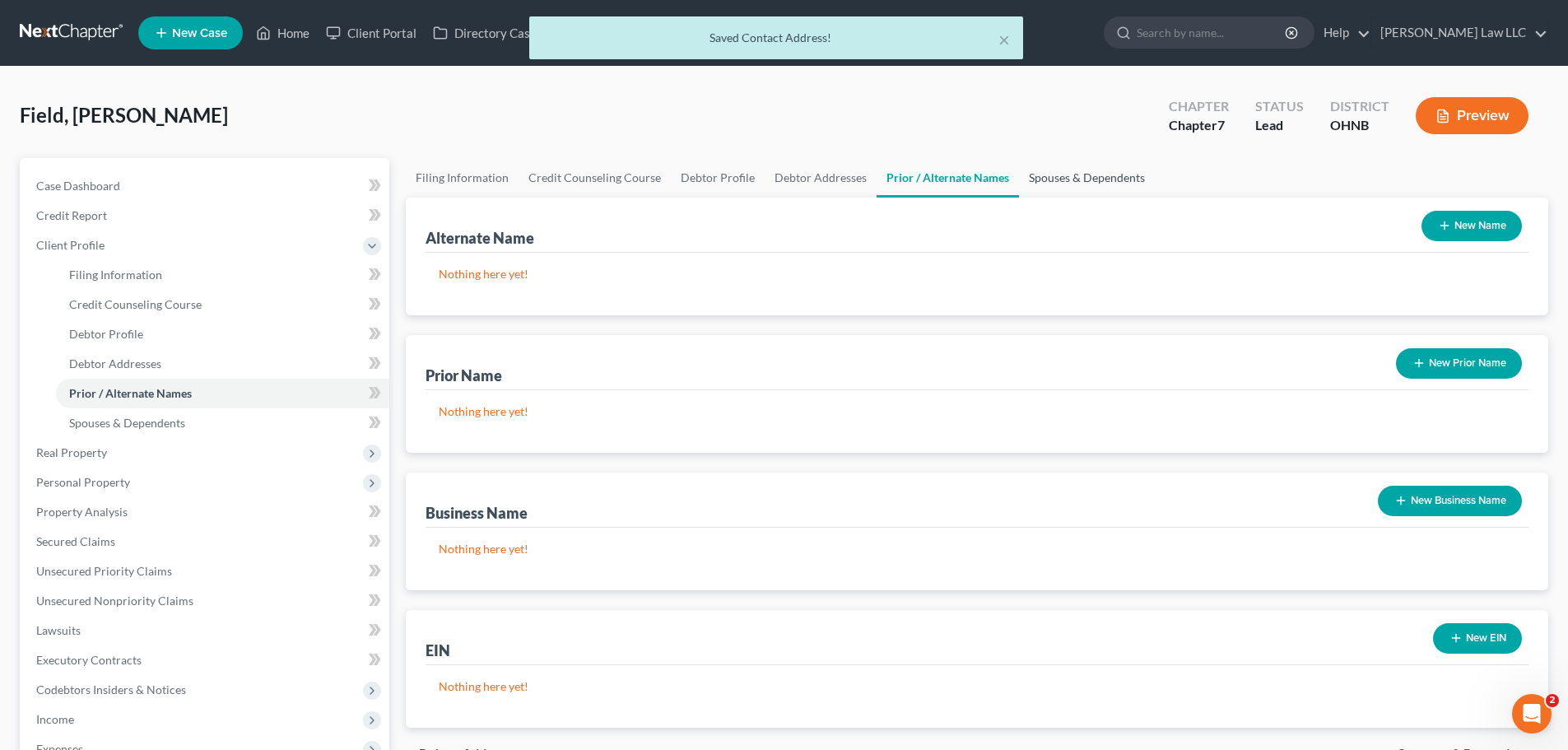
click at [1072, 178] on link "Spouses & Dependents" at bounding box center [1087, 177] width 136 height 39
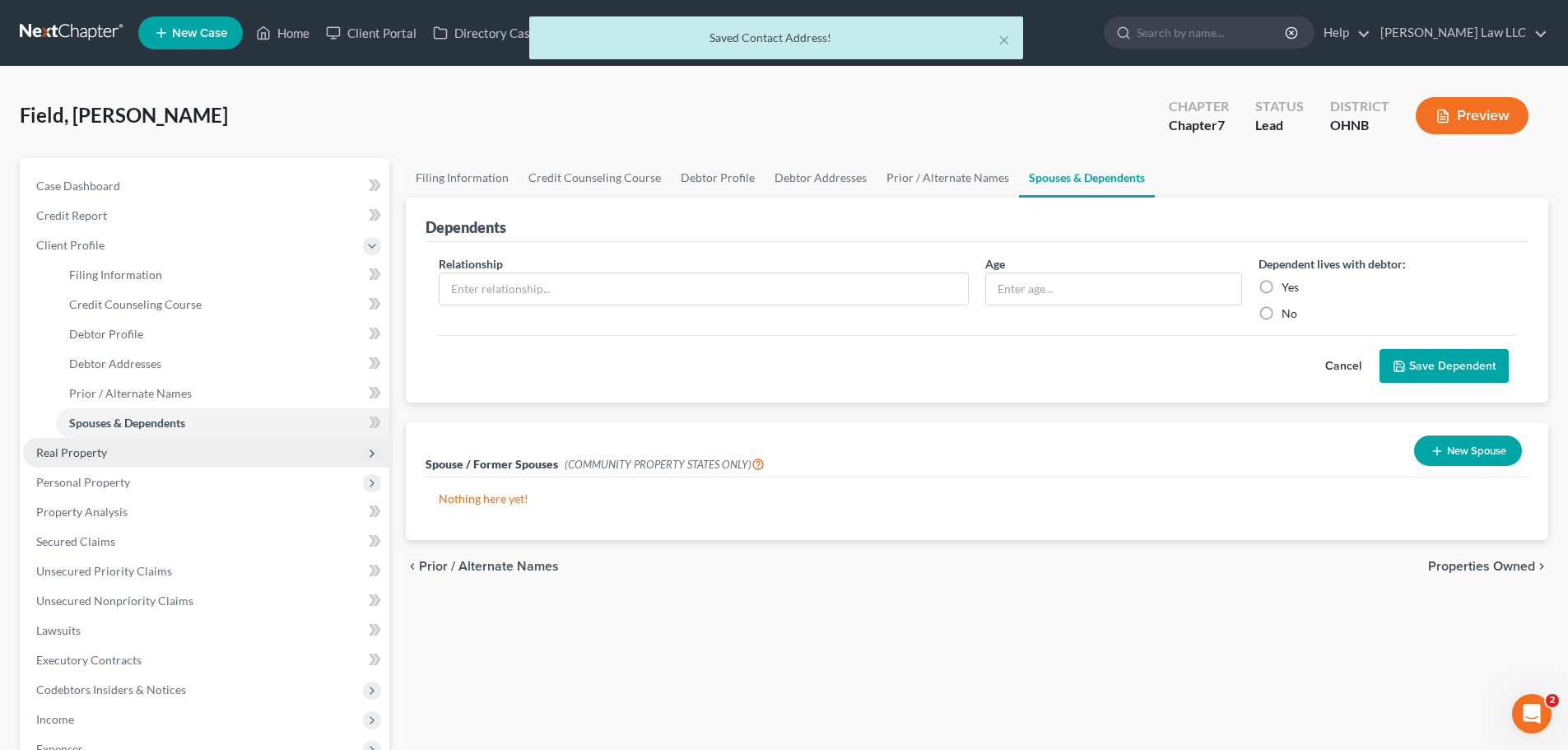
click at [124, 455] on span "Real Property" at bounding box center [207, 452] width 366 height 29
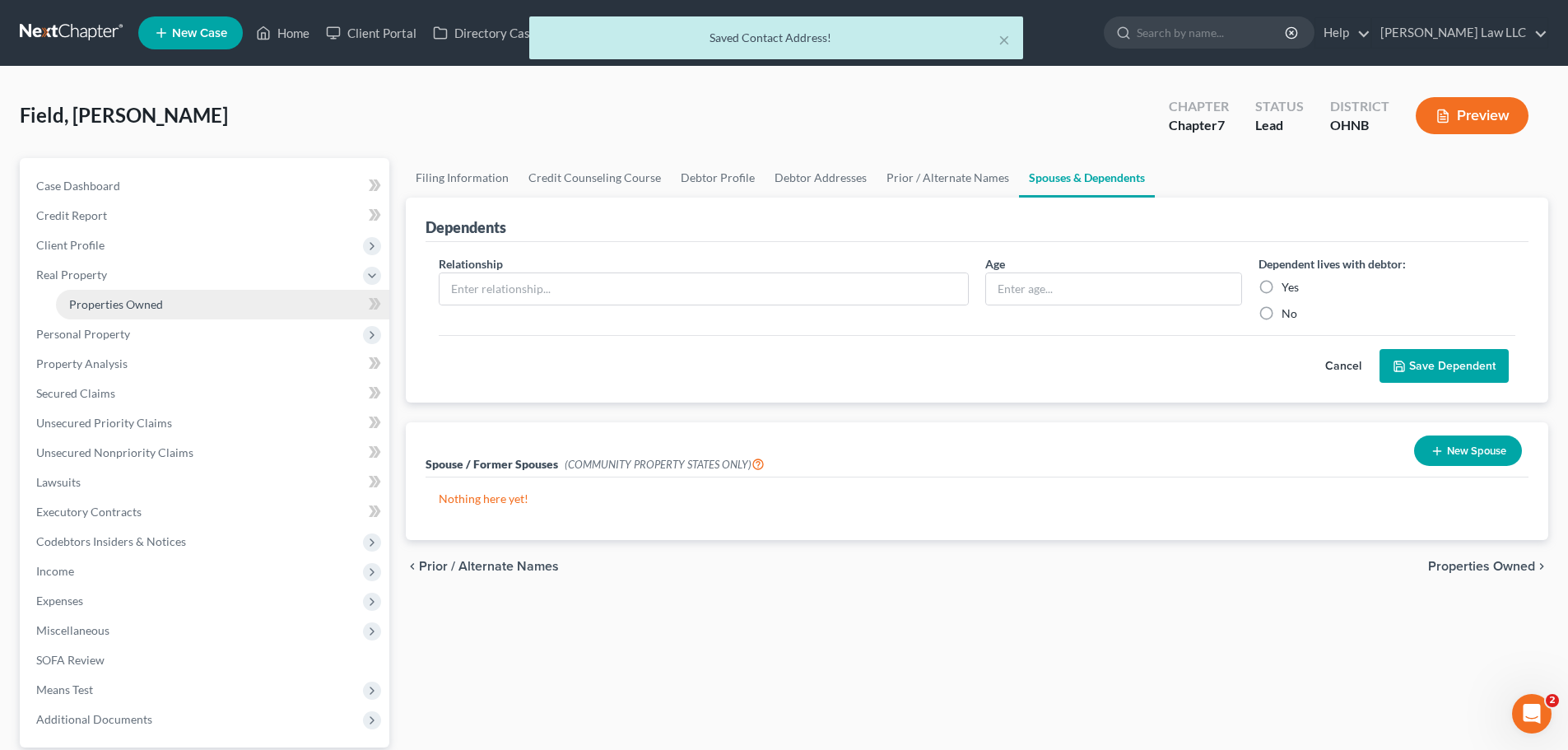
click at [151, 296] on link "Properties Owned" at bounding box center [222, 305] width 333 height 29
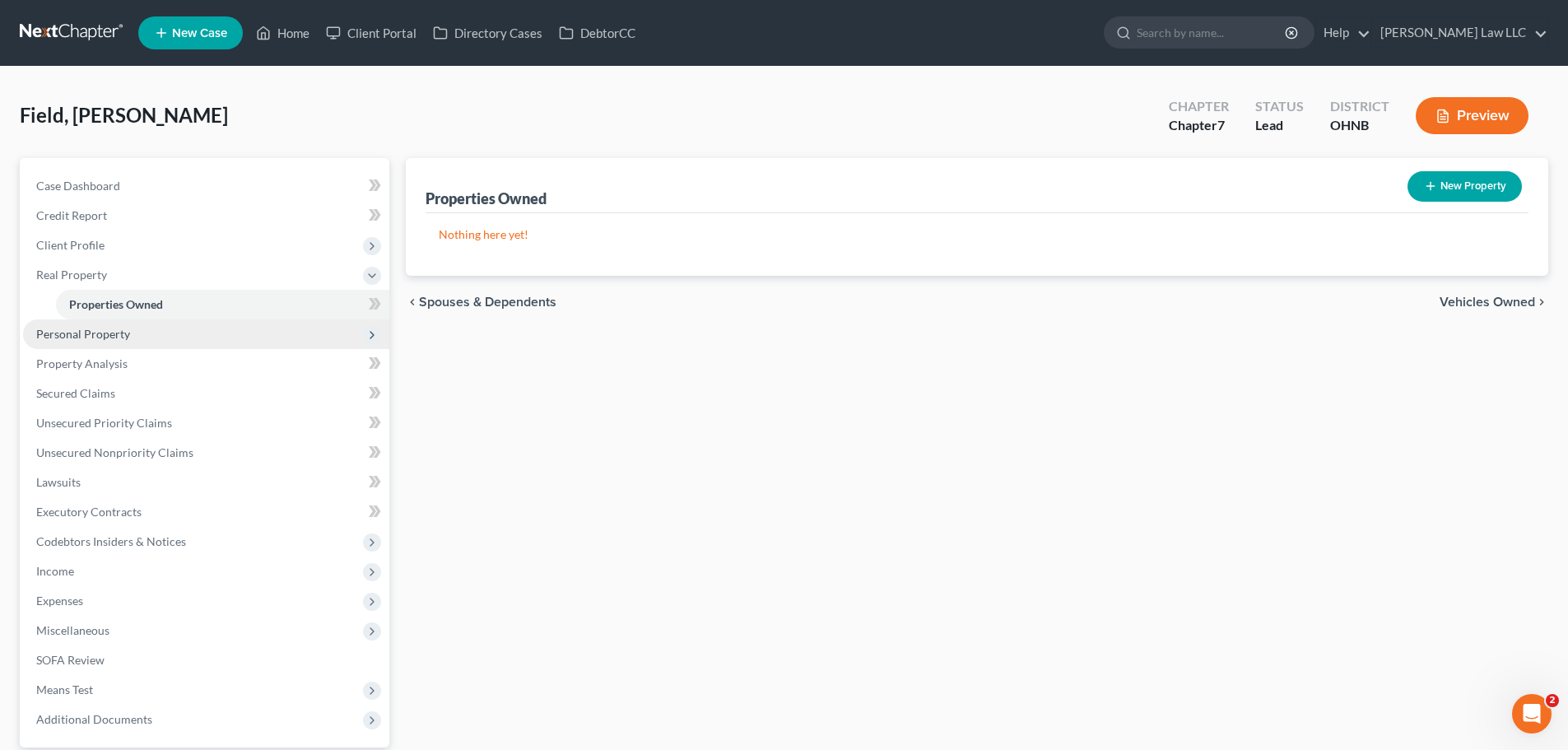
click at [98, 340] on span "Personal Property" at bounding box center [83, 334] width 94 height 14
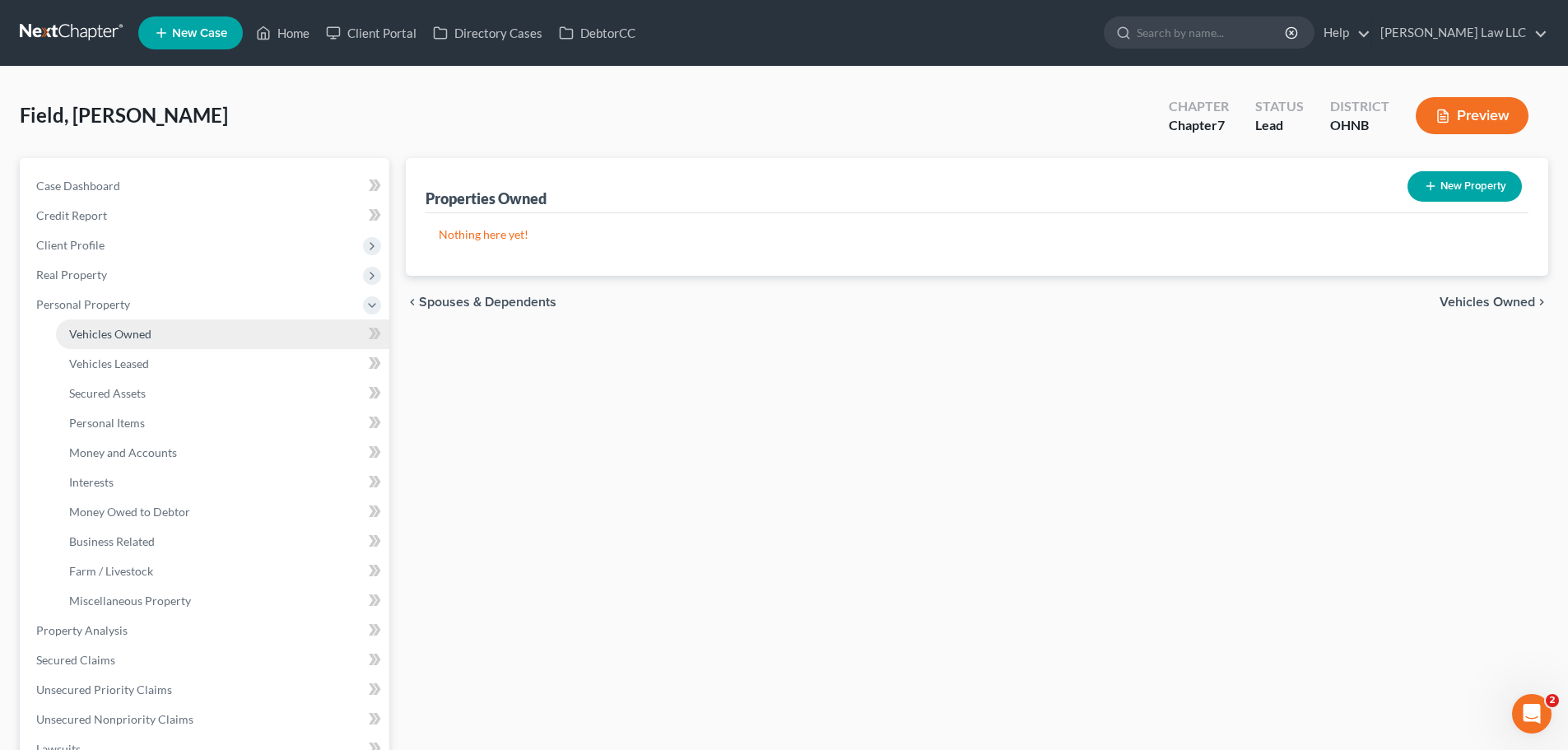
click at [140, 327] on span "Vehicles Owned" at bounding box center [111, 334] width 82 height 14
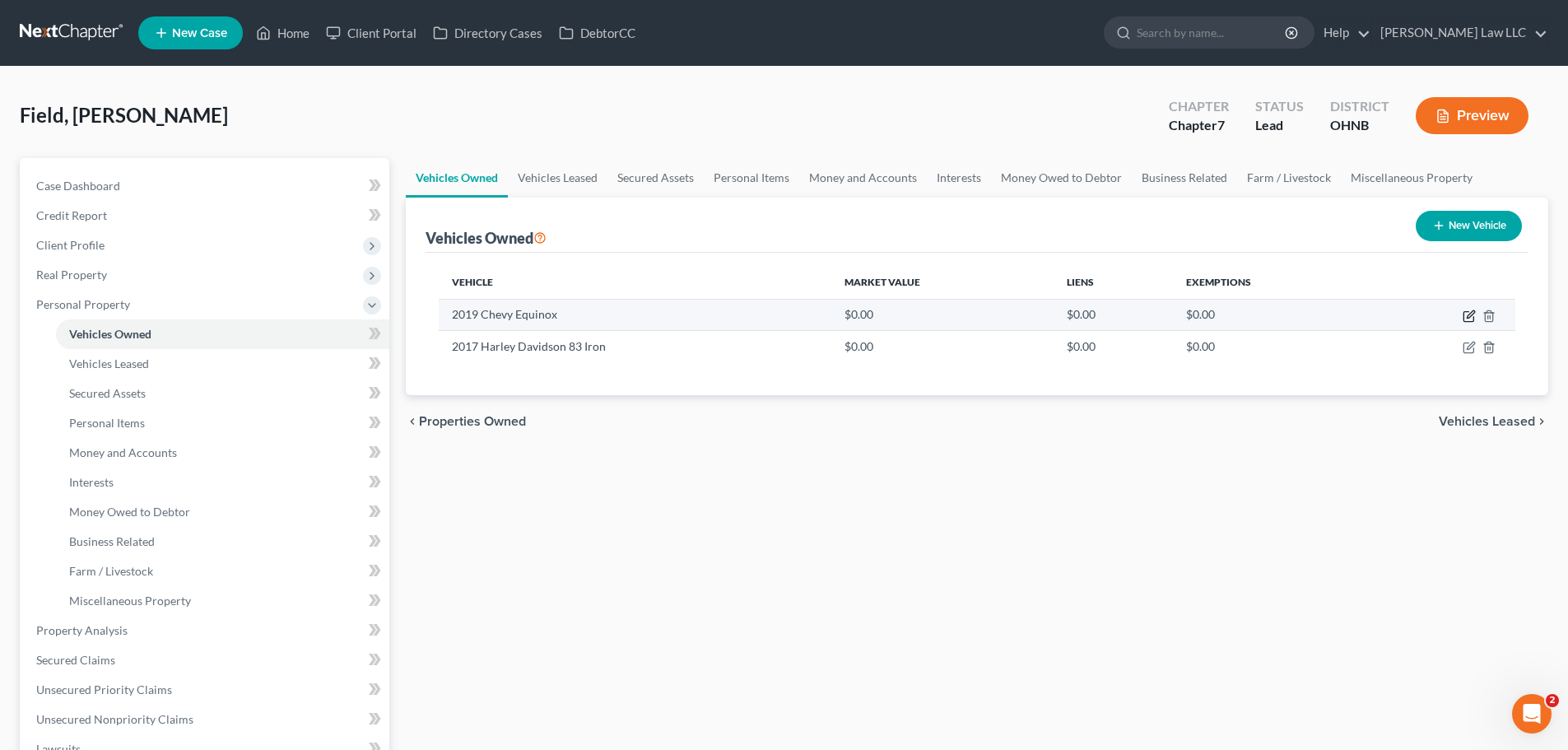
click at [1465, 315] on icon "button" at bounding box center [1469, 315] width 13 height 13
select select "0"
select select "7"
select select "3"
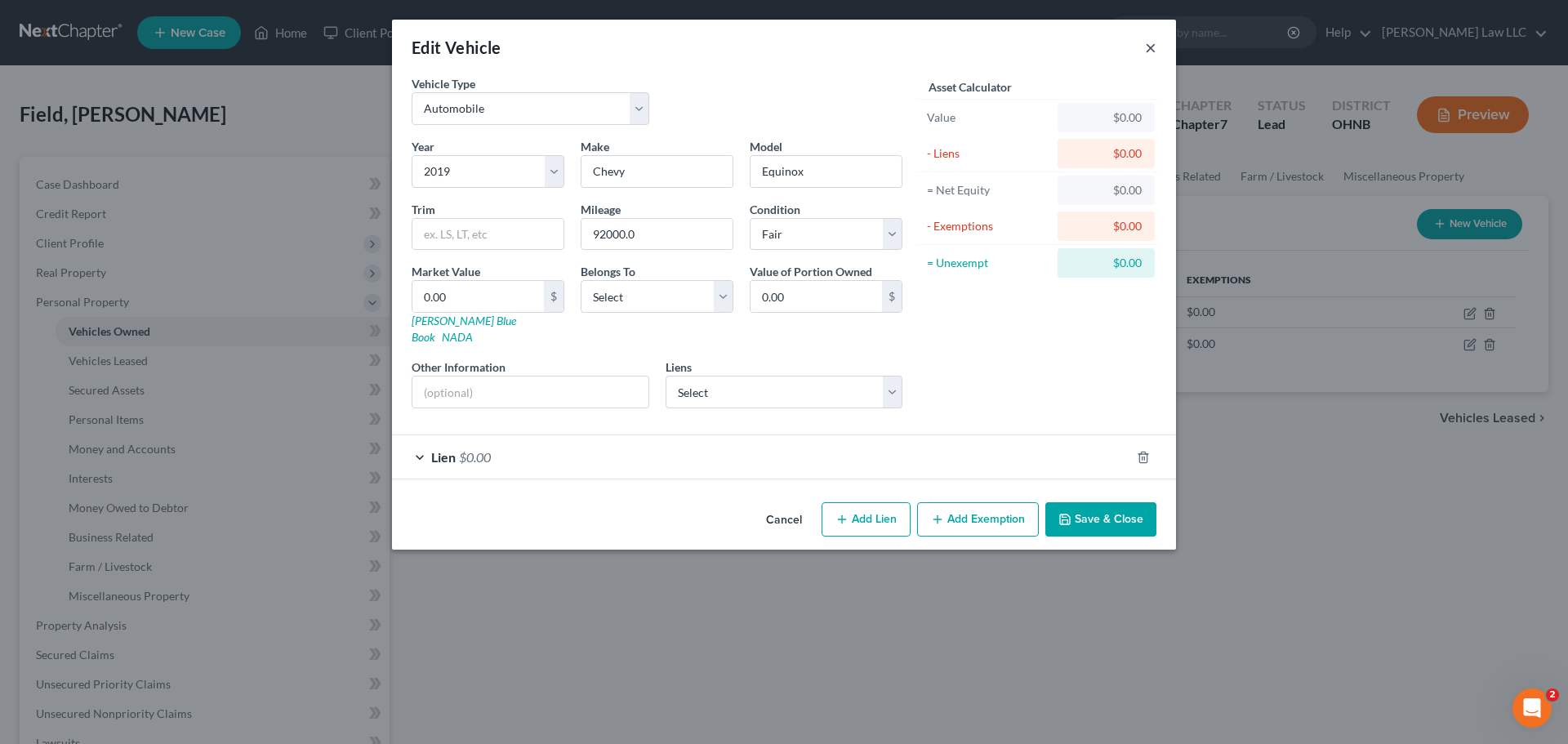
click at [1148, 51] on button "×" at bounding box center [1150, 48] width 12 height 19
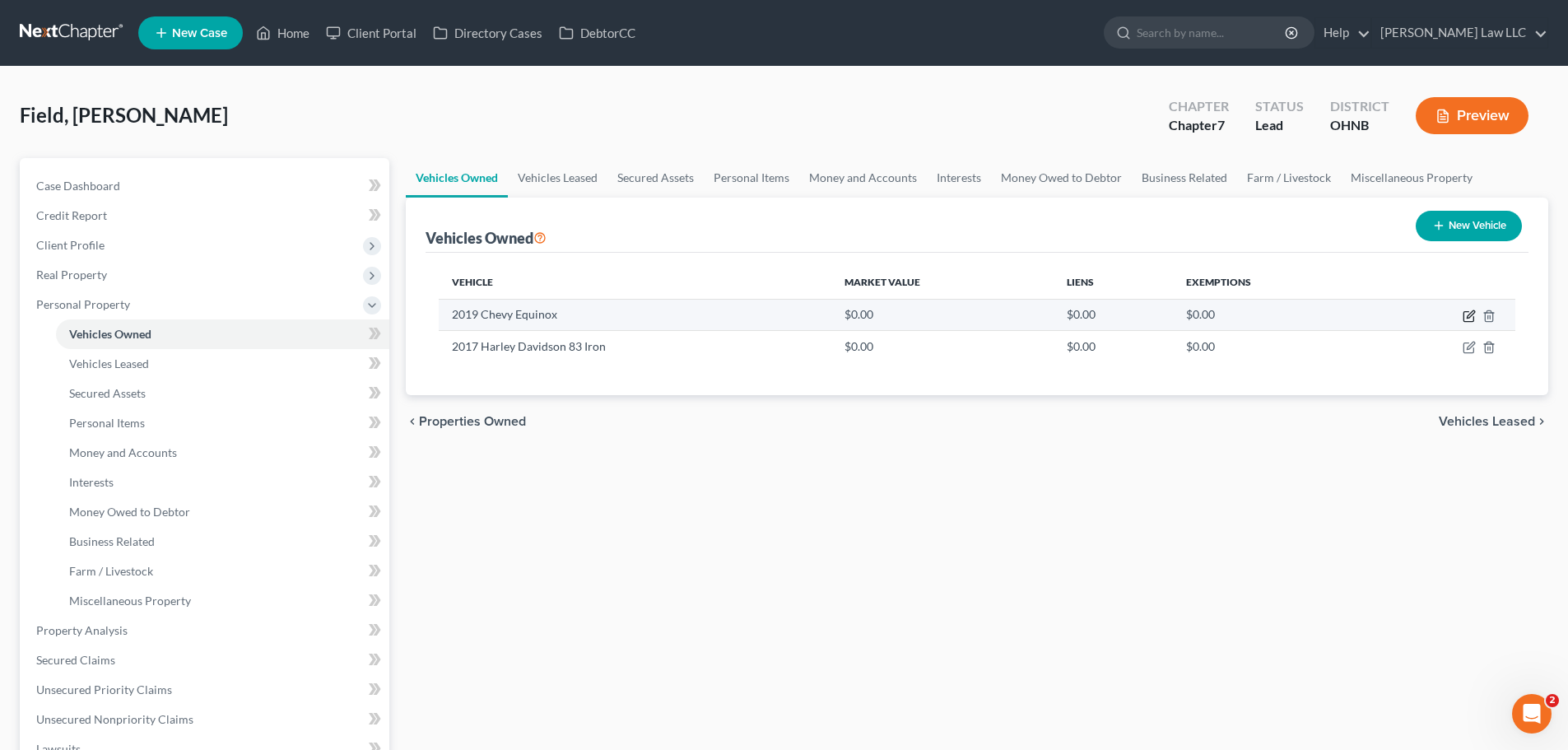
click at [1466, 317] on icon "button" at bounding box center [1469, 315] width 13 height 13
select select "0"
select select "7"
select select "3"
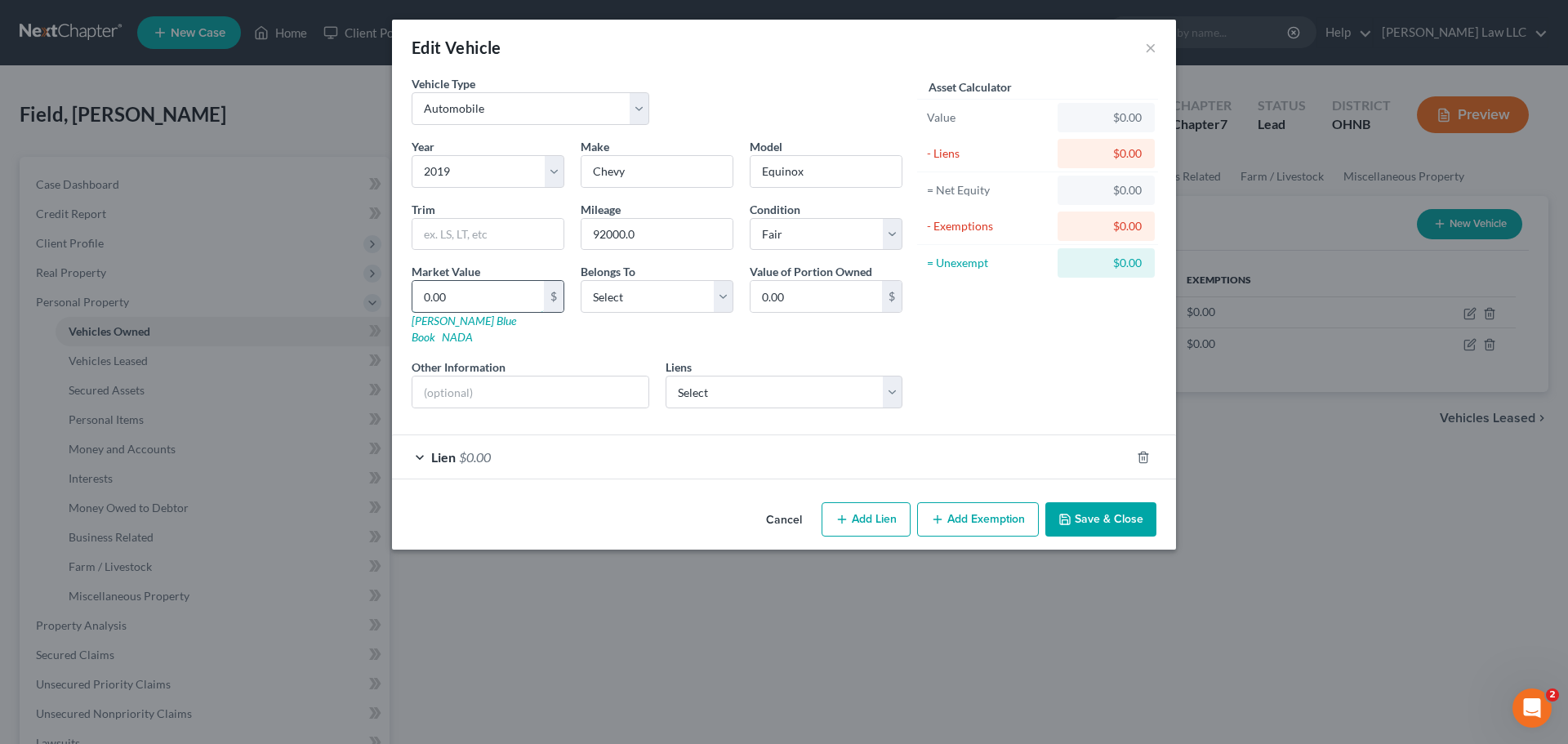
click at [494, 294] on input "0.00" at bounding box center [477, 296] width 131 height 31
type input "7"
type input "7.00"
type input "76"
type input "76.00"
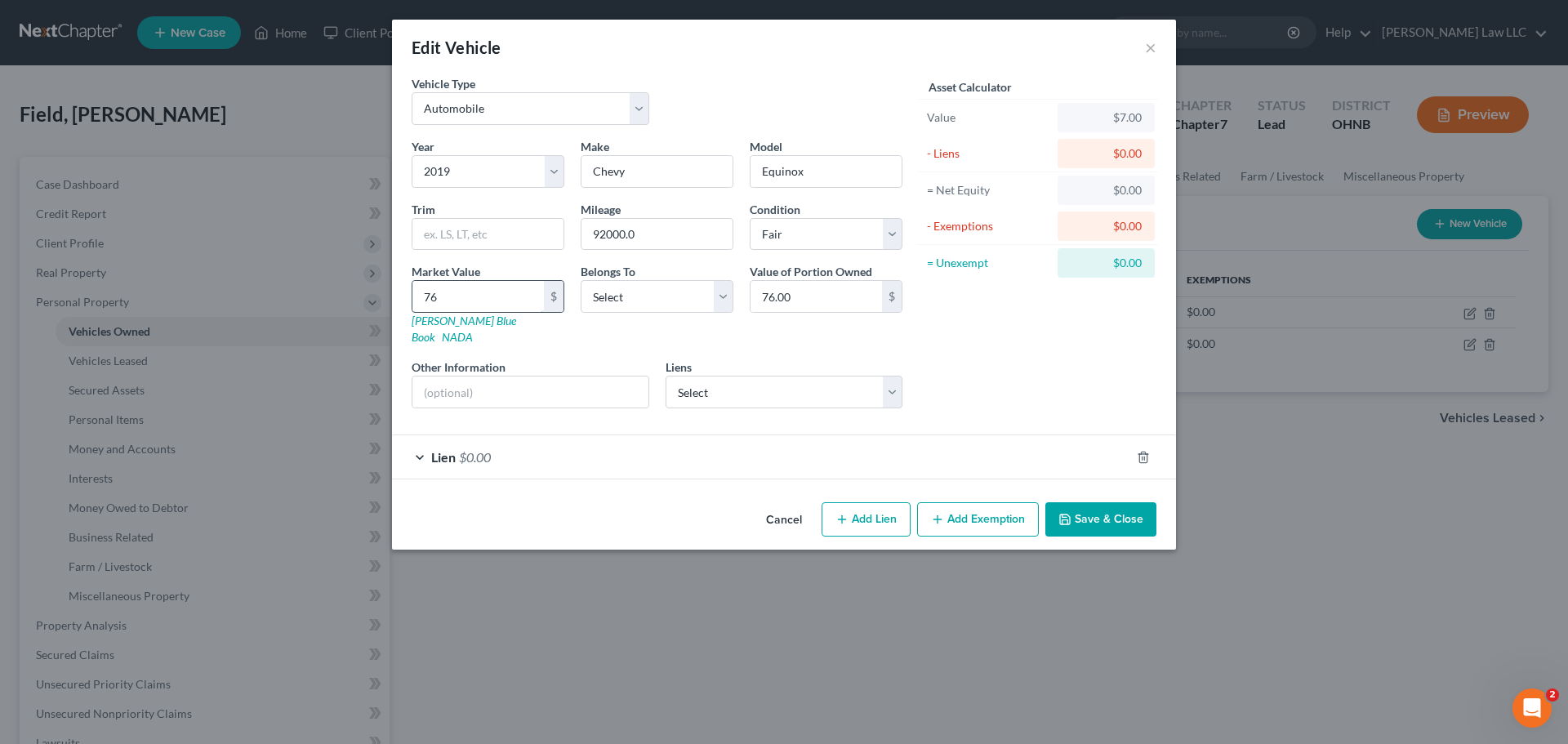
type input "762"
type input "762.00"
type input "7627"
type input "7,627.00"
type input "7,627"
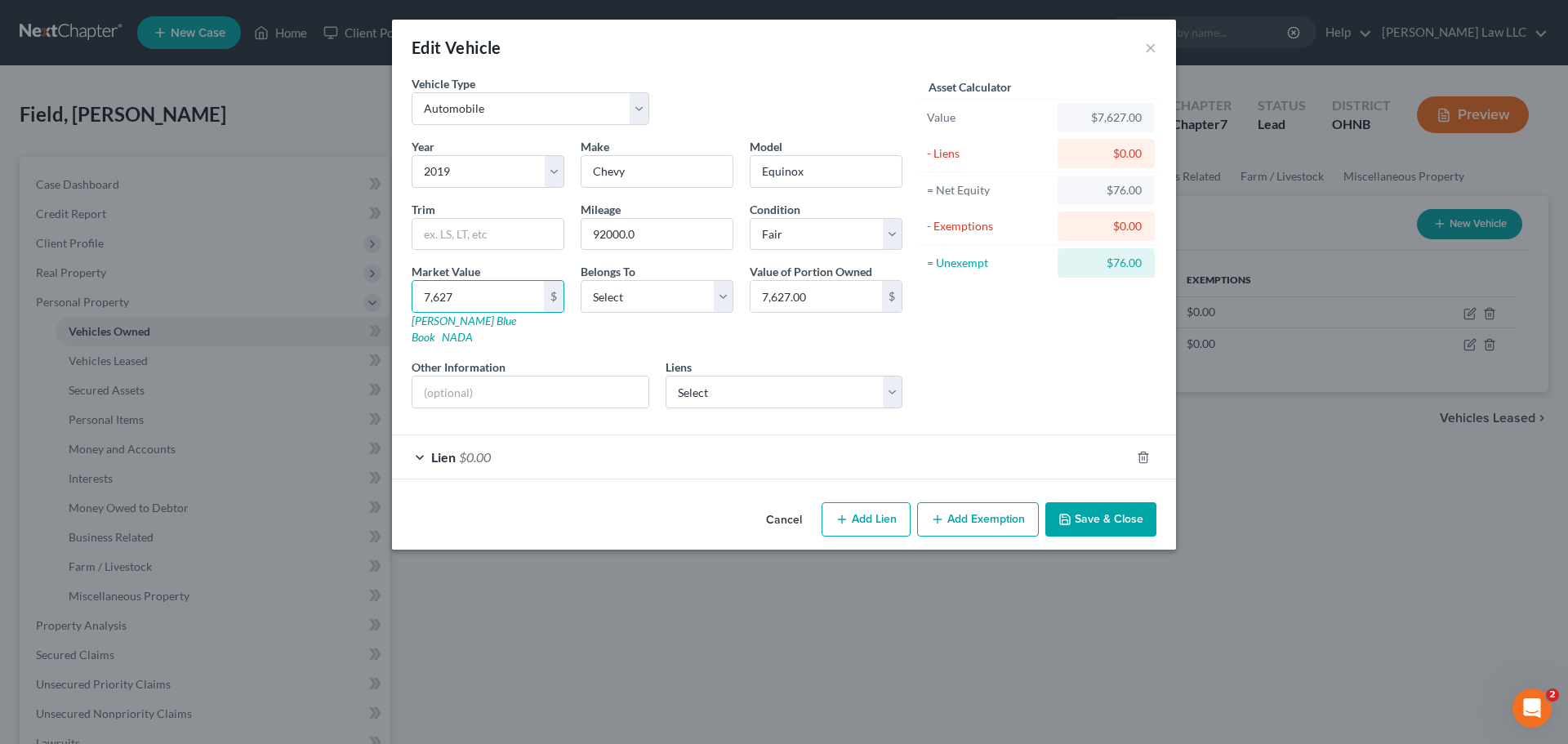
click at [721, 134] on div "Vehicle Type Select Automobile Truck Trailer Watercraft Aircraft Motor Home Atv…" at bounding box center [657, 106] width 507 height 63
click at [653, 310] on select "Select Debtor 1 Only Debtor 2 Only Debtor 1 And Debtor 2 Only At Least One Of T…" at bounding box center [657, 296] width 153 height 33
select select "0"
click at [581, 280] on select "Select Debtor 1 Only Debtor 2 Only Debtor 1 And Debtor 2 Only At Least One Of T…" at bounding box center [657, 296] width 153 height 33
click at [989, 354] on div "Asset Calculator Value $7,627.00 - Liens $0.00 = Net Equity $76.00 - Exemptions…" at bounding box center [1037, 248] width 254 height 346
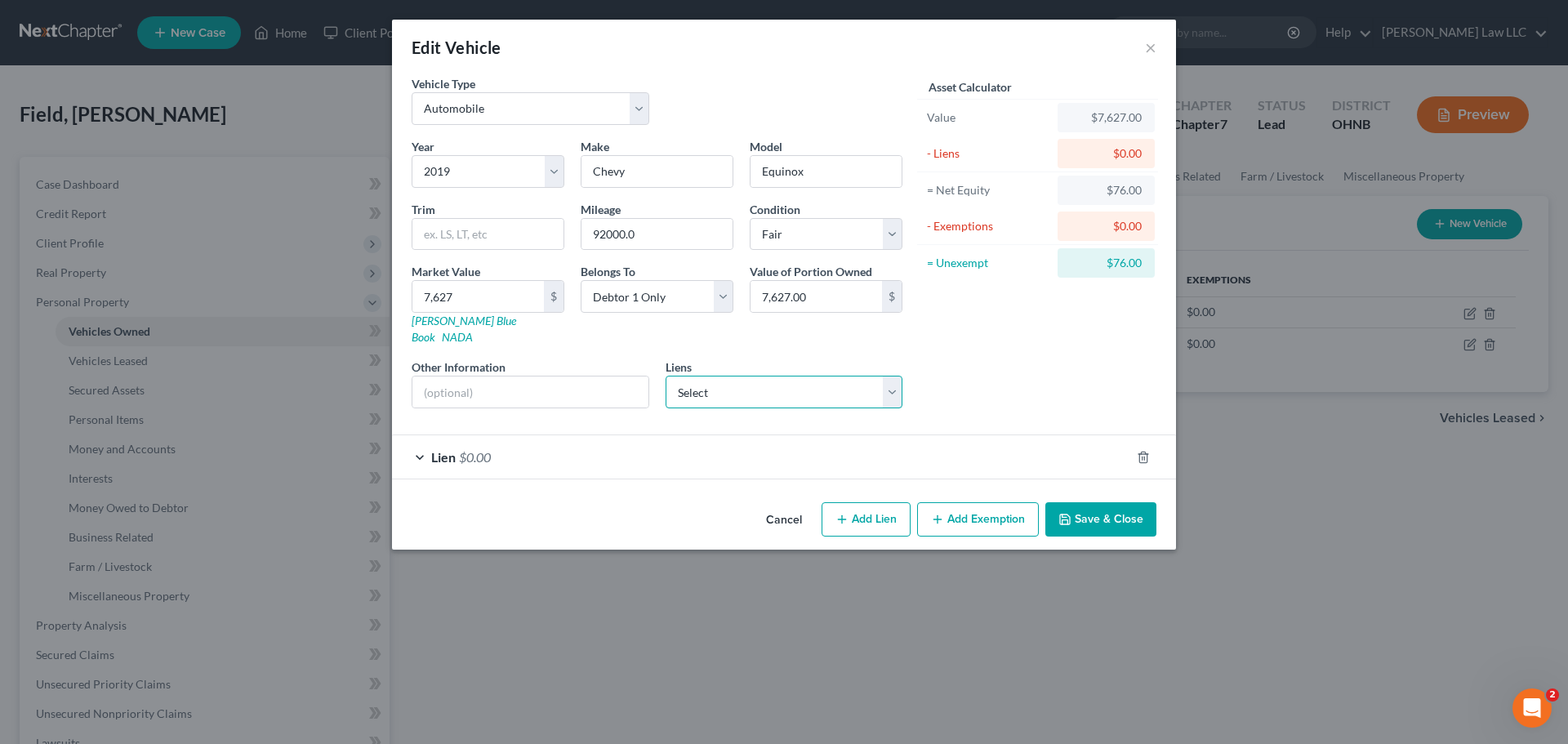
click at [730, 376] on select "Select Capital One Auto Fin - $18,808.00 Harley [PERSON_NAME] - $6,993.00 Chrys…" at bounding box center [784, 392] width 238 height 33
select select "0"
click at [665, 376] on select "Select Capital One Auto Fin - $18,808.00 Harley [PERSON_NAME] - $6,993.00 Chrys…" at bounding box center [784, 392] width 238 height 33
select select
select select "45"
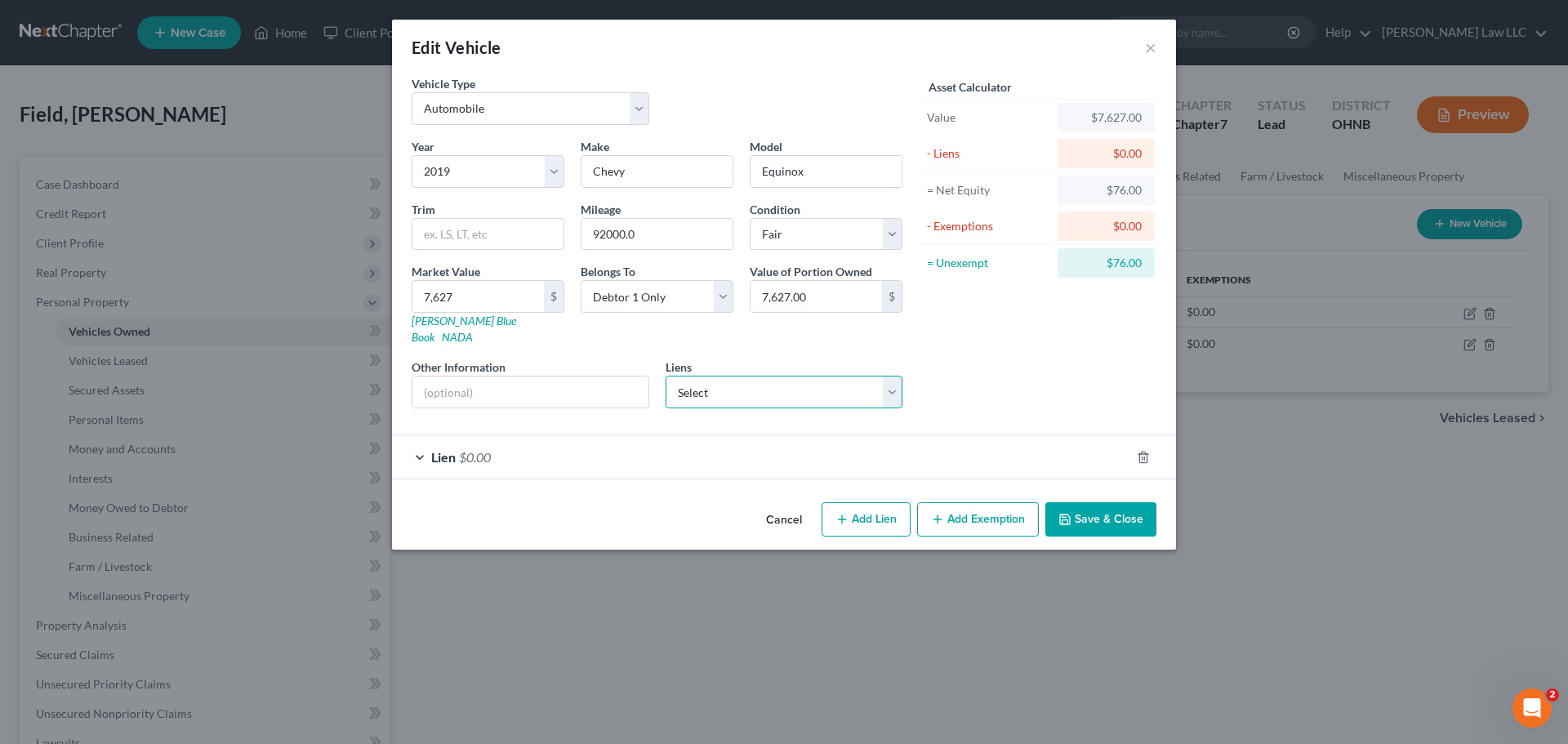
select select "0"
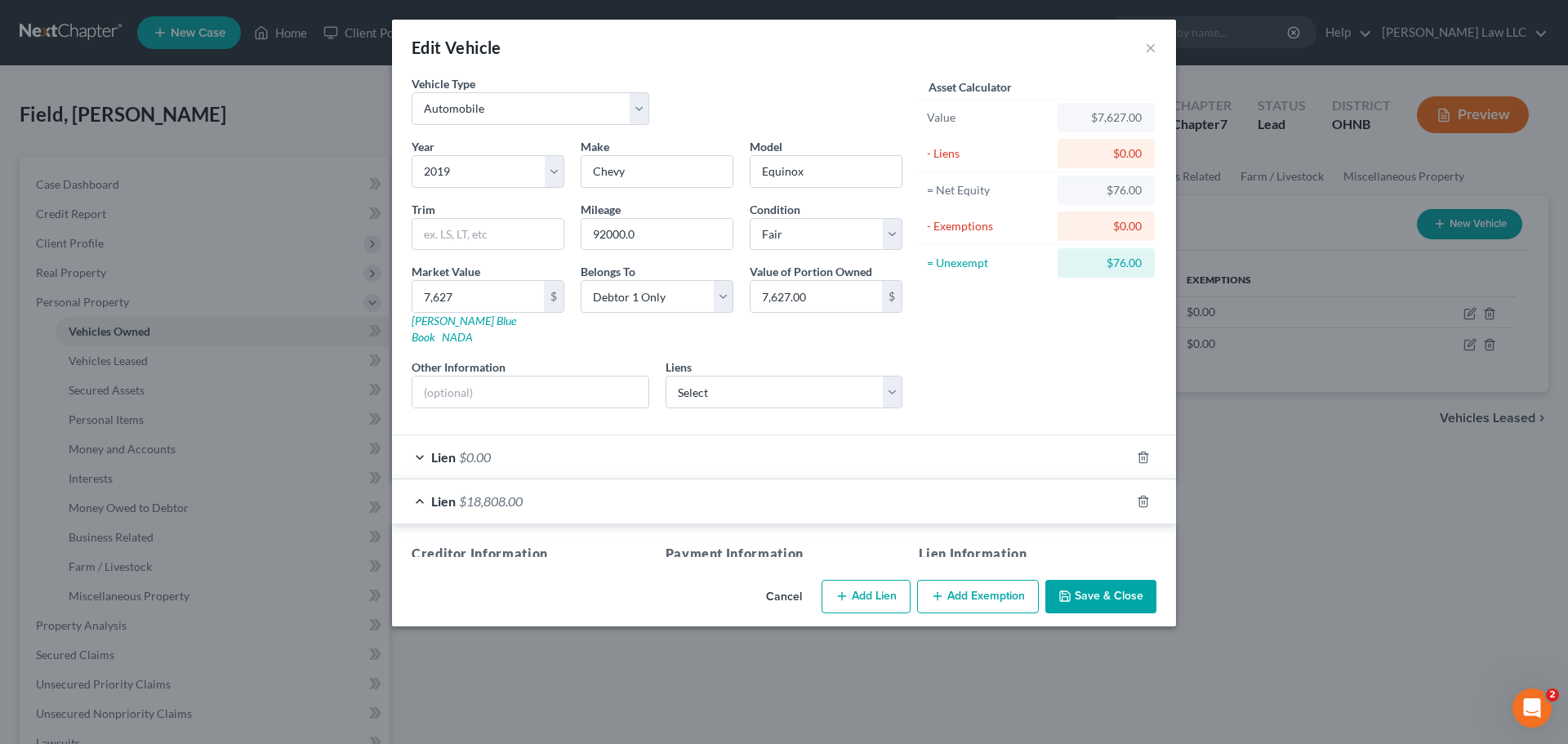
click at [994, 355] on div "Asset Calculator Value $7,627.00 - Liens $0.00 = Net Equity $76.00 - Exemptions…" at bounding box center [1037, 248] width 254 height 346
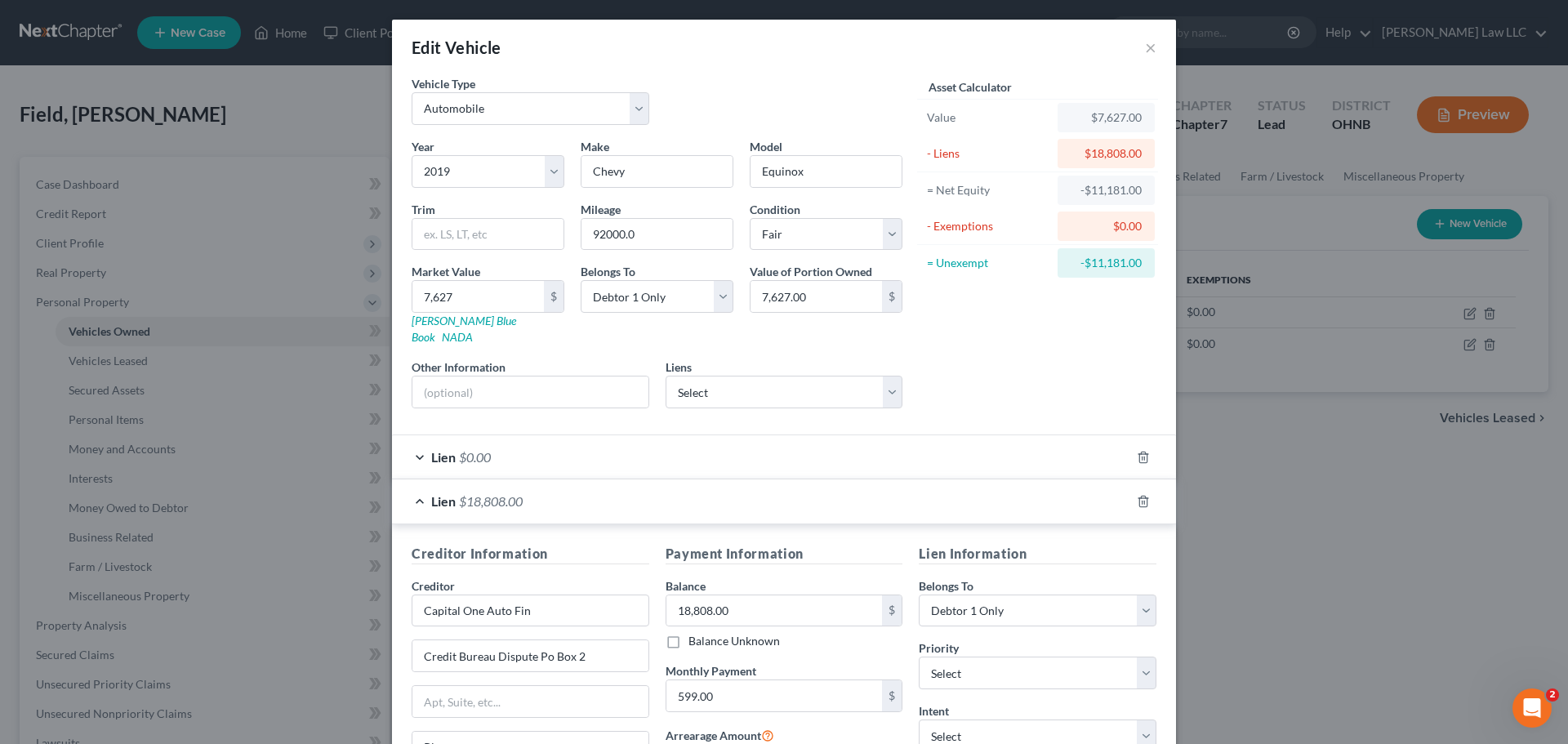
click at [955, 443] on div "Lien $0.00" at bounding box center [761, 457] width 738 height 44
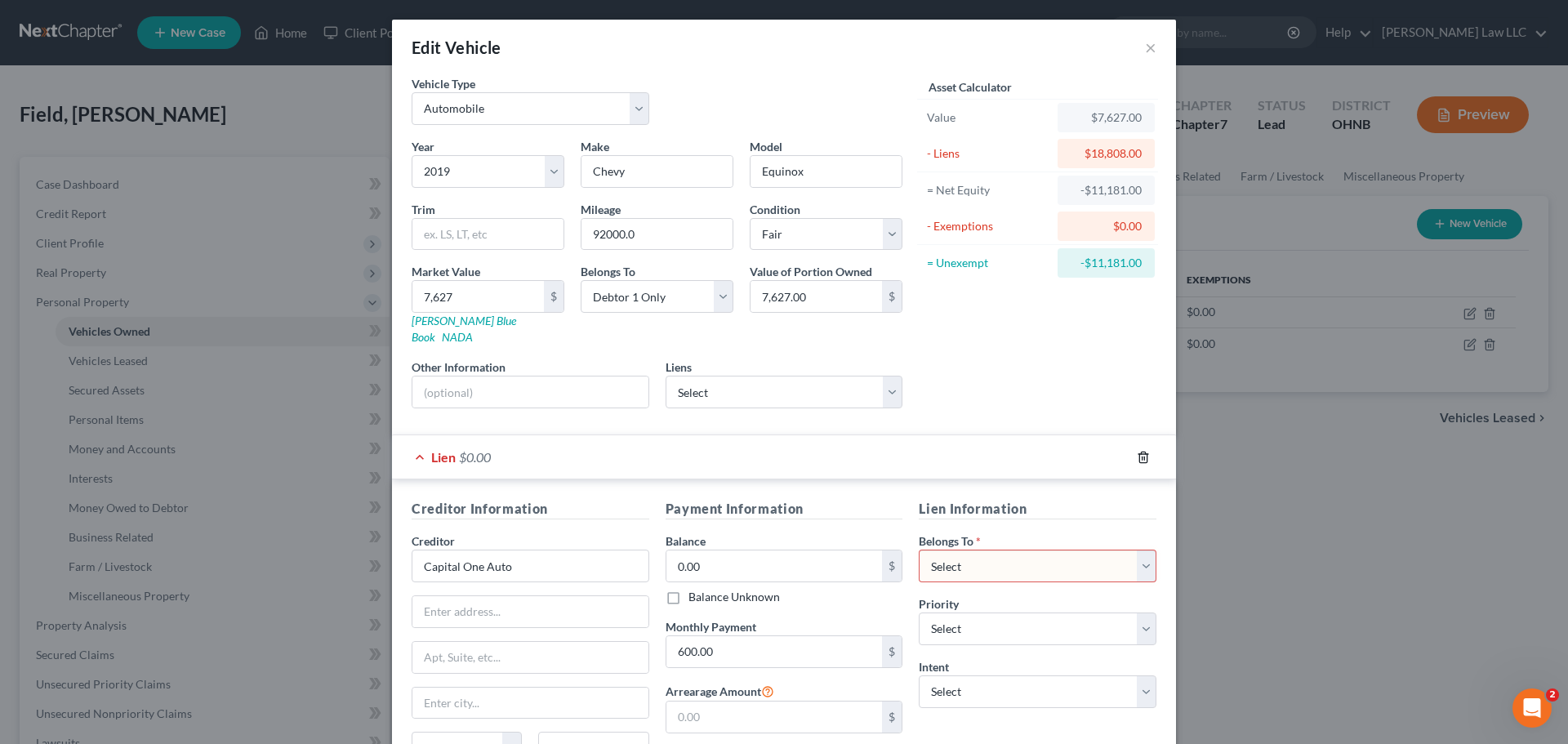
click at [1138, 451] on icon "button" at bounding box center [1142, 457] width 13 height 13
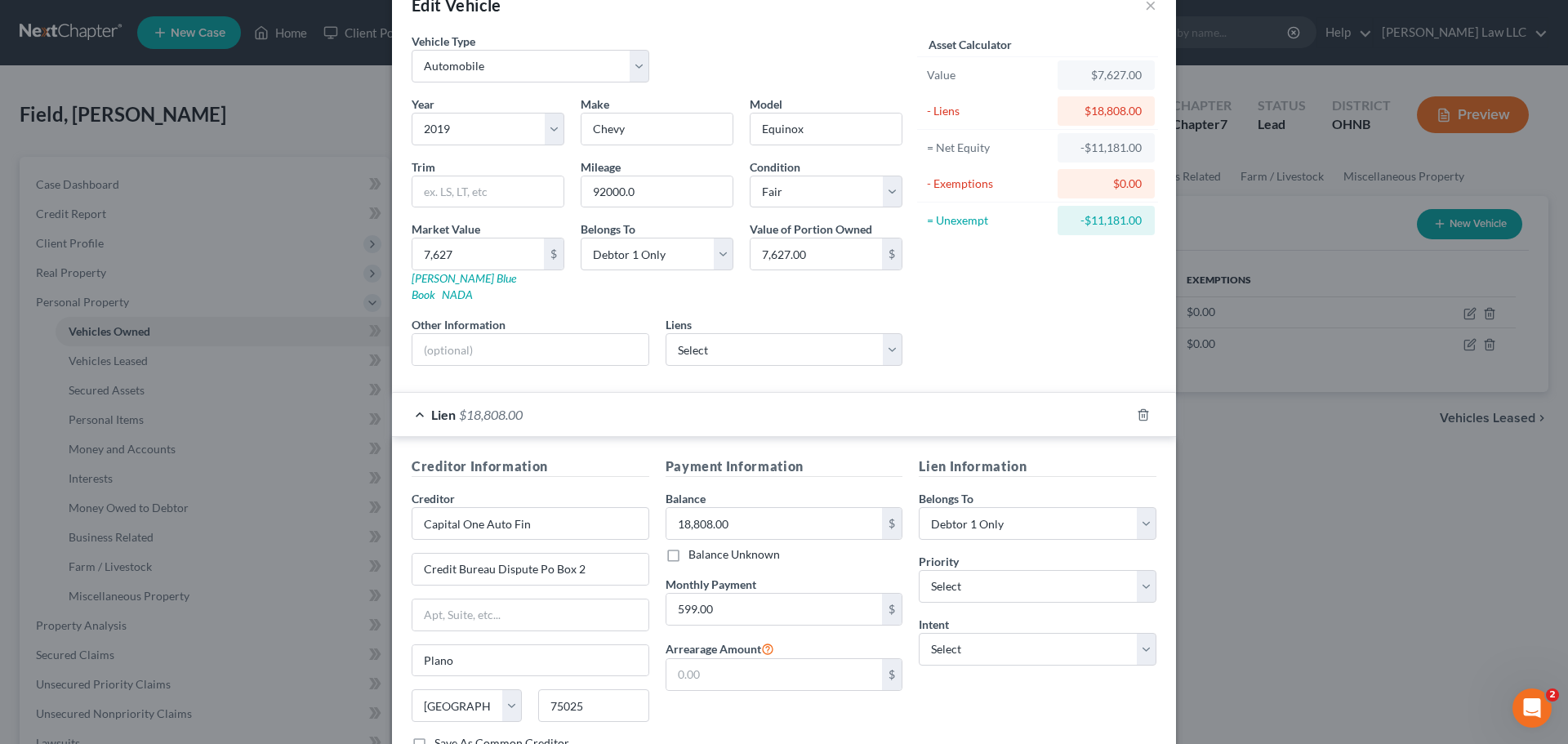
scroll to position [82, 0]
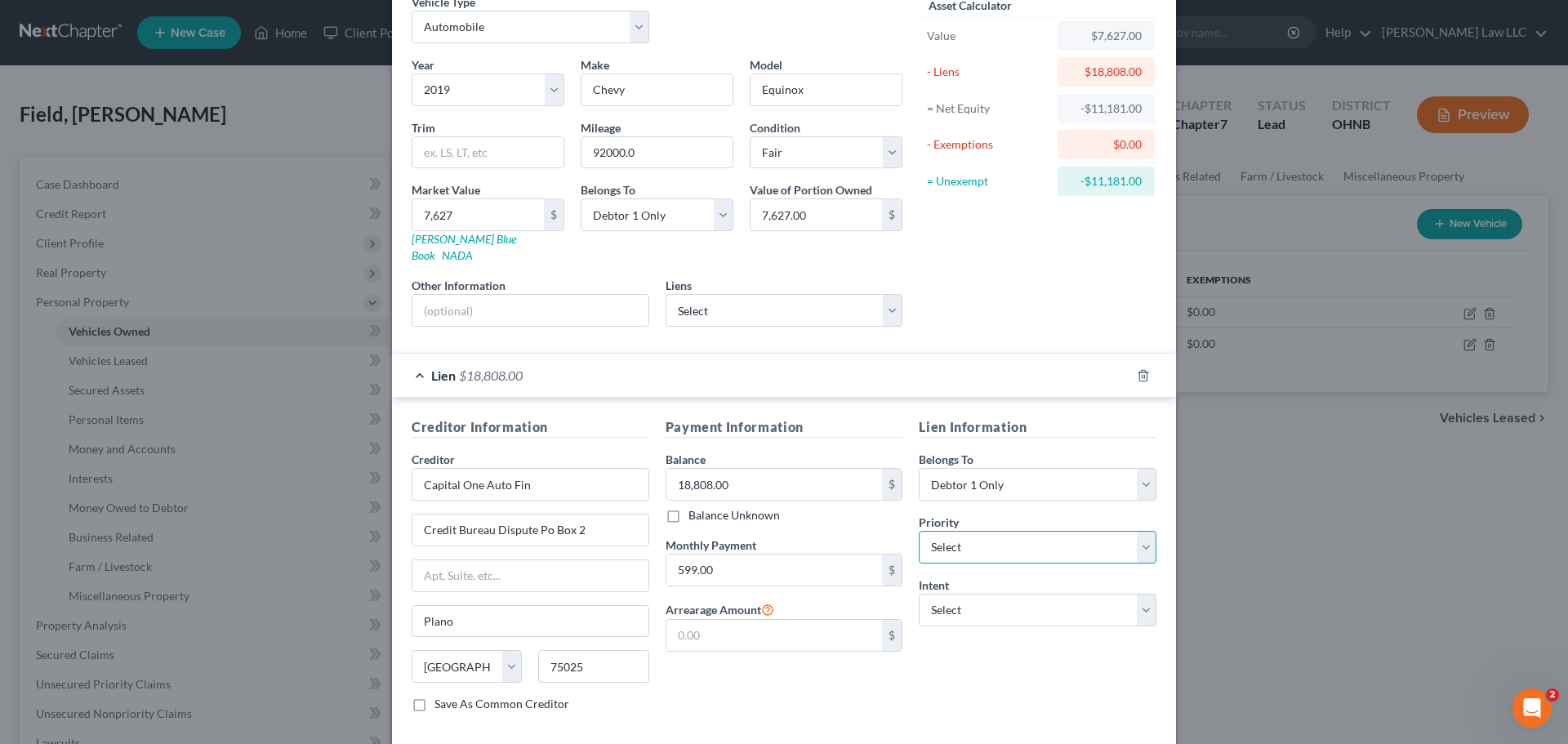
click at [961, 530] on select "Select 1st 2nd 3rd 4th 5th 6th 7th 8th 9th 10th 11th 12th 13th 14th 15th 16th 1…" at bounding box center [1038, 547] width 238 height 33
select select "0"
click at [919, 530] on select "Select 1st 2nd 3rd 4th 5th 6th 7th 8th 9th 10th 11th 12th 13th 14th 15th 16th 1…" at bounding box center [1038, 547] width 238 height 33
click at [990, 596] on select "Select Surrender Redeem Reaffirm Avoid Other" at bounding box center [1038, 610] width 238 height 33
select select "2"
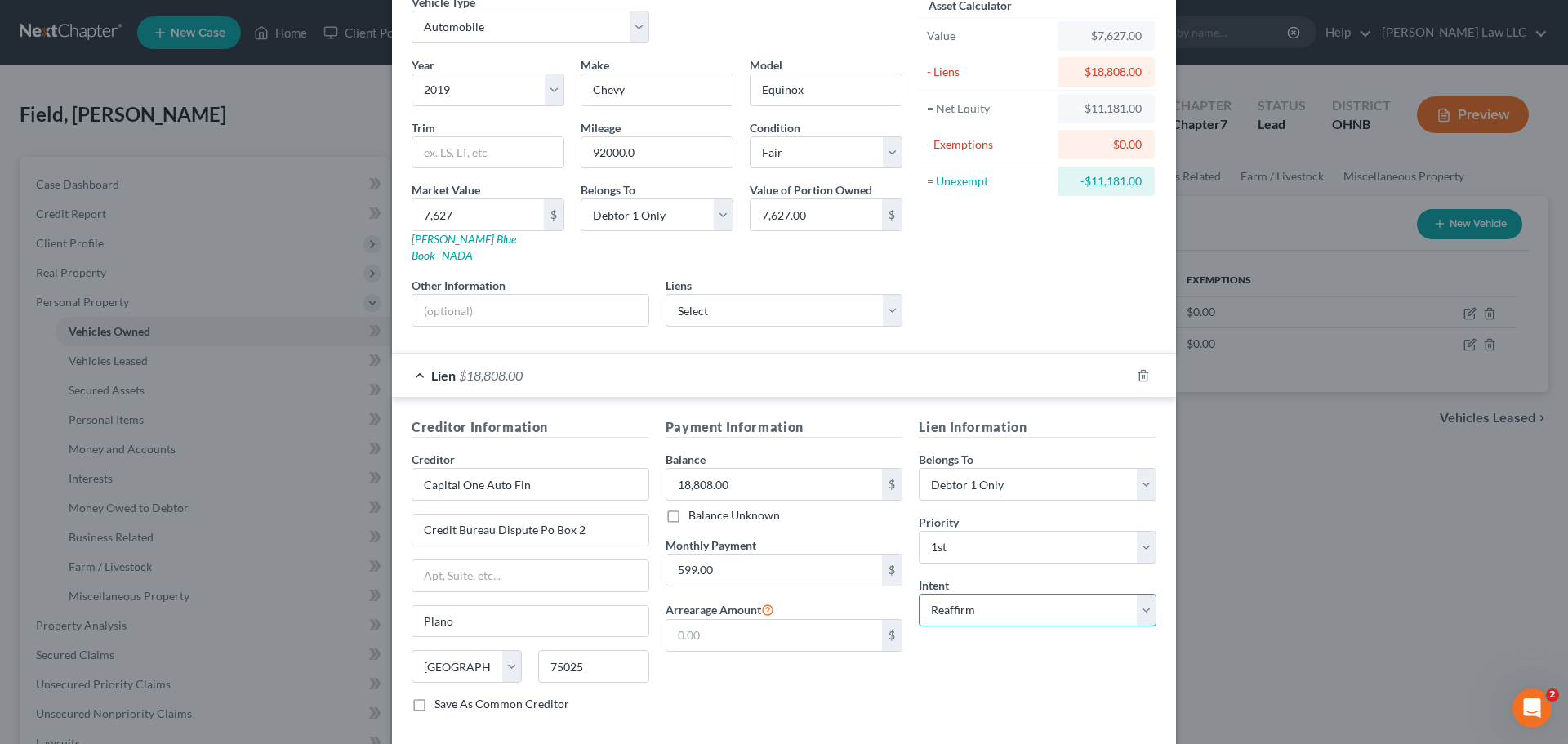
click at [919, 593] on select "Select Surrender Redeem Reaffirm Avoid Other" at bounding box center [1038, 610] width 238 height 33
click at [810, 676] on div "Payment Information Balance 18,808.00 $ Balance Unknown Balance Undetermined 18…" at bounding box center [784, 571] width 254 height 308
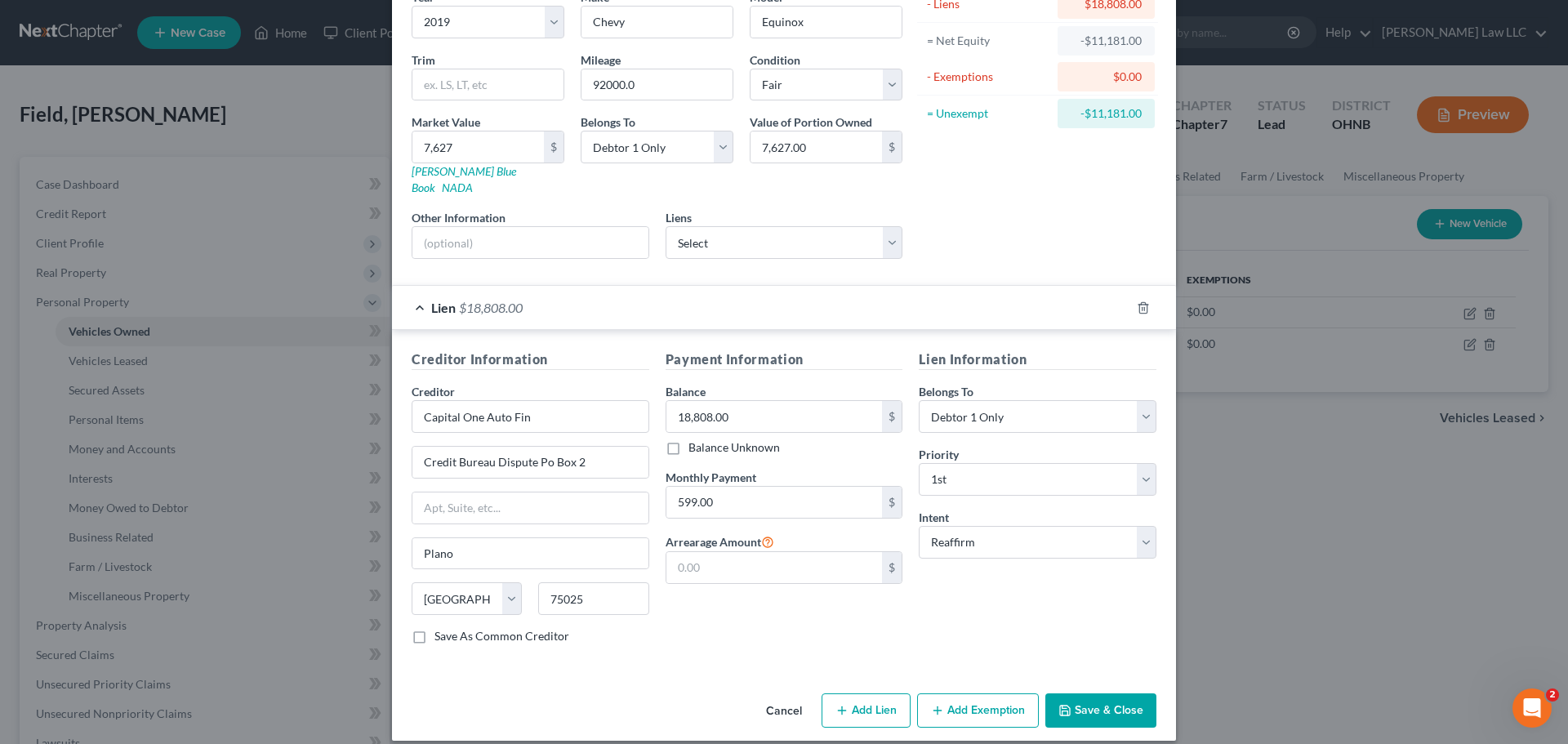
click at [1102, 695] on button "Save & Close" at bounding box center [1101, 710] width 111 height 34
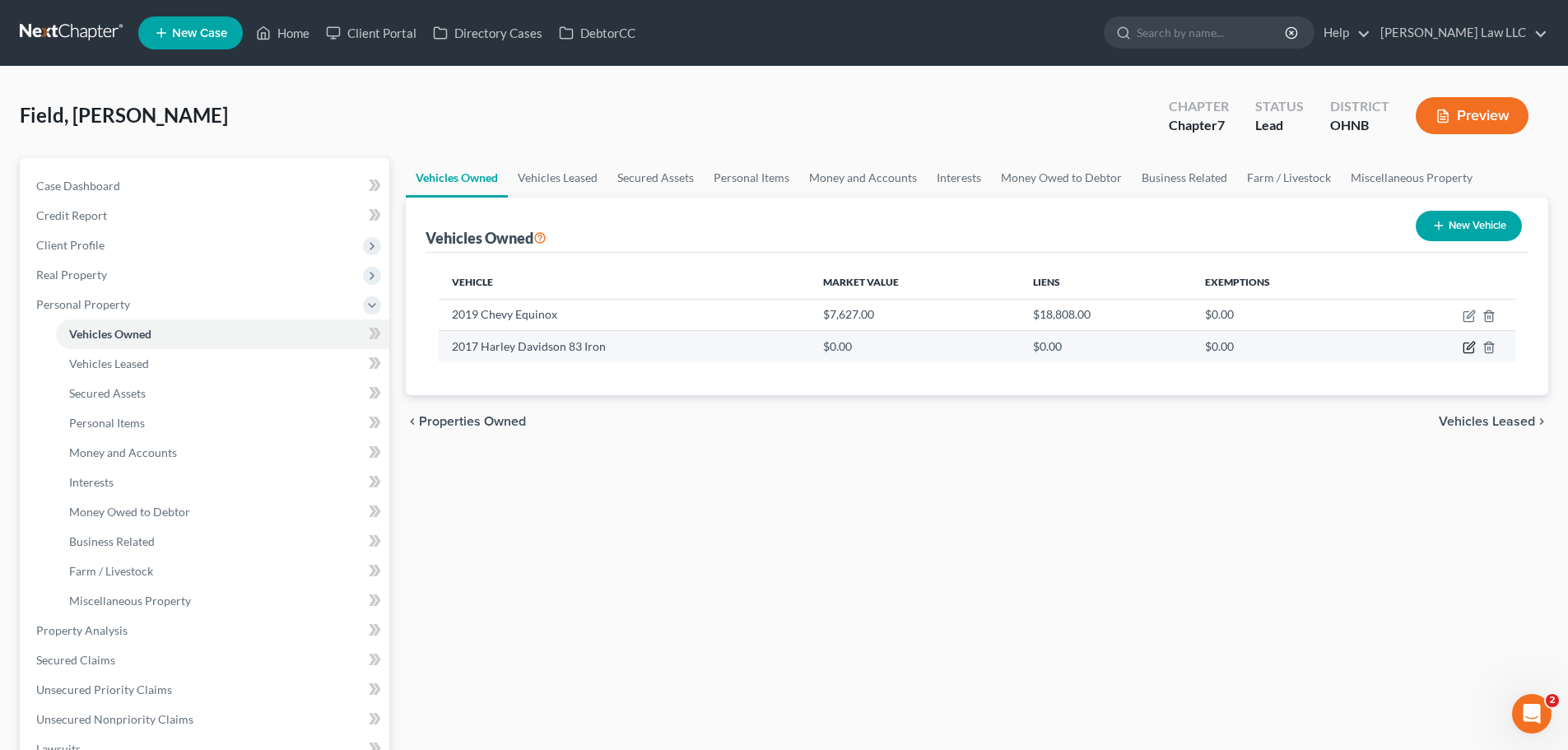
click at [1474, 347] on icon "button" at bounding box center [1469, 347] width 13 height 13
select select "0"
select select "9"
select select "3"
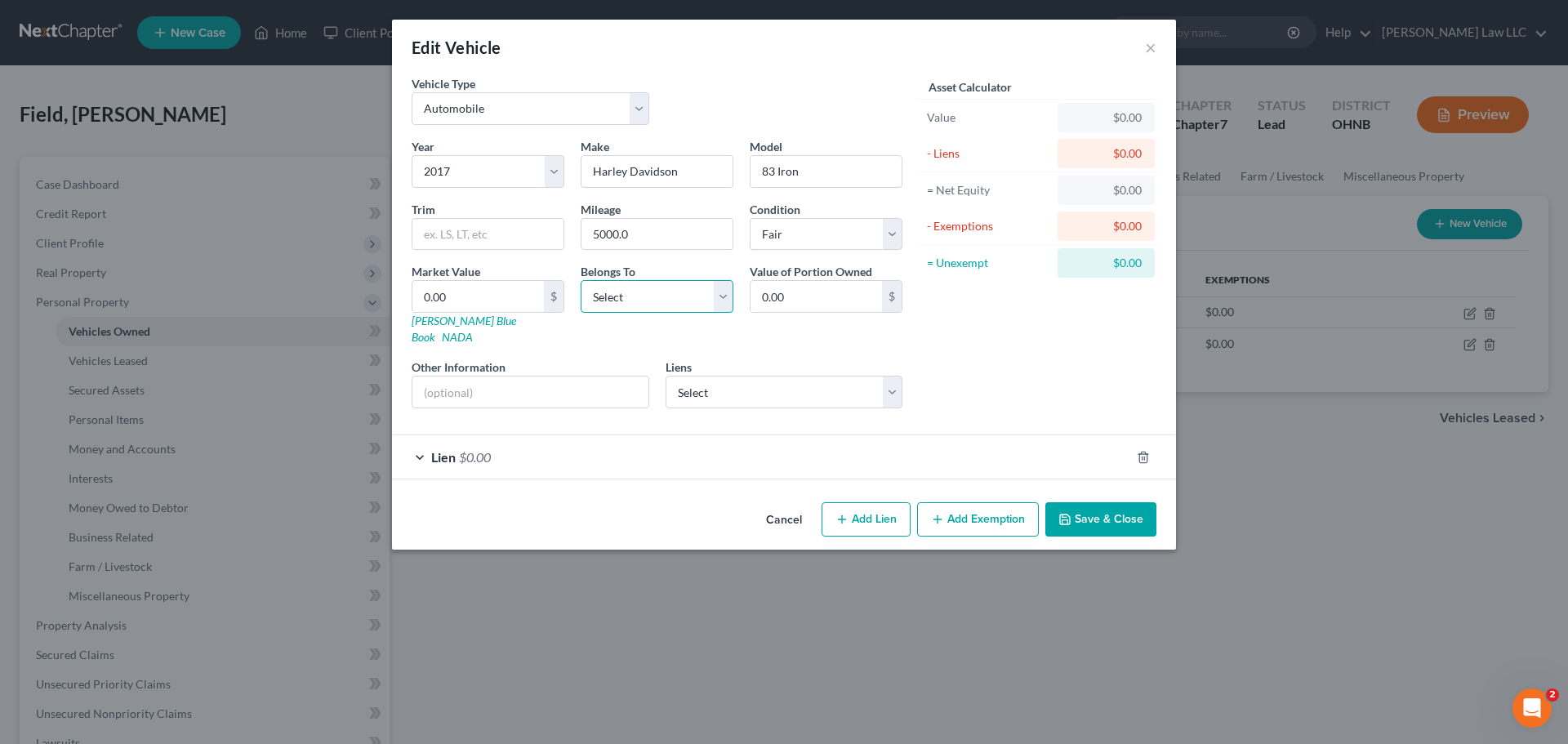
click at [682, 297] on select "Select Debtor 1 Only Debtor 2 Only Debtor 1 And Debtor 2 Only At Least One Of T…" at bounding box center [657, 296] width 153 height 33
select select "0"
click at [581, 280] on select "Select Debtor 1 Only Debtor 2 Only Debtor 1 And Debtor 2 Only At Least One Of T…" at bounding box center [657, 296] width 153 height 33
click at [774, 376] on select "Select Capital One Auto - $0.00 Harley [PERSON_NAME] - $6,993.00 Chrysler Capit…" at bounding box center [784, 392] width 238 height 33
select select "1"
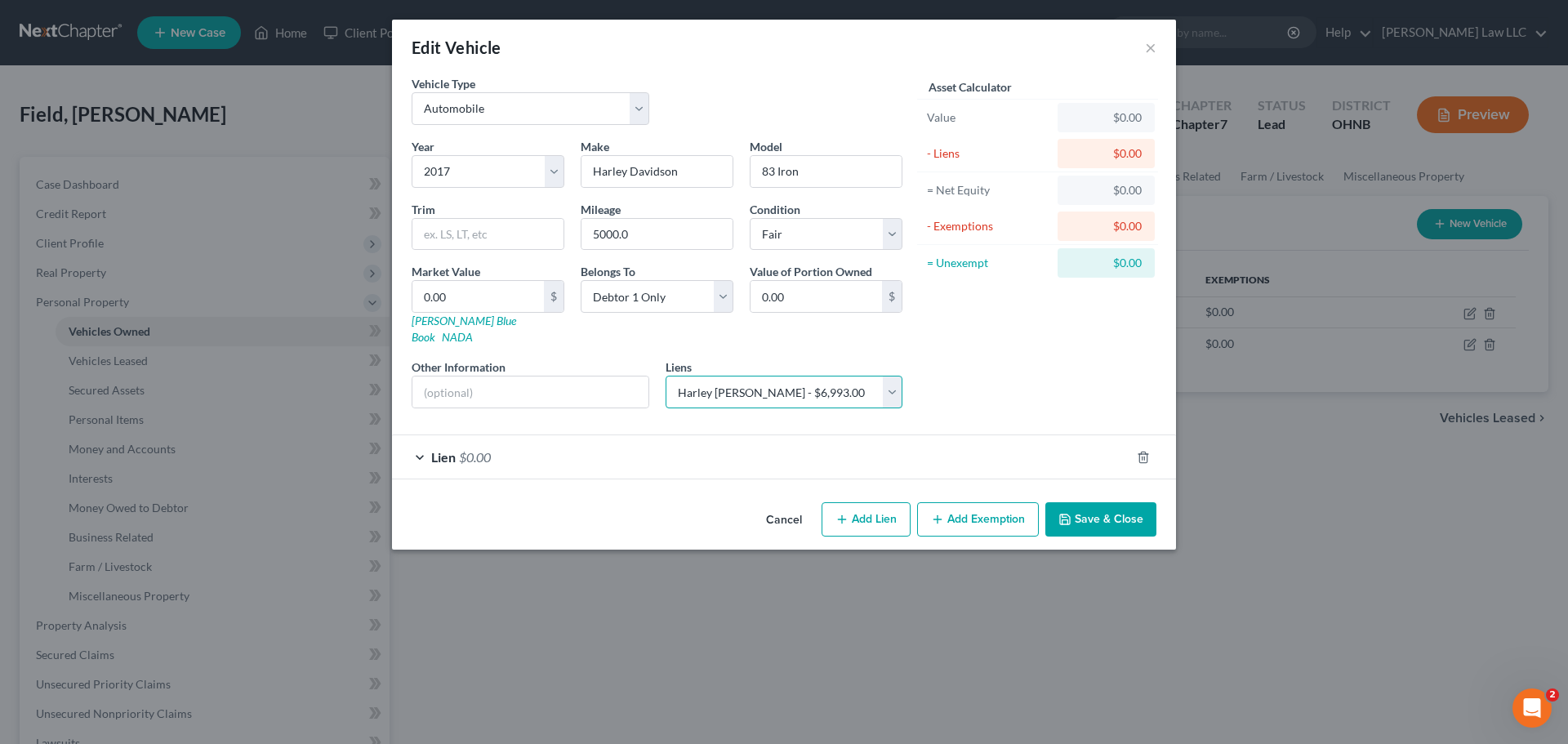
click at [665, 376] on select "Select Capital One Auto - $0.00 Harley [PERSON_NAME] - $6,993.00 Chrysler Capit…" at bounding box center [784, 392] width 238 height 33
select select
select select "31"
select select "0"
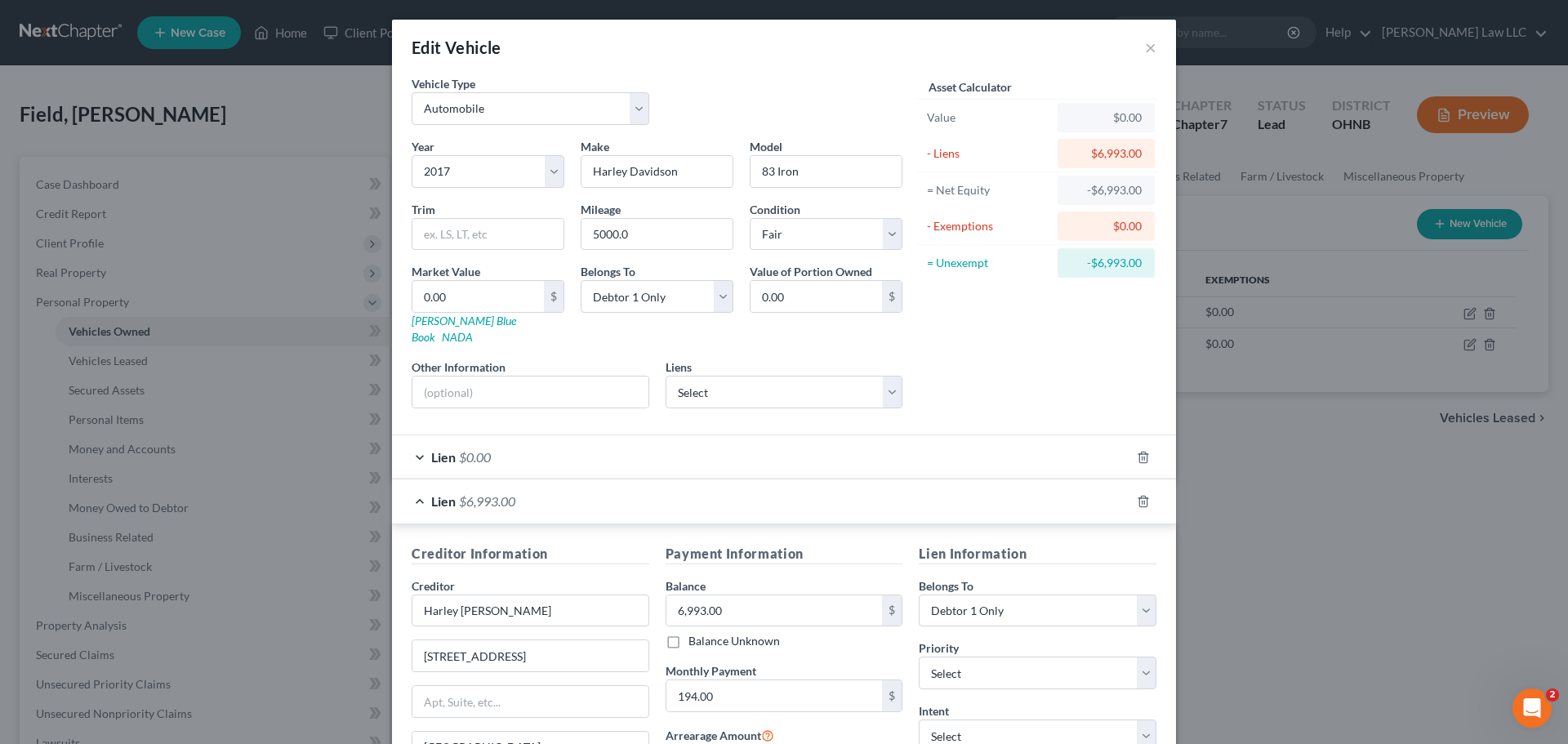
click at [1016, 444] on div "Lien $0.00" at bounding box center [761, 457] width 738 height 44
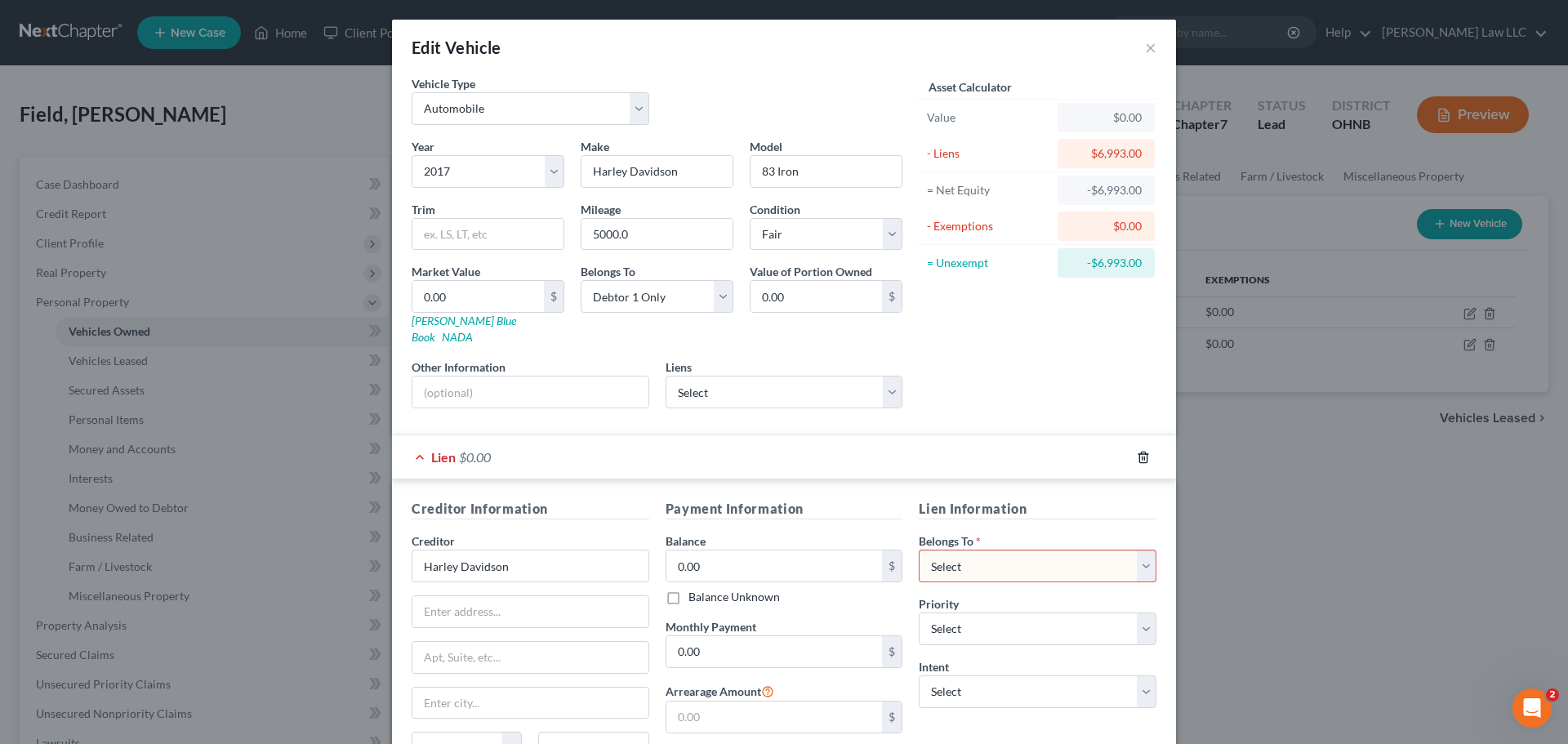
click at [1139, 454] on polyline "button" at bounding box center [1143, 454] width 10 height 0
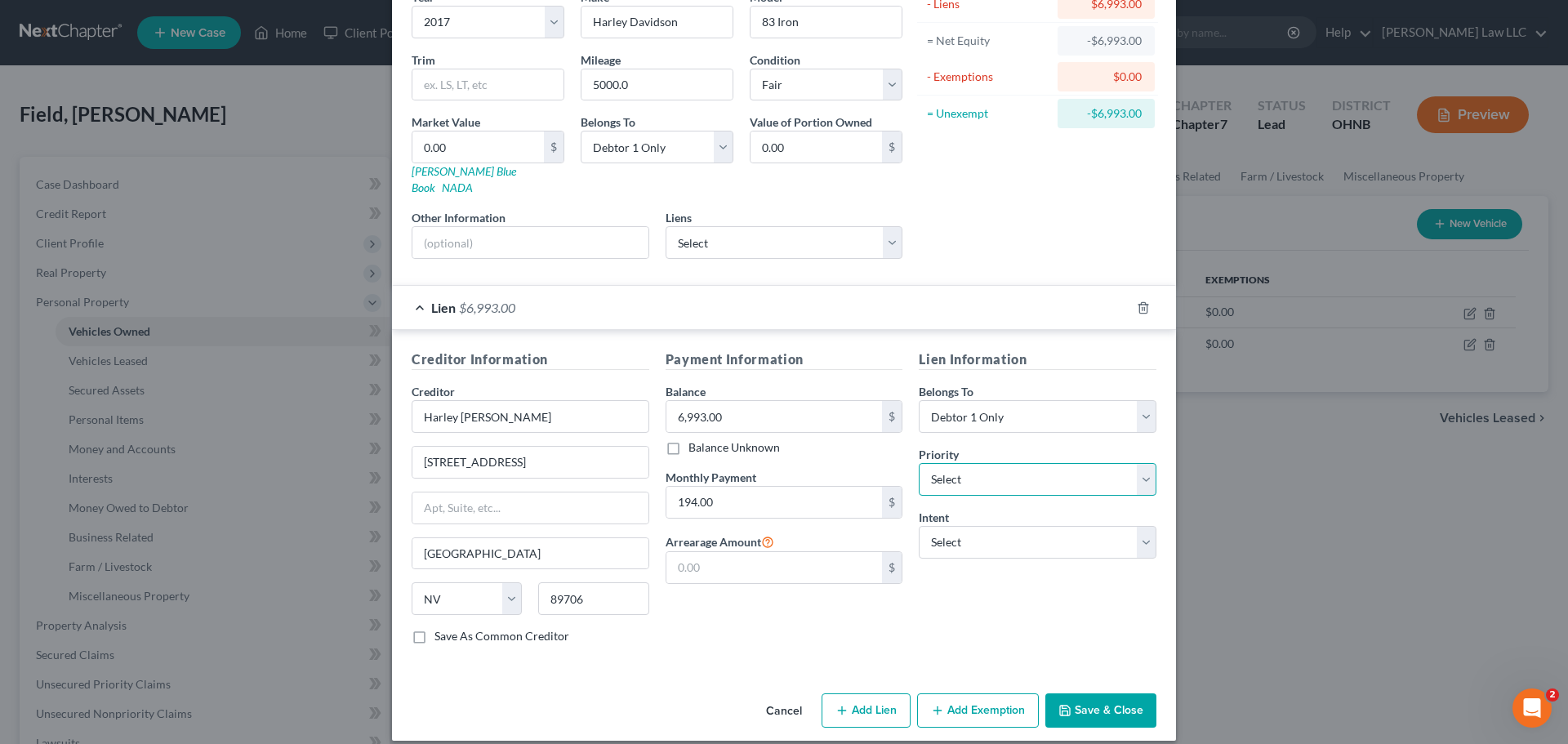
click at [965, 463] on select "Select 1st 2nd 3rd 4th 5th 6th 7th 8th 9th 10th 11th 12th 13th 14th 15th 16th 1…" at bounding box center [1038, 480] width 238 height 33
select select "0"
click at [919, 463] on select "Select 1st 2nd 3rd 4th 5th 6th 7th 8th 9th 10th 11th 12th 13th 14th 15th 16th 1…" at bounding box center [1038, 480] width 238 height 33
click at [971, 529] on select "Select Surrender Redeem Reaffirm Avoid Other" at bounding box center [1038, 542] width 238 height 33
select select "0"
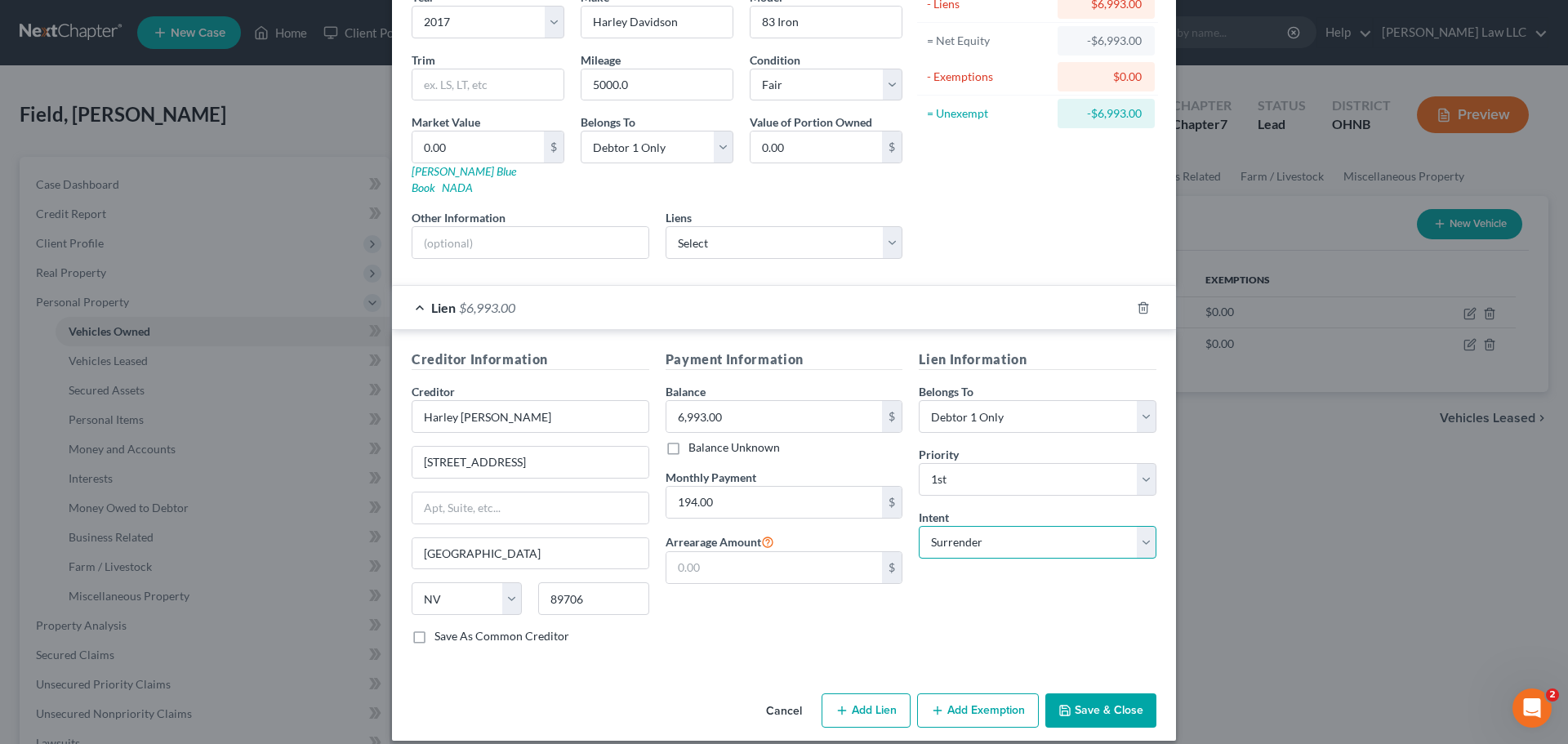
click at [919, 525] on select "Select Surrender Redeem Reaffirm Avoid Other" at bounding box center [1038, 542] width 238 height 33
click at [820, 618] on div "Payment Information Balance 6,993.00 $ Balance Unknown Balance Undetermined 6,9…" at bounding box center [784, 503] width 254 height 308
click at [1104, 695] on button "Save & Close" at bounding box center [1101, 710] width 111 height 34
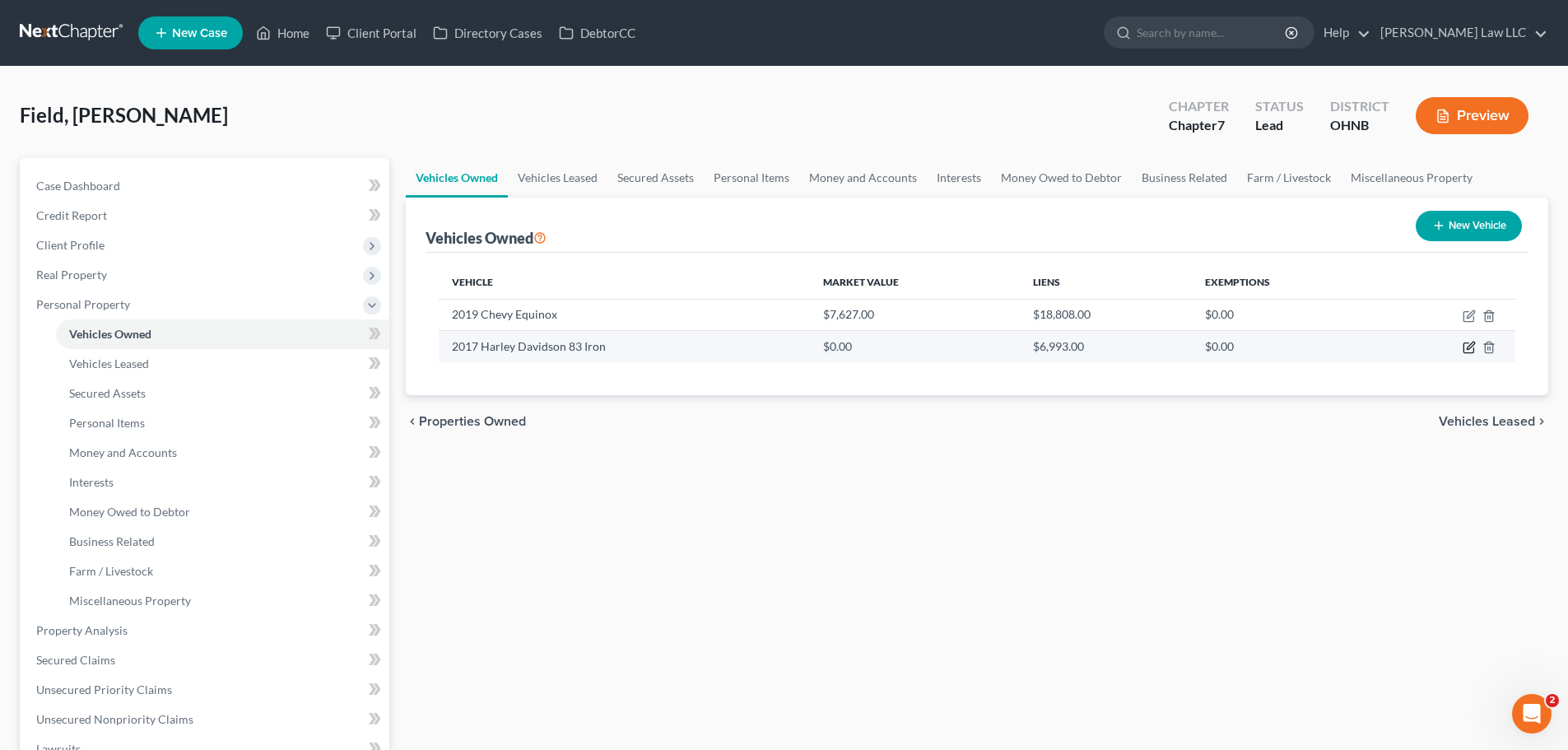
click at [1467, 349] on icon "button" at bounding box center [1469, 347] width 13 height 13
select select "0"
select select "9"
select select "3"
select select "0"
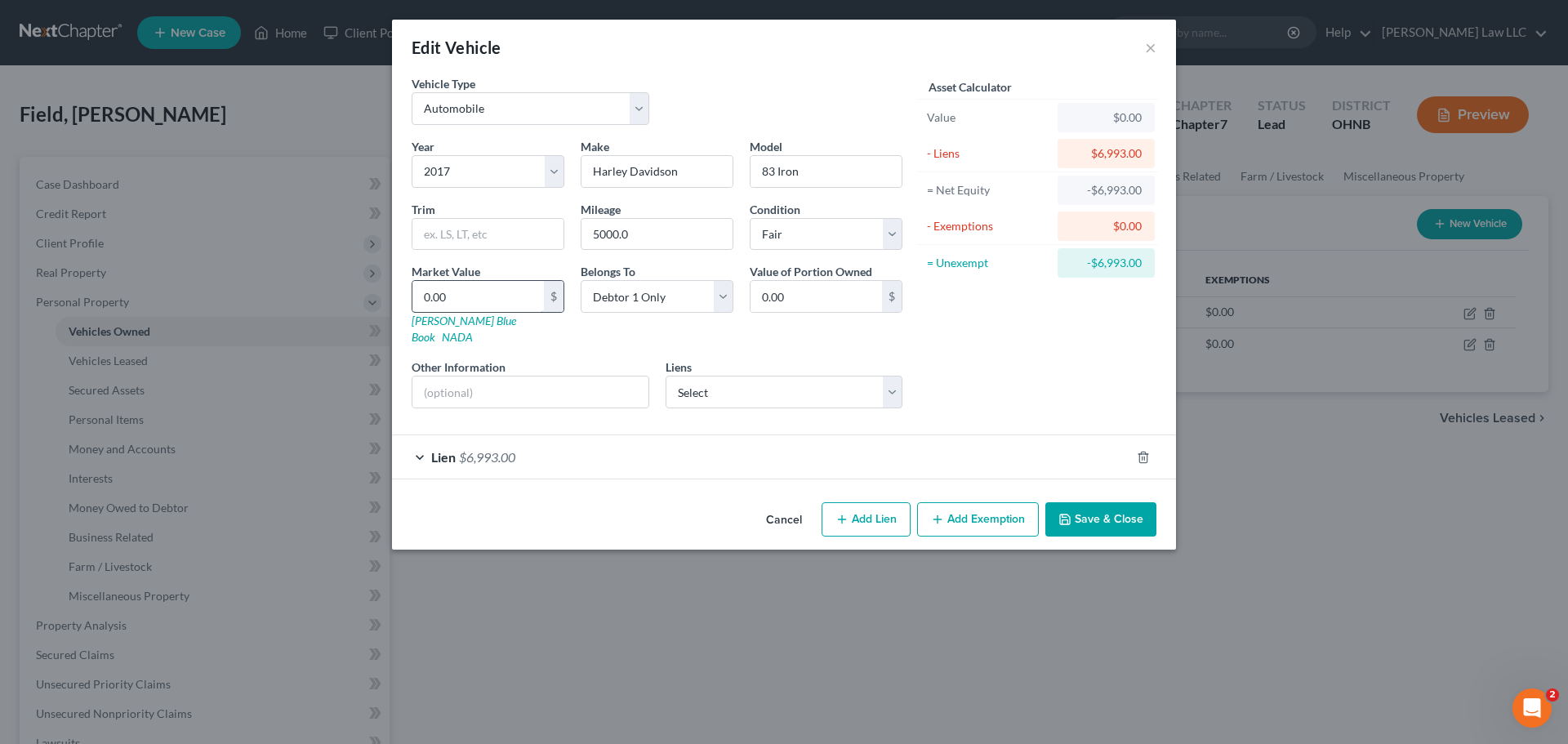
click at [466, 299] on input "0.00" at bounding box center [477, 296] width 131 height 31
type input "4"
type input "4.00"
type input "43"
type input "43.00"
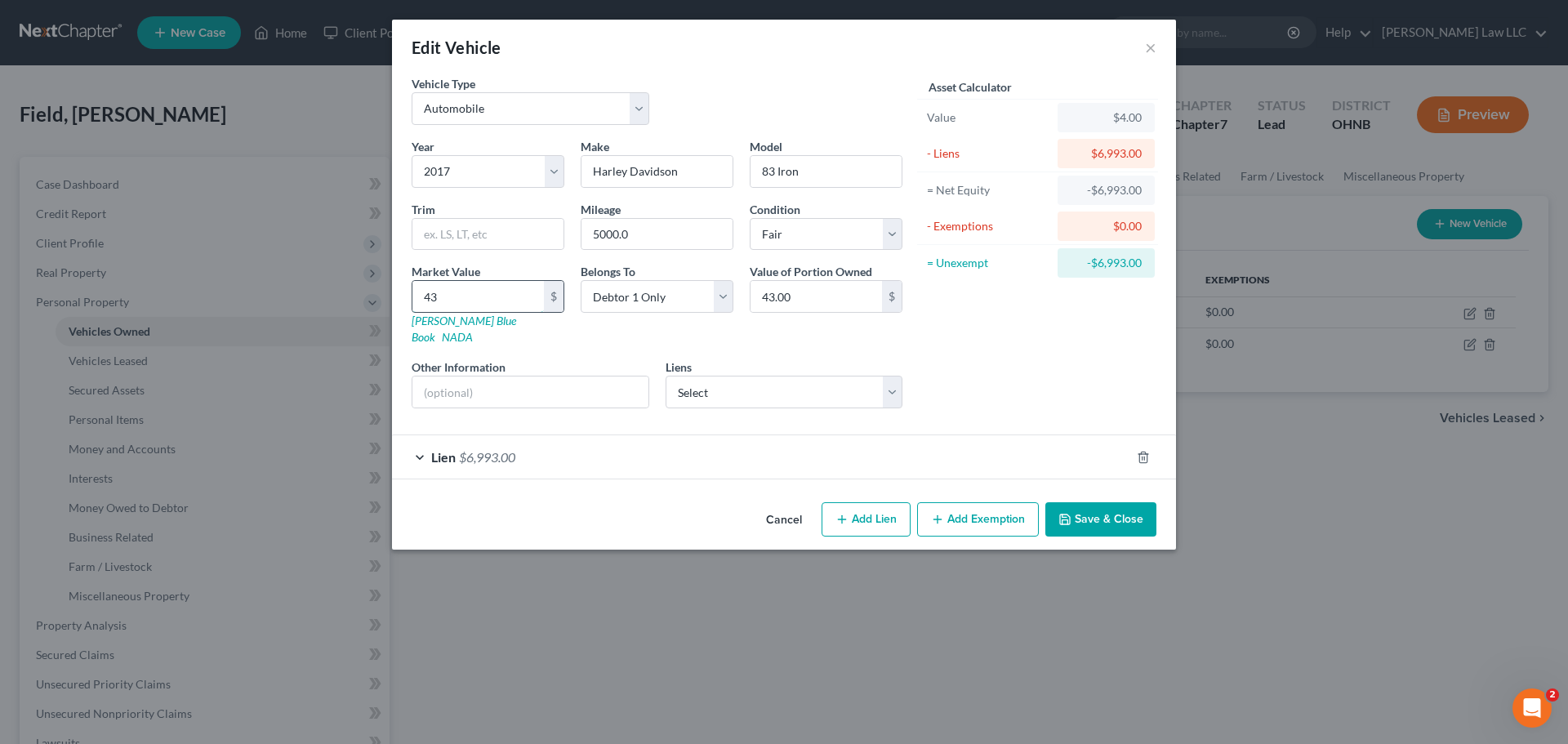
type input "433"
type input "433.00"
type input "4335"
type input "4,335.00"
type input "4,335"
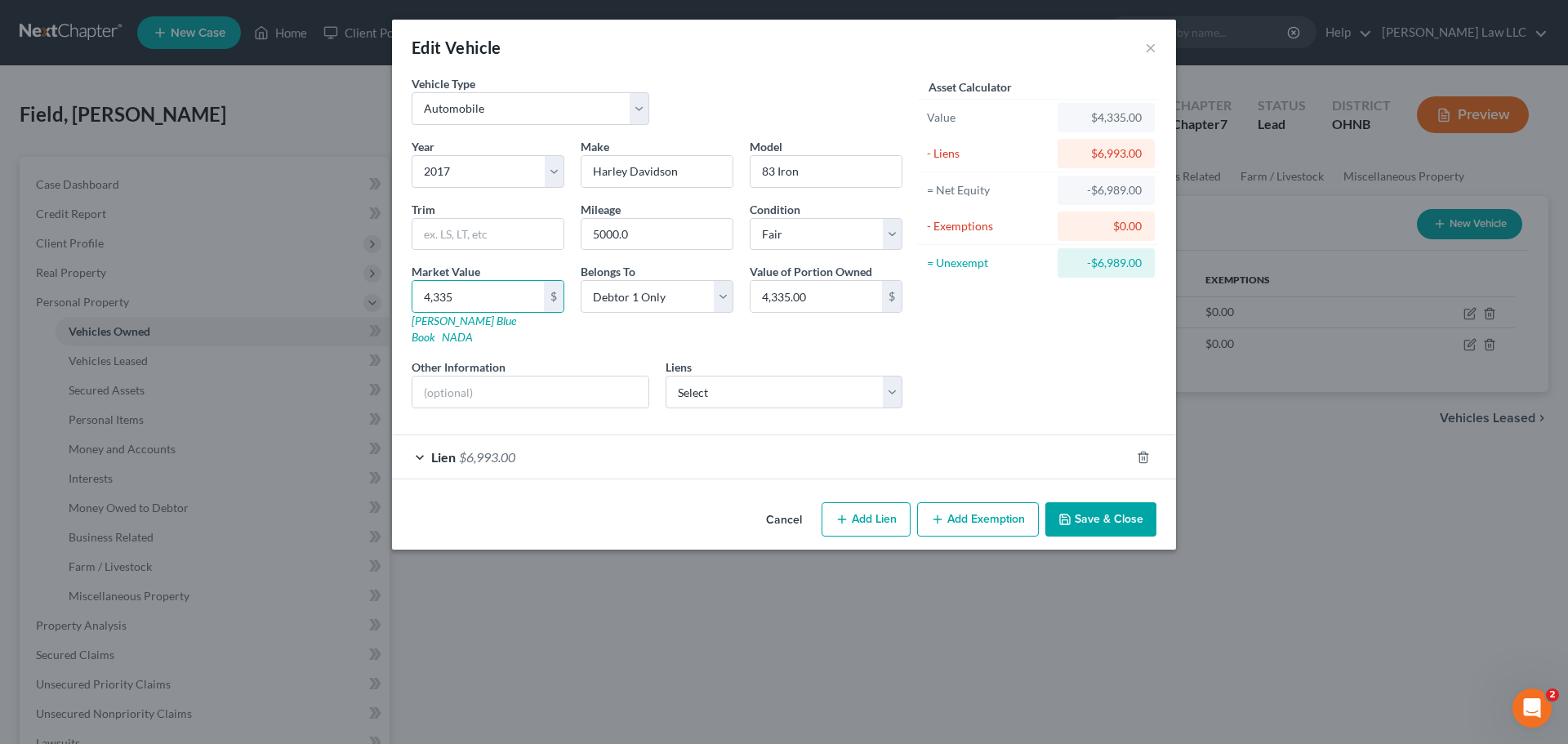
click at [1108, 504] on button "Save & Close" at bounding box center [1101, 519] width 111 height 34
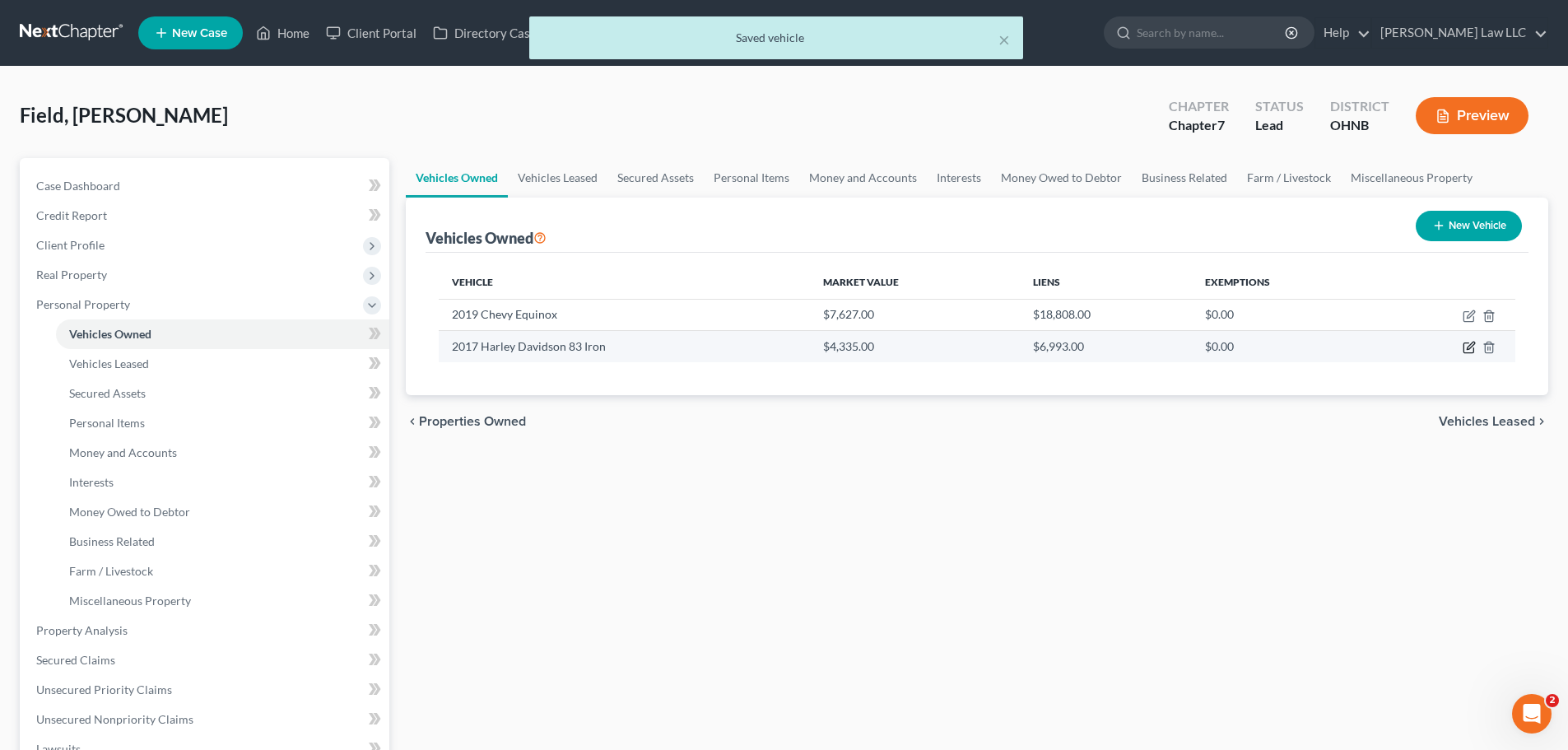
click at [1472, 345] on icon "button" at bounding box center [1469, 347] width 13 height 13
select select "0"
select select "9"
select select "3"
select select "0"
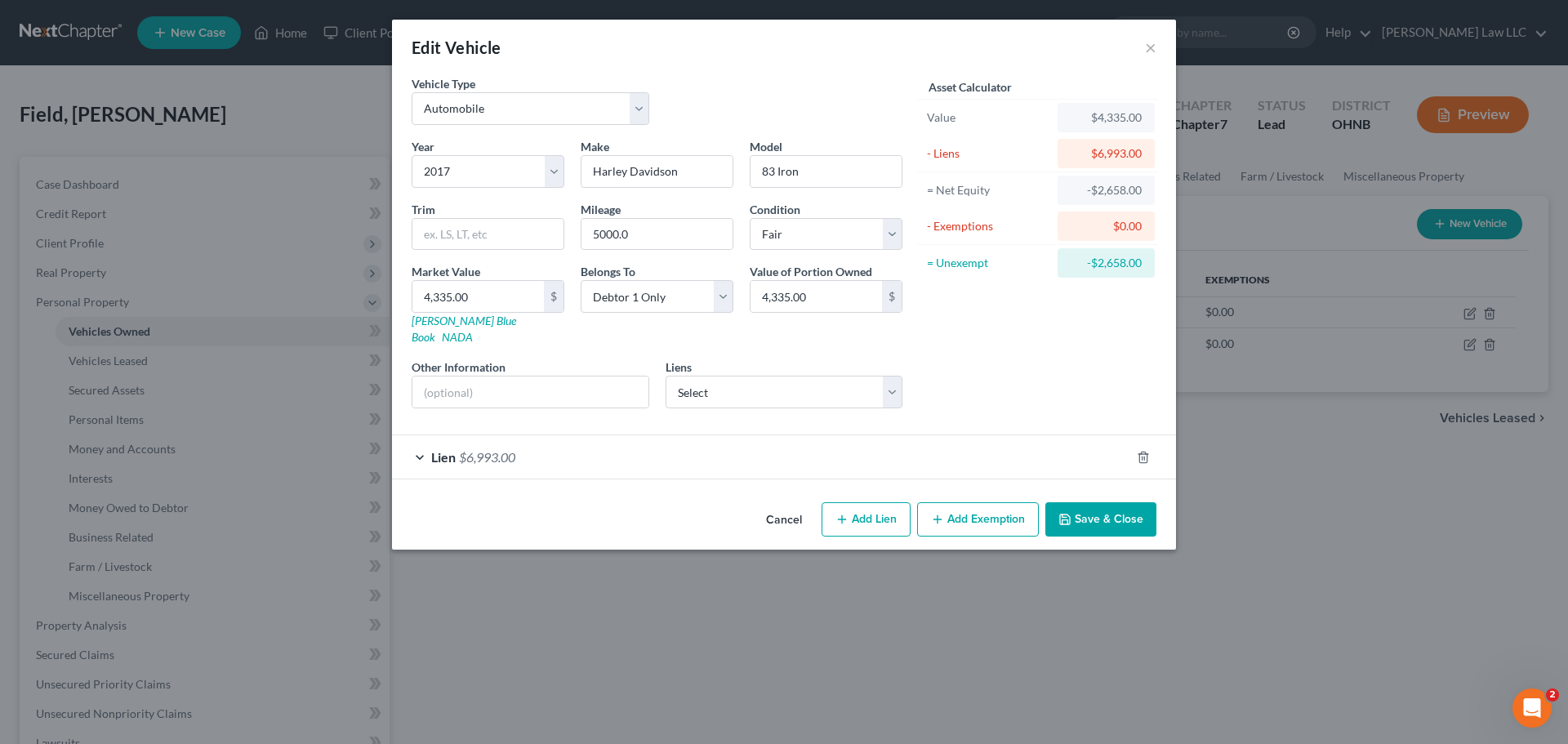
click at [601, 439] on div "Lien $6,993.00" at bounding box center [761, 457] width 738 height 44
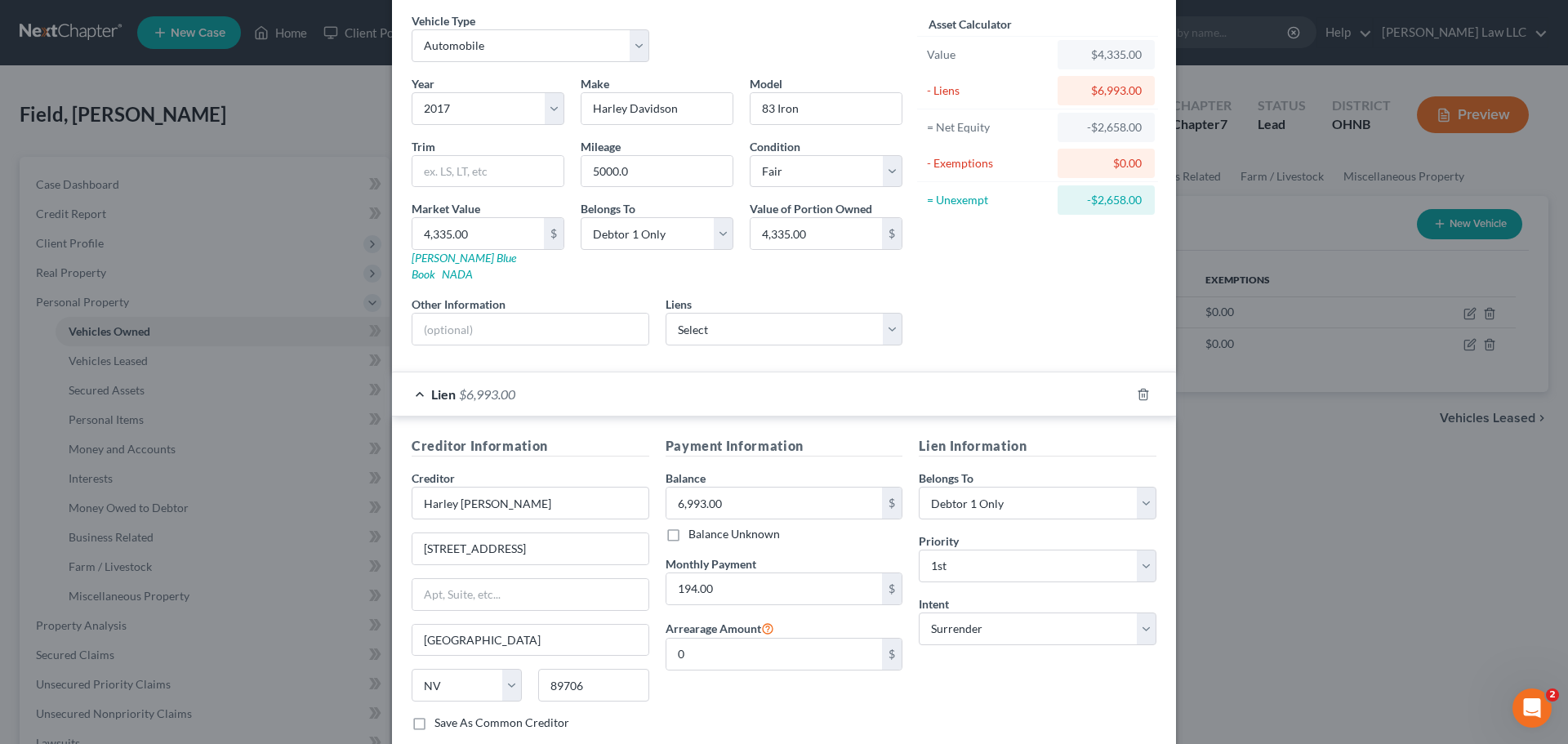
scroll to position [0, 0]
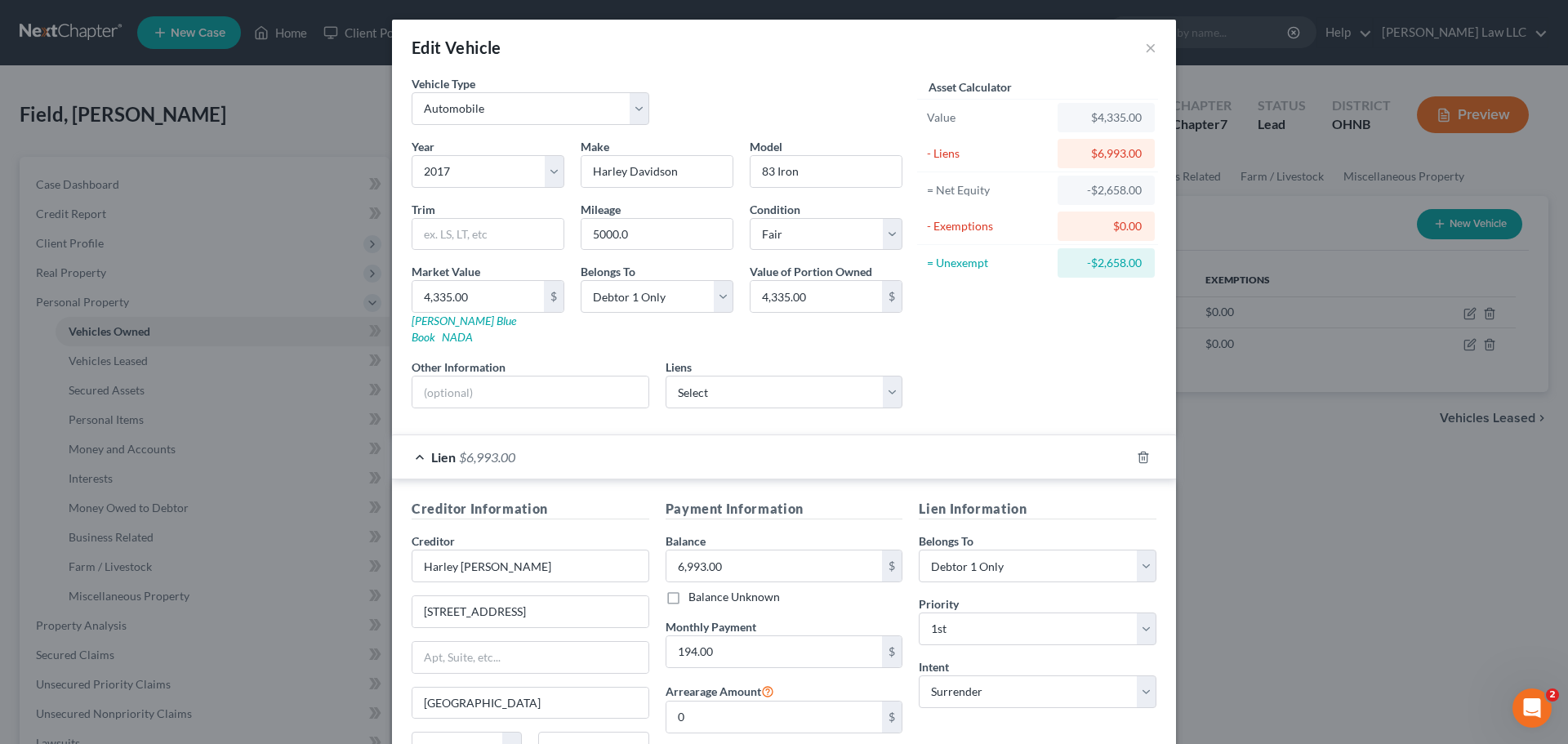
click at [1002, 357] on div "Asset Calculator Value $4,335.00 - Liens $6,993.00 = Net Equity -$2,658.00 - Ex…" at bounding box center [1037, 248] width 254 height 346
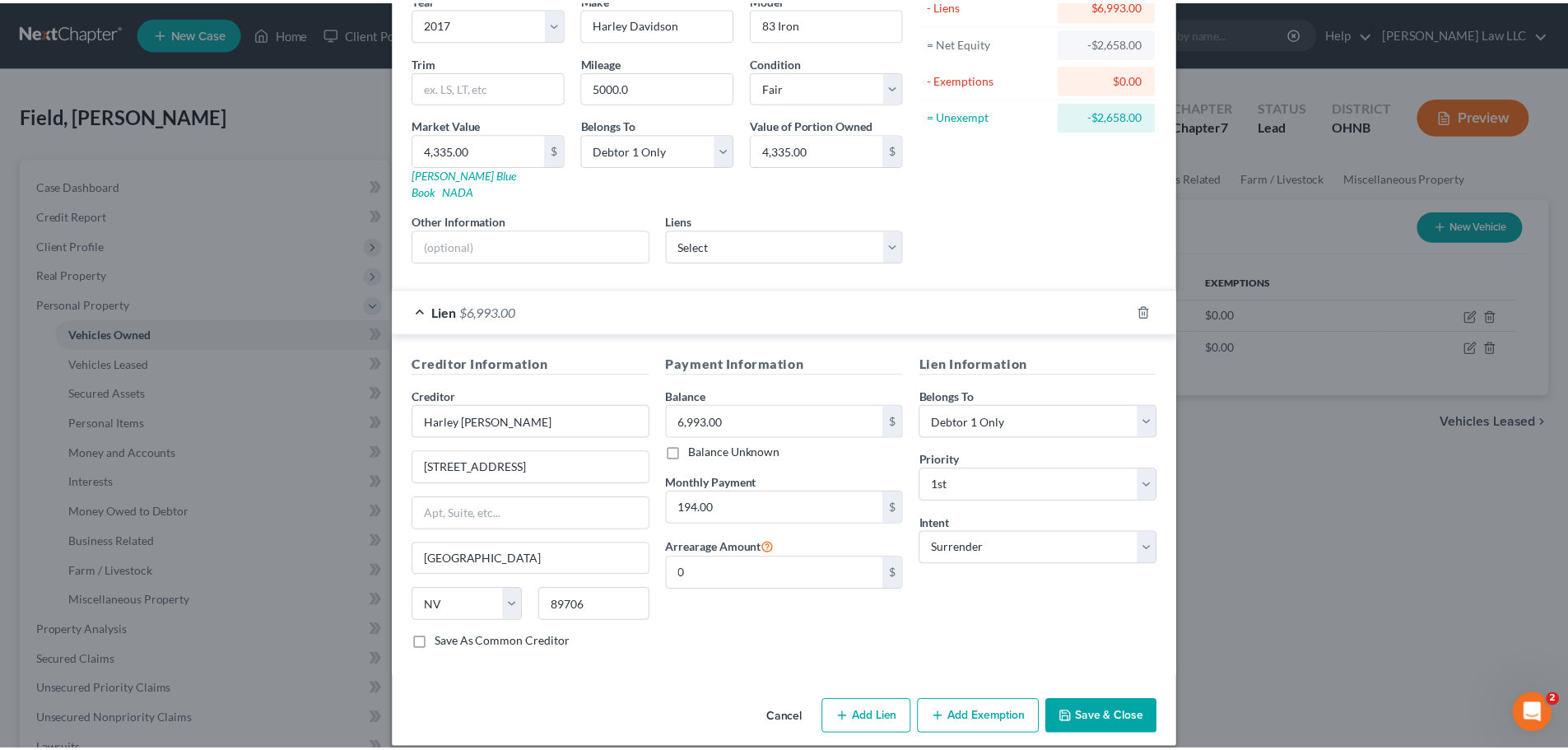
scroll to position [151, 0]
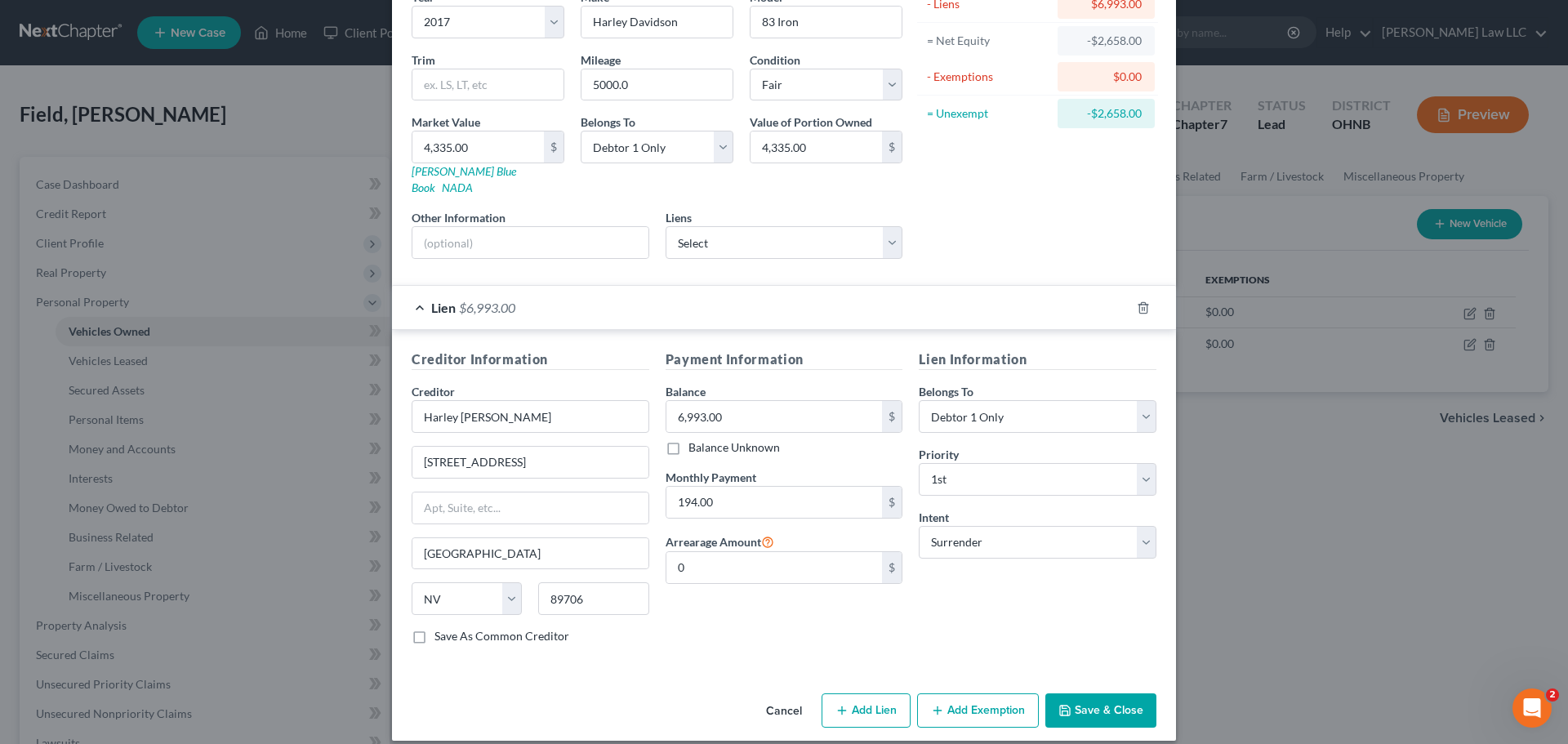
click at [1073, 693] on button "Save & Close" at bounding box center [1101, 710] width 111 height 34
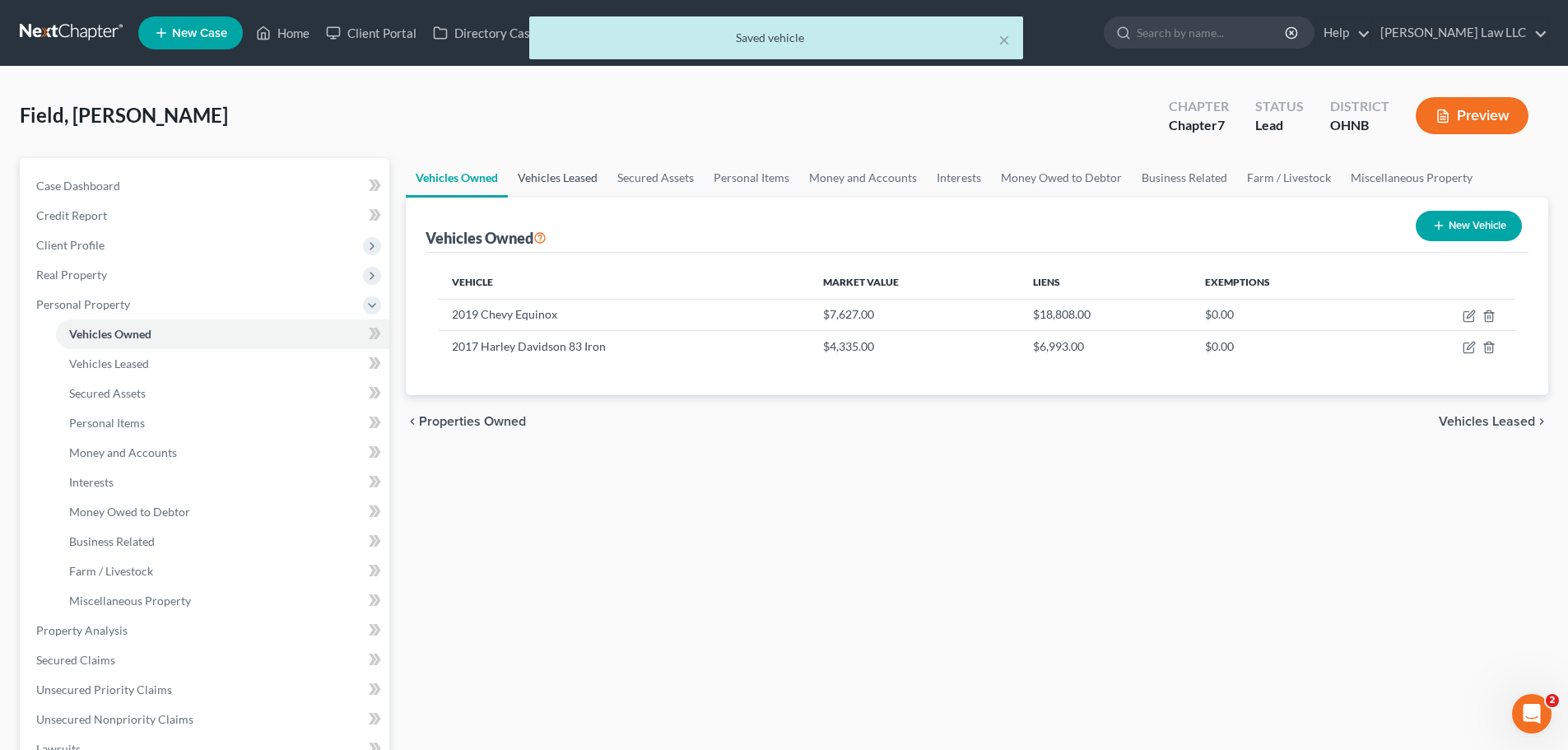
click at [540, 176] on link "Vehicles Leased" at bounding box center [558, 177] width 100 height 39
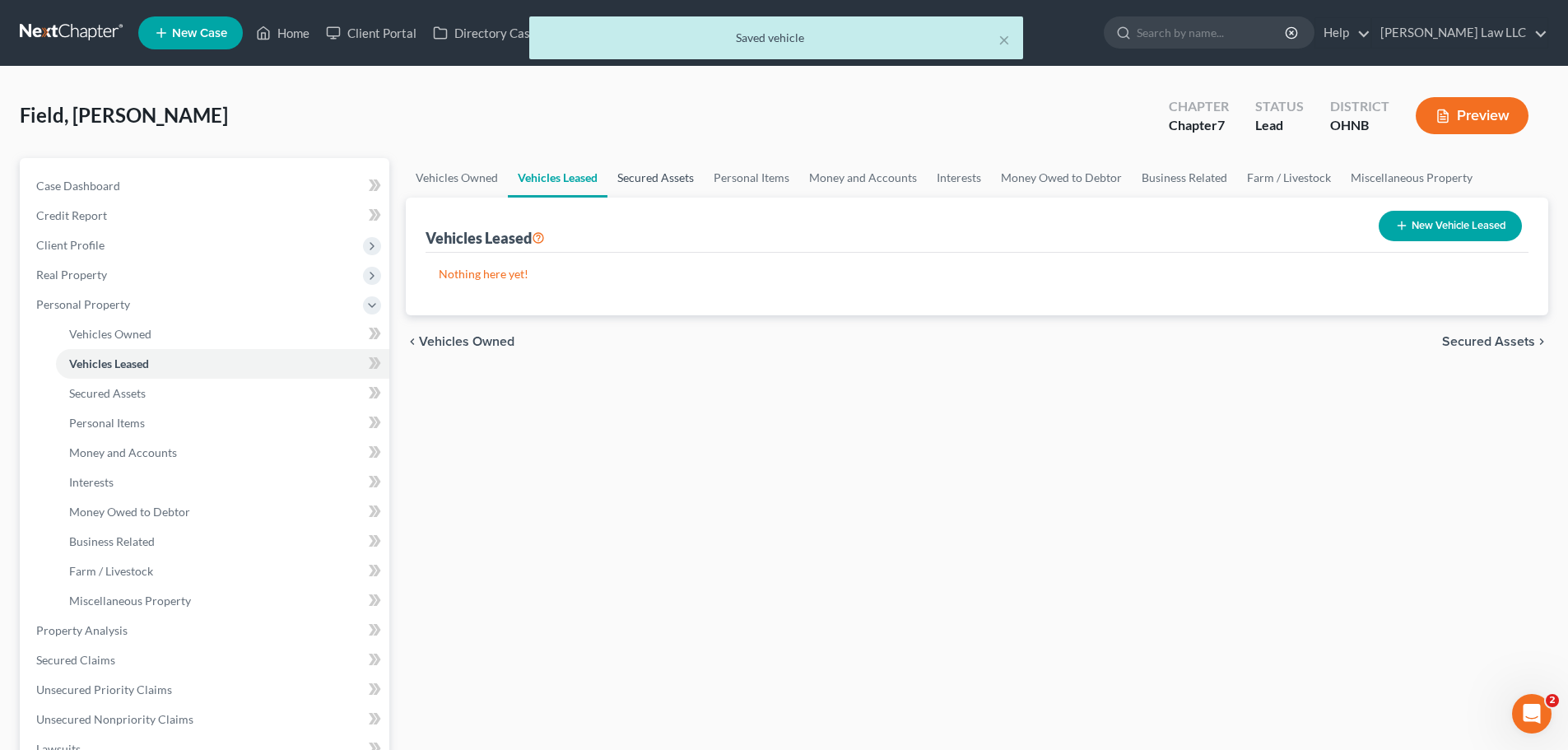
click at [656, 180] on link "Secured Assets" at bounding box center [655, 177] width 96 height 39
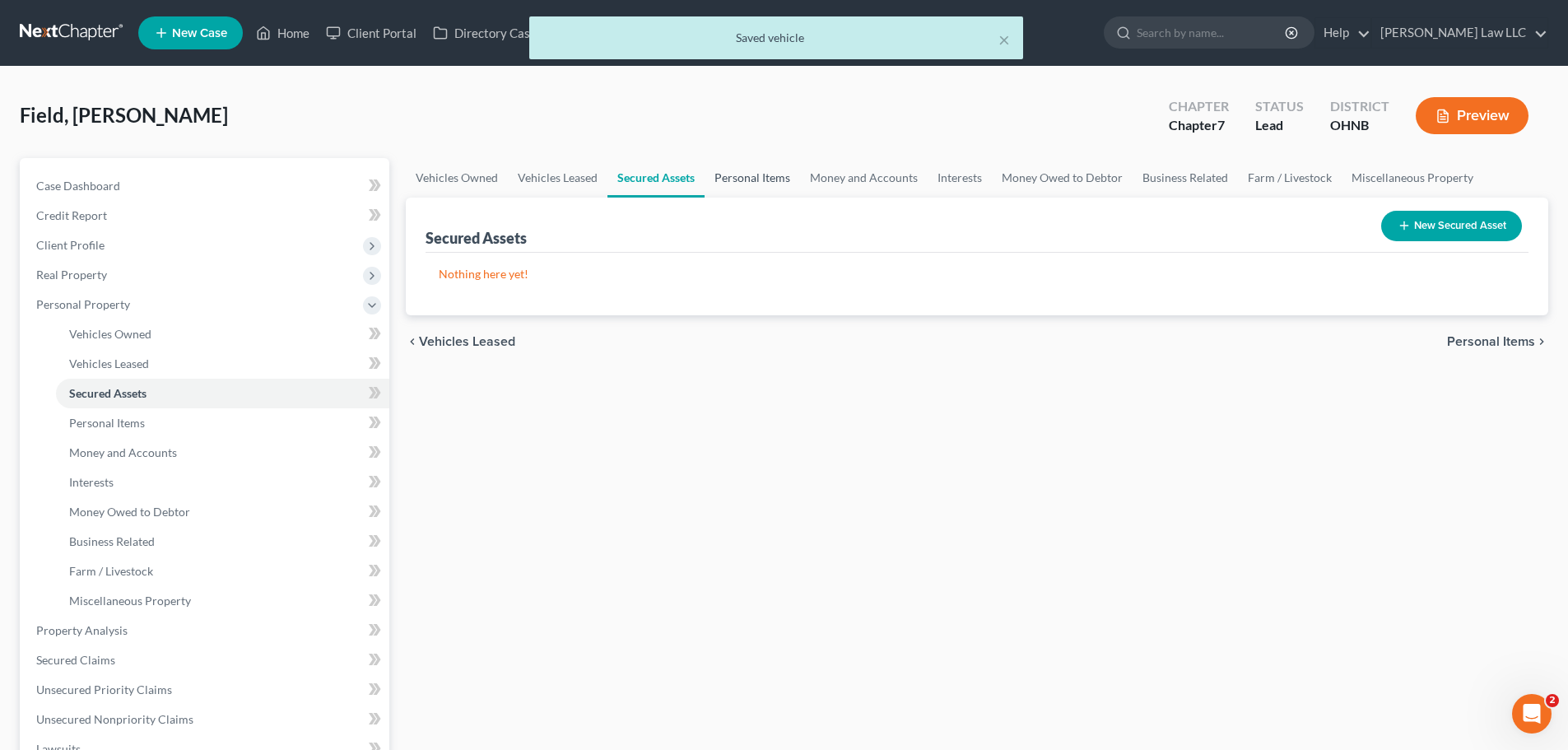
click at [745, 178] on link "Personal Items" at bounding box center [753, 177] width 96 height 39
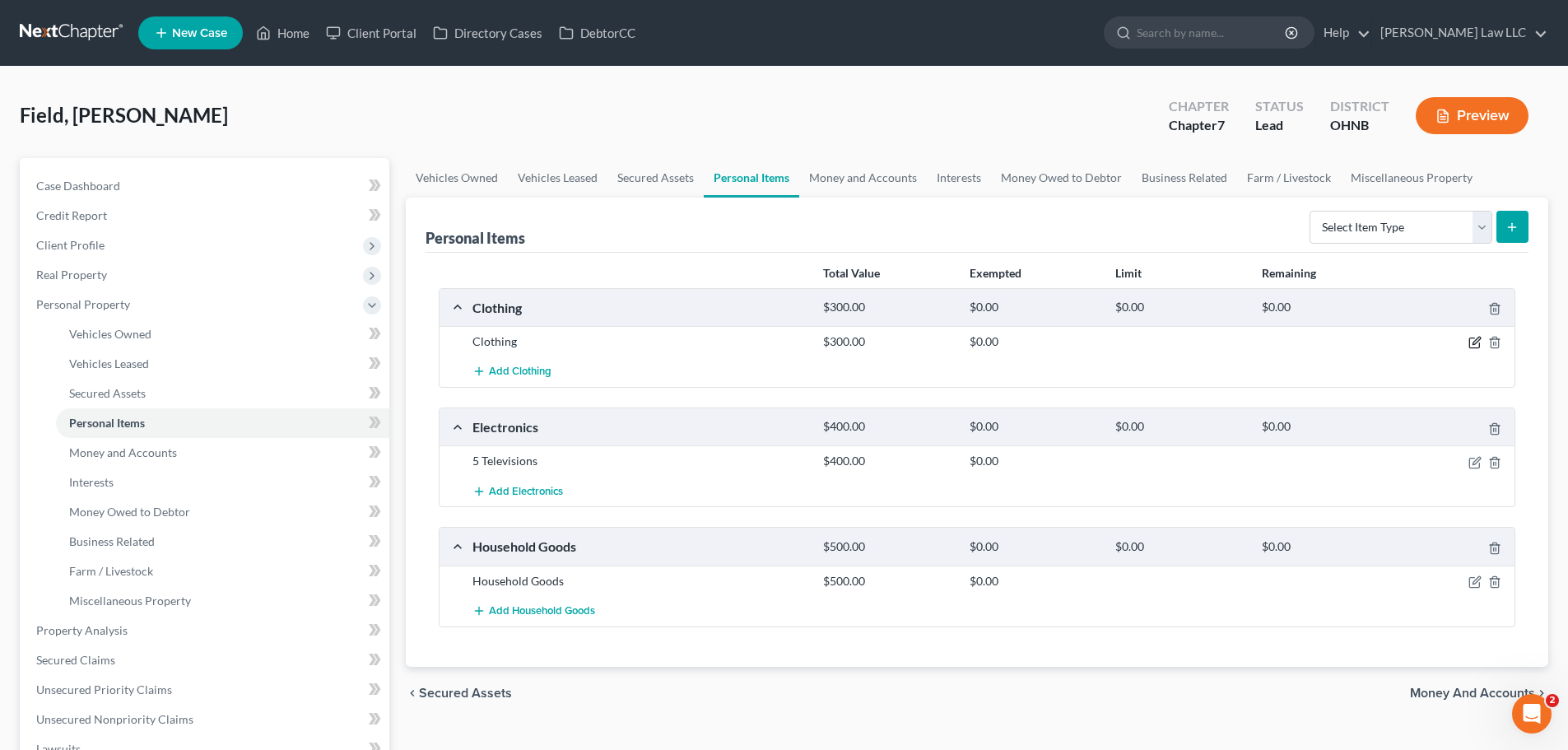
click at [1475, 344] on icon "button" at bounding box center [1475, 342] width 13 height 13
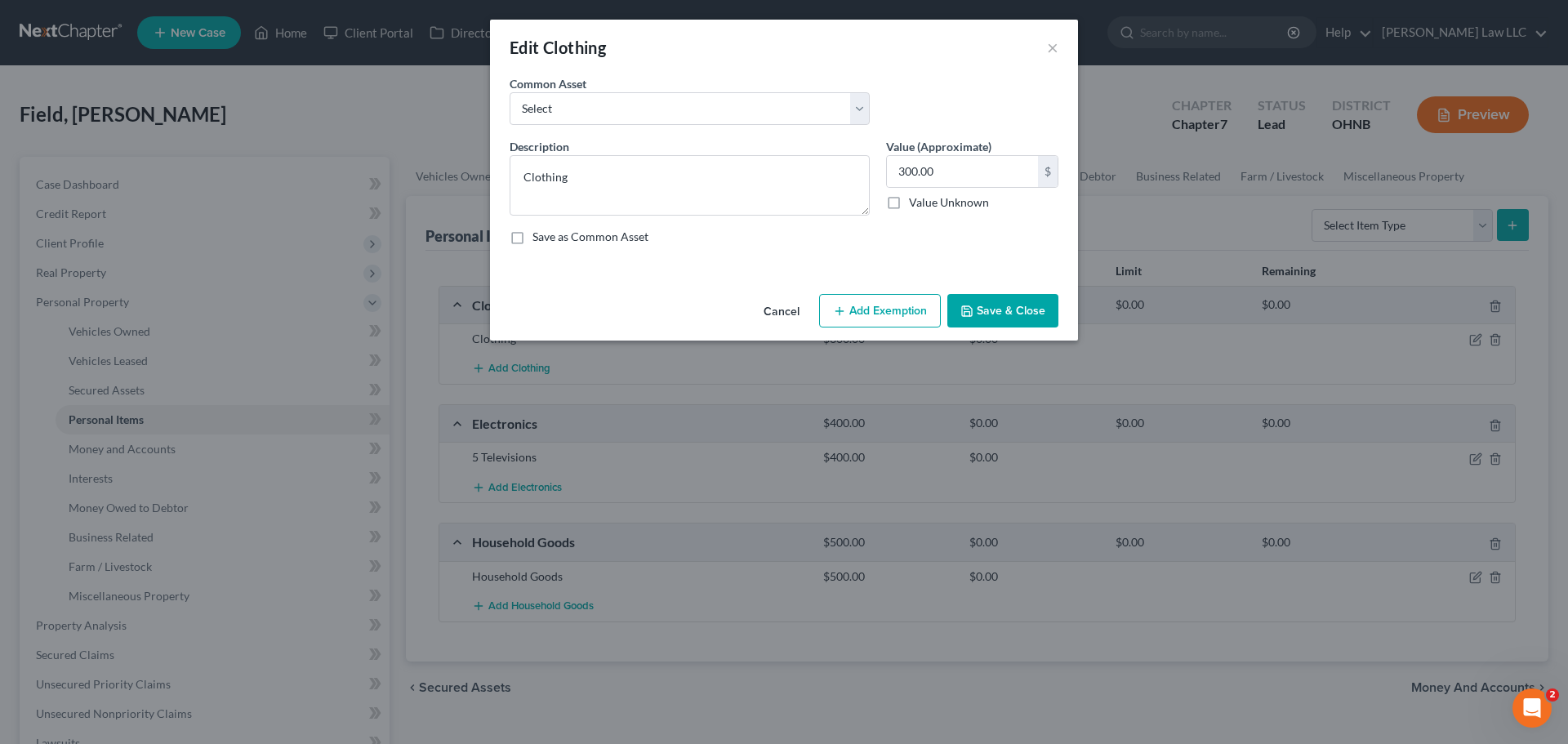
click at [876, 316] on button "Add Exemption" at bounding box center [879, 311] width 121 height 34
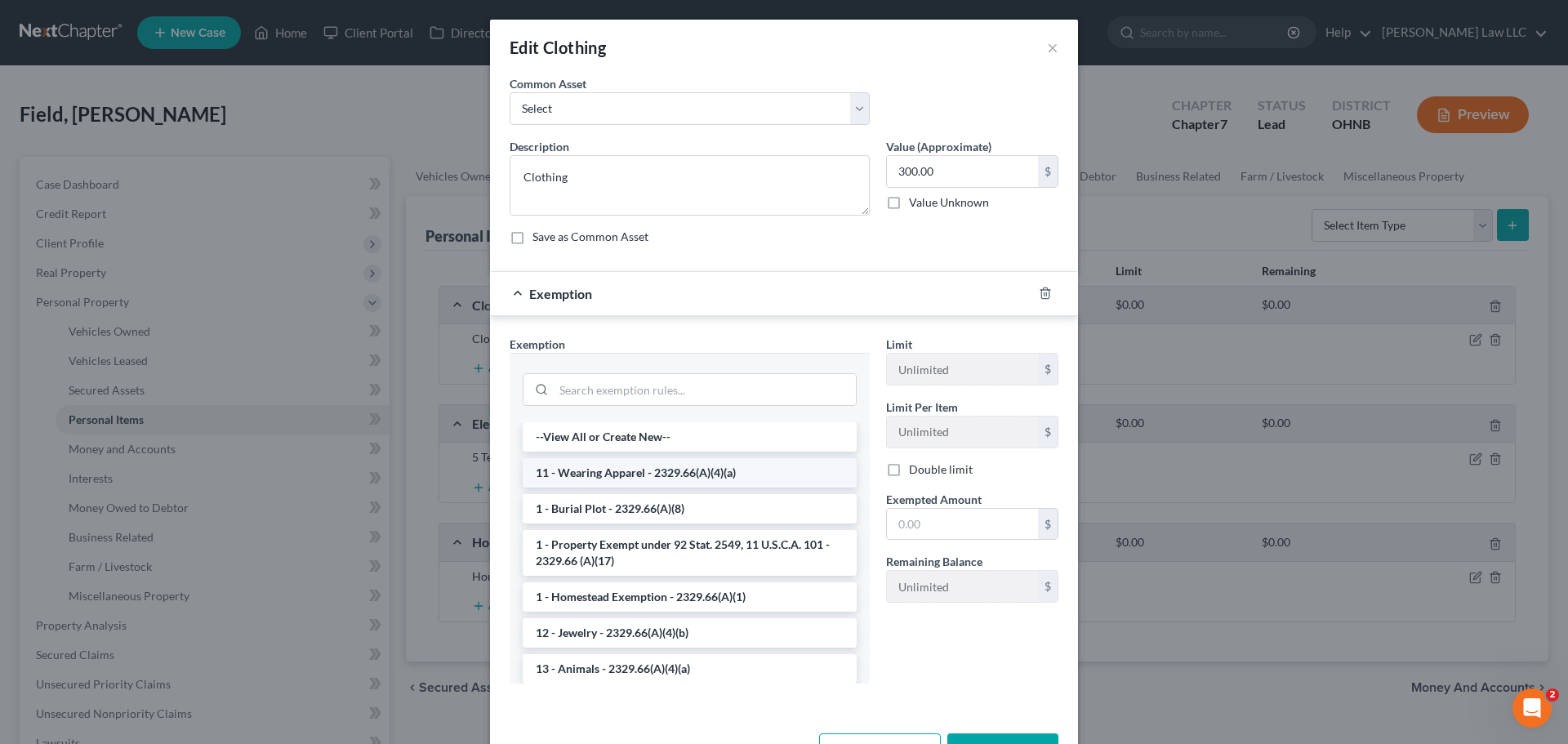
click at [617, 475] on li "11 - Wearing Apparel - 2329.66(A)(4)(a)" at bounding box center [690, 473] width 334 height 29
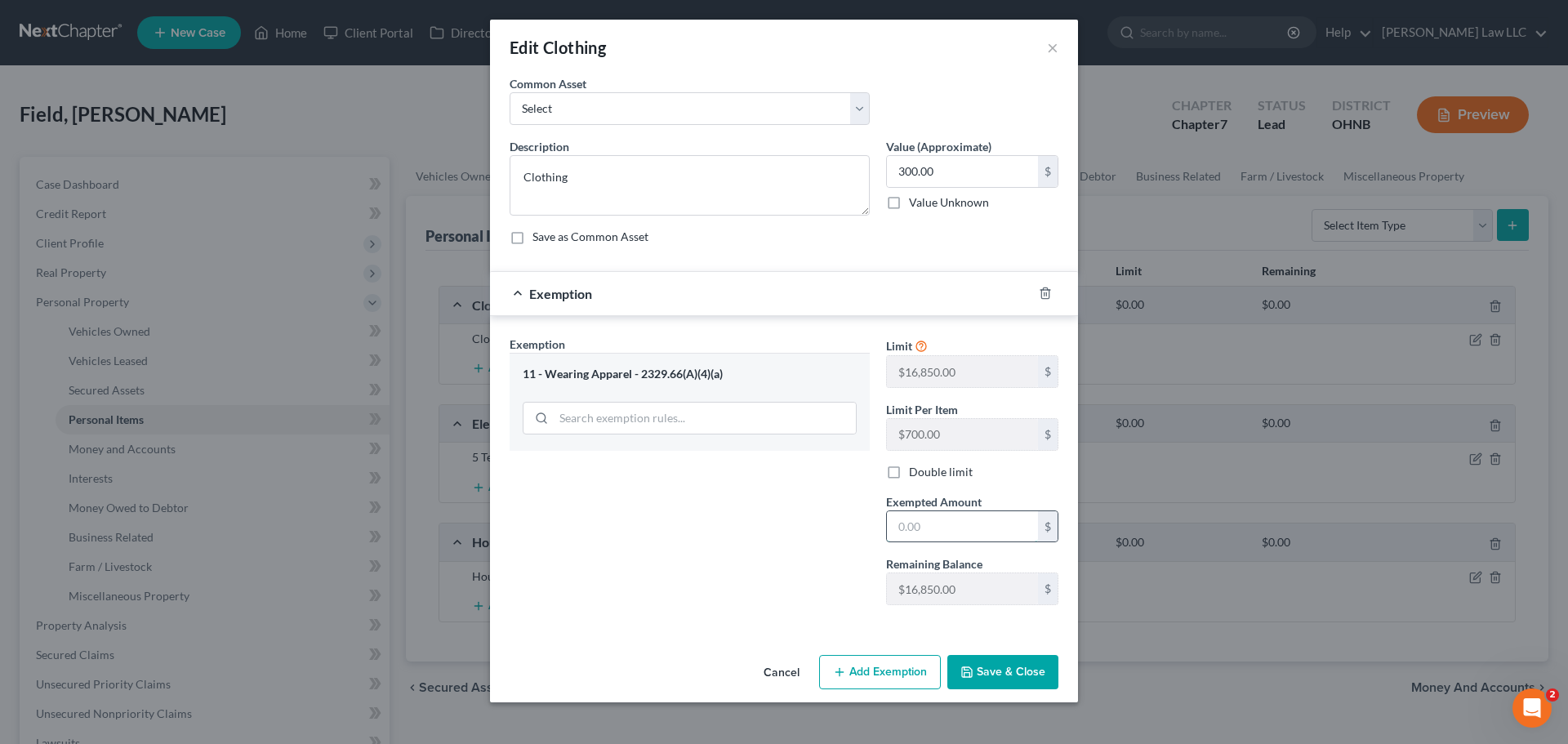
click at [955, 530] on input "text" at bounding box center [963, 526] width 152 height 31
type input "300"
click at [761, 545] on div "Exemption Set must be selected for CA. Exemption * 11 - Wearing Apparel - 2329.…" at bounding box center [690, 476] width 377 height 283
click at [988, 673] on button "Save & Close" at bounding box center [1003, 671] width 111 height 34
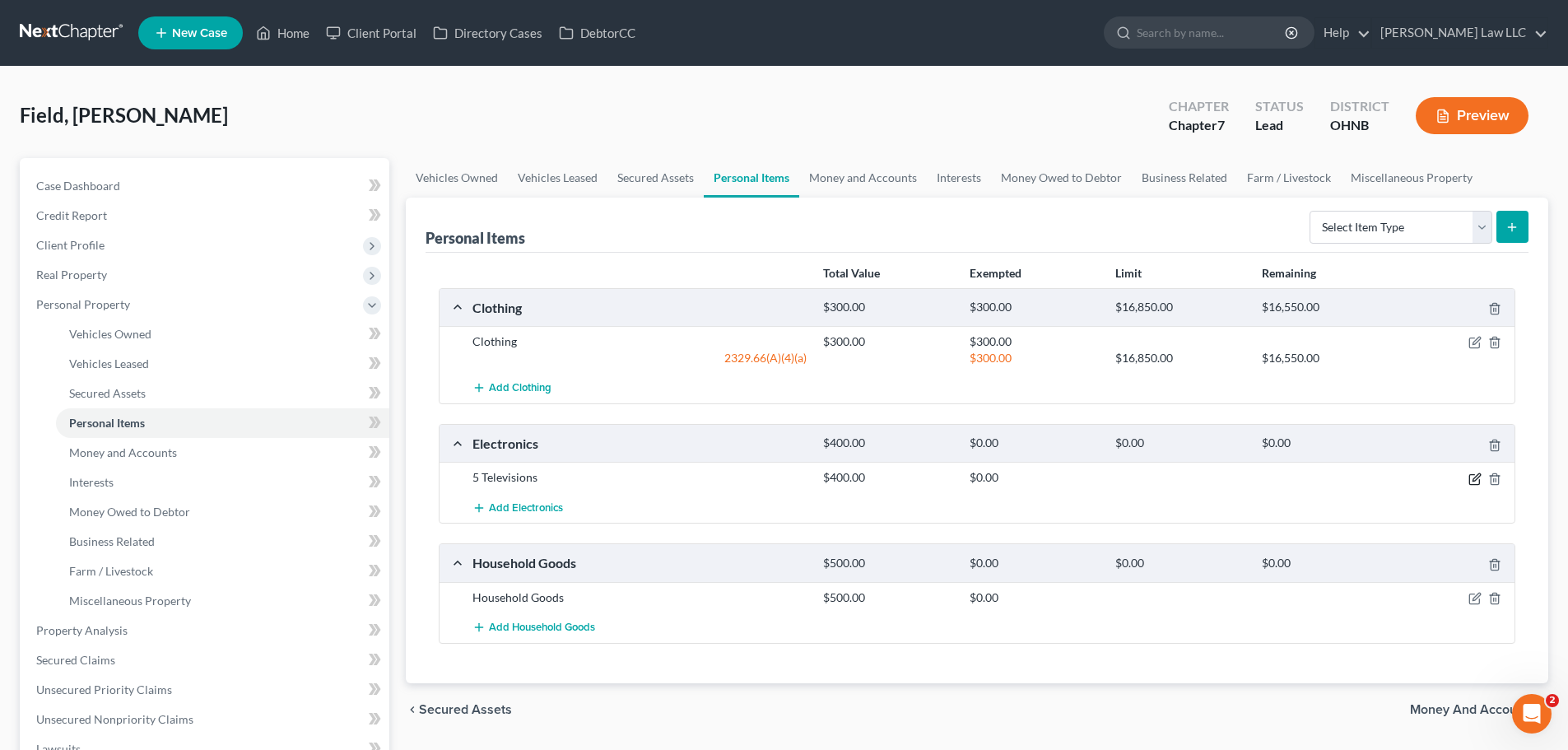
click at [1474, 478] on icon "button" at bounding box center [1477, 477] width 8 height 8
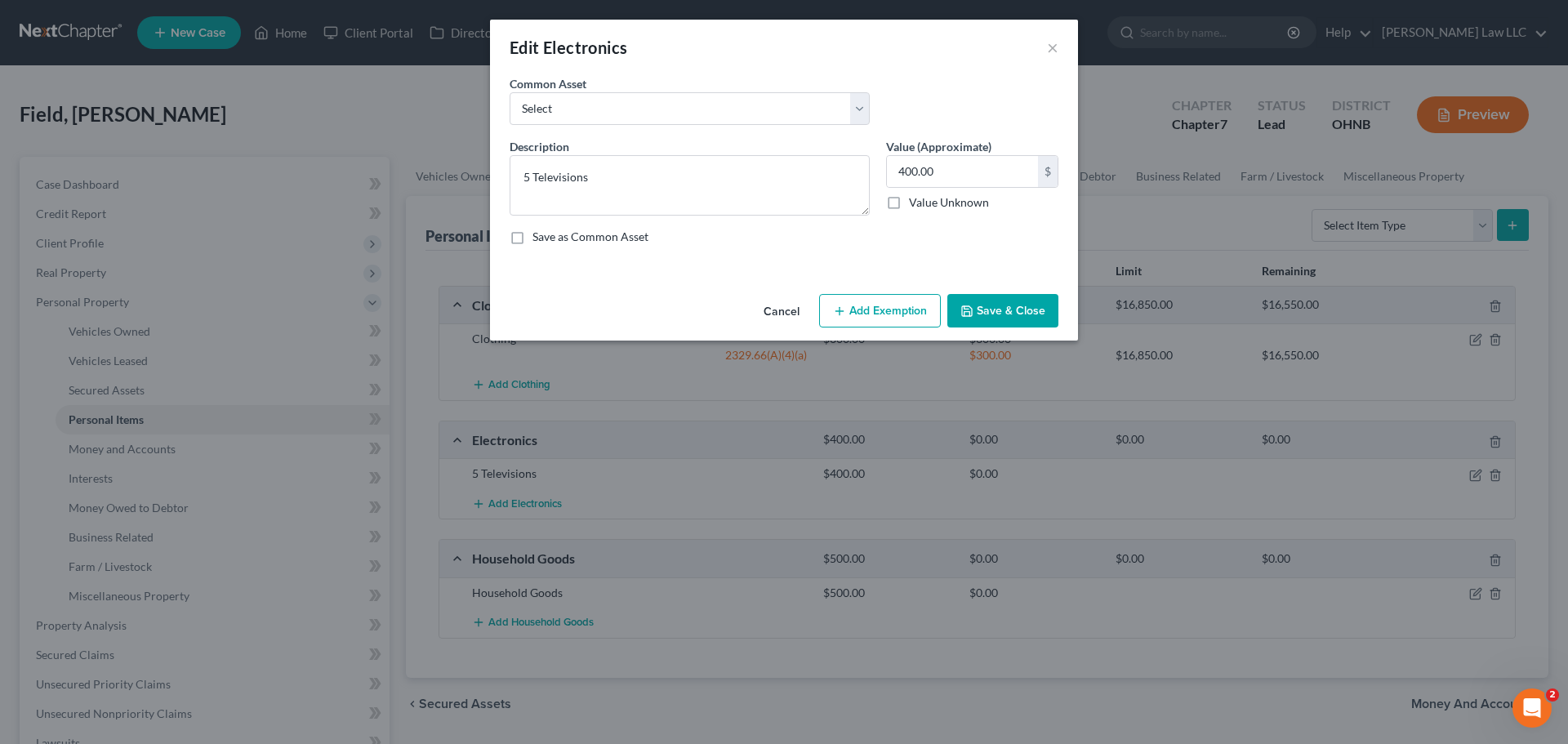
click at [883, 313] on button "Add Exemption" at bounding box center [879, 311] width 121 height 34
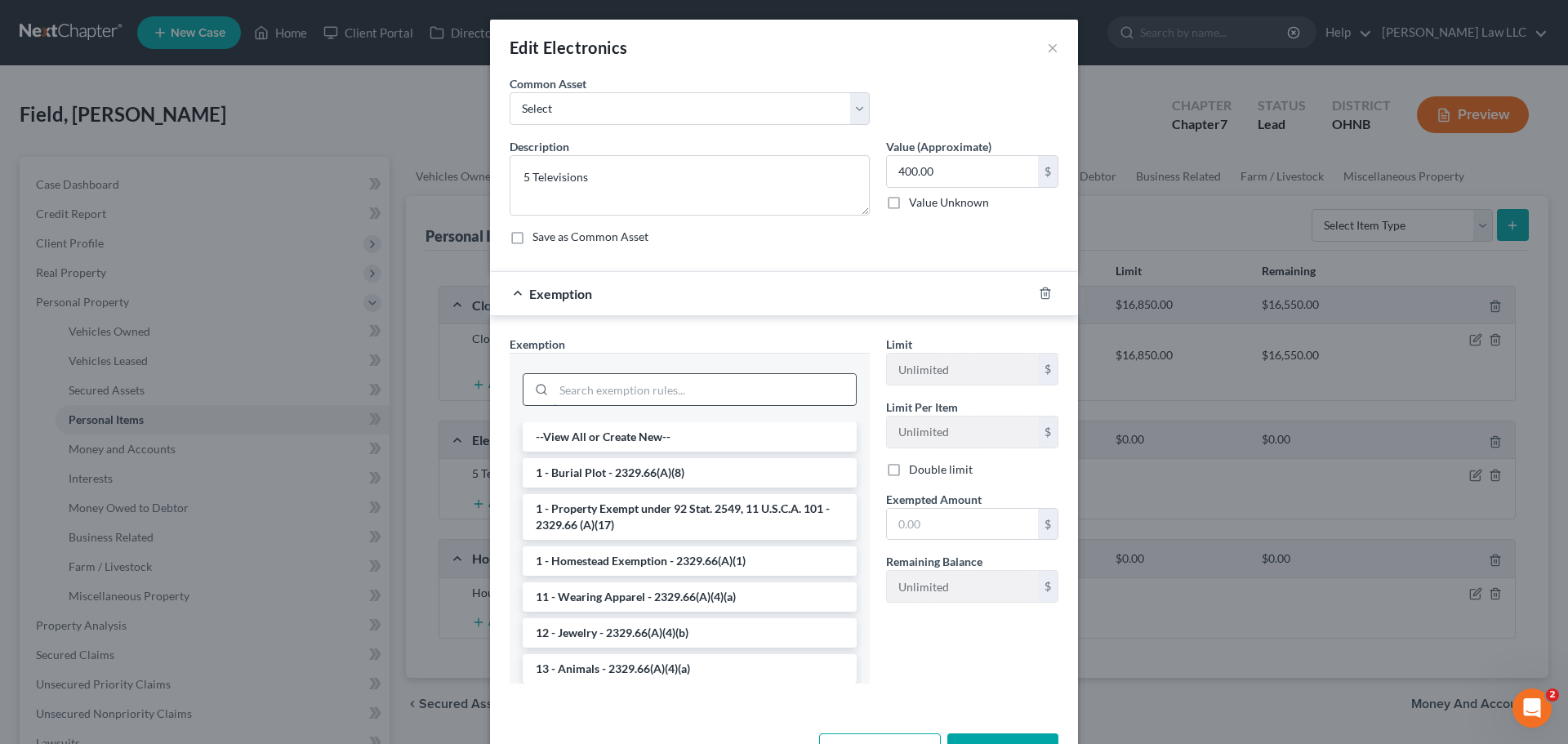
click at [596, 394] on input "search" at bounding box center [704, 389] width 302 height 31
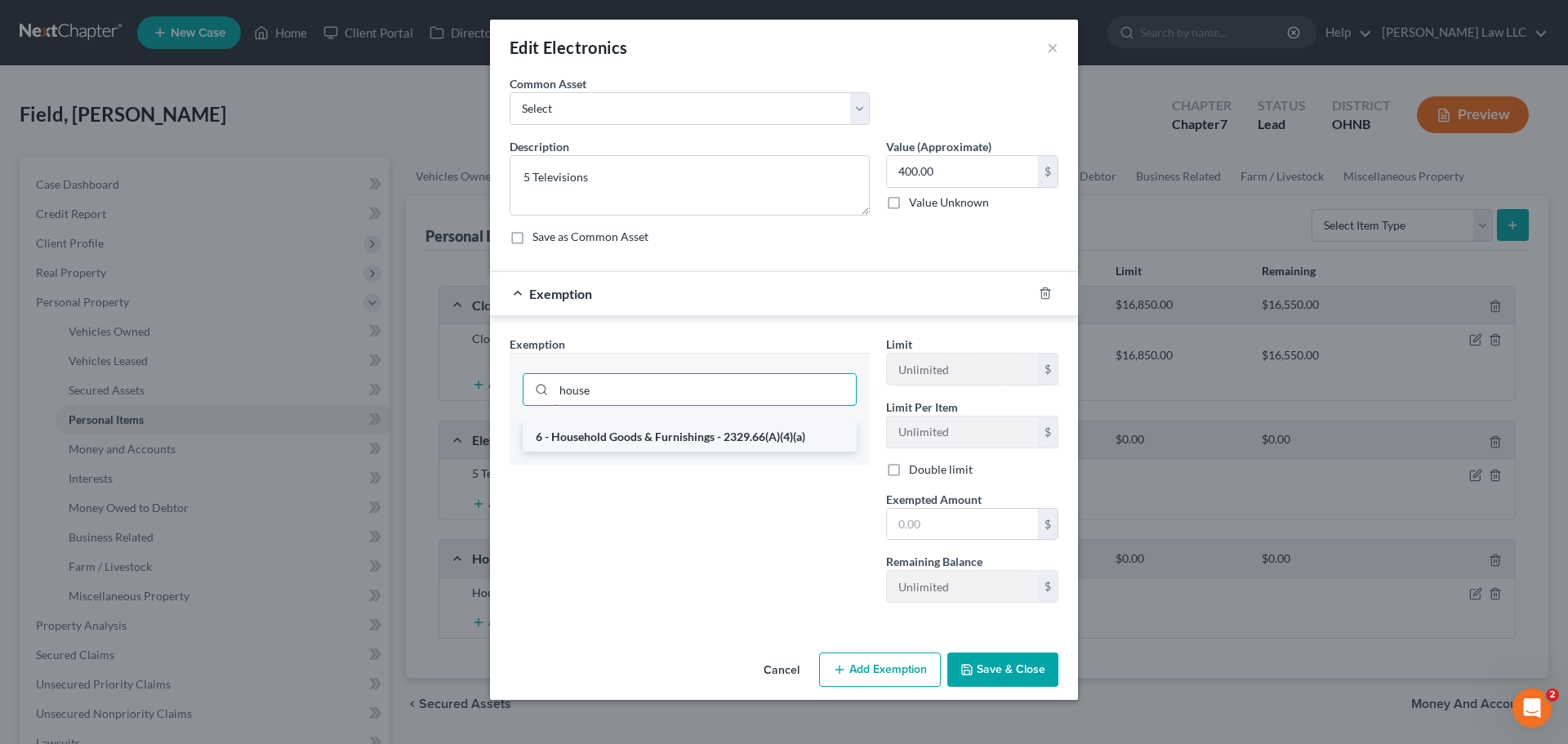
type input "house"
click at [648, 444] on li "6 - Household Goods & Furnishings - 2329.66(A)(4)(a)" at bounding box center [690, 437] width 334 height 29
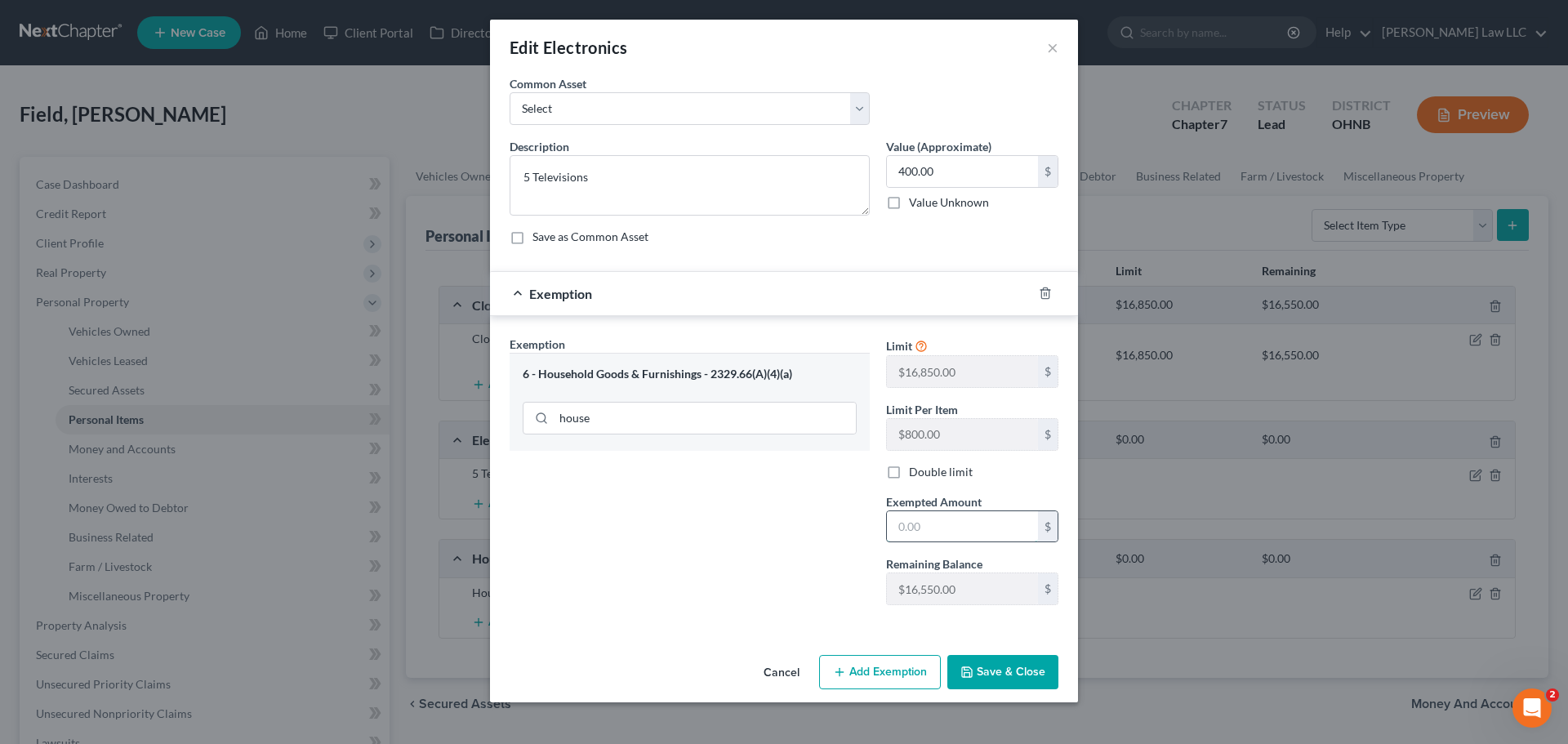
click at [975, 537] on input "text" at bounding box center [963, 526] width 152 height 31
type input "400"
click at [848, 526] on div "Exemption Set must be selected for CA. Exemption * 6 - Household Goods & Furnis…" at bounding box center [690, 476] width 377 height 283
click at [988, 672] on button "Save & Close" at bounding box center [1003, 671] width 111 height 34
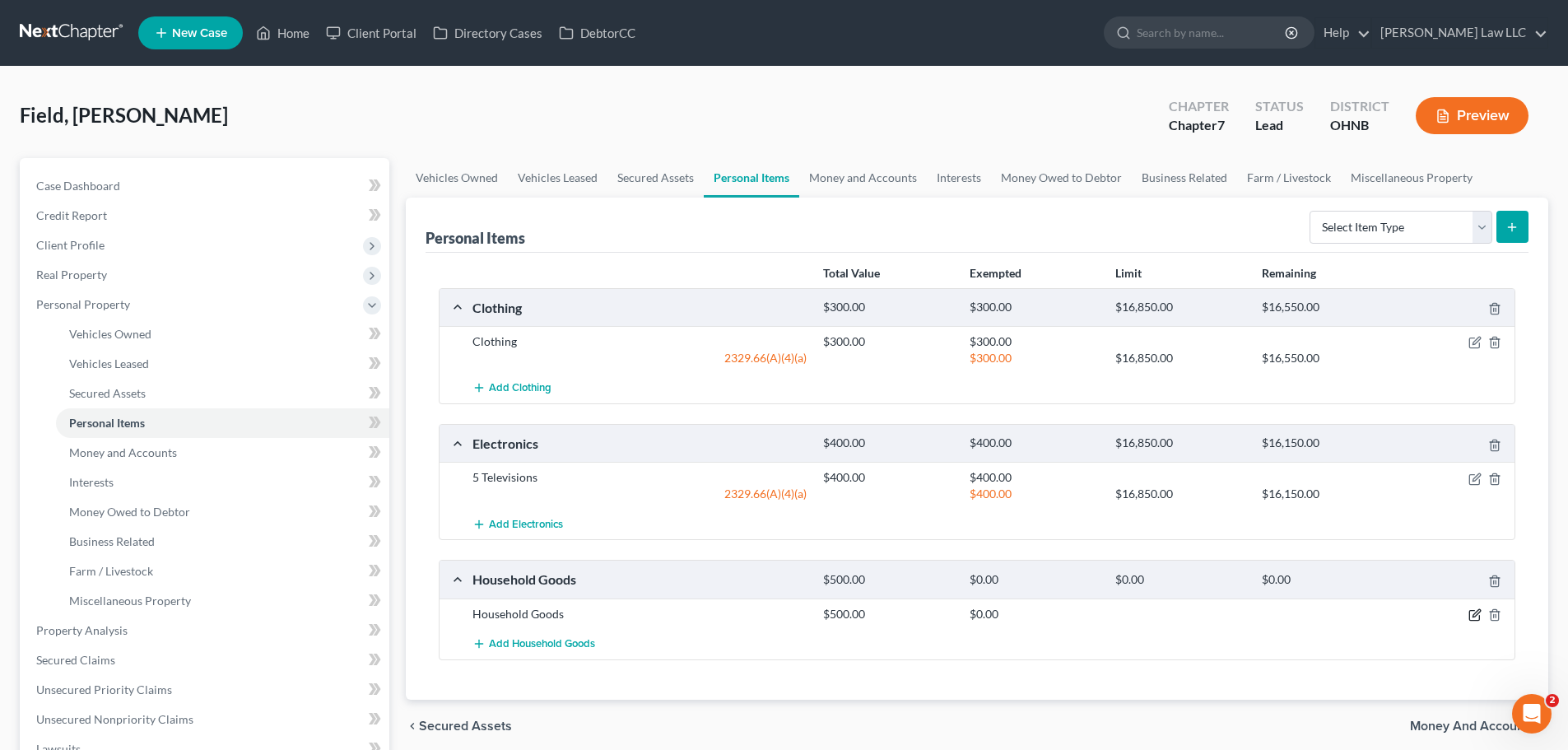
click at [1480, 618] on icon "button" at bounding box center [1474, 616] width 10 height 10
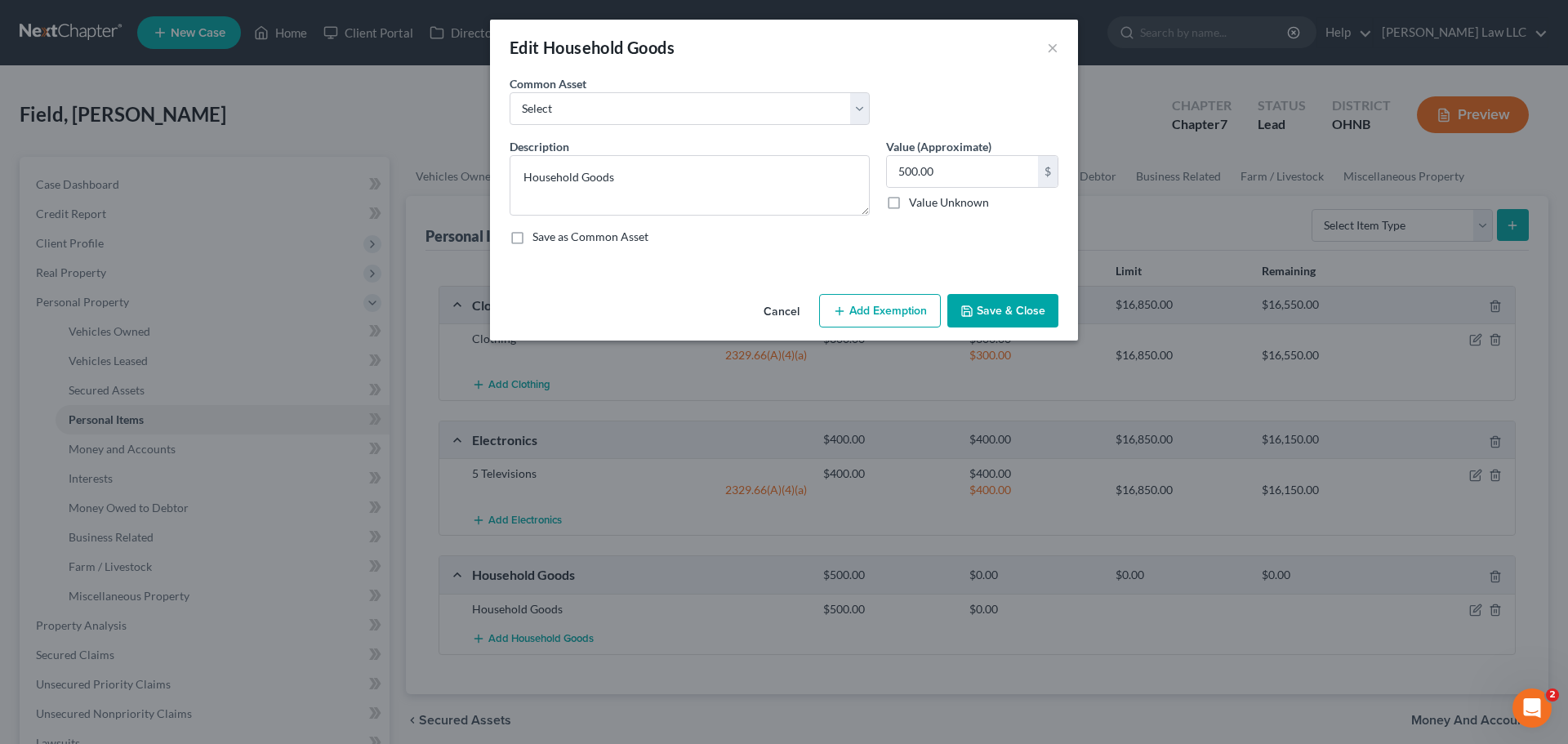
click at [905, 308] on button "Add Exemption" at bounding box center [879, 311] width 121 height 34
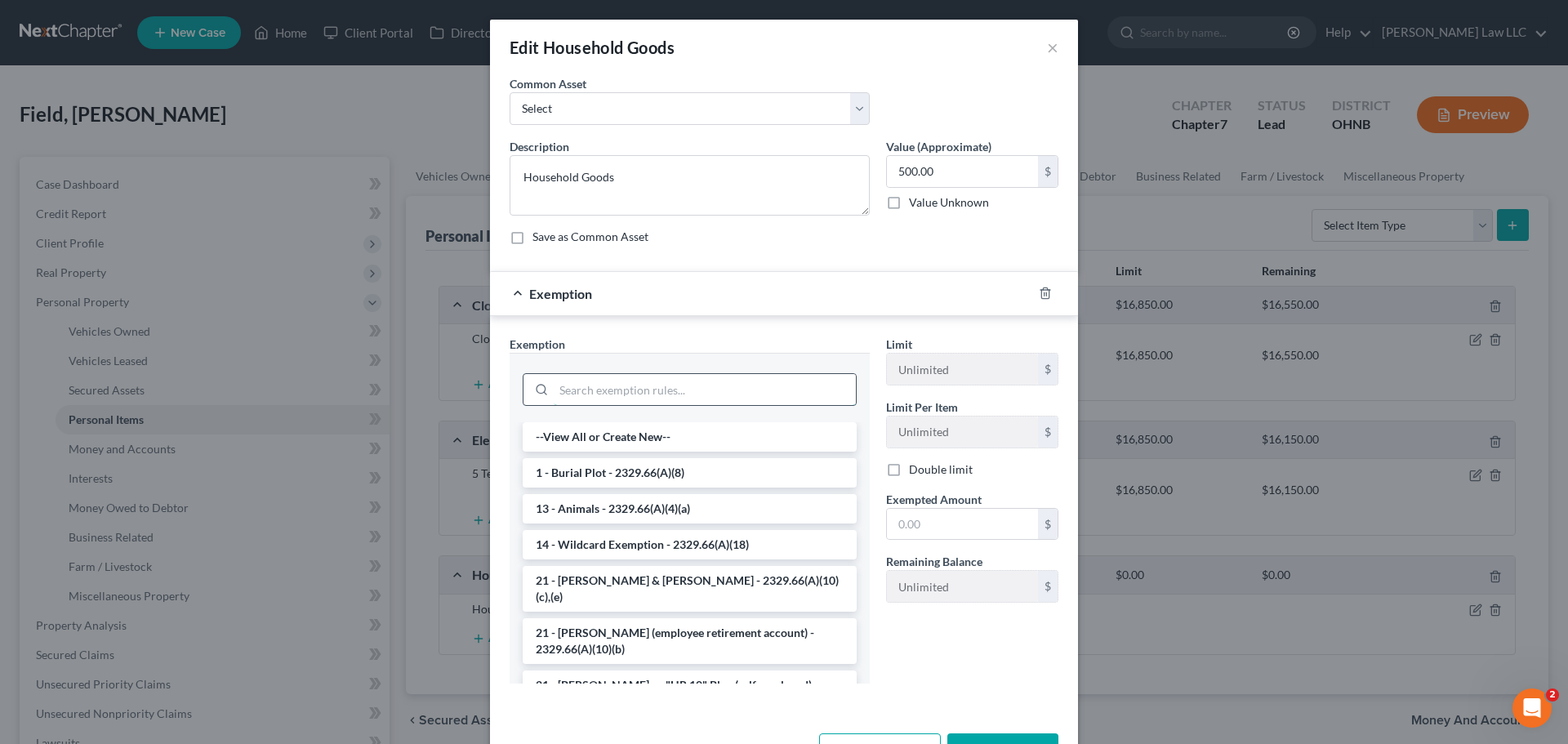
click at [610, 384] on input "search" at bounding box center [704, 389] width 302 height 31
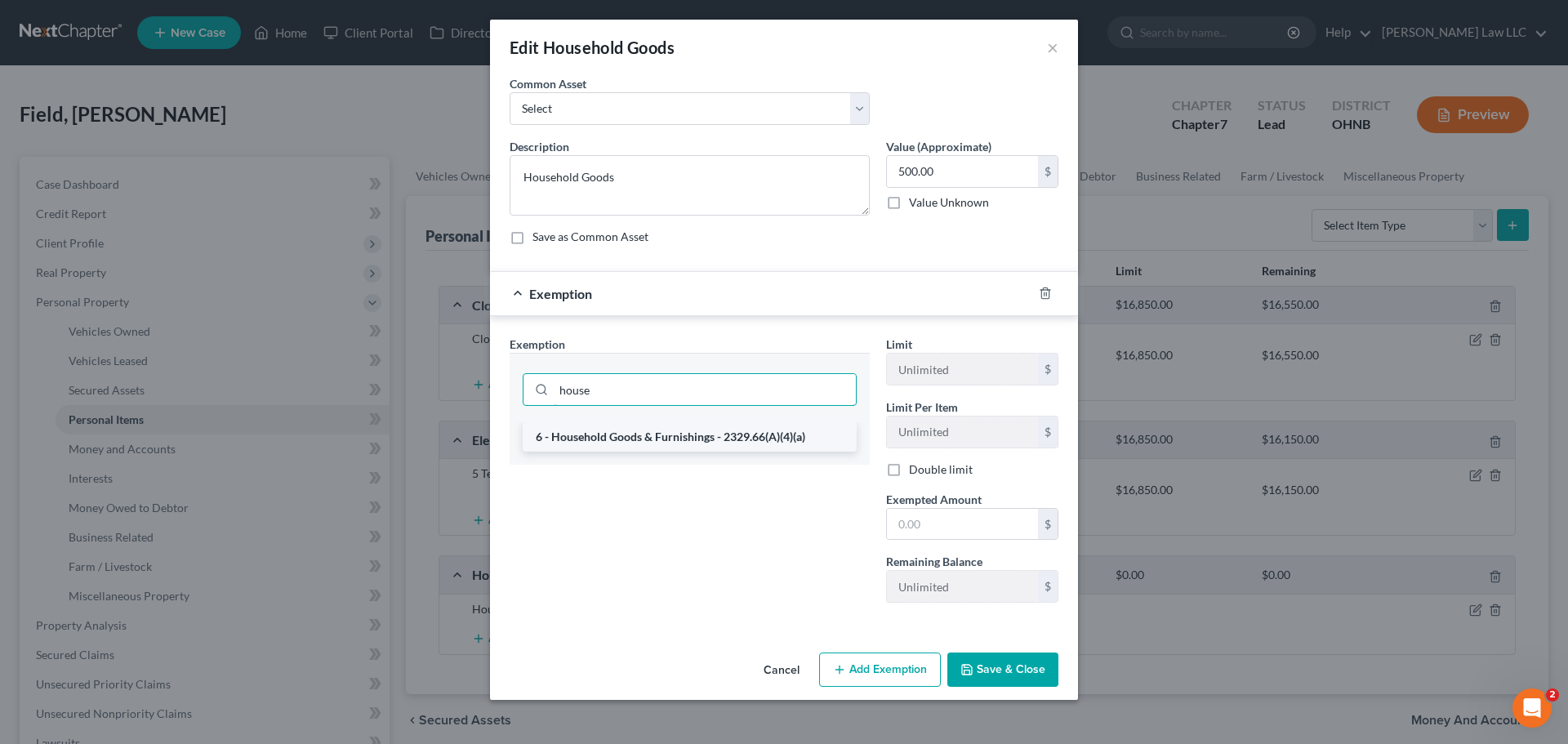
type input "house"
click at [647, 443] on li "6 - Household Goods & Furnishings - 2329.66(A)(4)(a)" at bounding box center [690, 437] width 334 height 29
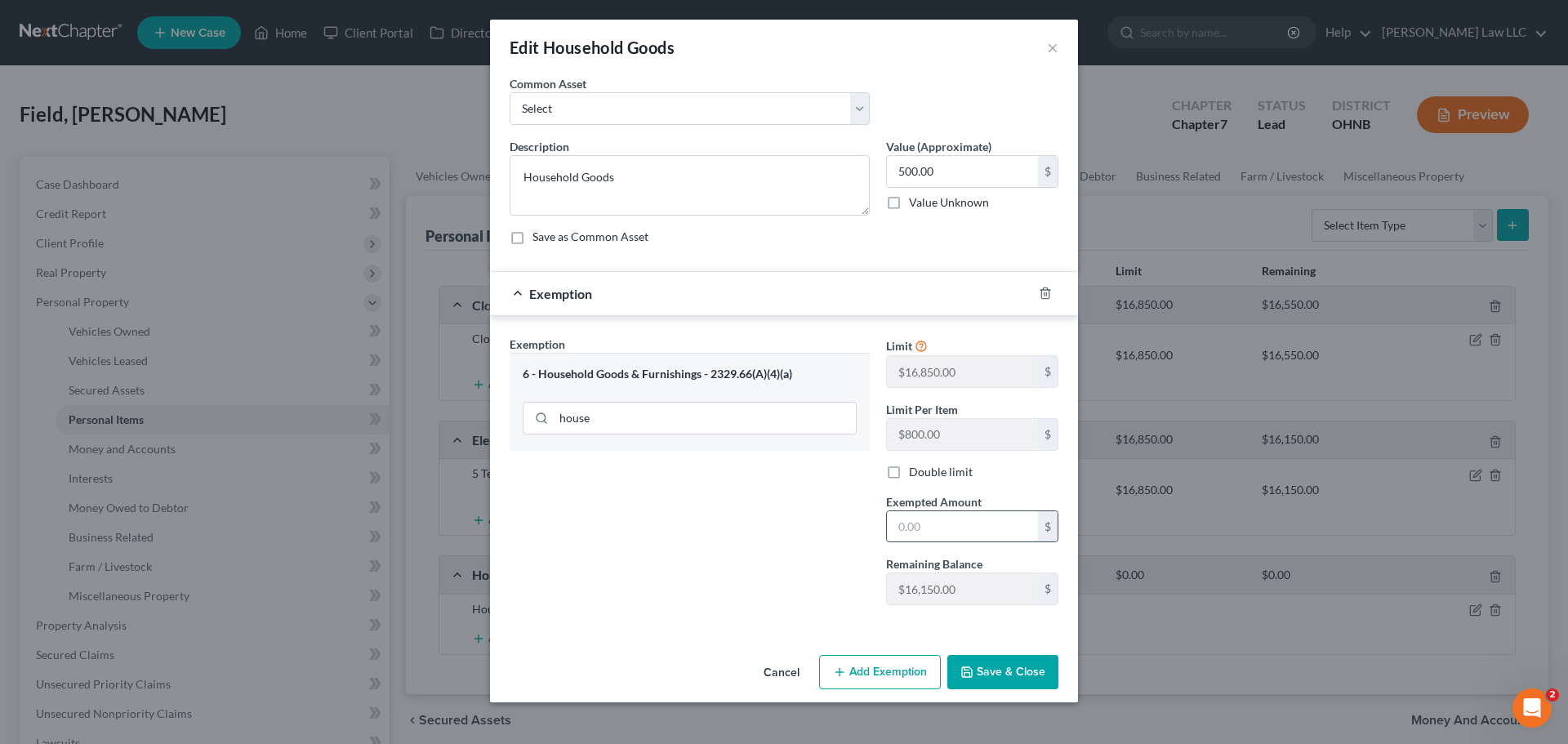
click at [935, 523] on input "text" at bounding box center [963, 526] width 152 height 31
type input "500"
click at [760, 513] on div "Exemption Set must be selected for CA. Exemption * 6 - Household Goods & Furnis…" at bounding box center [690, 476] width 377 height 283
click at [1022, 675] on button "Save & Close" at bounding box center [1003, 671] width 111 height 34
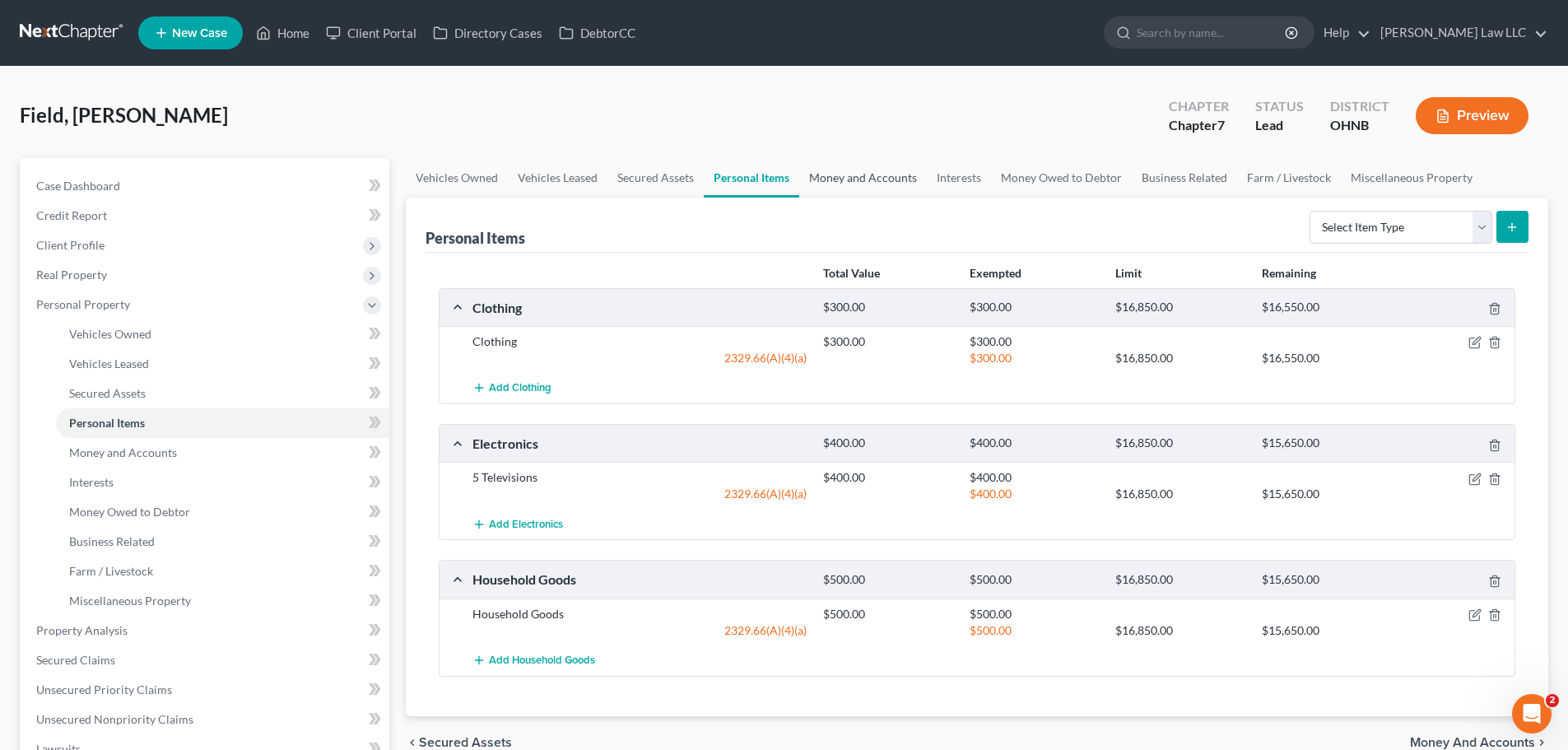
click at [874, 165] on link "Money and Accounts" at bounding box center [863, 177] width 127 height 39
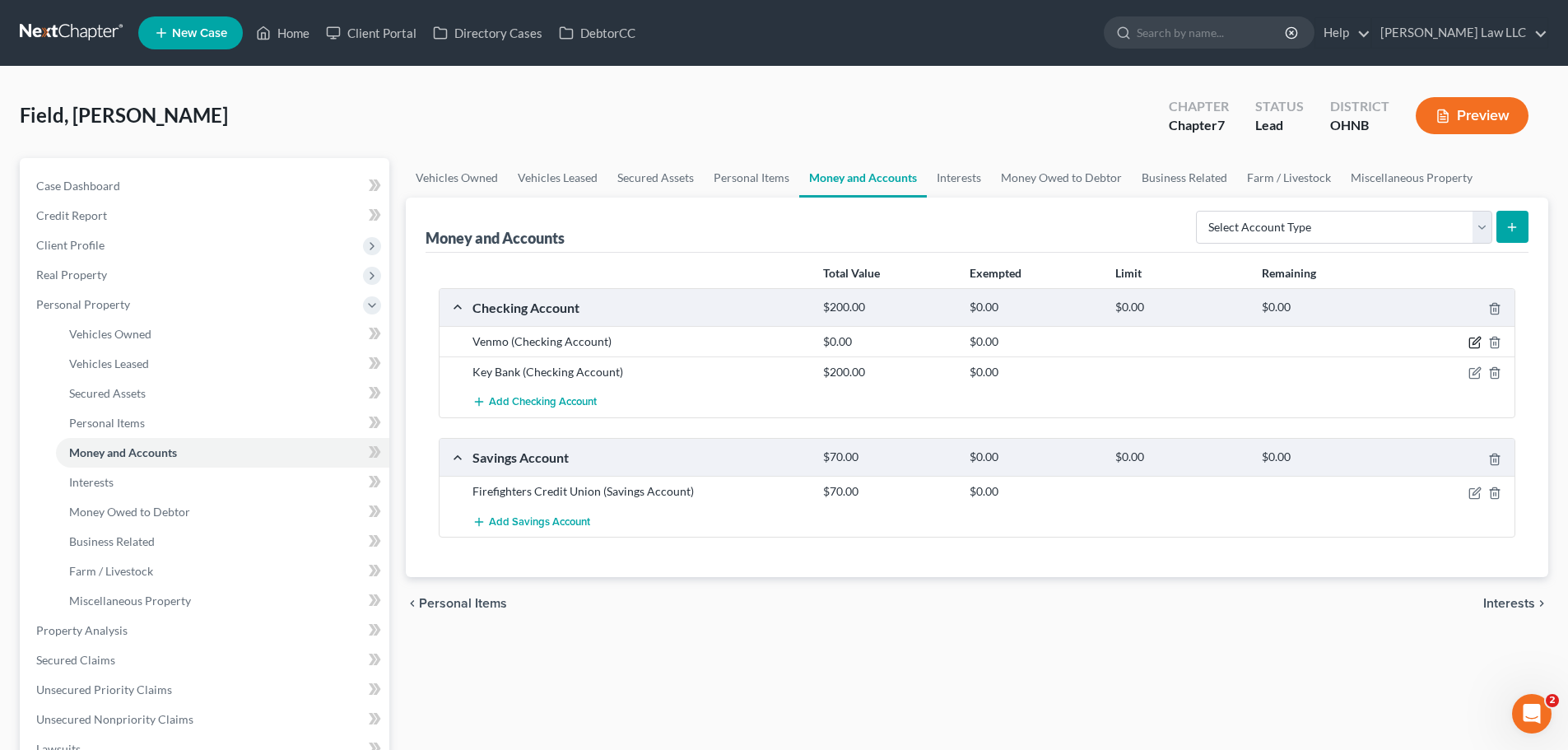
click at [1477, 344] on icon "button" at bounding box center [1475, 342] width 13 height 13
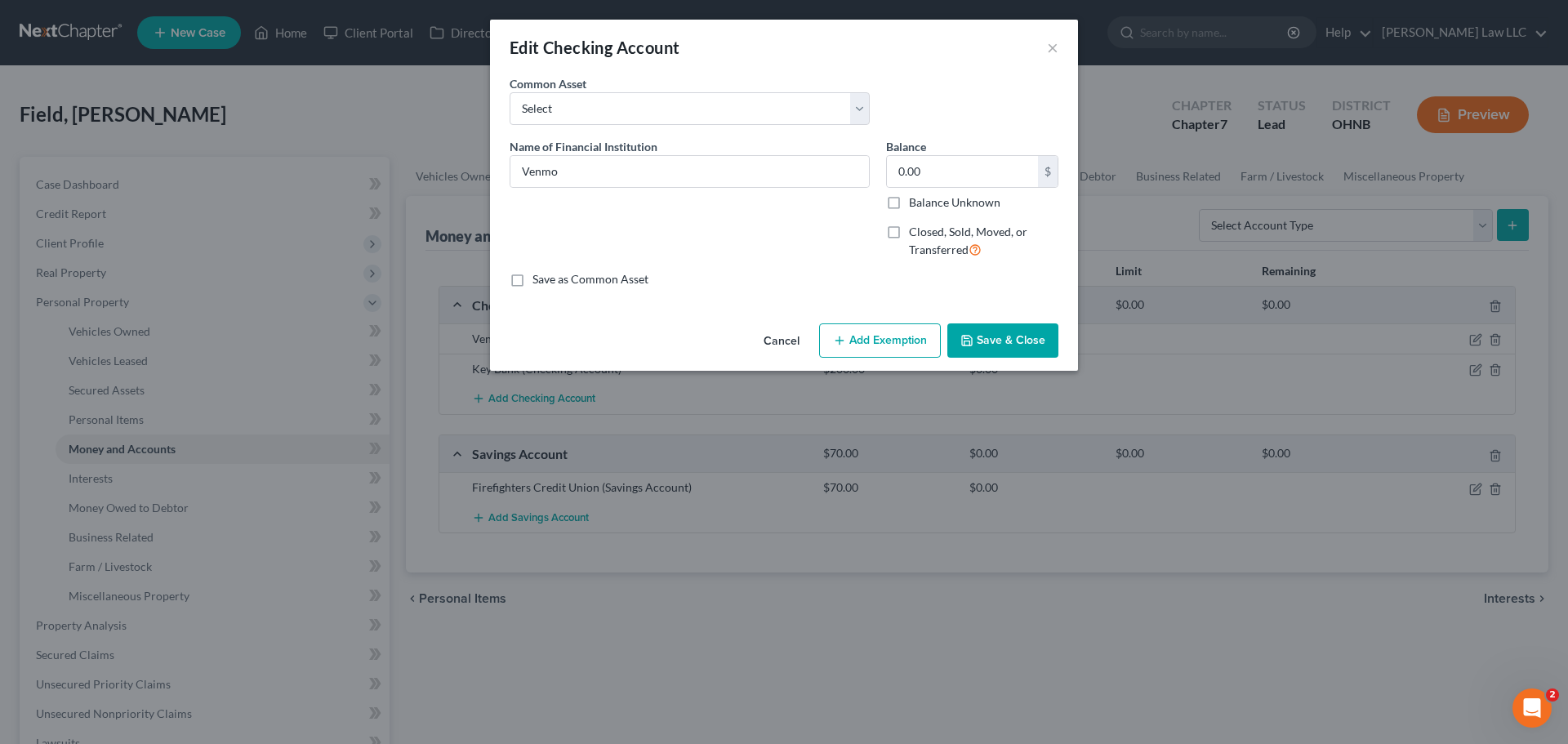
click at [904, 350] on button "Add Exemption" at bounding box center [879, 340] width 121 height 34
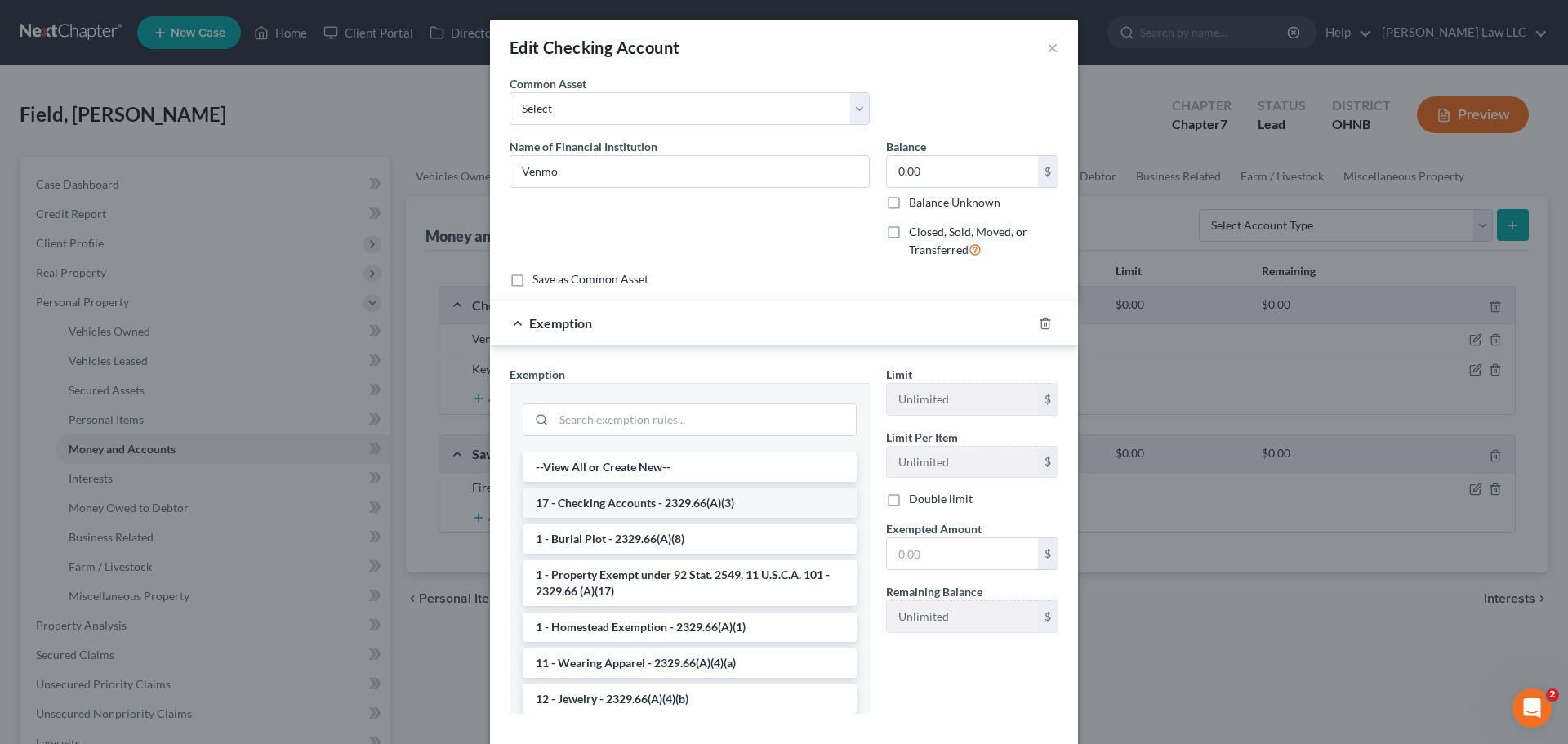
click at [613, 508] on li "17 - Checking Accounts - 2329.66(A)(3)" at bounding box center [690, 503] width 334 height 29
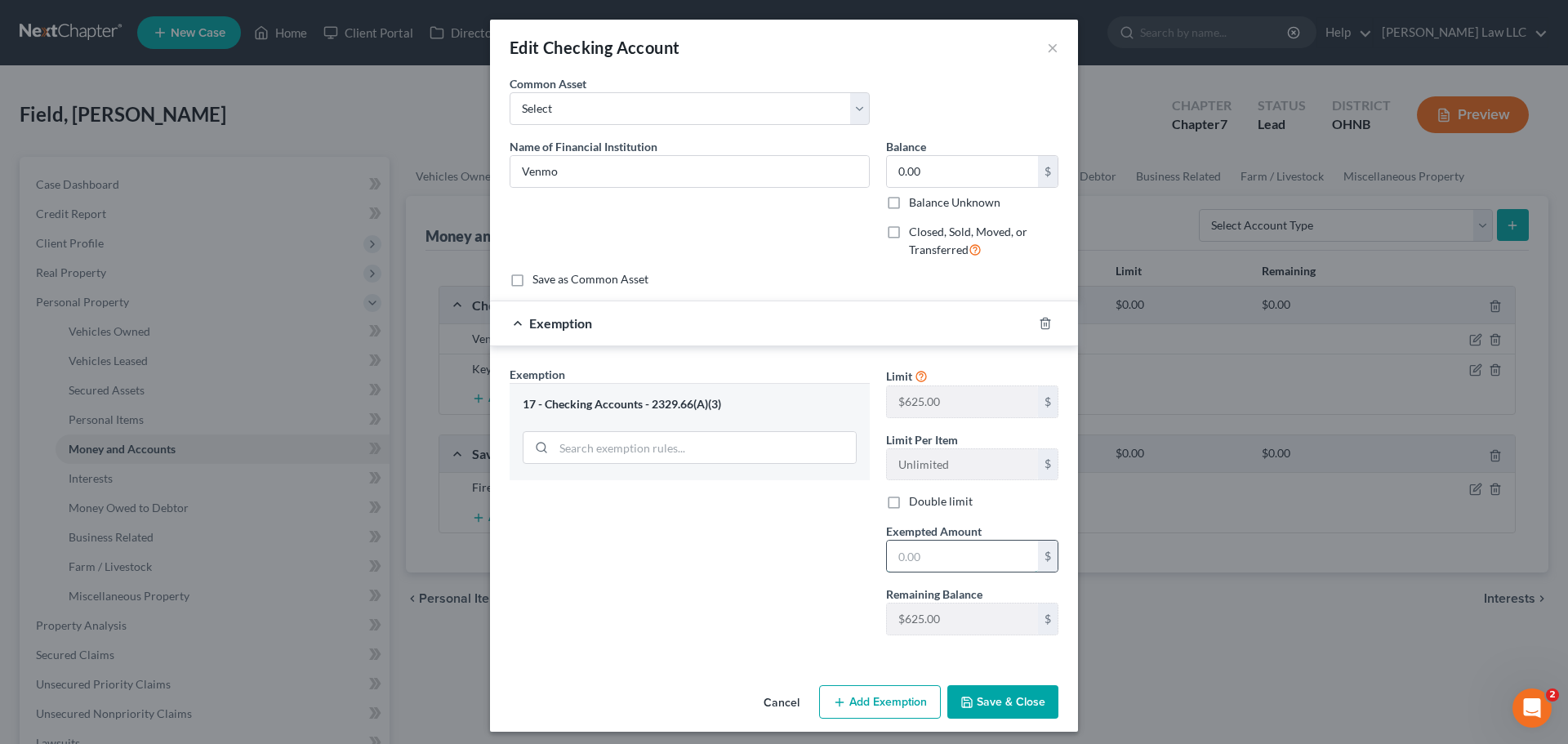
click at [945, 547] on input "text" at bounding box center [963, 556] width 152 height 31
type input "0"
click at [1000, 702] on button "Save & Close" at bounding box center [1003, 701] width 111 height 34
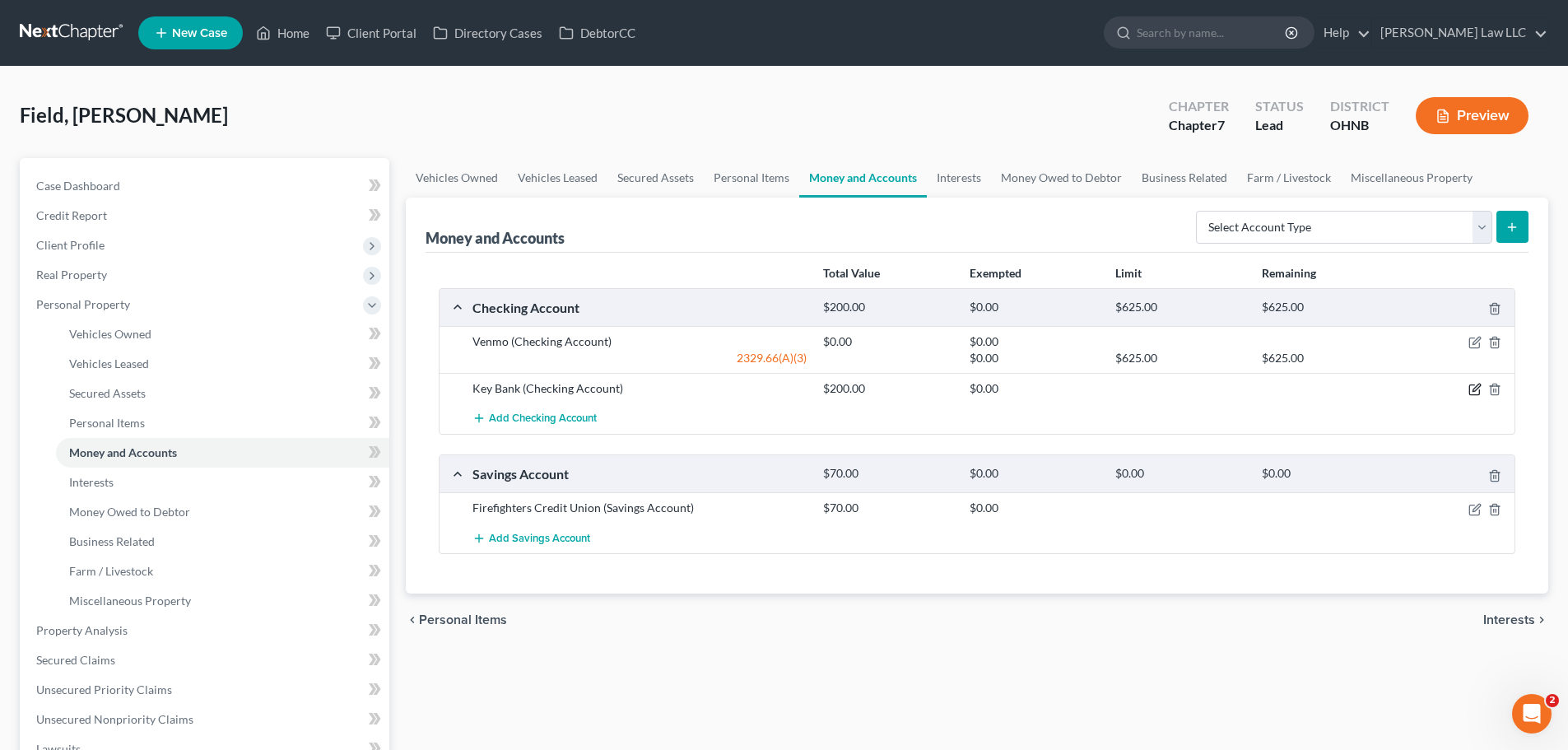
click at [1477, 387] on icon "button" at bounding box center [1475, 389] width 13 height 13
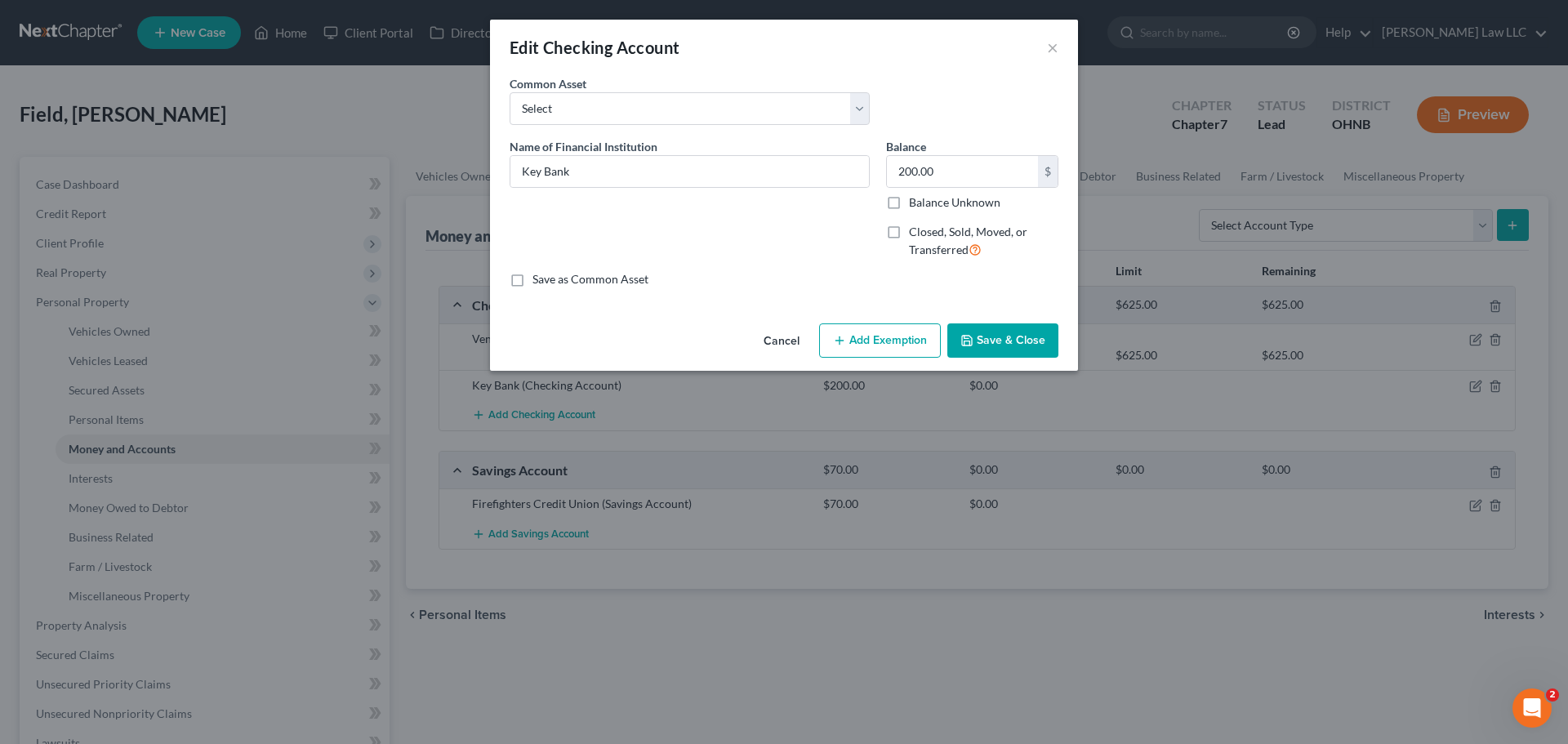
click at [863, 342] on button "Add Exemption" at bounding box center [879, 340] width 121 height 34
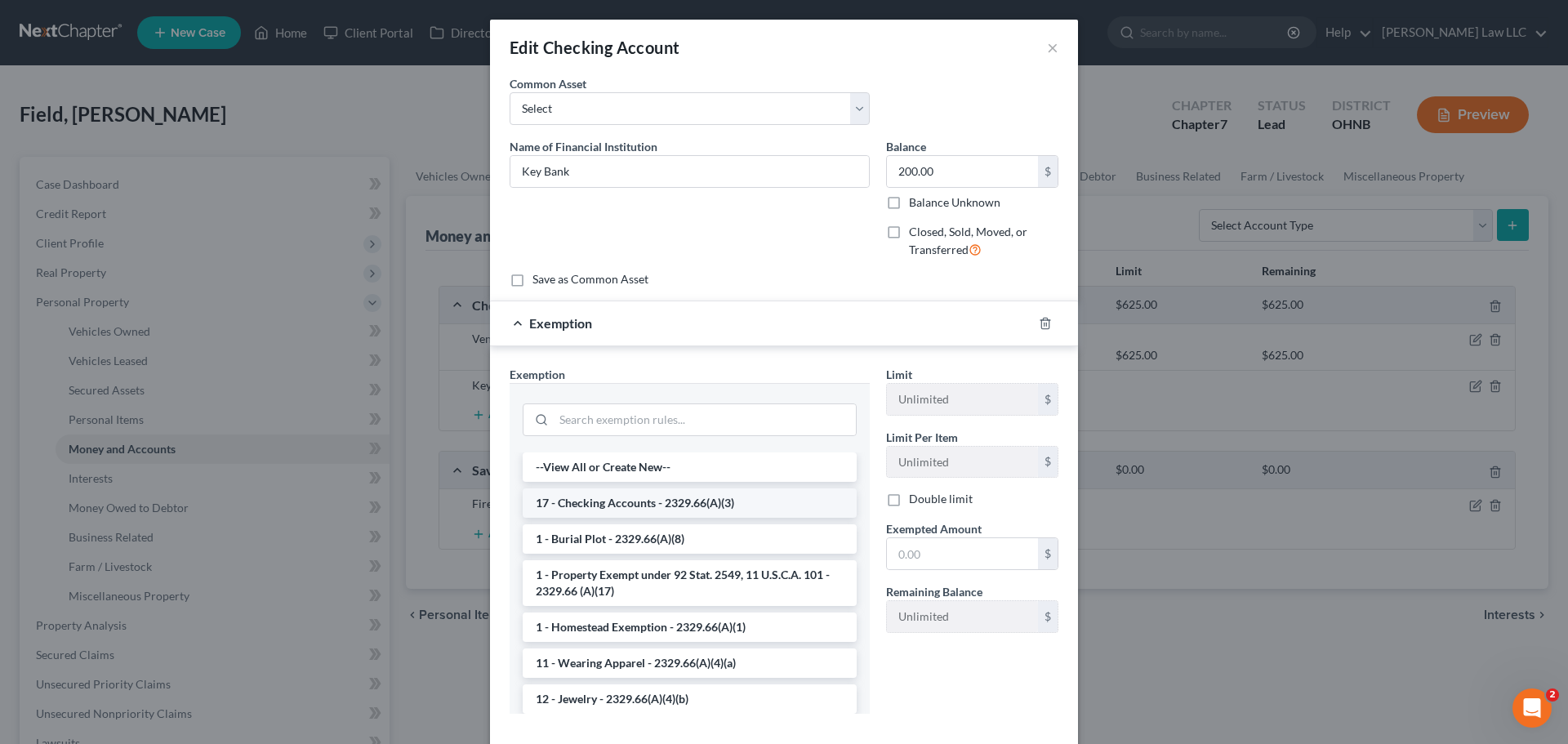
click at [651, 504] on li "17 - Checking Accounts - 2329.66(A)(3)" at bounding box center [690, 503] width 334 height 29
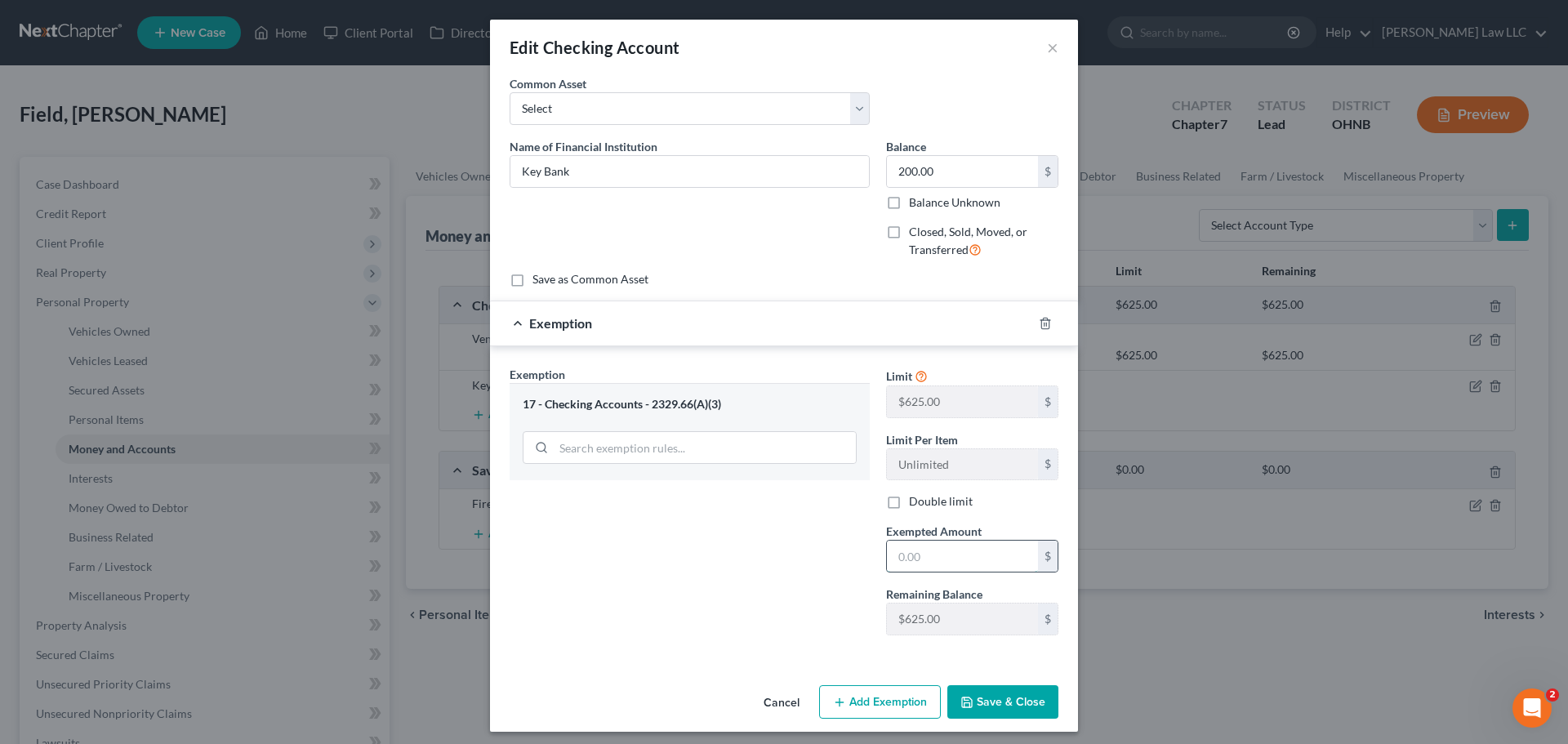
click at [912, 562] on input "text" at bounding box center [963, 556] width 152 height 31
type input "200"
click at [740, 562] on div "Exemption Set must be selected for CA. Exemption * 17 - Checking Accounts - 232…" at bounding box center [690, 507] width 377 height 283
click at [997, 702] on button "Save & Close" at bounding box center [1003, 701] width 111 height 34
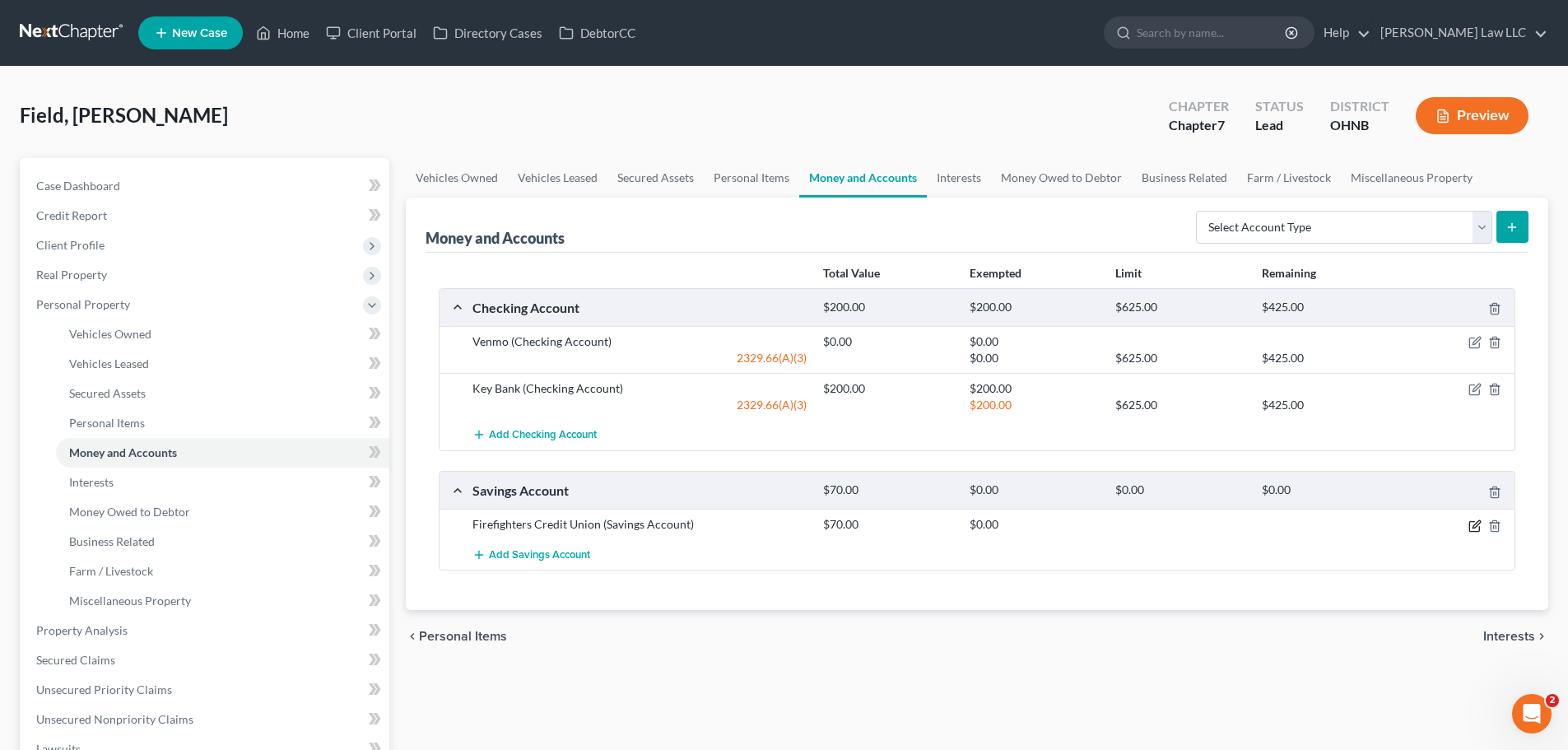
click at [1472, 529] on icon "button" at bounding box center [1475, 525] width 13 height 13
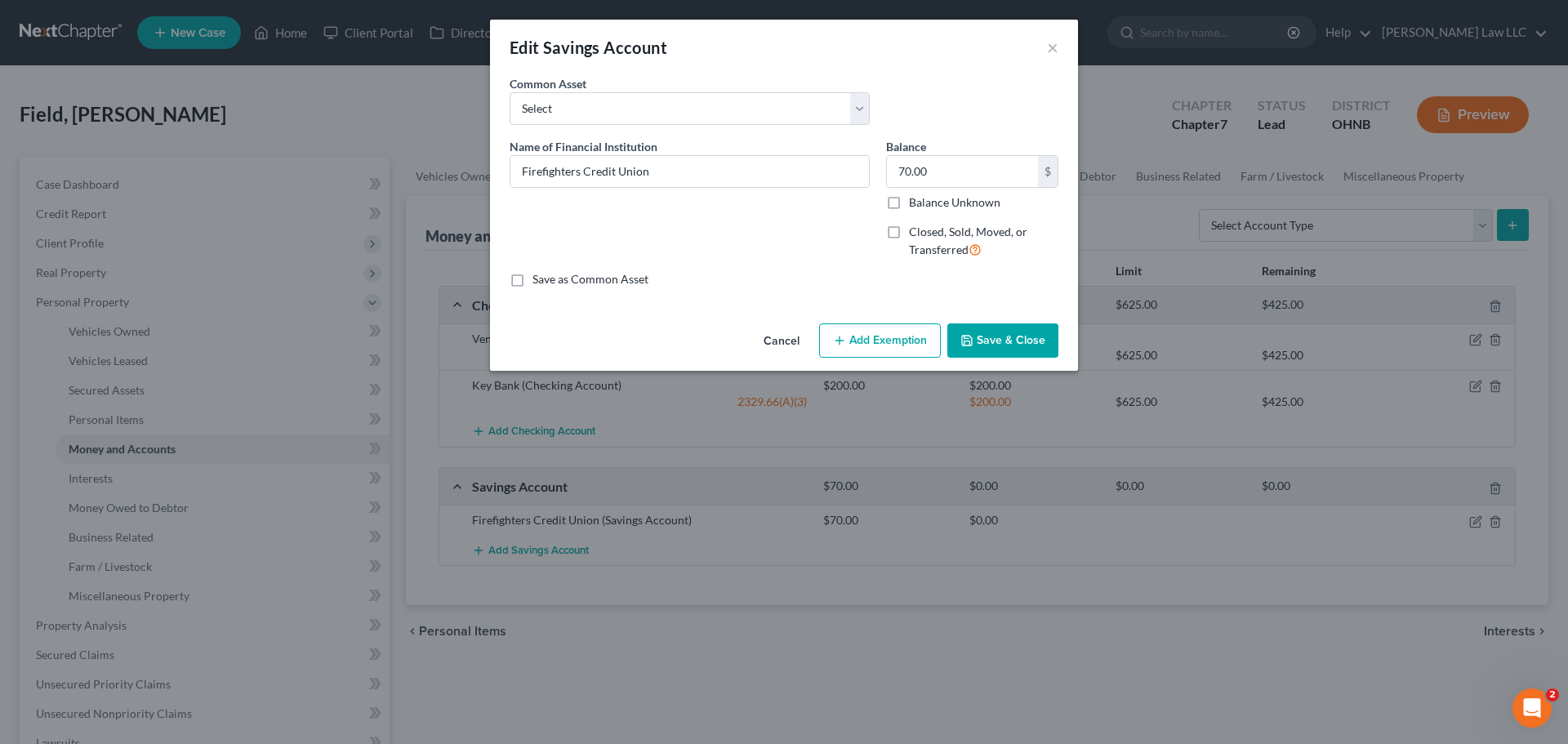
click at [873, 339] on button "Add Exemption" at bounding box center [879, 340] width 121 height 34
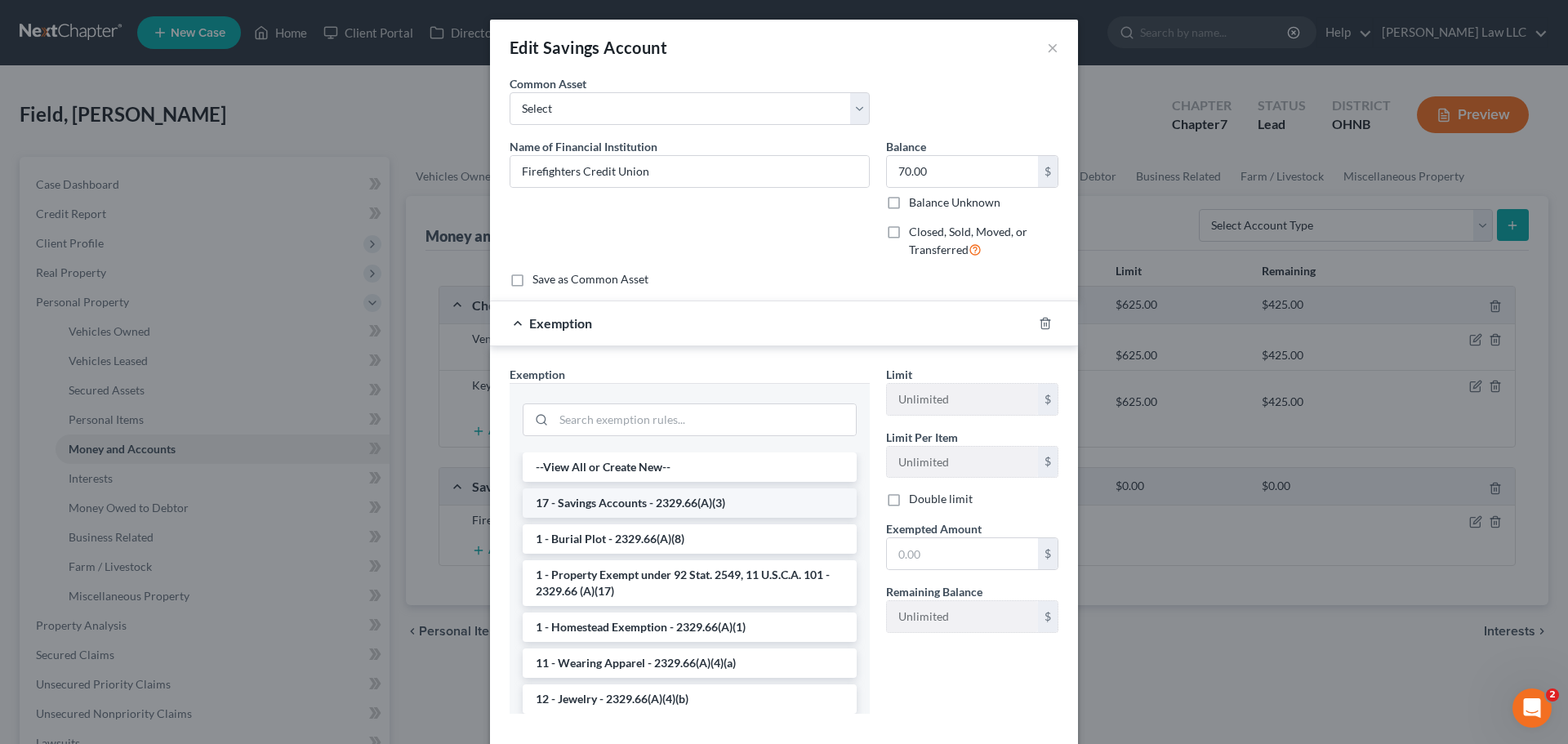
click at [637, 503] on li "17 - Savings Accounts - 2329.66(A)(3)" at bounding box center [690, 503] width 334 height 29
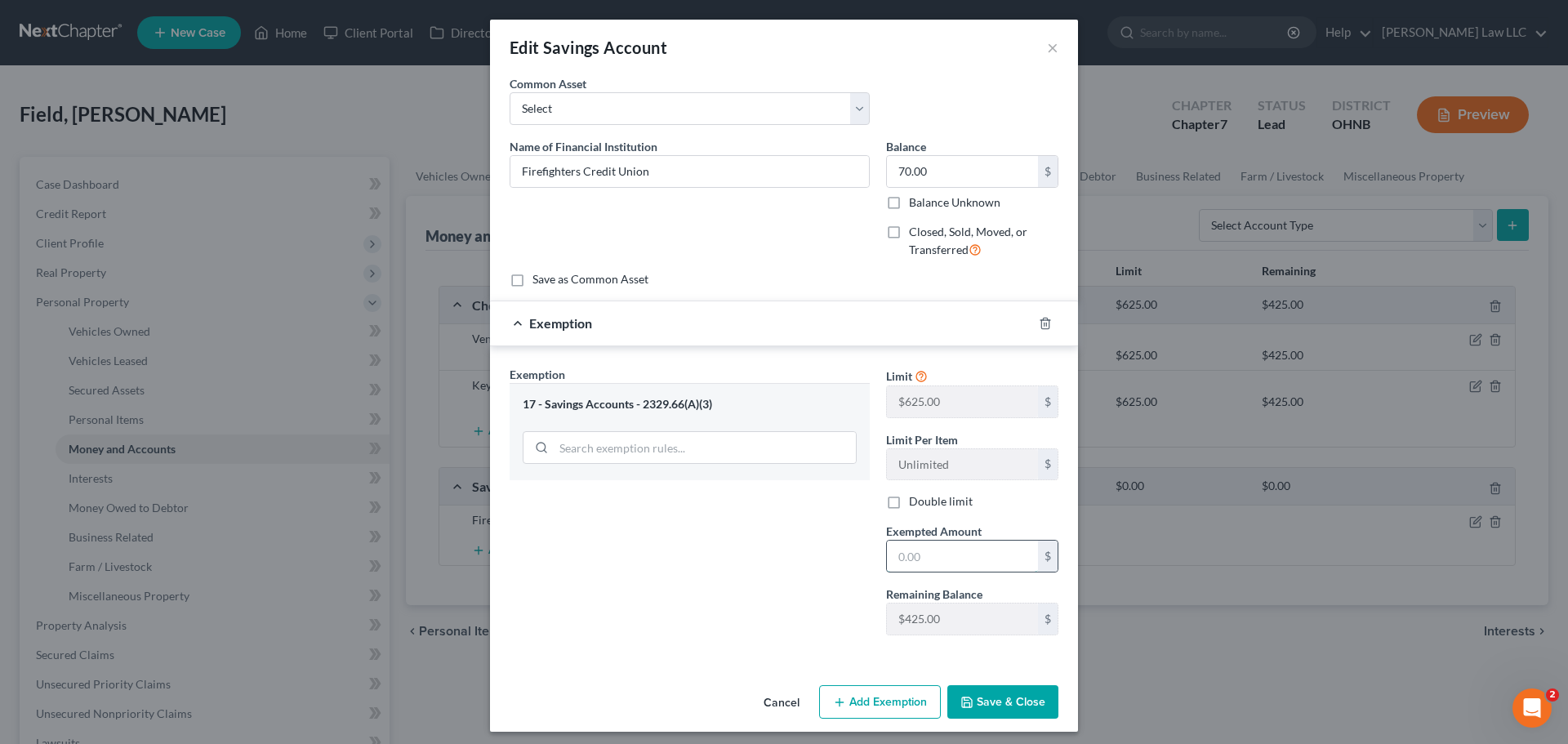
click at [963, 545] on input "text" at bounding box center [963, 556] width 152 height 31
type input "70"
click at [996, 698] on button "Save & Close" at bounding box center [1003, 701] width 111 height 34
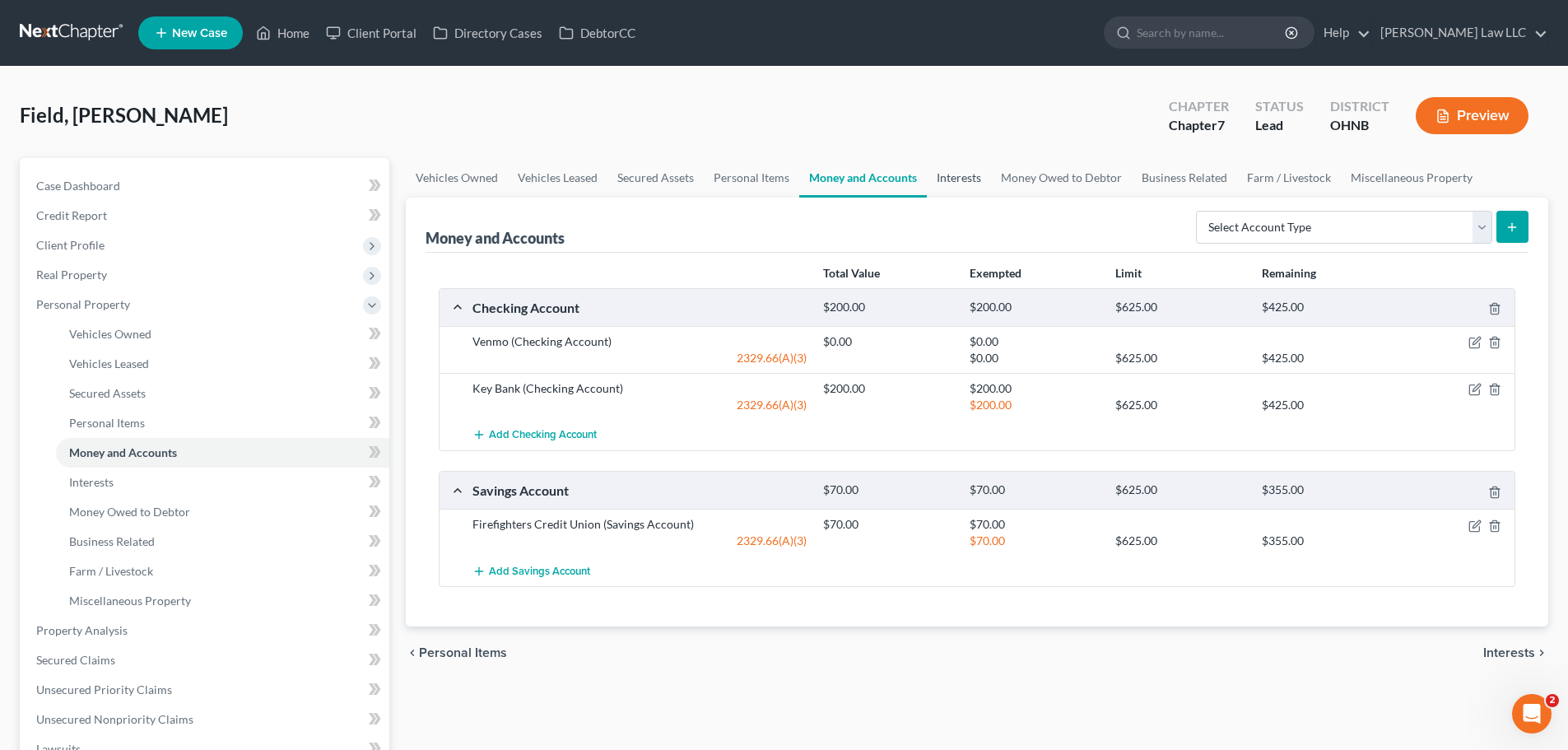
click at [981, 179] on link "Interests" at bounding box center [959, 177] width 65 height 39
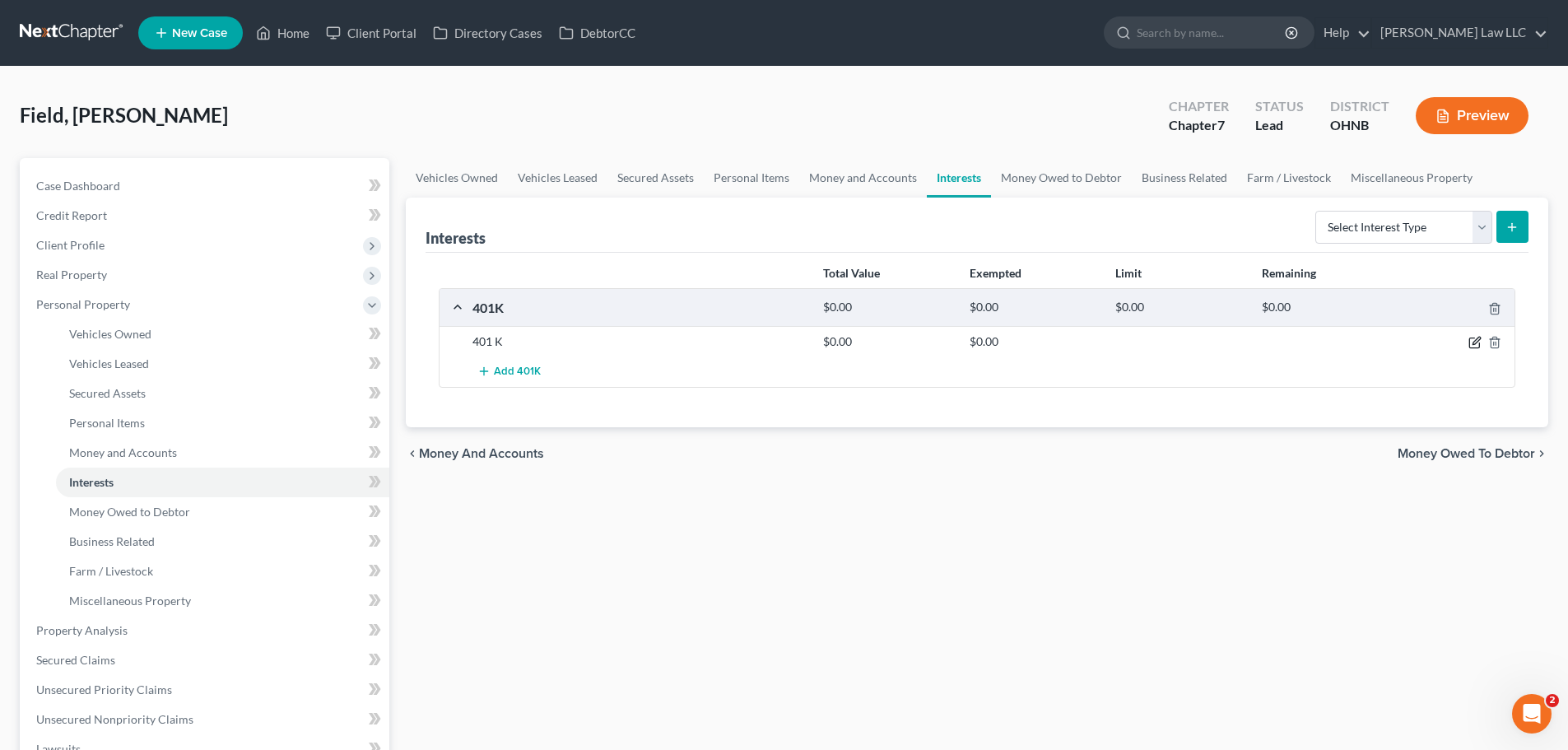
click at [1471, 344] on icon "button" at bounding box center [1475, 342] width 13 height 13
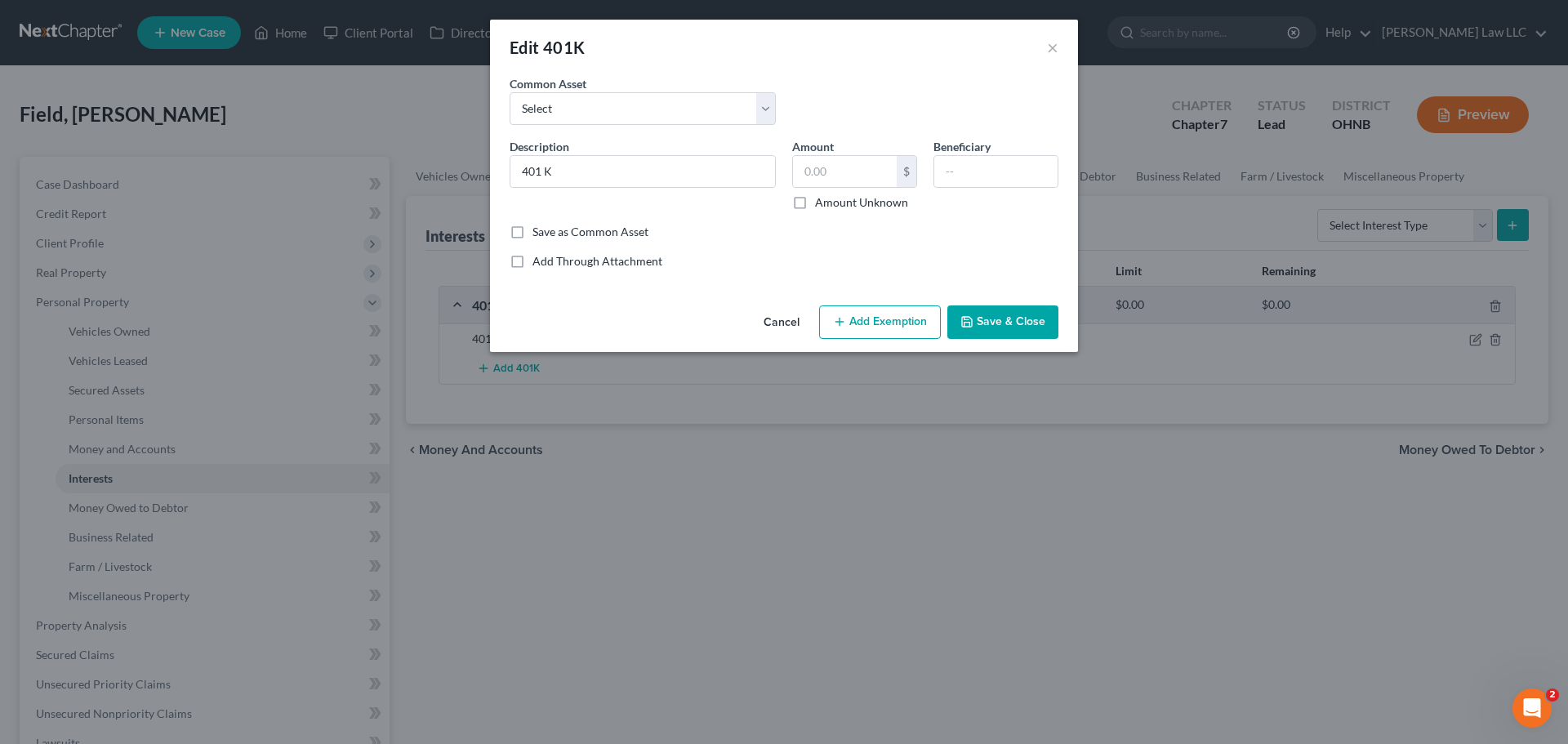
click at [847, 202] on label "Amount Unknown" at bounding box center [862, 202] width 93 height 17
click at [833, 202] on input "Amount Unknown" at bounding box center [827, 199] width 11 height 11
checkbox input "true"
click at [871, 314] on button "Add Exemption" at bounding box center [879, 321] width 121 height 34
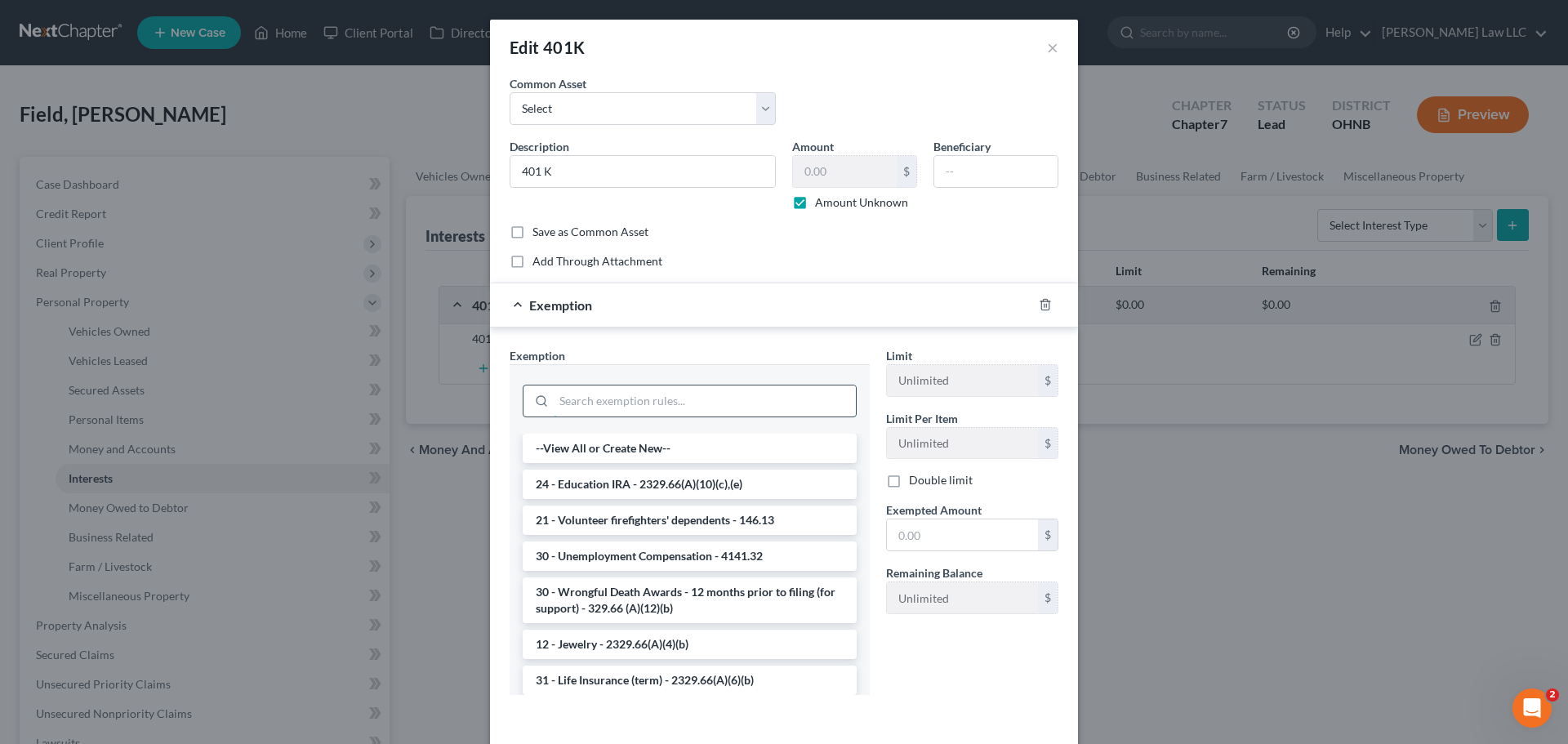
click at [634, 398] on input "search" at bounding box center [704, 401] width 302 height 31
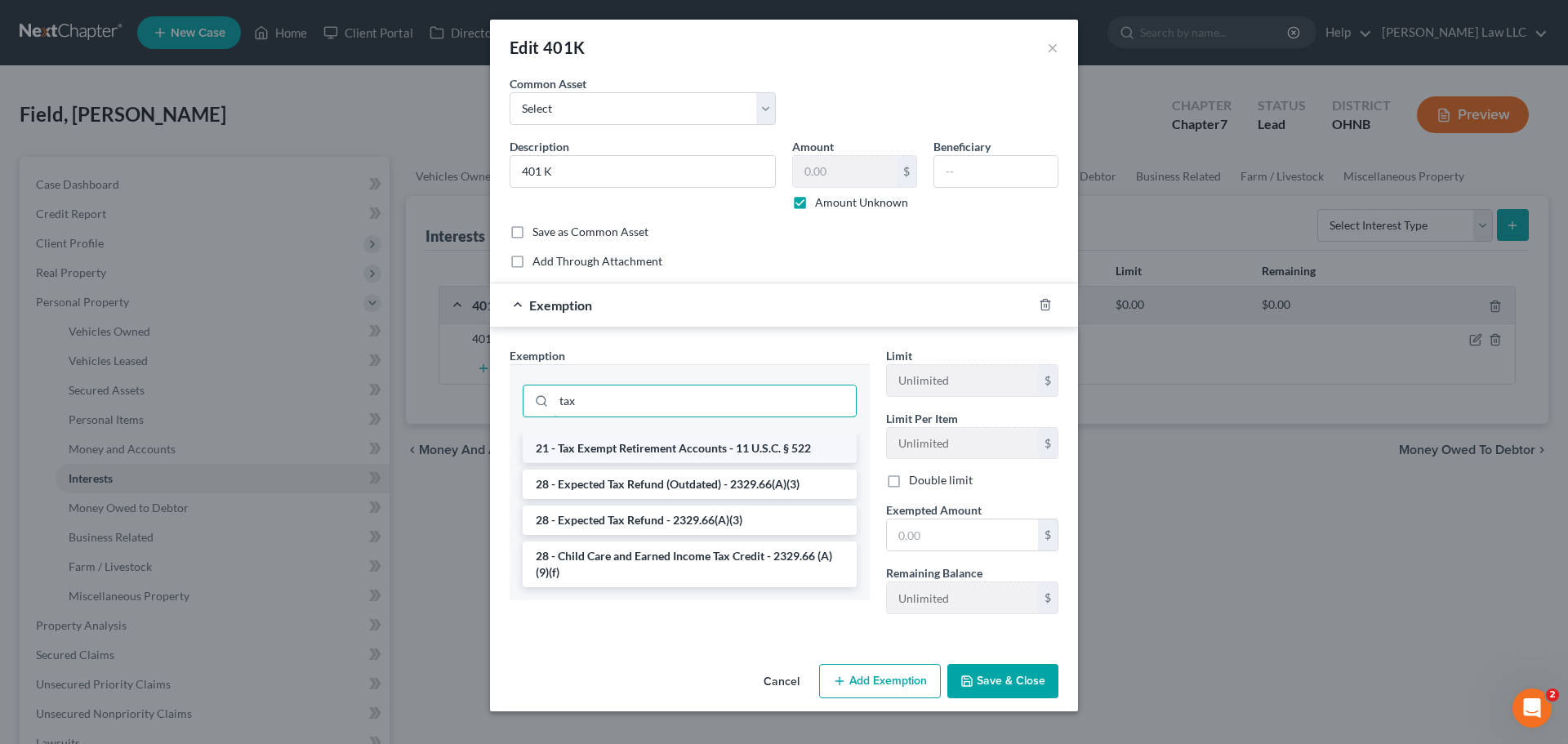
type input "tax"
click at [724, 450] on li "21 - Tax Exempt Retirement Accounts - 11 U.S.C. § 522" at bounding box center [690, 448] width 334 height 29
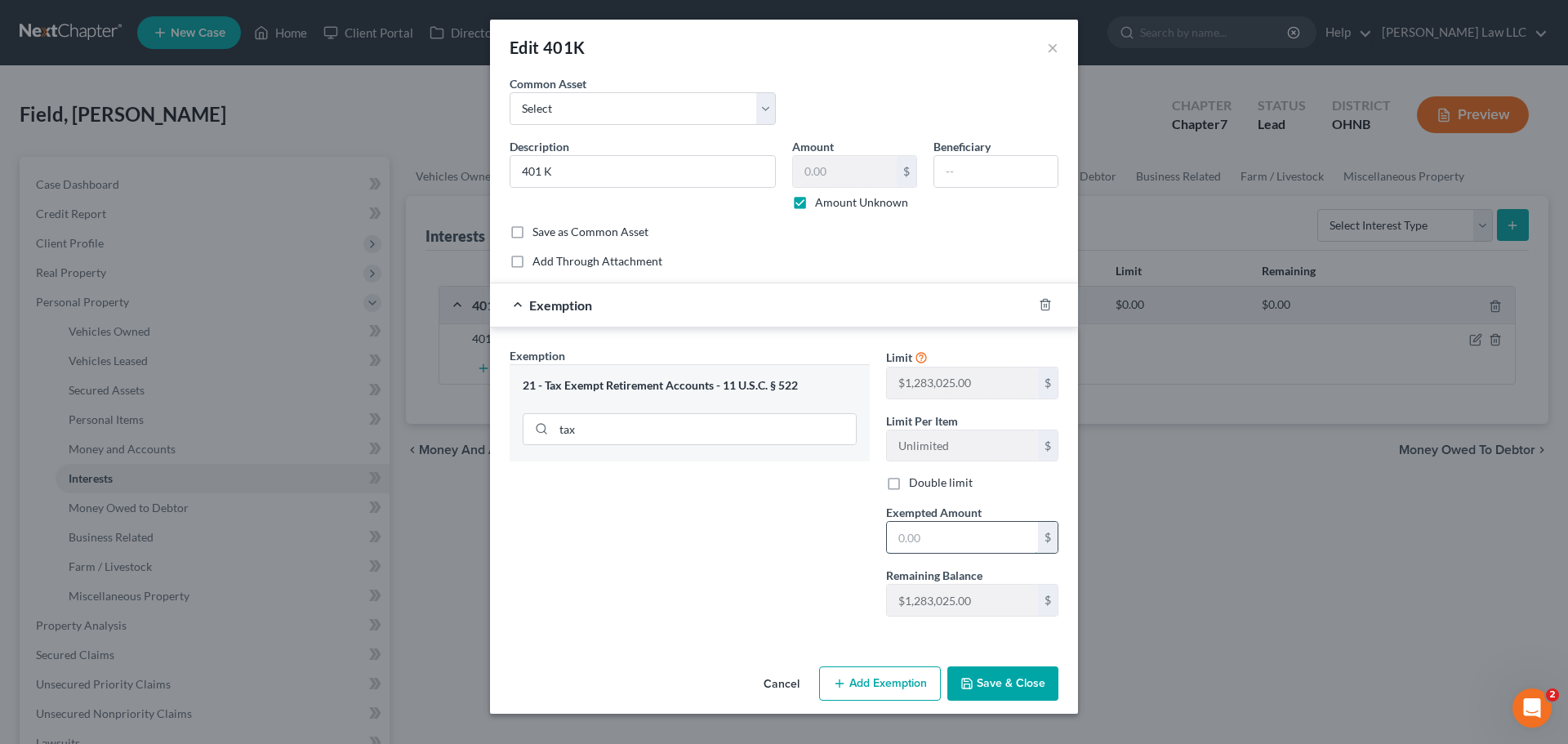
click at [960, 535] on input "text" at bounding box center [963, 537] width 152 height 31
type input "0"
drag, startPoint x: 730, startPoint y: 566, endPoint x: 921, endPoint y: 646, distance: 207.1
click at [730, 566] on div "Exemption Set must be selected for CA. Exemption * 21 - Tax Exempt Retirement A…" at bounding box center [690, 488] width 377 height 283
click at [1015, 676] on button "Save & Close" at bounding box center [1003, 683] width 111 height 34
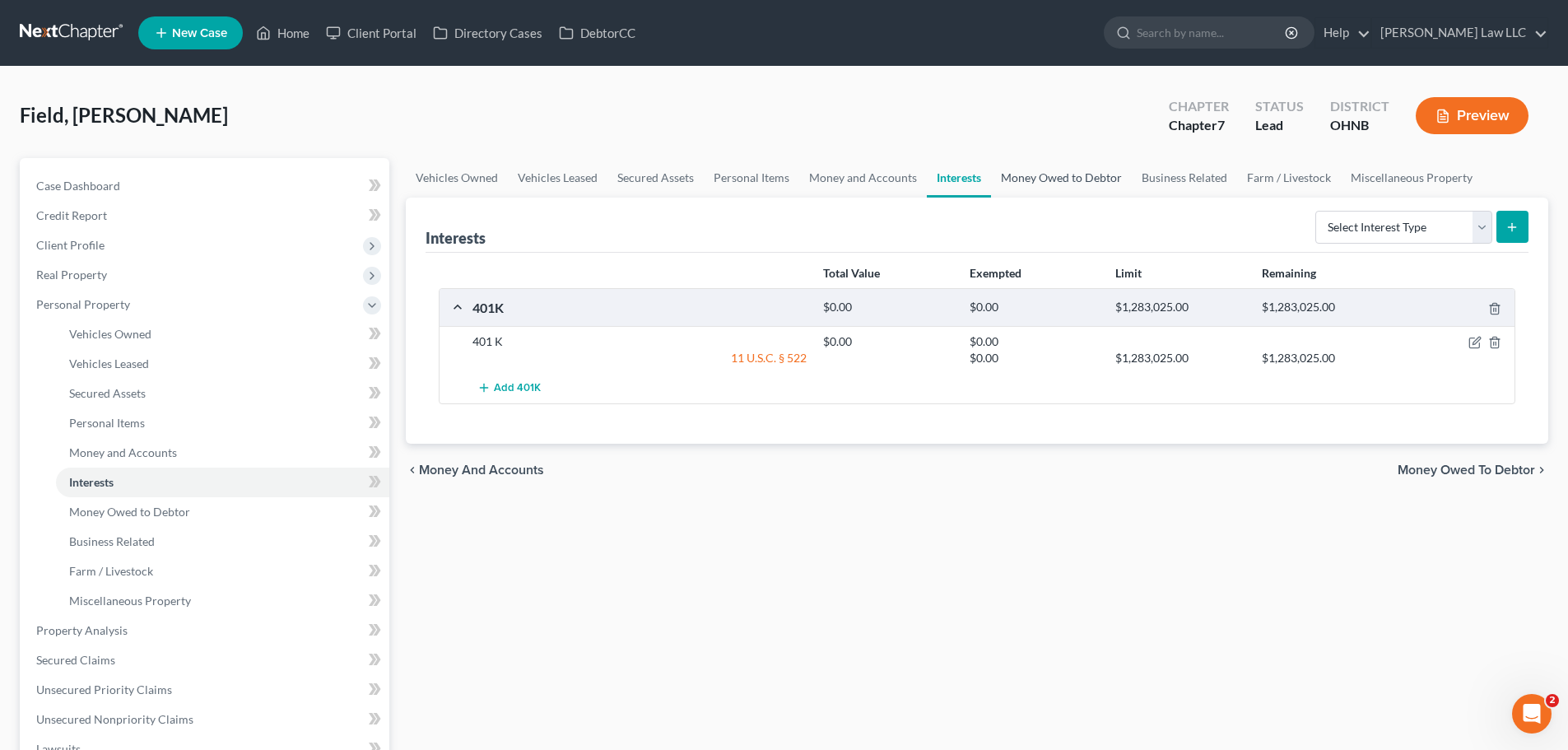
click at [1034, 177] on link "Money Owed to Debtor" at bounding box center [1062, 177] width 141 height 39
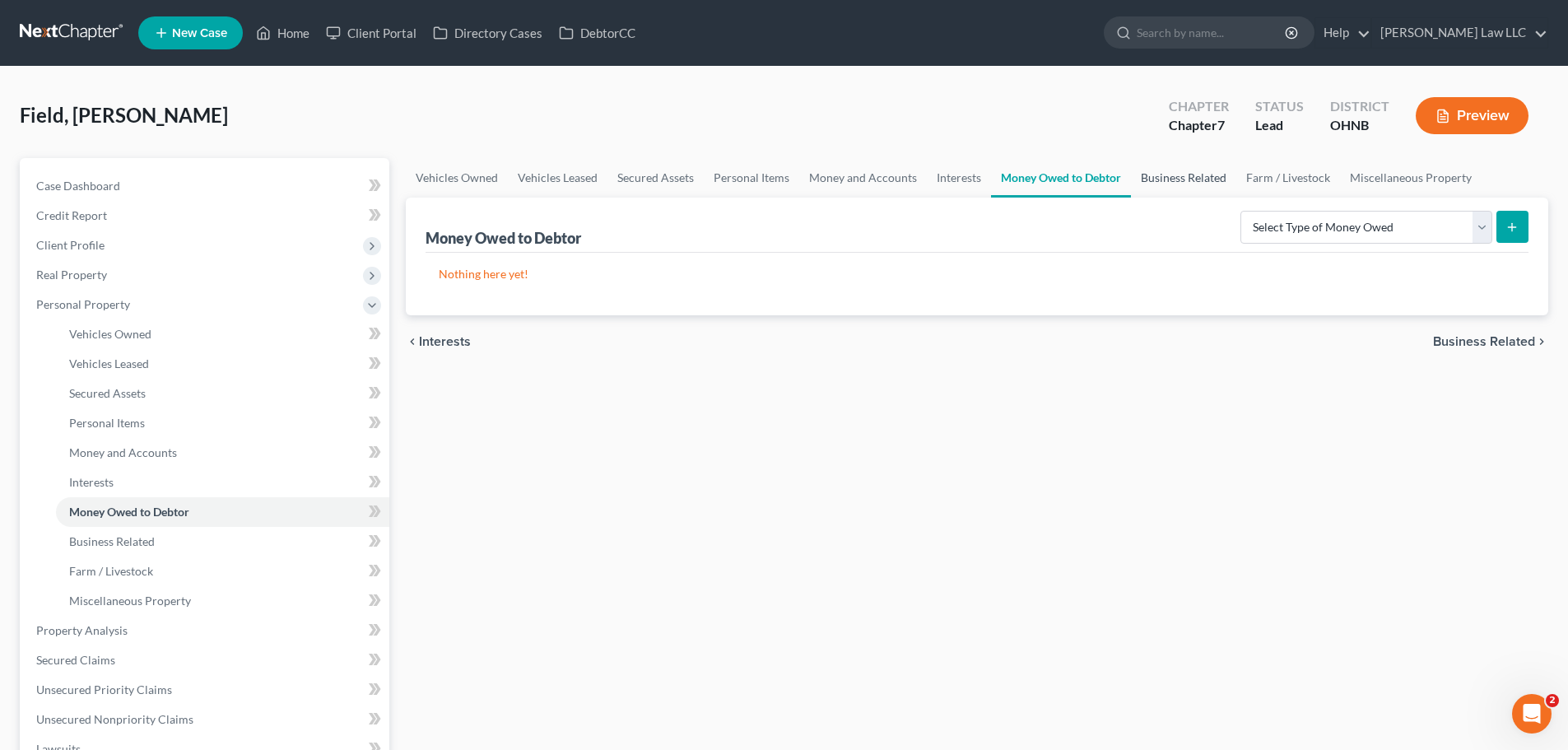
click at [1193, 174] on link "Business Related" at bounding box center [1184, 177] width 106 height 39
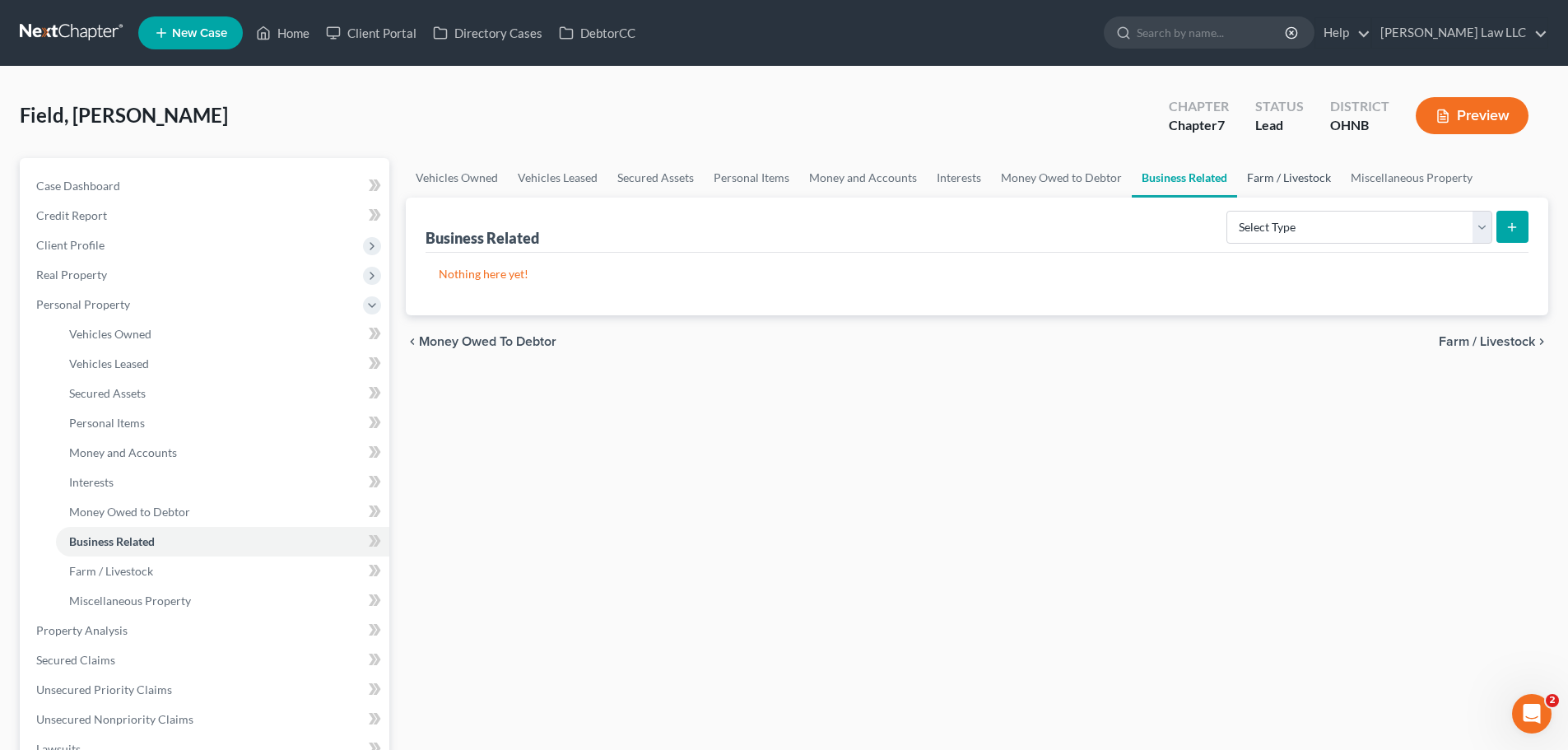
click at [1257, 173] on link "Farm / Livestock" at bounding box center [1289, 177] width 104 height 39
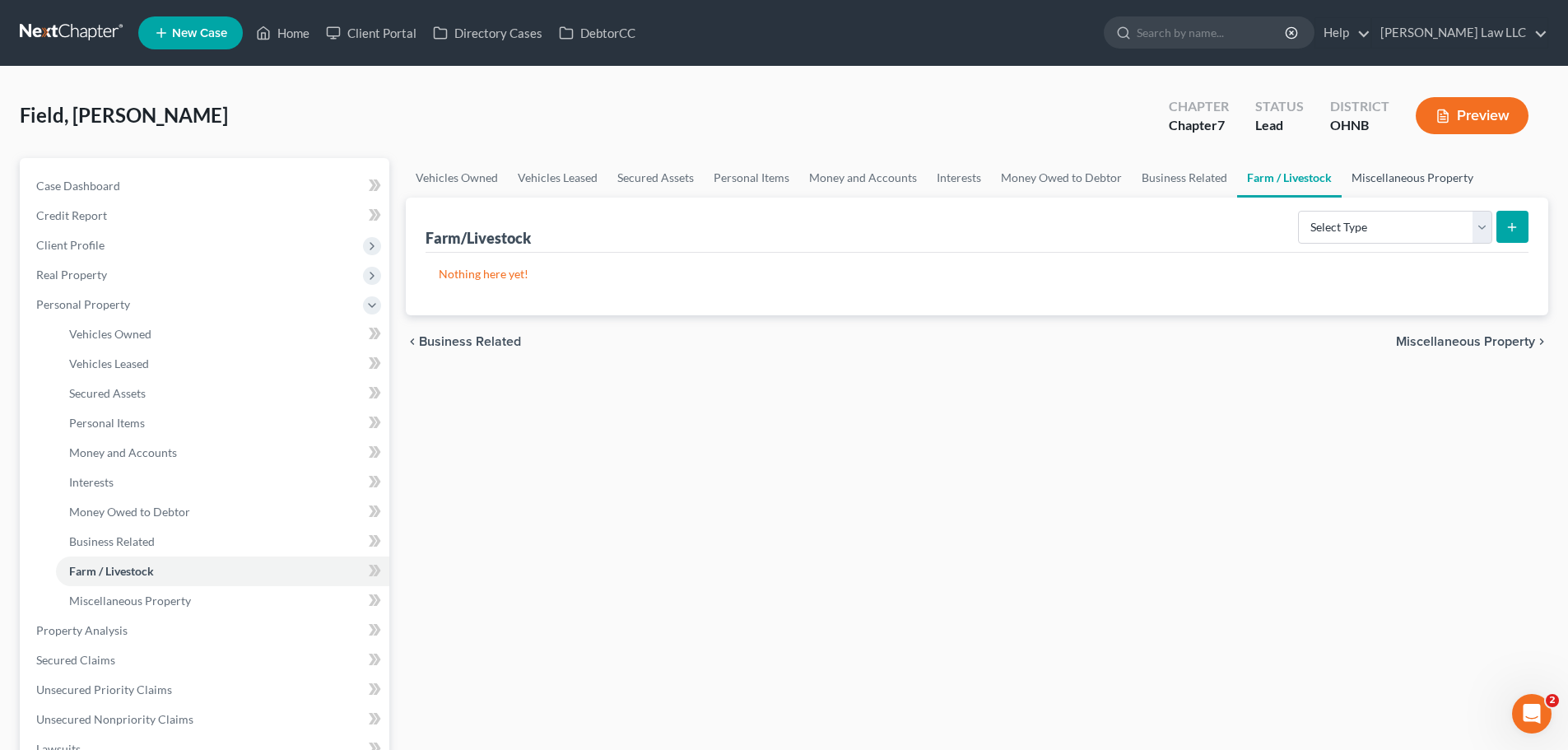
click at [1397, 171] on link "Miscellaneous Property" at bounding box center [1412, 177] width 142 height 39
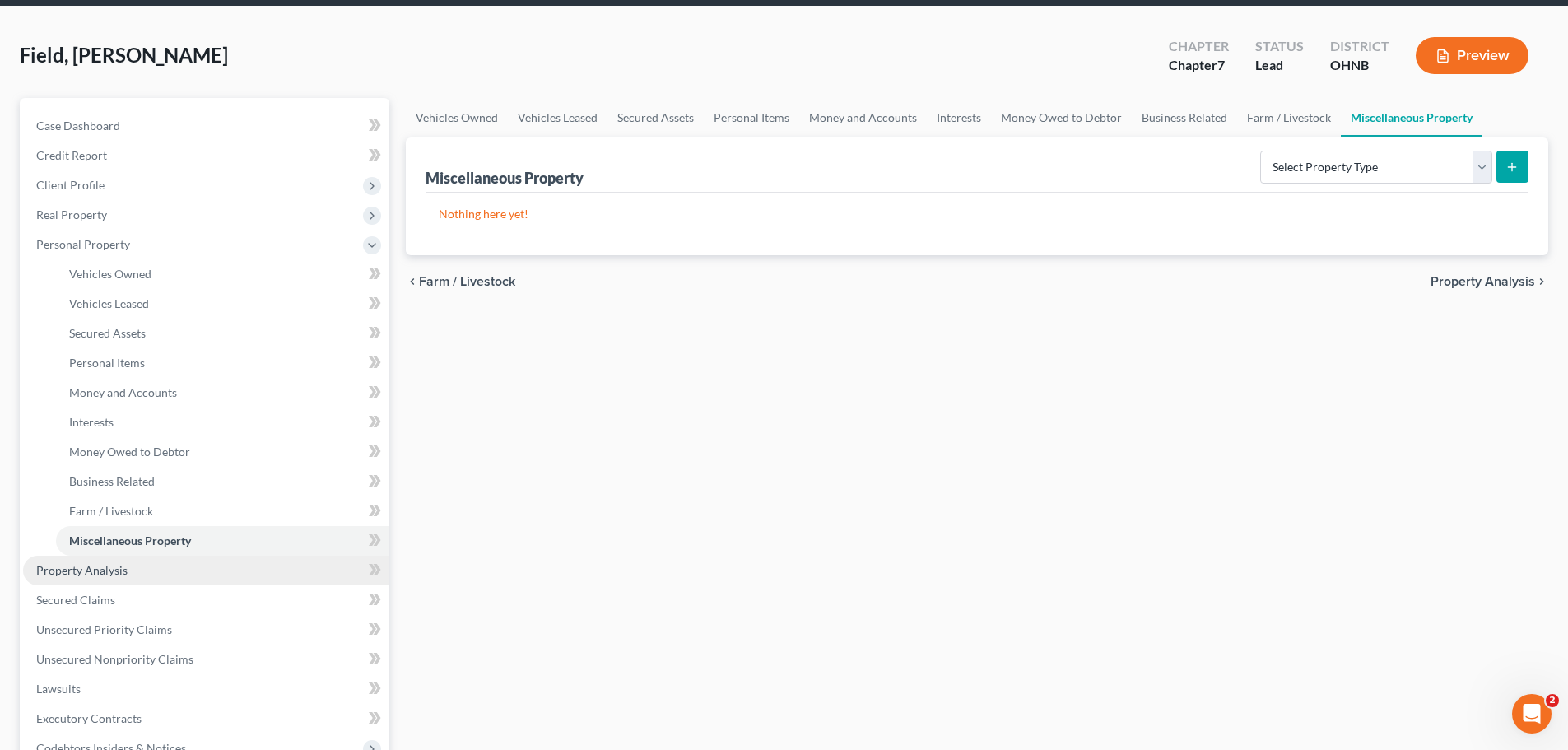
scroll to position [164, 0]
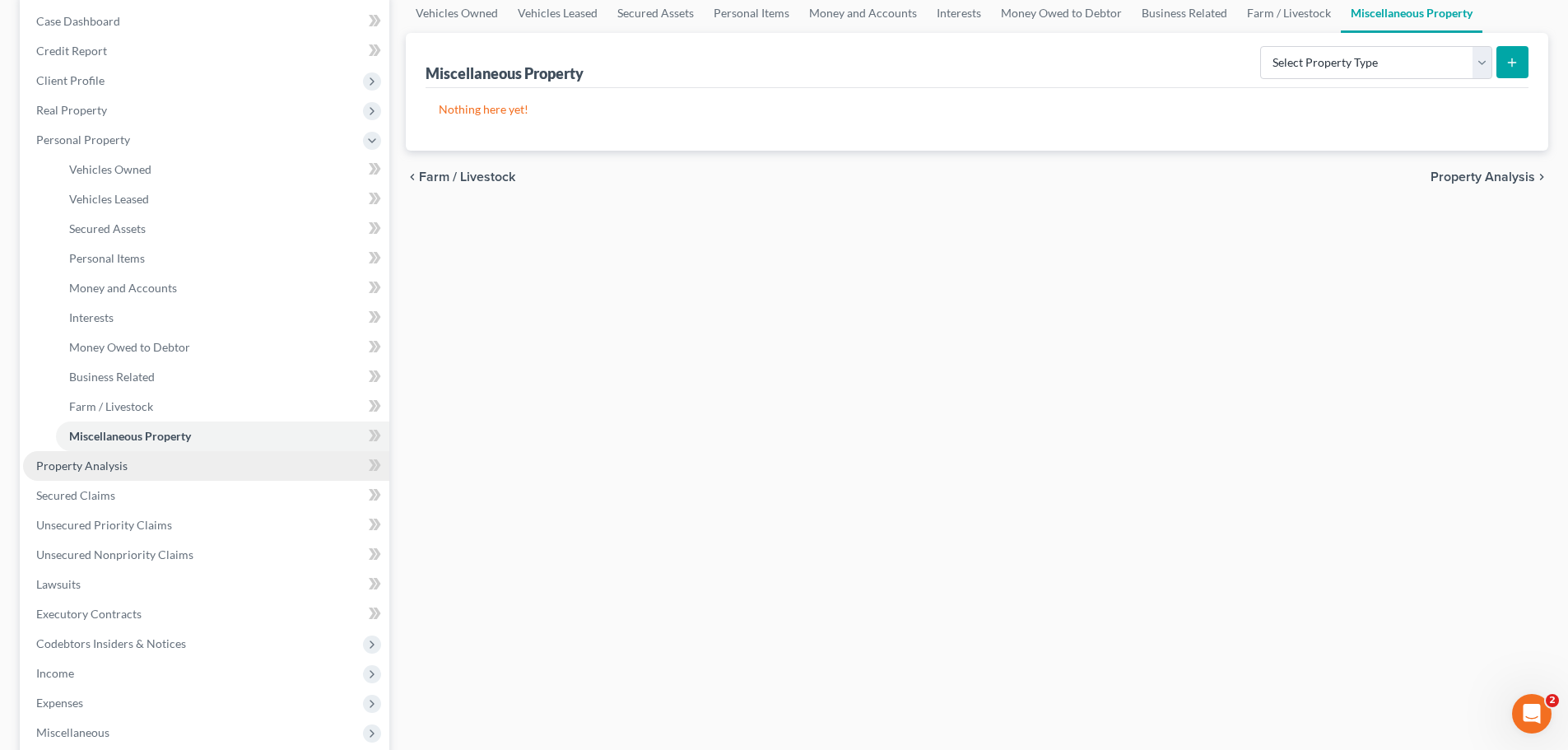
click at [94, 471] on span "Property Analysis" at bounding box center [81, 465] width 91 height 14
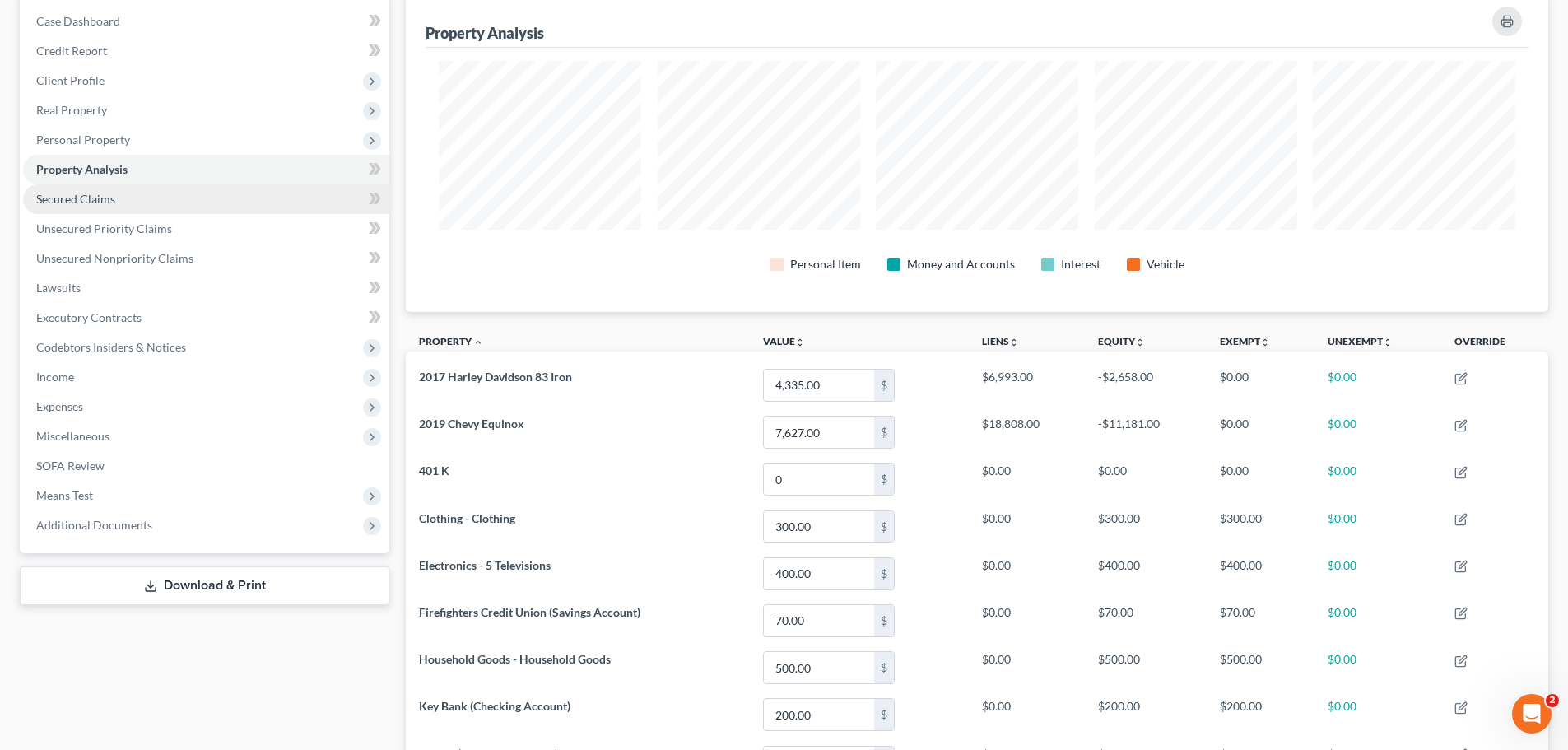
click at [111, 203] on span "Secured Claims" at bounding box center [75, 199] width 79 height 14
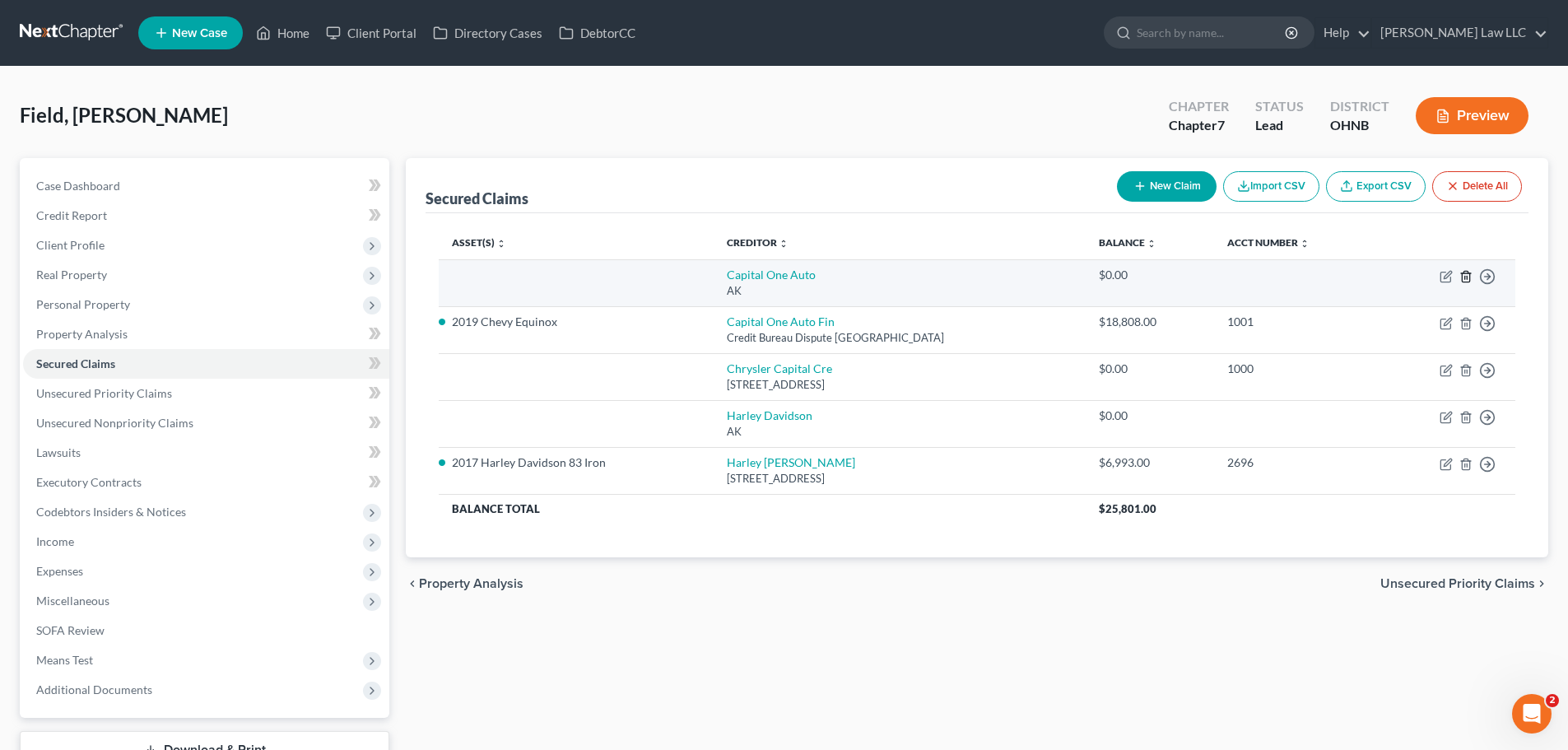
click at [1469, 279] on icon "button" at bounding box center [1465, 276] width 13 height 13
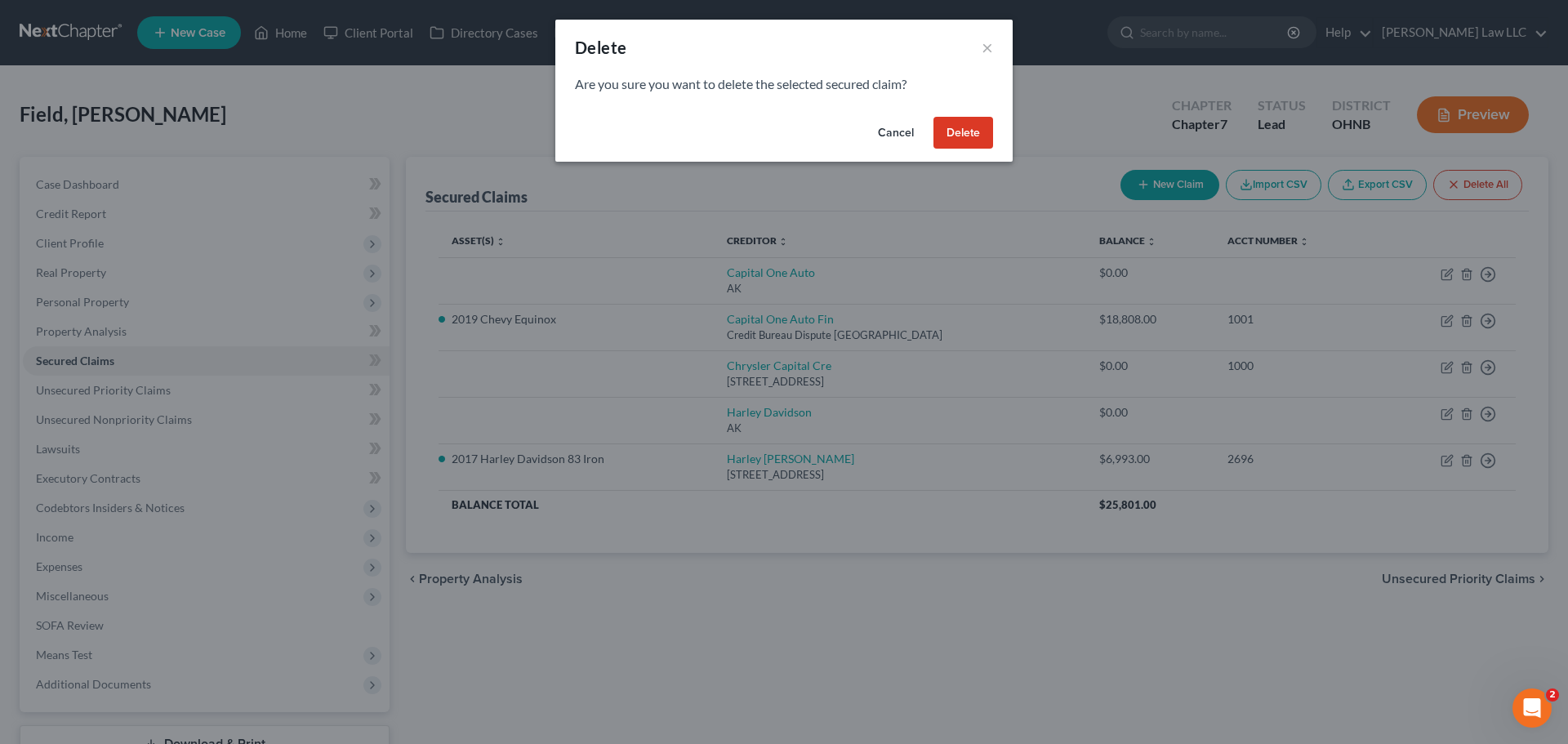
click at [961, 131] on button "Delete" at bounding box center [963, 133] width 59 height 33
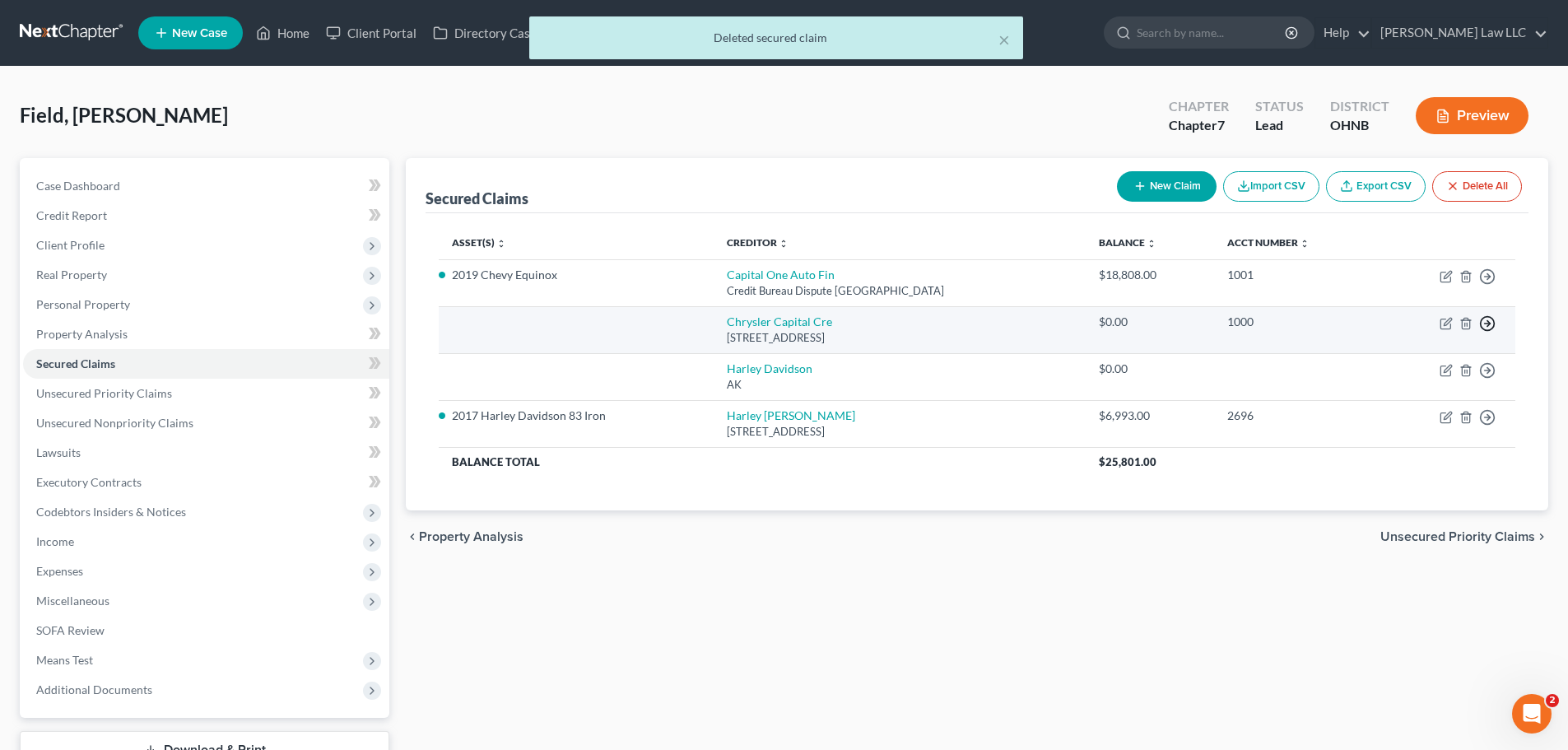
click at [1490, 280] on polyline "button" at bounding box center [1489, 277] width 3 height 6
click at [1412, 357] on link "Move to F" at bounding box center [1412, 362] width 137 height 28
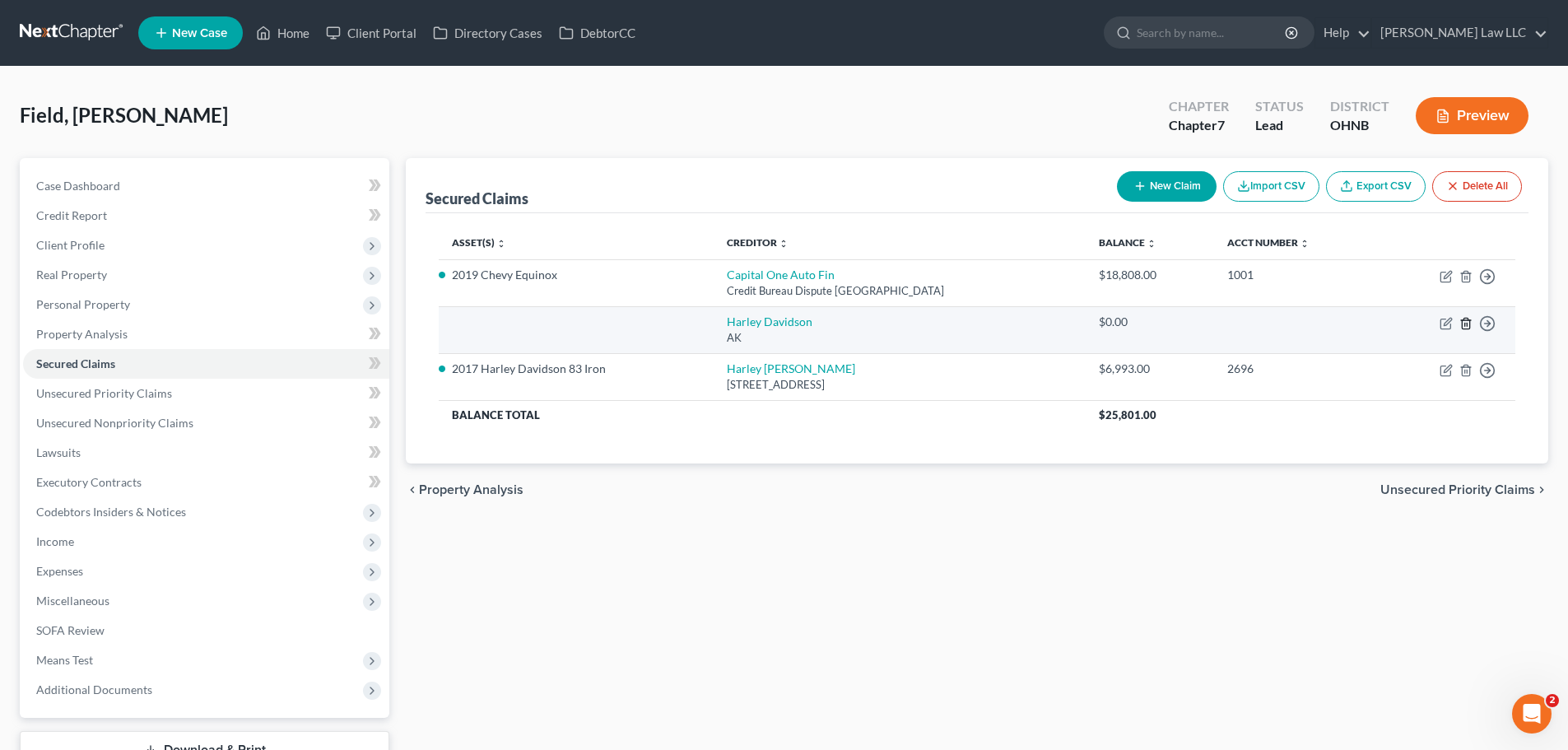
click at [1465, 323] on line "button" at bounding box center [1465, 324] width 0 height 3
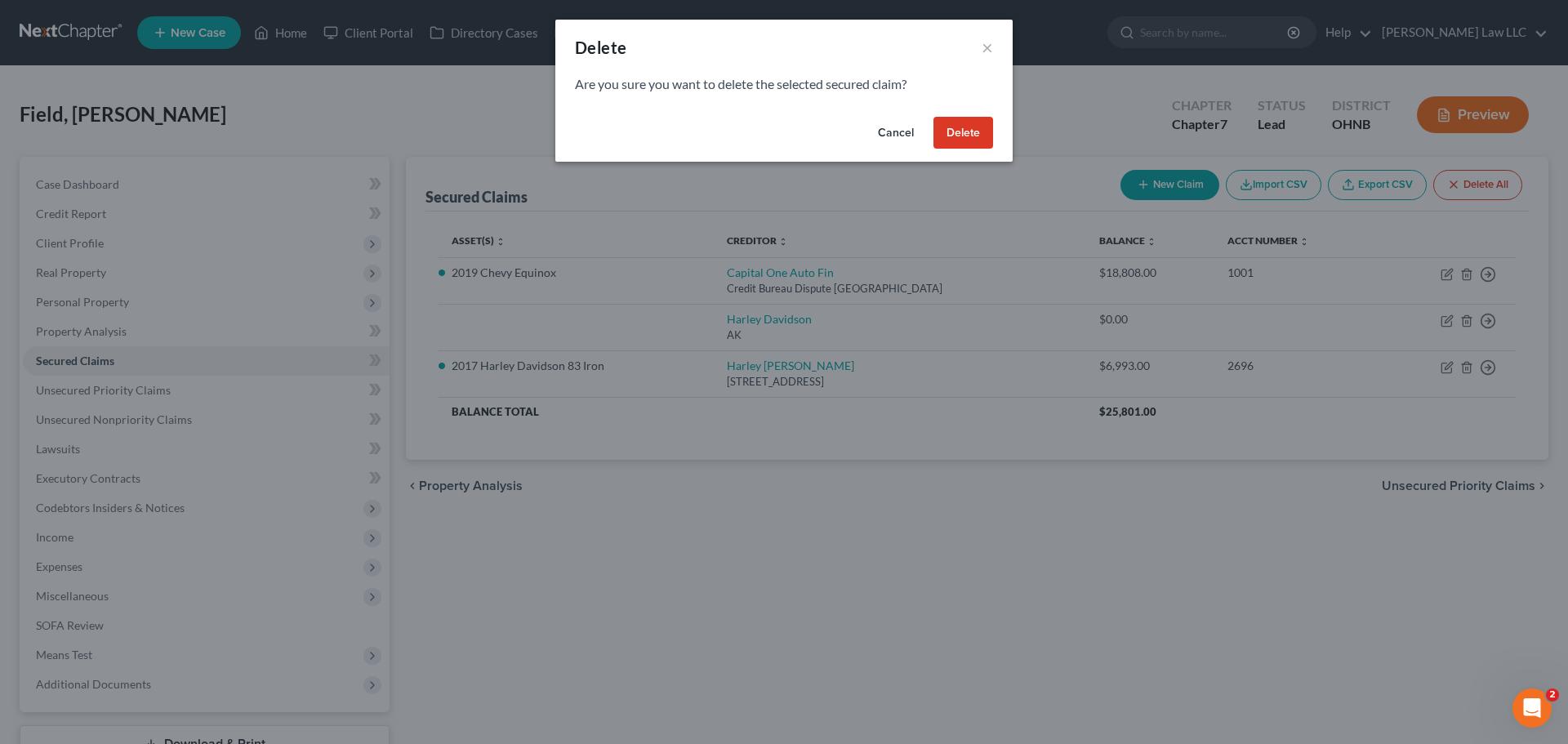
click at [971, 143] on button "Delete" at bounding box center [963, 133] width 59 height 33
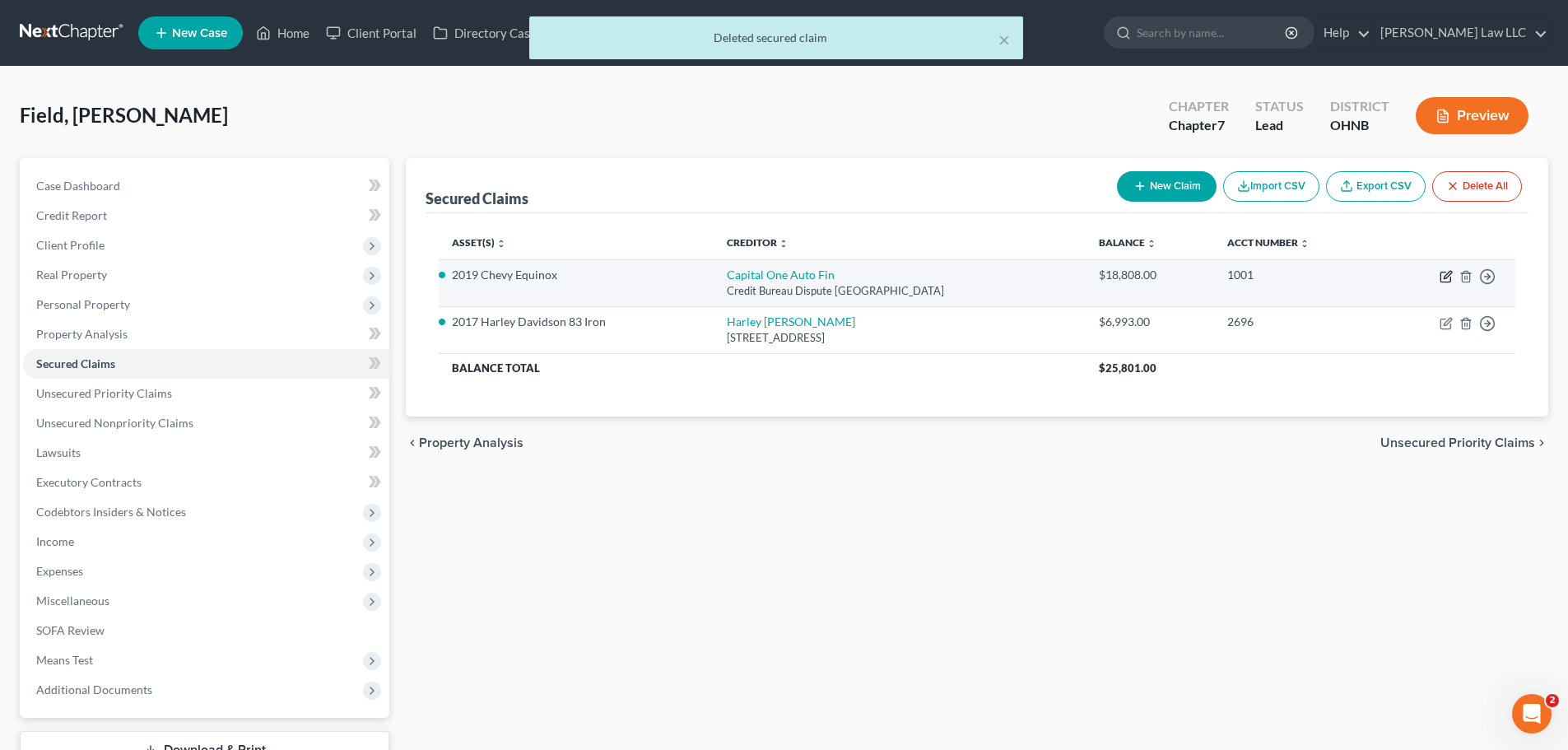
click at [1443, 278] on icon "button" at bounding box center [1446, 276] width 13 height 13
select select "45"
select select "5"
select select "2"
select select "0"
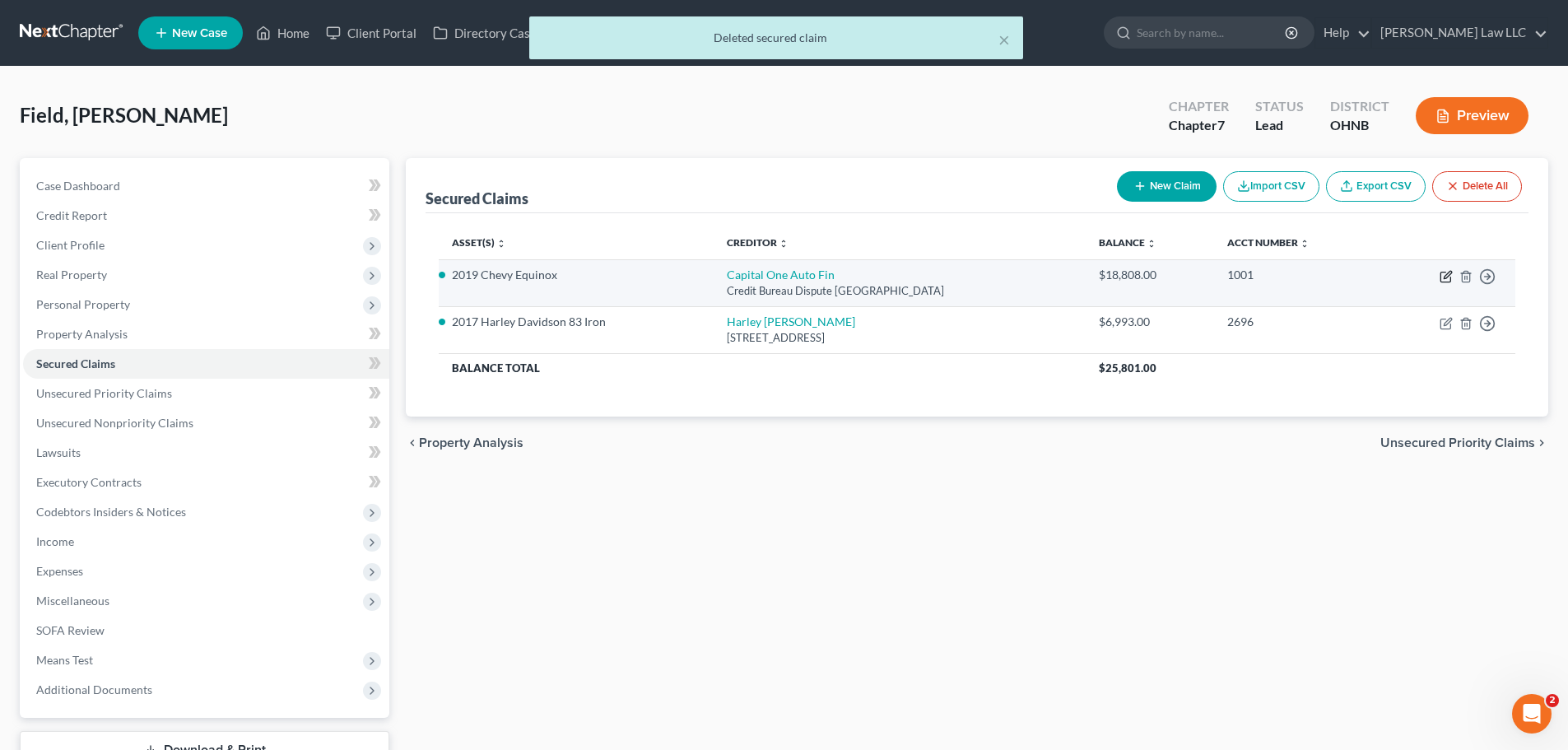
select select "0"
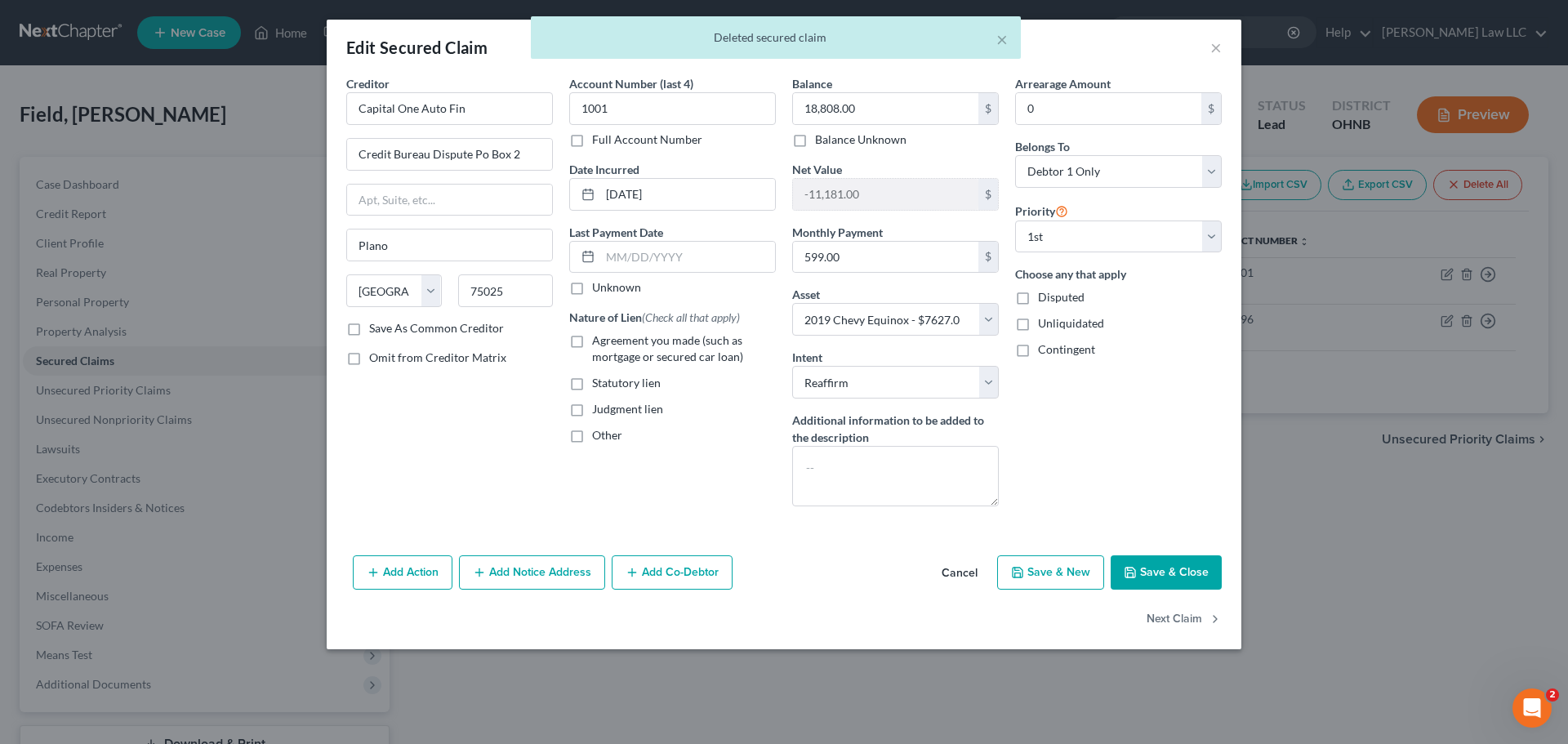
click at [654, 347] on span "Agreement you made (such as mortgage or secured car loan)" at bounding box center [667, 348] width 152 height 30
click at [609, 343] on input "Agreement you made (such as mortgage or secured car loan)" at bounding box center [603, 337] width 11 height 11
checkbox input "true"
click at [426, 490] on div "Creditor * Capital One Auto Fin Credit Bureau Dispute Po Box 2 Plano State [US_…" at bounding box center [449, 296] width 222 height 444
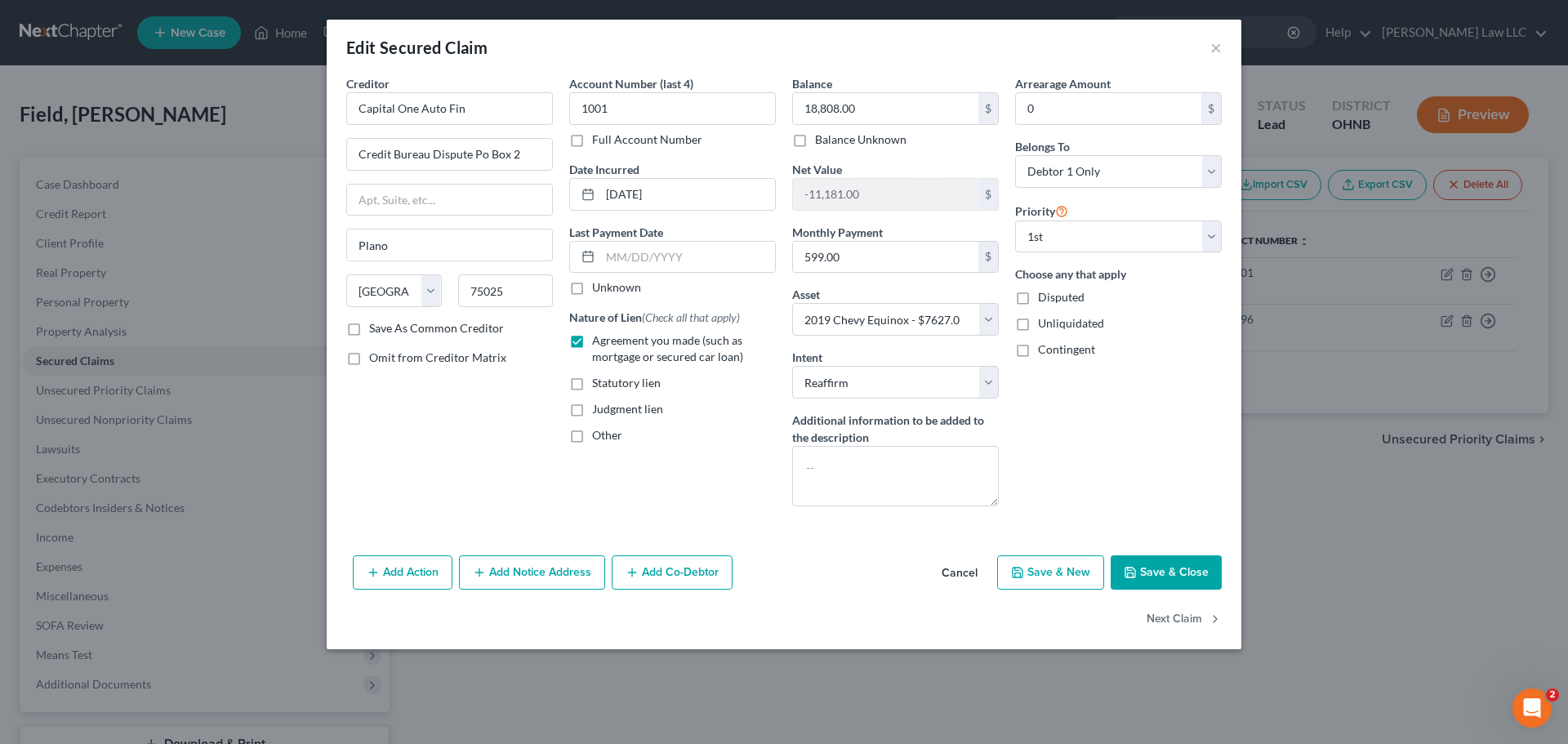
click at [485, 438] on div "Creditor * Capital One Auto Fin Credit Bureau Dispute Po Box 2 Plano State [US_…" at bounding box center [449, 296] width 222 height 444
click at [457, 414] on div "Creditor * Capital One Auto Fin Credit Bureau Dispute Po Box 2 Plano State [US_…" at bounding box center [449, 296] width 222 height 444
click at [465, 460] on div "Creditor * Capital One Auto Fin Credit Bureau Dispute Po Box 2 Plano State [US_…" at bounding box center [449, 296] width 222 height 444
click at [484, 463] on div "Creditor * Capital One Auto Fin Credit Bureau Dispute Po Box 2 Plano State [US_…" at bounding box center [449, 296] width 222 height 444
click at [515, 428] on div "Creditor * Capital One Auto Fin Credit Bureau Dispute Po Box 2 Plano State [US_…" at bounding box center [449, 296] width 222 height 444
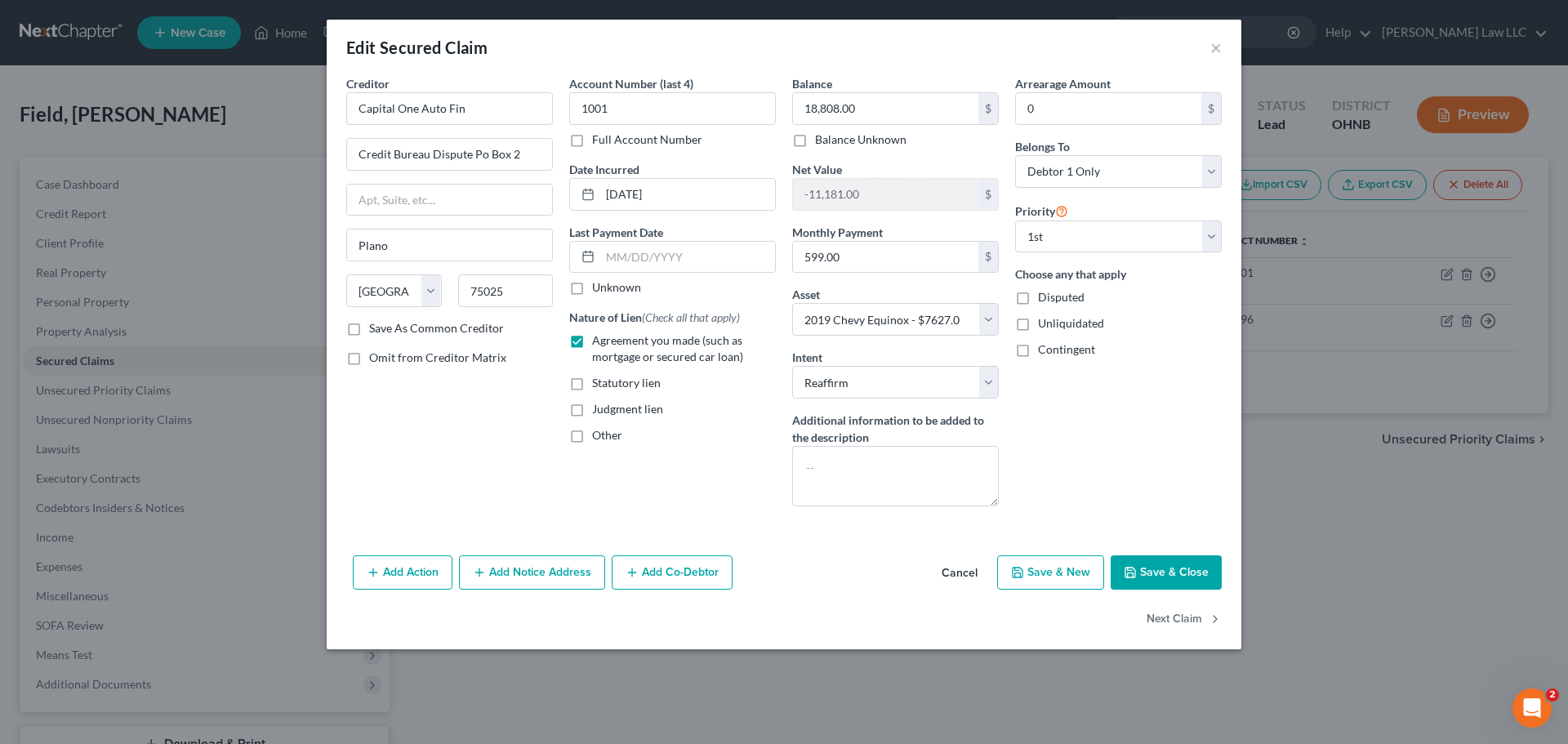
click at [1166, 576] on button "Save & Close" at bounding box center [1166, 572] width 111 height 34
select select
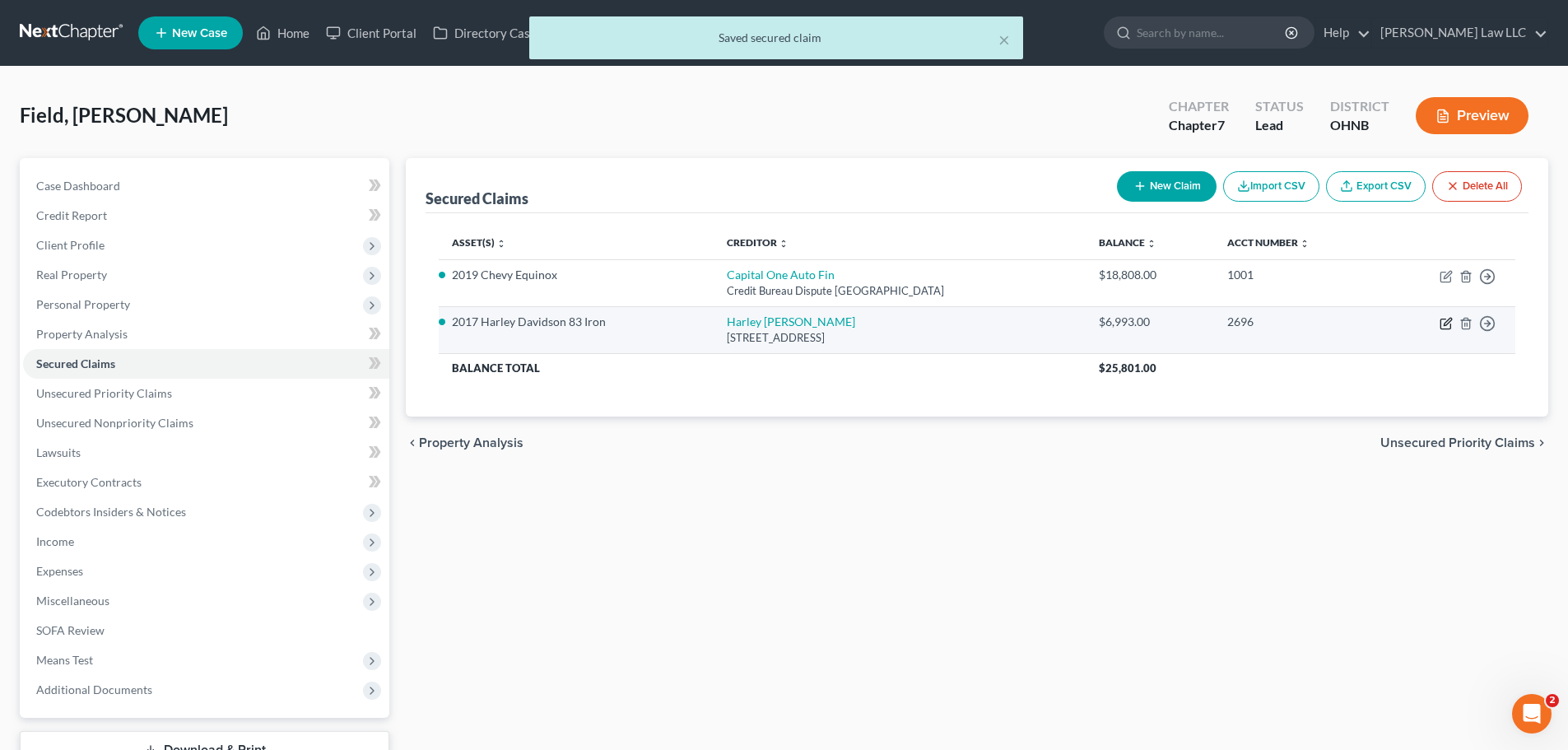
click at [1446, 326] on icon "button" at bounding box center [1446, 323] width 13 height 13
select select "31"
select select "0"
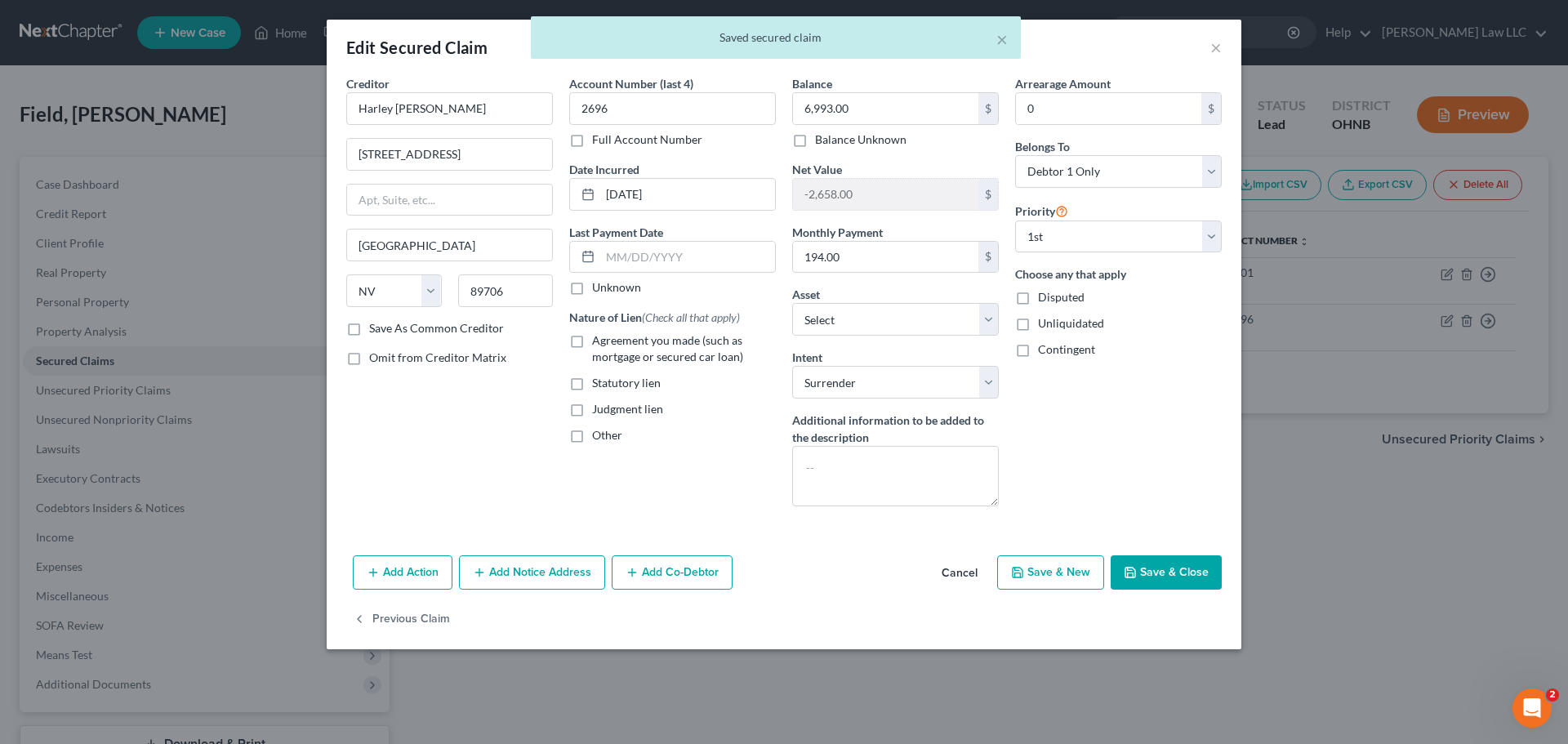
click at [612, 341] on span "Agreement you made (such as mortgage or secured car loan)" at bounding box center [667, 348] width 152 height 30
click at [609, 341] on input "Agreement you made (such as mortgage or secured car loan)" at bounding box center [603, 337] width 11 height 11
checkbox input "true"
click at [492, 475] on div "Creditor * Harley [PERSON_NAME] [GEOGRAPHIC_DATA] [GEOGRAPHIC_DATA][US_STATE] […" at bounding box center [449, 296] width 222 height 444
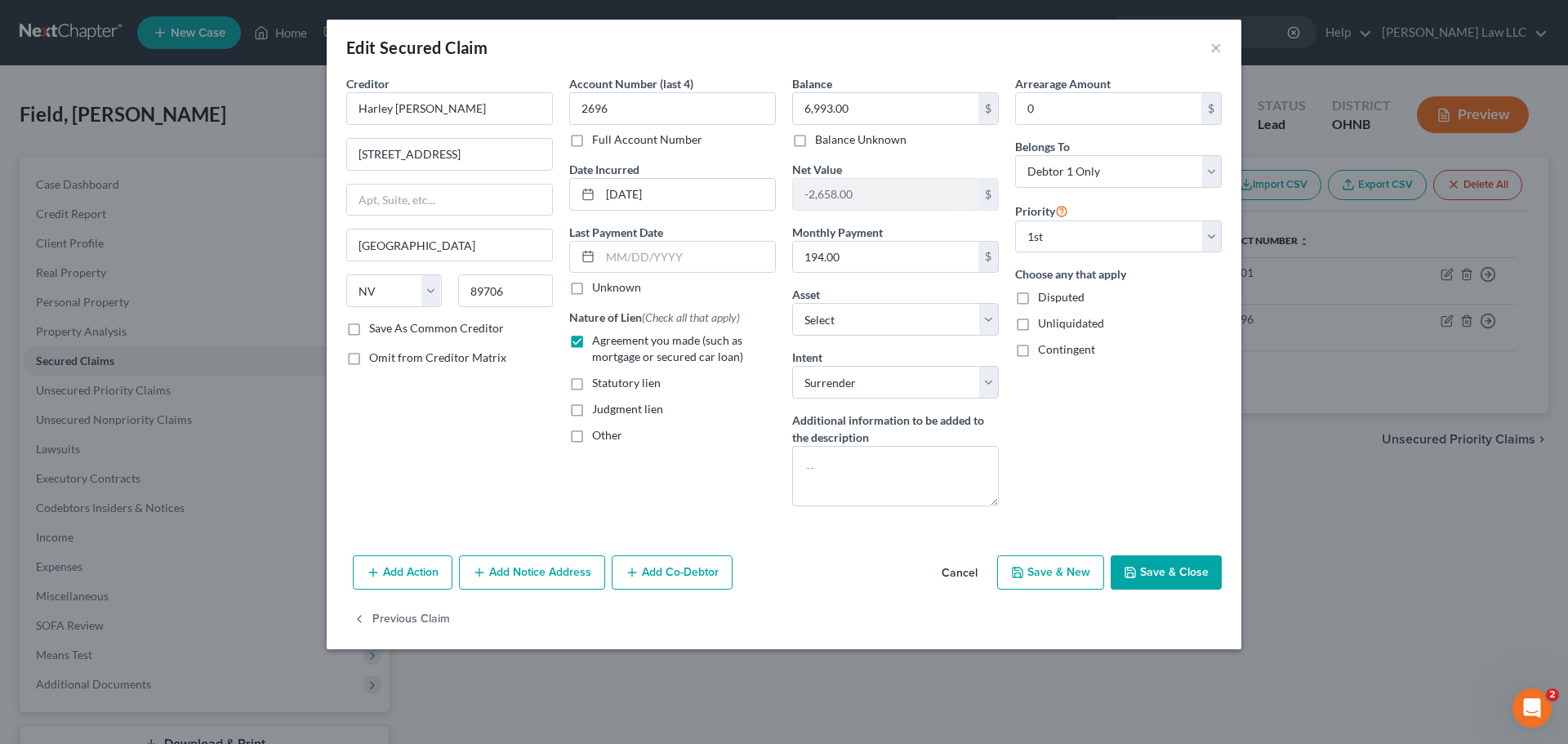
click at [1146, 566] on button "Save & Close" at bounding box center [1166, 572] width 111 height 34
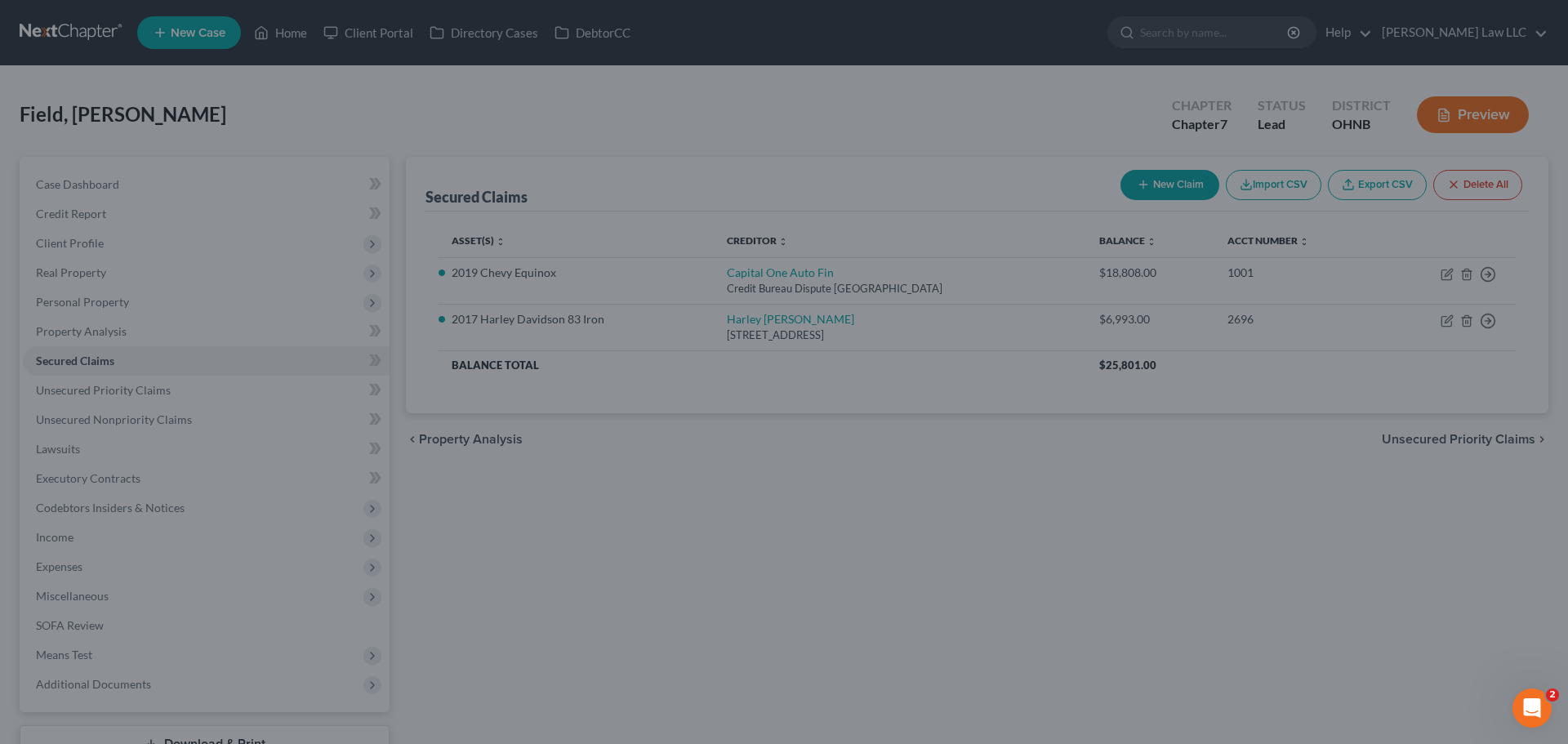
select select "6"
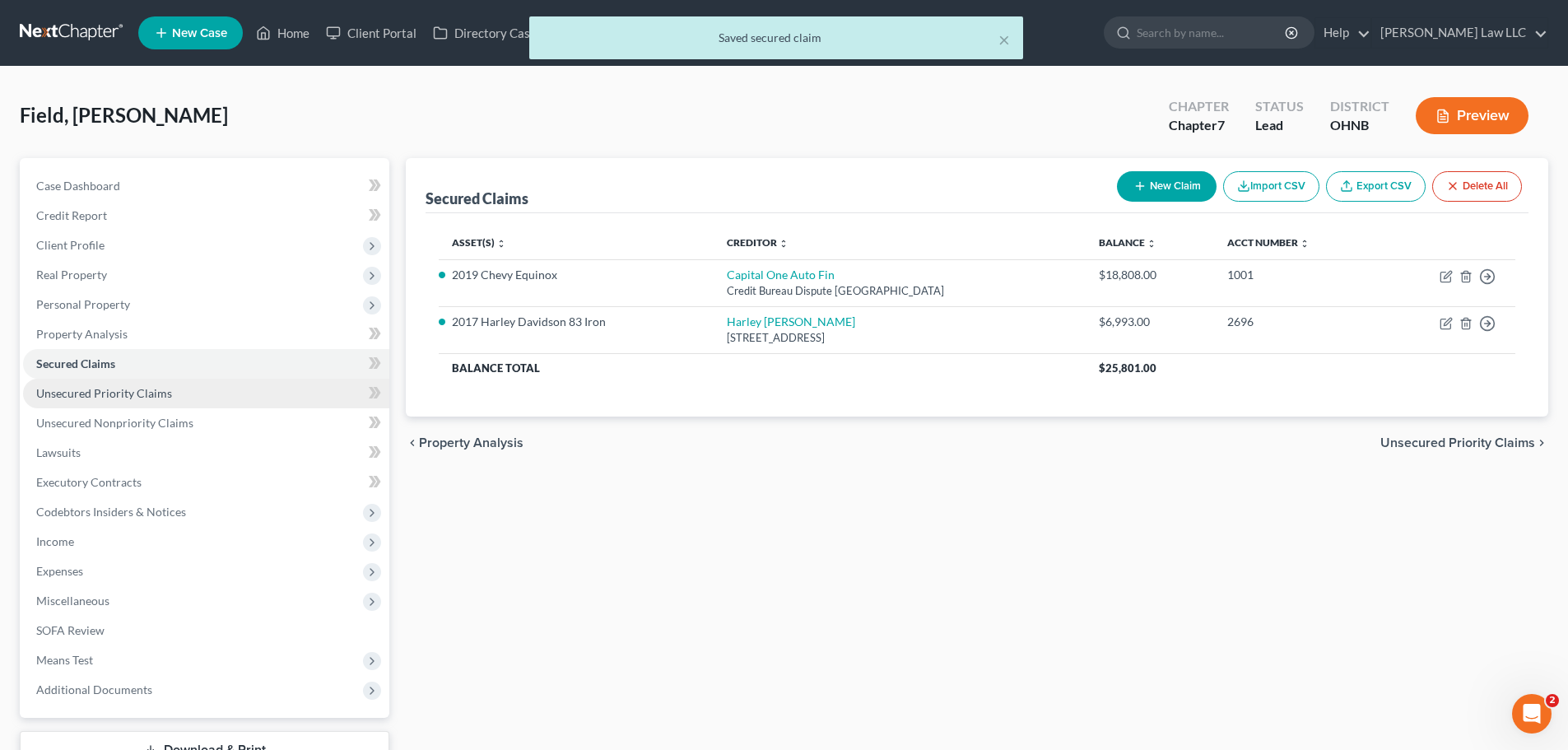
click at [65, 398] on span "Unsecured Priority Claims" at bounding box center [104, 393] width 136 height 14
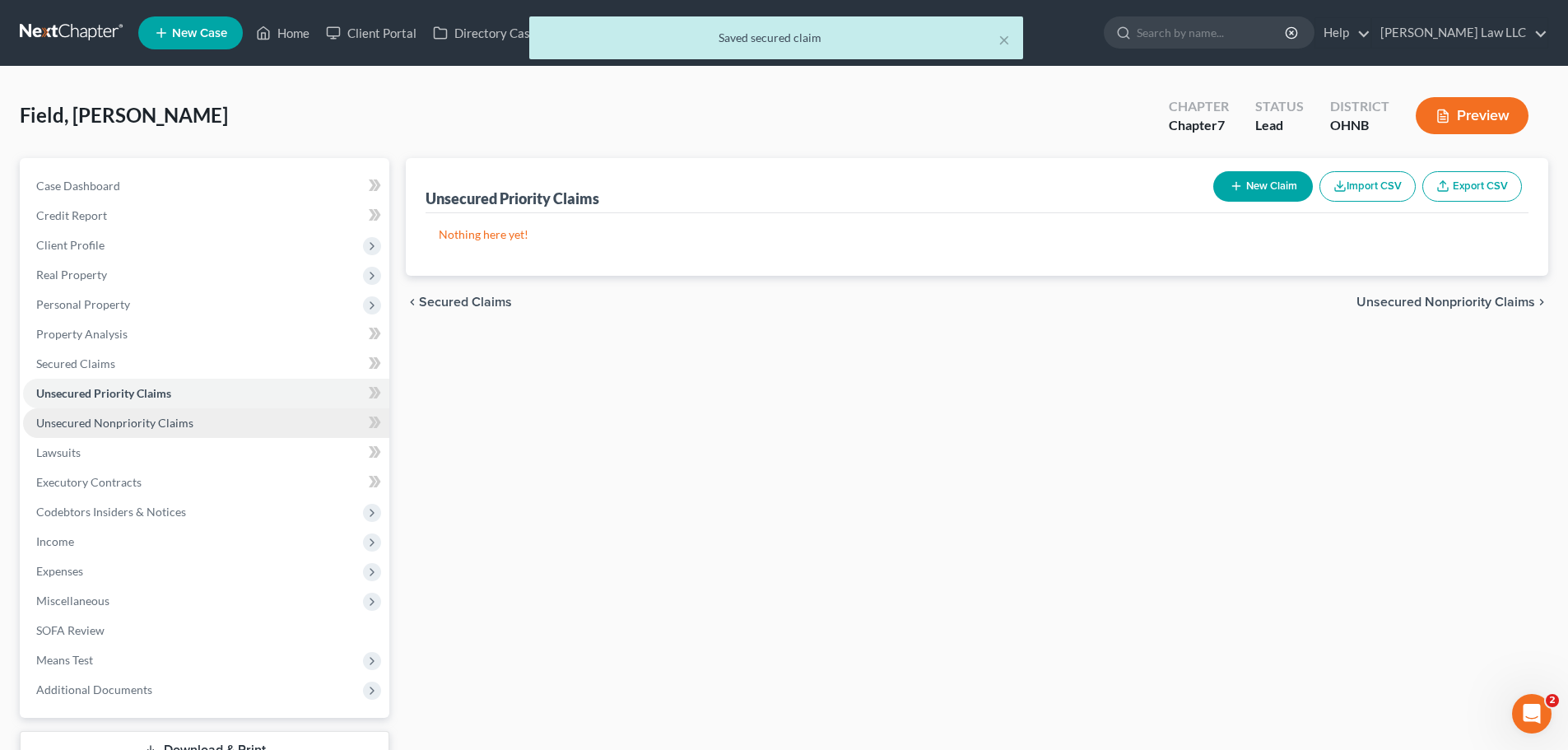
click at [104, 427] on span "Unsecured Nonpriority Claims" at bounding box center [115, 422] width 158 height 14
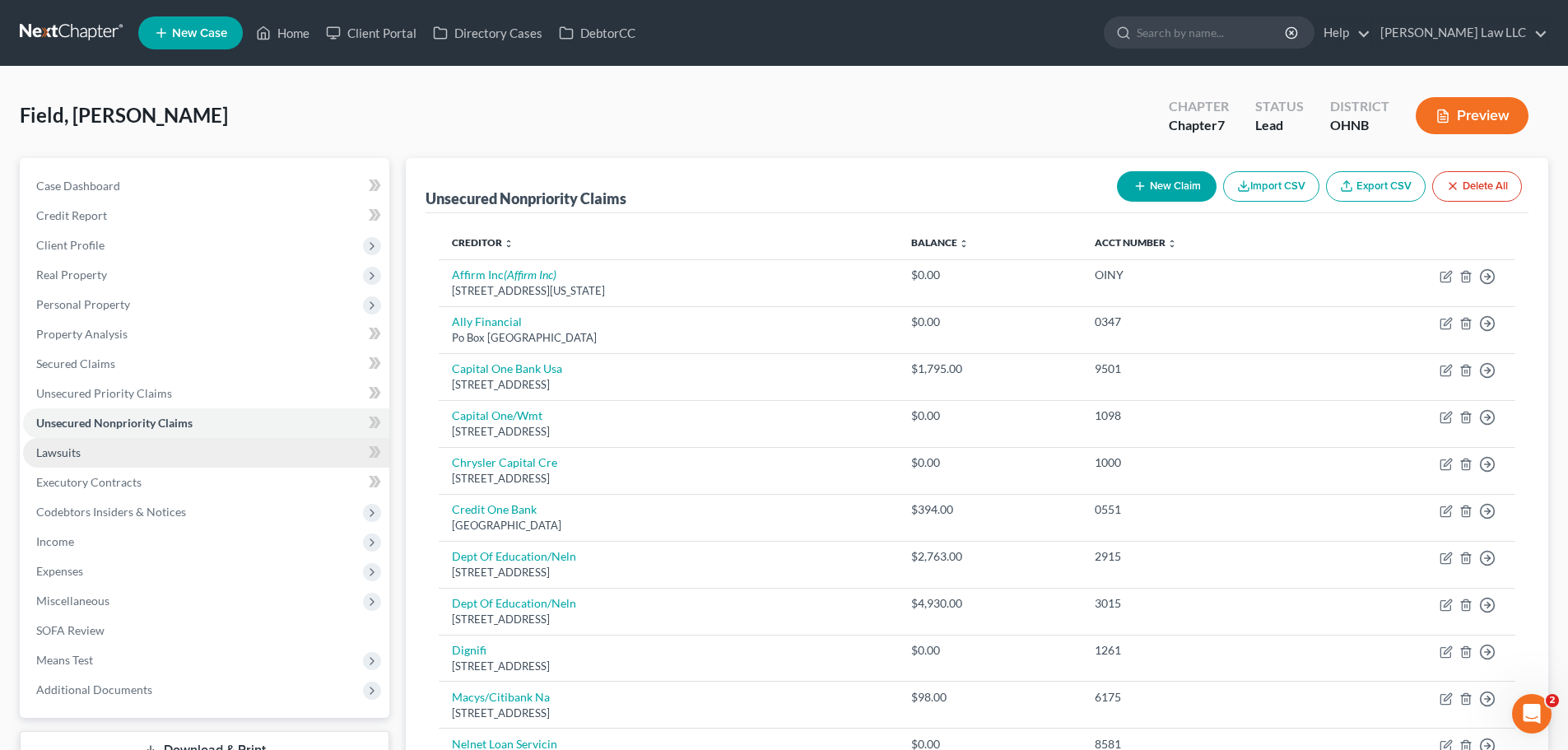
click at [102, 455] on link "Lawsuits" at bounding box center [207, 452] width 366 height 29
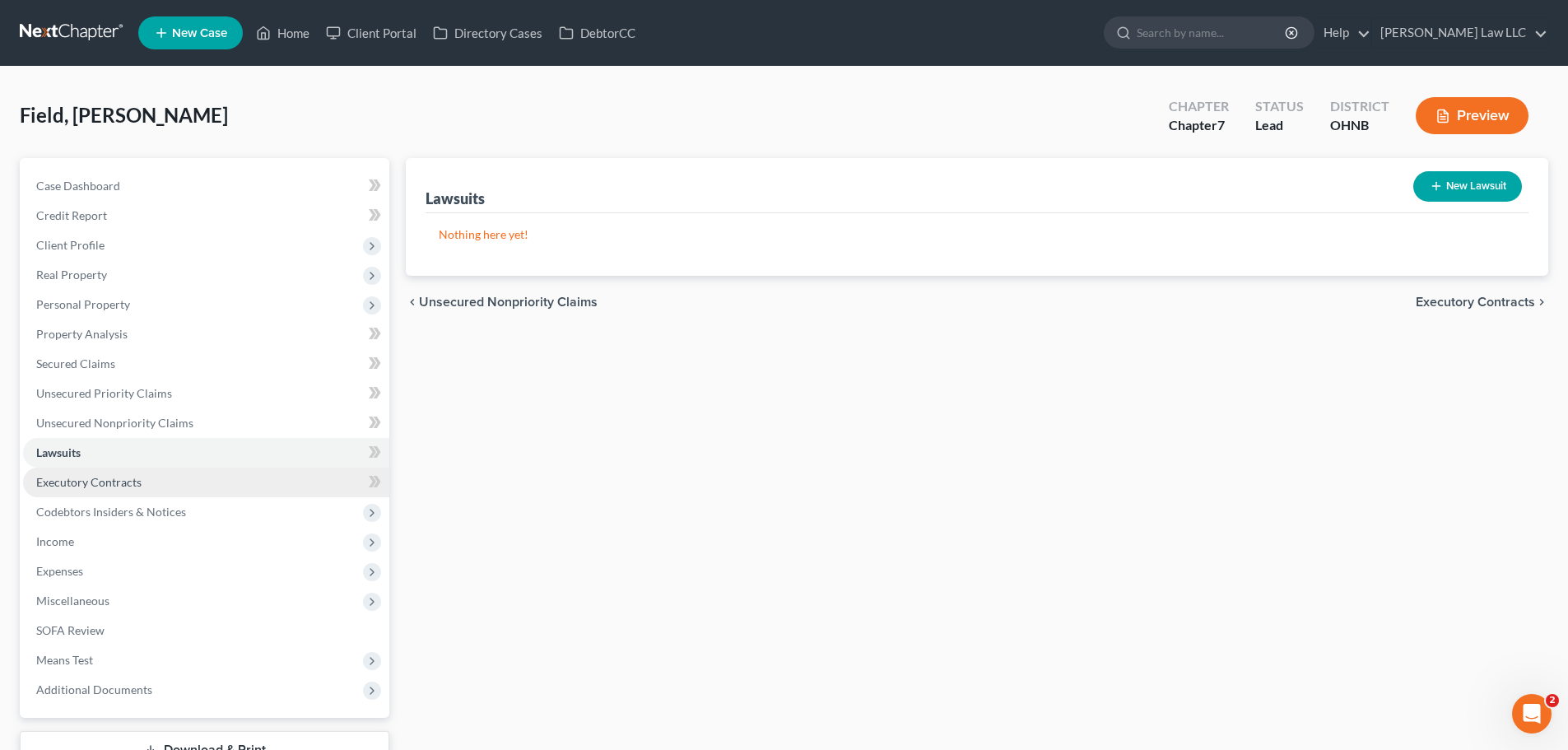
click at [126, 475] on span "Executory Contracts" at bounding box center [89, 482] width 106 height 14
click at [76, 452] on span "Lawsuits" at bounding box center [58, 452] width 44 height 14
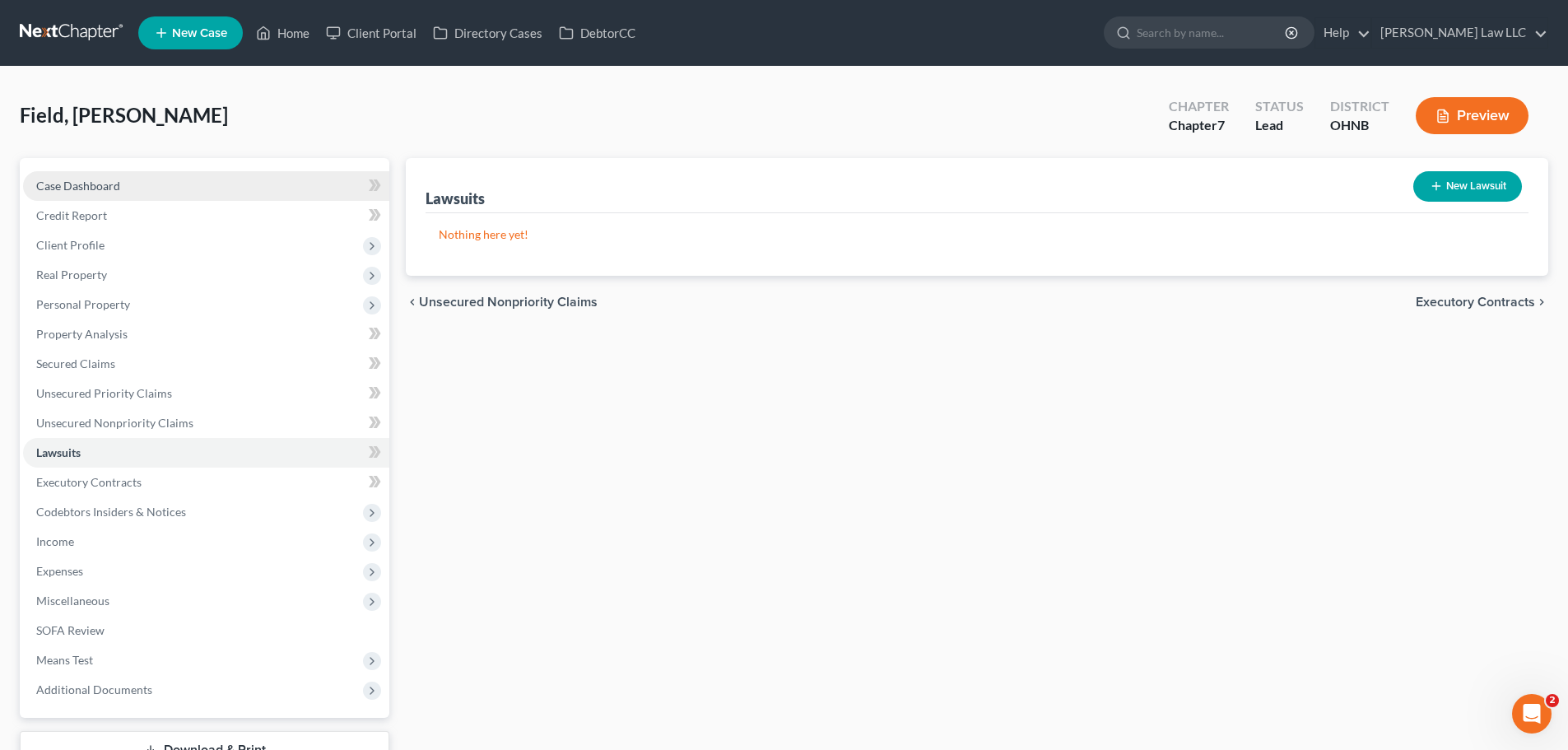
click at [109, 186] on span "Case Dashboard" at bounding box center [78, 185] width 84 height 14
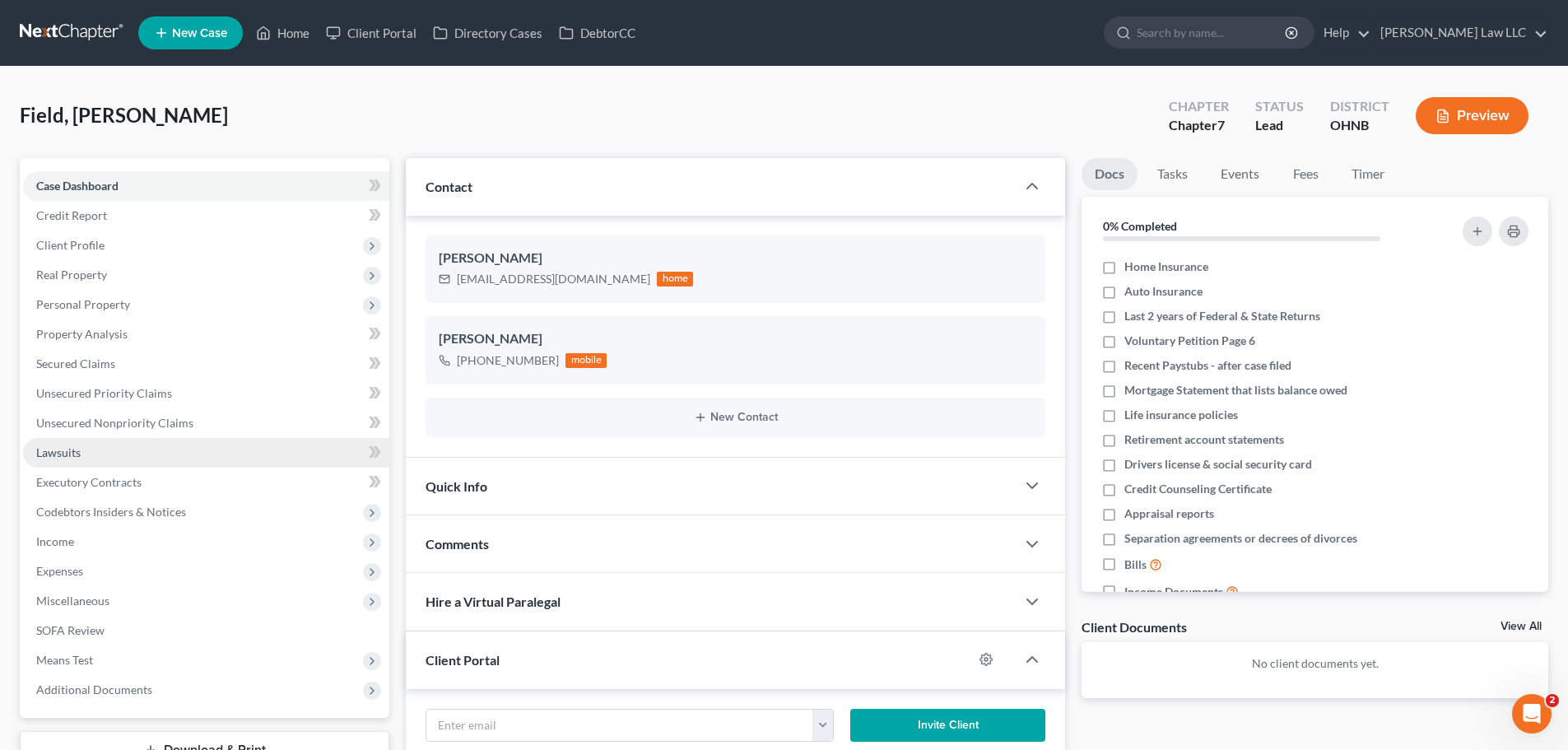
click at [90, 457] on link "Lawsuits" at bounding box center [207, 452] width 366 height 29
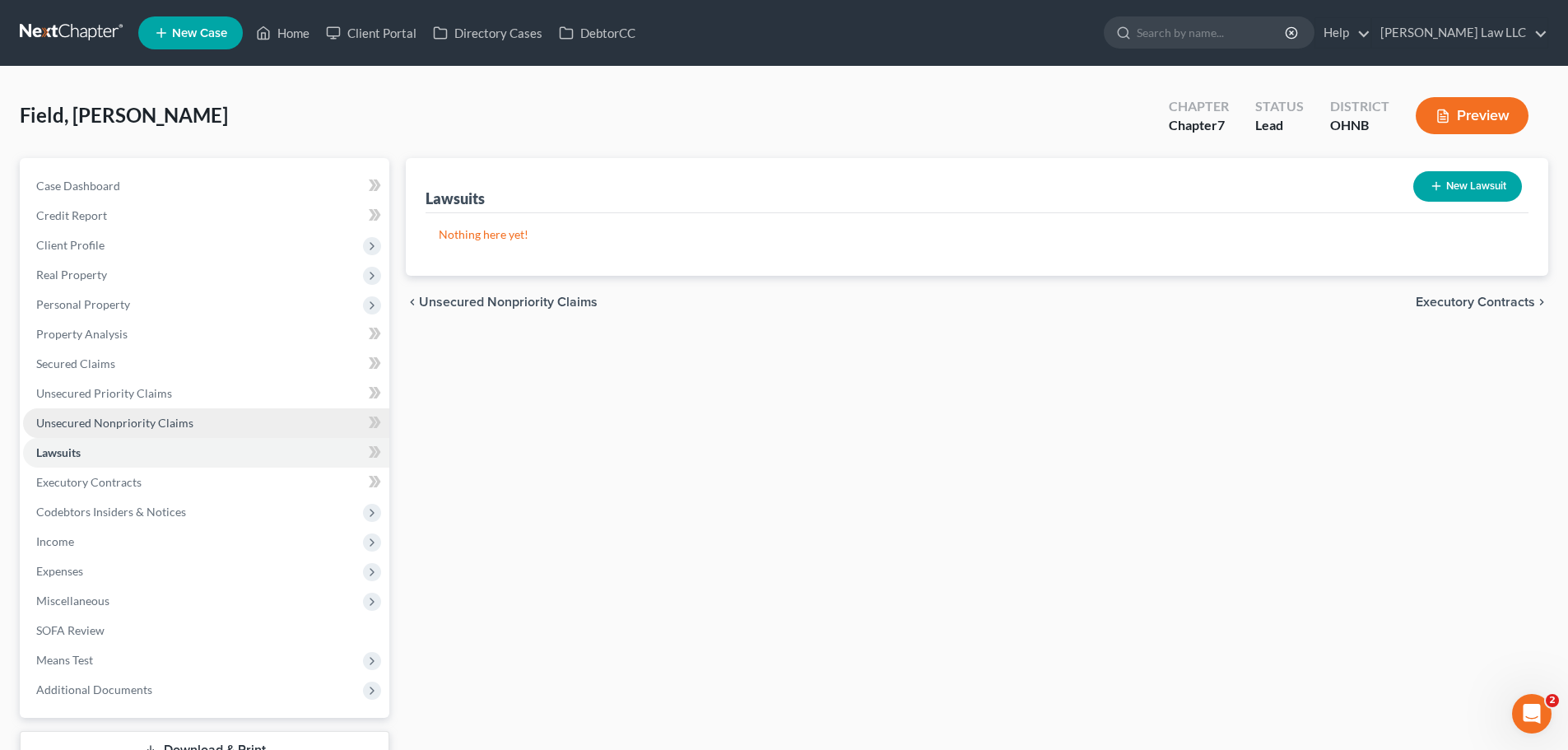
click at [107, 419] on span "Unsecured Nonpriority Claims" at bounding box center [115, 422] width 158 height 14
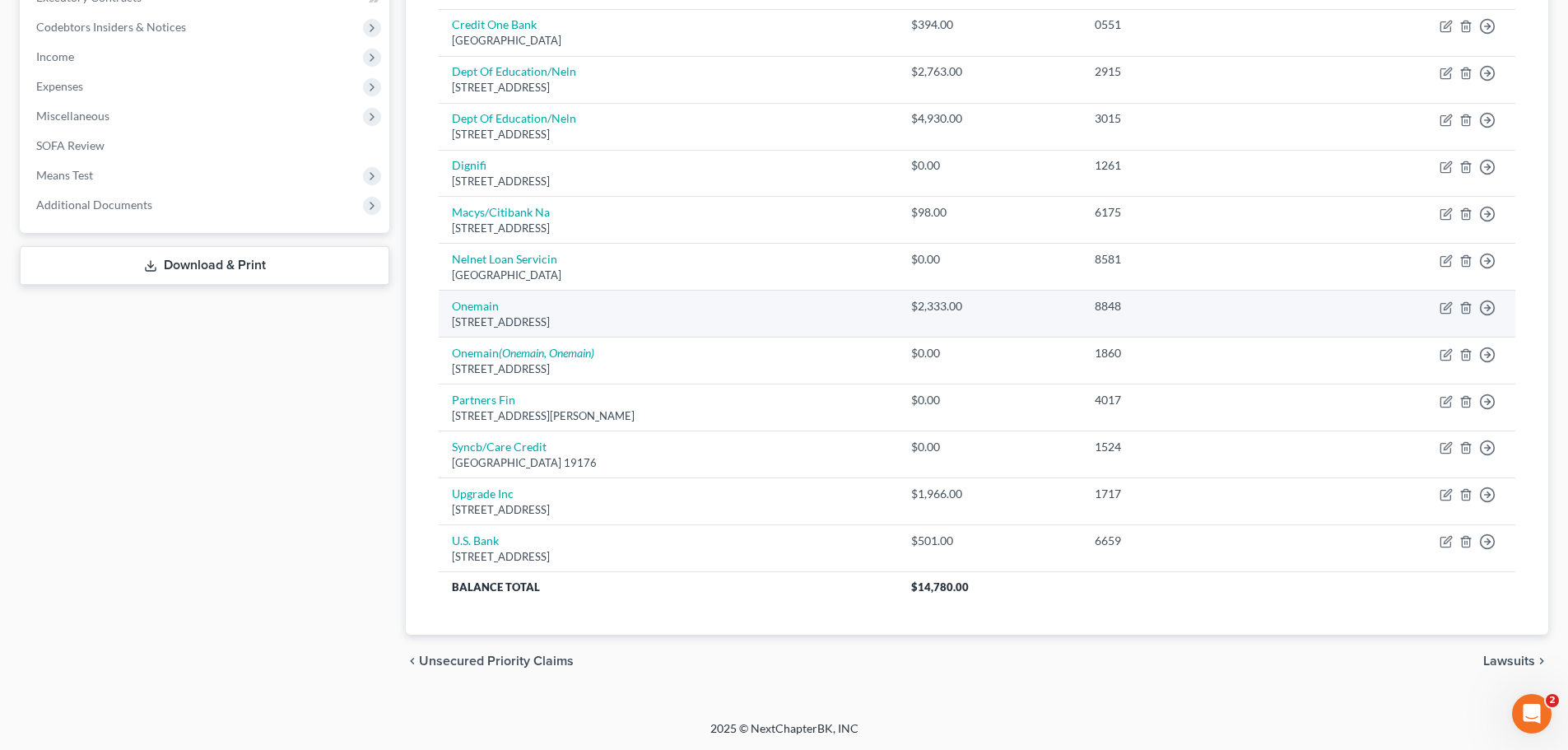
scroll to position [238, 0]
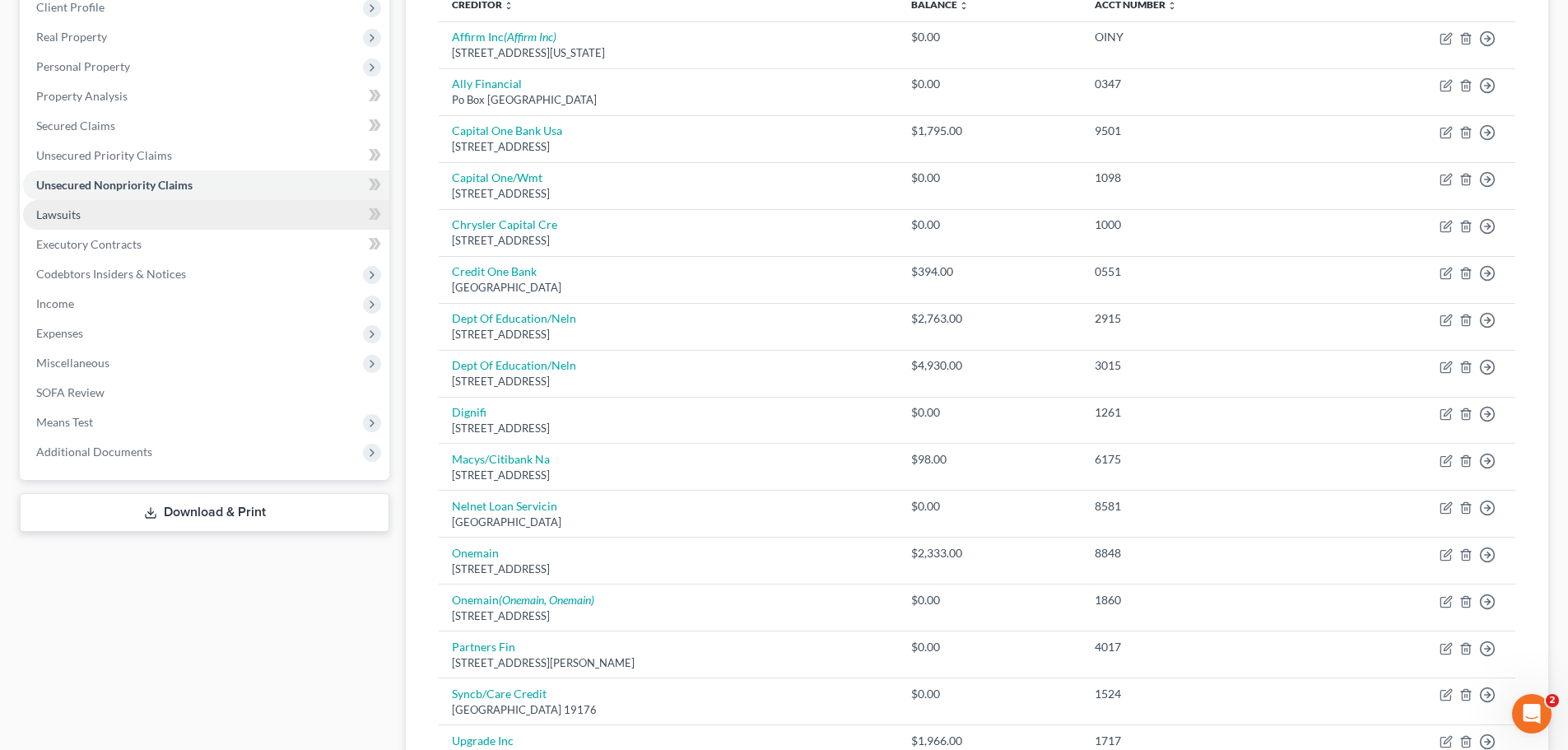
click at [74, 208] on span "Lawsuits" at bounding box center [58, 214] width 44 height 14
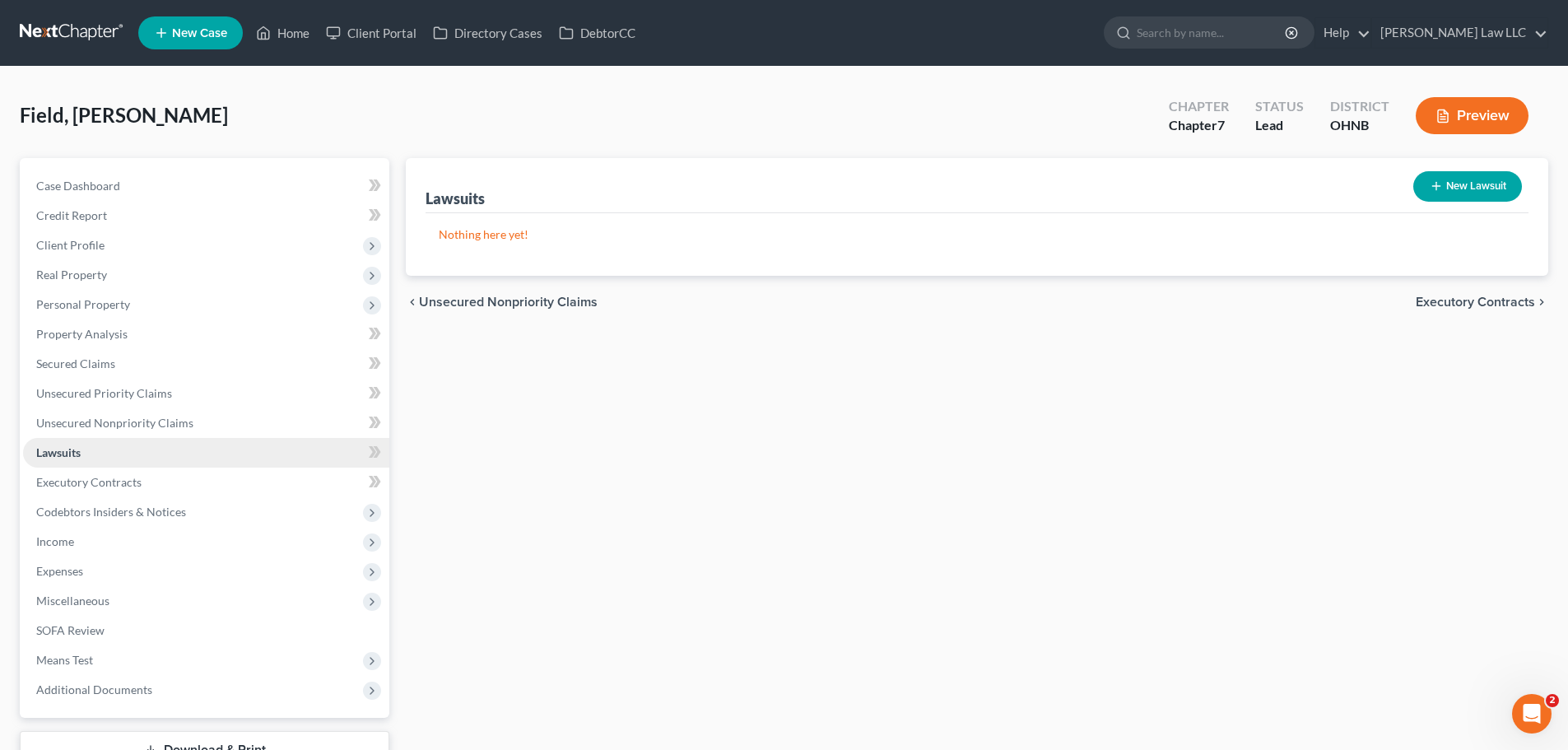
click at [80, 453] on span "Lawsuits" at bounding box center [58, 452] width 44 height 14
click at [164, 126] on div "Field, [PERSON_NAME] Upgraded Chapter Chapter 7 Status Lead District OHNB Previ…" at bounding box center [784, 121] width 1529 height 71
drag, startPoint x: 124, startPoint y: 118, endPoint x: 43, endPoint y: 119, distance: 81.0
click at [28, 128] on div "Field, [PERSON_NAME] Upgraded Chapter Chapter 7 Status Lead District OHNB Previ…" at bounding box center [784, 121] width 1529 height 71
click at [156, 107] on div "Field, [PERSON_NAME] Upgraded Chapter Chapter 7 Status Lead District OHNB Previ…" at bounding box center [784, 121] width 1529 height 71
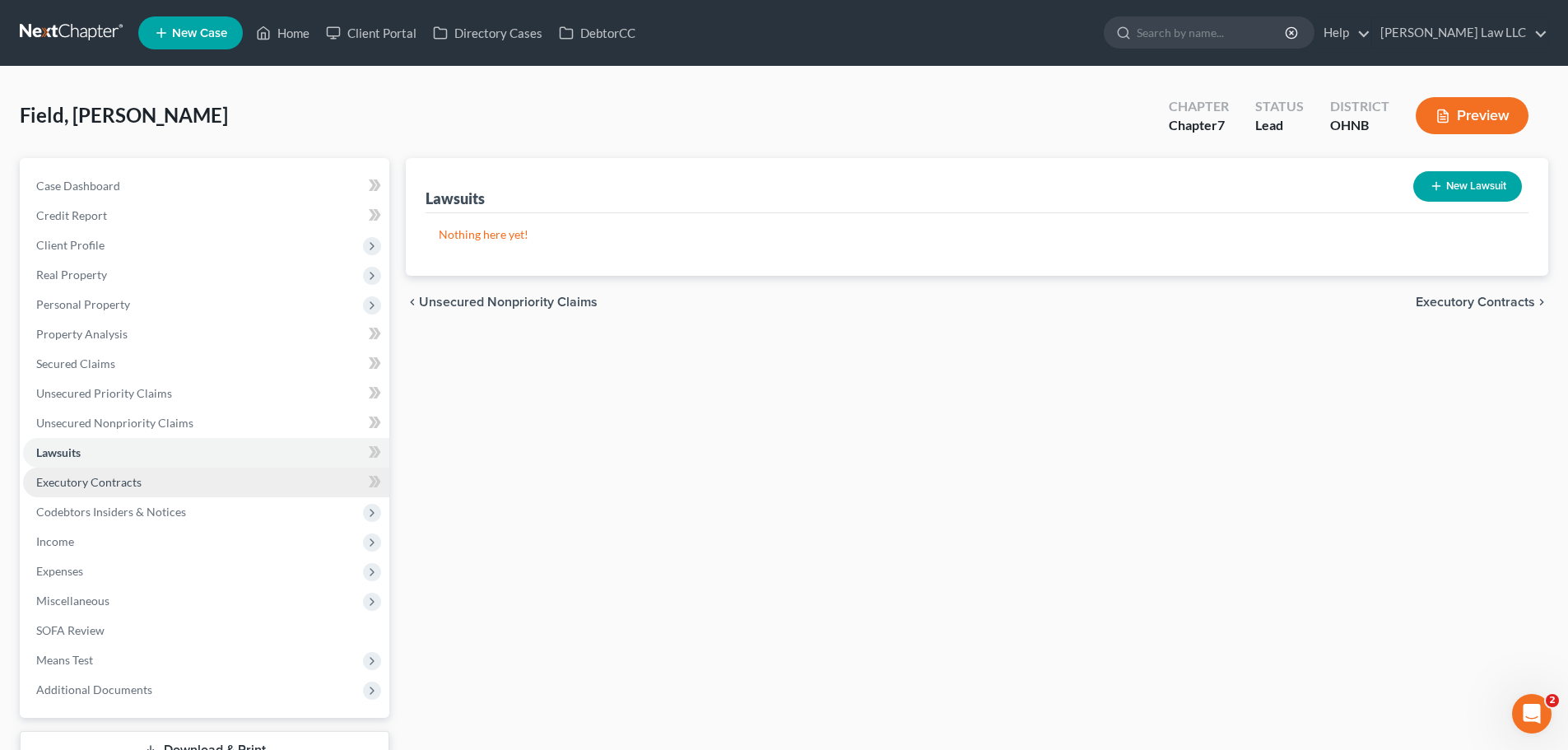
click at [100, 481] on span "Executory Contracts" at bounding box center [89, 482] width 106 height 14
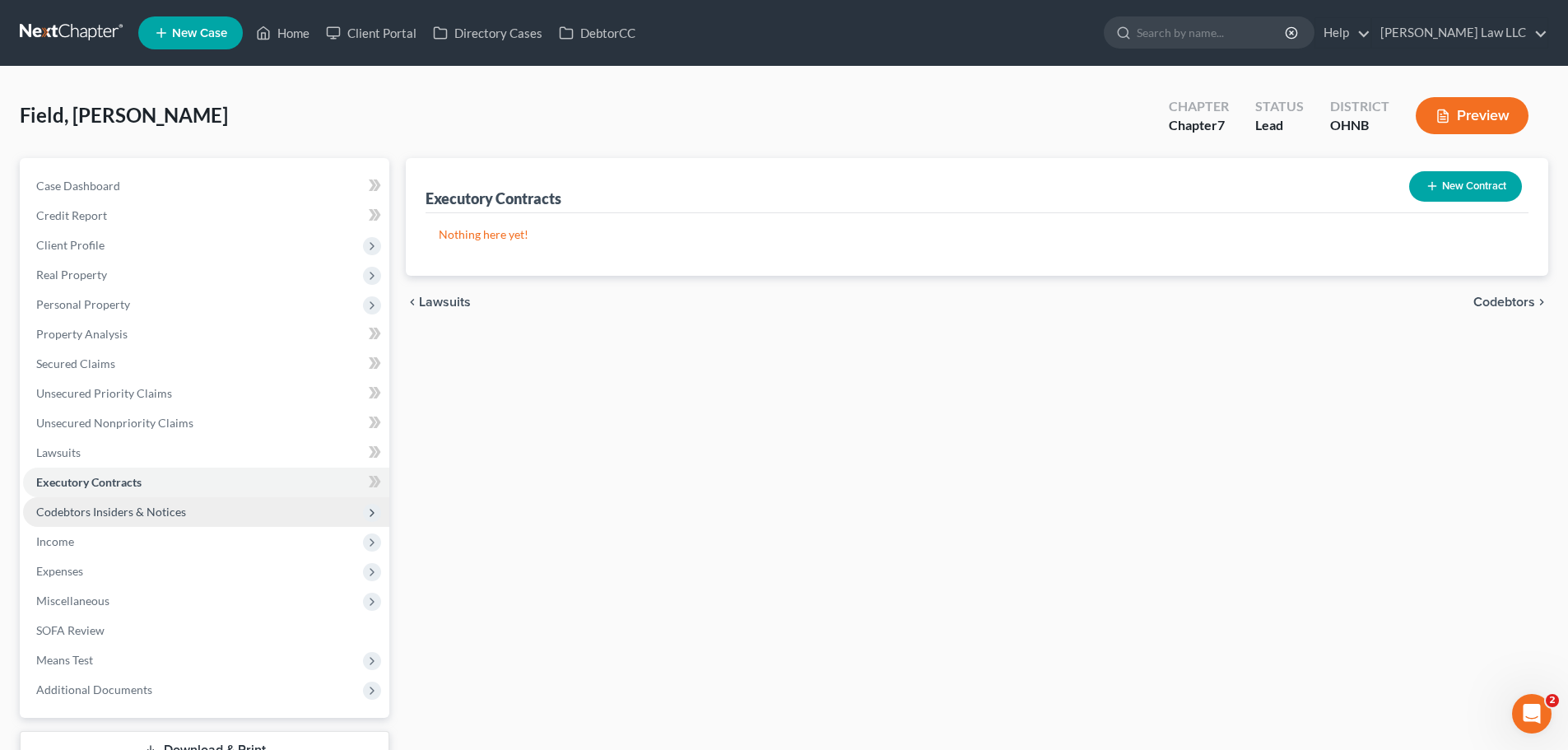
click at [137, 508] on span "Codebtors Insiders & Notices" at bounding box center [111, 511] width 150 height 14
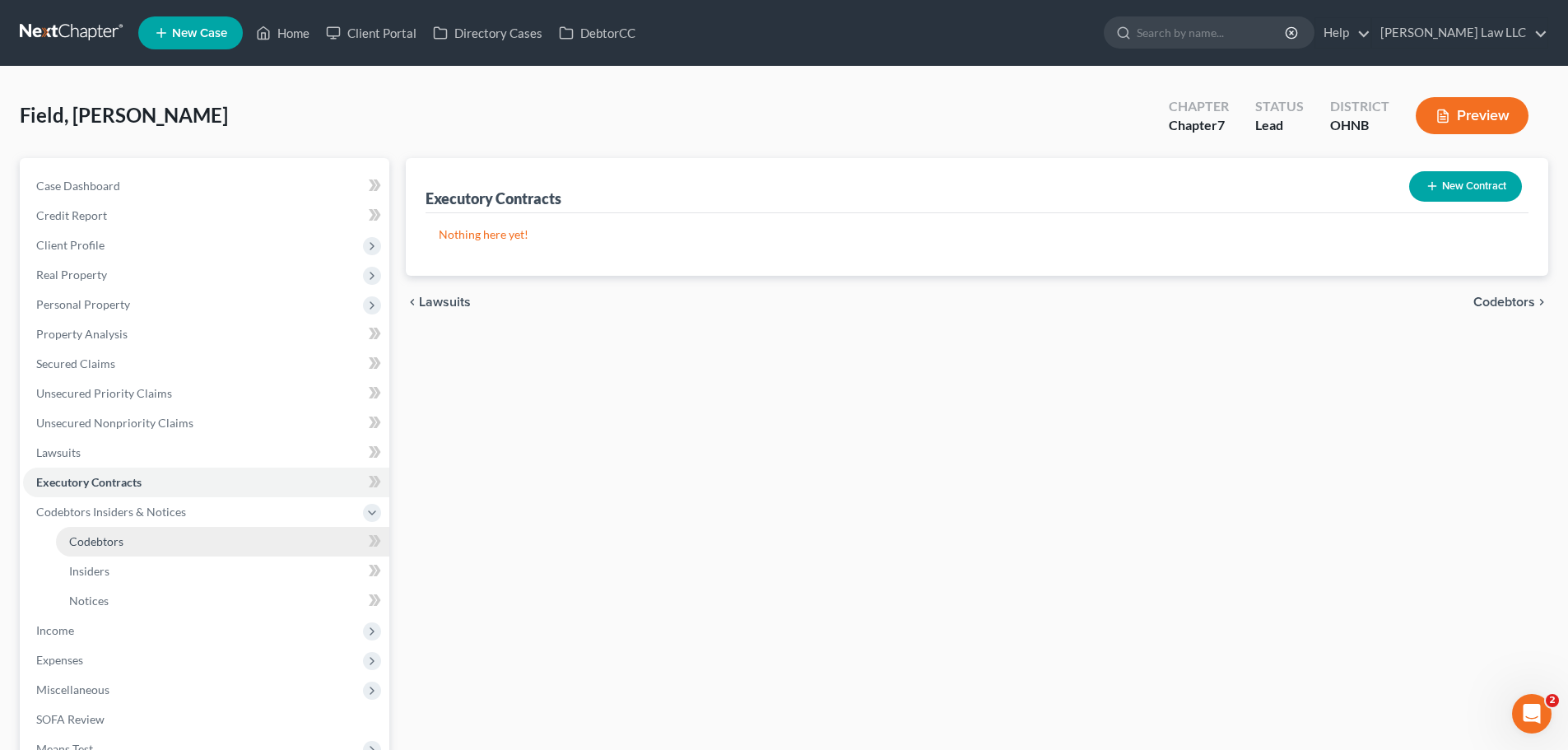
click at [134, 539] on link "Codebtors" at bounding box center [222, 541] width 333 height 29
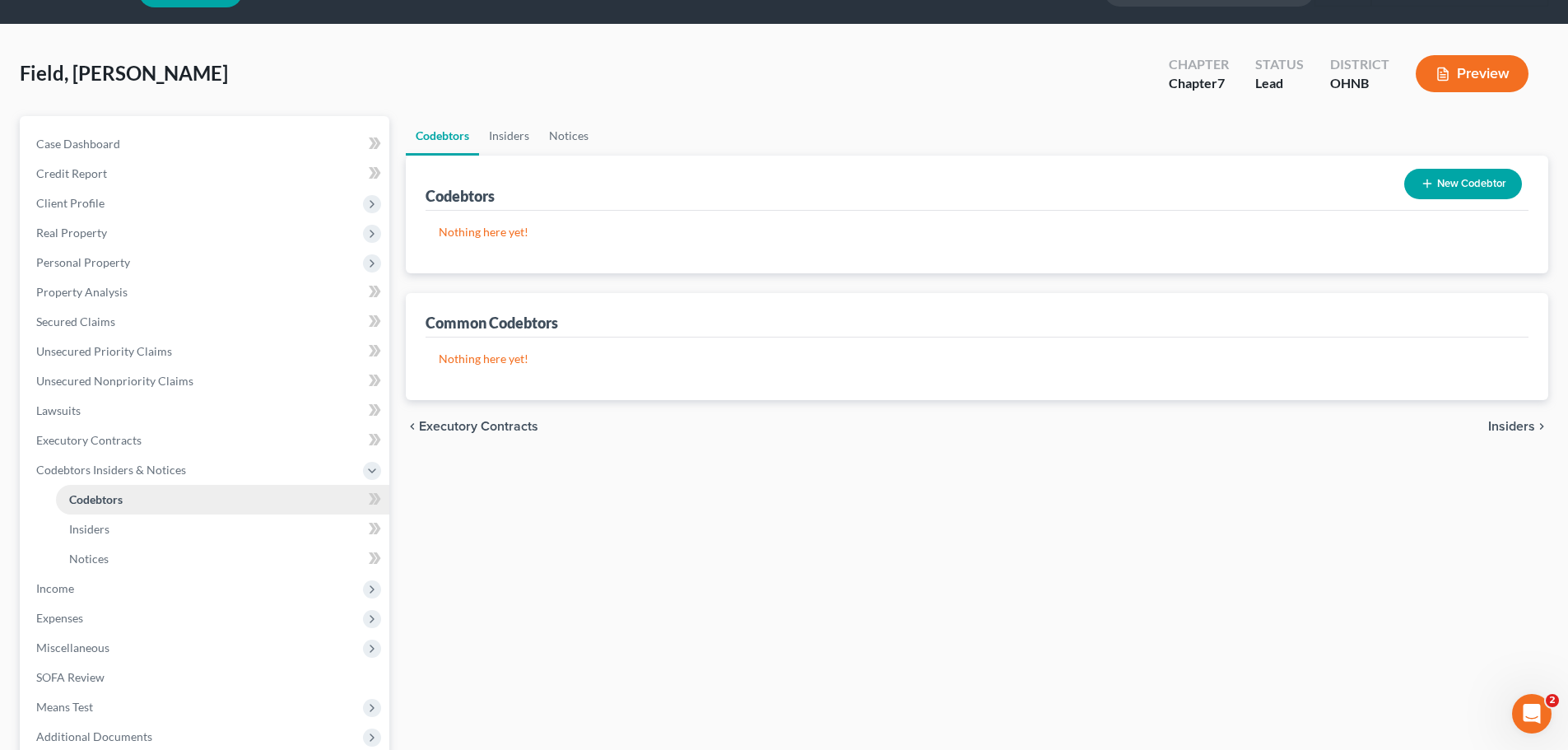
scroll to position [82, 0]
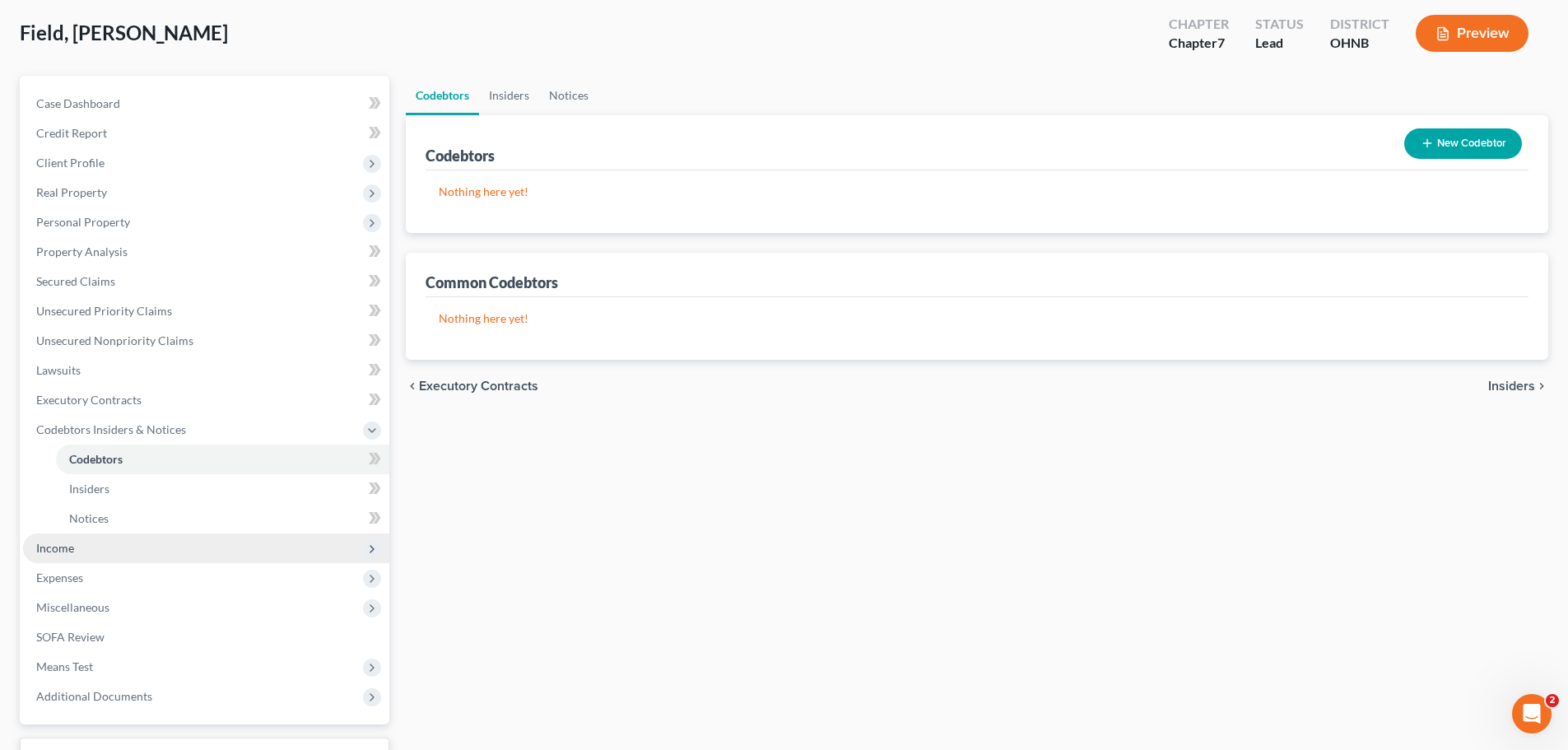
click at [74, 542] on span "Income" at bounding box center [207, 548] width 366 height 29
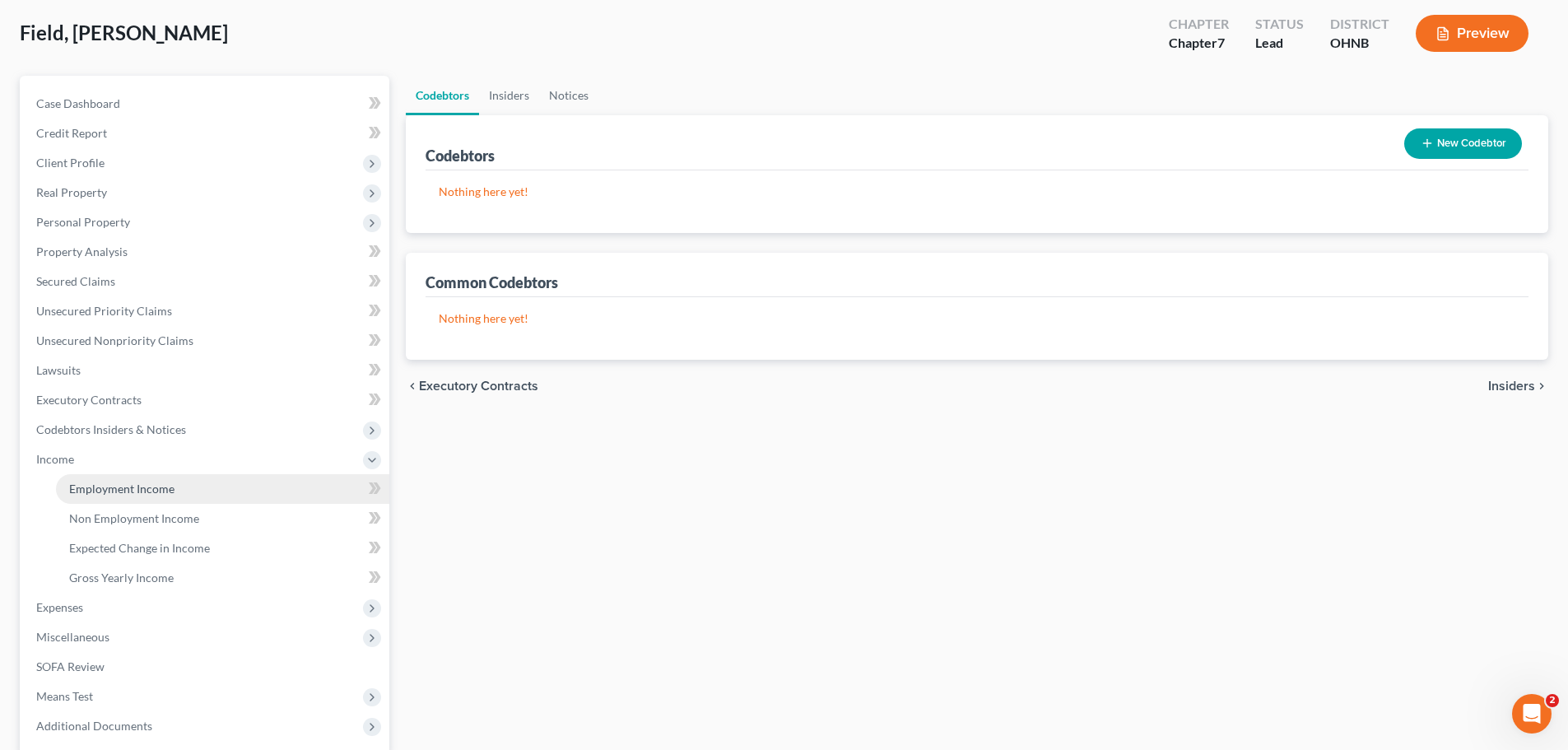
click at [136, 492] on span "Employment Income" at bounding box center [122, 489] width 106 height 14
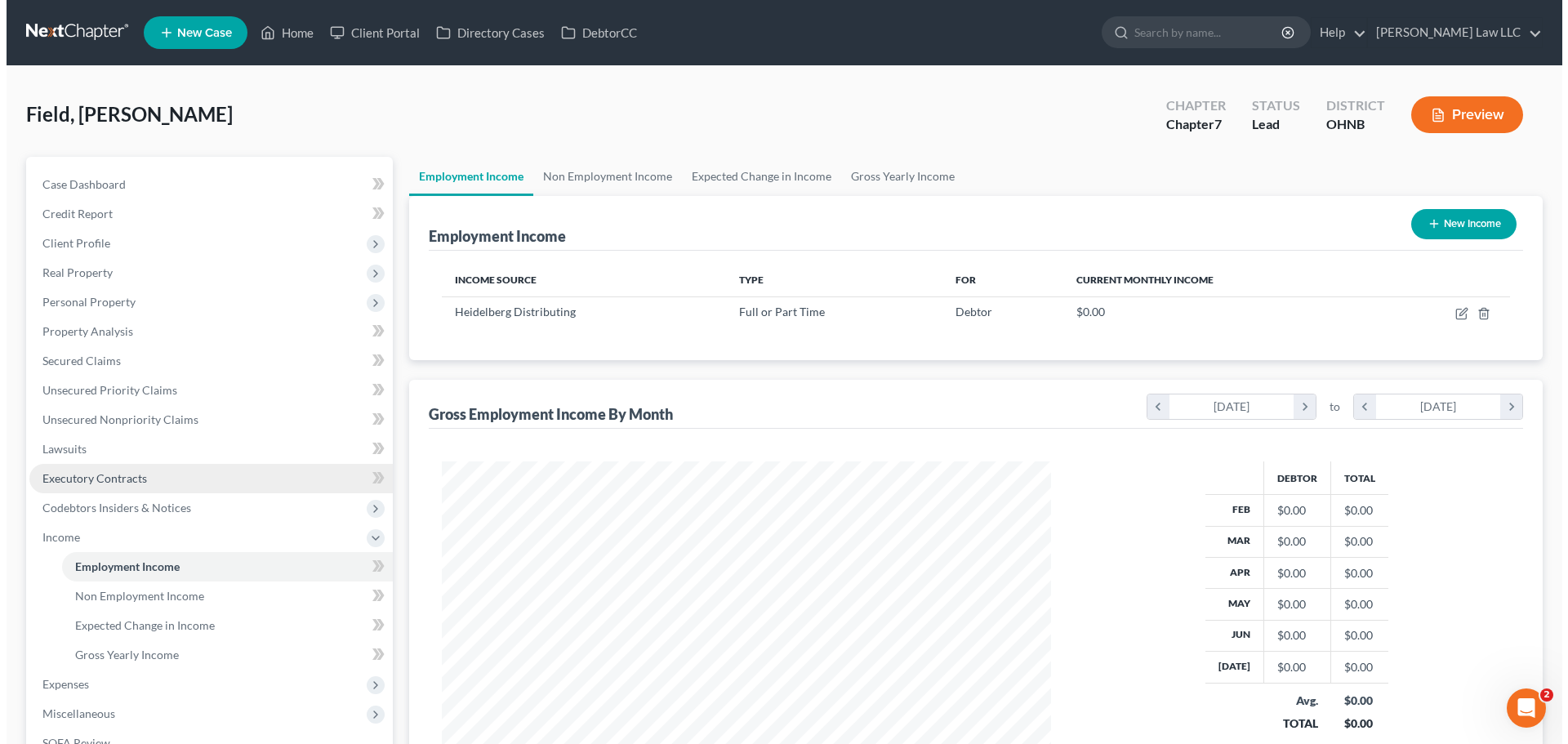
scroll to position [305, 642]
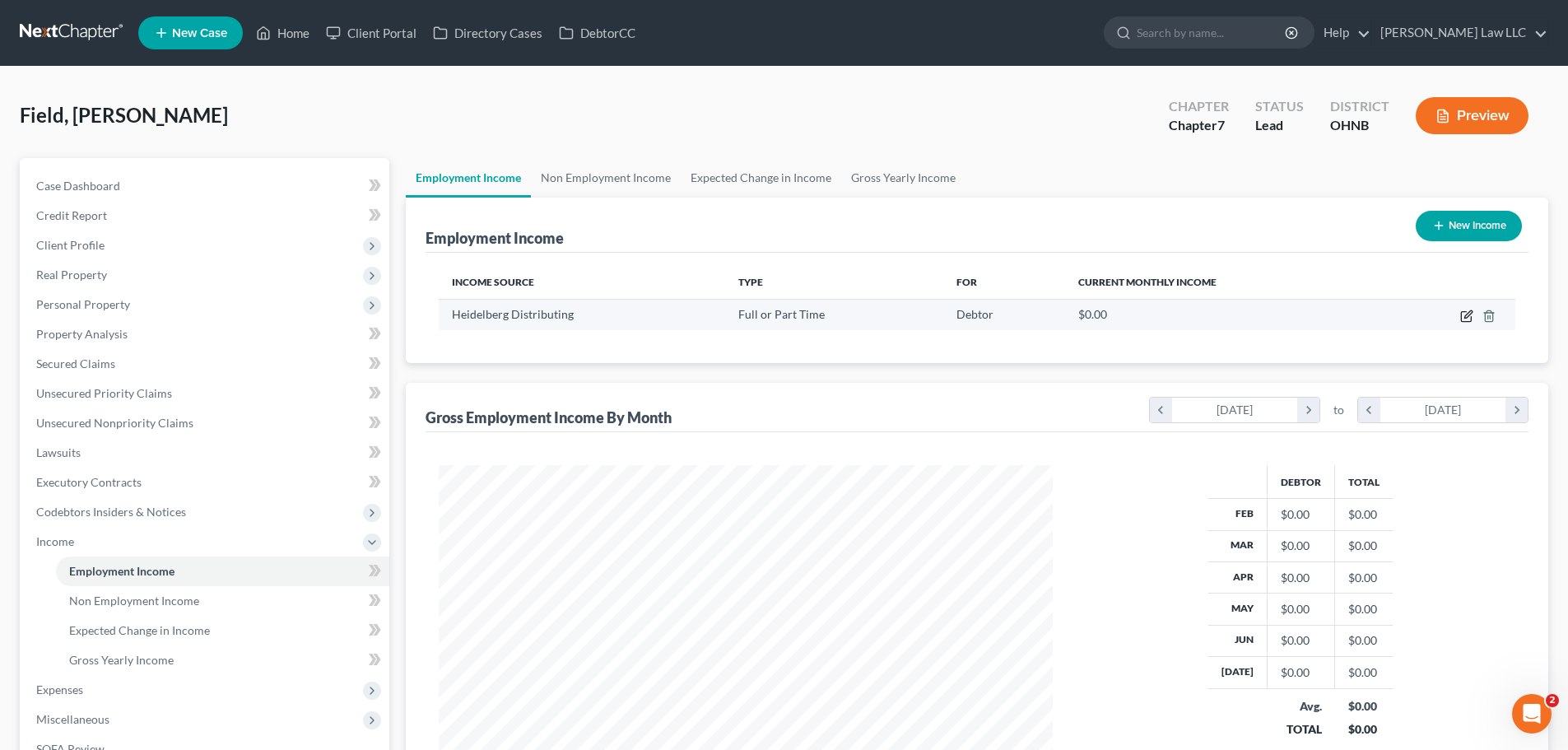
click at [1464, 314] on icon "button" at bounding box center [1466, 315] width 13 height 13
select select "0"
select select "1"
select select "3"
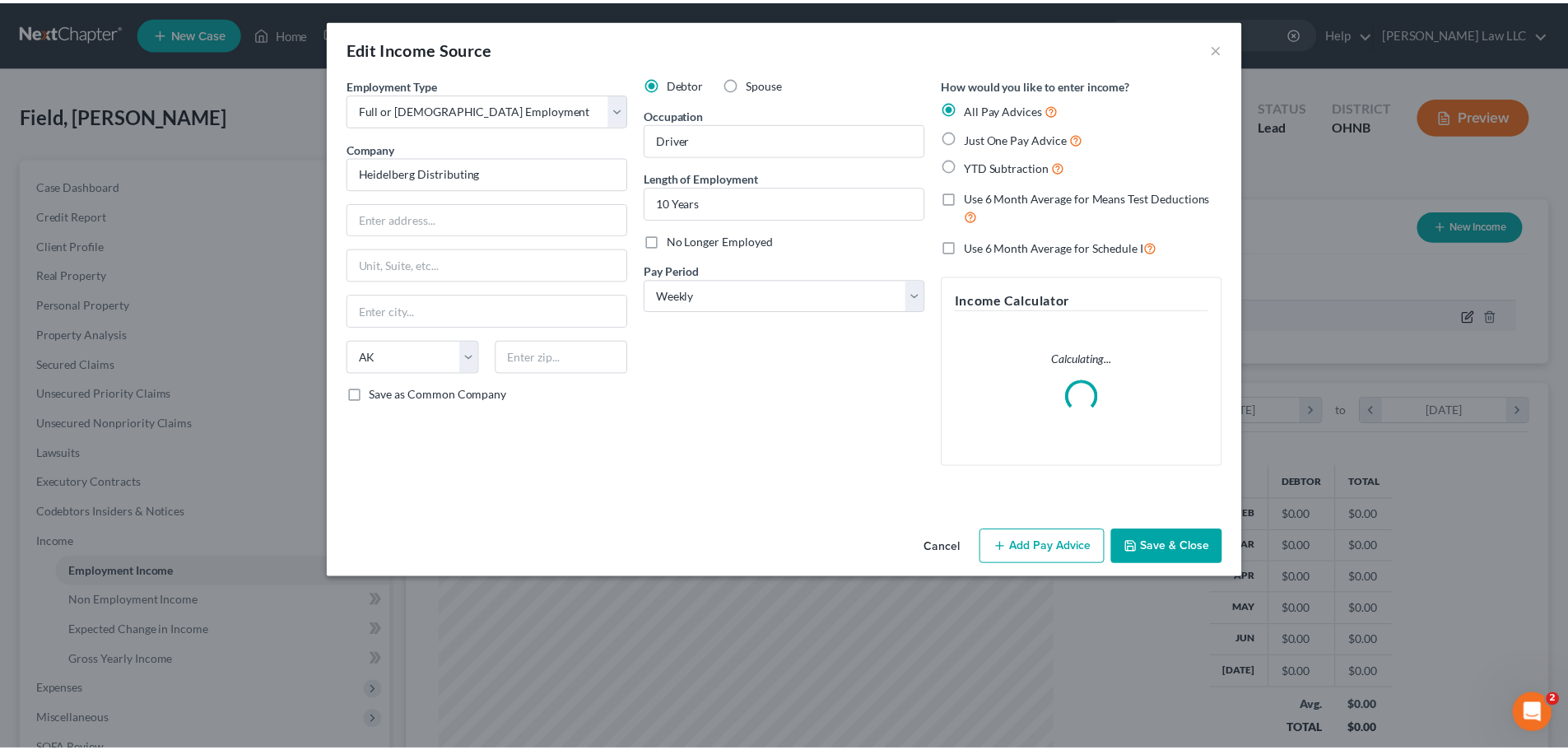
scroll to position [309, 653]
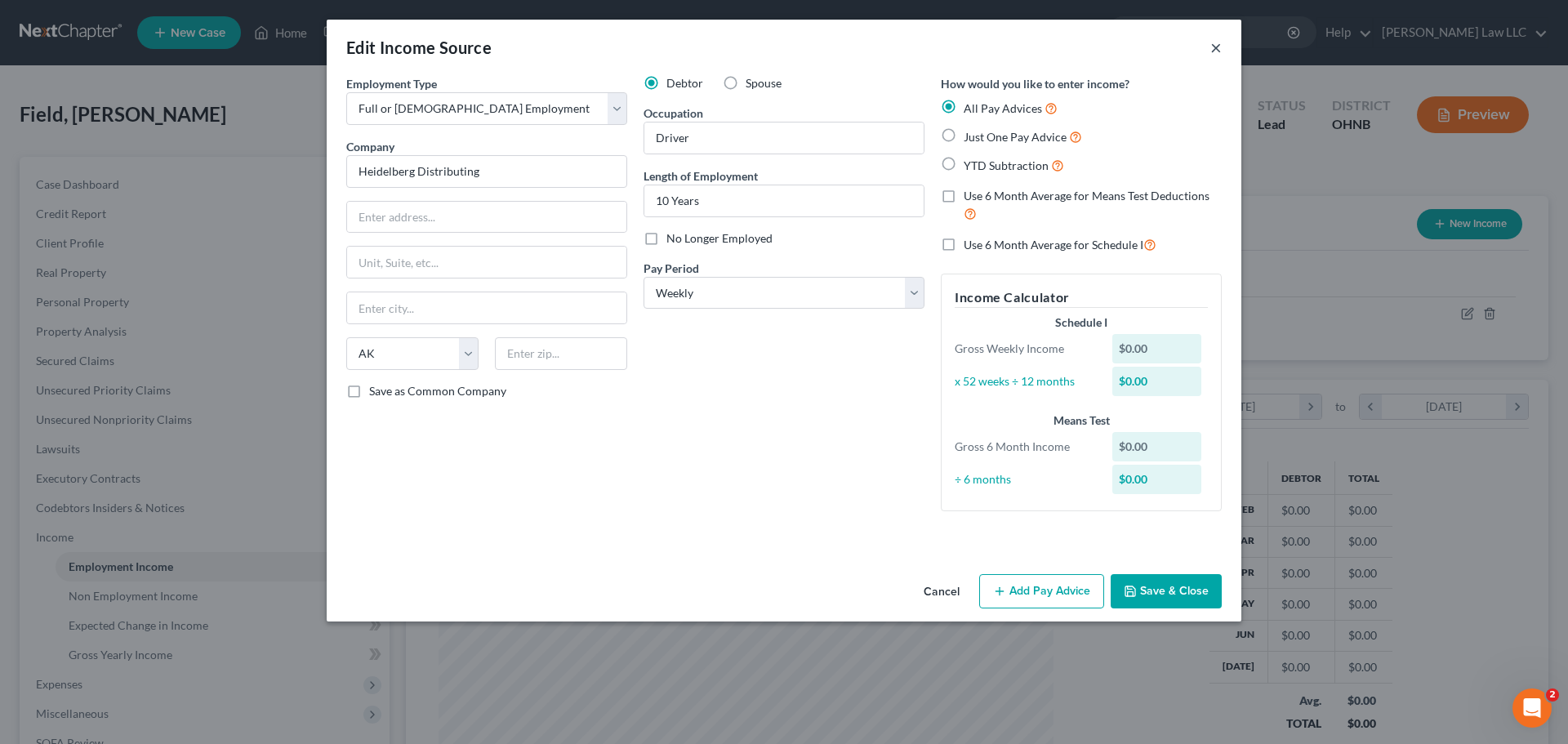
click at [1215, 45] on button "×" at bounding box center [1216, 48] width 12 height 19
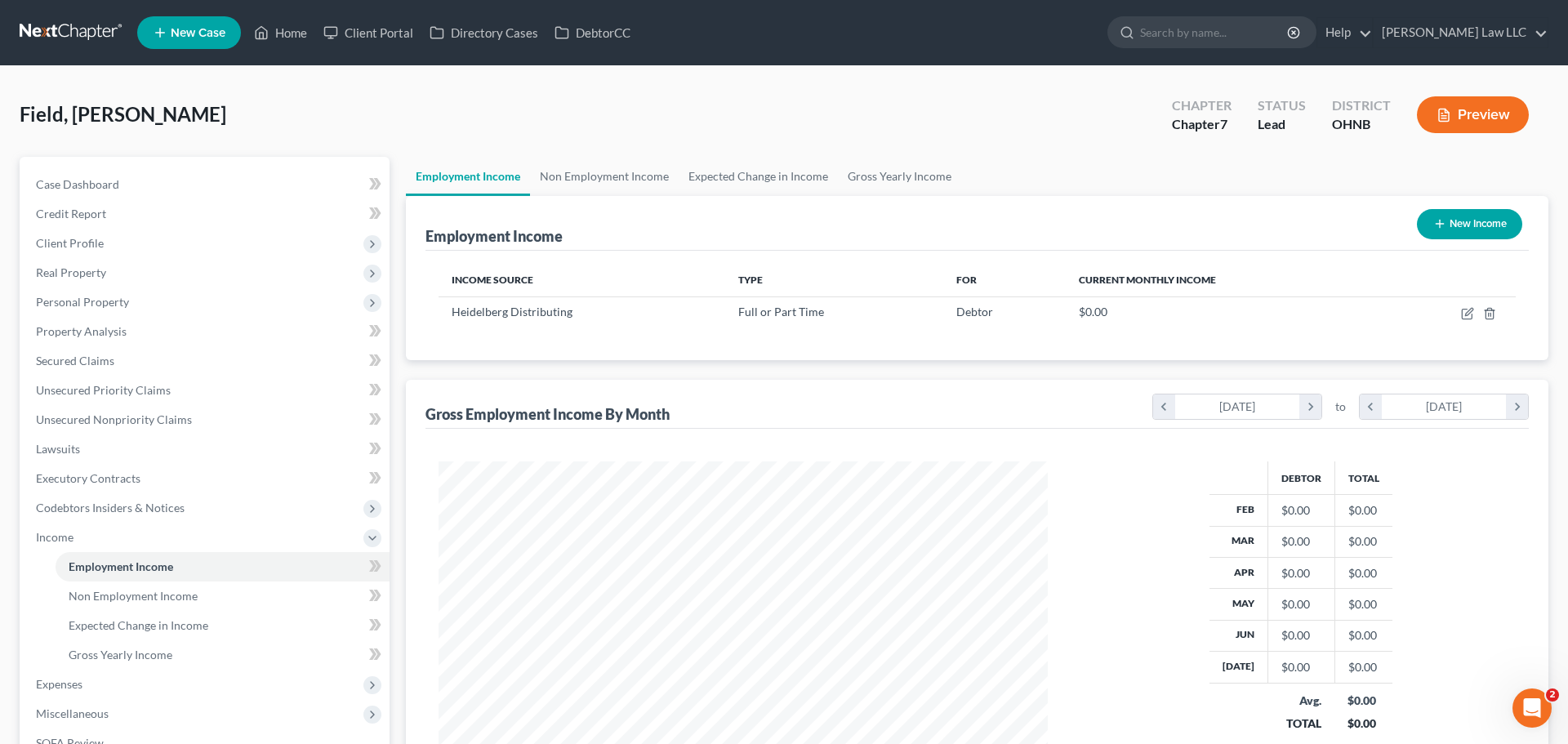
scroll to position [816122, 815969]
click at [1451, 317] on icon "button" at bounding box center [1454, 313] width 13 height 13
select select "0"
select select "1"
select select "3"
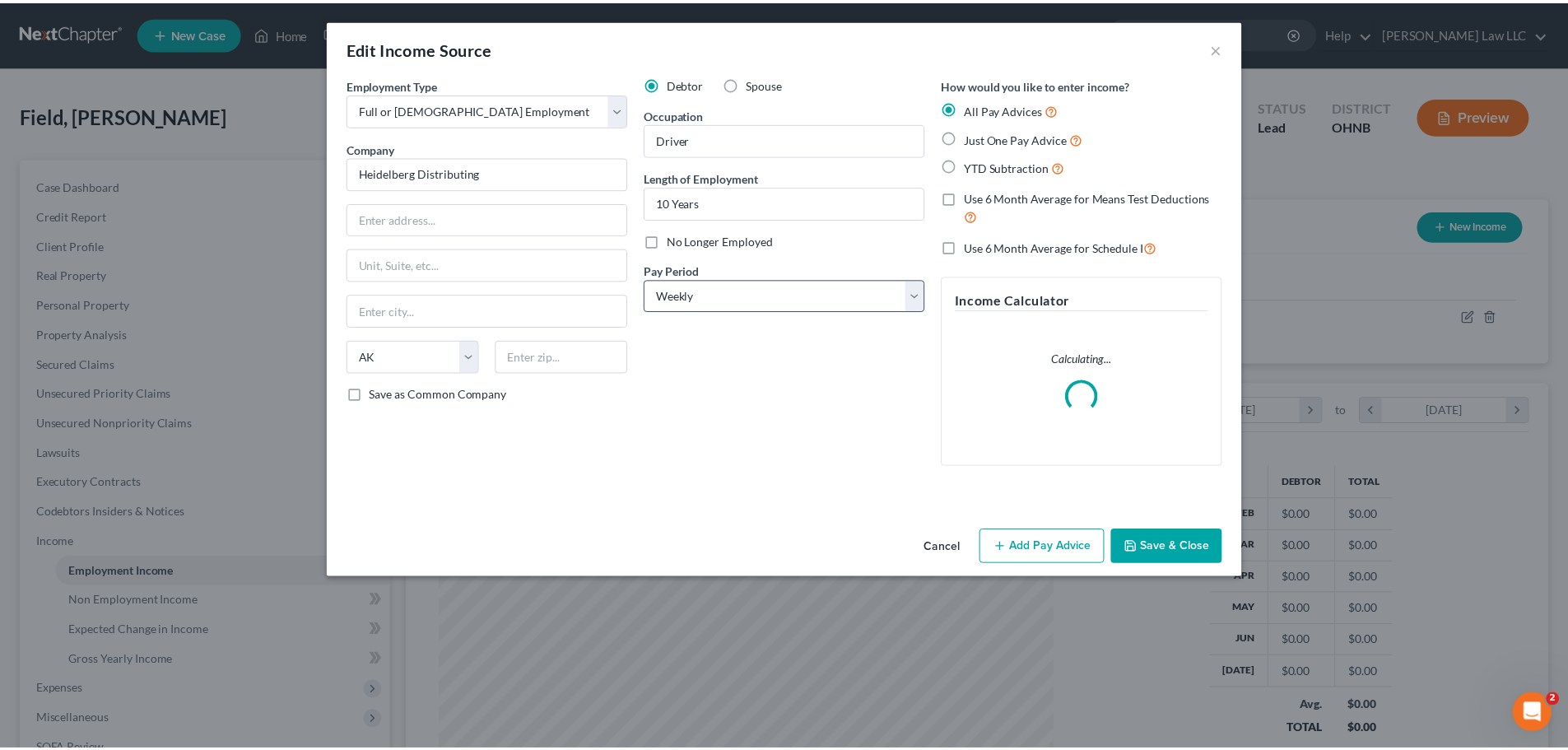
scroll to position [309, 653]
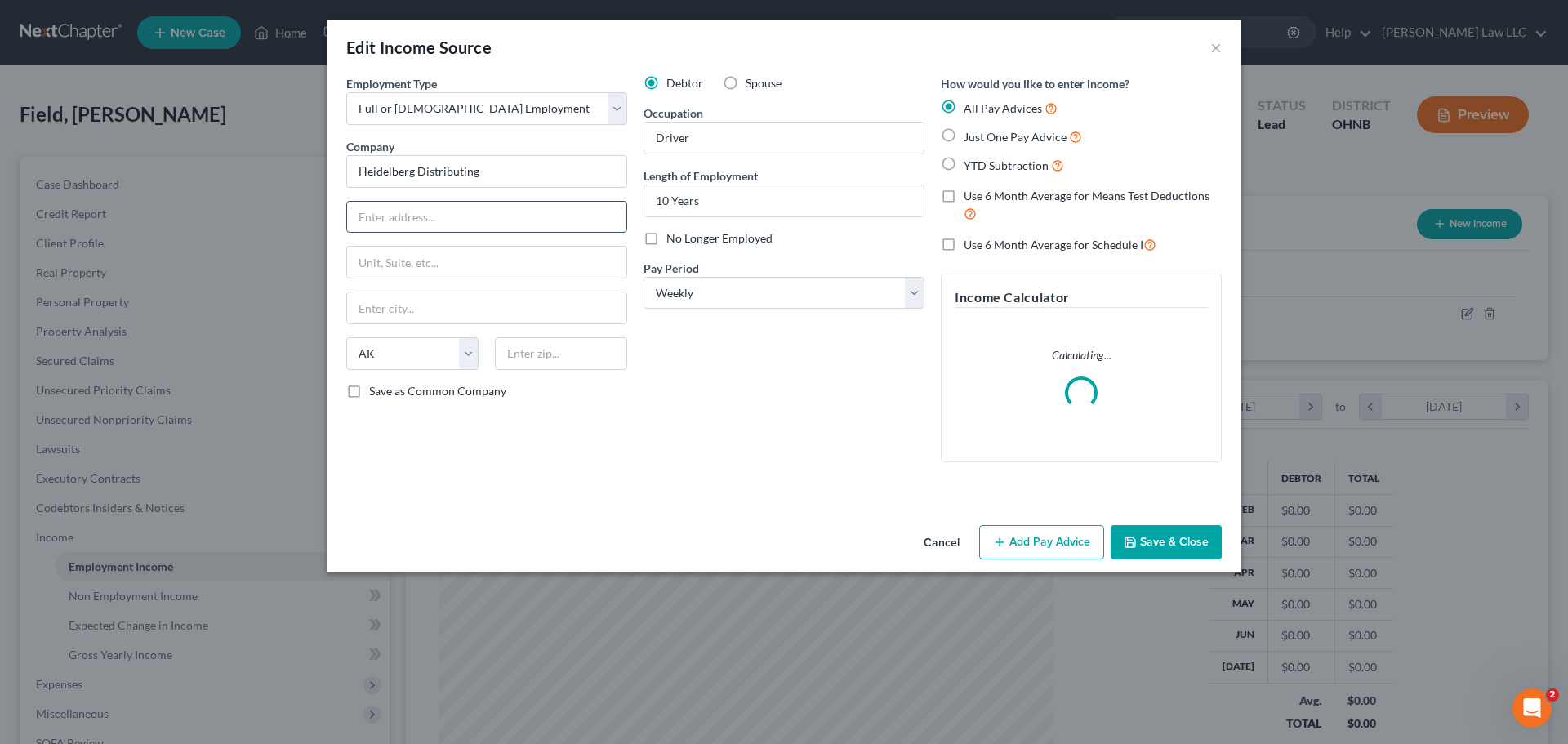
click at [482, 227] on input "text" at bounding box center [486, 218] width 279 height 31
paste input "[STREET_ADDRESS]"
type input "[STREET_ADDRESS]"
click at [584, 353] on input "text" at bounding box center [561, 354] width 132 height 33
type input "44131"
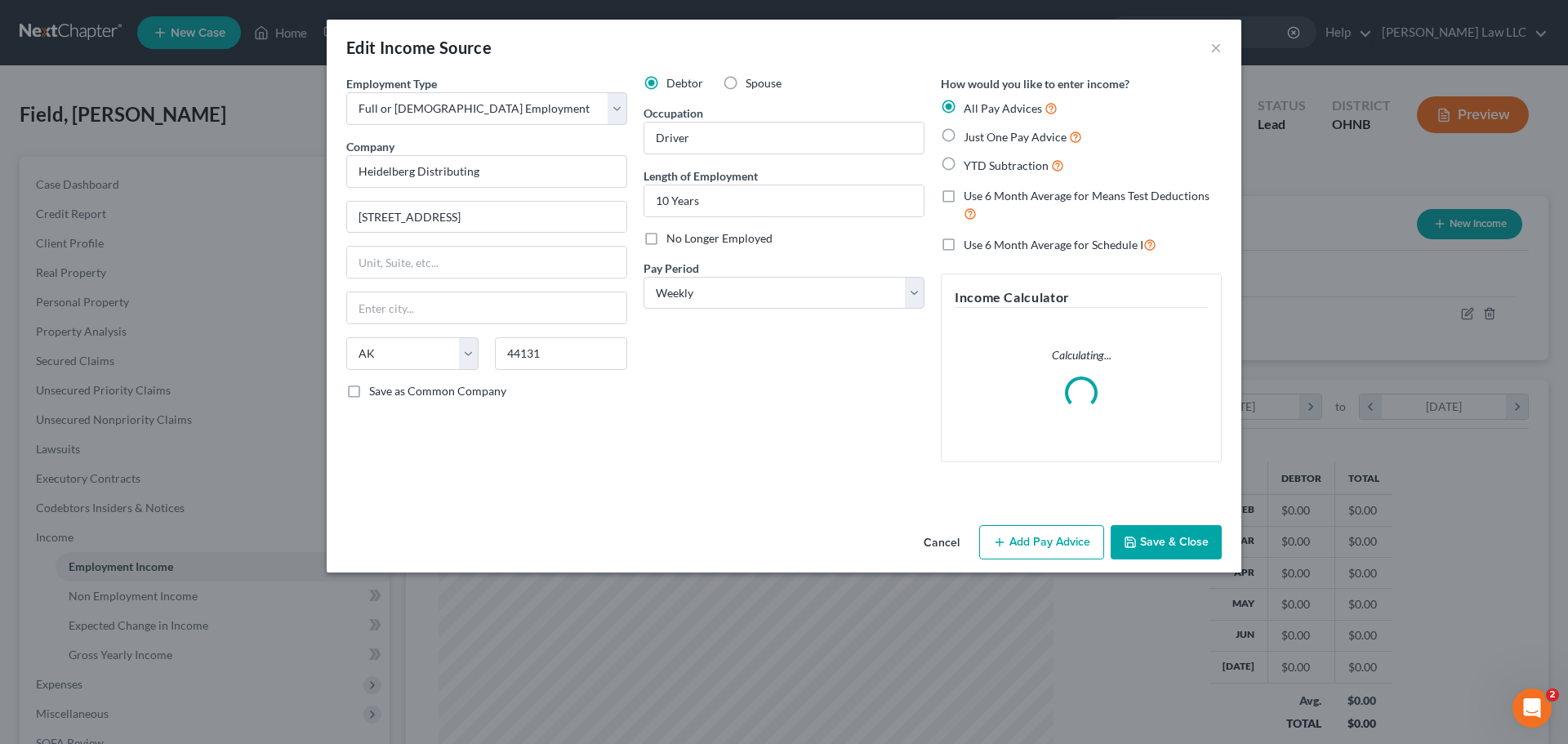
click at [520, 440] on div "Employment Type * Select Full or [DEMOGRAPHIC_DATA] Employment Self Employment …" at bounding box center [487, 275] width 297 height 400
type input "Independence"
select select "36"
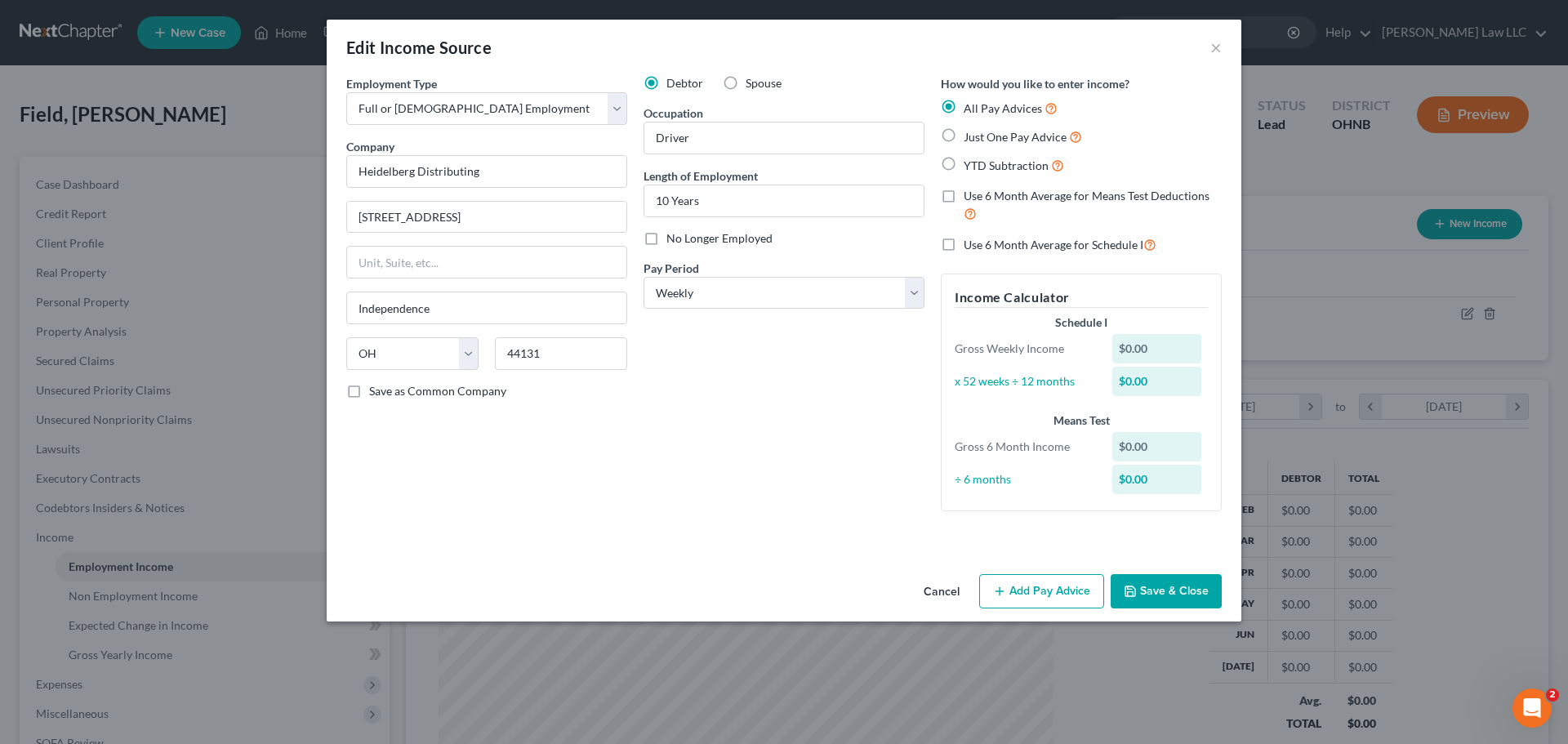
click at [1160, 536] on div "Employment Type * Select Full or [DEMOGRAPHIC_DATA] Employment Self Employment …" at bounding box center [784, 306] width 892 height 463
click at [1165, 579] on button "Save & Close" at bounding box center [1166, 591] width 111 height 34
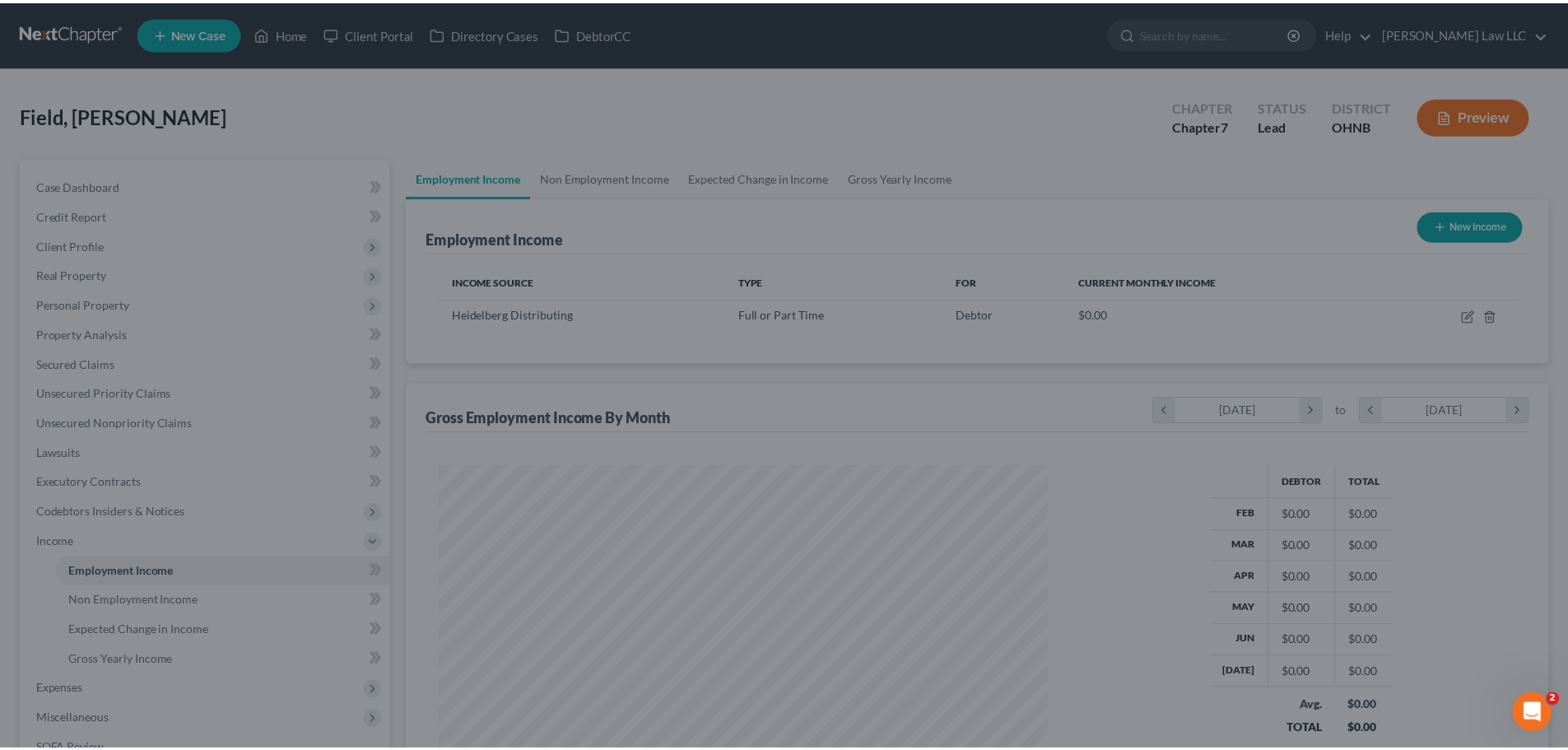
scroll to position [822704, 822595]
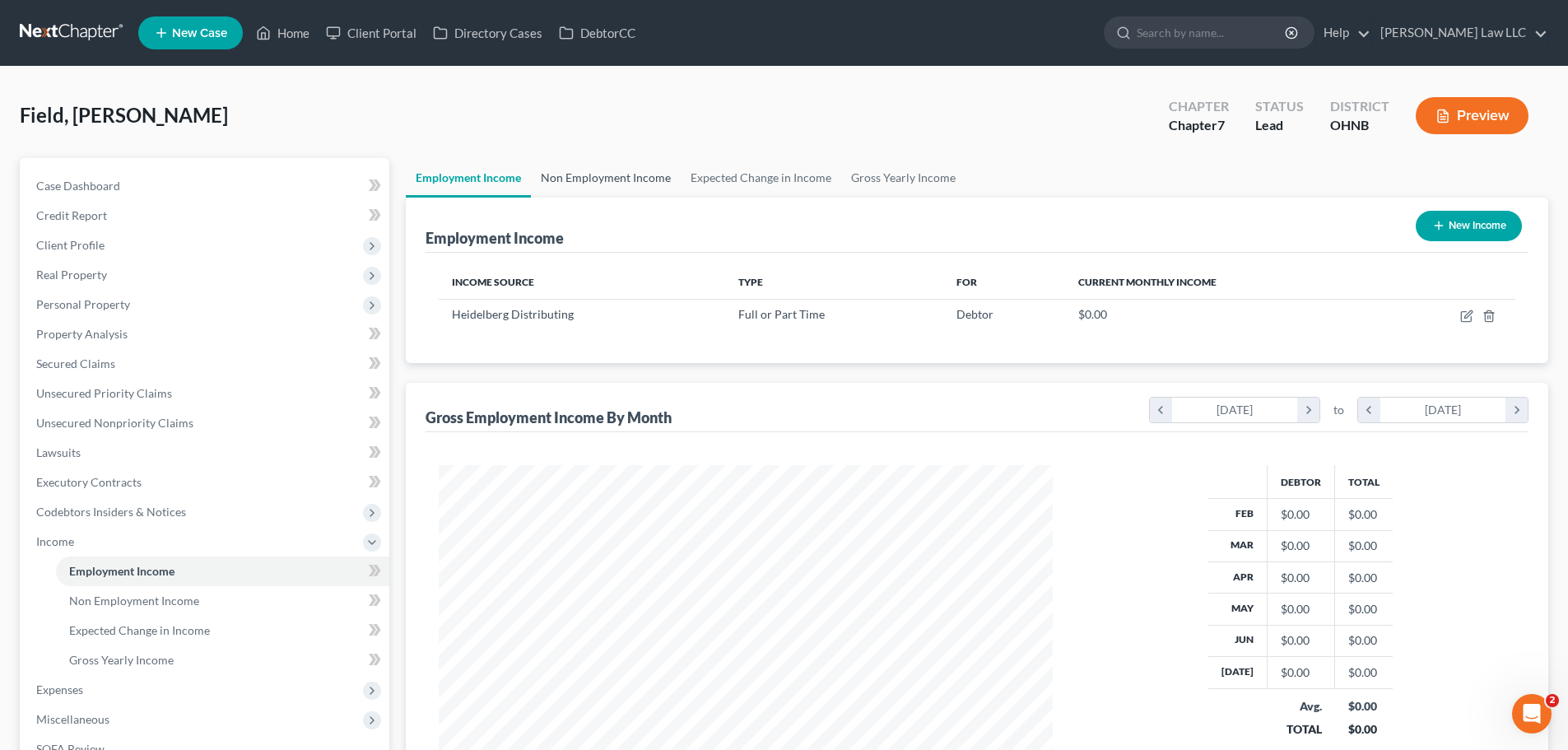
click at [608, 192] on link "Non Employment Income" at bounding box center [605, 177] width 150 height 39
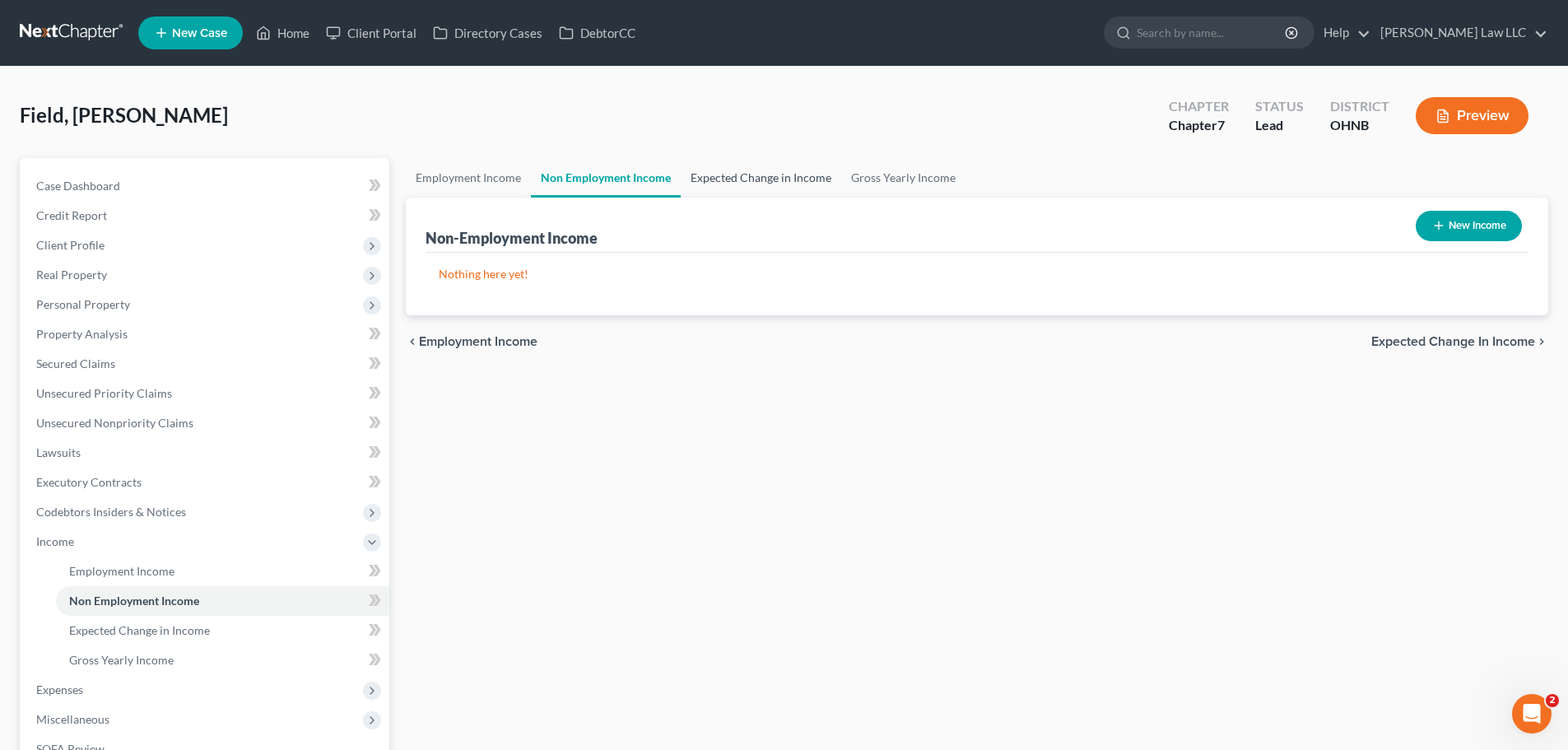
click at [737, 181] on link "Expected Change in Income" at bounding box center [761, 177] width 161 height 39
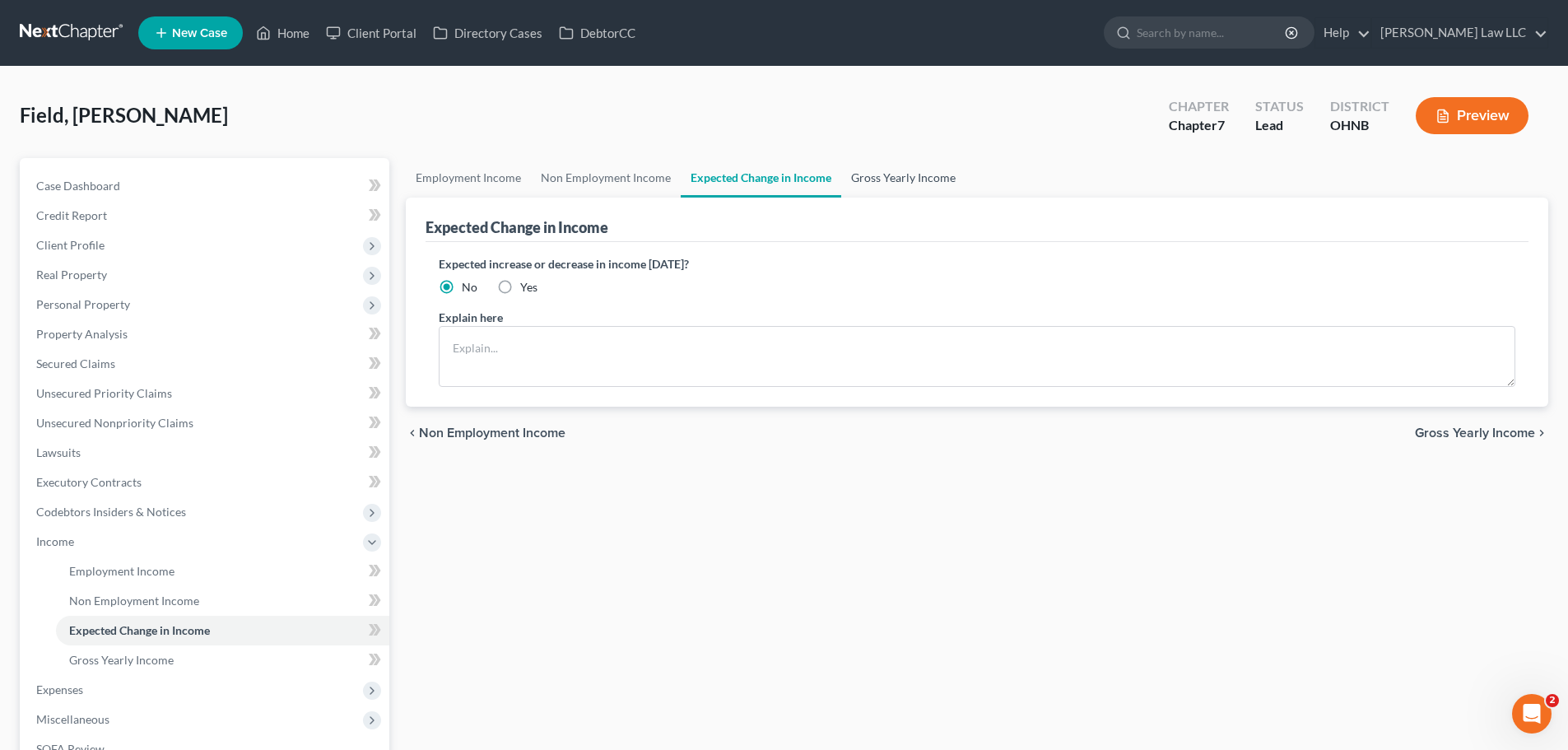
click at [876, 175] on link "Gross Yearly Income" at bounding box center [903, 177] width 124 height 39
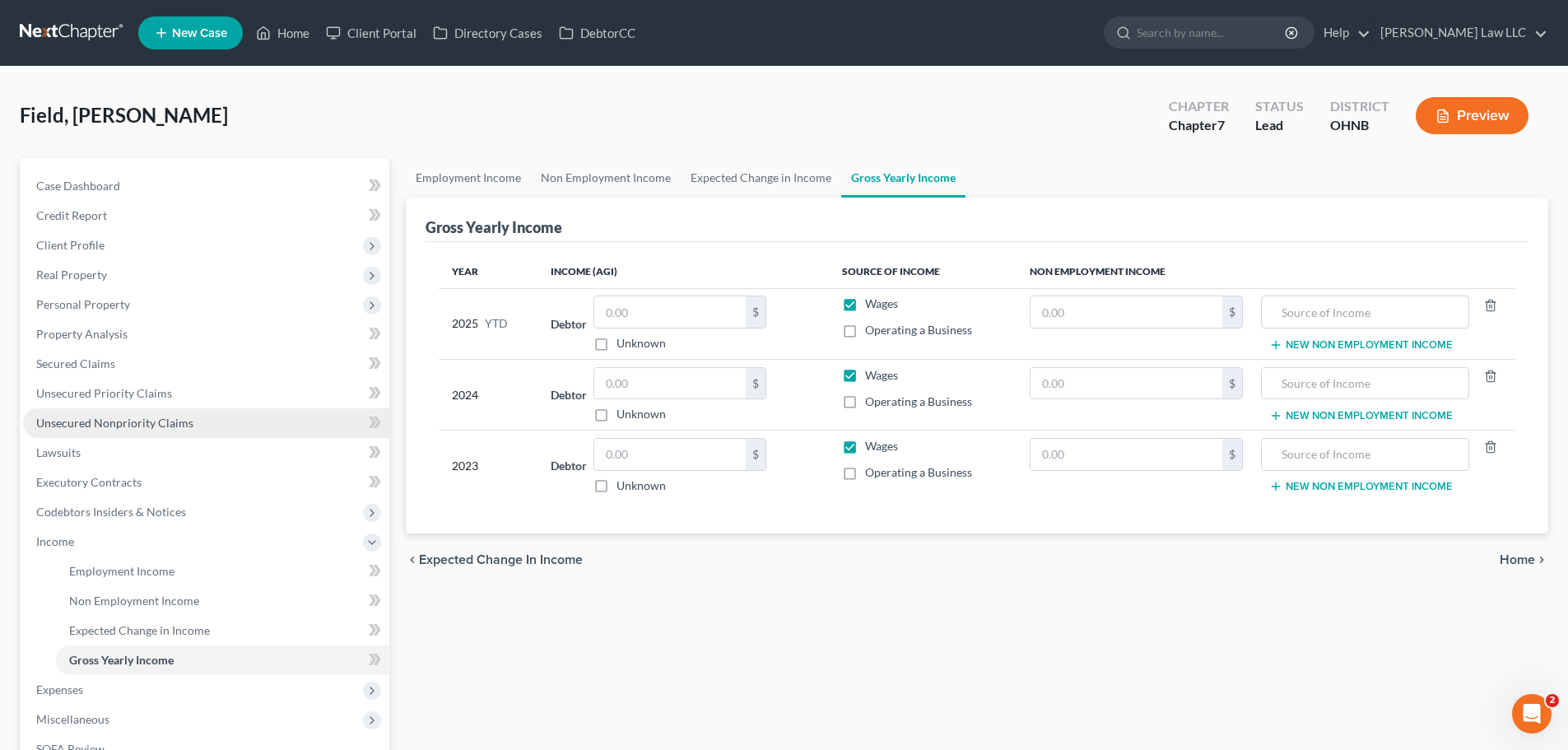
click at [173, 428] on span "Unsecured Nonpriority Claims" at bounding box center [115, 422] width 158 height 14
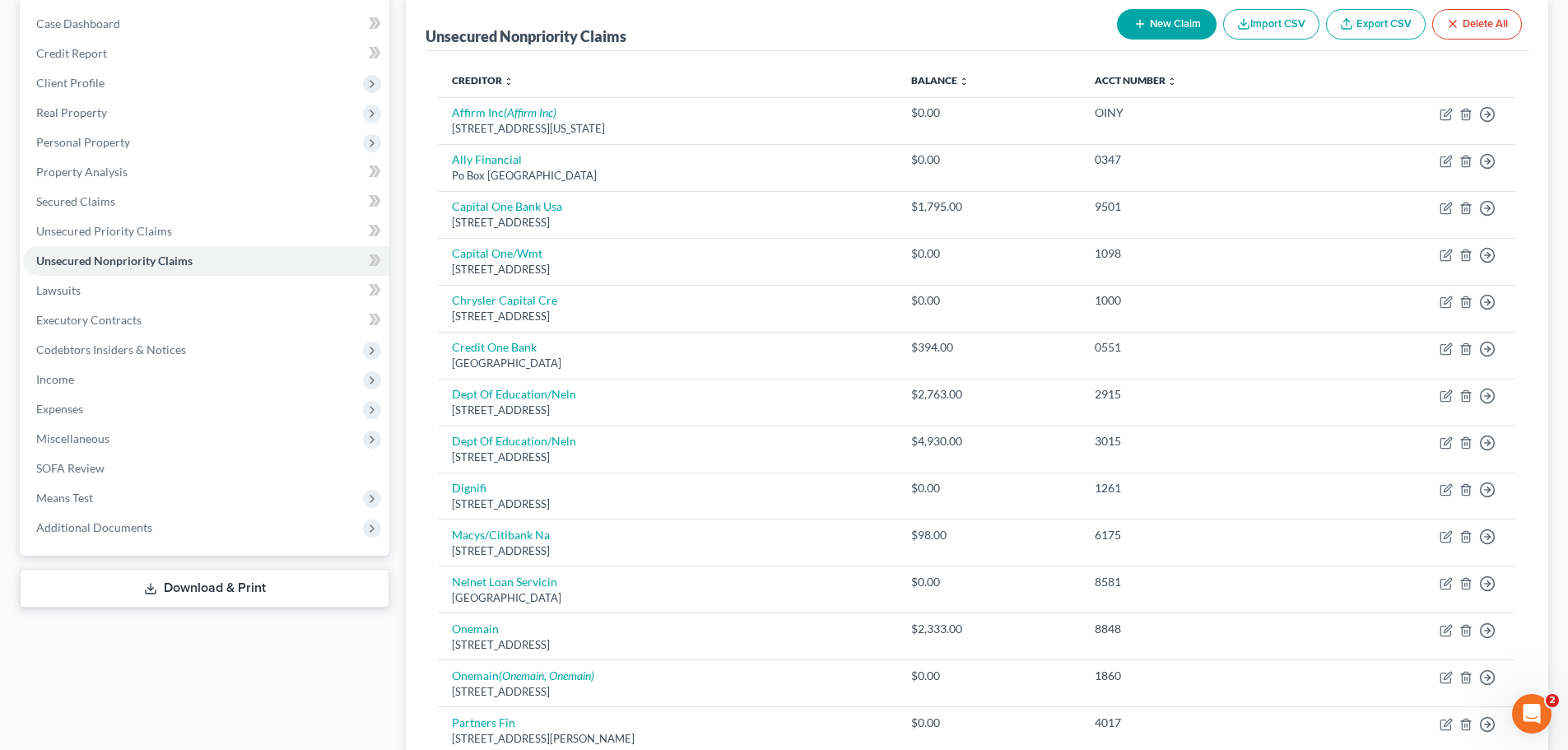
scroll to position [329, 0]
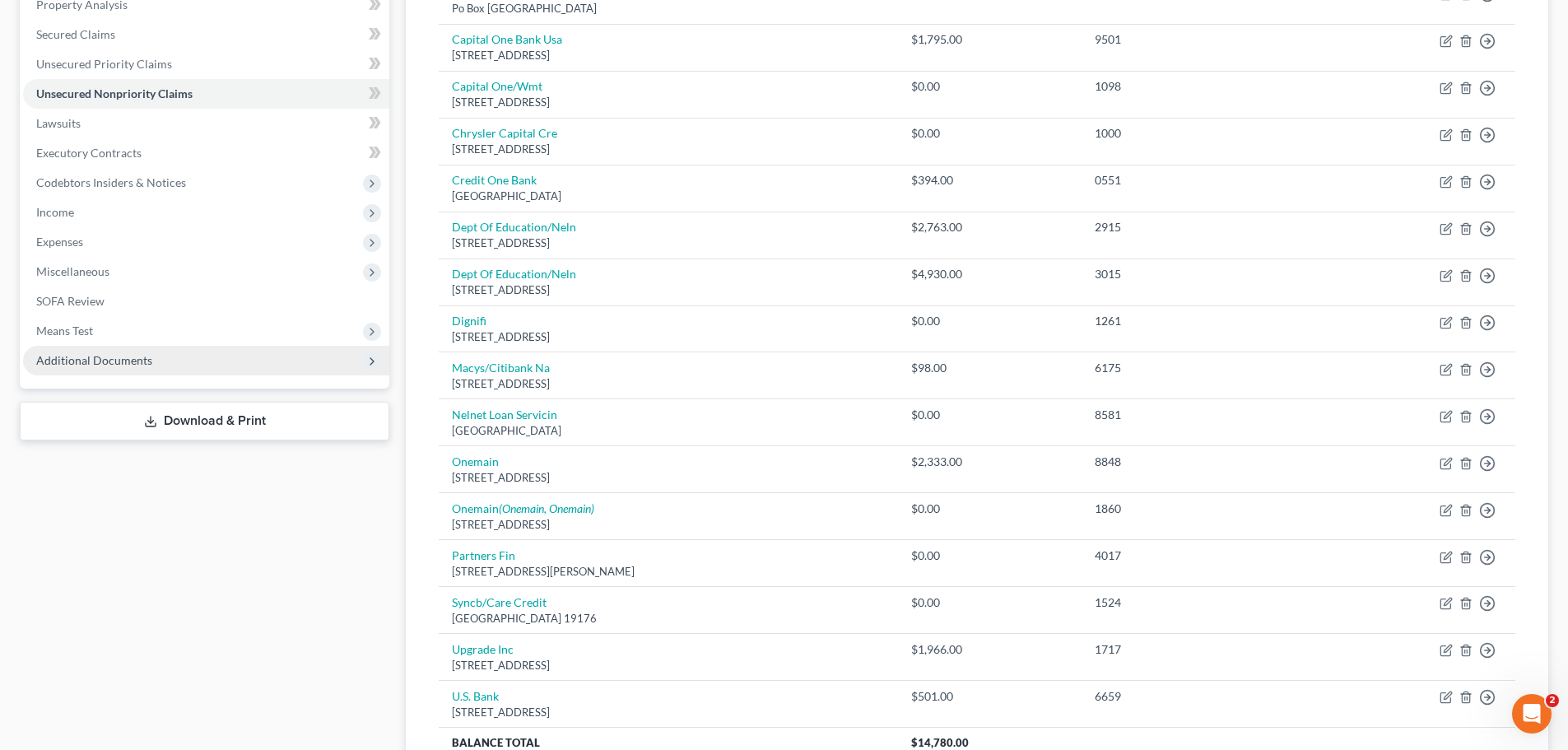
click at [118, 358] on span "Additional Documents" at bounding box center [94, 360] width 117 height 14
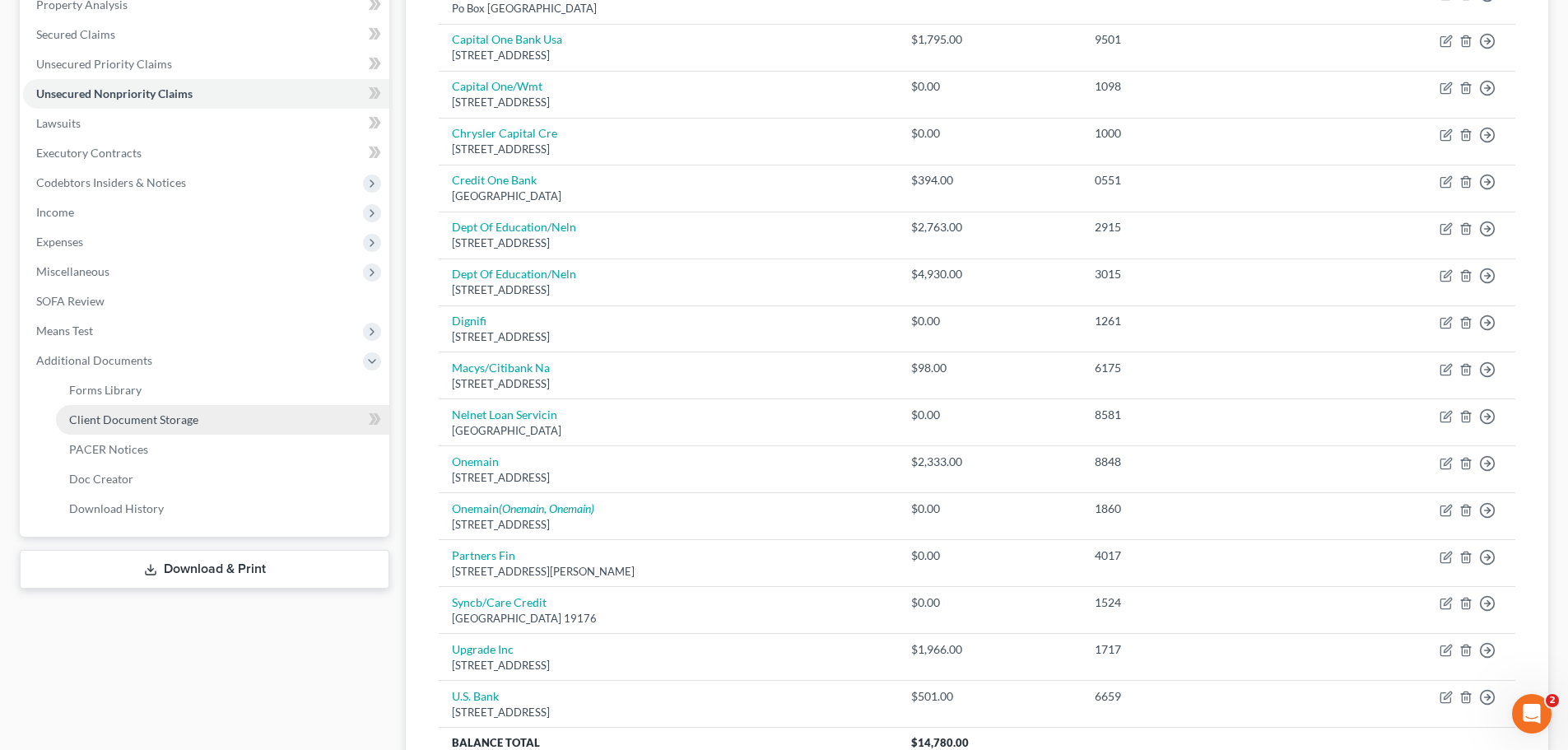
click at [123, 423] on span "Client Document Storage" at bounding box center [134, 419] width 129 height 14
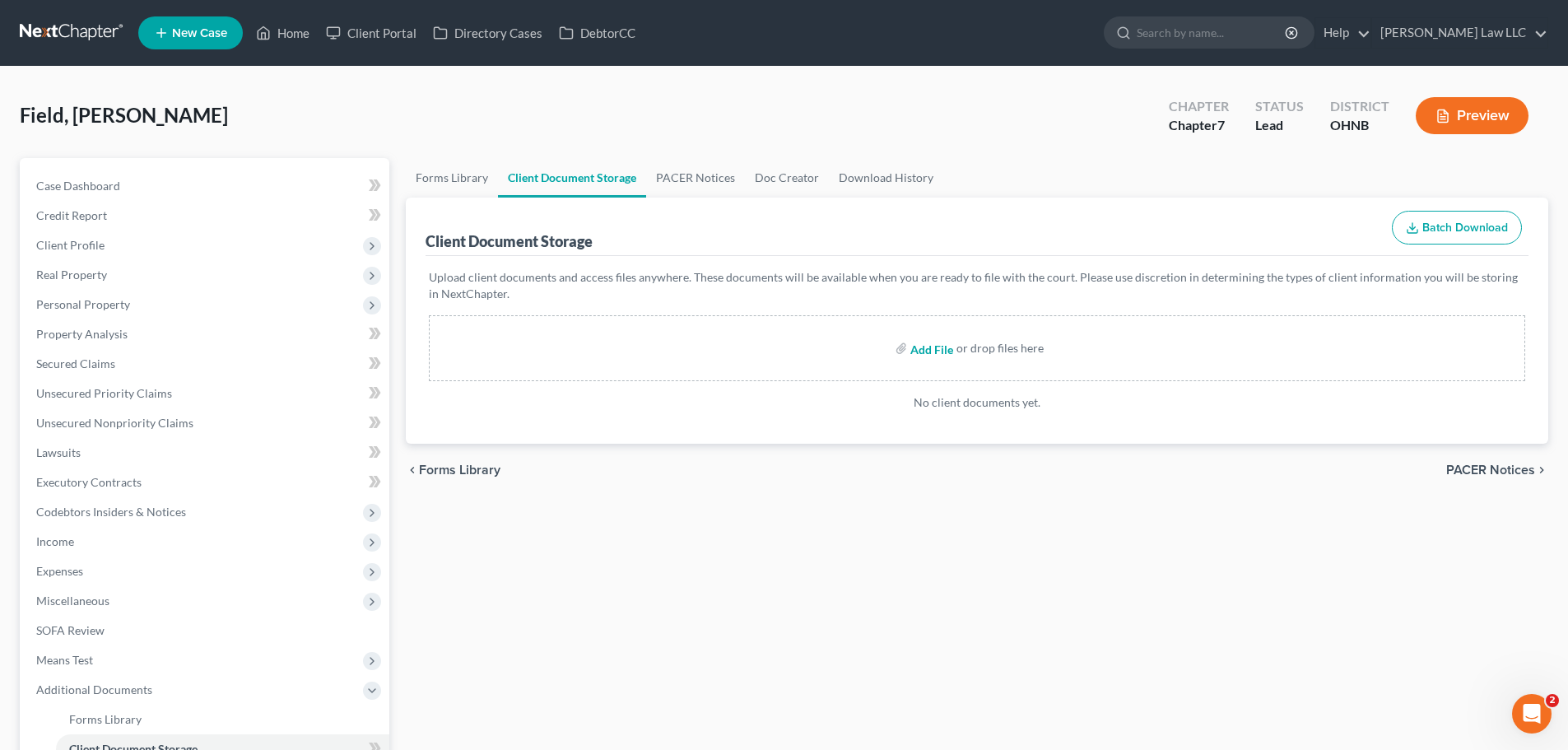
click at [928, 351] on input "file" at bounding box center [930, 348] width 39 height 29
type input "C:\fakepath\ccc.pdf"
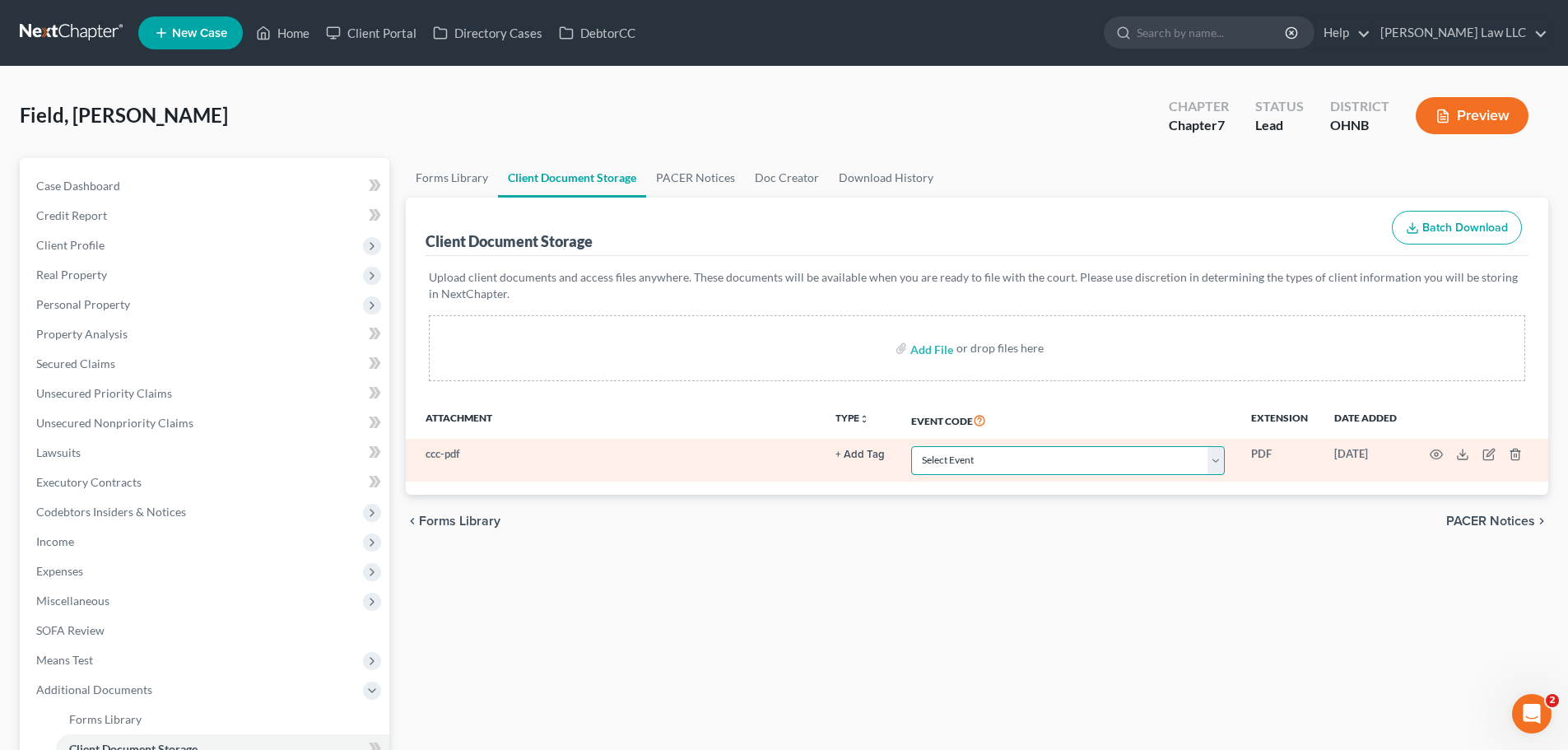
click at [984, 467] on select "Select Event 20 Largest Unsecured Creditors Amended List of Creditors (Fee) Ame…" at bounding box center [1069, 460] width 313 height 28
select select "5"
click at [912, 446] on select "Select Event 20 Largest Unsecured Creditors Amended List of Creditors (Fee) Ame…" at bounding box center [1069, 460] width 313 height 28
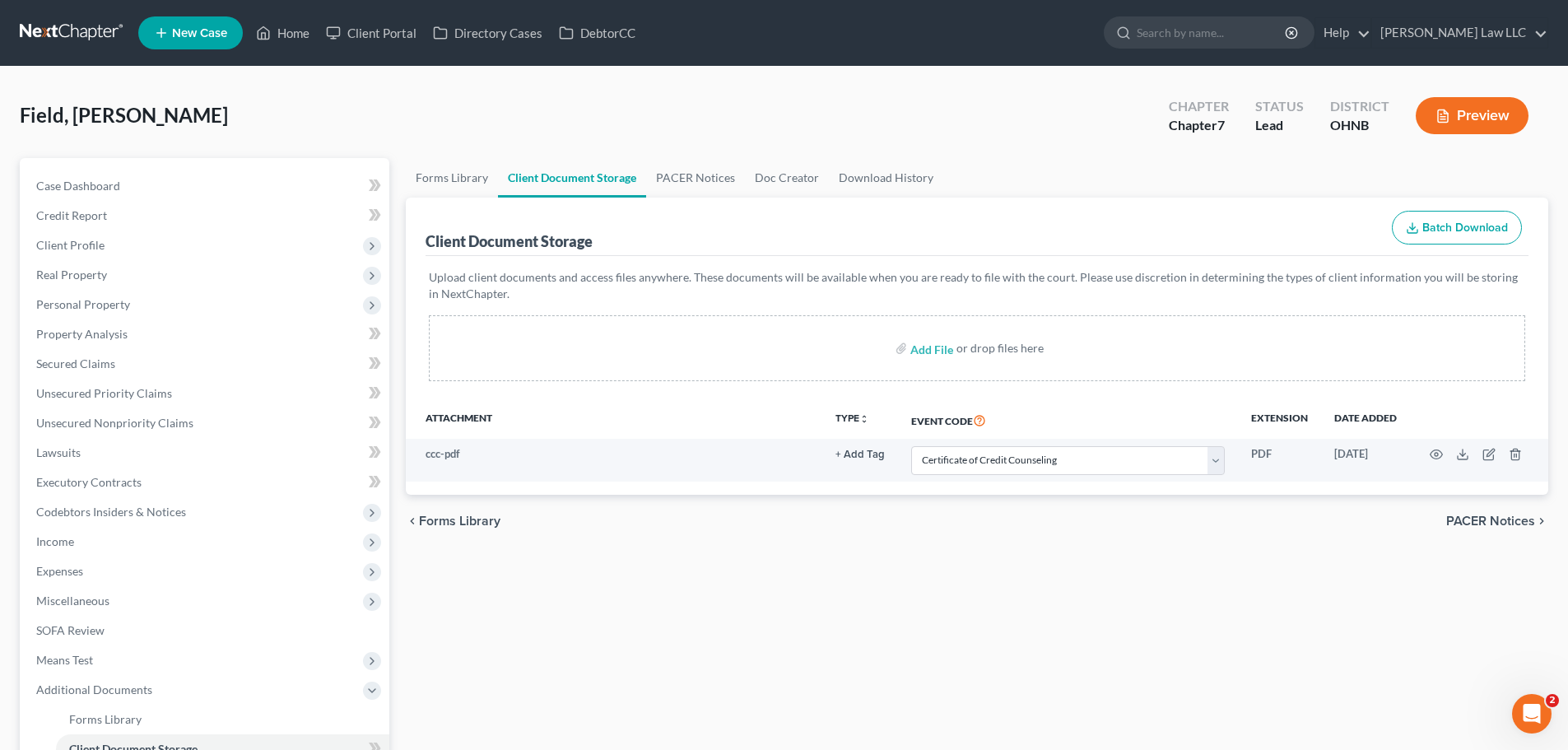
click at [1038, 633] on div "Forms Library Client Document Storage PACER Notices Doc Creator Download Histor…" at bounding box center [977, 538] width 1160 height 760
click at [880, 580] on div "Forms Library Client Document Storage PACER Notices Doc Creator Download Histor…" at bounding box center [977, 538] width 1160 height 760
click at [1217, 34] on input "search" at bounding box center [1212, 32] width 151 height 30
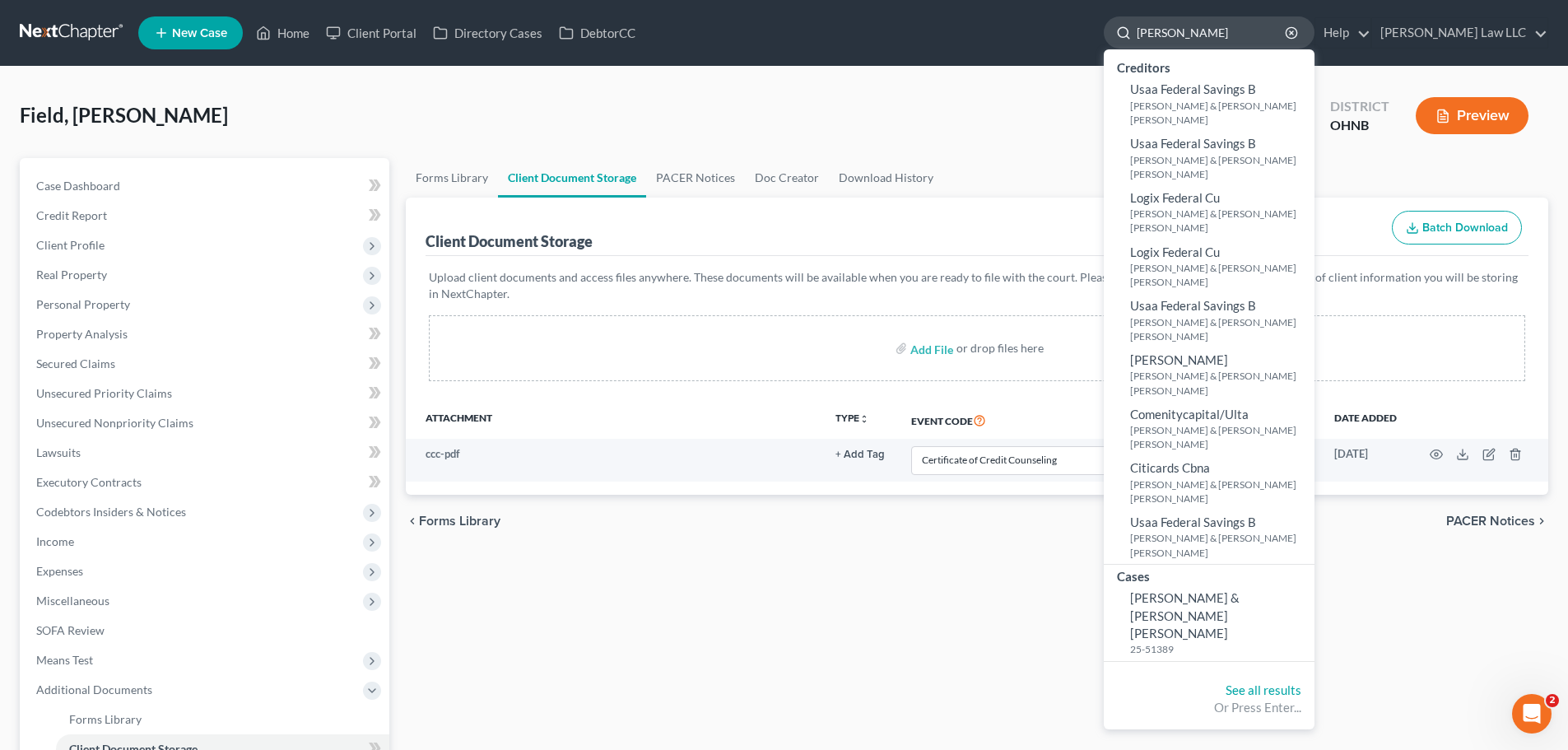
type input "[PERSON_NAME]"
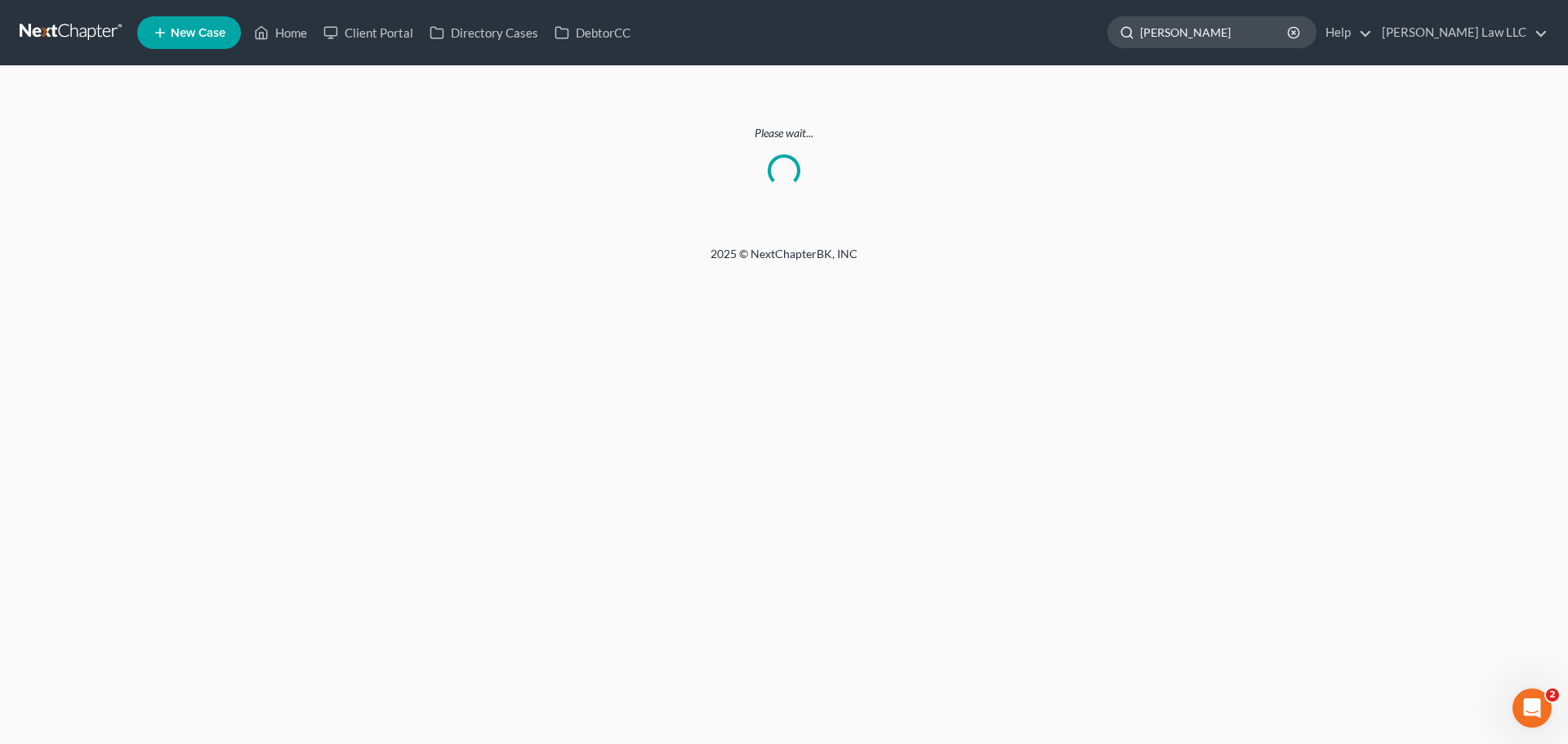
click at [1251, 32] on input "[PERSON_NAME]" at bounding box center [1214, 32] width 150 height 30
click at [52, 41] on link at bounding box center [72, 32] width 105 height 29
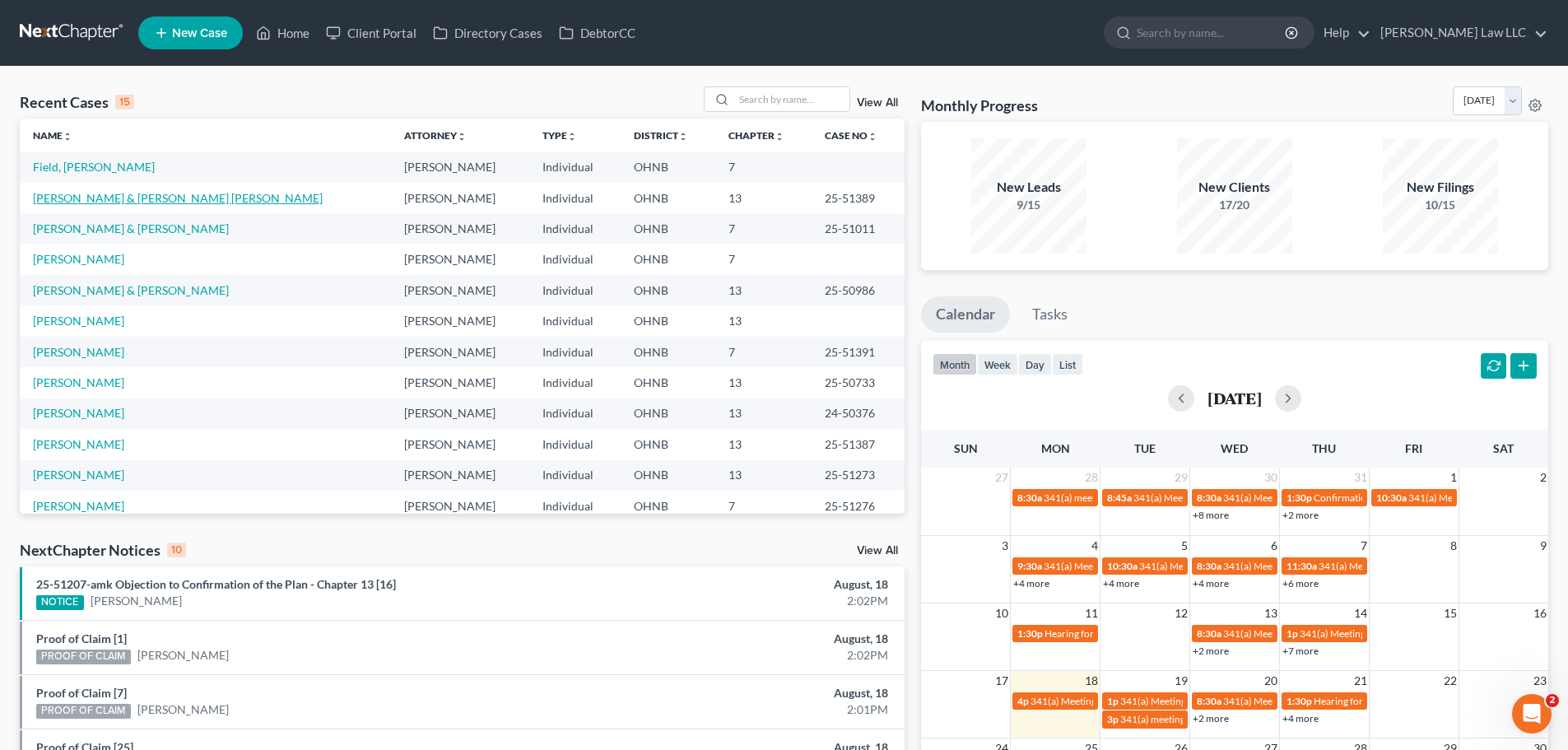
click at [152, 204] on link "[PERSON_NAME] & [PERSON_NAME] [PERSON_NAME]" at bounding box center [178, 198] width 290 height 14
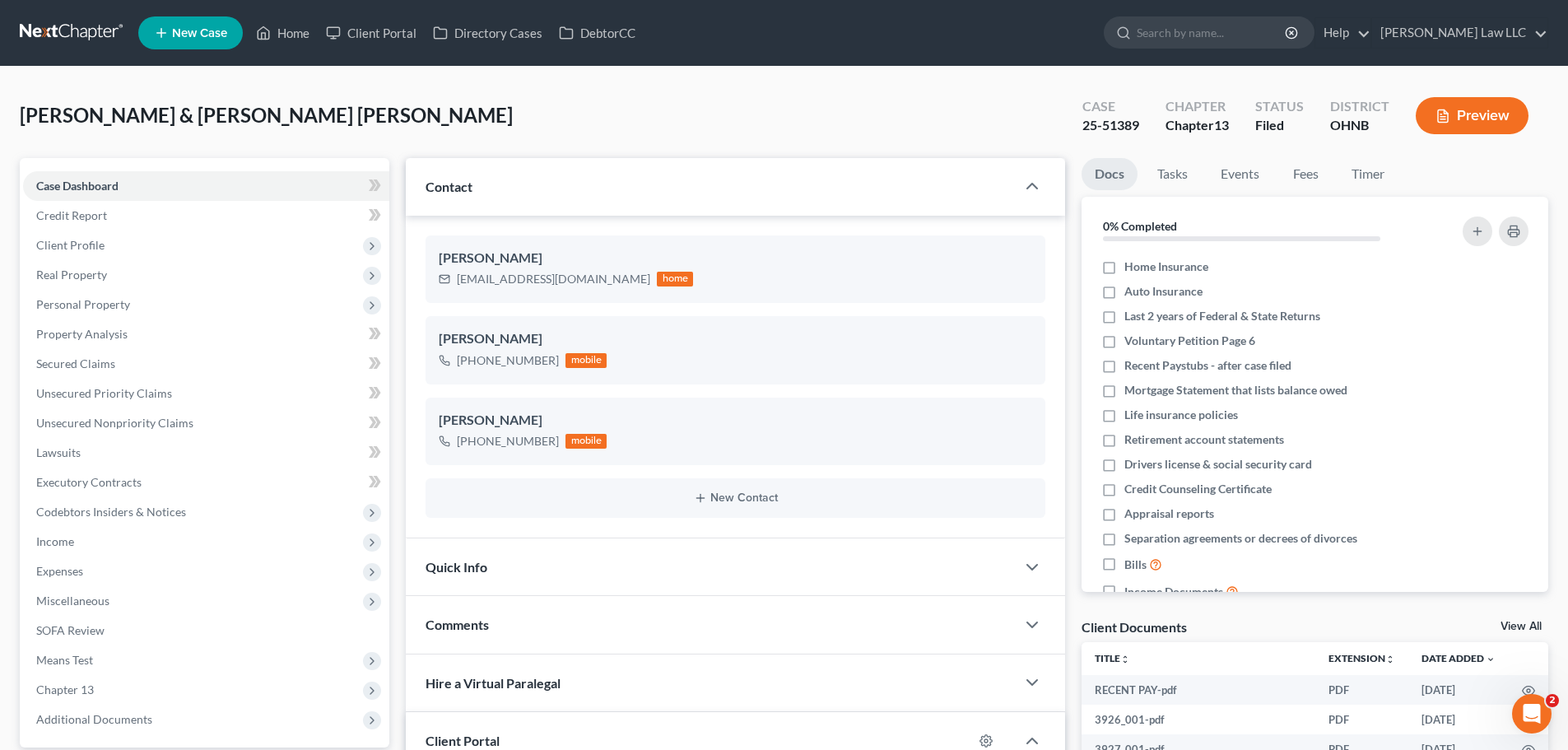
click at [301, 119] on span "[PERSON_NAME] & [PERSON_NAME] [PERSON_NAME]" at bounding box center [266, 115] width 494 height 23
copy div "Alvarez, Jimmie & Steele Alvarez, Nell Upgraded"
click at [97, 255] on span "Client Profile" at bounding box center [207, 245] width 366 height 29
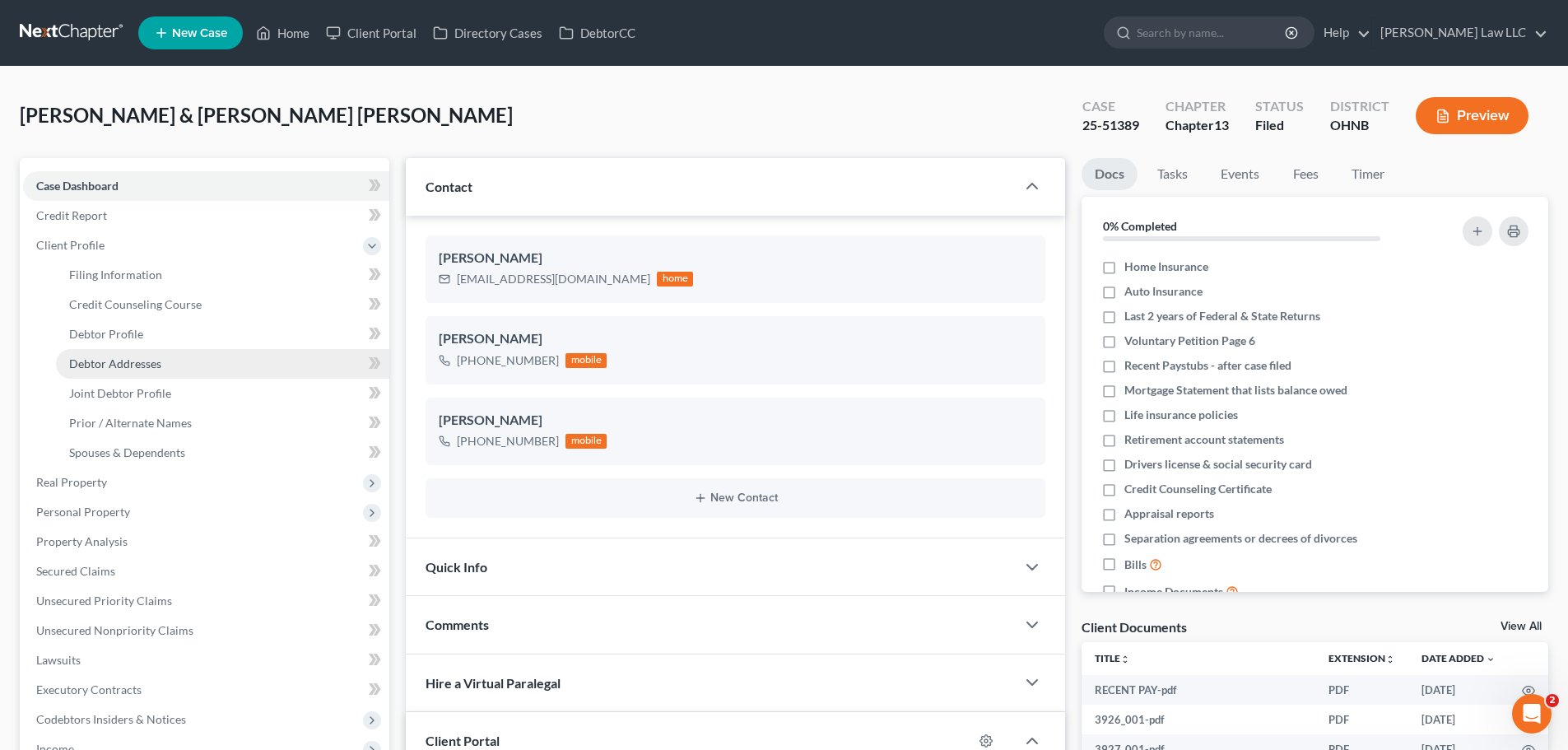
click at [158, 372] on link "Debtor Addresses" at bounding box center [222, 363] width 333 height 29
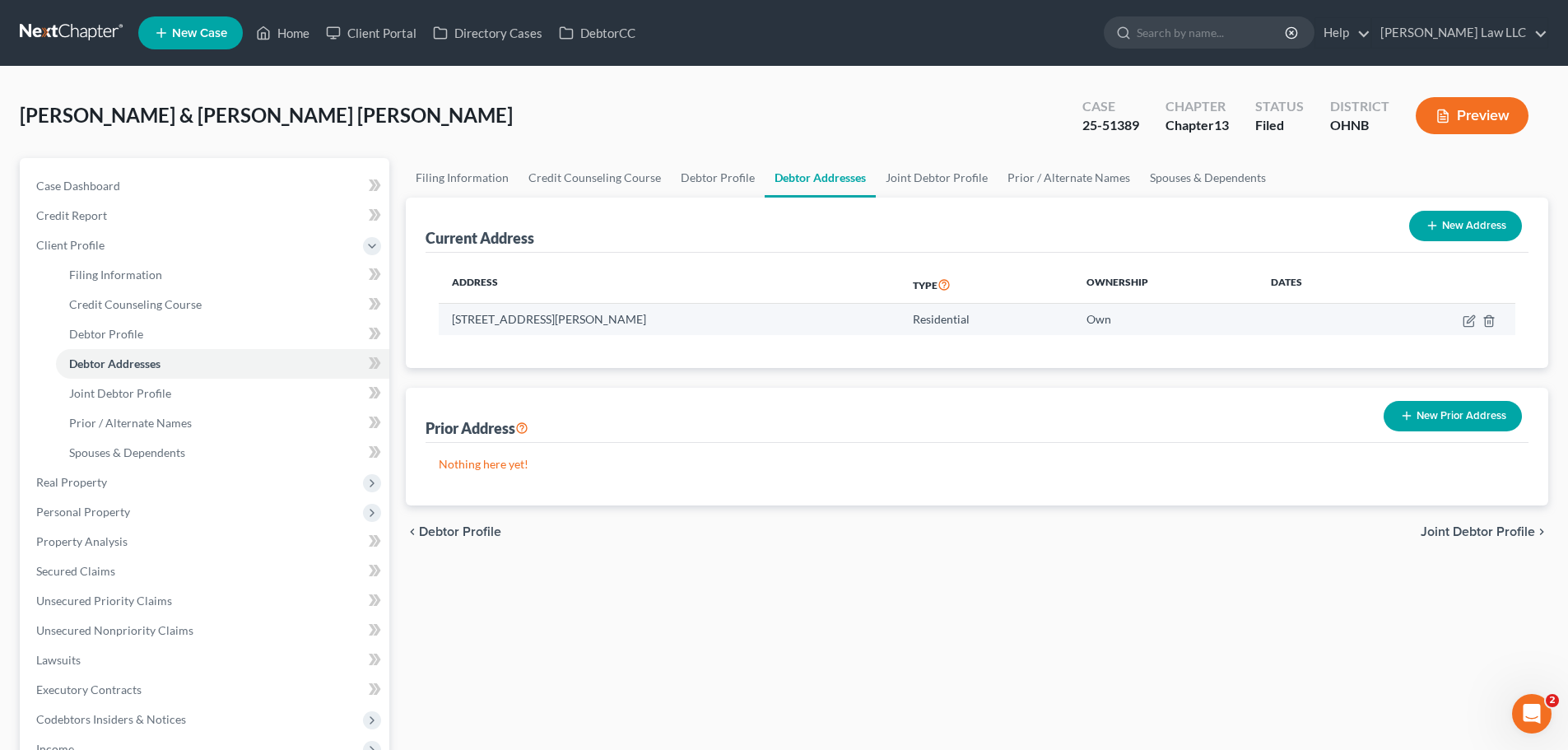
click at [539, 315] on td "1313 Gardner Blvd, Norton, OH 44203" at bounding box center [669, 319] width 461 height 31
click at [538, 320] on td "1313 Gardner Blvd, Norton, OH 44203" at bounding box center [669, 319] width 461 height 31
copy td "1313 Gardner Blvd, Norton, OH 44203"
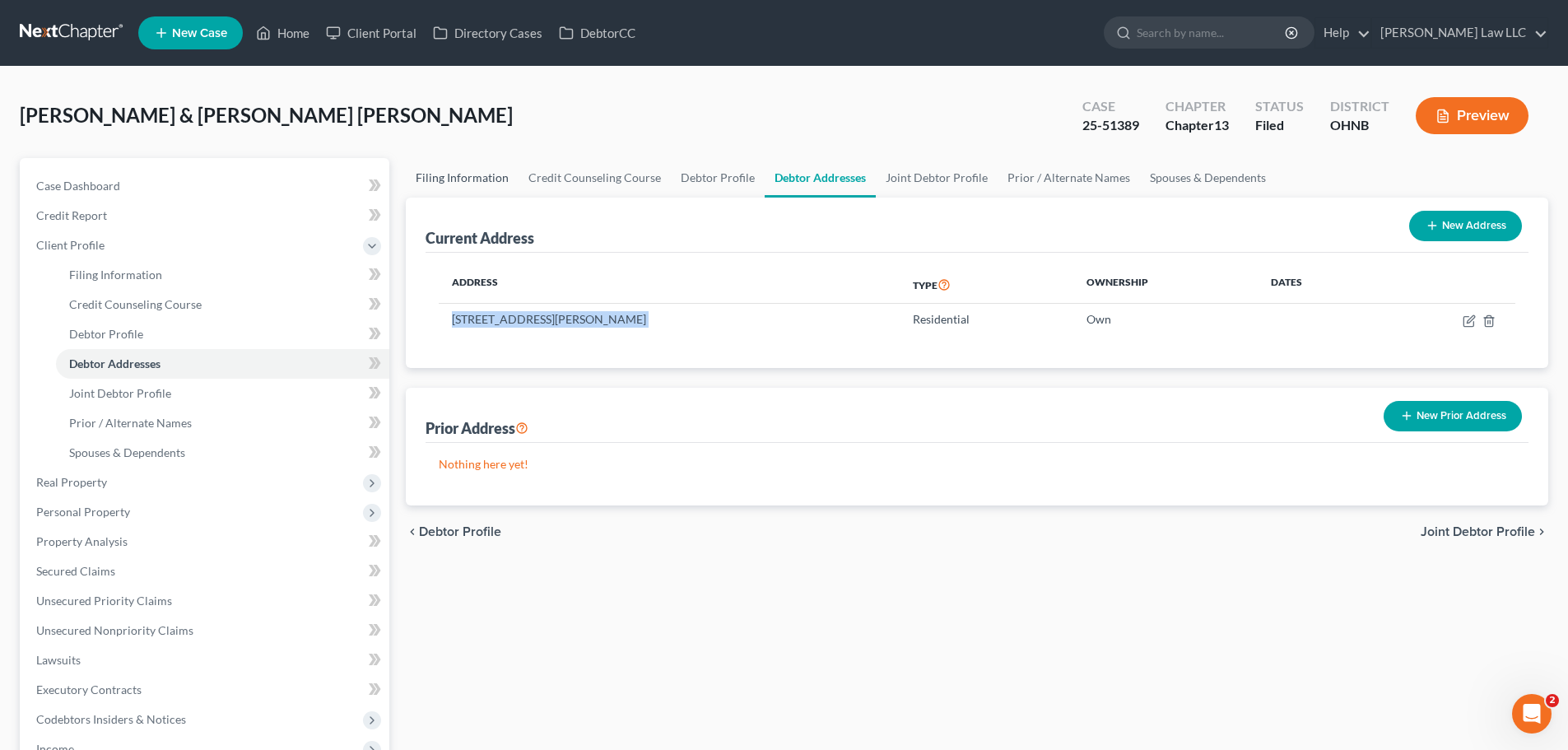
click at [457, 173] on link "Filing Information" at bounding box center [461, 177] width 113 height 39
select select "1"
select select "3"
select select "36"
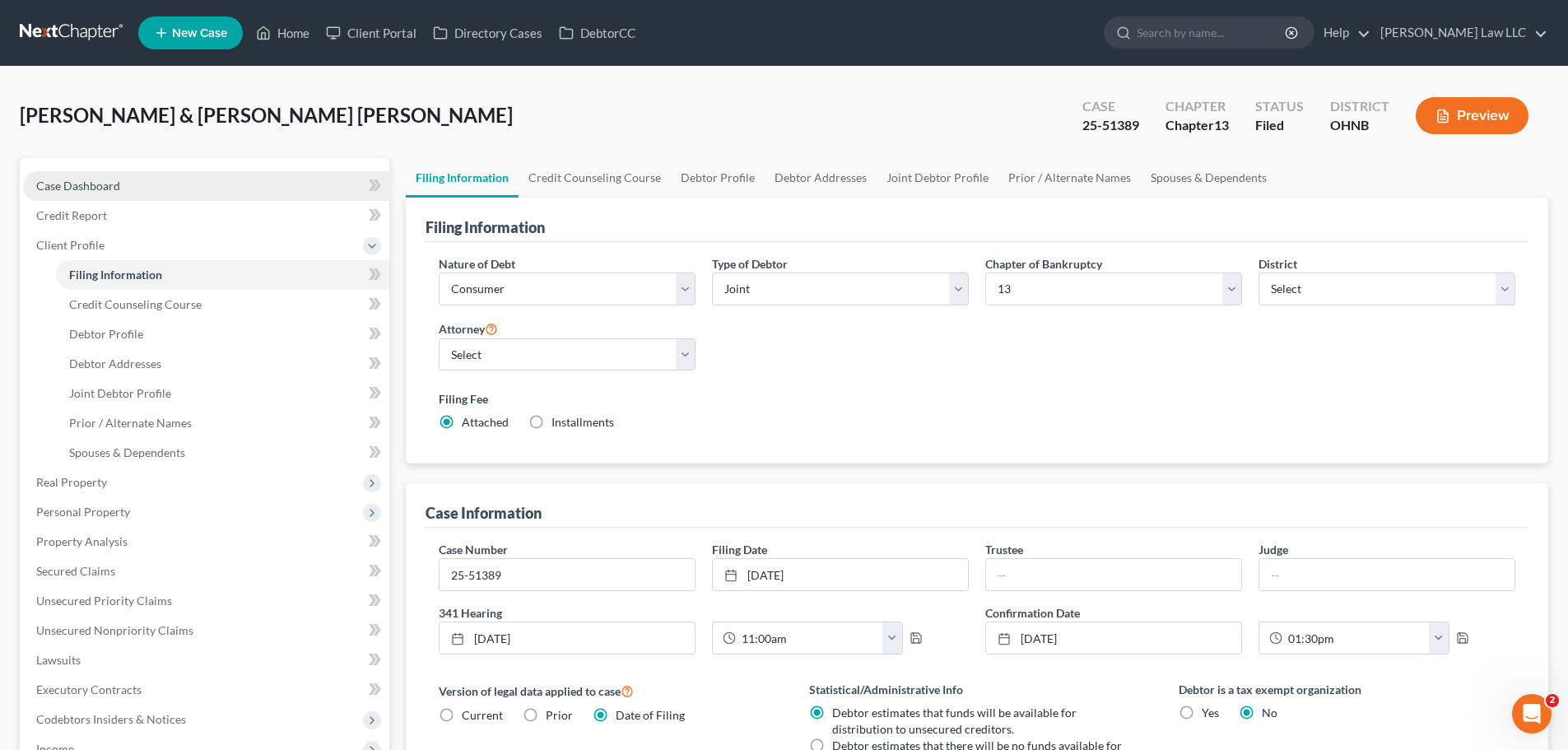
click at [104, 180] on span "Case Dashboard" at bounding box center [78, 185] width 84 height 14
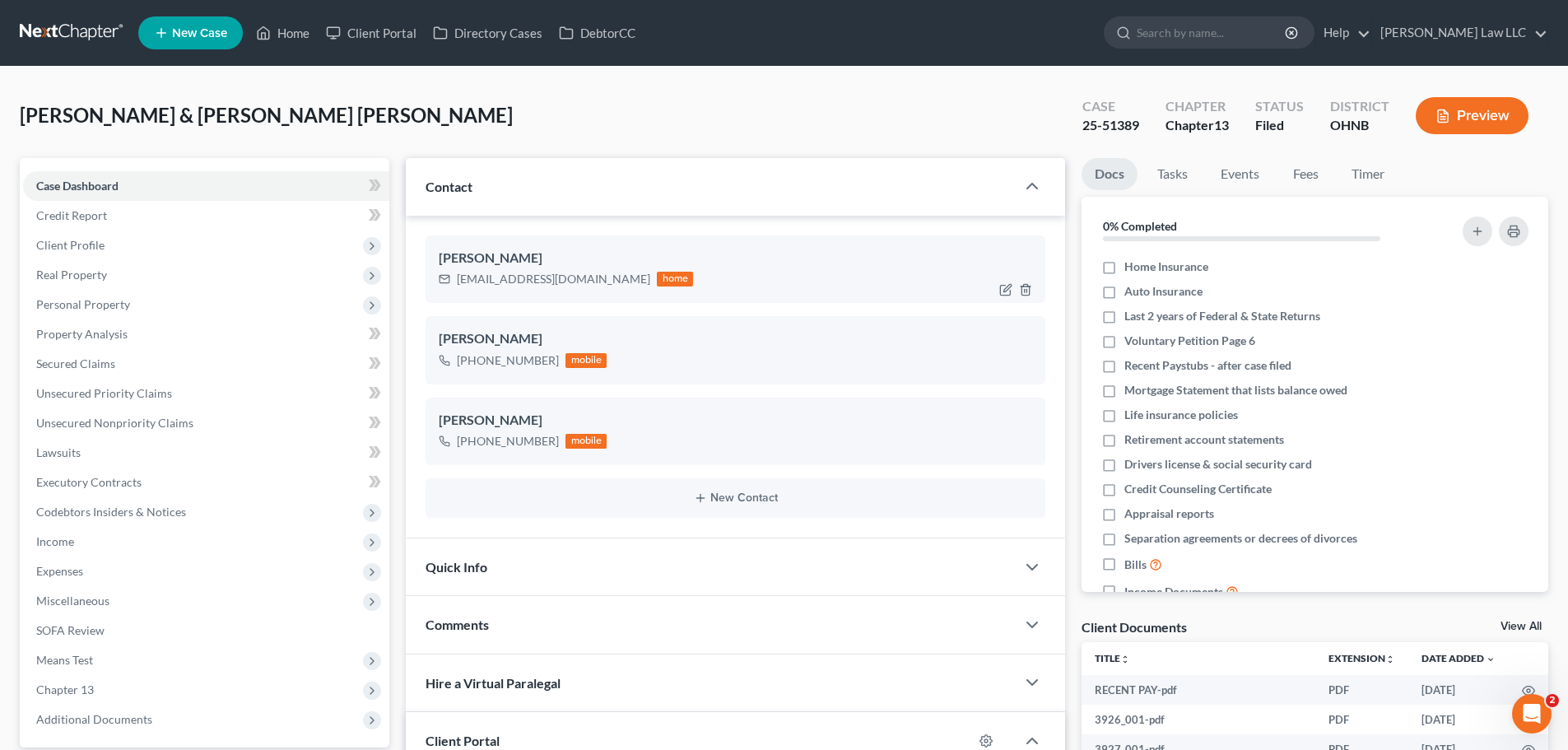
click at [499, 281] on div "nsteele2a@gmail.com" at bounding box center [554, 279] width 194 height 17
copy div "nsteele2a@gmail.com"
click at [508, 439] on div "+1 (818) 926-3236" at bounding box center [508, 441] width 102 height 17
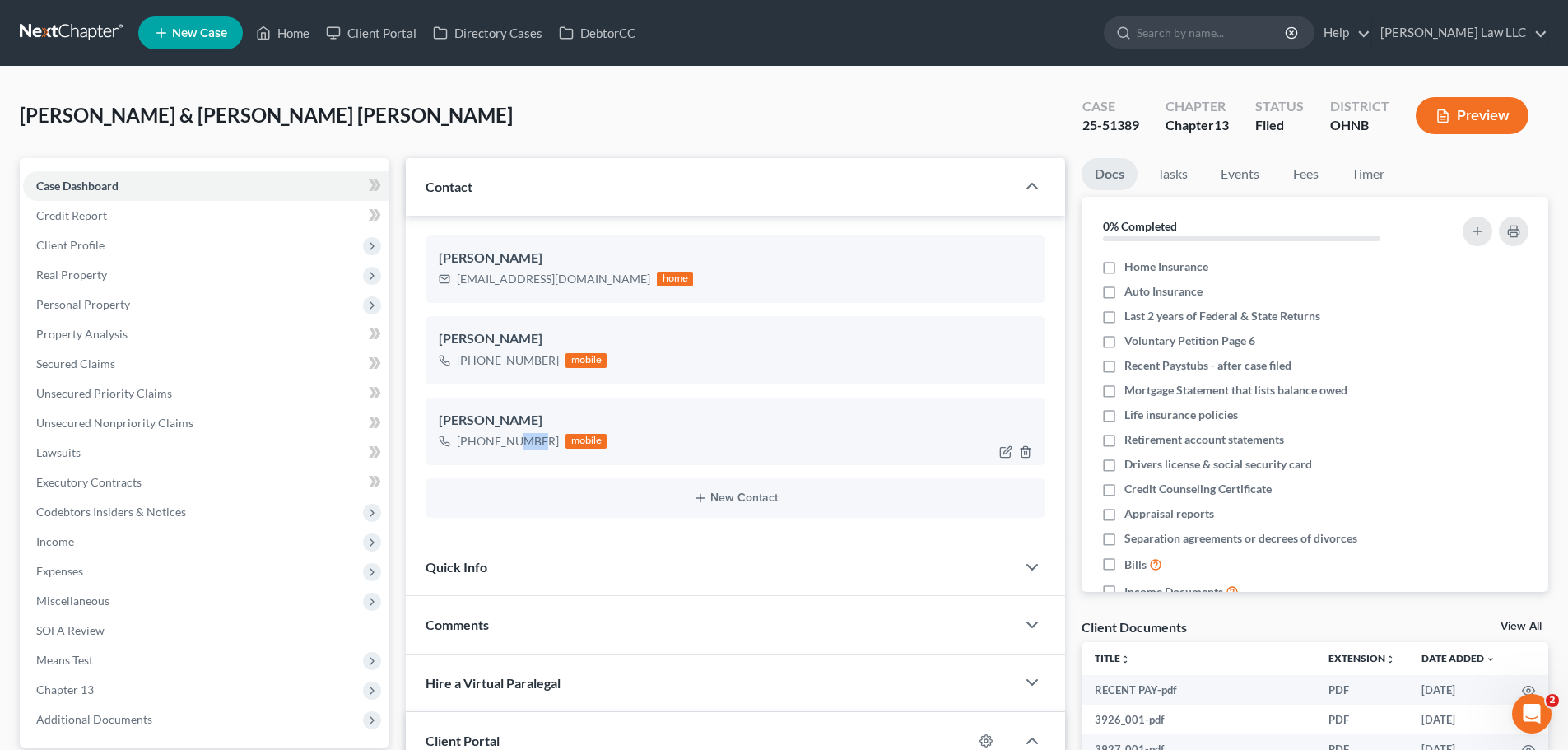
click at [508, 439] on div "+1 (818) 926-3236" at bounding box center [508, 441] width 102 height 17
copy div "+1 (818) 926-3236"
click at [1131, 37] on icon at bounding box center [1123, 32] width 15 height 15
click at [1213, 29] on input "search" at bounding box center [1212, 32] width 151 height 30
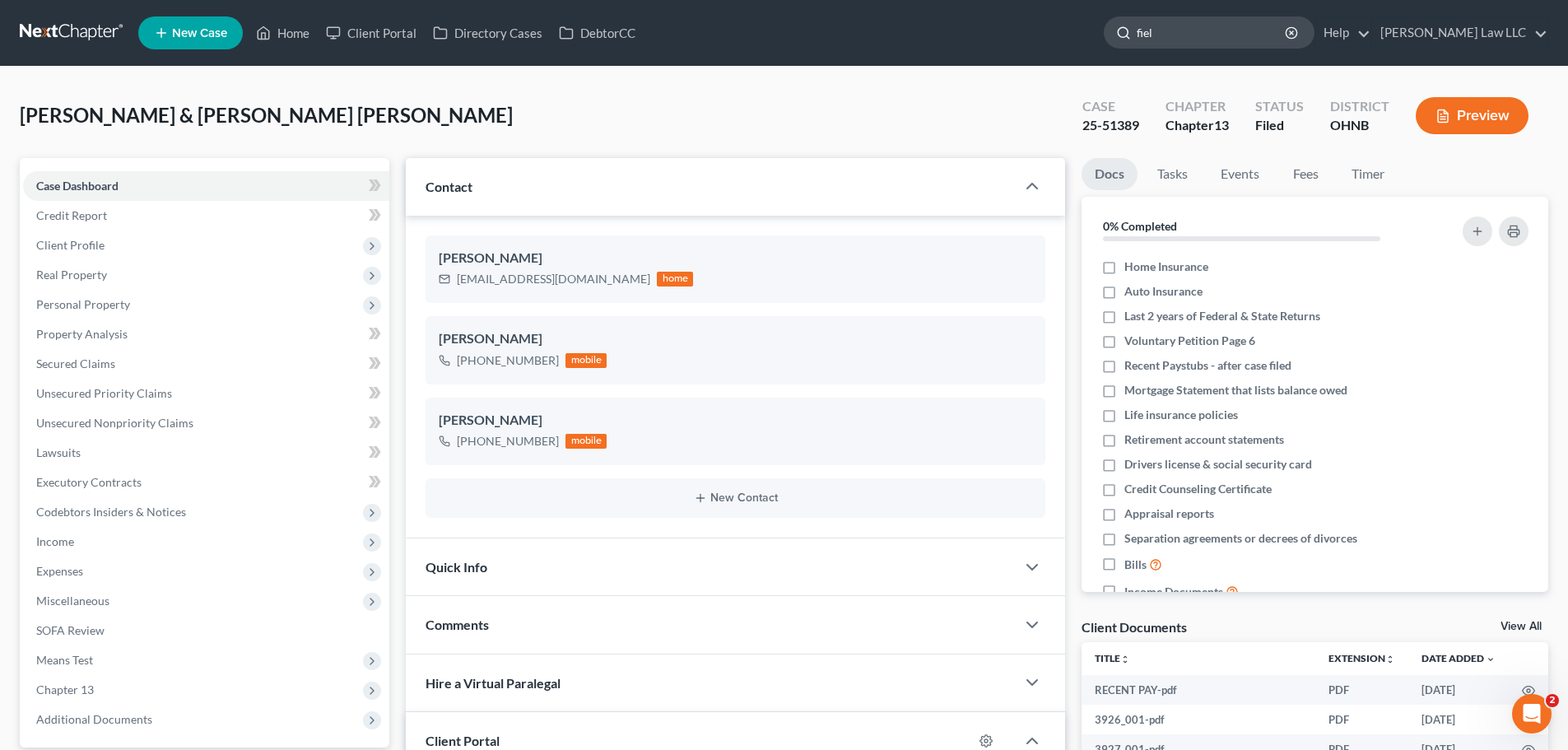
type input "field"
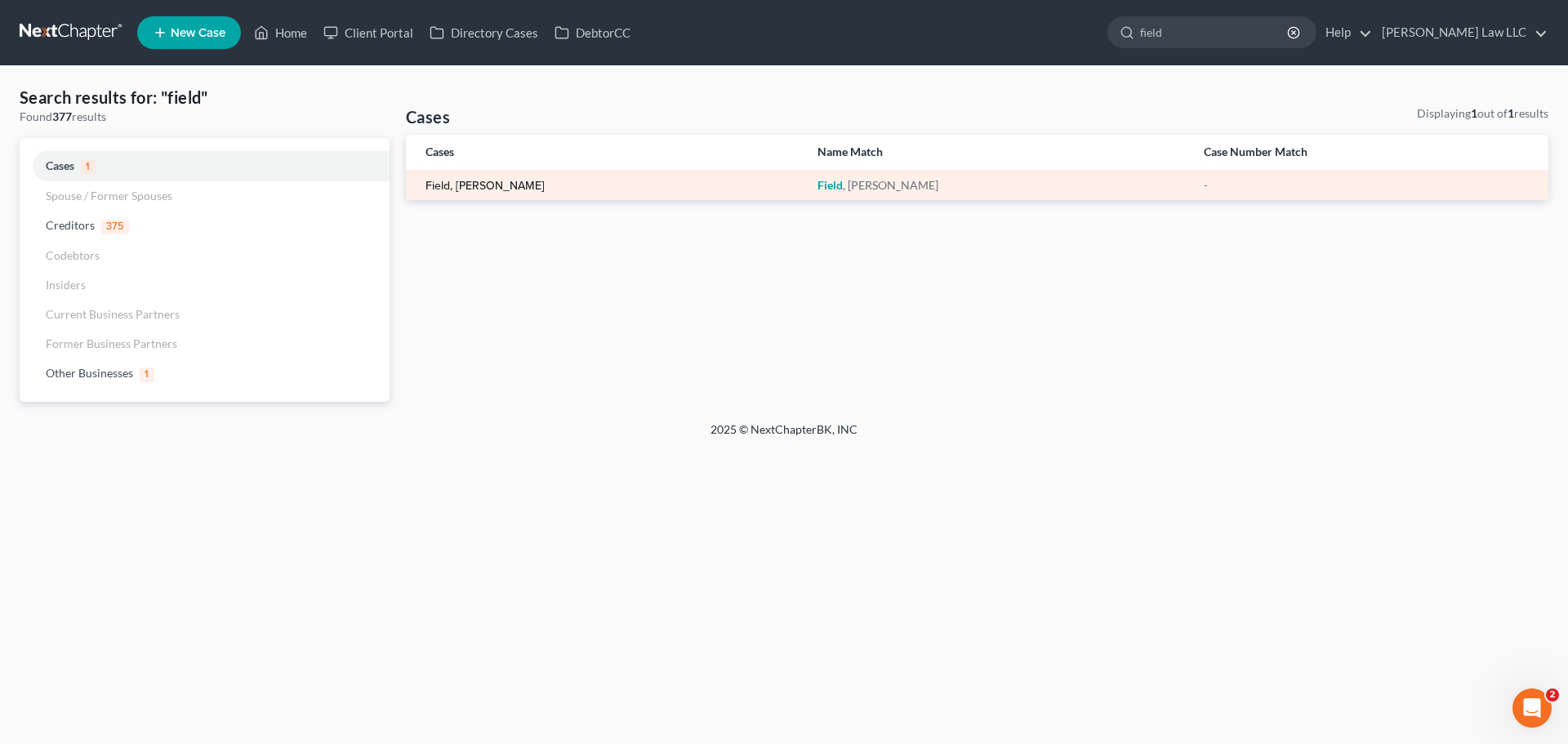
click at [478, 186] on link "Field, [PERSON_NAME]" at bounding box center [485, 186] width 119 height 12
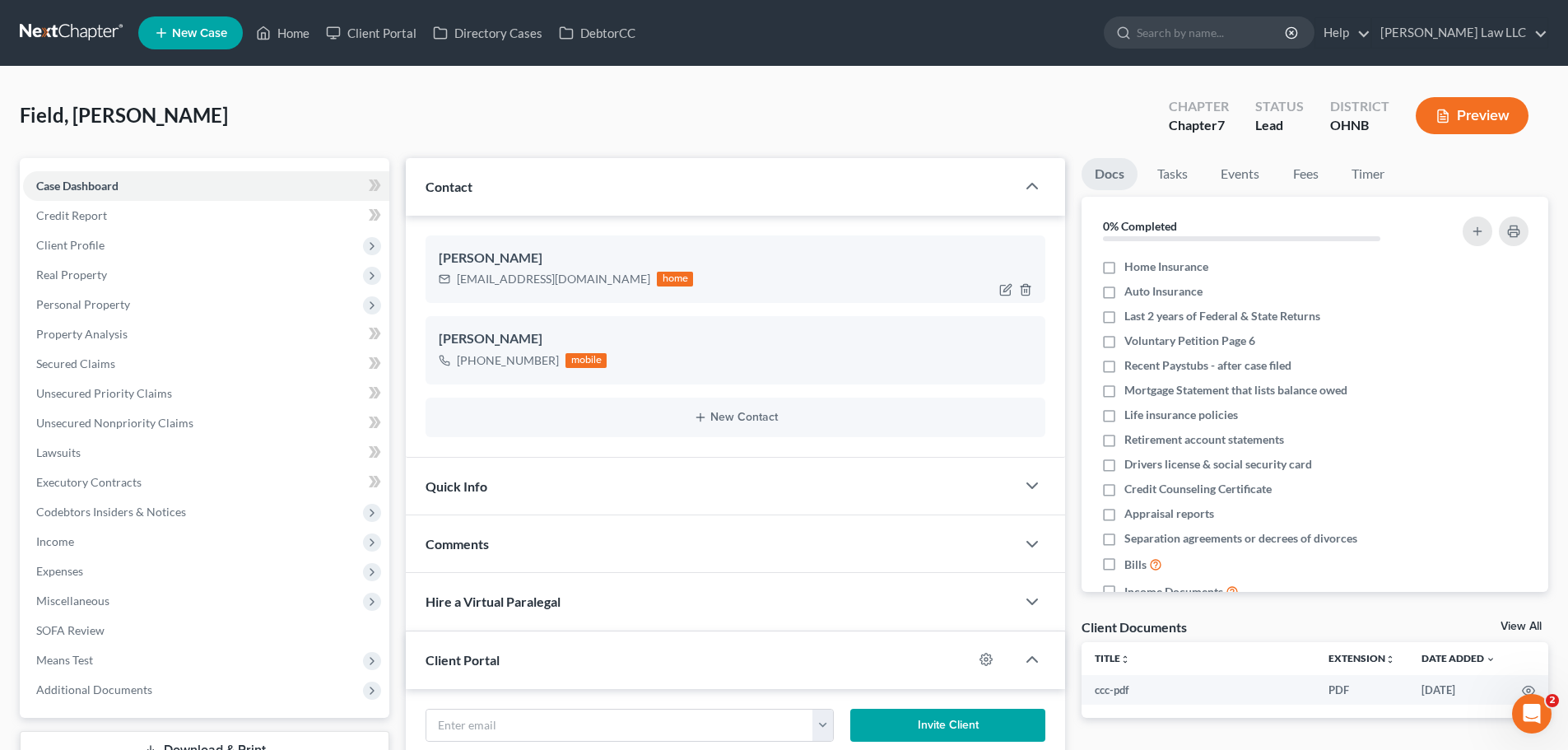
click at [526, 281] on div "[EMAIL_ADDRESS][DOMAIN_NAME]" at bounding box center [554, 279] width 194 height 17
copy div "[EMAIL_ADDRESS][DOMAIN_NAME]"
click at [488, 364] on div "[PHONE_NUMBER]" at bounding box center [508, 360] width 102 height 17
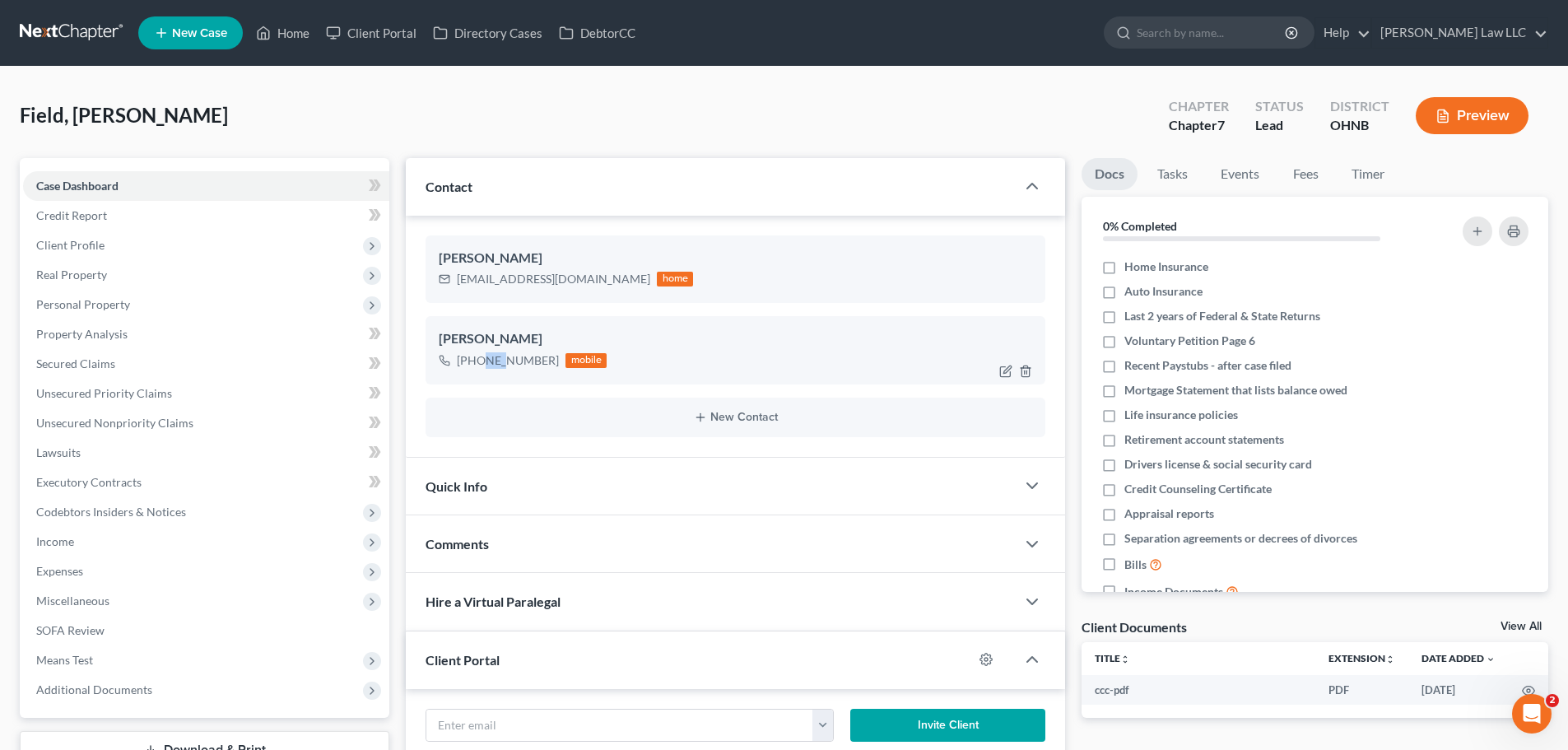
click at [488, 364] on div "[PHONE_NUMBER]" at bounding box center [508, 360] width 102 height 17
copy div "[PHONE_NUMBER]"
click at [104, 248] on span "Client Profile" at bounding box center [207, 245] width 366 height 29
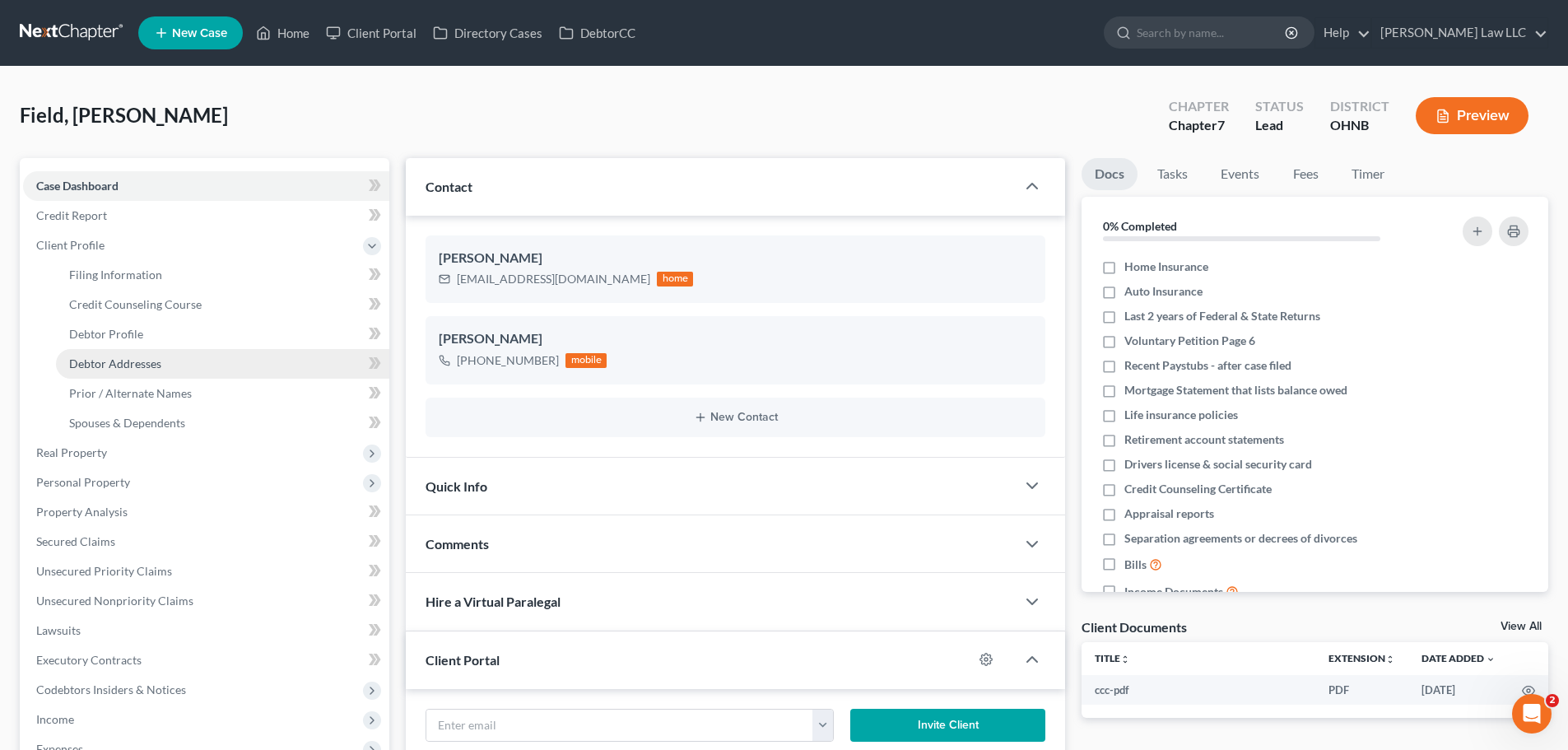
click at [149, 359] on span "Debtor Addresses" at bounding box center [116, 363] width 92 height 14
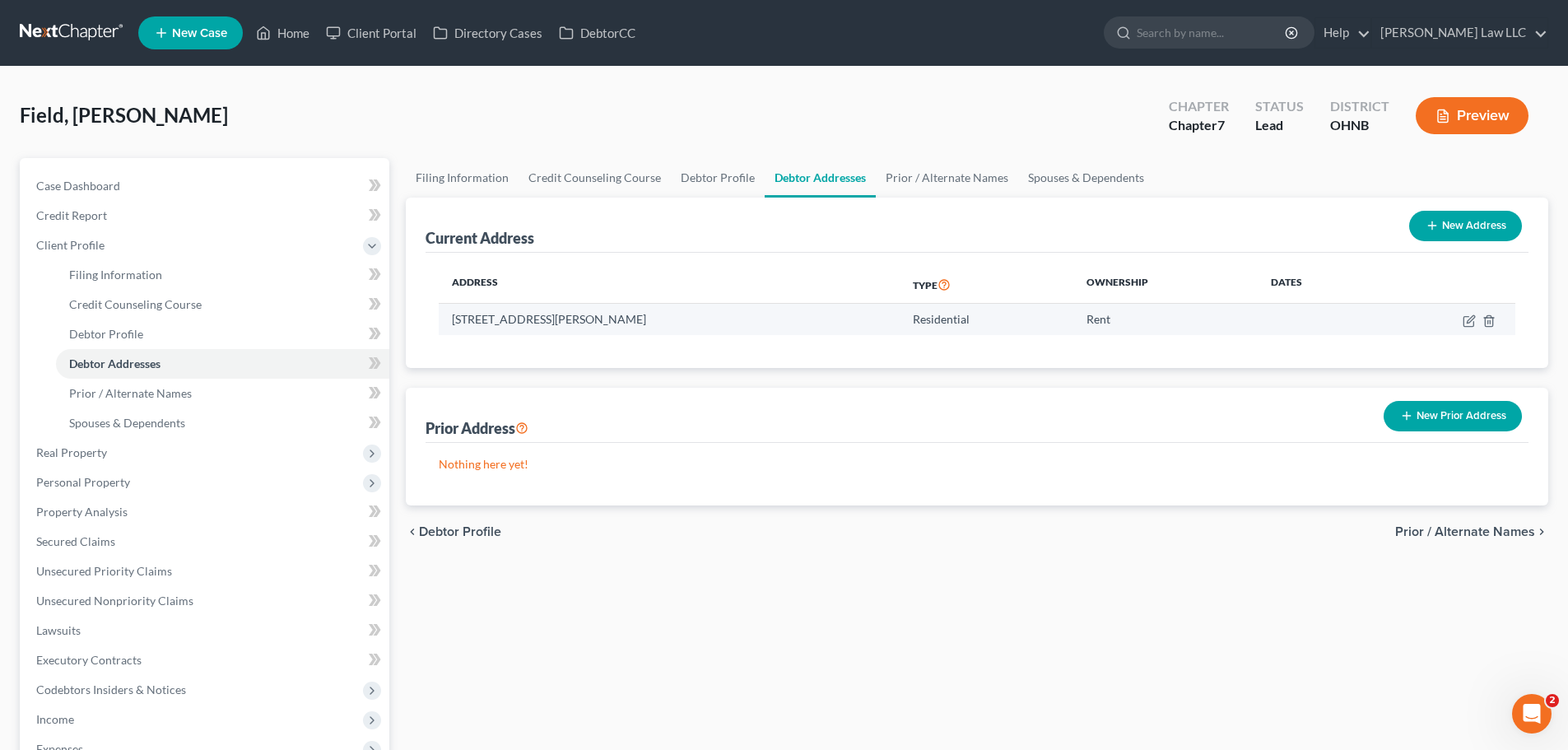
click at [551, 327] on td "[STREET_ADDRESS][PERSON_NAME]" at bounding box center [669, 319] width 461 height 31
click at [553, 320] on td "[STREET_ADDRESS][PERSON_NAME]" at bounding box center [669, 319] width 461 height 31
copy td "[STREET_ADDRESS][PERSON_NAME]"
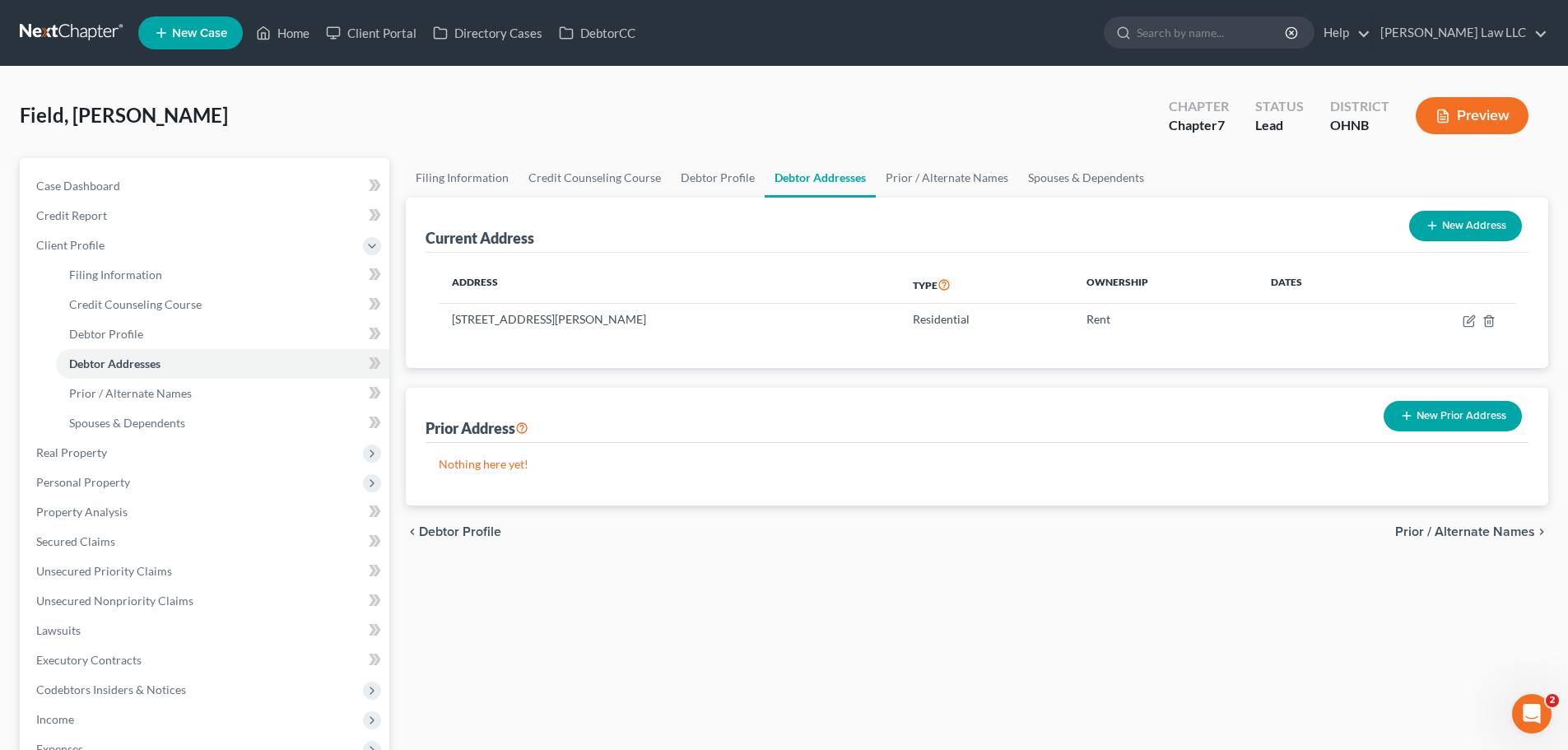
click at [207, 129] on div "Field, [PERSON_NAME] Upgraded Chapter Chapter 7 Status Lead District OHNB Previ…" at bounding box center [784, 121] width 1529 height 71
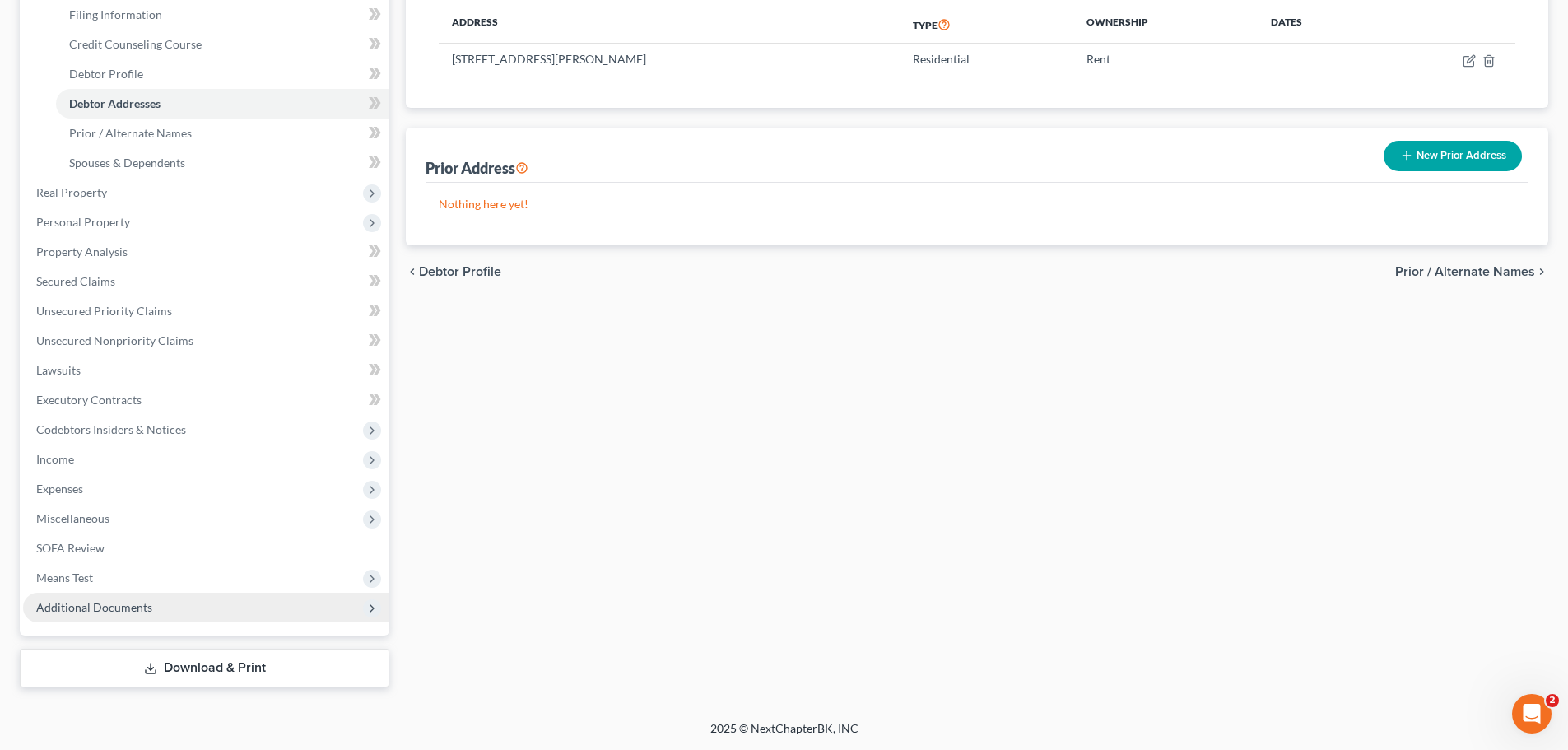
click at [113, 605] on span "Additional Documents" at bounding box center [94, 607] width 117 height 14
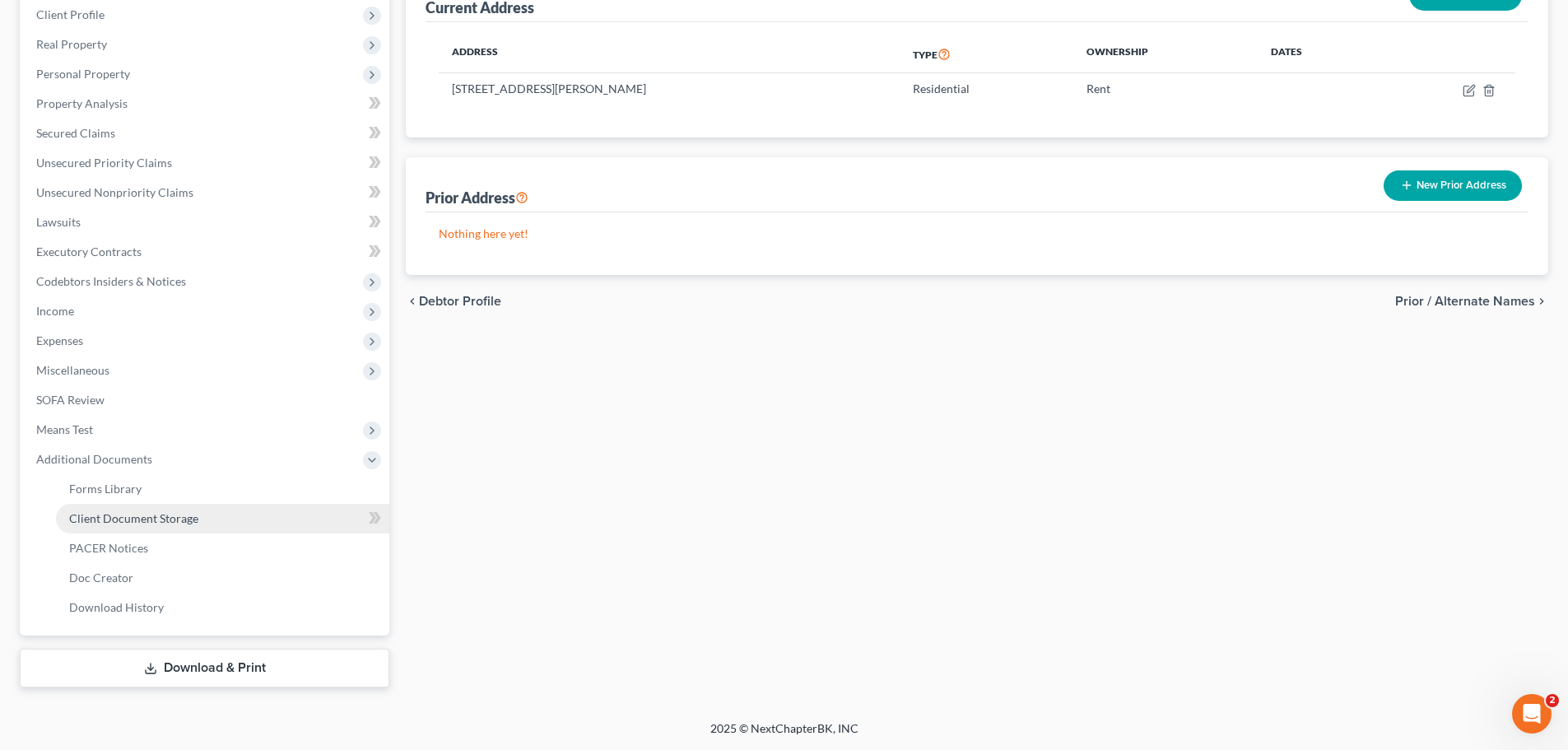
click at [164, 509] on link "Client Document Storage" at bounding box center [222, 518] width 333 height 29
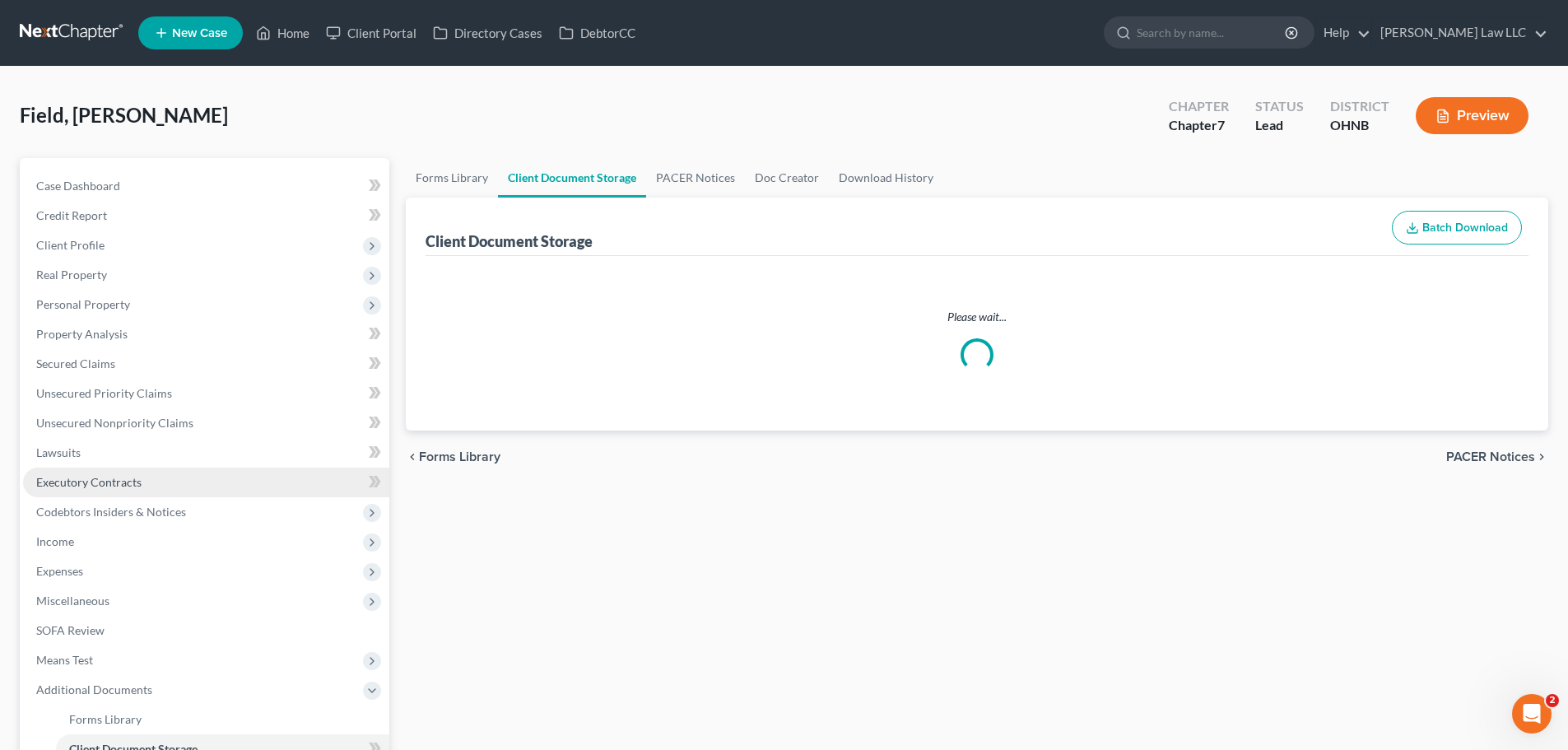
select select "5"
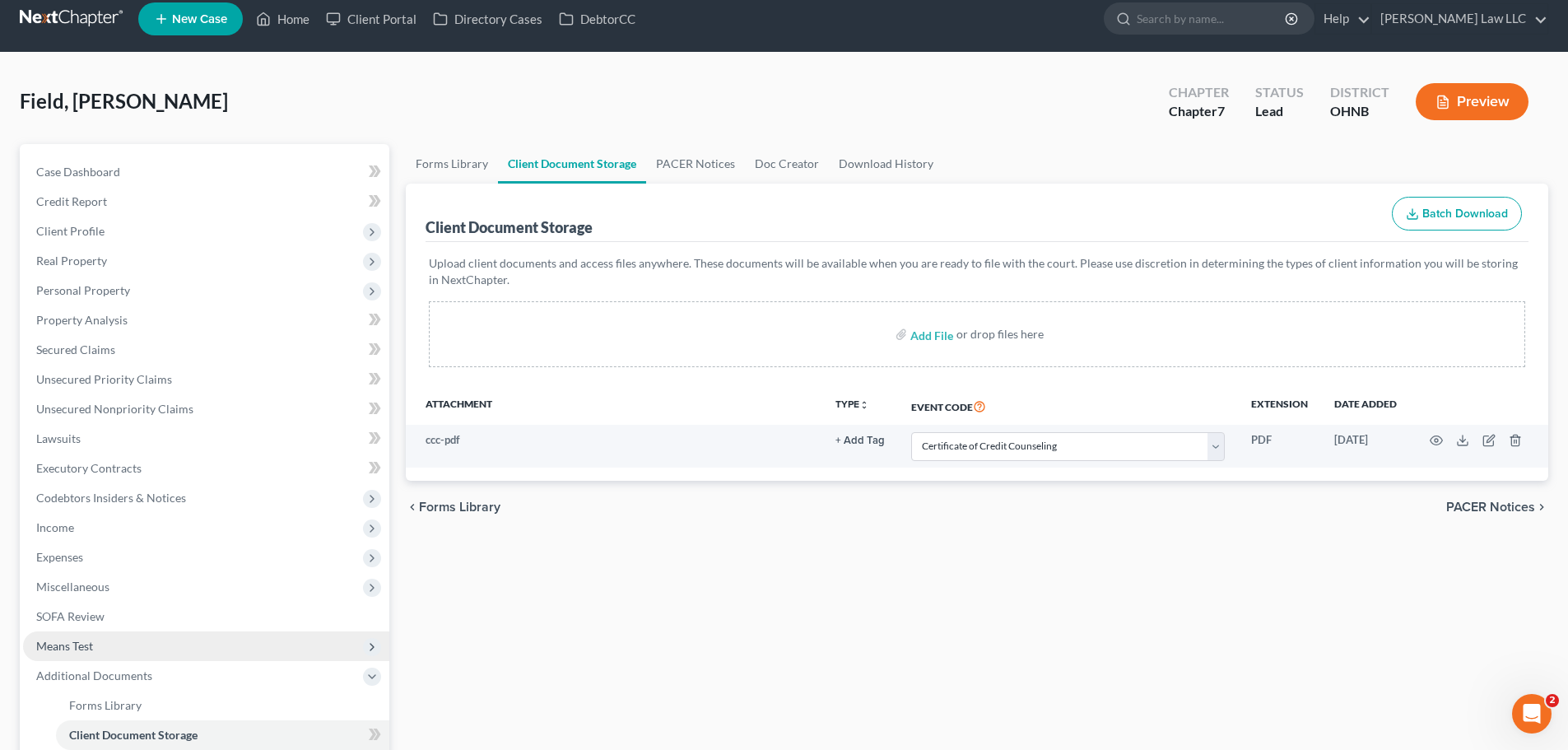
scroll to position [230, 0]
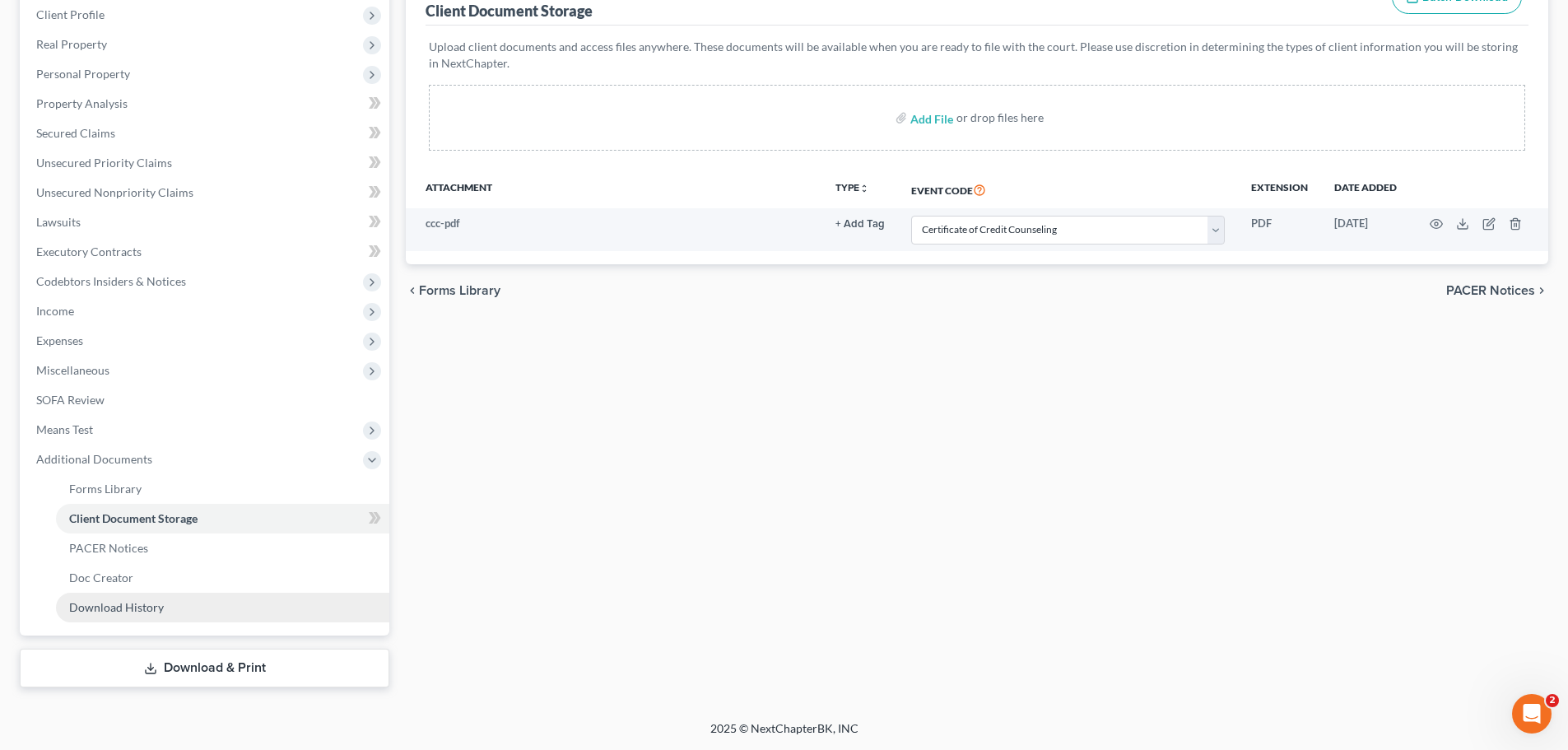
click at [149, 611] on span "Download History" at bounding box center [117, 607] width 95 height 14
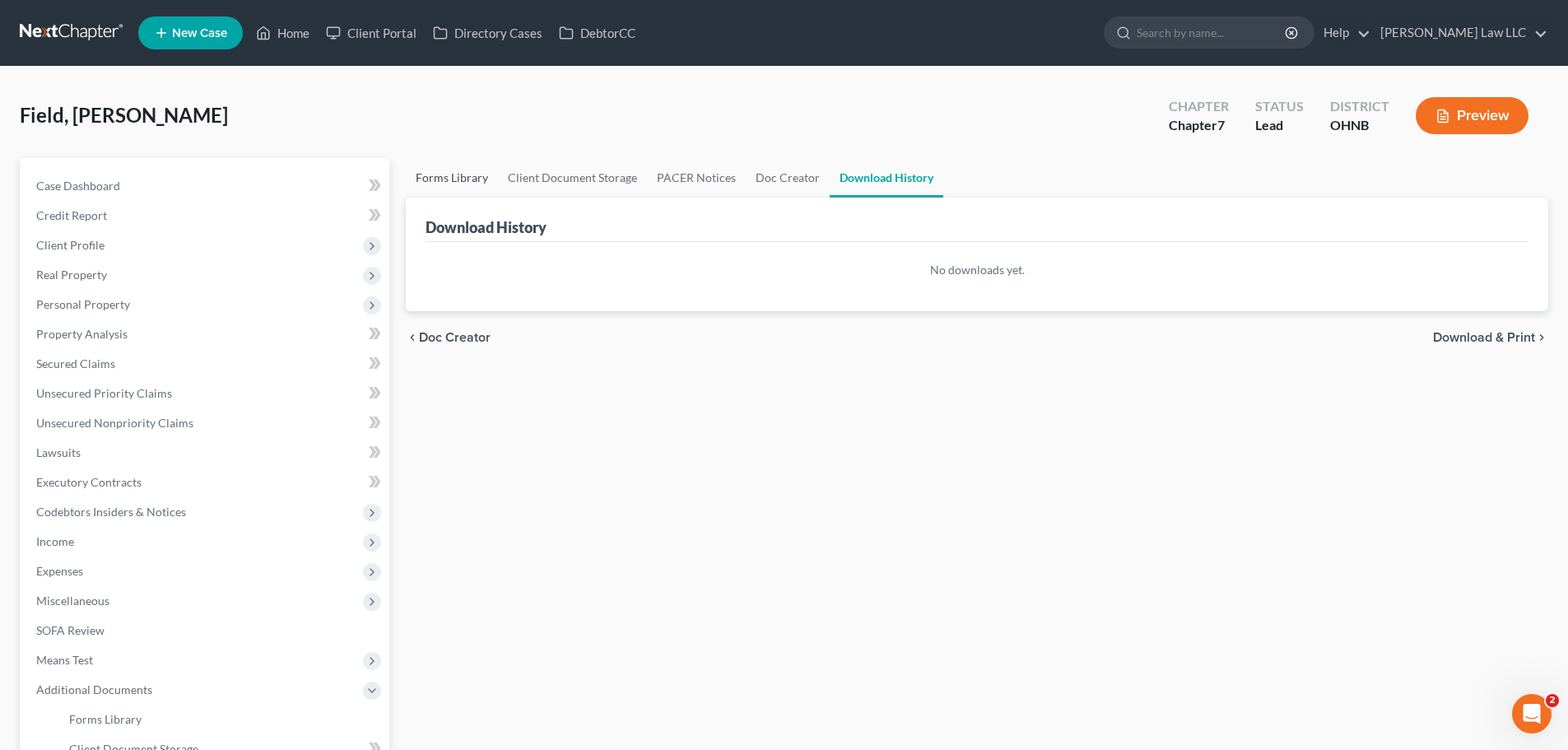
click at [449, 175] on link "Forms Library" at bounding box center [451, 177] width 92 height 39
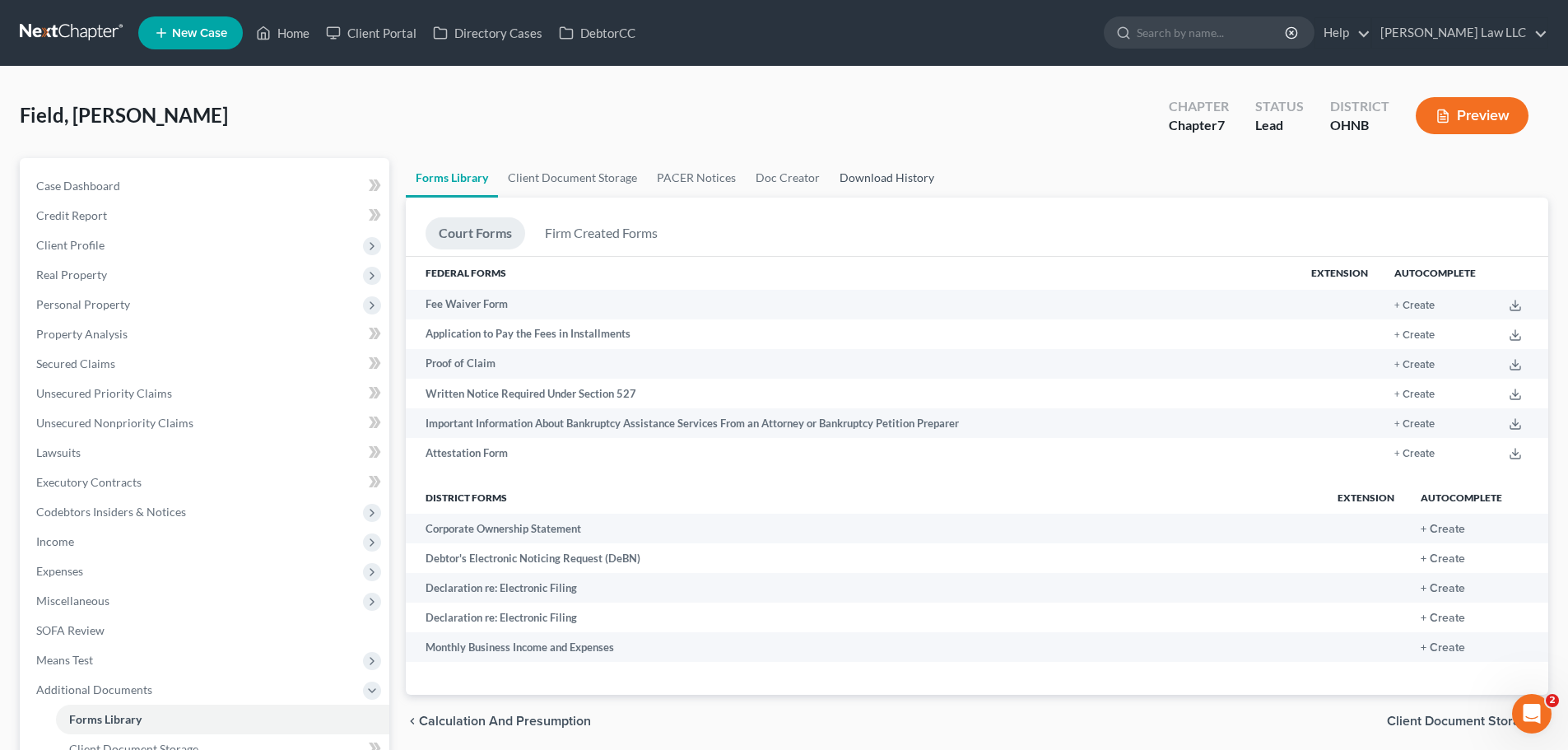
click at [889, 181] on link "Download History" at bounding box center [886, 177] width 115 height 39
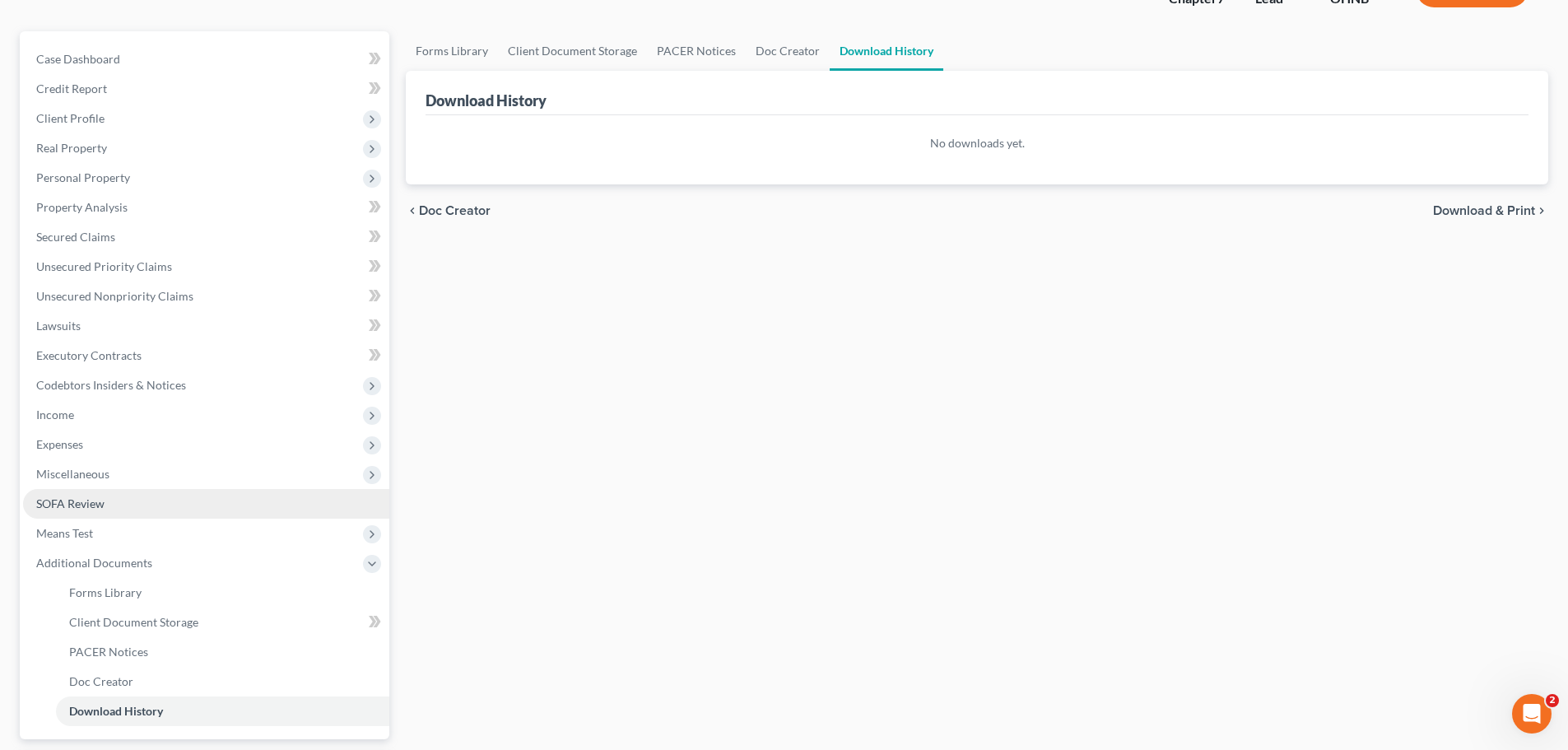
scroll to position [230, 0]
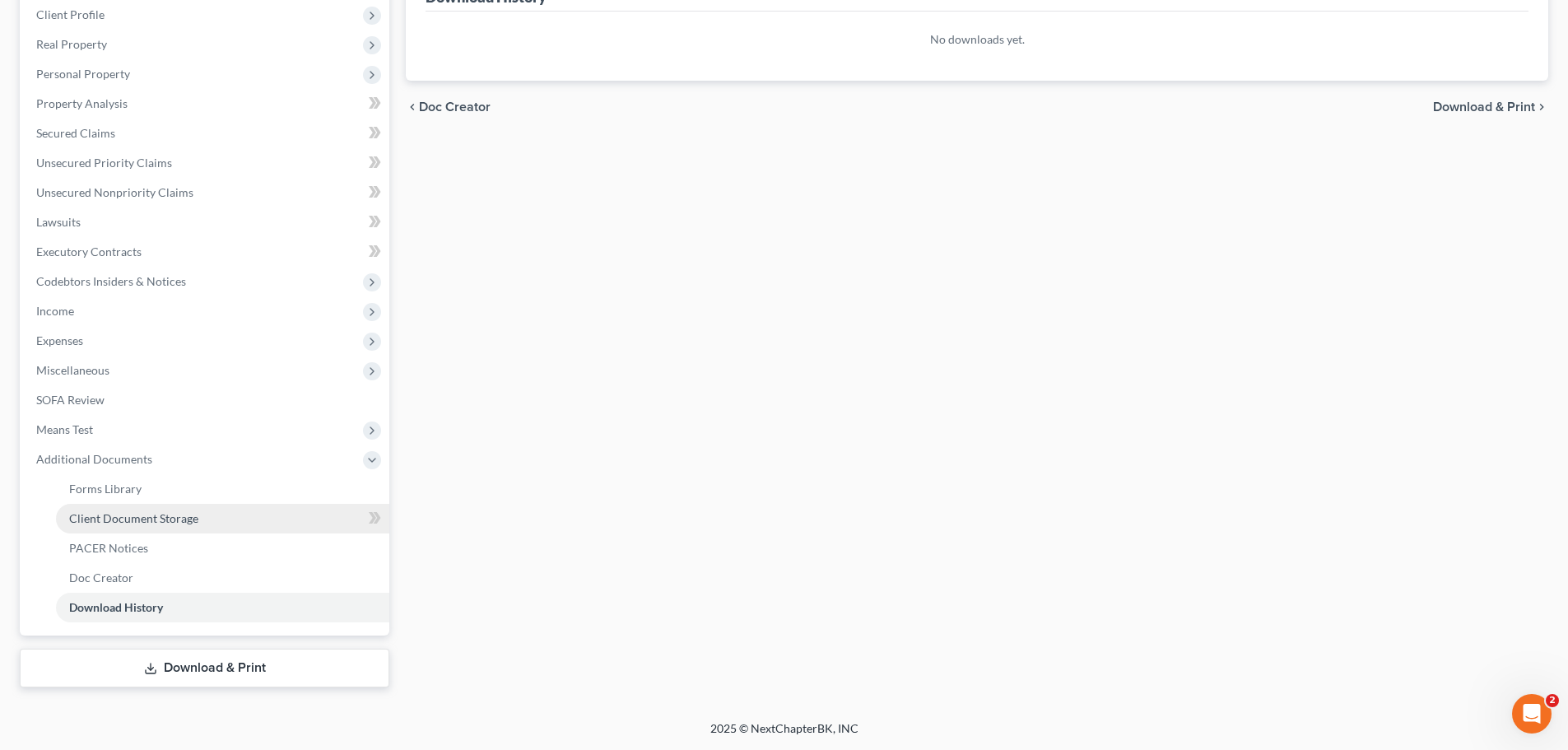
click at [166, 520] on span "Client Document Storage" at bounding box center [134, 518] width 129 height 14
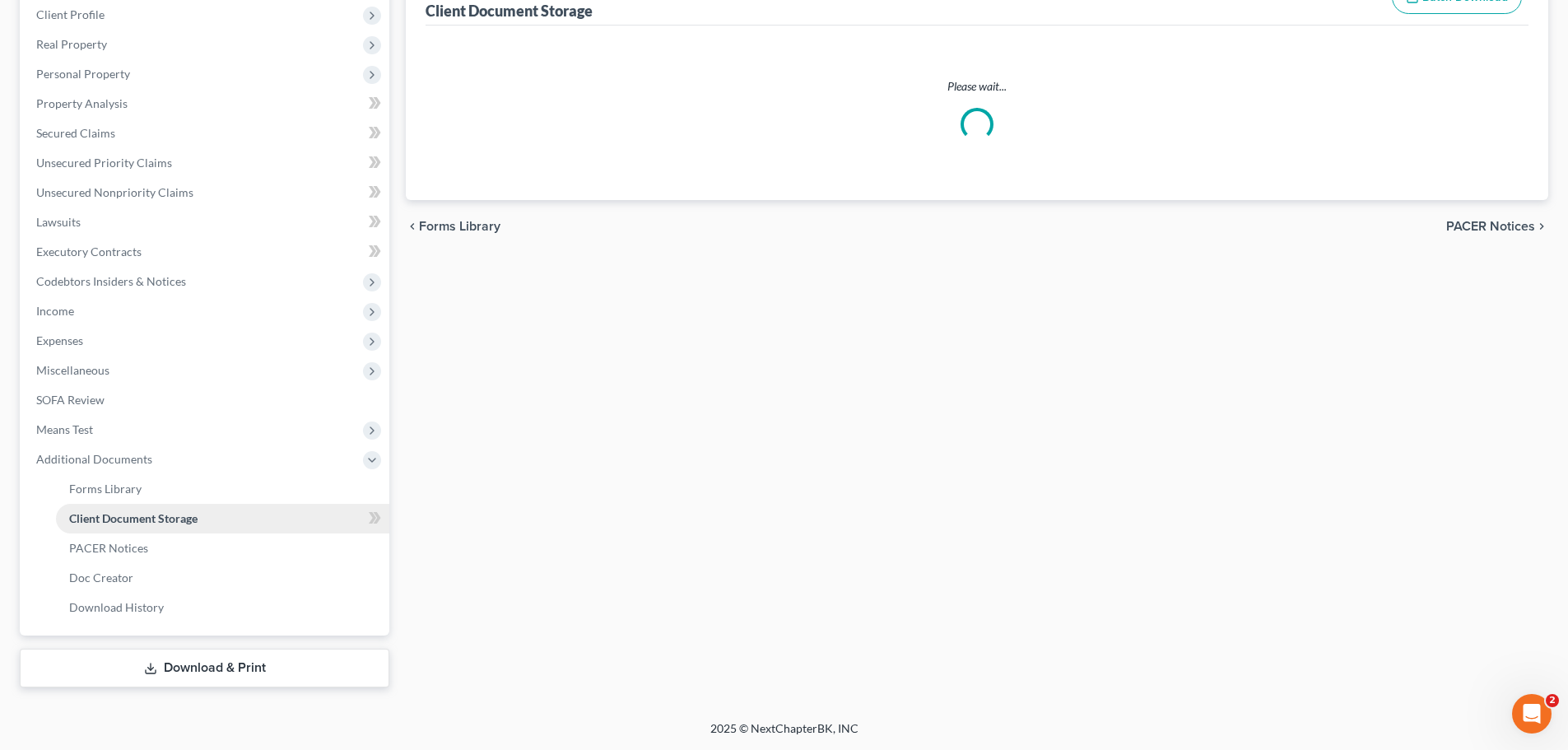
scroll to position [8, 0]
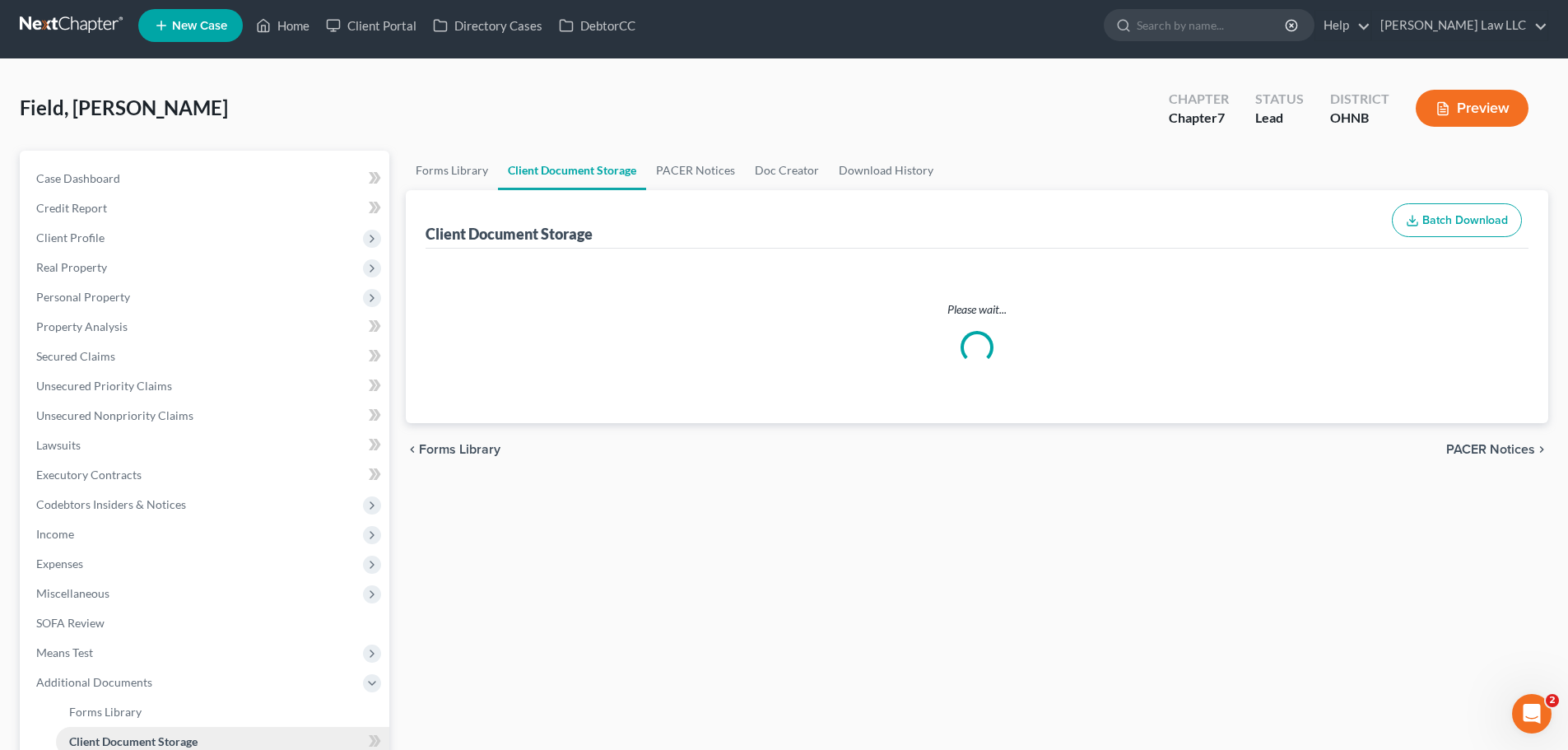
select select "5"
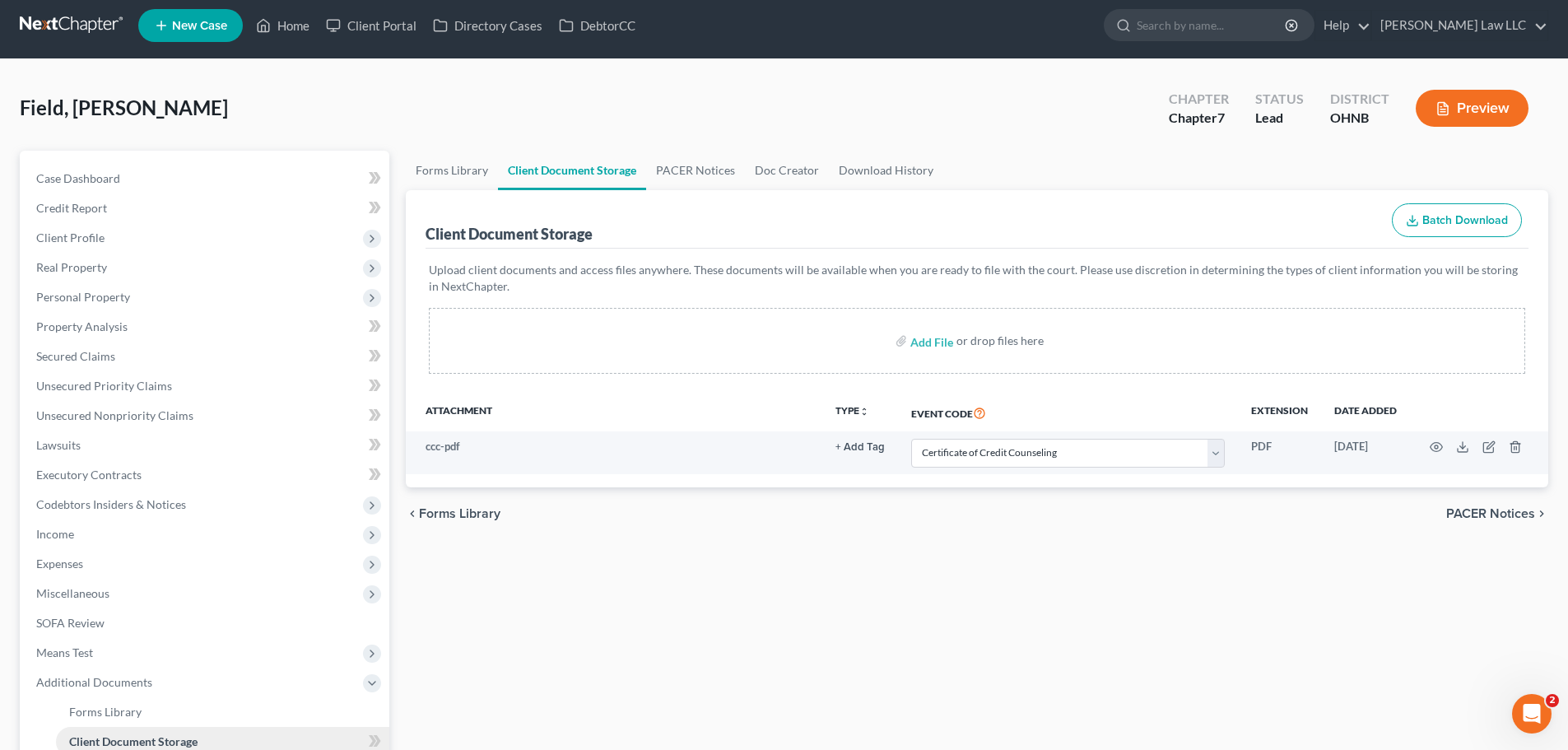
scroll to position [0, 0]
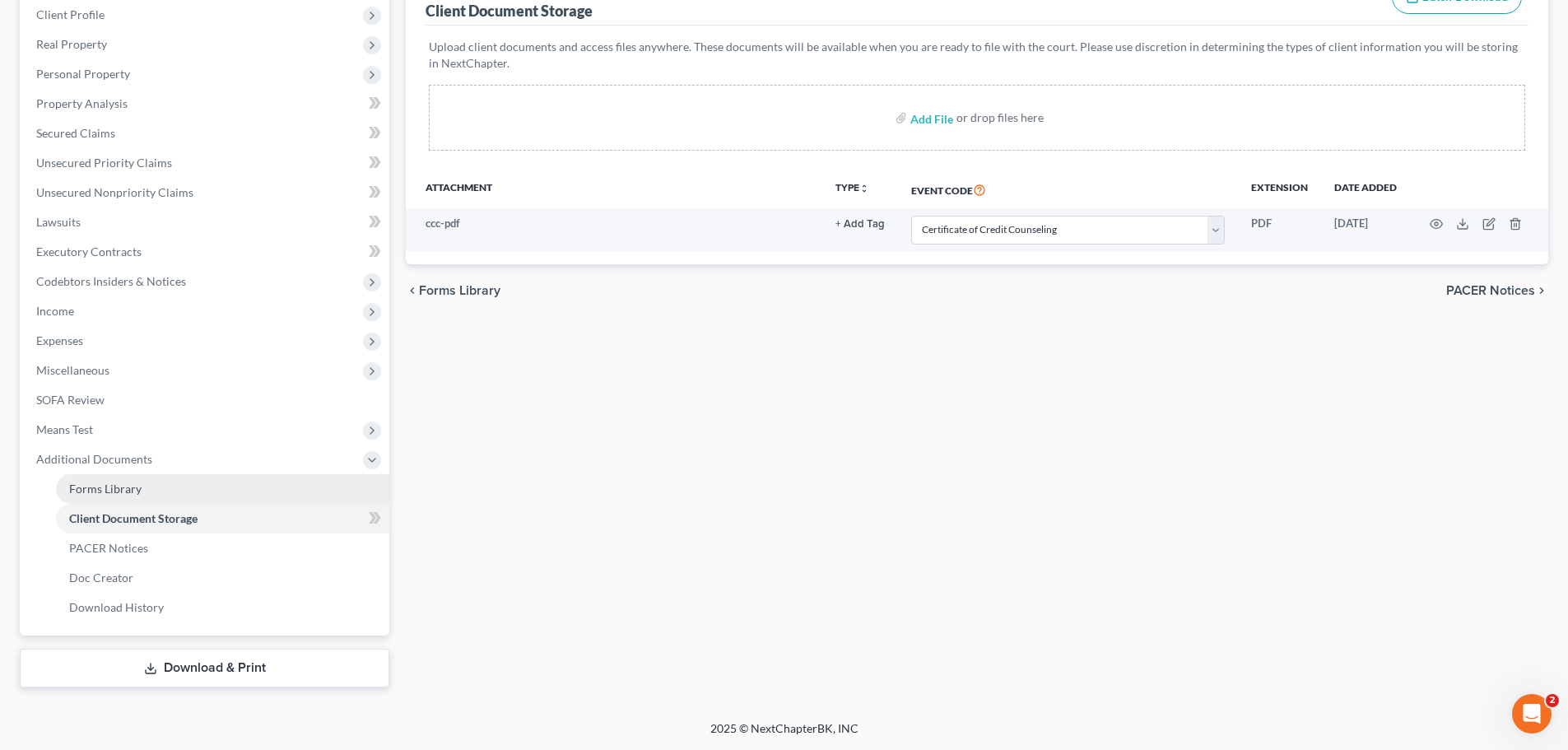
click at [121, 489] on span "Forms Library" at bounding box center [106, 489] width 72 height 14
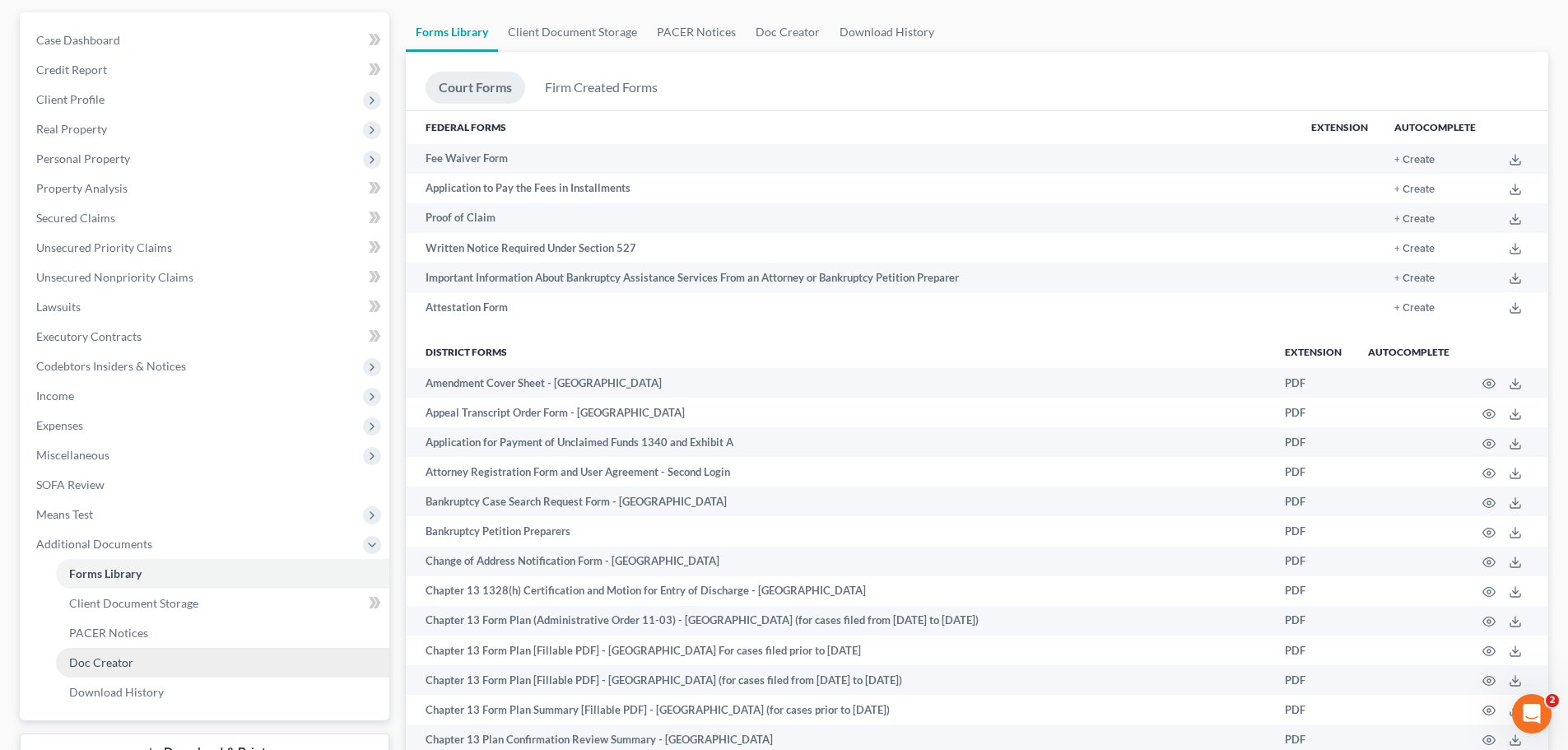
scroll to position [329, 0]
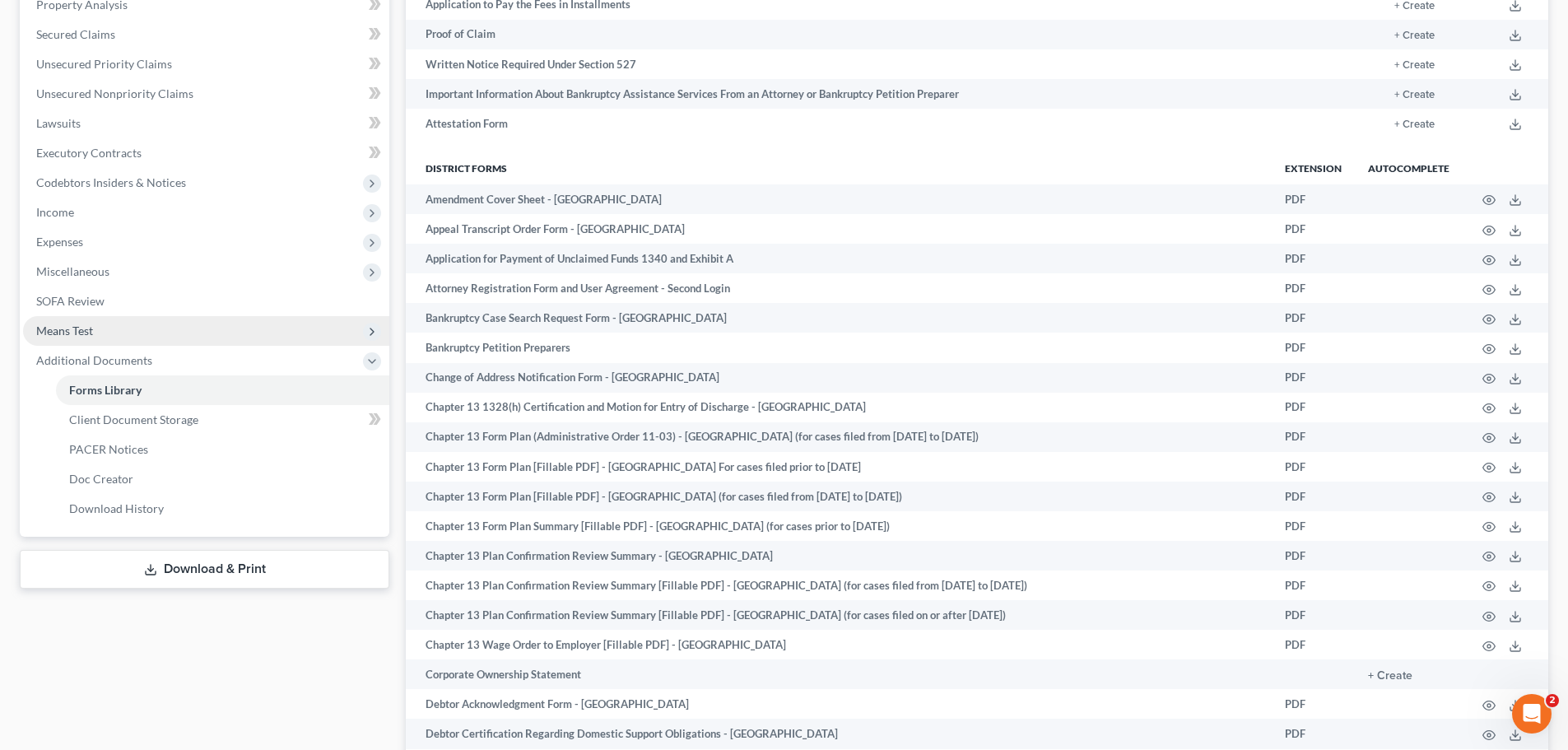
click at [101, 341] on span "Means Test" at bounding box center [207, 331] width 366 height 29
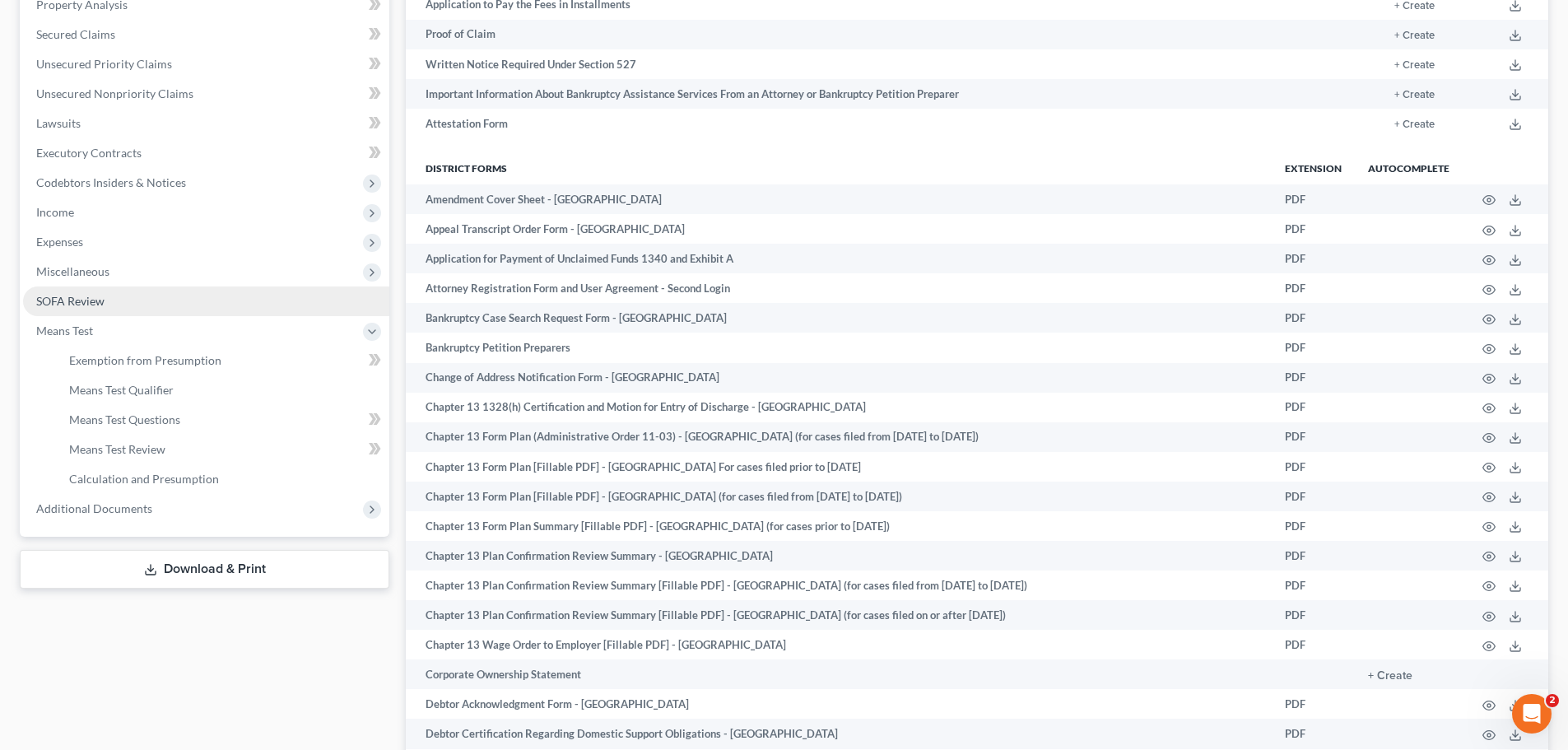
click at [70, 307] on span "SOFA Review" at bounding box center [71, 301] width 69 height 14
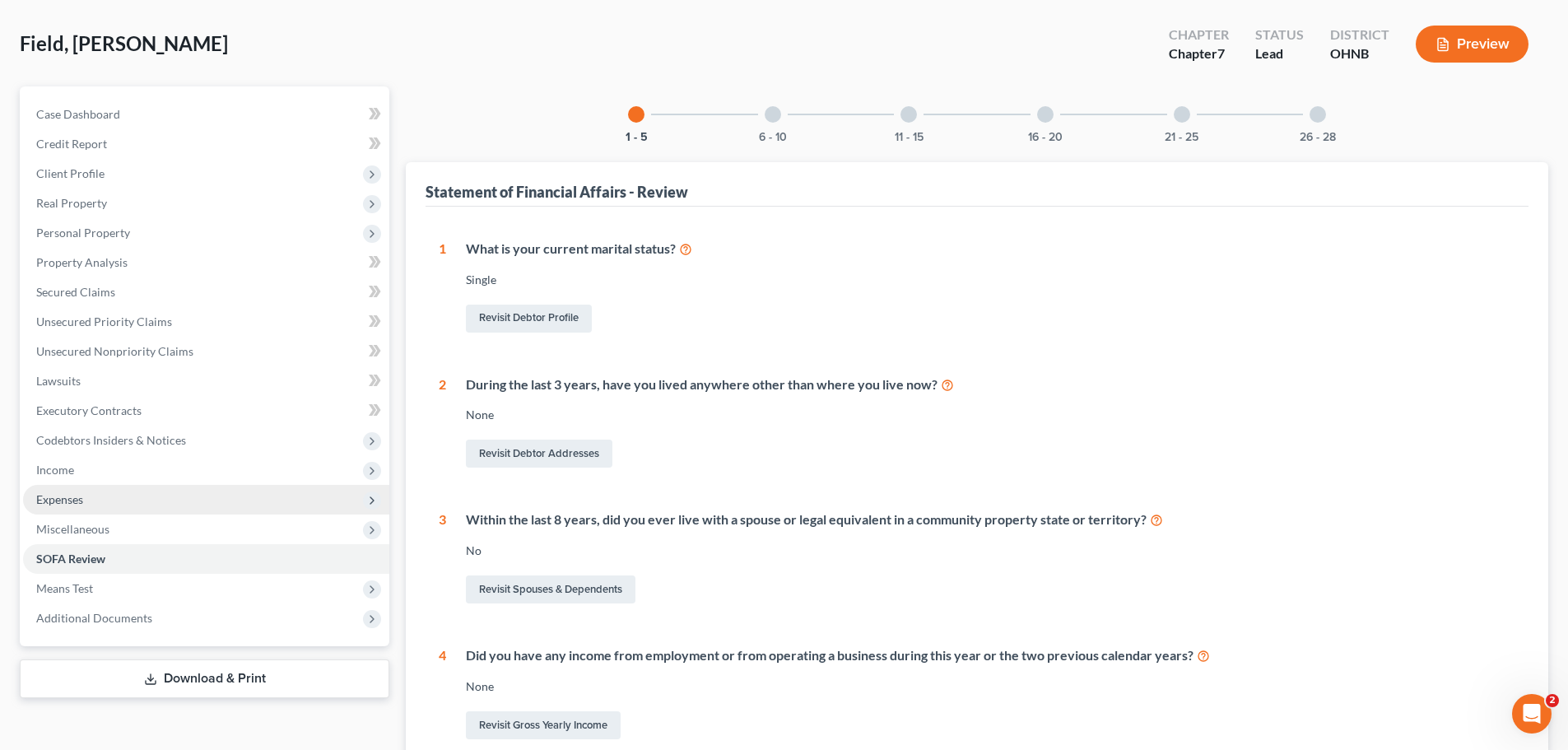
scroll to position [164, 0]
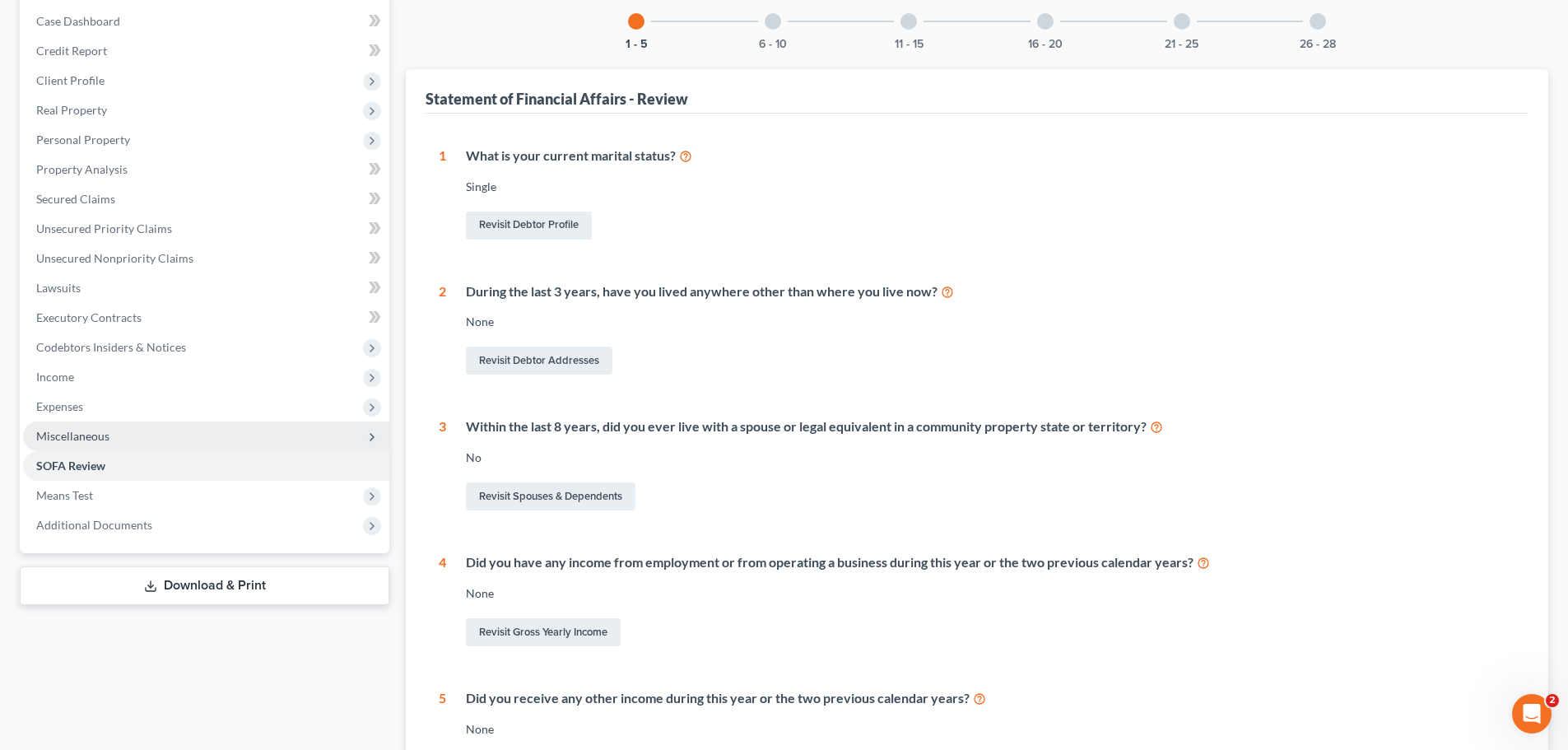
click at [99, 440] on span "Miscellaneous" at bounding box center [72, 436] width 73 height 14
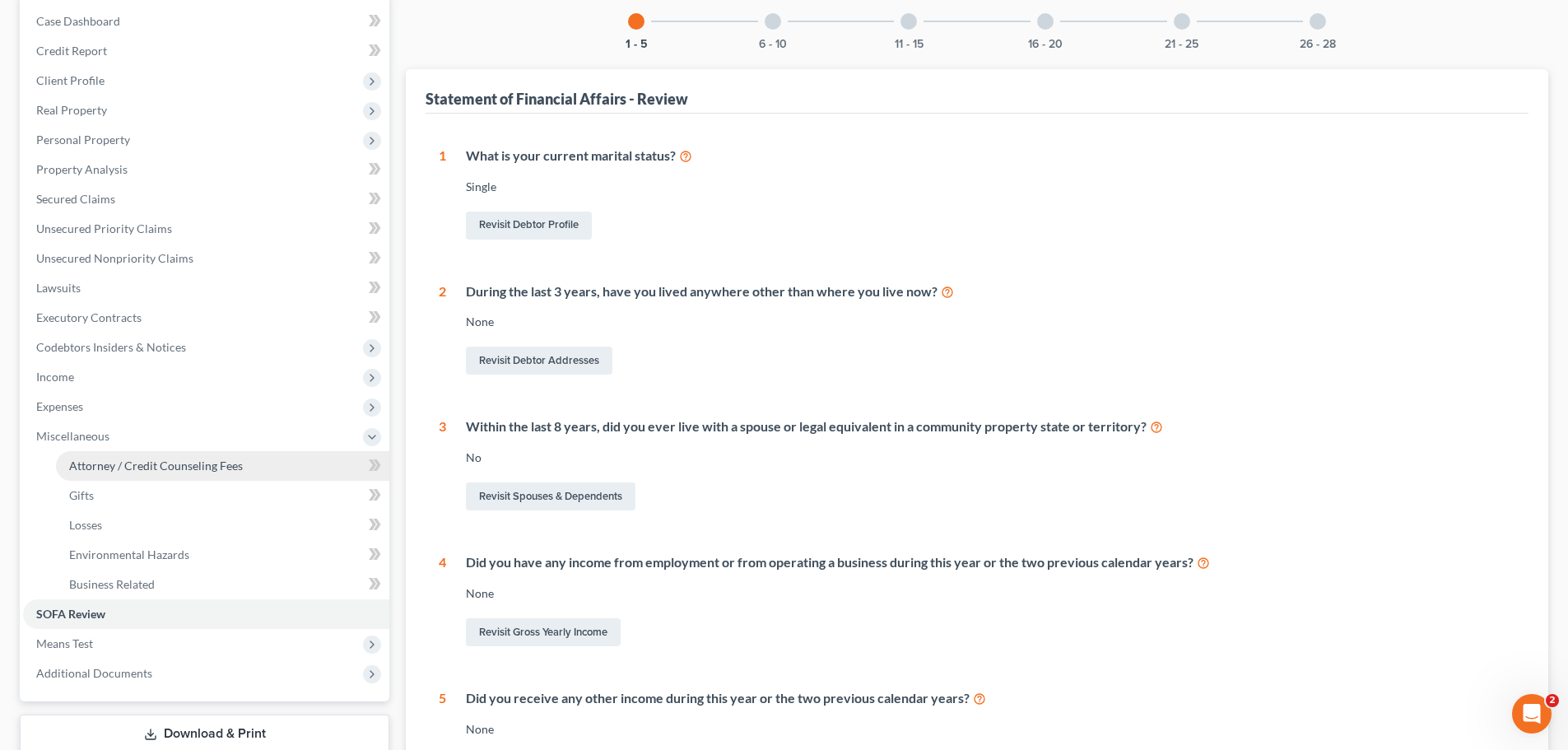
click at [157, 468] on span "Attorney / Credit Counseling Fees" at bounding box center [156, 465] width 173 height 14
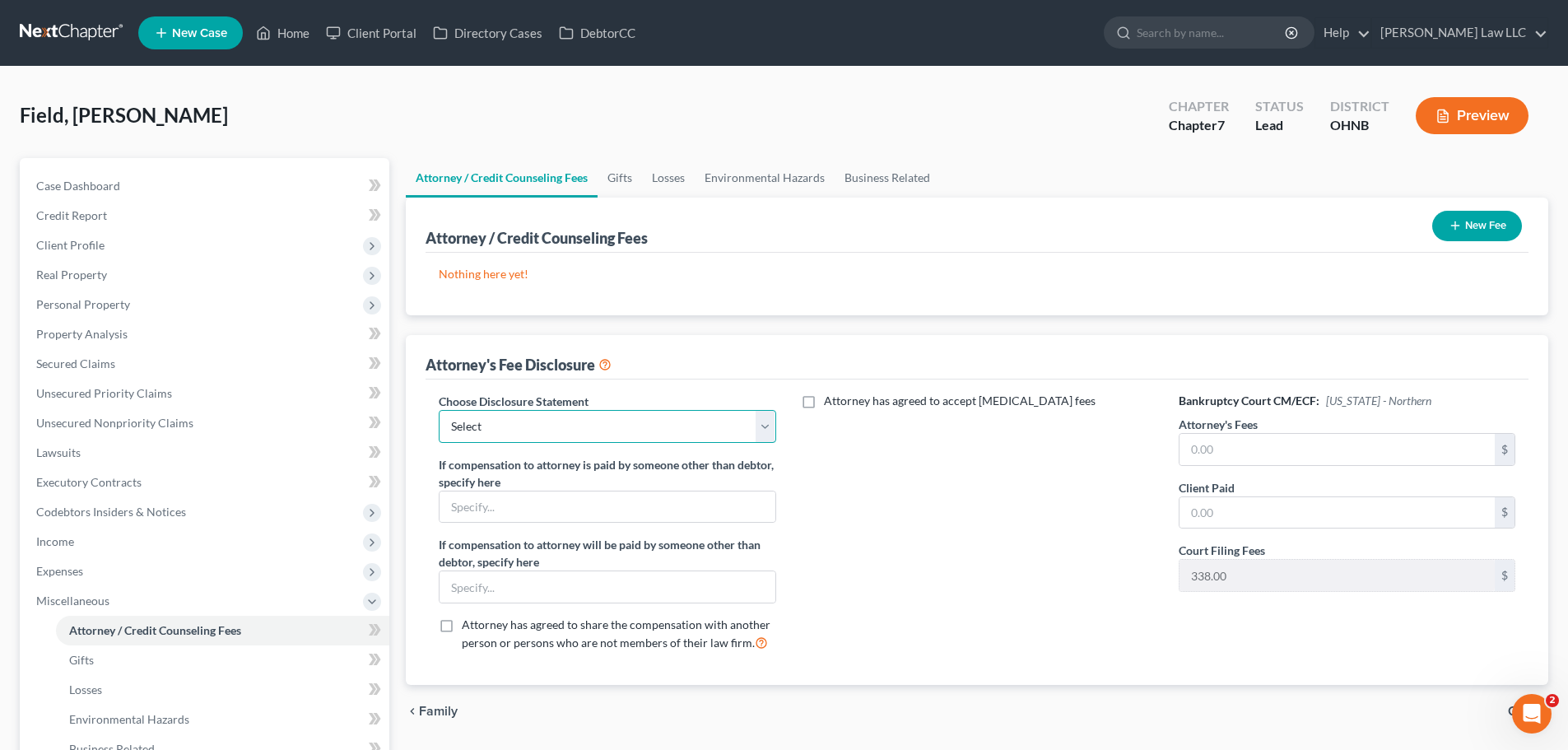
click at [615, 410] on select "Select Disclosure of Attorney Compensation" at bounding box center [607, 427] width 337 height 33
select select "0"
click at [439, 410] on select "Select Disclosure of Attorney Compensation" at bounding box center [607, 427] width 337 height 33
click at [1255, 446] on input "text" at bounding box center [1338, 449] width 315 height 31
type input "1,400"
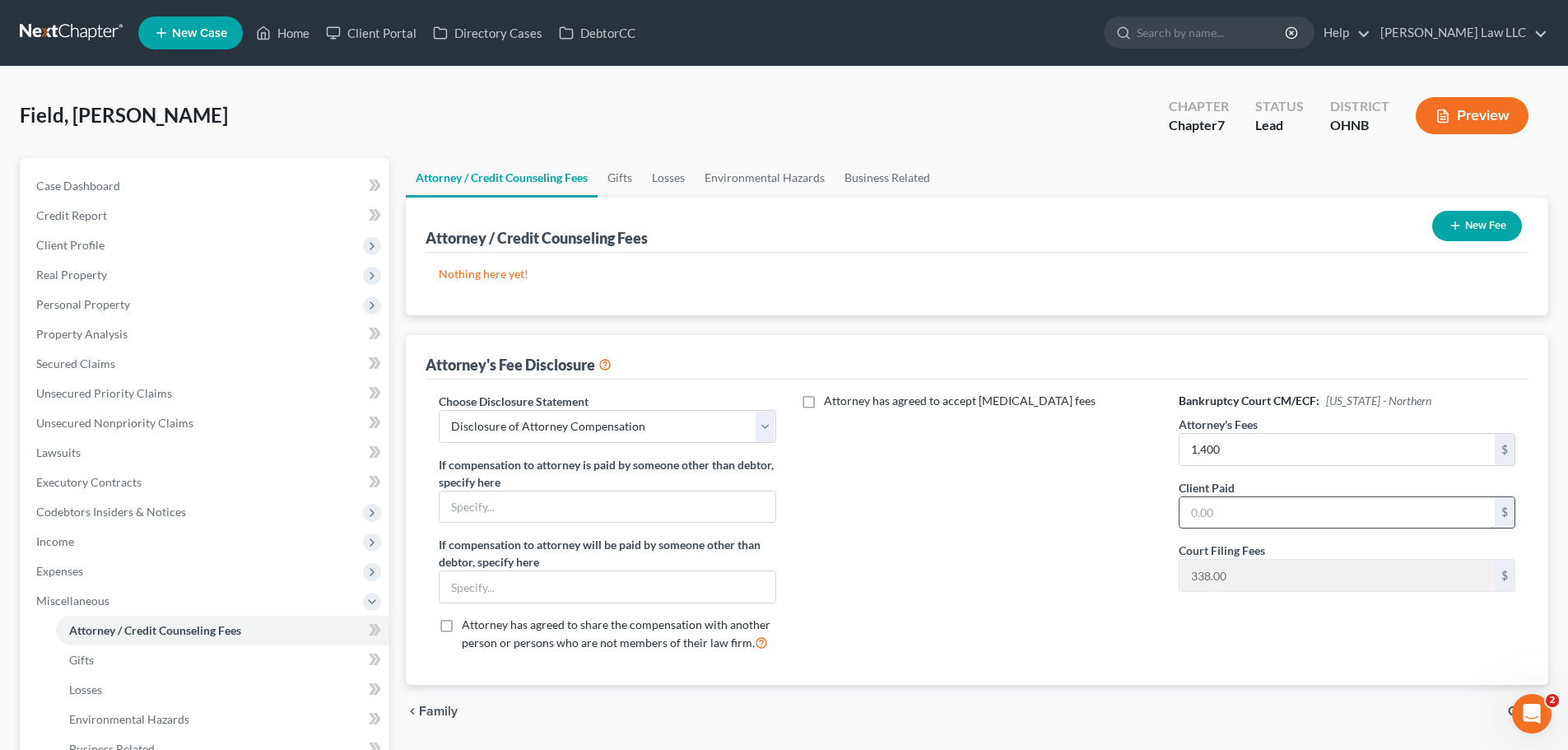
click at [1234, 514] on input "text" at bounding box center [1338, 513] width 315 height 31
type input "712"
click at [1069, 492] on div "Attorney has agreed to accept retainer fees" at bounding box center [976, 529] width 369 height 272
click at [1488, 229] on button "New Fee" at bounding box center [1478, 225] width 90 height 30
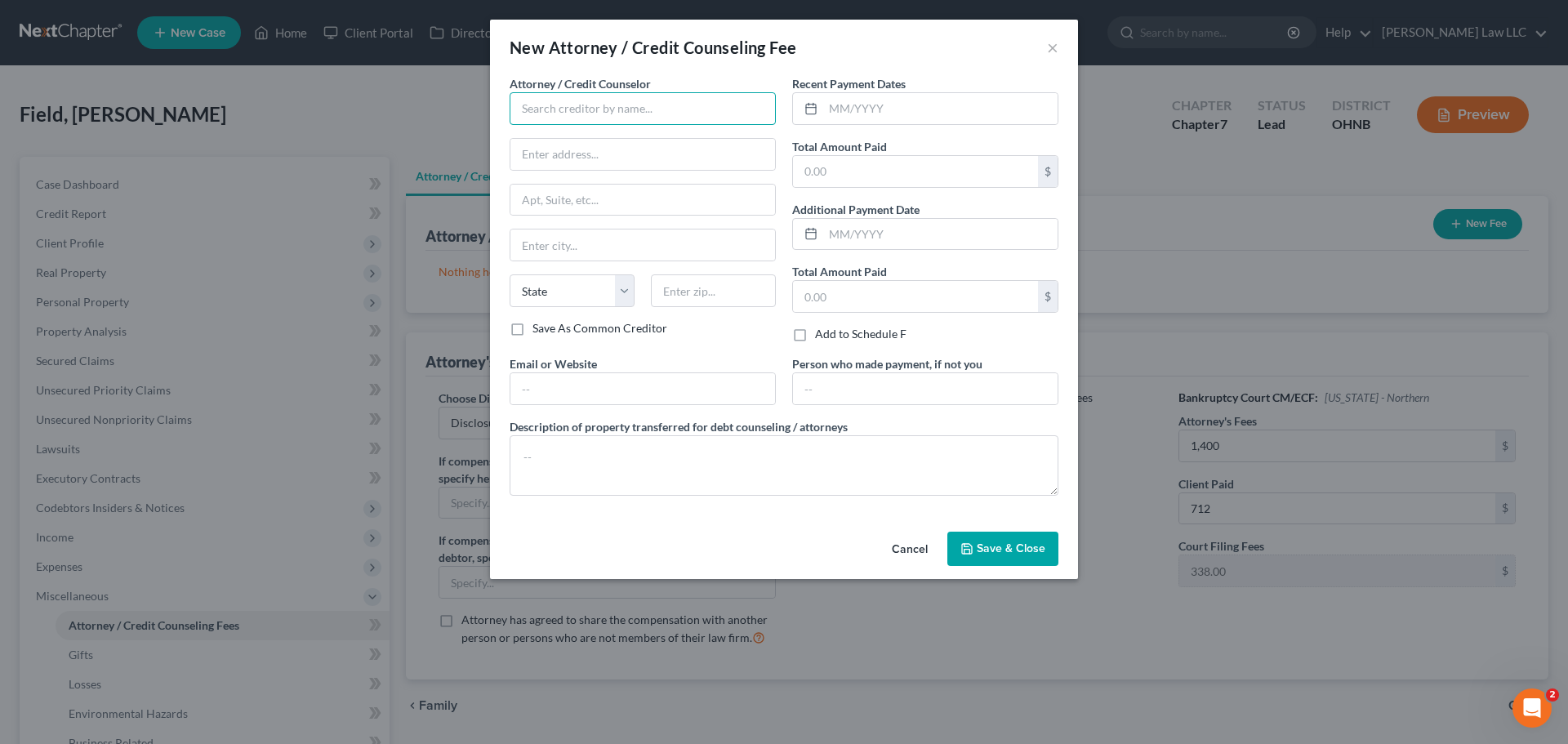
click at [680, 110] on input "text" at bounding box center [643, 109] width 266 height 33
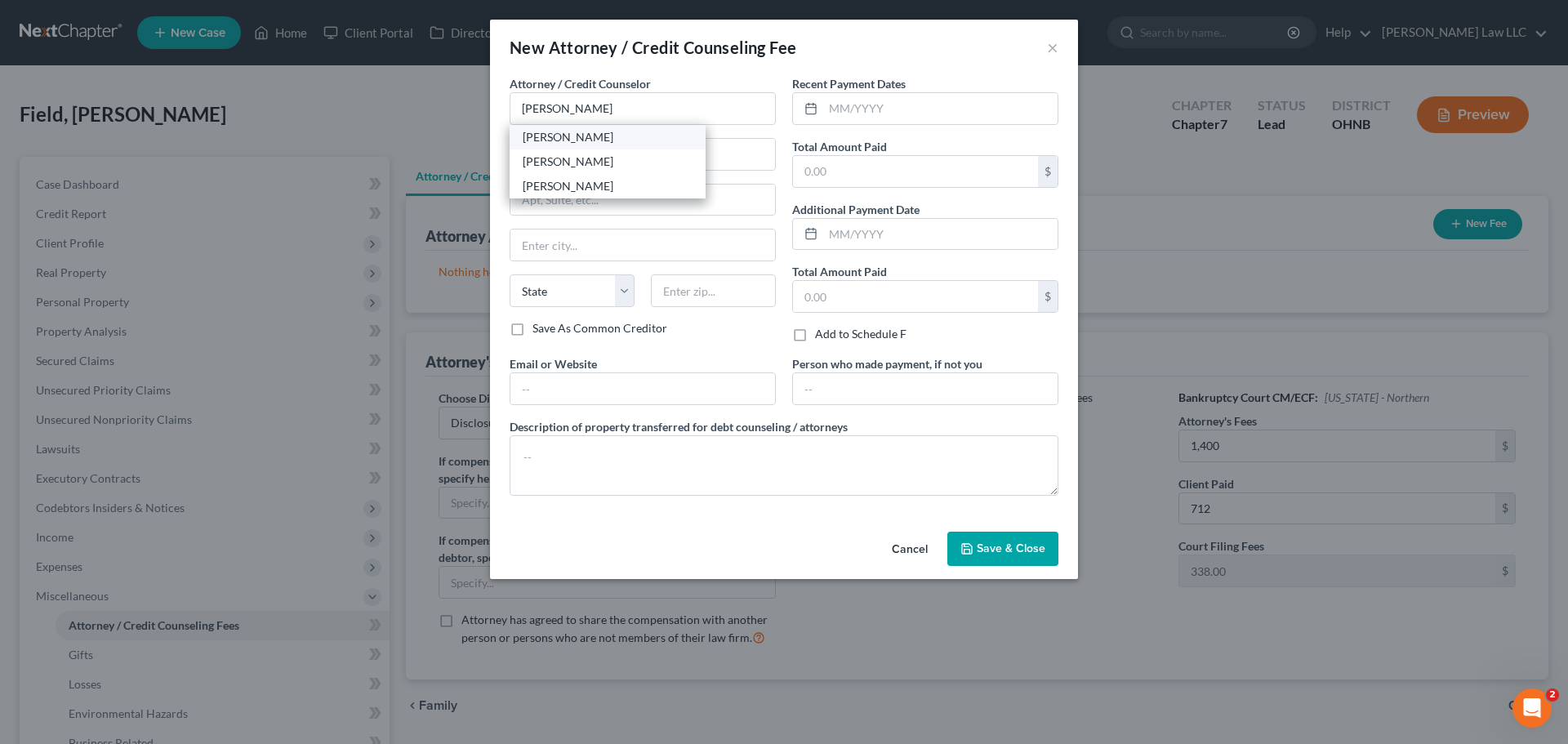
click at [585, 138] on div "[PERSON_NAME]" at bounding box center [607, 137] width 170 height 17
type input "[PERSON_NAME]"
type input "689 Lafayette Road"
type input "Medina"
select select "36"
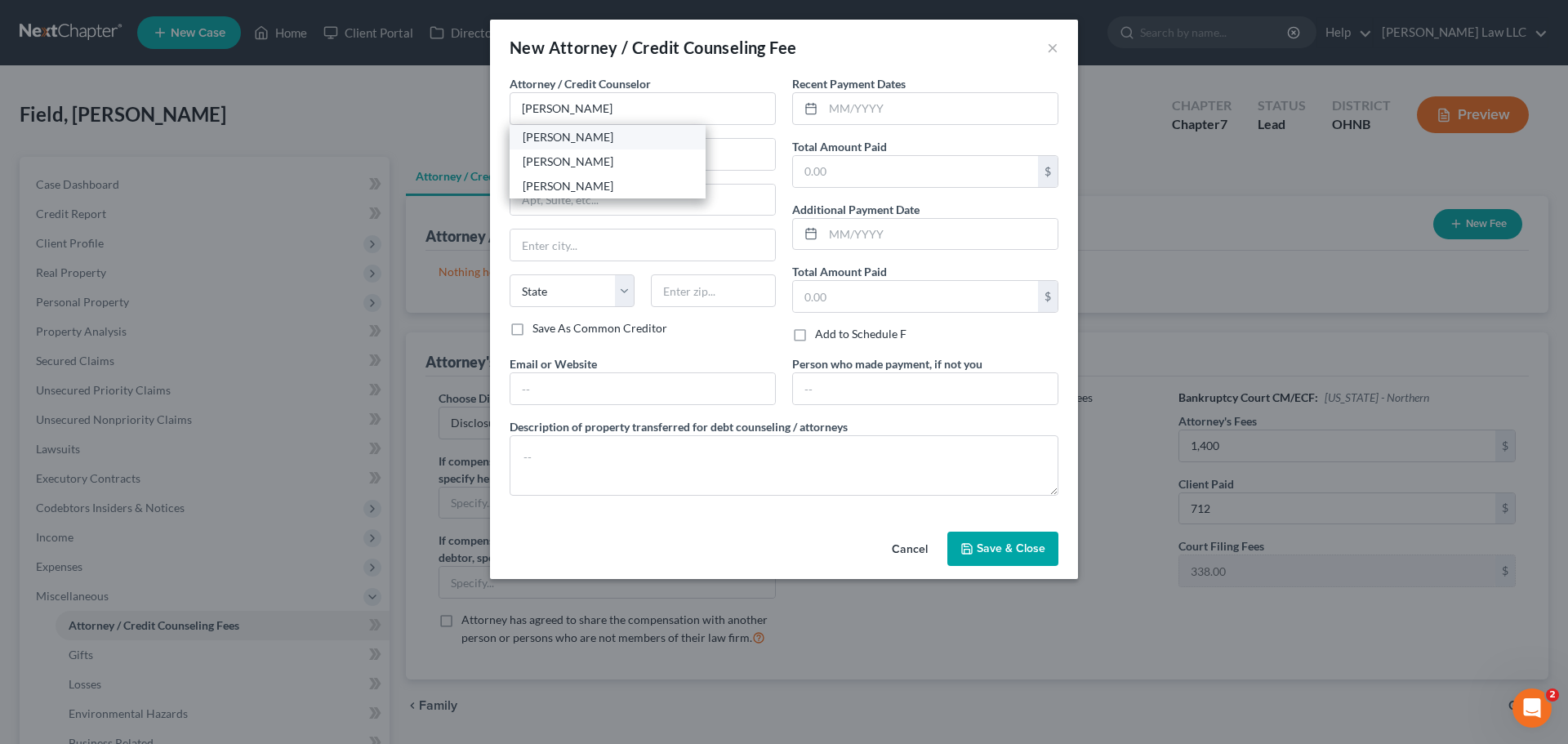
type input "44256"
click at [883, 108] on input "text" at bounding box center [939, 109] width 234 height 31
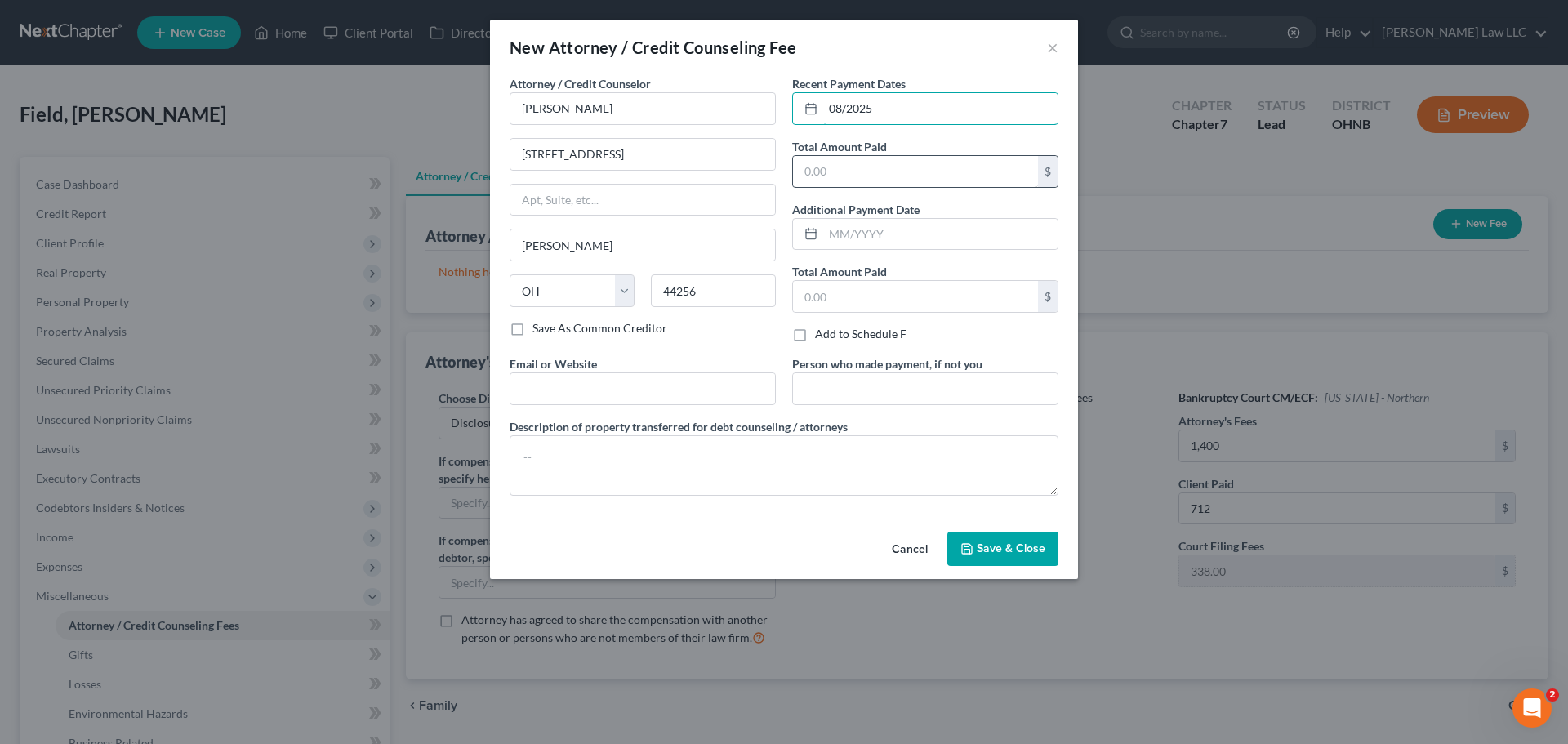
type input "08/2025"
click at [852, 181] on input "text" at bounding box center [915, 172] width 245 height 31
type input "712"
click at [1020, 537] on button "Save & Close" at bounding box center [1003, 548] width 111 height 34
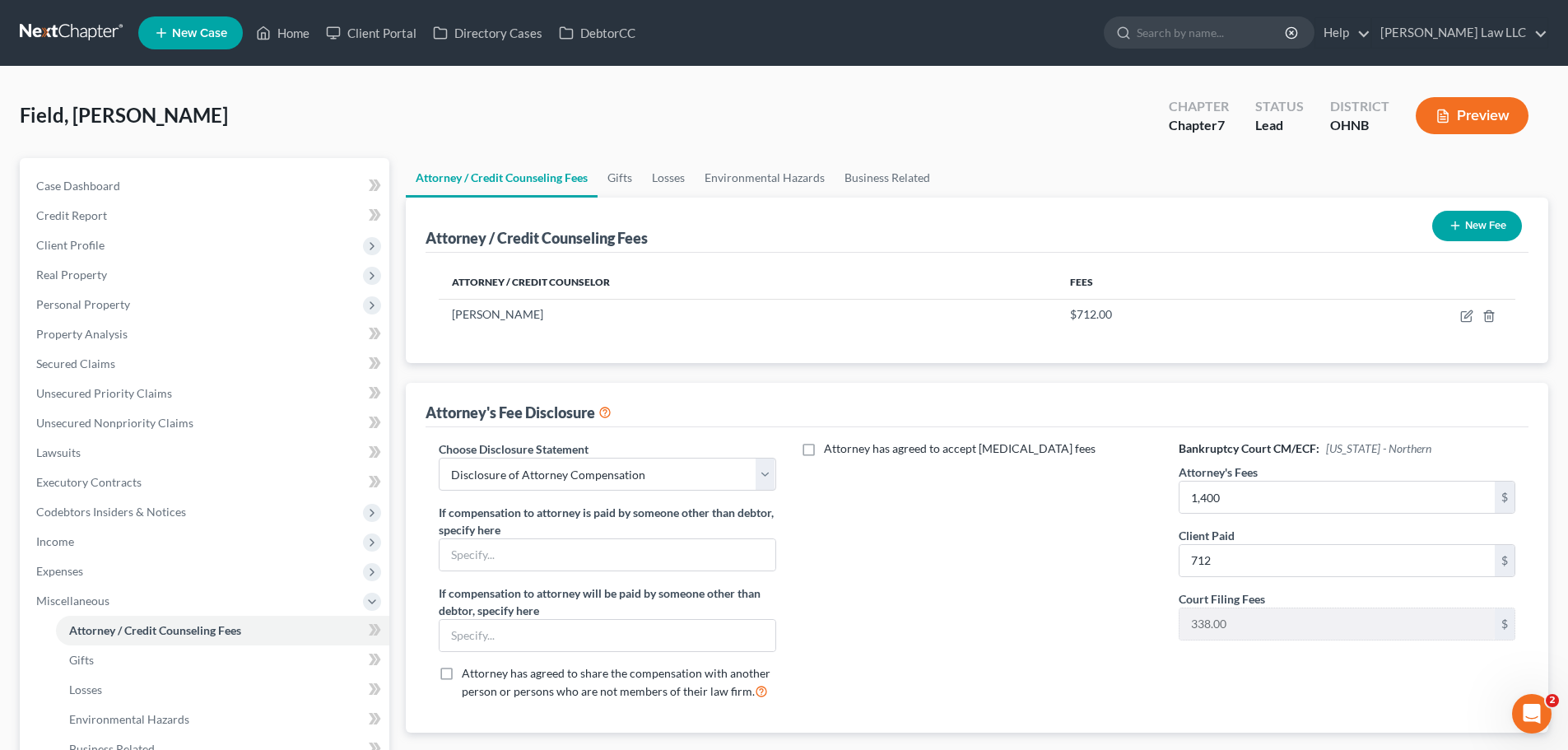
click at [762, 129] on div "Field, [PERSON_NAME] Upgraded Chapter Chapter 7 Status Lead District OHNB Previ…" at bounding box center [784, 121] width 1529 height 71
click at [950, 510] on div "Attorney has agreed to accept retainer fees" at bounding box center [976, 577] width 369 height 272
click at [1288, 32] on input "search" at bounding box center [1212, 32] width 151 height 30
click at [906, 129] on div "Field, [PERSON_NAME] Upgraded Chapter Chapter 7 Status Lead District OHNB Previ…" at bounding box center [784, 121] width 1529 height 71
click at [1003, 601] on div "Attorney has agreed to accept retainer fees" at bounding box center [976, 577] width 369 height 272
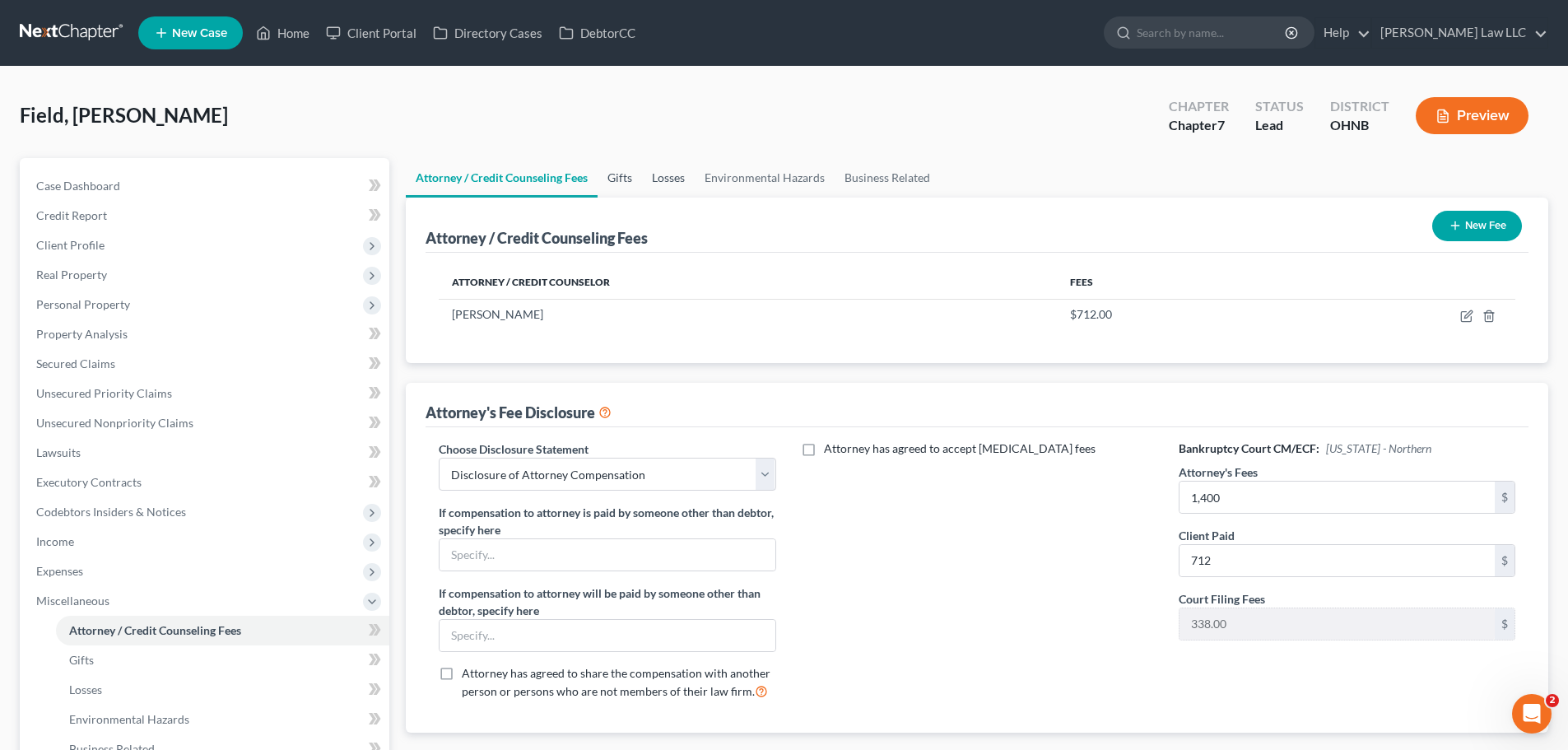
drag, startPoint x: 623, startPoint y: 179, endPoint x: 643, endPoint y: 179, distance: 20.0
click at [623, 179] on link "Gifts" at bounding box center [619, 177] width 44 height 39
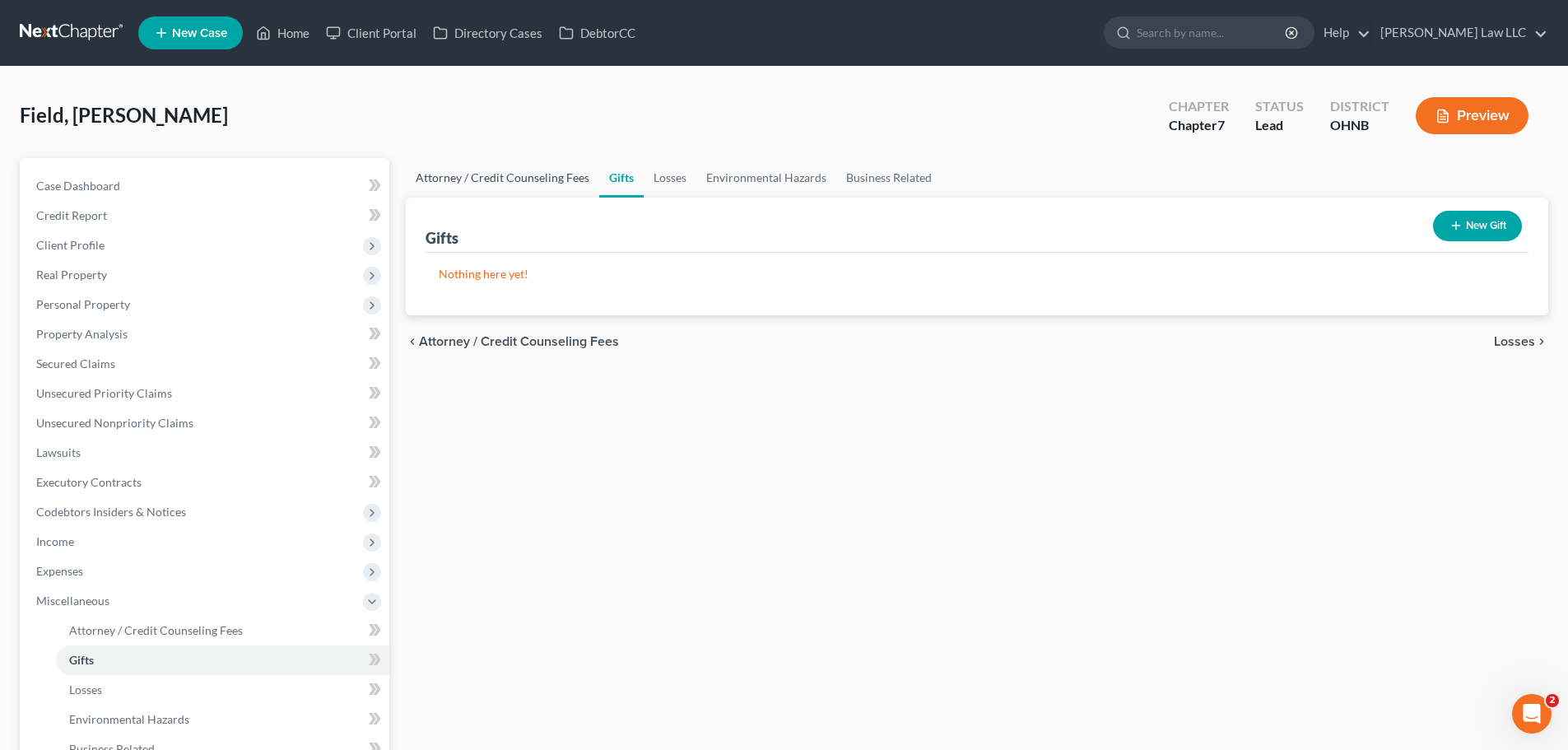
click at [522, 179] on link "Attorney / Credit Counseling Fees" at bounding box center [502, 177] width 194 height 39
select select "0"
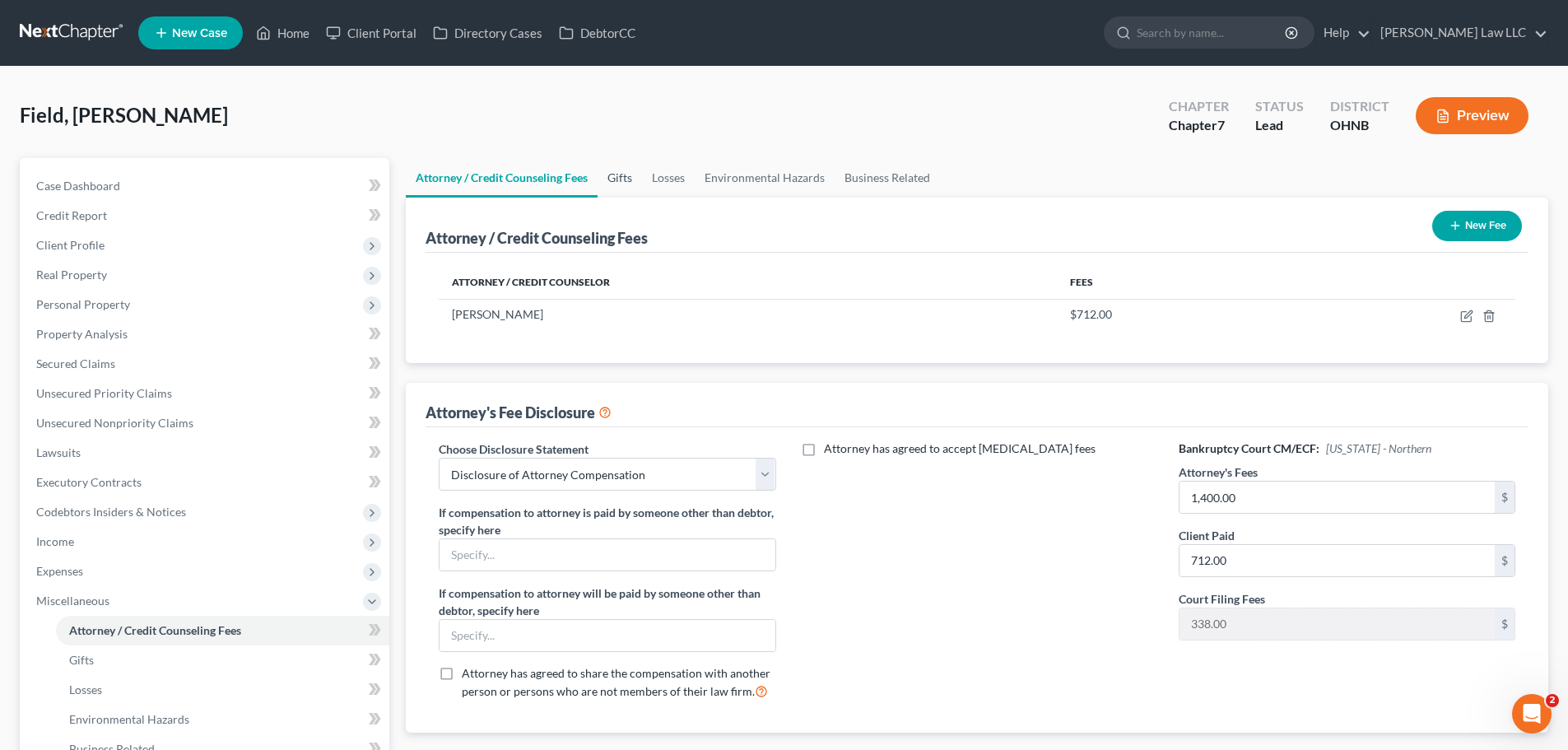
click at [631, 174] on link "Gifts" at bounding box center [619, 177] width 44 height 39
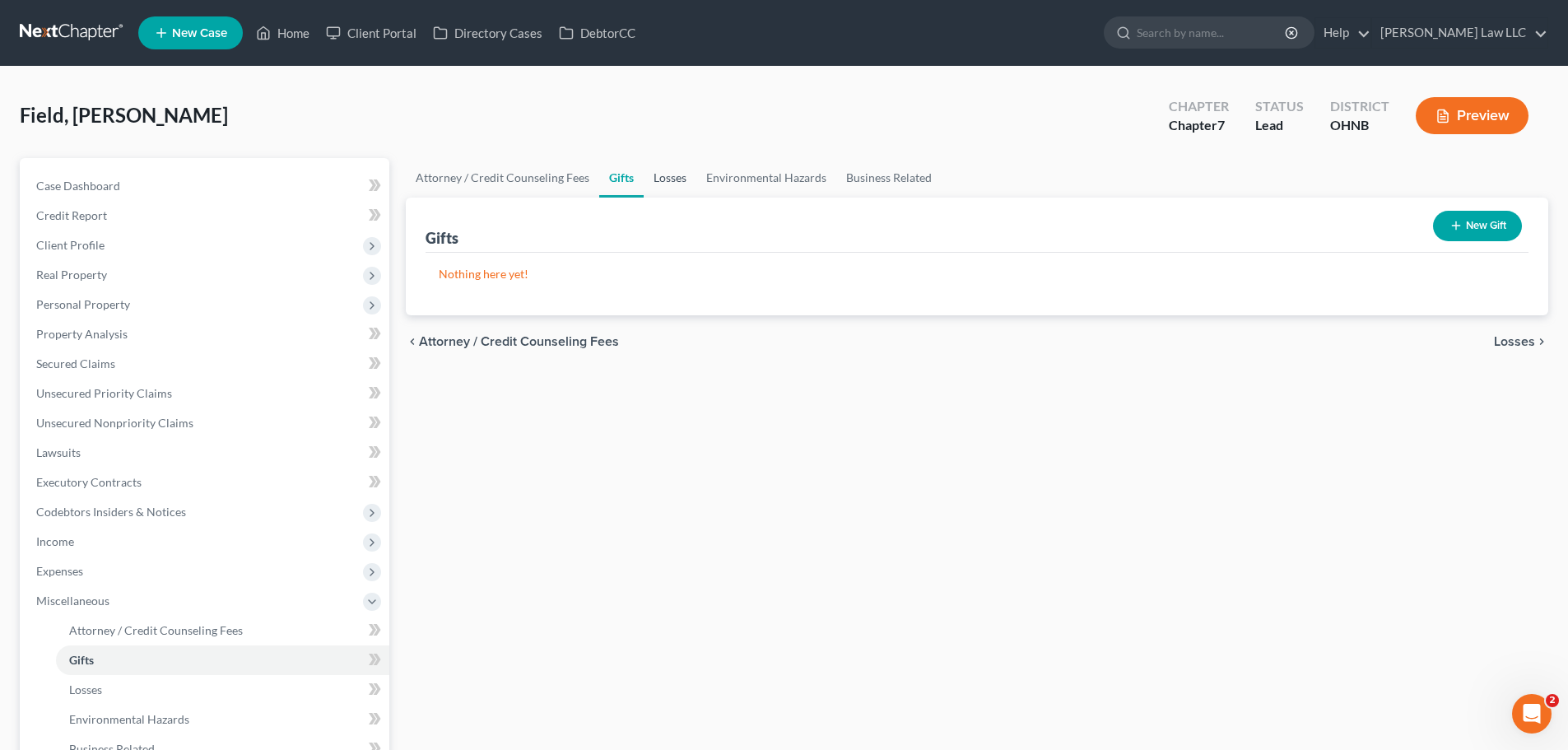
click at [673, 167] on link "Losses" at bounding box center [670, 177] width 53 height 39
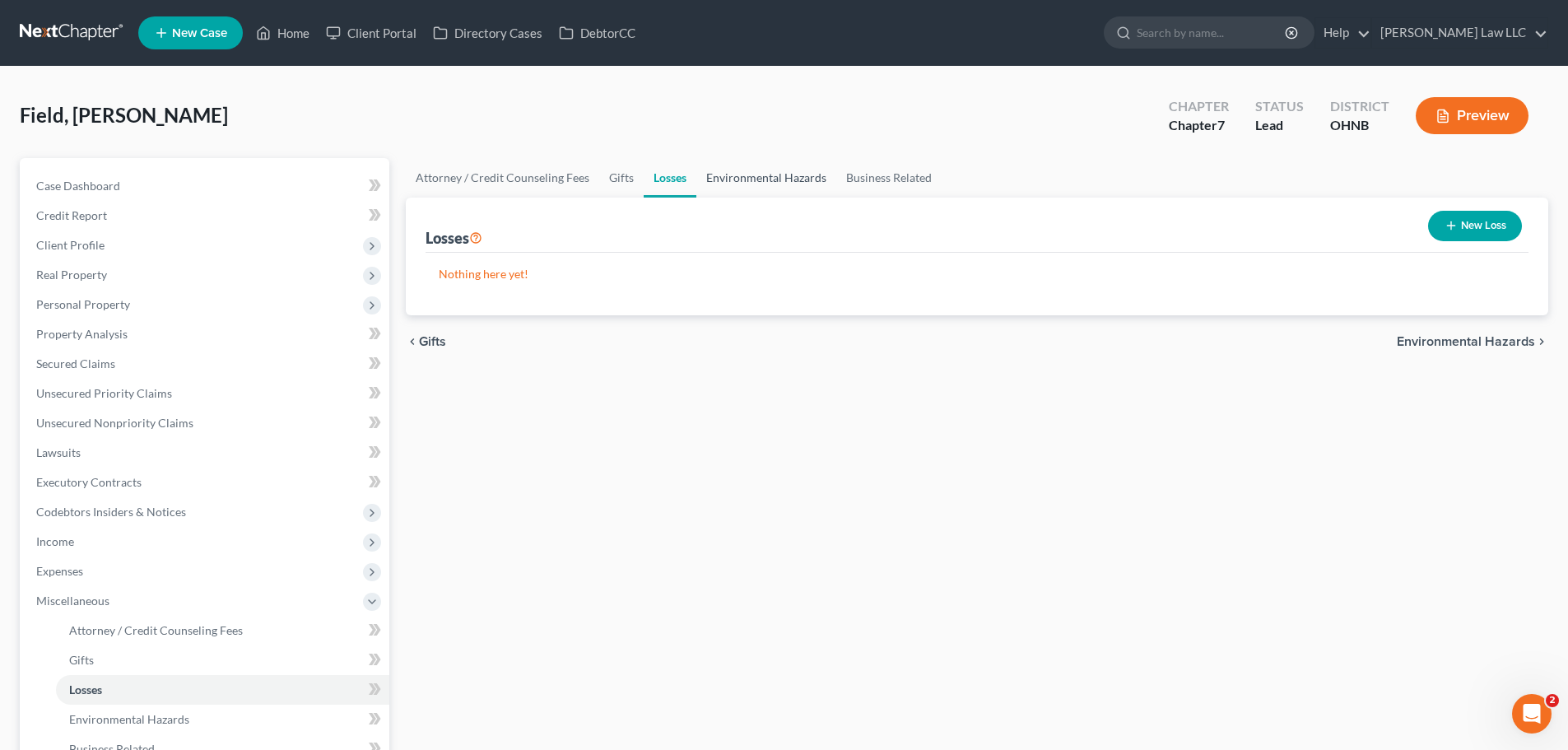
click at [791, 185] on link "Environmental Hazards" at bounding box center [766, 177] width 140 height 39
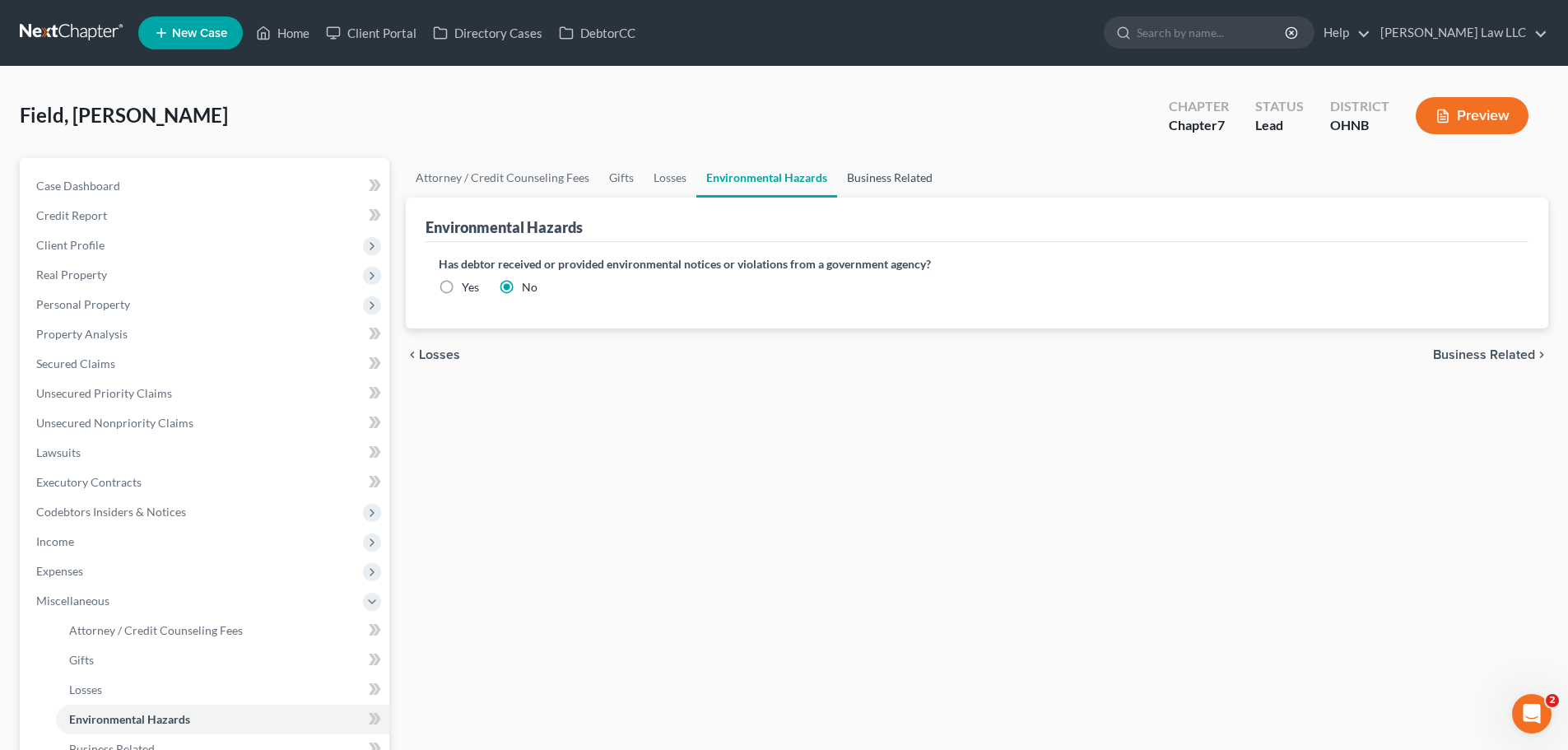
click at [876, 179] on link "Business Related" at bounding box center [890, 177] width 106 height 39
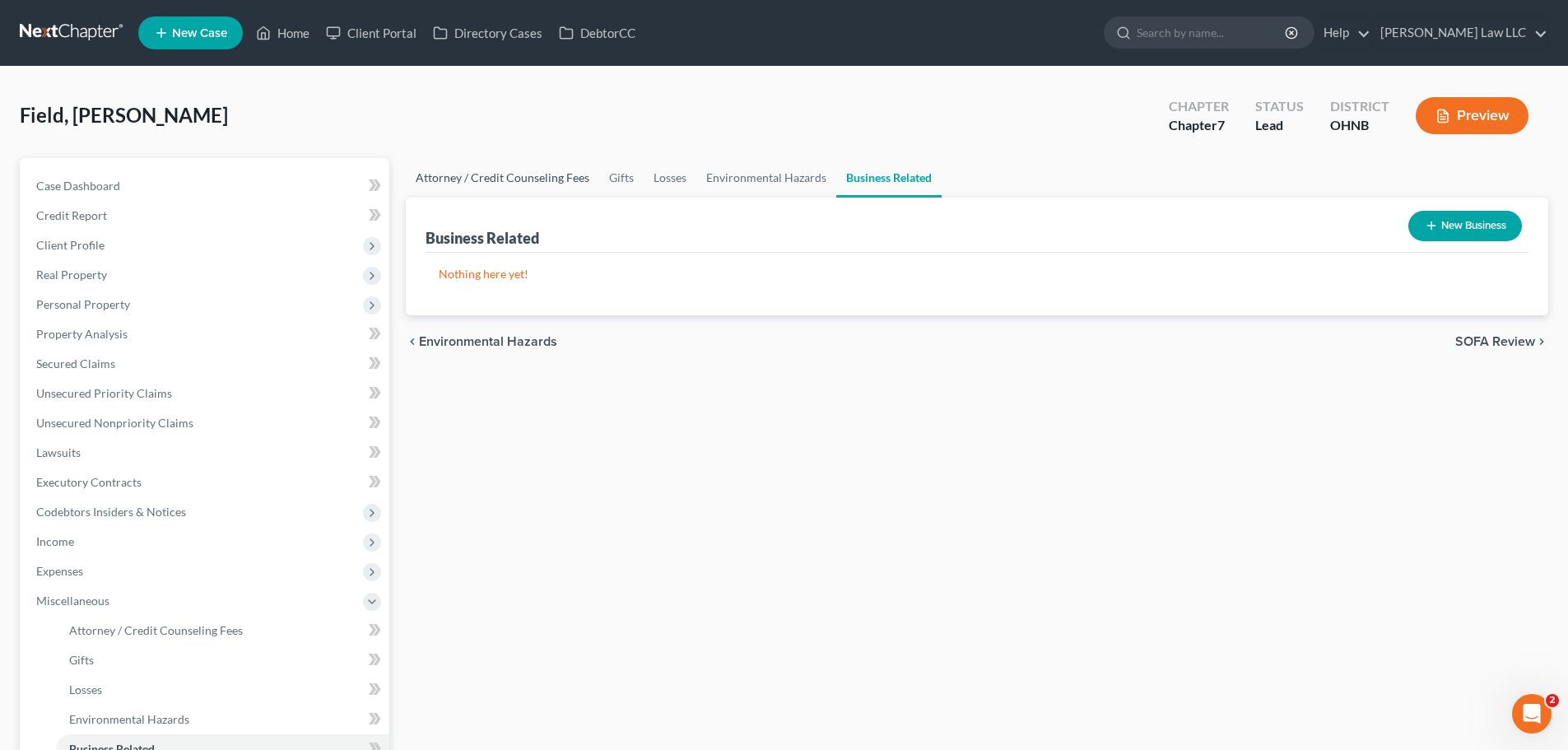
click at [496, 178] on link "Attorney / Credit Counseling Fees" at bounding box center [502, 177] width 194 height 39
select select "0"
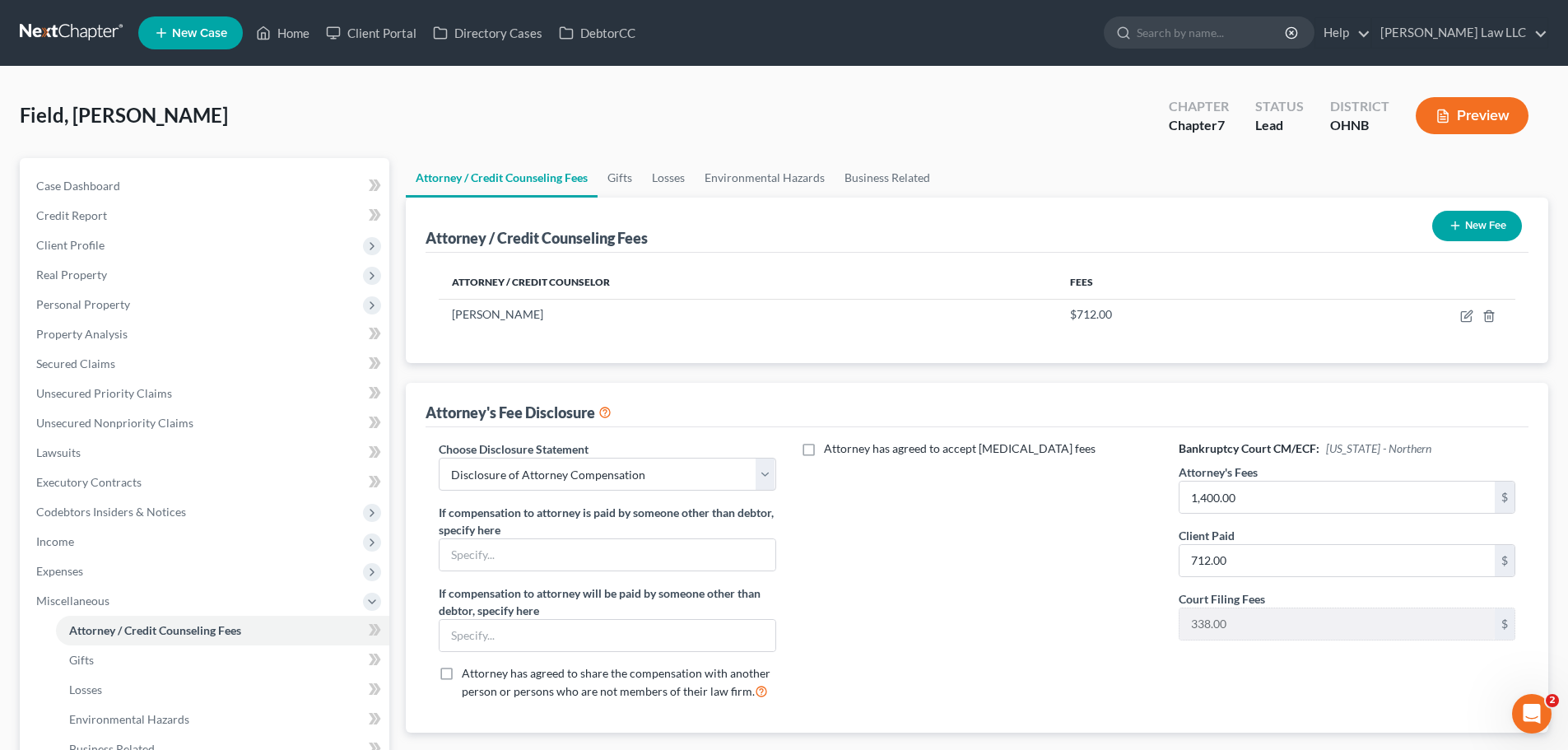
click at [827, 571] on div "Attorney has agreed to accept retainer fees" at bounding box center [976, 577] width 369 height 272
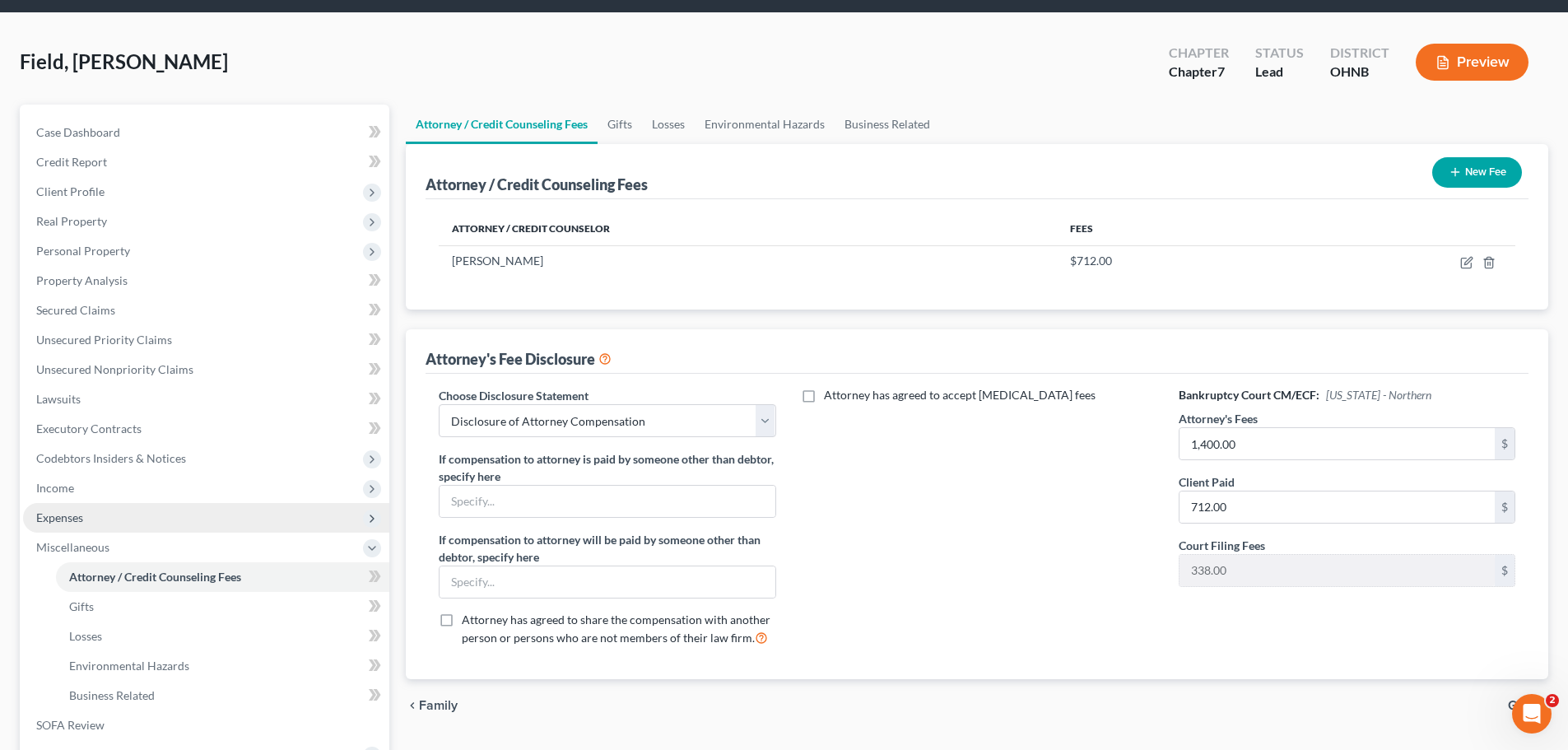
scroll to position [82, 0]
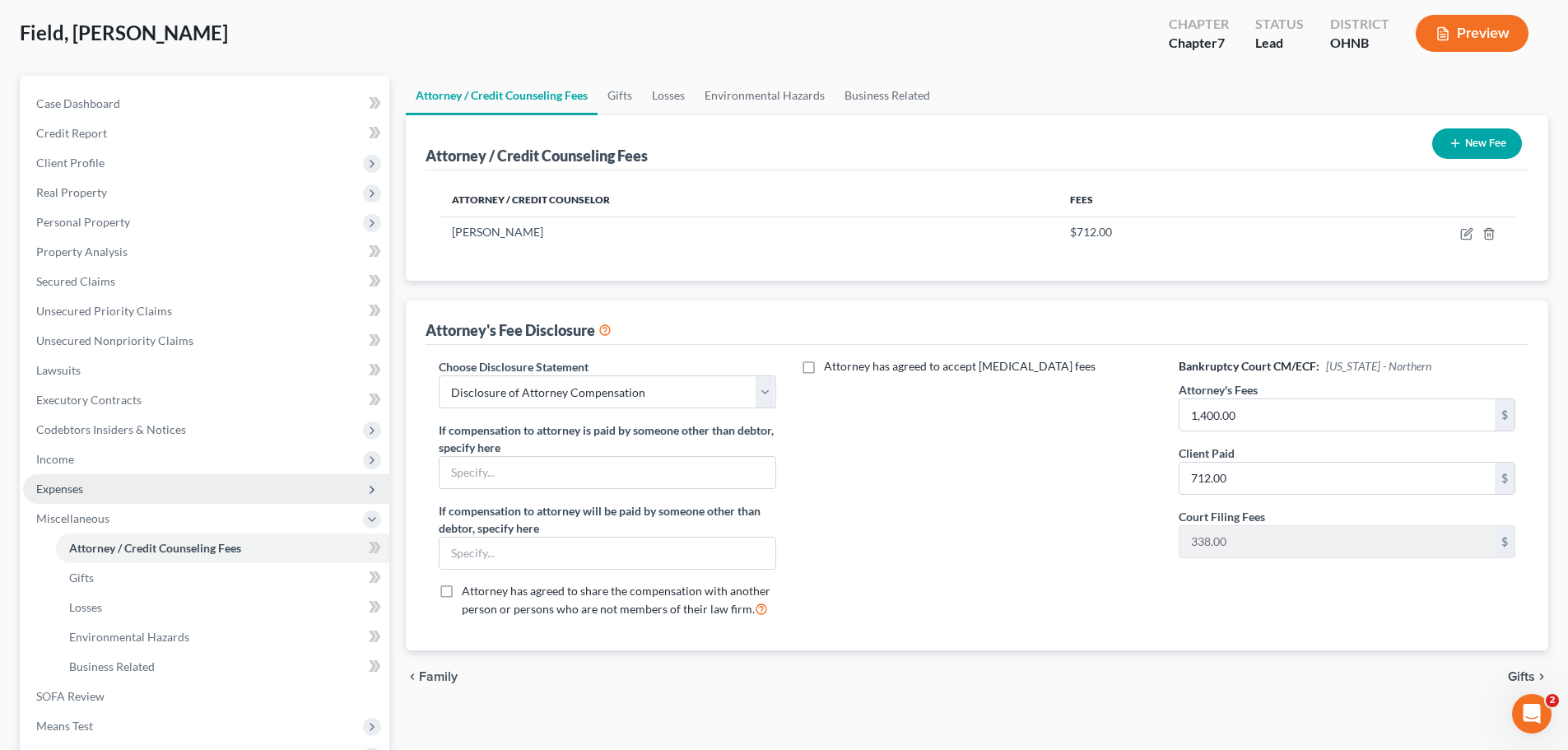
click at [69, 491] on span "Expenses" at bounding box center [60, 489] width 47 height 14
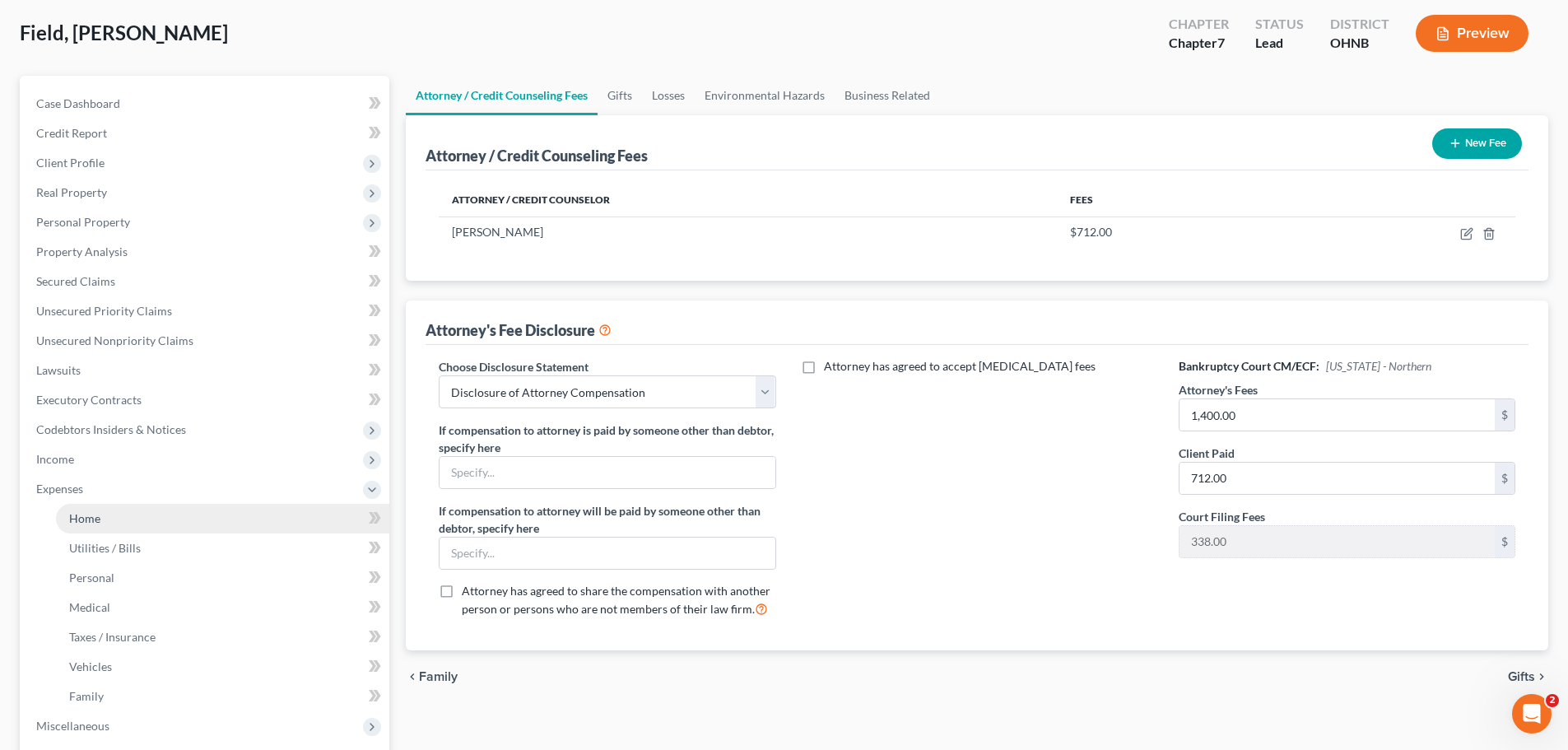
click at [99, 525] on link "Home" at bounding box center [222, 518] width 333 height 29
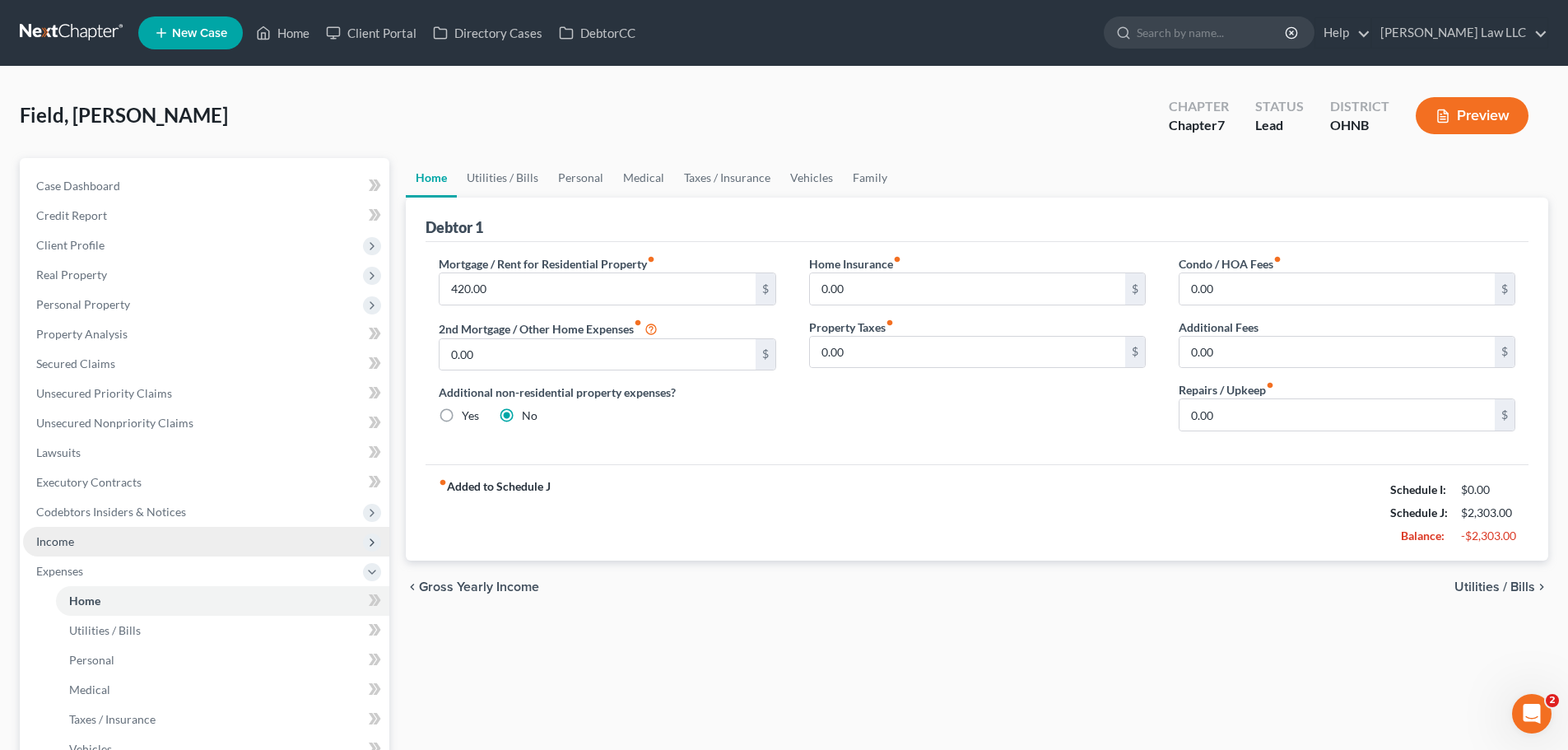
click at [86, 535] on span "Income" at bounding box center [207, 541] width 366 height 29
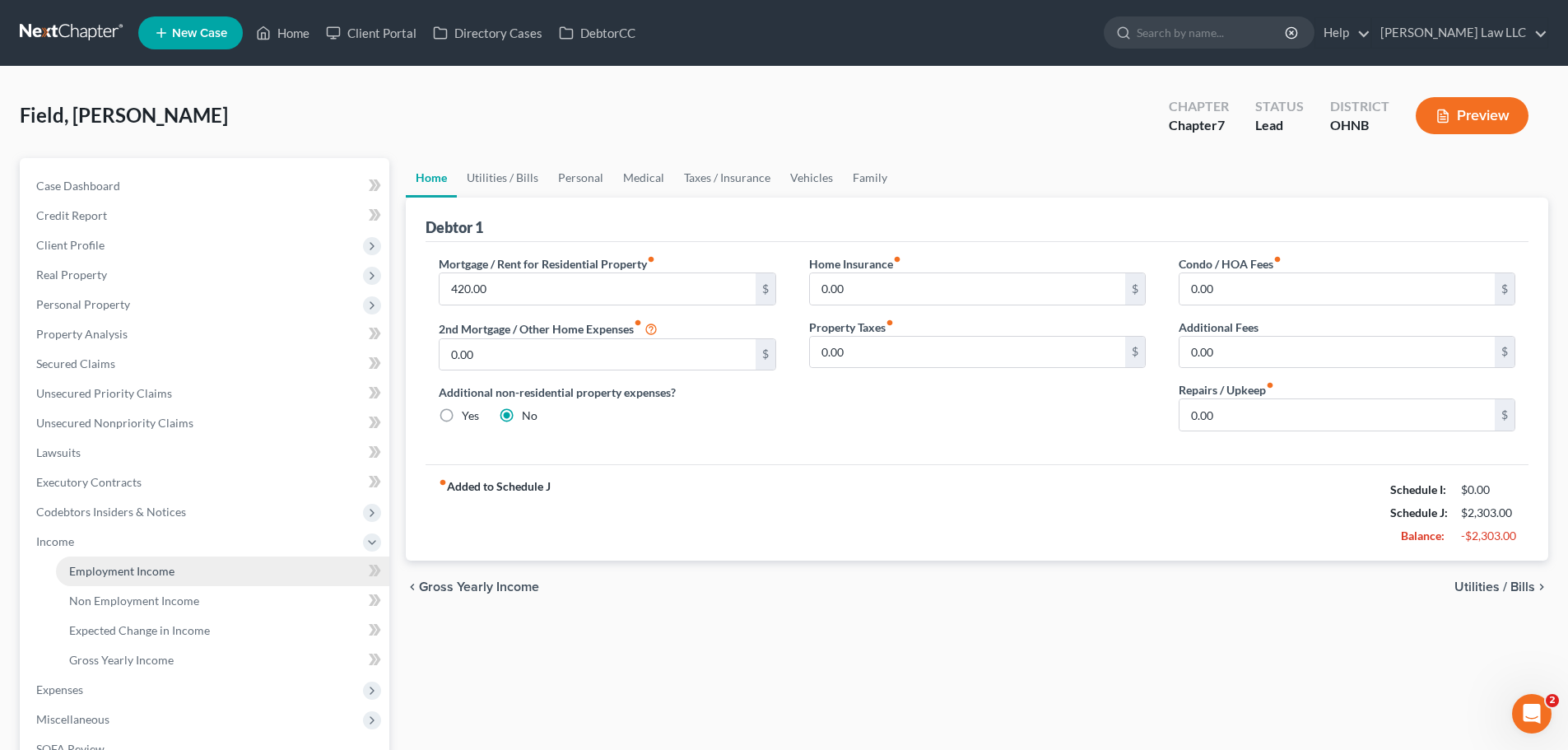
click at [128, 571] on span "Employment Income" at bounding box center [122, 571] width 106 height 14
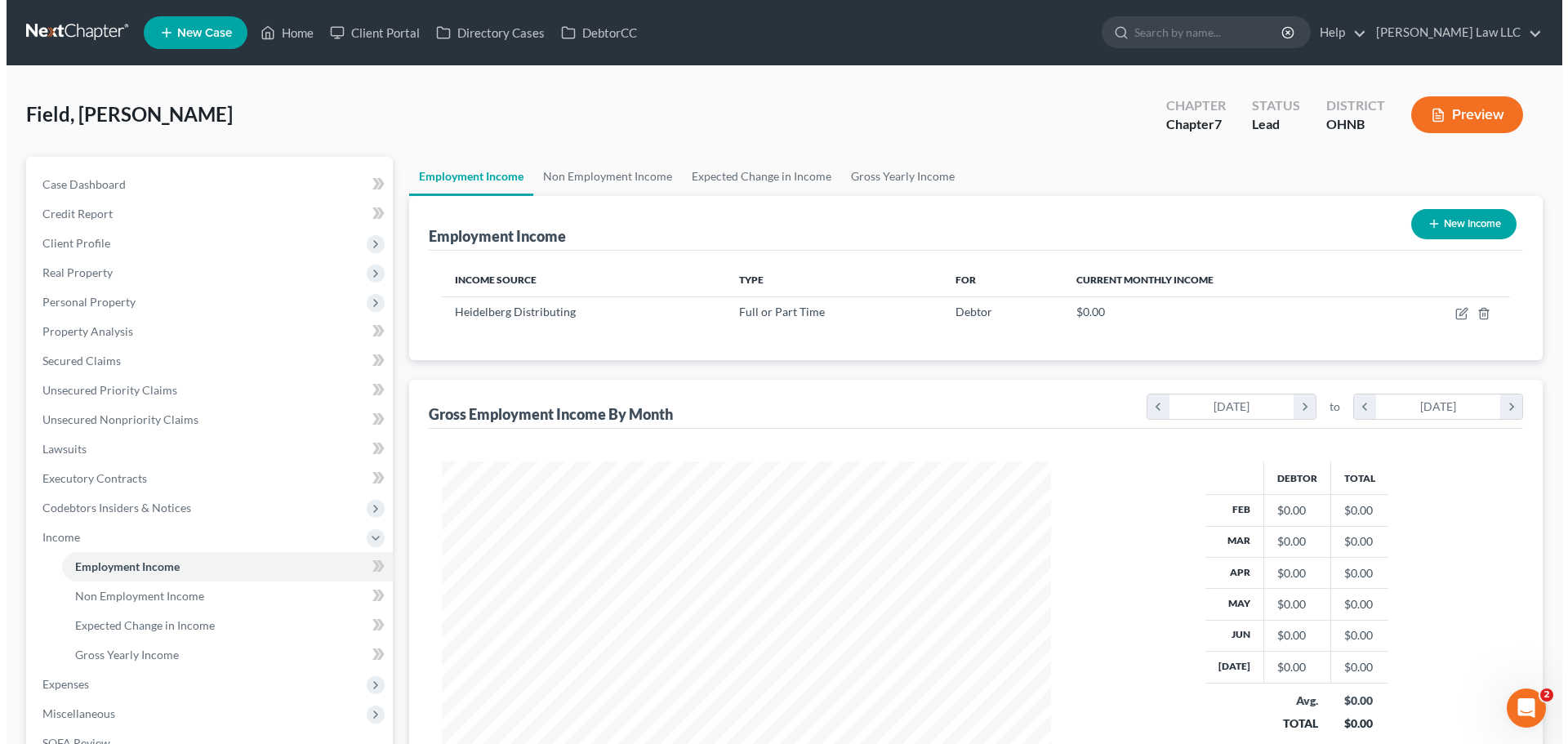
scroll to position [305, 642]
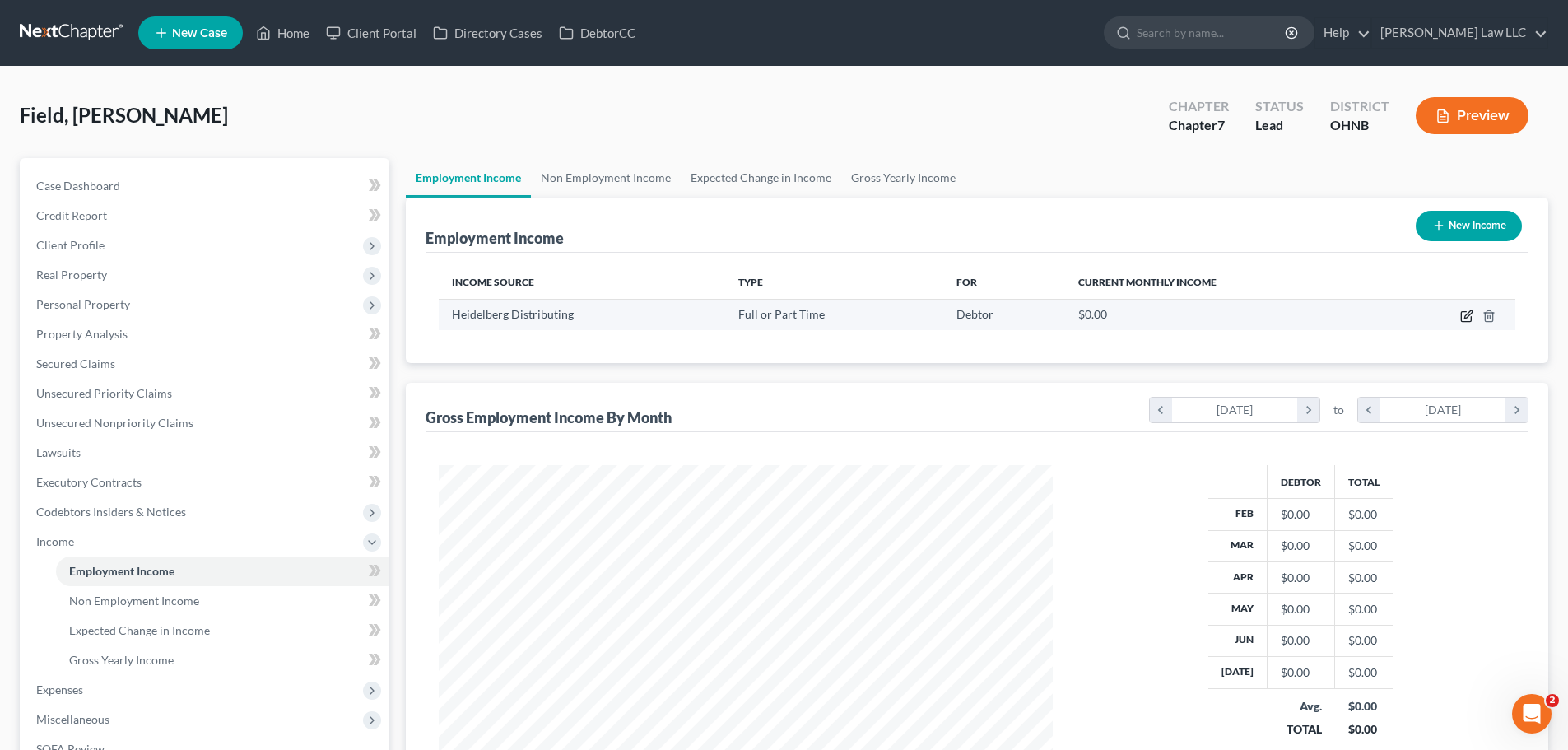
click at [1467, 317] on icon "button" at bounding box center [1466, 315] width 13 height 13
select select "0"
select select "36"
select select "3"
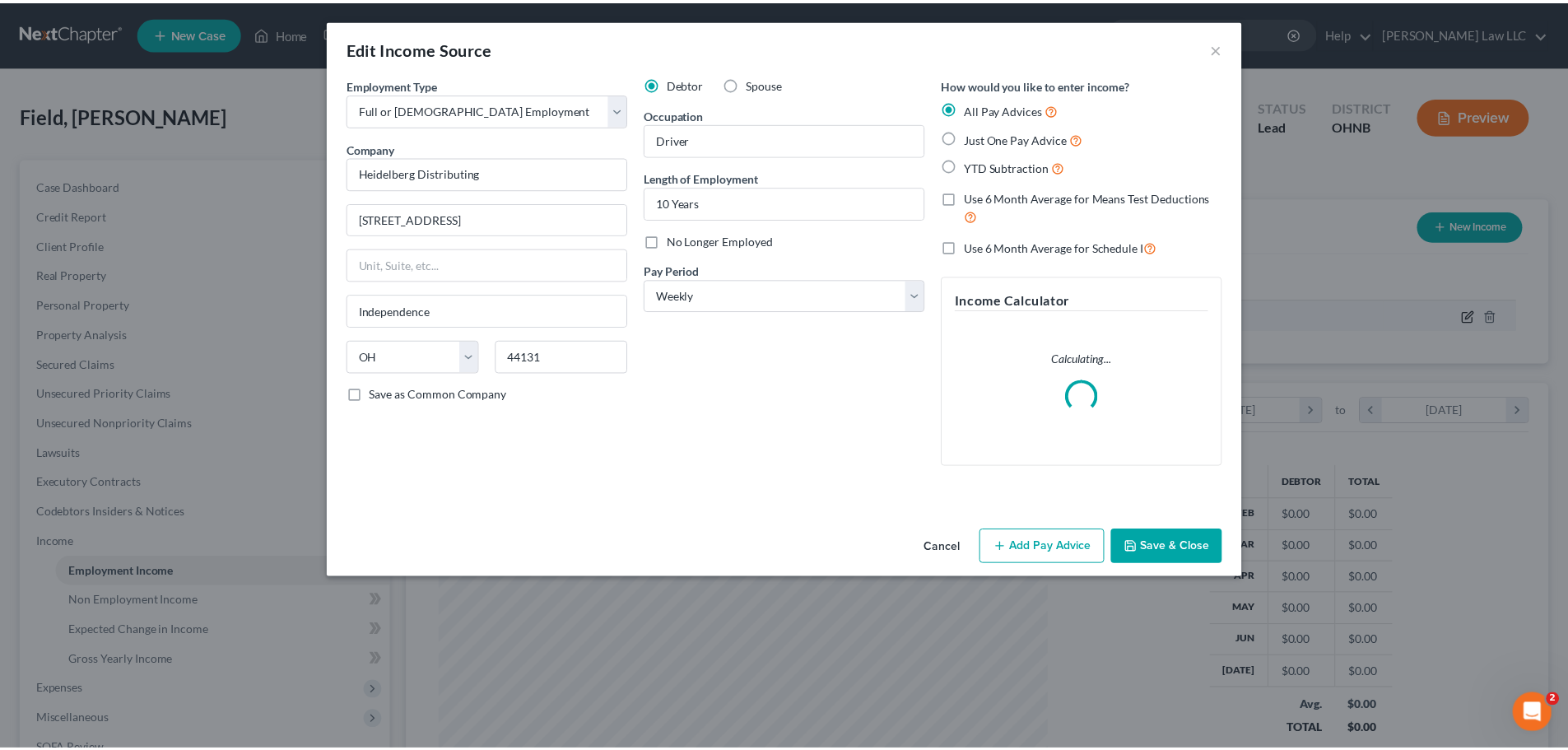
scroll to position [309, 653]
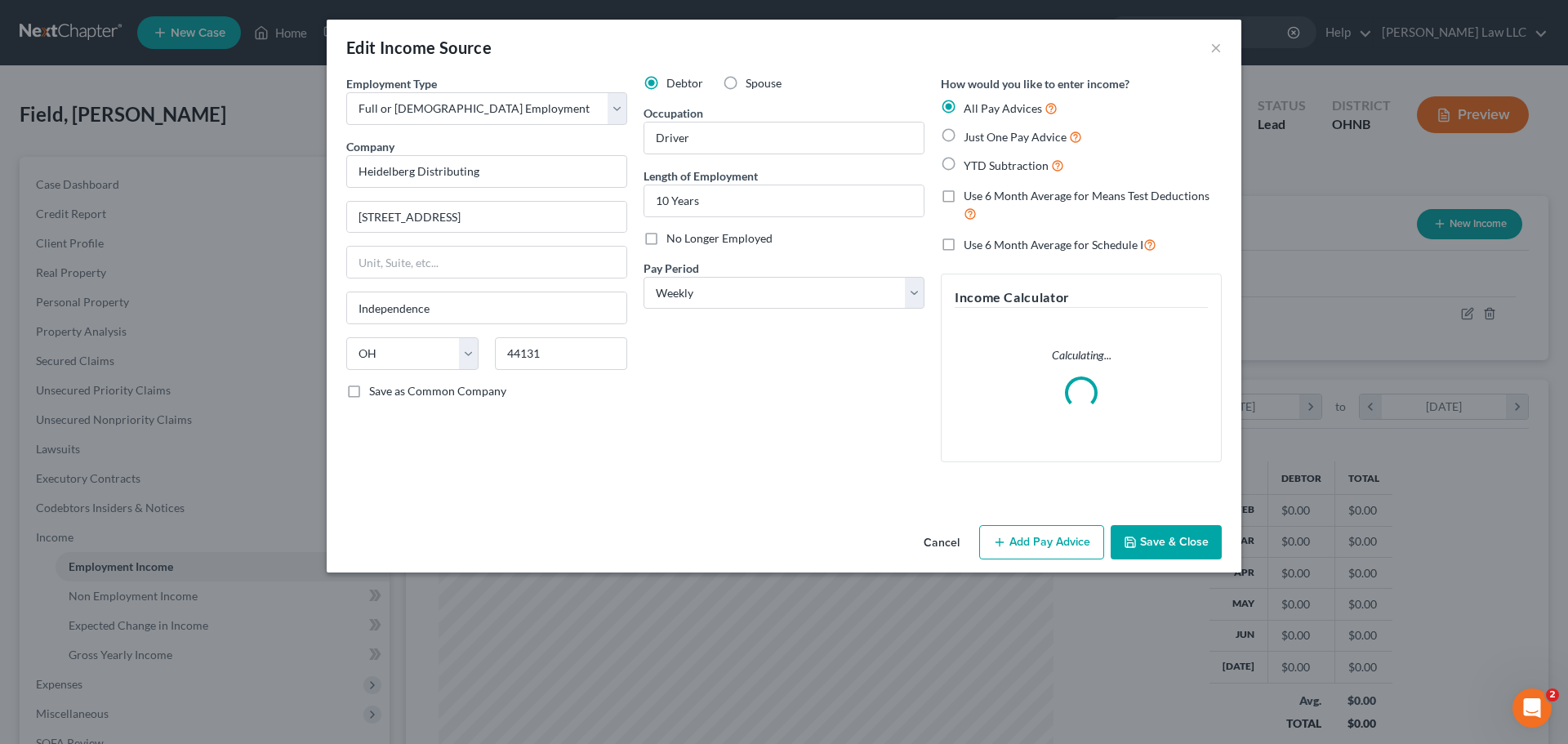
click at [828, 446] on div "Debtor Spouse Occupation Driver Length of Employment 10 Years No Longer Employe…" at bounding box center [784, 275] width 297 height 400
click at [1161, 519] on div "Employment Type * Select Full or Part Time Employment Self Employment Company *…" at bounding box center [783, 296] width 914 height 443
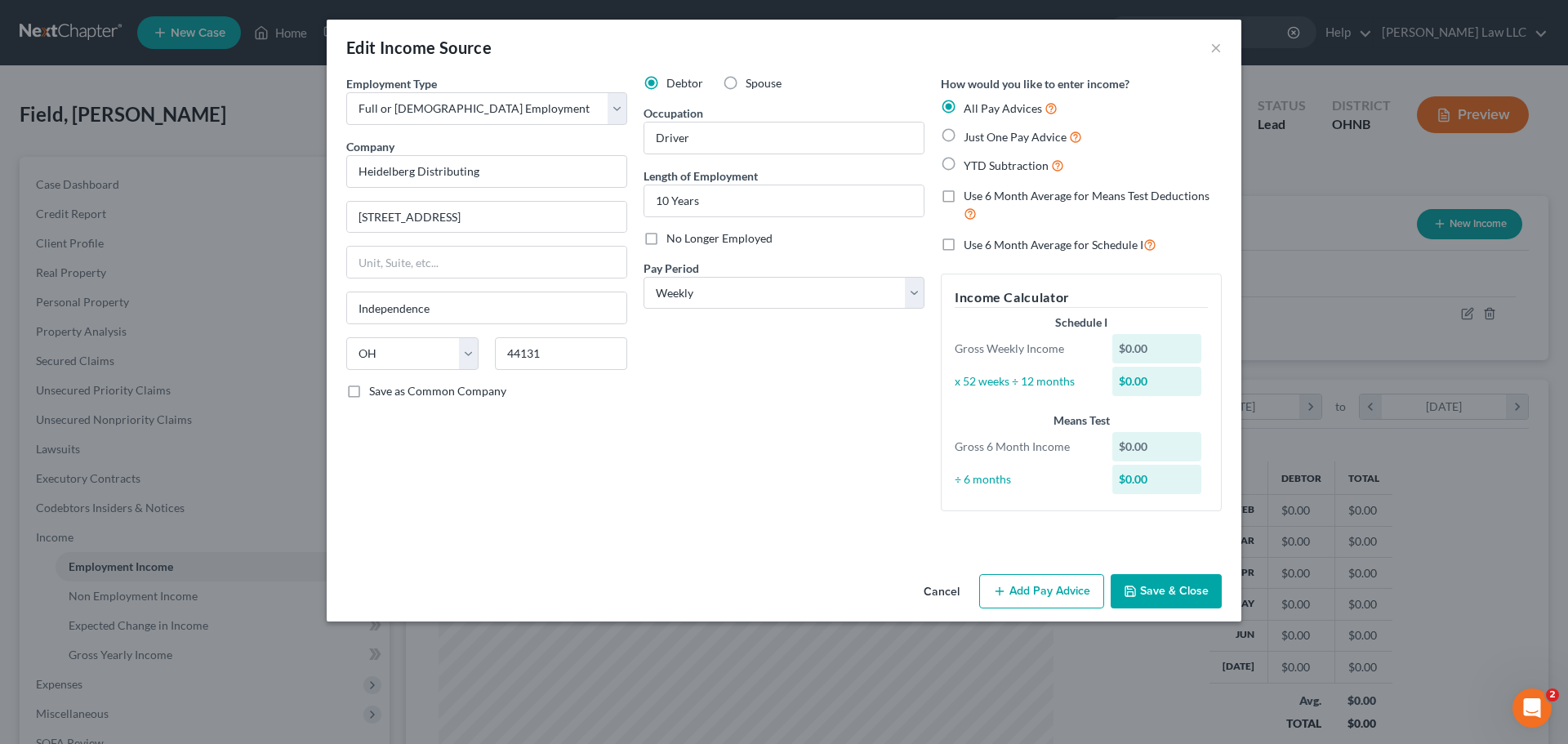
click at [1168, 598] on button "Save & Close" at bounding box center [1166, 591] width 111 height 34
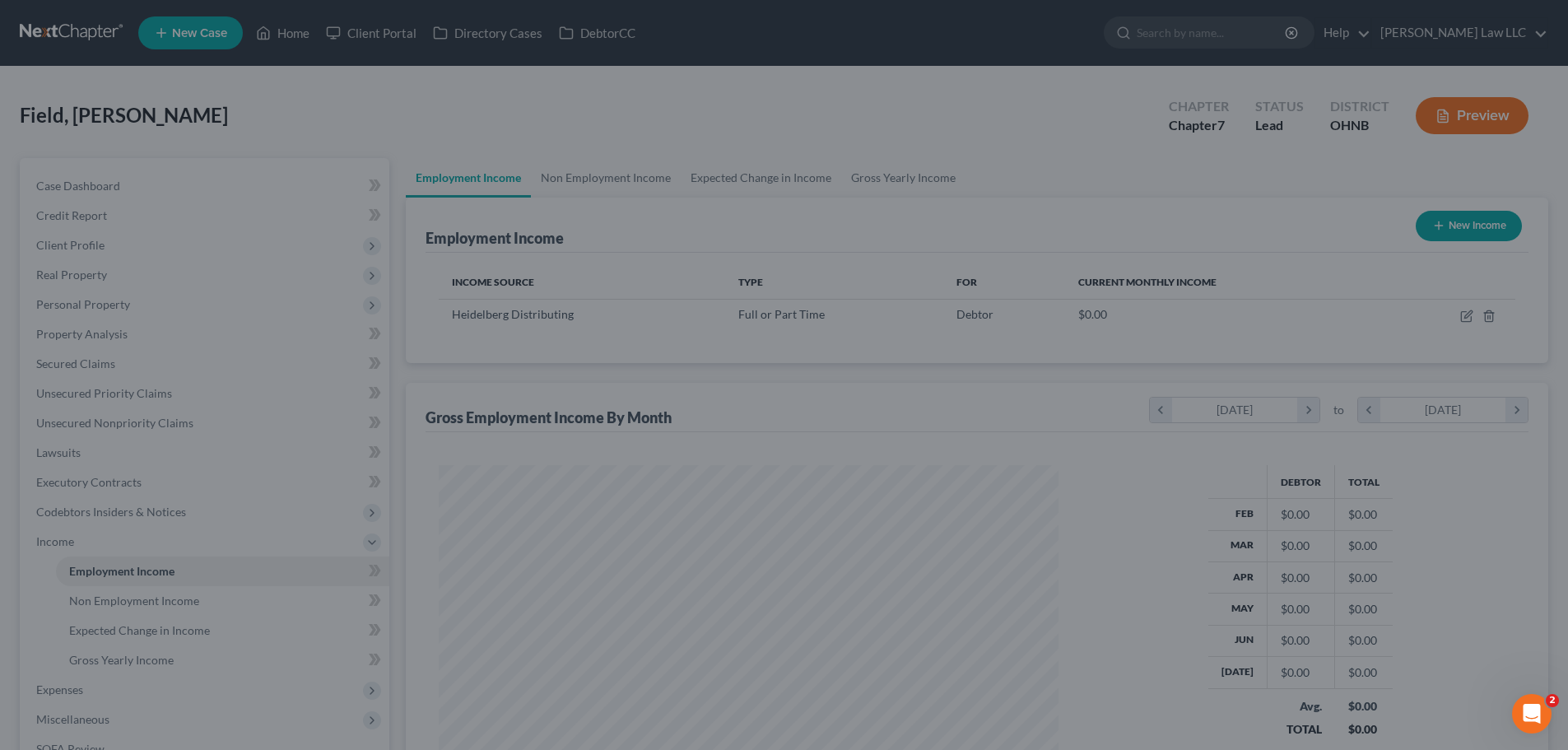
scroll to position [822704, 822595]
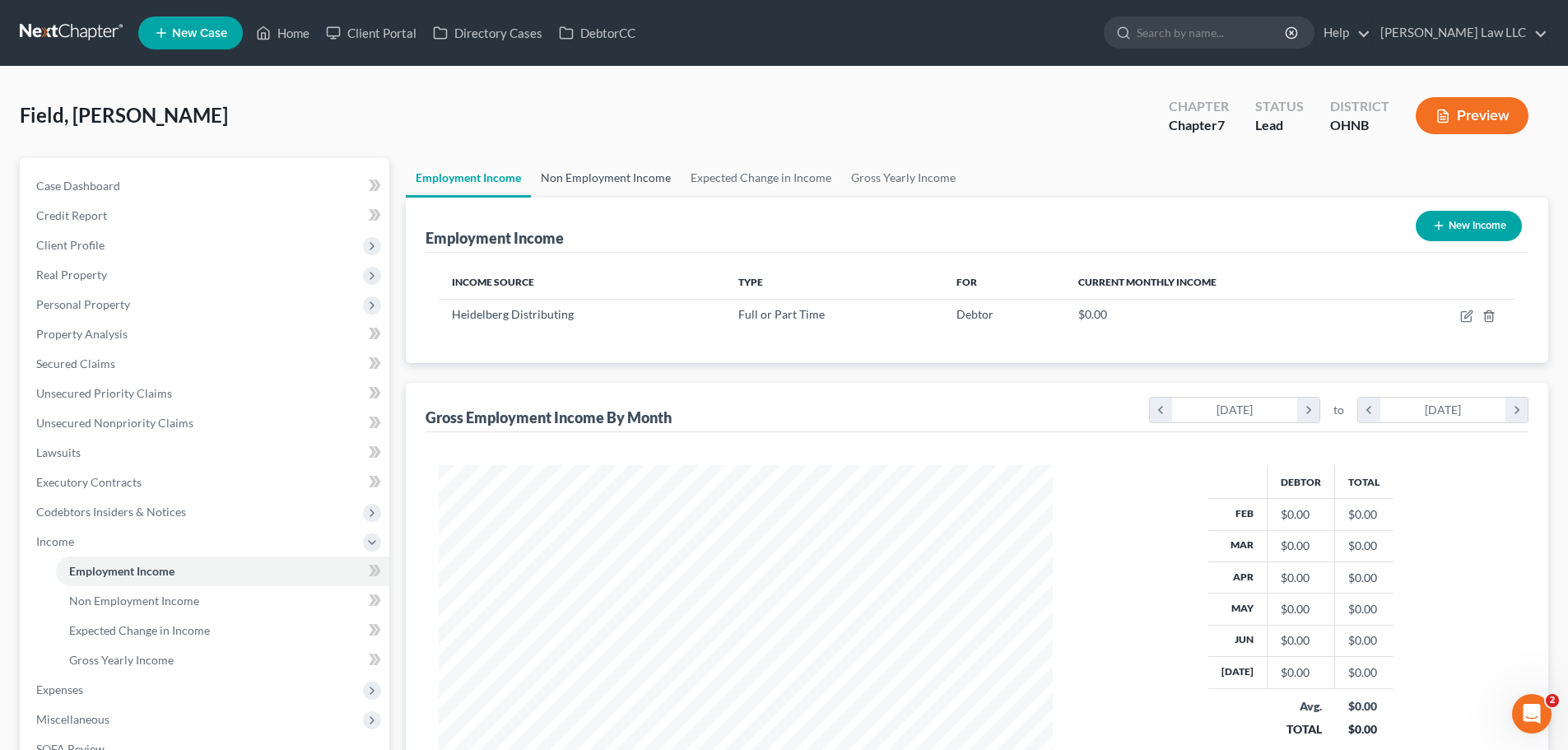
click at [632, 184] on link "Non Employment Income" at bounding box center [605, 177] width 150 height 39
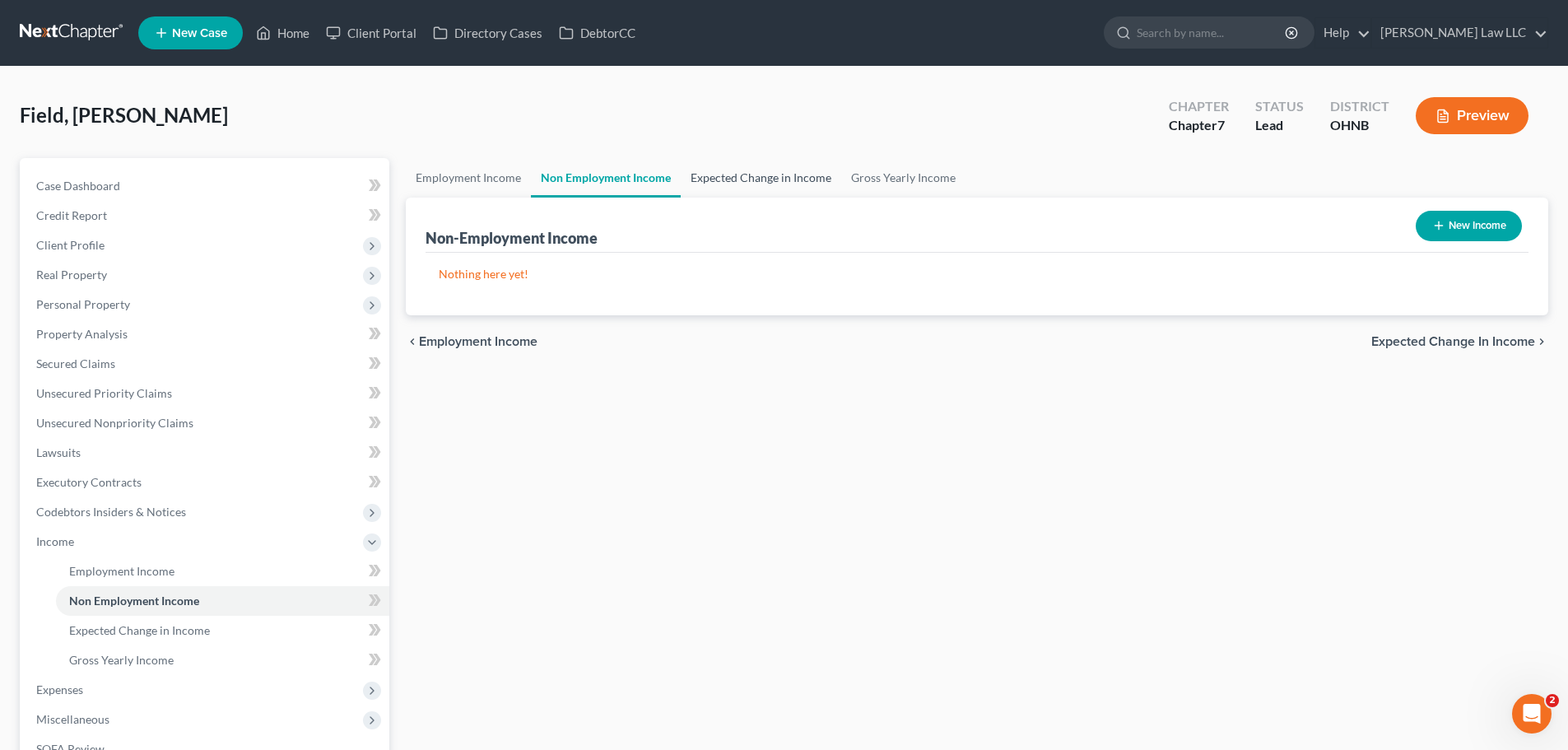
click at [719, 183] on link "Expected Change in Income" at bounding box center [761, 177] width 161 height 39
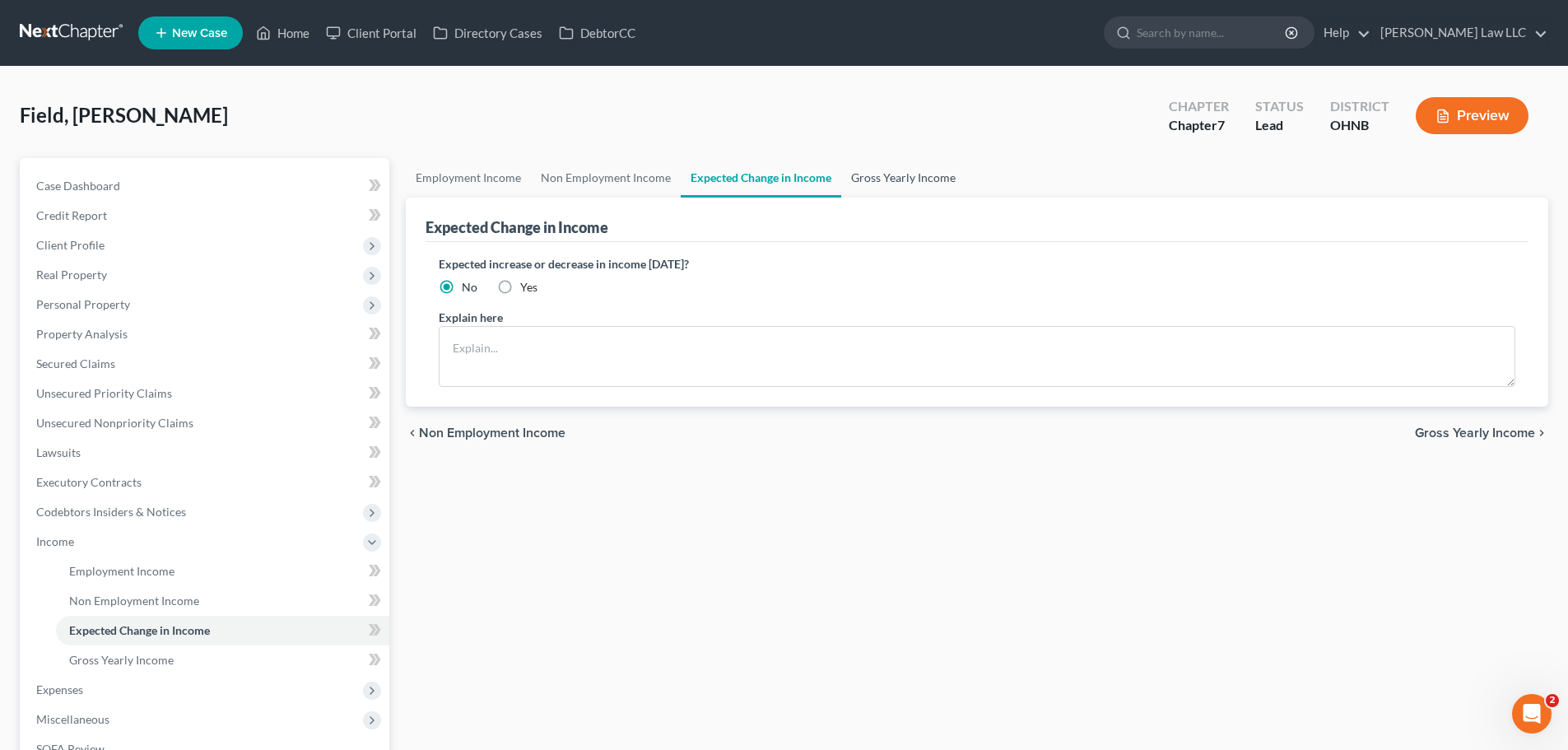
click at [892, 176] on link "Gross Yearly Income" at bounding box center [903, 177] width 124 height 39
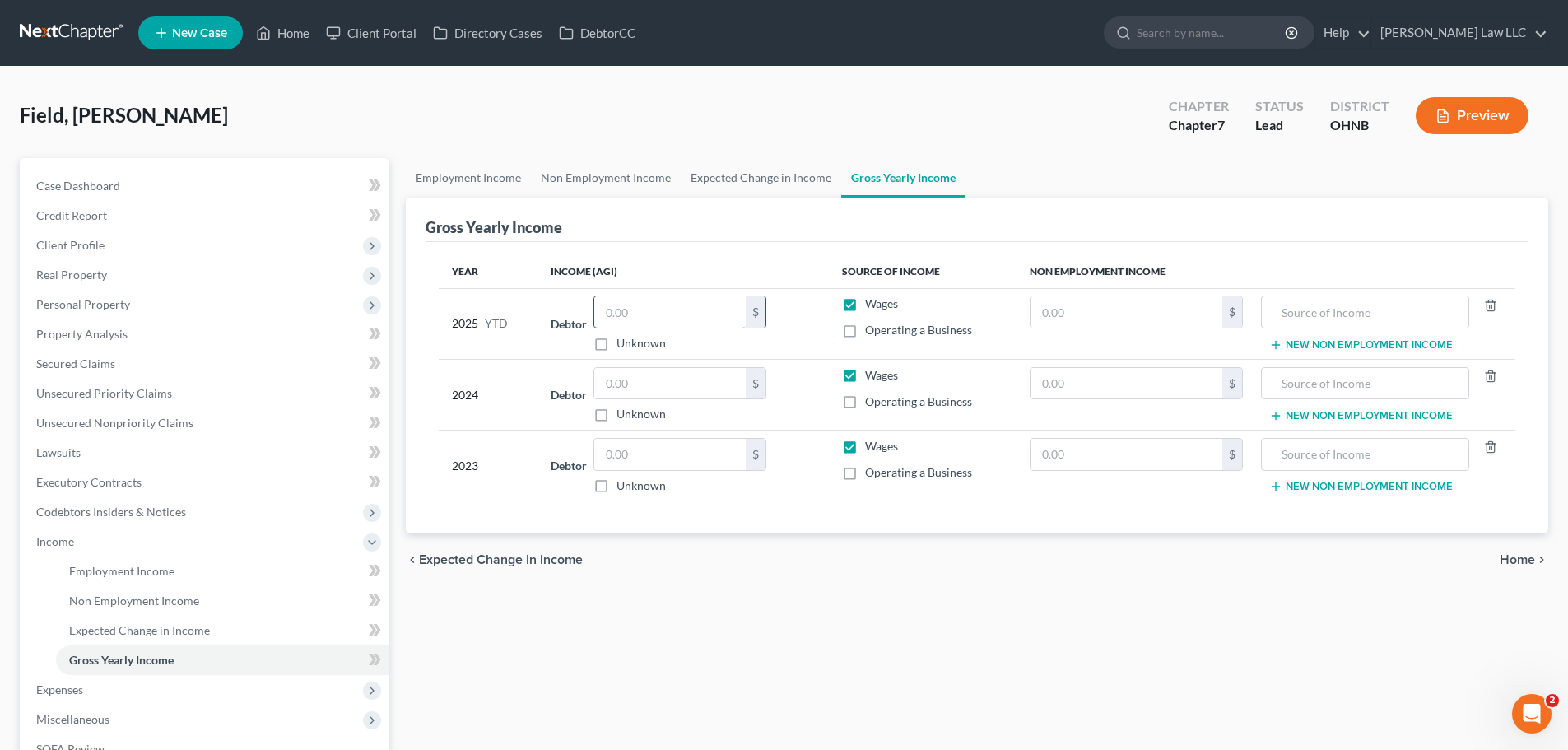
click at [683, 307] on input "text" at bounding box center [670, 312] width 152 height 31
type input "35,994"
click at [794, 168] on link "Expected Change in Income" at bounding box center [761, 177] width 161 height 39
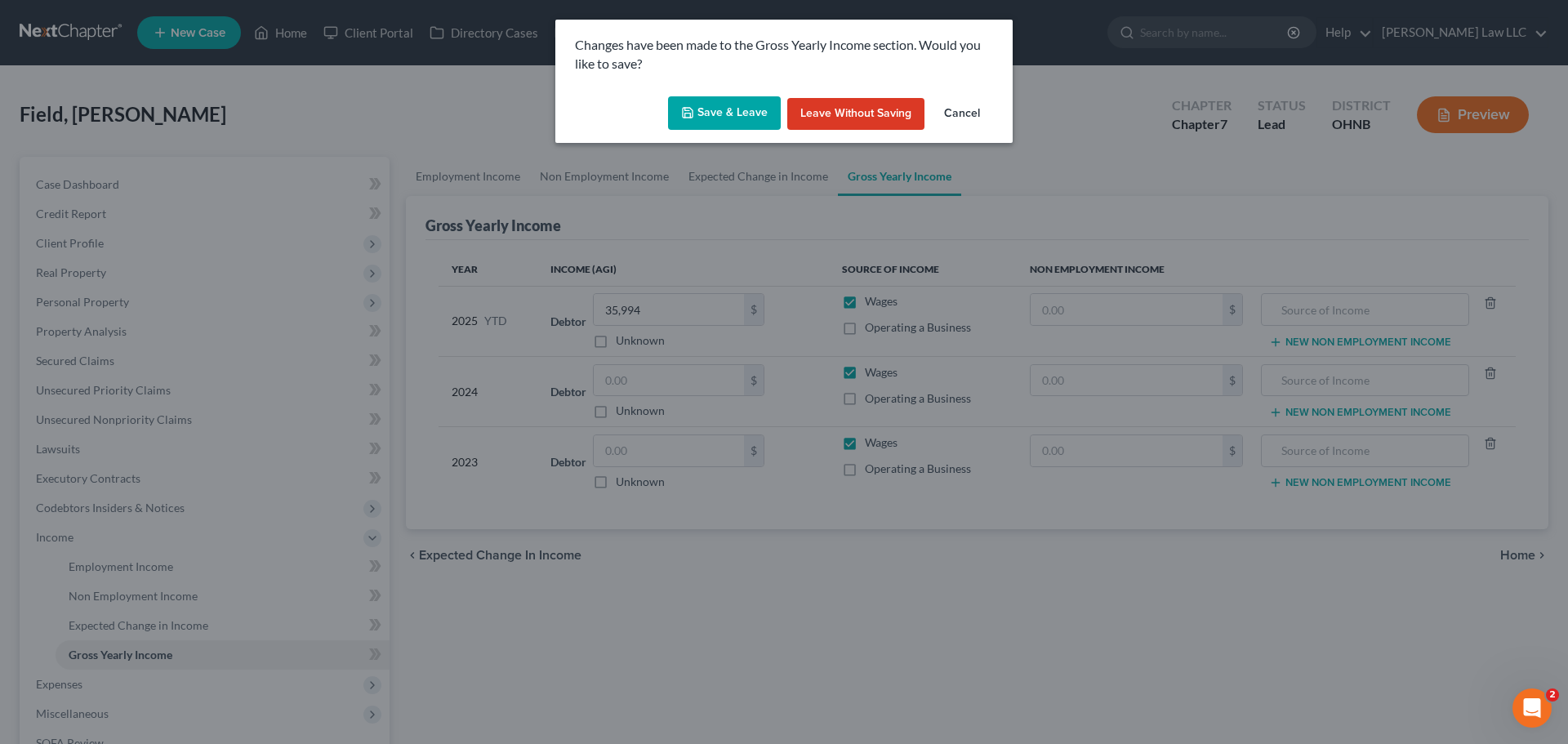
click at [738, 123] on button "Save & Leave" at bounding box center [725, 113] width 113 height 34
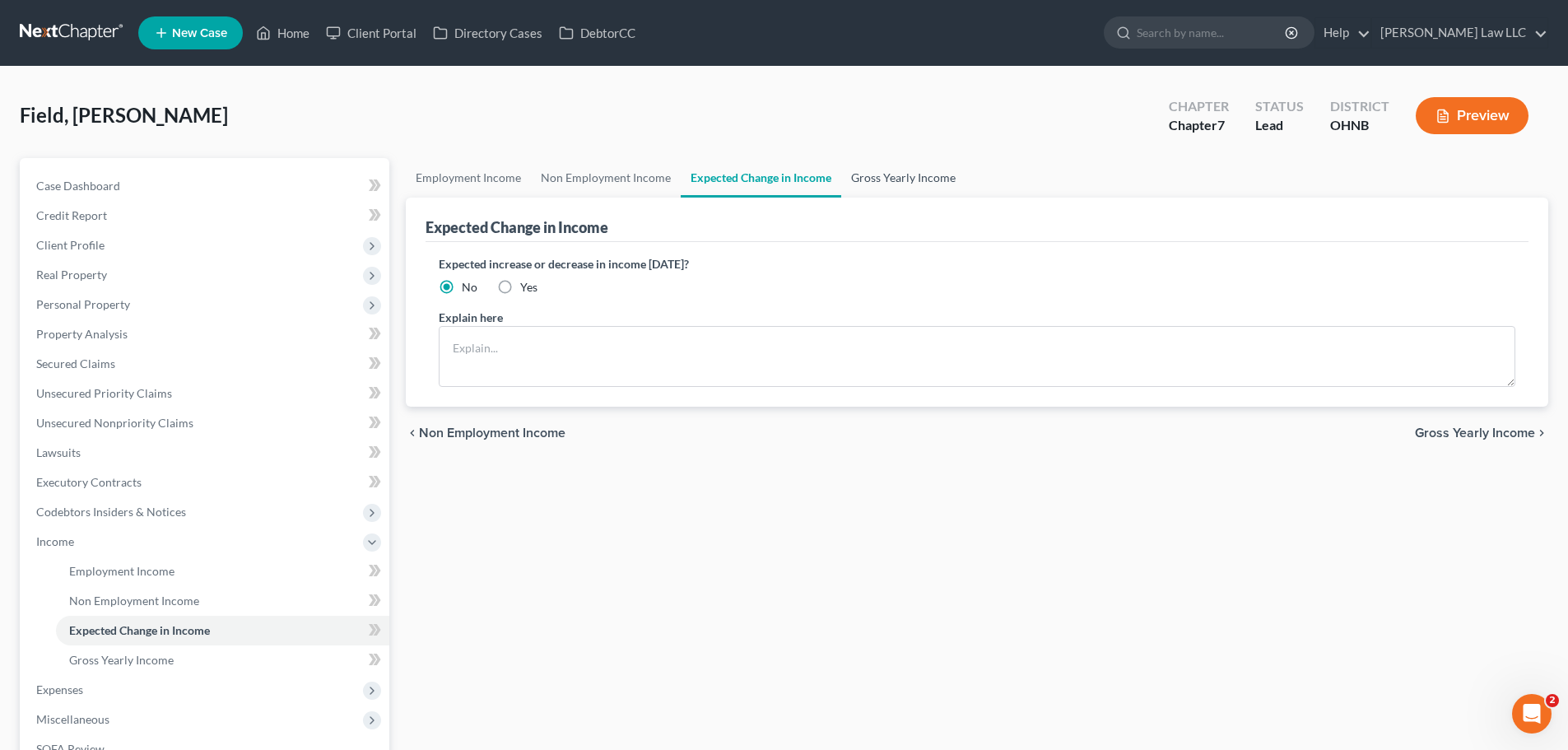
click at [890, 179] on link "Gross Yearly Income" at bounding box center [903, 177] width 124 height 39
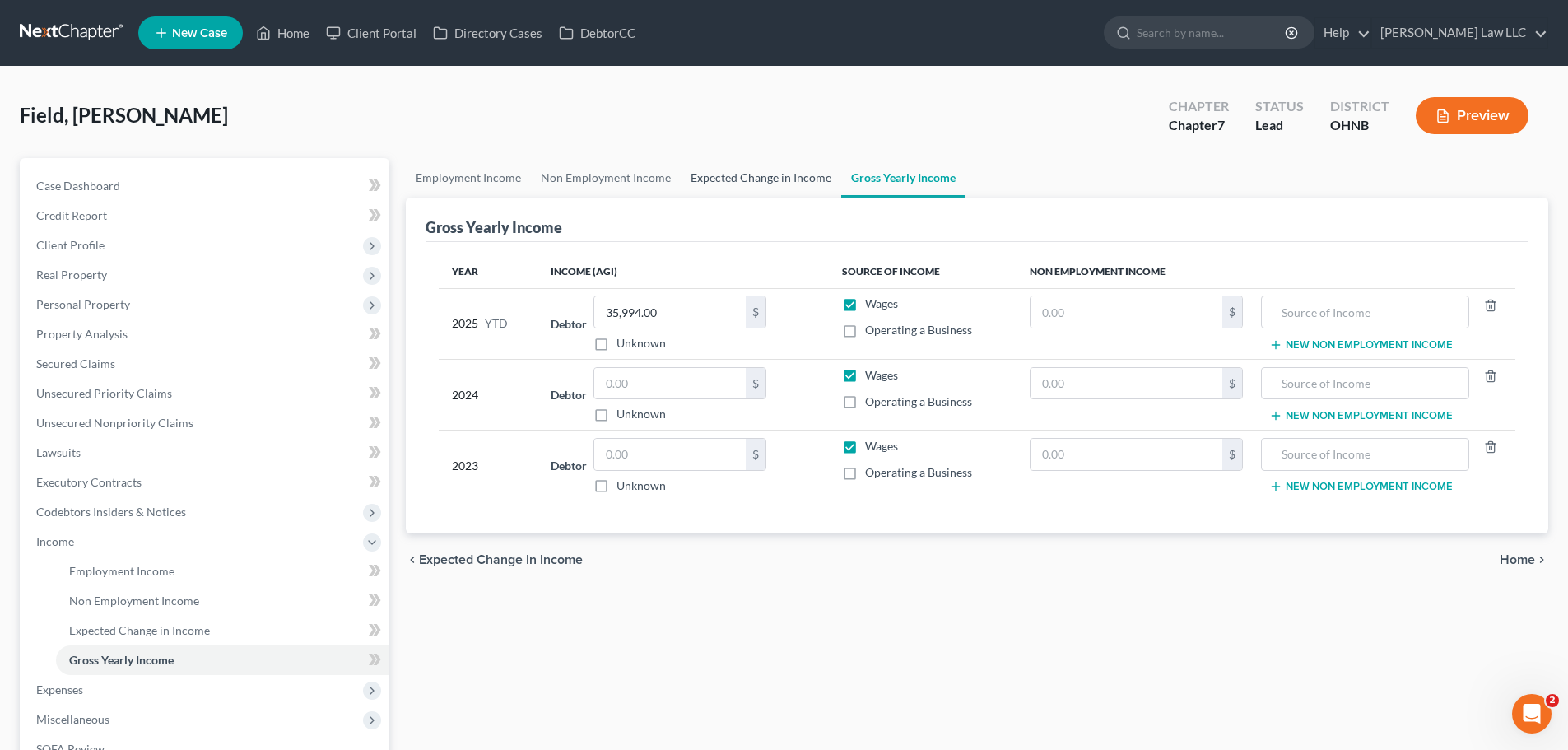
click at [765, 181] on link "Expected Change in Income" at bounding box center [761, 177] width 161 height 39
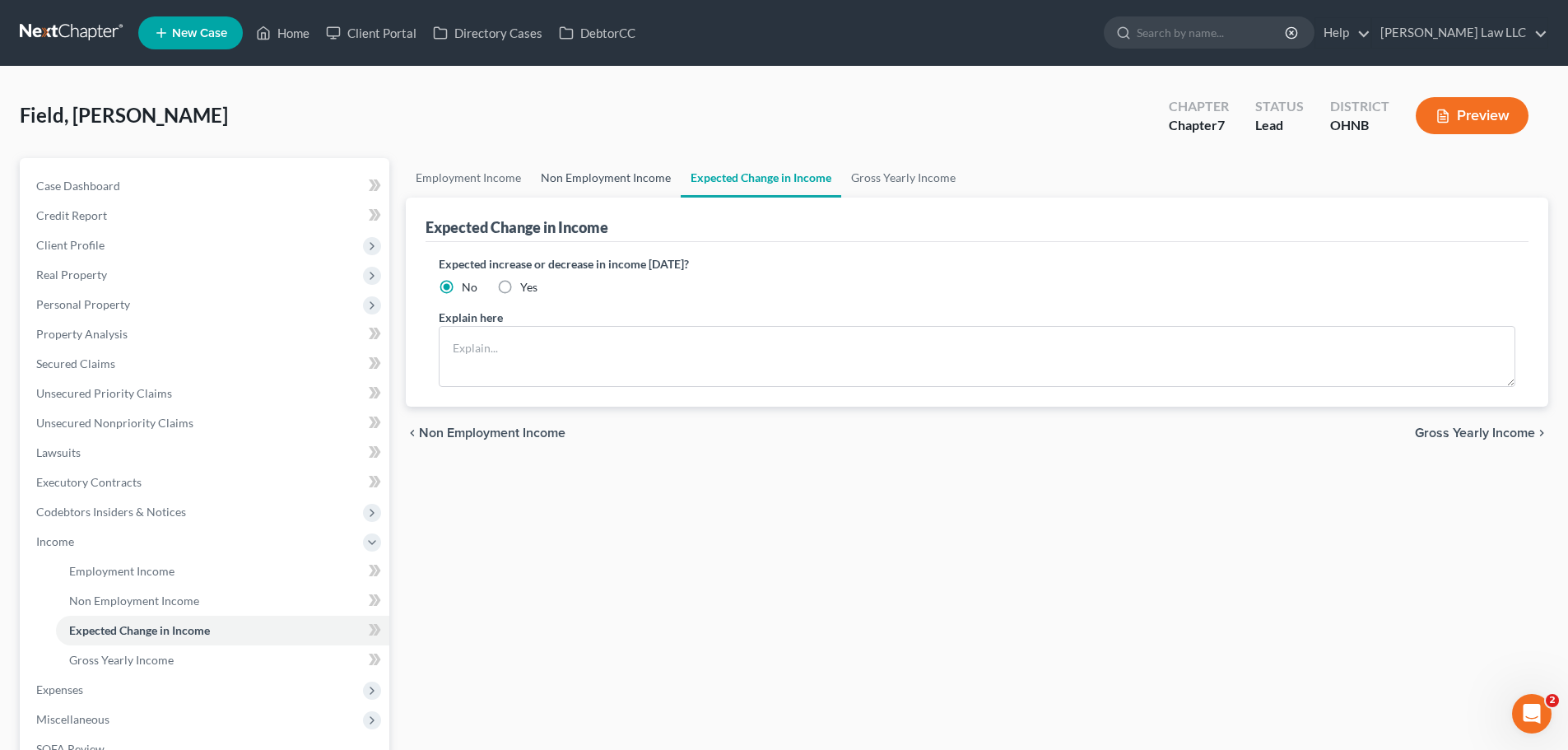
click at [622, 194] on link "Non Employment Income" at bounding box center [605, 177] width 150 height 39
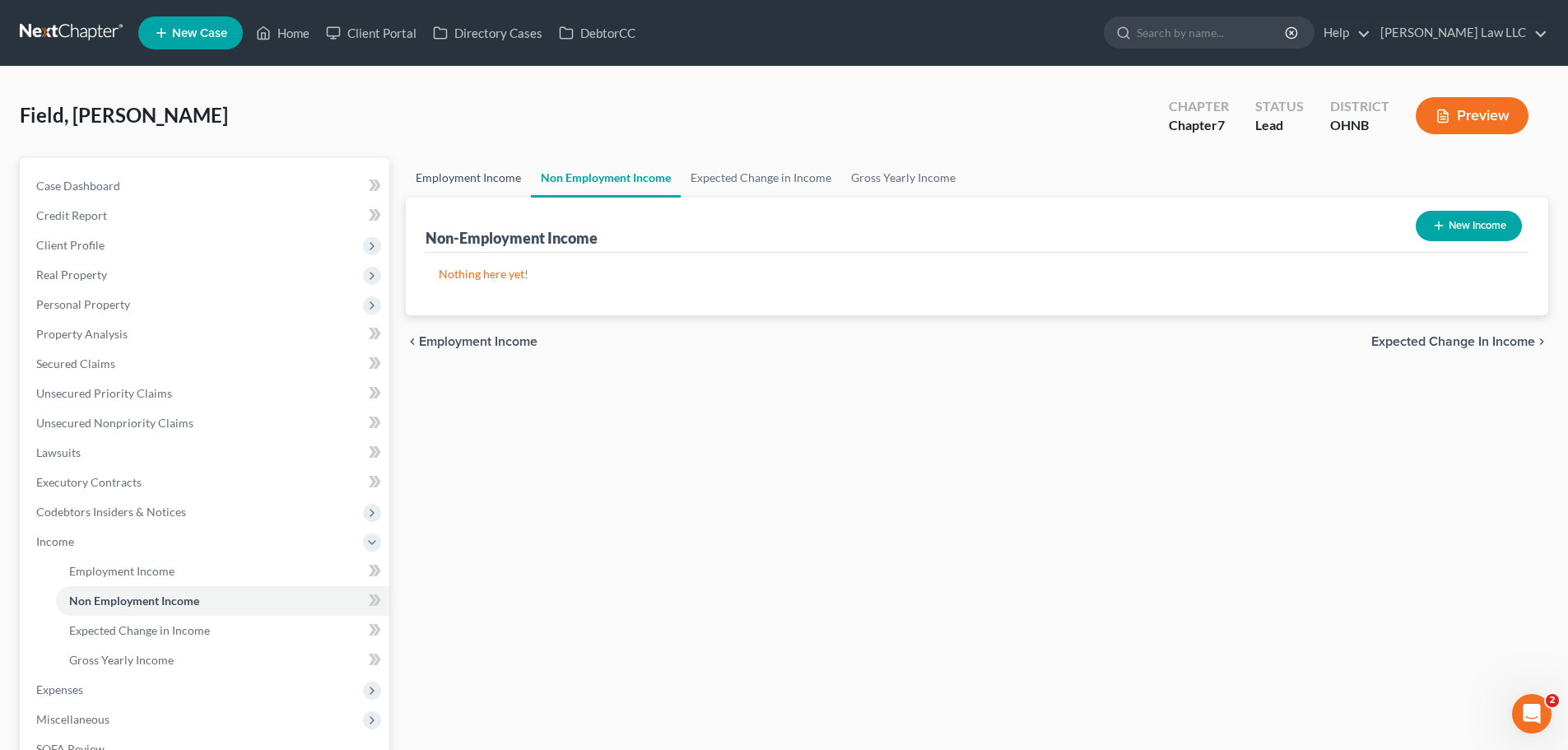
click at [497, 186] on link "Employment Income" at bounding box center [468, 177] width 125 height 39
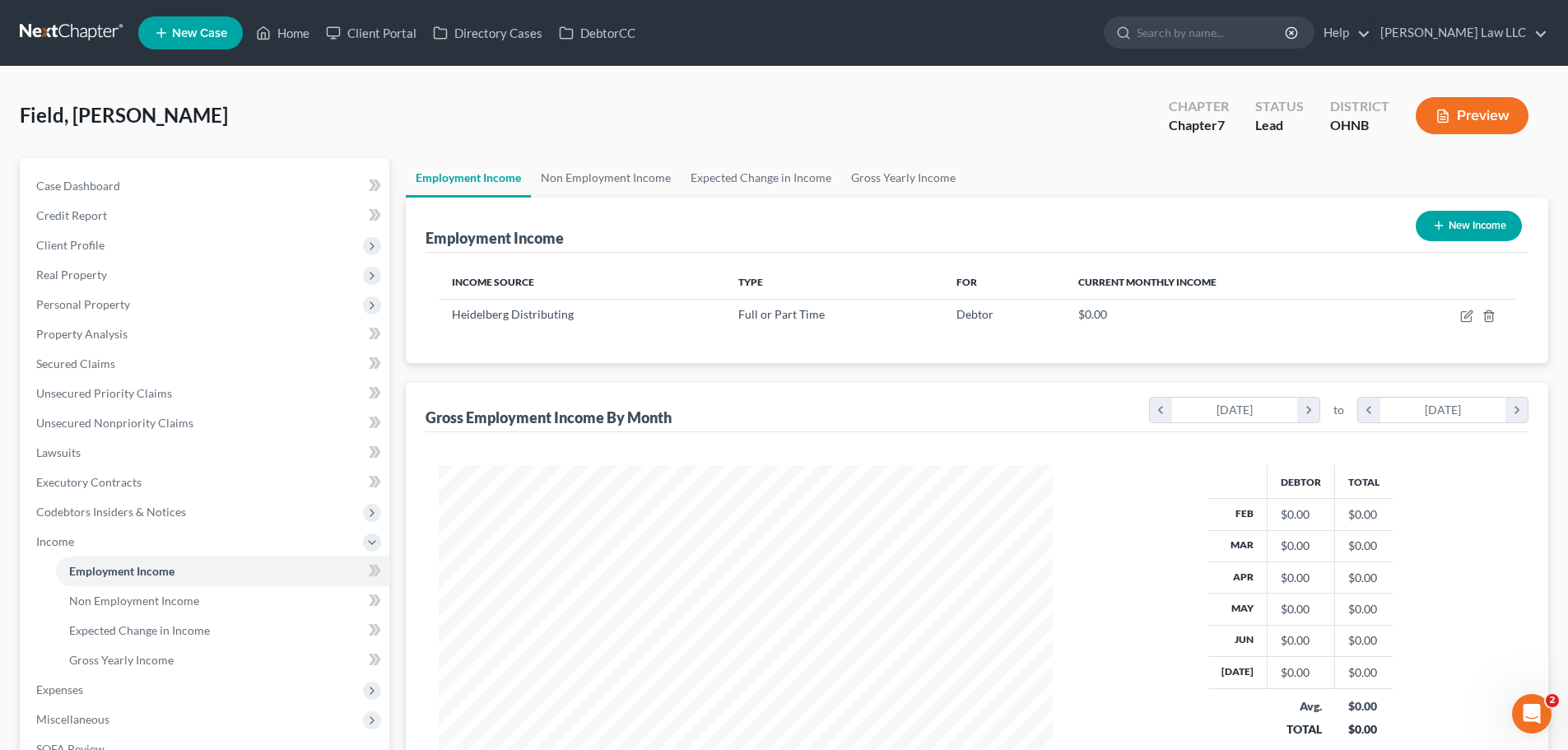
scroll to position [307, 647]
click at [877, 178] on link "Gross Yearly Income" at bounding box center [903, 177] width 124 height 39
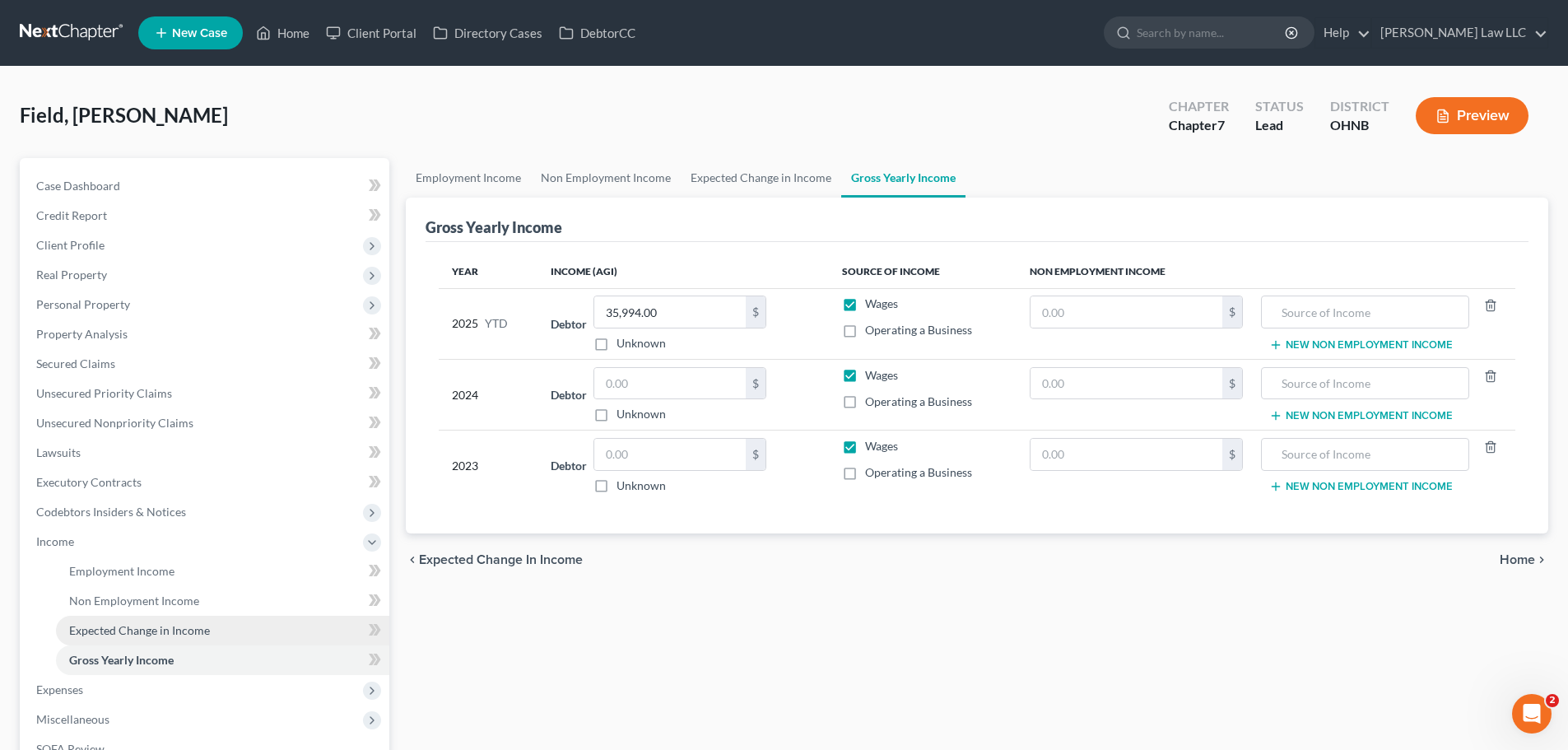
click at [157, 633] on span "Expected Change in Income" at bounding box center [140, 630] width 141 height 14
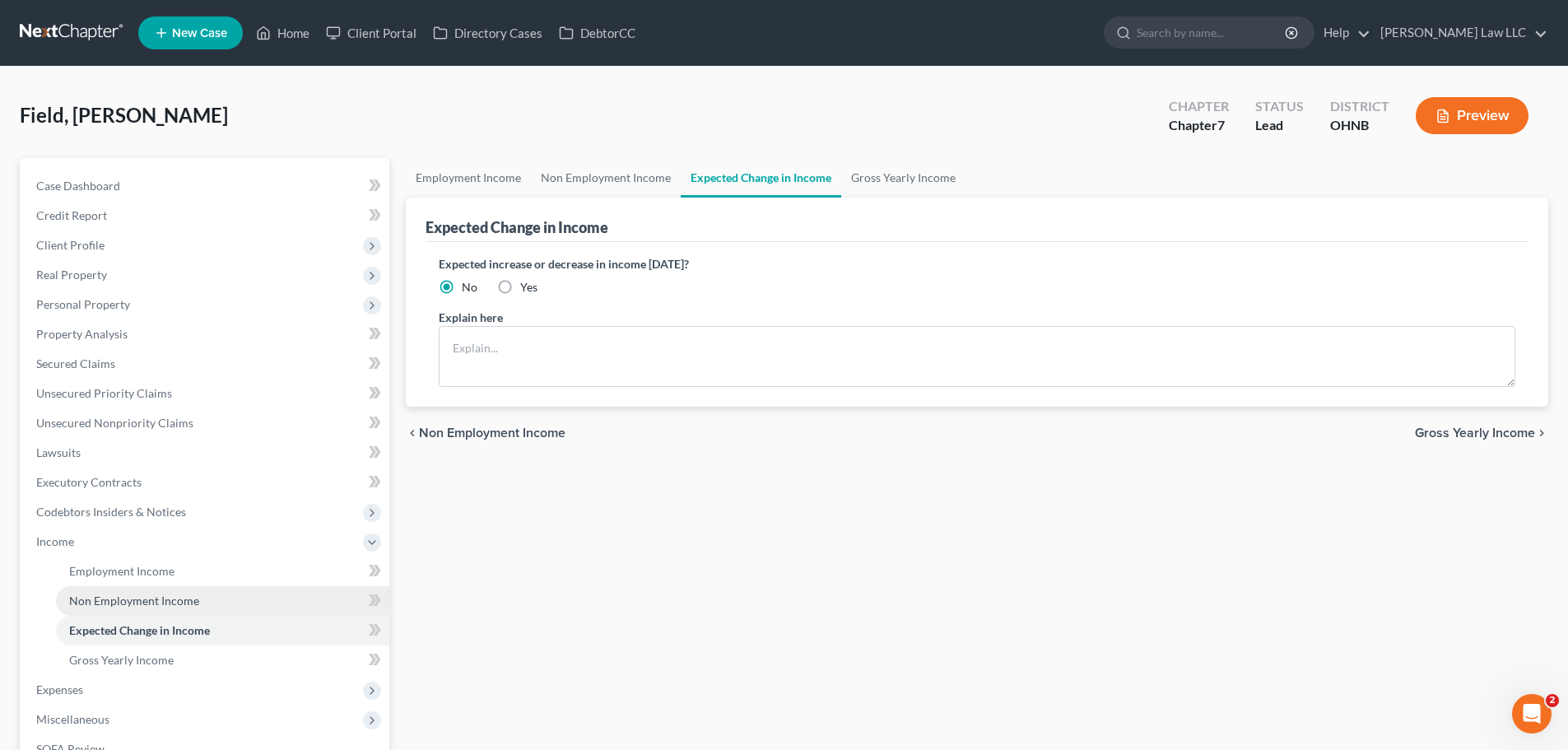
click at [160, 606] on span "Non Employment Income" at bounding box center [134, 600] width 130 height 14
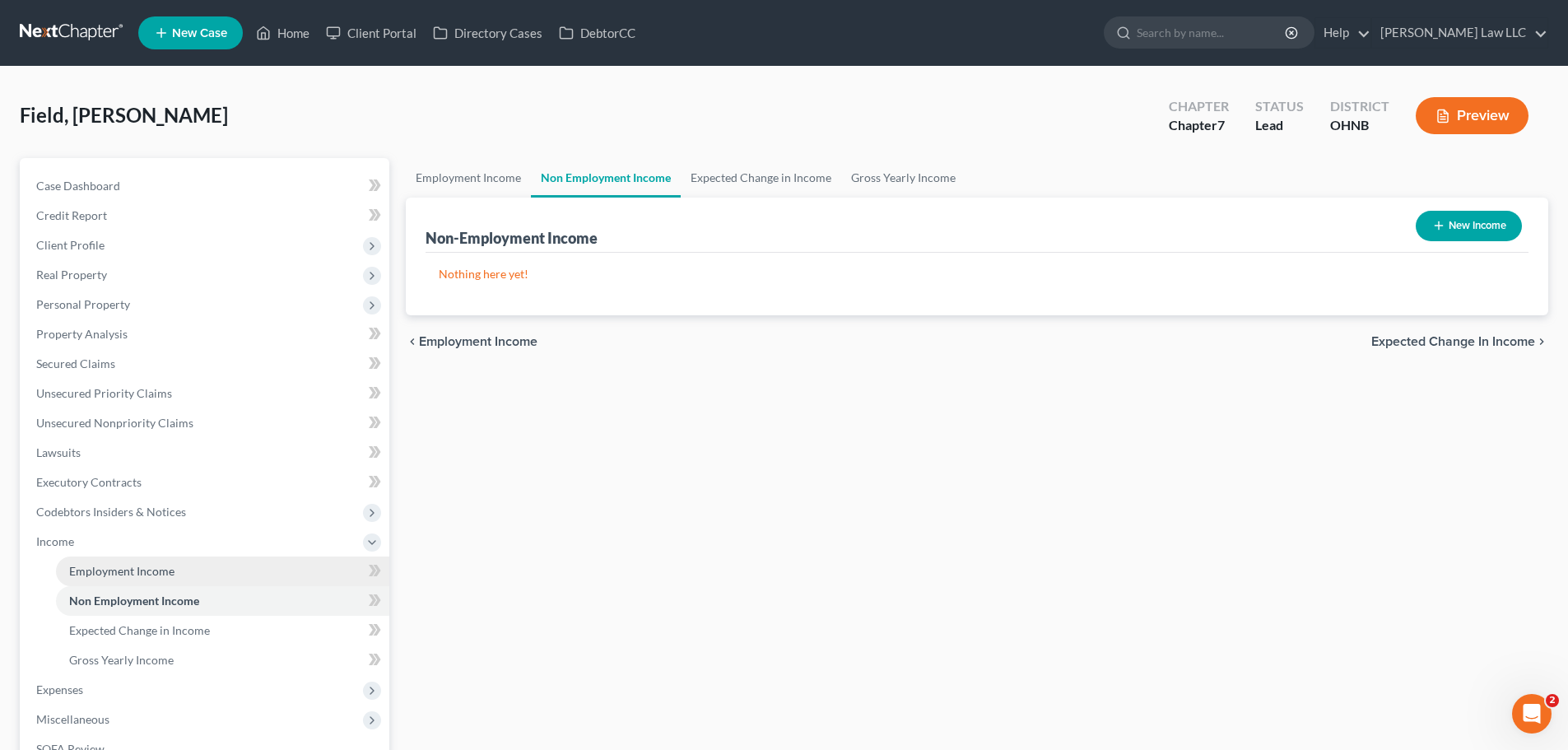
click at [160, 574] on span "Employment Income" at bounding box center [122, 571] width 106 height 14
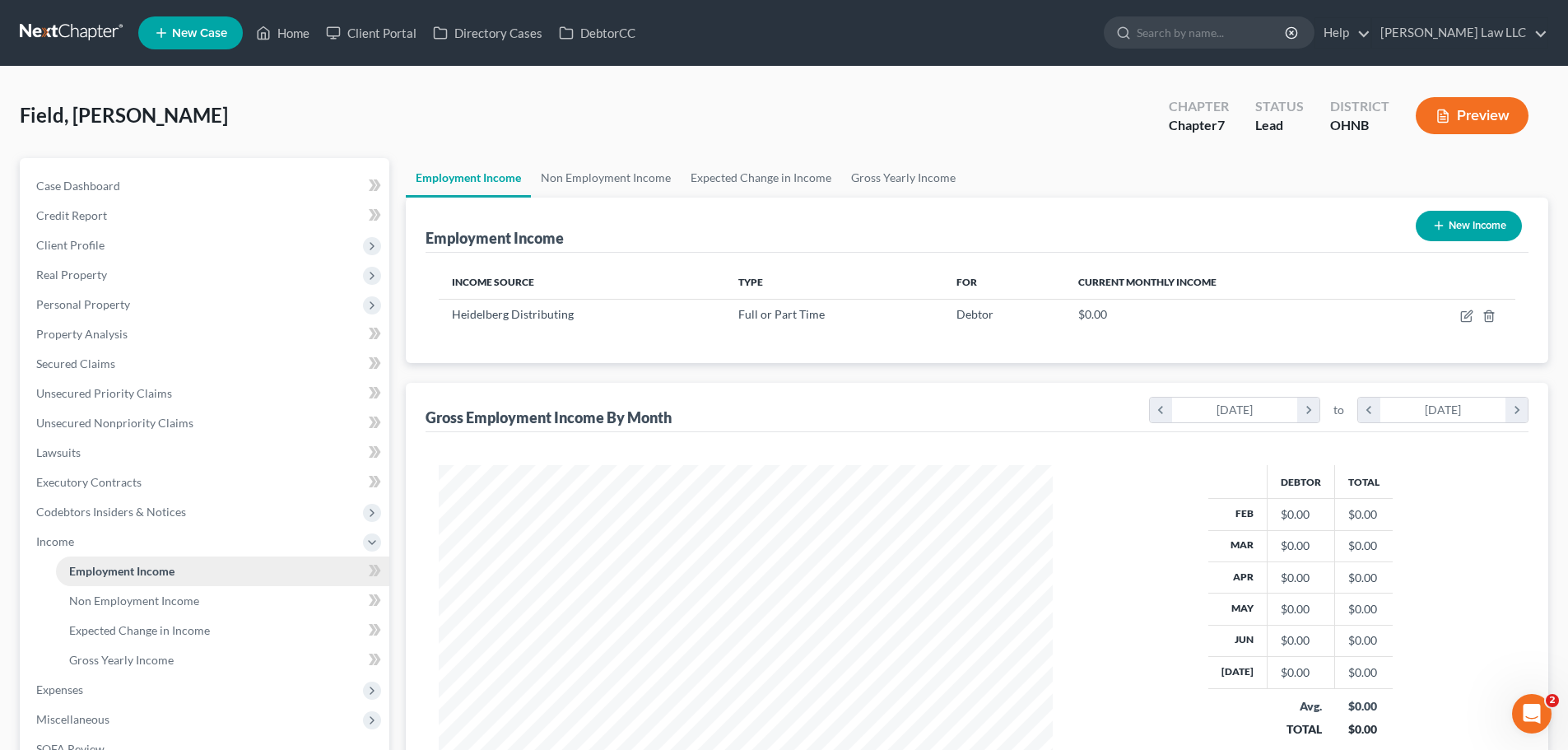
scroll to position [307, 647]
click at [101, 513] on span "Codebtors Insiders & Notices" at bounding box center [111, 511] width 150 height 14
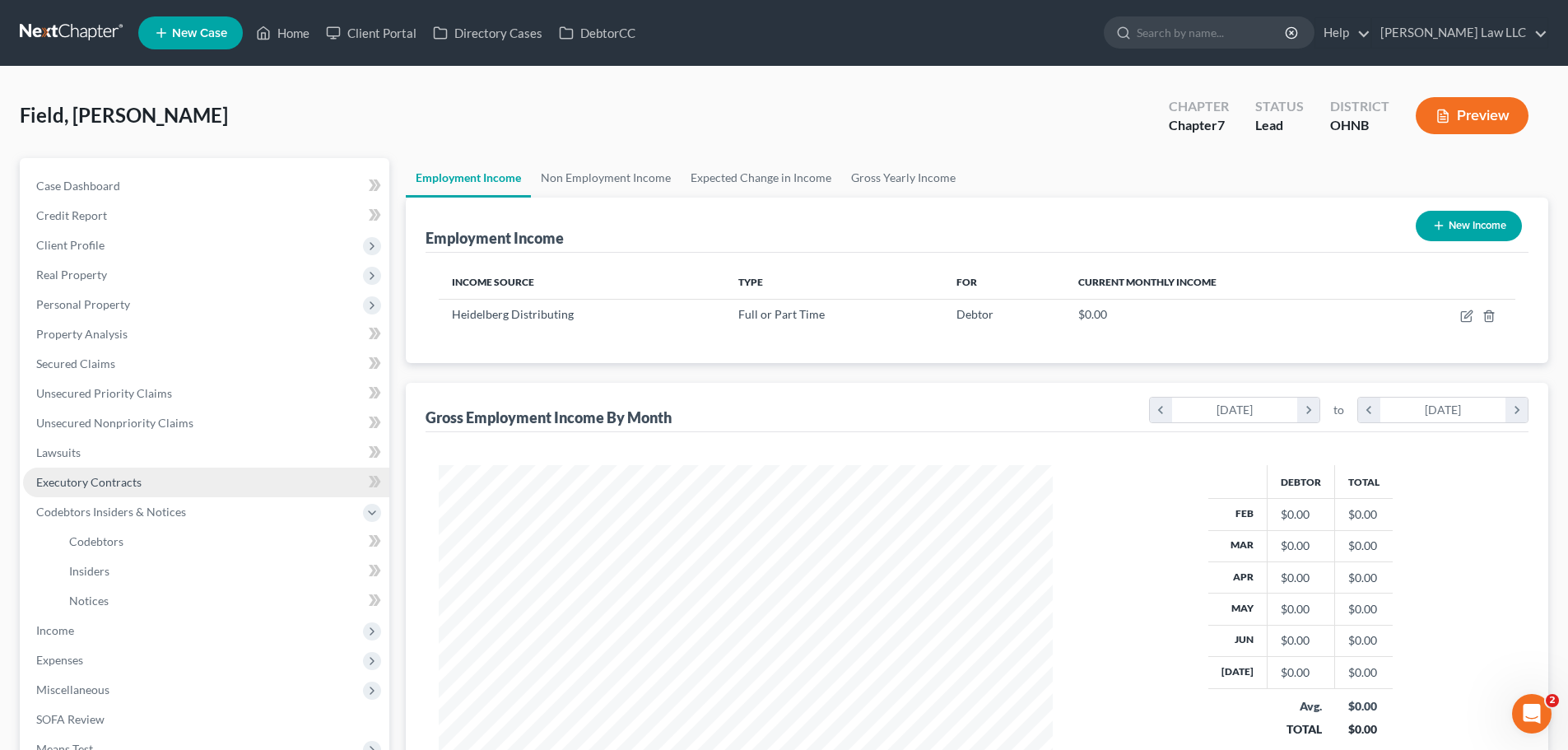
click at [110, 484] on span "Executory Contracts" at bounding box center [89, 482] width 106 height 14
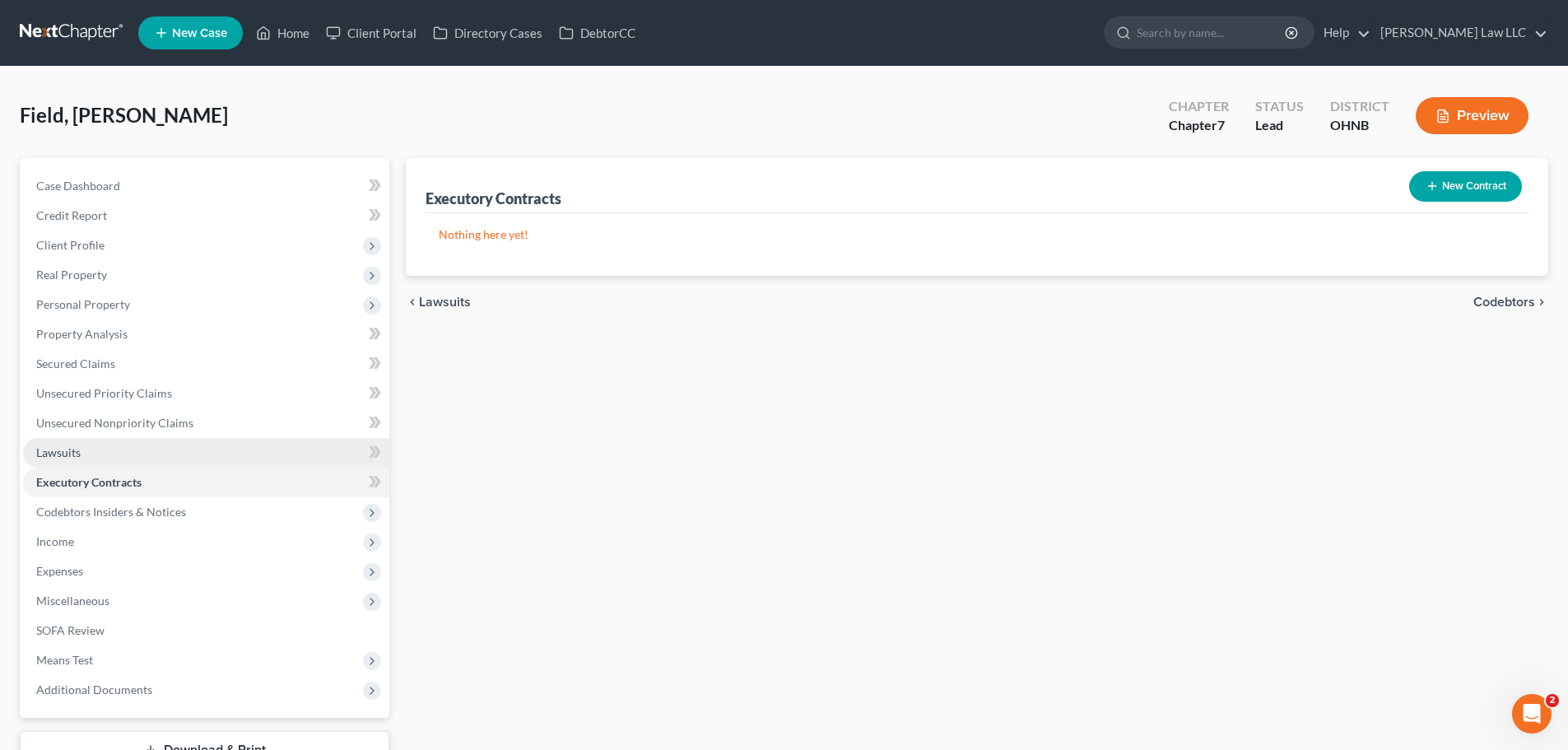
click at [108, 456] on link "Lawsuits" at bounding box center [207, 452] width 366 height 29
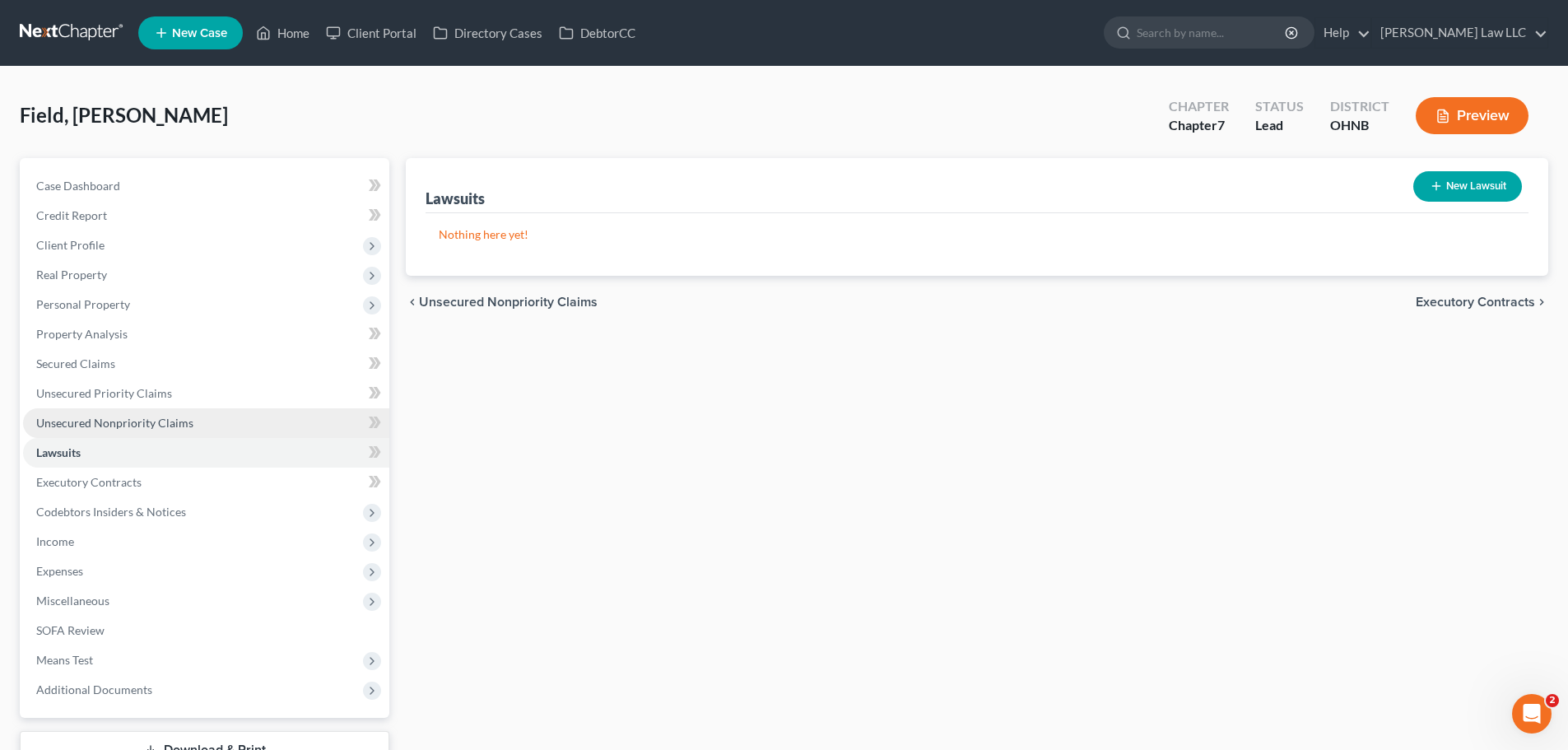
click at [153, 421] on span "Unsecured Nonpriority Claims" at bounding box center [115, 422] width 158 height 14
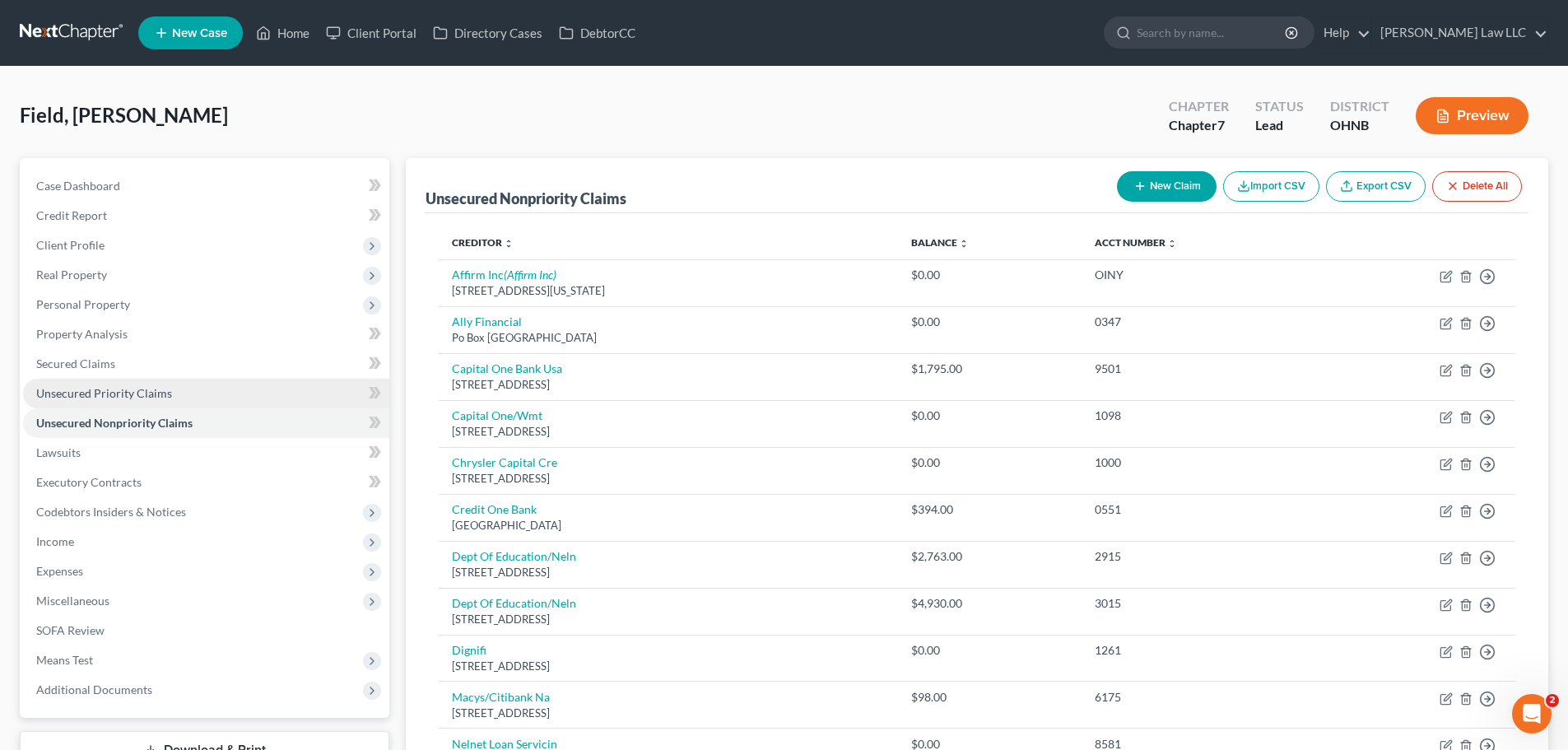
click at [194, 390] on link "Unsecured Priority Claims" at bounding box center [207, 394] width 366 height 29
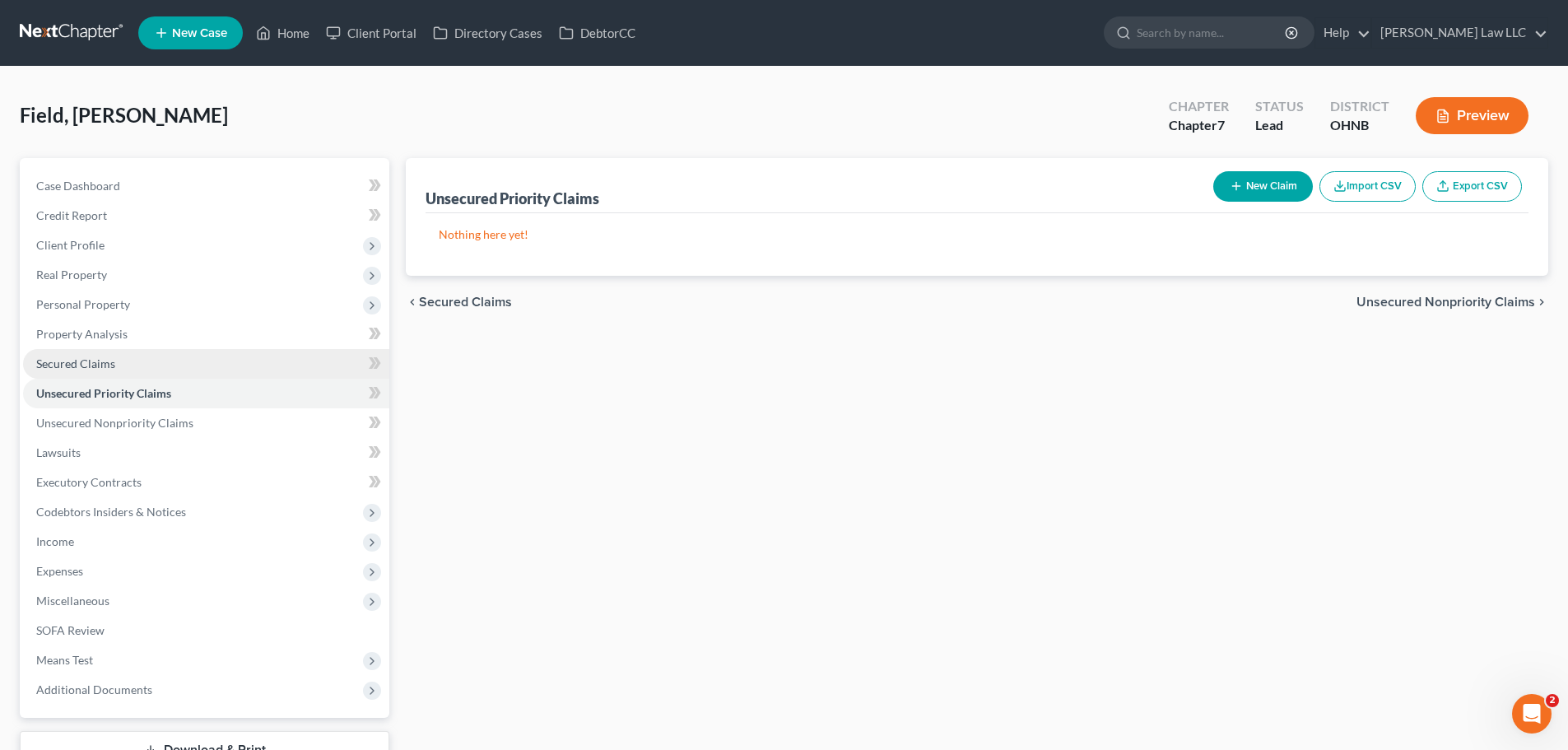
click at [186, 364] on link "Secured Claims" at bounding box center [207, 363] width 366 height 29
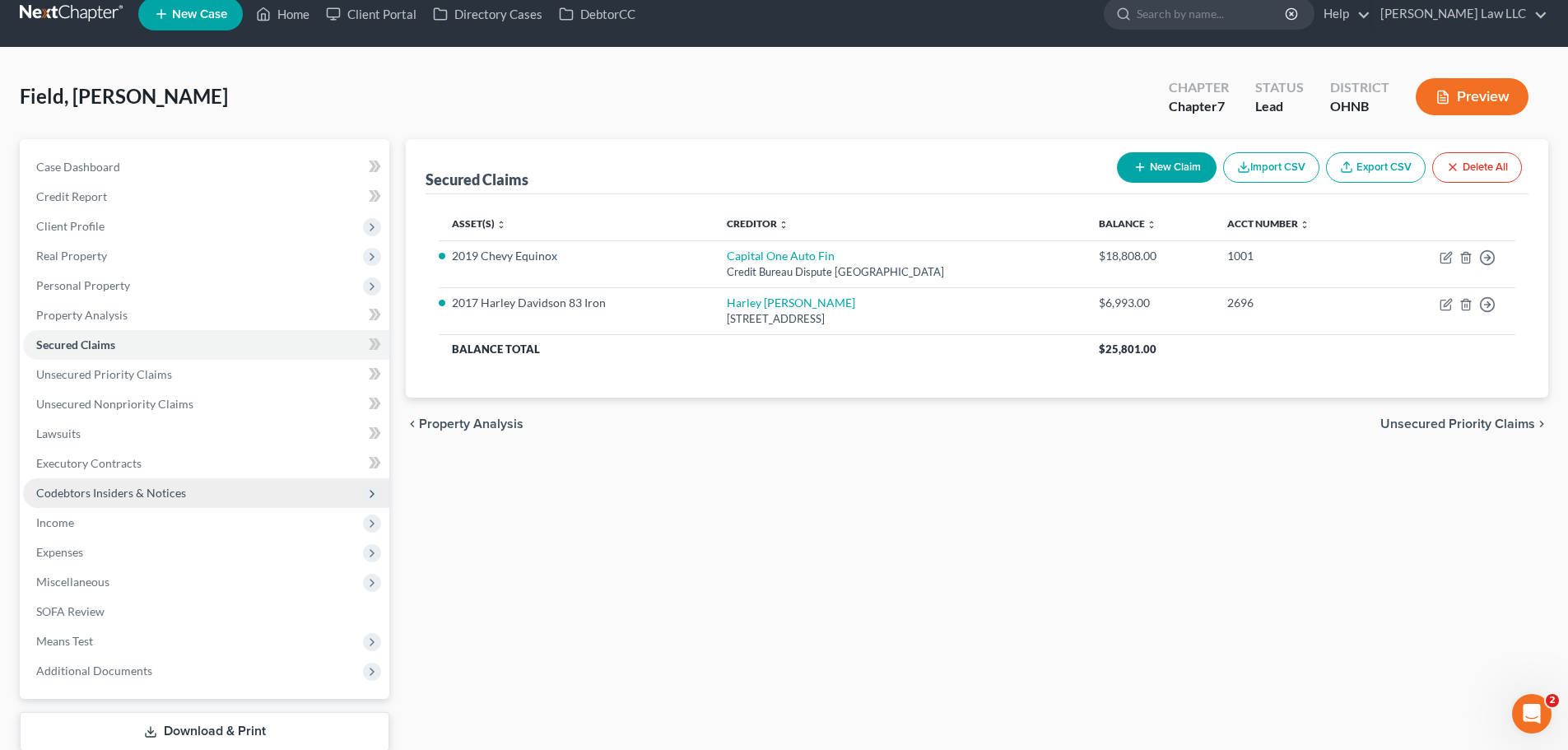
scroll to position [82, 0]
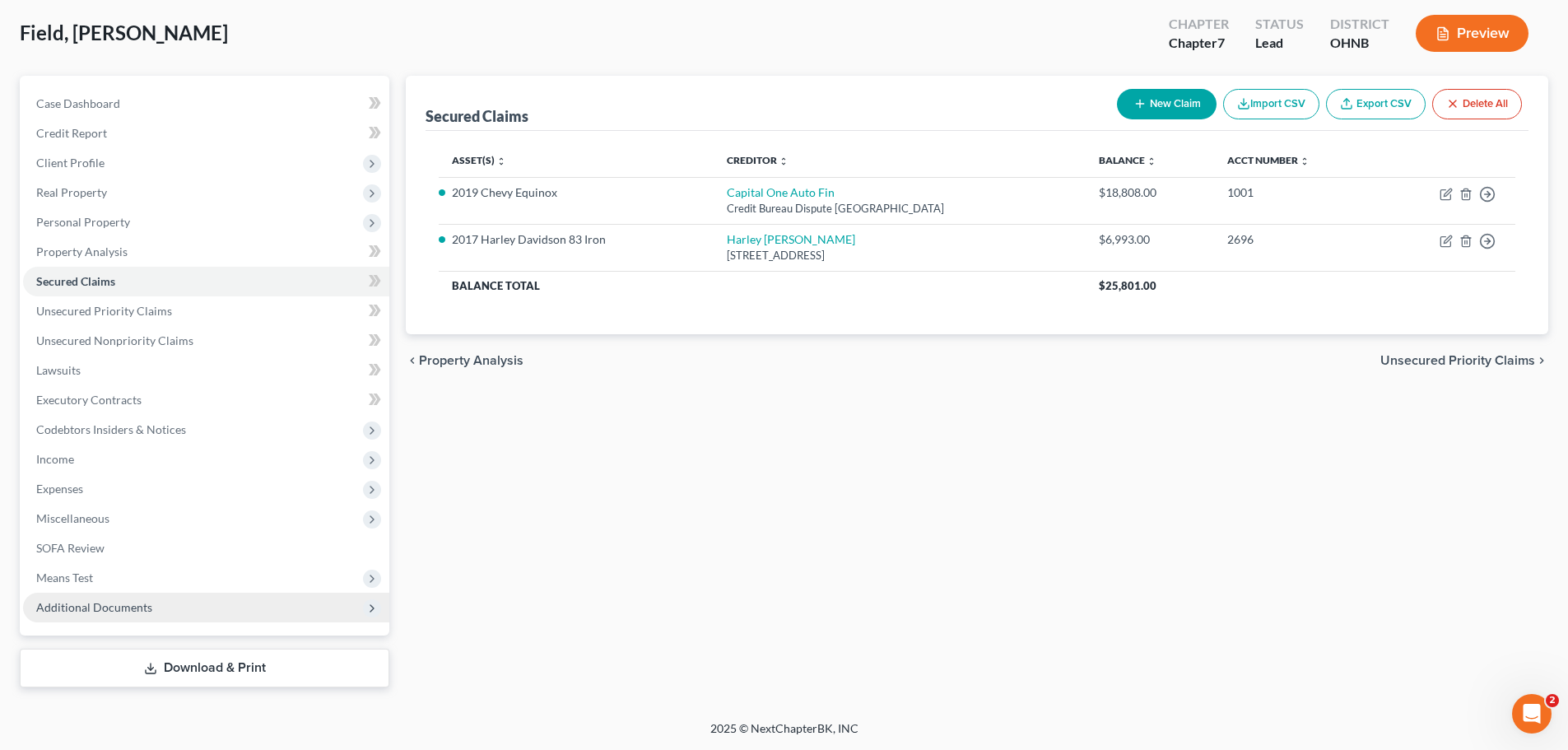
click at [164, 608] on span "Additional Documents" at bounding box center [207, 607] width 366 height 29
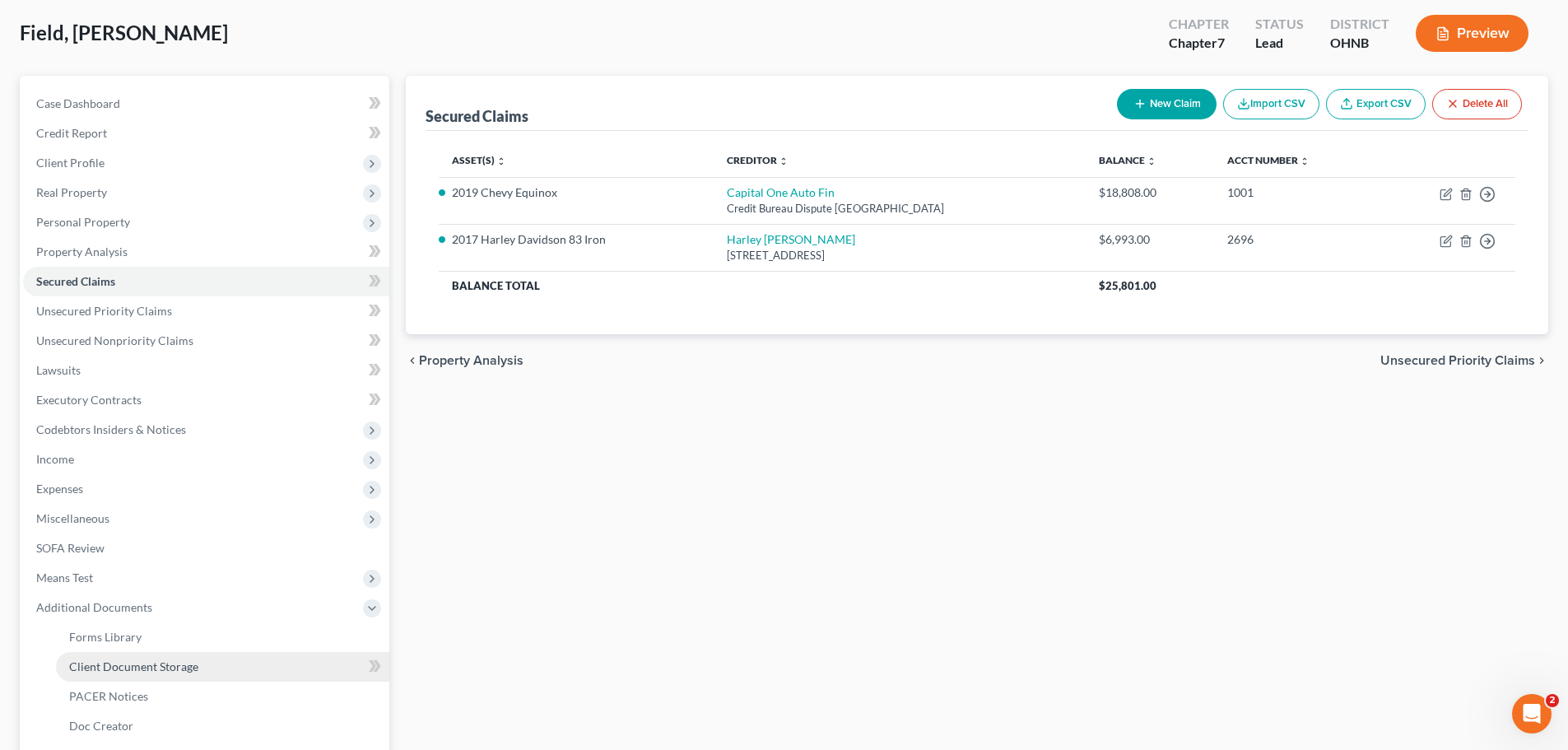
click at [166, 653] on link "Client Document Storage" at bounding box center [222, 667] width 333 height 29
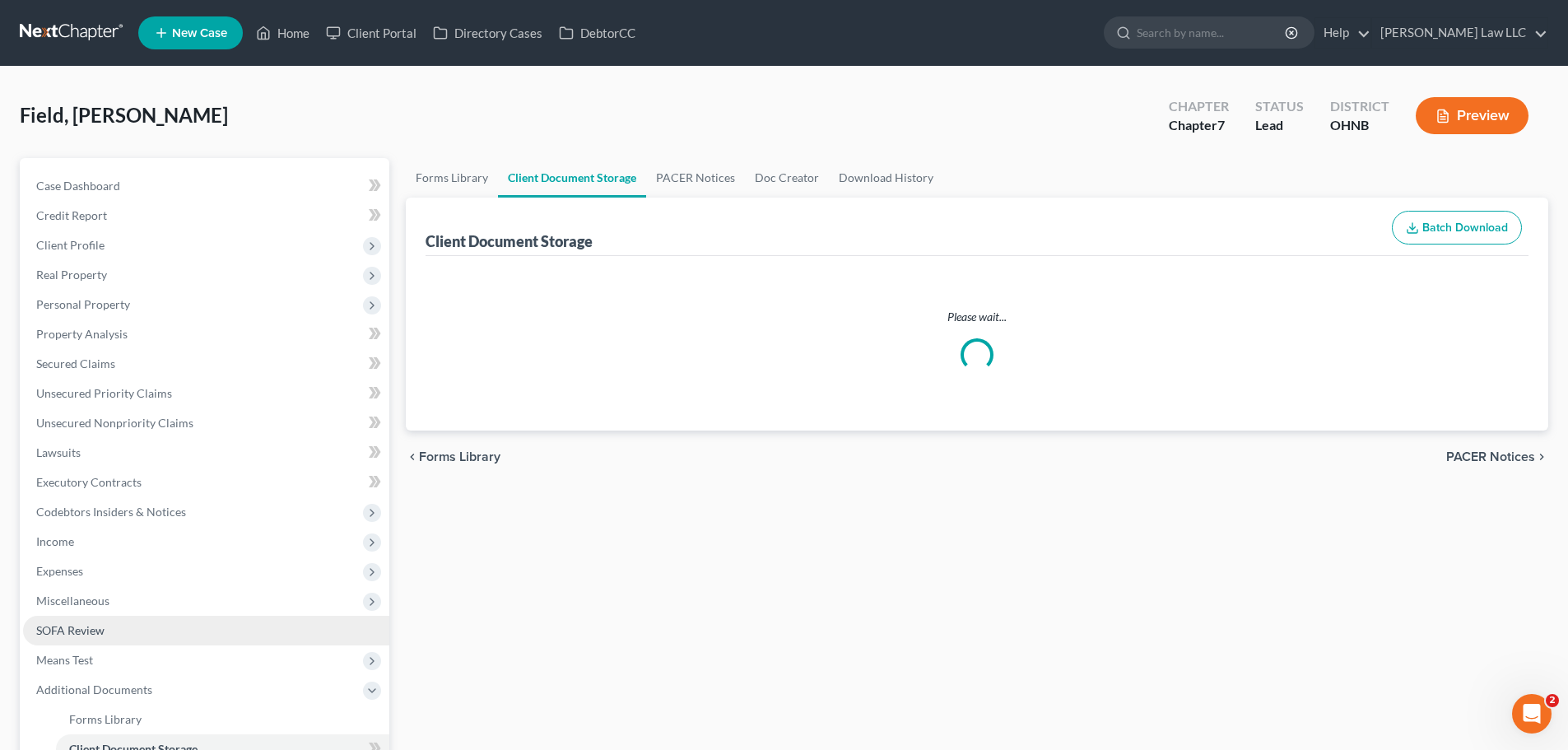
select select "5"
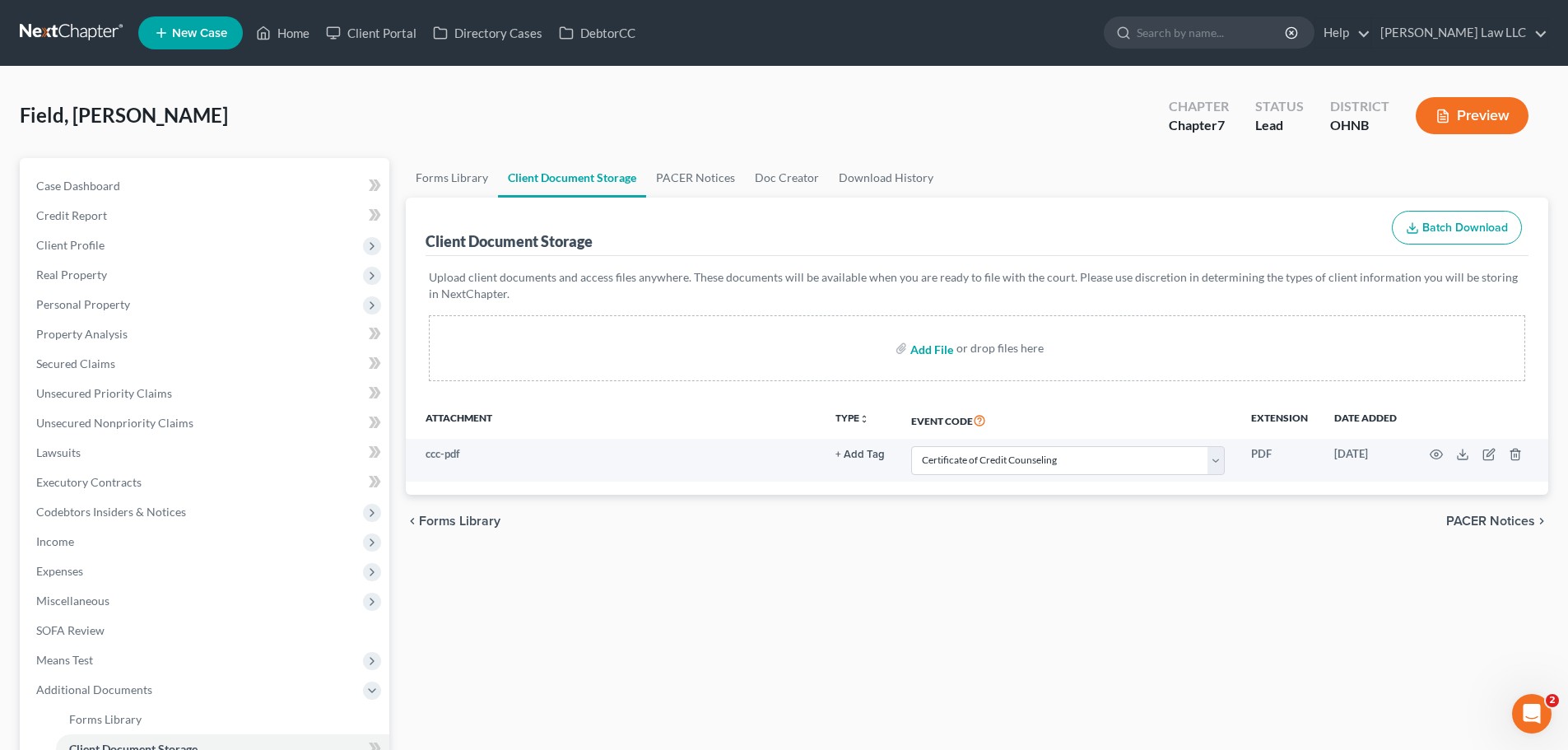
click at [946, 352] on input "file" at bounding box center [930, 348] width 39 height 29
type input "C:\fakepath\RECENT PAY.pdf"
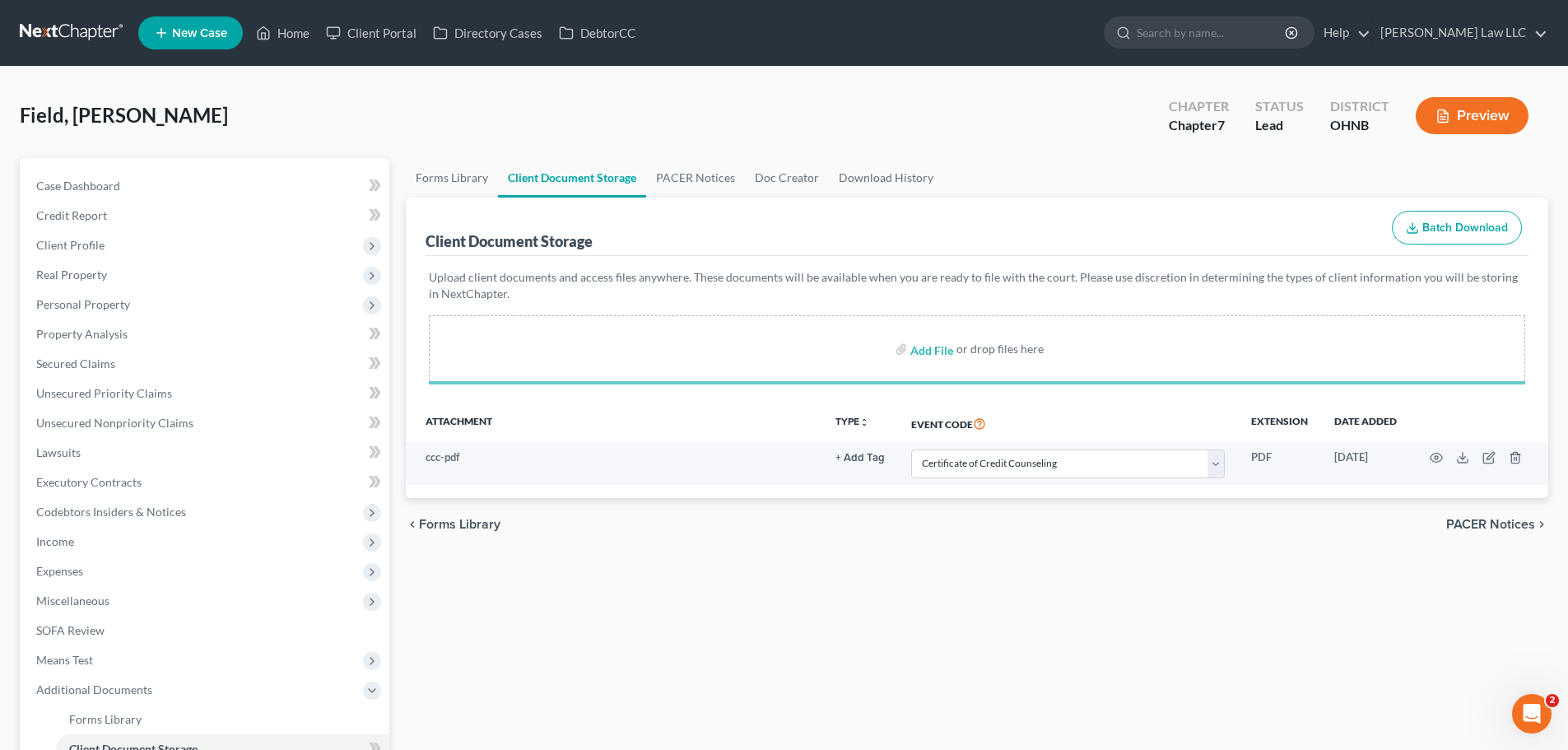
select select "5"
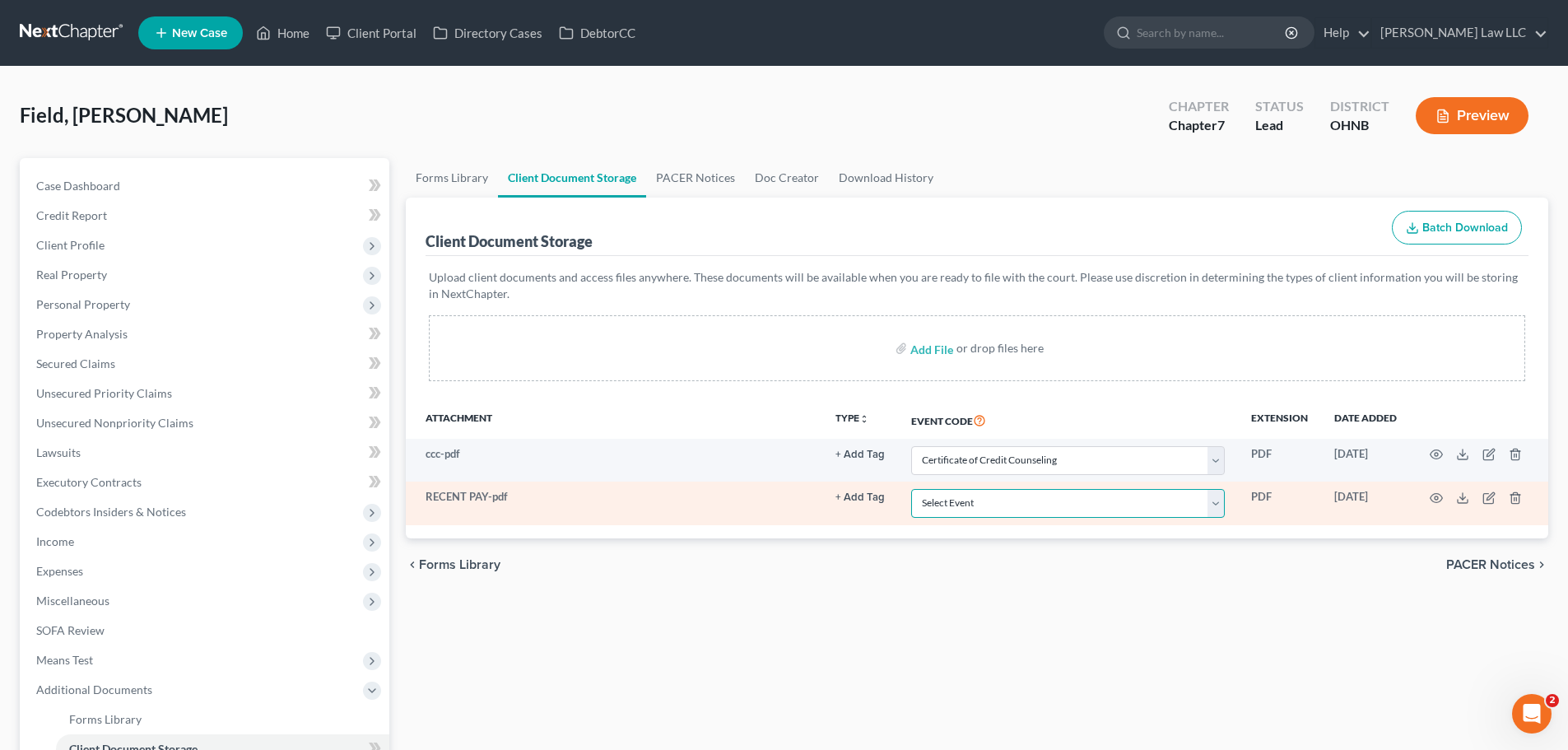
click at [1046, 498] on select "Select Event 20 Largest Unsecured Creditors Amended List of Creditors (Fee) Ame…" at bounding box center [1069, 502] width 313 height 28
select select "20"
click at [912, 489] on select "Select Event 20 Largest Unsecured Creditors Amended List of Creditors (Fee) Ame…" at bounding box center [1069, 502] width 313 height 28
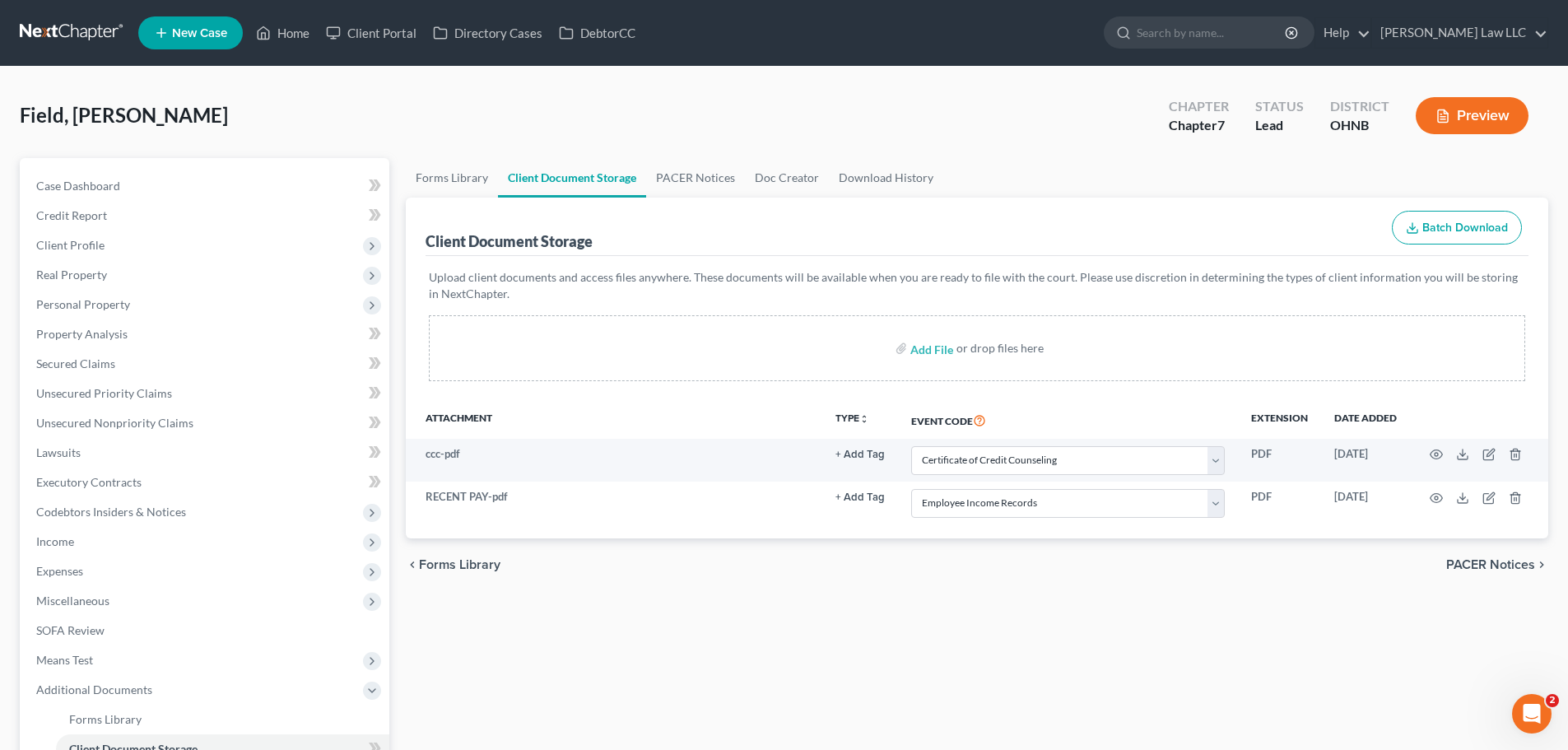
click at [954, 642] on div "Forms Library Client Document Storage PACER Notices Doc Creator Download Histor…" at bounding box center [977, 538] width 1160 height 760
click at [683, 168] on link "PACER Notices" at bounding box center [695, 177] width 99 height 39
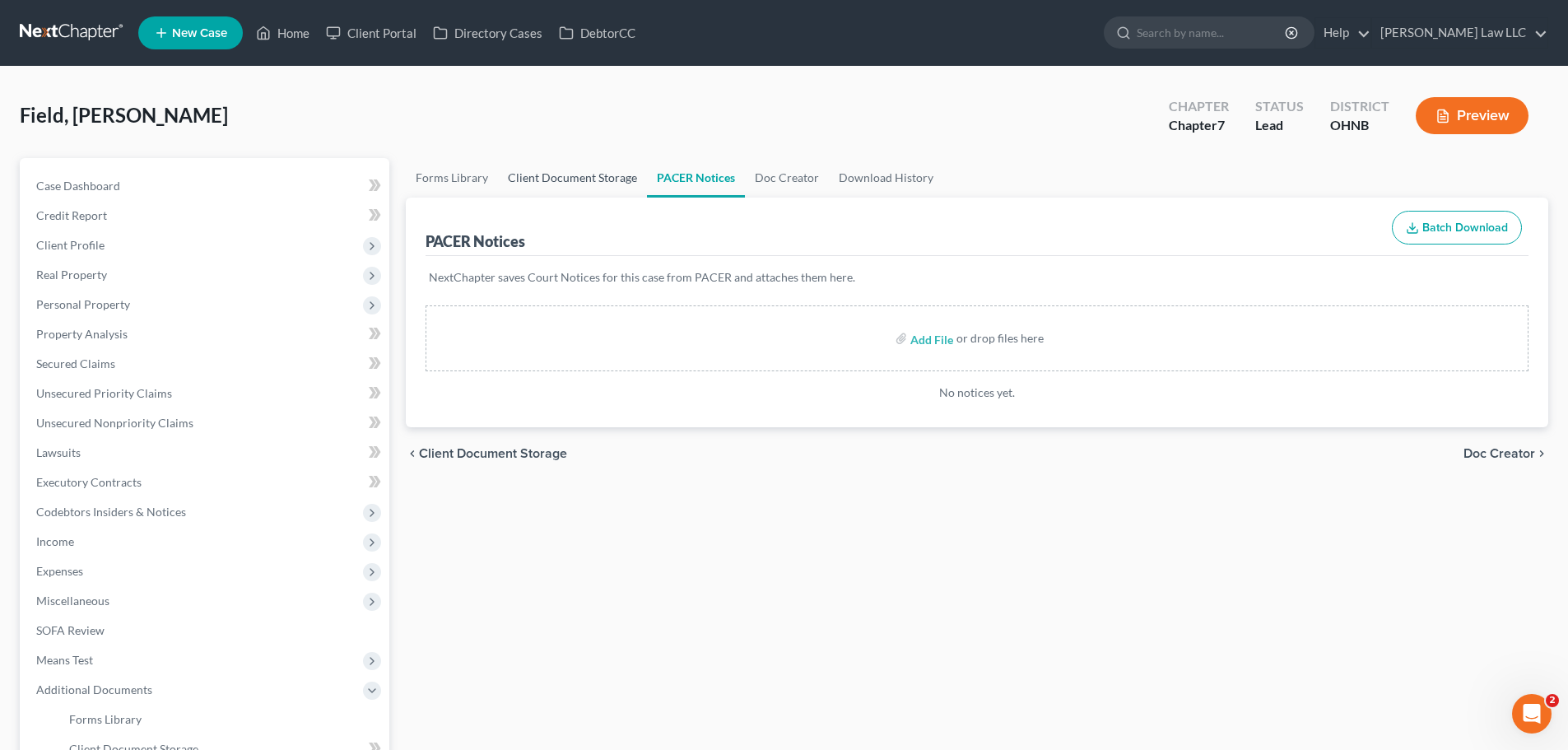
click at [557, 183] on link "Client Document Storage" at bounding box center [573, 177] width 149 height 39
select select "5"
select select "20"
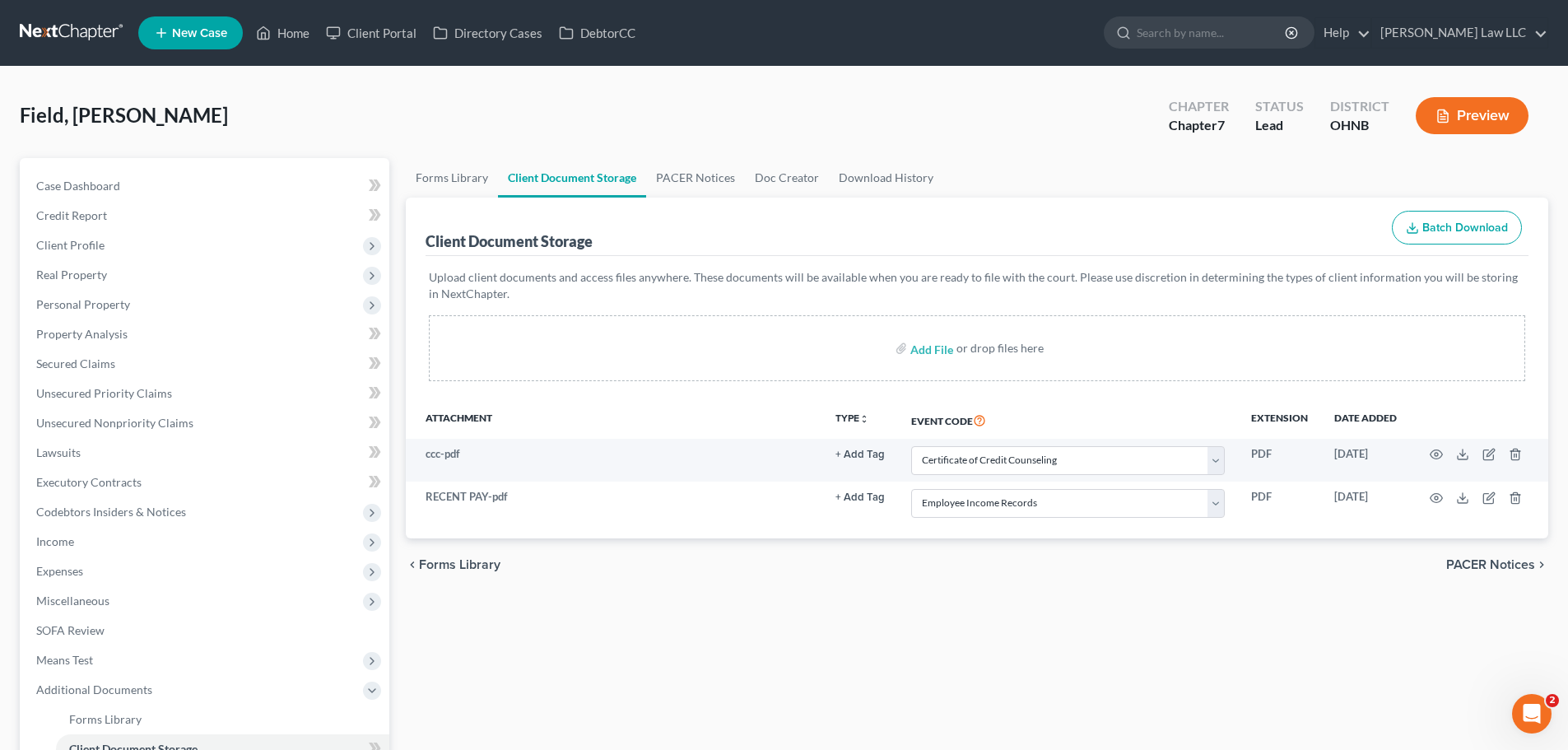
click at [572, 178] on link "Client Document Storage" at bounding box center [572, 177] width 148 height 39
click at [739, 157] on div "Field, [PERSON_NAME] Upgraded Chapter Chapter 7 Status Lead District OHNB Previ…" at bounding box center [784, 121] width 1529 height 71
click at [895, 177] on link "Download History" at bounding box center [885, 177] width 115 height 39
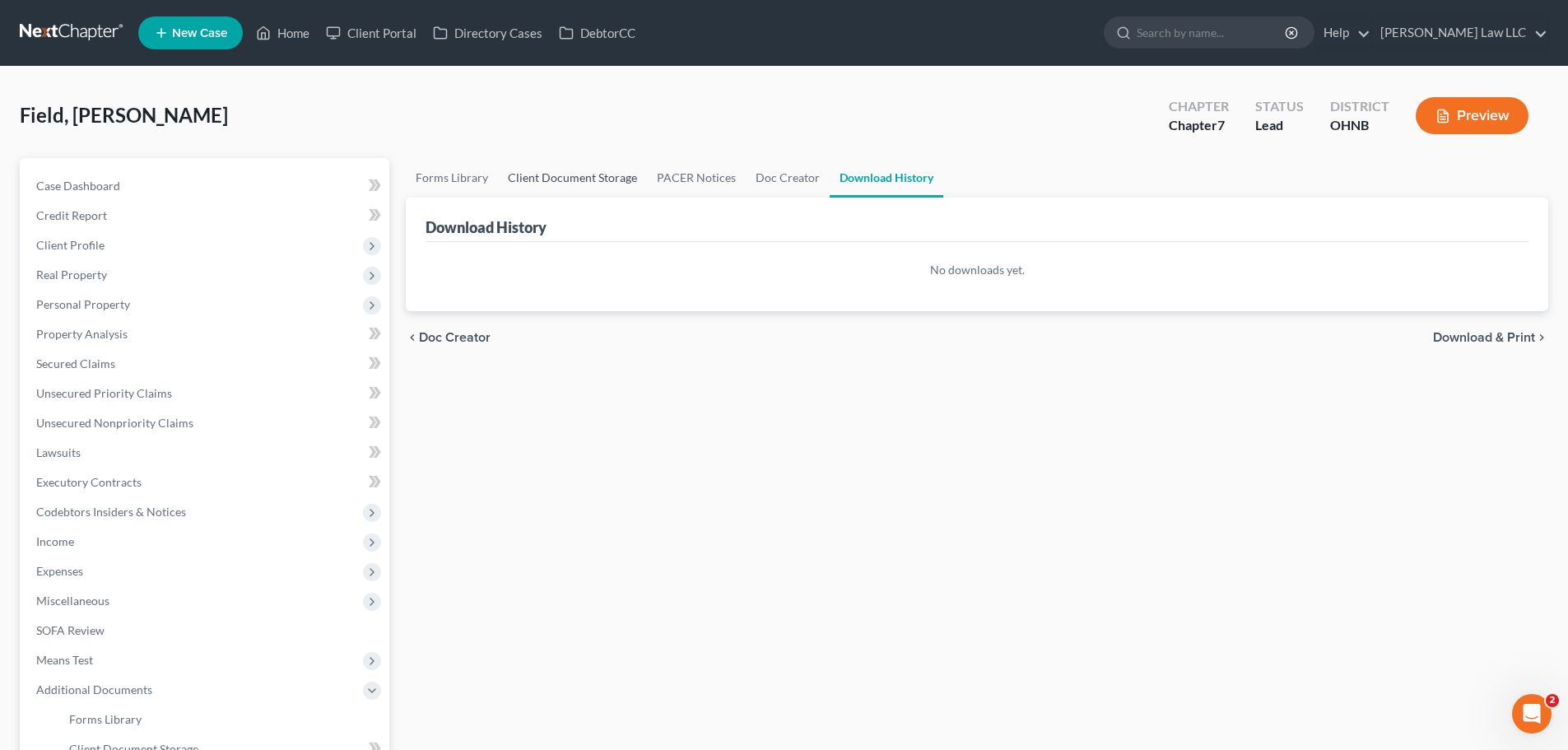
click at [593, 176] on link "Client Document Storage" at bounding box center [573, 177] width 149 height 39
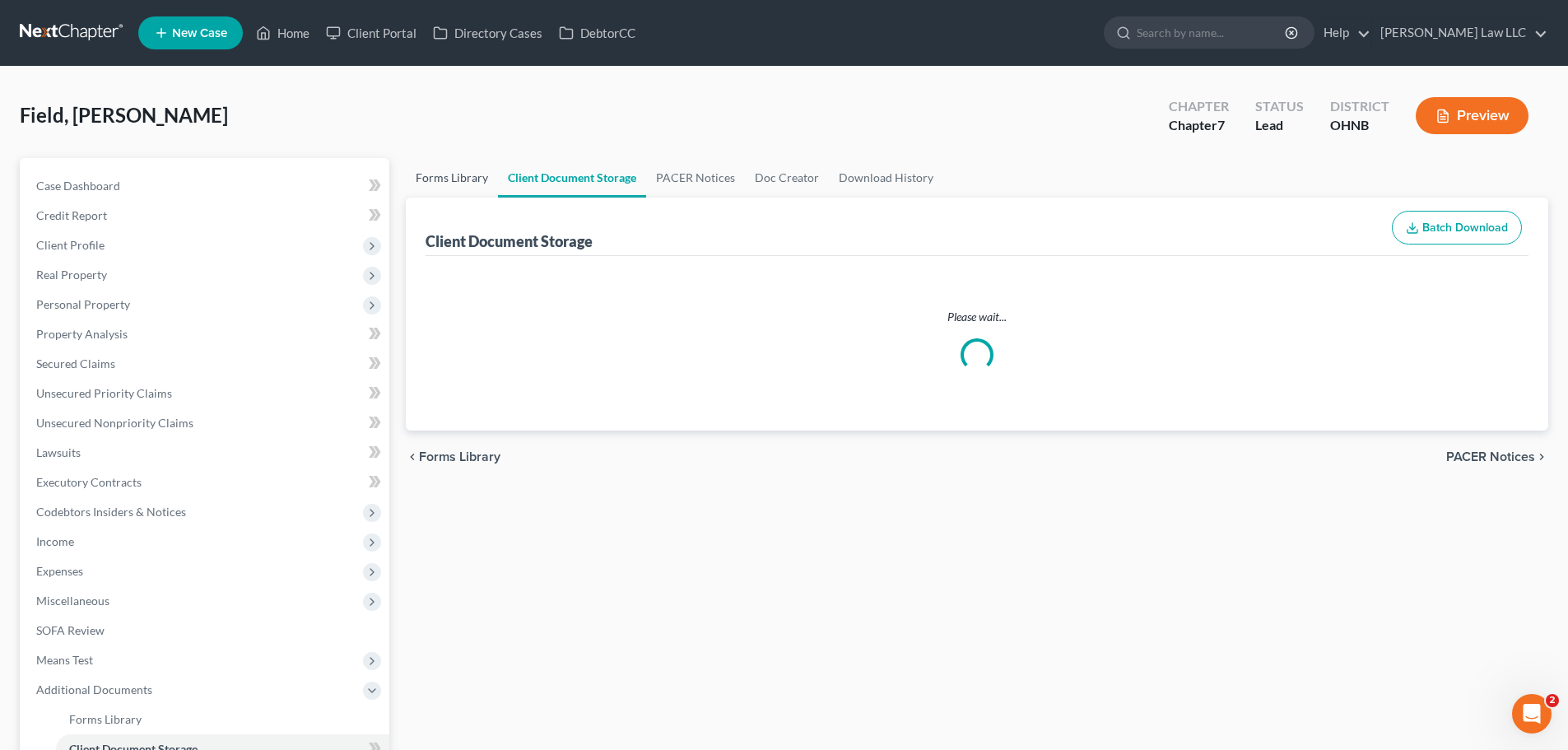
select select "5"
select select "20"
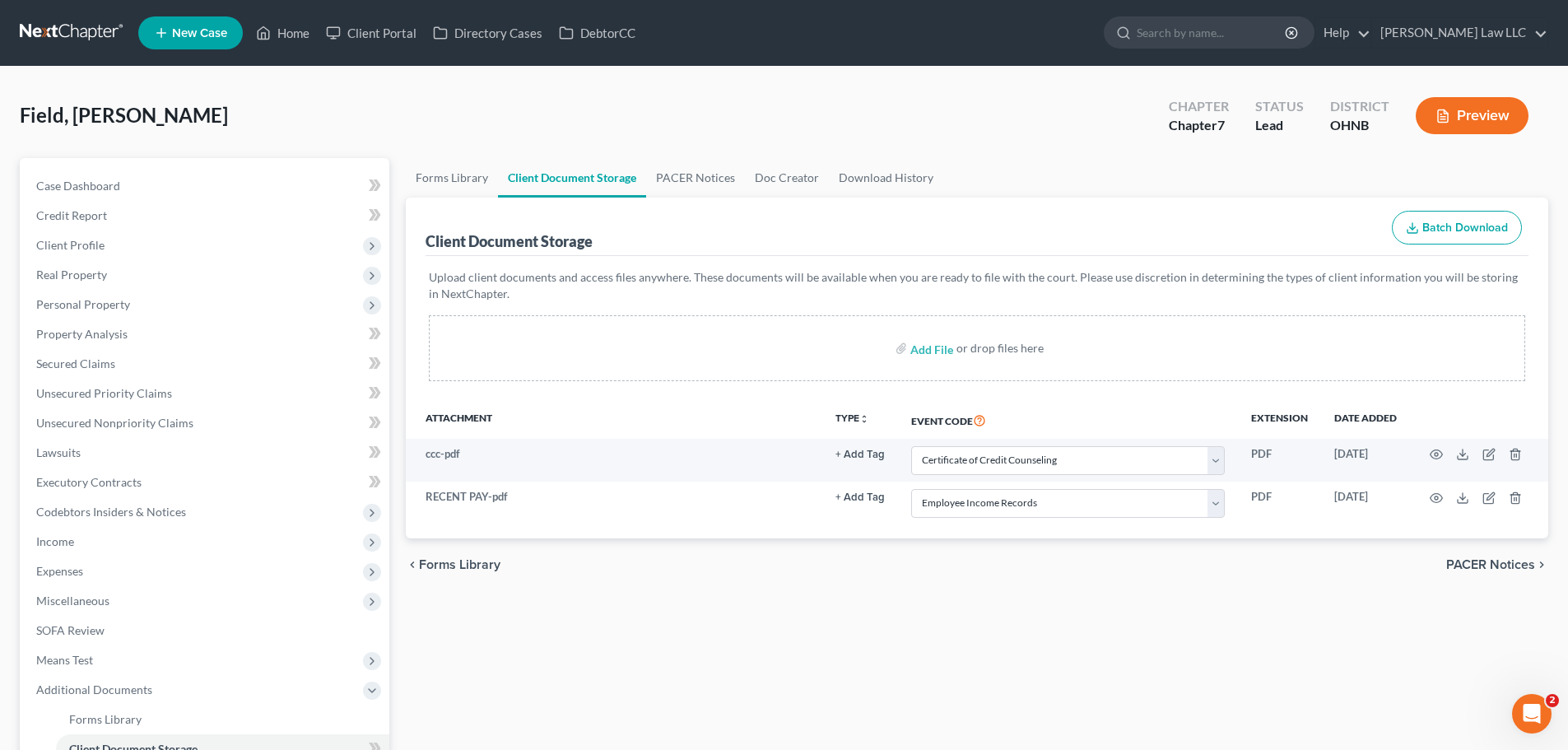
click at [602, 653] on div "Forms Library Client Document Storage PACER Notices Doc Creator Download Histor…" at bounding box center [977, 538] width 1160 height 760
click at [1044, 622] on div "Forms Library Client Document Storage PACER Notices Doc Creator Download Histor…" at bounding box center [977, 538] width 1160 height 760
click at [1231, 45] on input "search" at bounding box center [1212, 32] width 151 height 30
type input "drake"
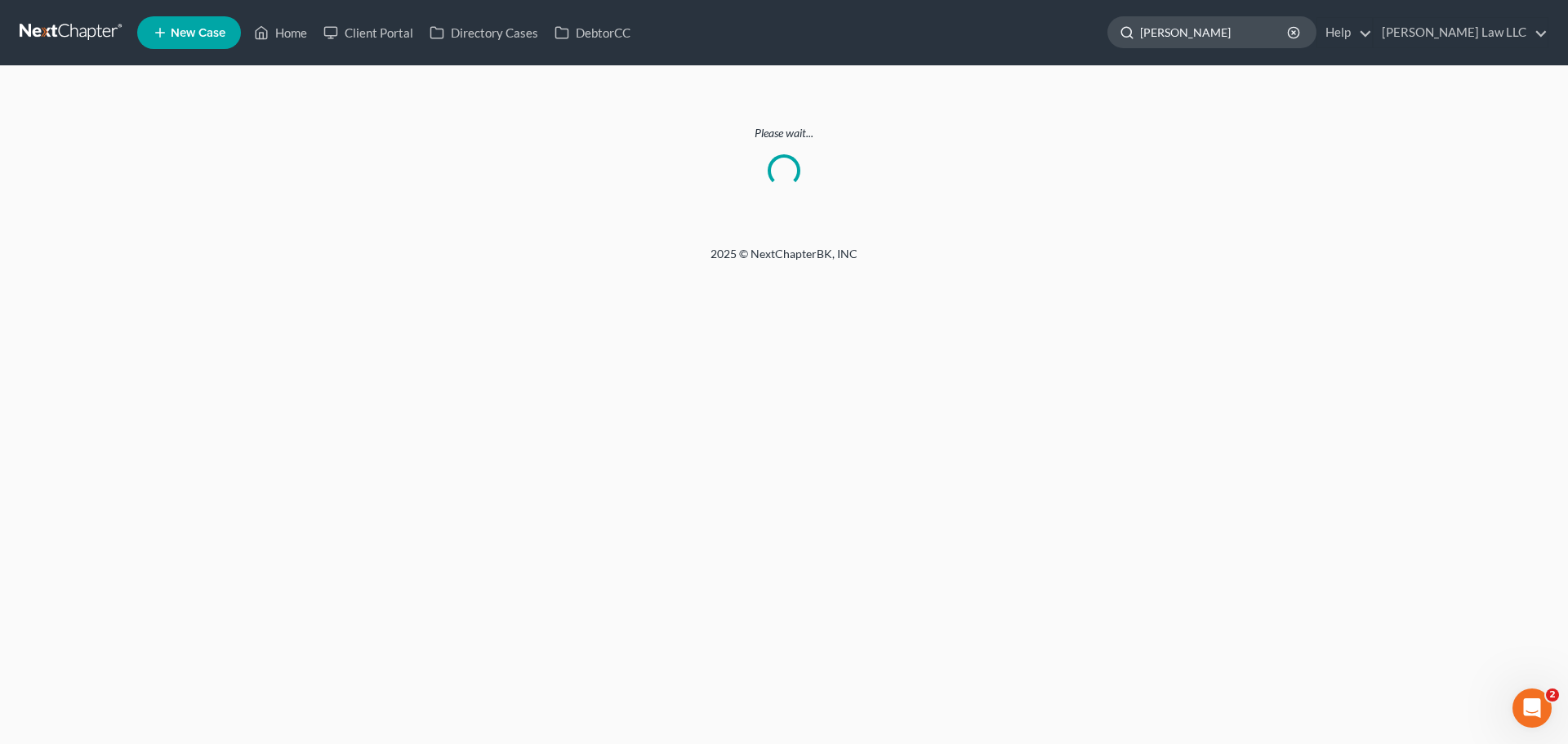
click at [1251, 46] on input "drake" at bounding box center [1214, 32] width 150 height 30
click at [98, 39] on link at bounding box center [72, 32] width 105 height 29
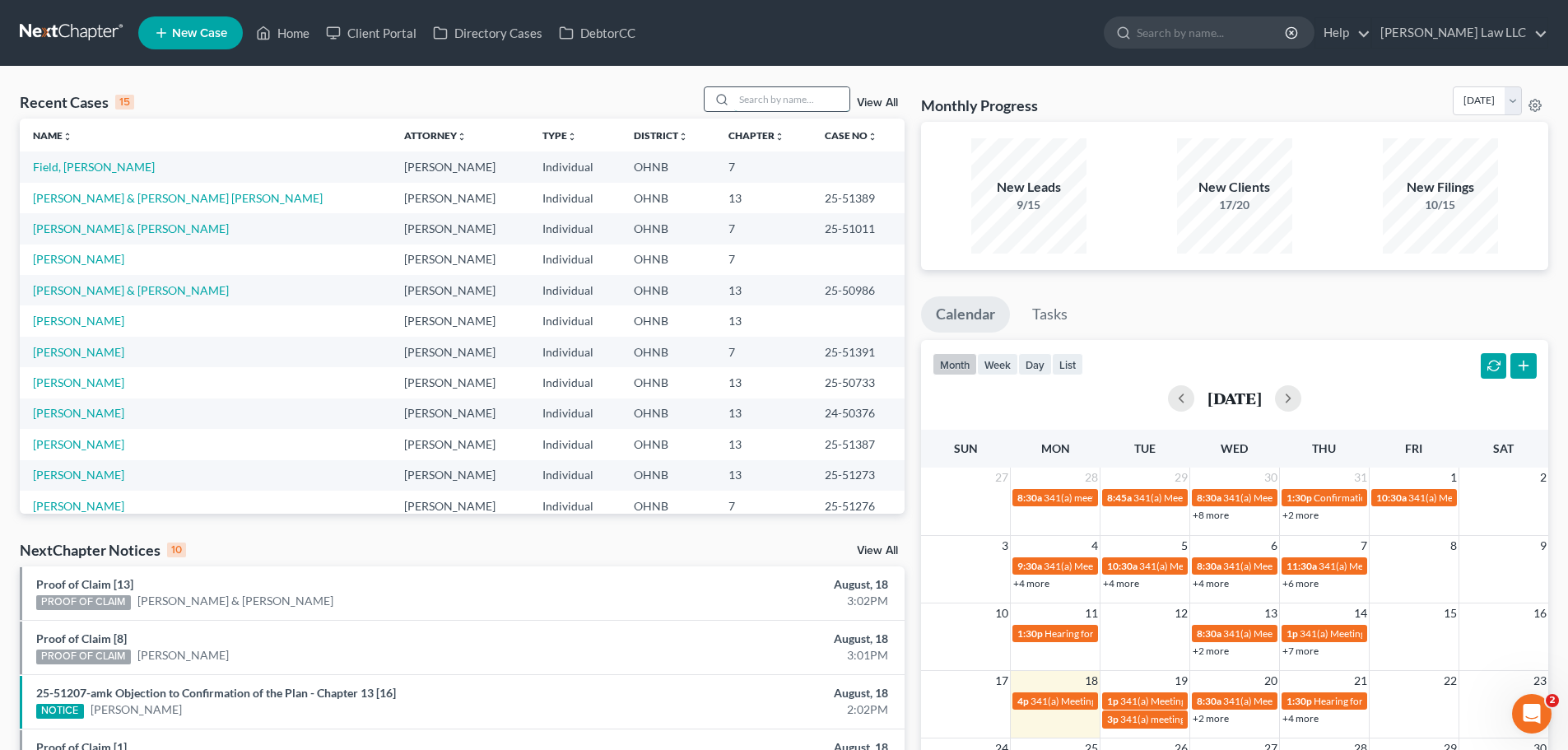
click at [756, 104] on input "search" at bounding box center [792, 99] width 116 height 23
type input "drake"
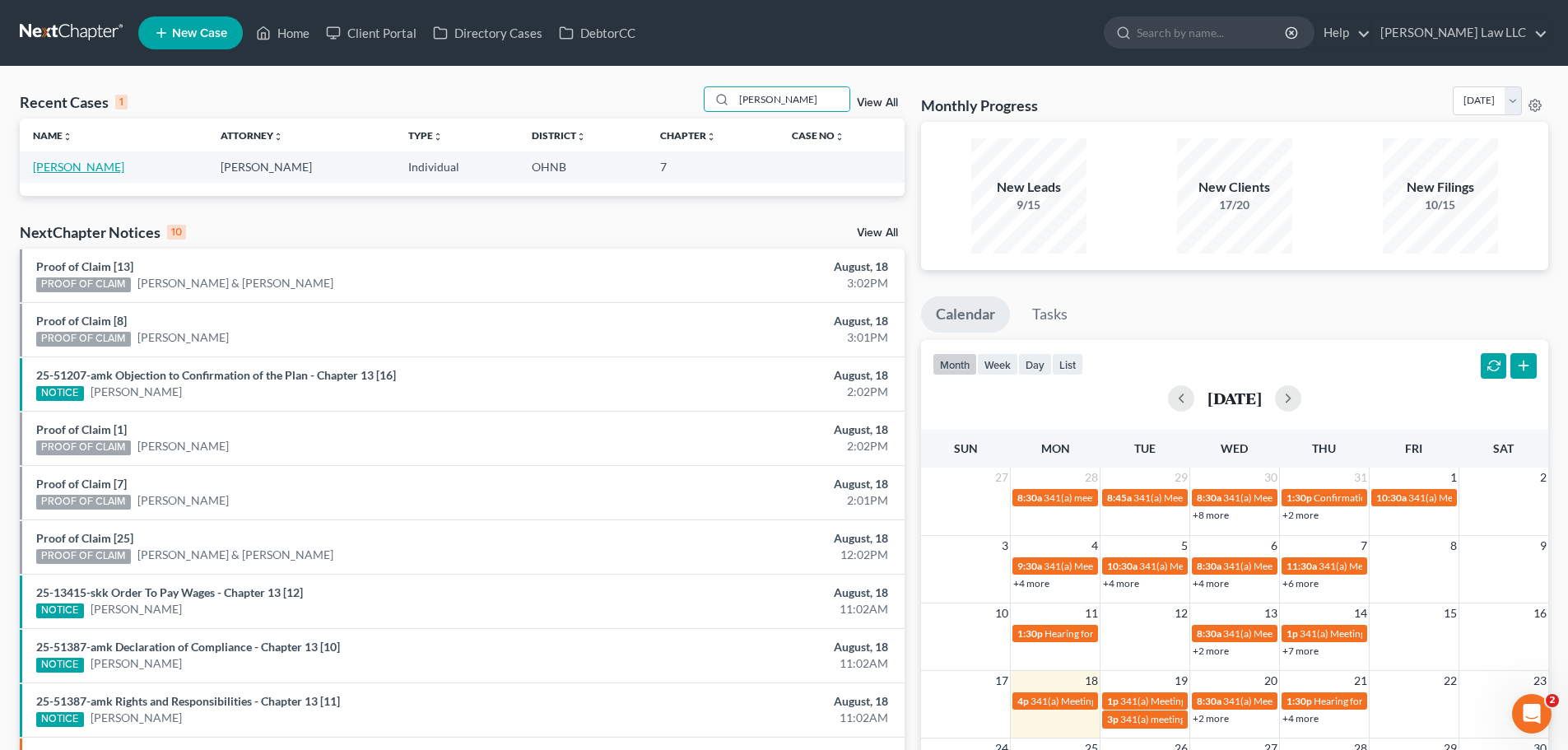
click at [89, 170] on link "Drake, Cynthia" at bounding box center [78, 166] width 91 height 14
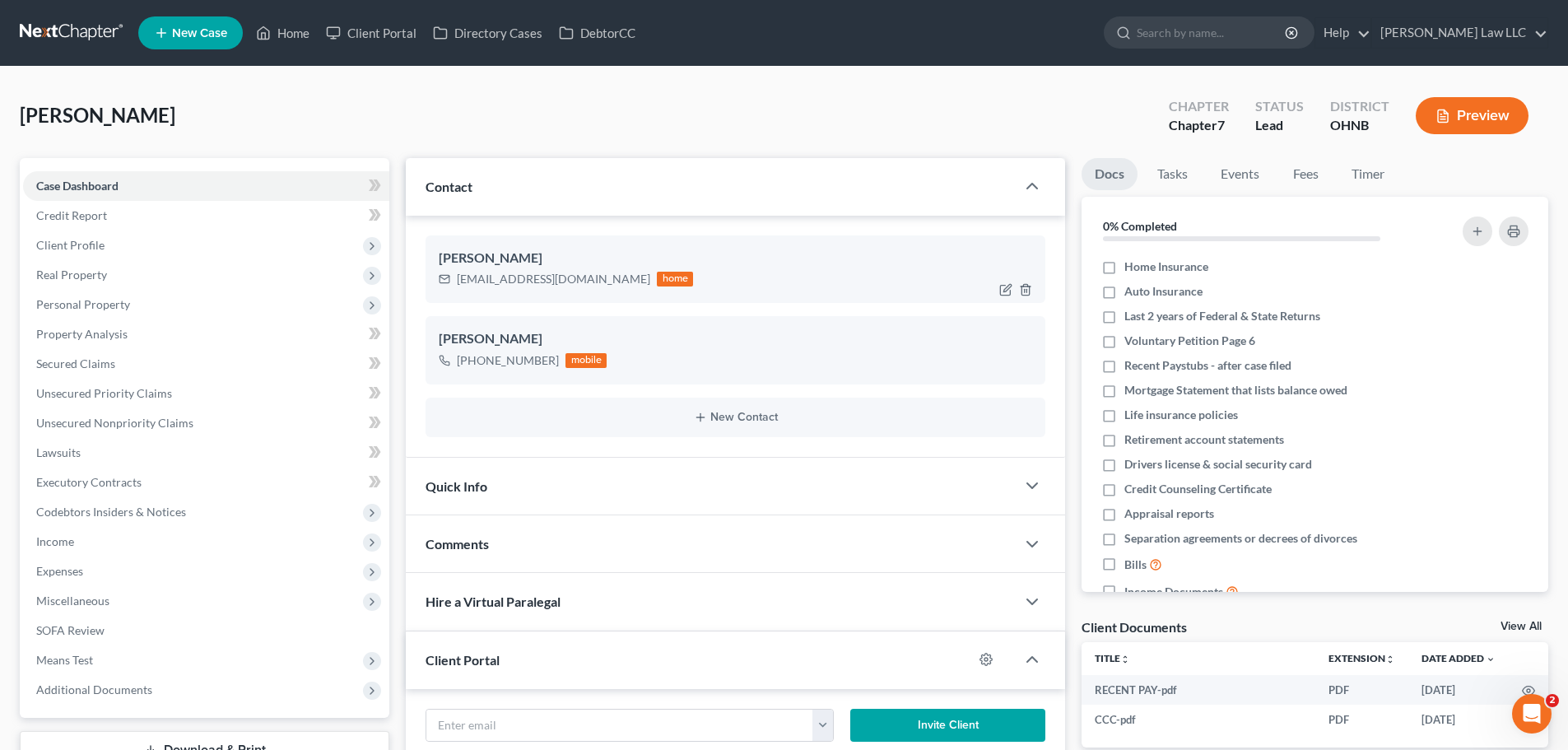
click at [538, 271] on div "cynthiadrake80@gmail.com" at bounding box center [554, 279] width 194 height 17
click at [527, 291] on div "Cynthia Drake cynthiadrake80@gmail.com home" at bounding box center [736, 268] width 620 height 68
click at [527, 283] on div "cynthiadrake80@gmail.com" at bounding box center [554, 279] width 194 height 17
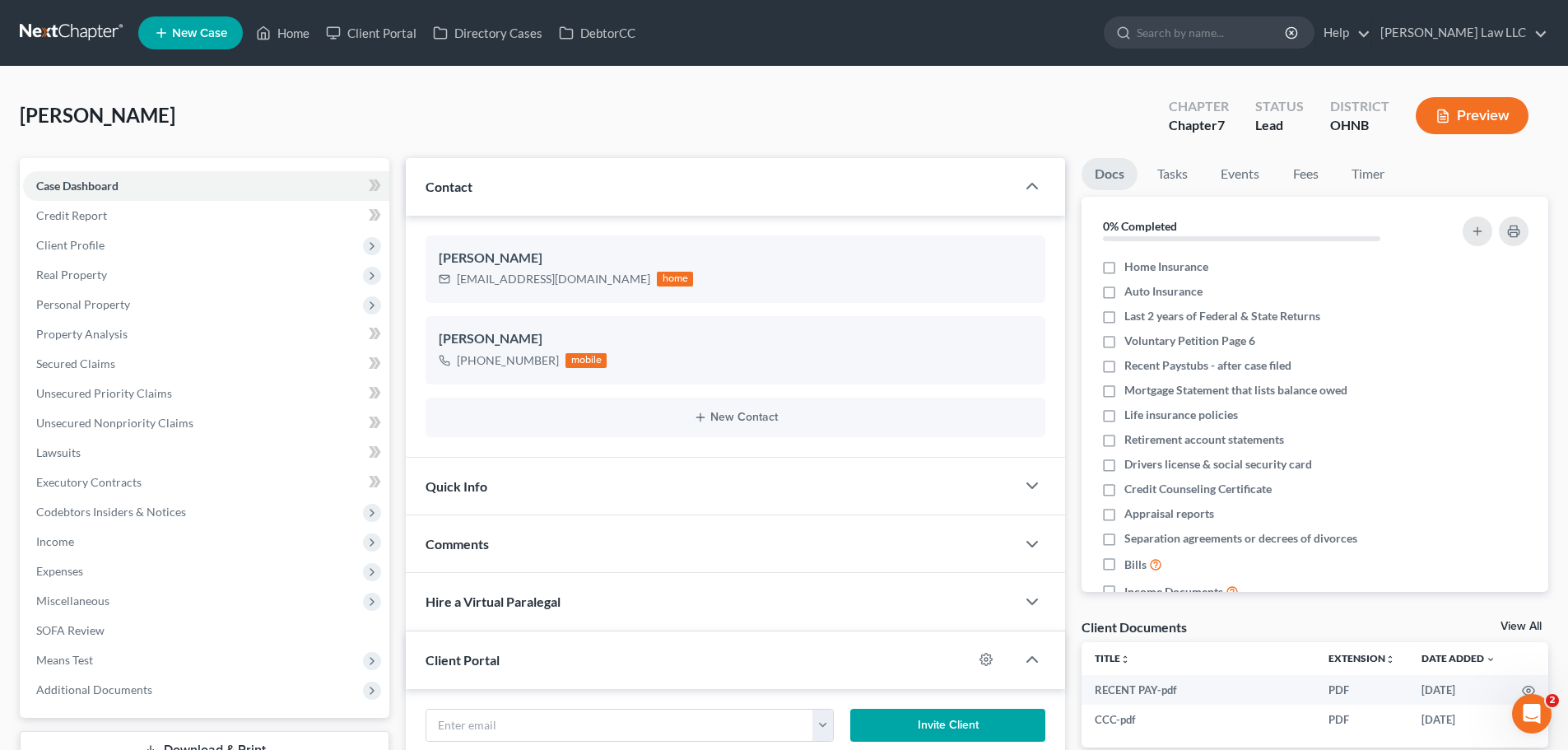
click at [535, 128] on div "Drake, Cynthia Upgraded Chapter Chapter 7 Status Lead District OHNB Preview" at bounding box center [784, 121] width 1529 height 71
click at [138, 438] on link "Lawsuits" at bounding box center [207, 452] width 366 height 29
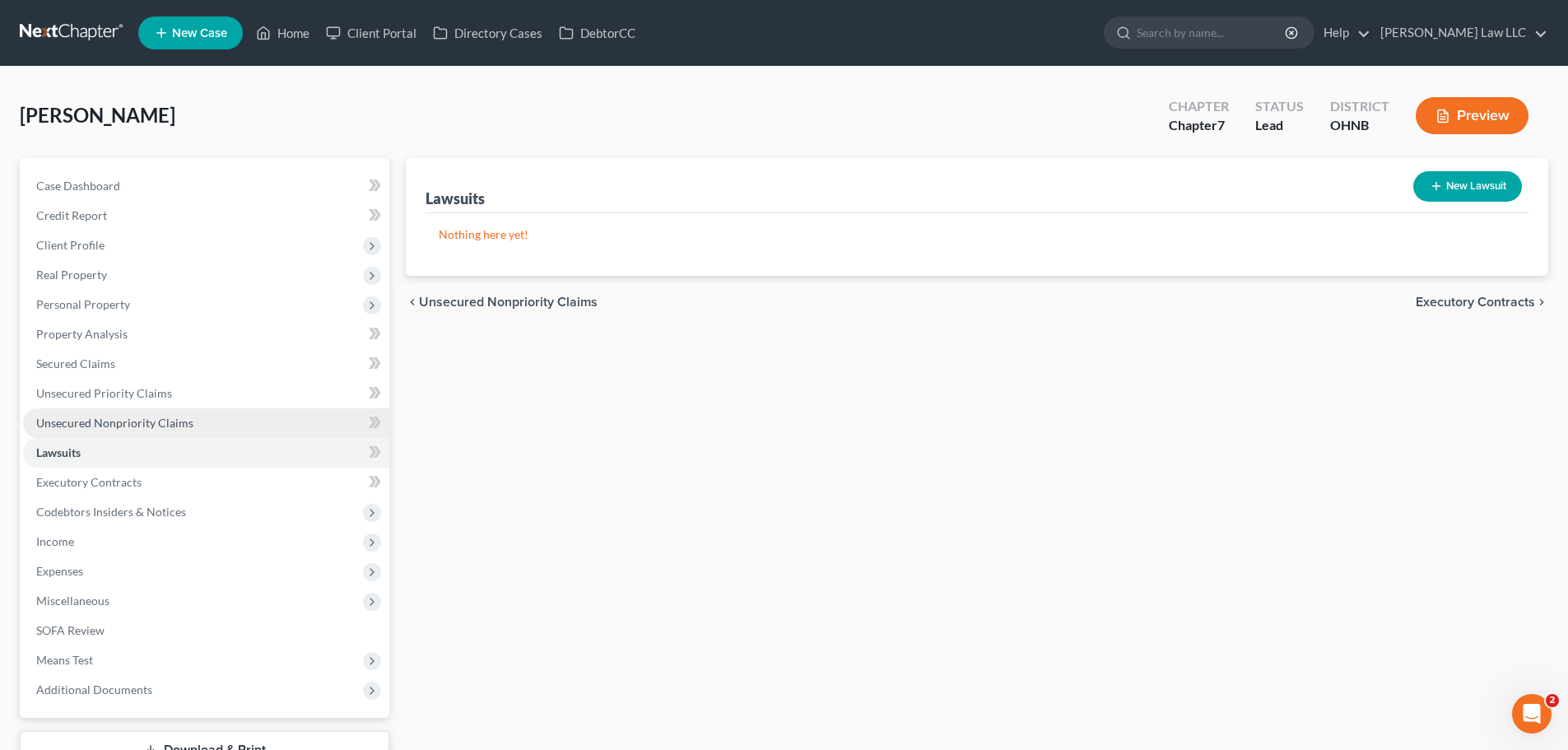
click at [146, 424] on span "Unsecured Nonpriority Claims" at bounding box center [115, 422] width 158 height 14
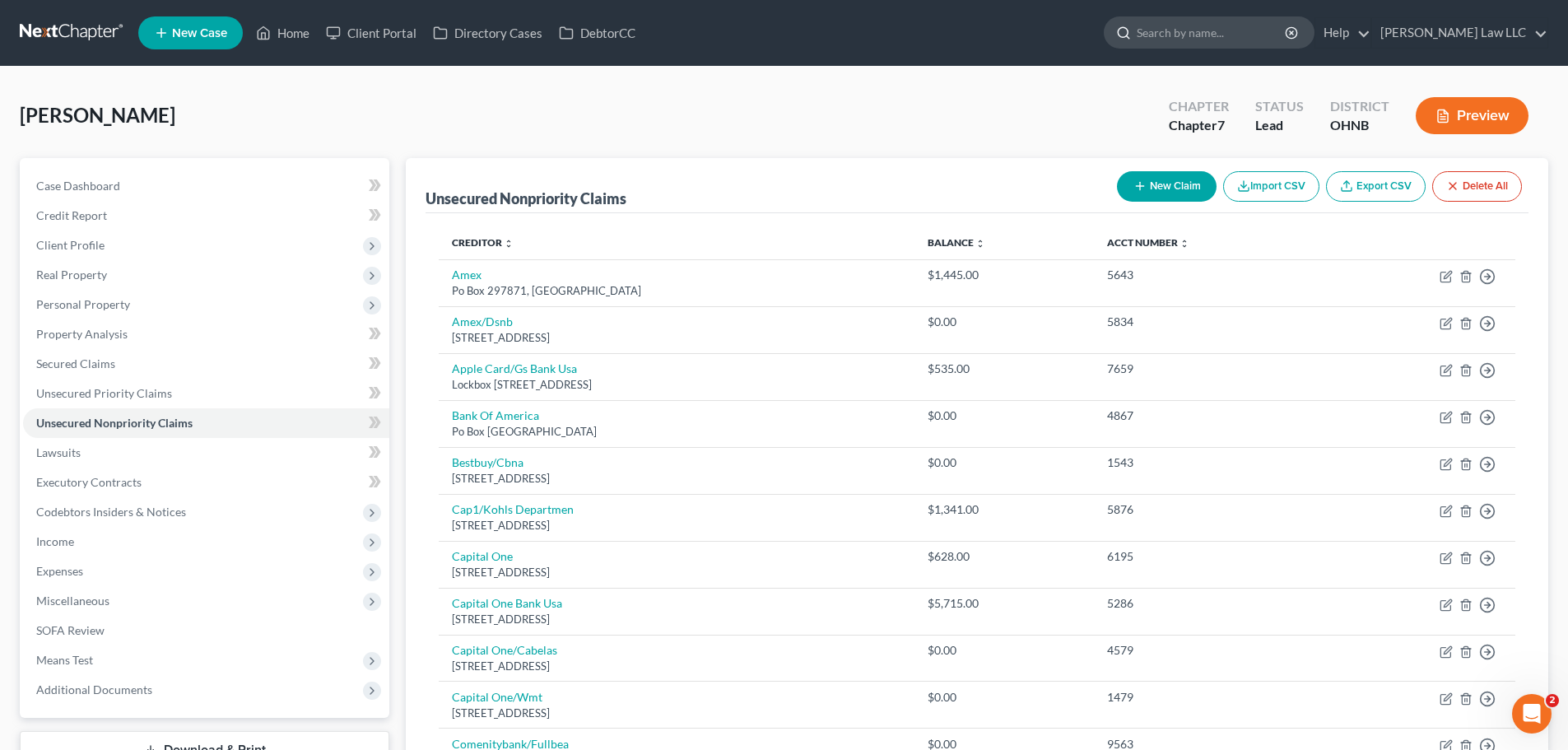
click at [1222, 41] on input "search" at bounding box center [1212, 32] width 151 height 30
type input "CLARK"
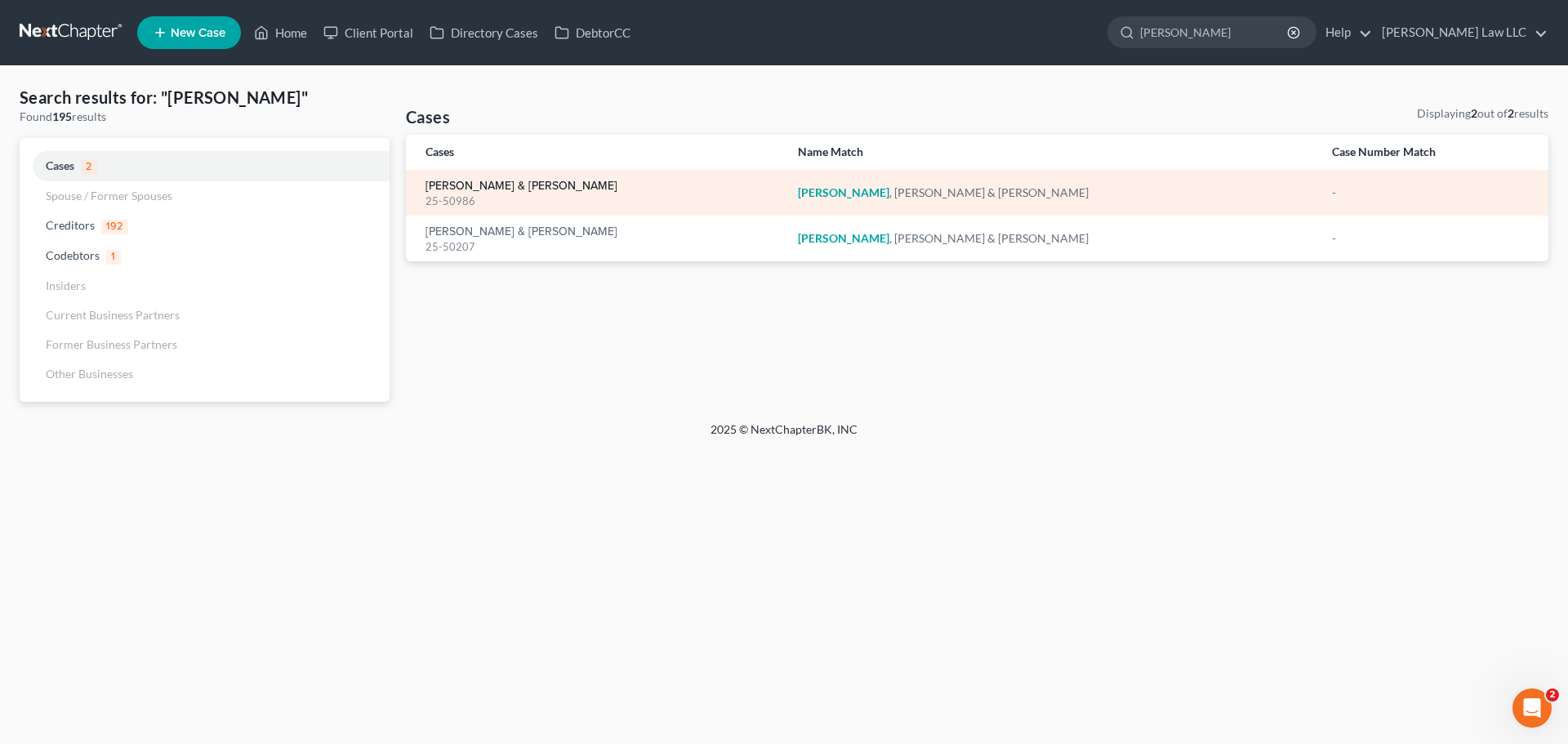
click at [509, 190] on link "[PERSON_NAME] & [PERSON_NAME]" at bounding box center [522, 186] width 192 height 12
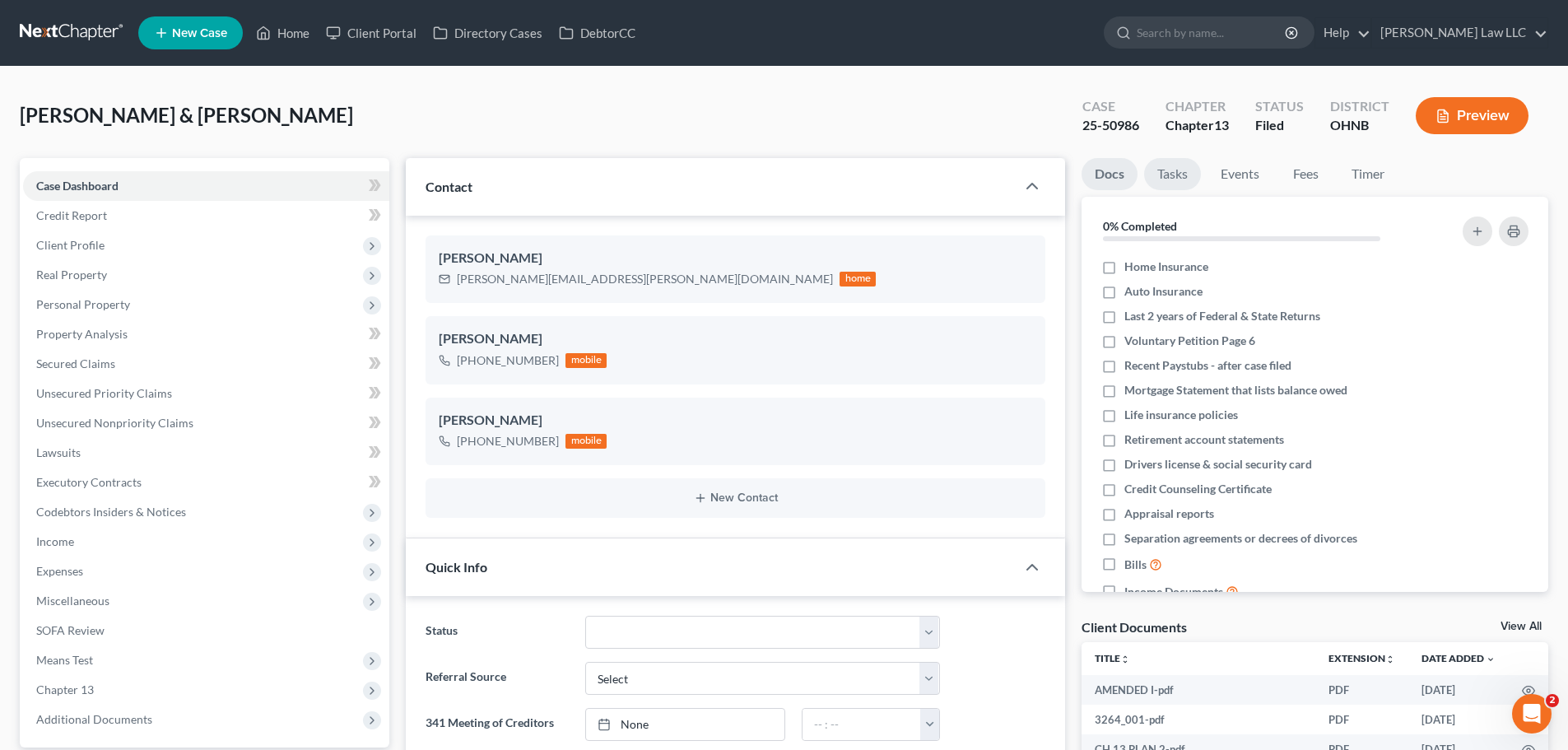
scroll to position [346, 0]
drag, startPoint x: 1153, startPoint y: 125, endPoint x: 1090, endPoint y: 126, distance: 63.0
click at [1090, 126] on div "Case 25-50986 Chapter Chapter 13 Status Filed District OHNB Preview" at bounding box center [1308, 117] width 479 height 49
click at [1095, 126] on div "25-50986" at bounding box center [1111, 125] width 57 height 19
click at [1133, 131] on div "25-50986" at bounding box center [1111, 125] width 57 height 19
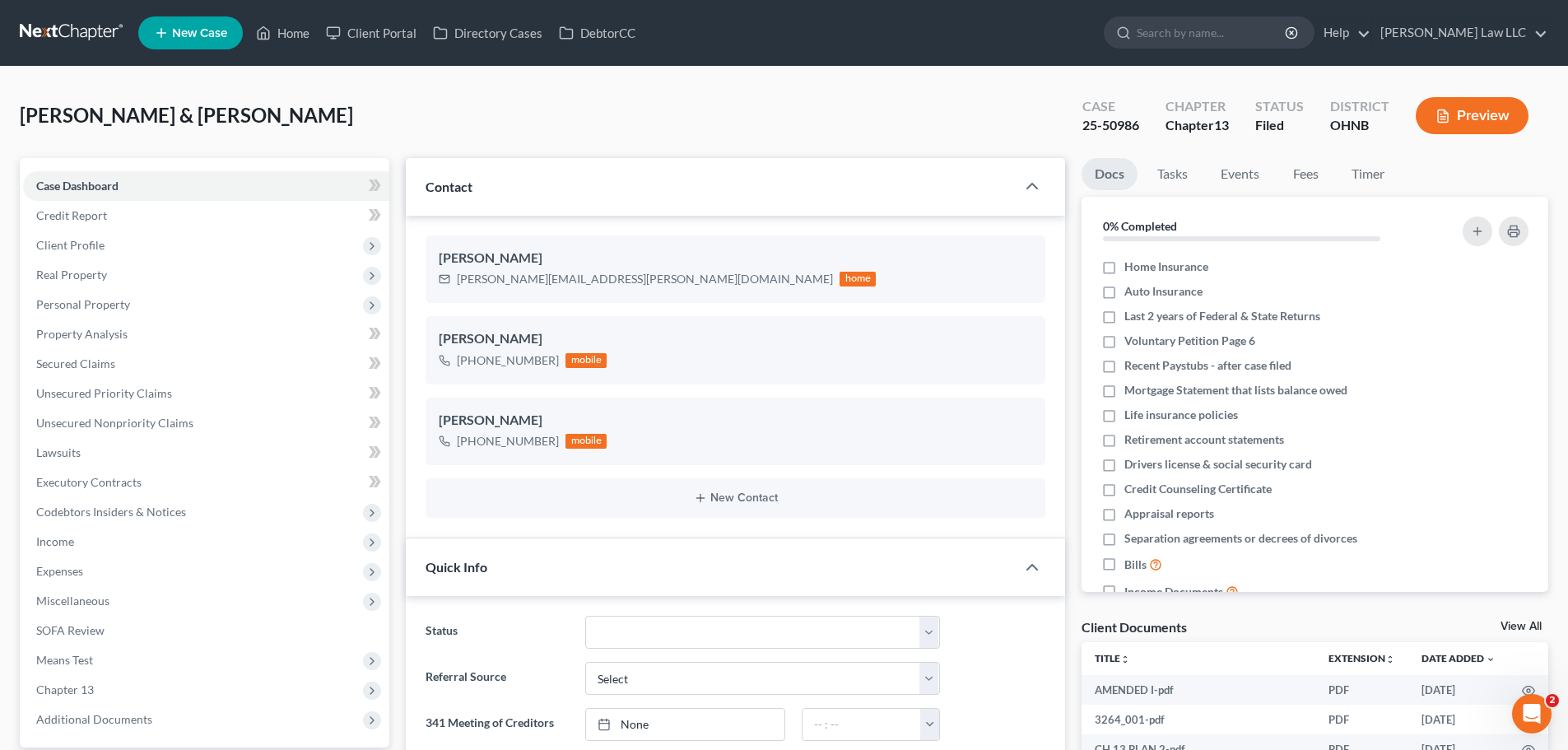
click at [1117, 125] on div "25-50986" at bounding box center [1111, 125] width 57 height 19
copy div "25-50986"
click at [1232, 26] on input "search" at bounding box center [1212, 32] width 151 height 30
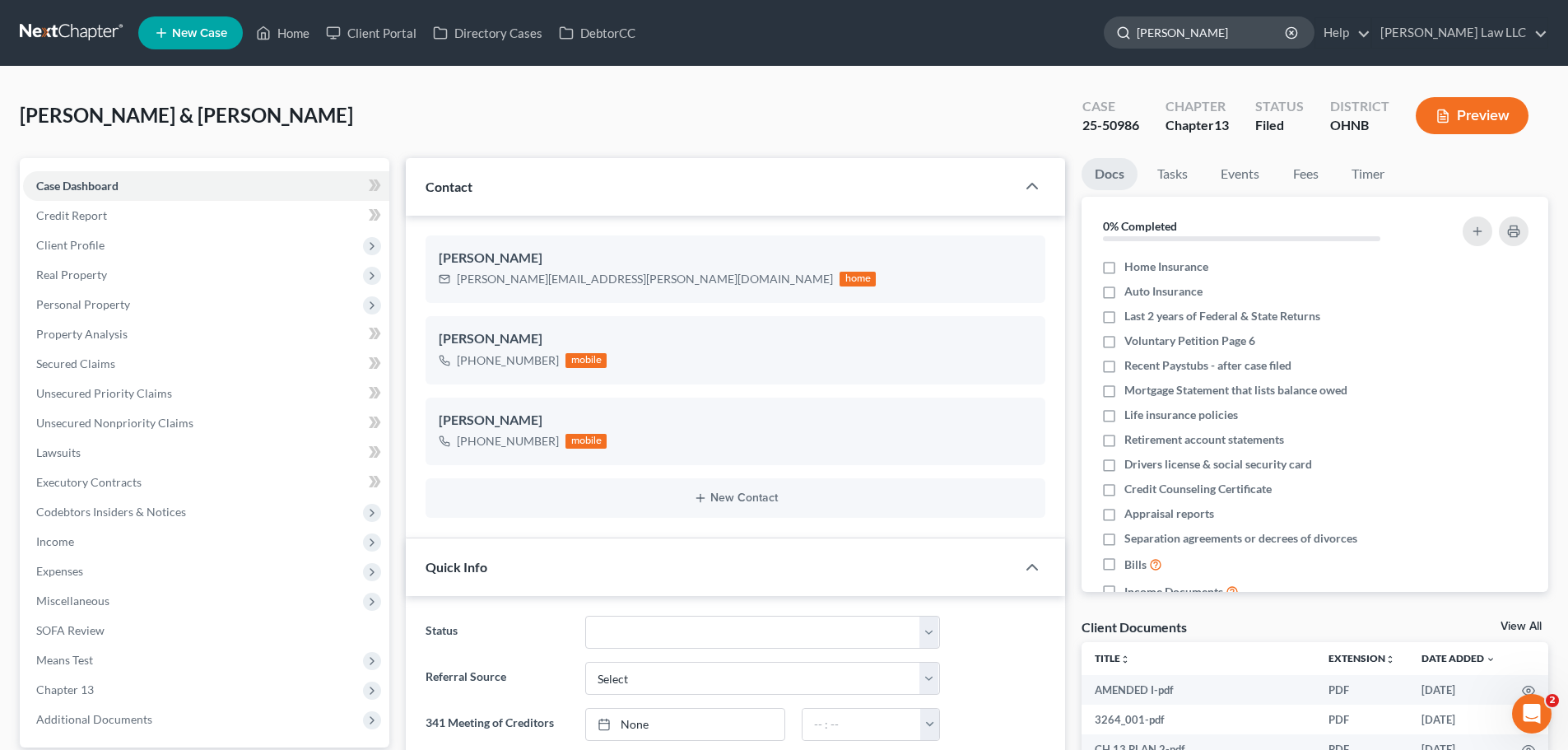
type input "peroni"
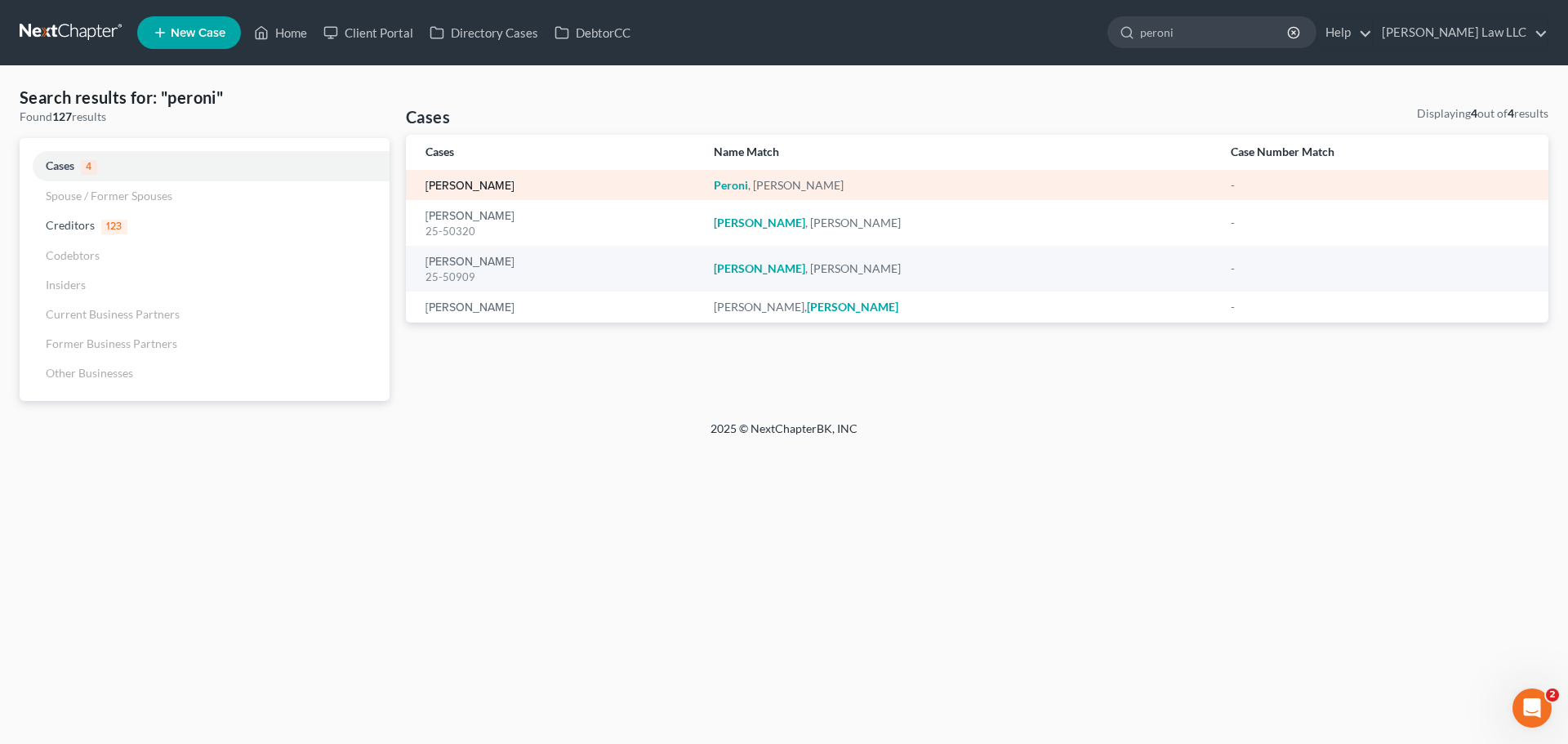
click at [479, 186] on link "Peroni, Bernard" at bounding box center [470, 186] width 89 height 12
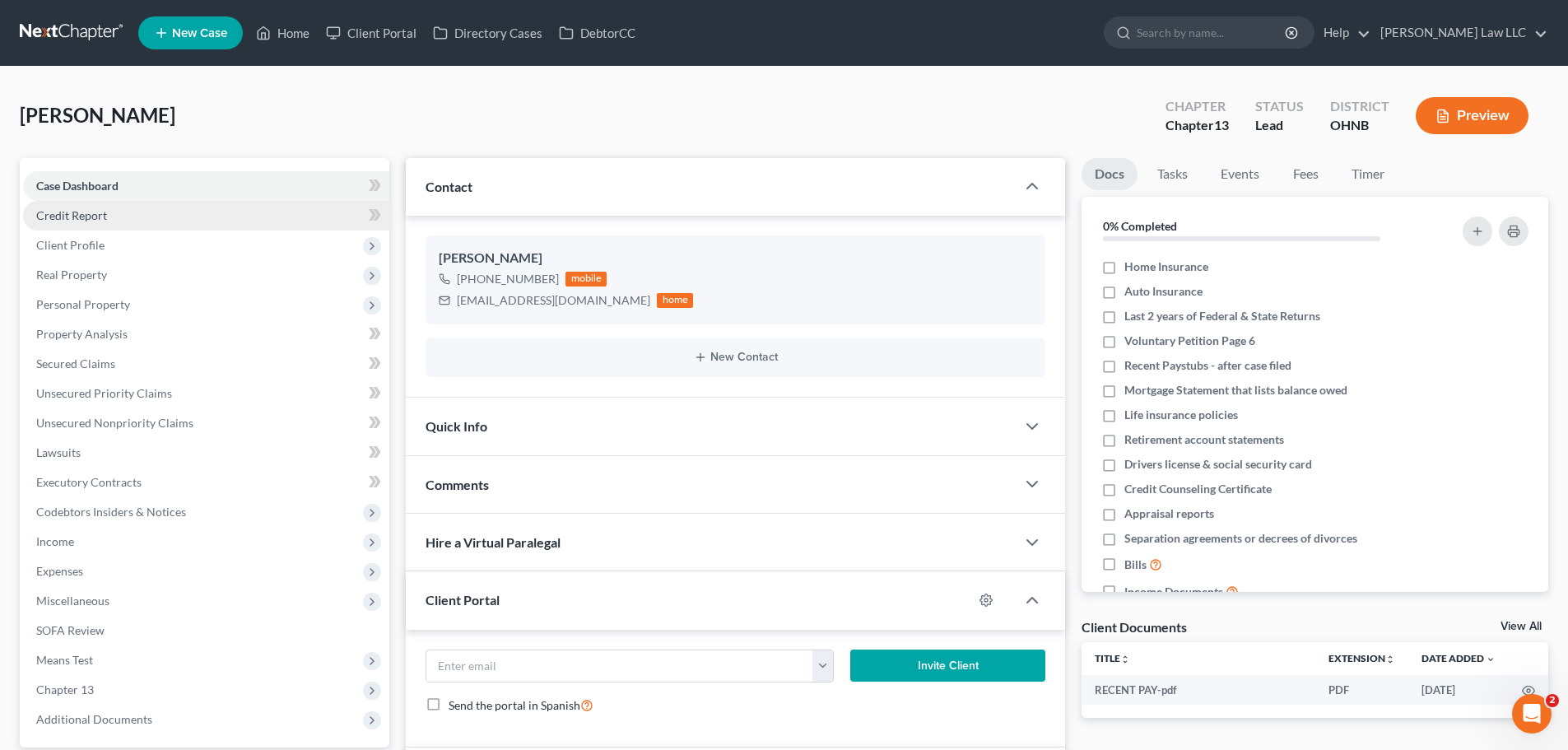
click at [89, 217] on span "Credit Report" at bounding box center [71, 215] width 71 height 14
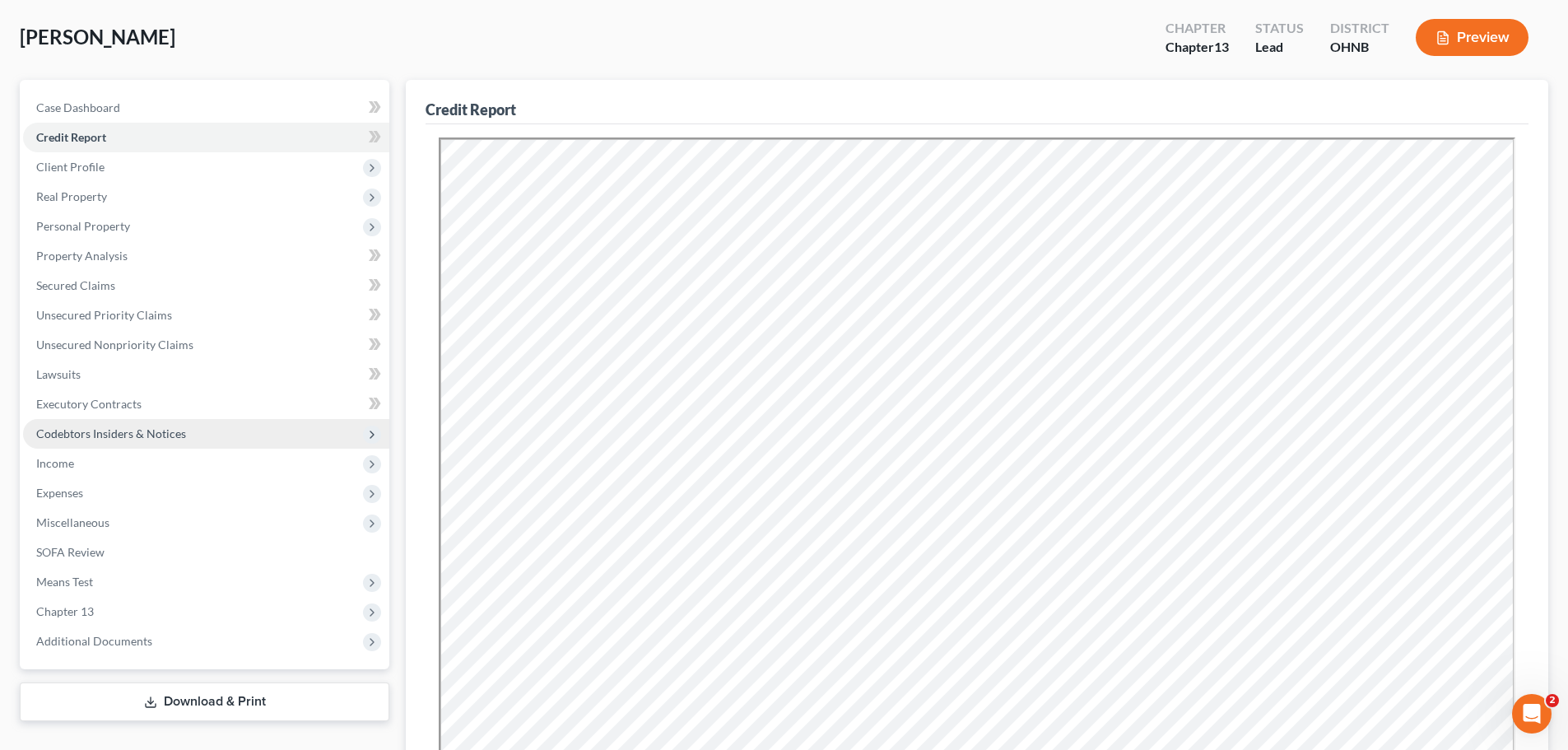
scroll to position [164, 0]
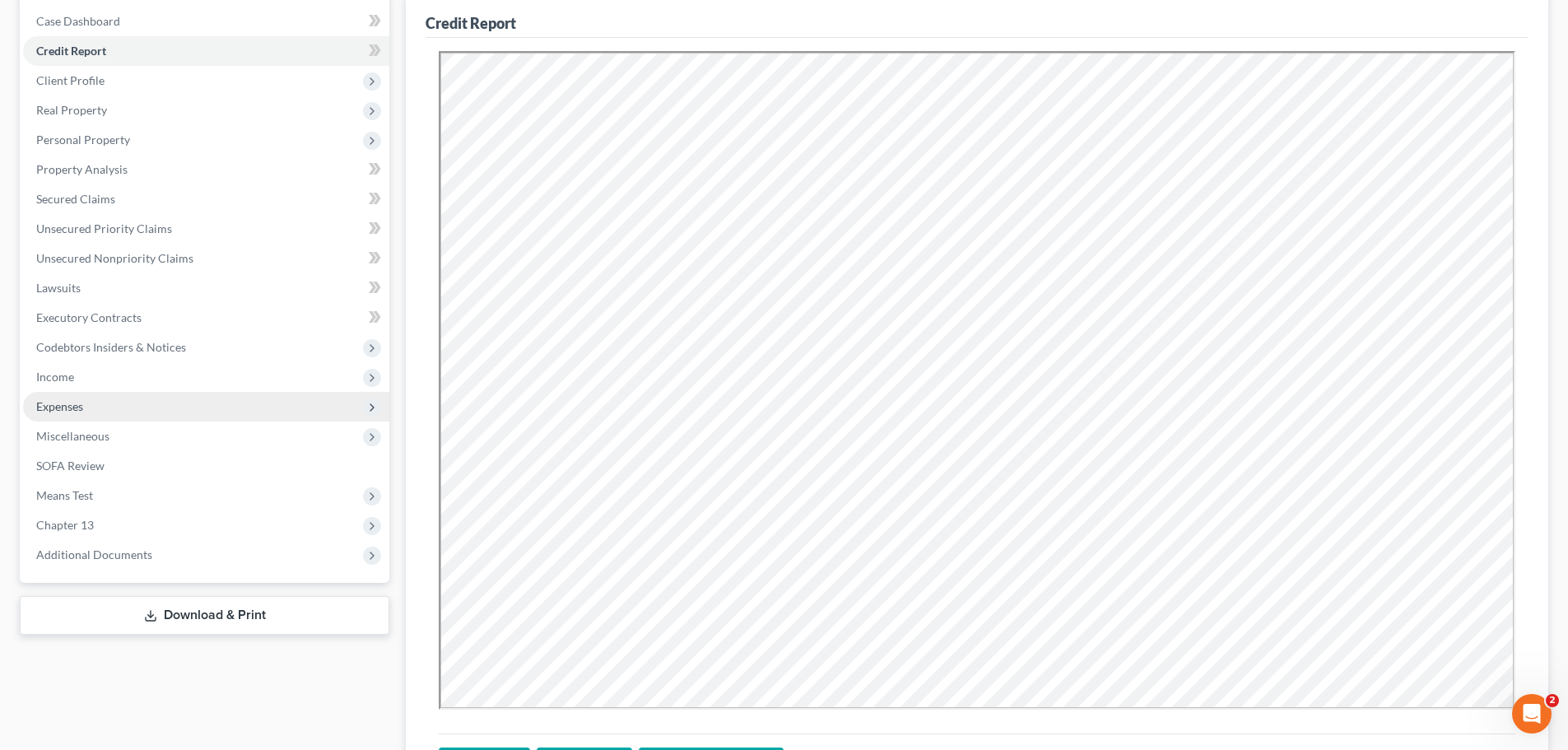
click at [81, 419] on span "Expenses" at bounding box center [207, 406] width 366 height 29
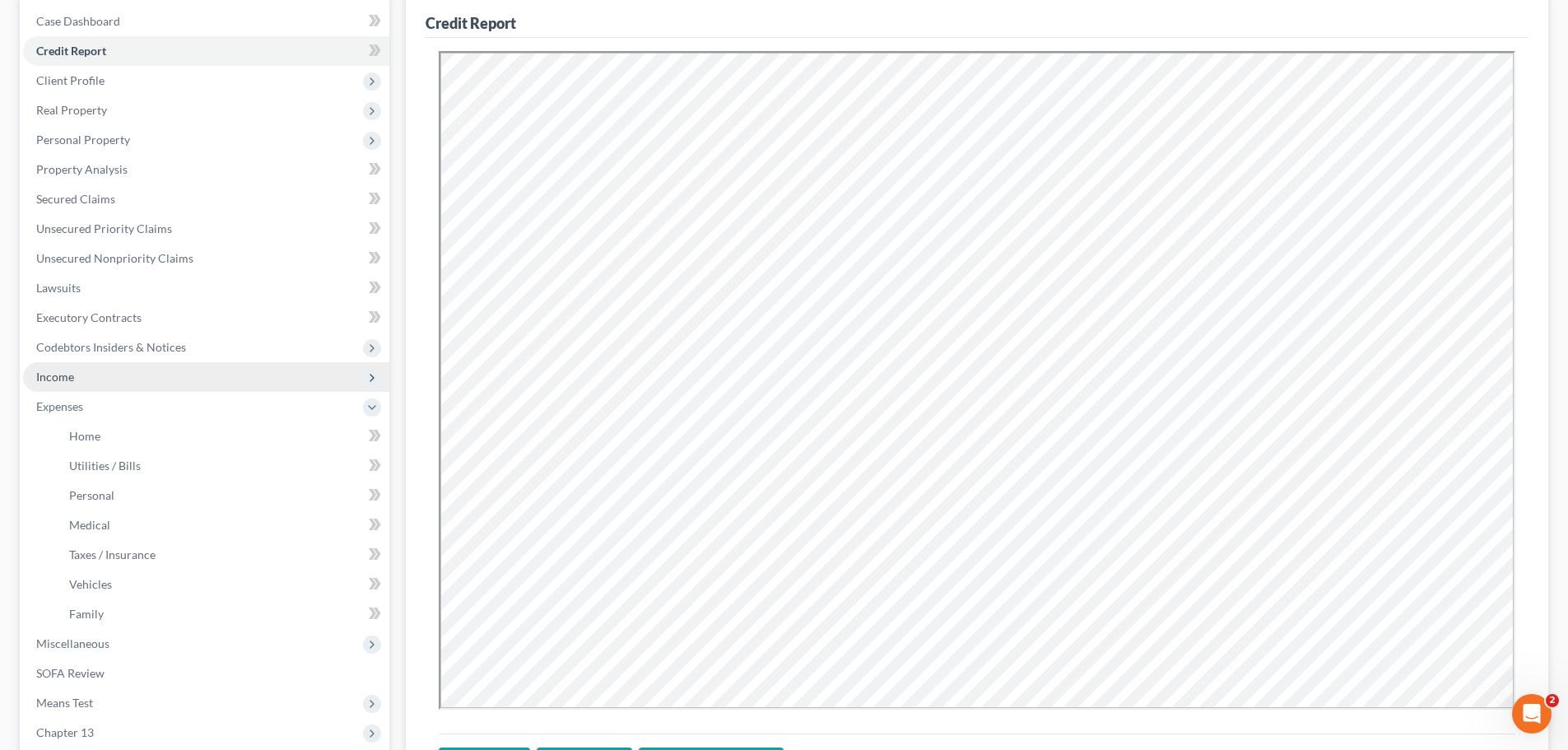
click at [89, 382] on span "Income" at bounding box center [207, 377] width 366 height 29
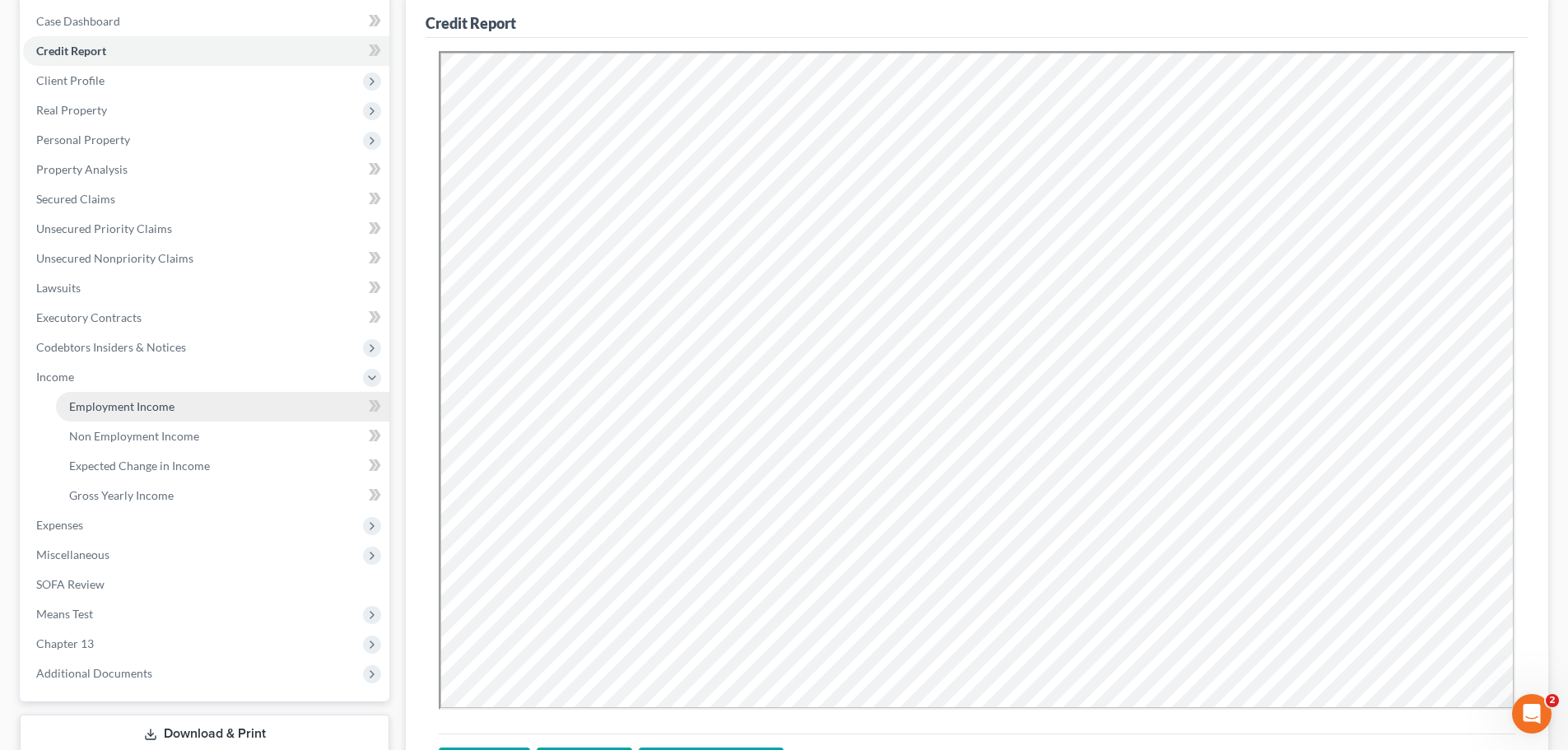
click at [106, 399] on span "Employment Income" at bounding box center [122, 406] width 106 height 14
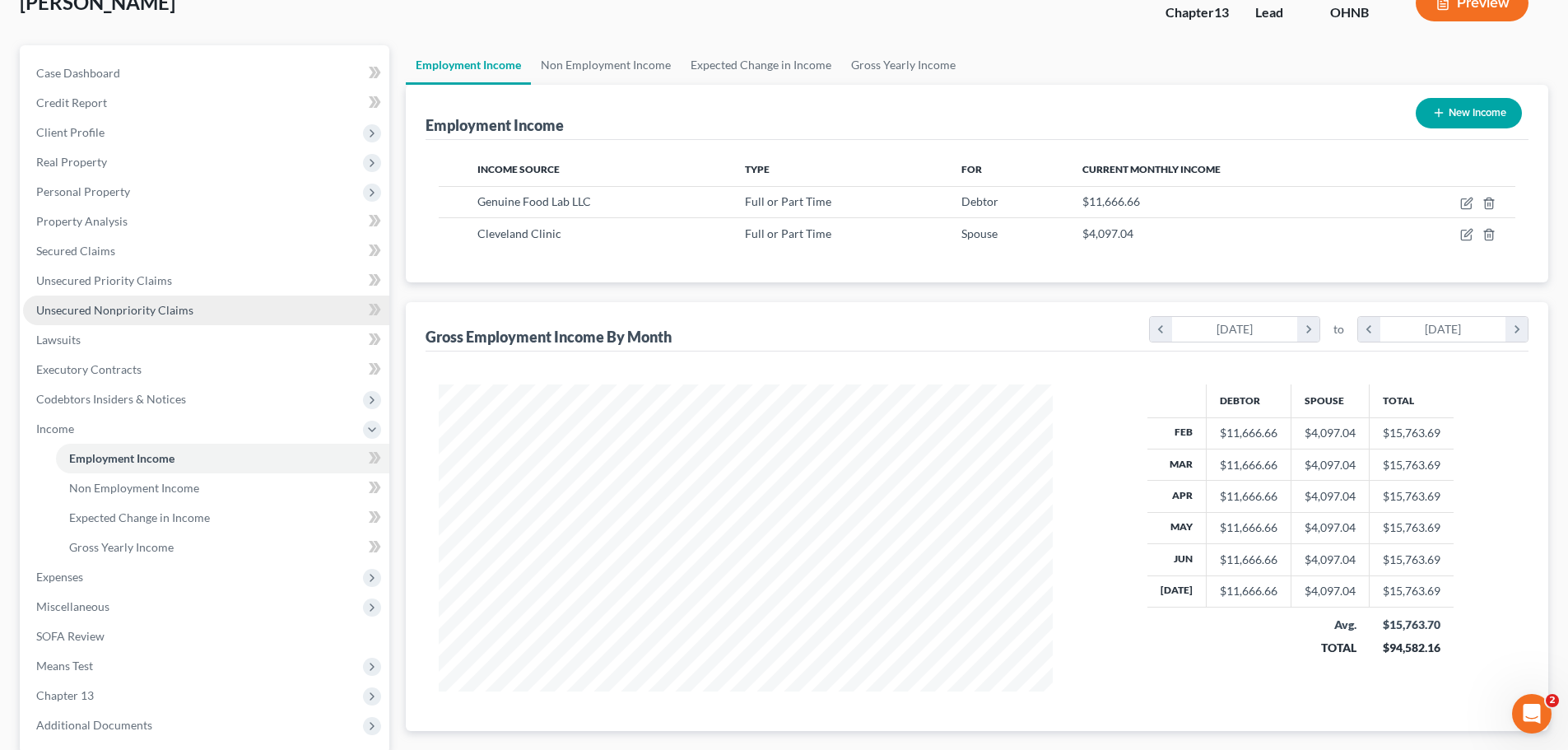
scroll to position [230, 0]
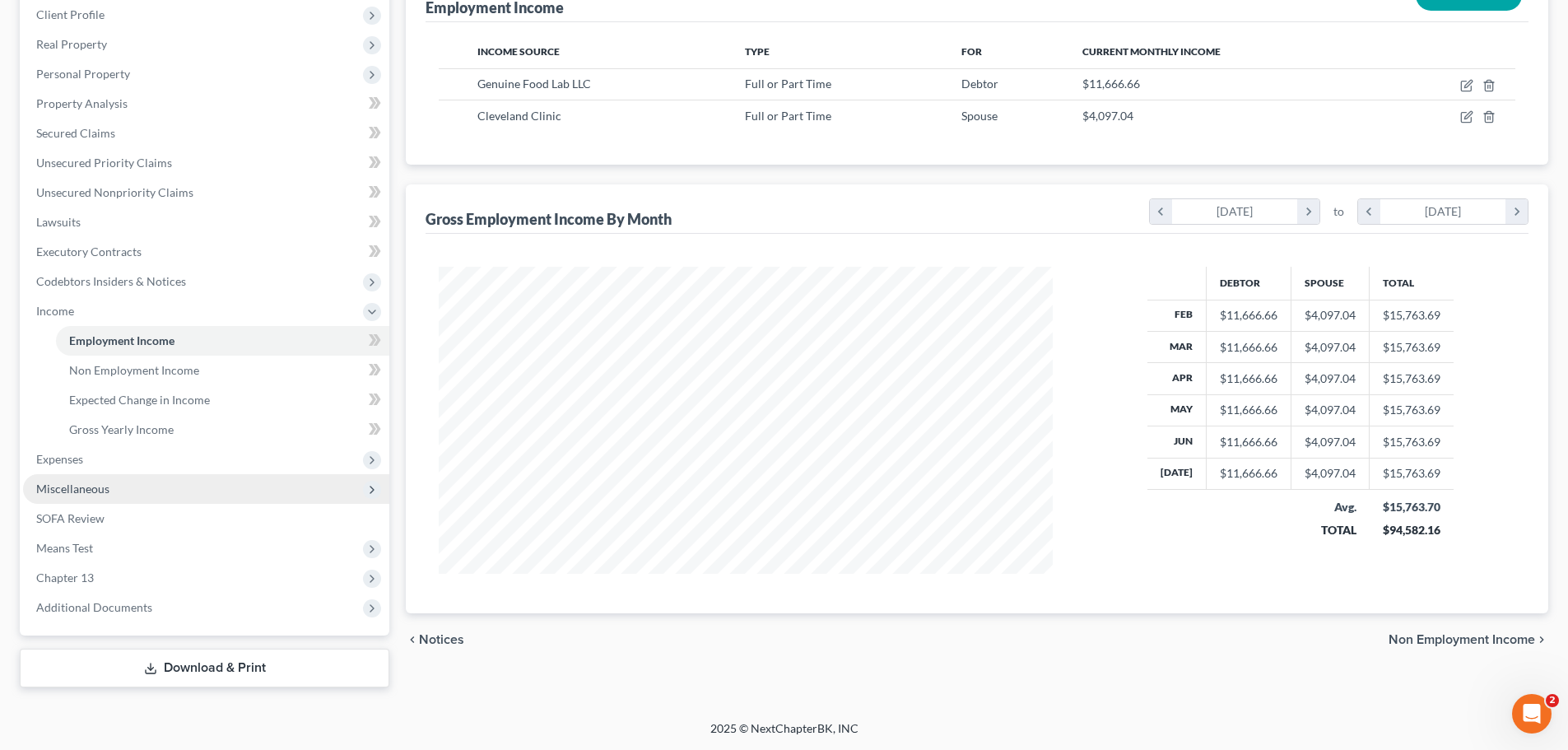
click at [72, 477] on span "Miscellaneous" at bounding box center [207, 489] width 366 height 29
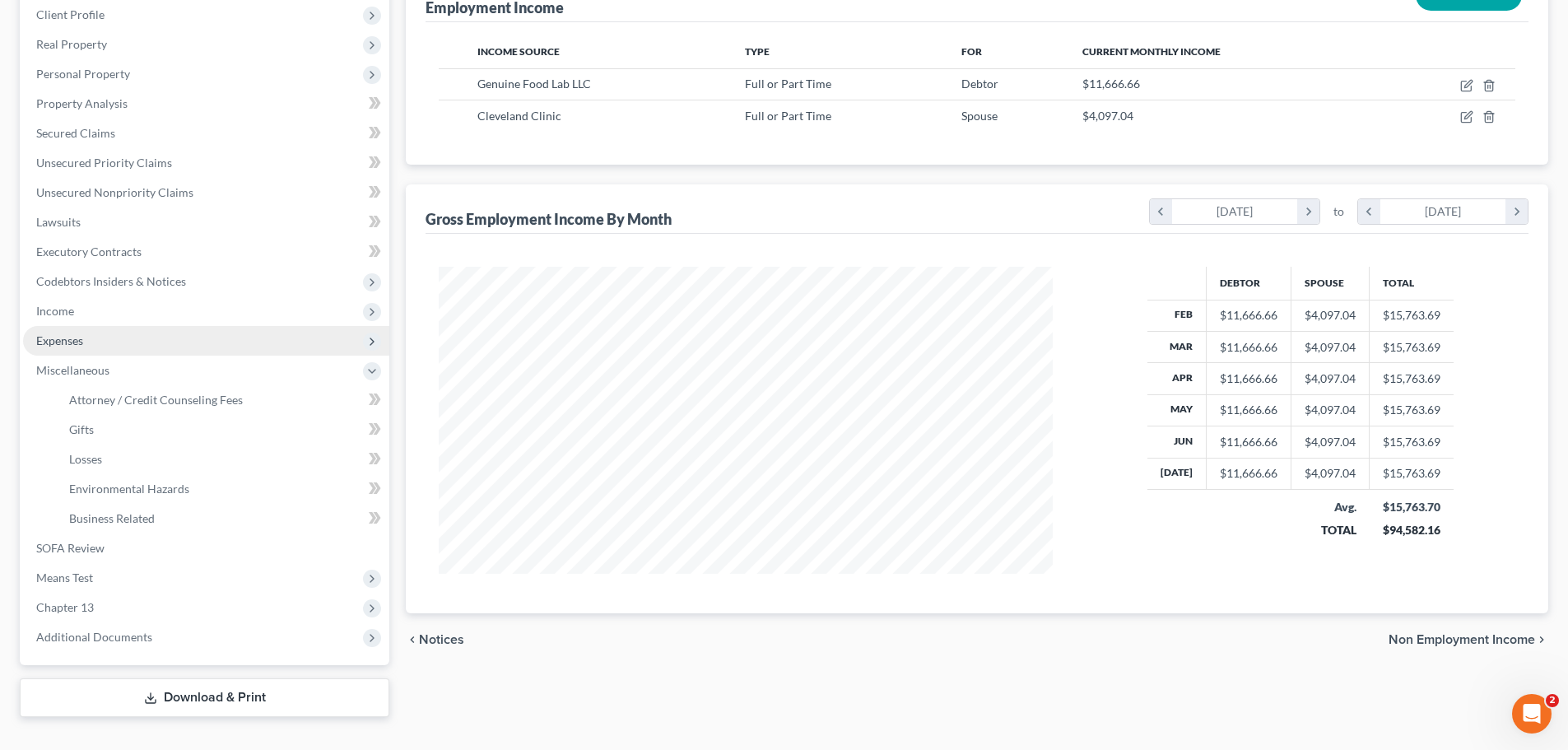
click at [106, 350] on span "Expenses" at bounding box center [207, 341] width 366 height 29
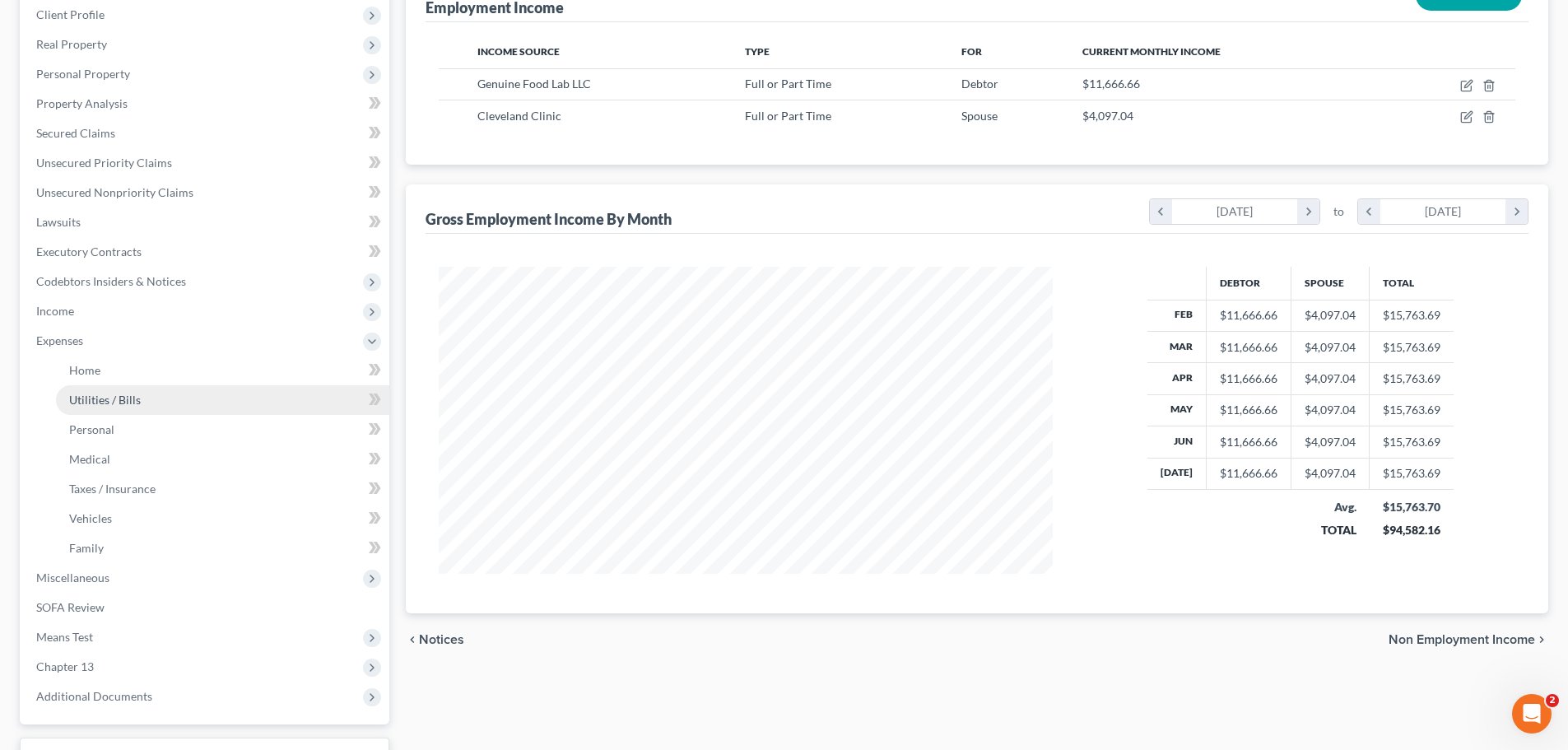
click at [108, 387] on link "Utilities / Bills" at bounding box center [222, 399] width 333 height 29
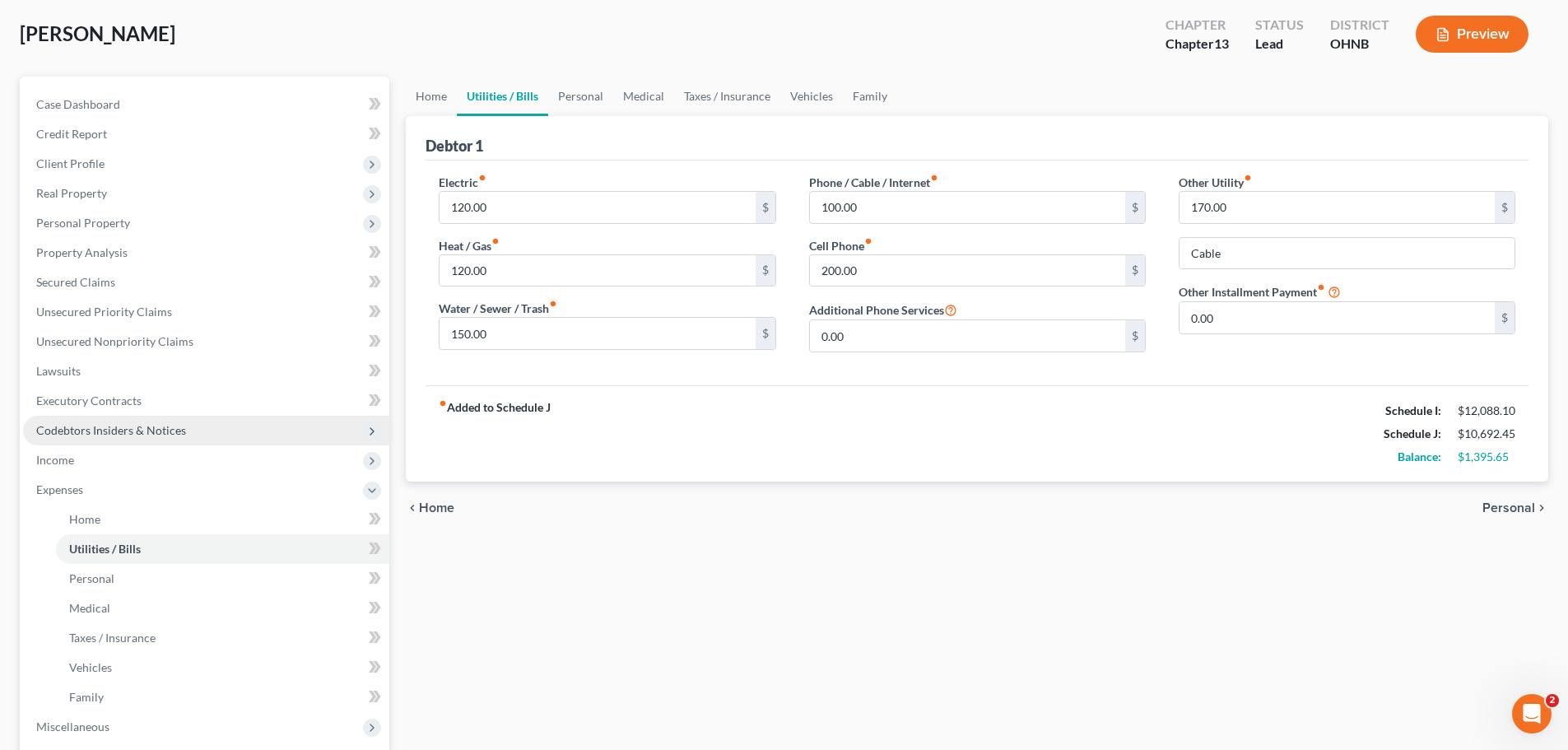
scroll to position [247, 0]
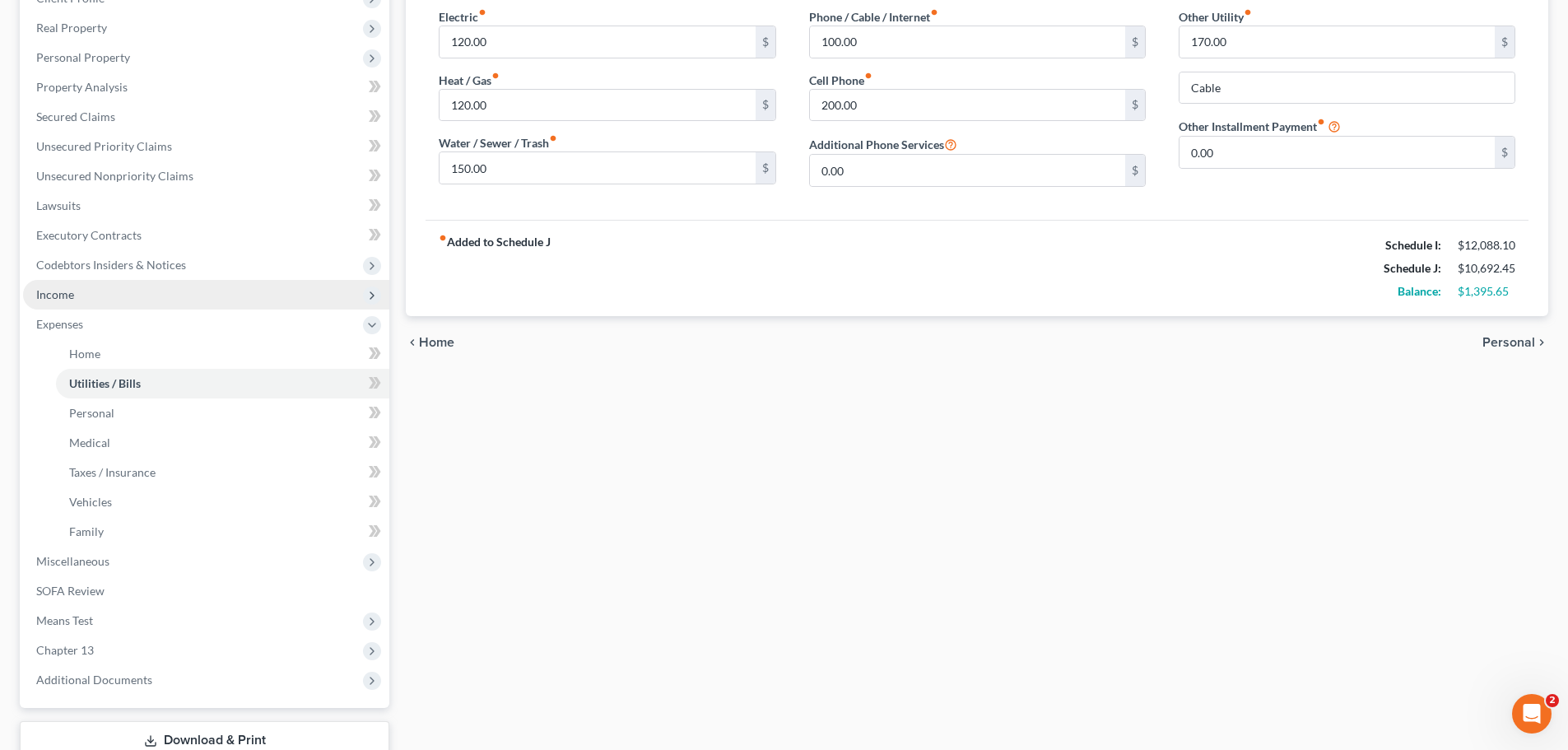
click at [85, 288] on span "Income" at bounding box center [207, 295] width 366 height 29
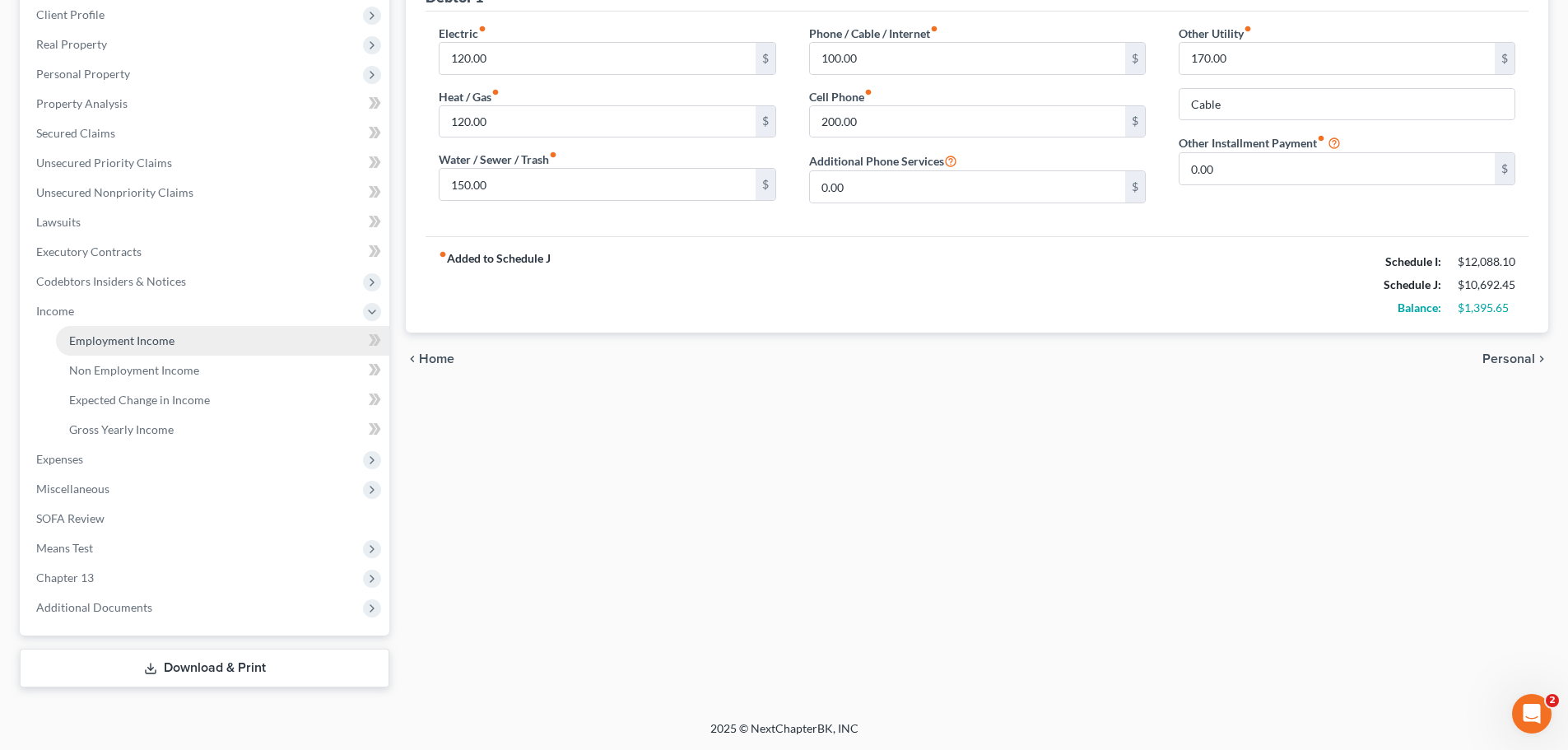
click at [120, 337] on span "Employment Income" at bounding box center [122, 340] width 106 height 14
